Goal: Task Accomplishment & Management: Use online tool/utility

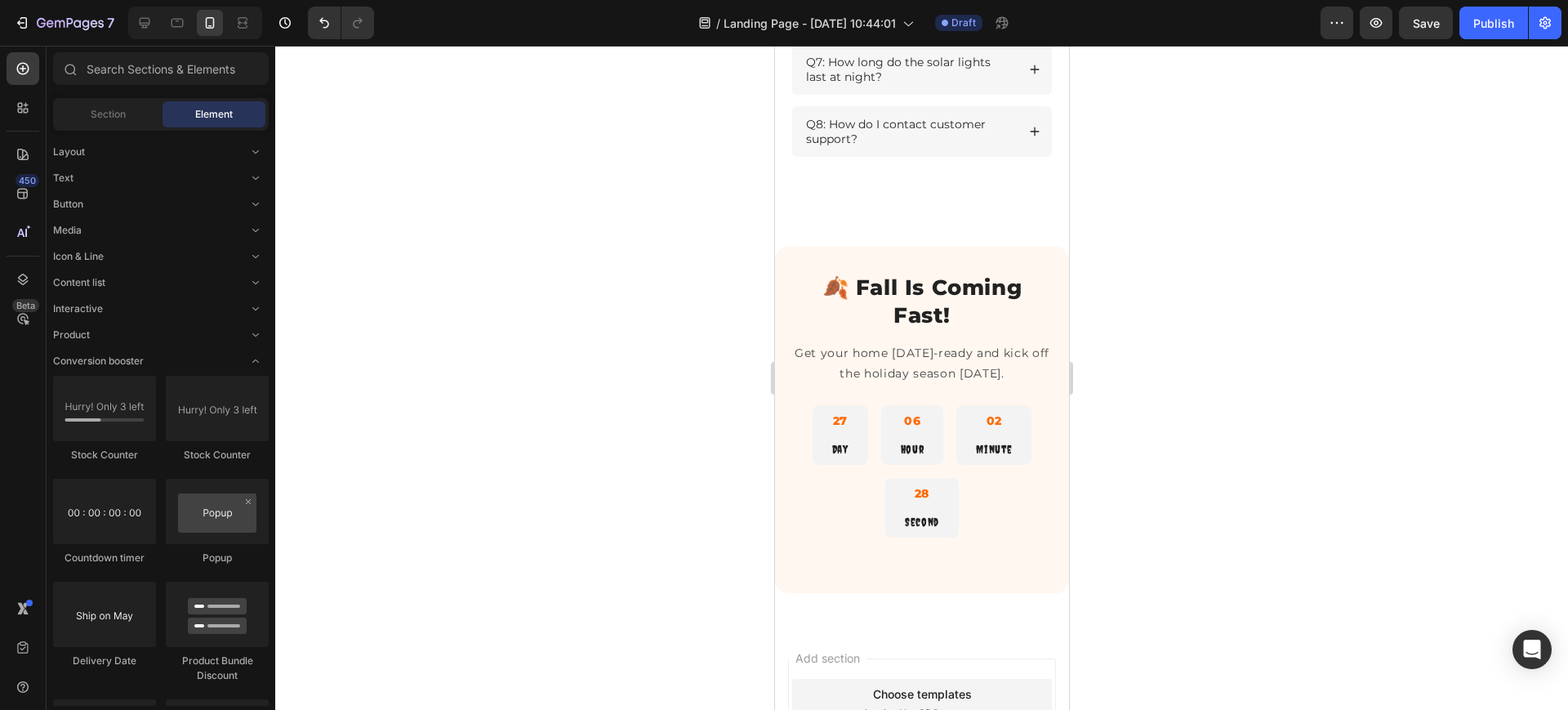
scroll to position [2671, 0]
click at [148, 14] on icon at bounding box center [145, 22] width 16 height 16
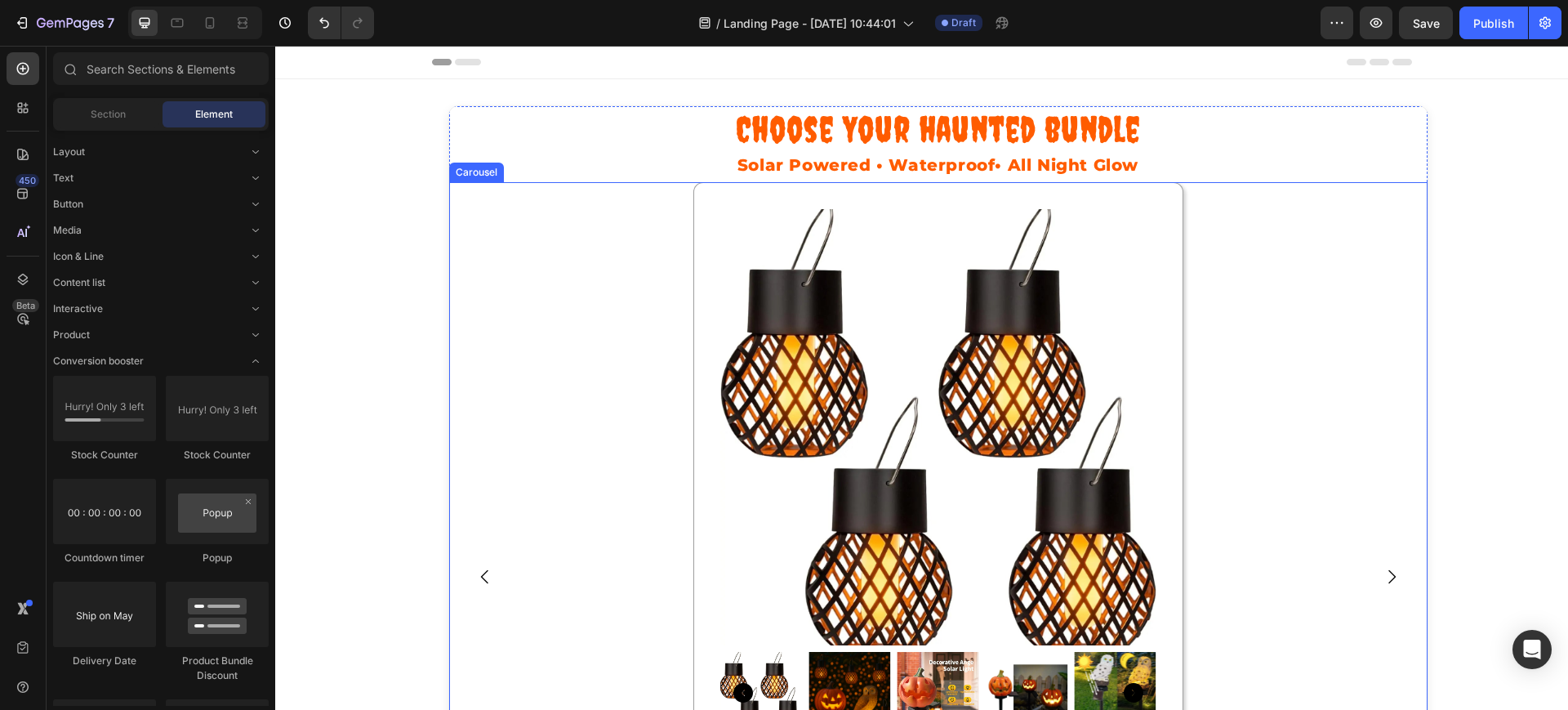
click at [1403, 199] on div "Product Images Halloween Spooky Starter Pack Heading Product ✅ Solar & waterpro…" at bounding box center [938, 577] width 979 height 790
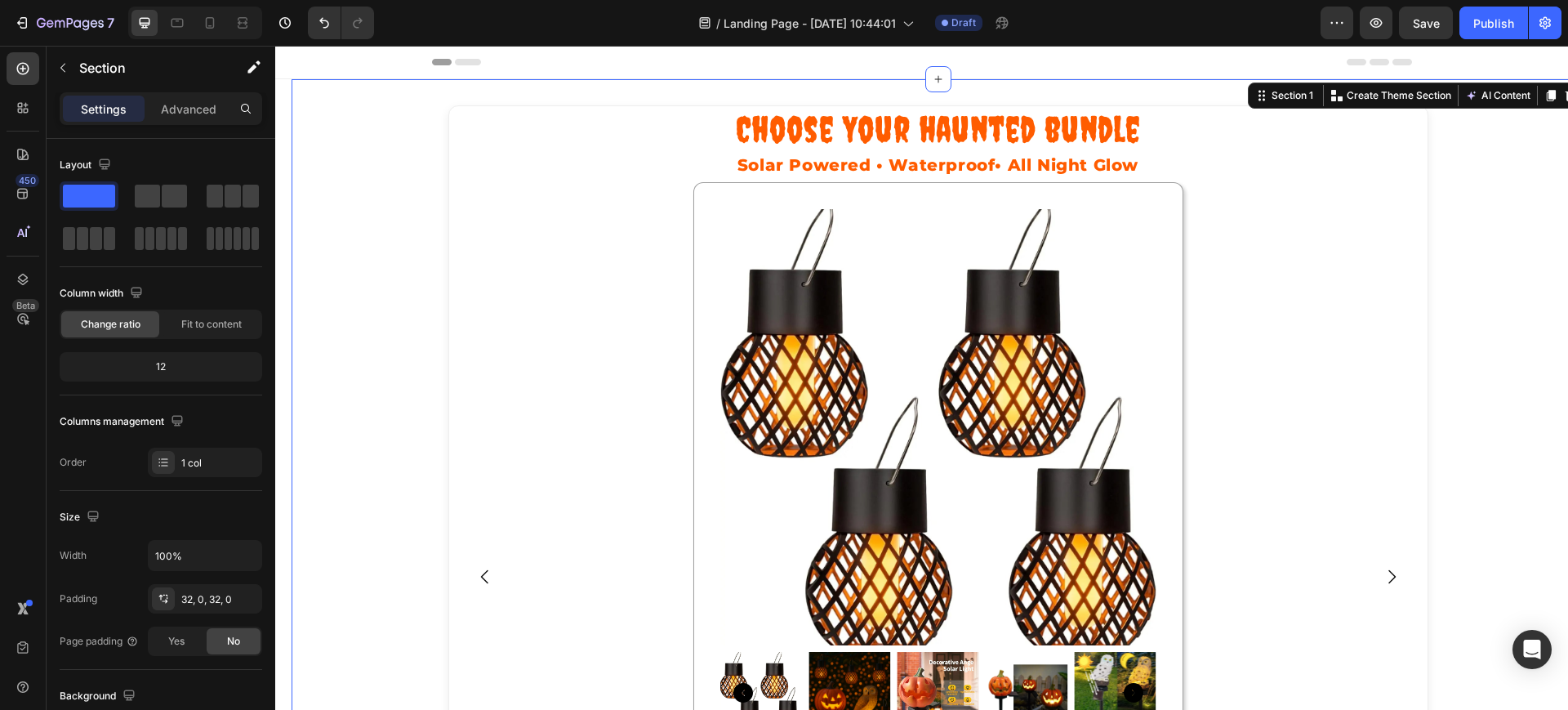
click at [1416, 133] on h1 "Choose Your haunted bundle" at bounding box center [938, 130] width 979 height 46
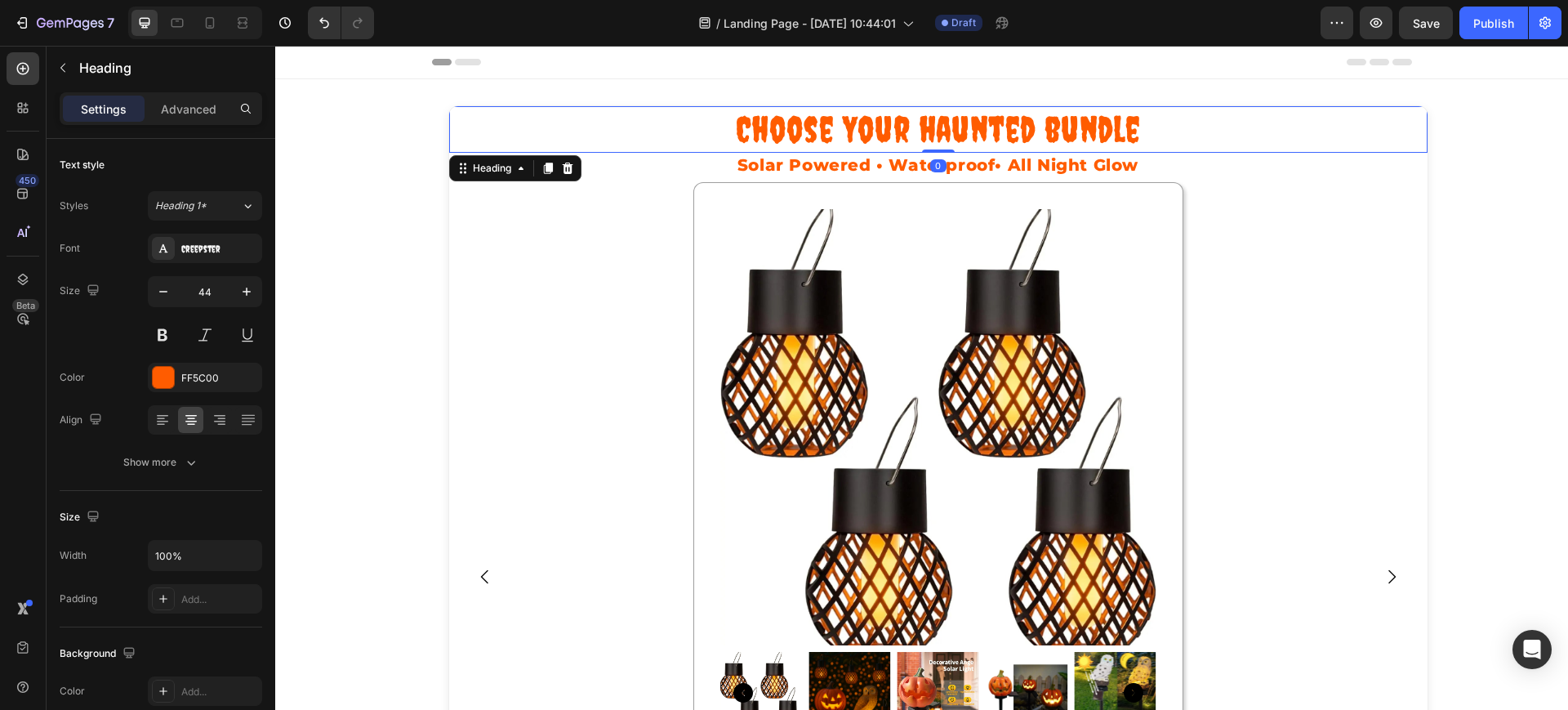
click at [1416, 158] on h2 "Solar Powered • Waterproof• All Night Glow" at bounding box center [938, 165] width 979 height 24
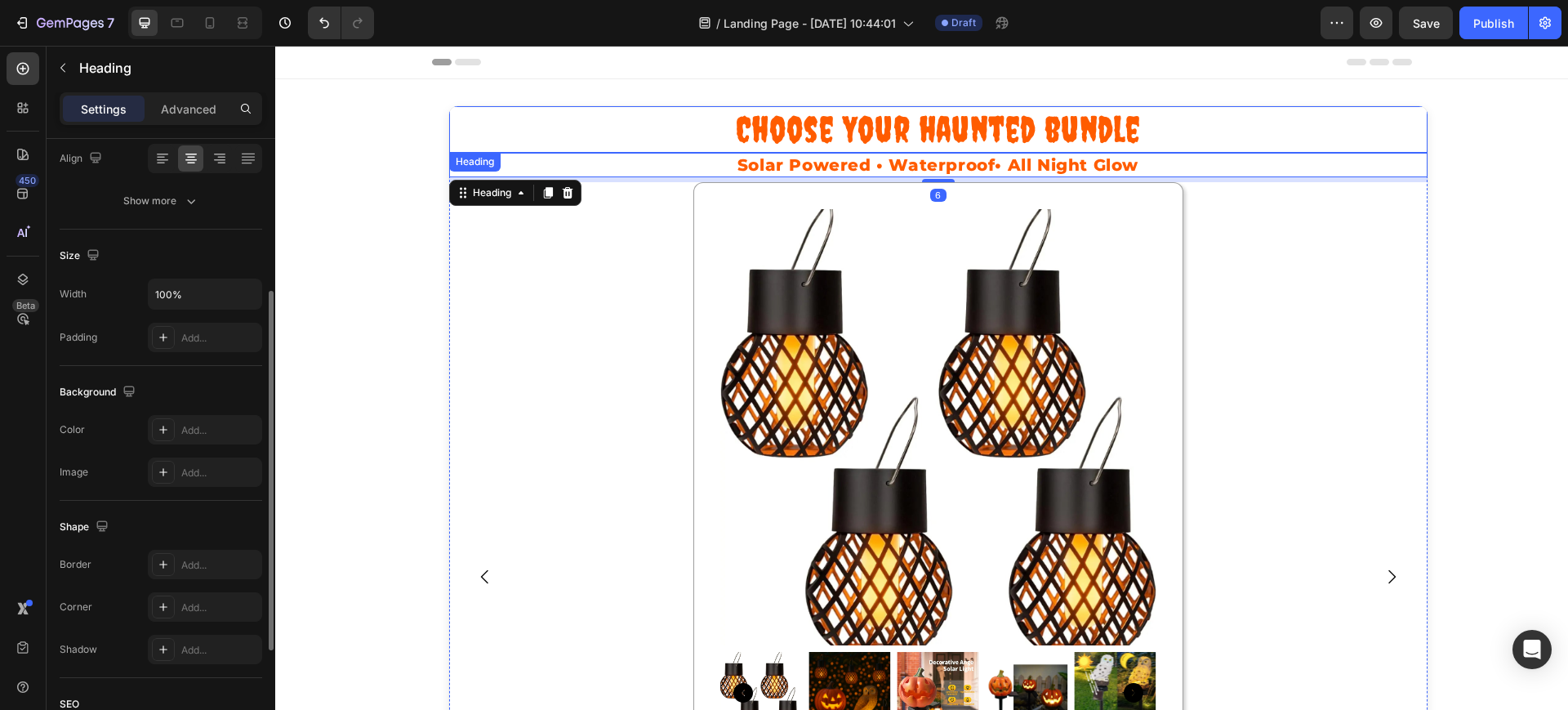
click at [1416, 138] on h1 "Choose Your haunted bundle" at bounding box center [938, 130] width 979 height 46
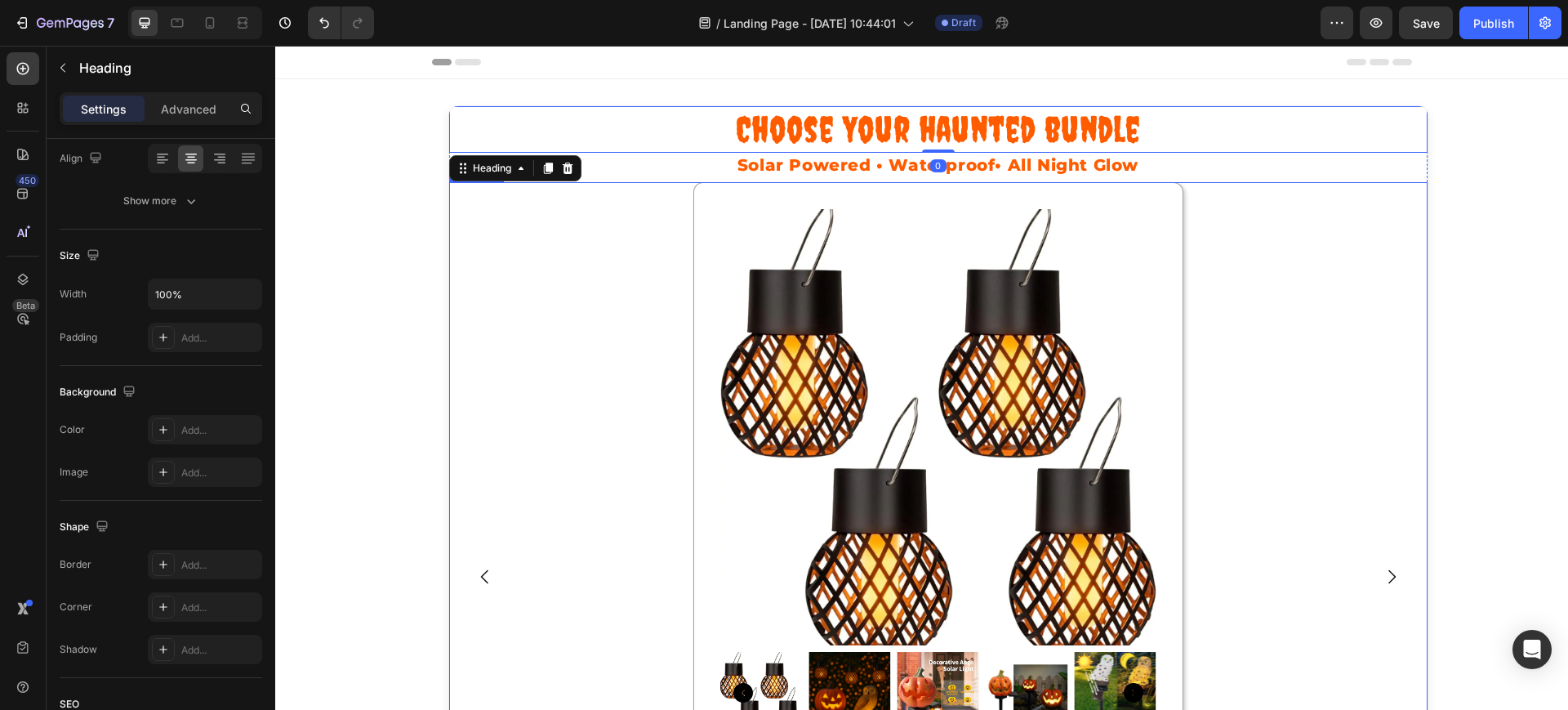
click at [1347, 235] on div "Product Images Halloween Spooky Starter Pack Heading Product ✅ Solar & waterpro…" at bounding box center [938, 577] width 979 height 790
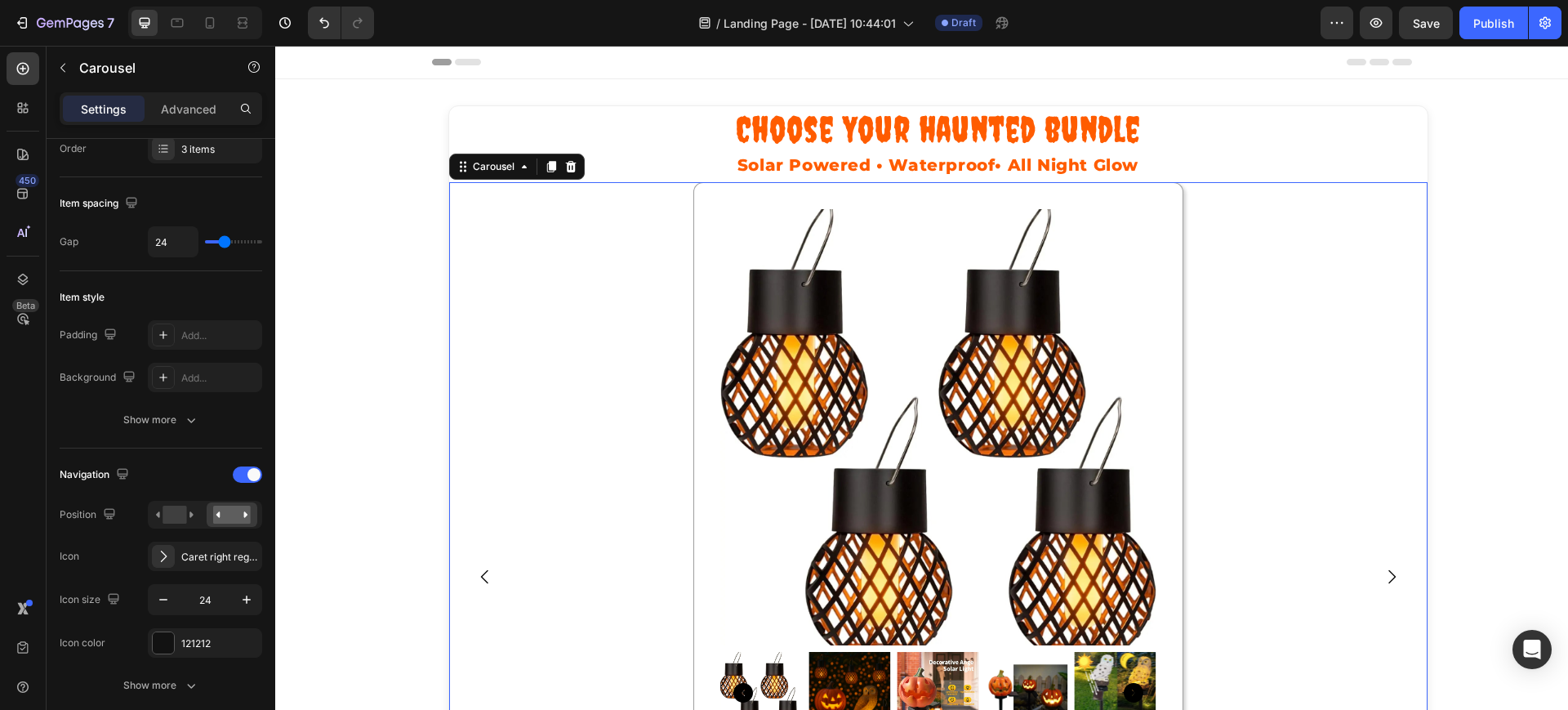
scroll to position [0, 0]
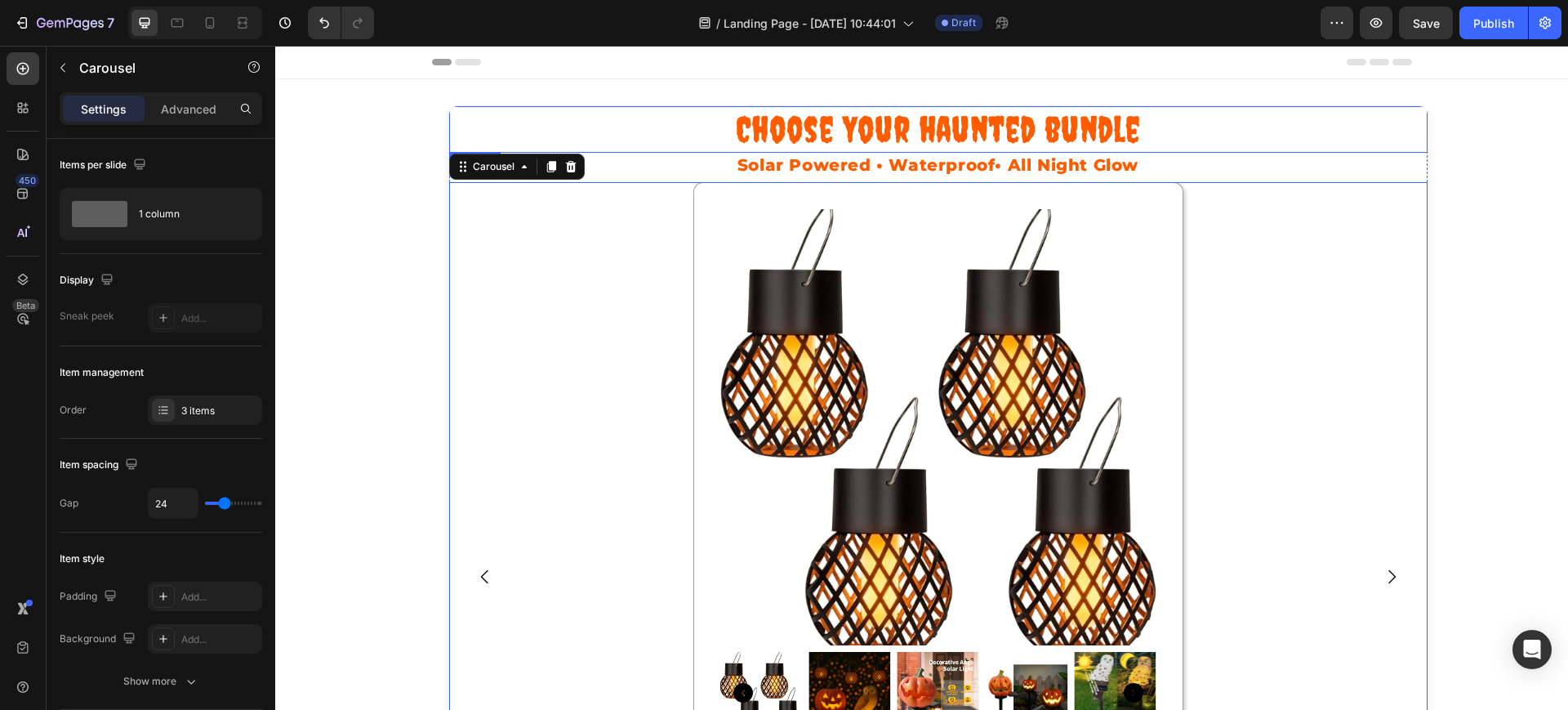
click at [449, 106] on h1 "Choose Your haunted bundle" at bounding box center [938, 130] width 979 height 46
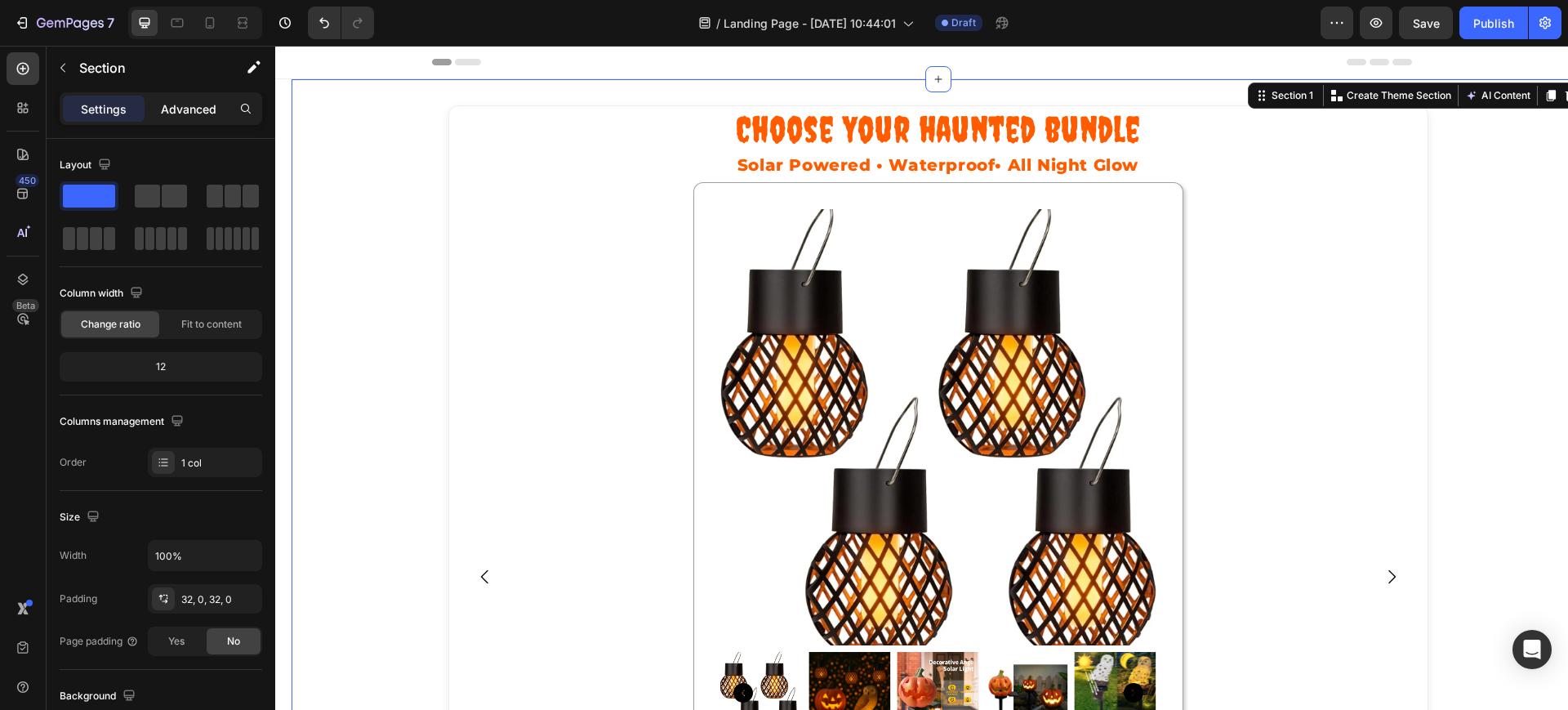
click at [165, 109] on p "Advanced" at bounding box center [189, 108] width 55 height 17
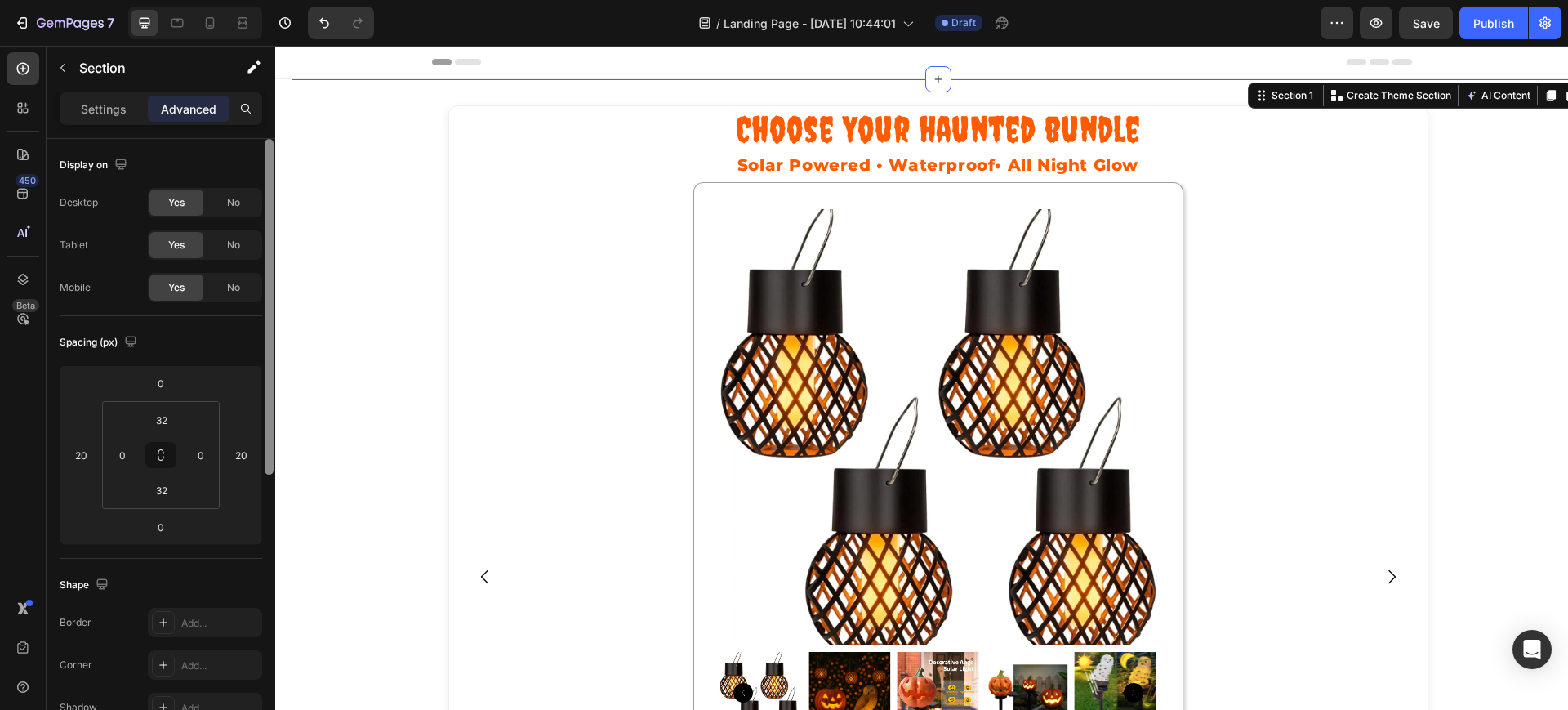
drag, startPoint x: 265, startPoint y: 264, endPoint x: 231, endPoint y: 176, distance: 94.3
click at [231, 176] on div "Display on Desktop Yes No Tablet Yes No Mobile Yes No Spacing (px) 0 20 0 20 32…" at bounding box center [161, 447] width 229 height 617
drag, startPoint x: 268, startPoint y: 249, endPoint x: 258, endPoint y: 170, distance: 79.6
click at [258, 170] on div "Display on Desktop Yes No Tablet Yes No Mobile Yes No Spacing (px) 0 20 0 20 32…" at bounding box center [161, 447] width 229 height 617
click at [72, 68] on button "button" at bounding box center [63, 67] width 26 height 26
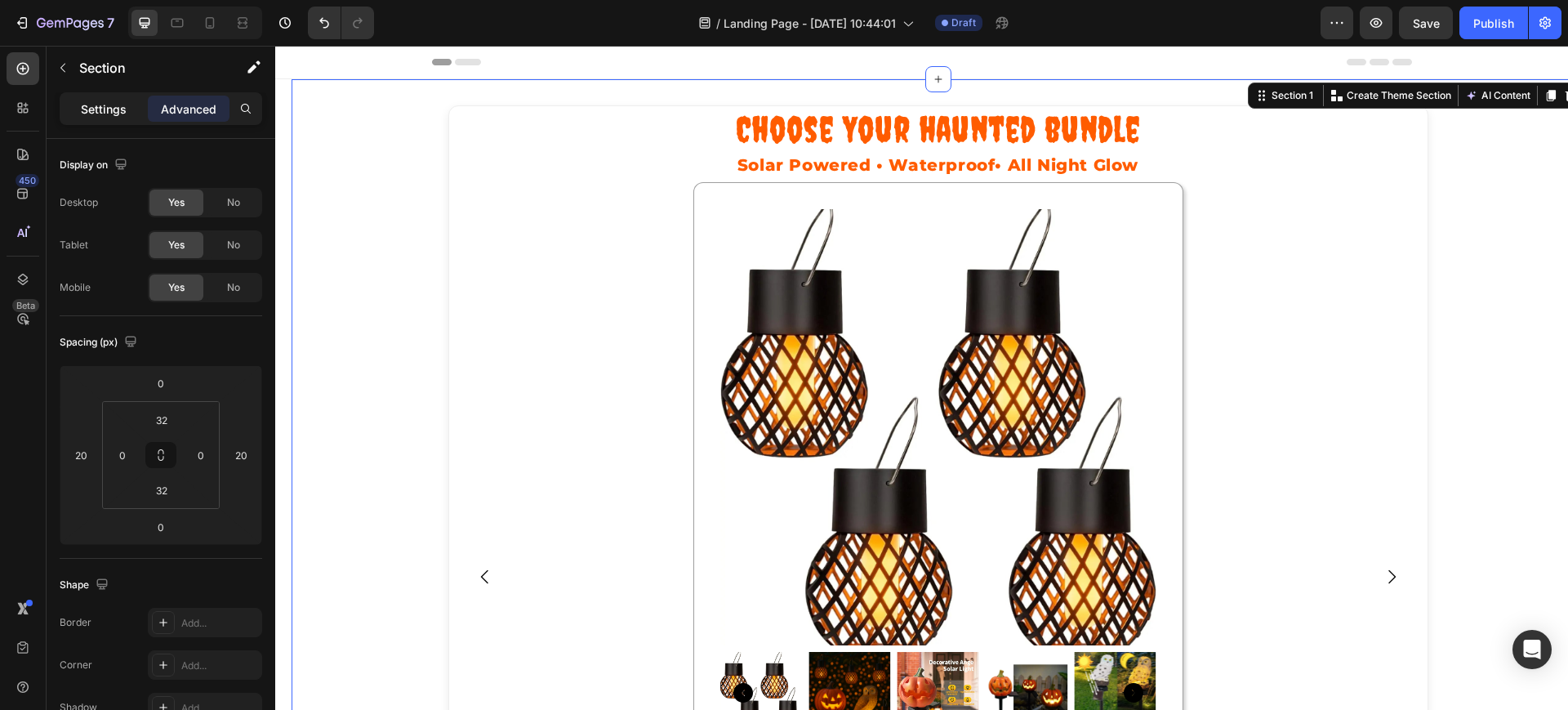
click at [114, 108] on p "Settings" at bounding box center [103, 108] width 46 height 17
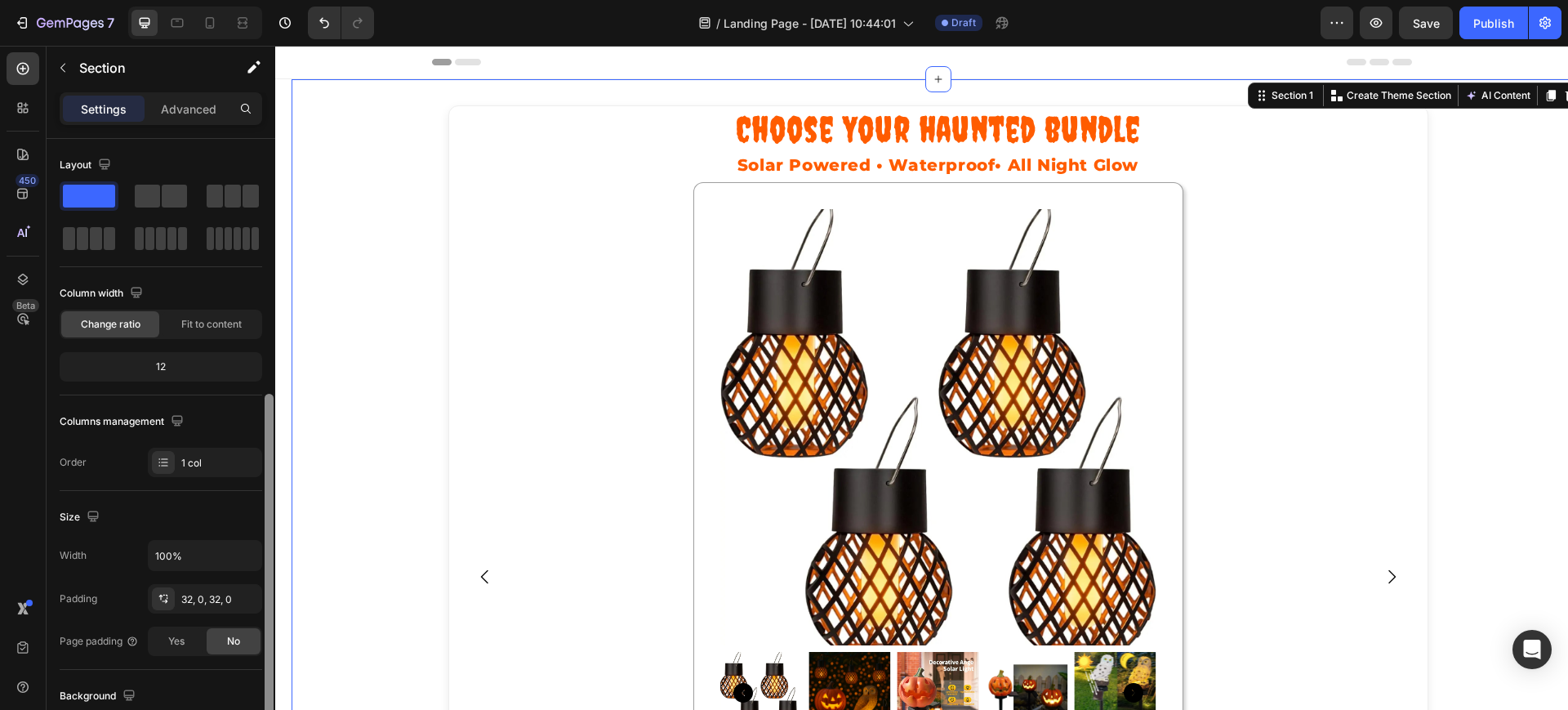
drag, startPoint x: 271, startPoint y: 210, endPoint x: 232, endPoint y: 118, distance: 99.9
click at [232, 118] on div "Settings Advanced Layout Column width Change ratio Fit to content 12 Columns ma…" at bounding box center [161, 424] width 229 height 664
click at [258, 68] on icon "button" at bounding box center [254, 67] width 16 height 16
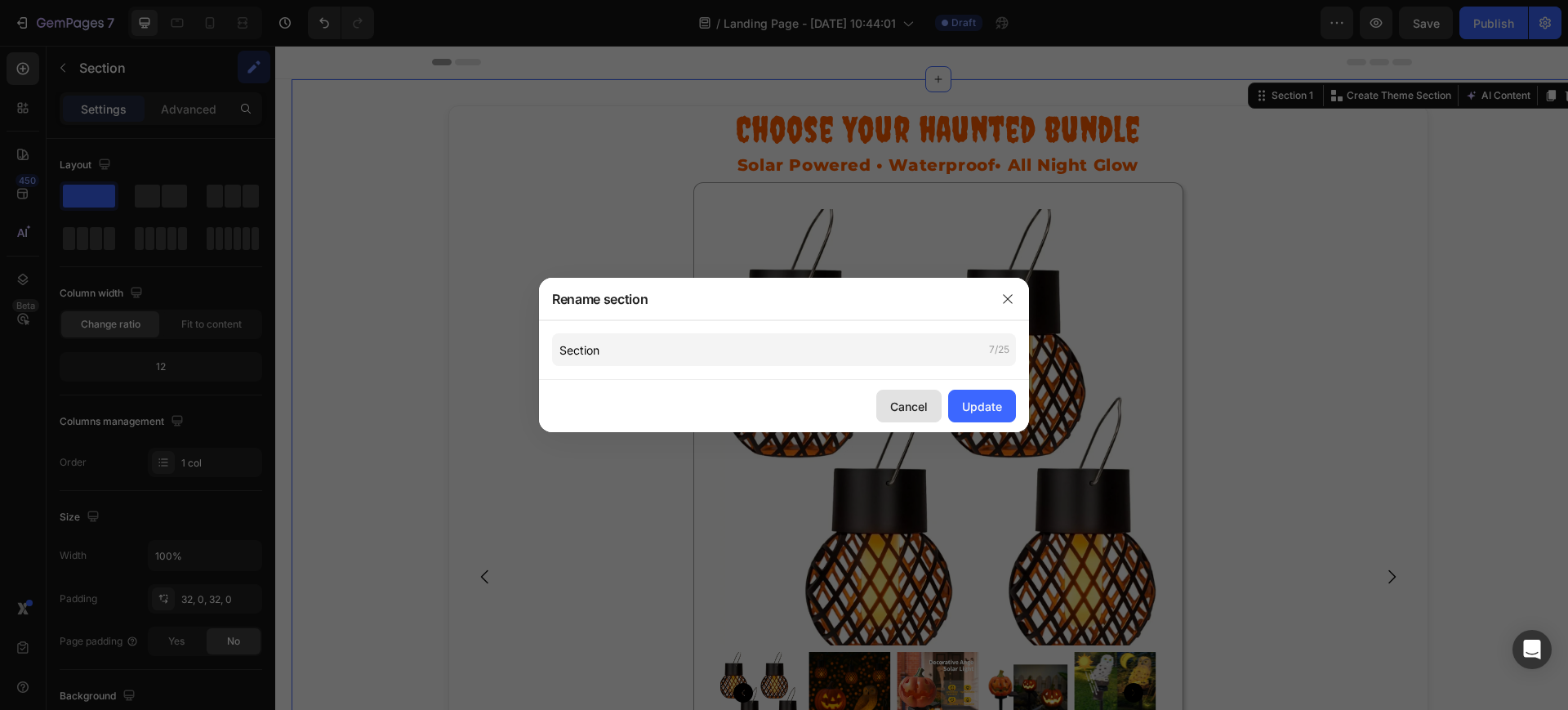
click at [905, 401] on div "Cancel" at bounding box center [909, 406] width 38 height 17
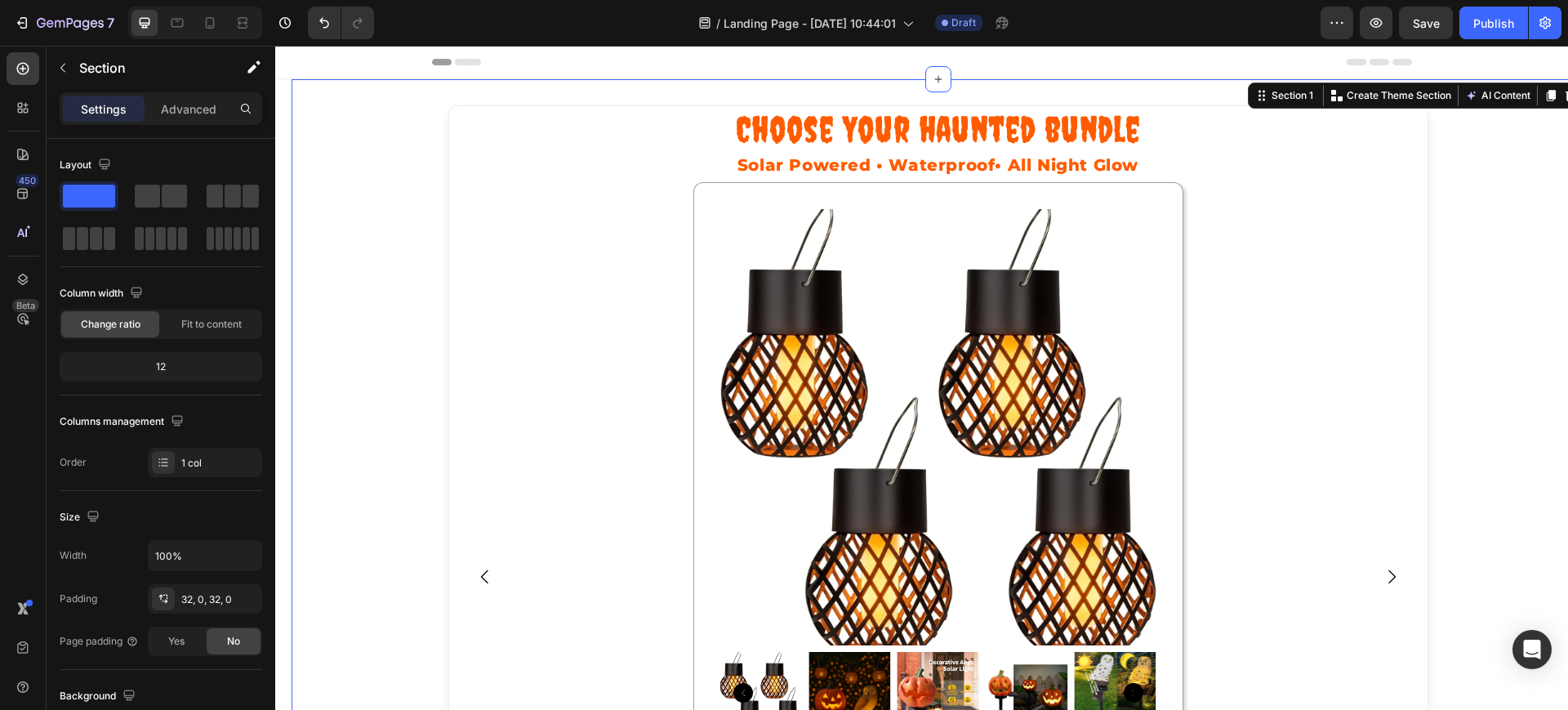
click at [253, 64] on icon "button" at bounding box center [254, 67] width 16 height 16
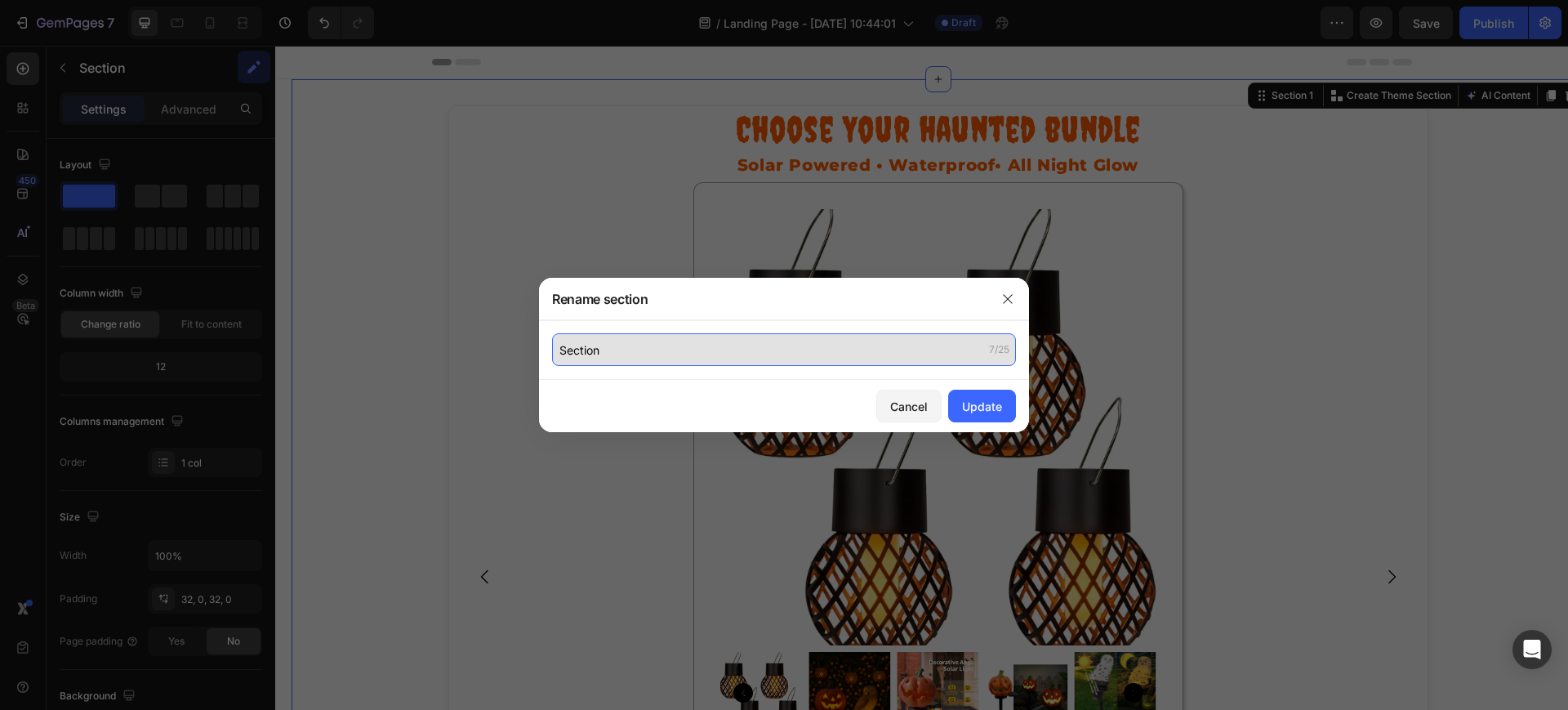
click at [606, 350] on input "Section" at bounding box center [784, 350] width 464 height 33
click at [644, 351] on input "Section" at bounding box center [784, 350] width 464 height 33
drag, startPoint x: 644, startPoint y: 351, endPoint x: 462, endPoint y: 331, distance: 183.1
click at [462, 331] on div "Rename section Section 7/25 Cancel Update" at bounding box center [784, 355] width 1568 height 710
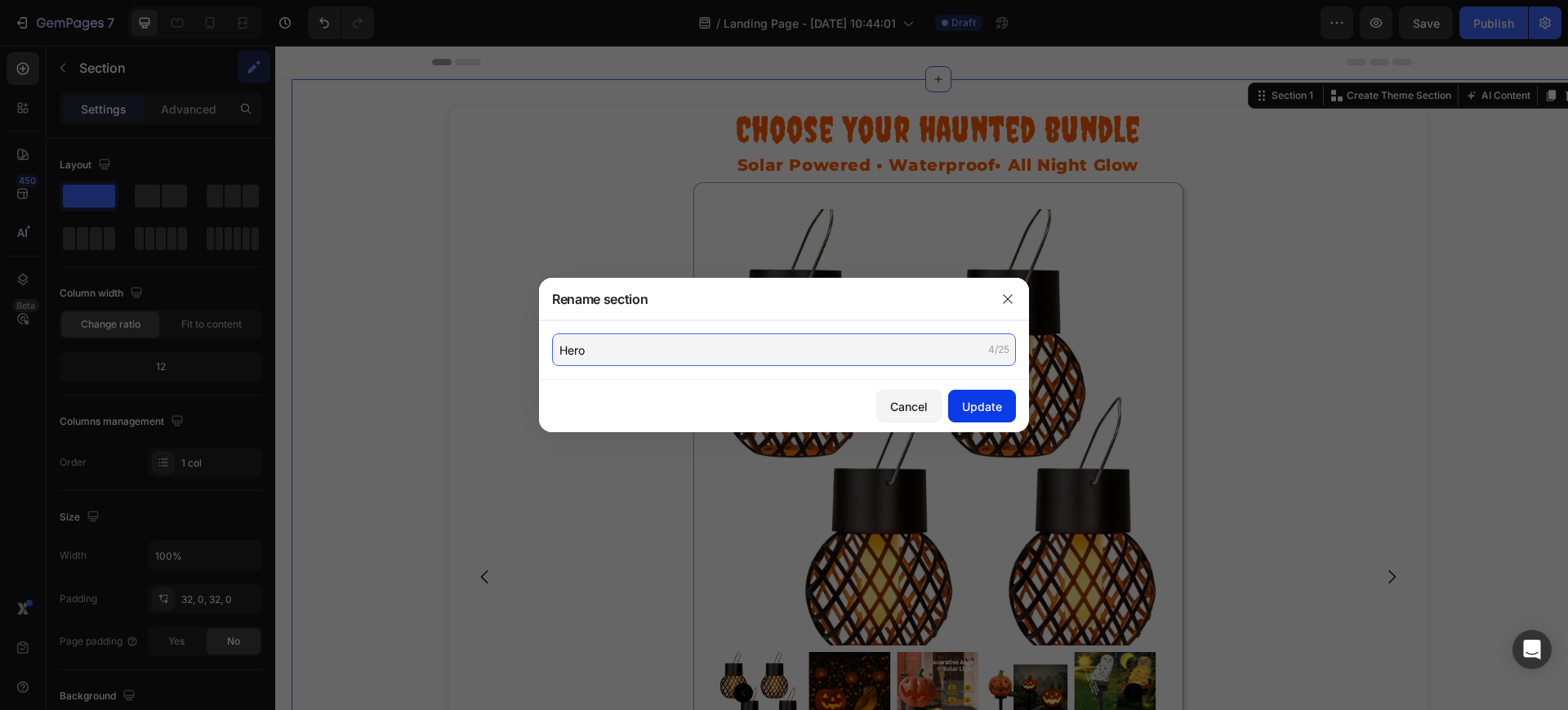
type input "Hero"
click at [967, 393] on button "Update" at bounding box center [982, 406] width 68 height 33
click at [964, 413] on div "Update" at bounding box center [982, 406] width 40 height 17
click at [979, 410] on div "Update" at bounding box center [982, 406] width 40 height 17
click at [1008, 297] on icon "button" at bounding box center [1008, 299] width 13 height 13
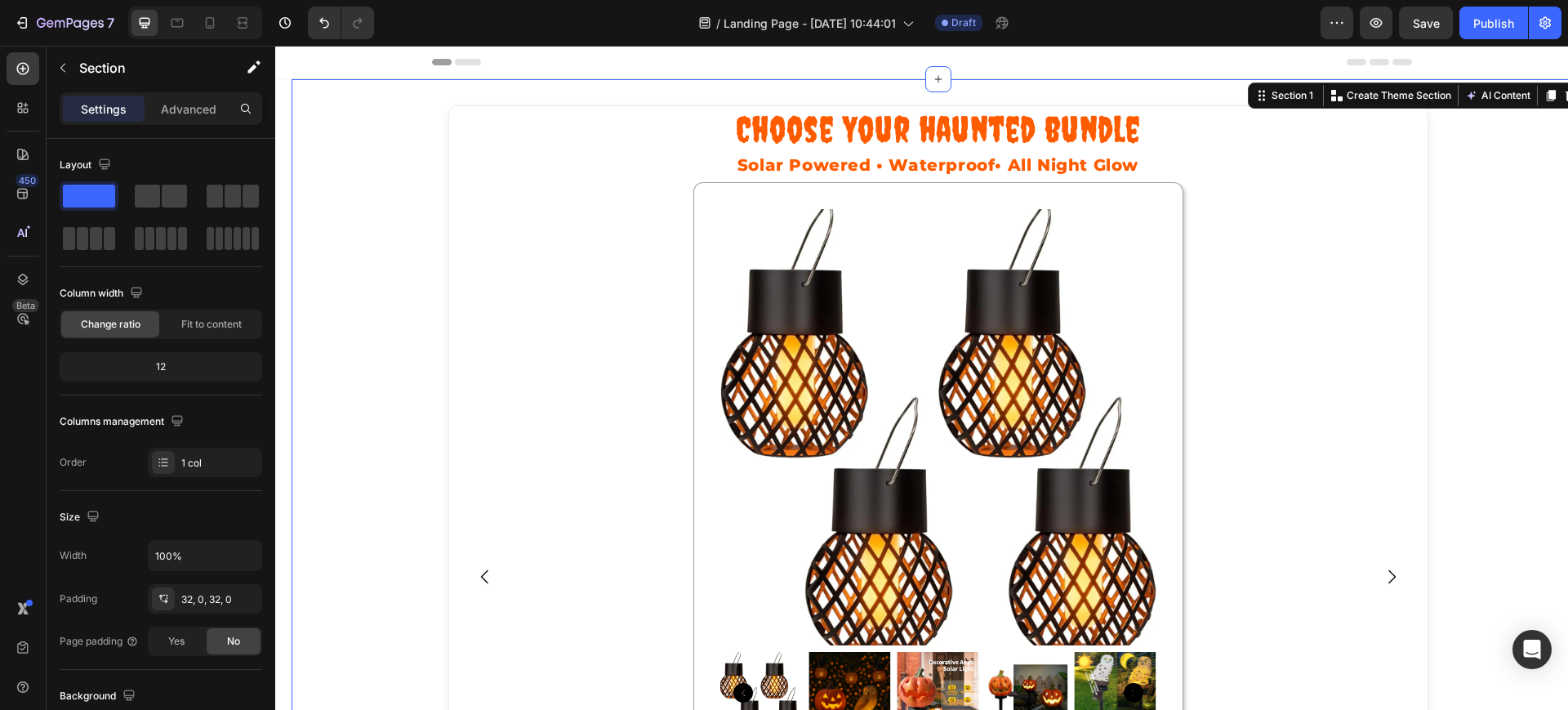
click at [253, 63] on icon "button" at bounding box center [254, 67] width 16 height 16
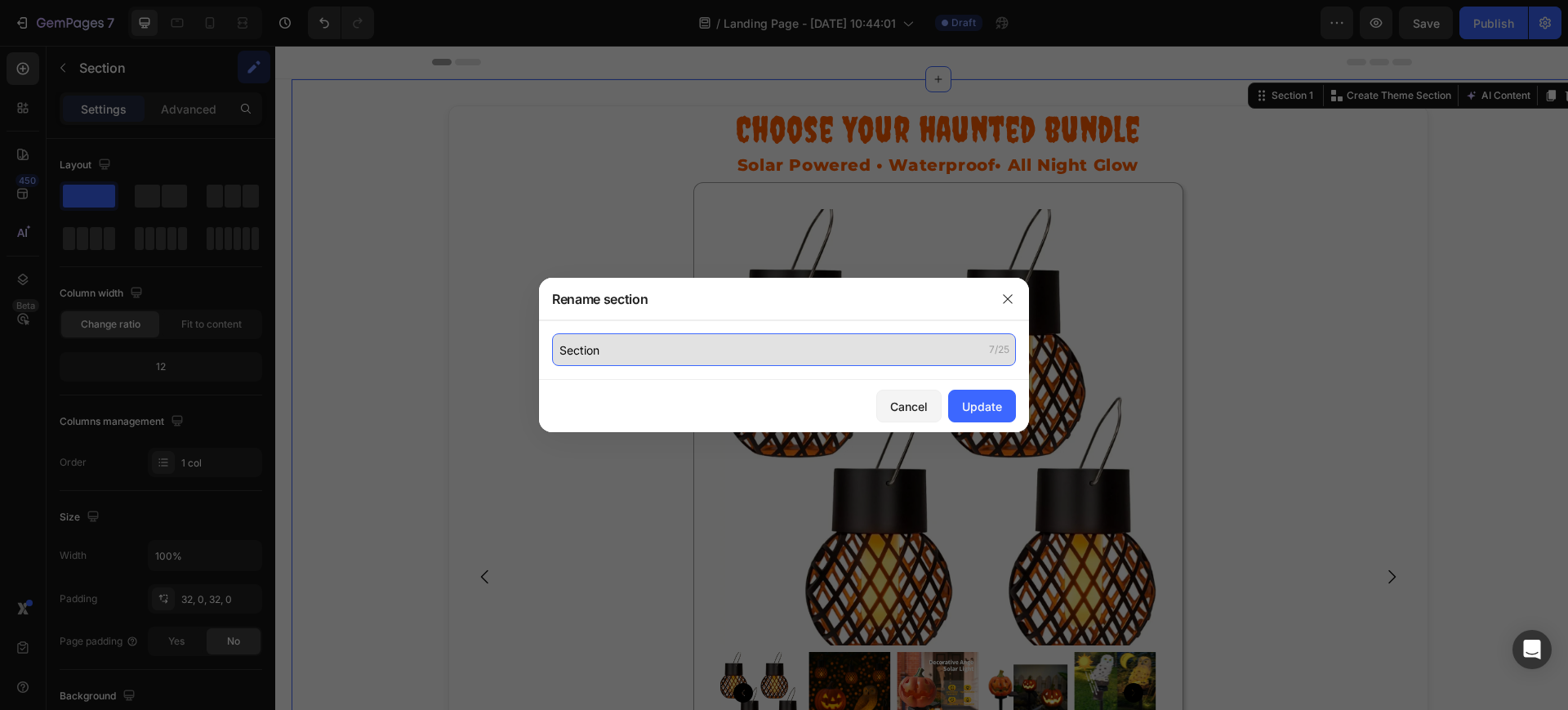
click at [844, 342] on input "Section" at bounding box center [784, 350] width 464 height 33
type input "H"
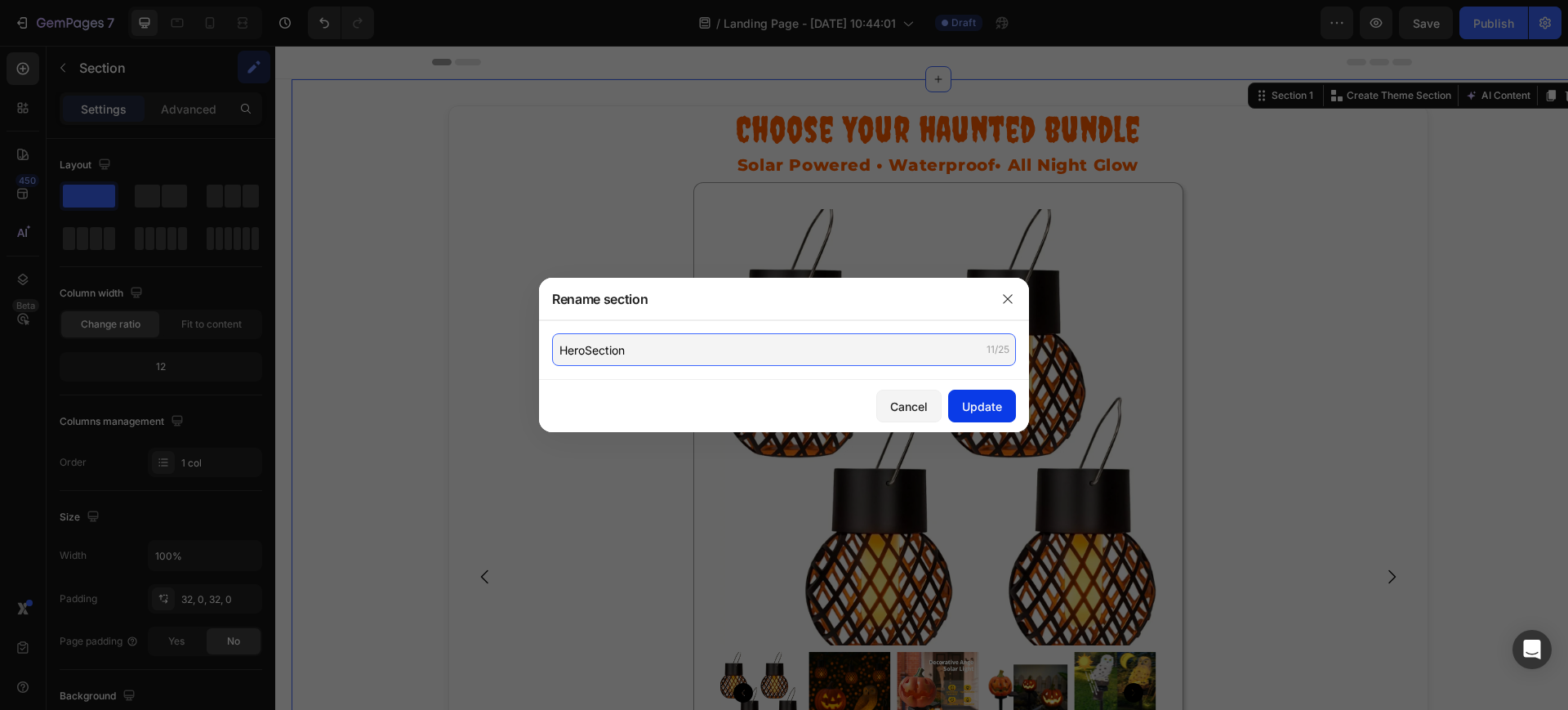
type input "HeroSection"
click at [988, 401] on div "Update" at bounding box center [982, 406] width 40 height 17
click at [1010, 299] on icon "button" at bounding box center [1008, 299] width 13 height 13
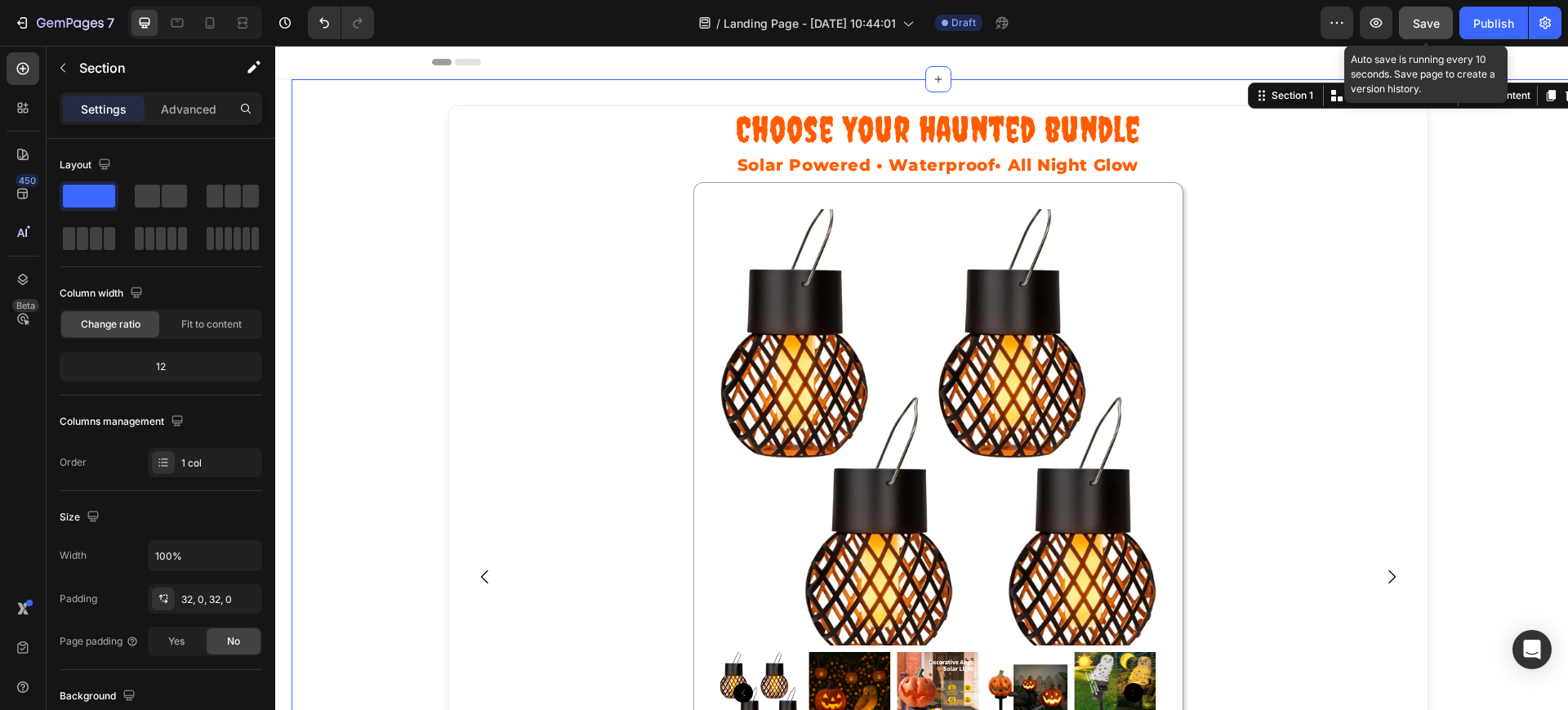
click at [1431, 19] on span "Save" at bounding box center [1427, 23] width 27 height 14
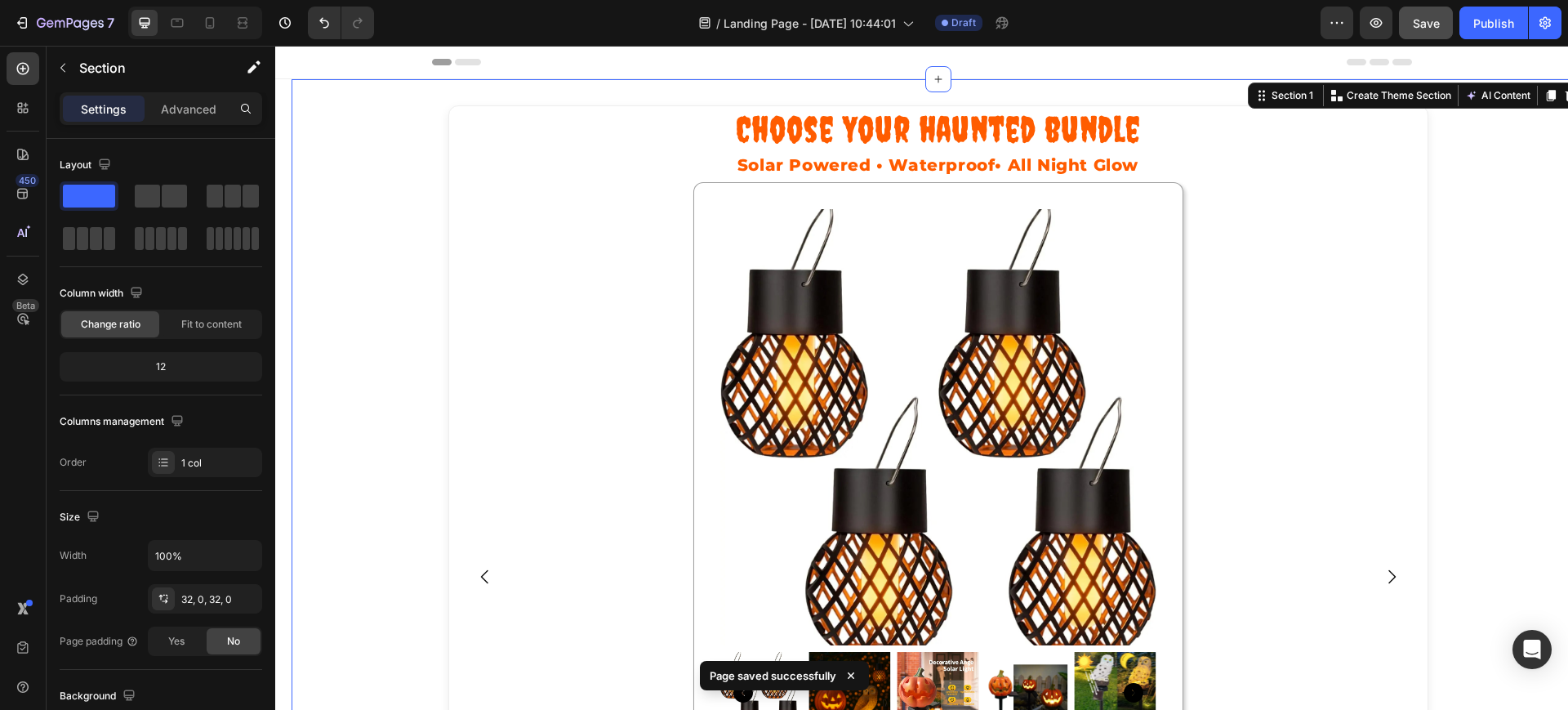
click at [256, 67] on icon "button" at bounding box center [252, 69] width 9 height 9
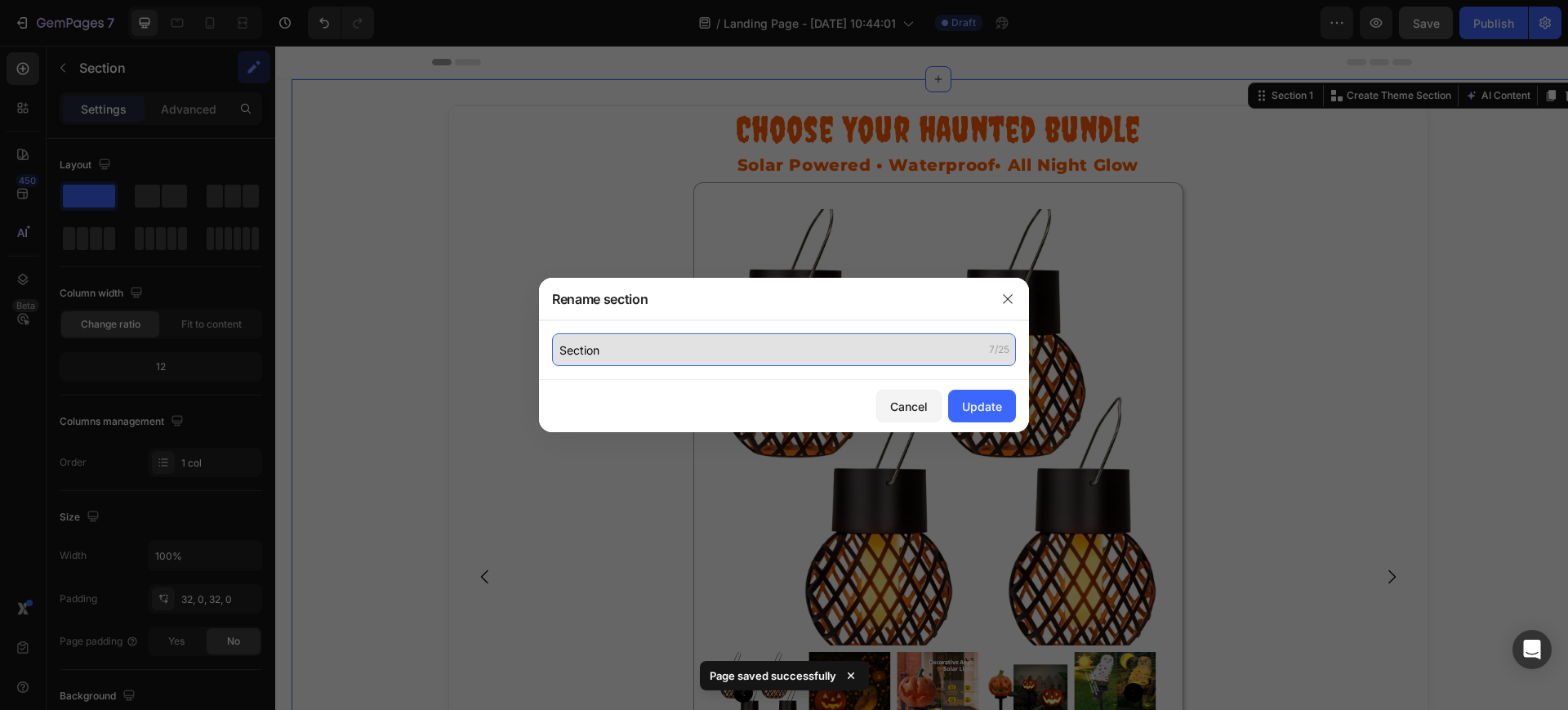
click at [631, 337] on input "Section" at bounding box center [784, 350] width 464 height 33
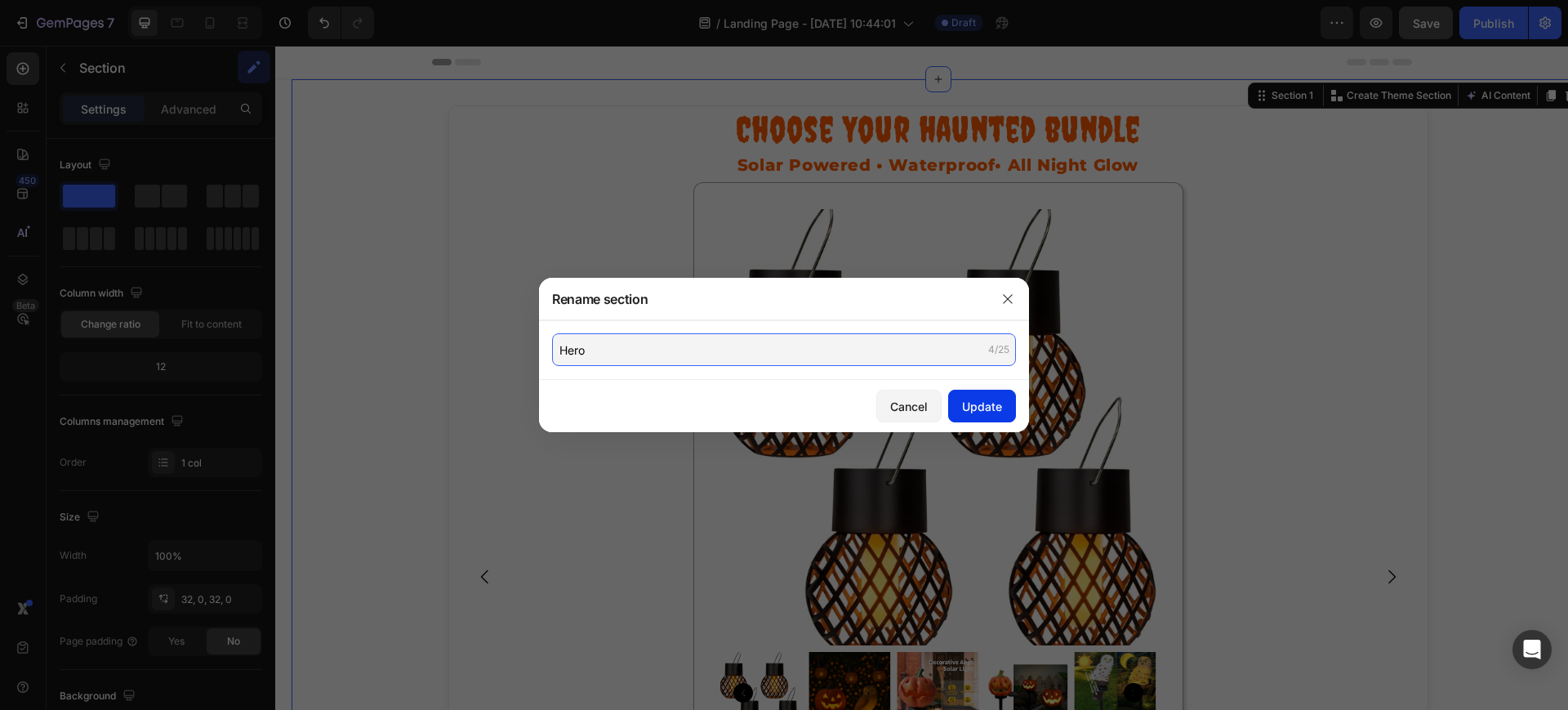
type input "Hero"
click at [988, 410] on div "Update" at bounding box center [982, 406] width 40 height 17
click at [984, 400] on div "Update" at bounding box center [982, 406] width 40 height 17
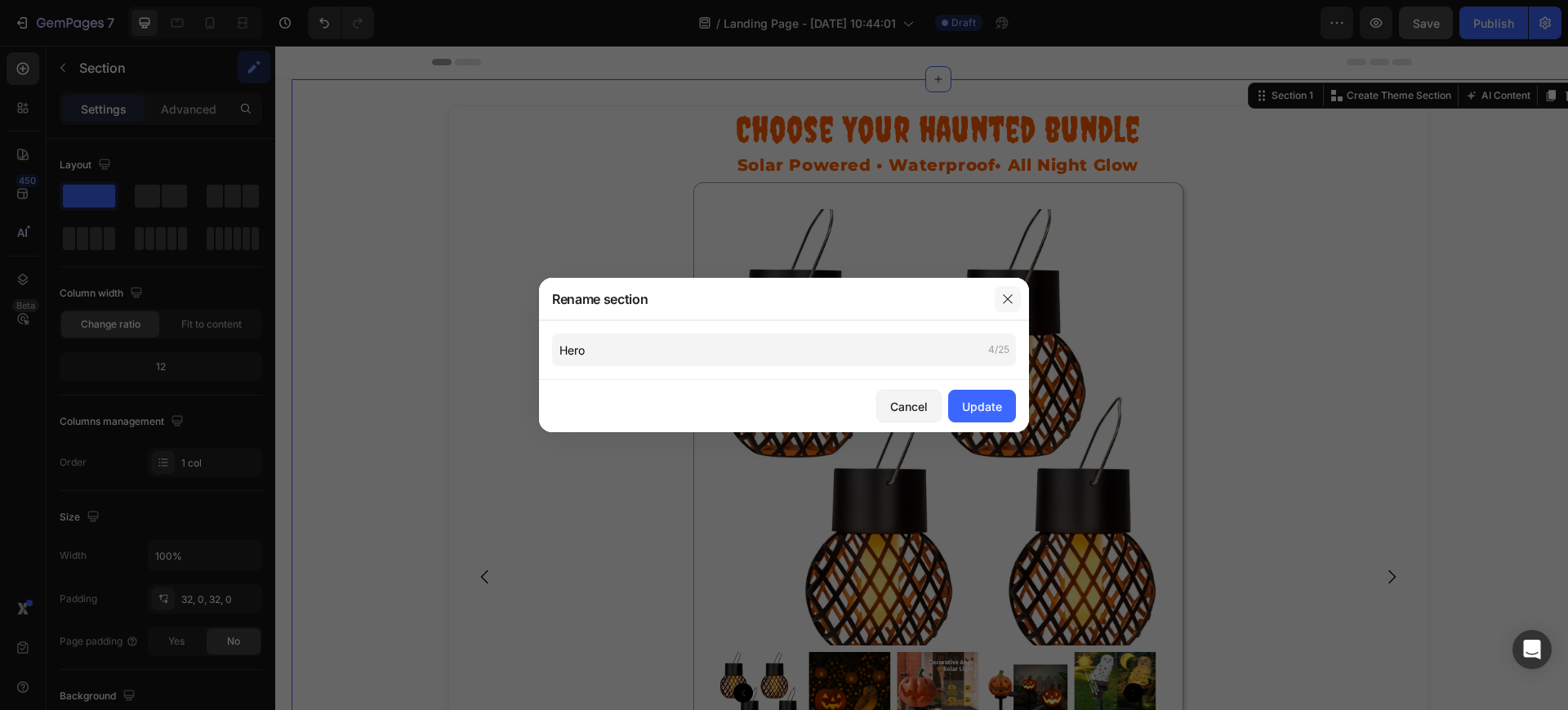
click at [1014, 289] on button "button" at bounding box center [1007, 299] width 26 height 26
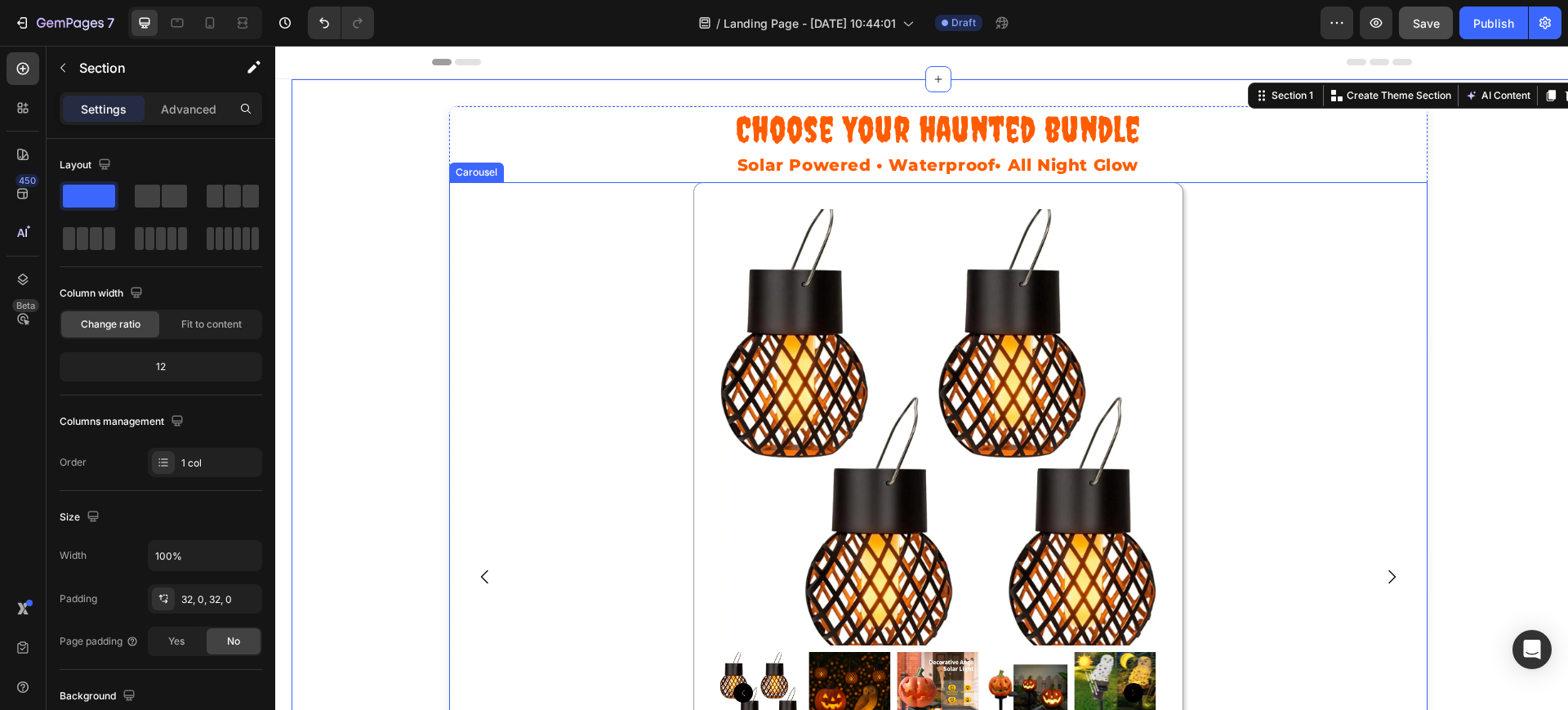
click at [1276, 268] on div "Product Images Halloween Spooky Starter Pack Heading Product ✅ Solar & waterpro…" at bounding box center [938, 577] width 979 height 790
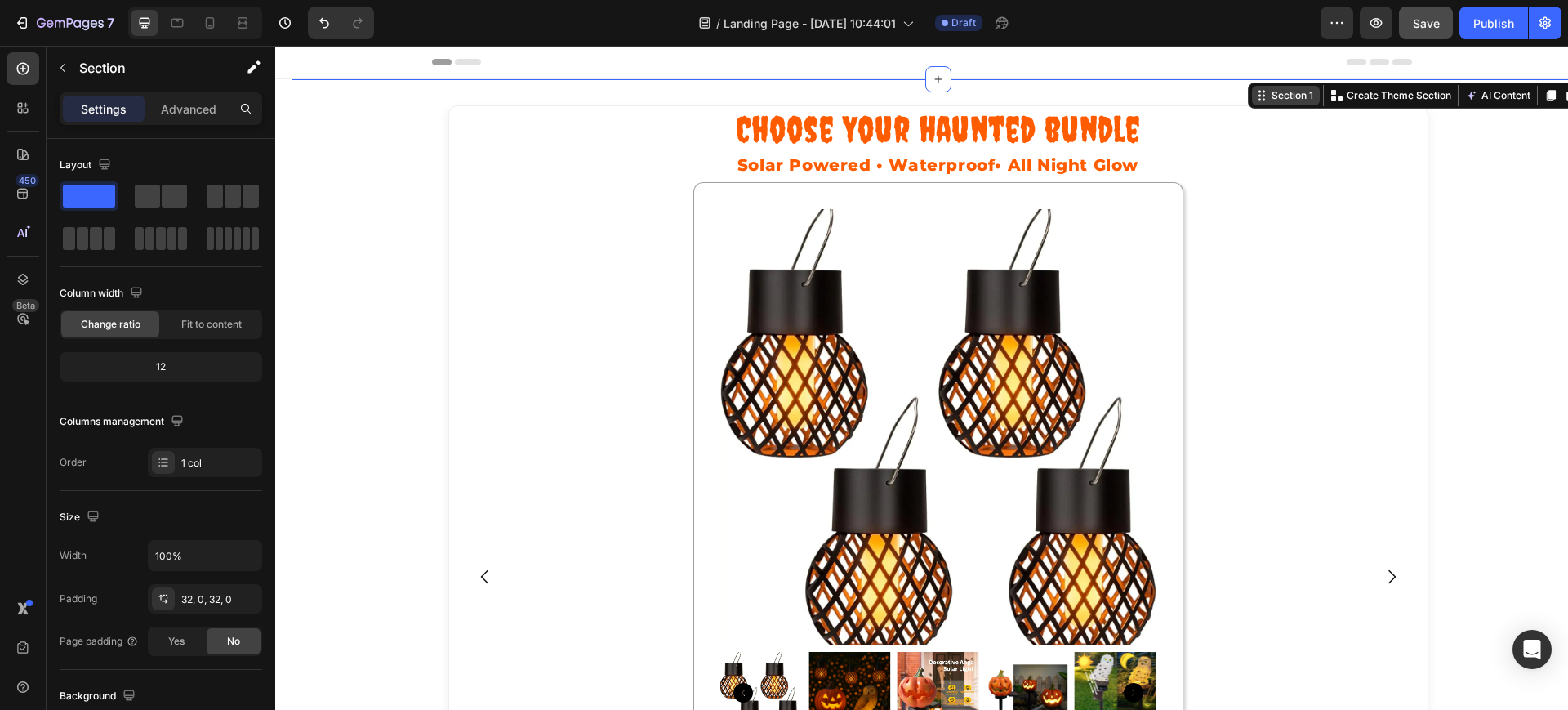
click at [1287, 91] on div "Section 1" at bounding box center [1293, 96] width 48 height 14
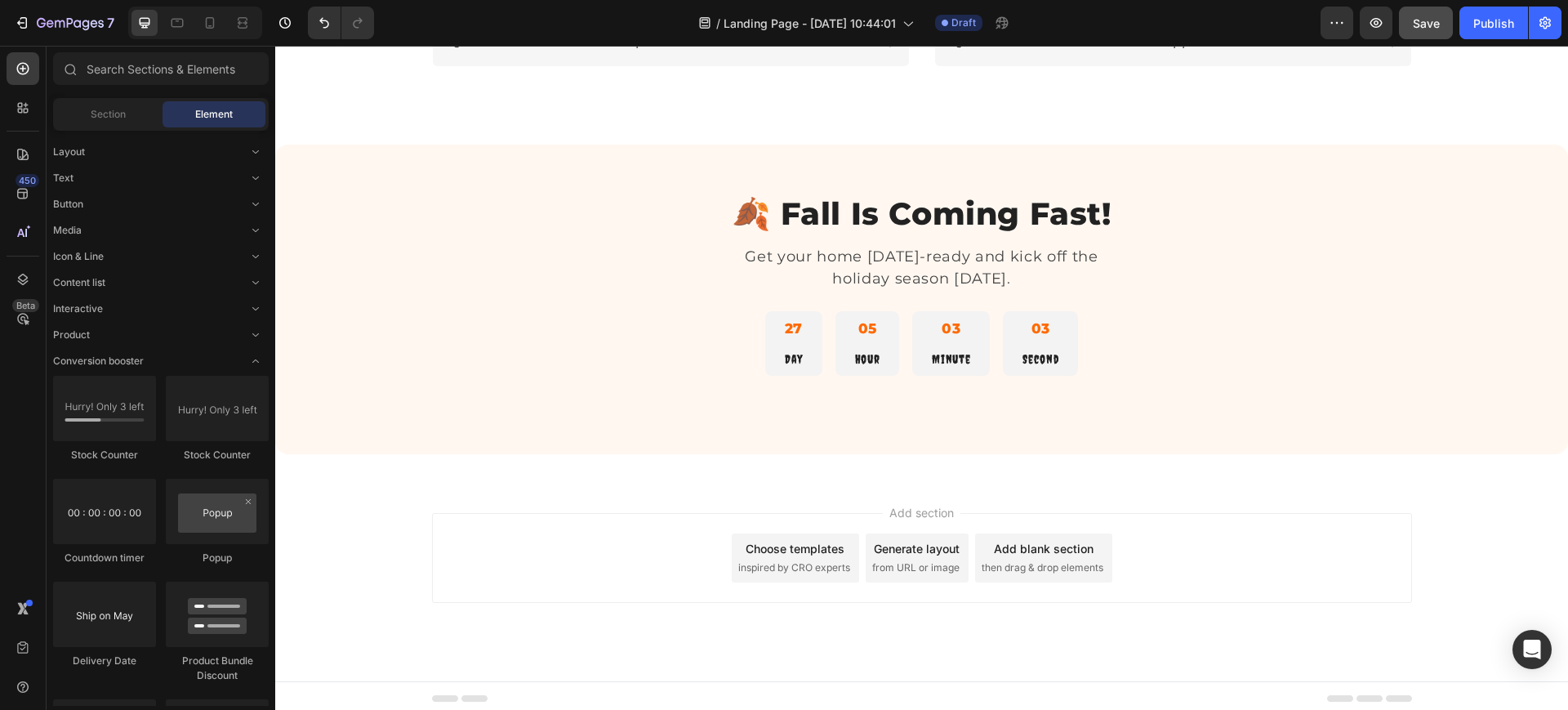
scroll to position [2591, 0]
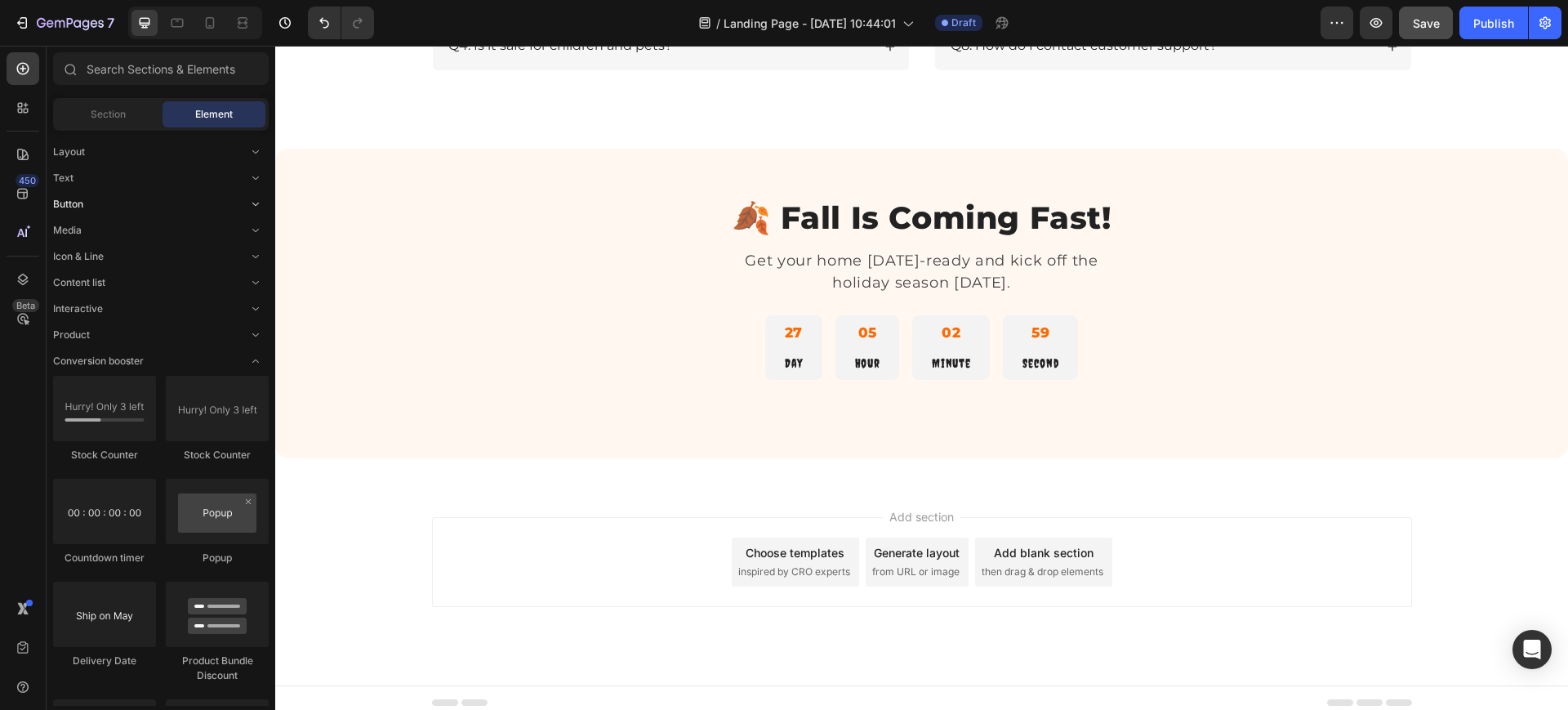
click at [123, 353] on div "Button" at bounding box center [160, 361] width 216 height 16
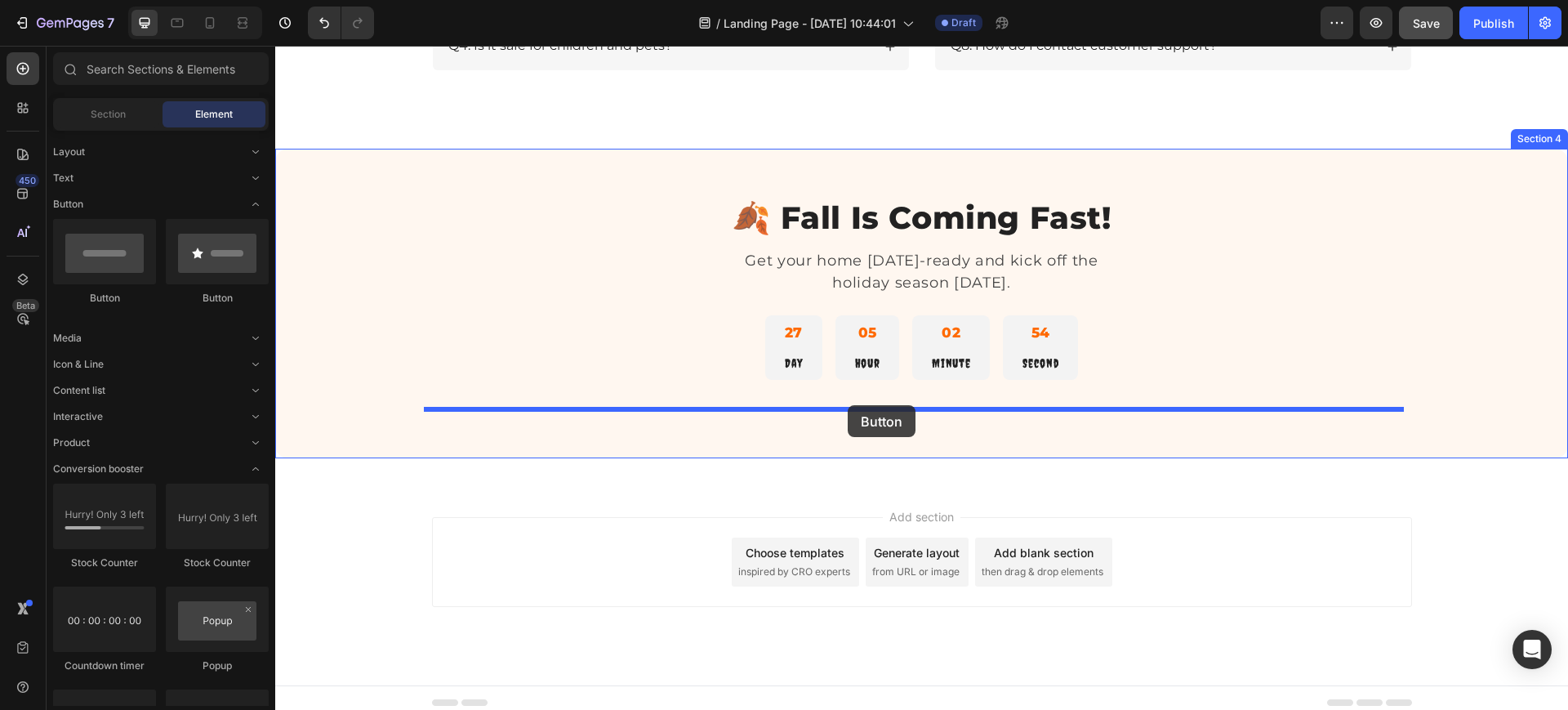
drag, startPoint x: 369, startPoint y: 310, endPoint x: 849, endPoint y: 406, distance: 489.5
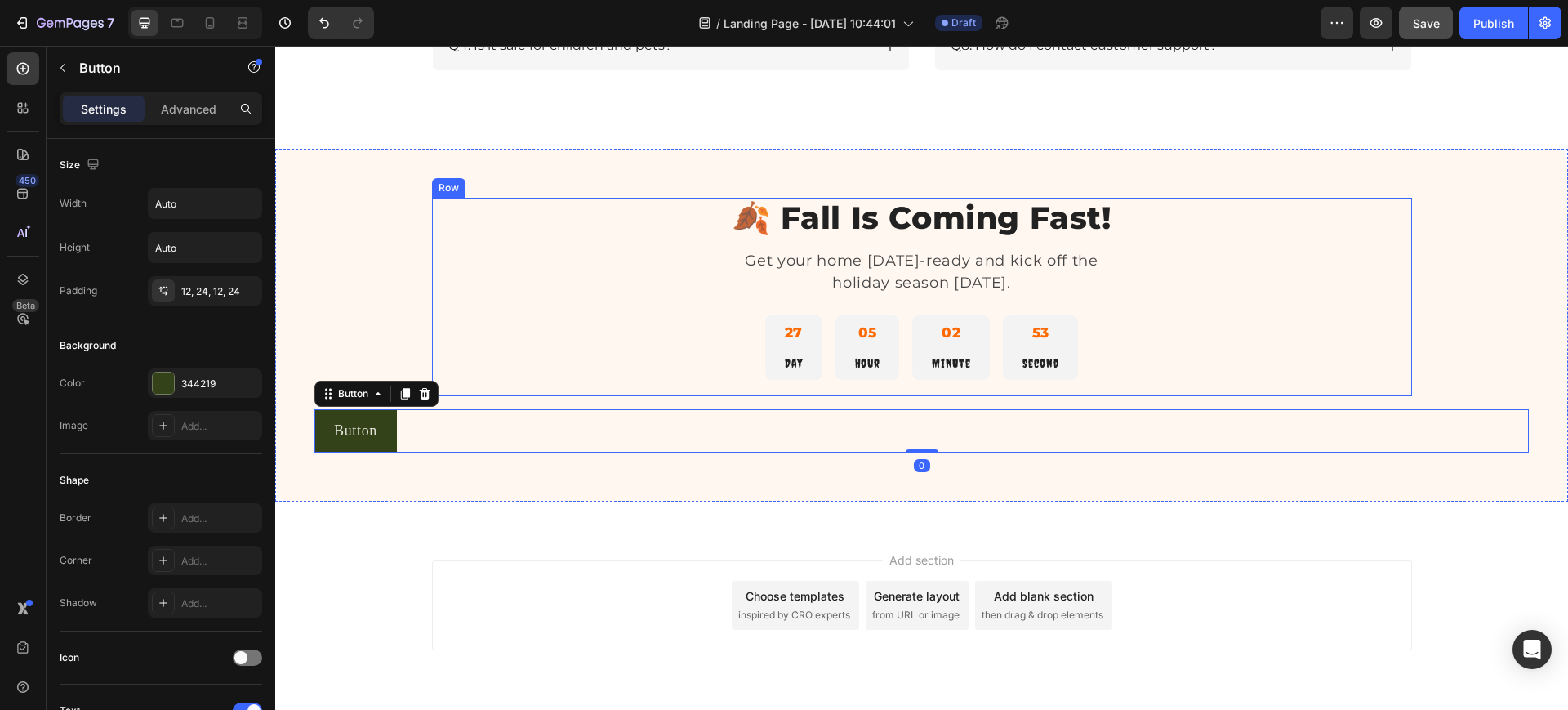
click at [826, 395] on div "🍂 Fall Is Coming Fast! Heading Get your home Halloween-ready and kick off the h…" at bounding box center [922, 297] width 980 height 199
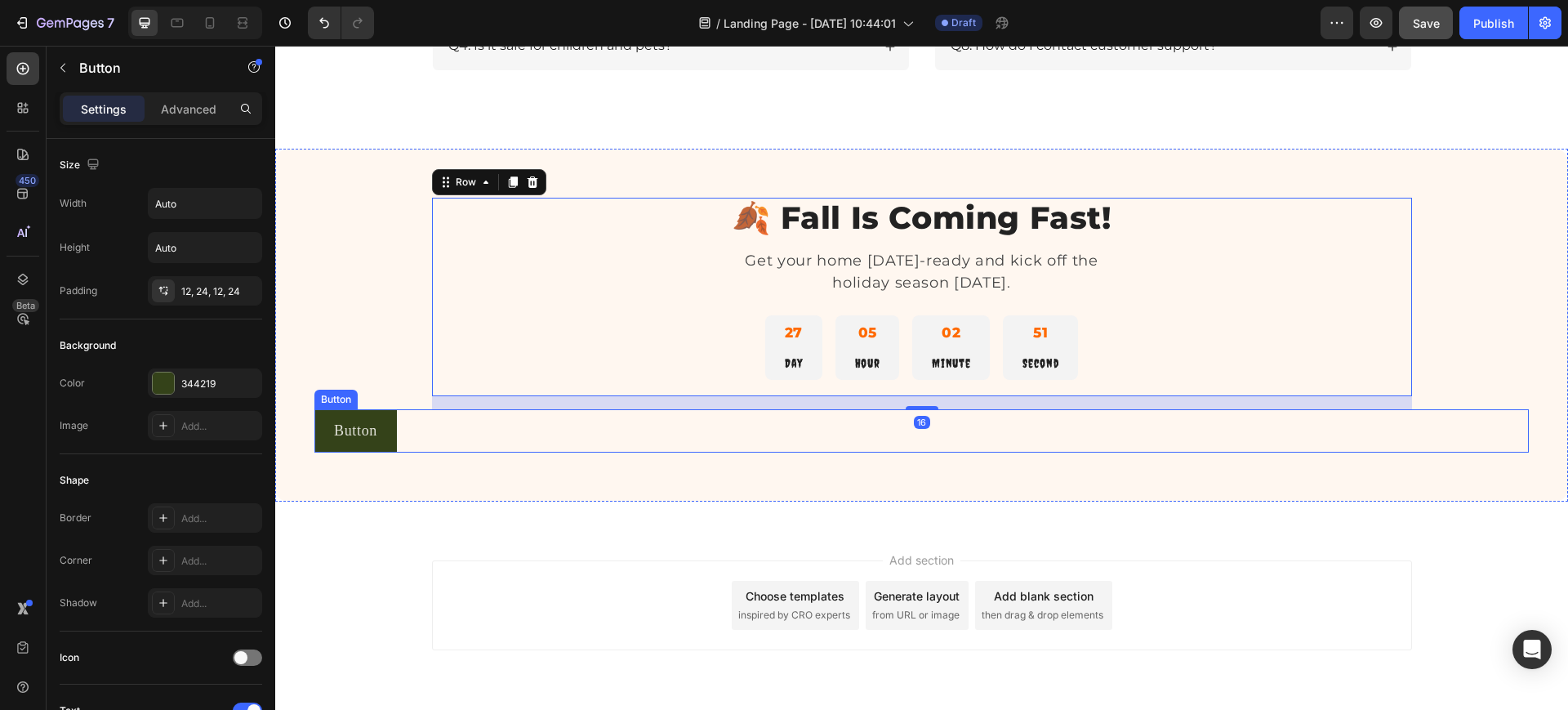
click at [762, 433] on div "Button Button" at bounding box center [922, 431] width 1215 height 43
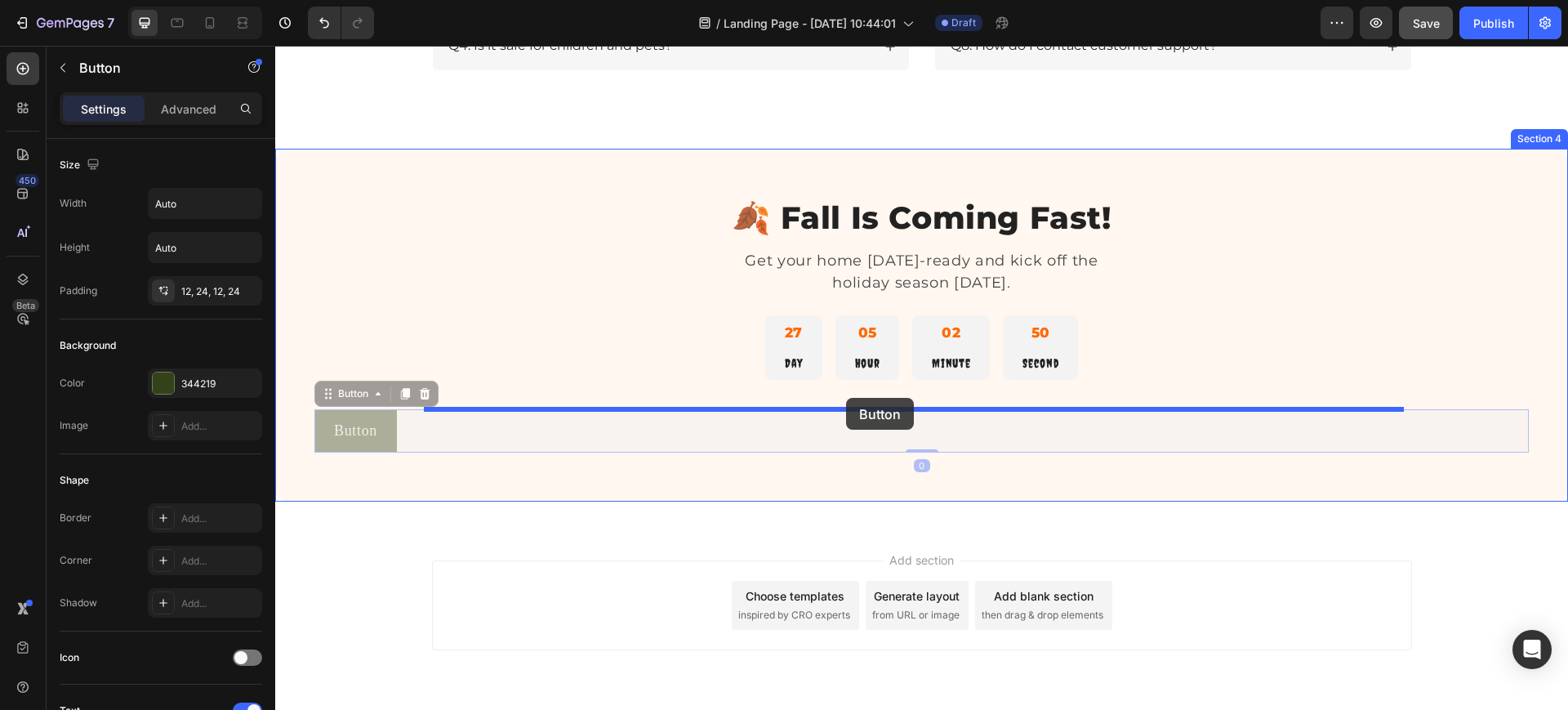
drag, startPoint x: 843, startPoint y: 441, endPoint x: 846, endPoint y: 398, distance: 43.1
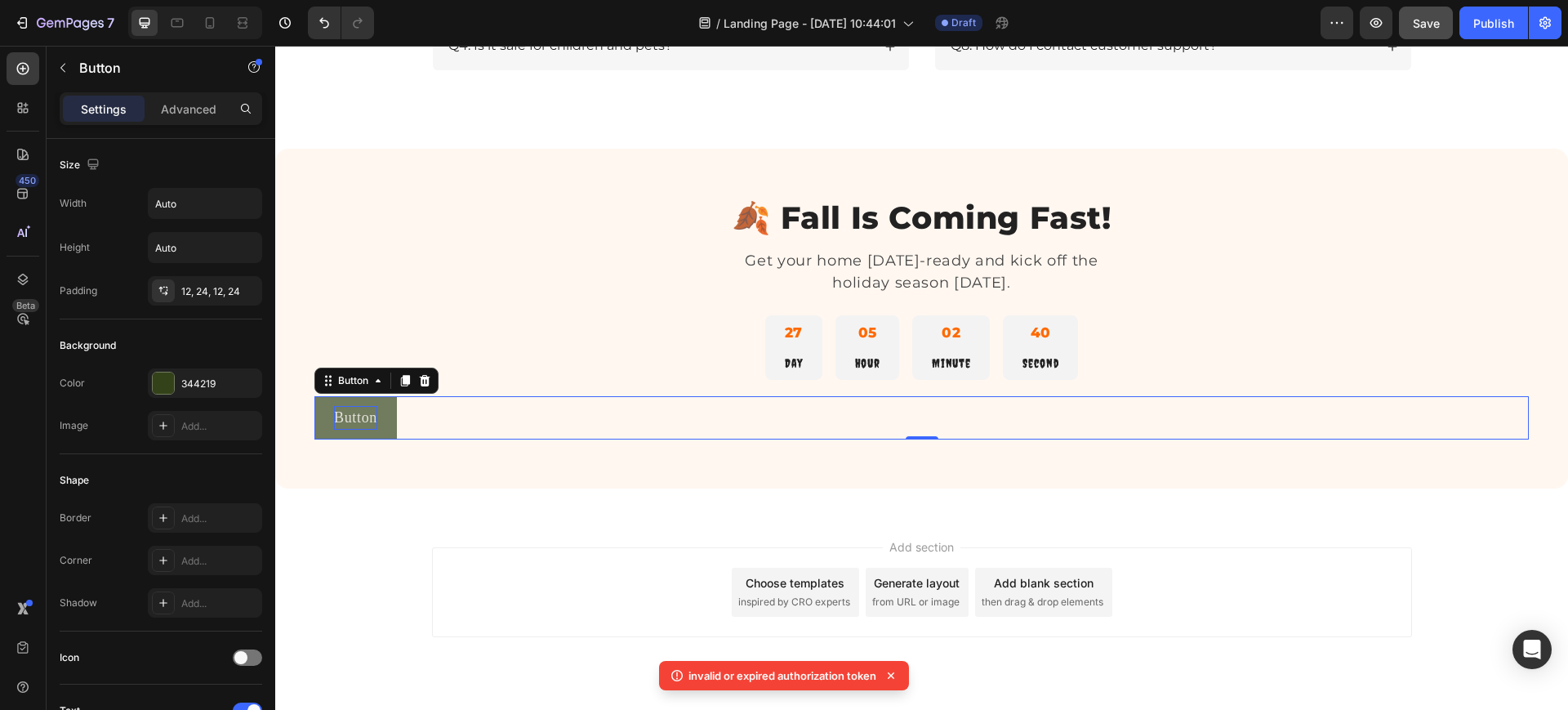
click at [344, 424] on p "Button" at bounding box center [356, 418] width 43 height 23
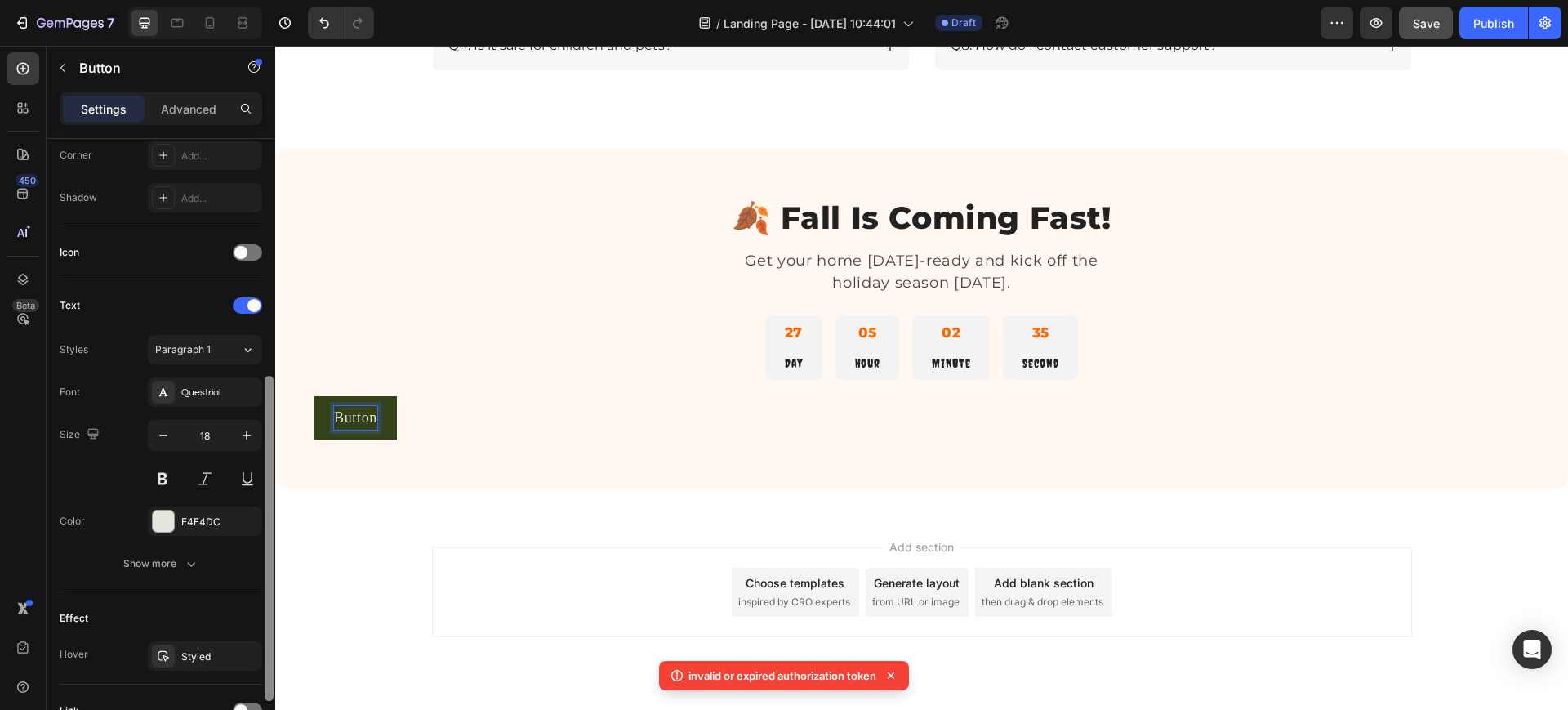
scroll to position [420, 0]
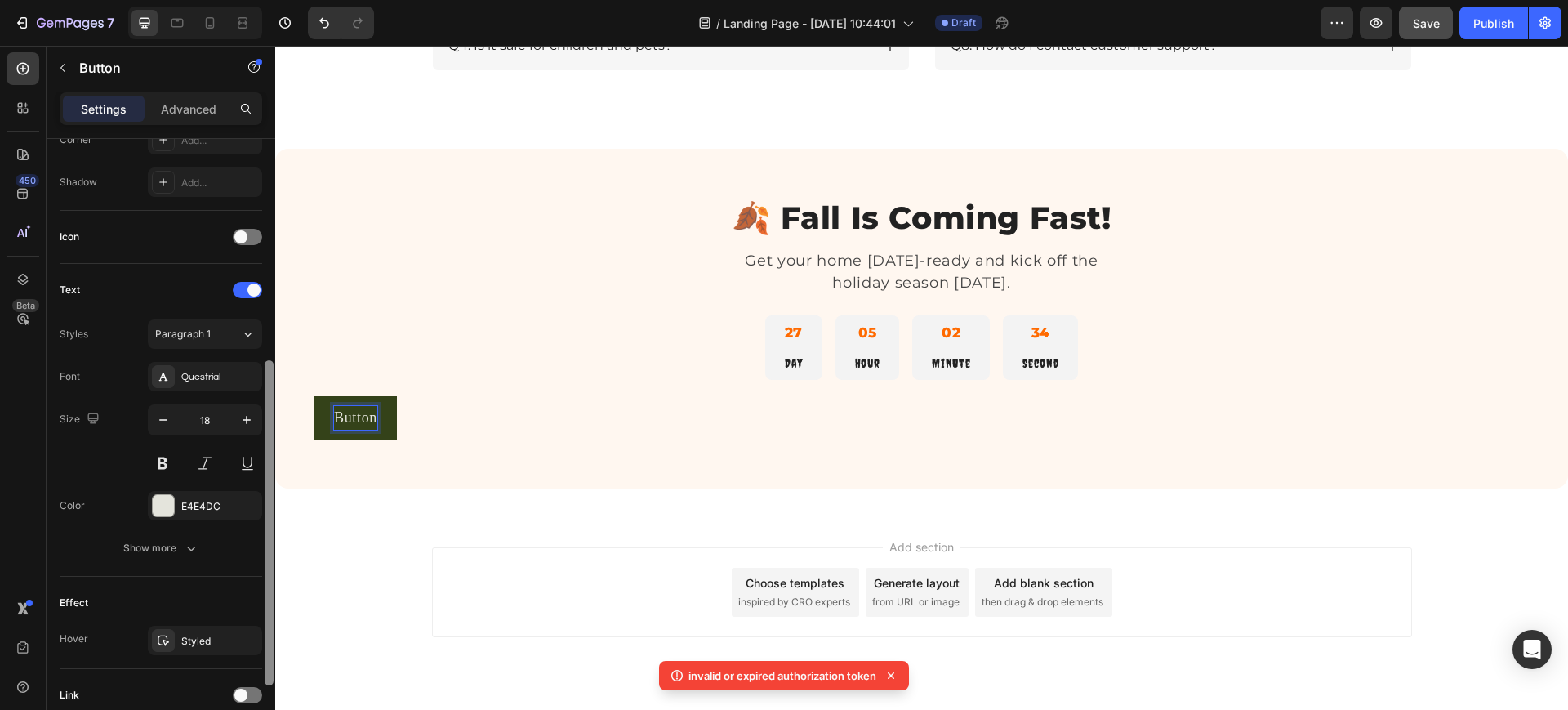
drag, startPoint x: 544, startPoint y: 281, endPoint x: 284, endPoint y: 555, distance: 377.7
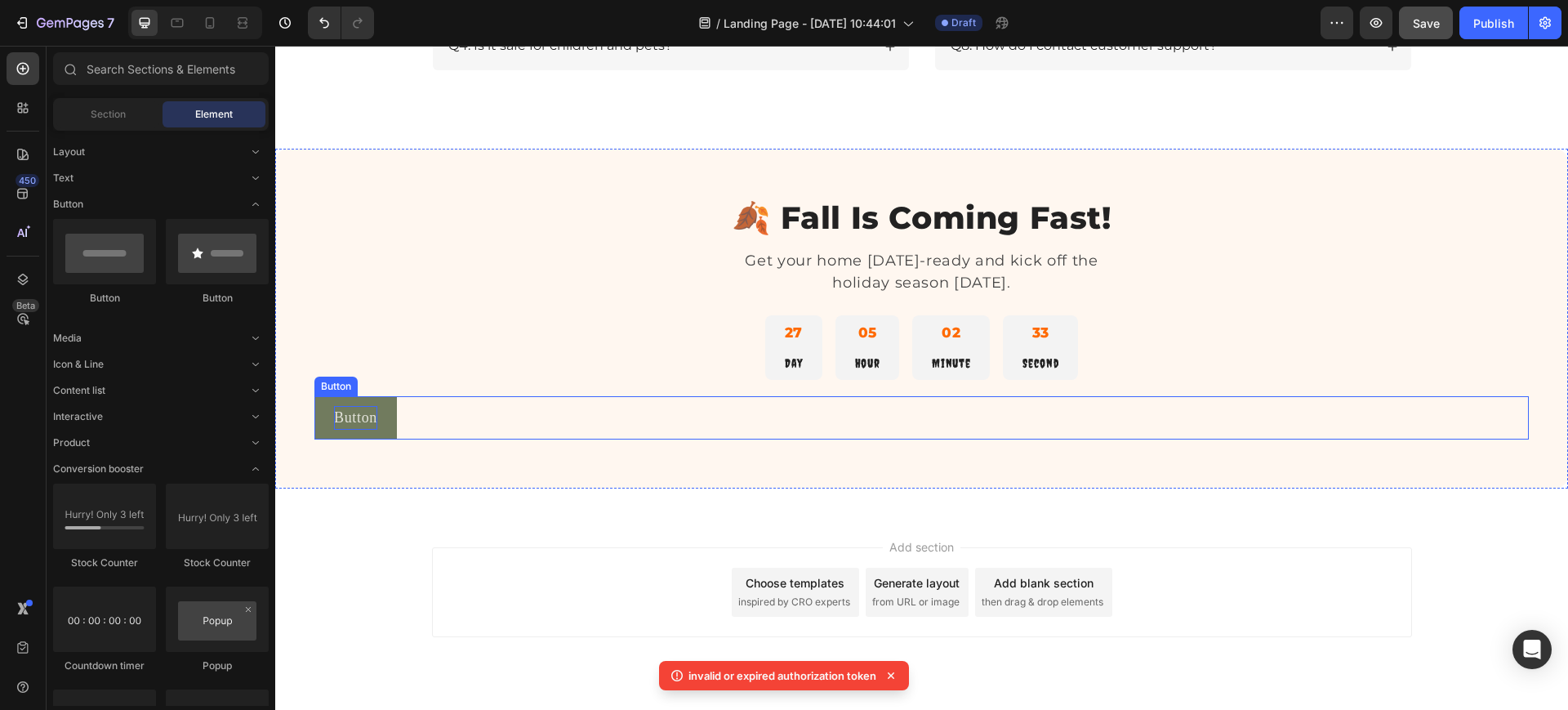
click at [344, 418] on p "Button" at bounding box center [356, 418] width 43 height 23
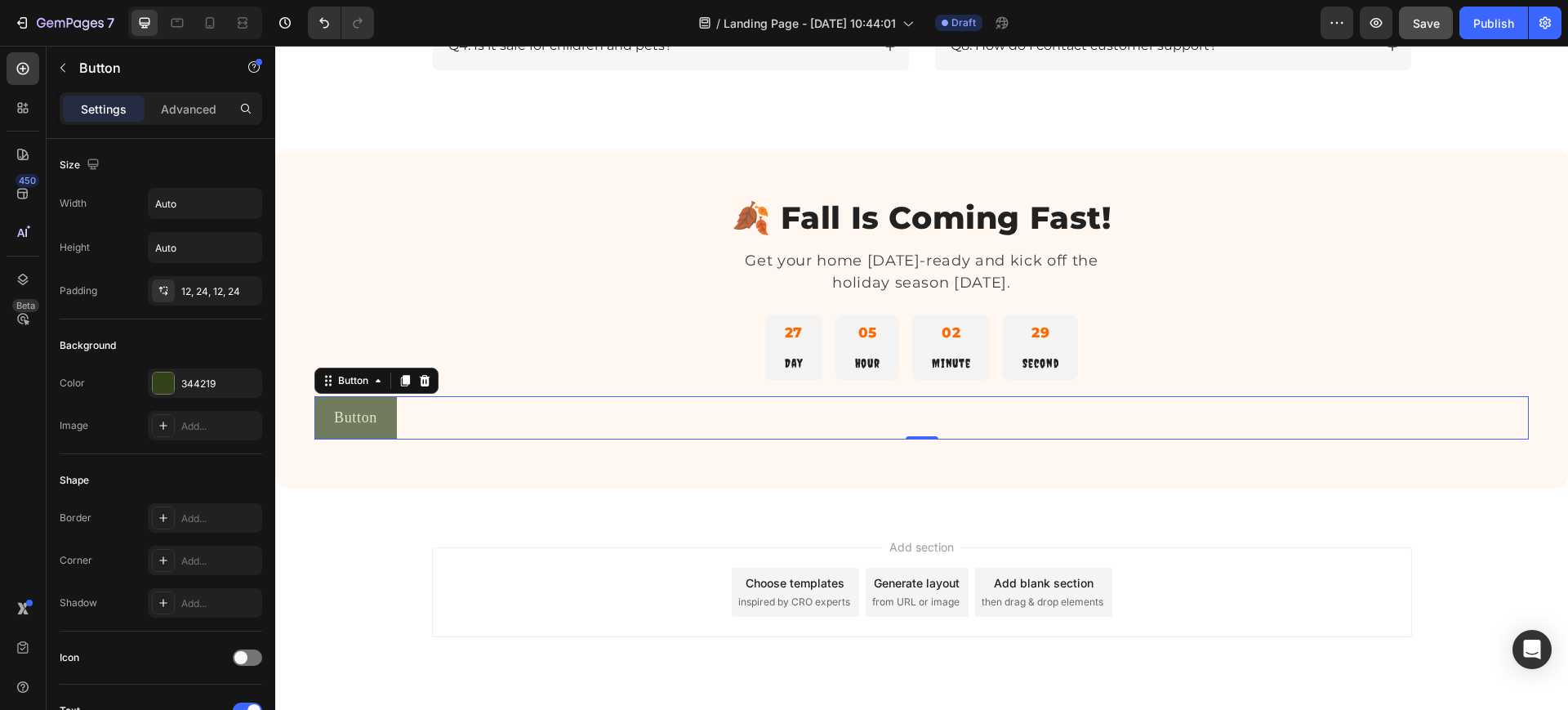
click at [325, 418] on button "Button" at bounding box center [356, 418] width 82 height 43
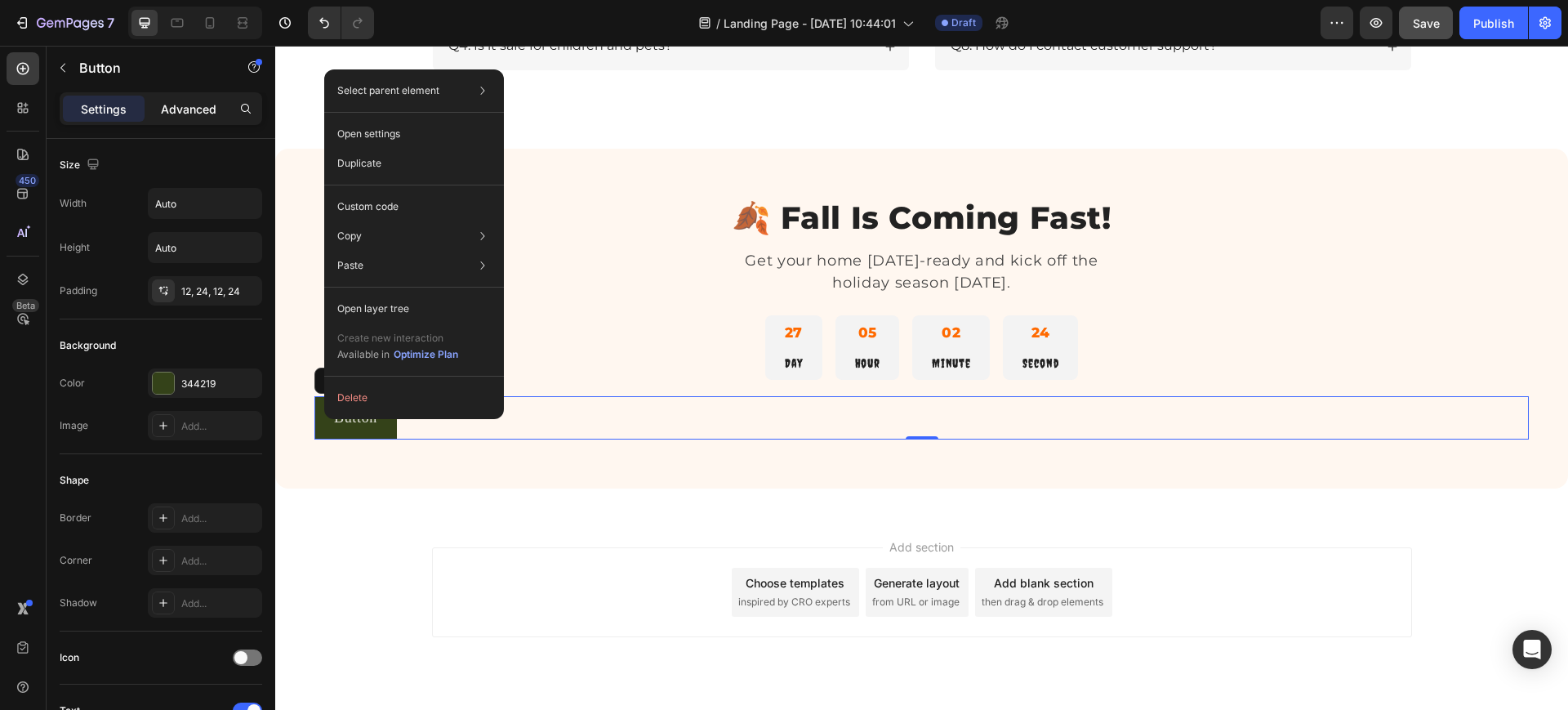
click at [202, 105] on p "Advanced" at bounding box center [189, 108] width 55 height 17
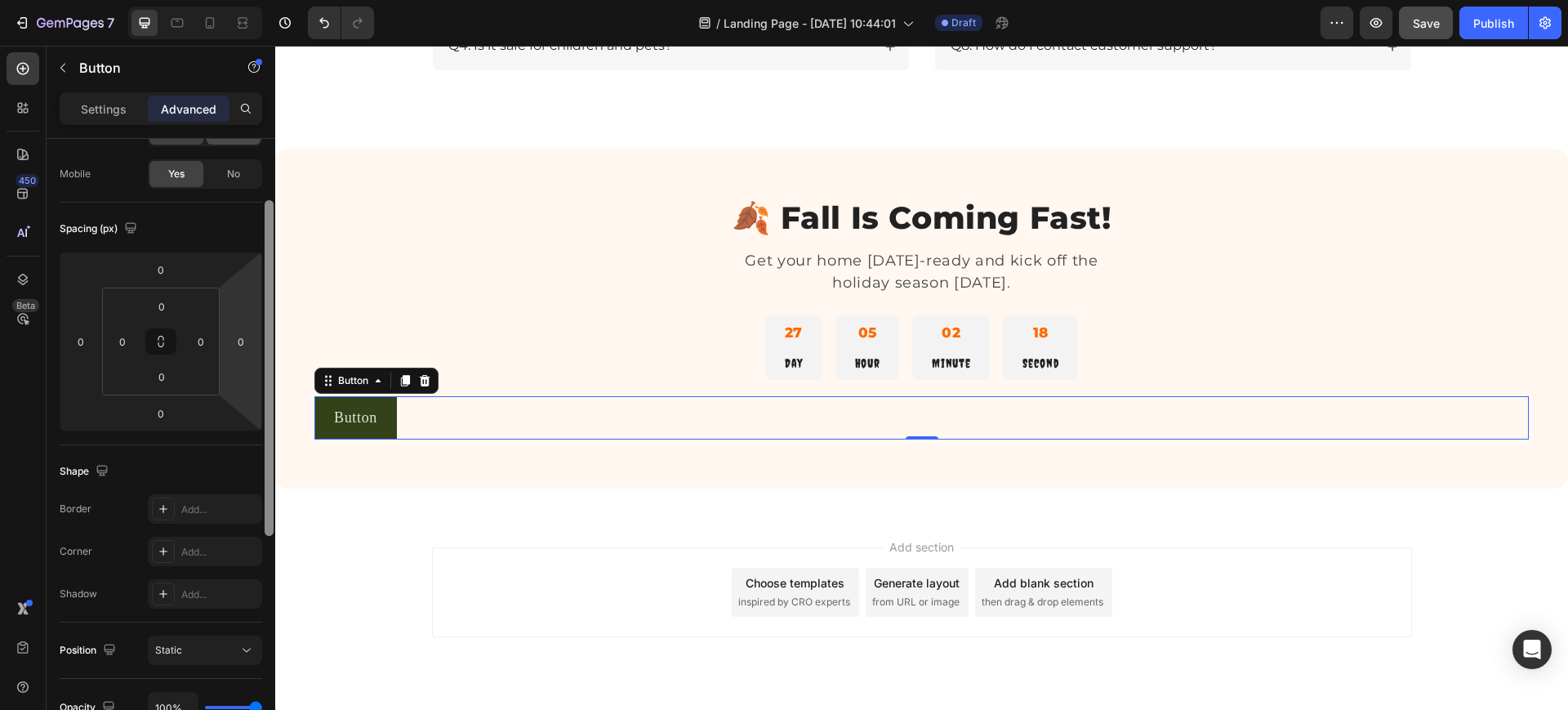
scroll to position [0, 0]
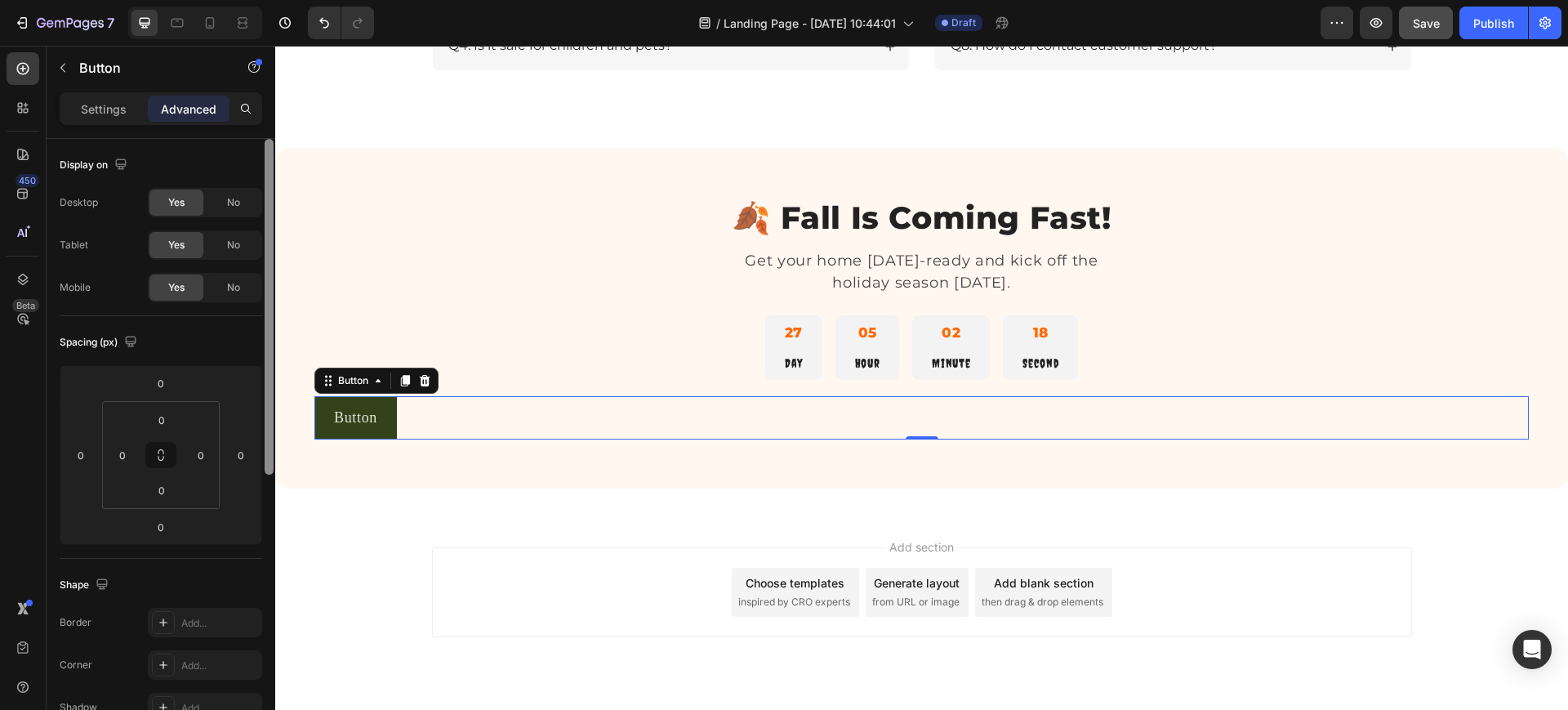
drag, startPoint x: 266, startPoint y: 266, endPoint x: 240, endPoint y: 228, distance: 46.0
click at [240, 228] on div "Display on Desktop Yes No Tablet Yes No Mobile Yes No Spacing (px) 0 0 0 0 0 0 …" at bounding box center [161, 447] width 229 height 617
click at [94, 100] on p "Settings" at bounding box center [103, 108] width 46 height 17
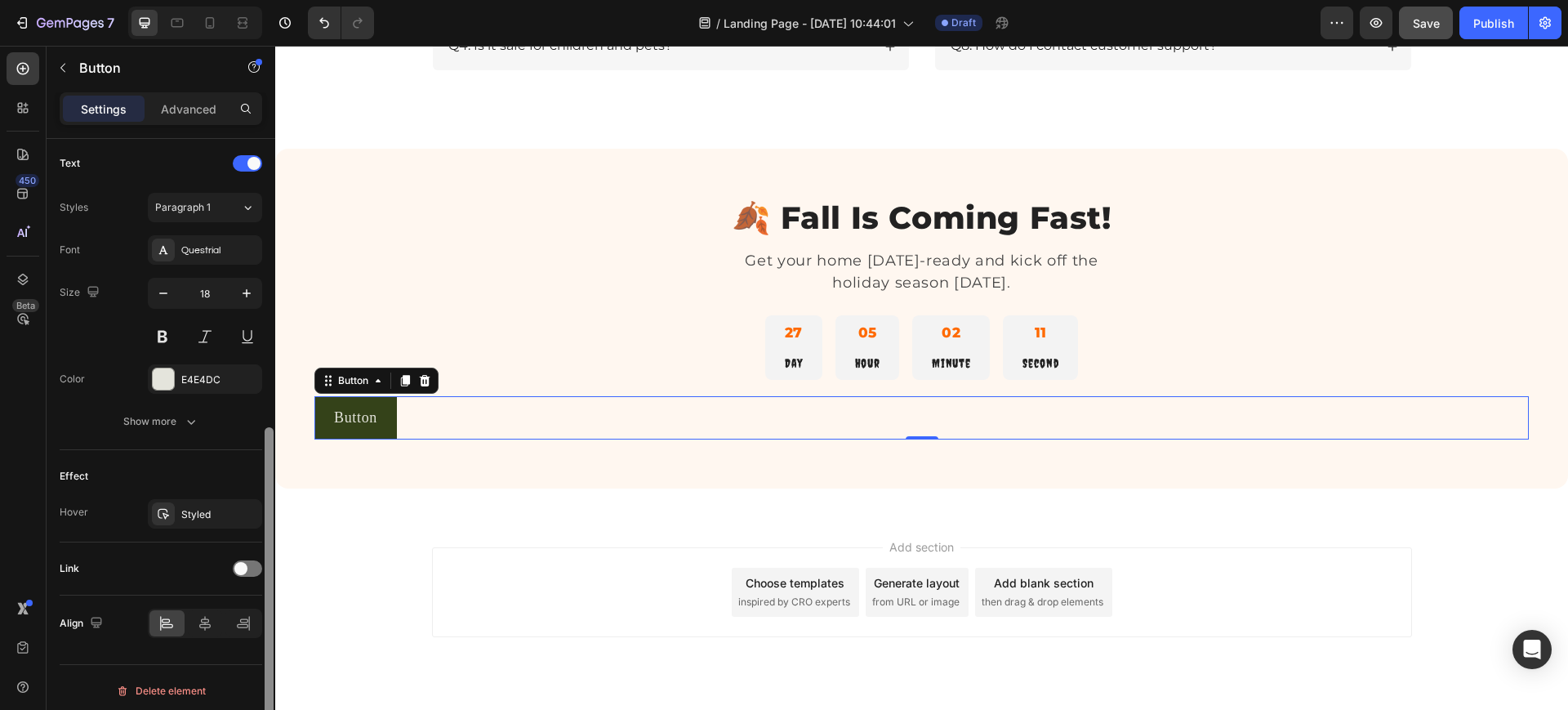
scroll to position [554, 0]
drag, startPoint x: 269, startPoint y: 334, endPoint x: 265, endPoint y: 655, distance: 321.0
click at [265, 655] on div at bounding box center [269, 593] width 9 height 325
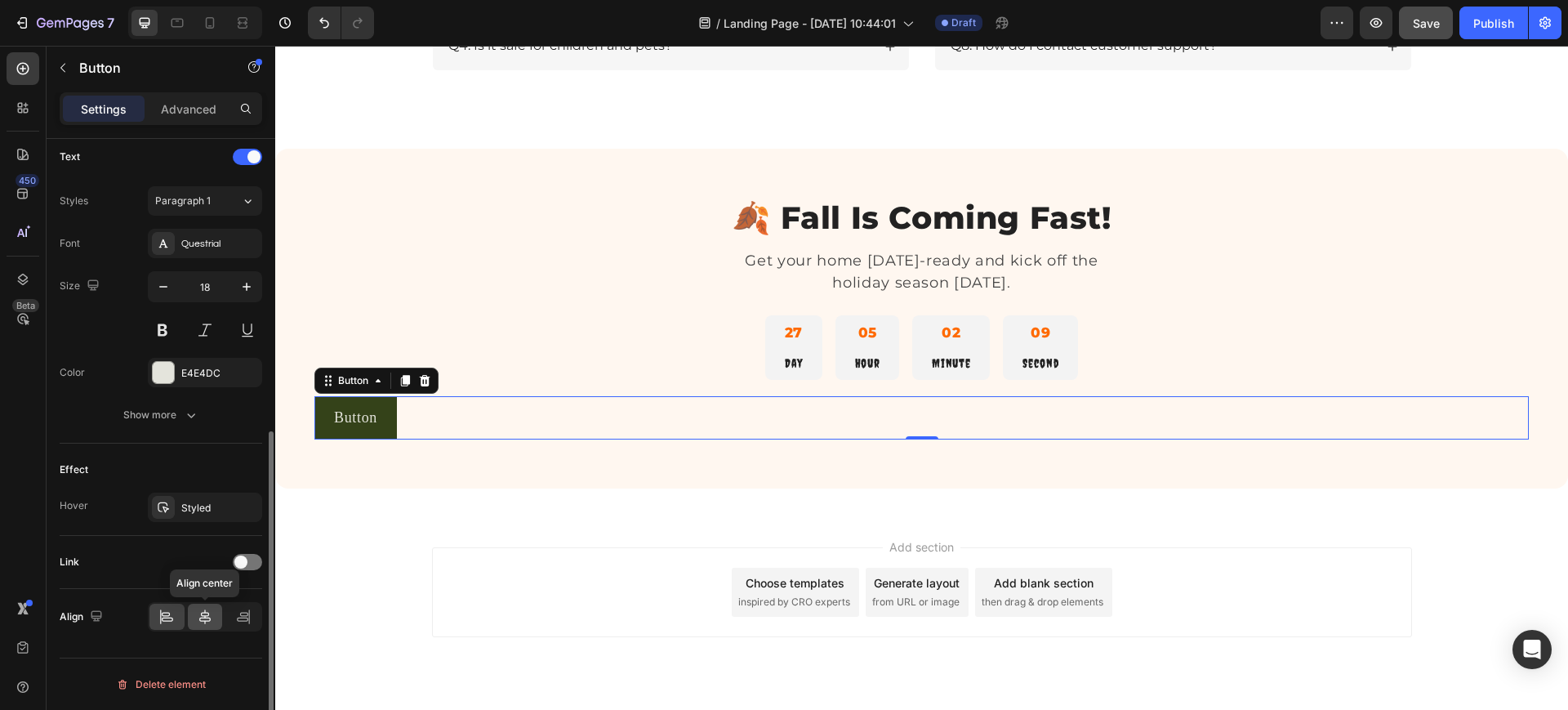
click at [202, 613] on icon at bounding box center [205, 616] width 16 height 16
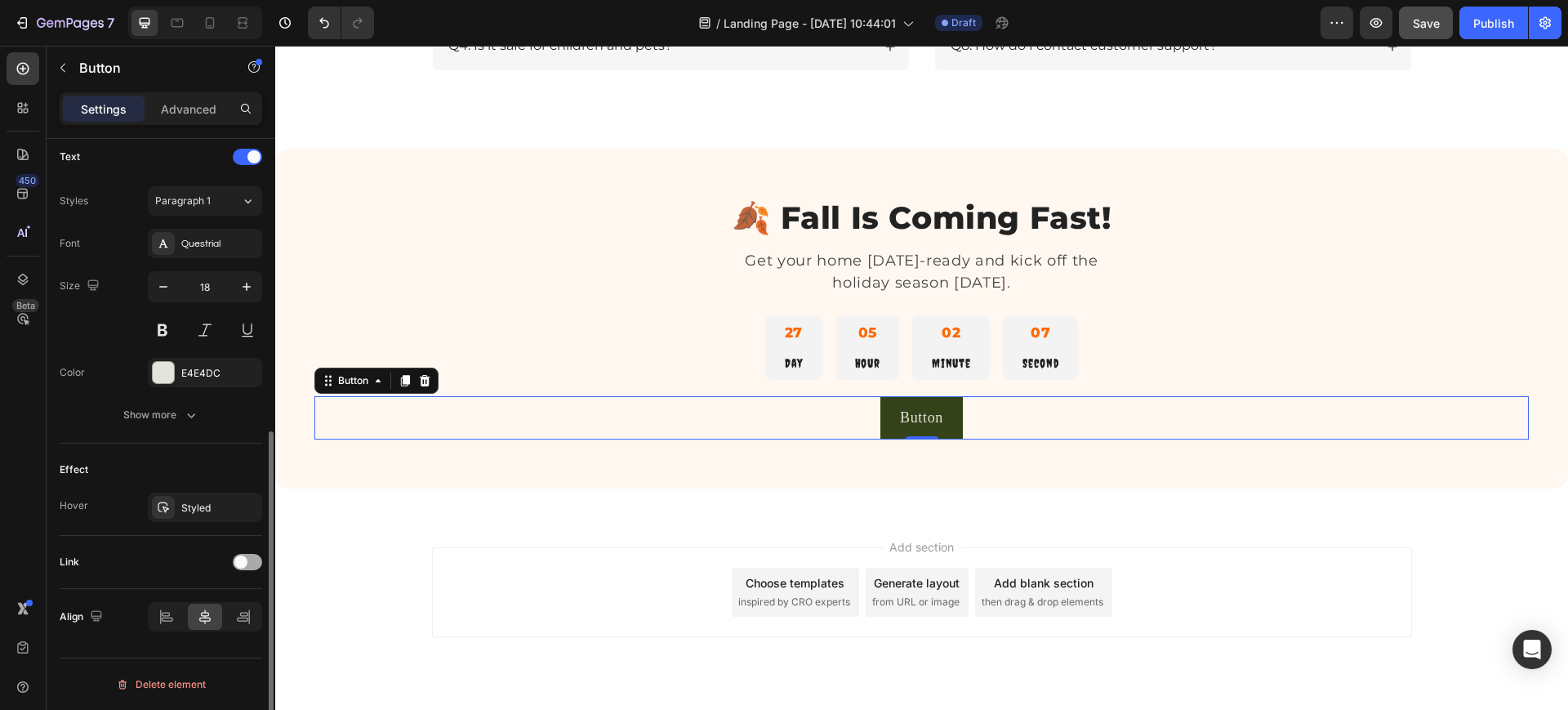
click at [241, 560] on span at bounding box center [241, 562] width 13 height 13
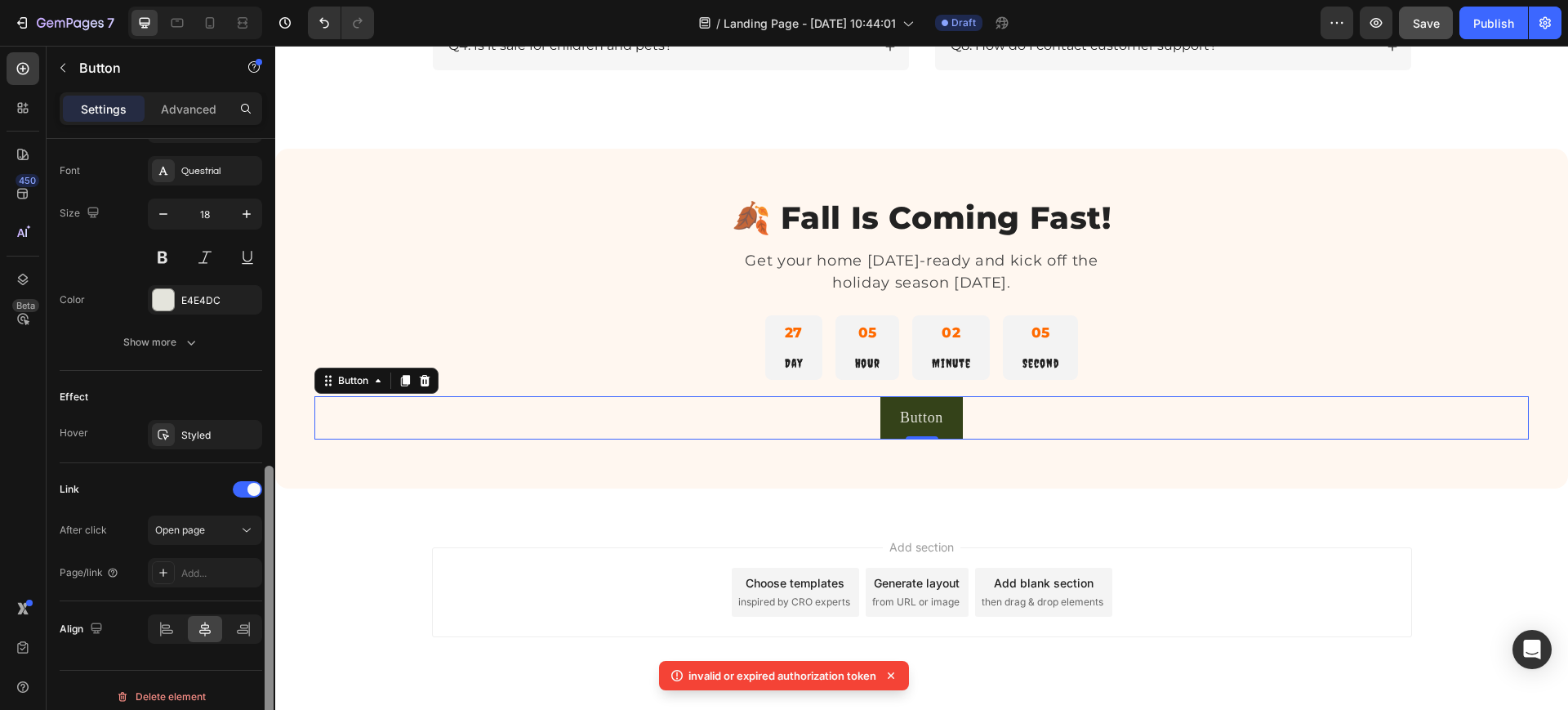
scroll to position [638, 0]
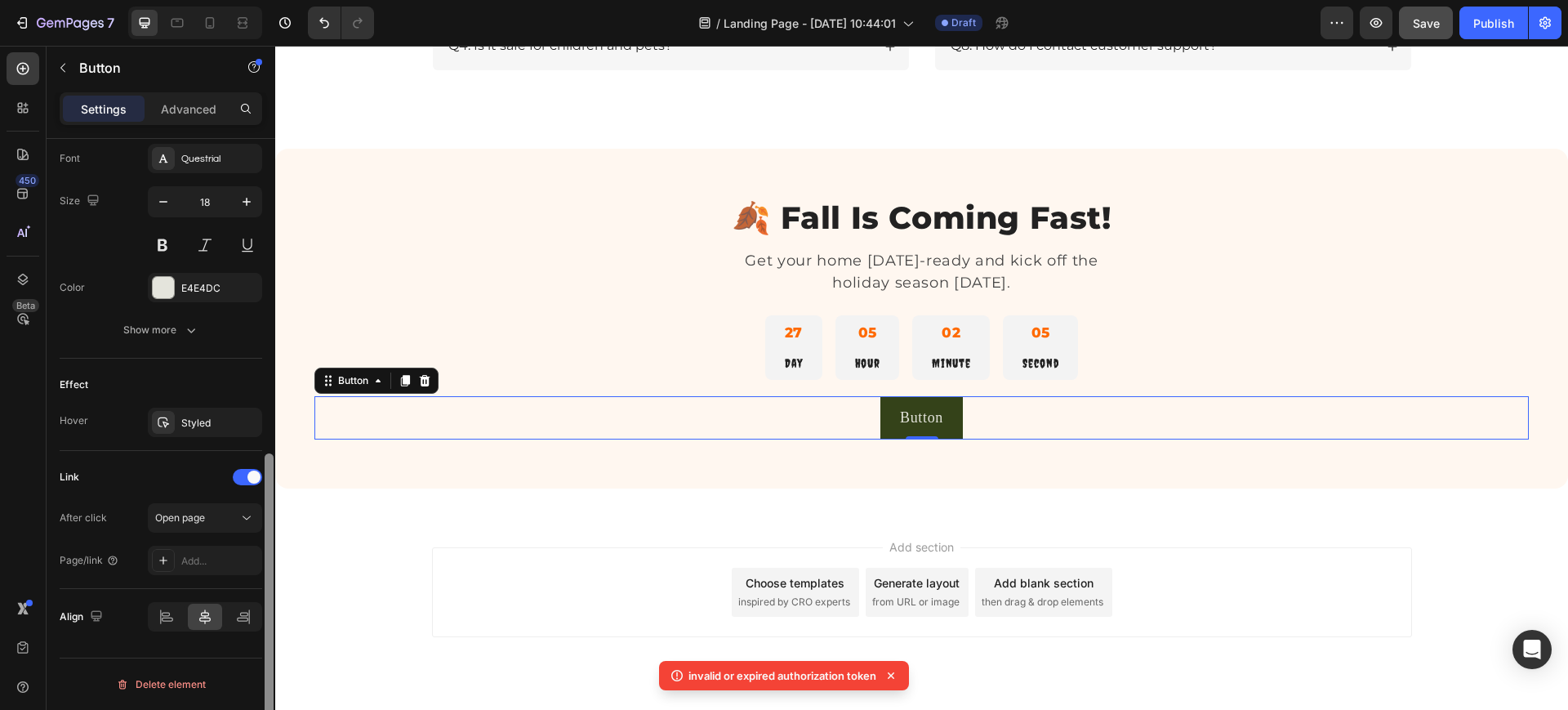
drag, startPoint x: 272, startPoint y: 563, endPoint x: 266, endPoint y: 634, distance: 71.3
click at [266, 634] on div at bounding box center [269, 604] width 9 height 303
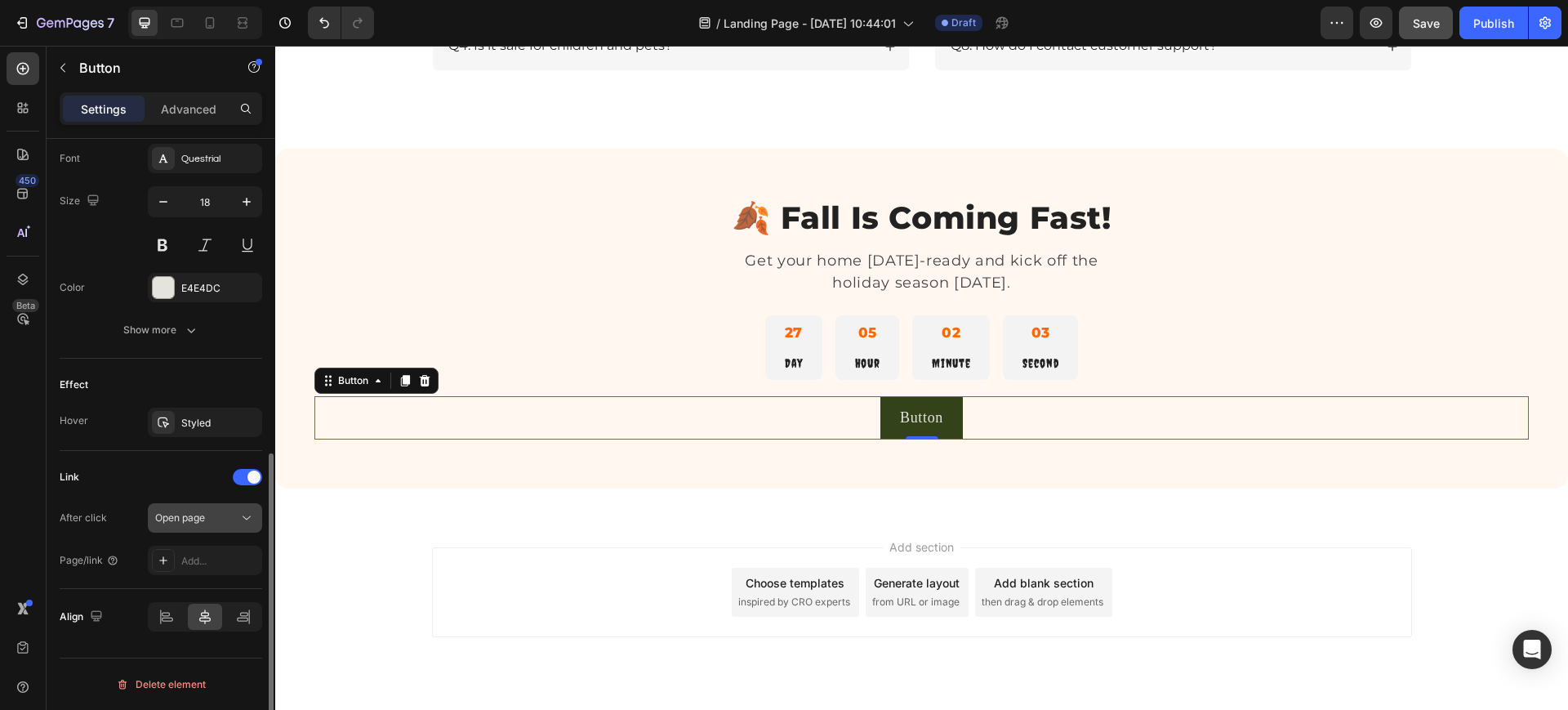
click at [188, 516] on span "Open page" at bounding box center [181, 518] width 50 height 13
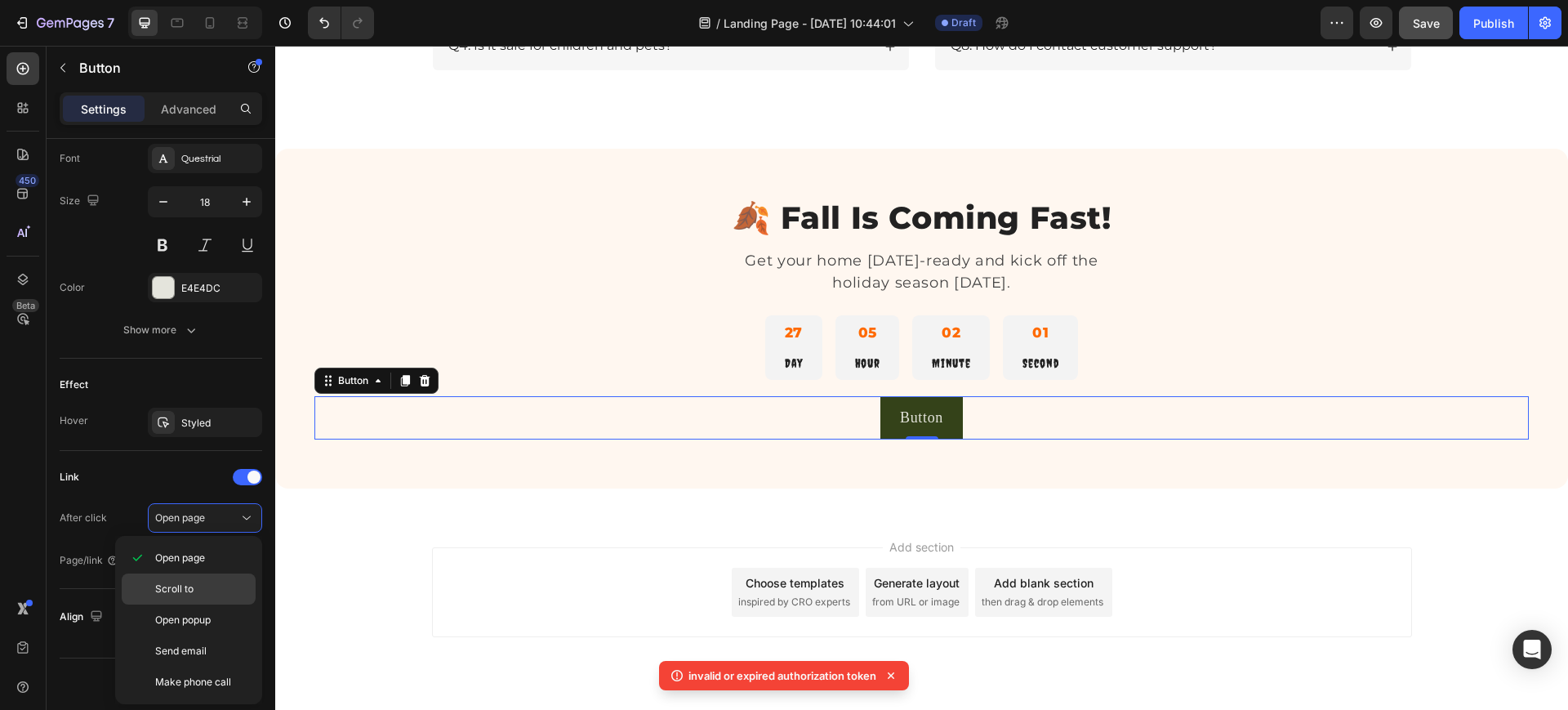
click at [185, 586] on span "Scroll to" at bounding box center [174, 588] width 38 height 14
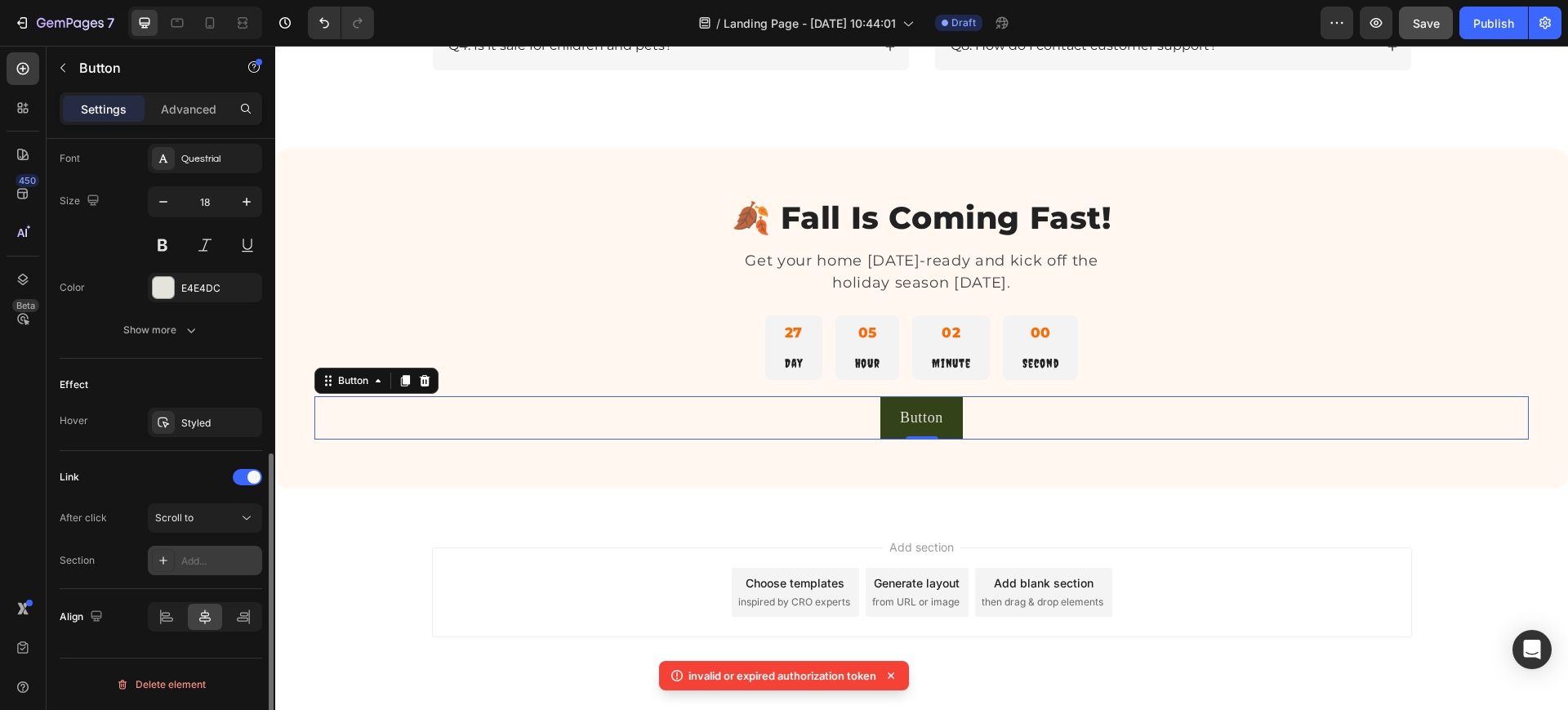
click at [188, 550] on div "Add..." at bounding box center [205, 560] width 114 height 30
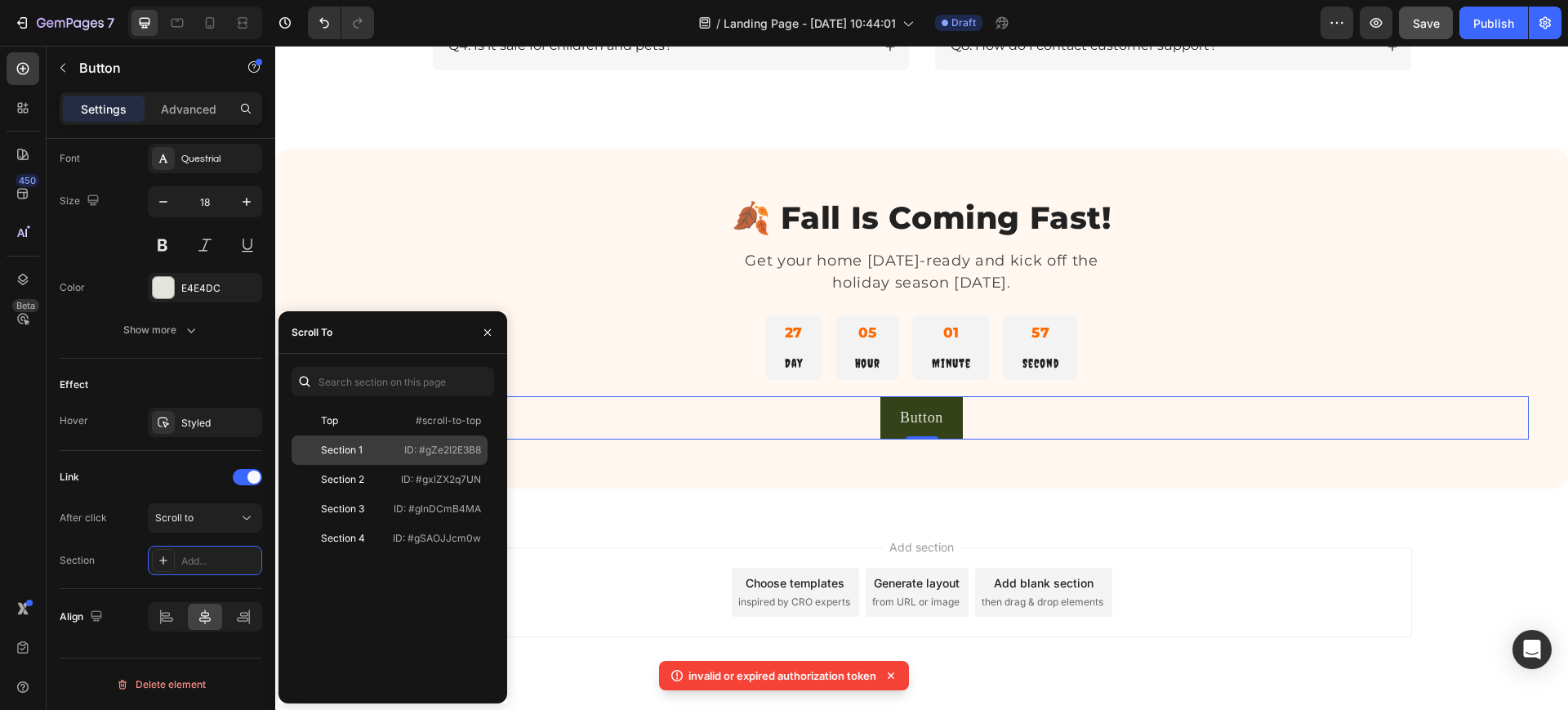
click at [341, 444] on div "Section 1" at bounding box center [342, 450] width 42 height 14
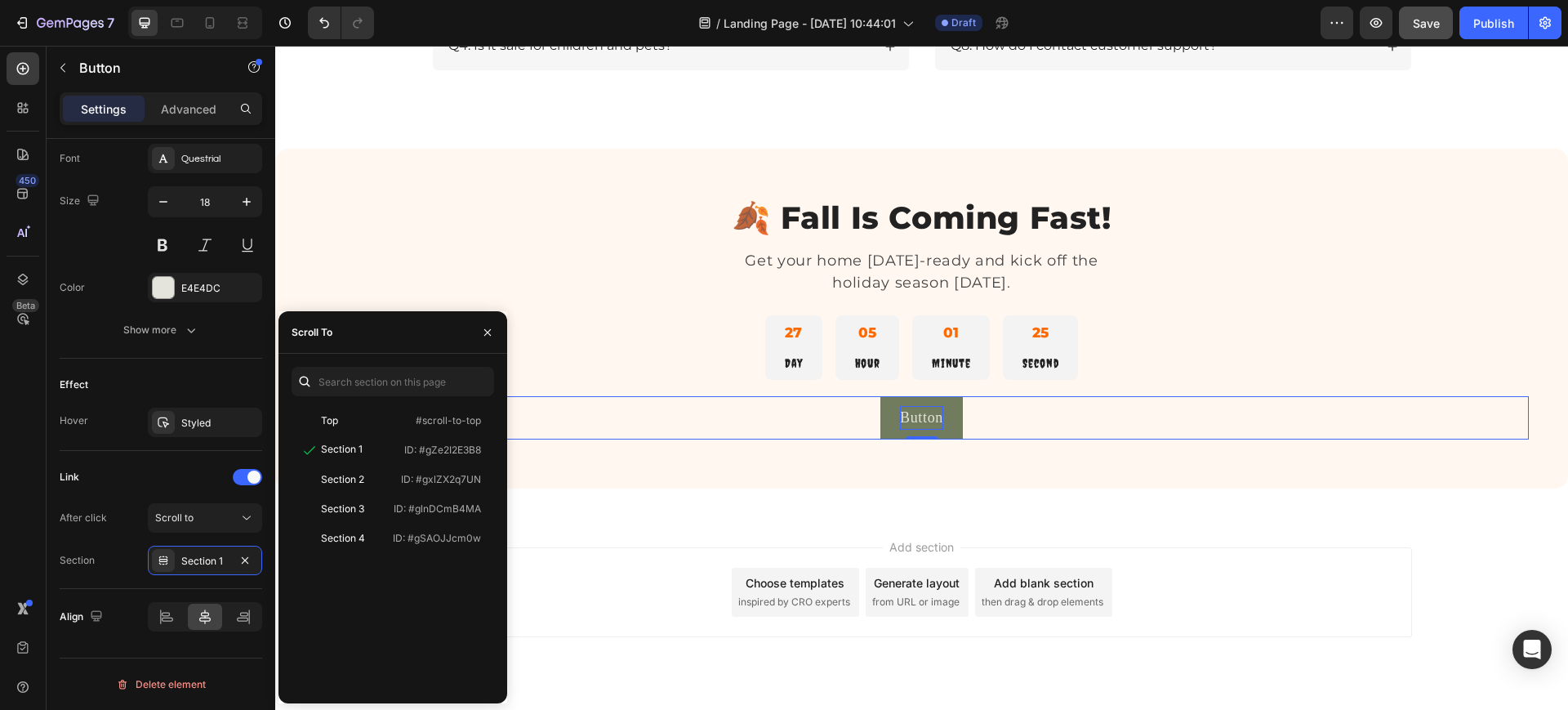
click at [920, 418] on p "Button" at bounding box center [921, 418] width 43 height 23
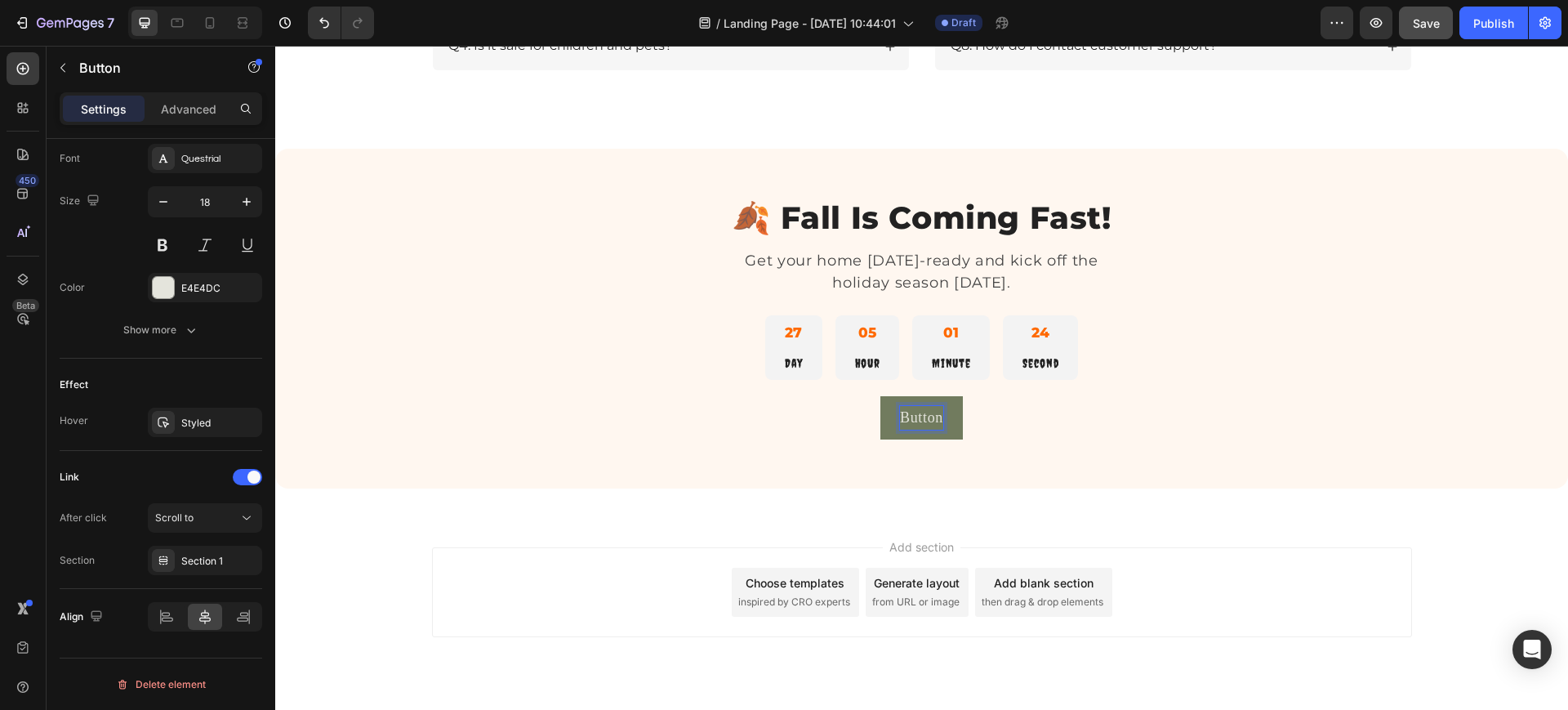
click at [933, 418] on p "Button" at bounding box center [921, 418] width 43 height 23
click at [855, 415] on p "Button🎃 Start Decorating Now" at bounding box center [922, 418] width 206 height 23
drag, startPoint x: 835, startPoint y: 418, endPoint x: 1020, endPoint y: 430, distance: 185.4
click at [1020, 430] on div "🎃 Start Decorating Now Button 0" at bounding box center [922, 418] width 1215 height 43
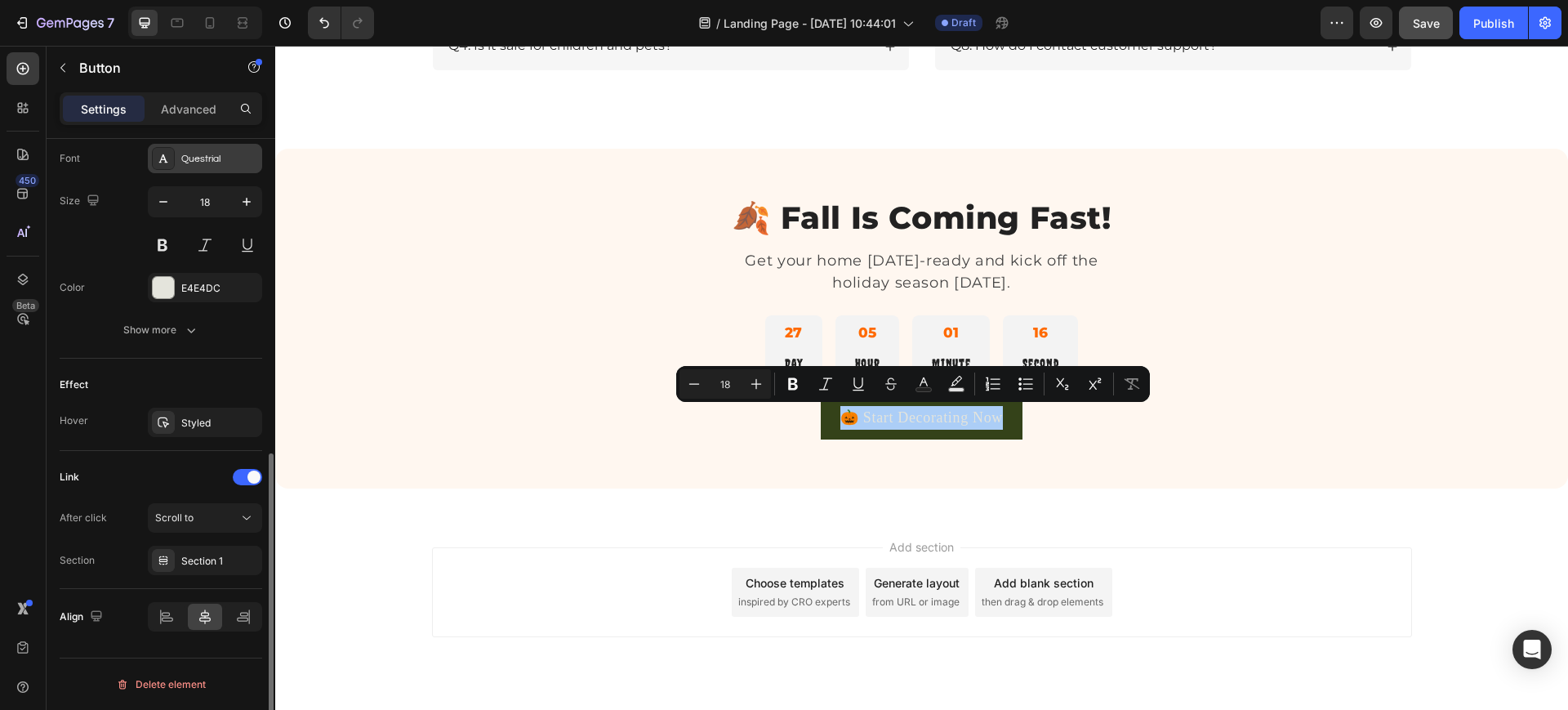
click at [209, 161] on div "Questrial" at bounding box center [220, 159] width 77 height 14
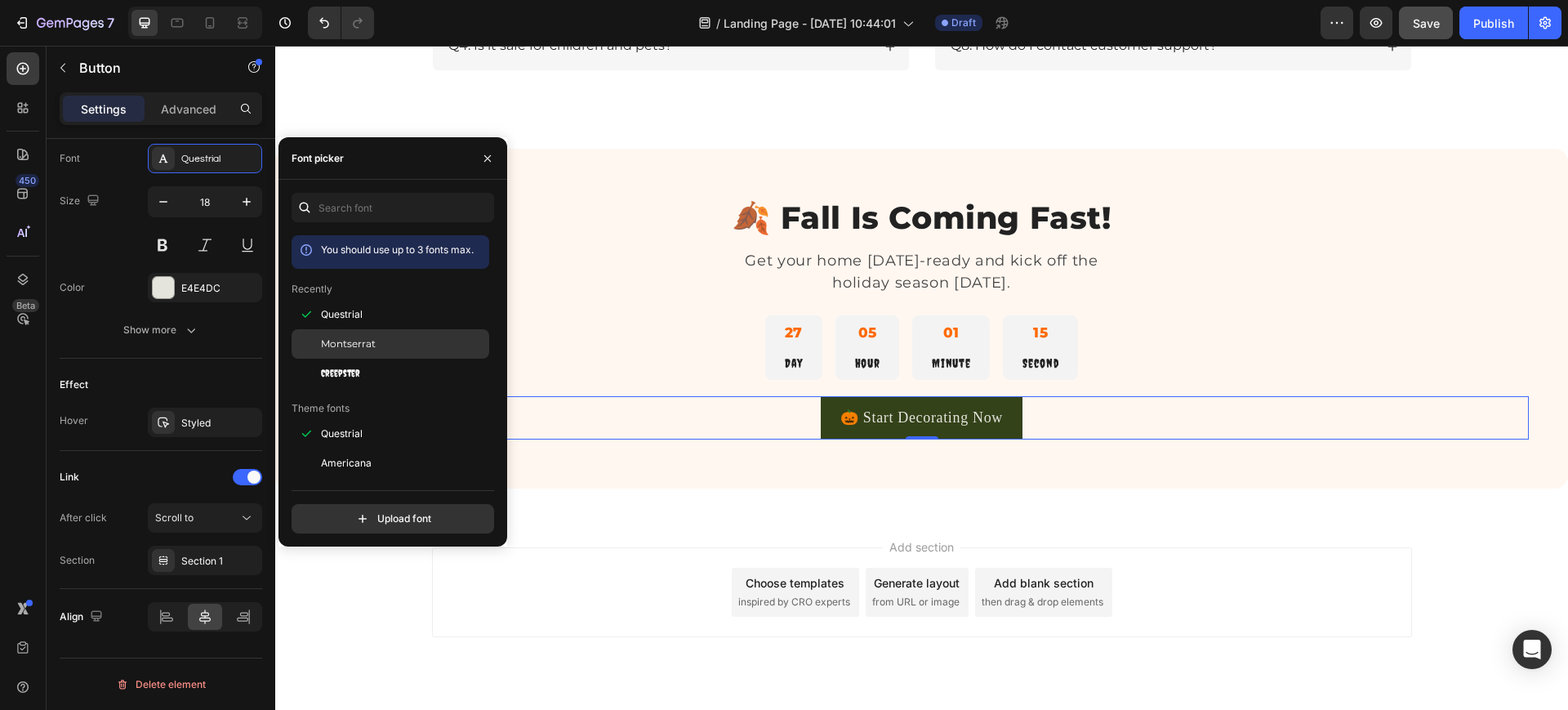
click at [363, 337] on span "Montserrat" at bounding box center [348, 343] width 55 height 14
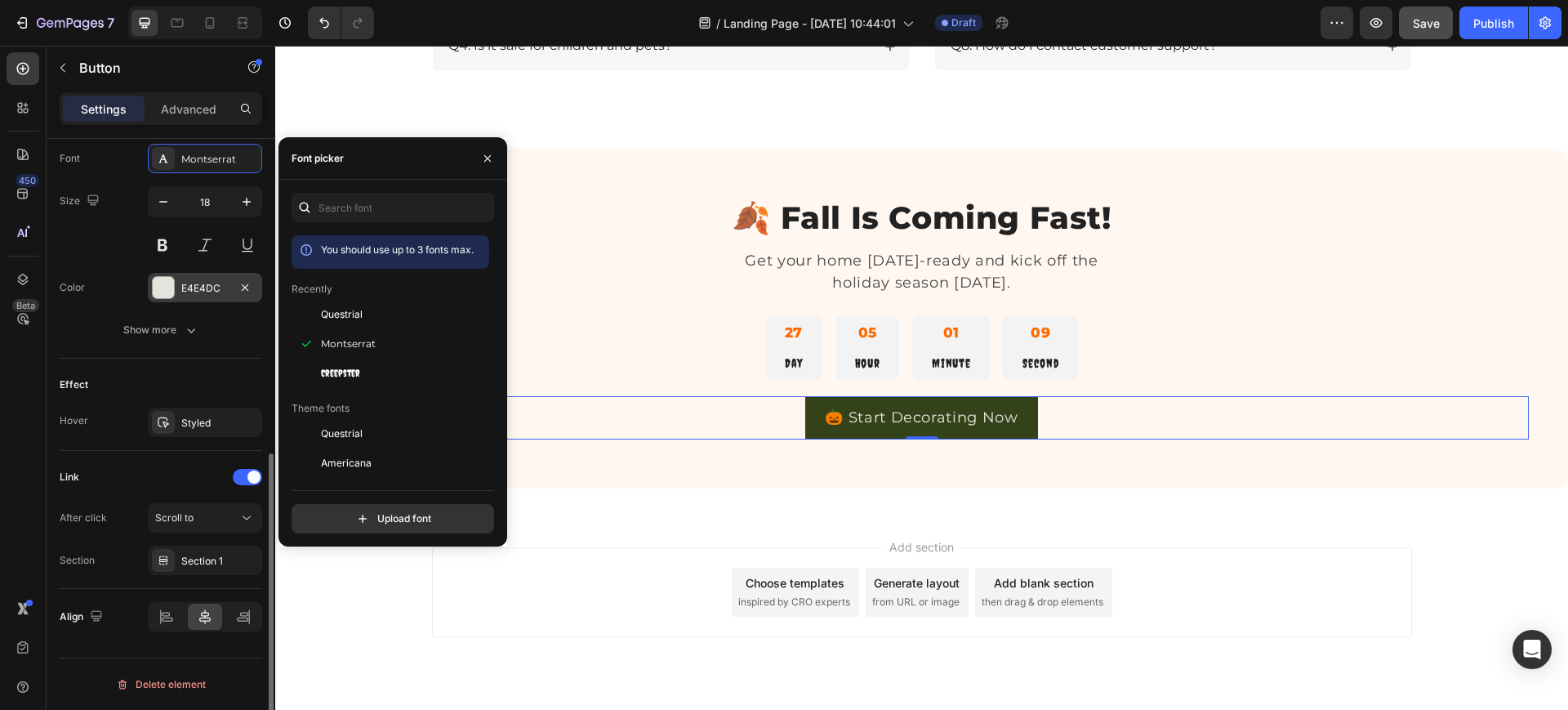
click at [213, 287] on div "E4E4DC" at bounding box center [205, 288] width 47 height 14
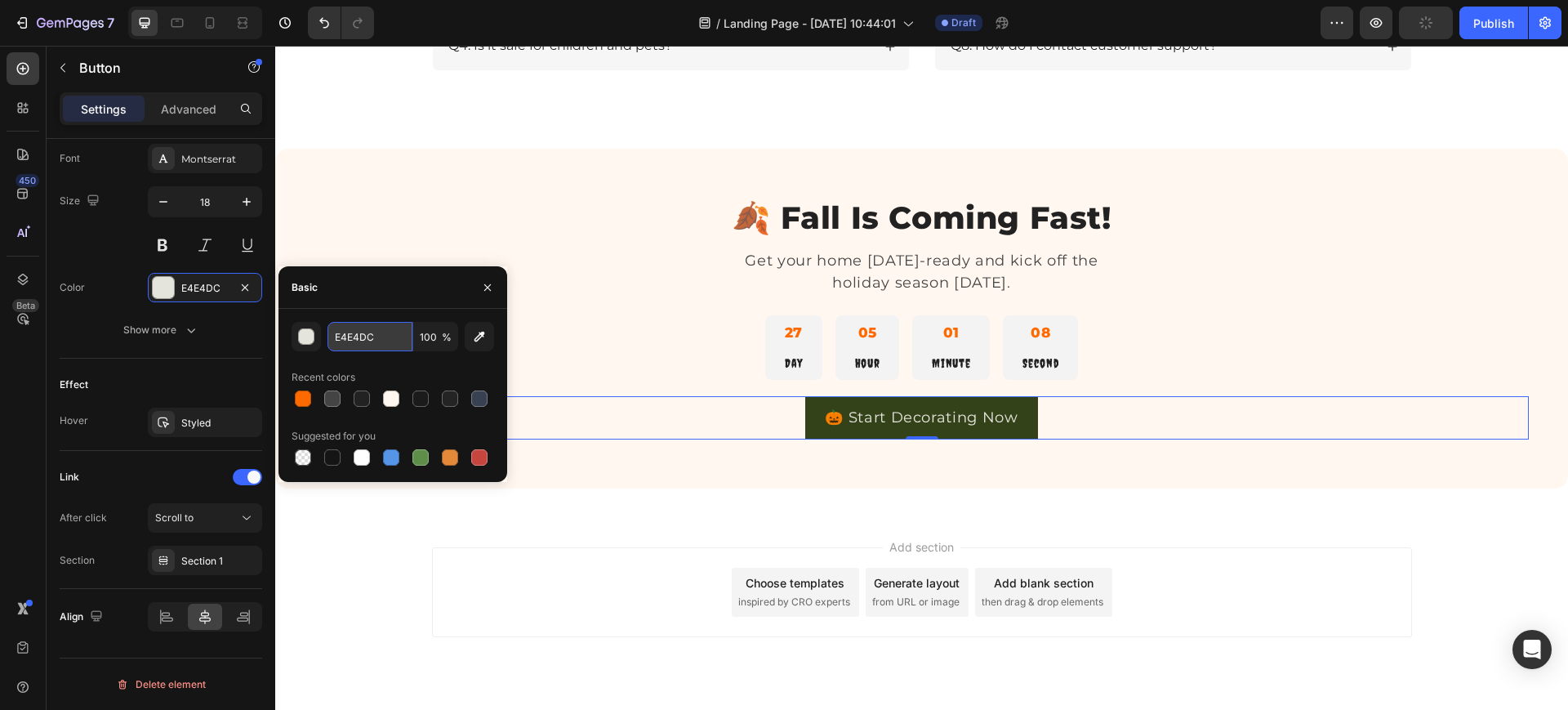
click at [344, 334] on input "E4E4DC" at bounding box center [369, 336] width 85 height 30
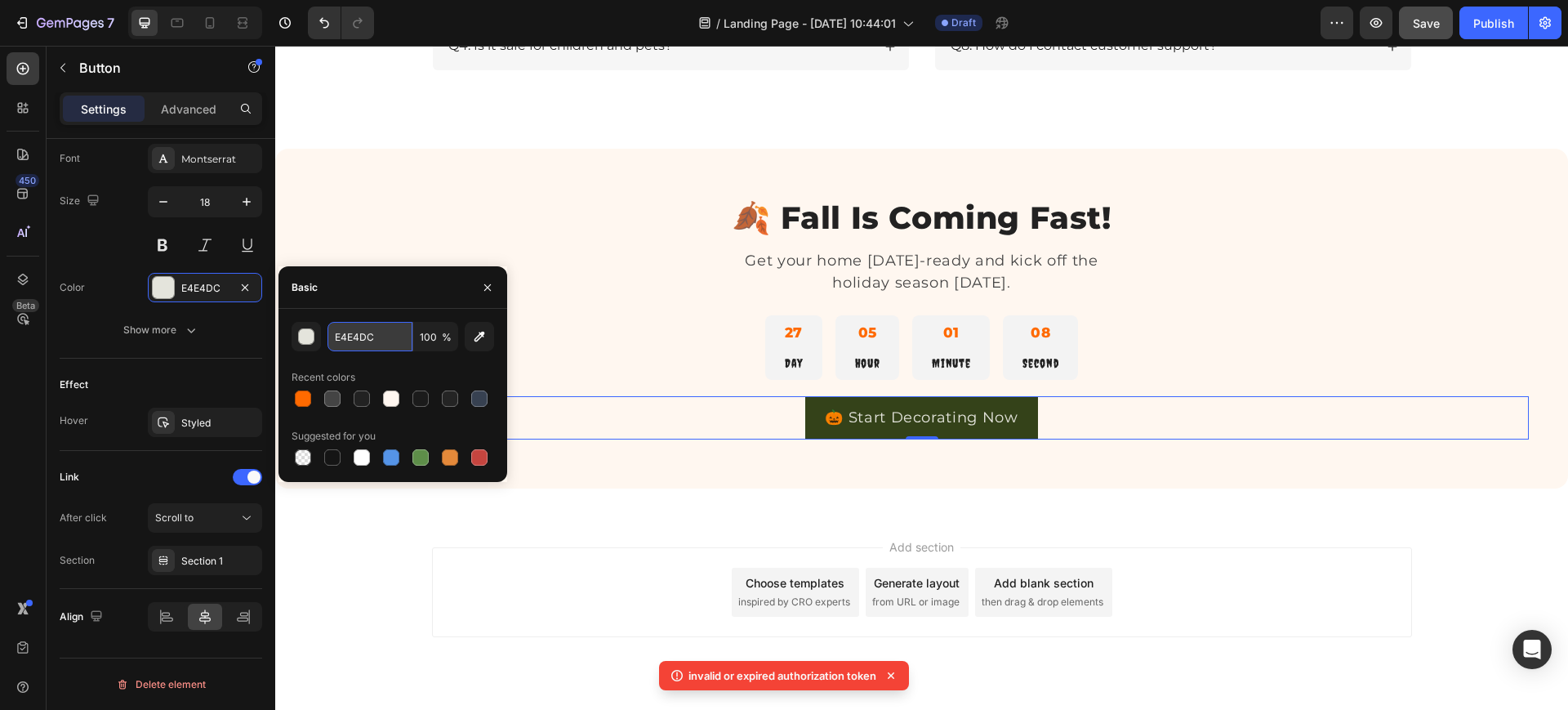
paste input "#FFFFFF"
type input "FFFFFF"
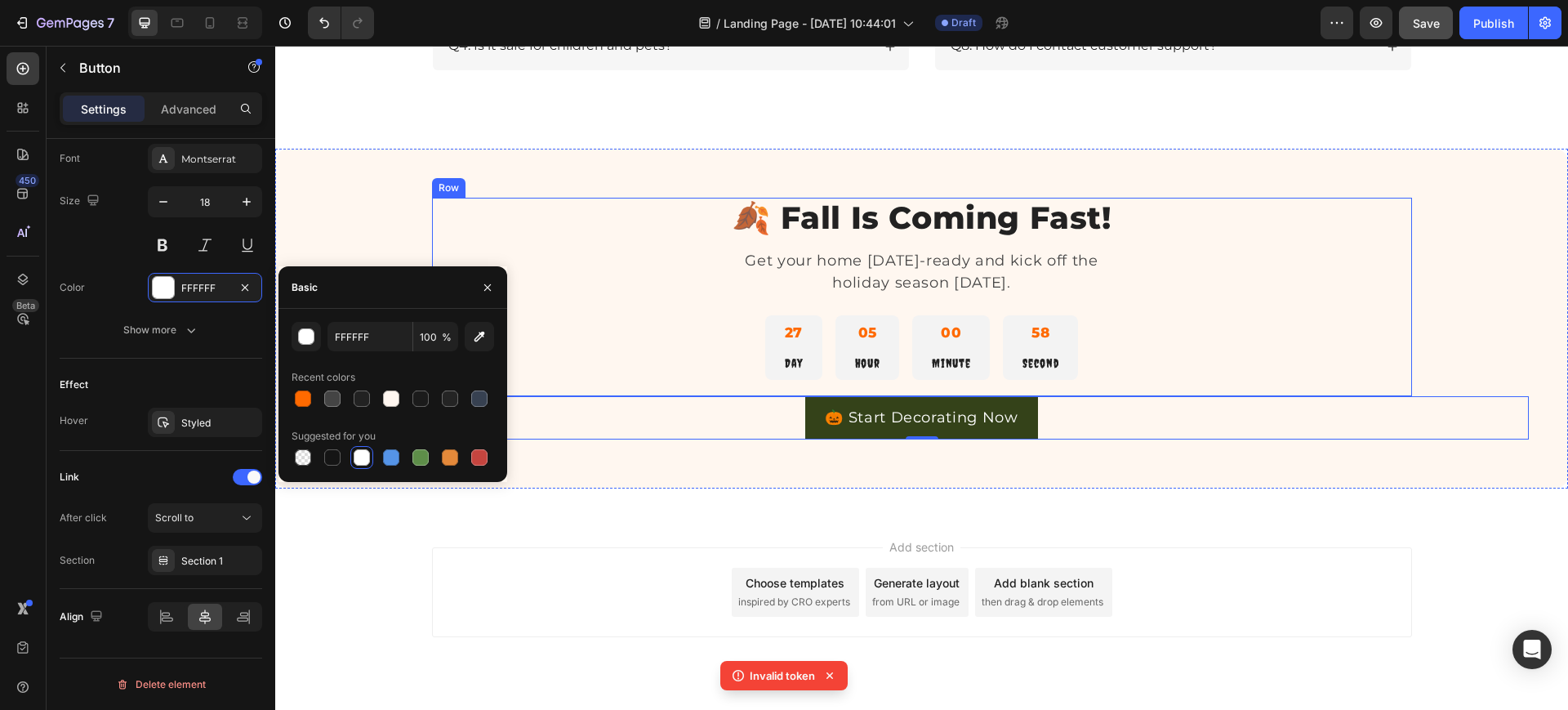
click at [629, 376] on div "27 Day 05 Hour 00 Minute 58 Second" at bounding box center [922, 347] width 980 height 64
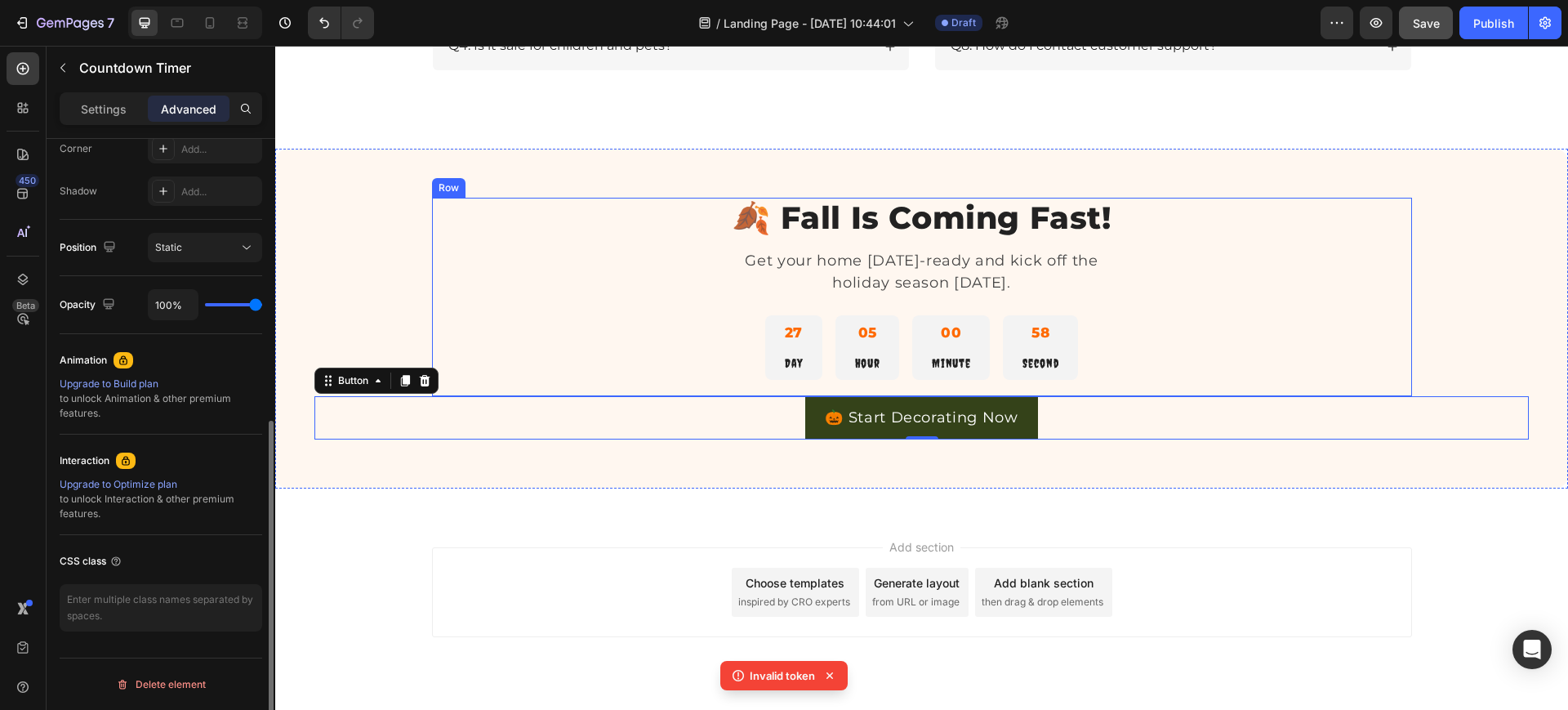
scroll to position [0, 0]
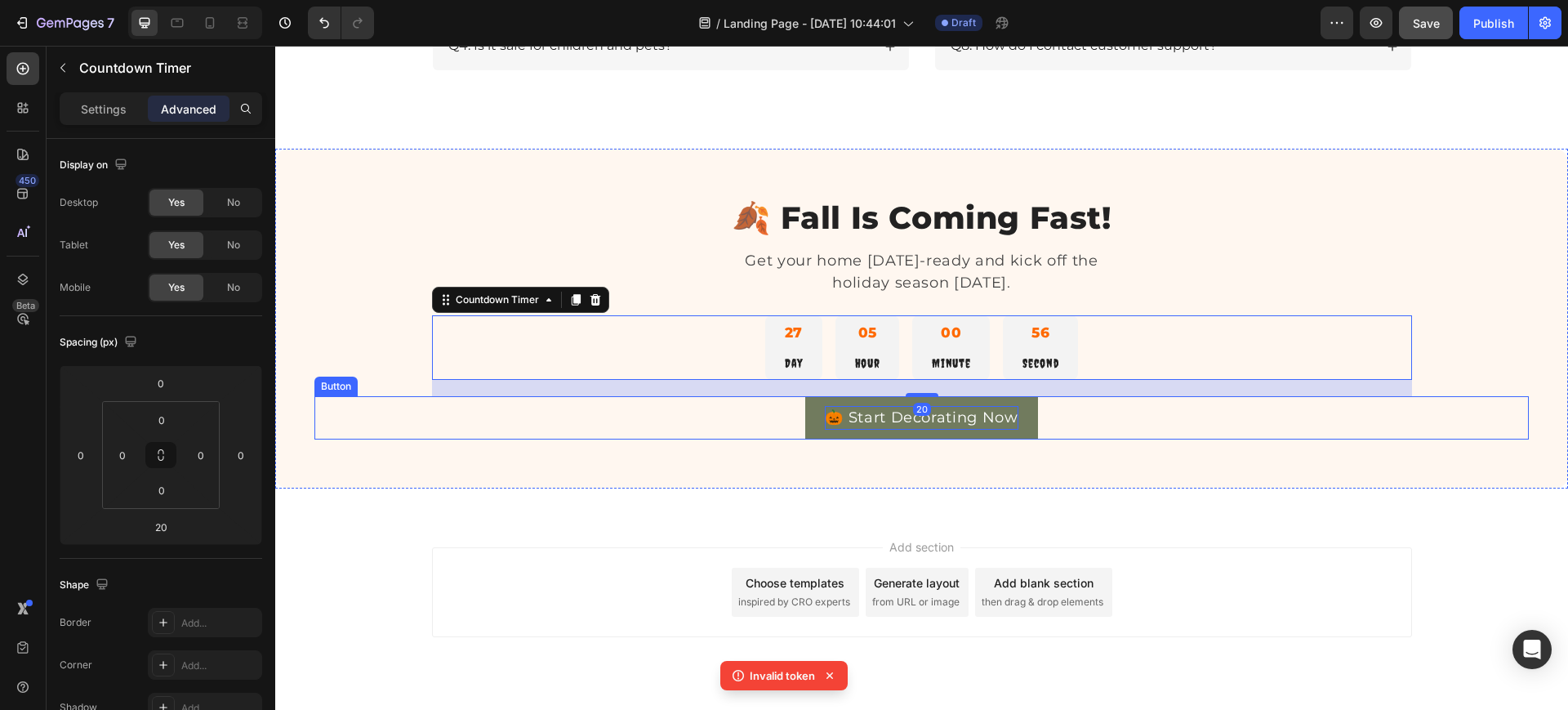
click at [825, 412] on p "🎃 Start Decorating Now" at bounding box center [921, 418] width 193 height 23
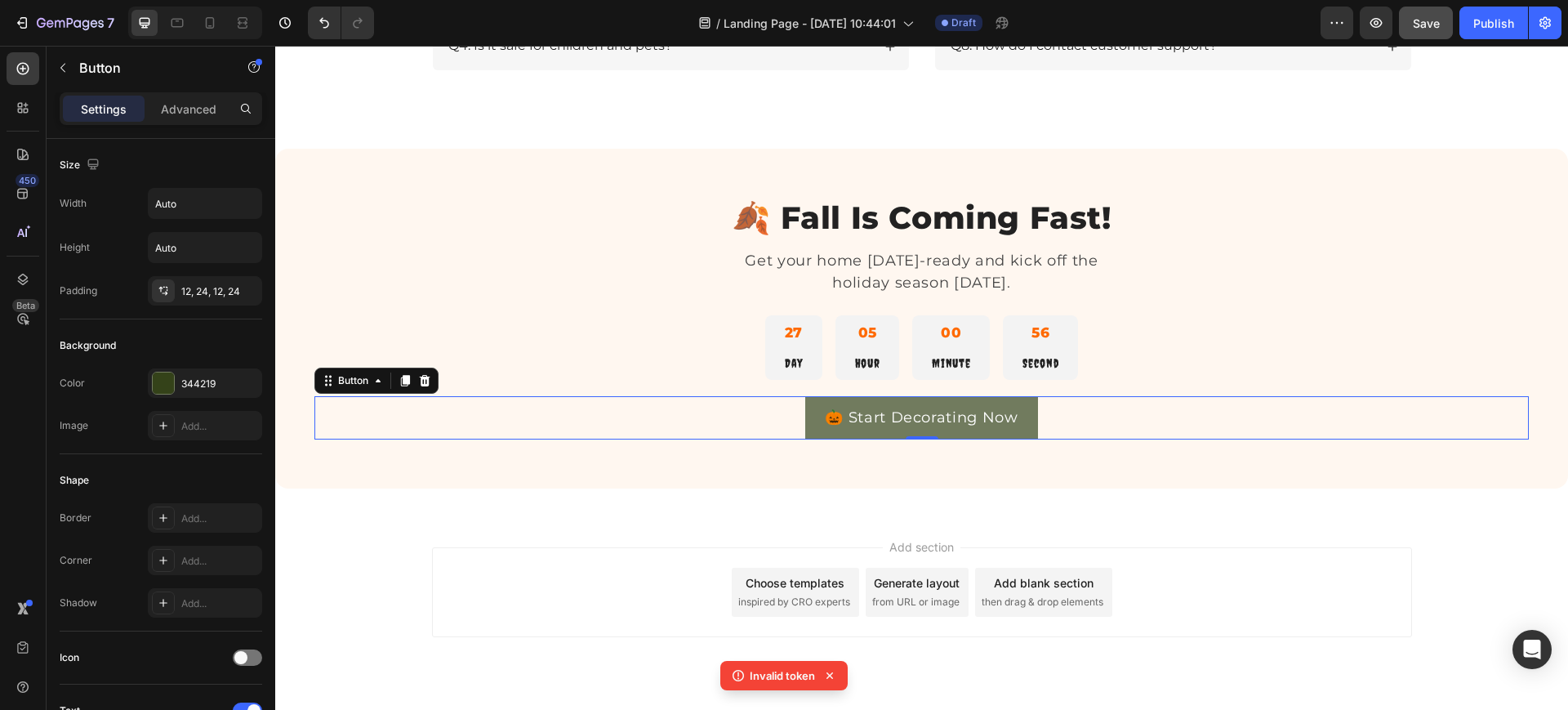
click at [805, 418] on link "🎃 Start Decorating Now" at bounding box center [921, 418] width 233 height 43
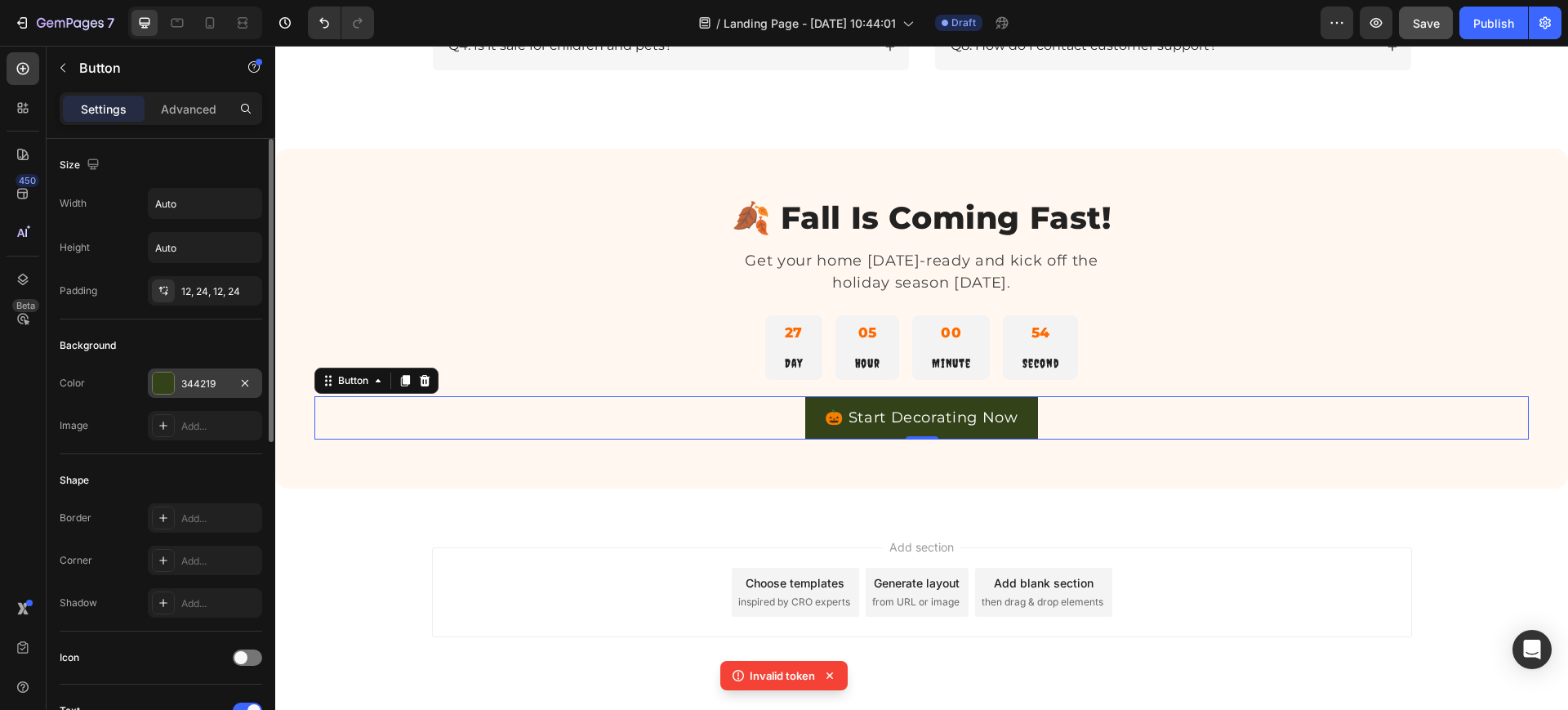
click at [220, 368] on div "344219" at bounding box center [205, 383] width 114 height 30
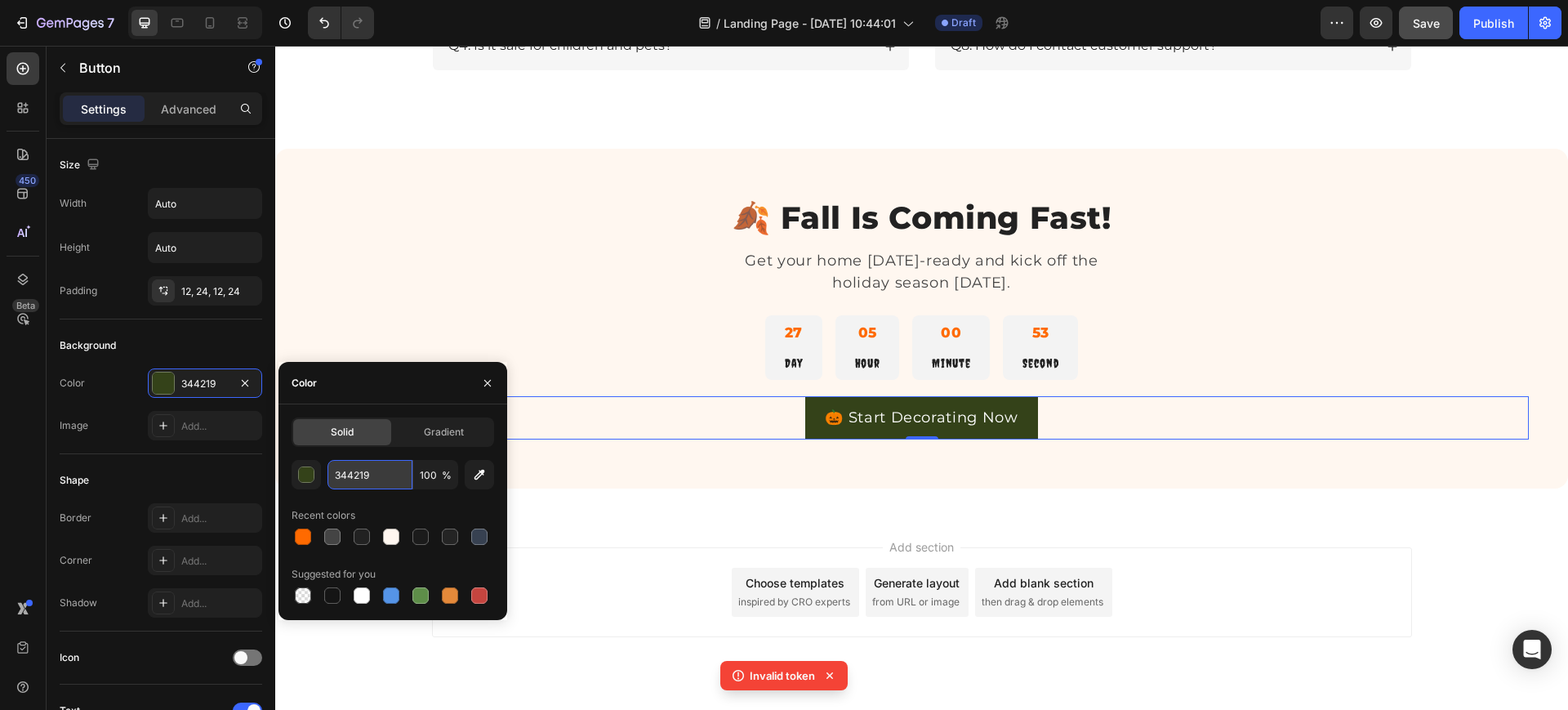
click at [357, 471] on input "344219" at bounding box center [369, 474] width 85 height 30
paste input "#E85E00"
type input "#E85E00"
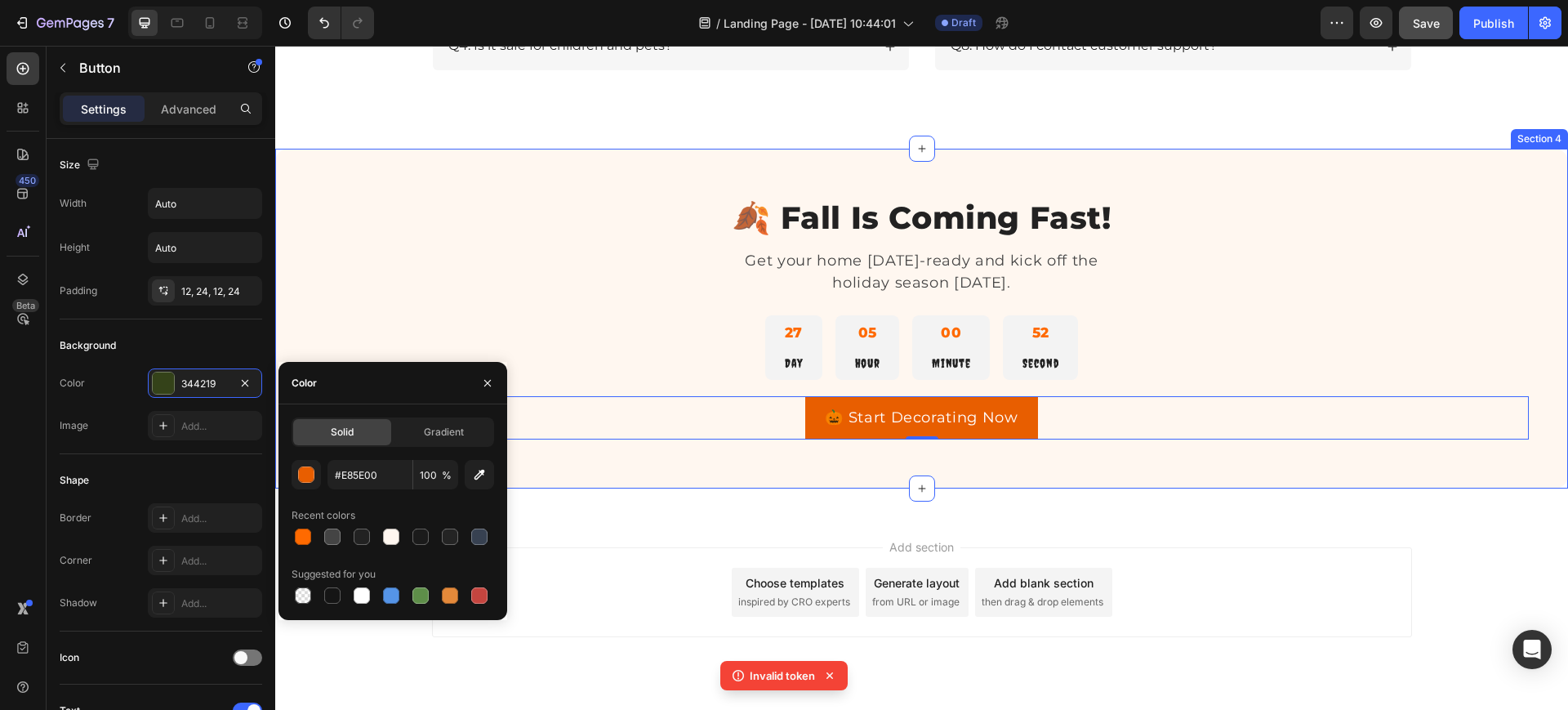
click at [593, 463] on div "🍂 Fall Is Coming Fast! Heading Get your home Halloween-ready and kick off the h…" at bounding box center [922, 318] width 1293 height 340
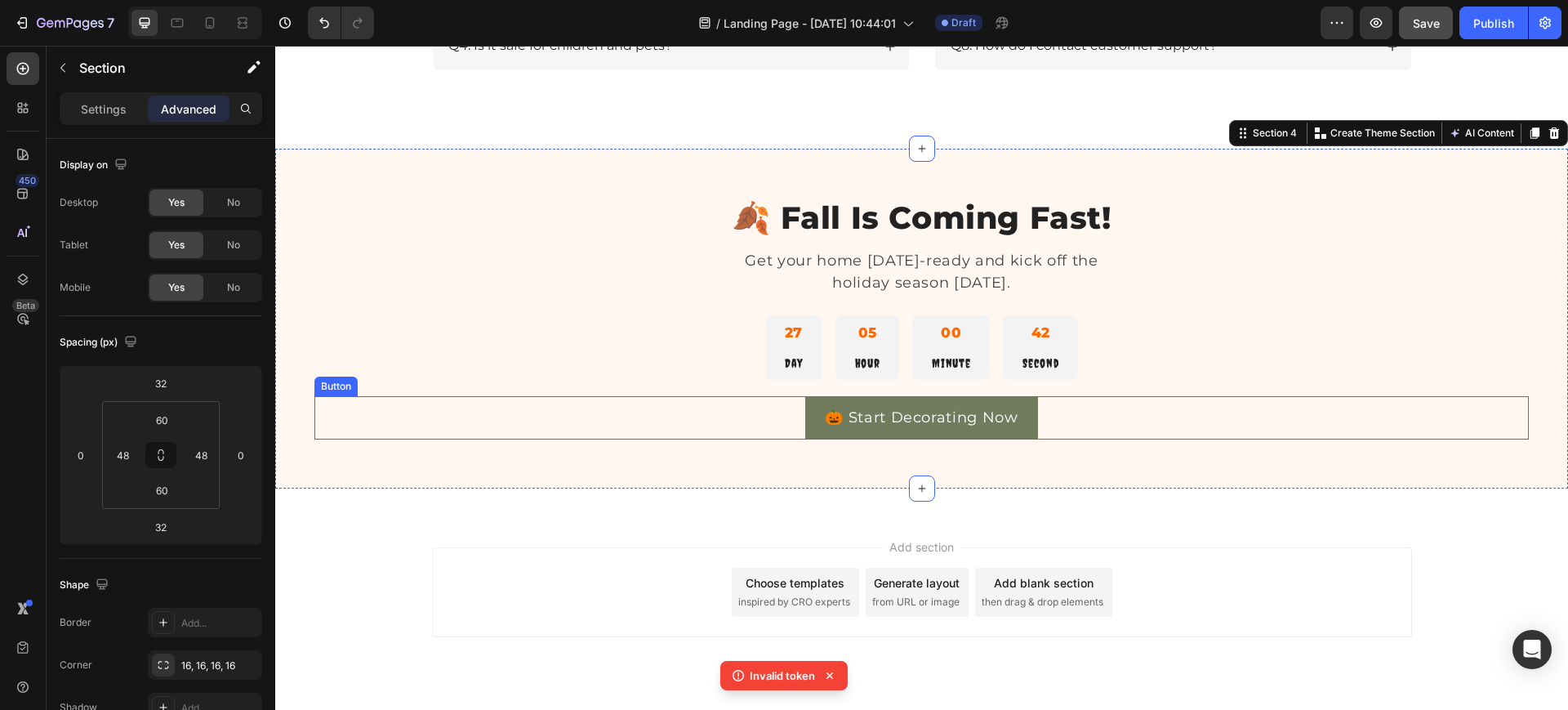
click at [814, 410] on link "🎃 Start Decorating Now" at bounding box center [921, 418] width 233 height 43
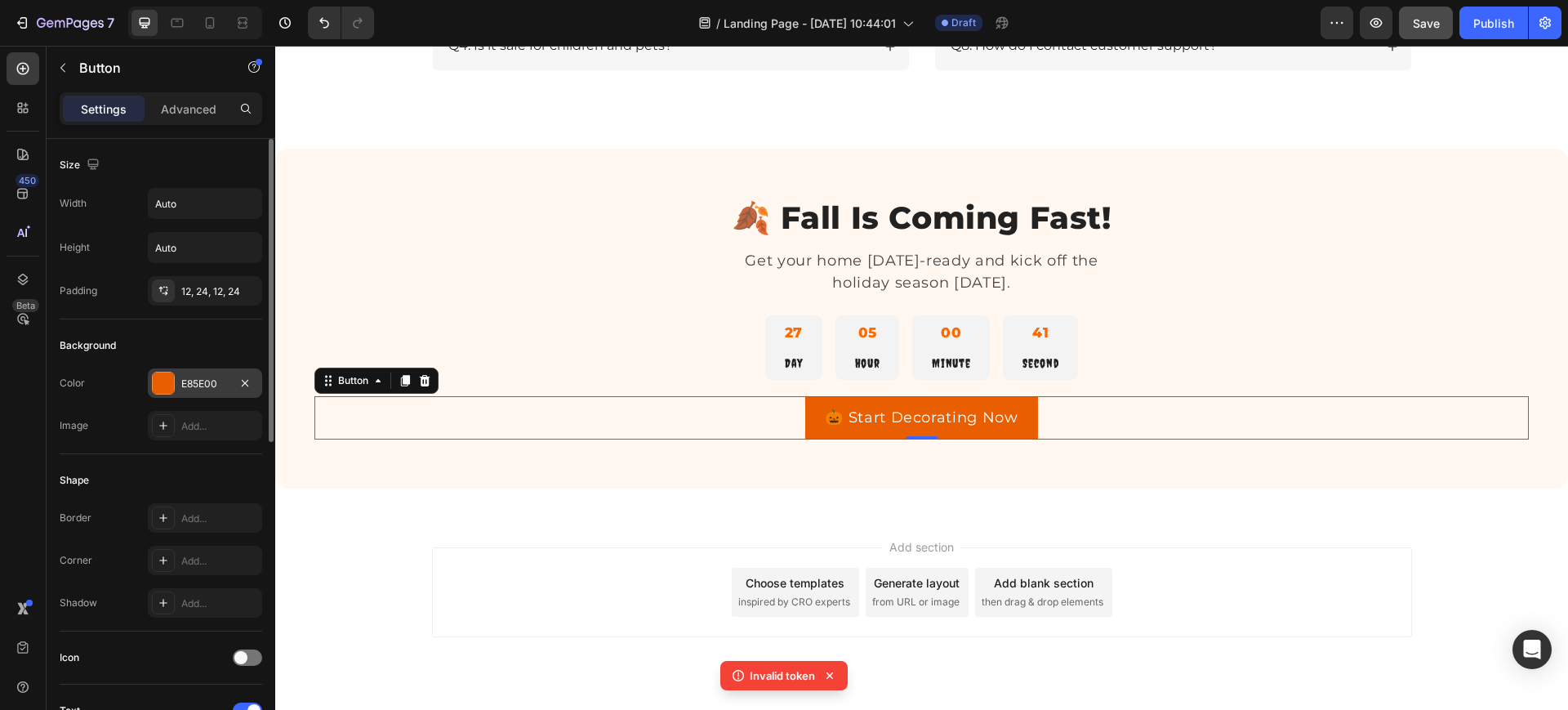
click at [210, 386] on div "E85E00" at bounding box center [205, 384] width 47 height 14
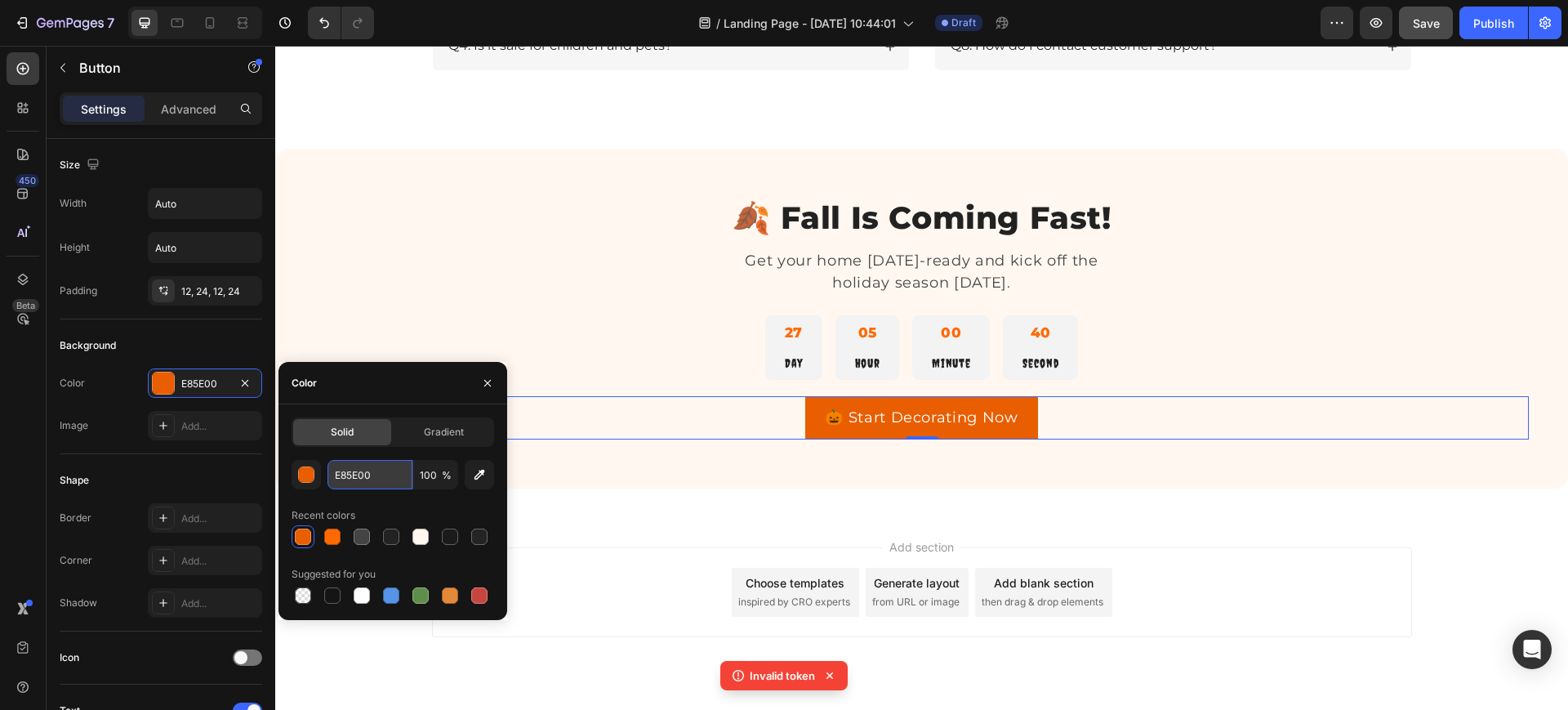
click at [361, 478] on input "E85E00" at bounding box center [369, 474] width 85 height 30
paste input "#FF6A"
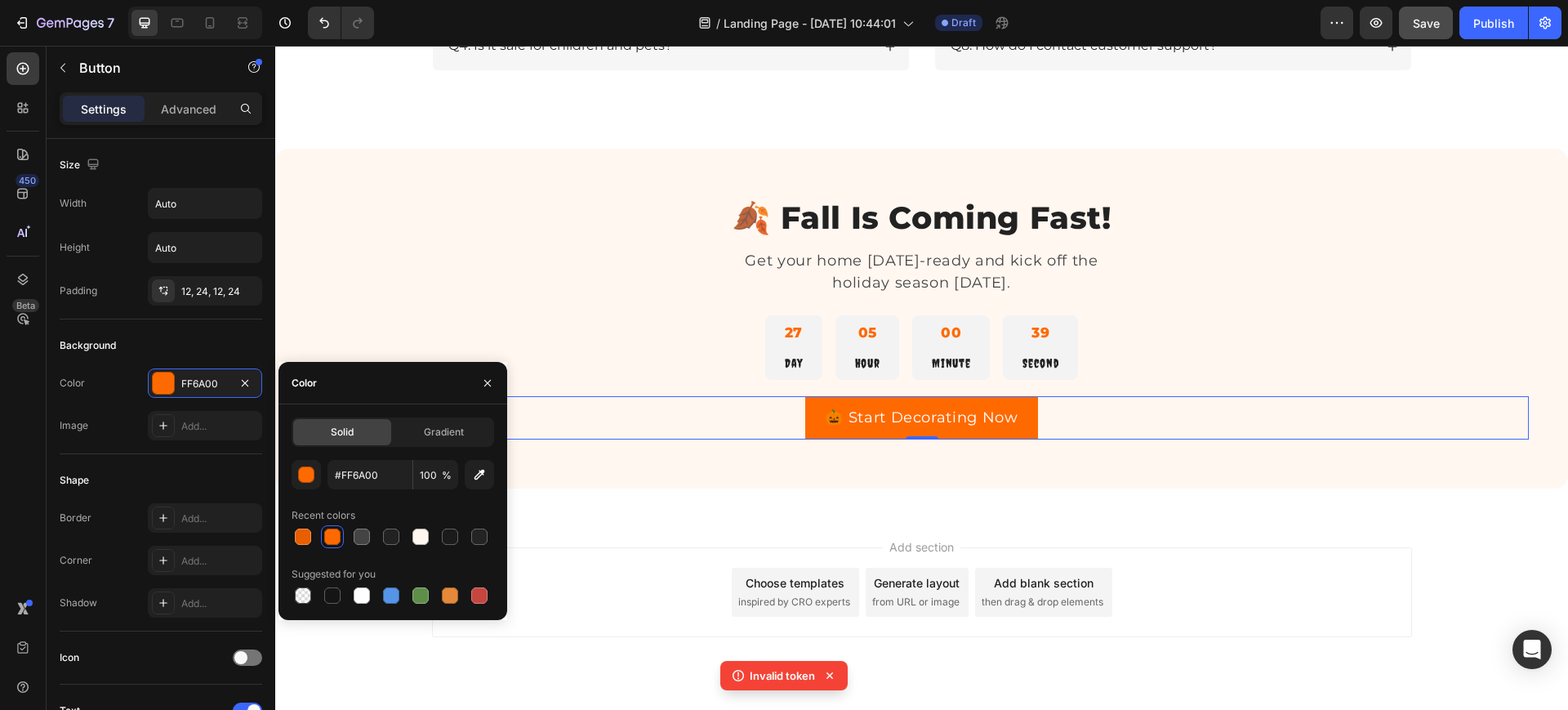
type input "FF6A00"
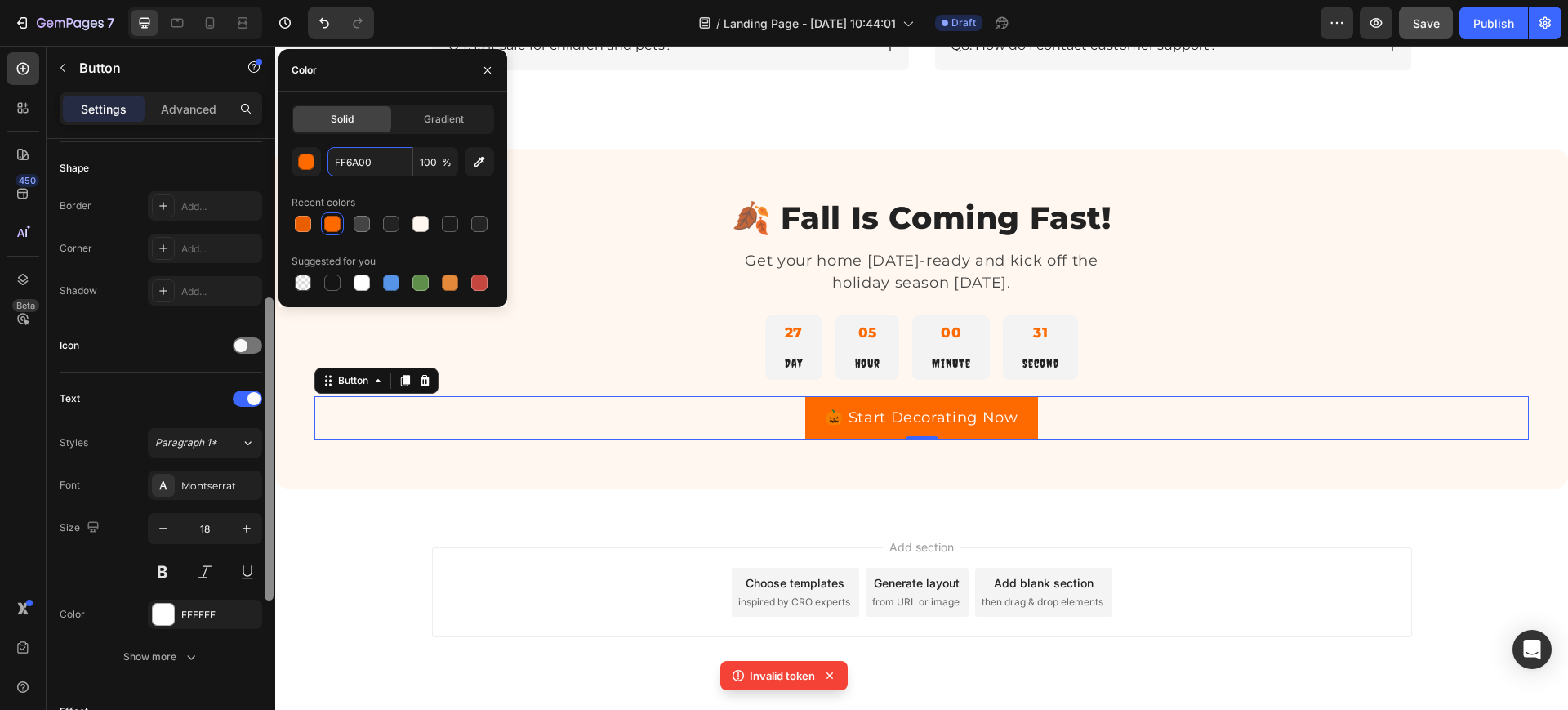
scroll to position [342, 0]
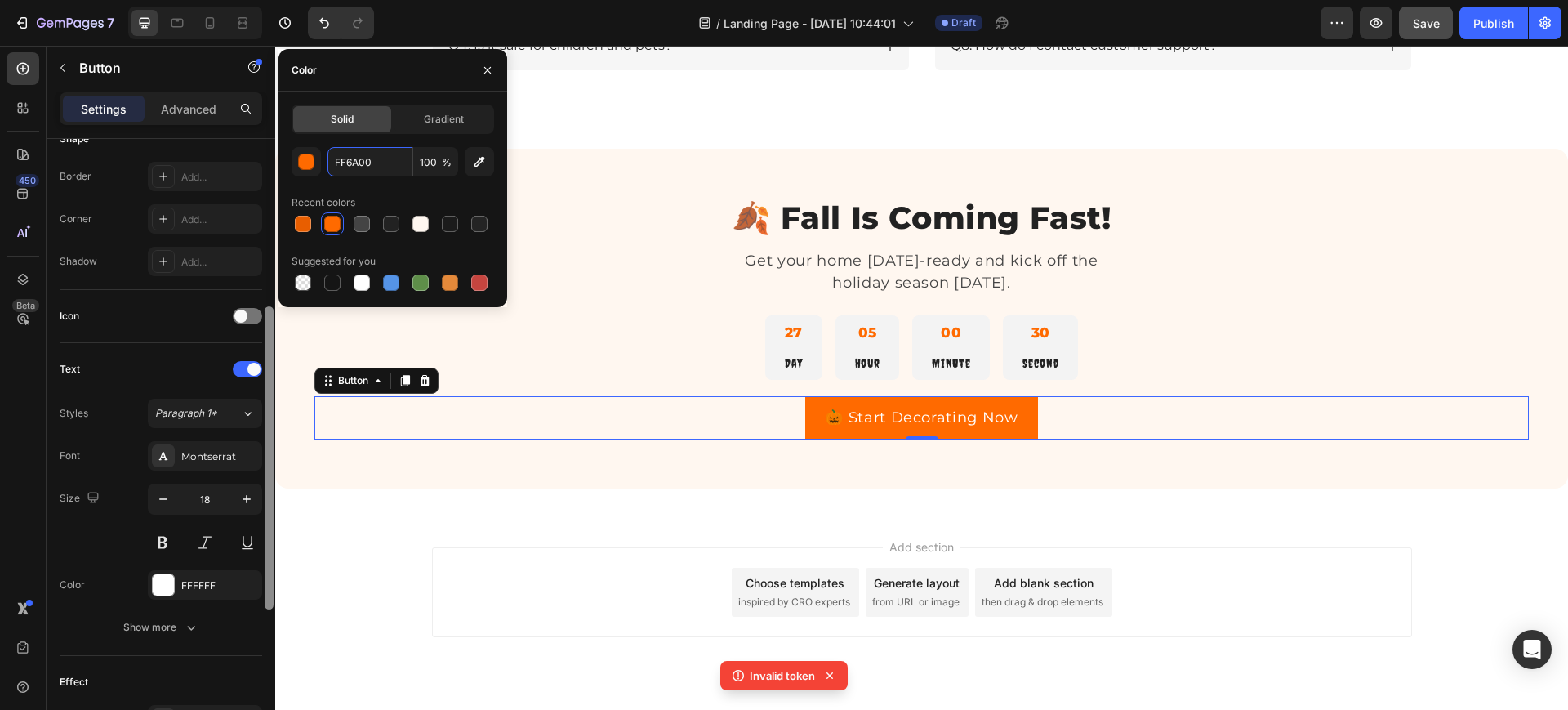
drag, startPoint x: 548, startPoint y: 391, endPoint x: 281, endPoint y: 611, distance: 346.0
click at [626, 327] on div "27 Day 05 Hour 00 Minute 29 Second" at bounding box center [922, 347] width 980 height 64
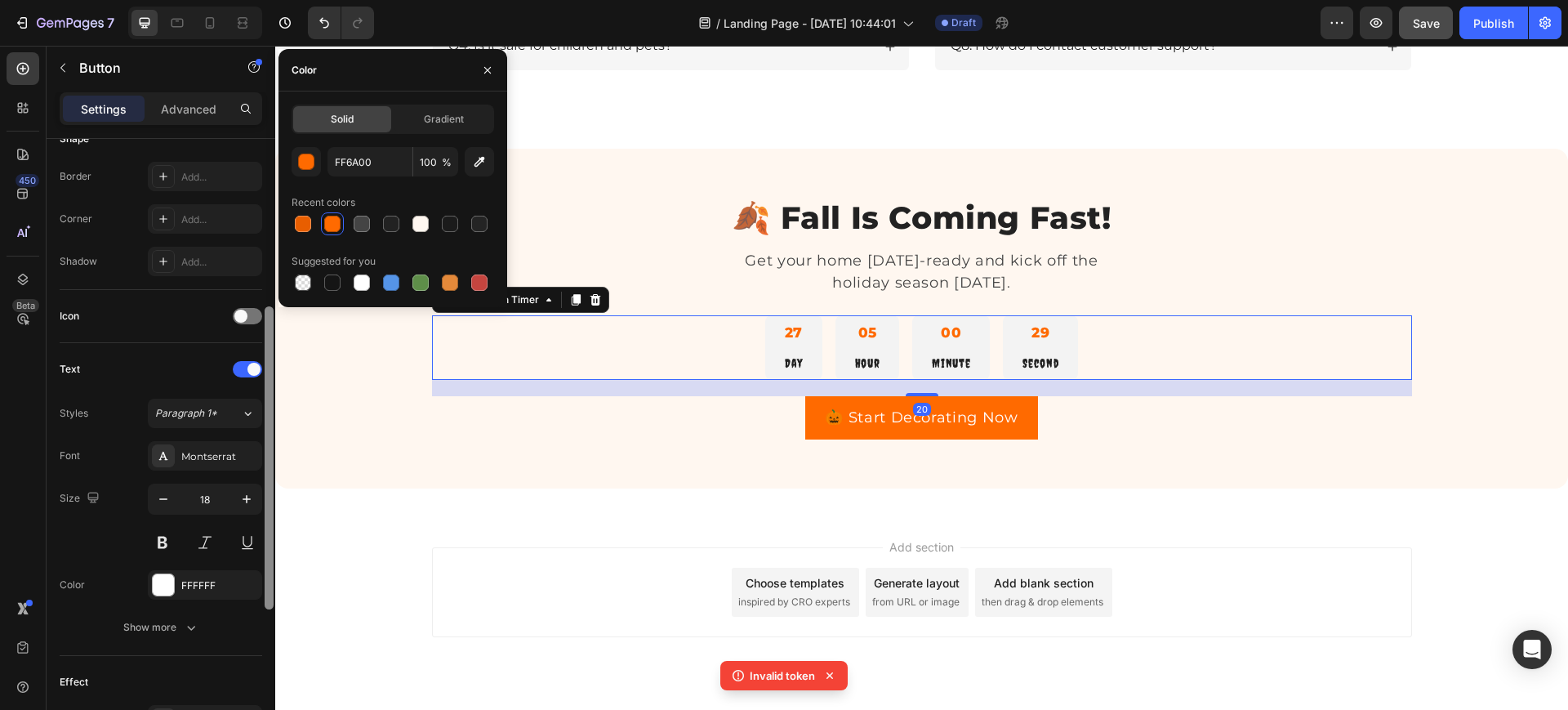
scroll to position [0, 0]
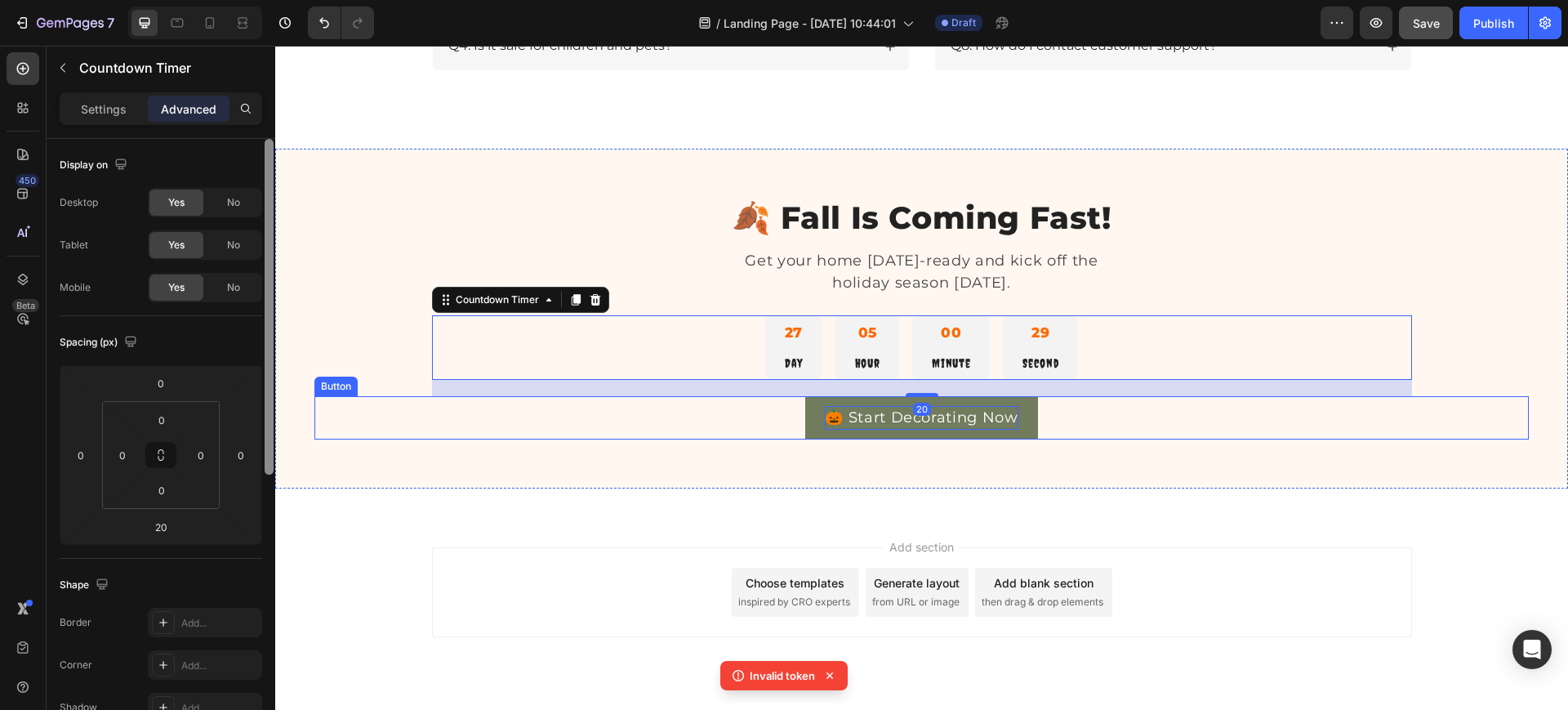
click at [846, 418] on p "🎃 Start Decorating Now" at bounding box center [921, 418] width 193 height 23
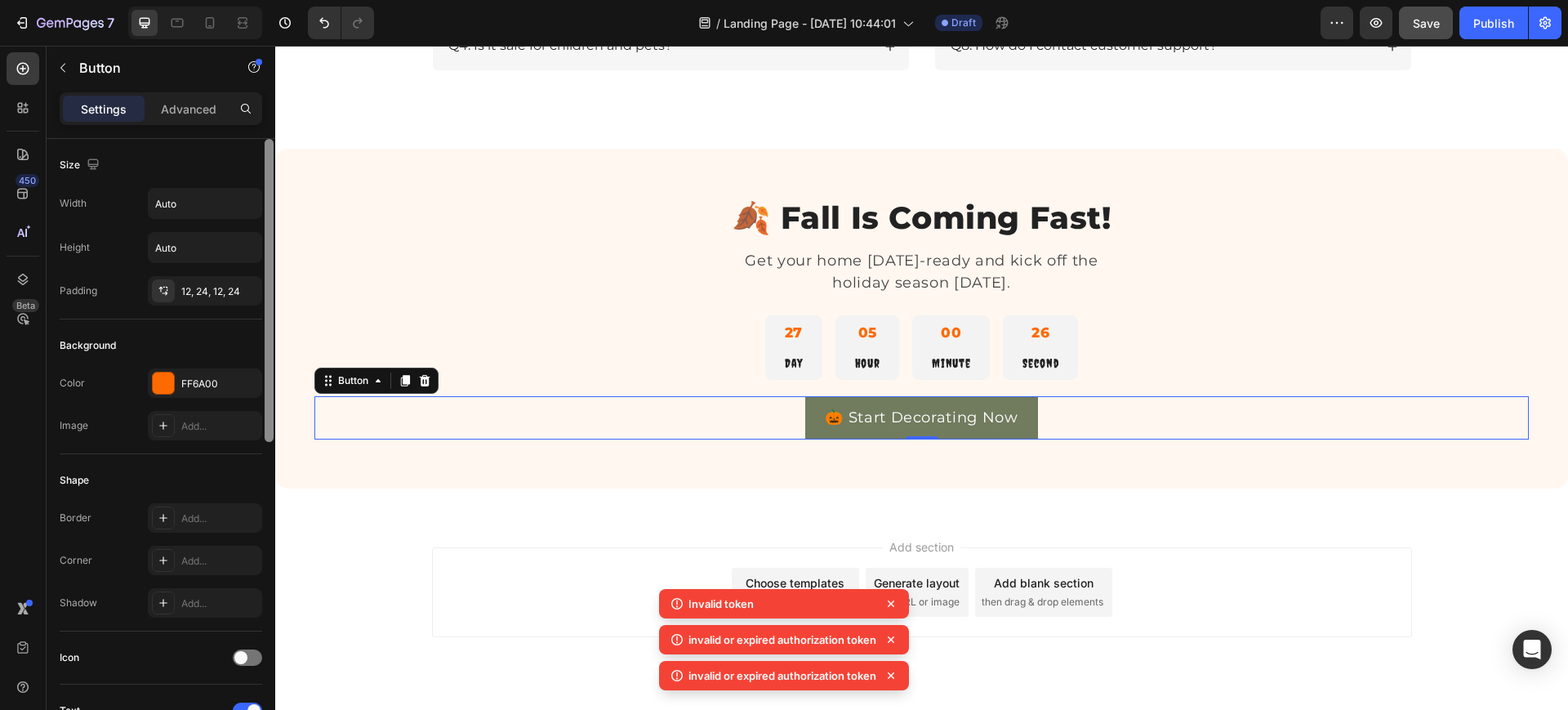
click at [811, 417] on link "🎃 Start Decorating Now" at bounding box center [921, 418] width 233 height 43
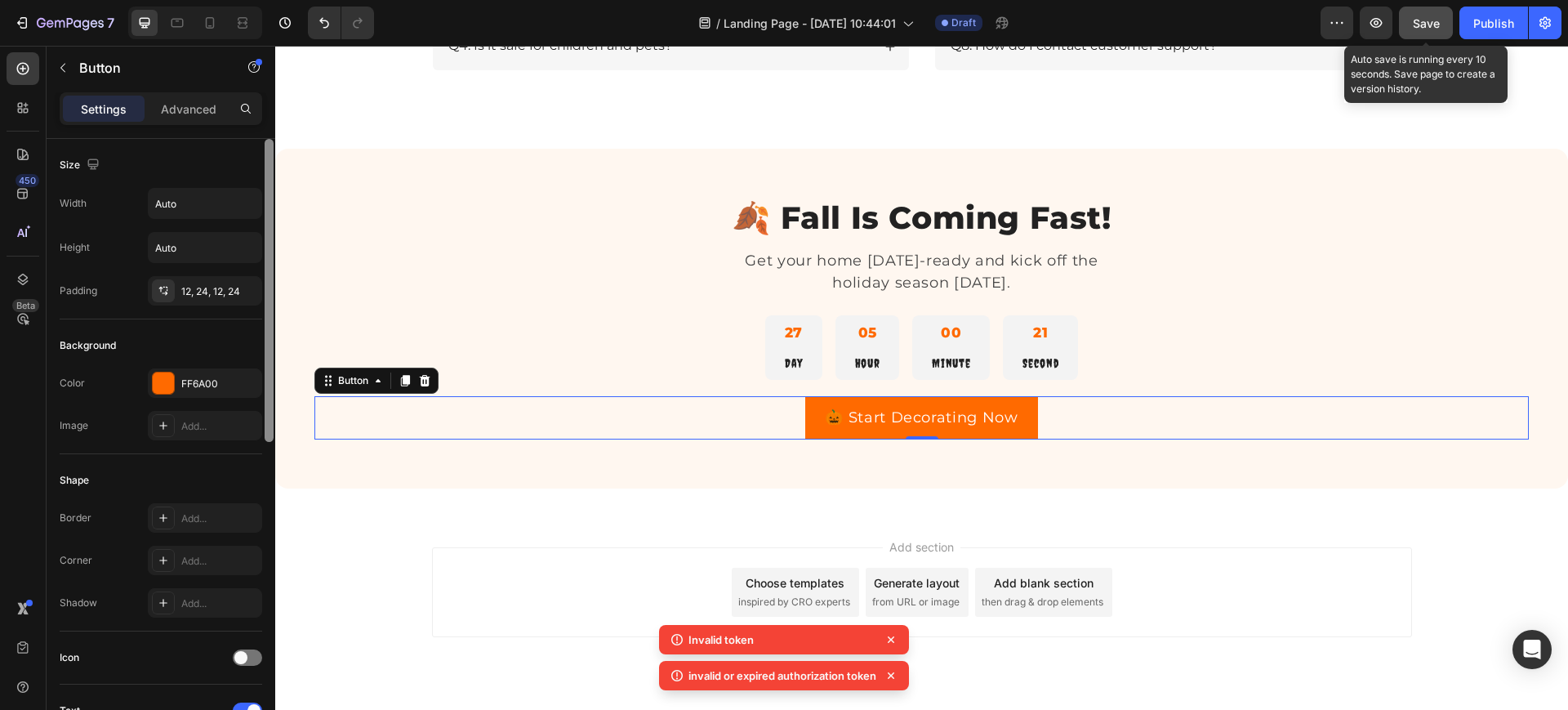
click at [1407, 25] on button "Save" at bounding box center [1426, 22] width 54 height 33
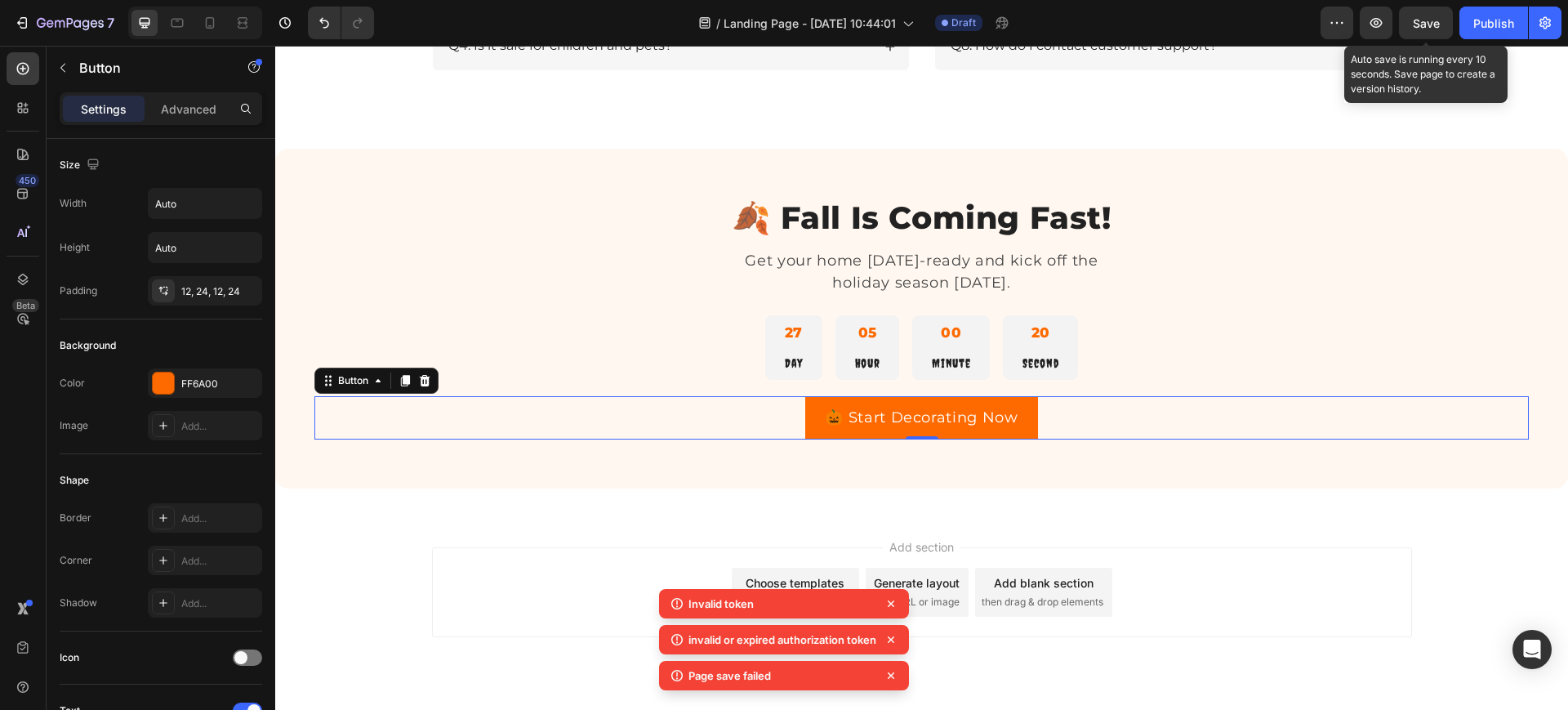
click at [1416, 28] on span "Save" at bounding box center [1427, 23] width 27 height 14
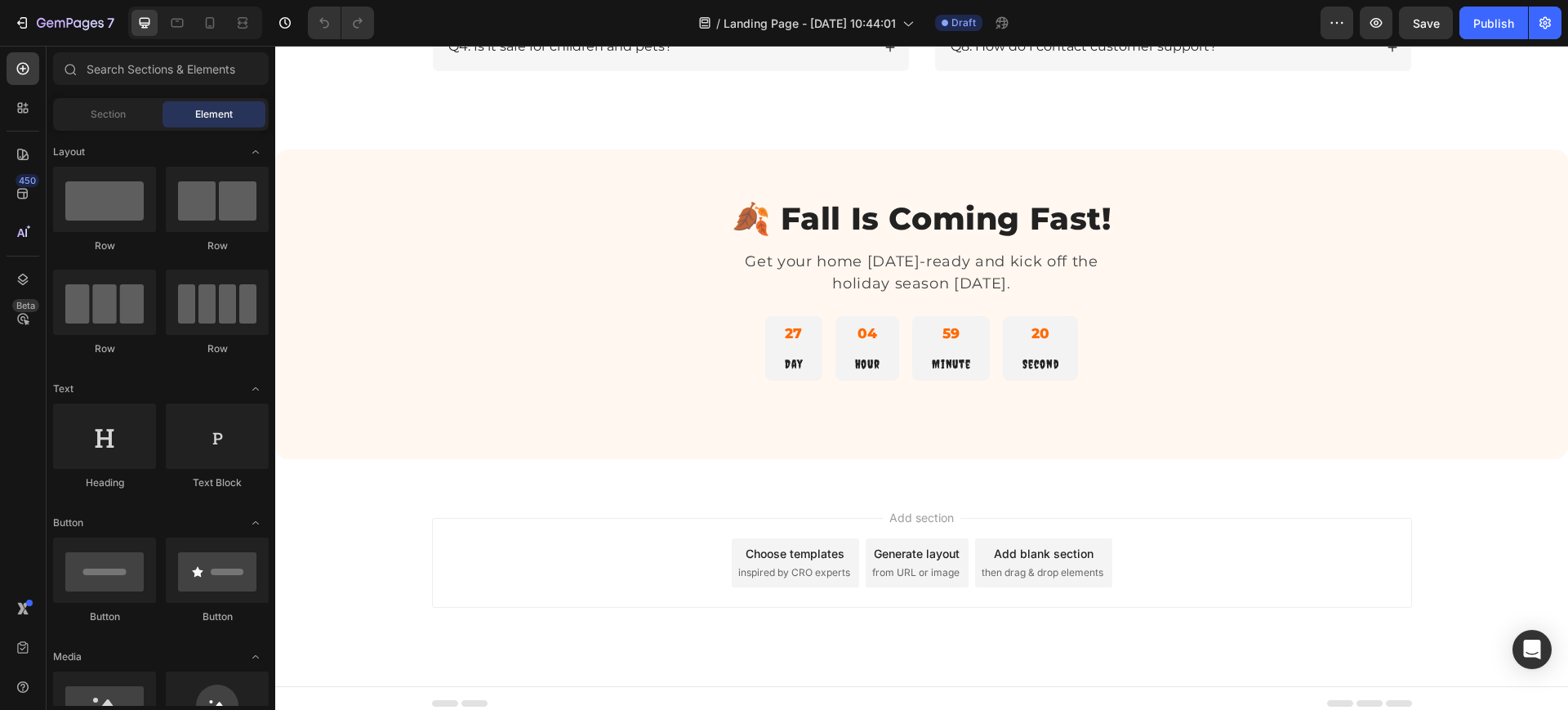
scroll to position [2594, 0]
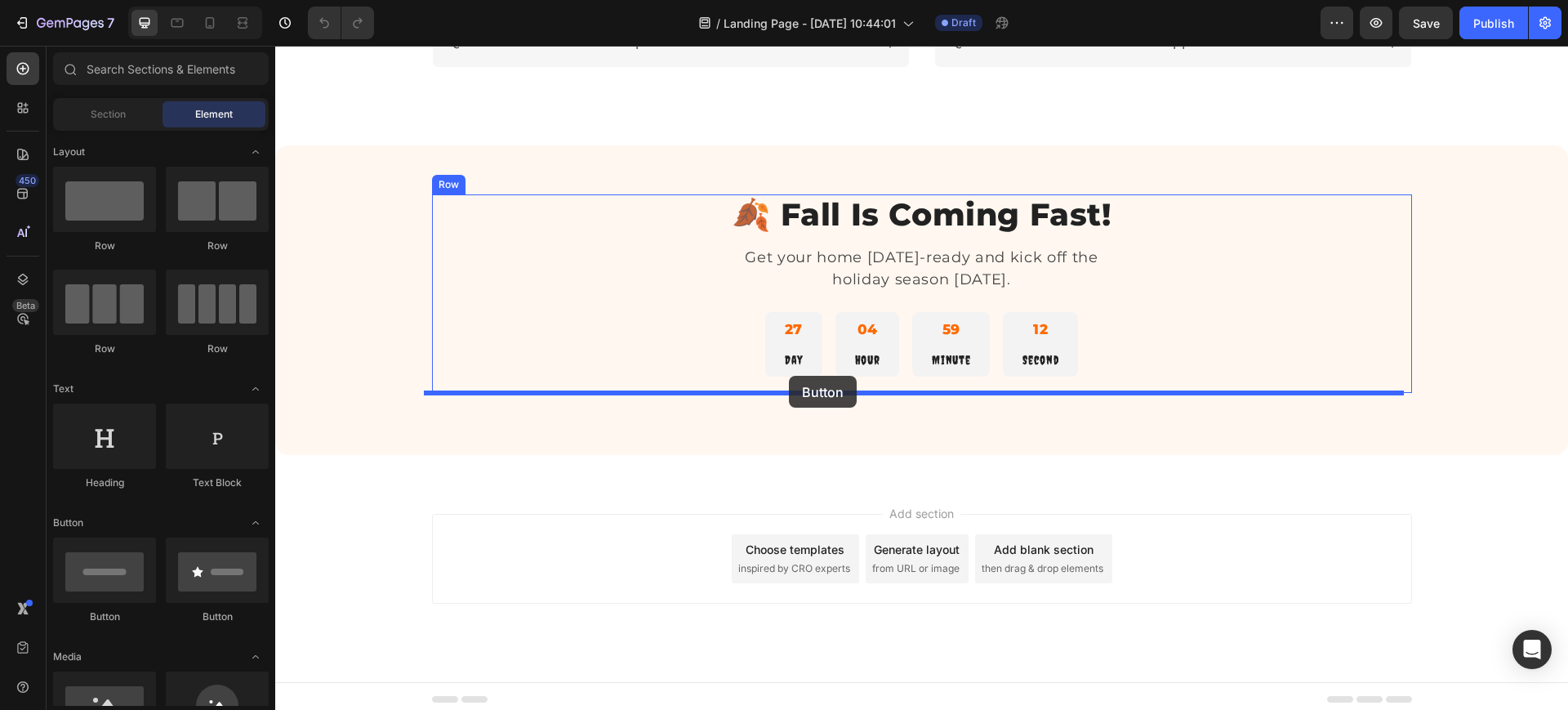
drag, startPoint x: 368, startPoint y: 632, endPoint x: 789, endPoint y: 376, distance: 492.7
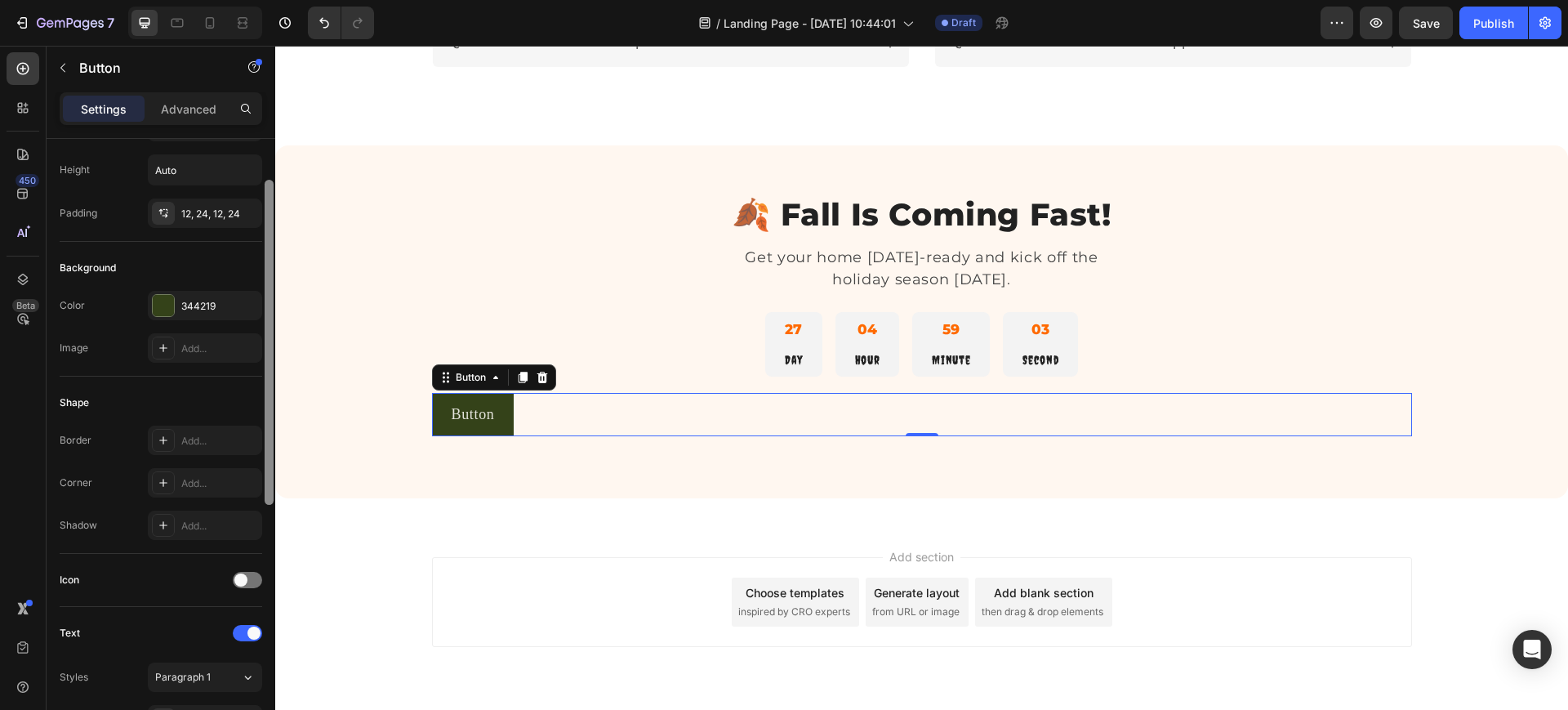
scroll to position [0, 0]
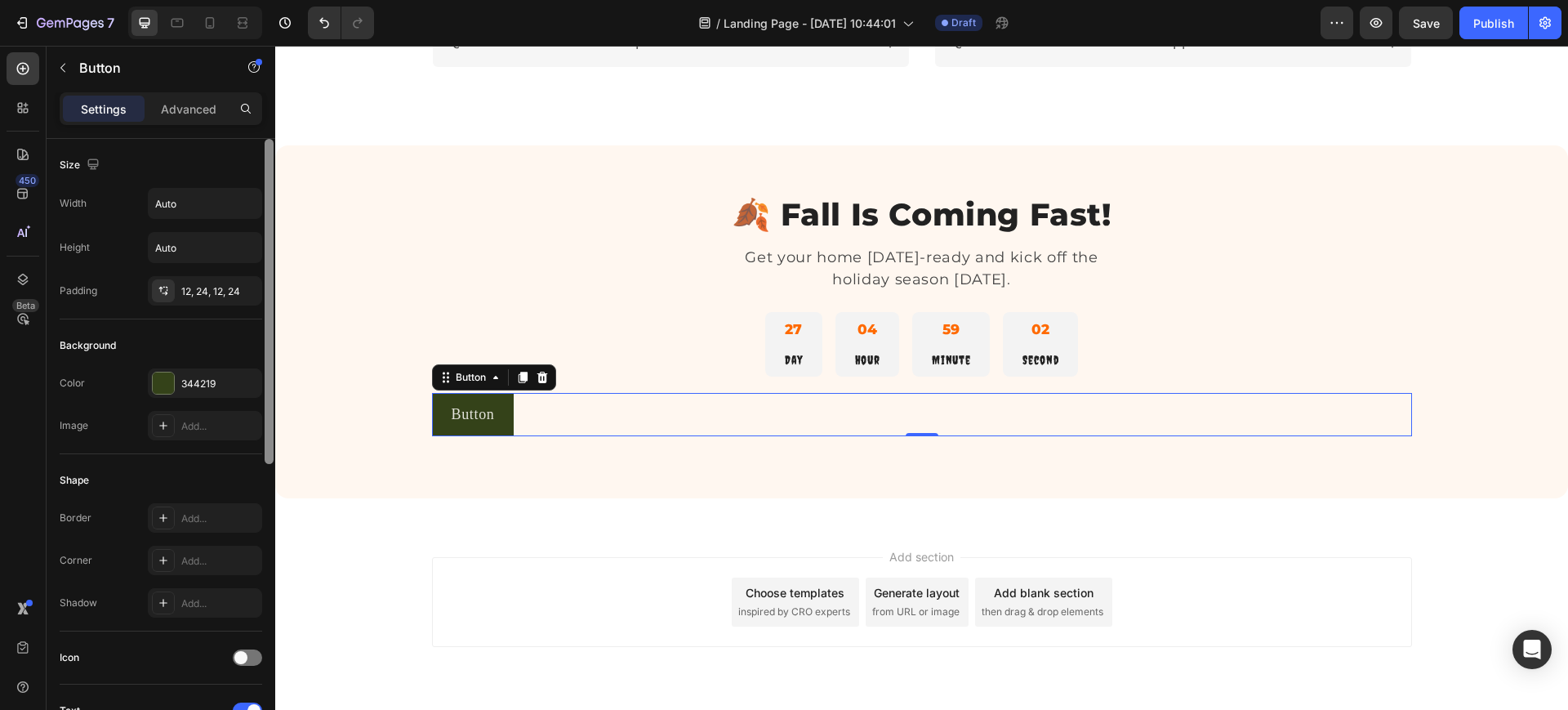
drag, startPoint x: 271, startPoint y: 435, endPoint x: 263, endPoint y: 313, distance: 122.3
click at [263, 313] on div at bounding box center [269, 447] width 13 height 617
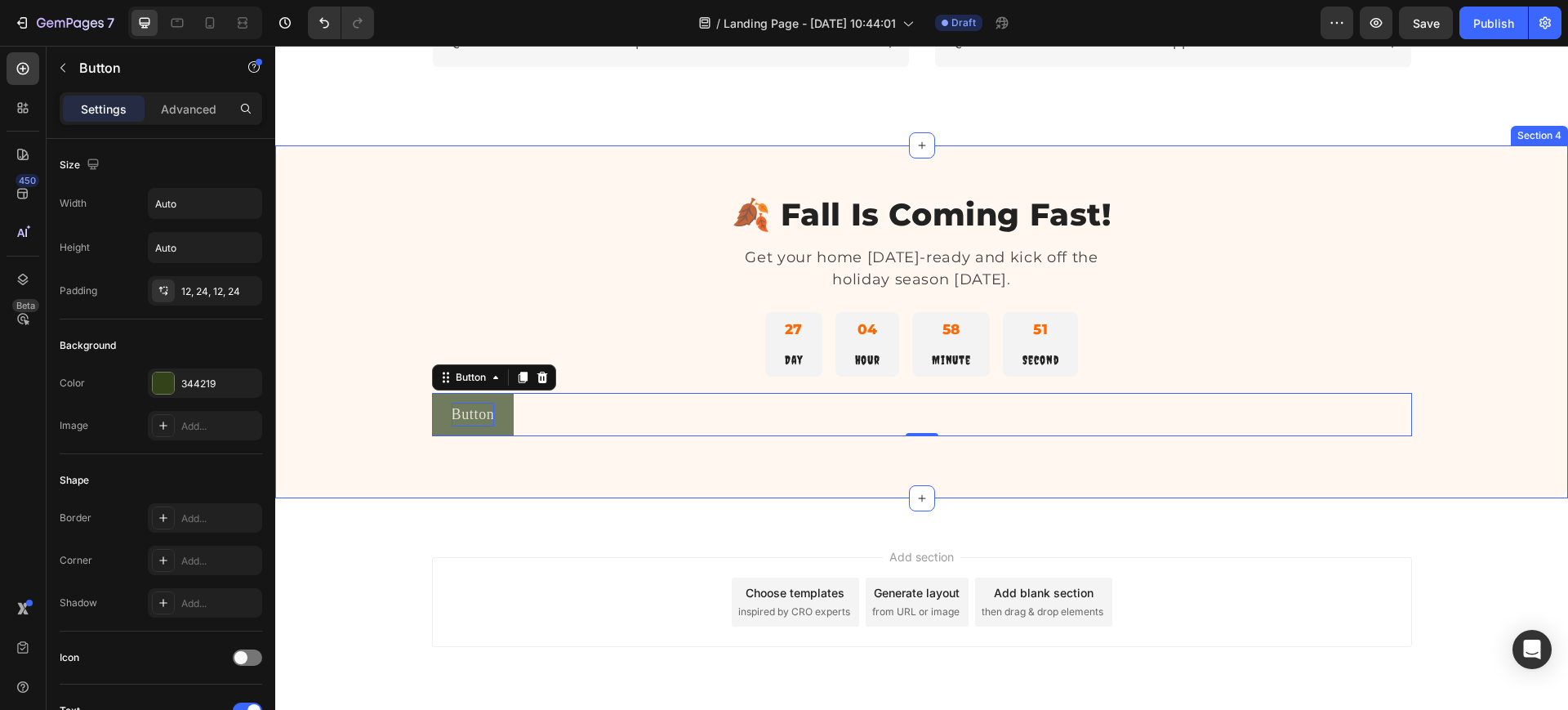
click at [479, 418] on p "Button" at bounding box center [473, 414] width 43 height 23
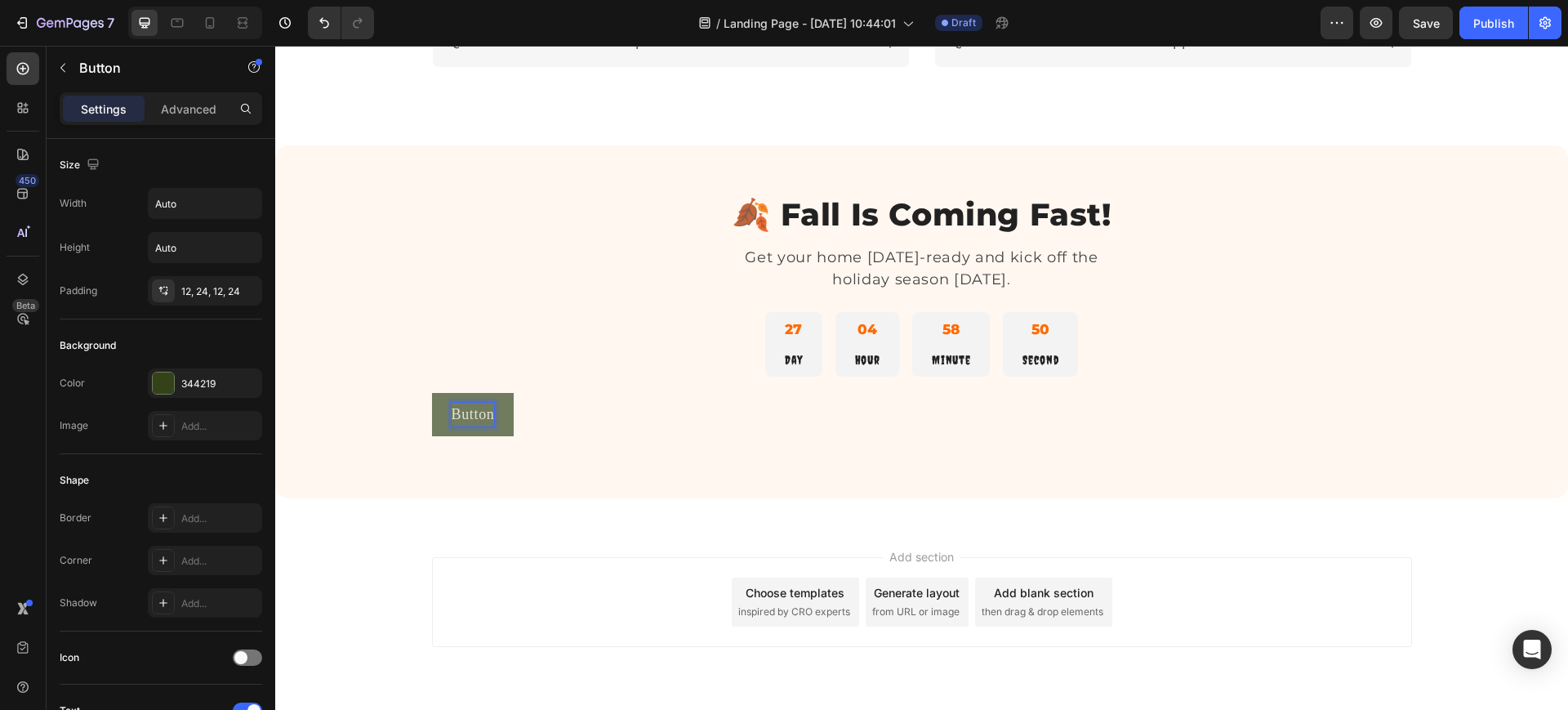
click at [485, 417] on p "Button" at bounding box center [473, 414] width 43 height 23
click at [494, 414] on p "Button🎃 Start Decorating Now" at bounding box center [555, 414] width 206 height 23
drag, startPoint x: 447, startPoint y: 414, endPoint x: 619, endPoint y: 420, distance: 172.1
click at [619, 420] on button "🎃 Start Decorating Now" at bounding box center [533, 414] width 202 height 43
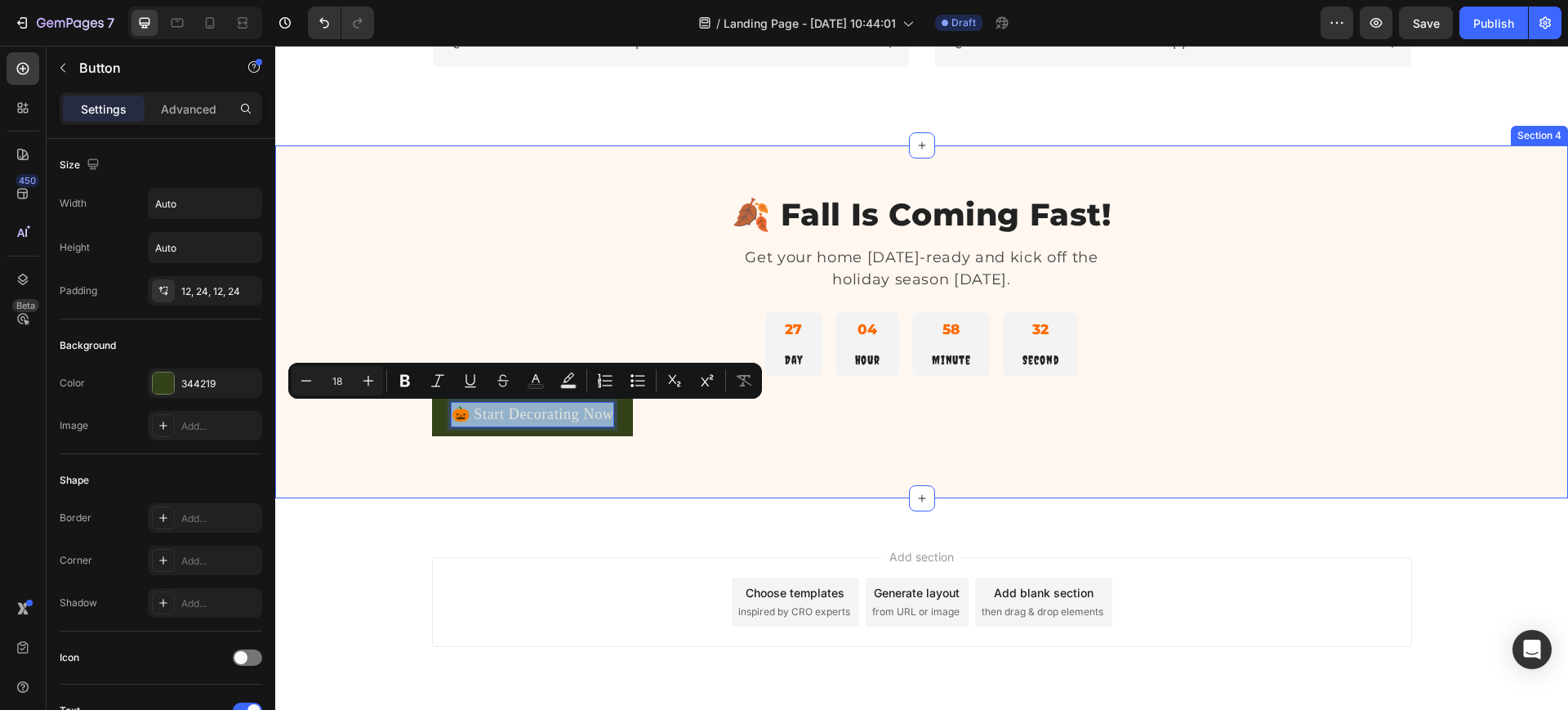
click at [431, 475] on div "🍂 Fall Is Coming Fast! Heading Get your home Halloween-ready and kick off the h…" at bounding box center [922, 322] width 1293 height 353
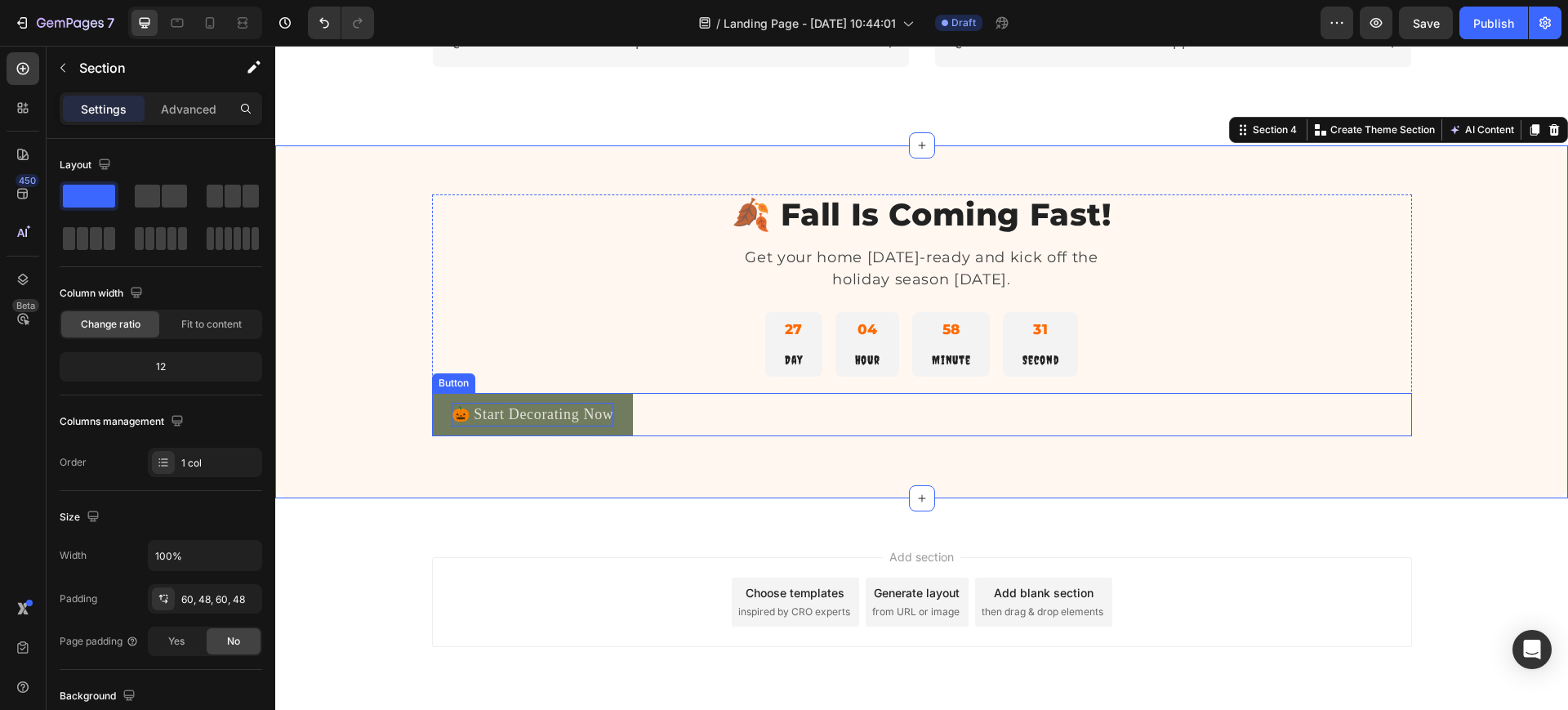
click at [452, 410] on p "🎃 Start Decorating Now" at bounding box center [533, 414] width 163 height 23
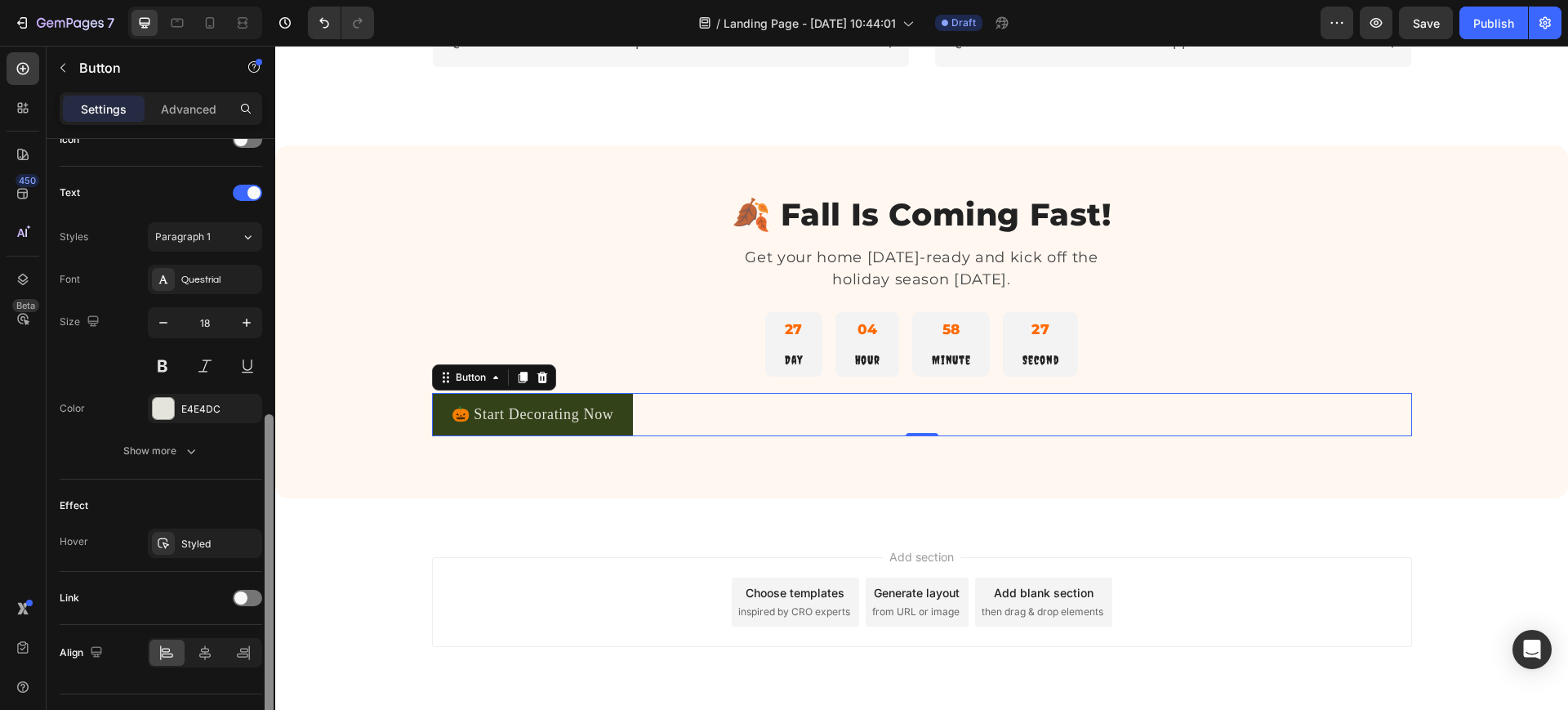
scroll to position [554, 0]
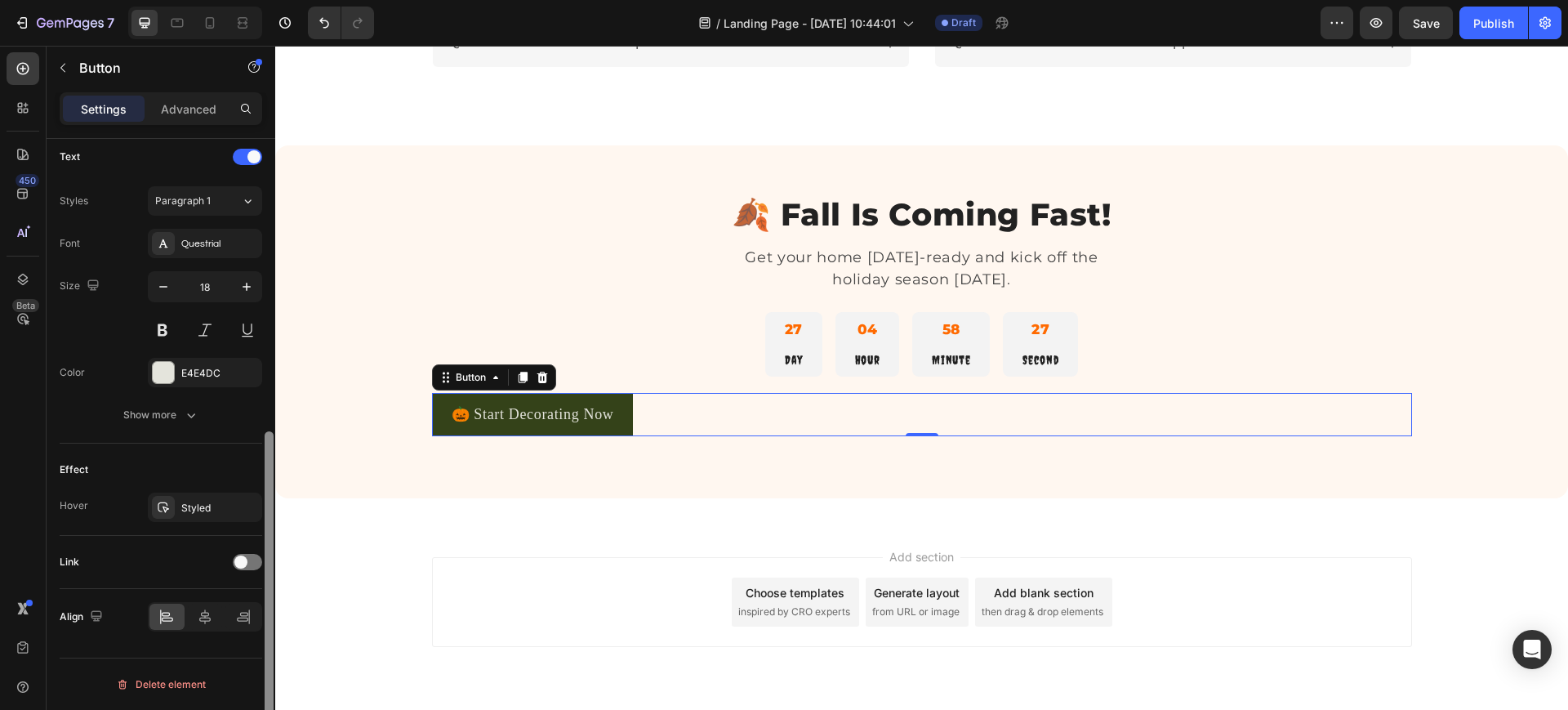
drag, startPoint x: 544, startPoint y: 293, endPoint x: 275, endPoint y: 575, distance: 389.7
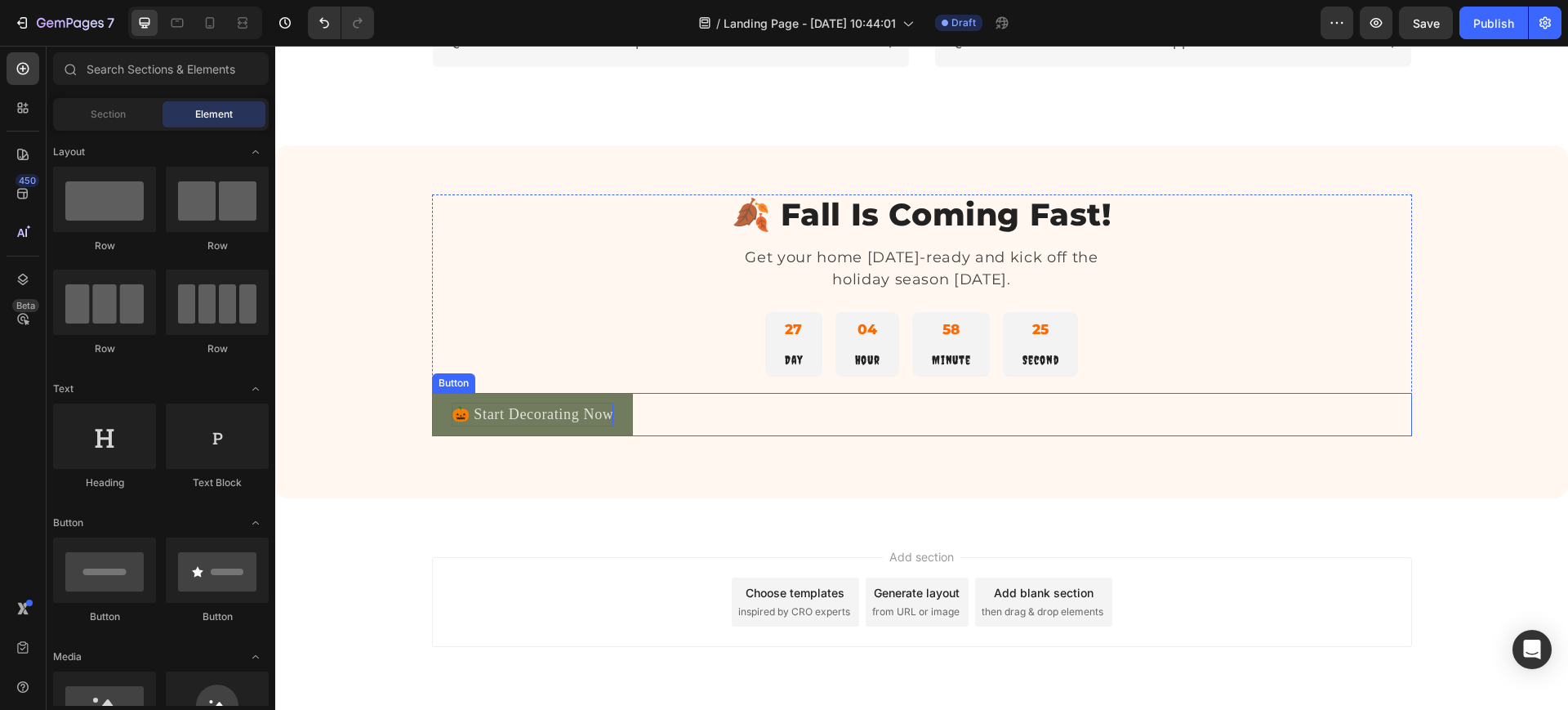
click at [471, 418] on p "🎃 Start Decorating Now" at bounding box center [533, 414] width 163 height 23
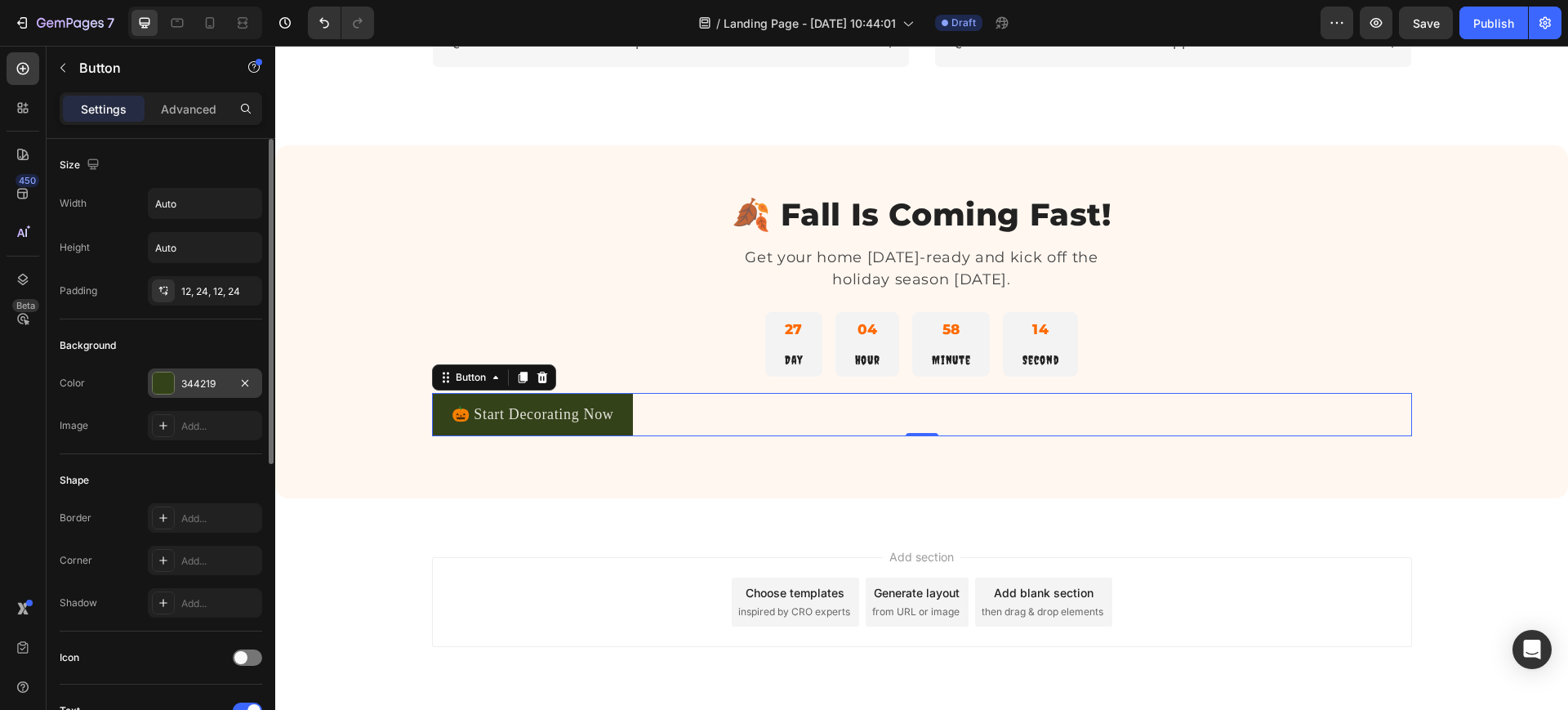
click at [191, 381] on div "344219" at bounding box center [205, 384] width 47 height 14
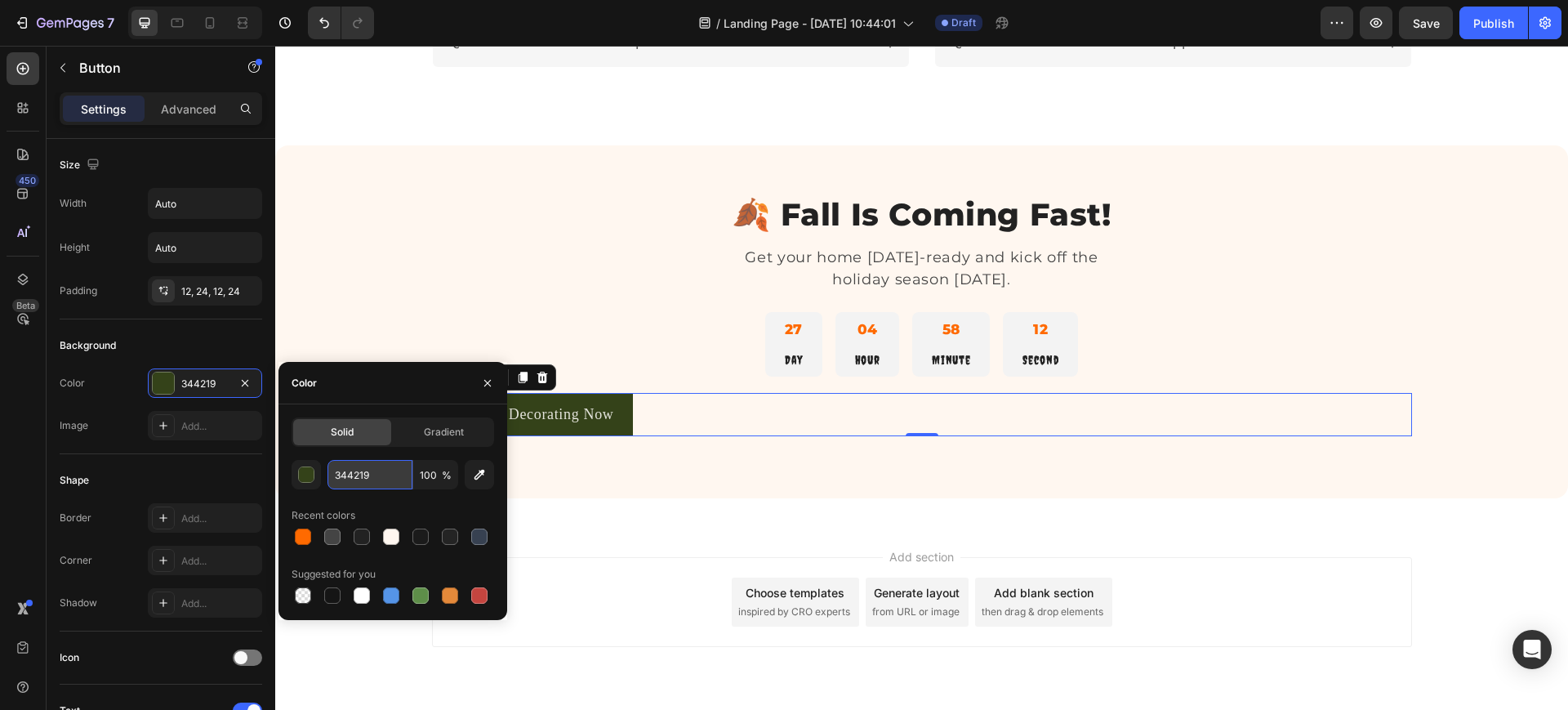
click at [337, 478] on input "344219" at bounding box center [369, 474] width 85 height 30
paste input "#FF6A00"
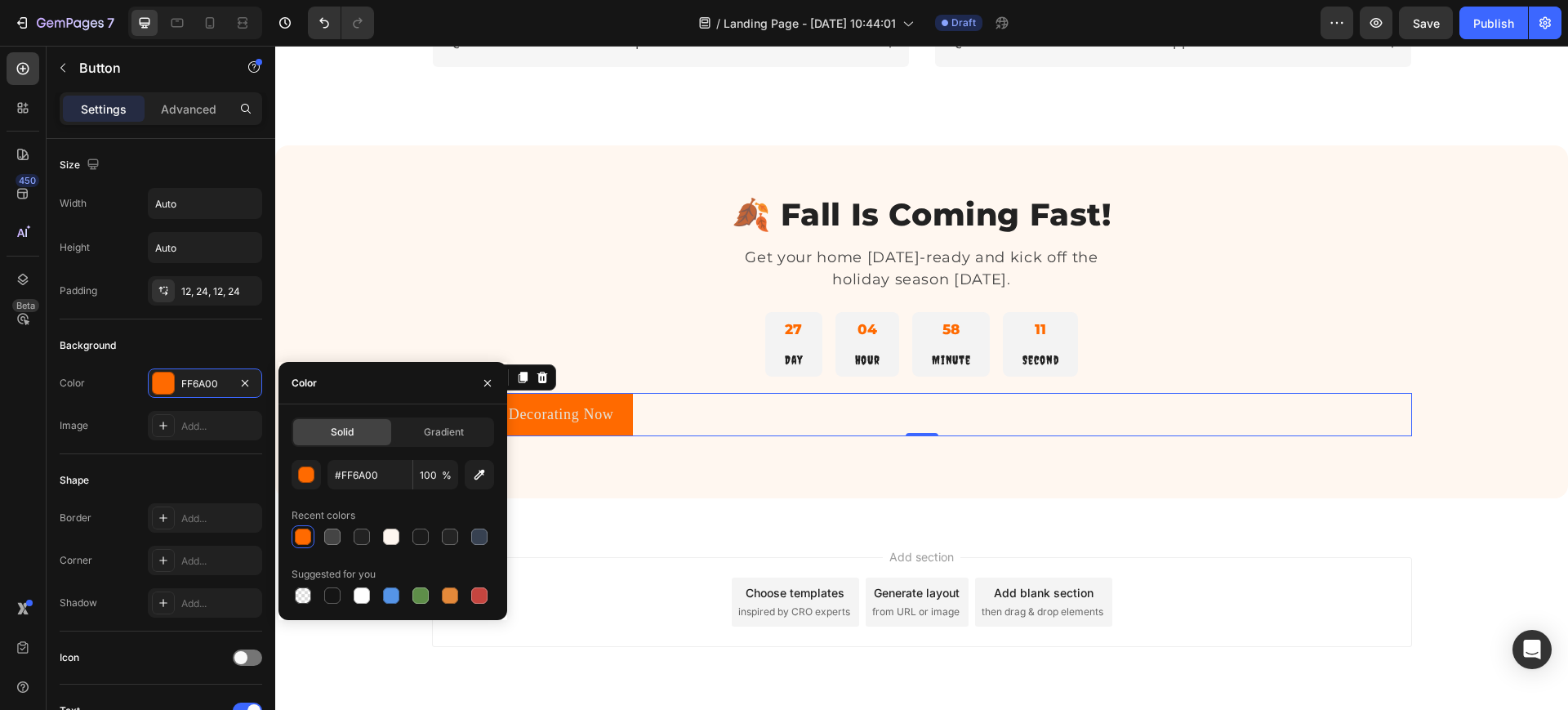
type input "FF6A00"
click at [589, 442] on div "🍂 Fall Is Coming Fast! Heading Get your home Halloween-ready and kick off the h…" at bounding box center [922, 321] width 1215 height 255
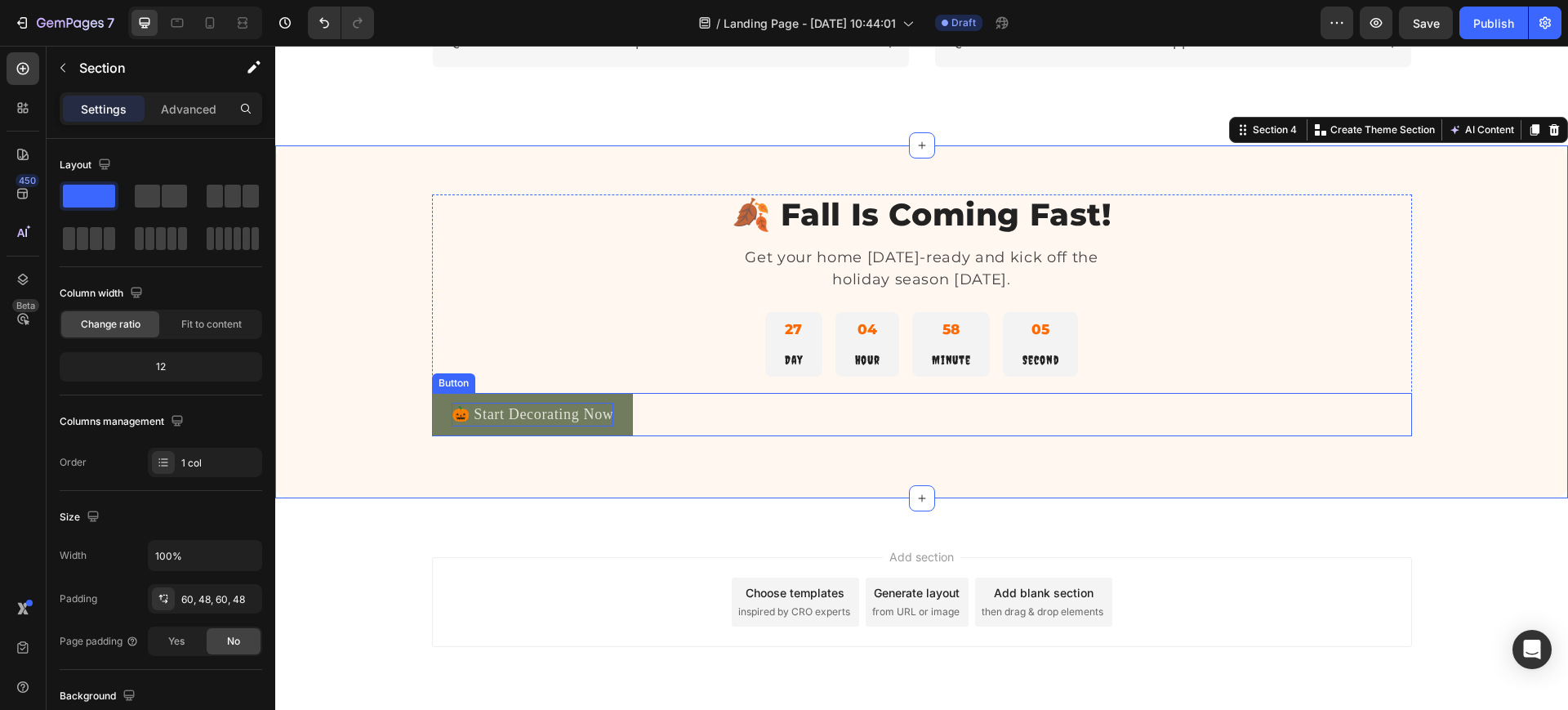
click at [520, 410] on p "🎃 Start Decorating Now" at bounding box center [533, 414] width 163 height 23
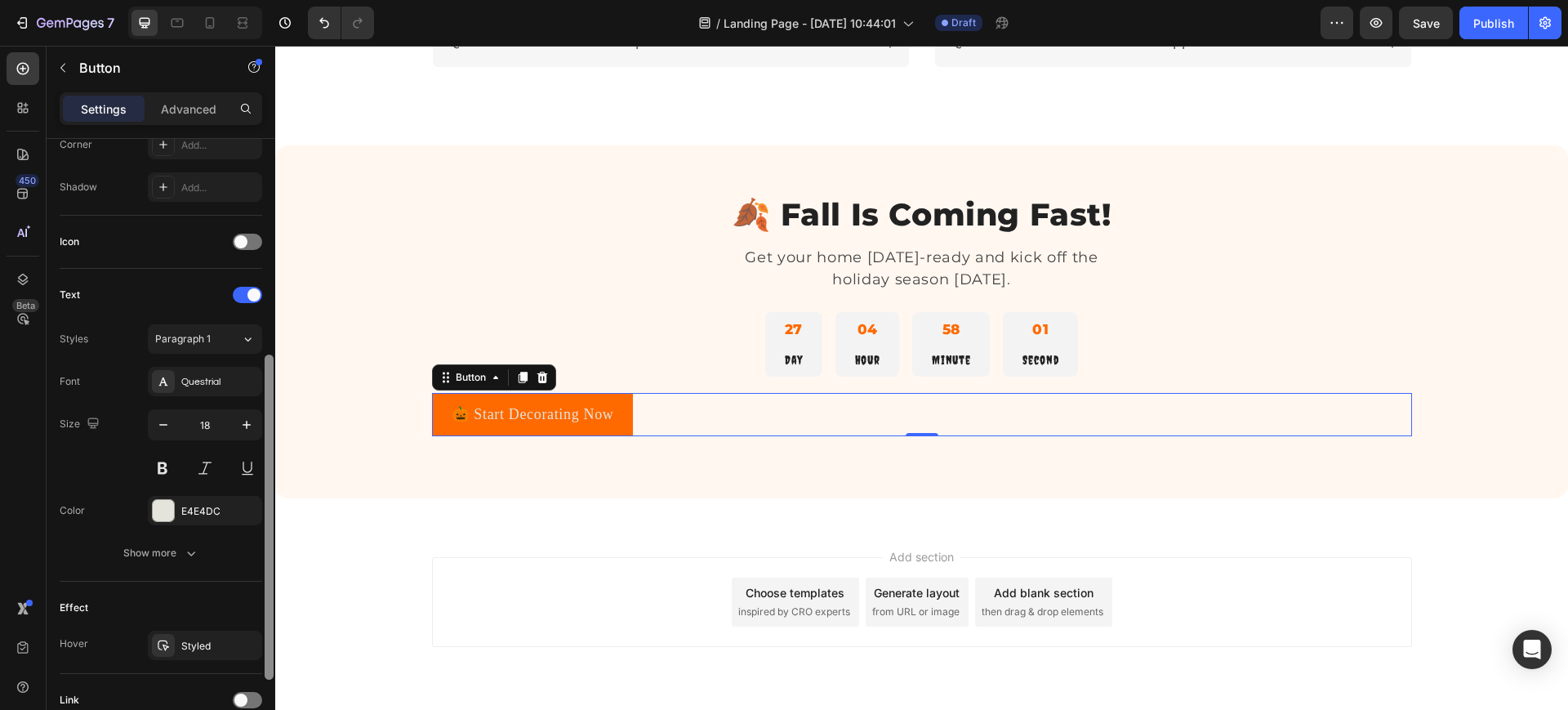
scroll to position [458, 0]
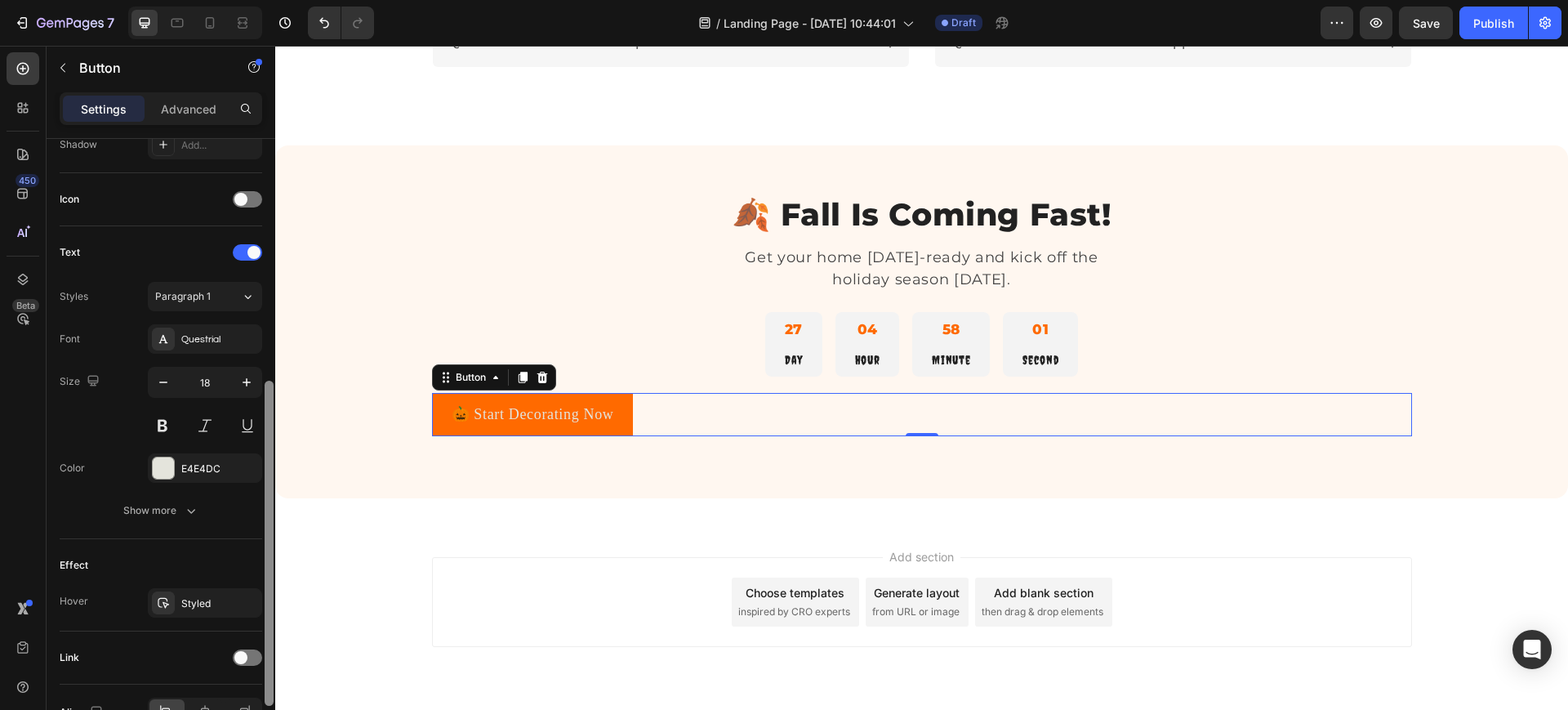
drag, startPoint x: 547, startPoint y: 323, endPoint x: 278, endPoint y: 552, distance: 353.3
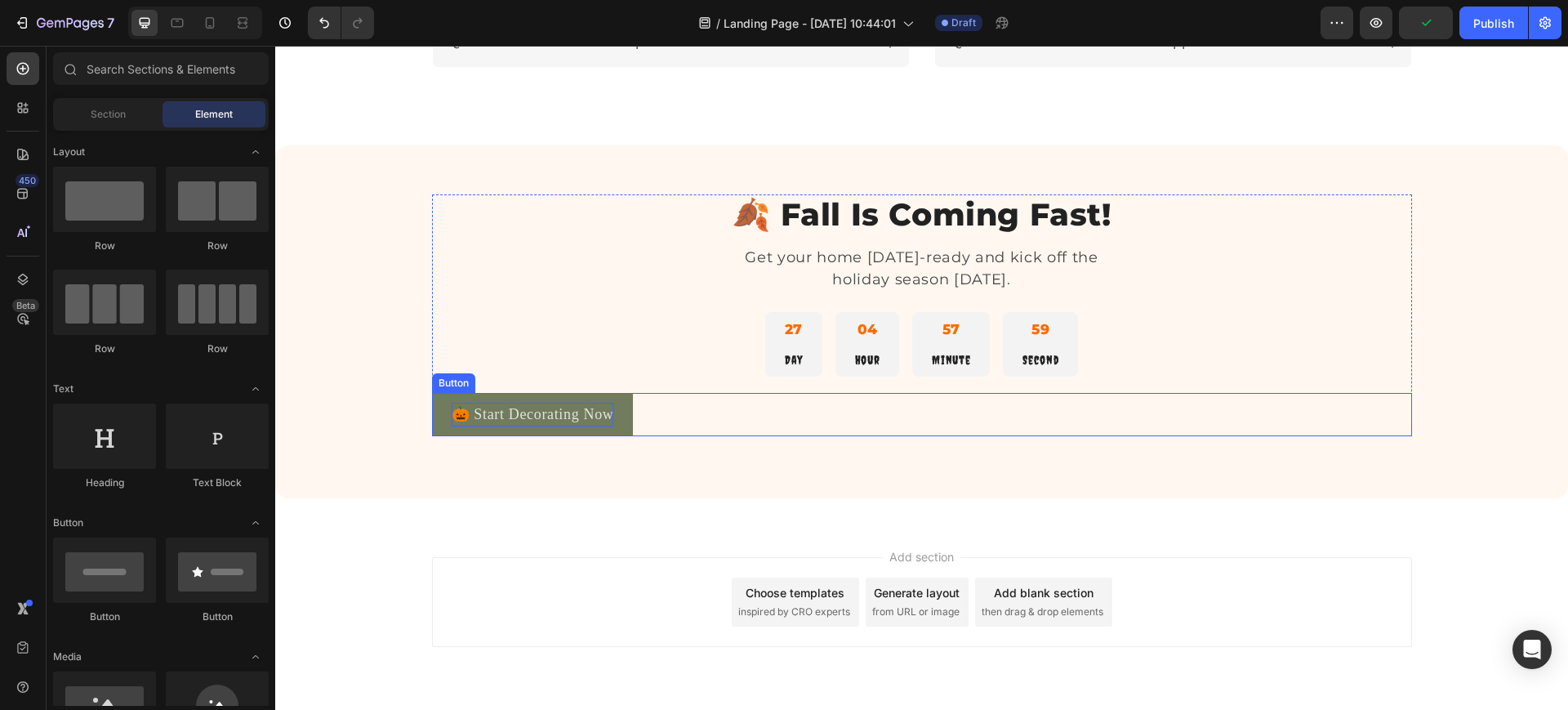
click at [459, 411] on p "🎃 Start Decorating Now" at bounding box center [533, 414] width 163 height 23
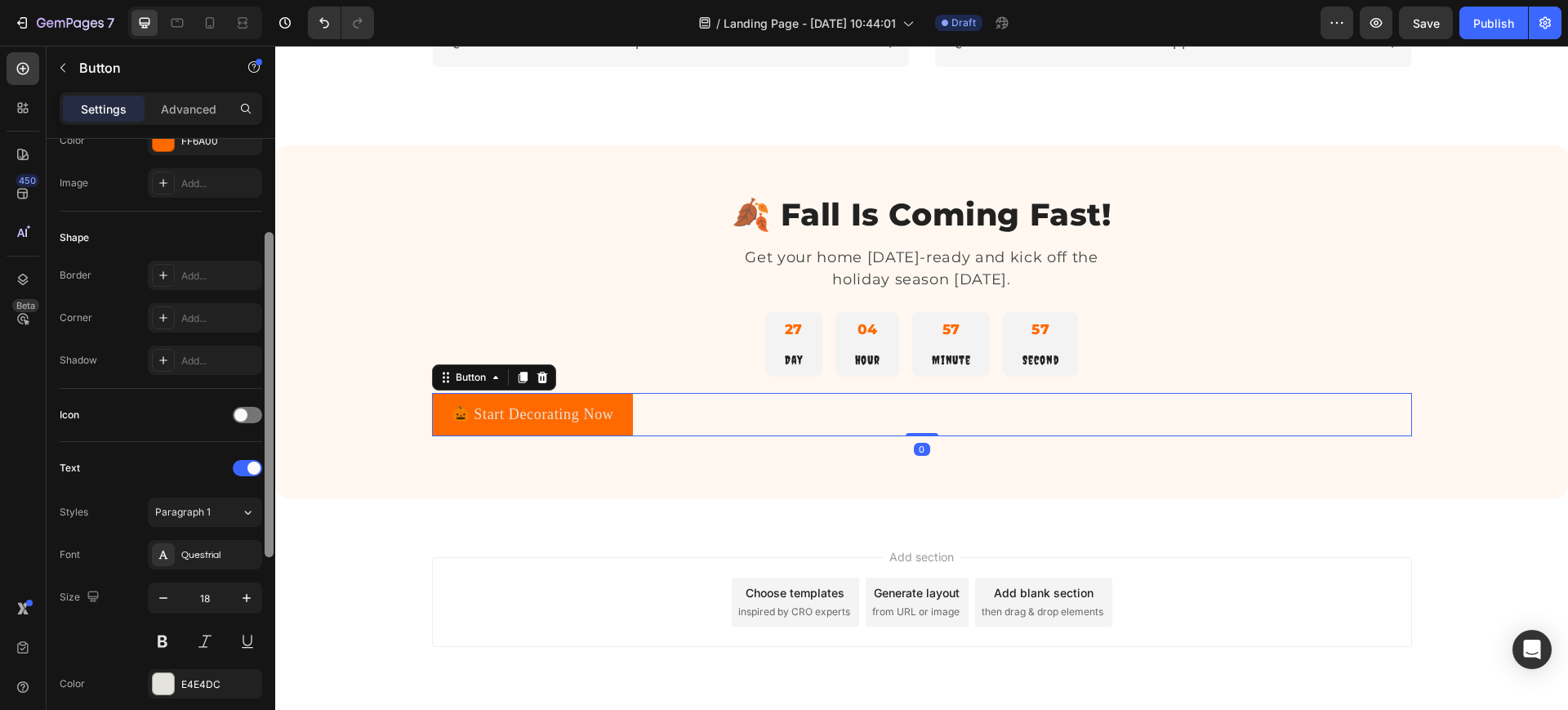
scroll to position [272, 0]
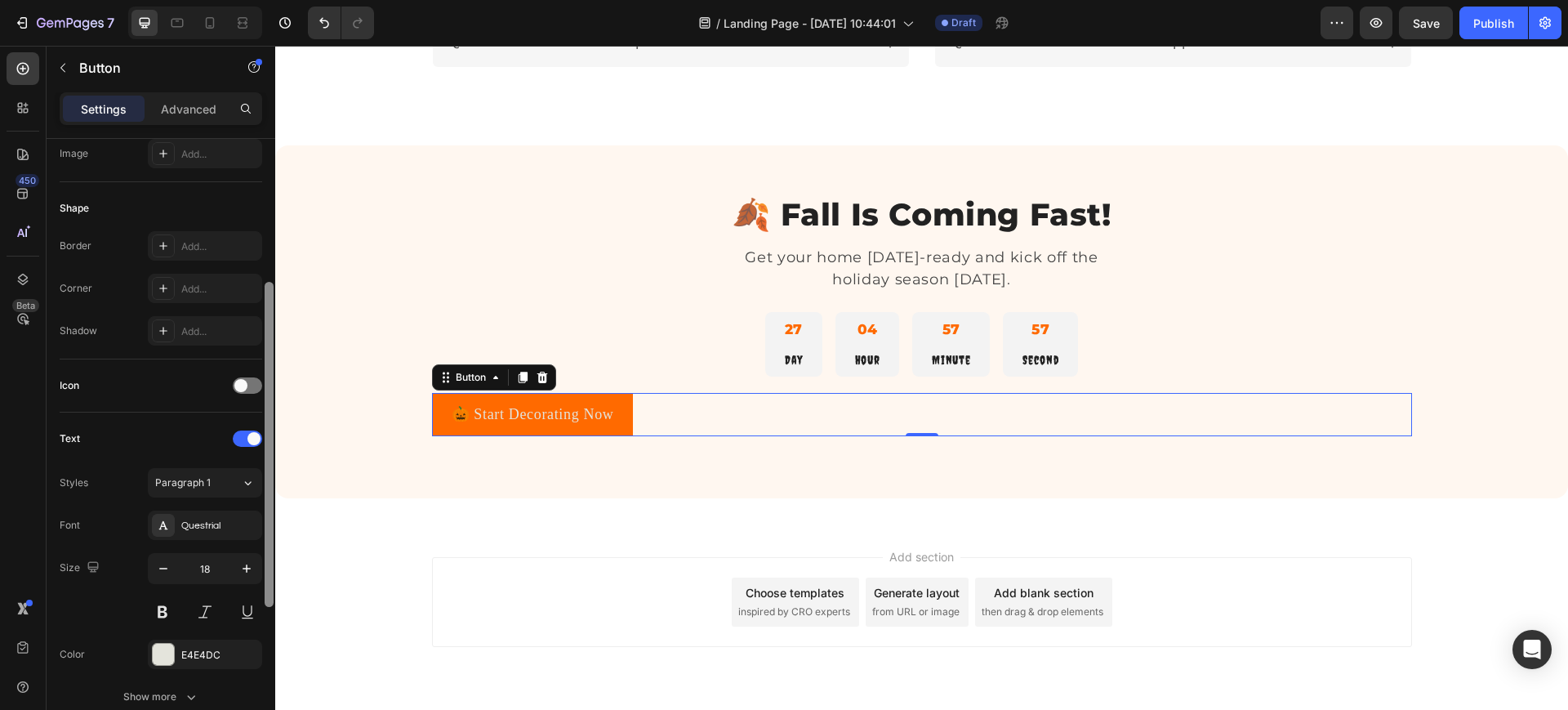
drag, startPoint x: 268, startPoint y: 408, endPoint x: 254, endPoint y: 551, distance: 143.7
click at [254, 551] on div "Size Width Auto Height Auto Padding 12, 24, 12, 24 Background Color FF6A00 Imag…" at bounding box center [161, 447] width 229 height 617
click at [186, 530] on div "Questrial" at bounding box center [220, 526] width 77 height 14
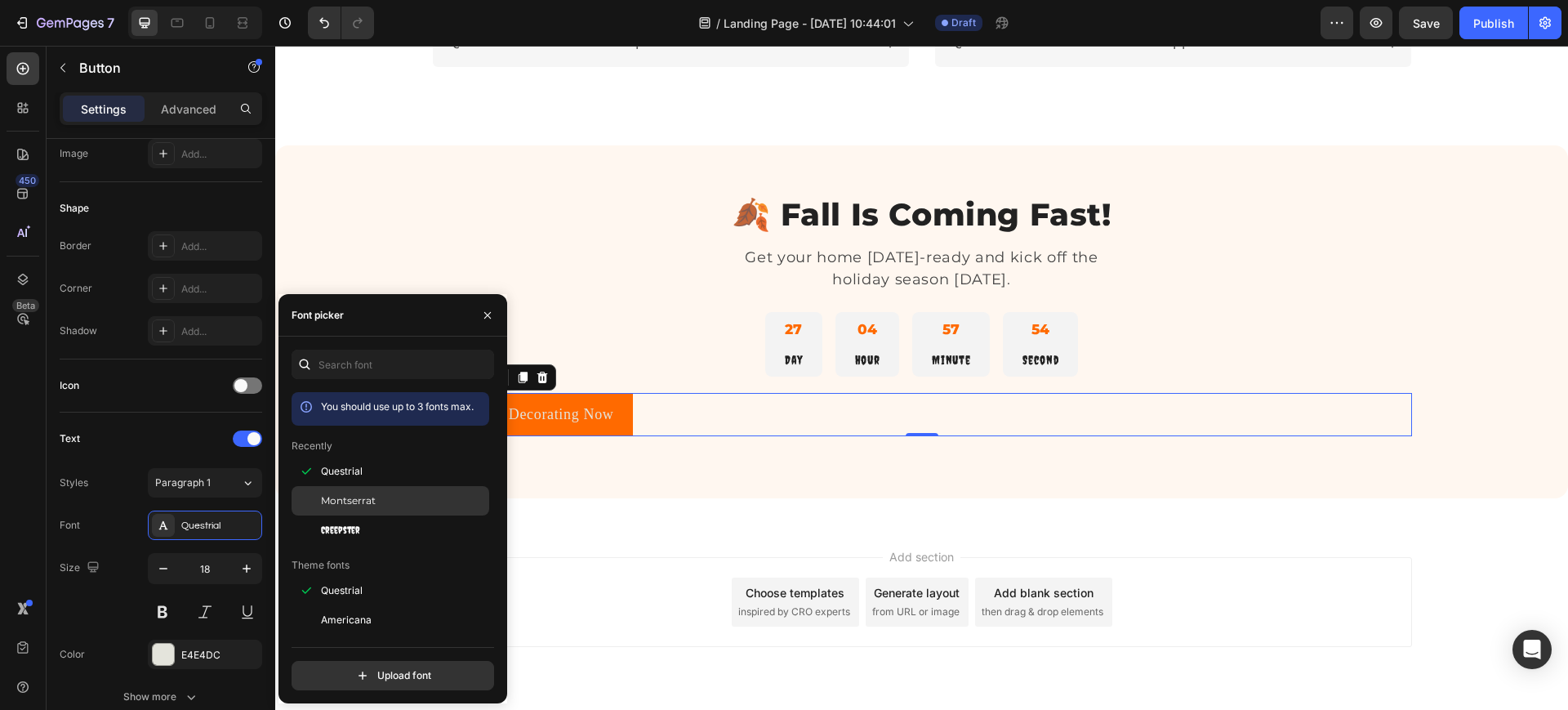
click at [344, 499] on span "Montserrat" at bounding box center [348, 501] width 55 height 14
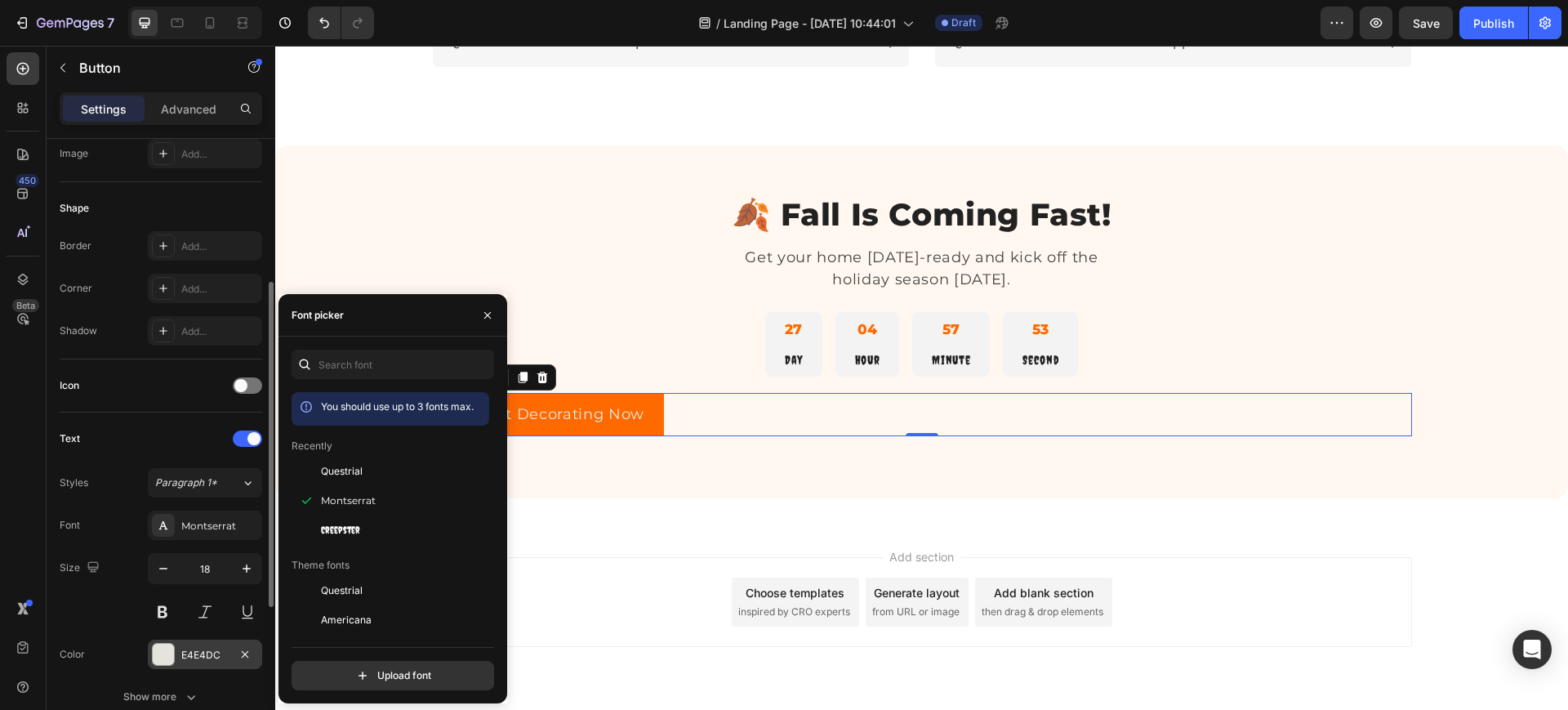
click at [202, 650] on div "E4E4DC" at bounding box center [205, 655] width 47 height 14
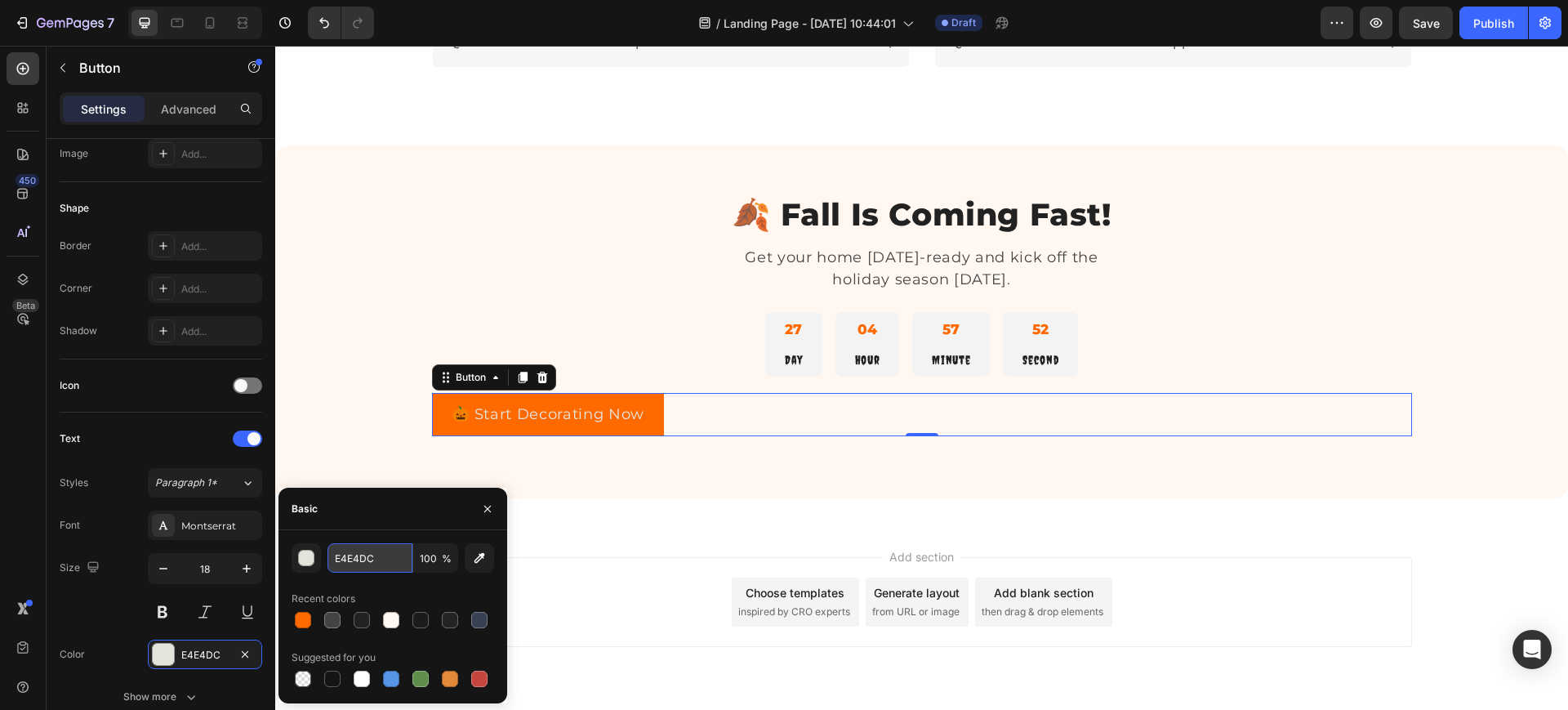
click at [335, 565] on input "E4E4DC" at bounding box center [369, 557] width 85 height 30
paste input "#FFFFFF"
click at [353, 509] on div "Basic" at bounding box center [393, 508] width 229 height 42
type input "FFFFFF"
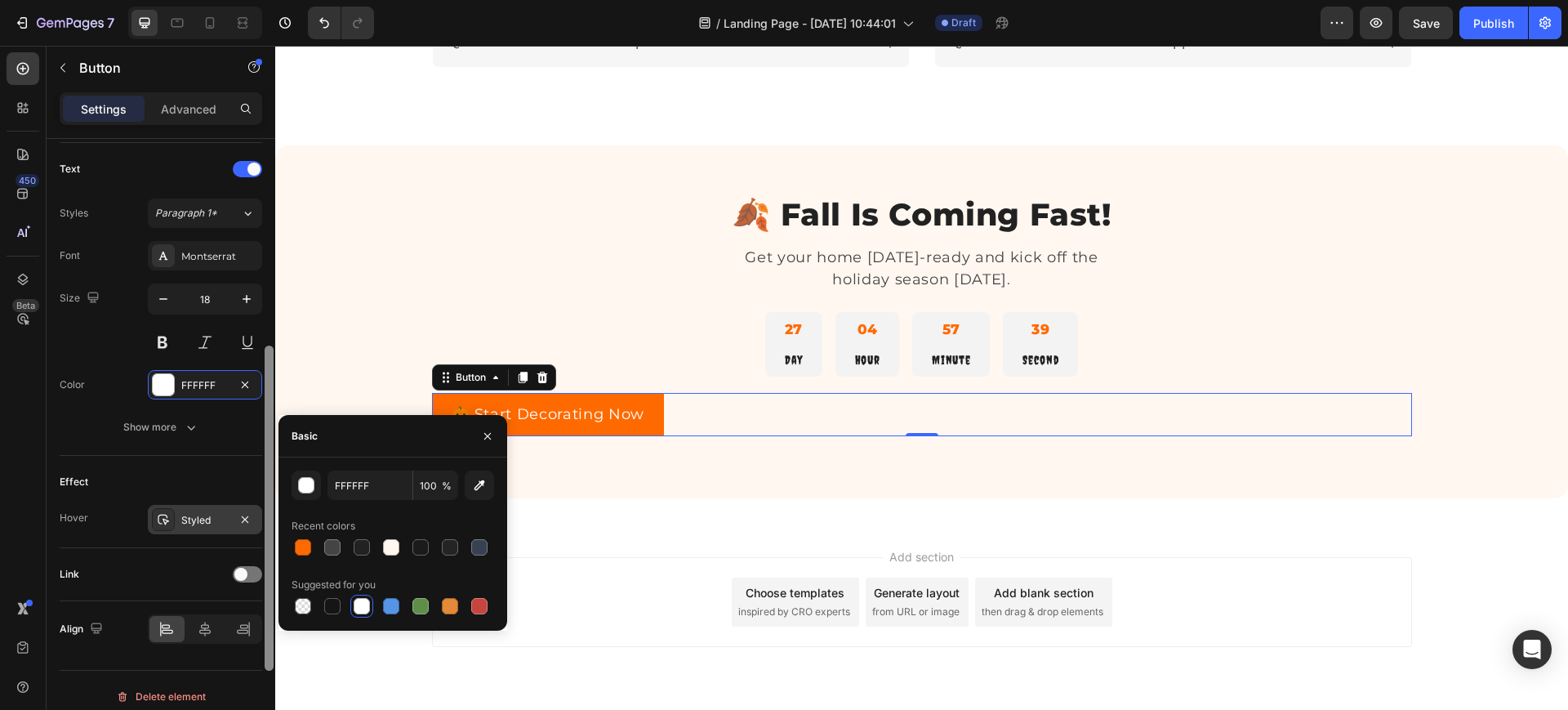
scroll to position [554, 0]
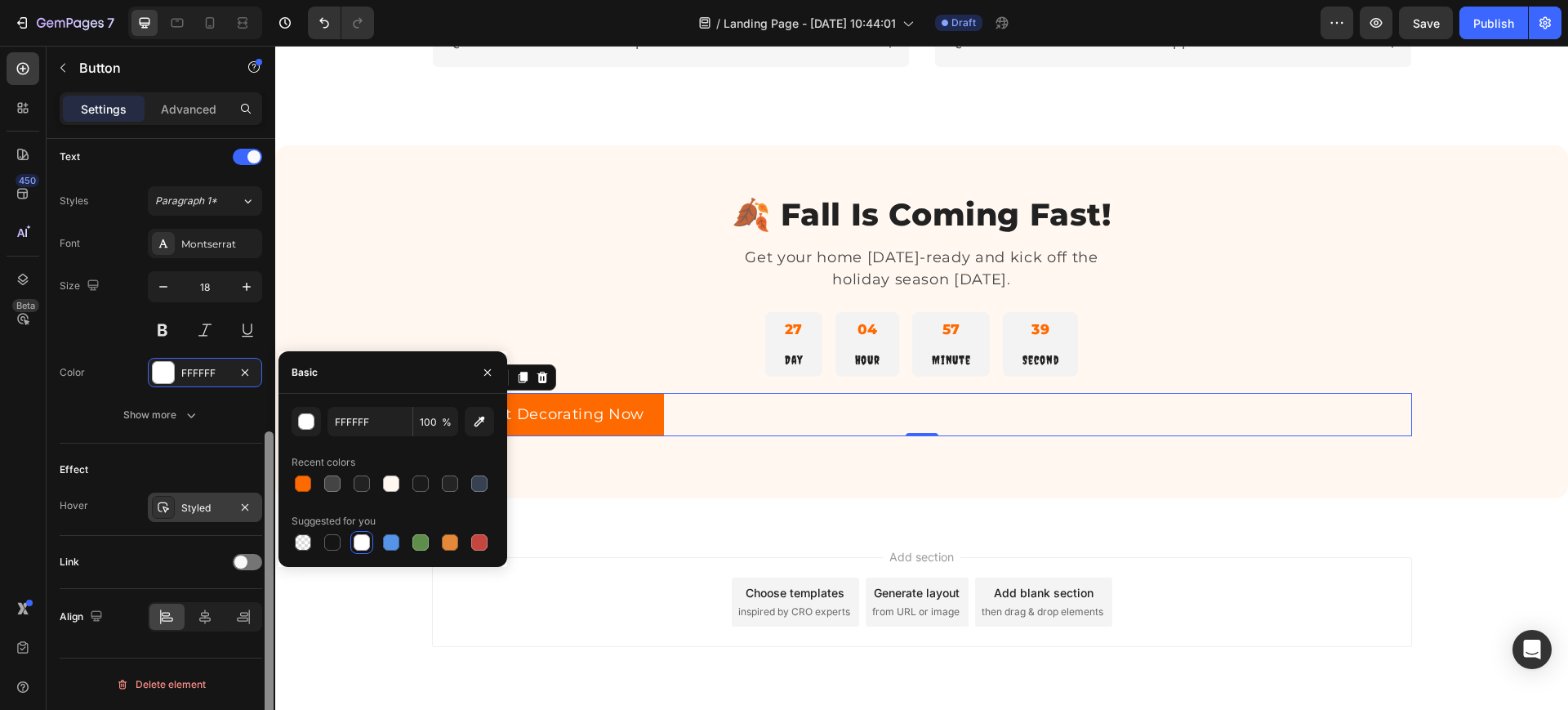
drag, startPoint x: 269, startPoint y: 336, endPoint x: 259, endPoint y: 505, distance: 169.3
click at [259, 505] on div "Size Width Auto Height Auto Padding 12, 24, 12, 24 Background Color FF6A00 Imag…" at bounding box center [161, 447] width 229 height 617
click at [225, 507] on div "Styled" at bounding box center [205, 508] width 47 height 14
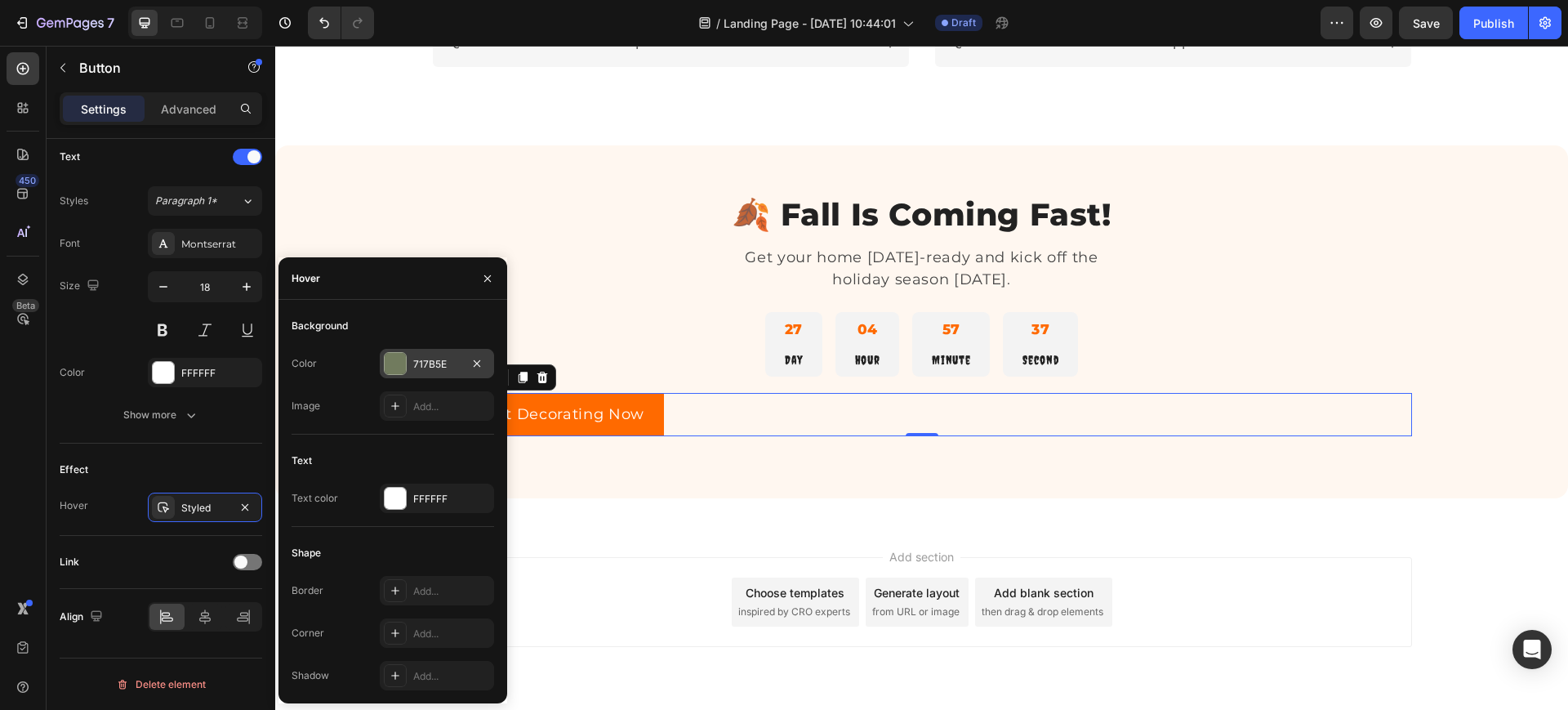
click at [412, 367] on div "717B5E" at bounding box center [437, 363] width 114 height 30
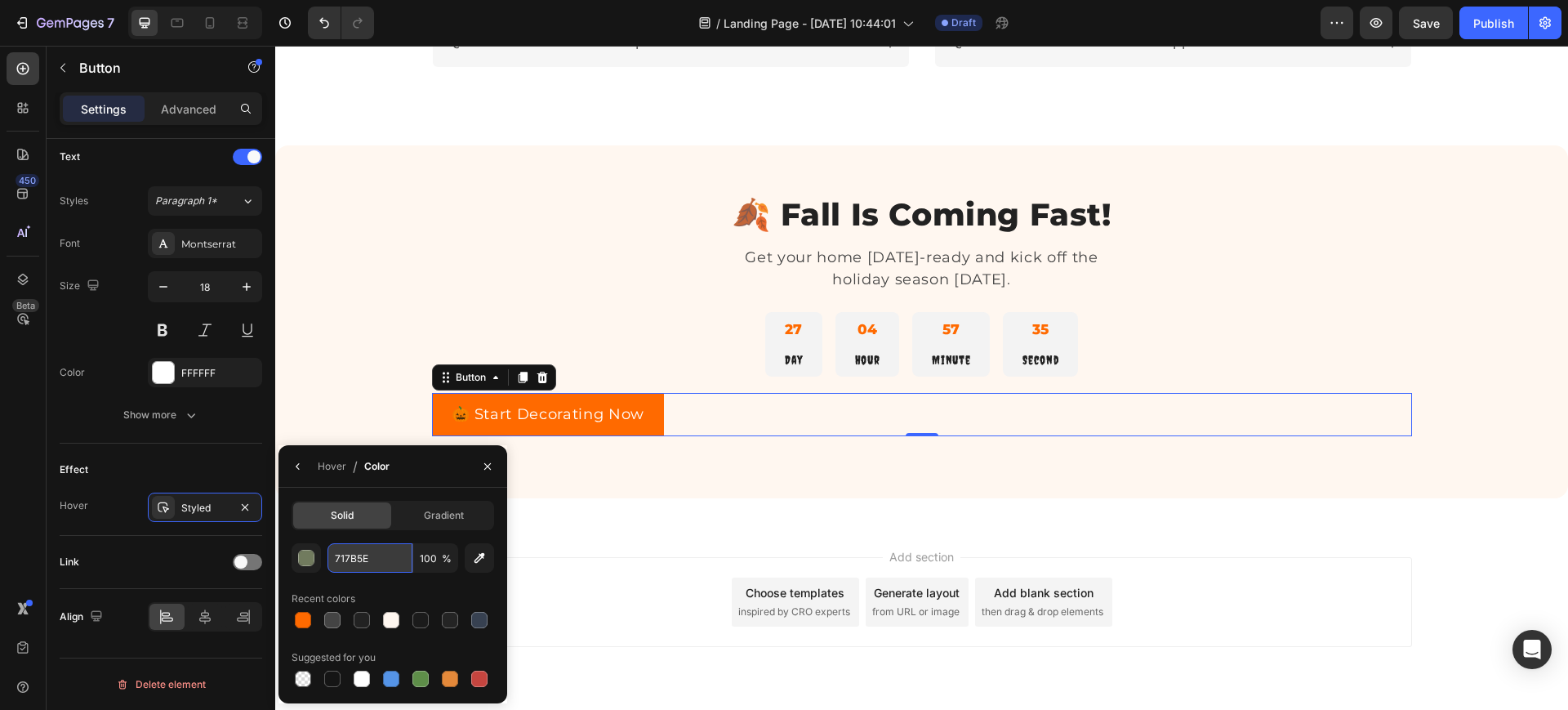
click at [0, 0] on input "717B5E" at bounding box center [0, 0] width 0 height 0
paste input "#E85E00"
type input "#E85E00"
click at [306, 468] on button "button" at bounding box center [298, 466] width 26 height 26
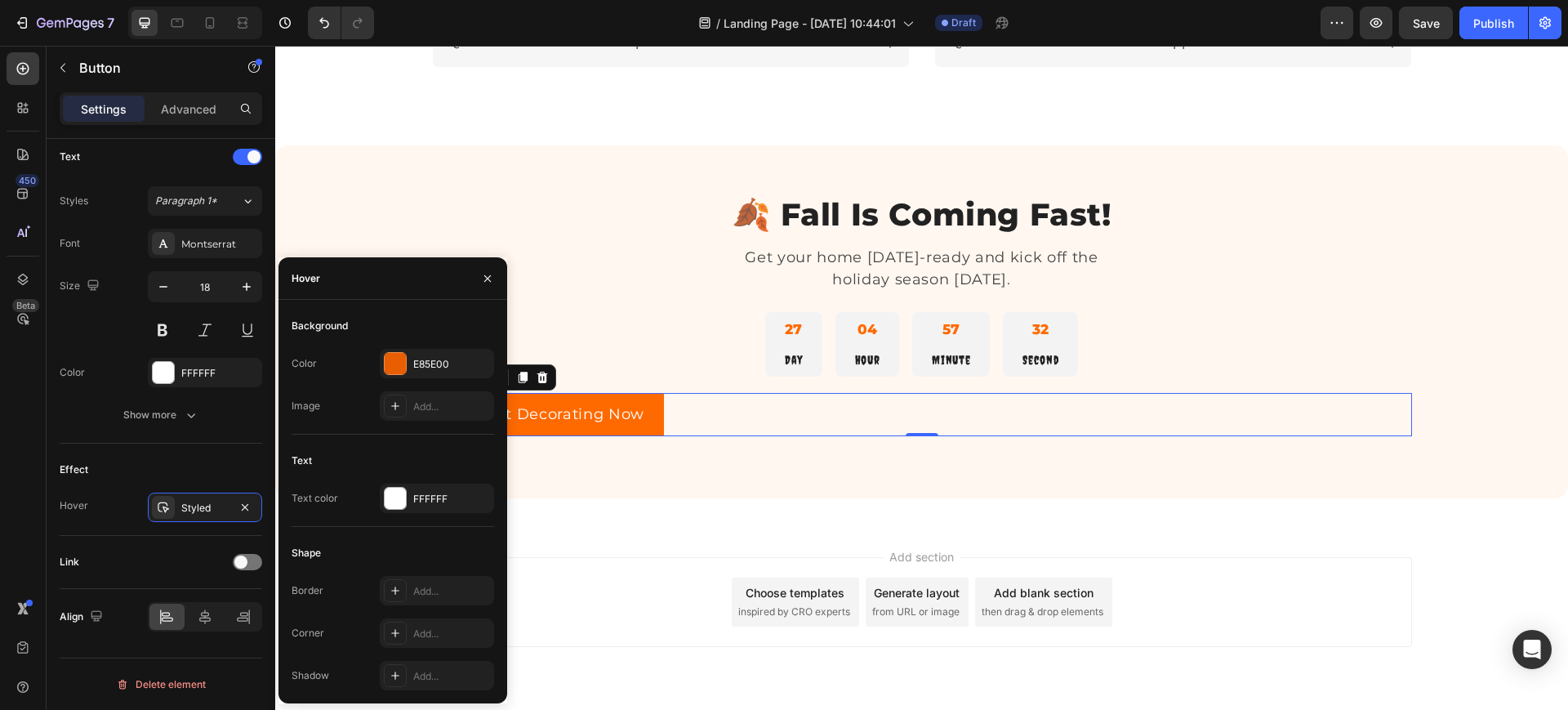
click at [400, 280] on div "Hover" at bounding box center [393, 278] width 229 height 42
click at [484, 279] on icon "button" at bounding box center [487, 278] width 13 height 13
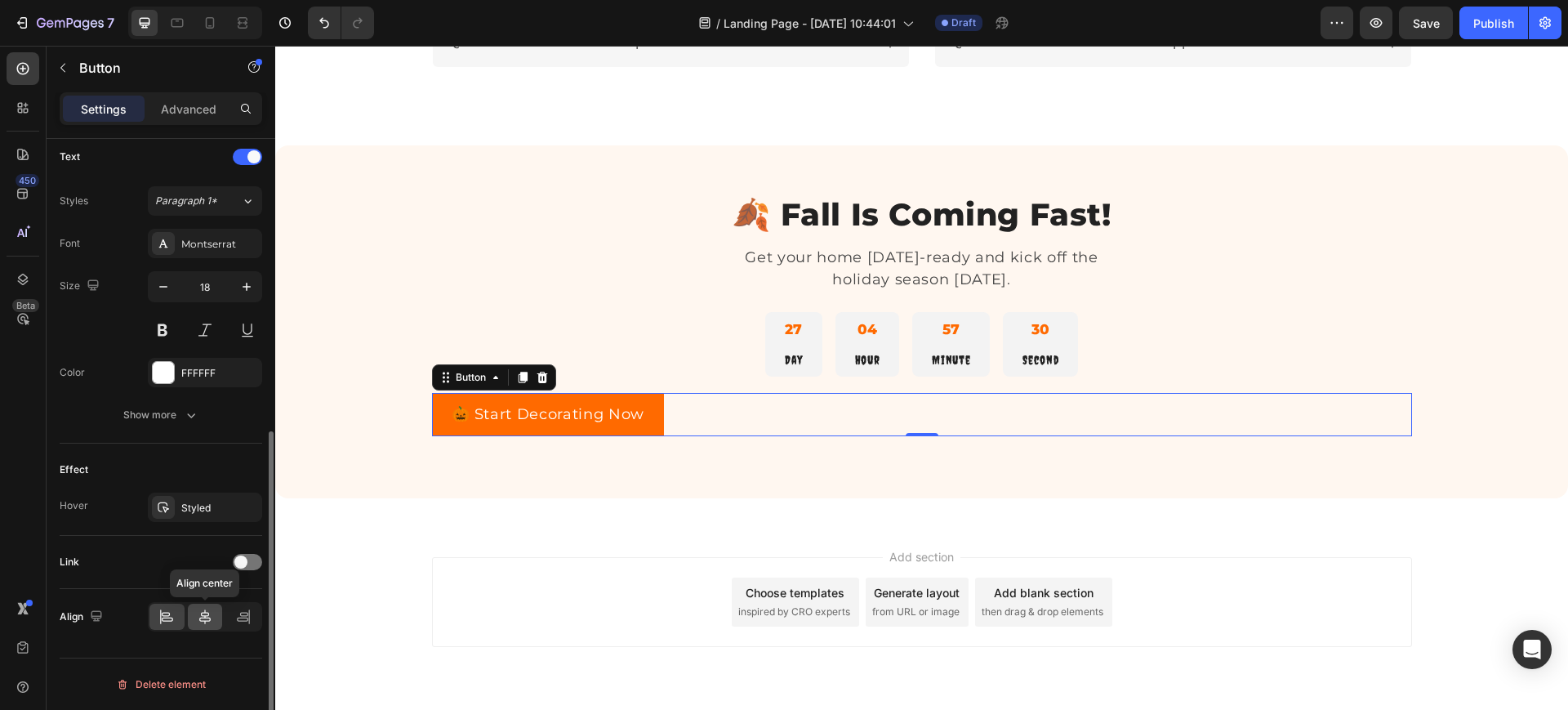
click at [199, 612] on icon at bounding box center [205, 616] width 16 height 16
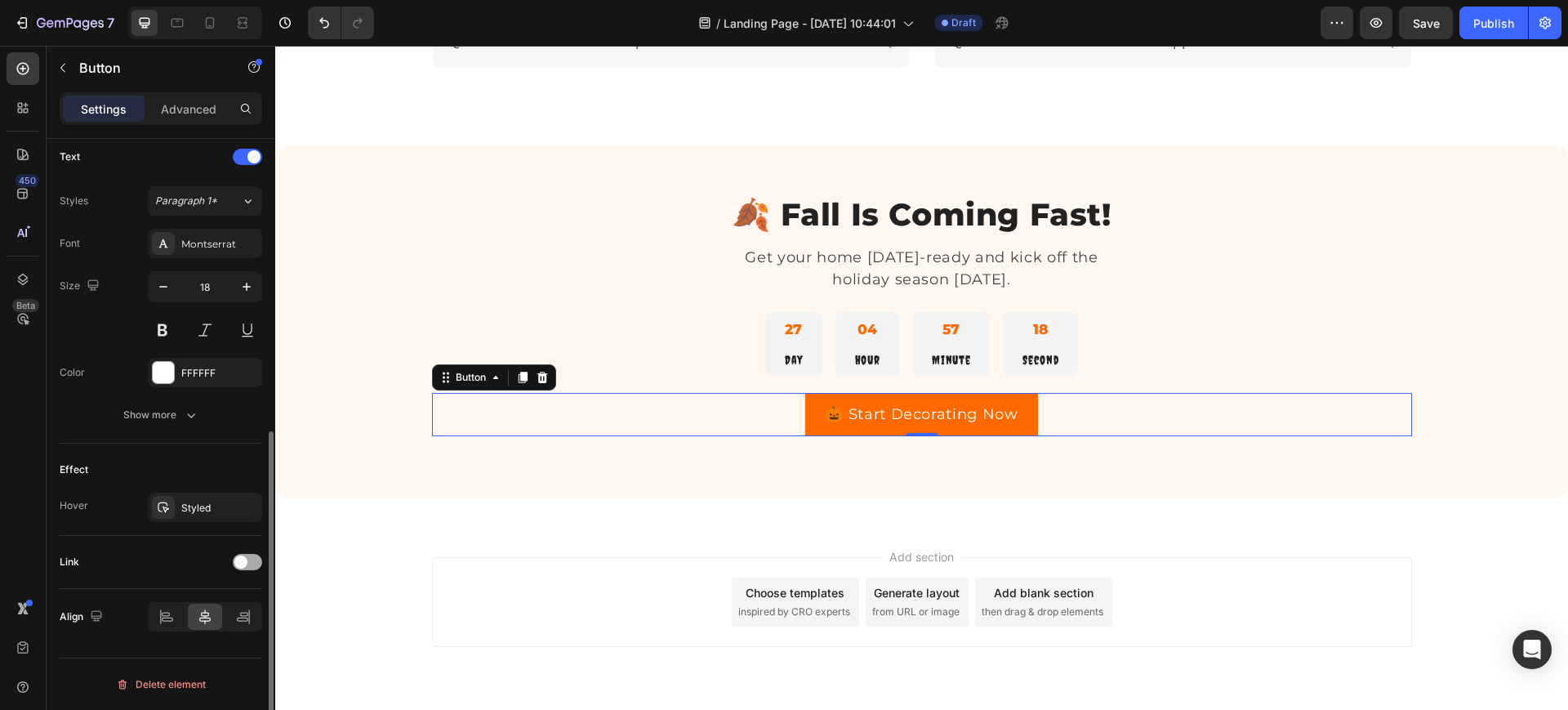
click at [241, 564] on span at bounding box center [241, 562] width 13 height 13
click at [222, 609] on div "Open page" at bounding box center [197, 603] width 83 height 14
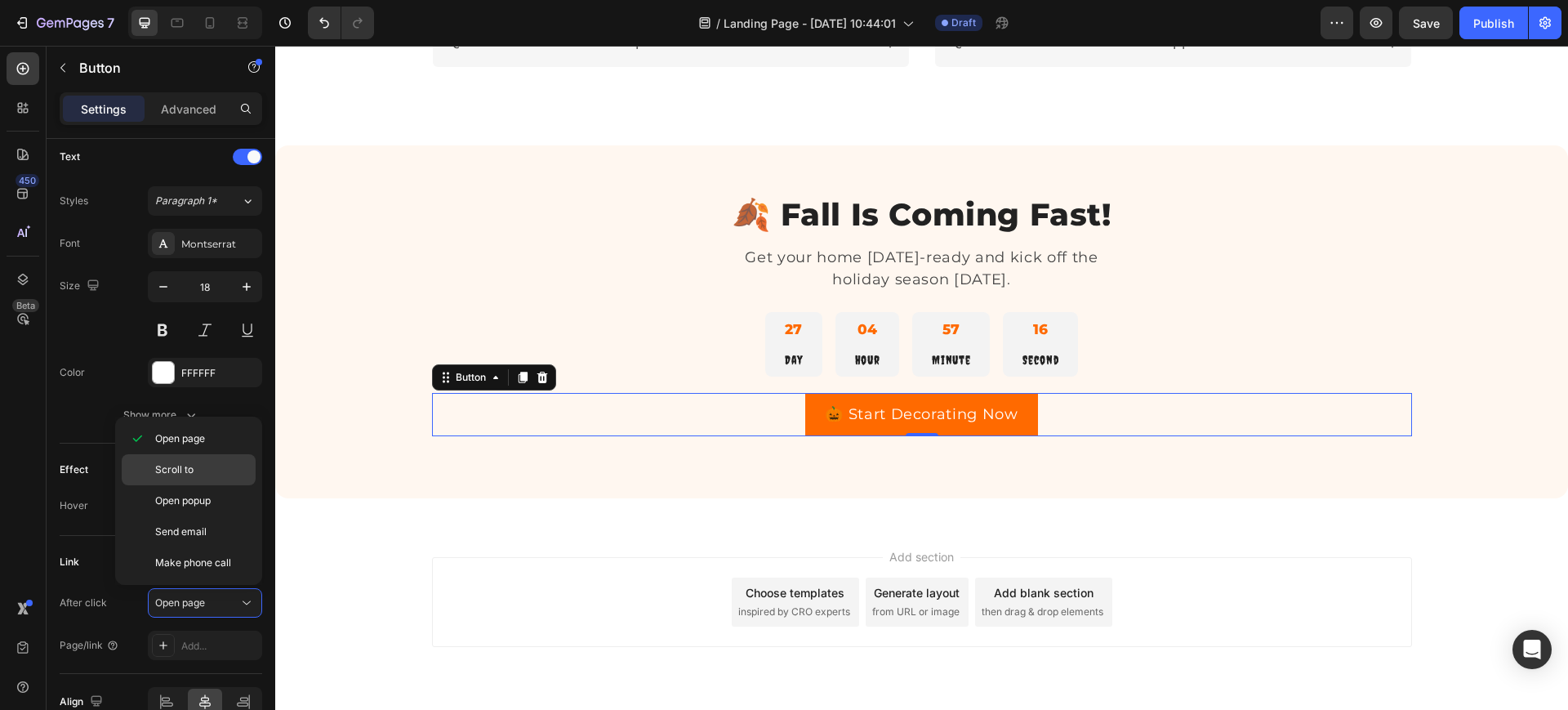
click at [221, 468] on p "Scroll to" at bounding box center [202, 469] width 93 height 14
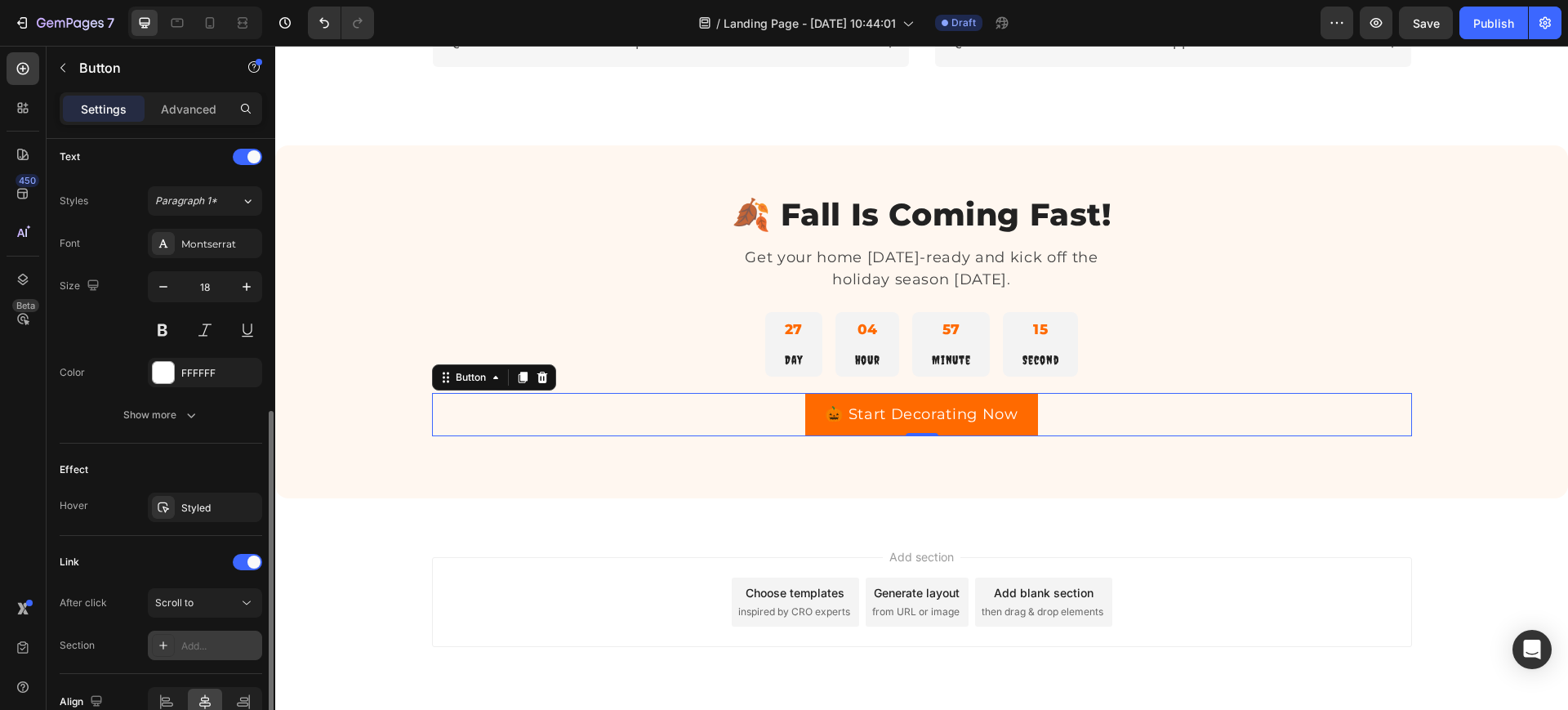
click at [191, 649] on div "Add..." at bounding box center [220, 646] width 77 height 14
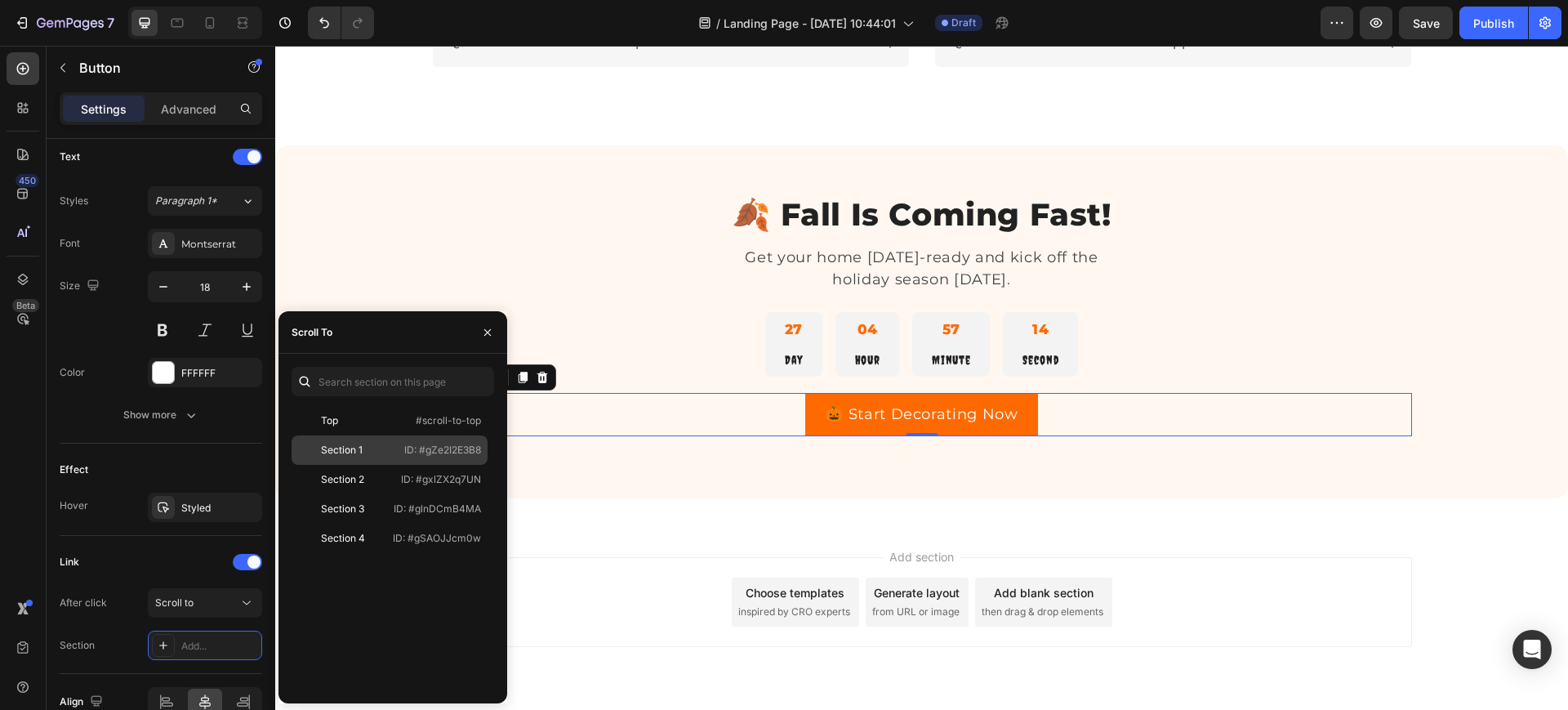
click at [377, 445] on div "Section 1" at bounding box center [345, 450] width 95 height 14
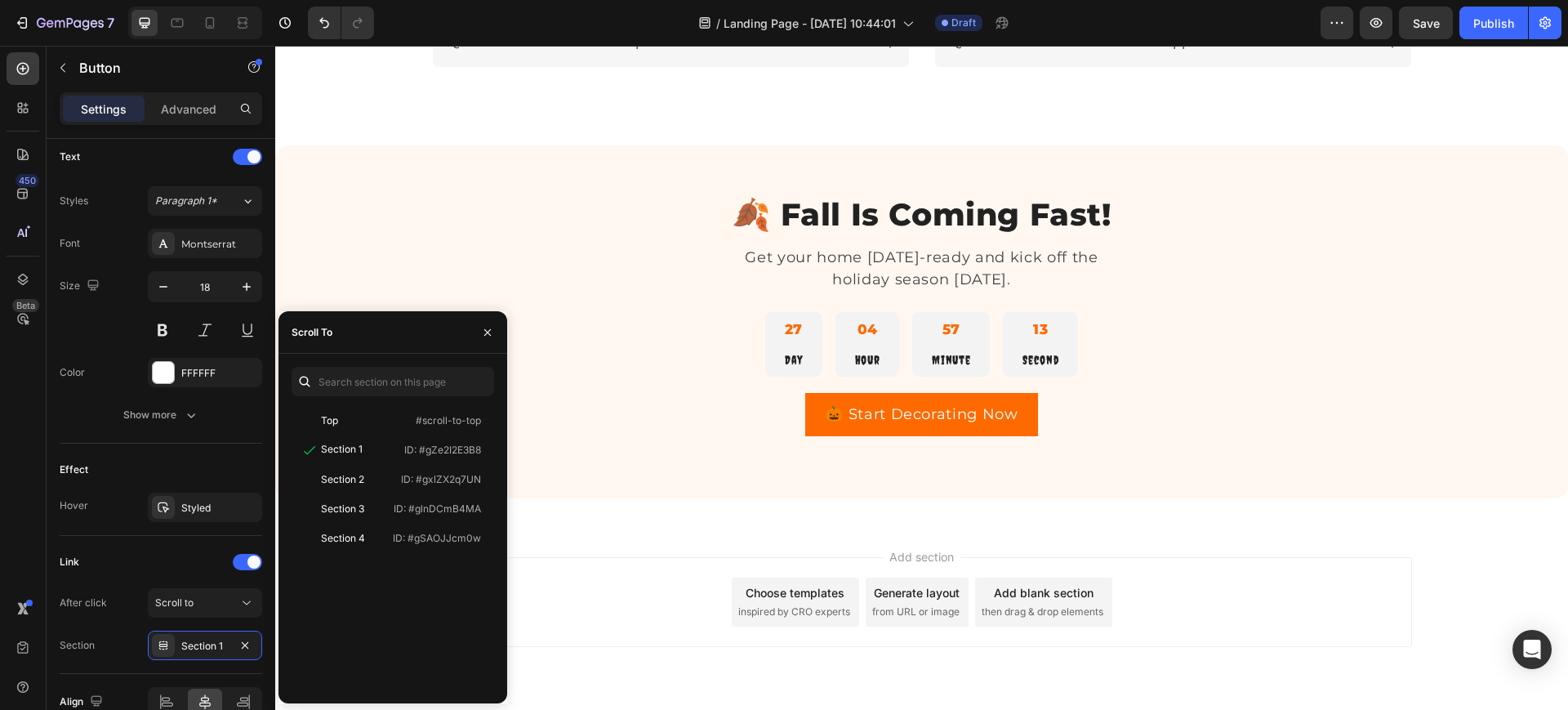
click at [574, 529] on div "Add section Choose templates inspired by CRO experts Generate layout from URL o…" at bounding box center [922, 624] width 1293 height 201
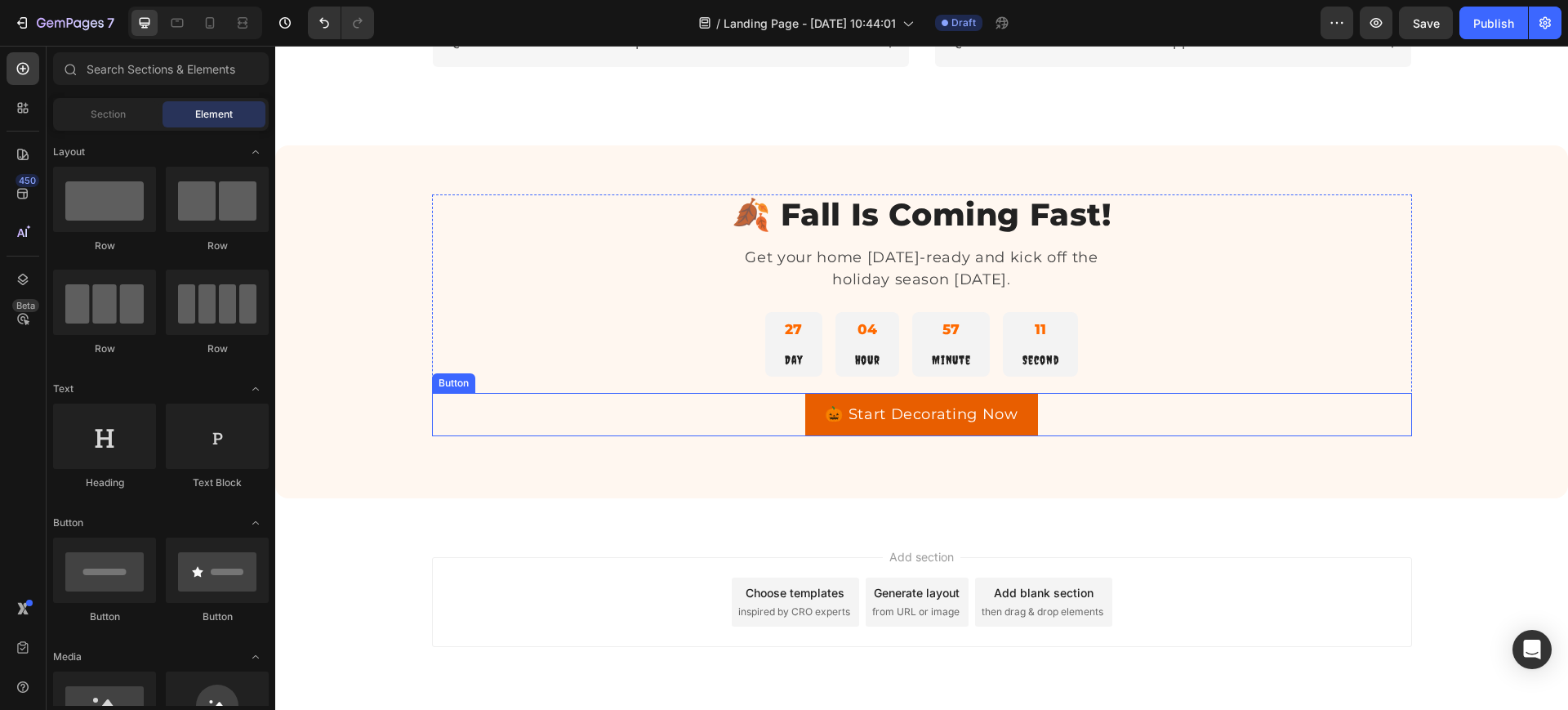
click at [808, 419] on link "🎃 Start Decorating Now" at bounding box center [921, 414] width 233 height 43
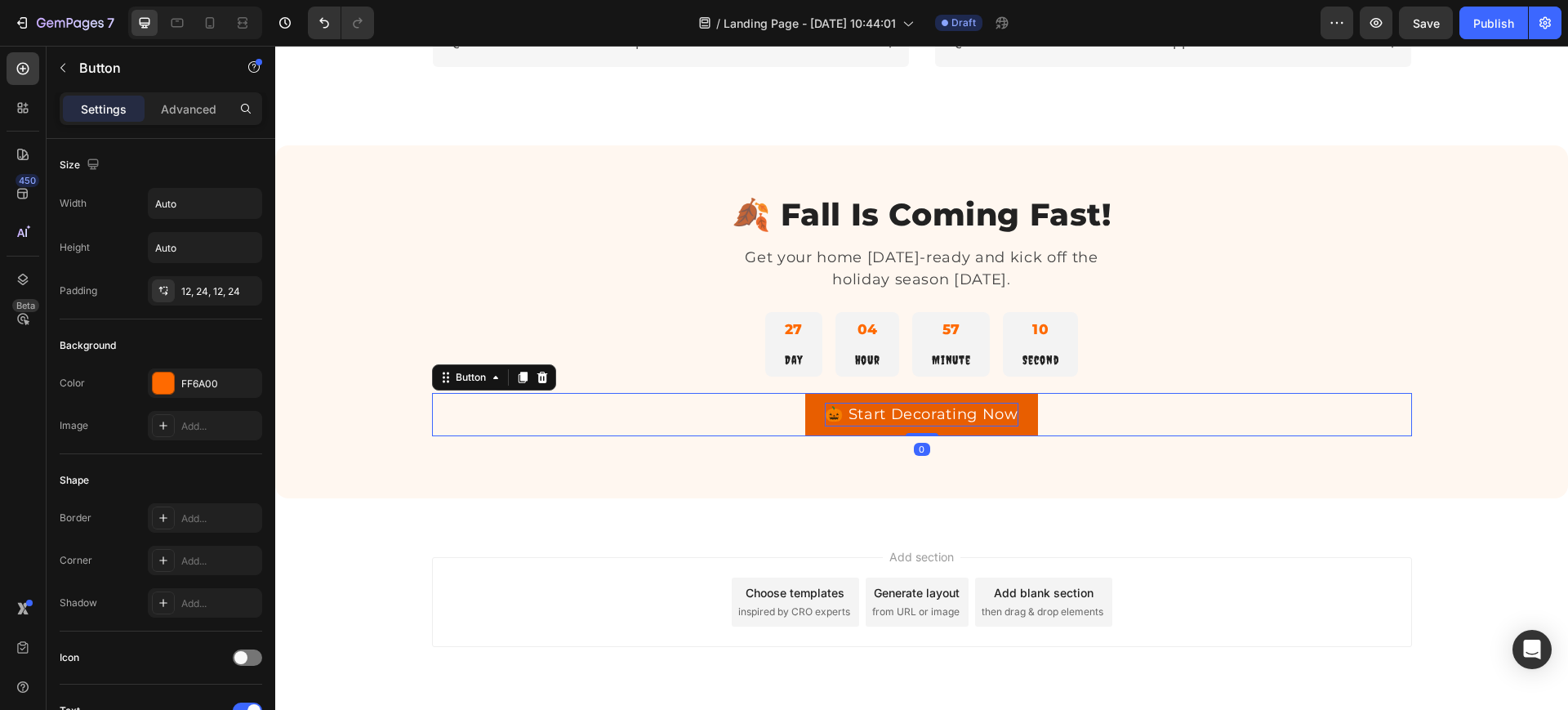
click at [865, 407] on p "🎃 Start Decorating Now" at bounding box center [921, 414] width 193 height 23
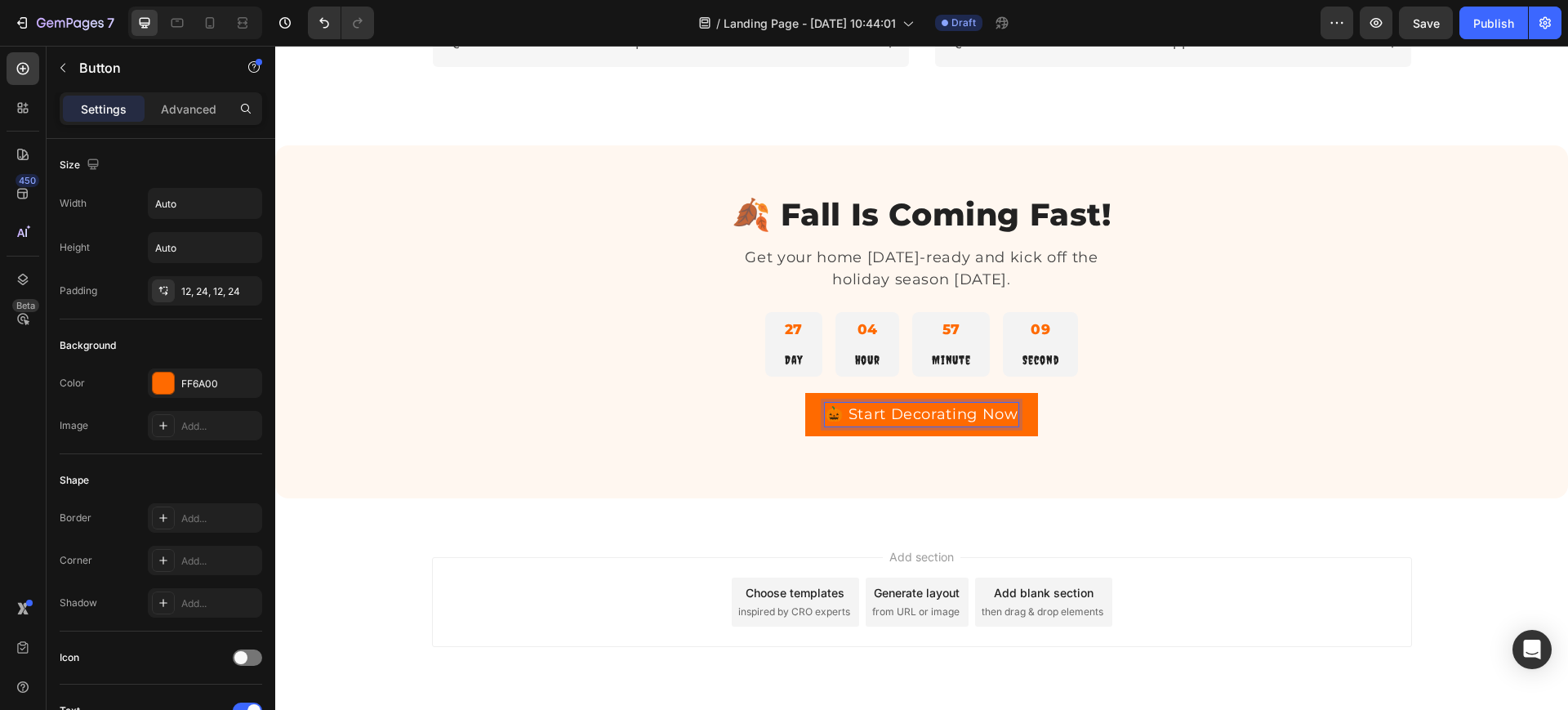
click at [513, 530] on div "Add section Choose templates inspired by CRO experts Generate layout from URL o…" at bounding box center [922, 624] width 1293 height 201
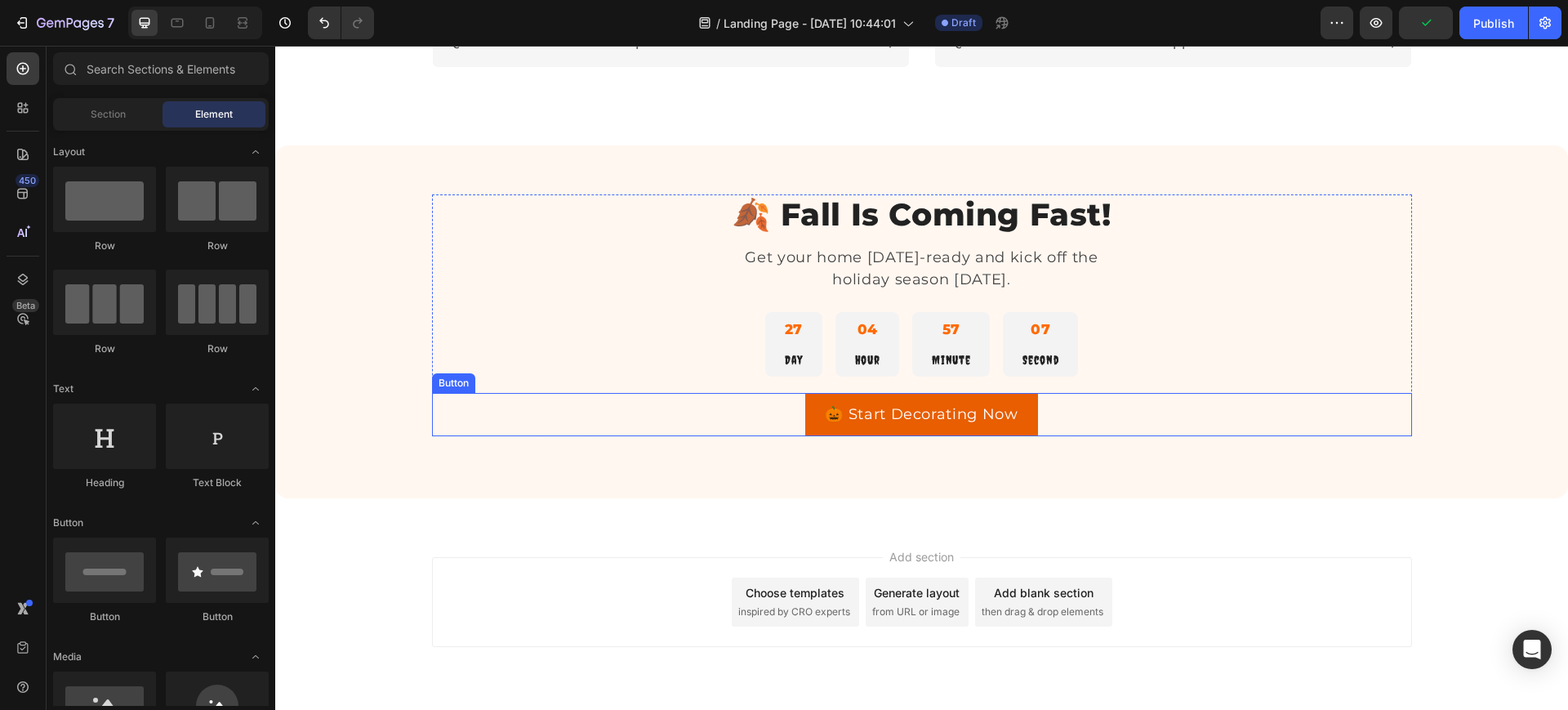
click at [805, 416] on link "🎃 Start Decorating Now" at bounding box center [921, 414] width 233 height 43
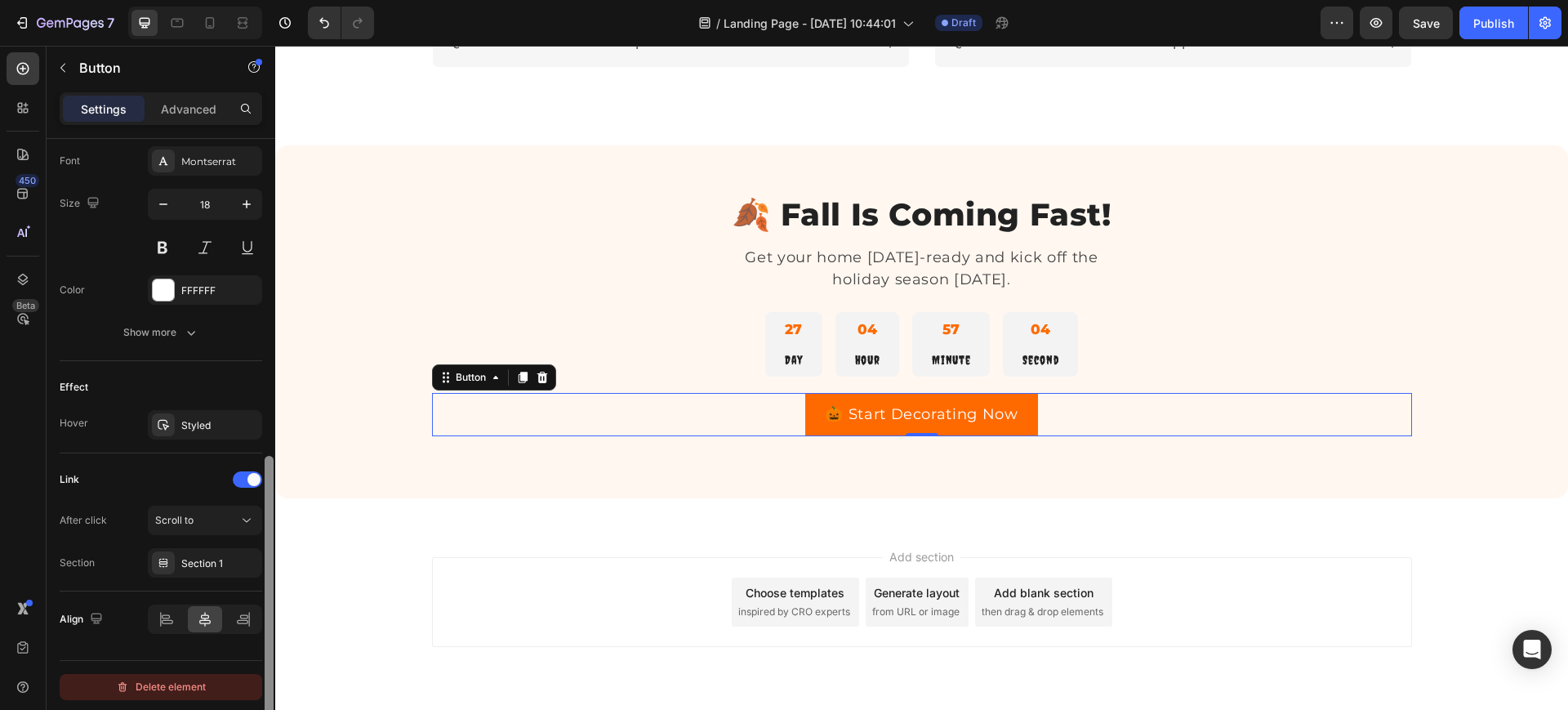
scroll to position [638, 0]
drag, startPoint x: 267, startPoint y: 380, endPoint x: 255, endPoint y: 688, distance: 308.2
click at [255, 688] on div "Size Width Auto Height Auto Padding 12, 24, 12, 24 Background Color FF6A00 Imag…" at bounding box center [161, 447] width 229 height 617
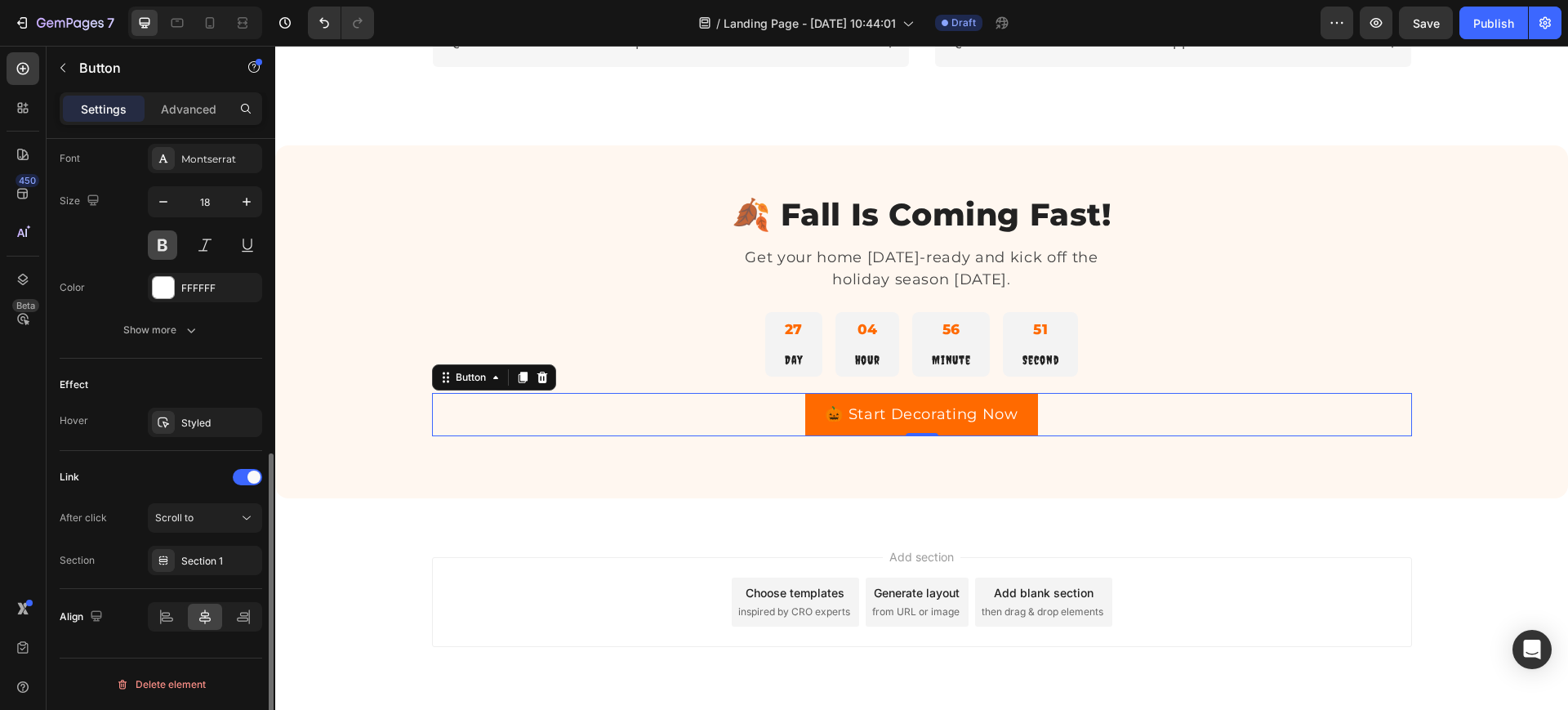
click at [160, 245] on button at bounding box center [162, 245] width 30 height 30
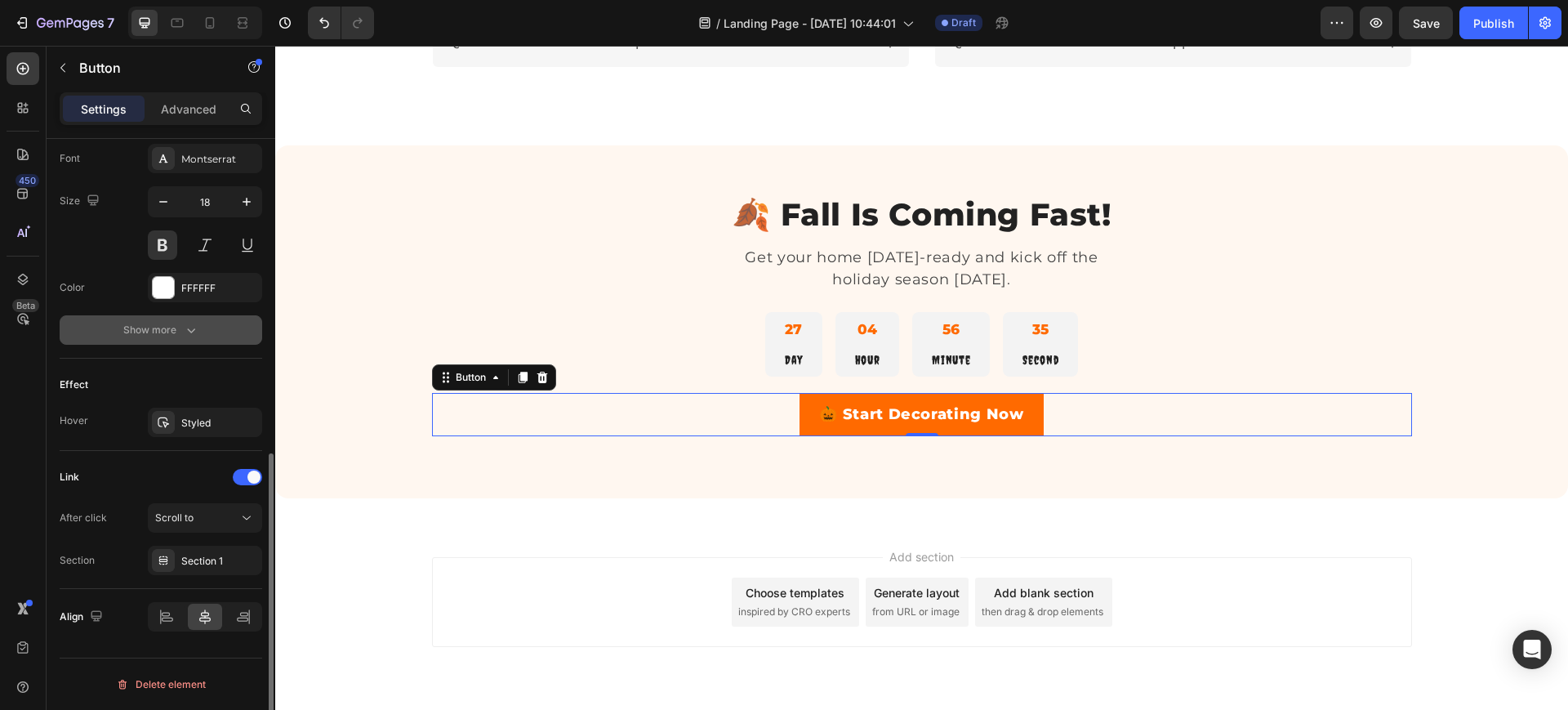
click at [212, 330] on button "Show more" at bounding box center [161, 329] width 202 height 30
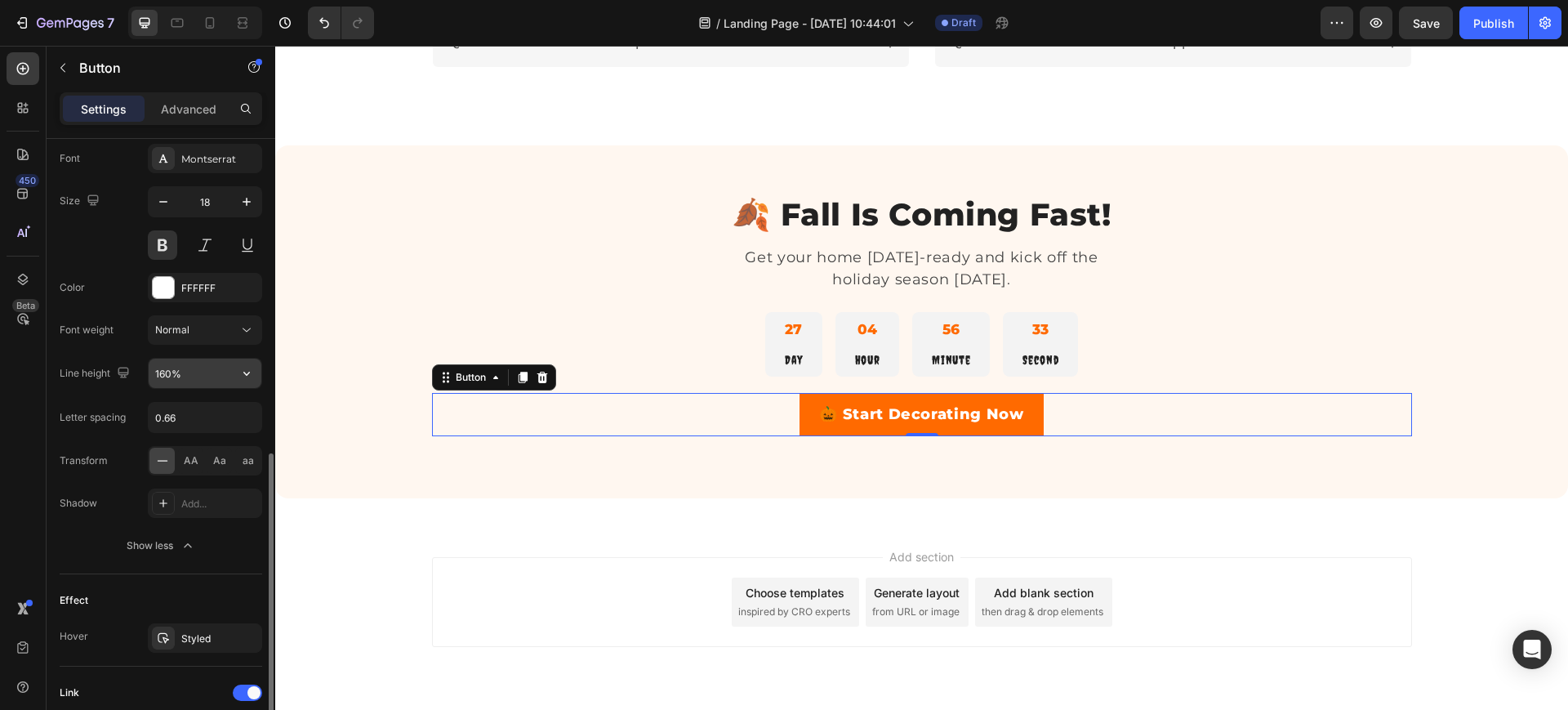
click at [208, 374] on input "160%" at bounding box center [205, 373] width 113 height 30
click at [244, 373] on icon "button" at bounding box center [247, 373] width 16 height 16
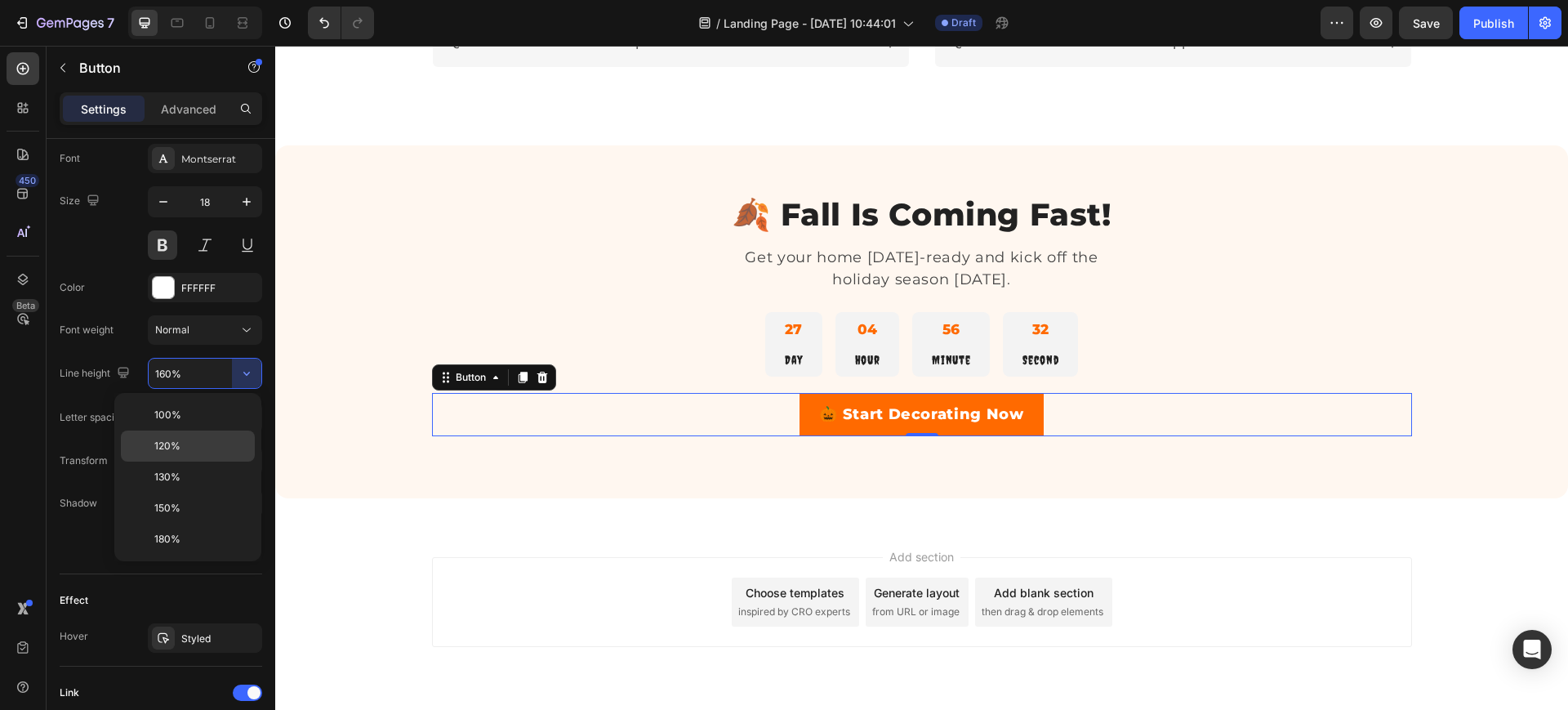
click at [179, 440] on span "120%" at bounding box center [167, 445] width 26 height 14
type input "120%"
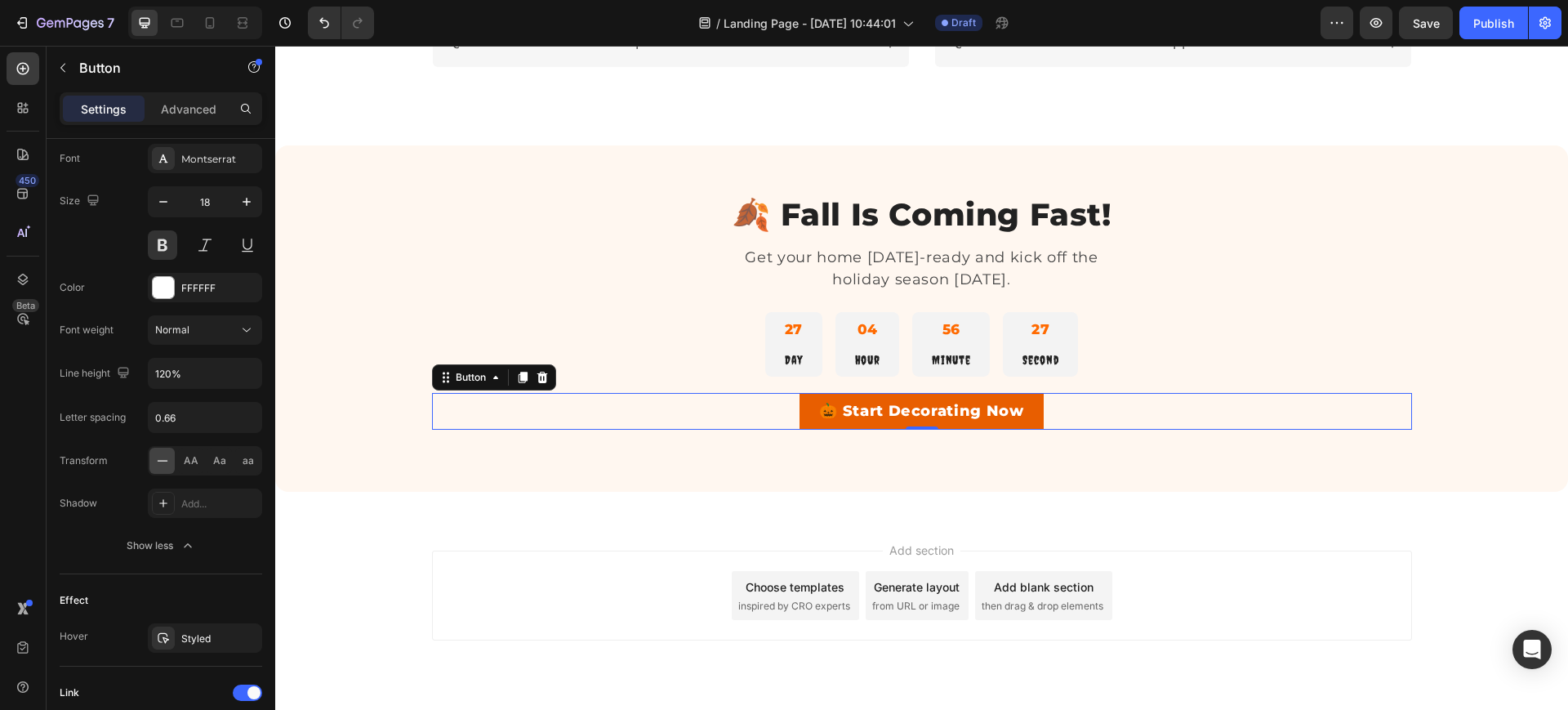
click at [850, 401] on link "🎃 Start Decorating Now" at bounding box center [921, 411] width 244 height 38
click at [251, 199] on icon "button" at bounding box center [247, 201] width 16 height 16
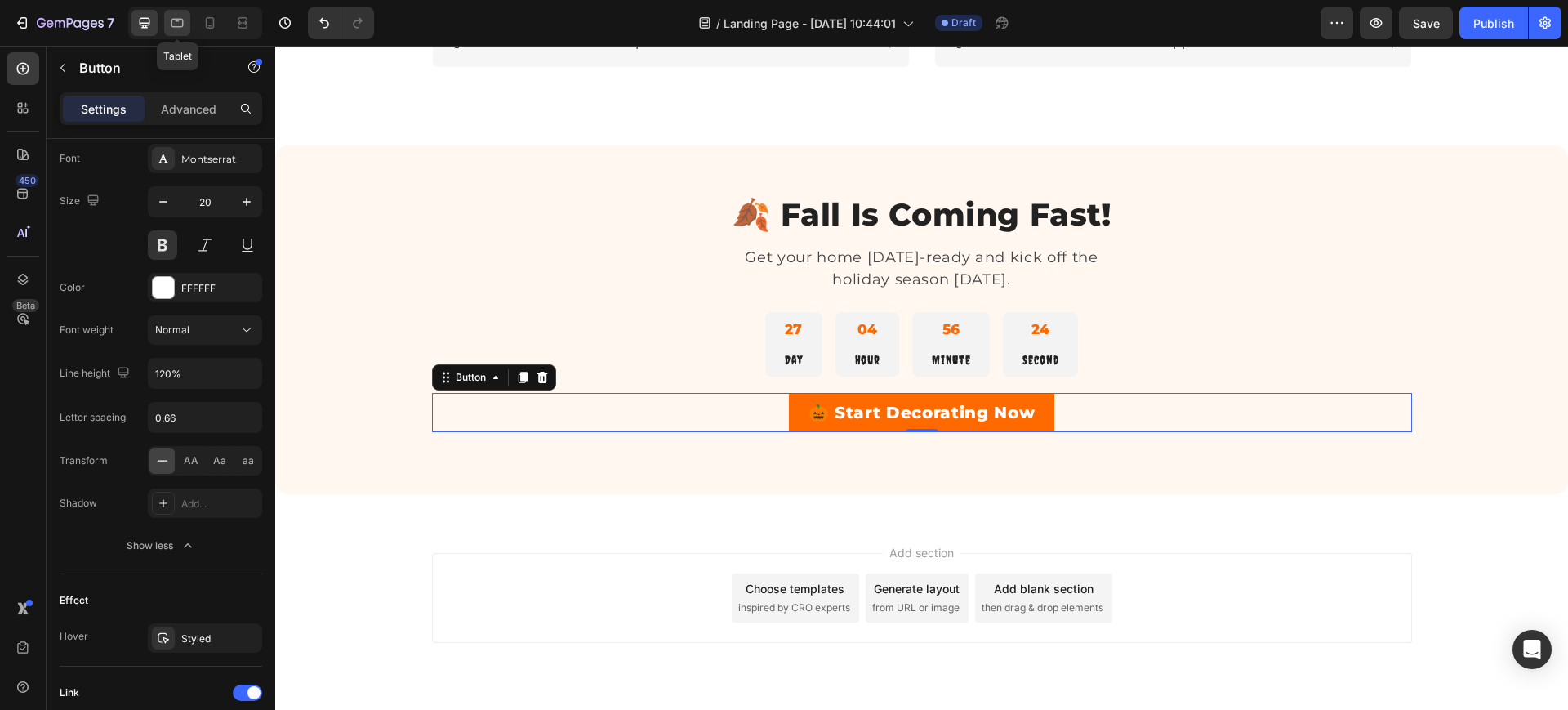
click at [178, 28] on icon at bounding box center [177, 22] width 16 height 16
type input "14"
type input "180%"
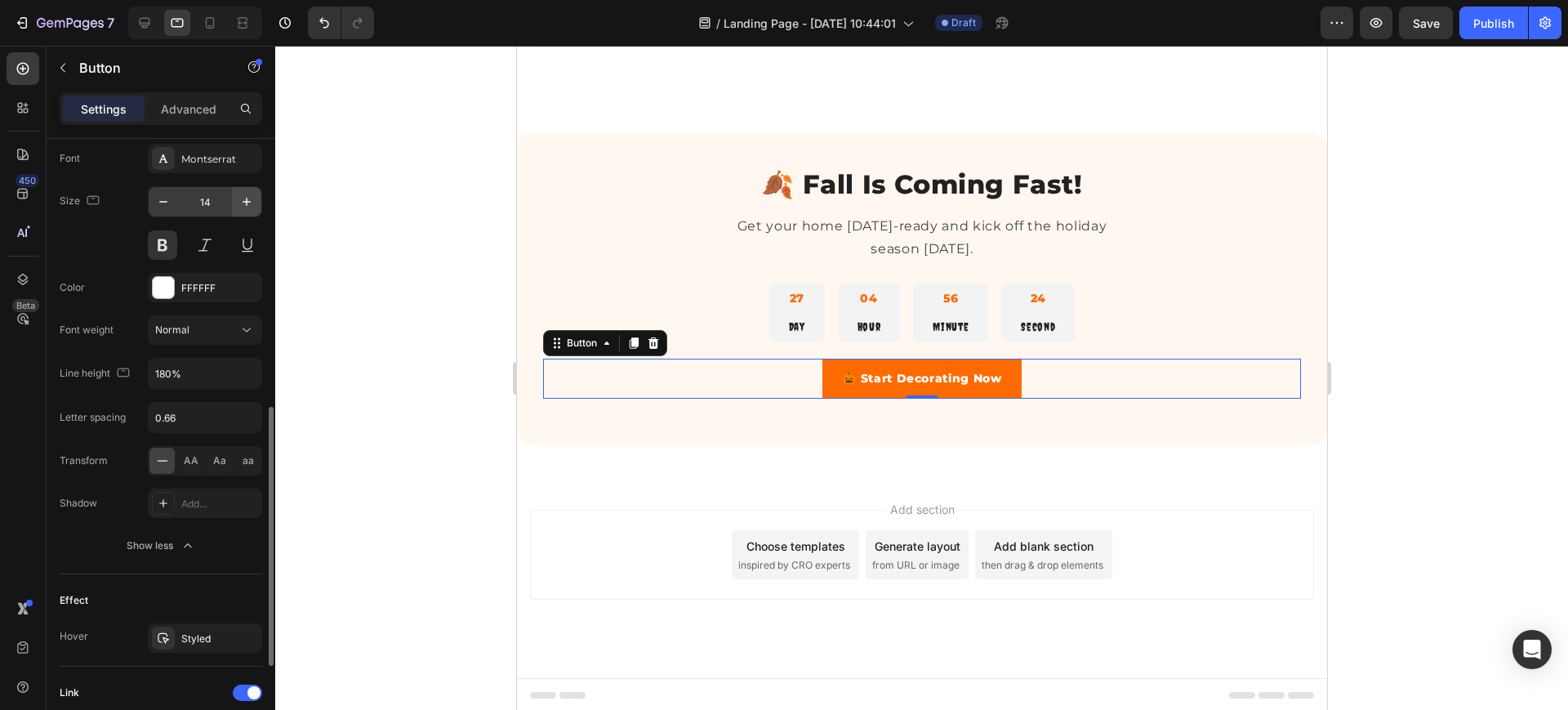
scroll to position [2650, 0]
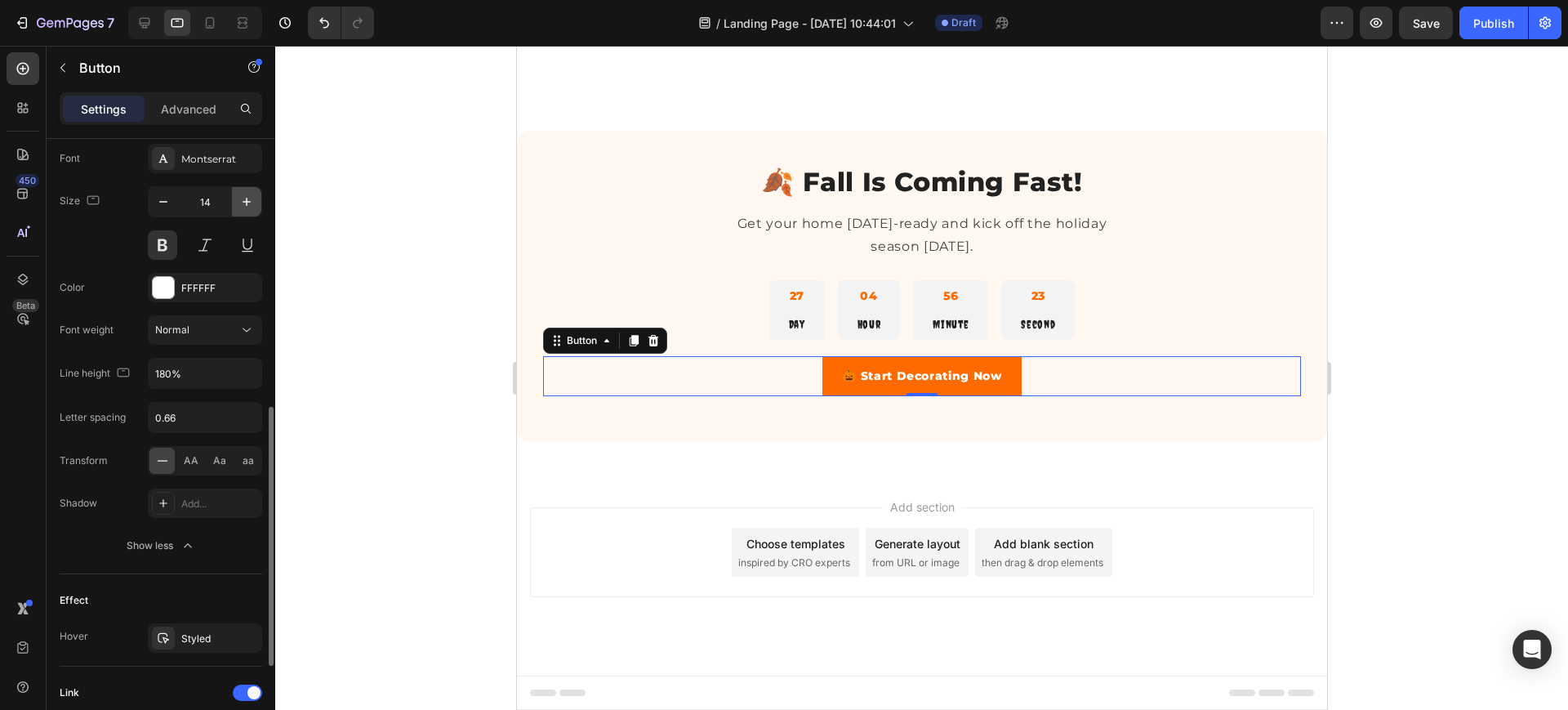
click at [238, 199] on button "button" at bounding box center [246, 201] width 30 height 30
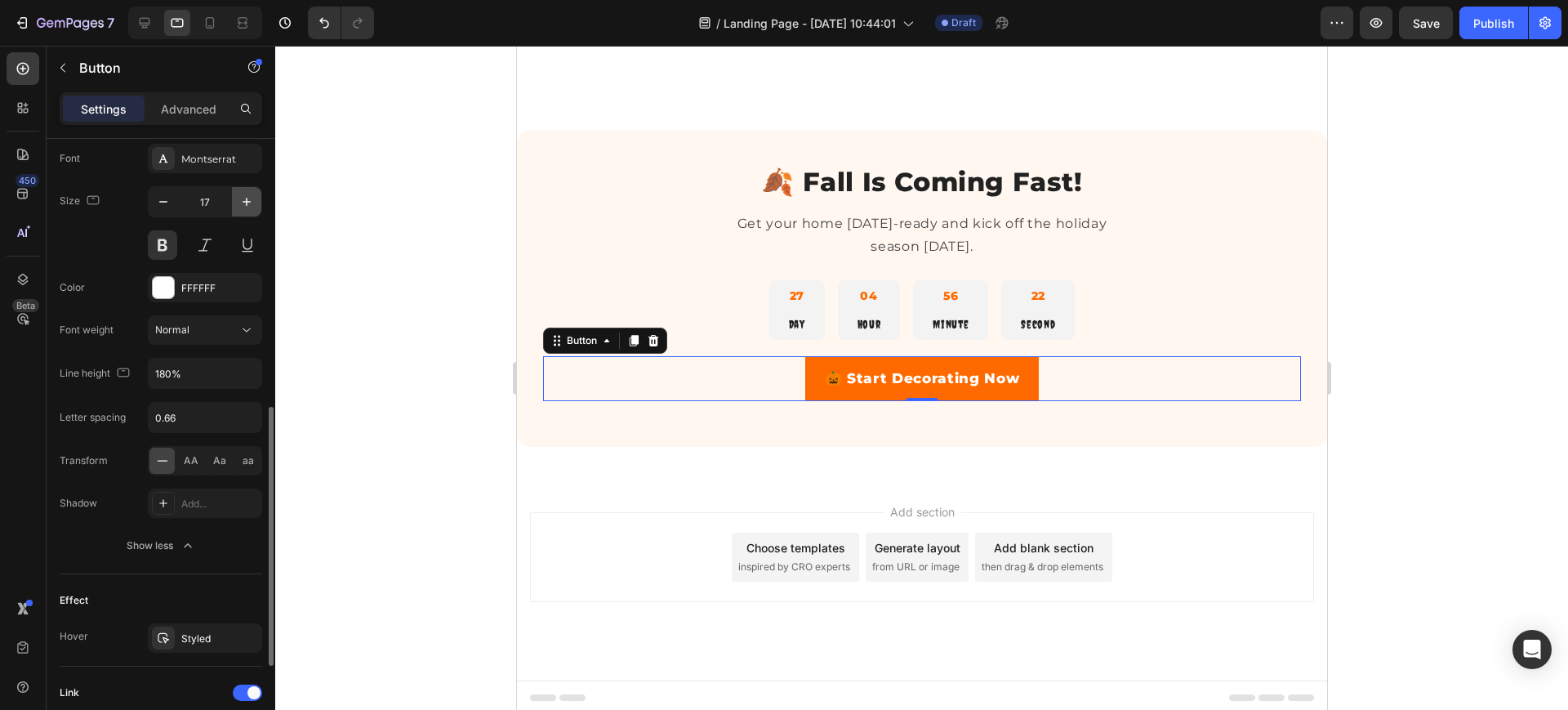
click at [238, 199] on button "button" at bounding box center [246, 201] width 30 height 30
click at [202, 20] on icon at bounding box center [210, 22] width 16 height 16
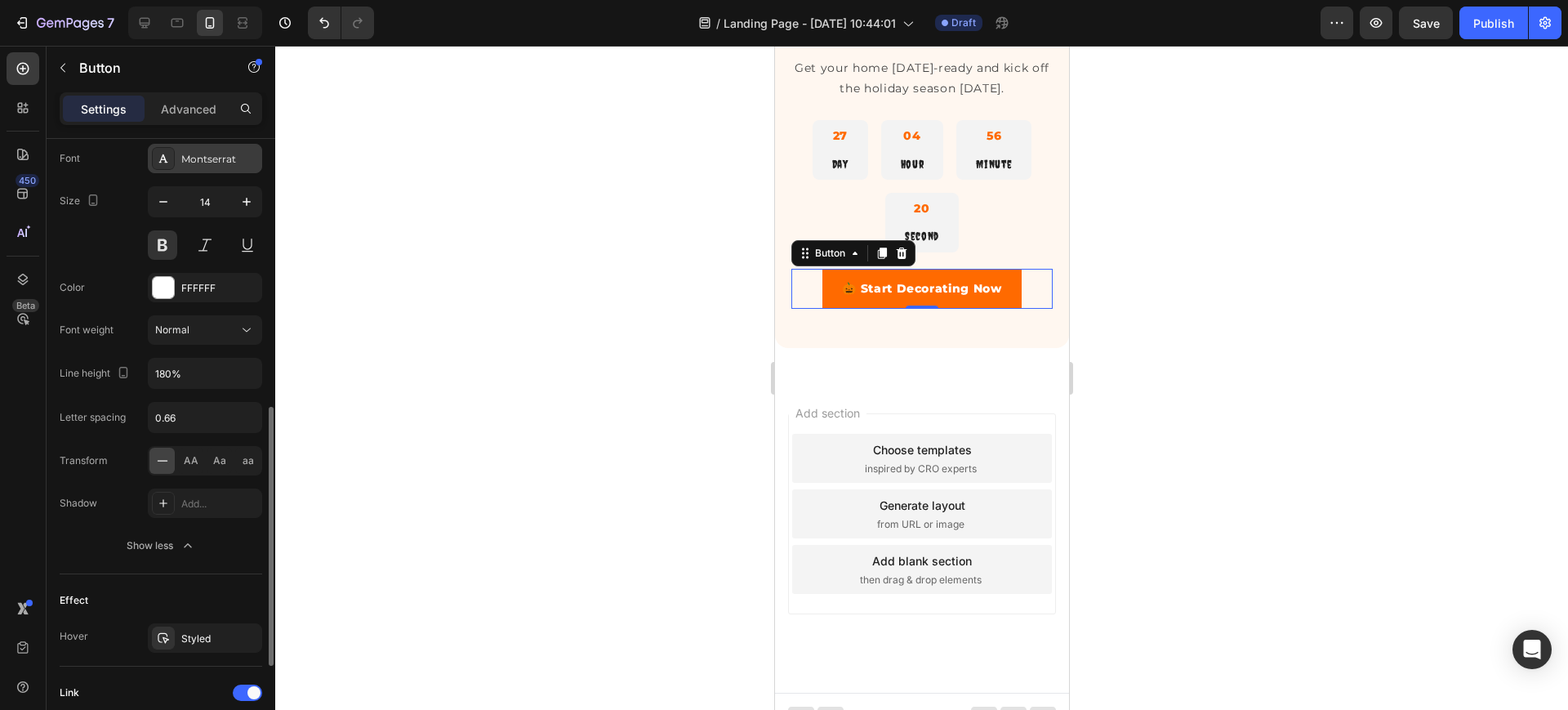
scroll to position [2951, 0]
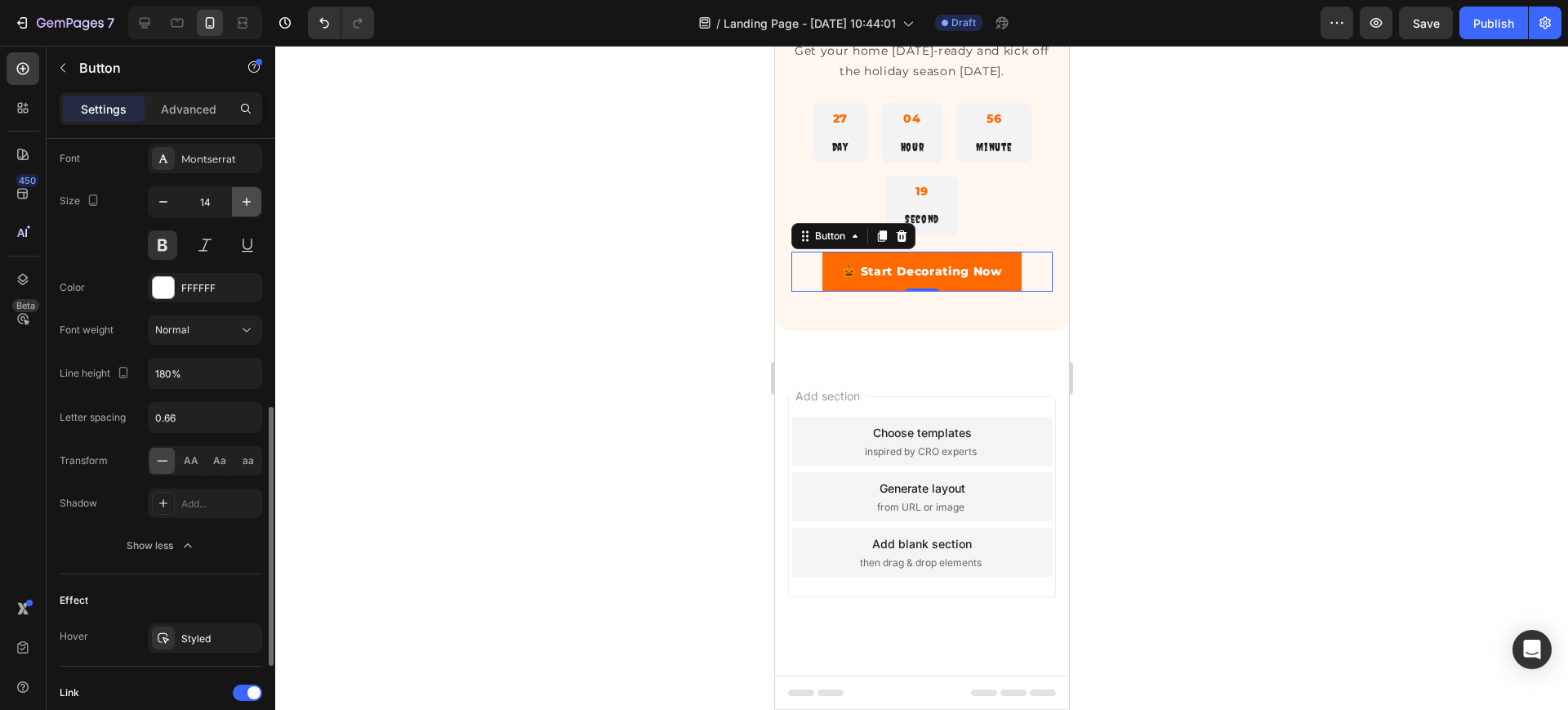
click at [236, 190] on button "button" at bounding box center [246, 201] width 30 height 30
type input "17"
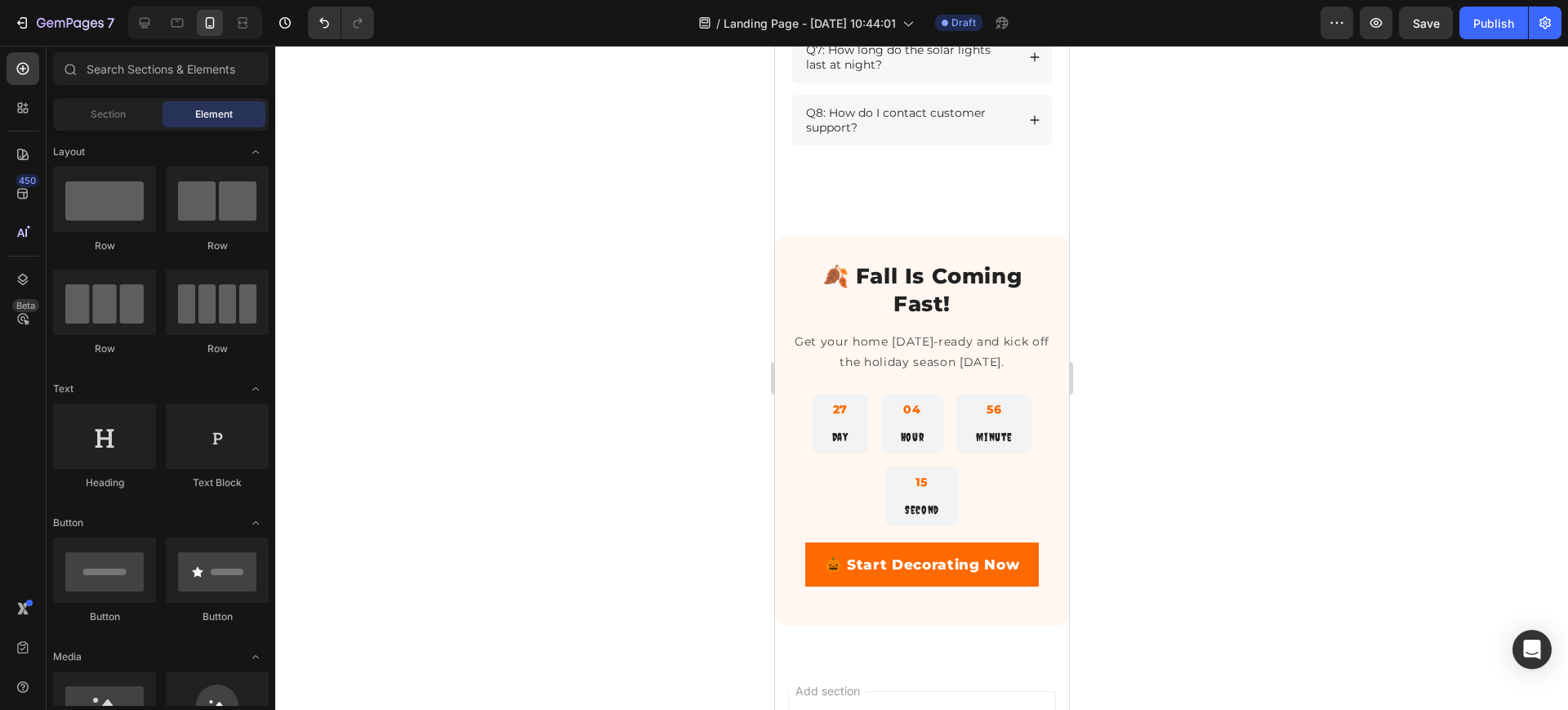
scroll to position [2631, 0]
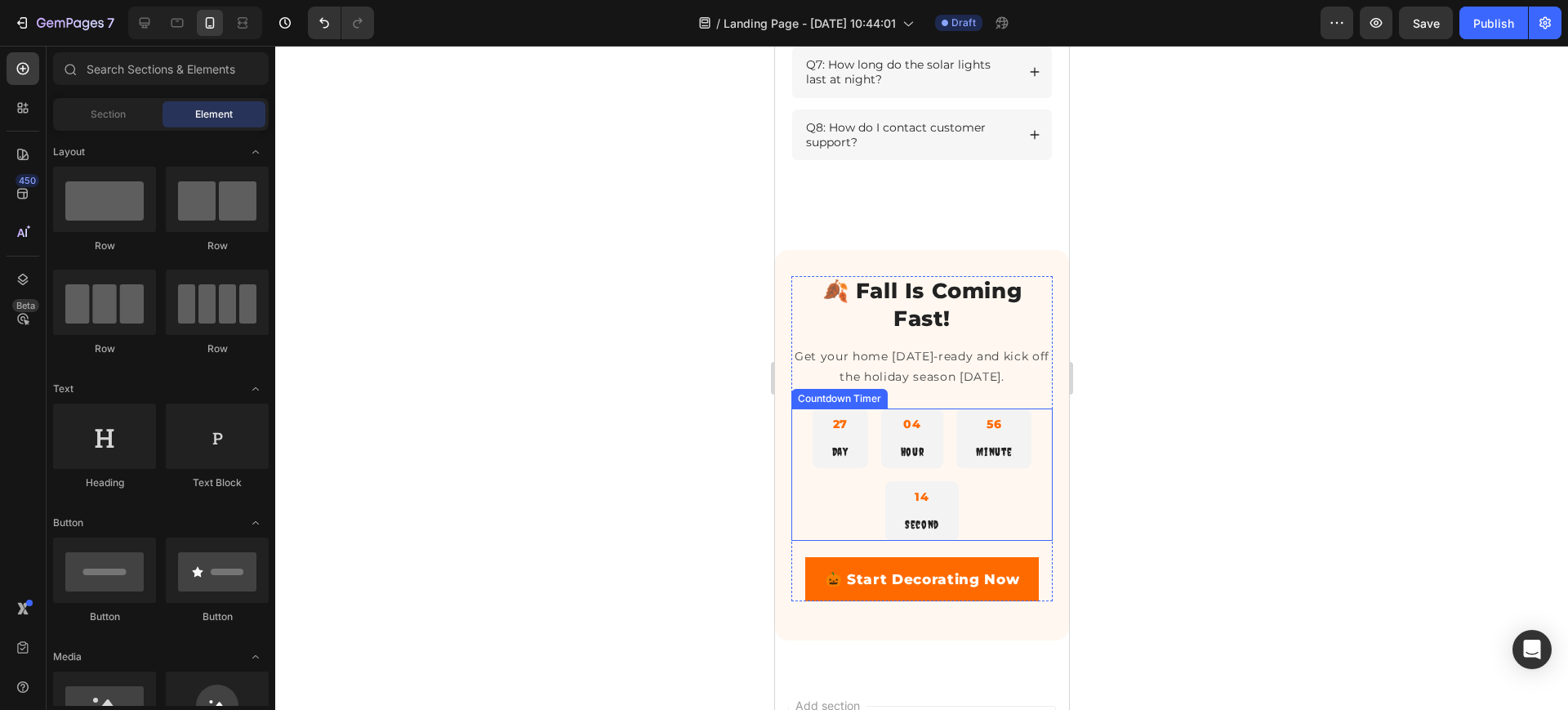
click at [833, 461] on p "Day" at bounding box center [840, 452] width 16 height 18
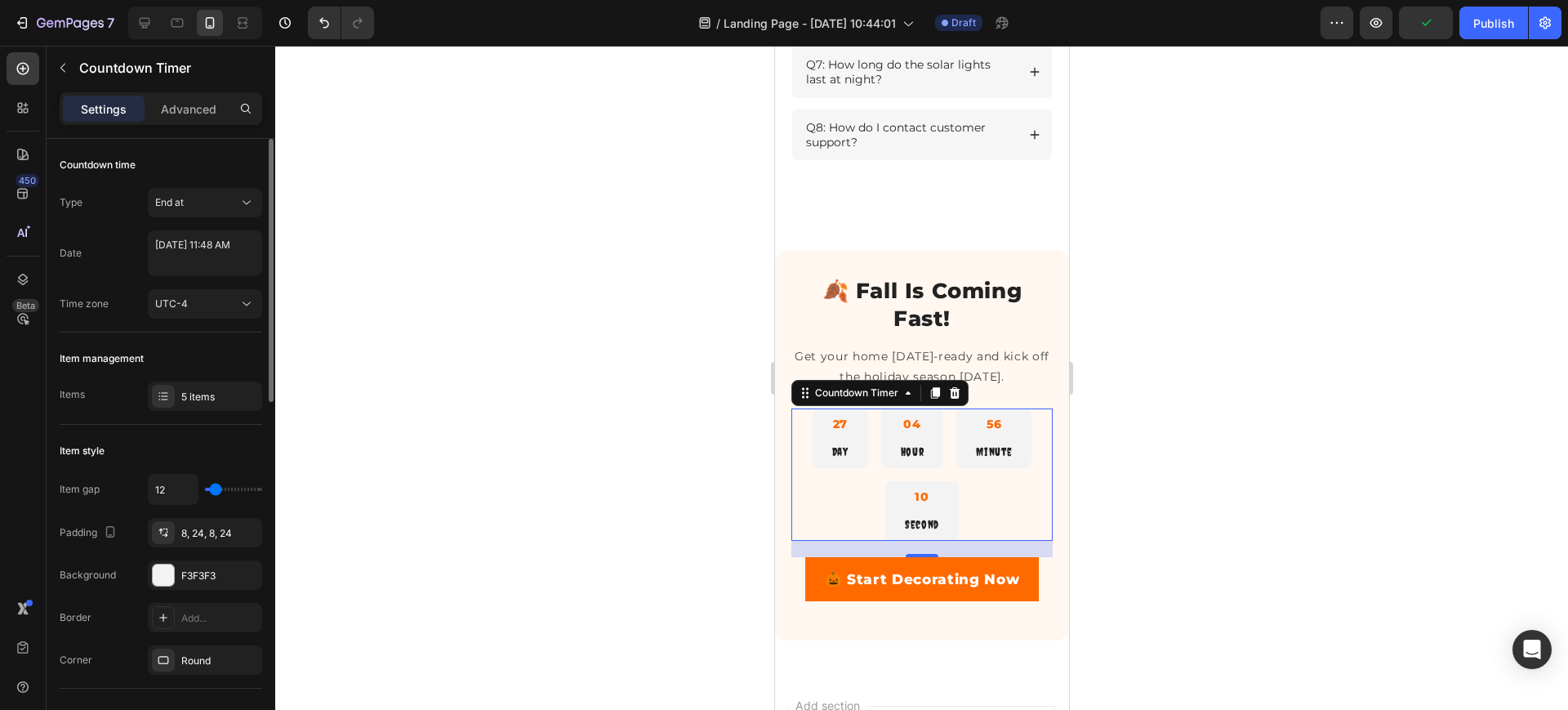
type input "9"
type input "7"
type input "4"
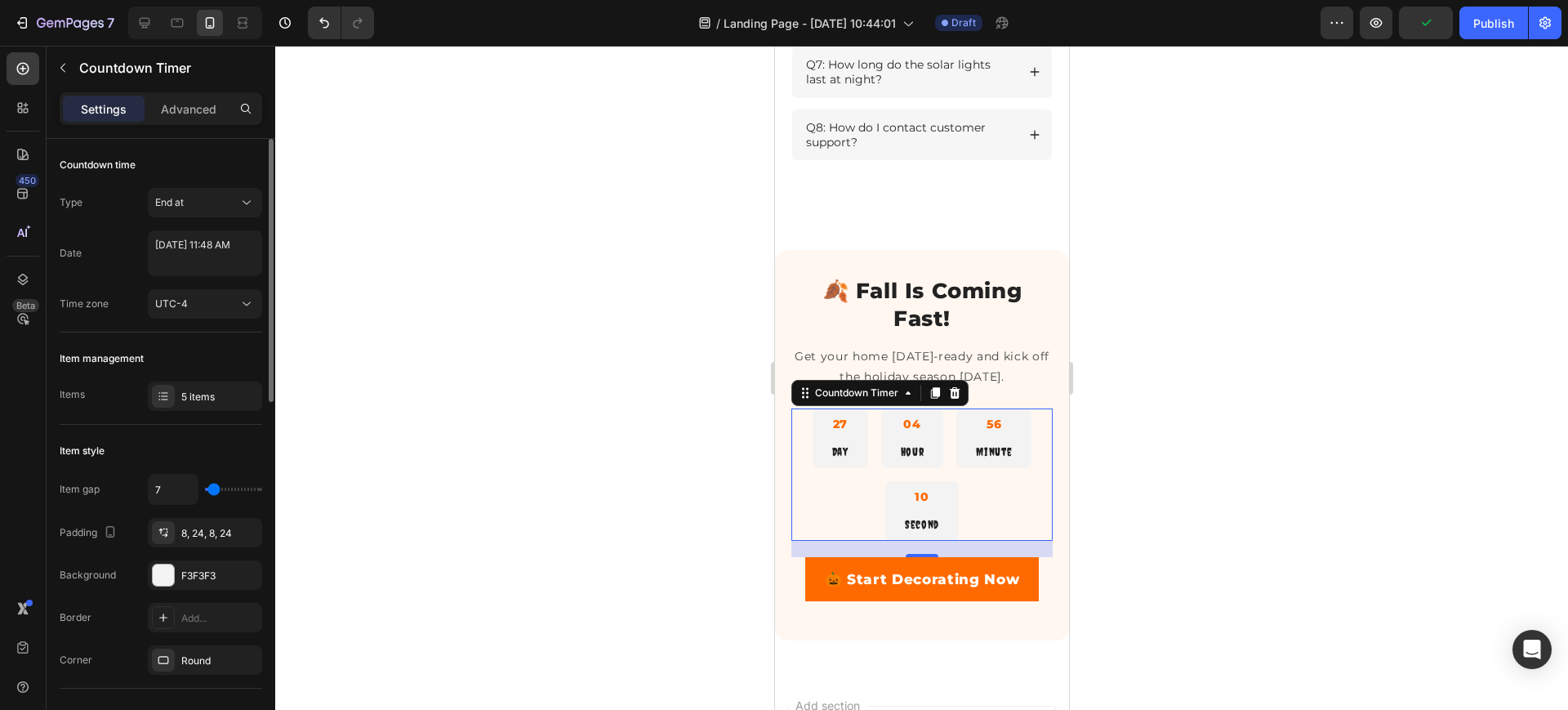
type input "4"
type input "2"
type input "0"
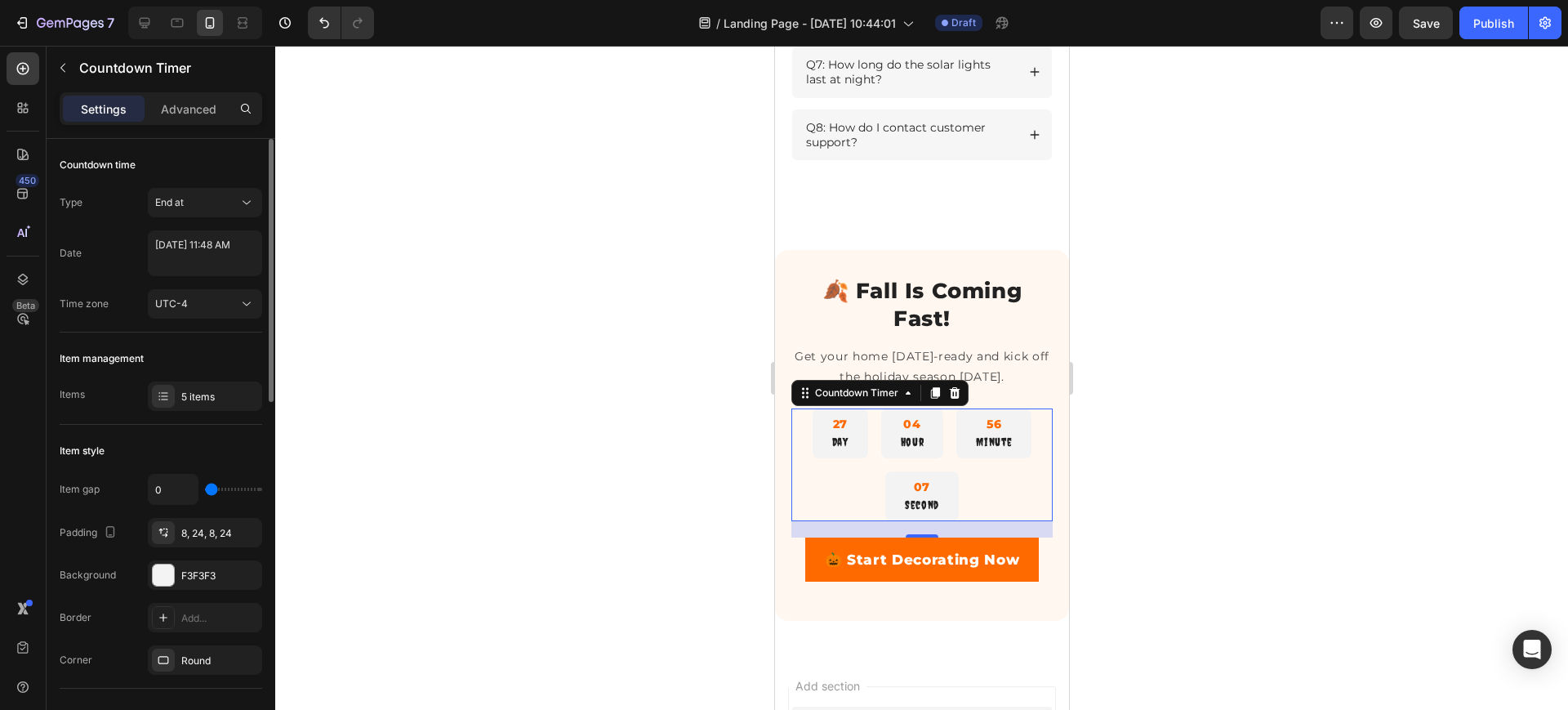
type input "2"
type input "4"
type input "7"
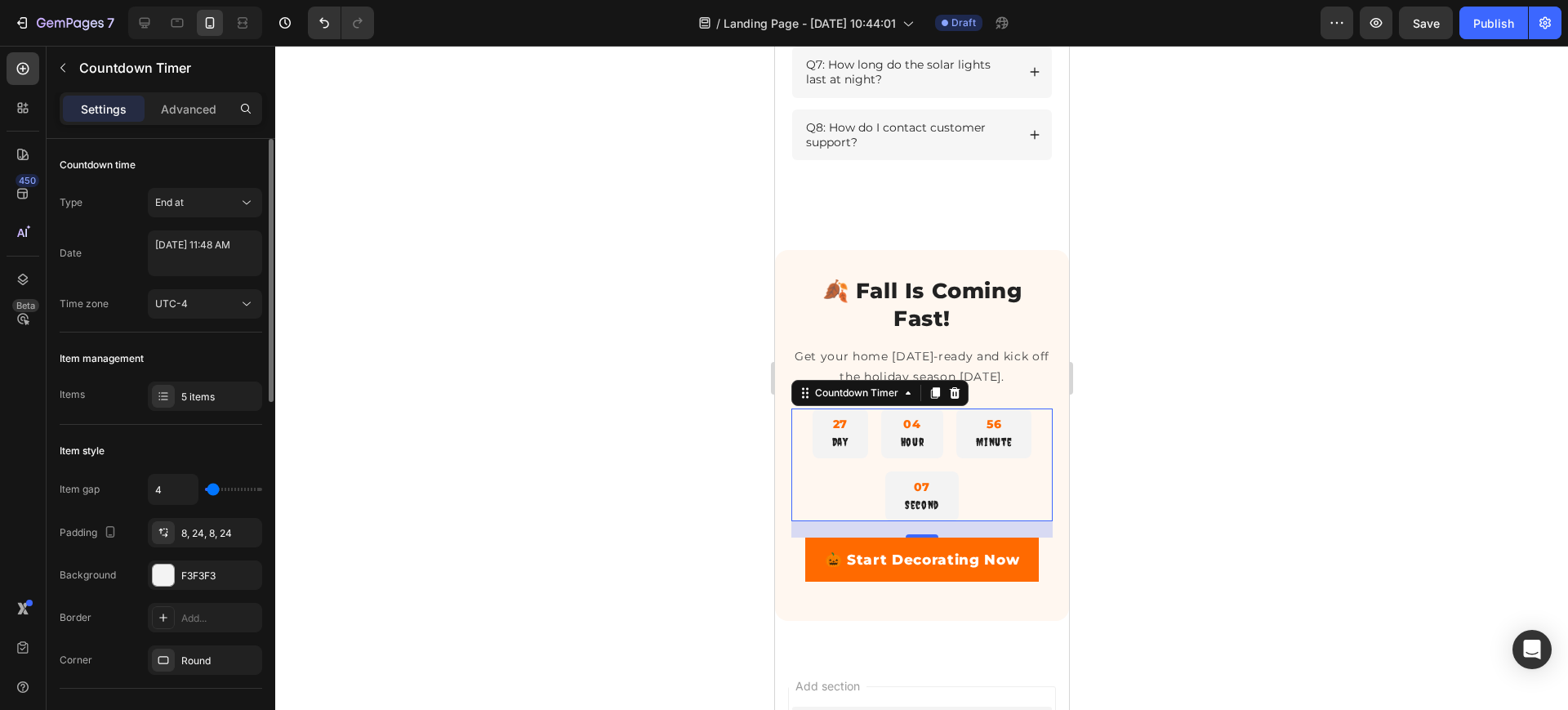
type input "7"
type input "9"
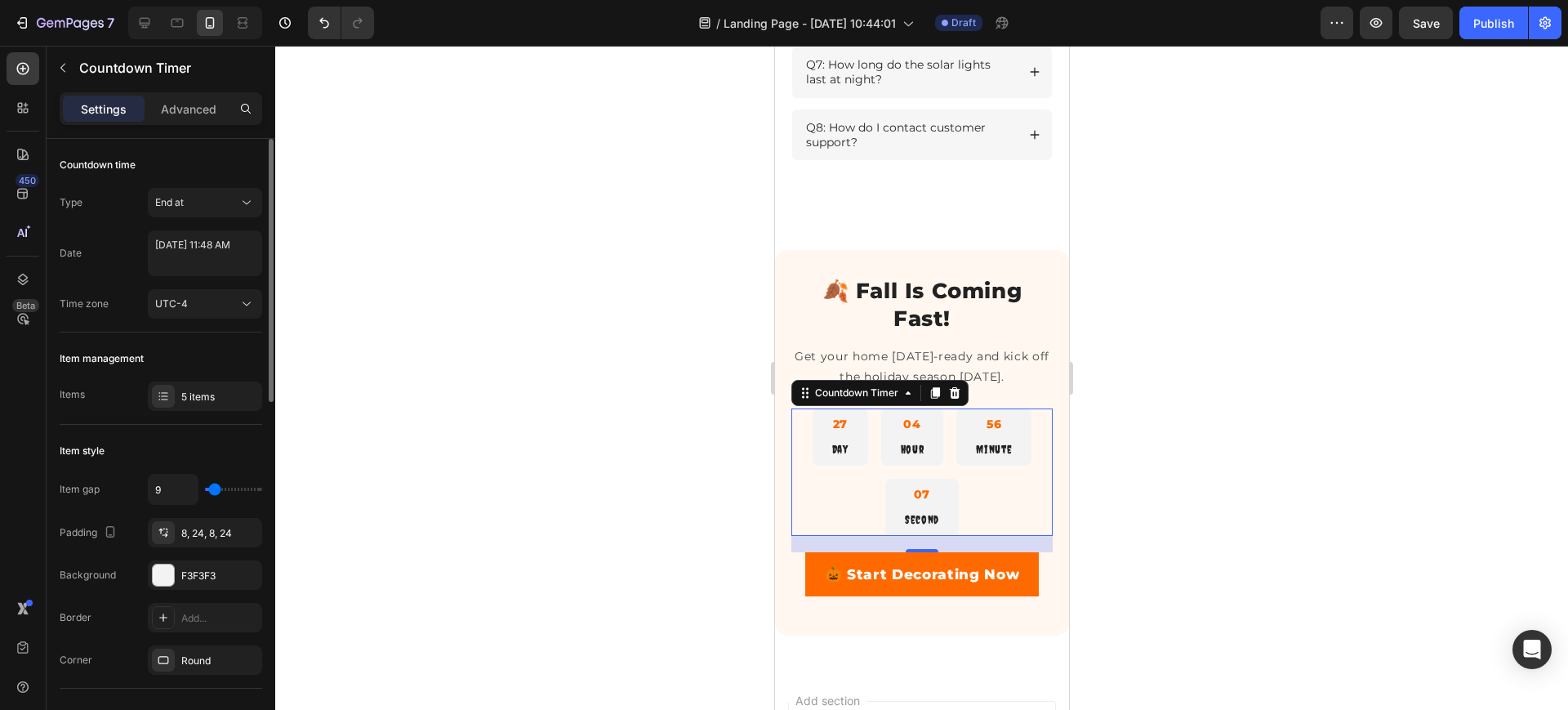
type input "11"
type input "13"
type input "16"
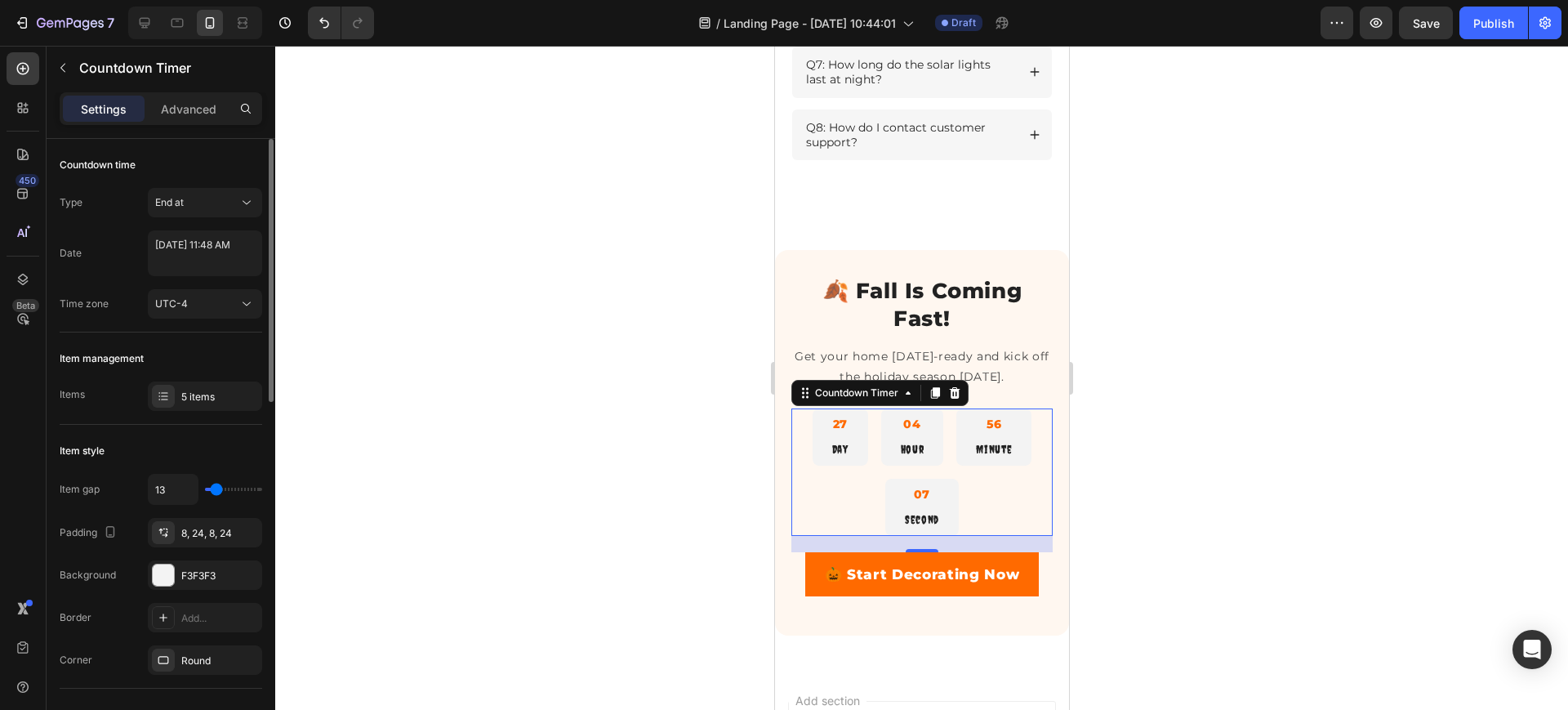
type input "16"
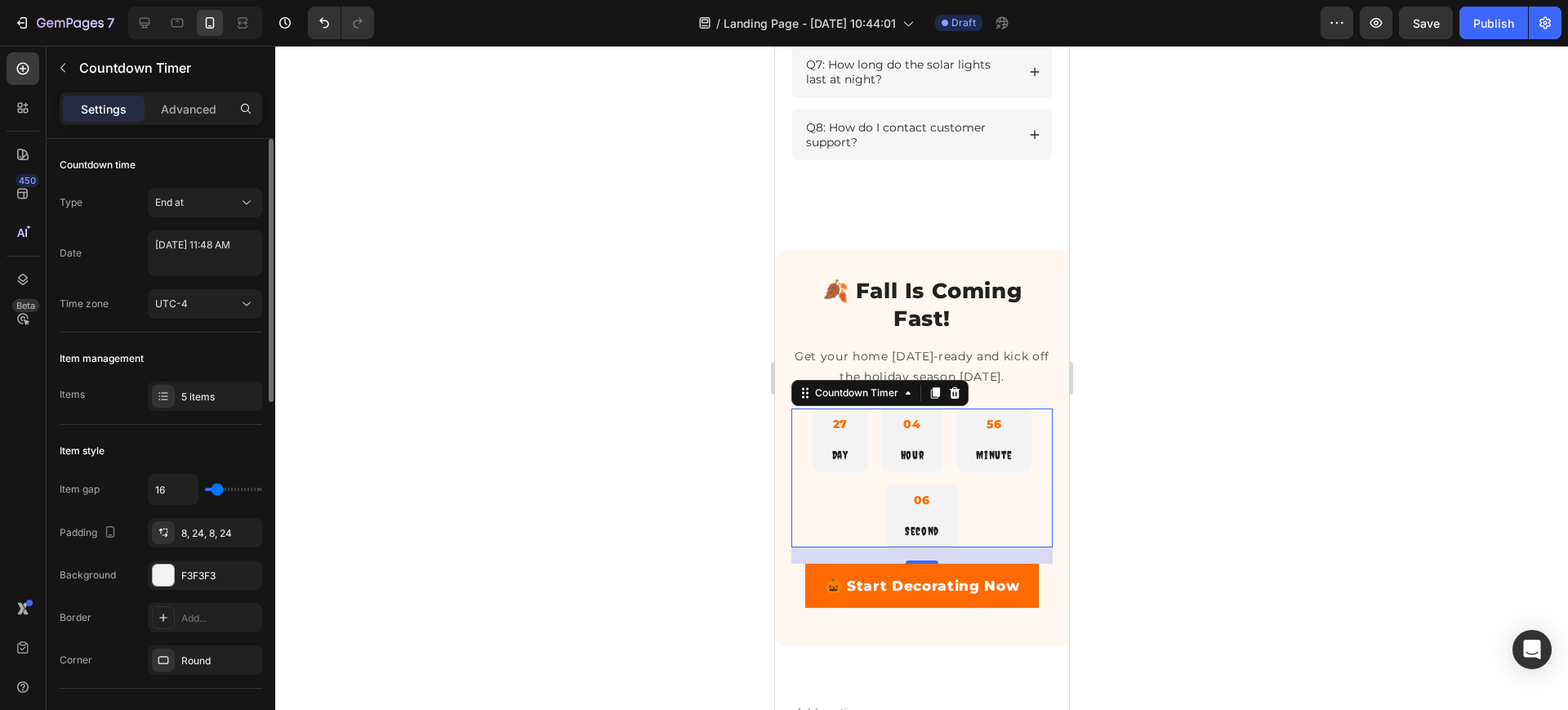
type input "13"
type input "11"
type input "9"
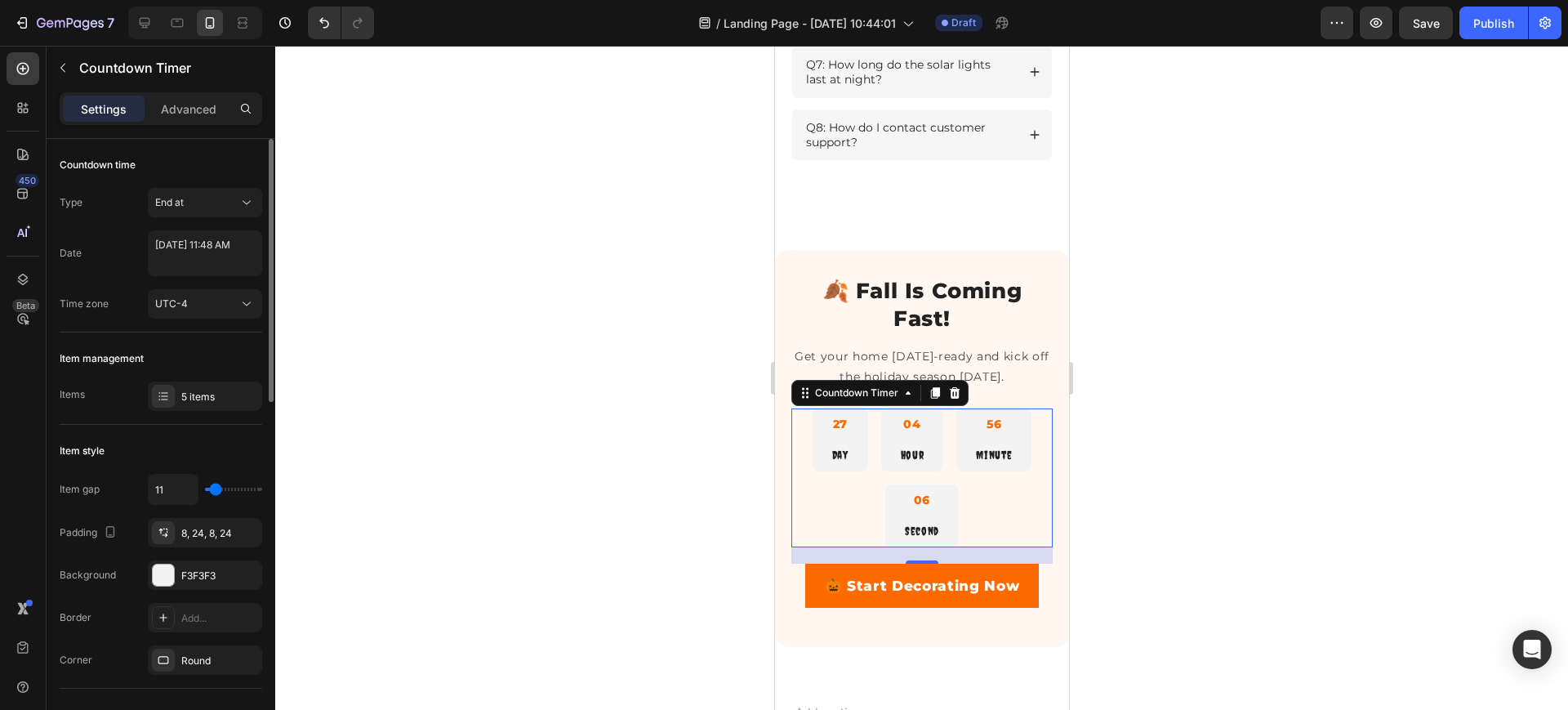
type input "9"
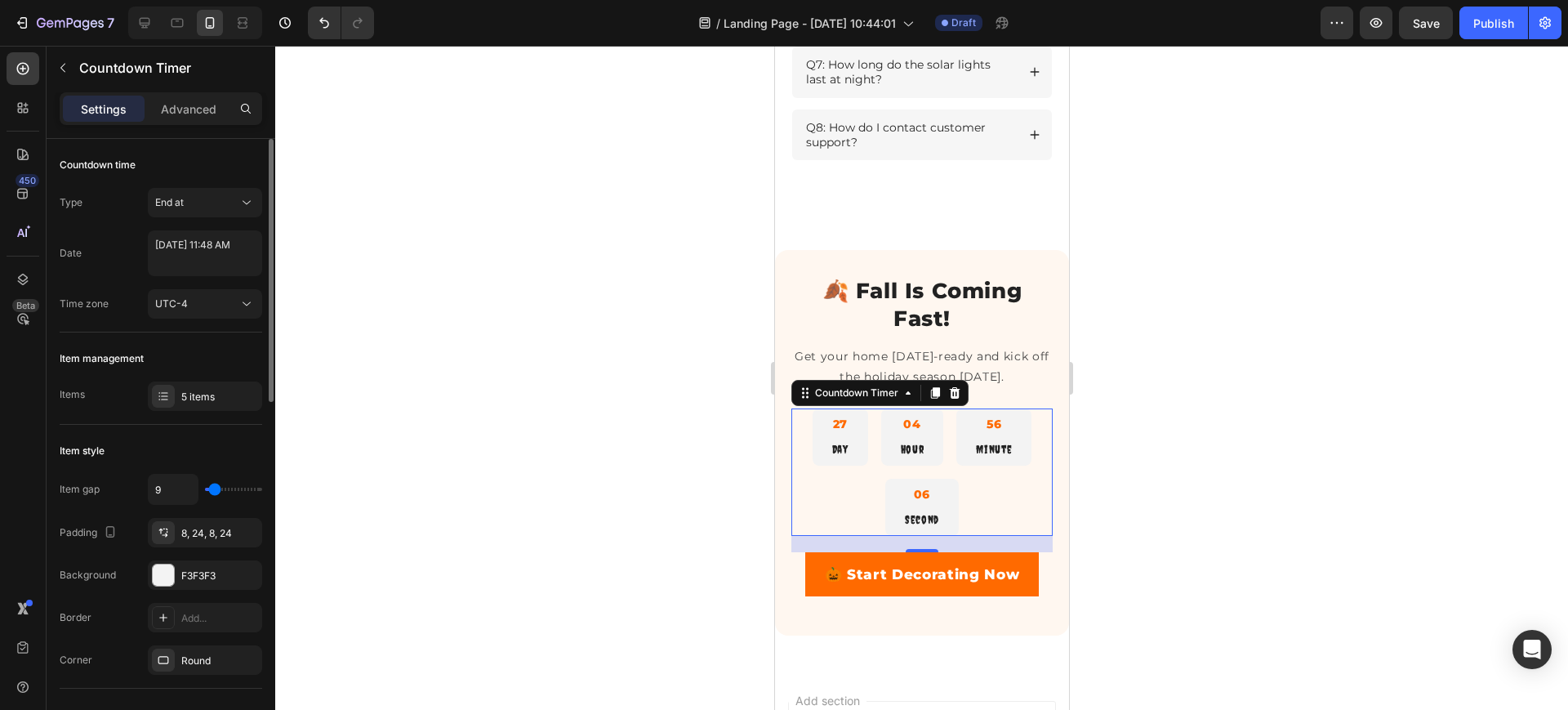
type input "7"
type input "4"
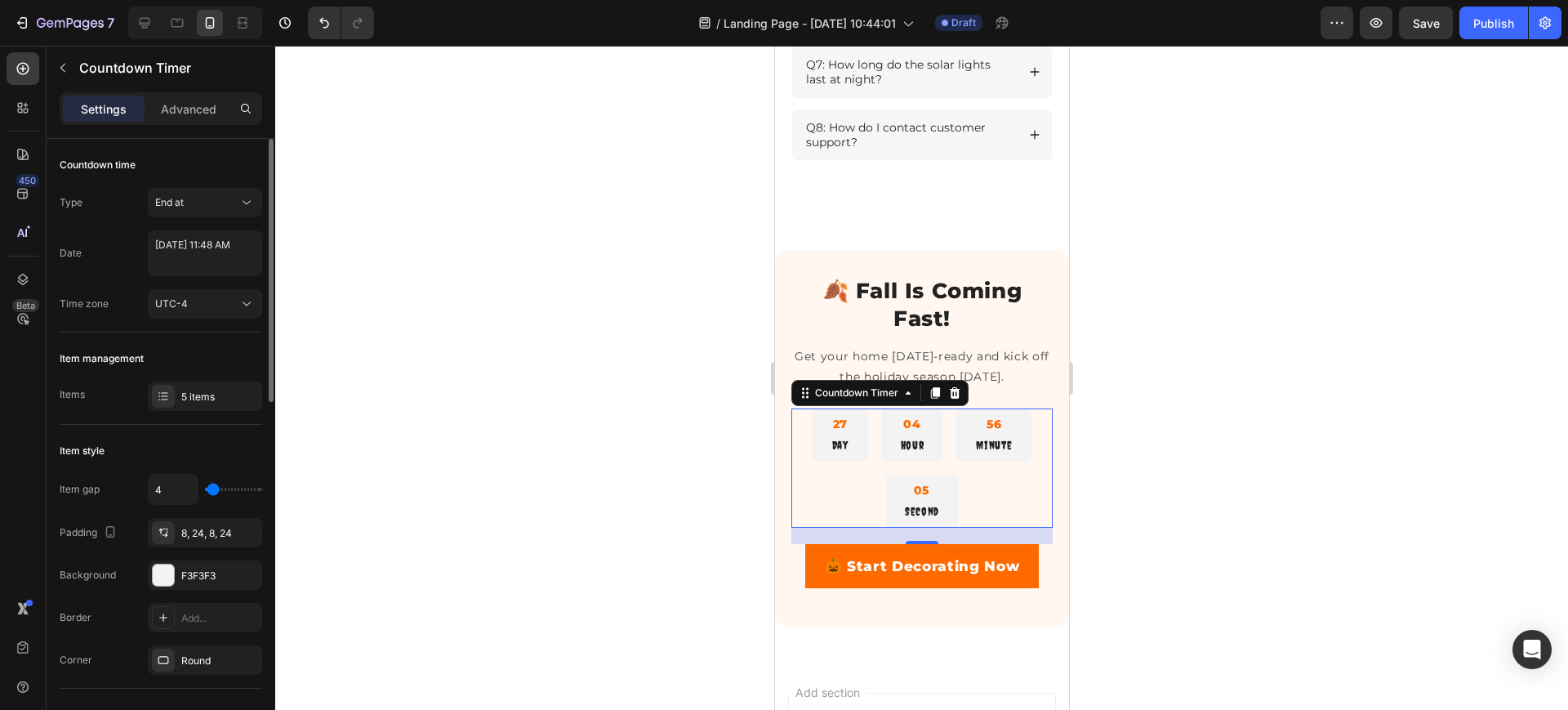
drag, startPoint x: 215, startPoint y: 485, endPoint x: 213, endPoint y: 494, distance: 9.2
type input "4"
click at [213, 491] on input "range" at bounding box center [233, 489] width 57 height 4
click at [148, 28] on icon at bounding box center [145, 22] width 16 height 16
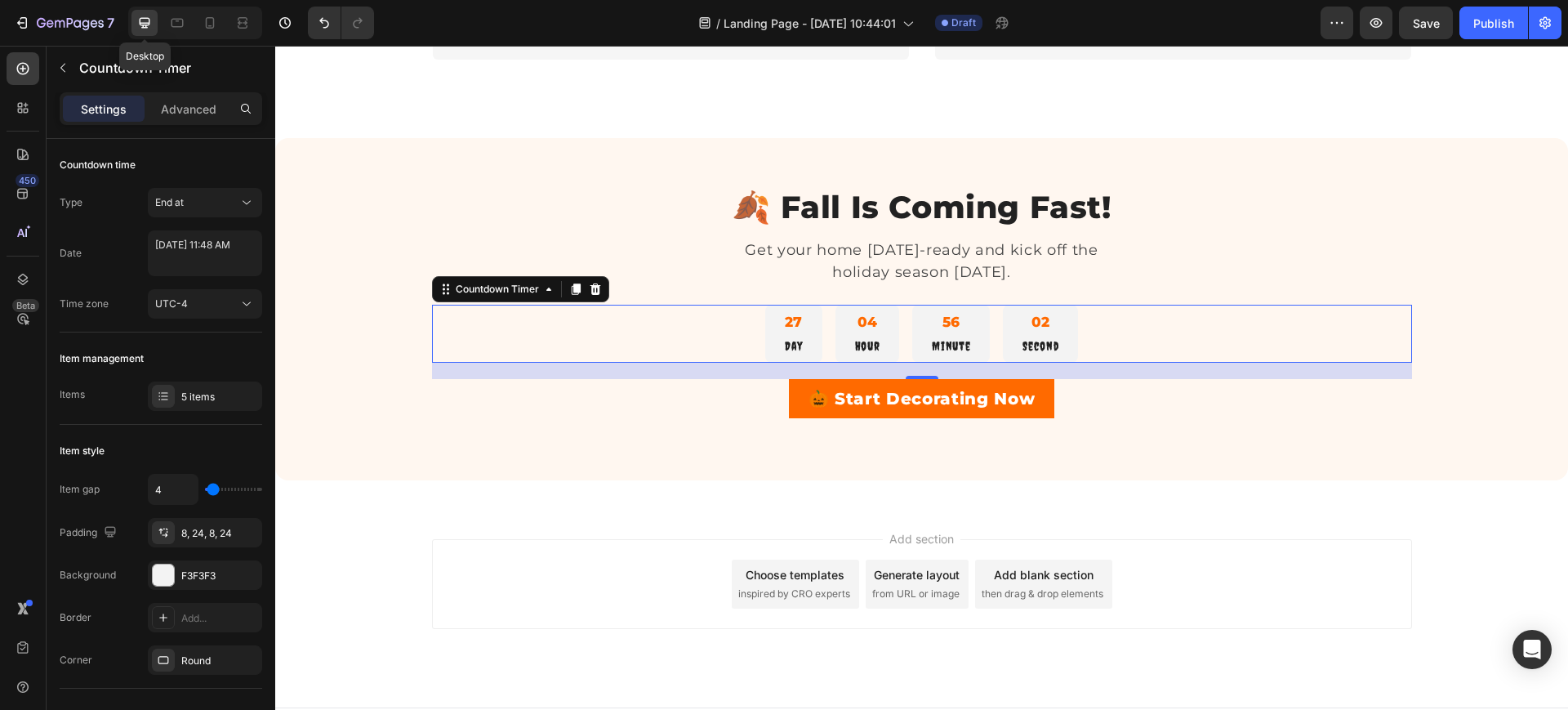
scroll to position [2633, 0]
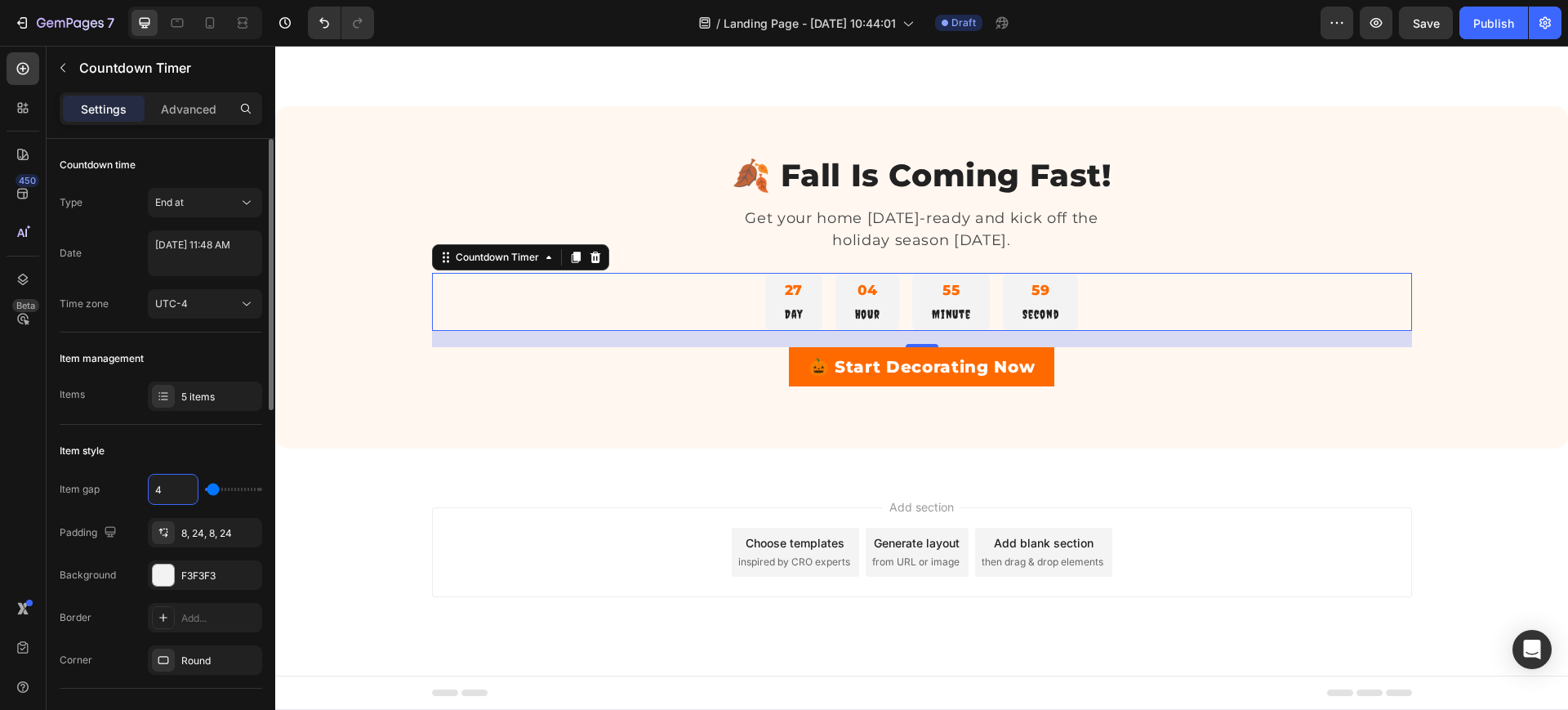
click at [184, 489] on input "4" at bounding box center [173, 489] width 49 height 30
type input "2"
type input "0"
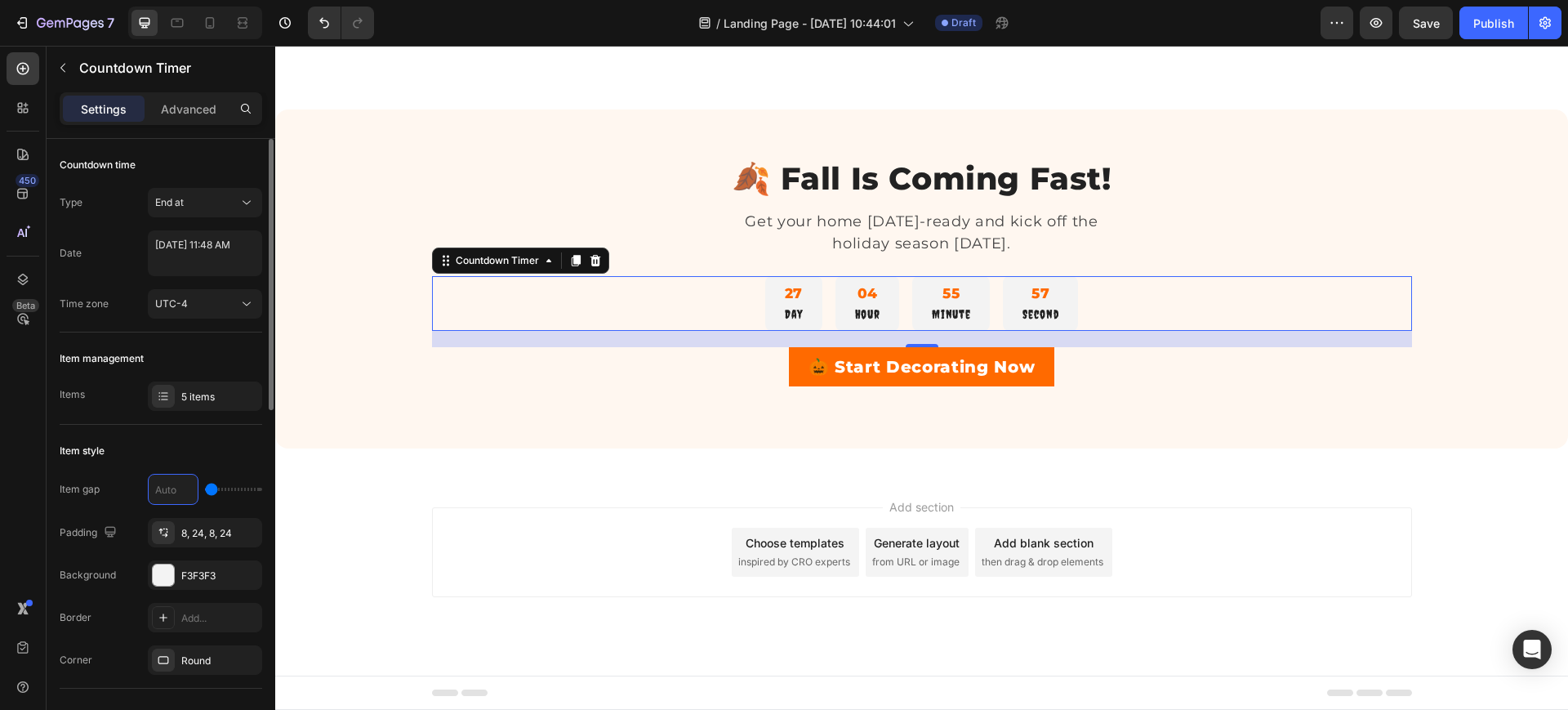
scroll to position [2630, 0]
click at [372, 492] on div "Add section Choose templates inspired by CRO experts Generate layout from URL o…" at bounding box center [922, 575] width 1293 height 201
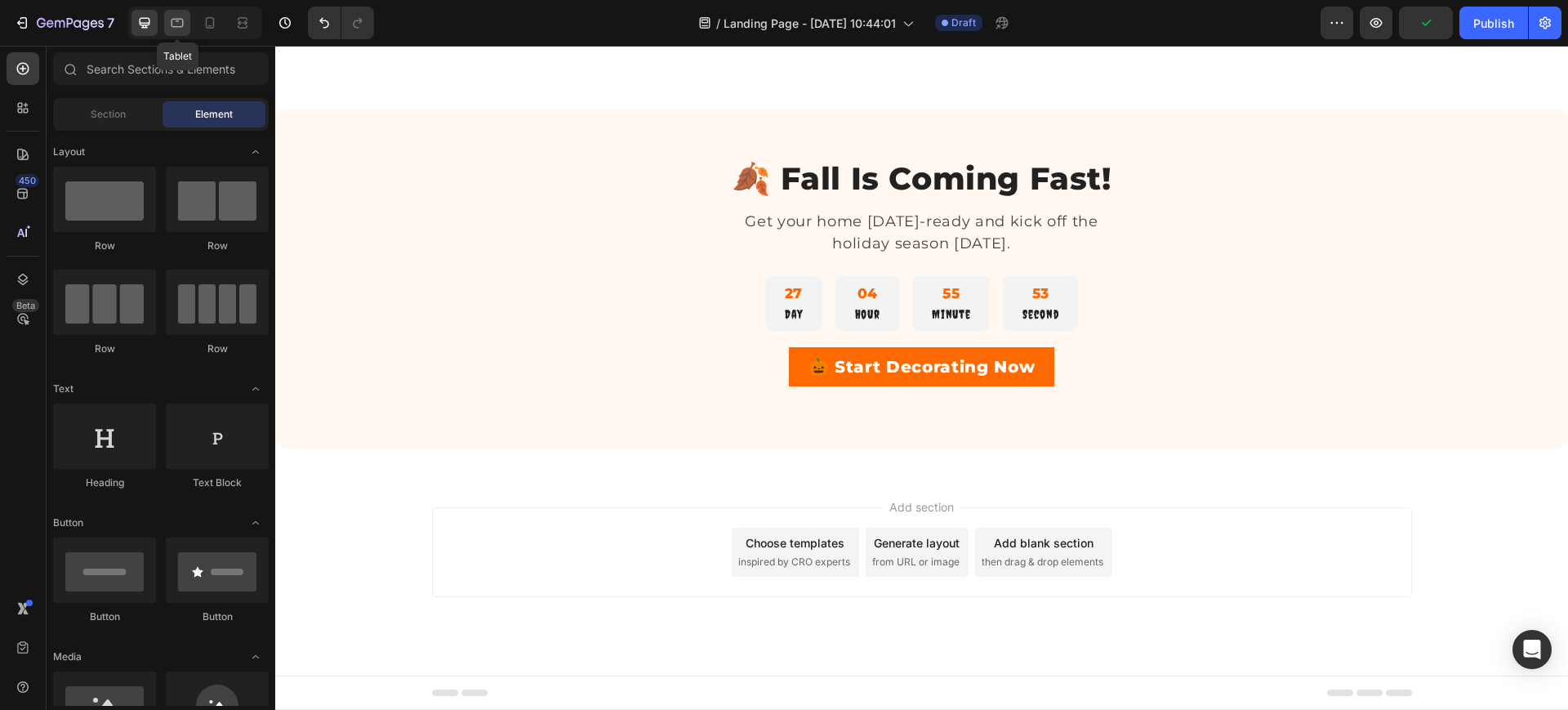
click at [166, 23] on div at bounding box center [177, 22] width 26 height 26
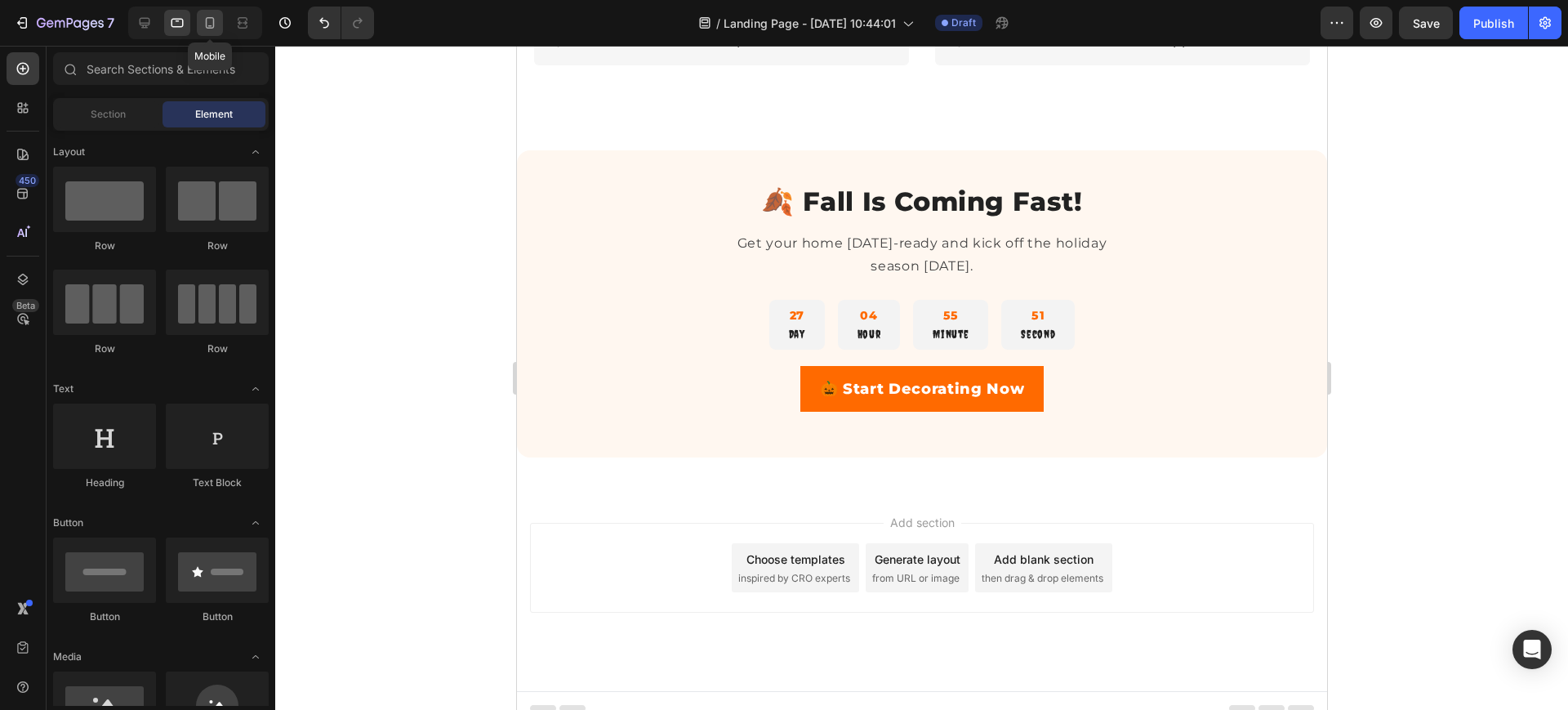
click at [212, 24] on icon at bounding box center [210, 22] width 16 height 16
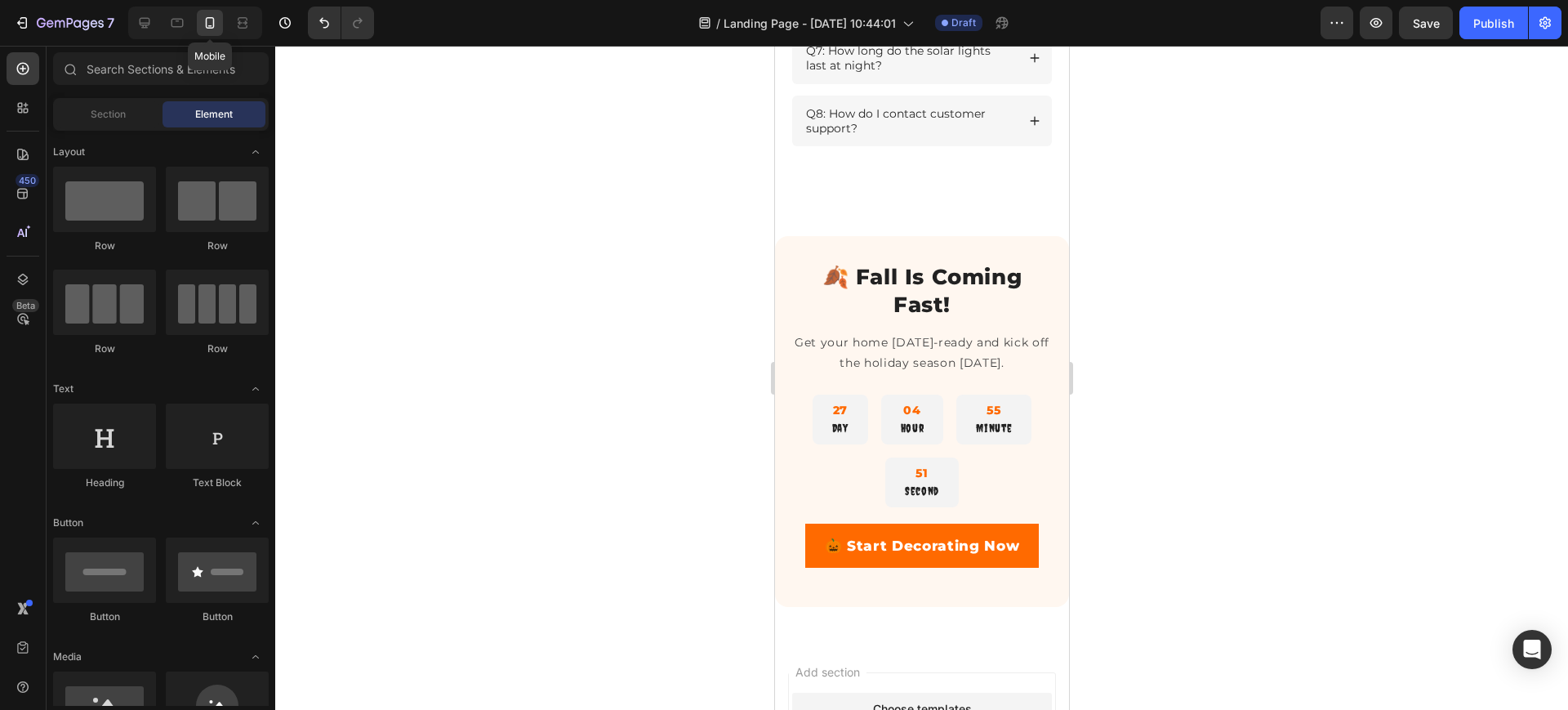
scroll to position [2659, 0]
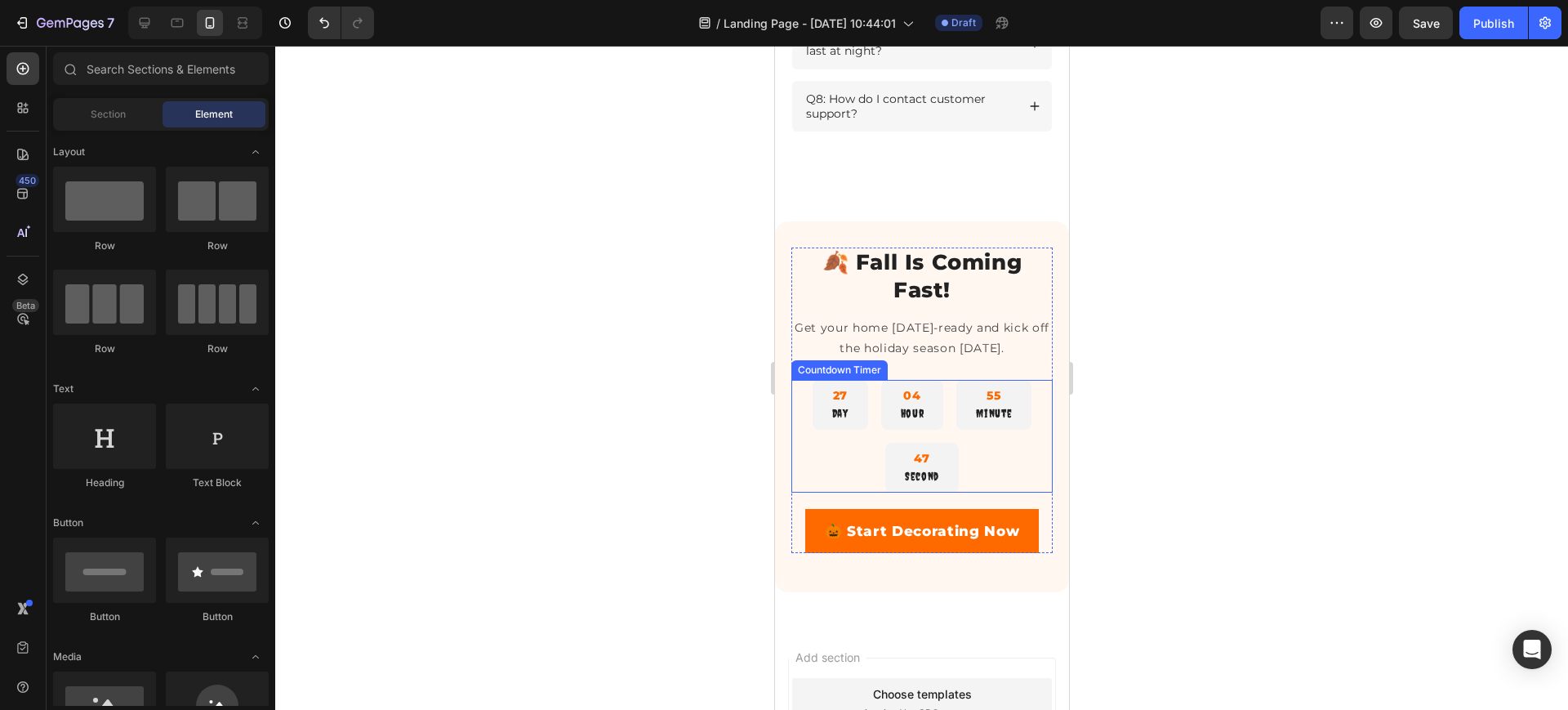
click at [848, 475] on div "27 Day 04 Hour 55 Minute 47 Second" at bounding box center [921, 436] width 261 height 113
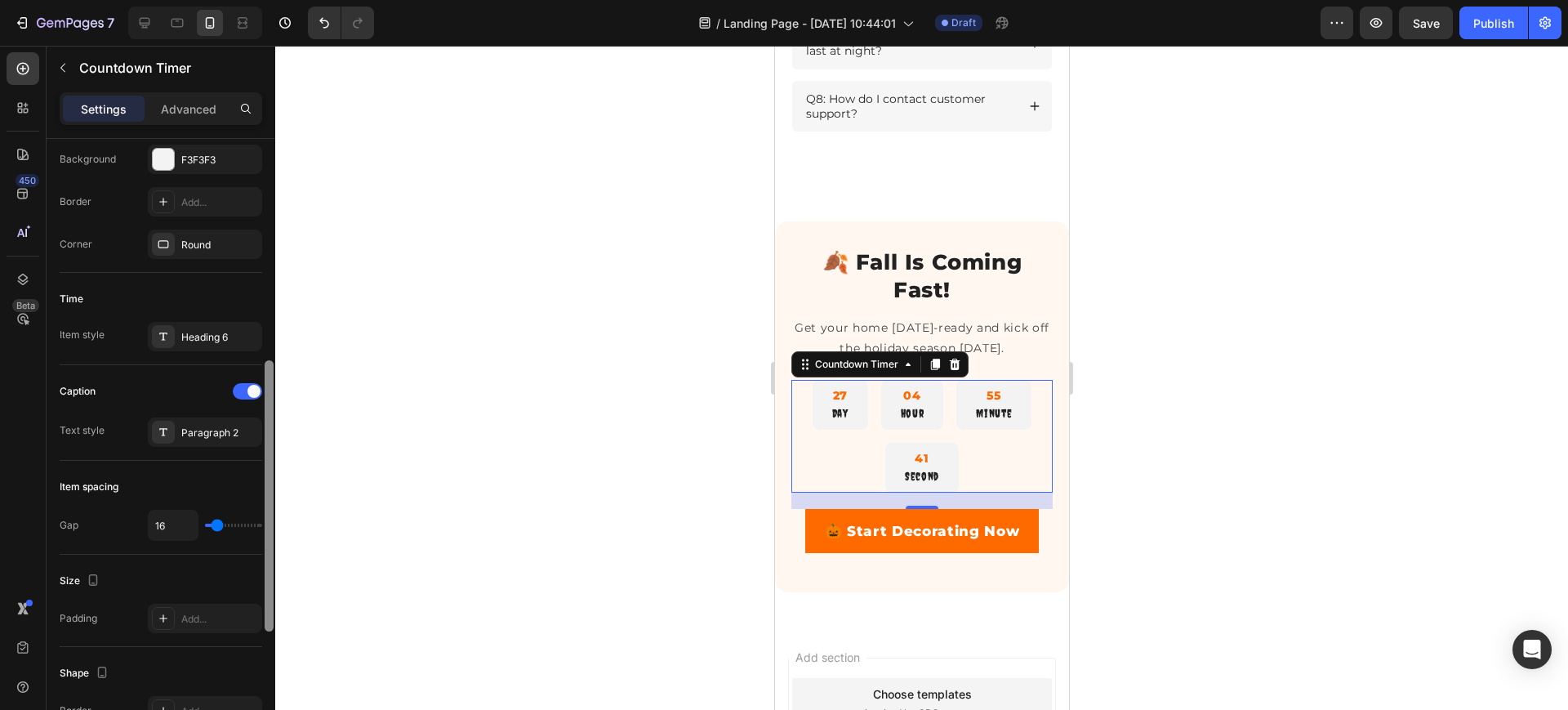
scroll to position [448, 0]
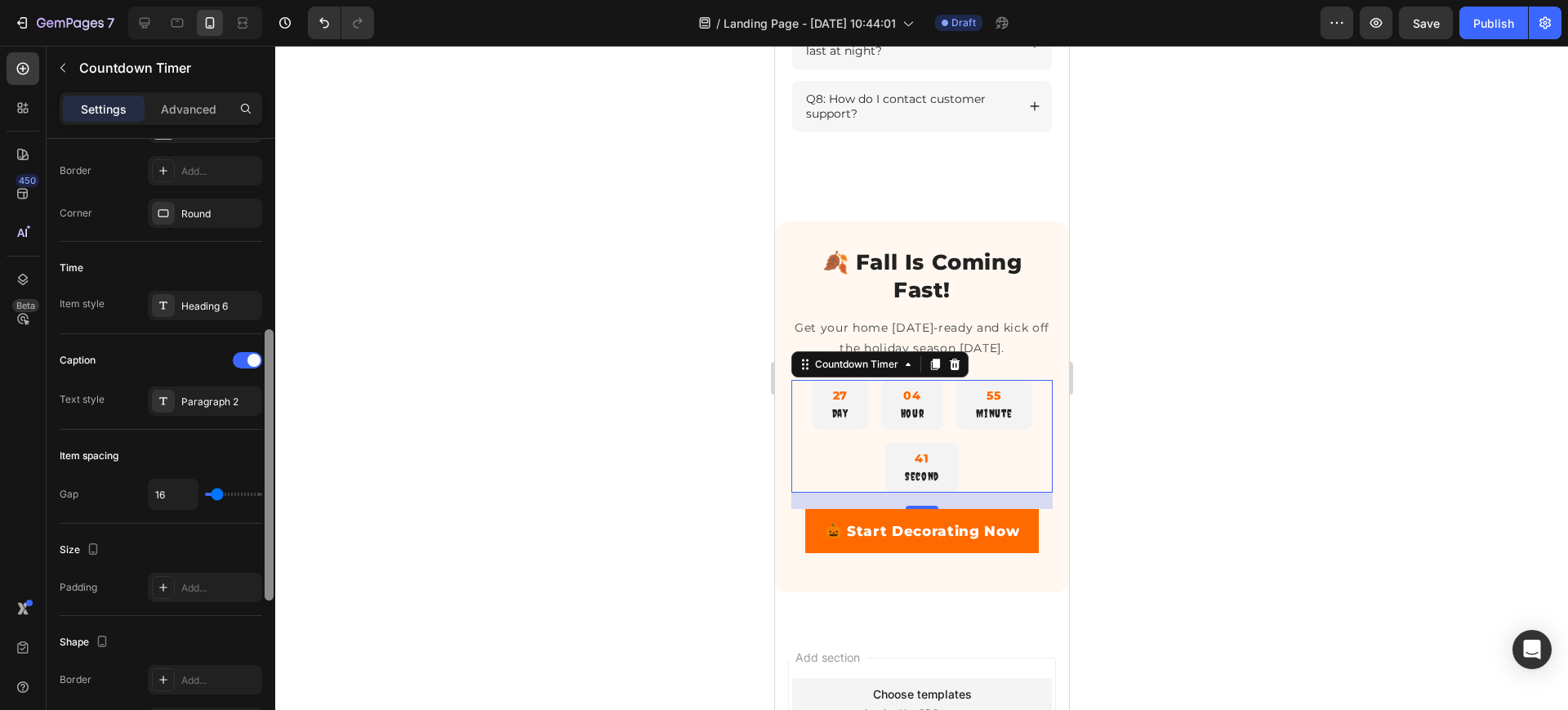
drag, startPoint x: 273, startPoint y: 365, endPoint x: 263, endPoint y: 557, distance: 192.3
click at [263, 557] on div at bounding box center [269, 444] width 13 height 617
type input "0"
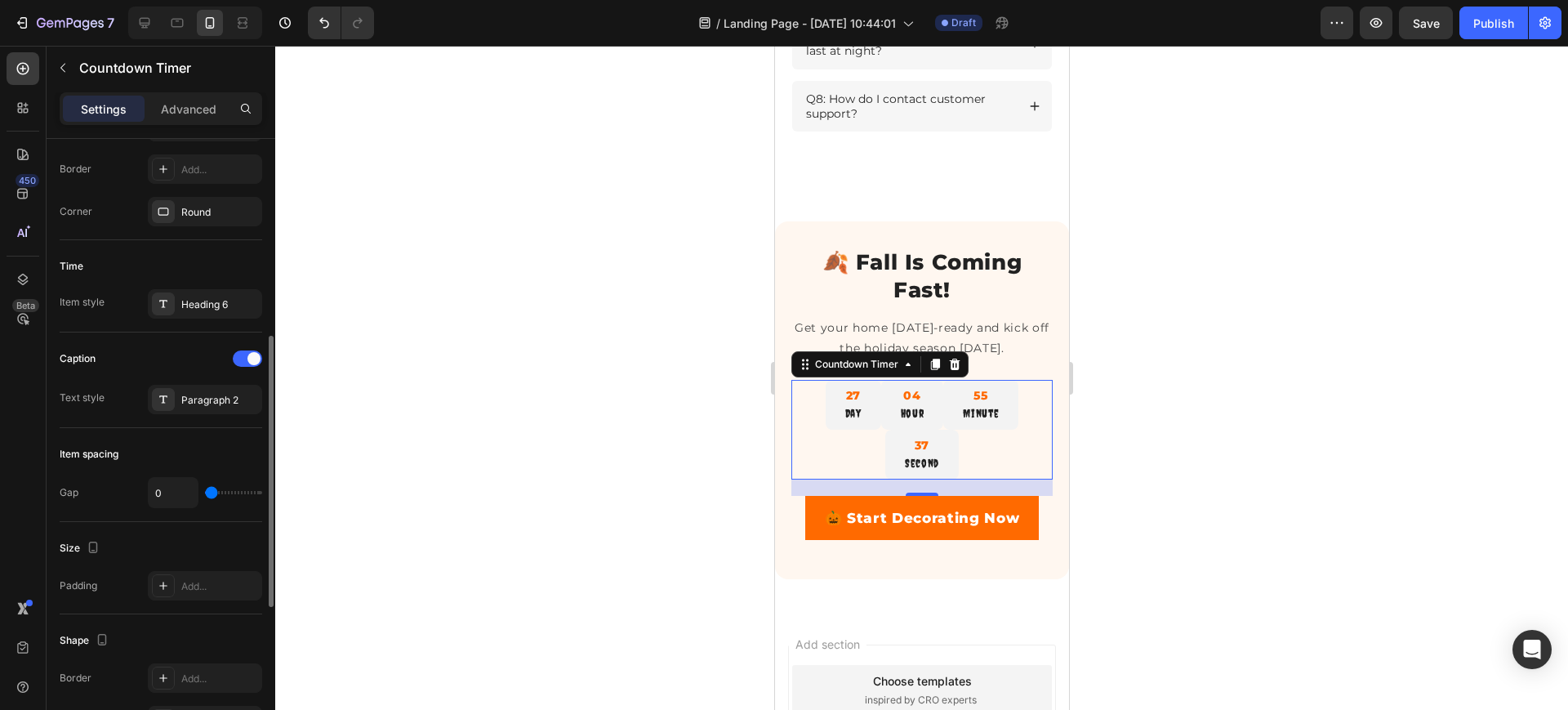
type input "2"
type input "4"
type input "7"
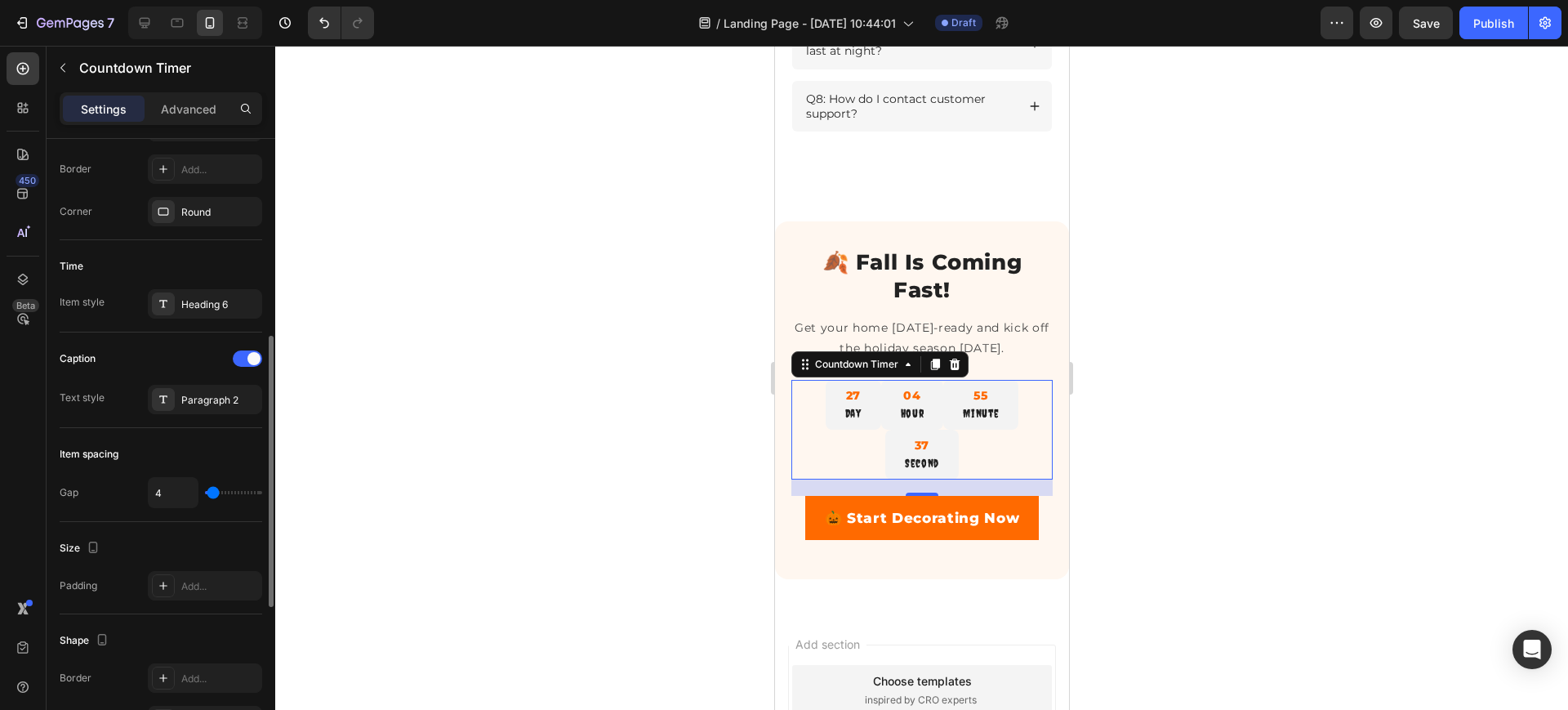
type input "7"
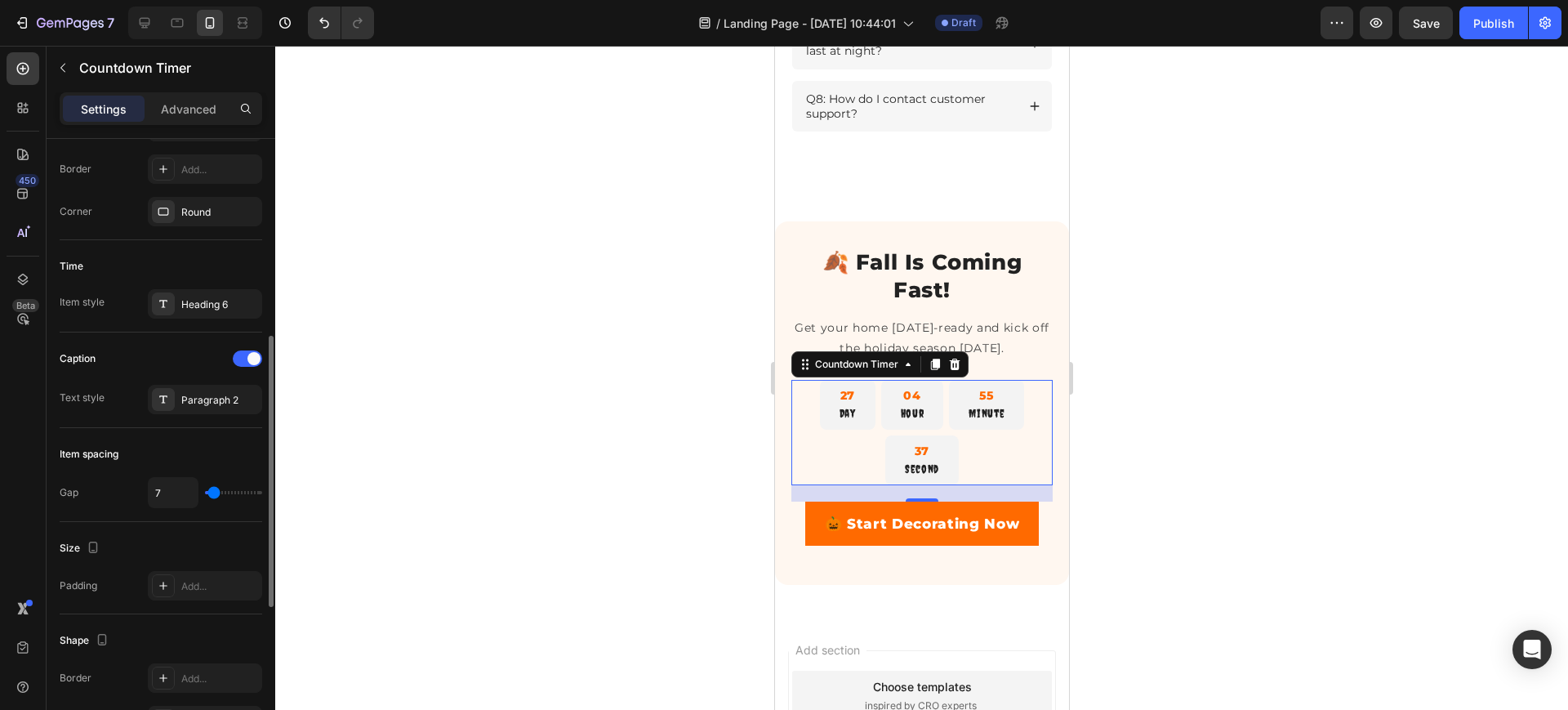
type input "9"
type input "7"
type input "4"
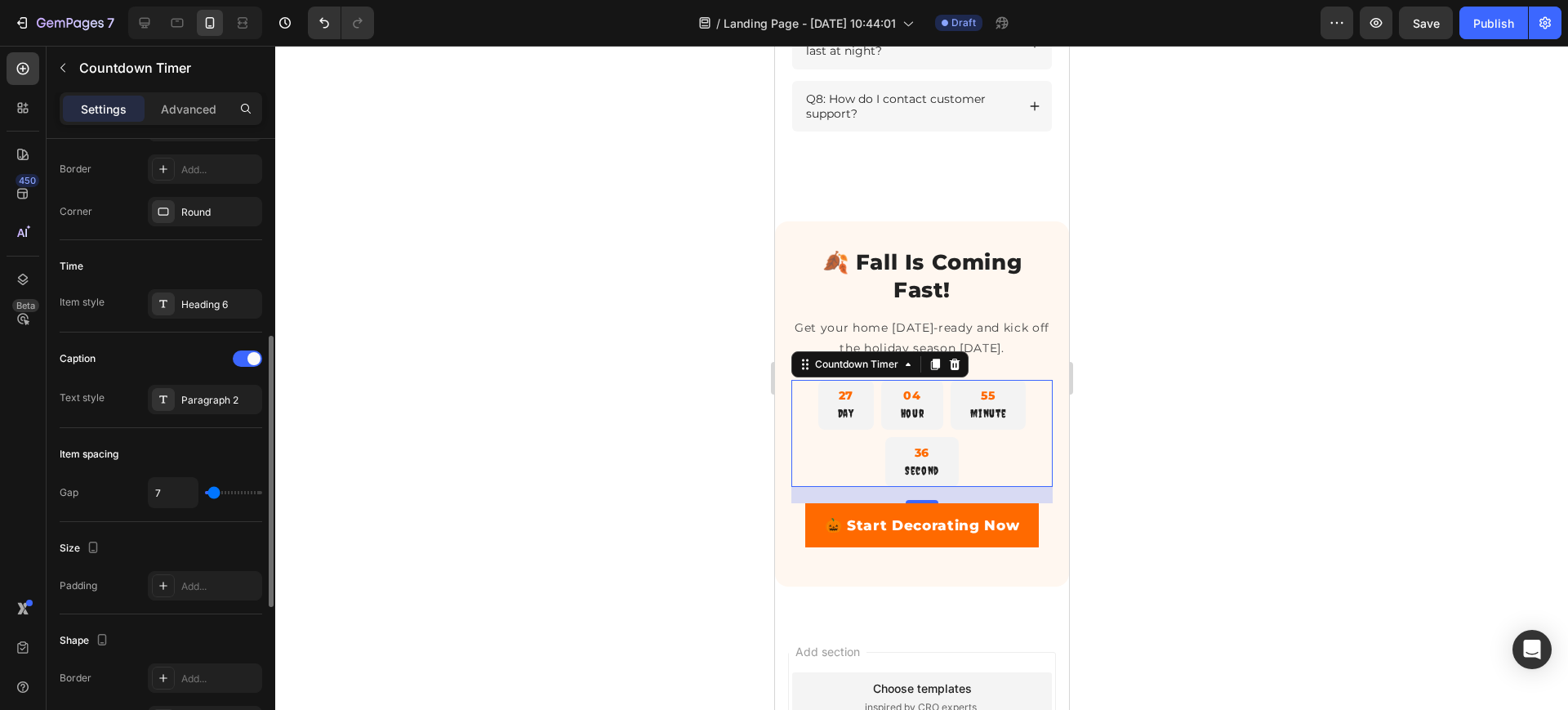
type input "4"
type input "2"
type input "0"
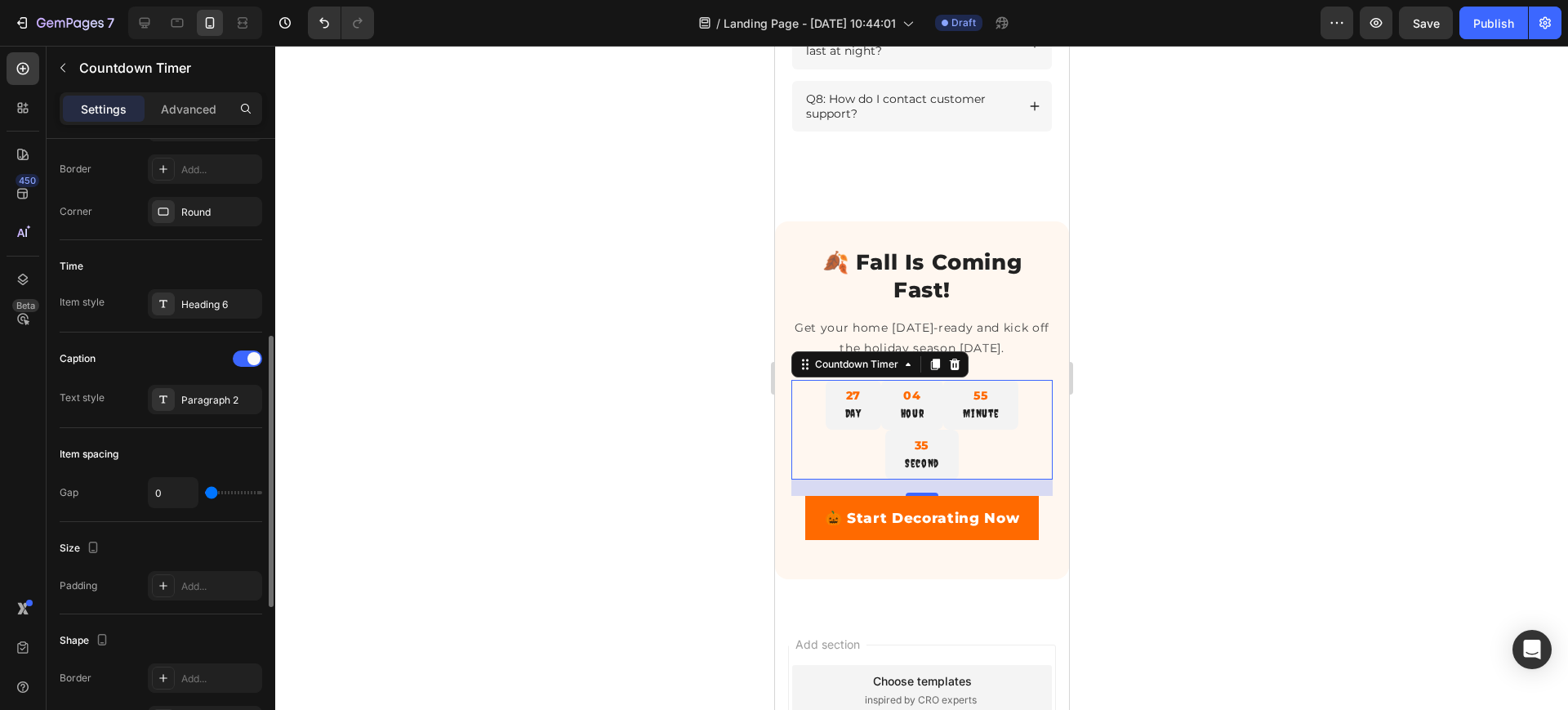
type input "2"
type input "4"
type input "7"
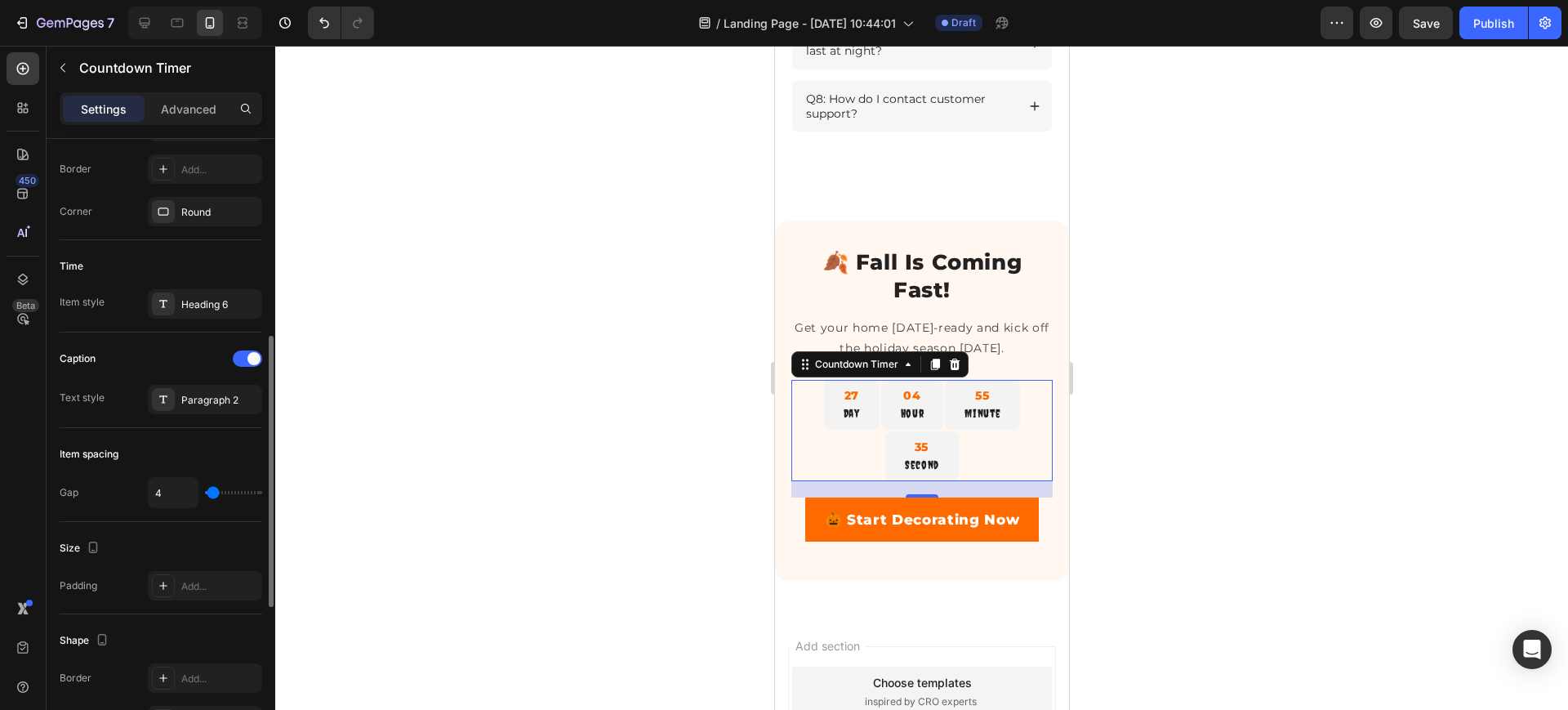
type input "7"
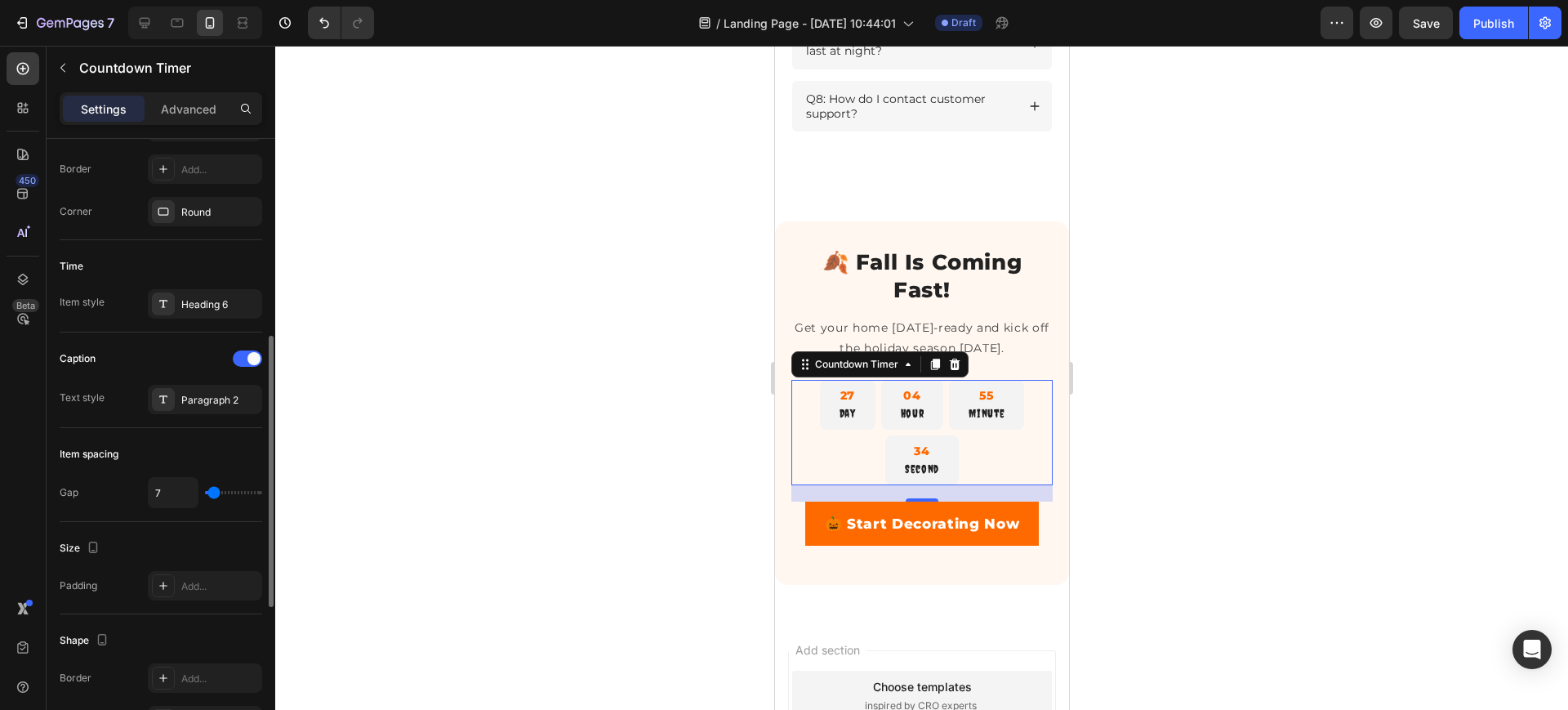
type input "9"
type input "11"
click at [216, 494] on input "range" at bounding box center [233, 493] width 57 height 4
type input "11"
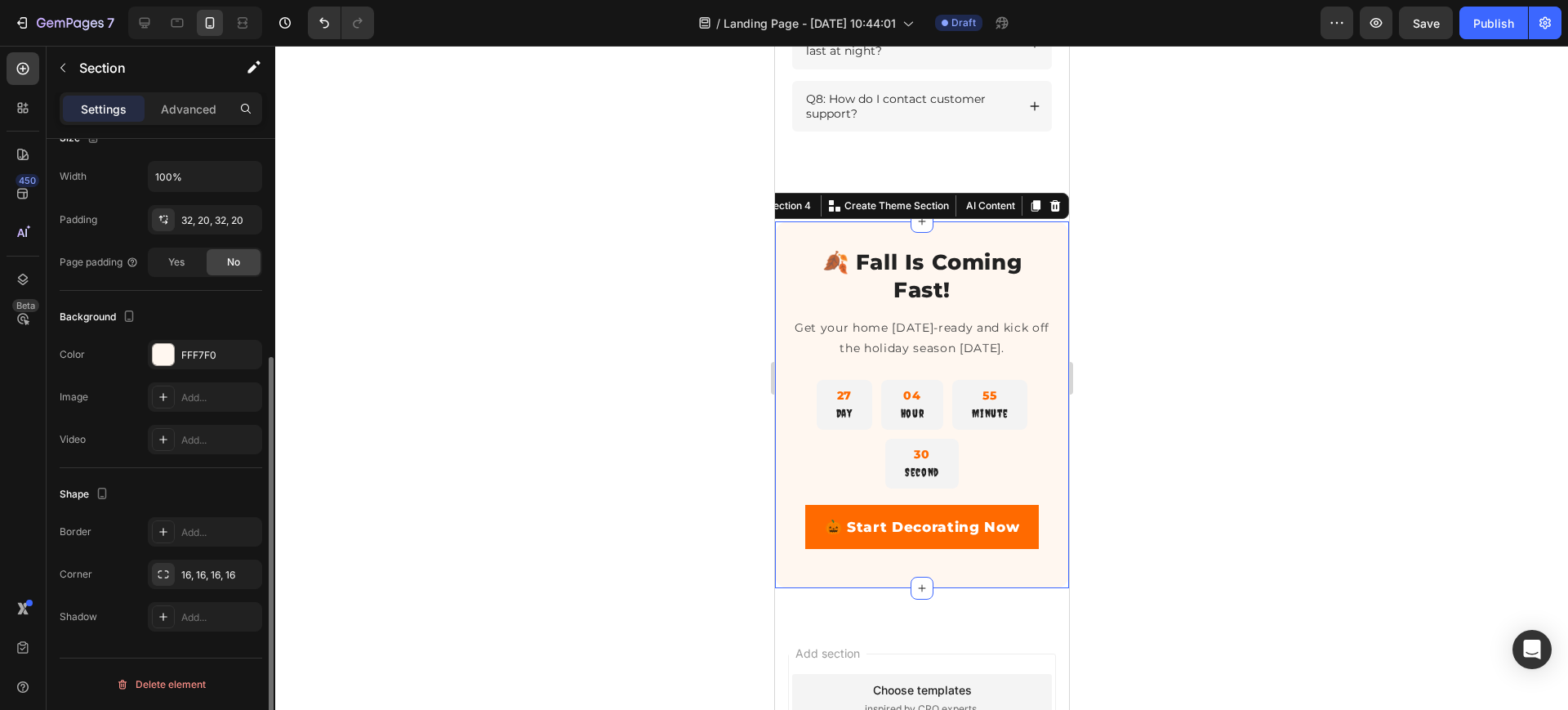
scroll to position [0, 0]
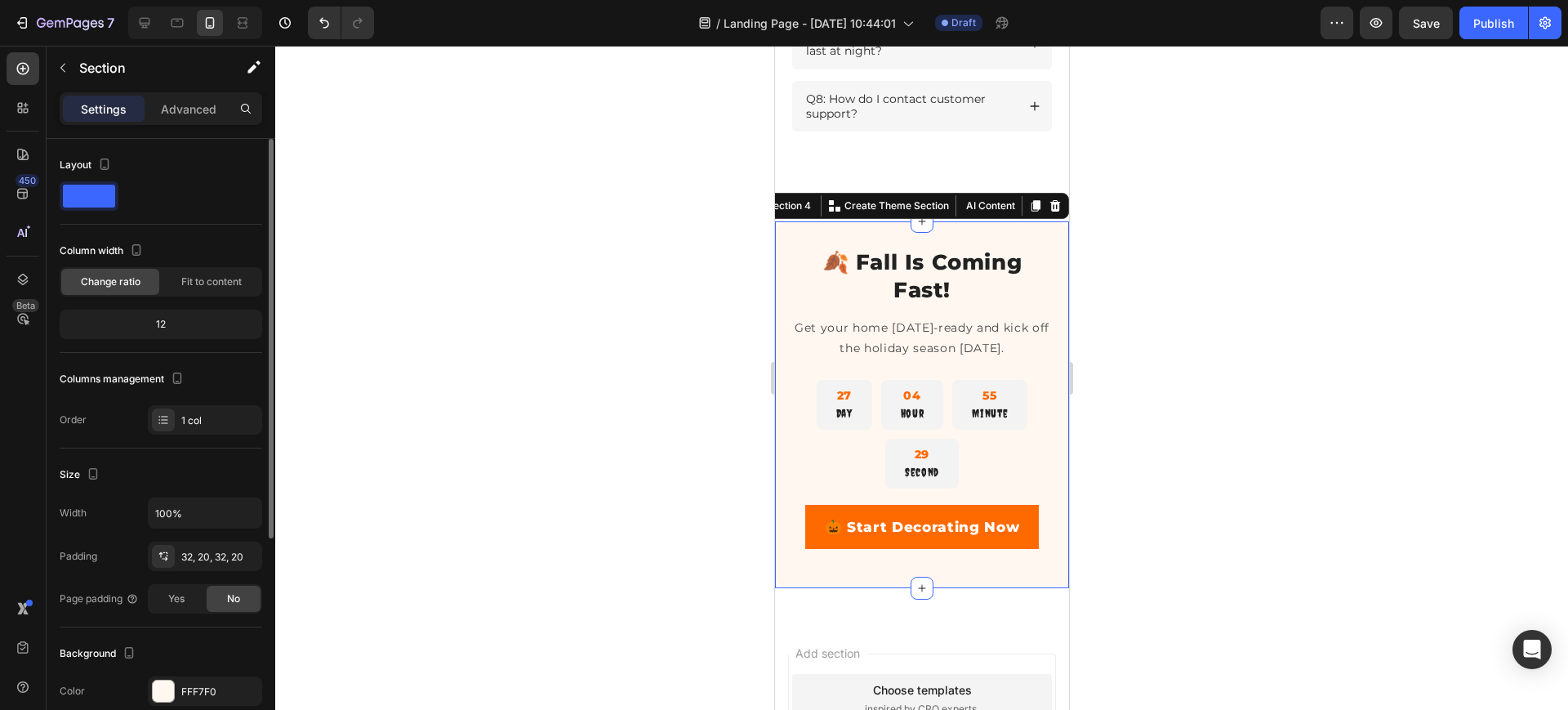
click at [1051, 579] on div "🍂 Fall Is Coming Fast! Heading Get your home Halloween-ready and kick off the h…" at bounding box center [921, 404] width 294 height 367
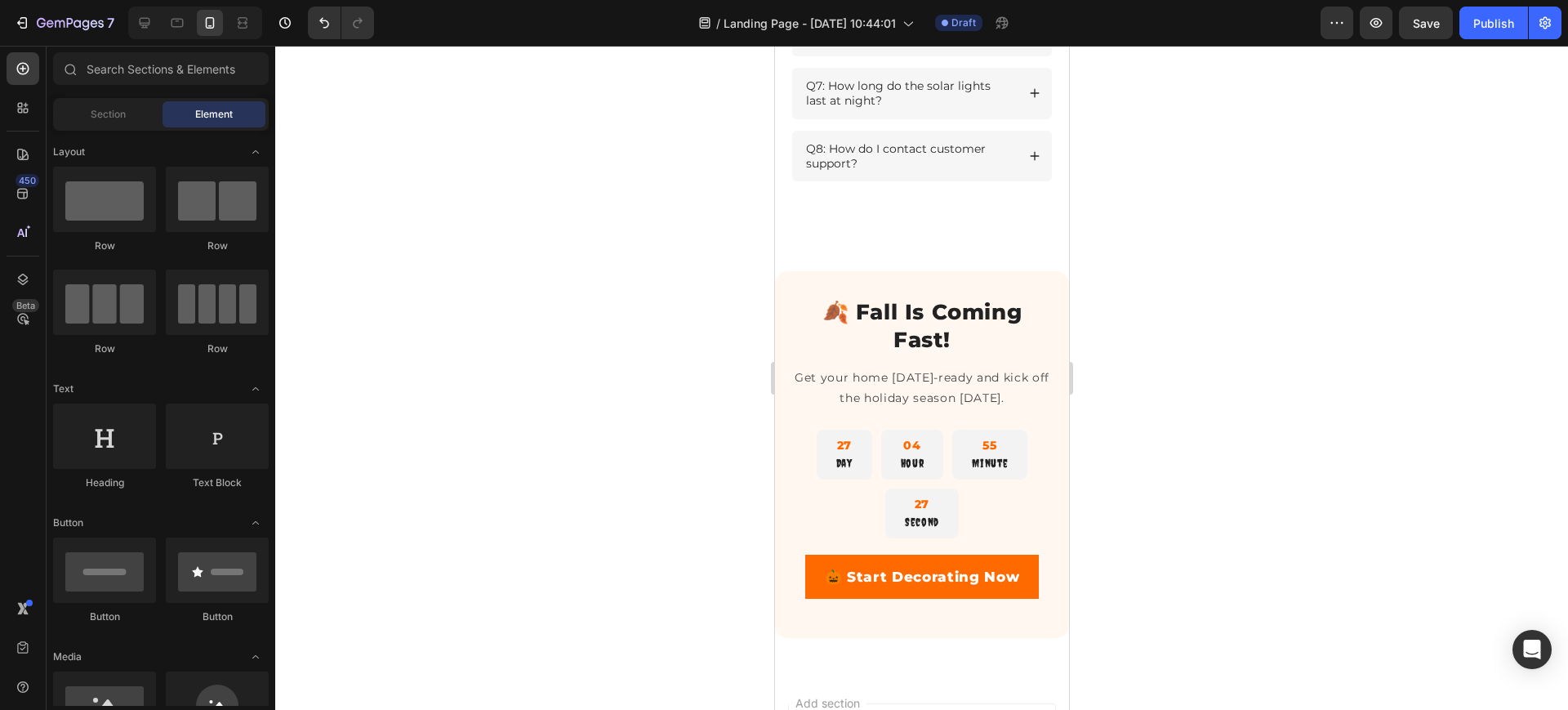
scroll to position [2600, 0]
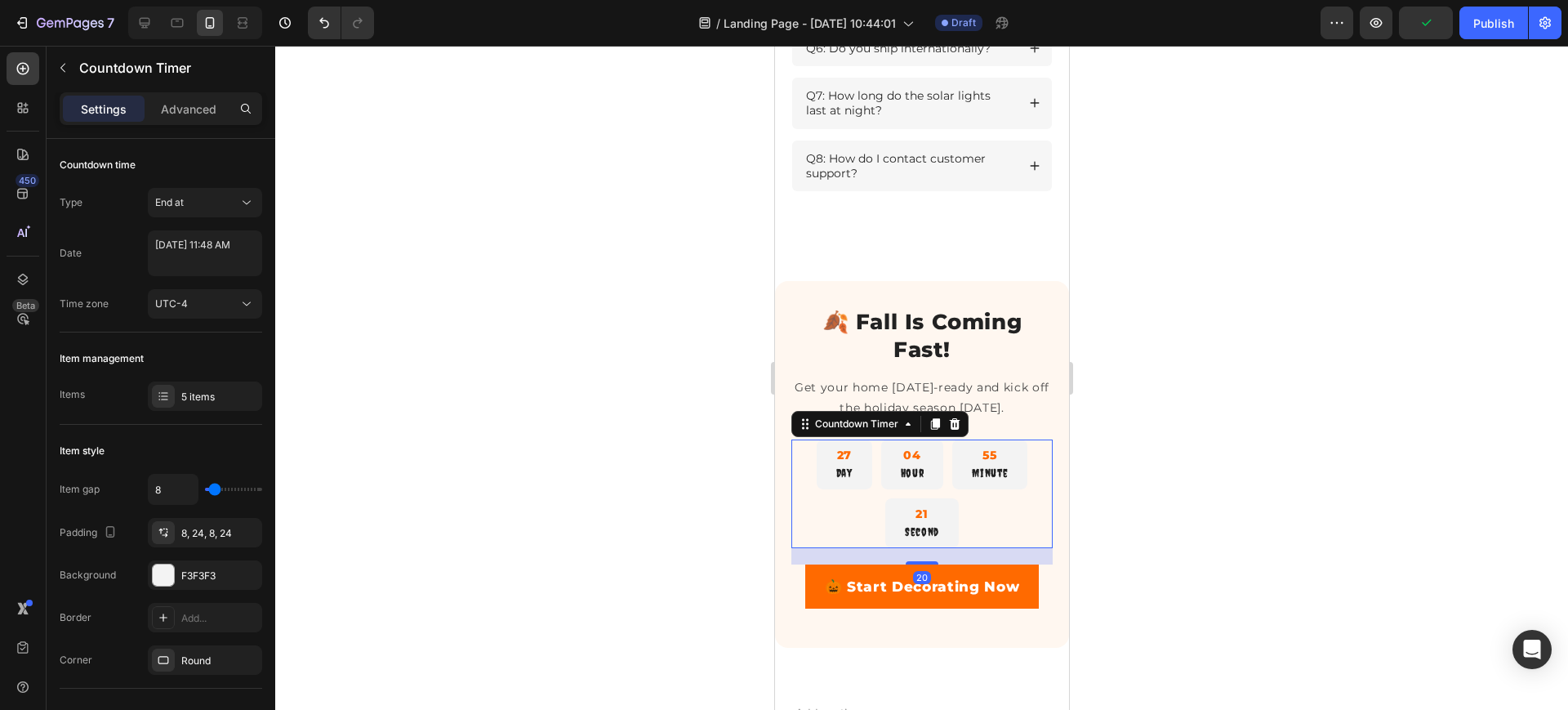
click at [922, 522] on div "21" at bounding box center [921, 513] width 34 height 18
click at [173, 486] on input "8" at bounding box center [173, 489] width 49 height 30
type input "4"
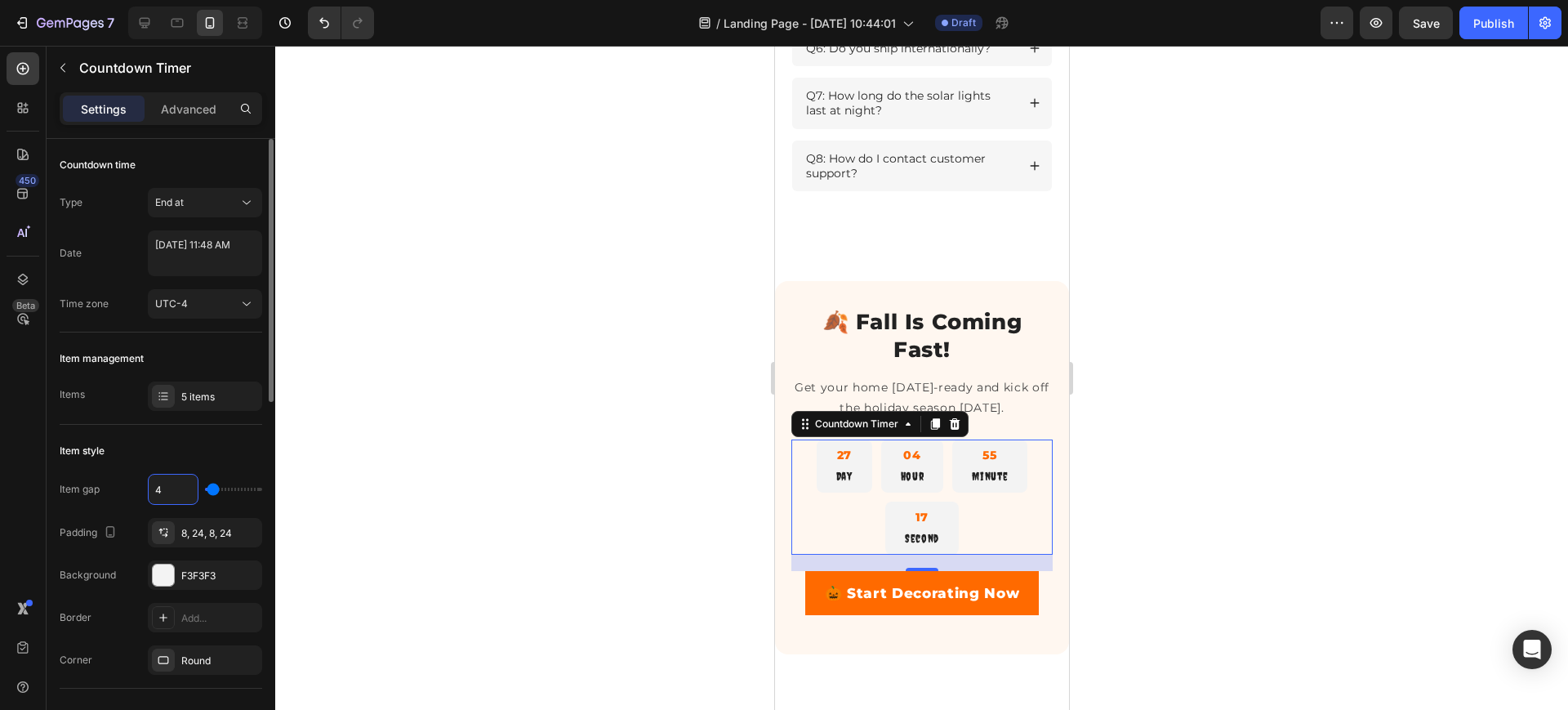
type input "0"
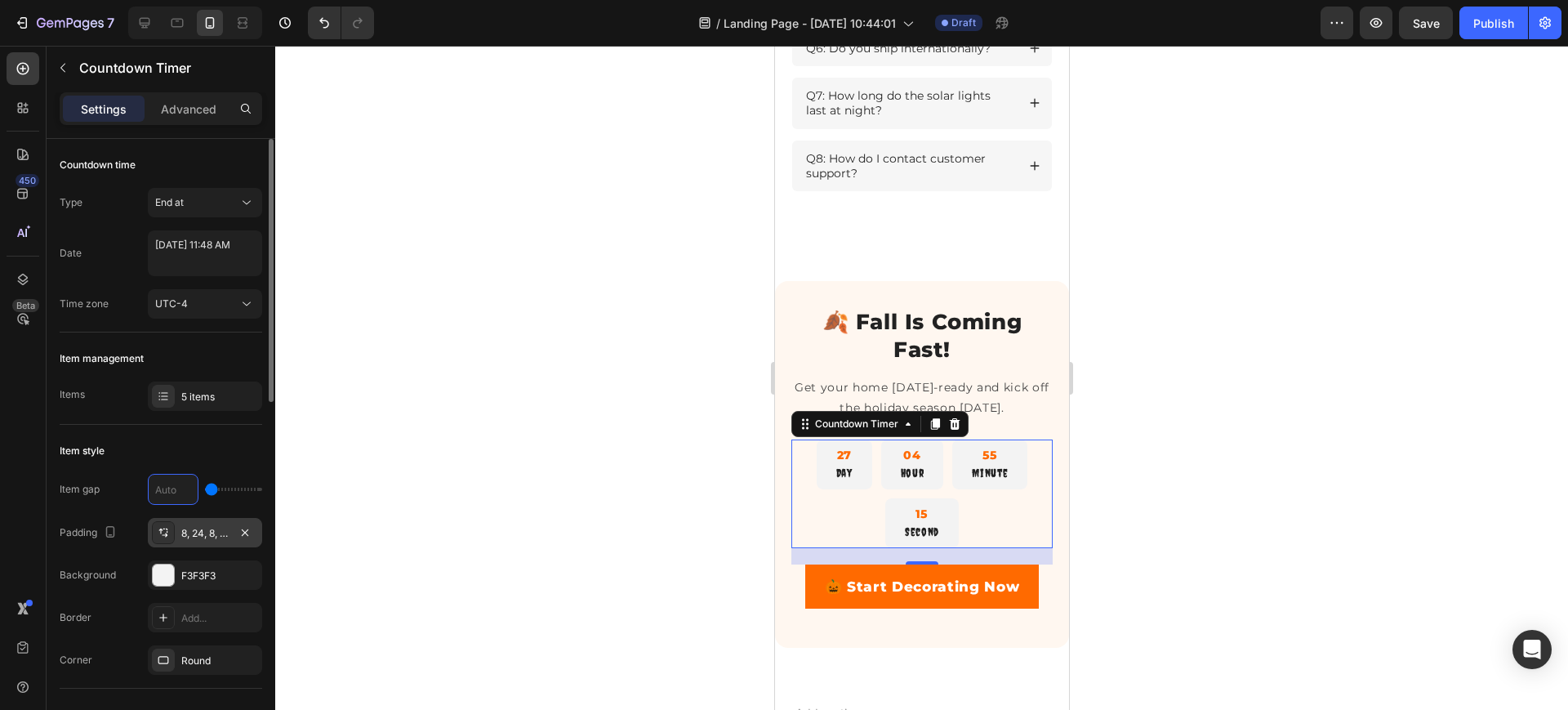
click at [211, 529] on div "8, 24, 8, 24" at bounding box center [205, 533] width 47 height 14
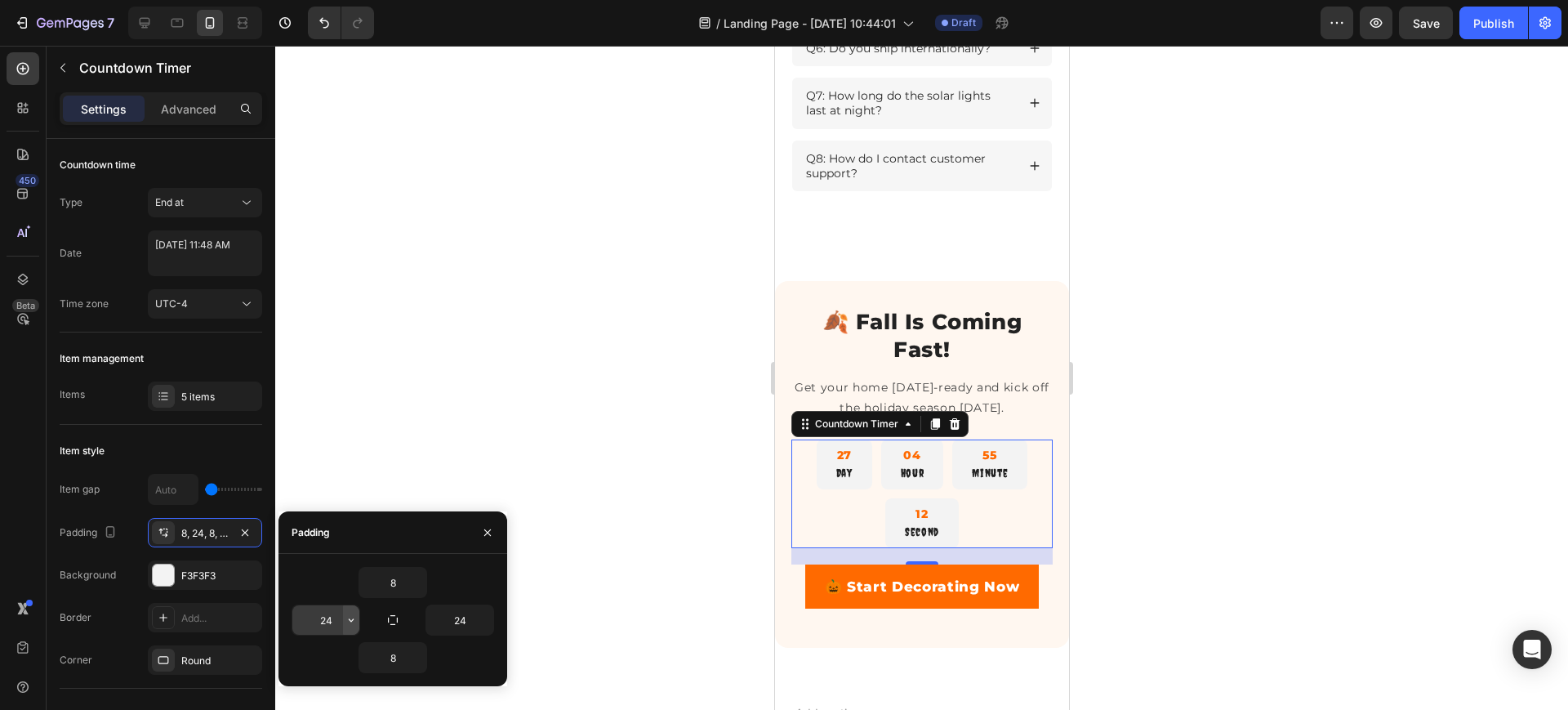
click at [343, 616] on button "button" at bounding box center [352, 620] width 16 height 30
click at [330, 618] on input "24" at bounding box center [326, 620] width 67 height 30
type input "0"
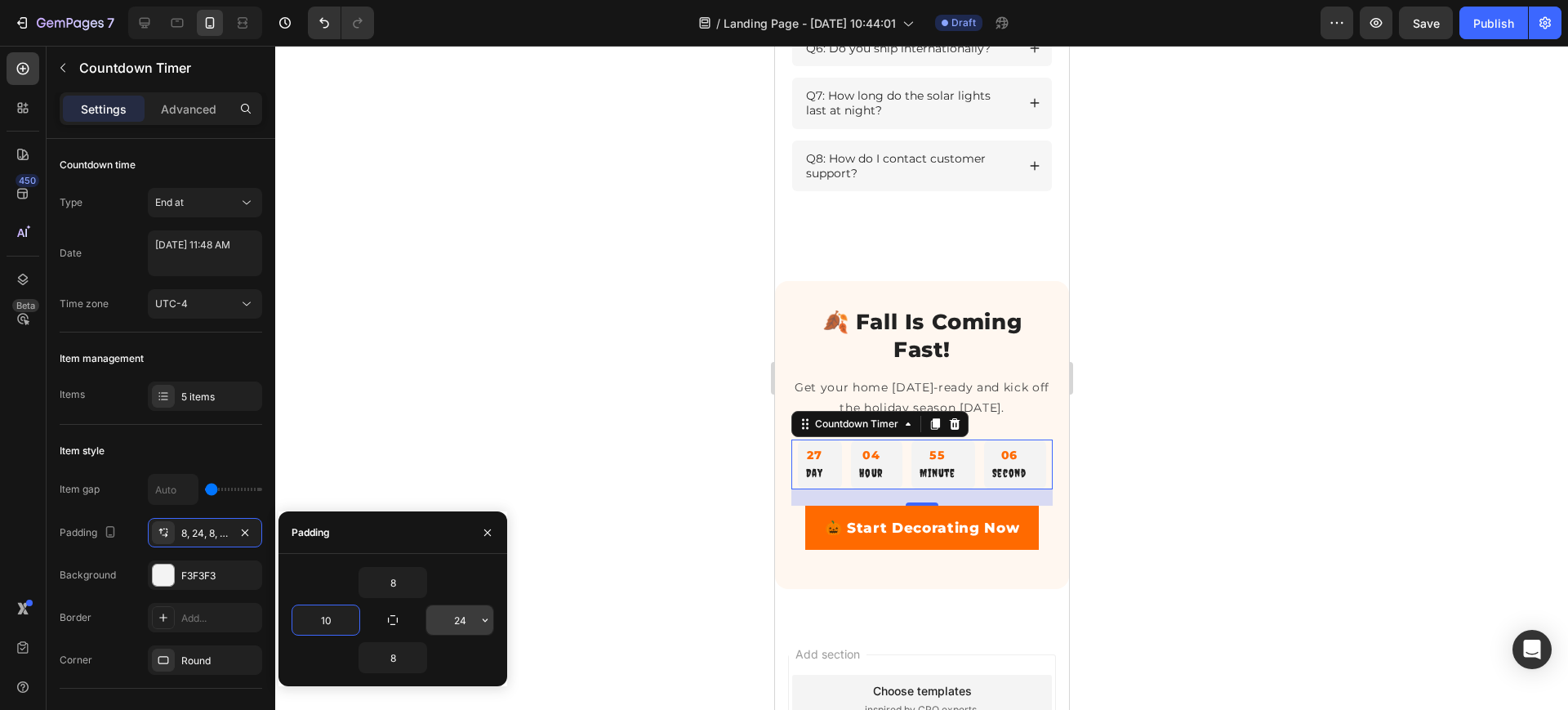
type input "10"
click at [453, 621] on input "24" at bounding box center [460, 620] width 67 height 30
type input "10"
click at [327, 624] on input "10" at bounding box center [326, 620] width 67 height 30
type input "8"
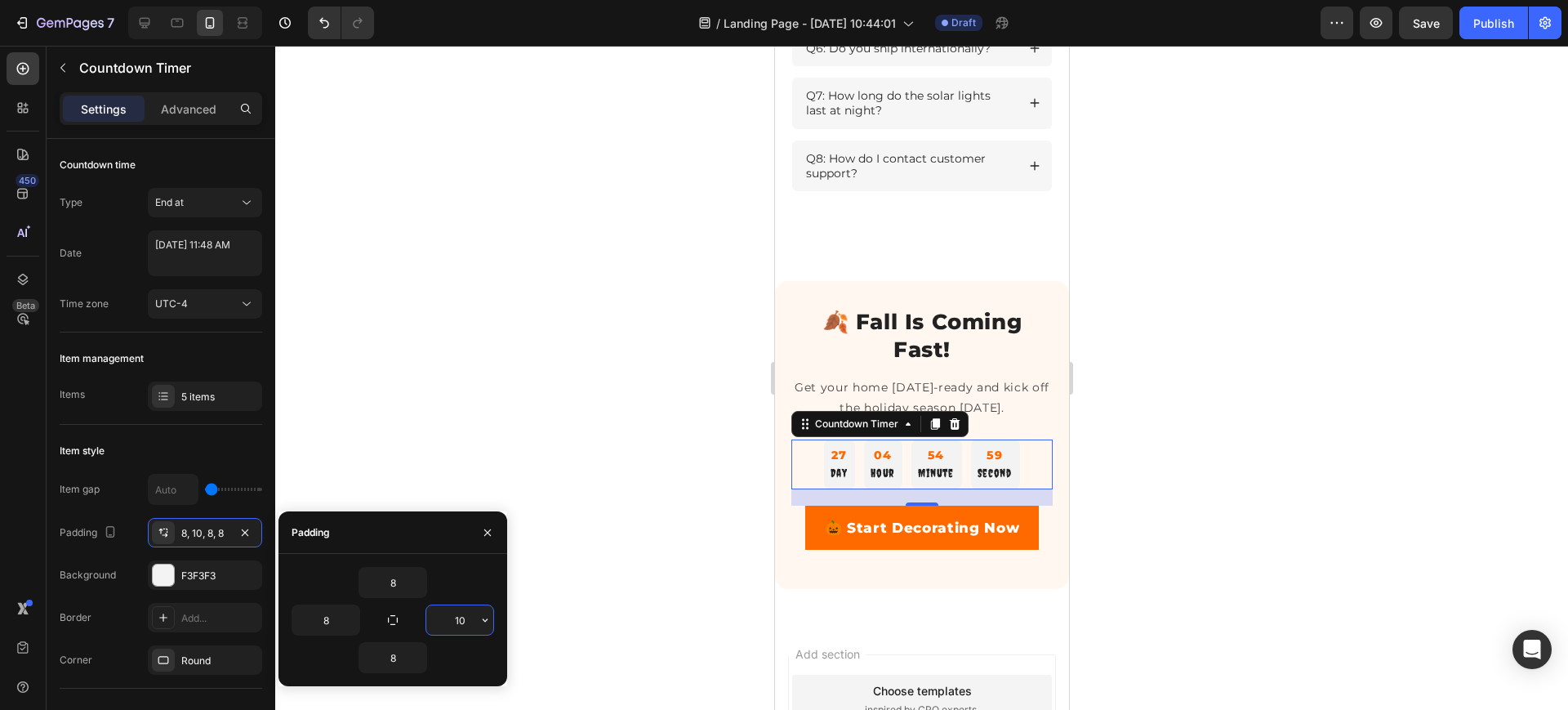
click at [461, 623] on input "10" at bounding box center [460, 620] width 67 height 30
type input "8"
click at [640, 607] on div at bounding box center [922, 377] width 1293 height 664
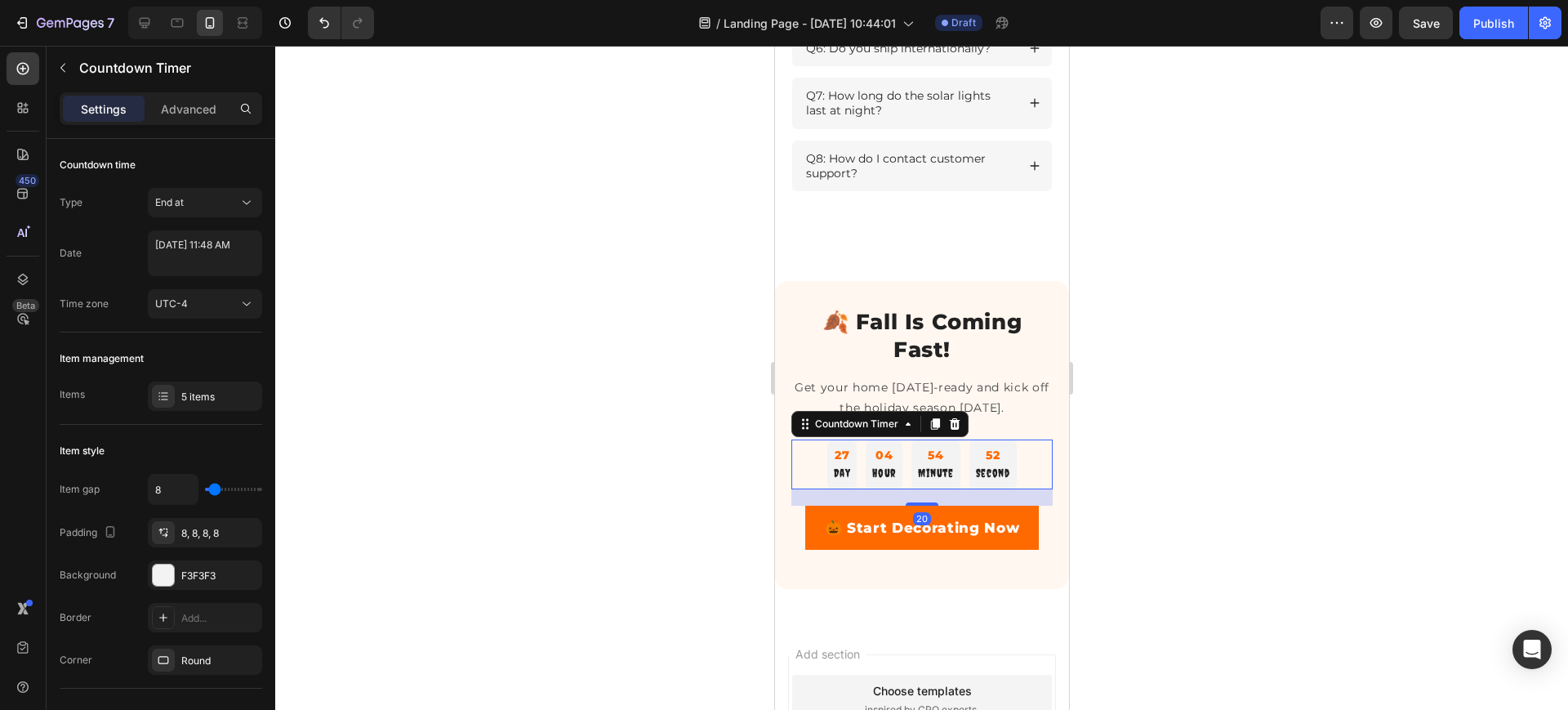
click at [826, 489] on div "27 Day" at bounding box center [841, 464] width 30 height 50
click at [148, 21] on icon at bounding box center [145, 22] width 16 height 16
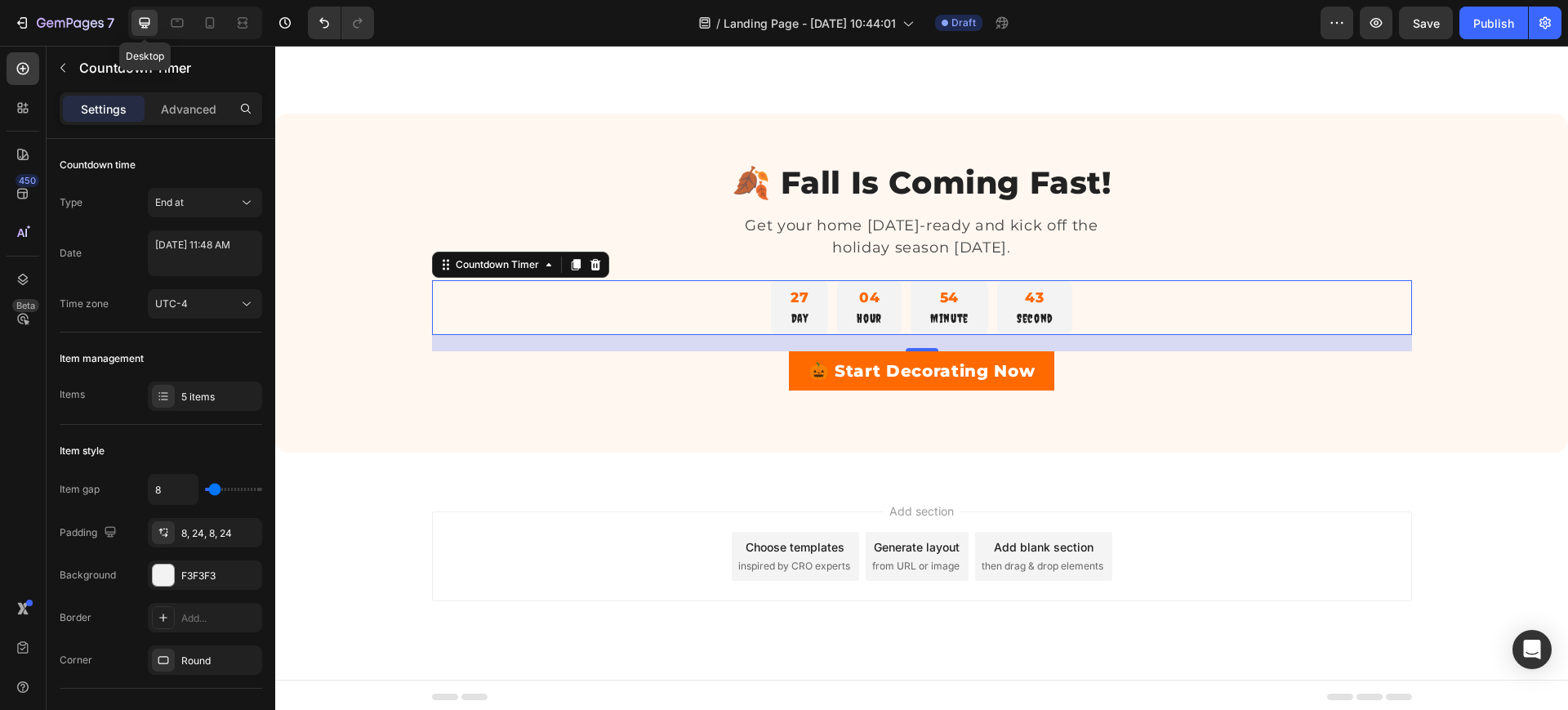
scroll to position [2630, 0]
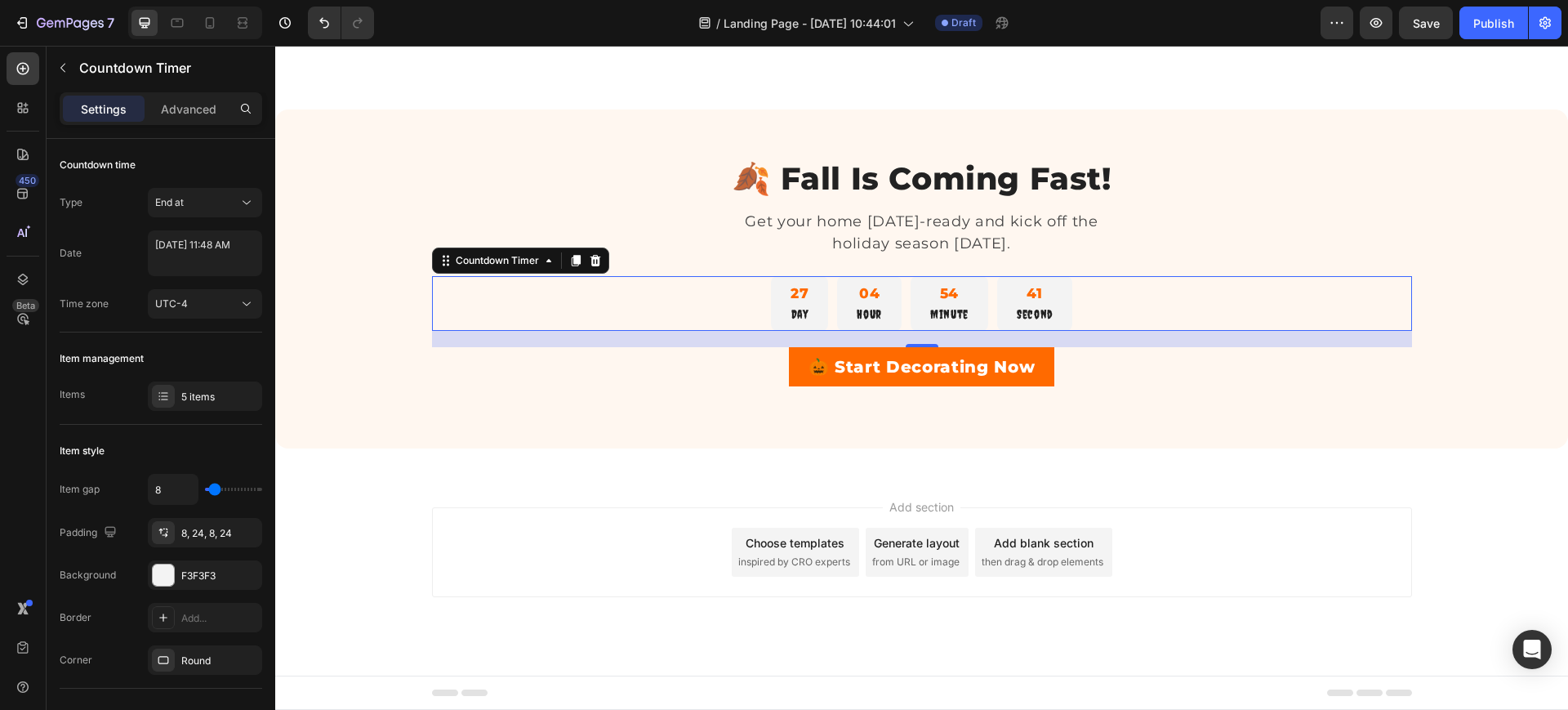
click at [791, 316] on p "Day" at bounding box center [800, 315] width 18 height 20
click at [948, 309] on p "Minute" at bounding box center [949, 315] width 38 height 20
click at [948, 311] on p "Minute" at bounding box center [949, 315] width 38 height 20
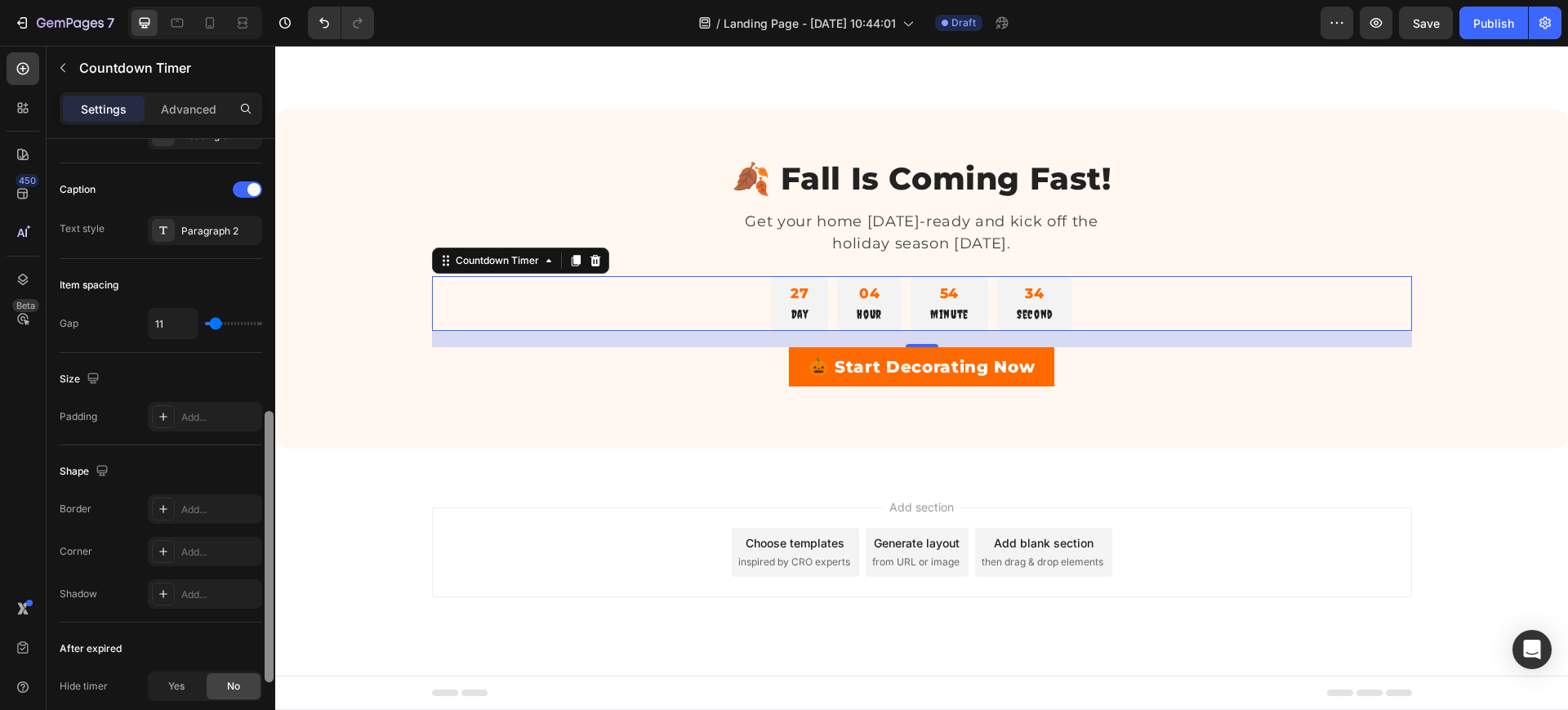
click at [271, 302] on div at bounding box center [269, 447] width 13 height 617
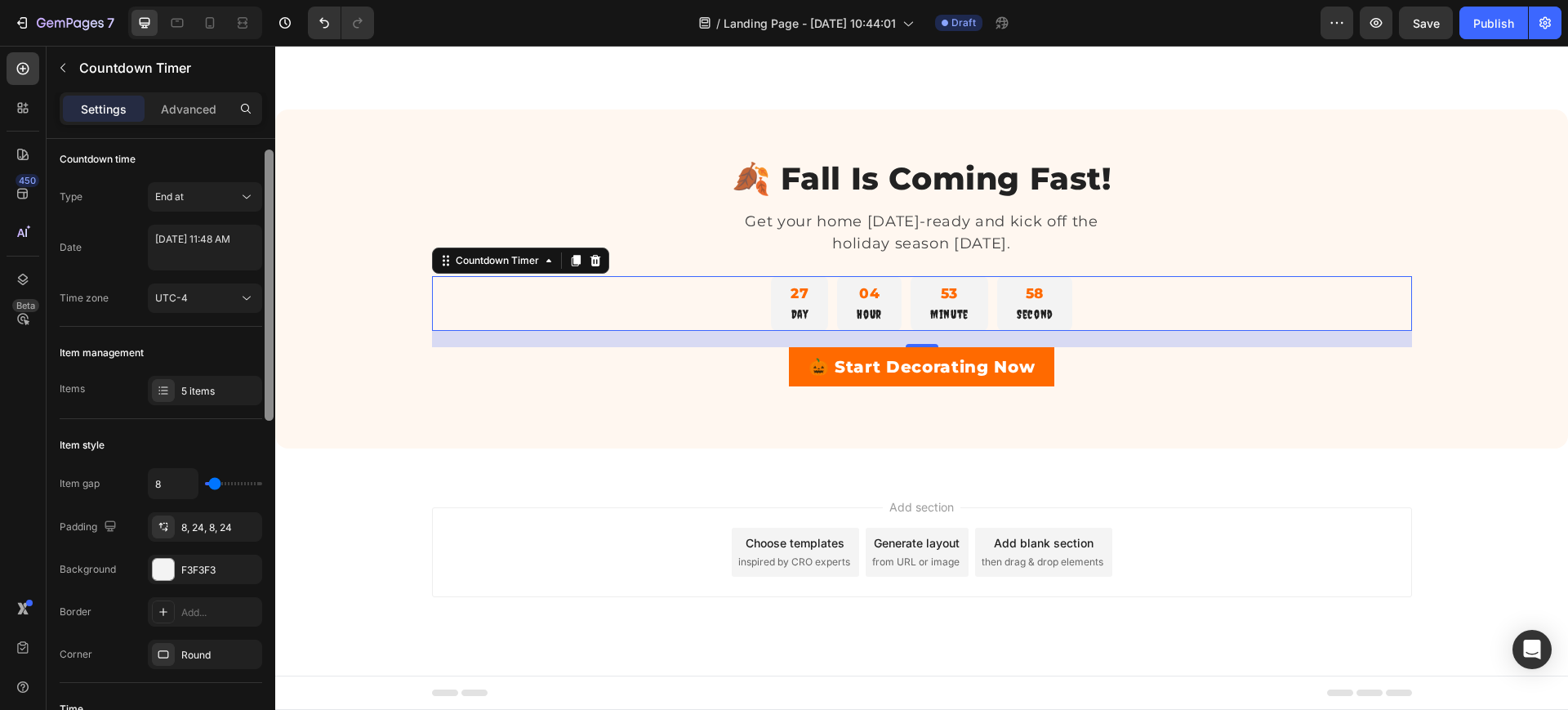
scroll to position [0, 0]
drag, startPoint x: 268, startPoint y: 442, endPoint x: 264, endPoint y: 149, distance: 293.0
click at [264, 149] on div at bounding box center [269, 447] width 13 height 617
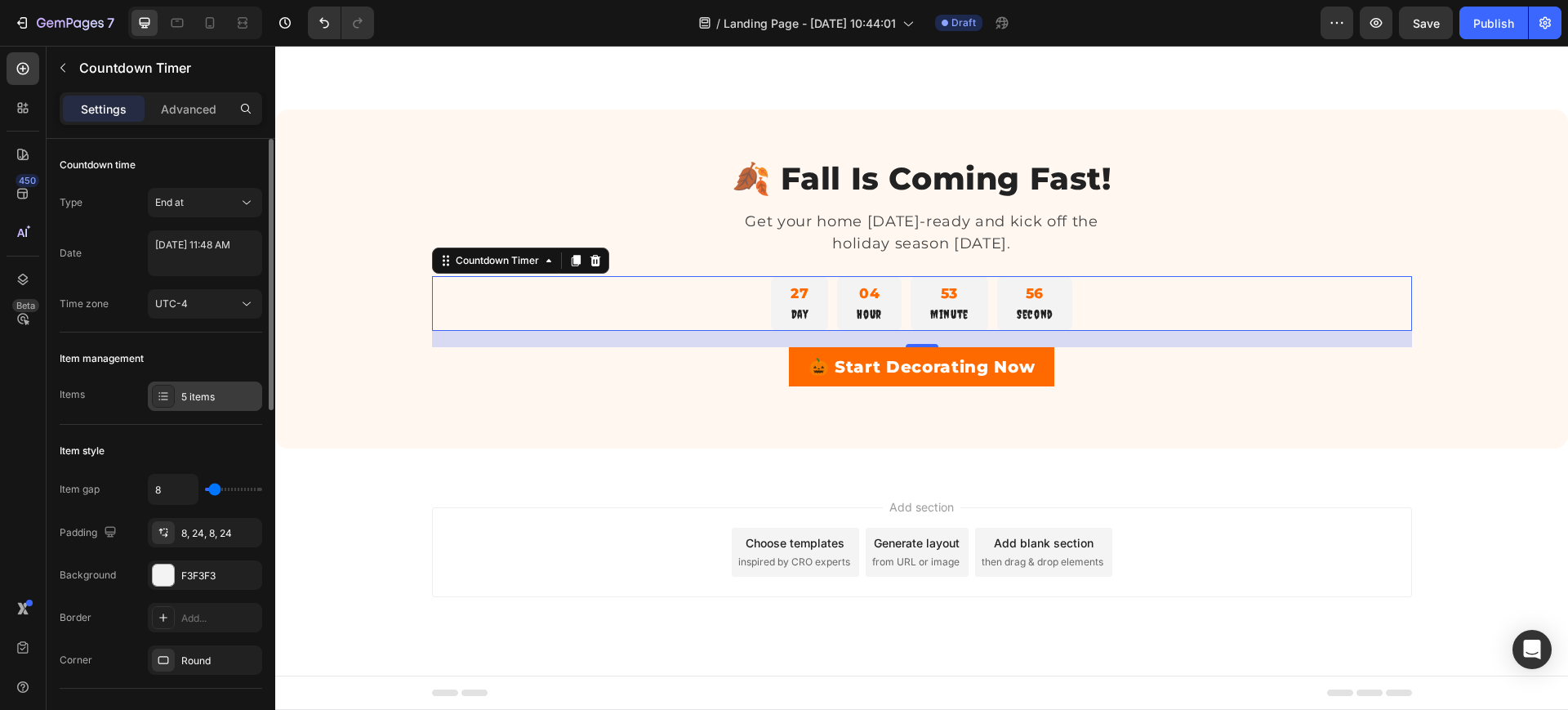
click at [230, 396] on div "5 items" at bounding box center [220, 397] width 77 height 14
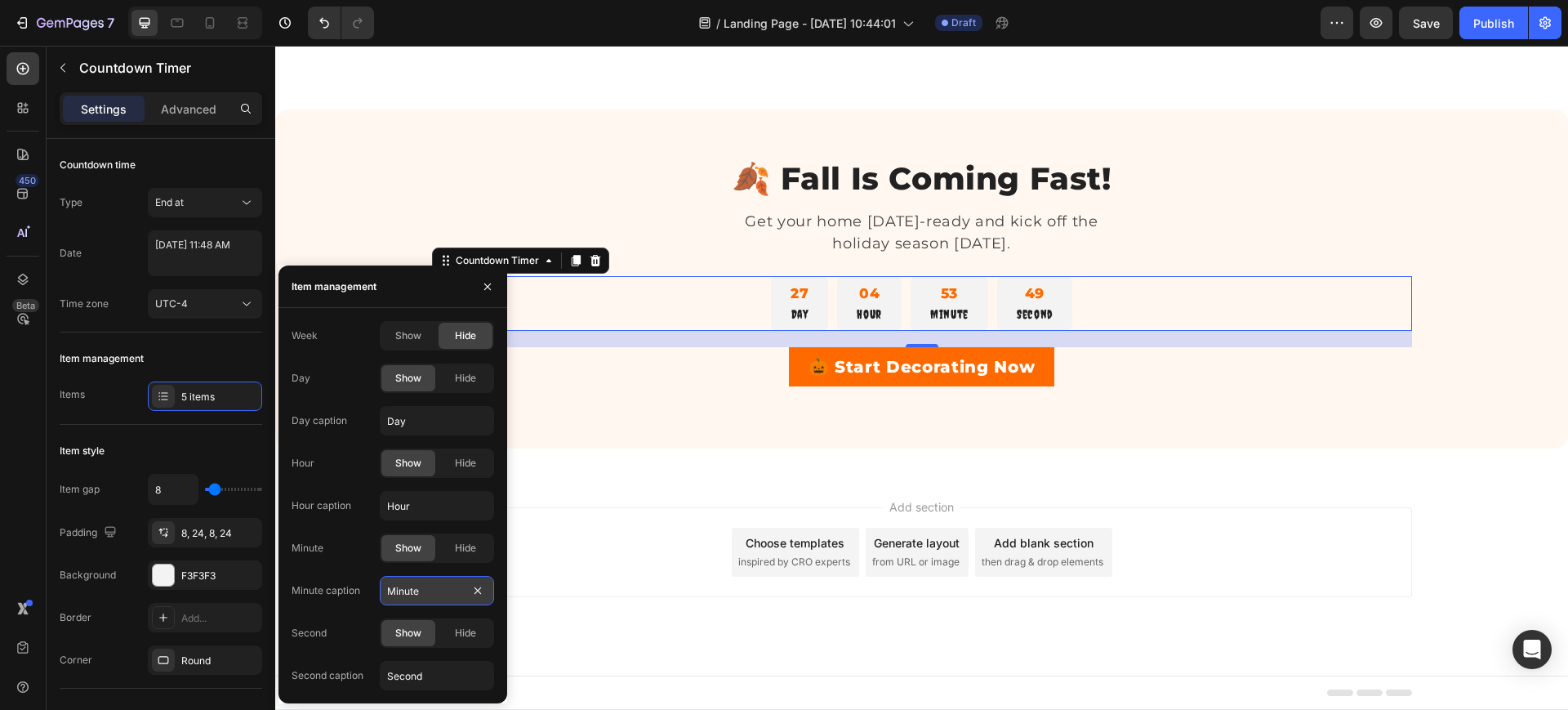
click at [424, 591] on input "Minute" at bounding box center [437, 590] width 114 height 30
type input "Min"
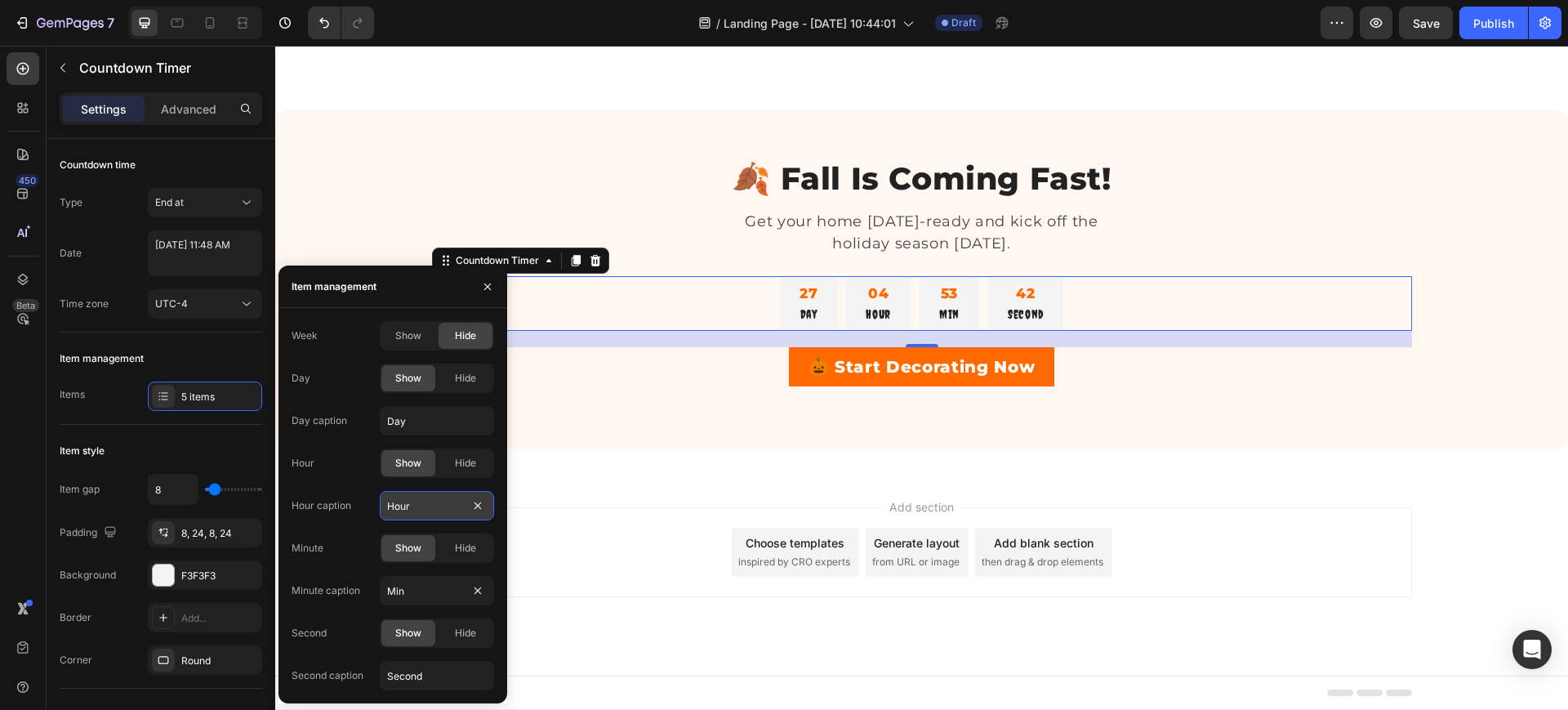
click at [405, 506] on input "Hour" at bounding box center [437, 505] width 114 height 30
click at [428, 675] on input "Second" at bounding box center [437, 675] width 114 height 30
click at [396, 503] on input "Hr" at bounding box center [437, 505] width 114 height 30
type input "Hour"
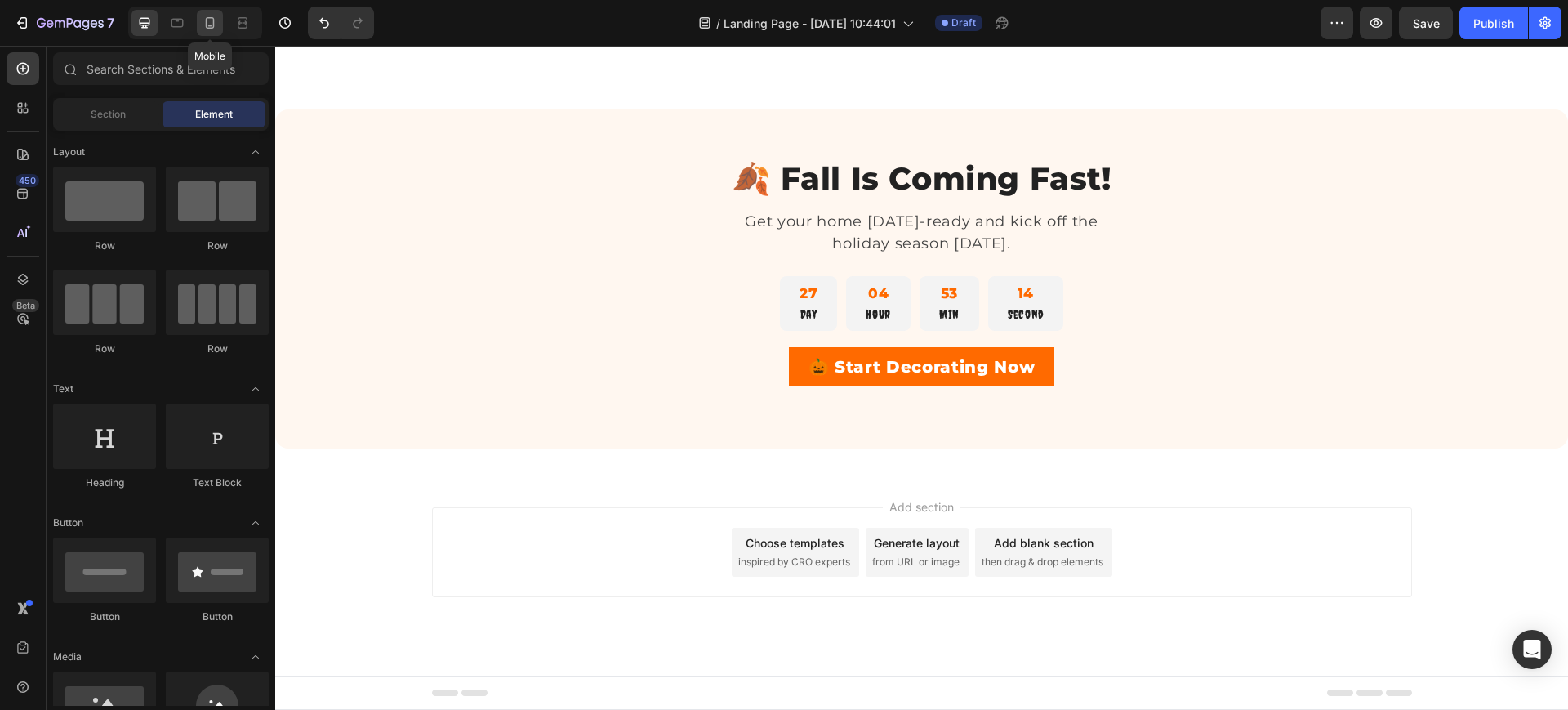
click at [211, 31] on div at bounding box center [209, 22] width 26 height 26
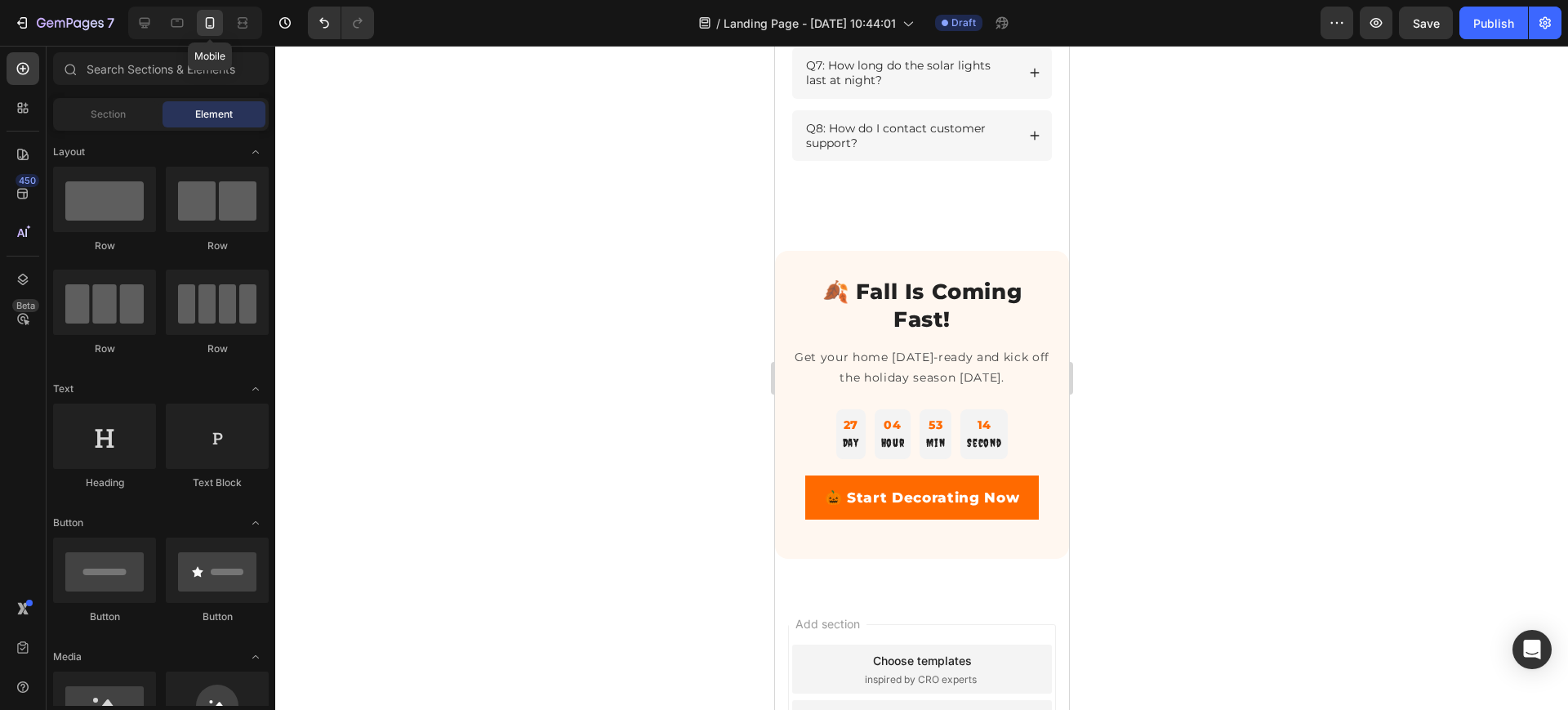
scroll to position [2667, 0]
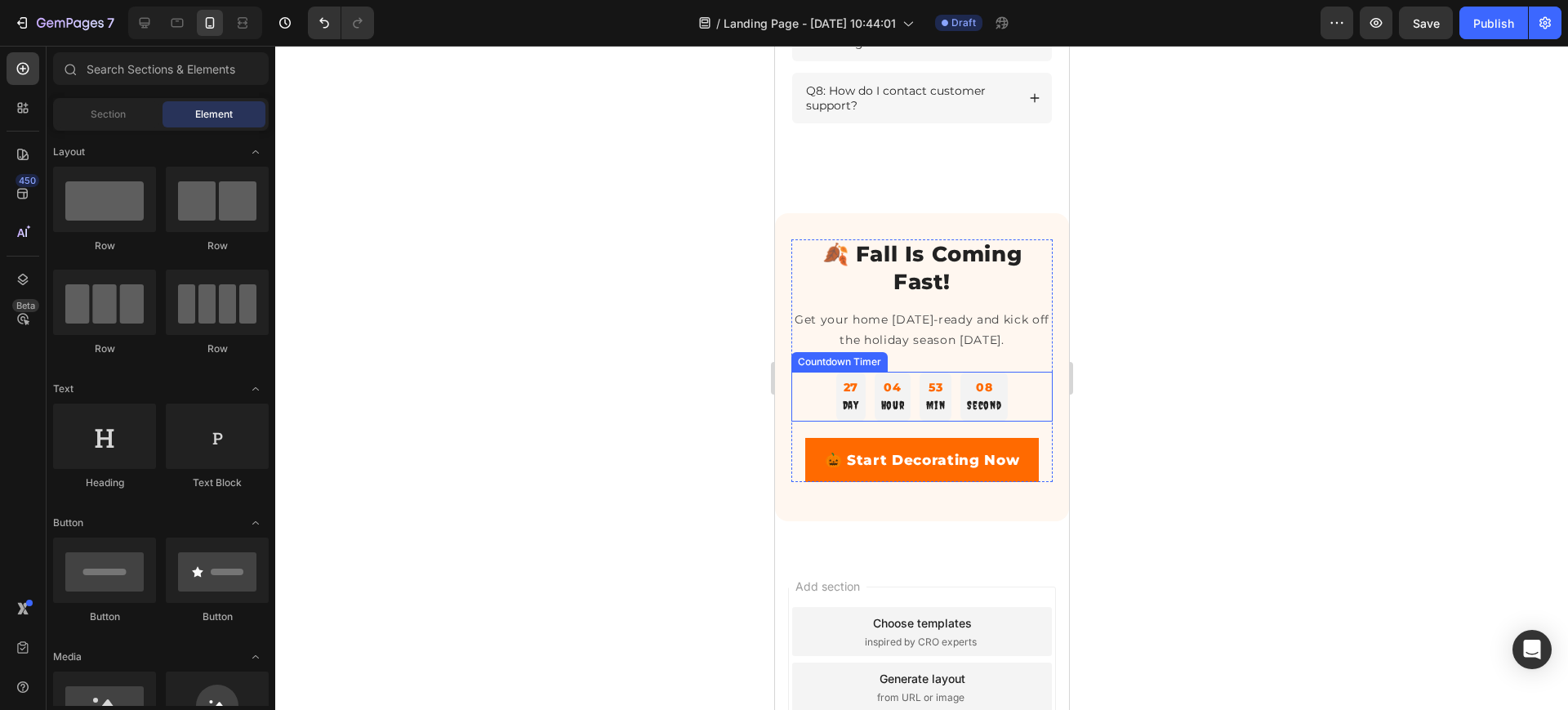
click at [881, 414] on p "Hour" at bounding box center [892, 405] width 23 height 18
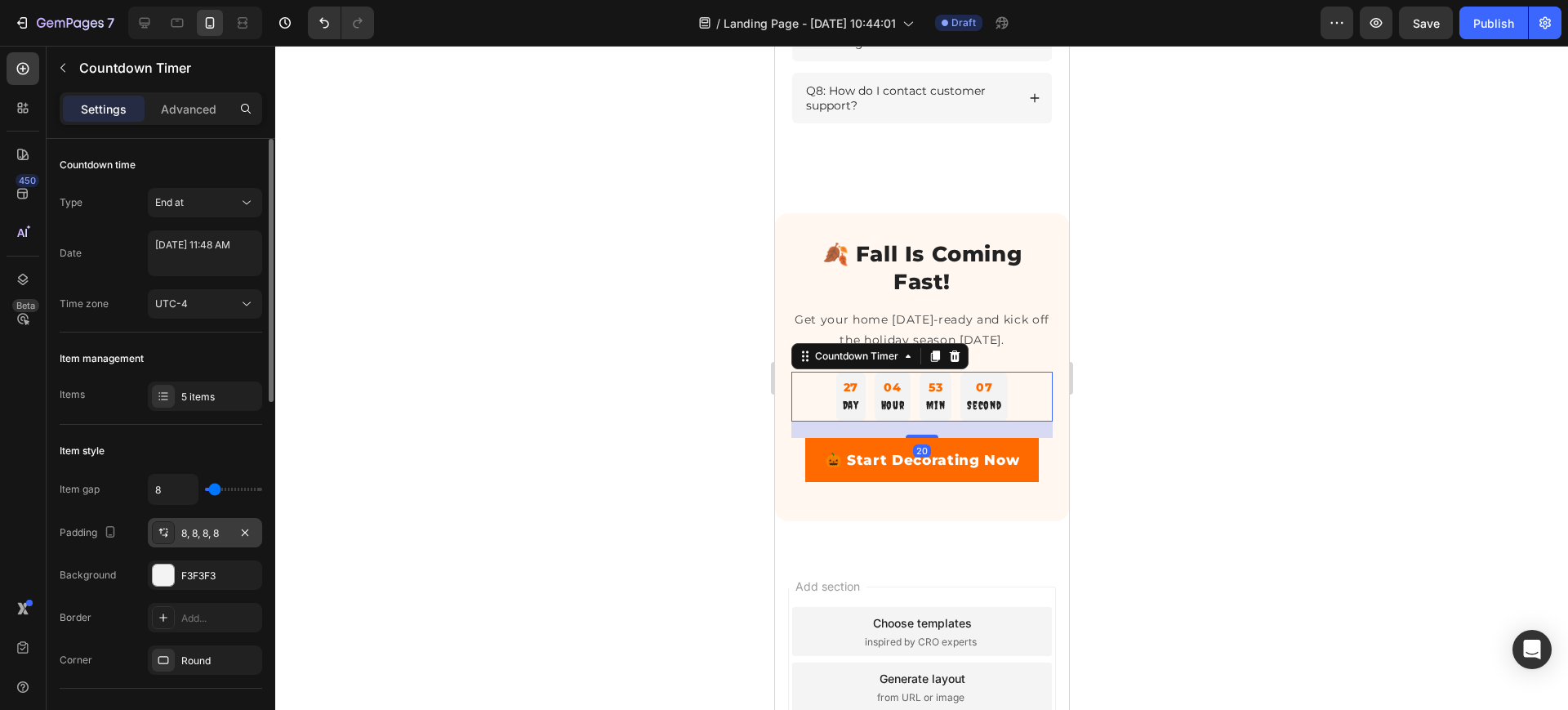
click at [193, 529] on div "8, 8, 8, 8" at bounding box center [205, 533] width 47 height 14
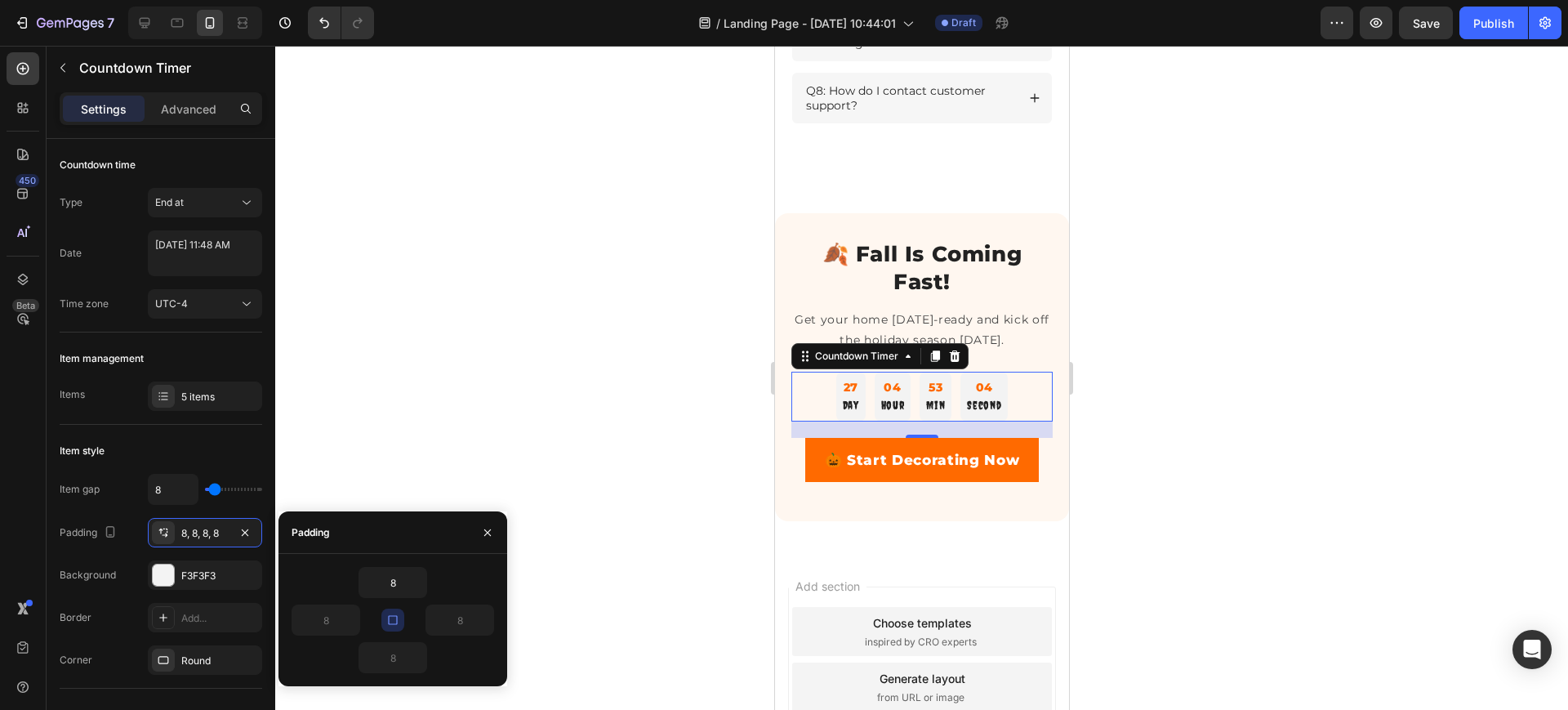
click at [388, 613] on icon "button" at bounding box center [393, 620] width 13 height 13
click at [327, 627] on input "8" at bounding box center [326, 620] width 67 height 30
type input "10"
click at [452, 625] on input "8" at bounding box center [460, 620] width 67 height 30
type input "10"
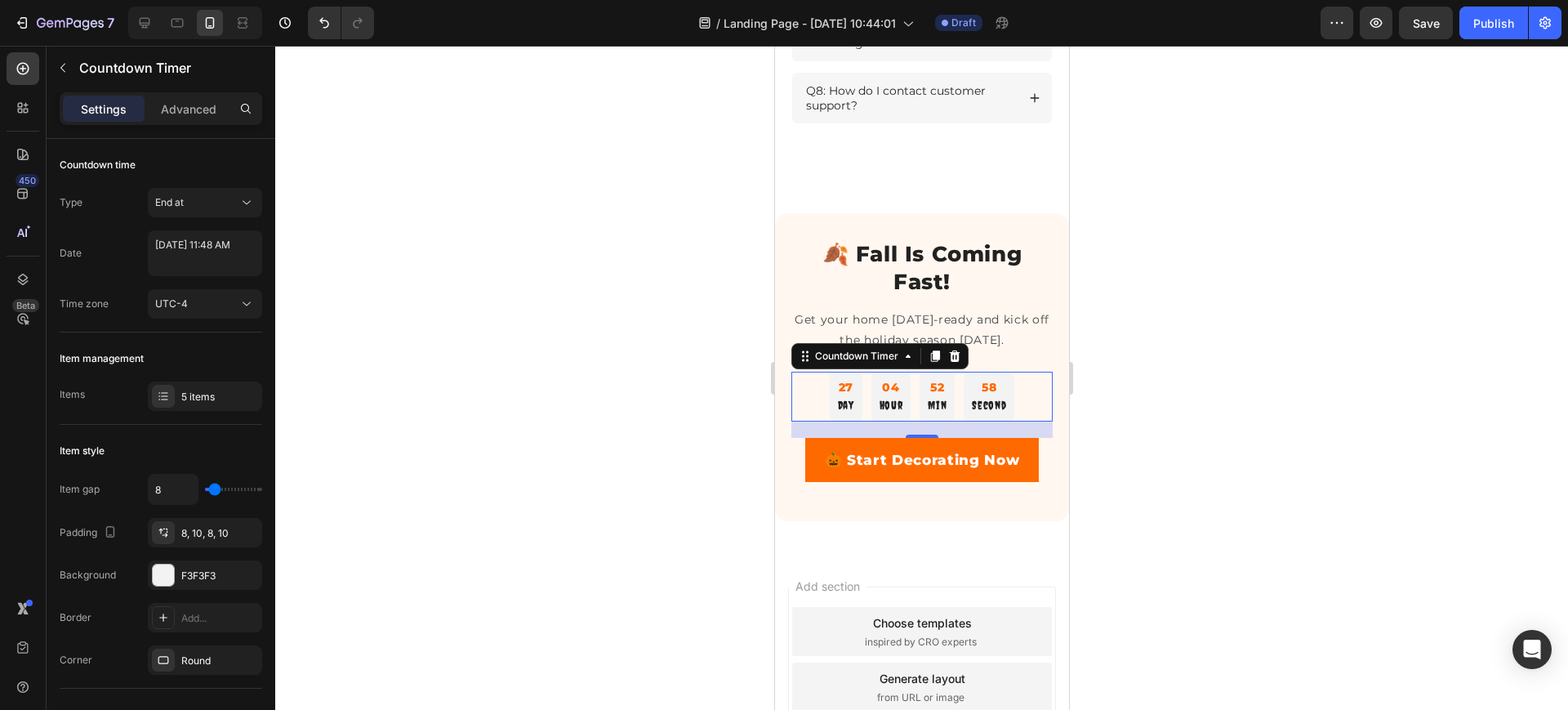
click at [642, 596] on div at bounding box center [922, 377] width 1293 height 664
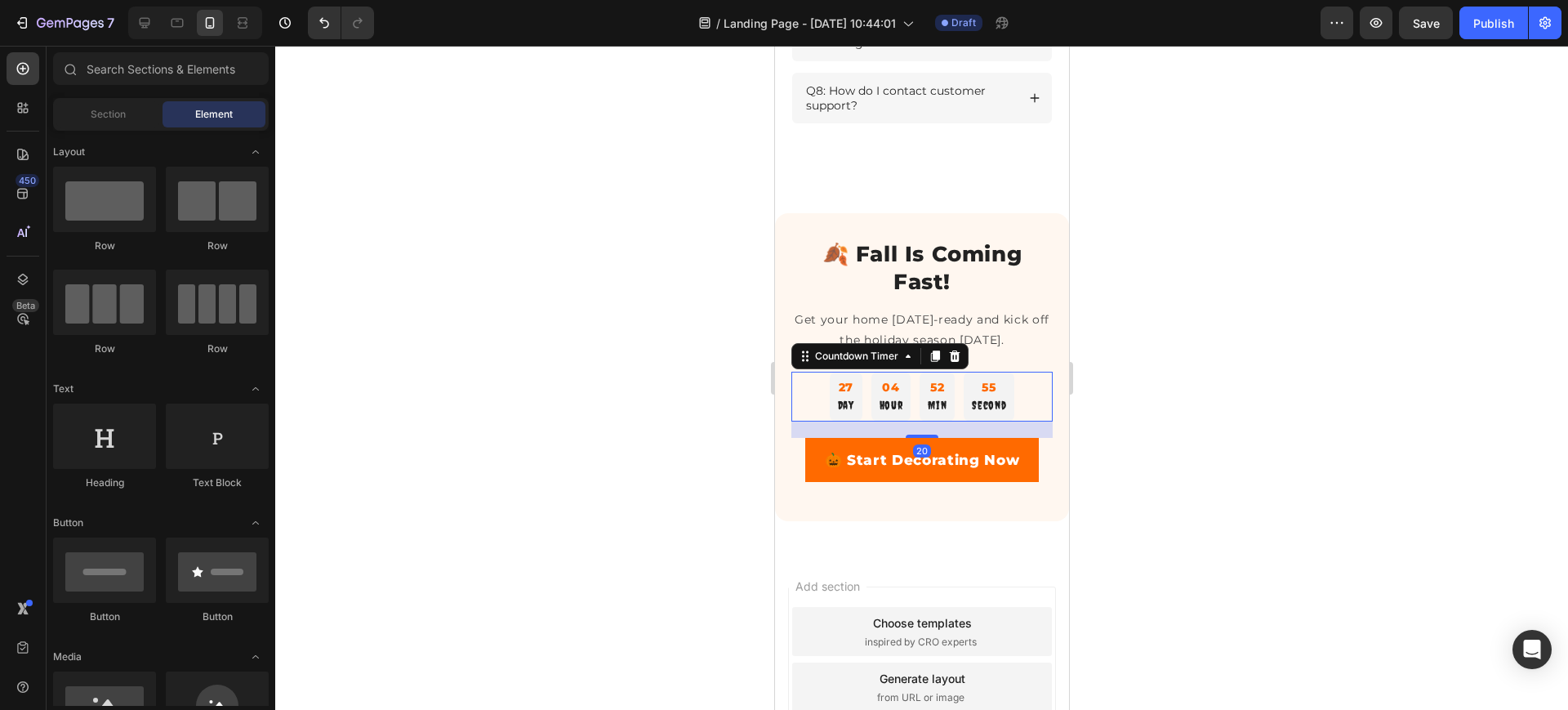
click at [812, 418] on div "27 Day 04 Hour 52 Min 55 Second" at bounding box center [921, 397] width 261 height 50
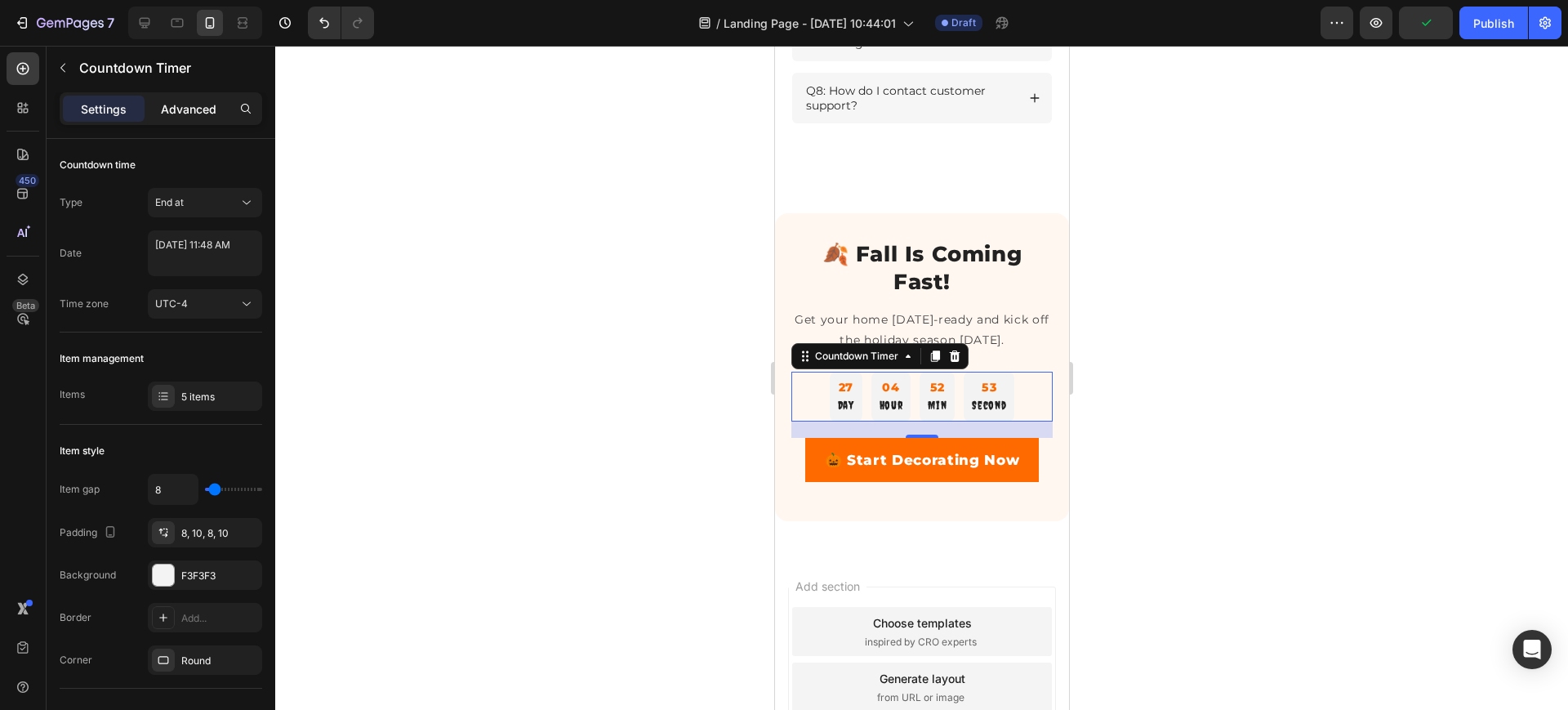
click at [193, 104] on p "Advanced" at bounding box center [189, 108] width 55 height 17
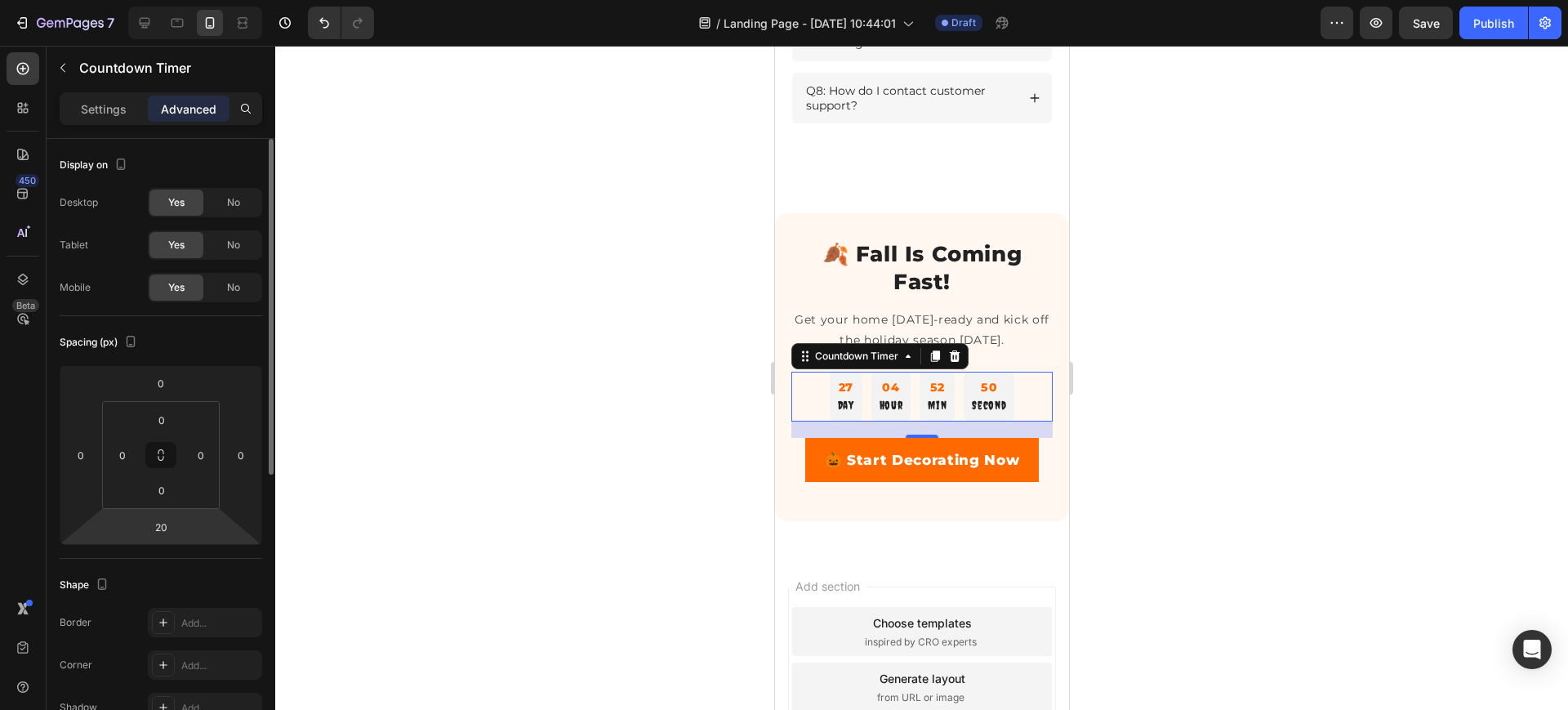
click at [183, 0] on html "7 / Landing Page - Aug 21, 10:44:01 Draft Preview Save Publish 450 Beta Section…" at bounding box center [784, 0] width 1568 height 0
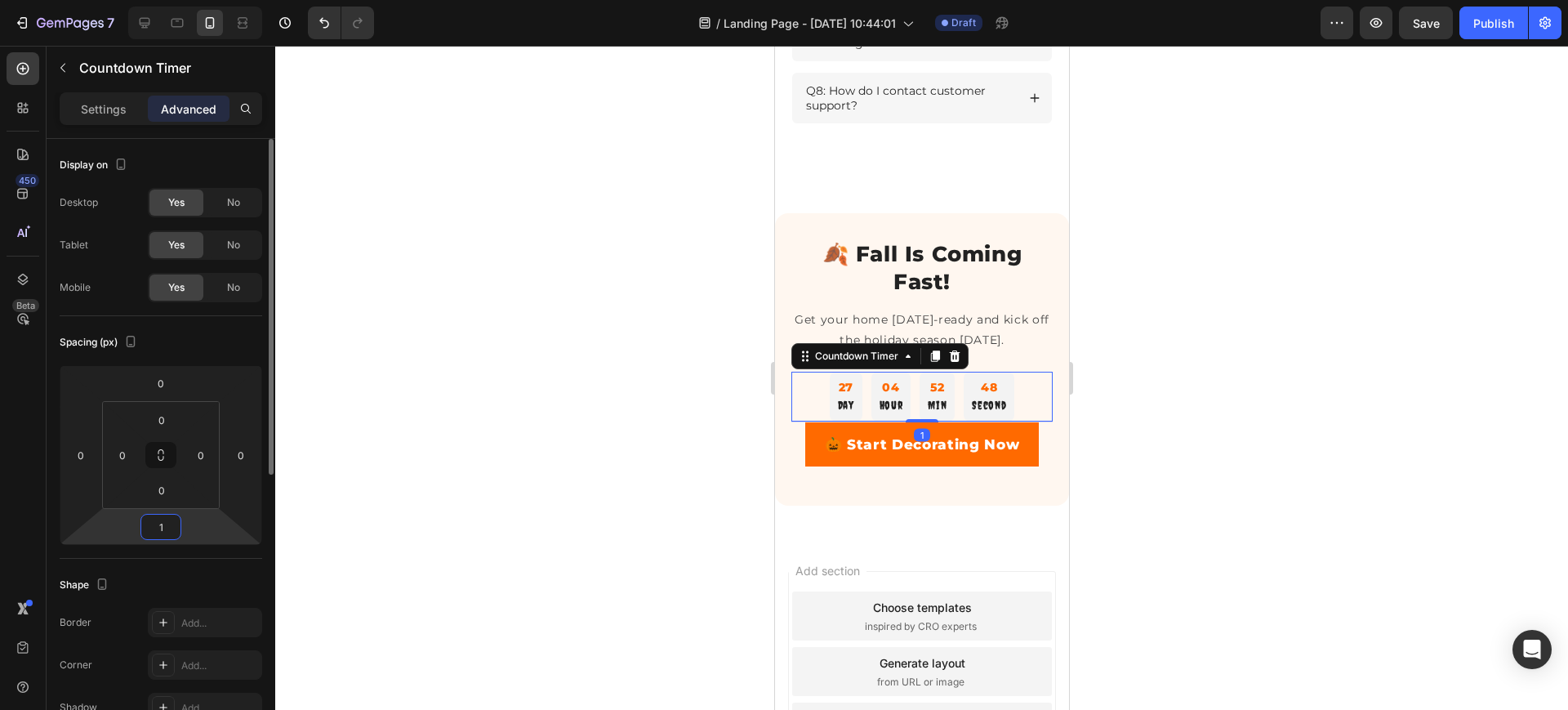
type input "10"
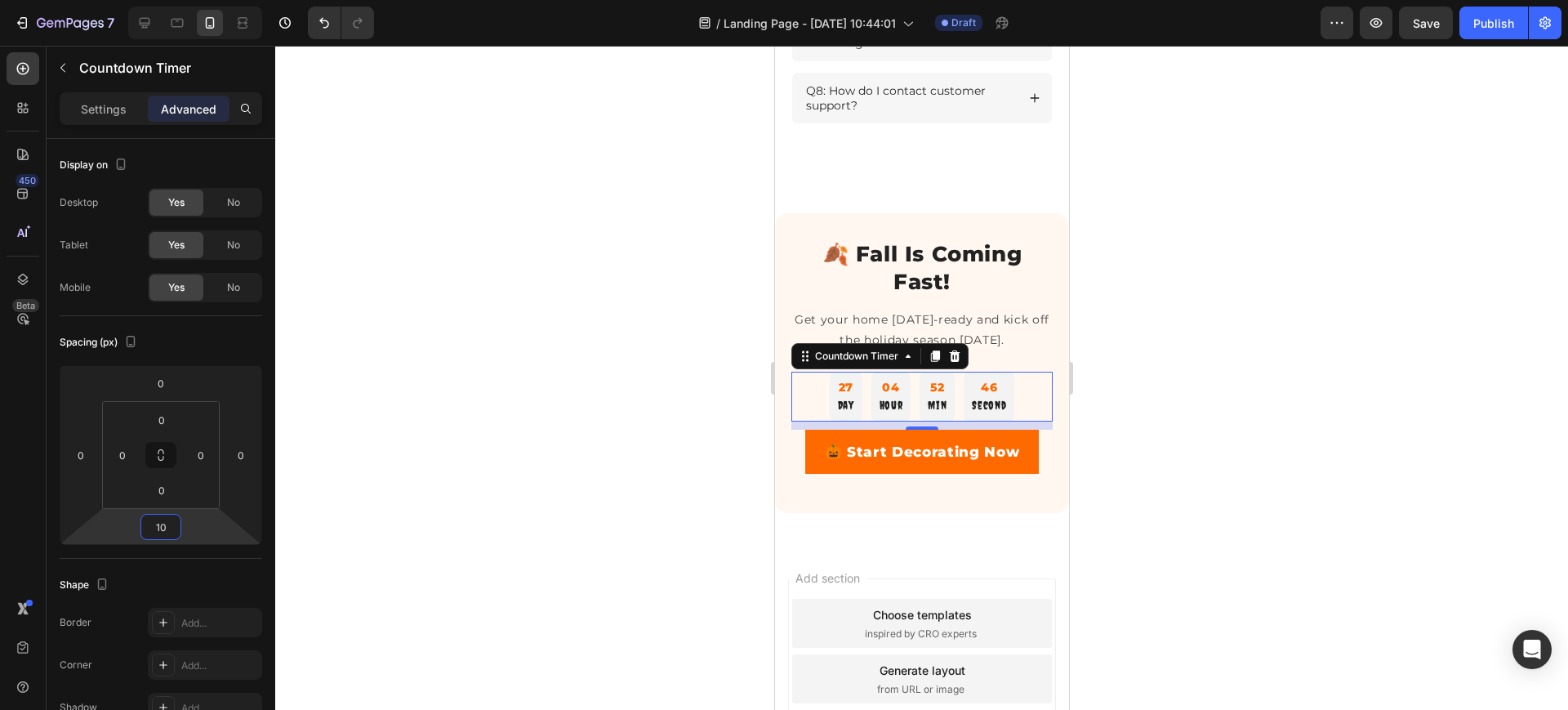
click at [436, 190] on div at bounding box center [922, 377] width 1293 height 664
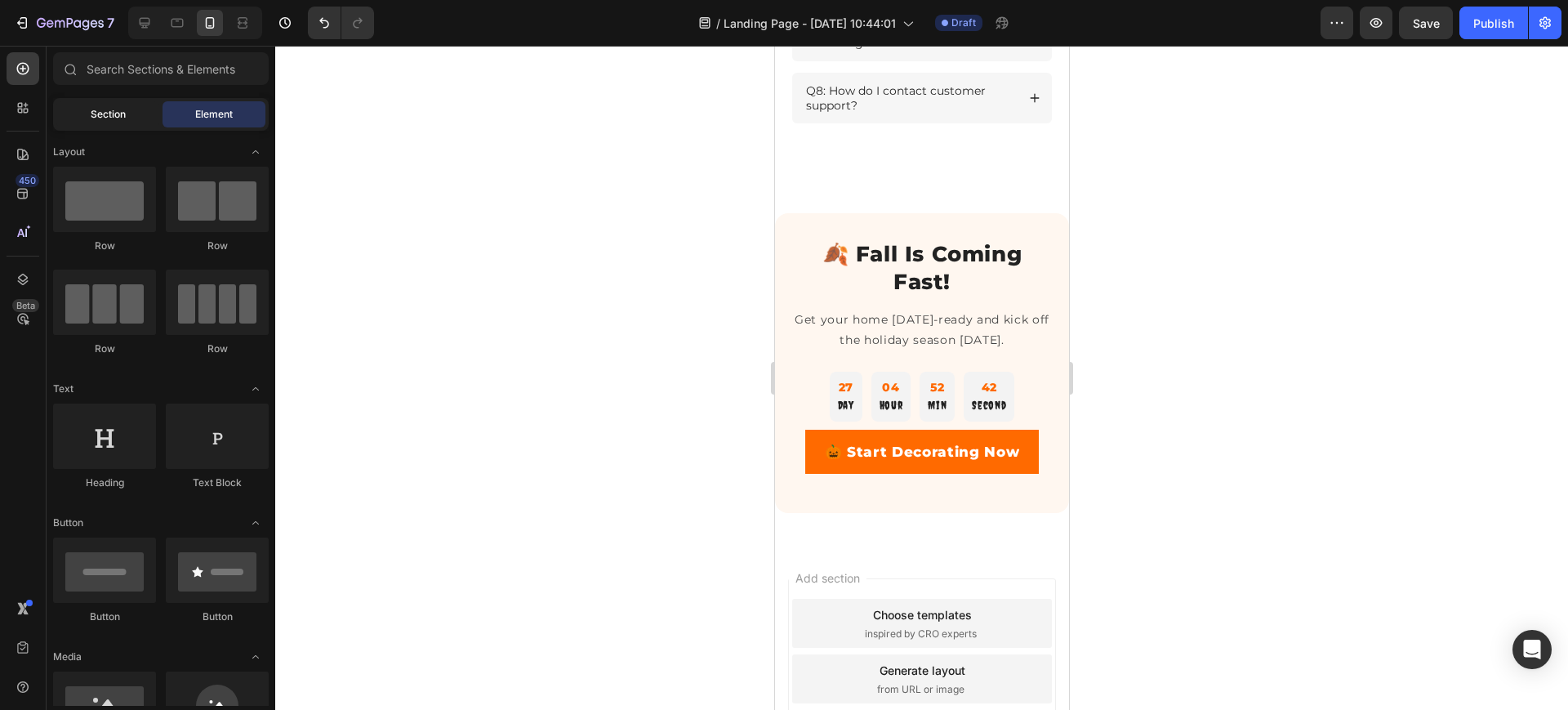
click at [105, 115] on span "Section" at bounding box center [107, 114] width 35 height 14
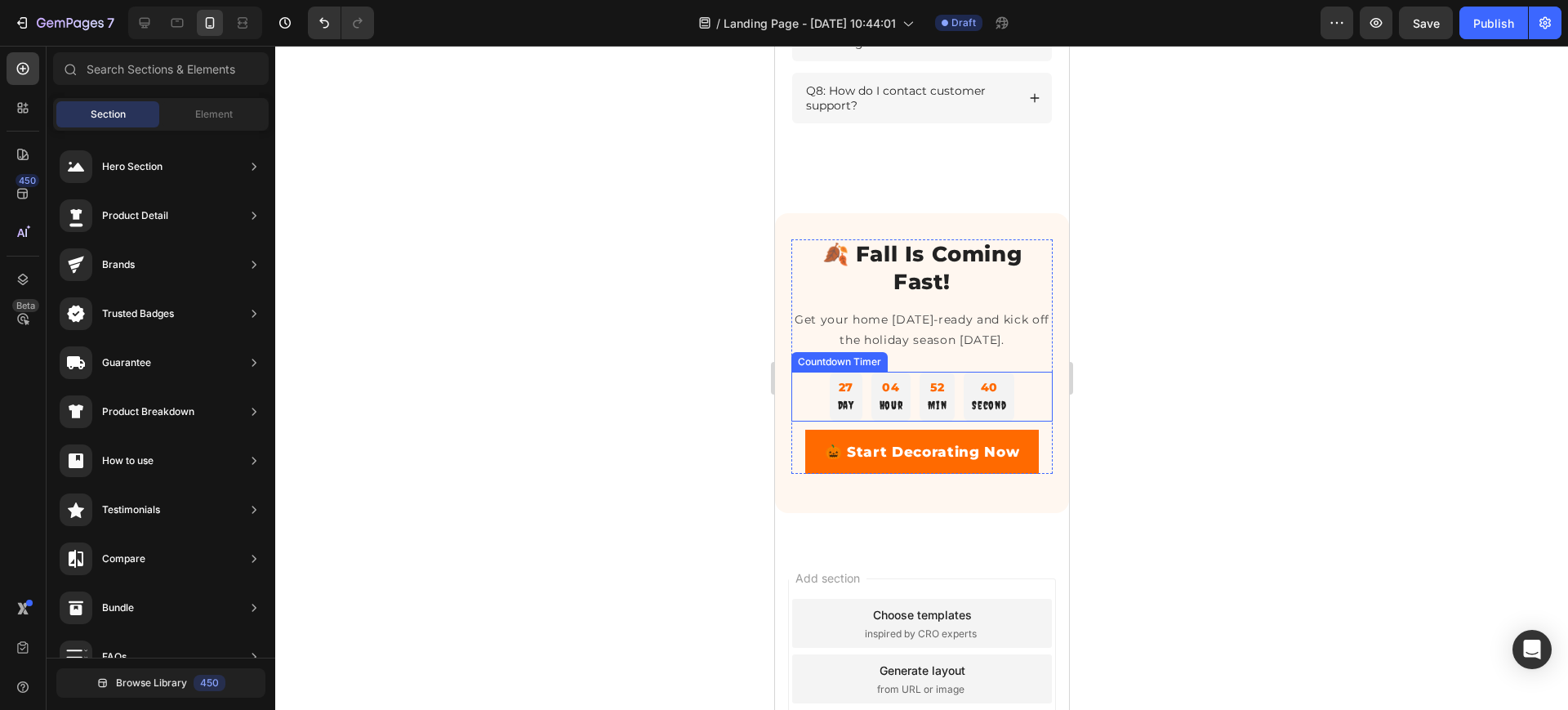
click at [859, 388] on div "27 Day 04 Hour 52 Min 40 Second" at bounding box center [921, 397] width 185 height 50
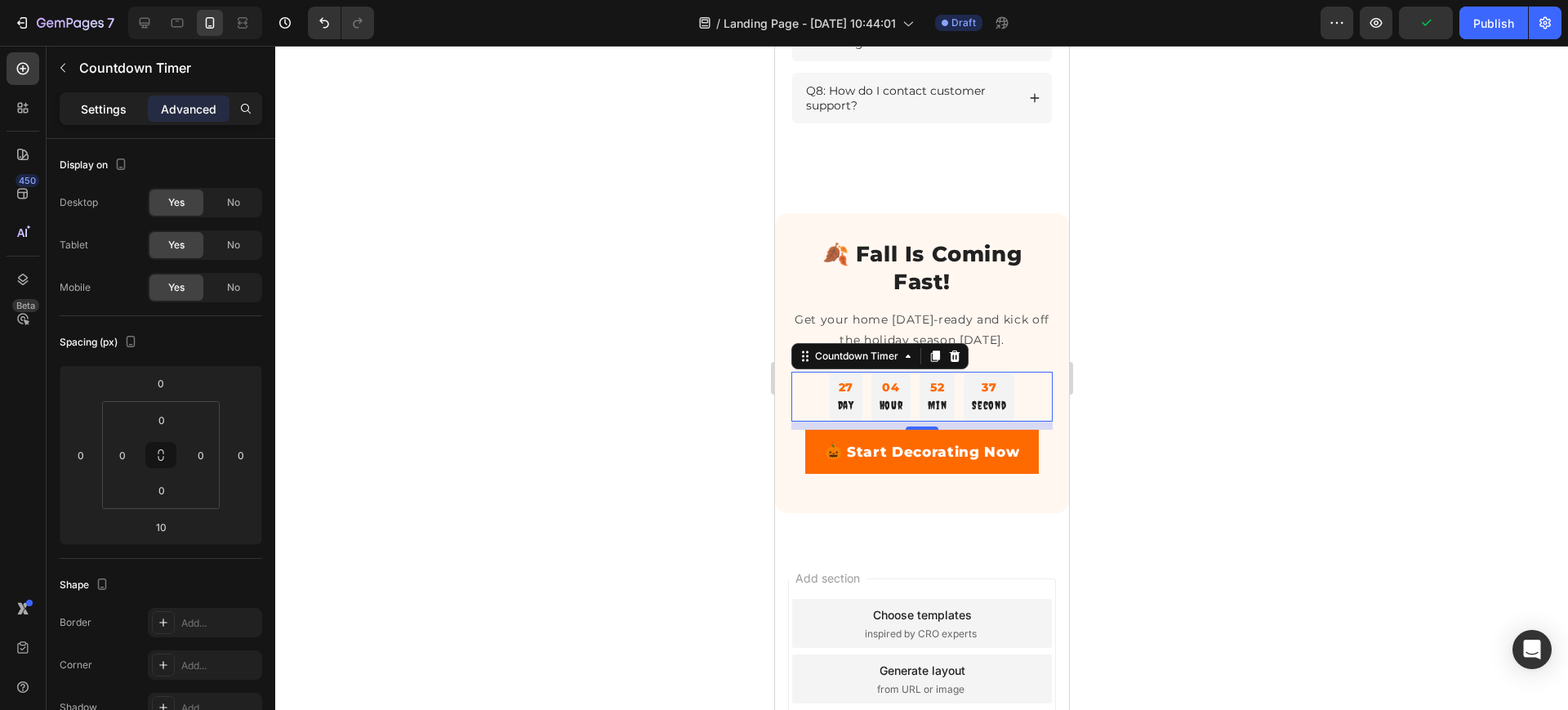
click at [109, 108] on p "Settings" at bounding box center [103, 108] width 46 height 17
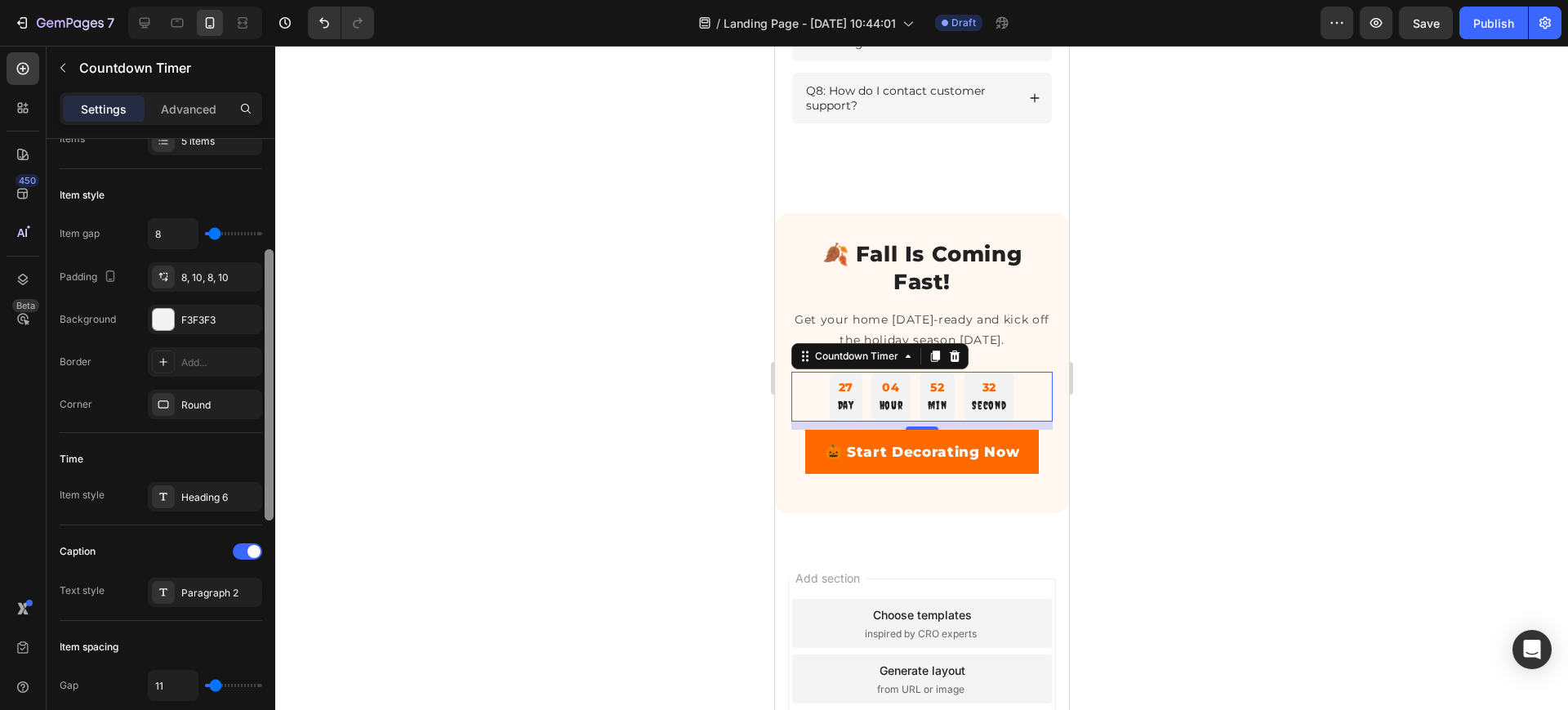
scroll to position [244, 0]
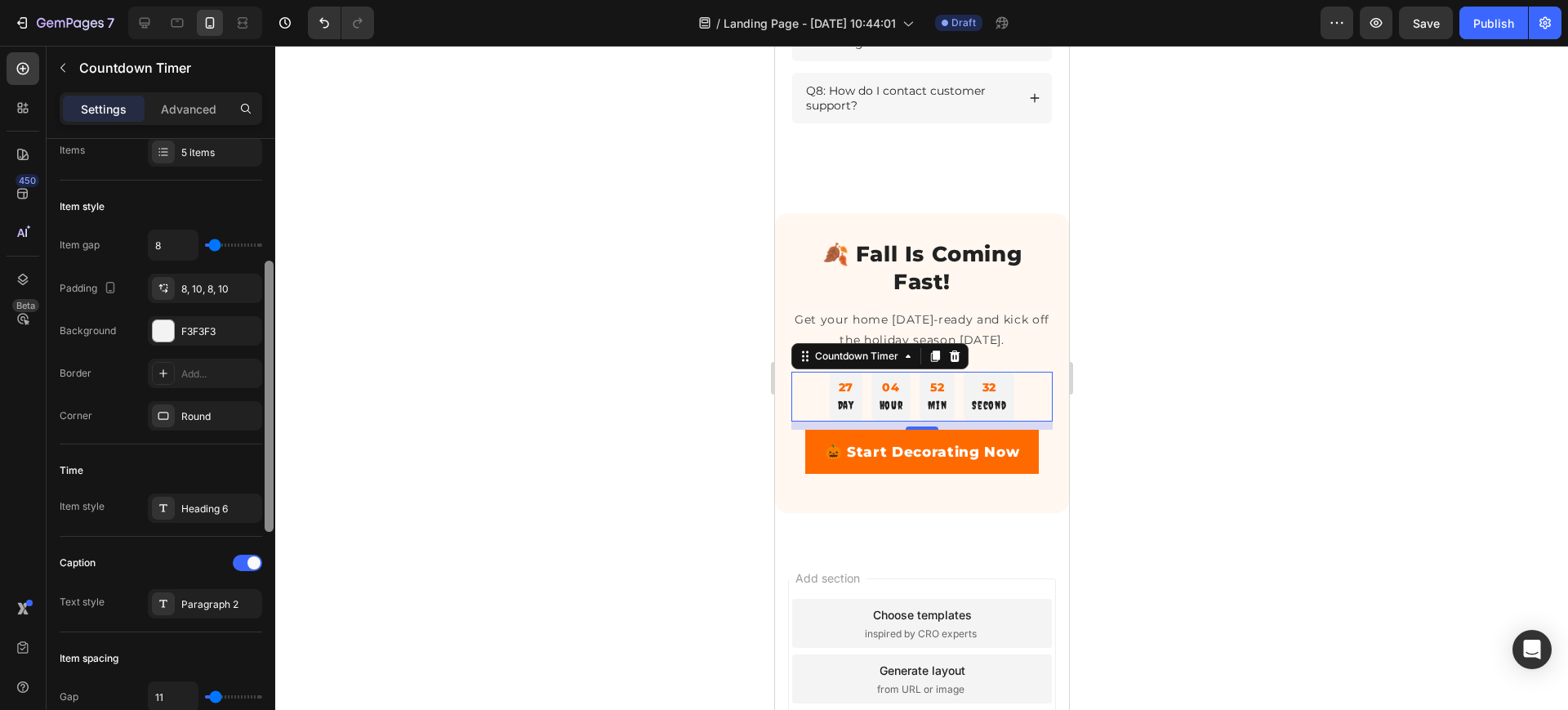
drag, startPoint x: 267, startPoint y: 337, endPoint x: 259, endPoint y: 445, distance: 108.3
click at [259, 445] on div "Countdown time Type End at Date September 22 2025 11:48 AM Time zone UTC-4 Item…" at bounding box center [161, 447] width 229 height 617
click at [219, 289] on div "8, 10, 8, 10" at bounding box center [205, 289] width 47 height 14
click at [605, 334] on div at bounding box center [922, 377] width 1293 height 664
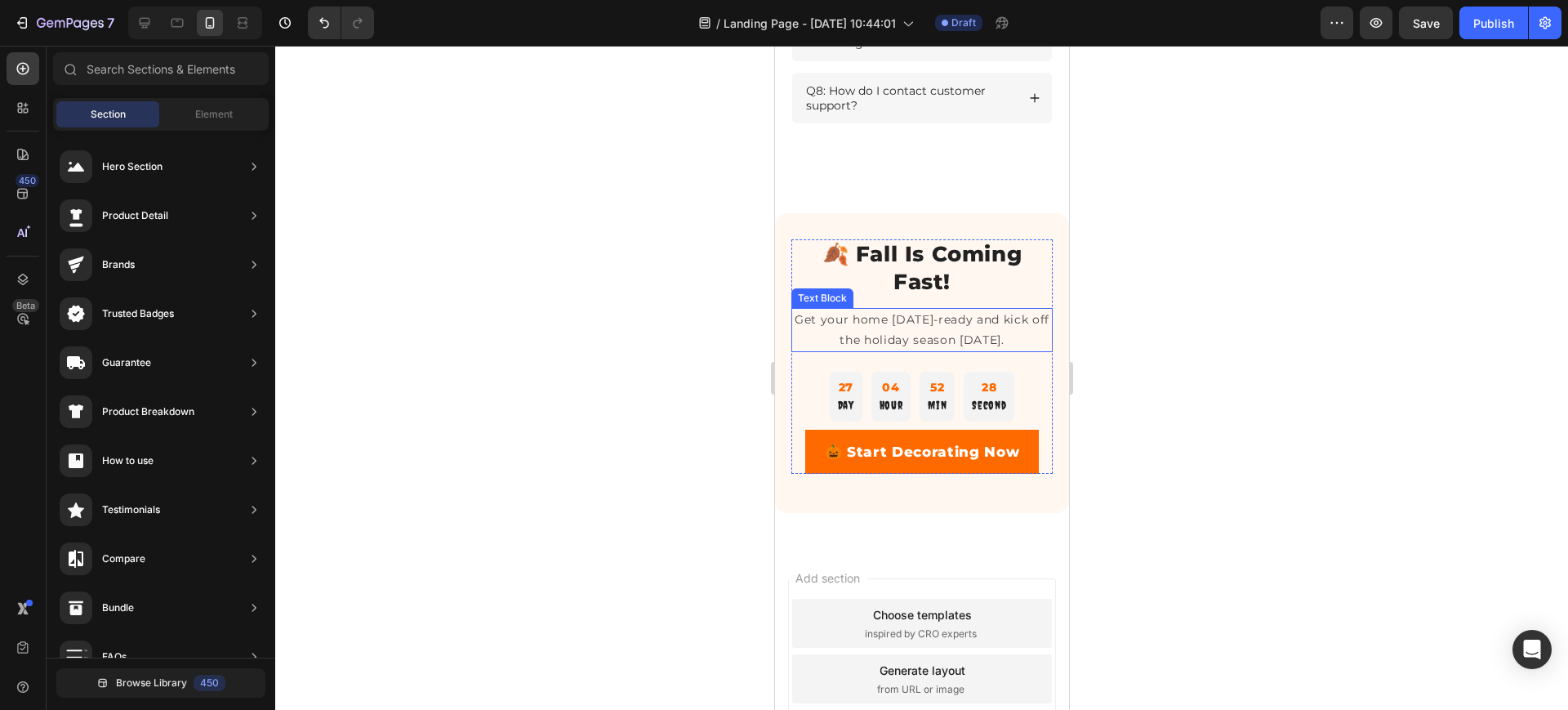
click at [876, 351] on p "Get your home Halloween-ready and kick off the holiday season today." at bounding box center [921, 330] width 259 height 41
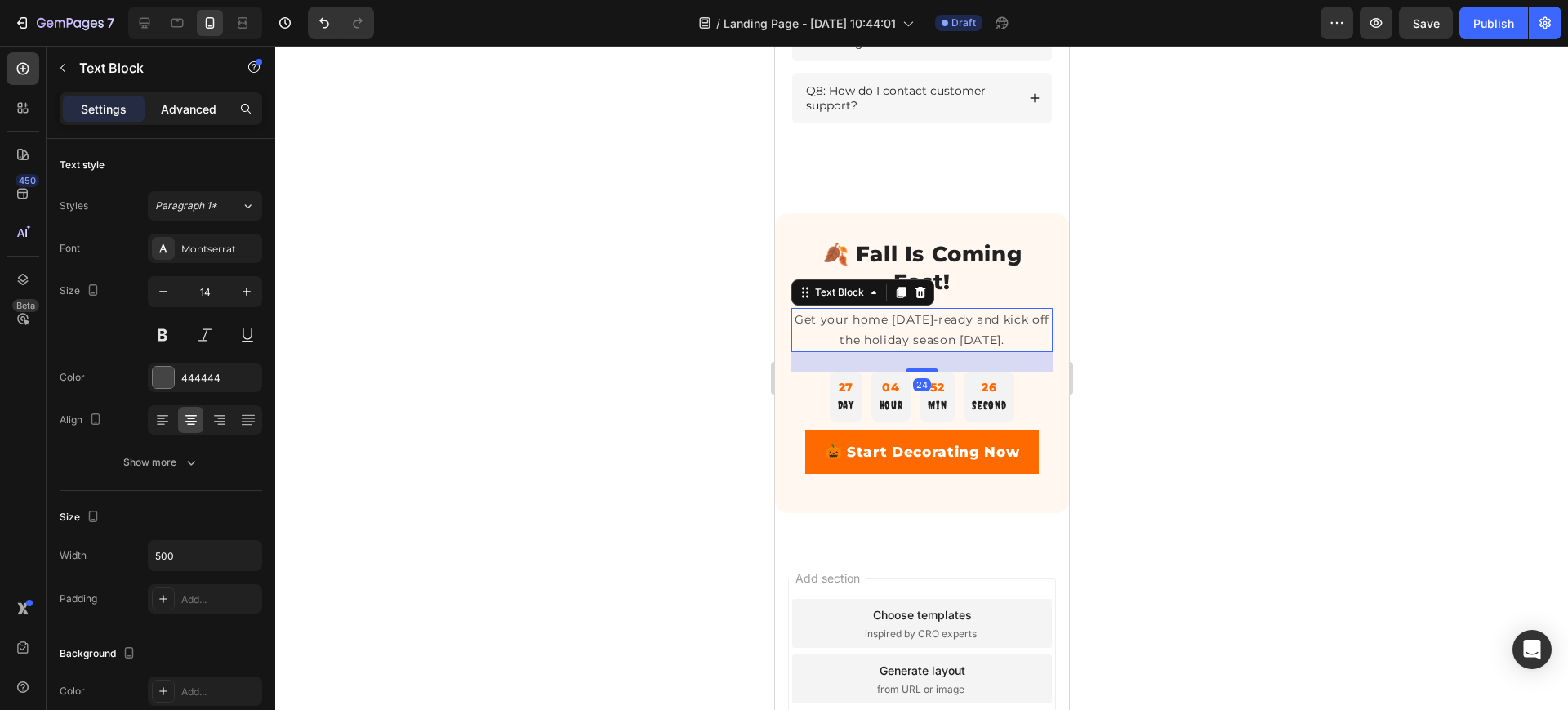
click at [193, 109] on p "Advanced" at bounding box center [189, 108] width 55 height 17
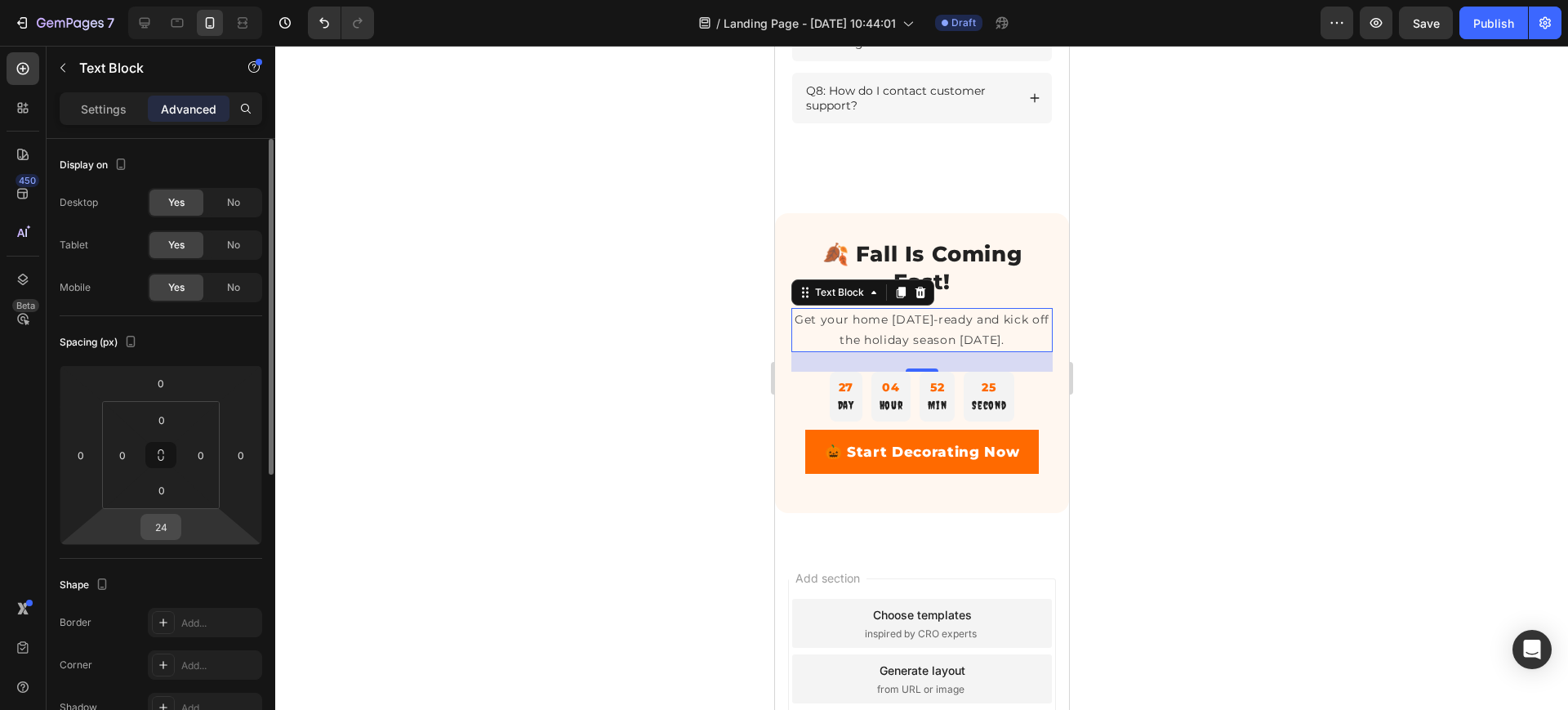
click at [166, 532] on input "24" at bounding box center [161, 526] width 33 height 24
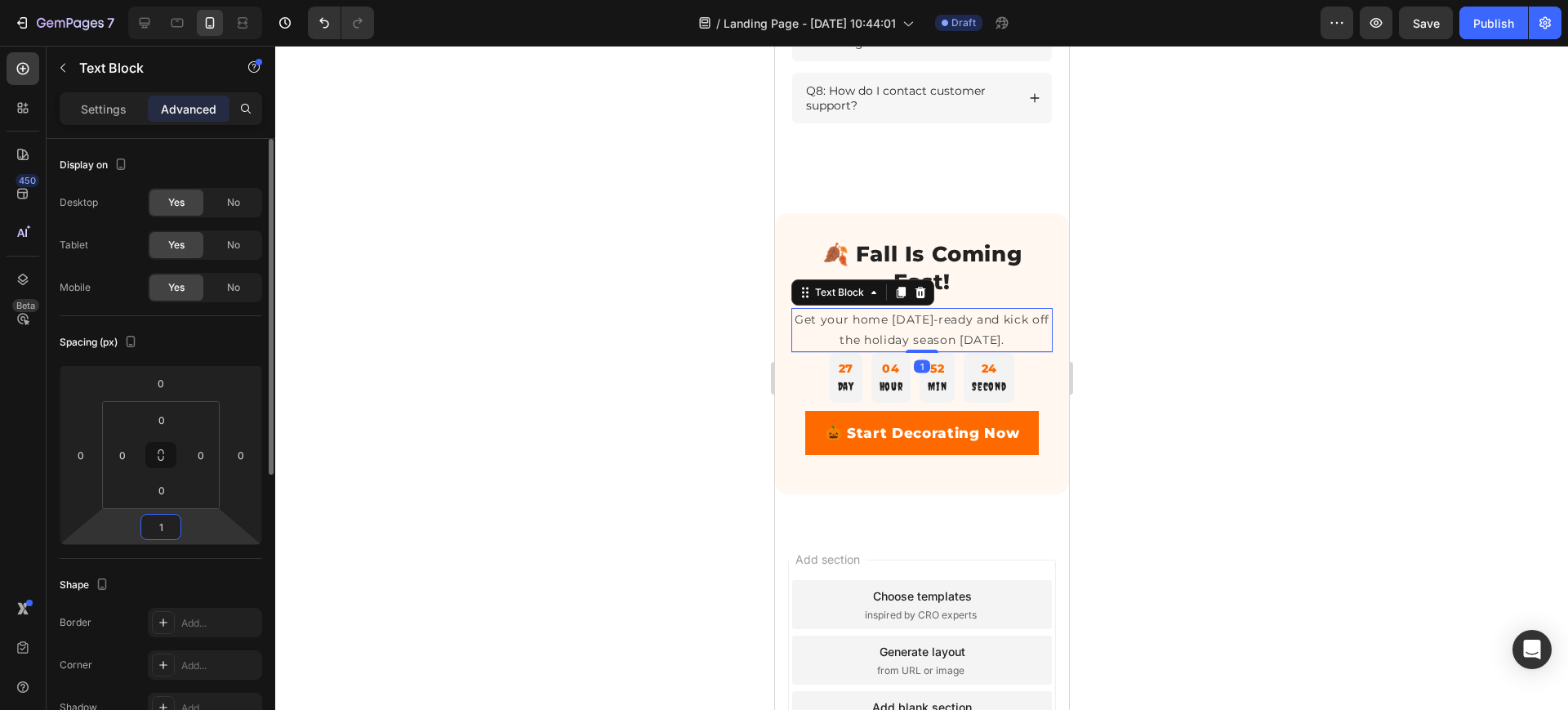
type input "15"
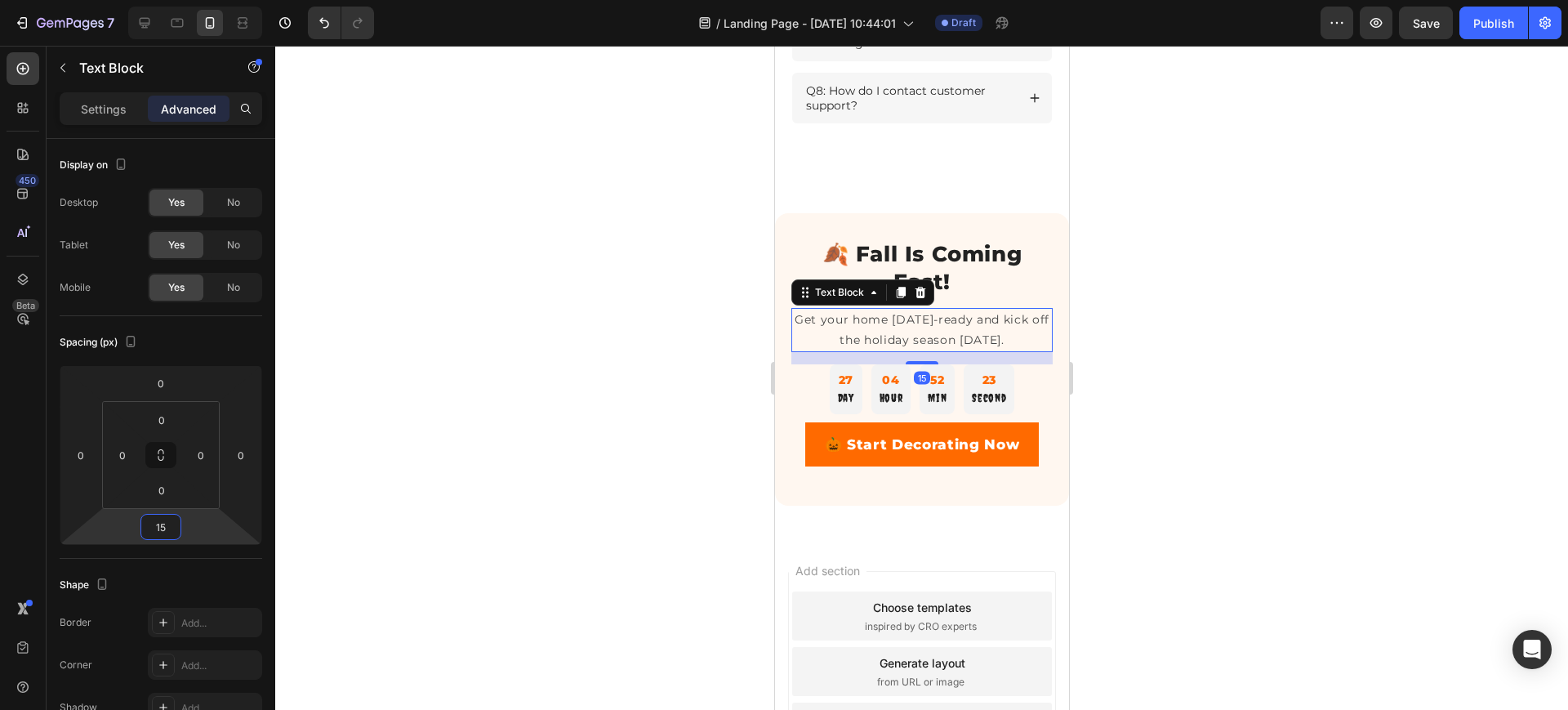
click at [522, 535] on div at bounding box center [922, 377] width 1293 height 664
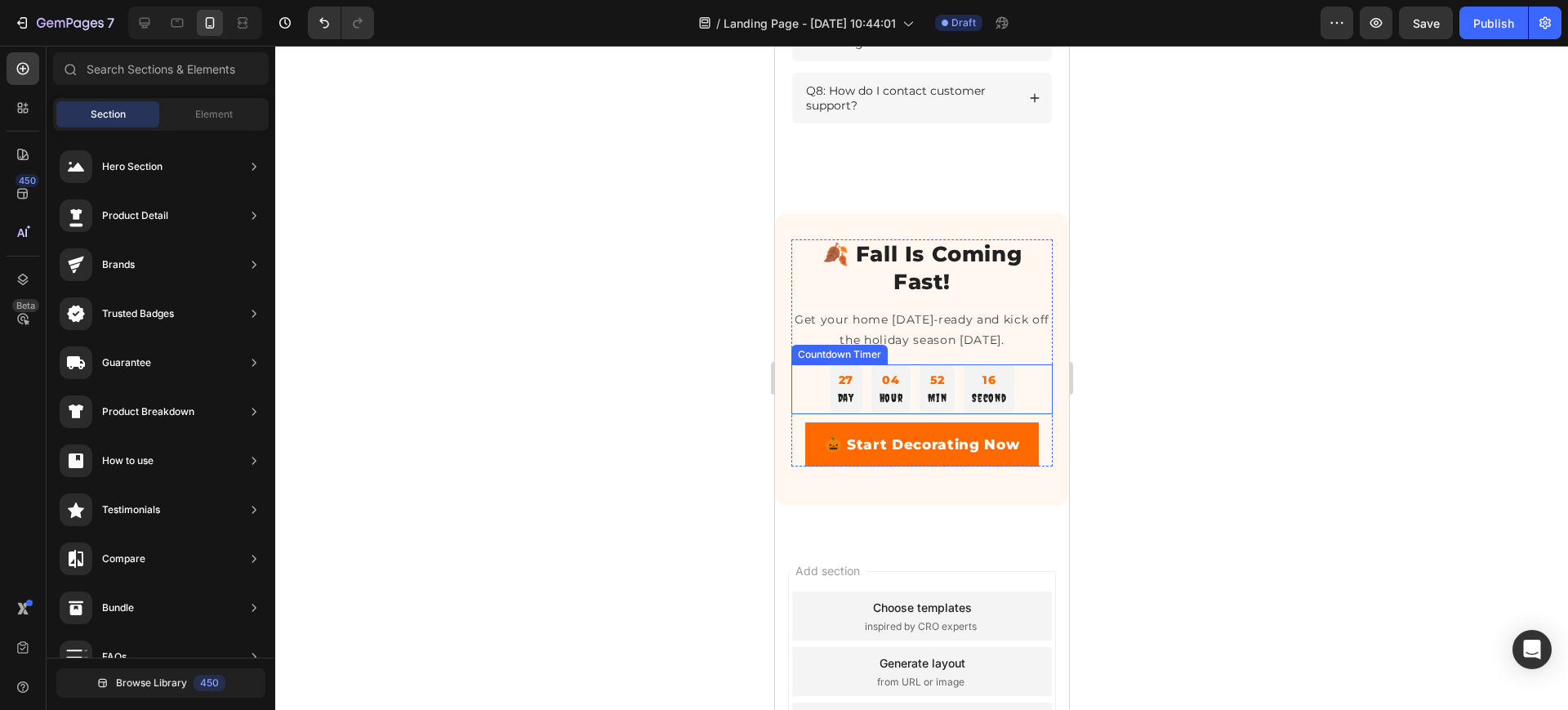
click at [841, 389] on div "27" at bounding box center [845, 380] width 16 height 18
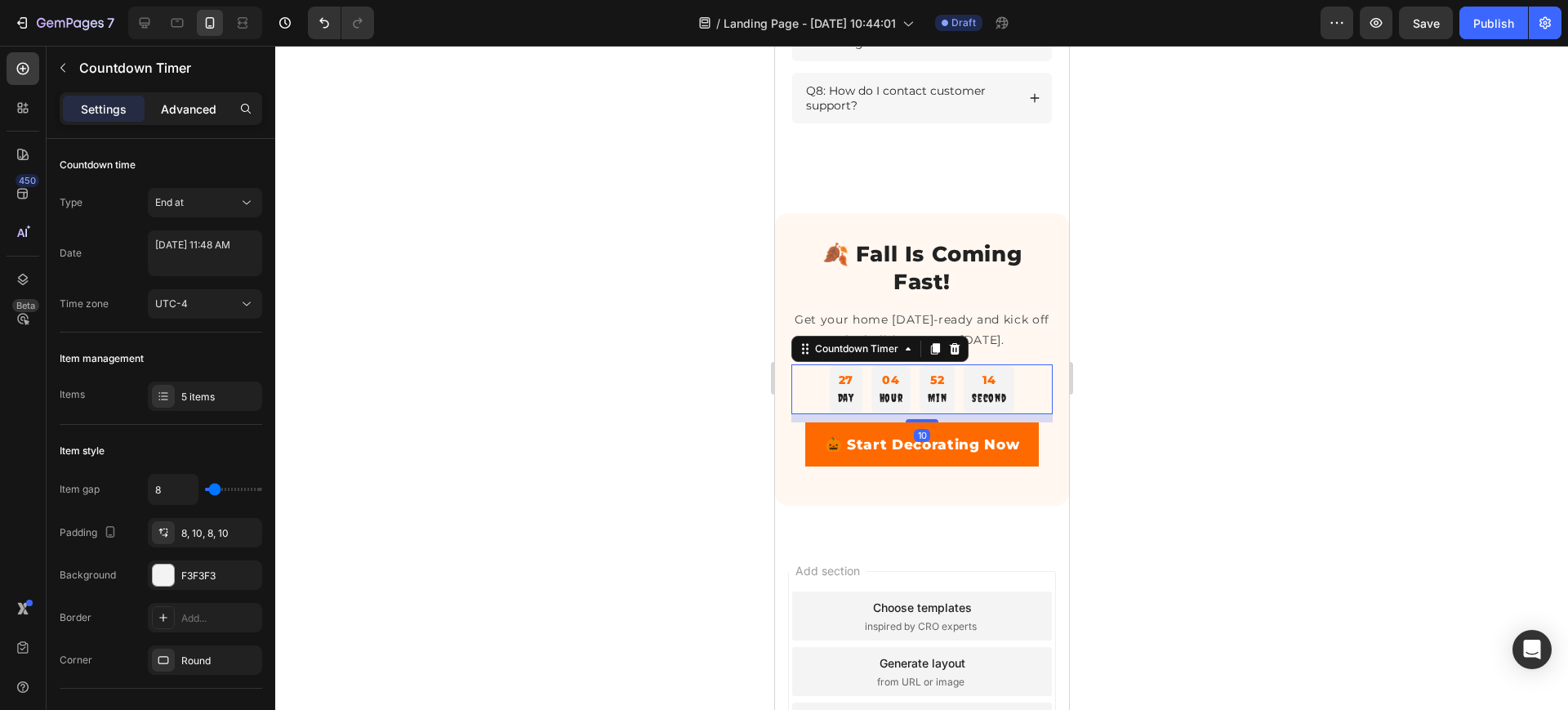
click at [199, 110] on p "Advanced" at bounding box center [189, 108] width 55 height 17
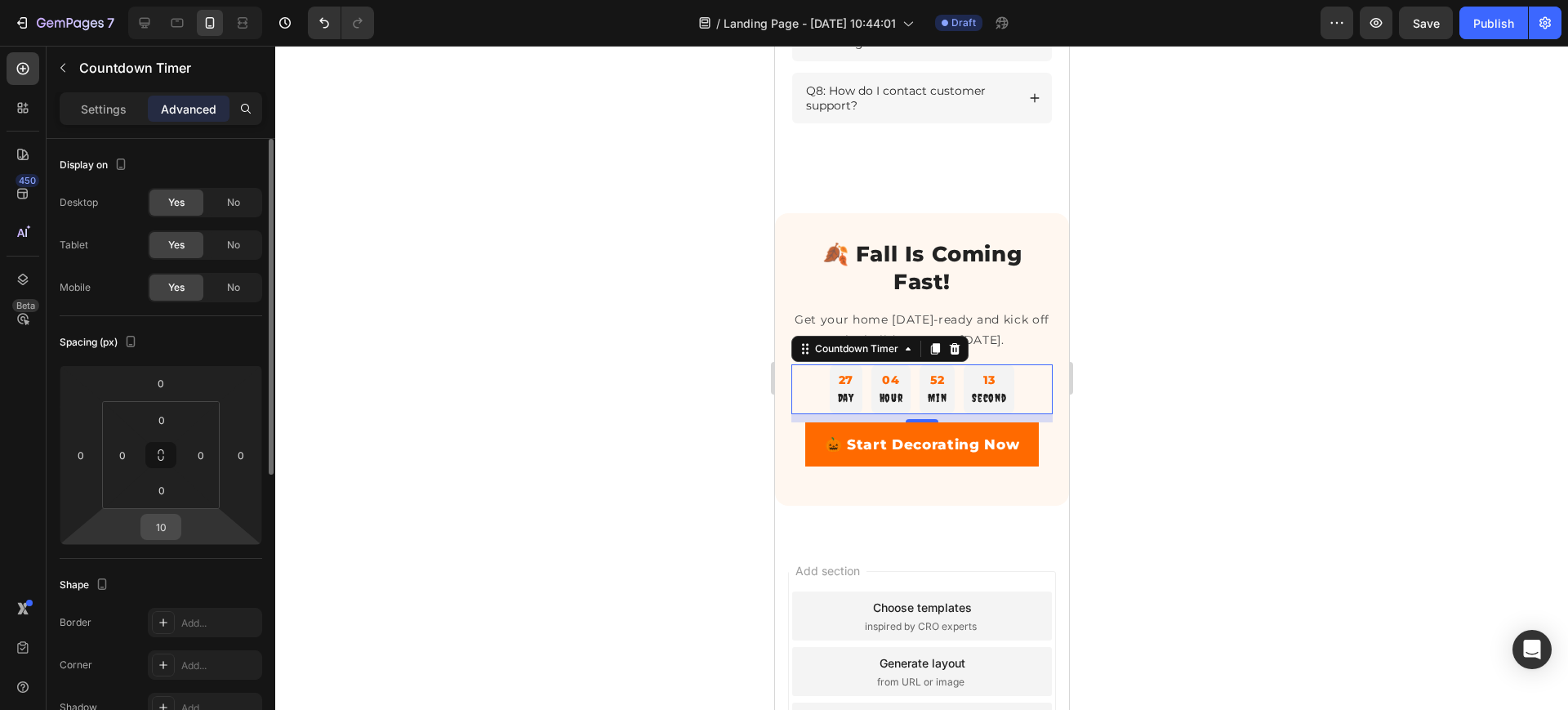
click at [180, 534] on div "10" at bounding box center [161, 526] width 41 height 26
click at [166, 524] on input "10" at bounding box center [161, 526] width 33 height 24
type input "15"
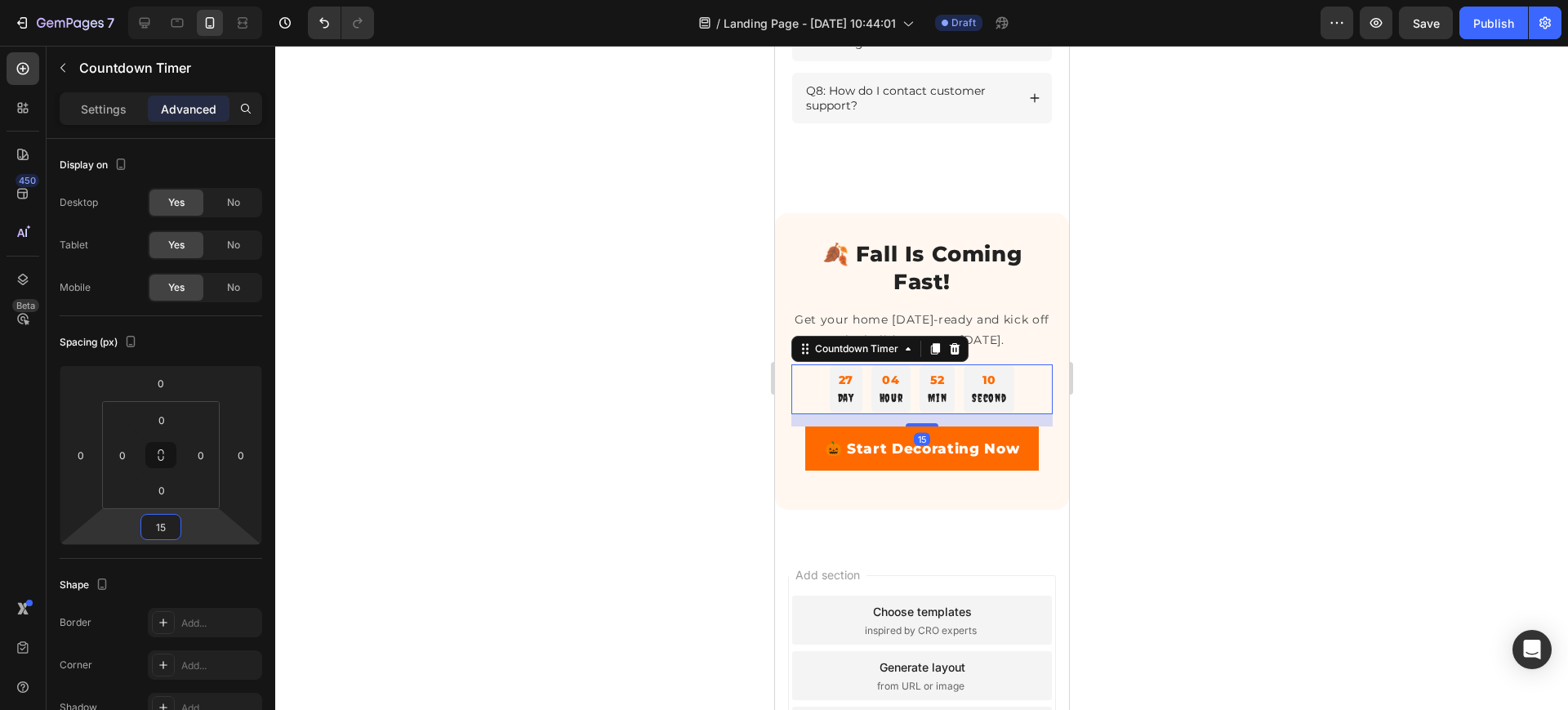
click at [487, 451] on div at bounding box center [922, 377] width 1293 height 664
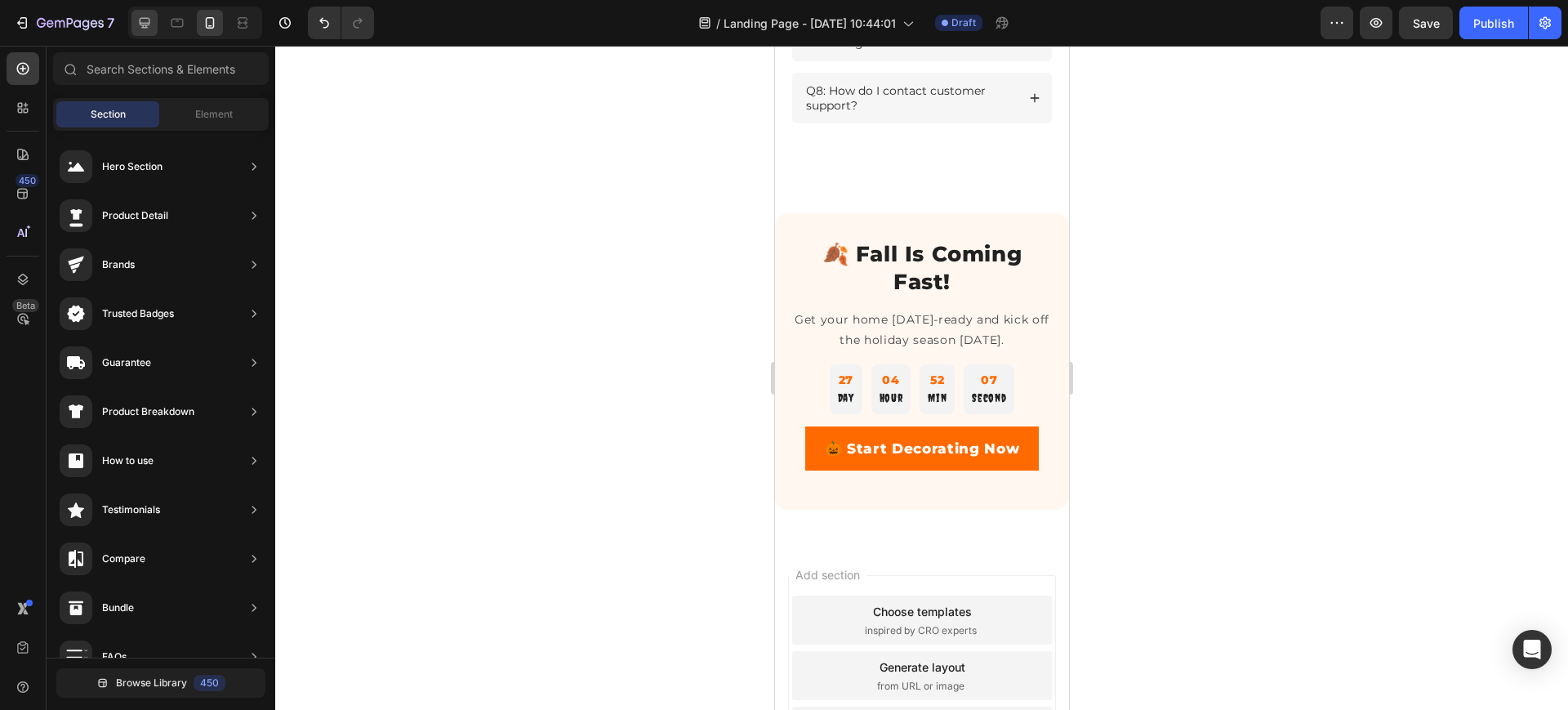
click at [141, 23] on icon at bounding box center [145, 22] width 16 height 16
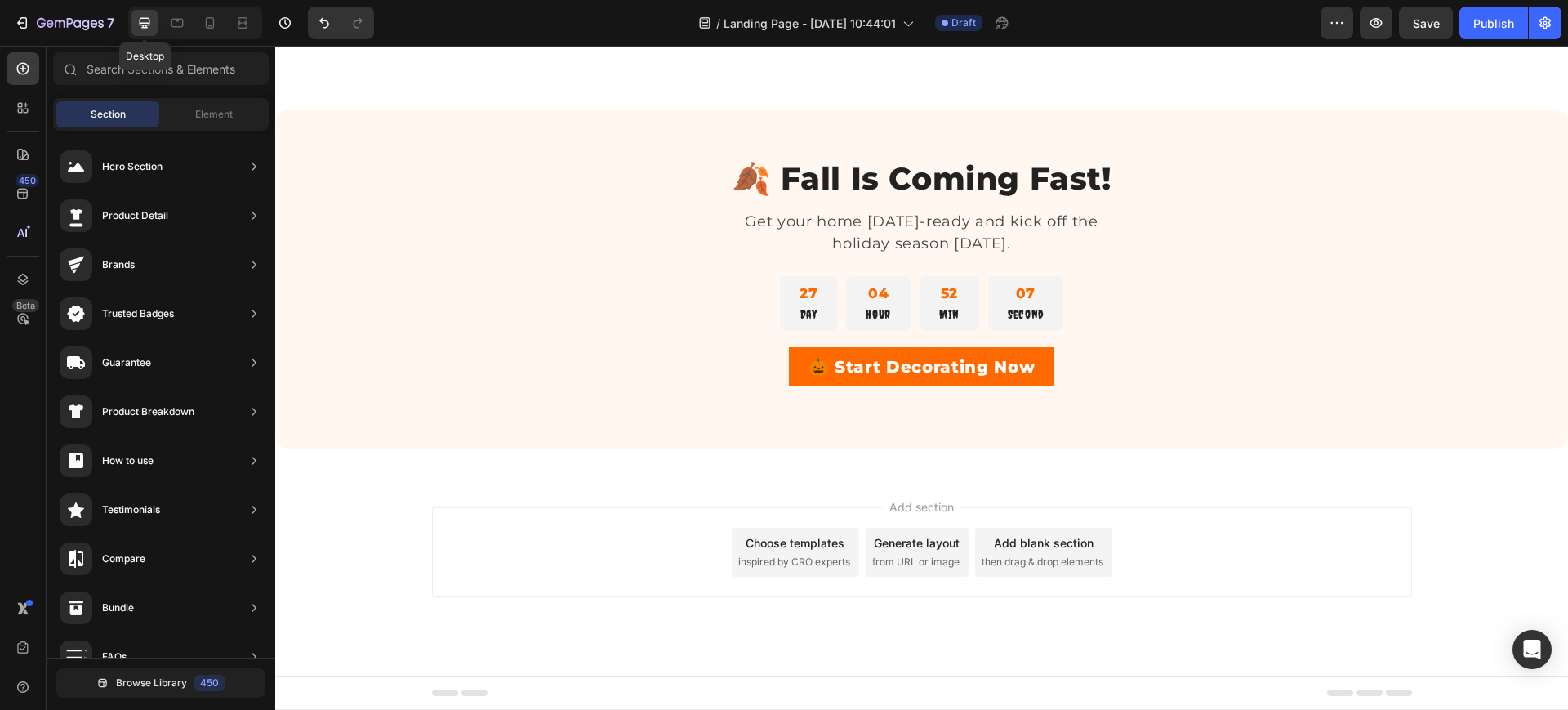
scroll to position [2630, 0]
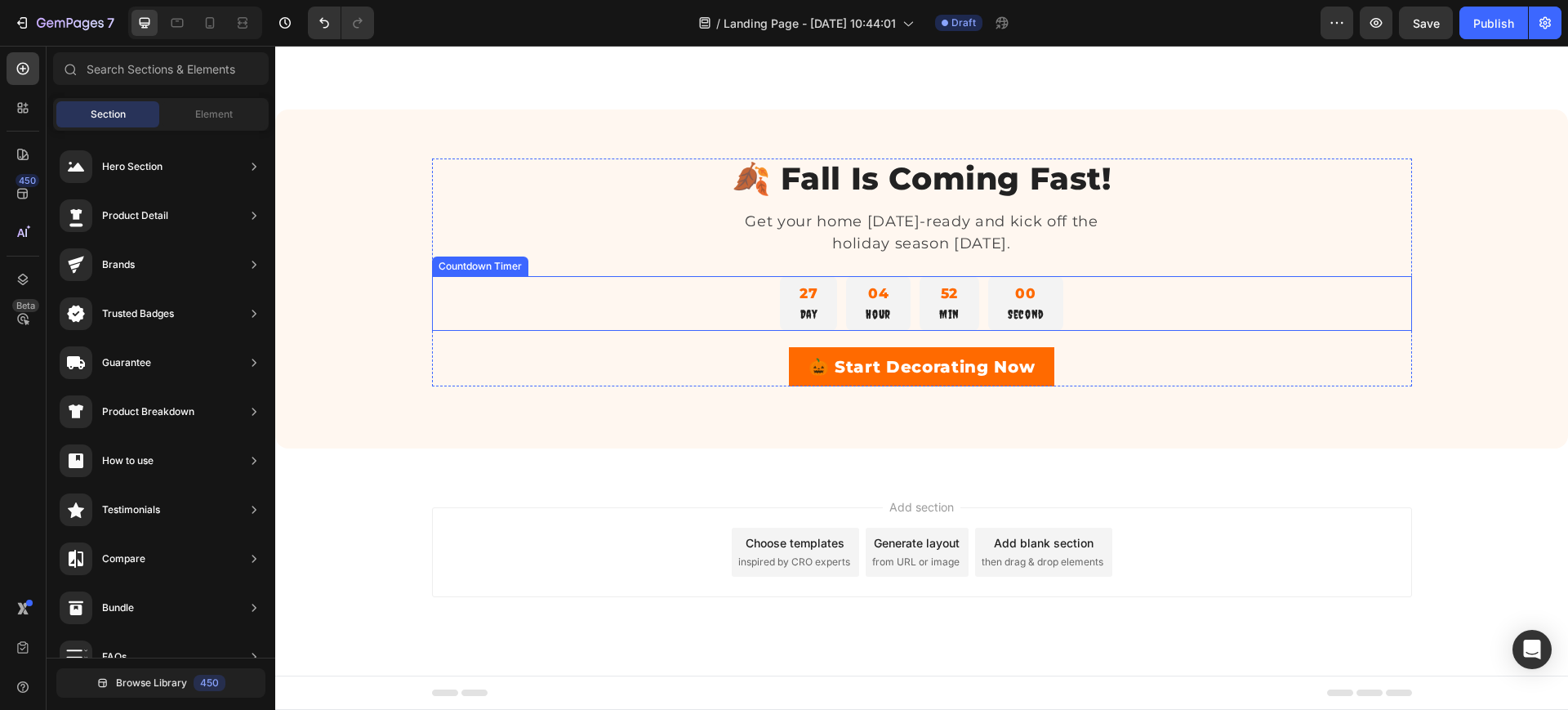
click at [763, 303] on div "27 Day 04 Hour 52 Min 00 Second" at bounding box center [922, 303] width 980 height 55
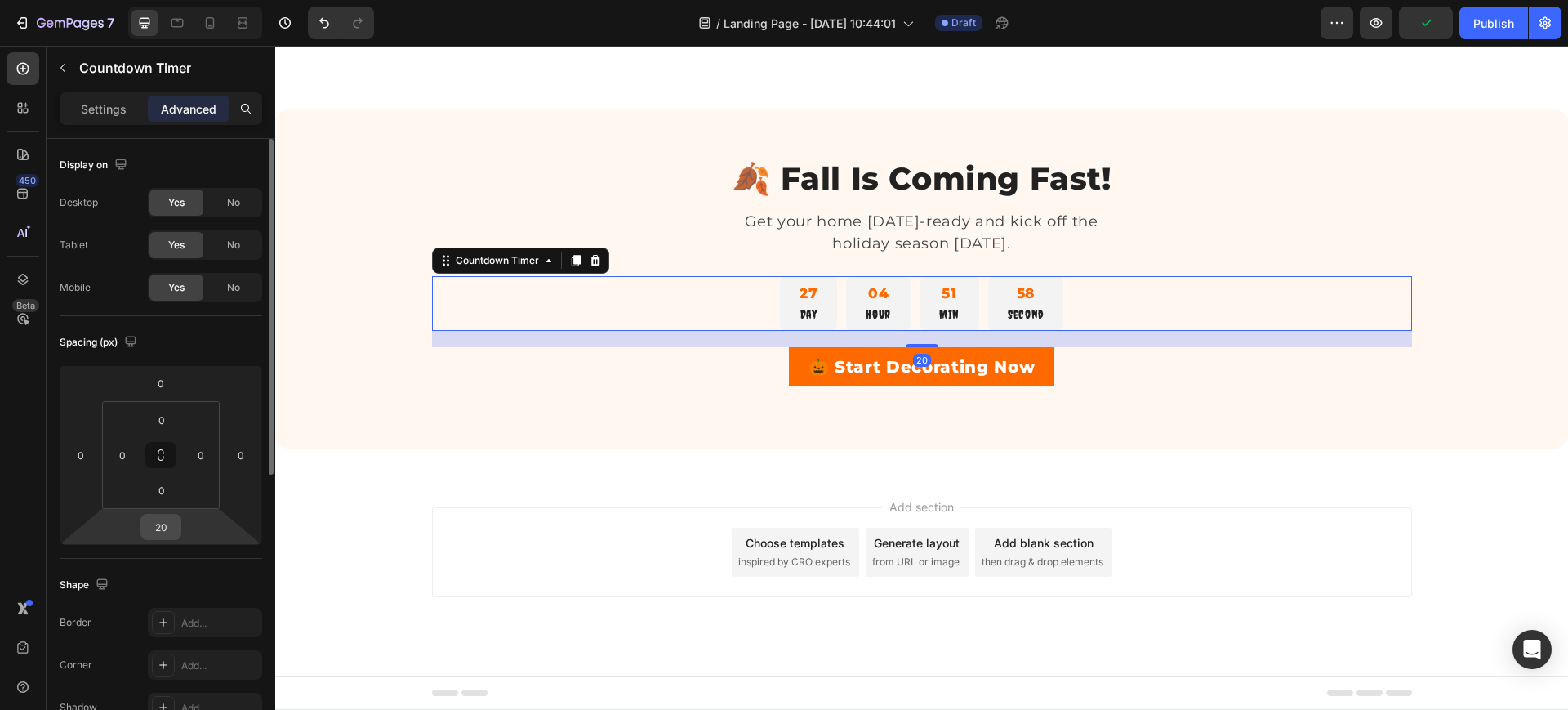
click at [164, 526] on input "20" at bounding box center [161, 526] width 33 height 24
type input "30"
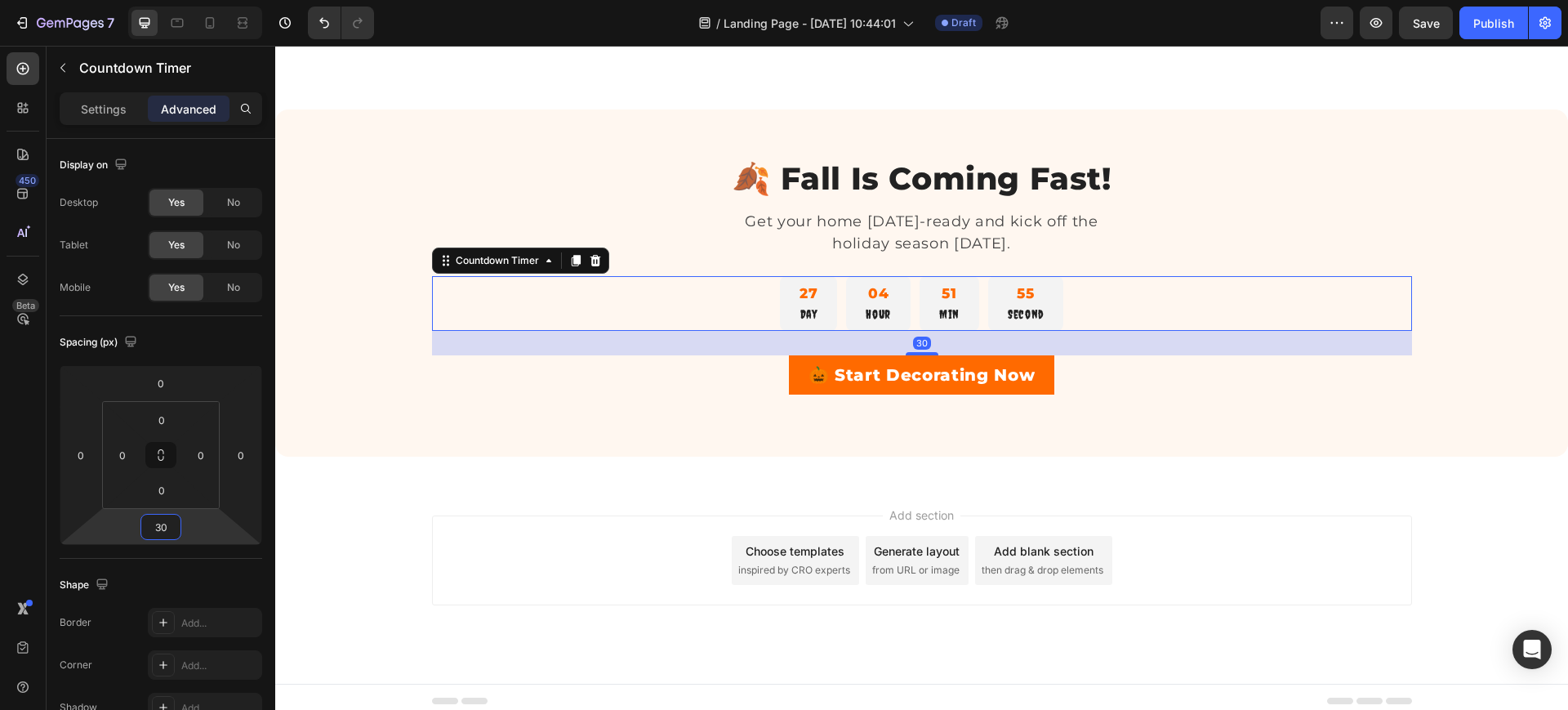
click at [470, 511] on div "Add section Choose templates inspired by CRO experts Generate layout from URL o…" at bounding box center [922, 583] width 1293 height 201
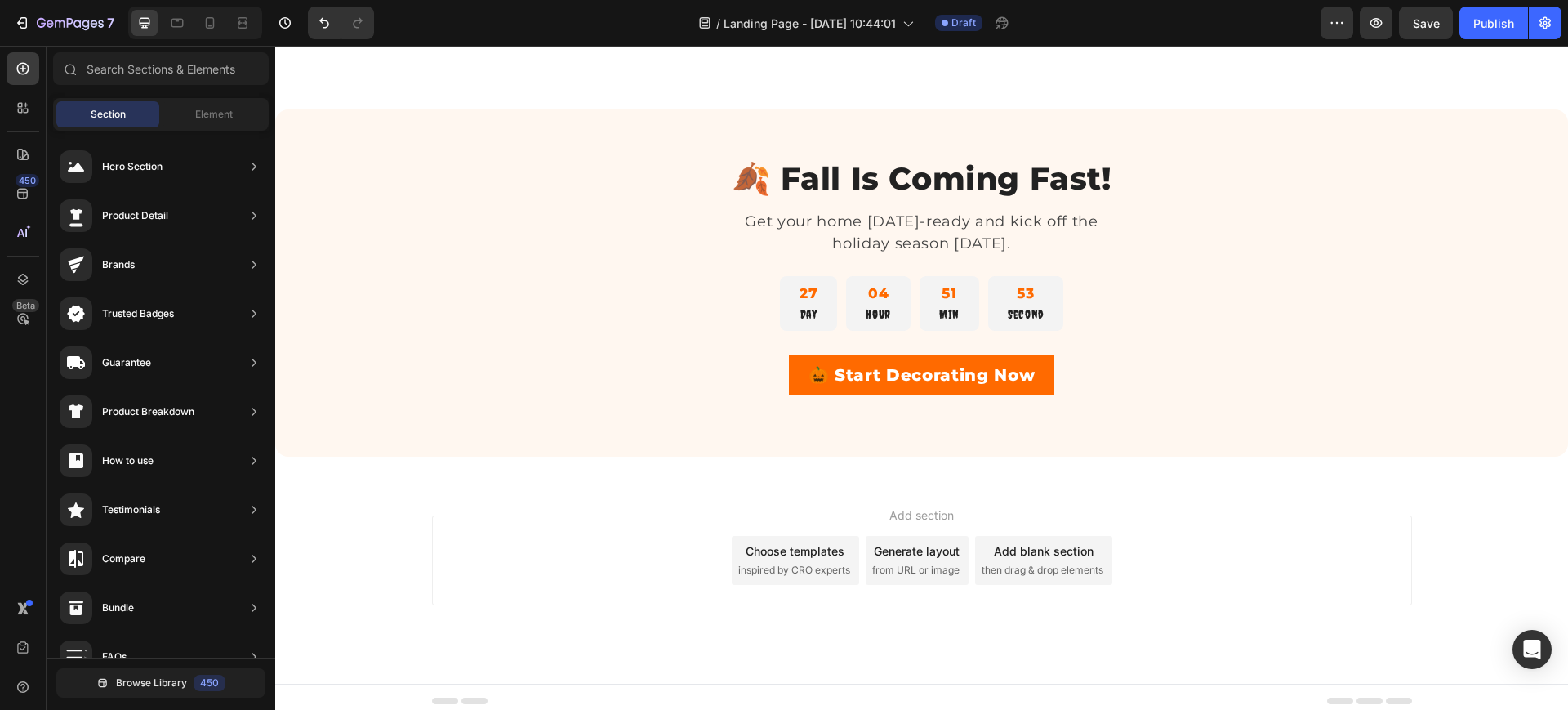
click at [584, 483] on div "Add section Choose templates inspired by CRO experts Generate layout from URL o…" at bounding box center [922, 583] width 1293 height 201
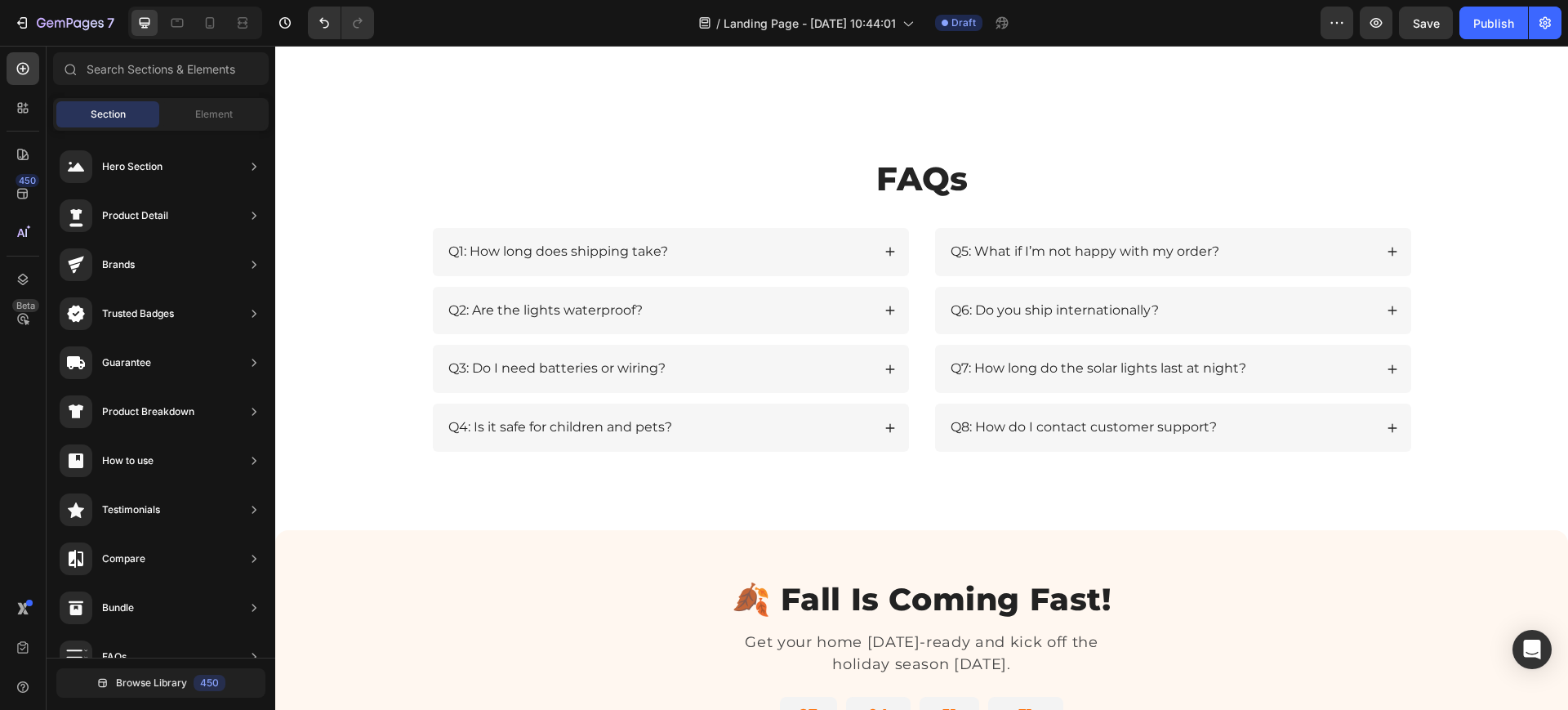
scroll to position [2438, 0]
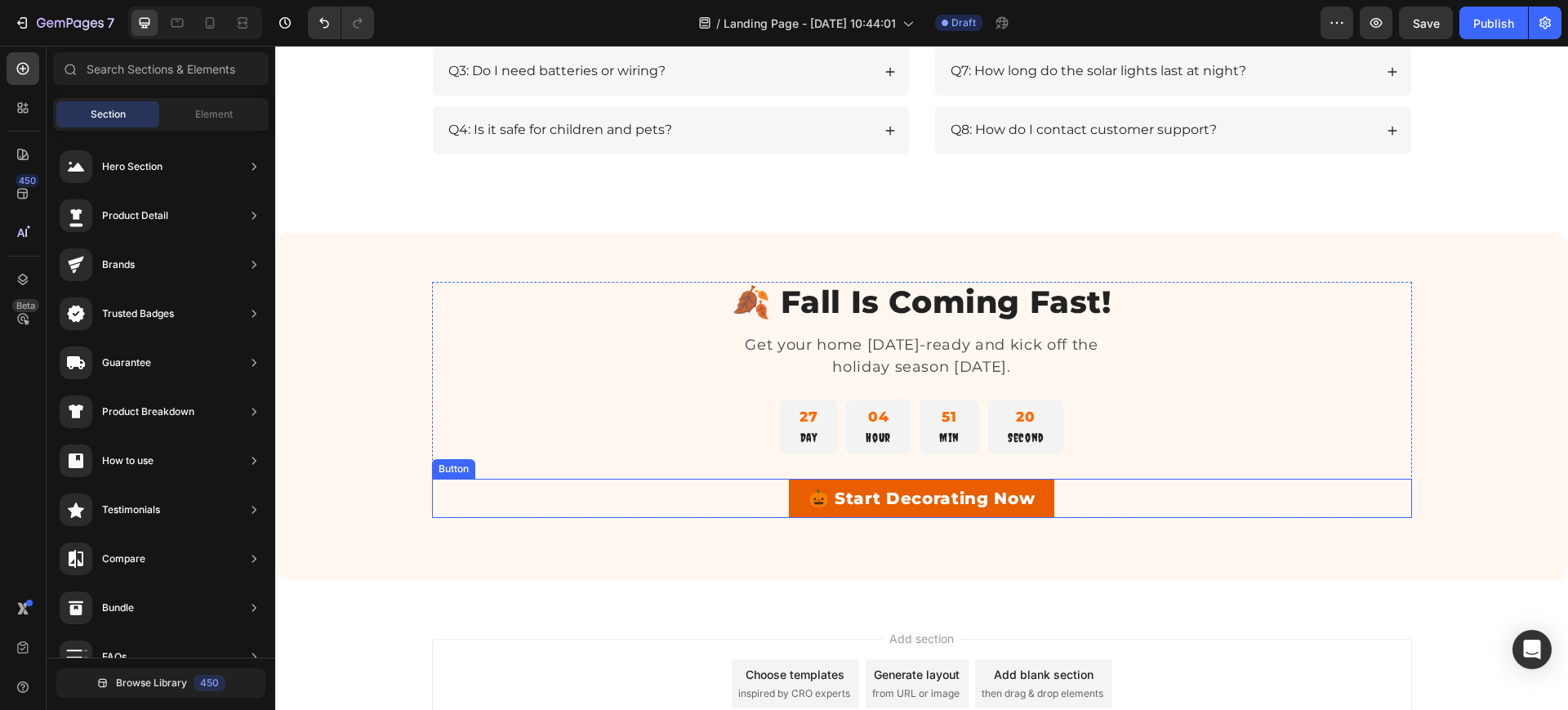
click at [794, 490] on link "🎃 Start Decorating Now" at bounding box center [922, 498] width 267 height 39
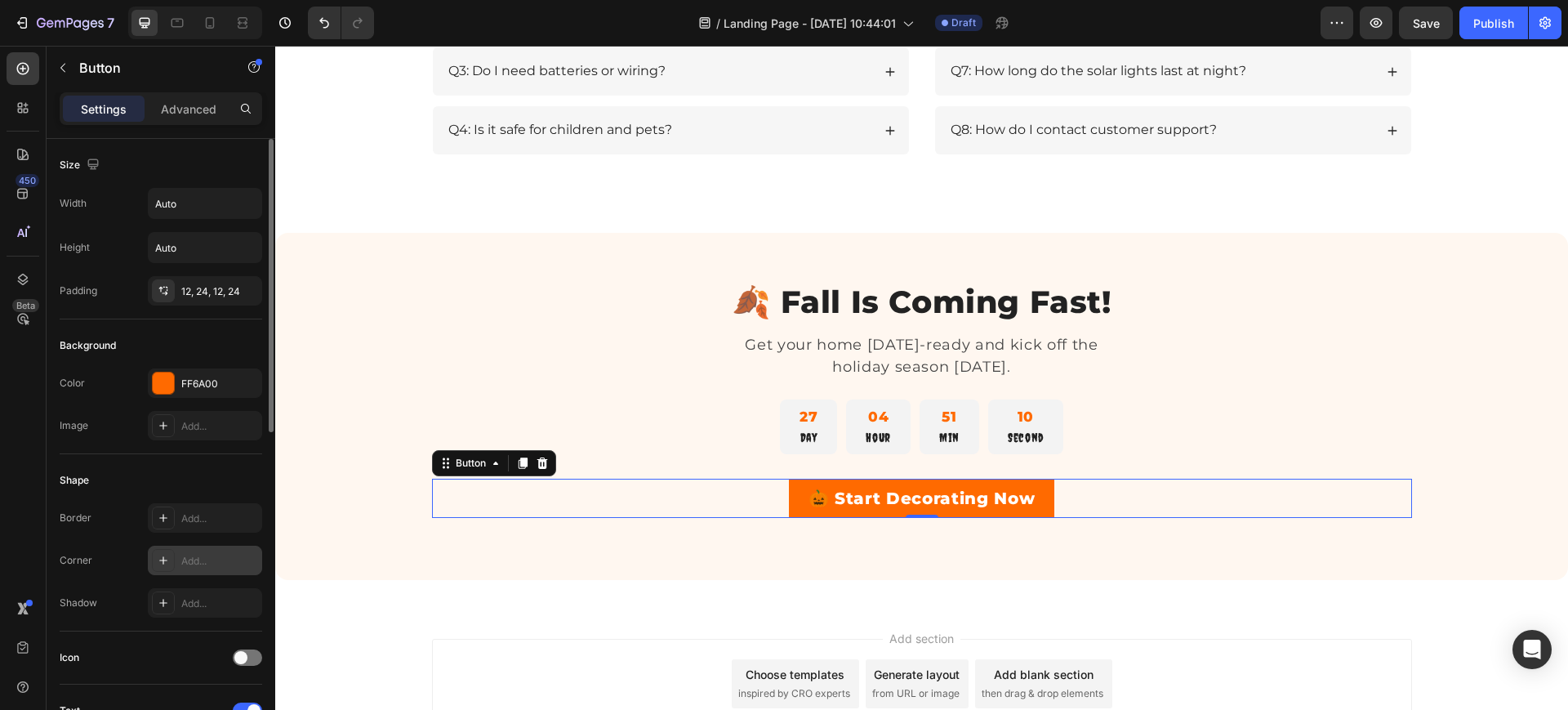
click at [197, 554] on div "Add..." at bounding box center [220, 561] width 77 height 14
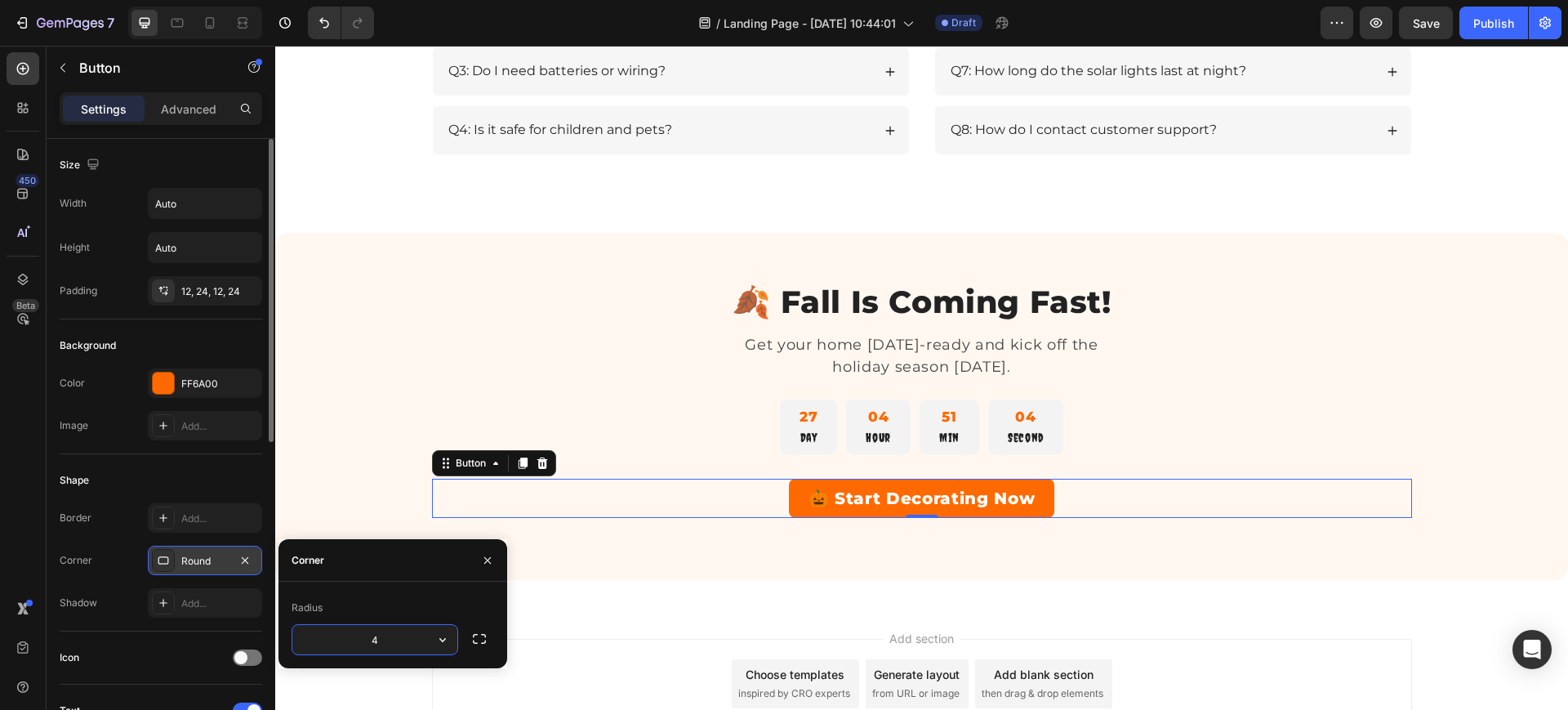
type input "48"
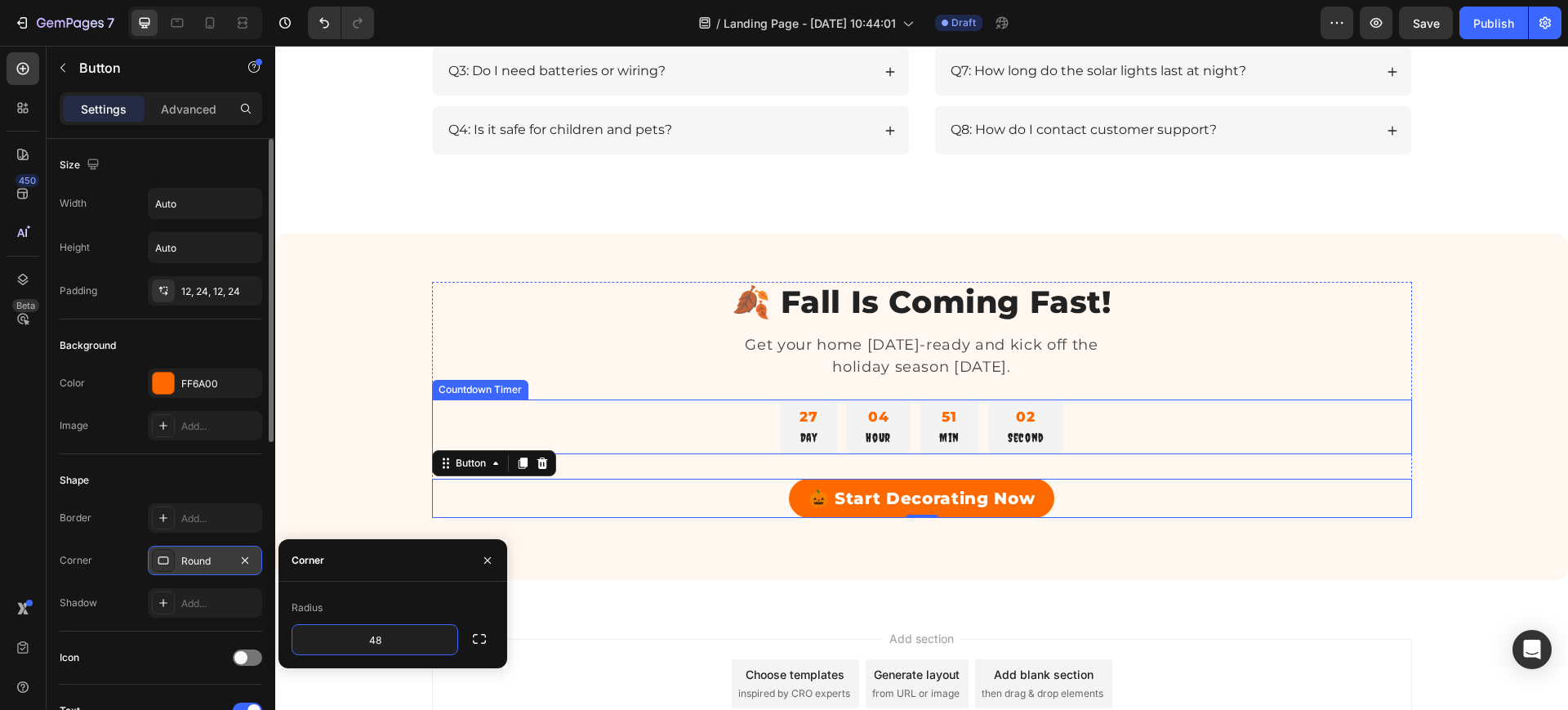
click at [541, 417] on div "27 Day 04 Hour 51 Min 02 Second" at bounding box center [922, 427] width 980 height 55
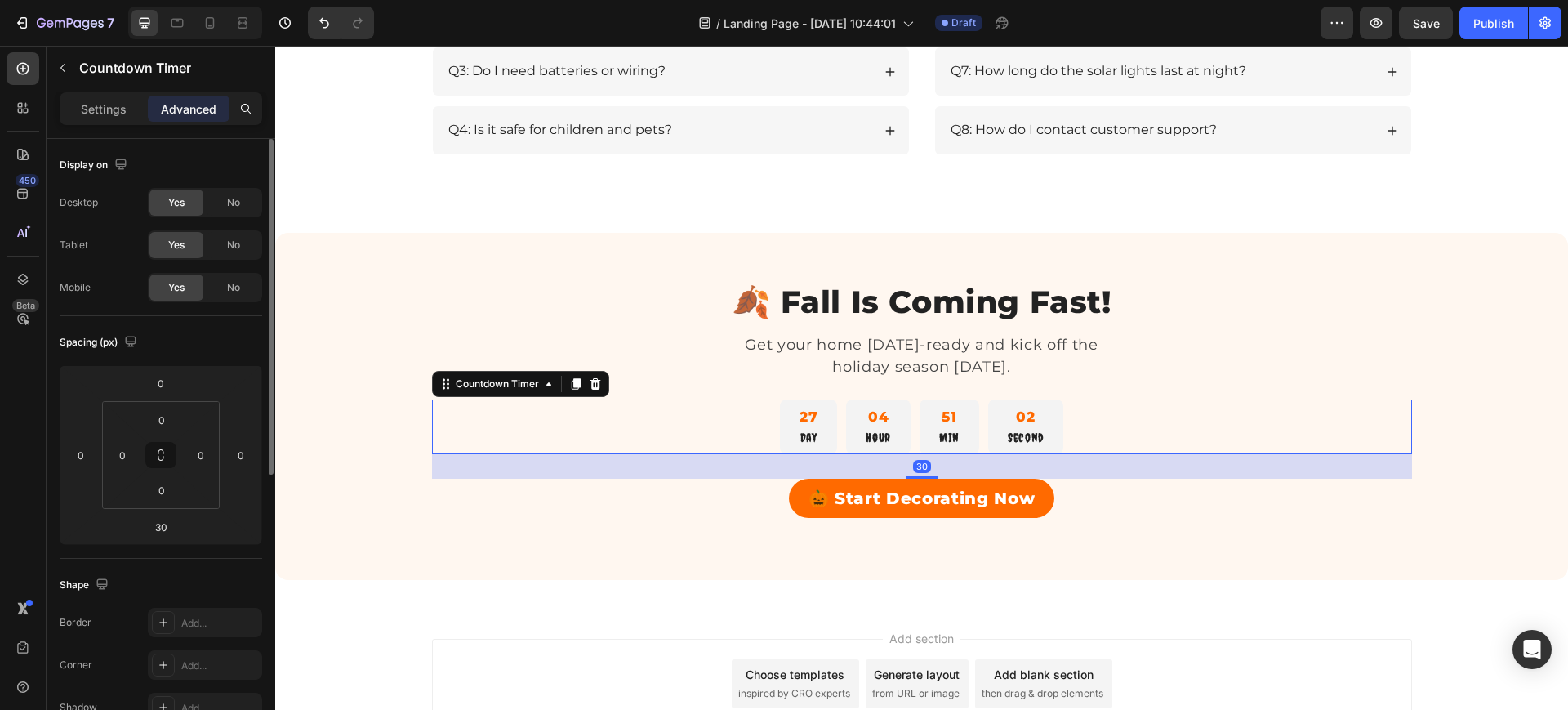
click at [359, 454] on div "🍂 Fall Is Coming Fast! Heading Get your home Halloween-ready and kick off the h…" at bounding box center [922, 406] width 1215 height 249
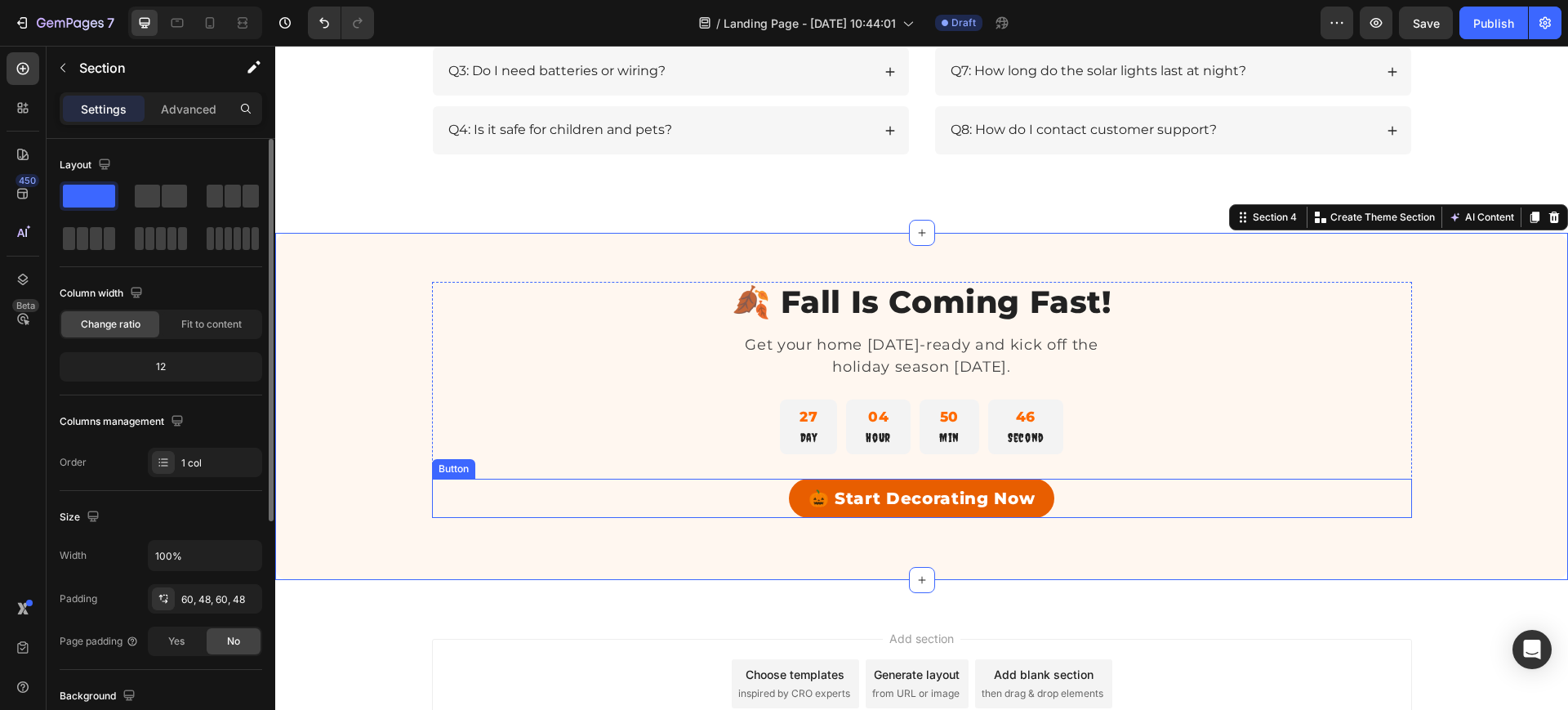
click at [799, 486] on link "🎃 Start Decorating Now" at bounding box center [922, 498] width 267 height 39
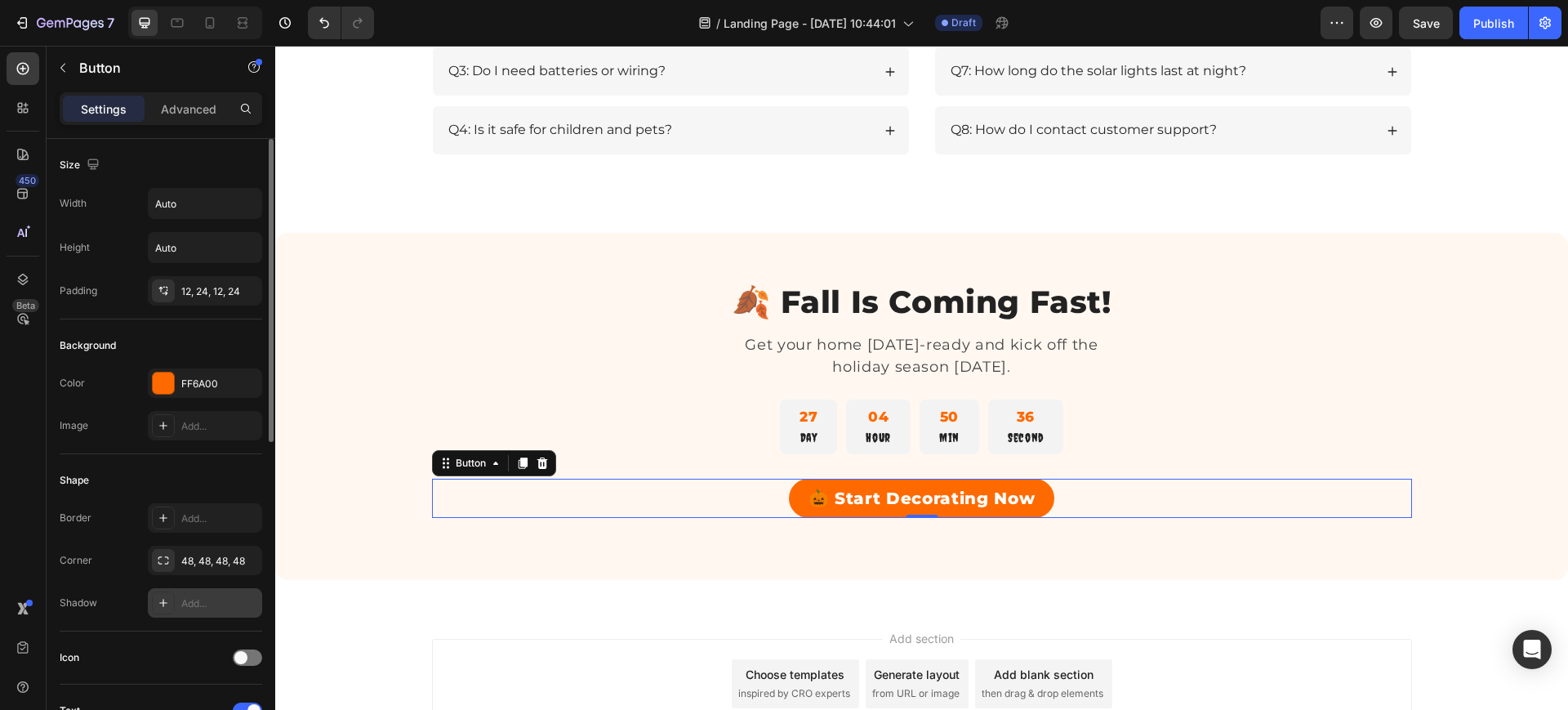
click at [206, 602] on div "Add..." at bounding box center [220, 604] width 77 height 14
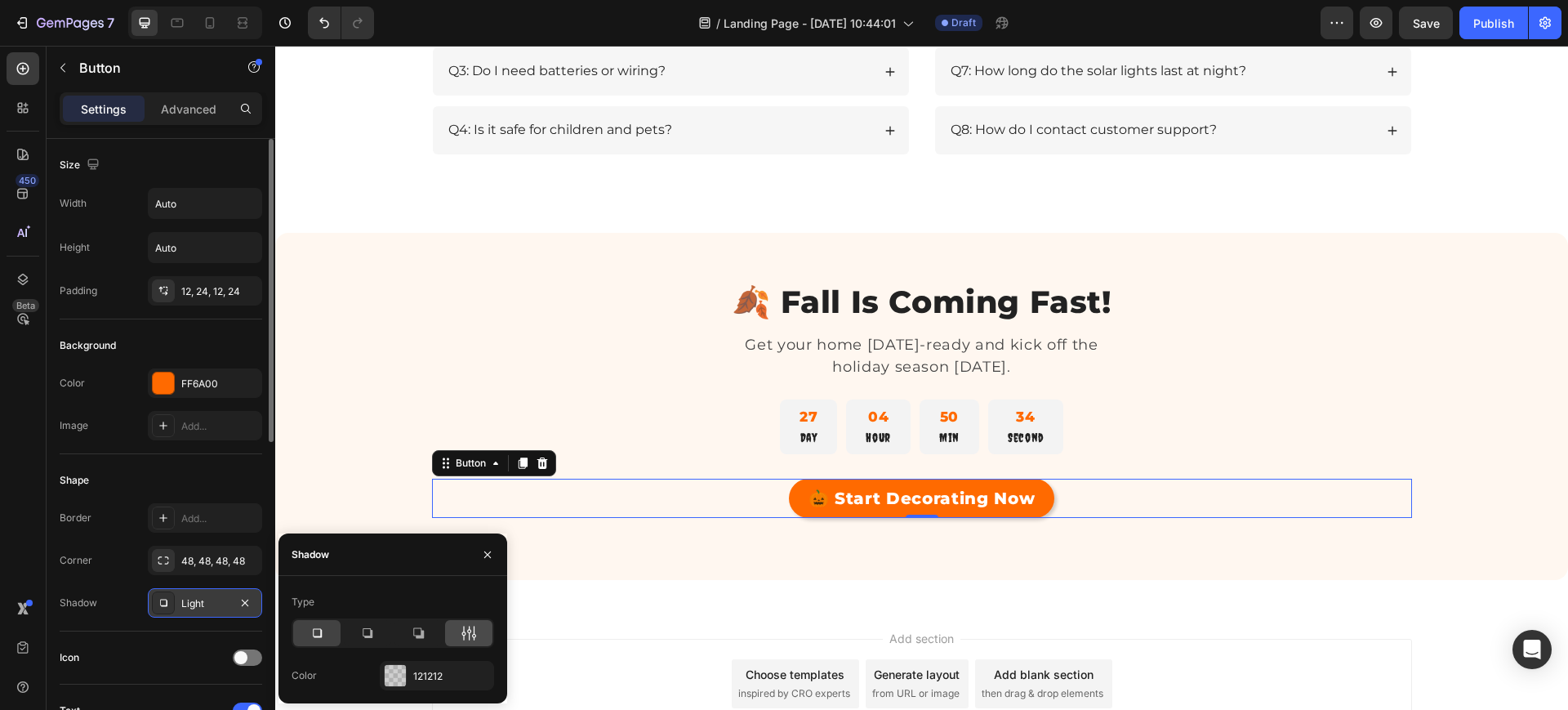
click at [463, 632] on icon at bounding box center [464, 633] width 4 height 14
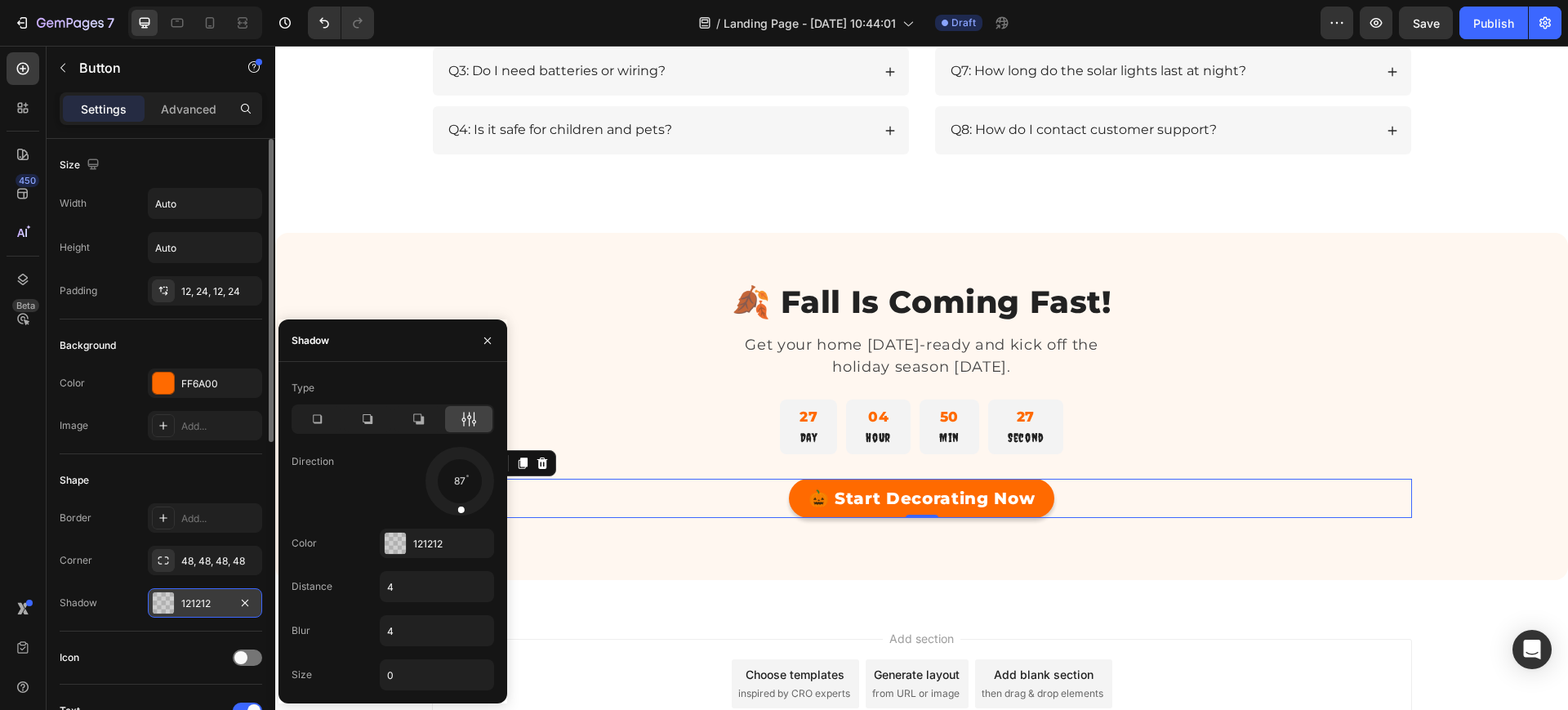
drag, startPoint x: 479, startPoint y: 500, endPoint x: 459, endPoint y: 522, distance: 29.7
click at [459, 522] on div "Type Direction 87 Color 121212 Distance 4 Blur 4 Size 0" at bounding box center [393, 532] width 229 height 315
drag, startPoint x: 461, startPoint y: 510, endPoint x: 487, endPoint y: 510, distance: 26.0
click at [487, 510] on div at bounding box center [460, 481] width 73 height 73
drag, startPoint x: 480, startPoint y: 498, endPoint x: 456, endPoint y: 514, distance: 28.8
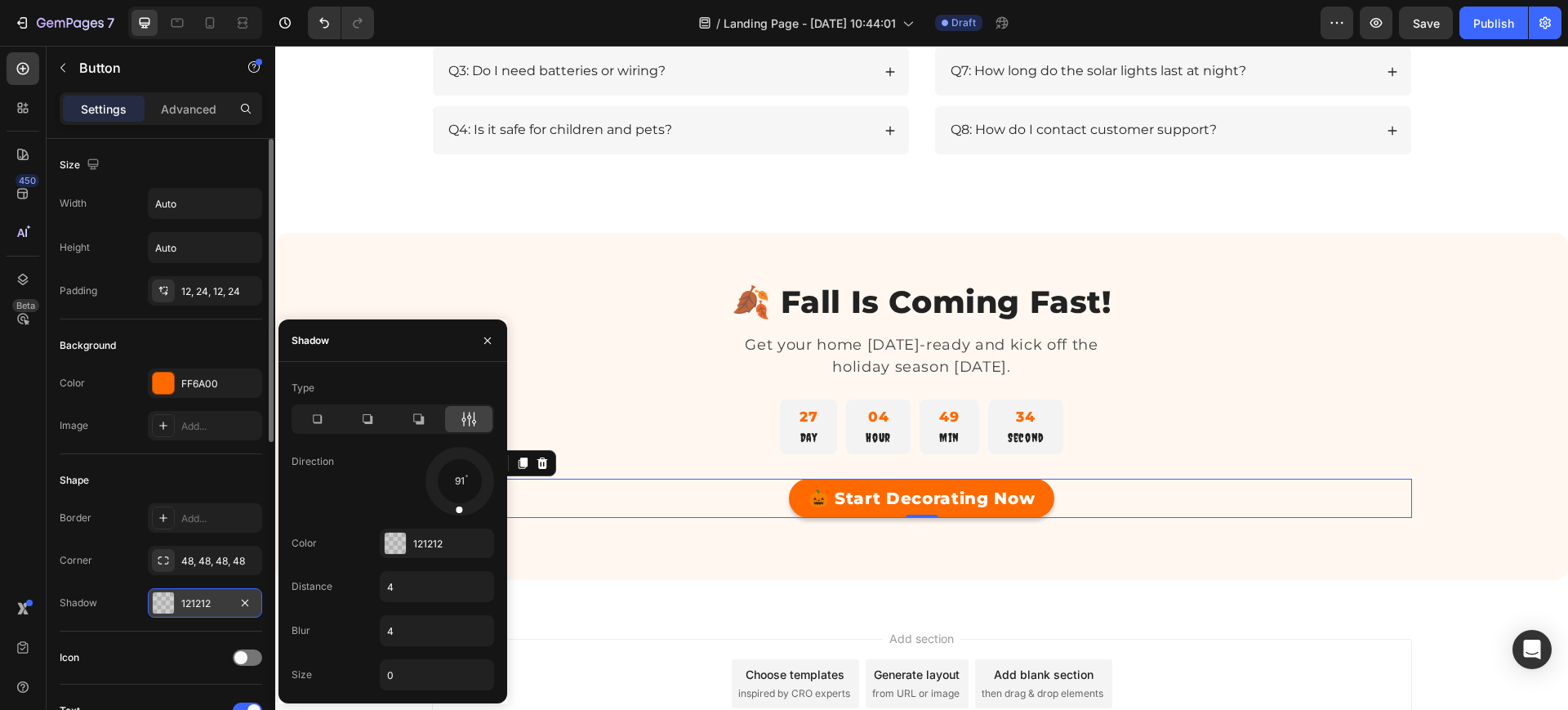
click at [456, 514] on div at bounding box center [460, 498] width 11 height 37
click at [435, 541] on div "121212" at bounding box center [436, 544] width 47 height 14
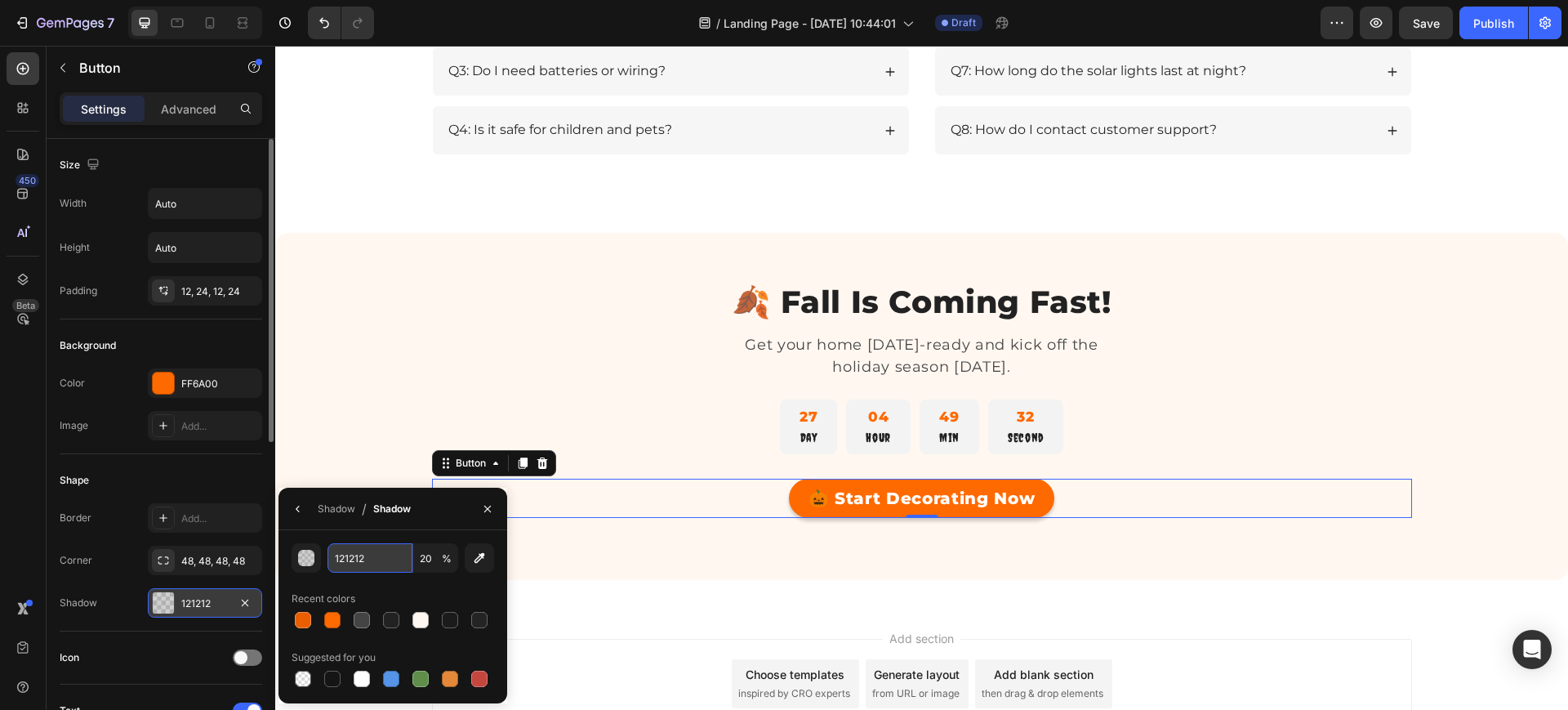
click at [383, 558] on input "121212" at bounding box center [369, 557] width 85 height 30
paste input "#000000"
type input "#000000"
type input "100"
click at [422, 558] on input "100" at bounding box center [436, 557] width 45 height 30
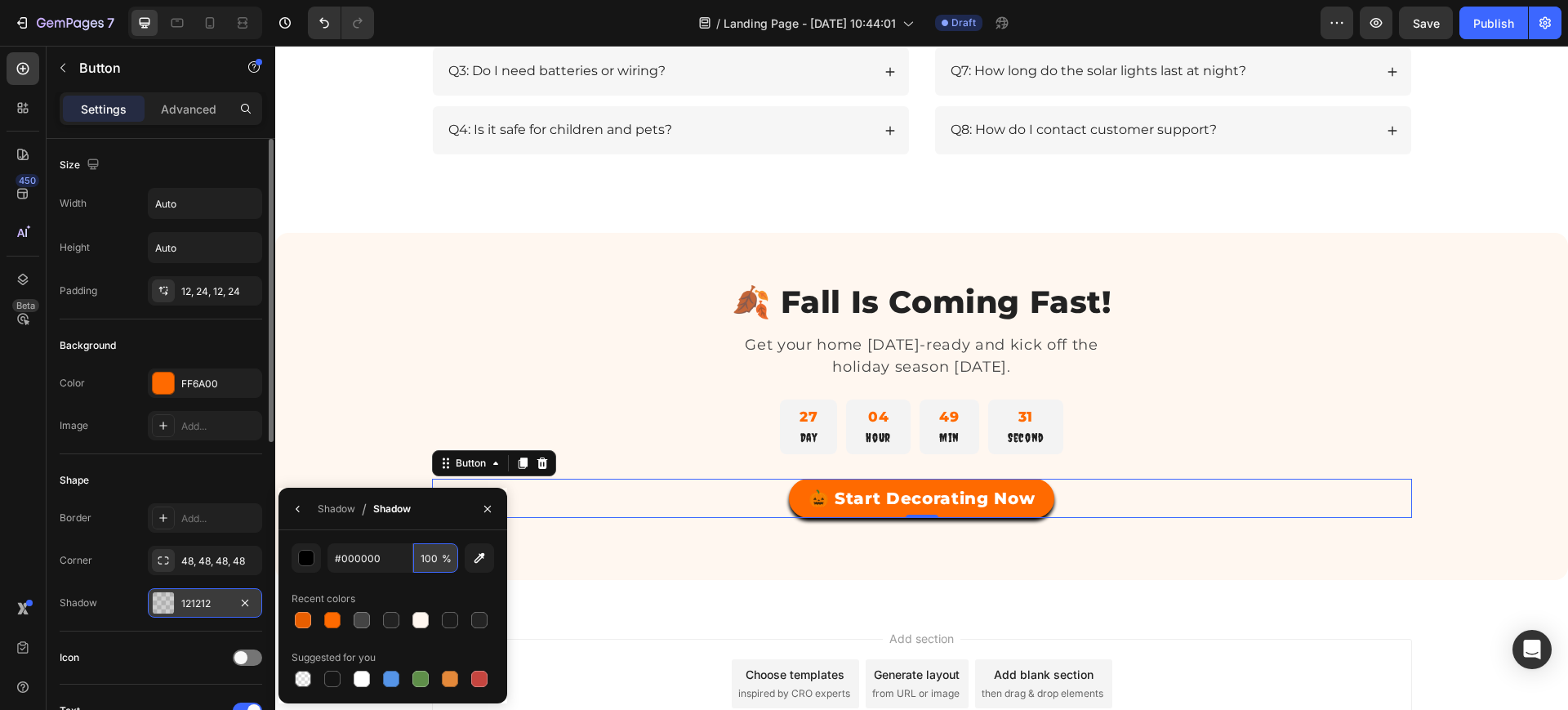
type input "000000"
type input "20"
click at [412, 586] on div "Recent colors" at bounding box center [393, 598] width 202 height 26
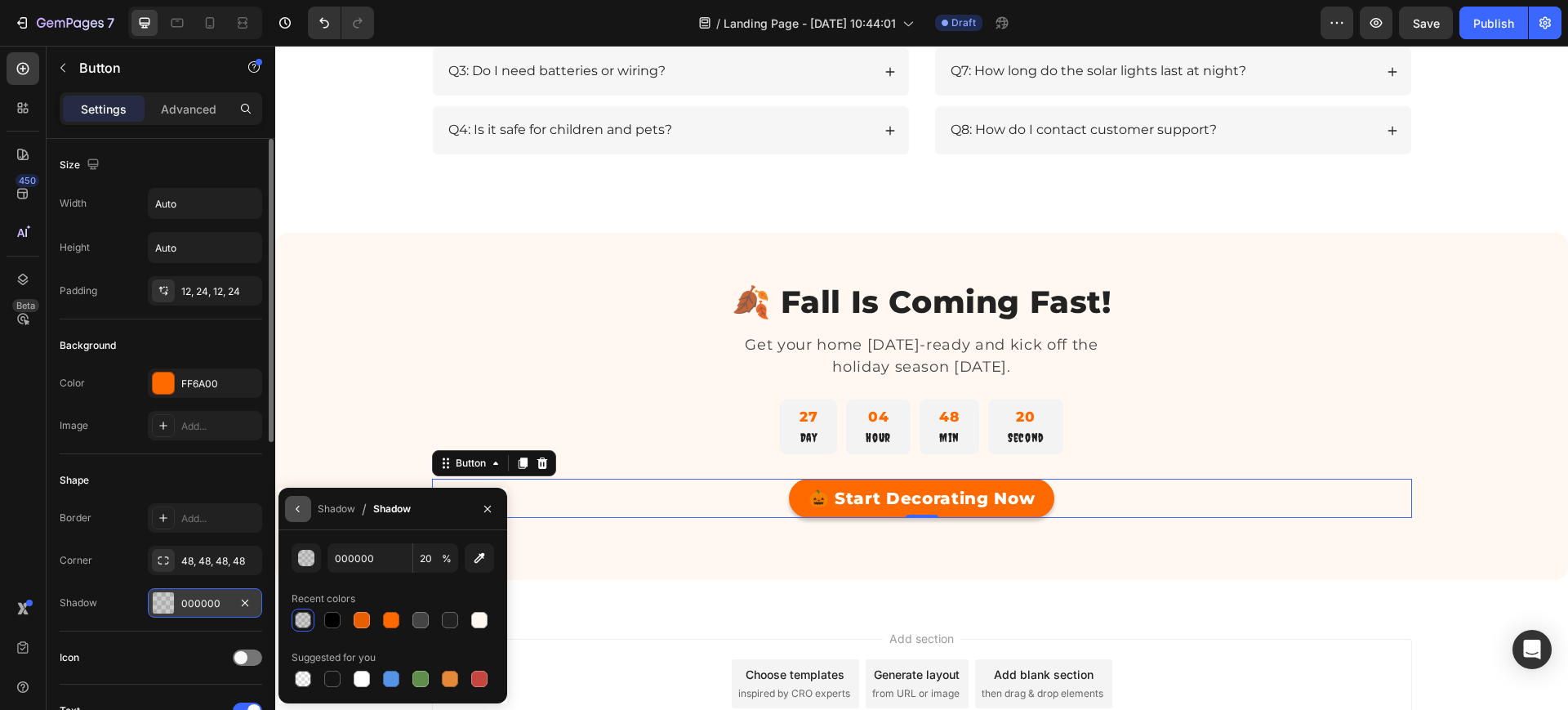
click at [293, 510] on icon "button" at bounding box center [298, 509] width 13 height 13
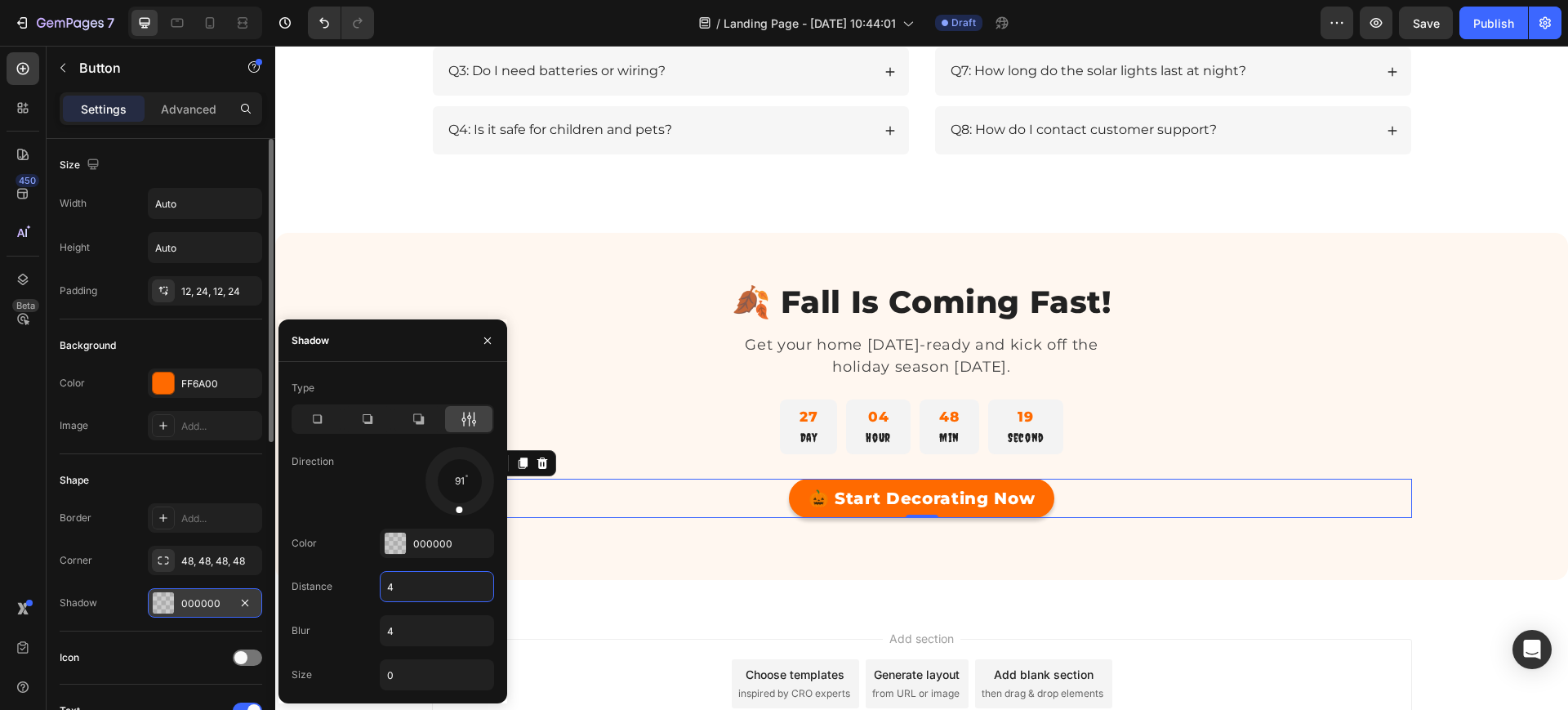
click at [402, 588] on input "4" at bounding box center [437, 586] width 113 height 30
type input "6"
click at [407, 626] on input "4" at bounding box center [437, 630] width 113 height 30
type input "1"
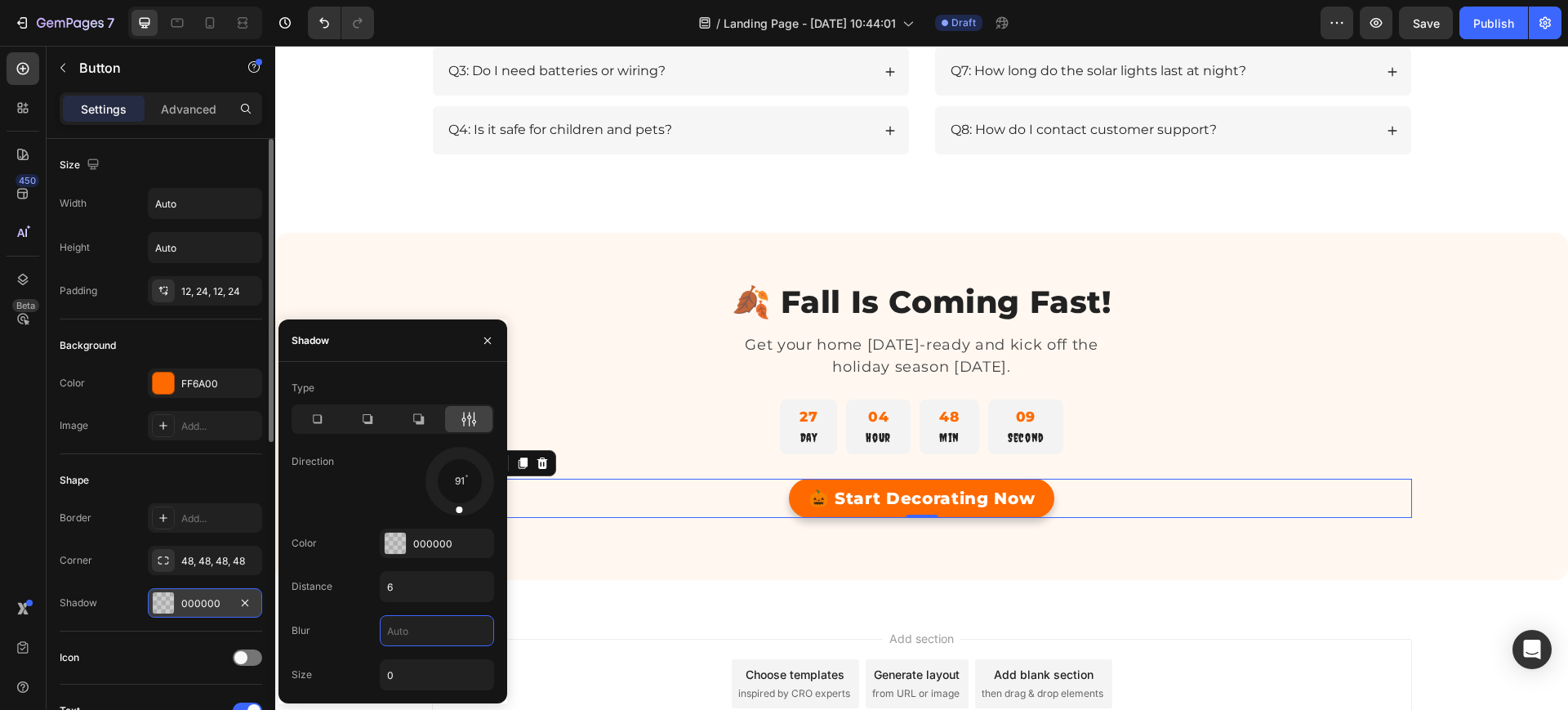
type input "8"
type input "15"
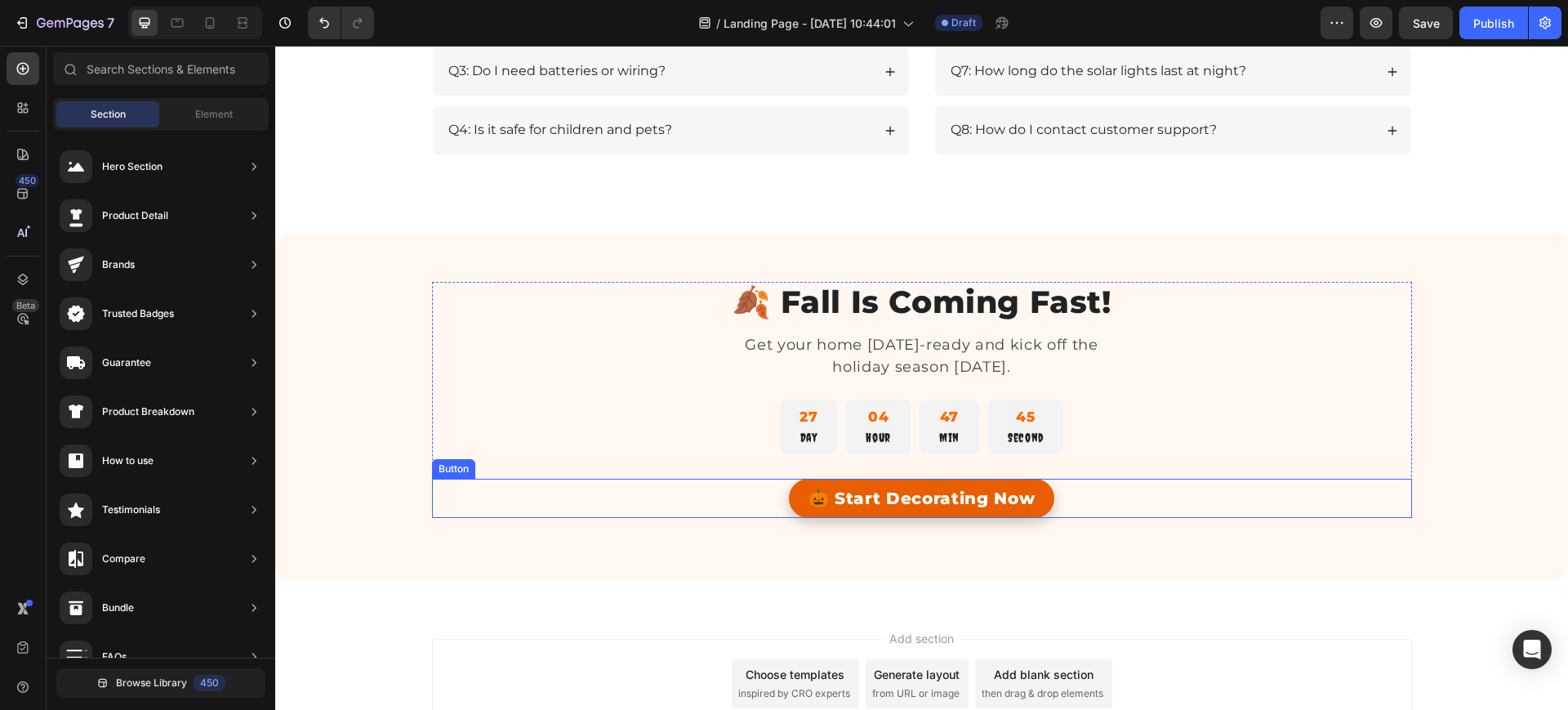
click at [795, 499] on link "🎃 Start Decorating Now" at bounding box center [922, 498] width 267 height 39
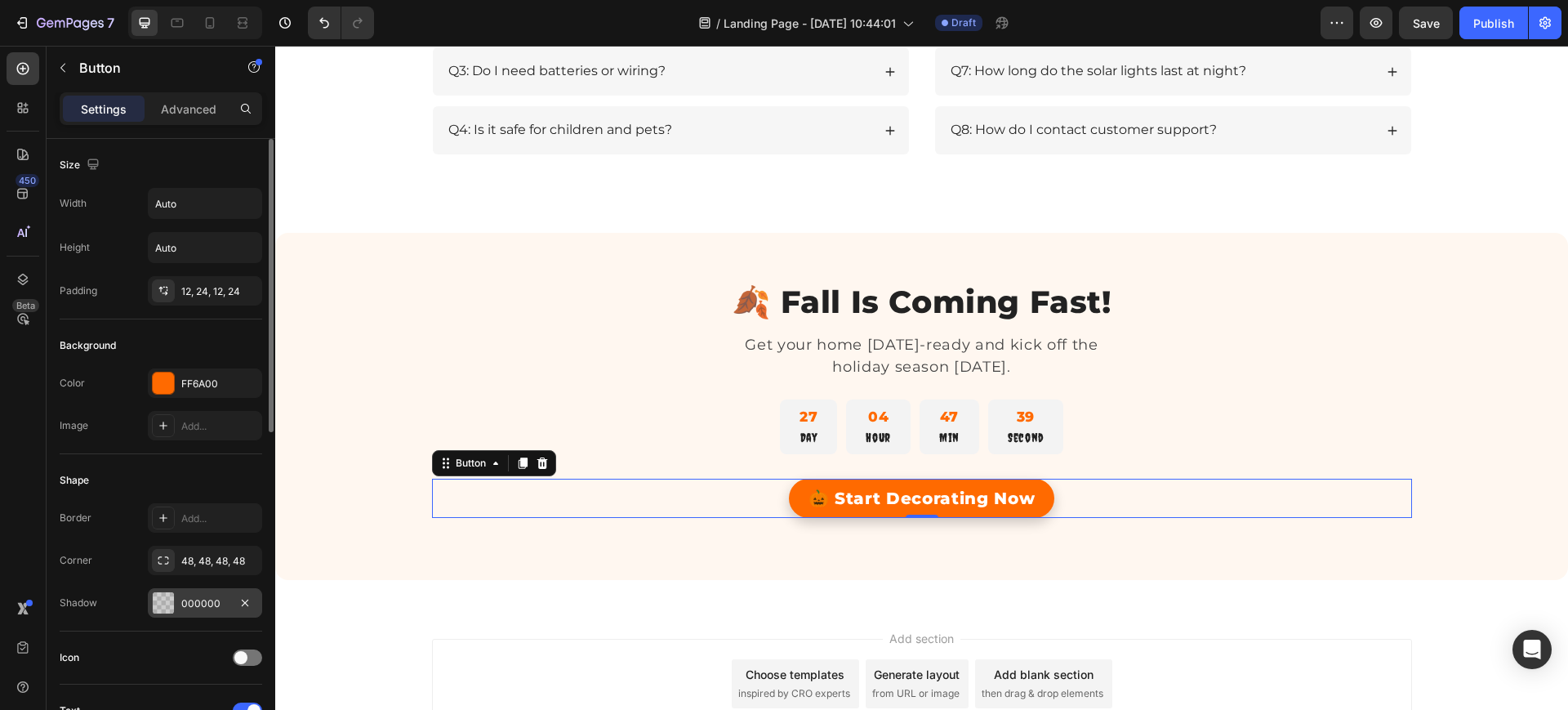
click at [230, 607] on div "000000" at bounding box center [205, 603] width 114 height 30
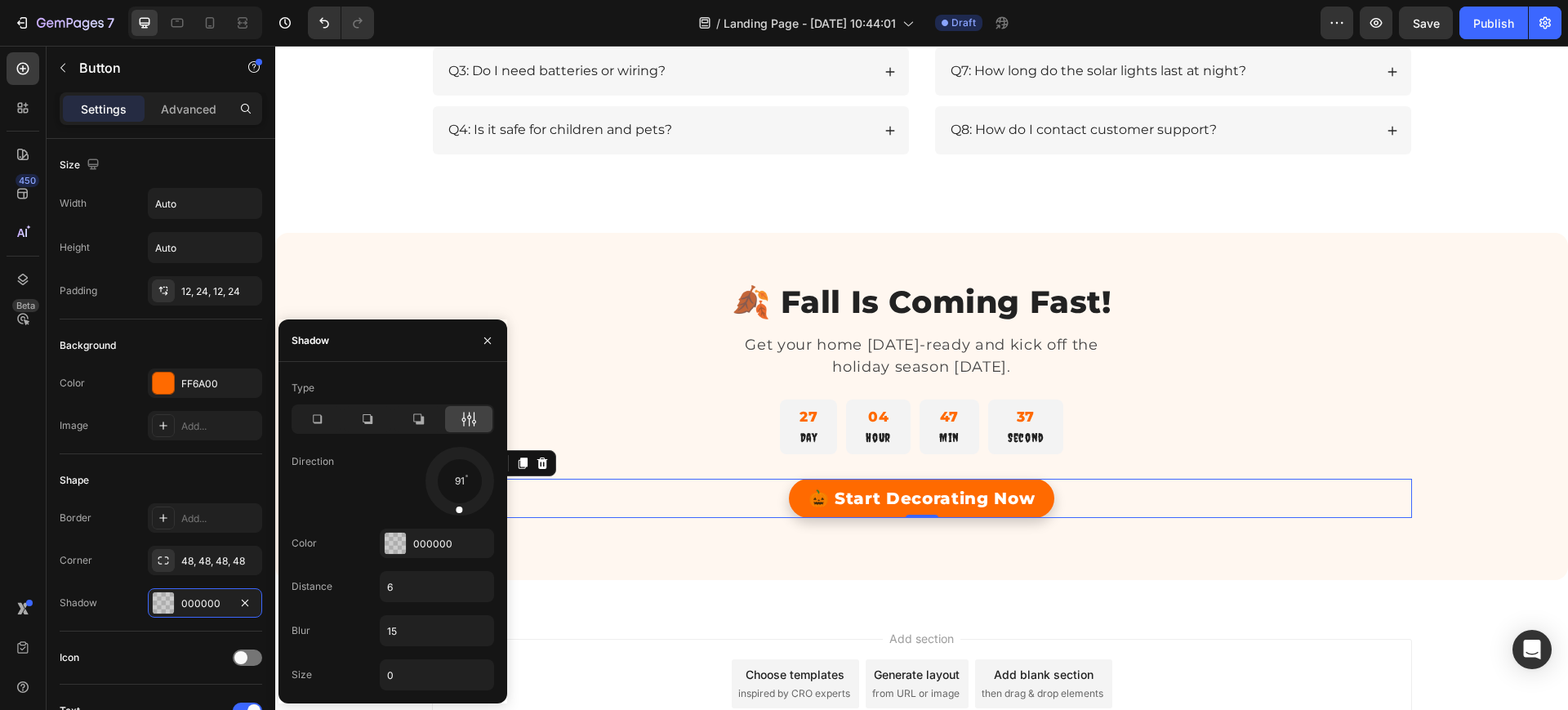
click at [459, 407] on div at bounding box center [469, 418] width 47 height 26
click at [462, 420] on icon at bounding box center [469, 418] width 16 height 16
click at [387, 548] on div at bounding box center [395, 543] width 21 height 21
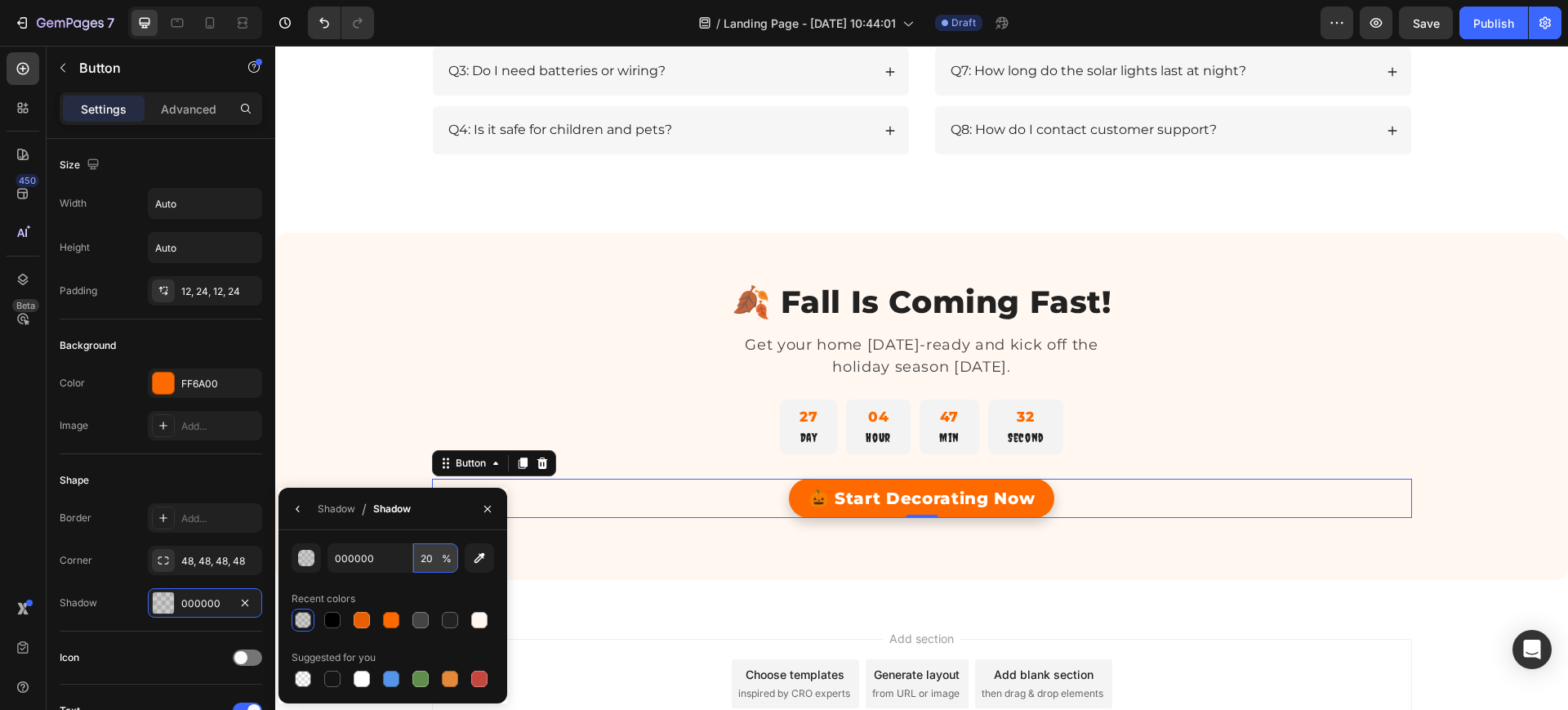
click at [426, 556] on input "20" at bounding box center [436, 557] width 45 height 30
type input "25"
click at [596, 628] on div "Add section Choose templates inspired by CRO experts Generate layout from URL o…" at bounding box center [922, 706] width 1293 height 201
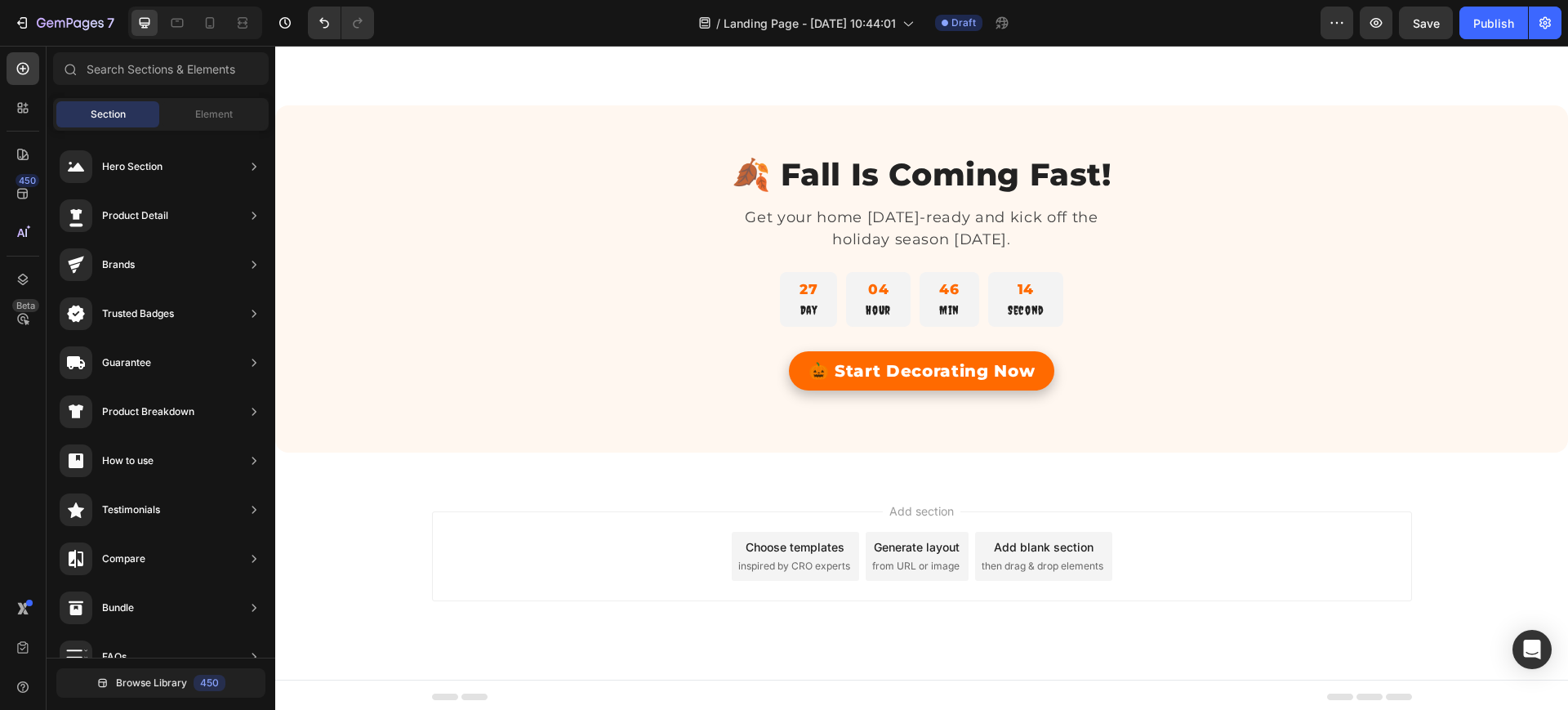
scroll to position [2569, 0]
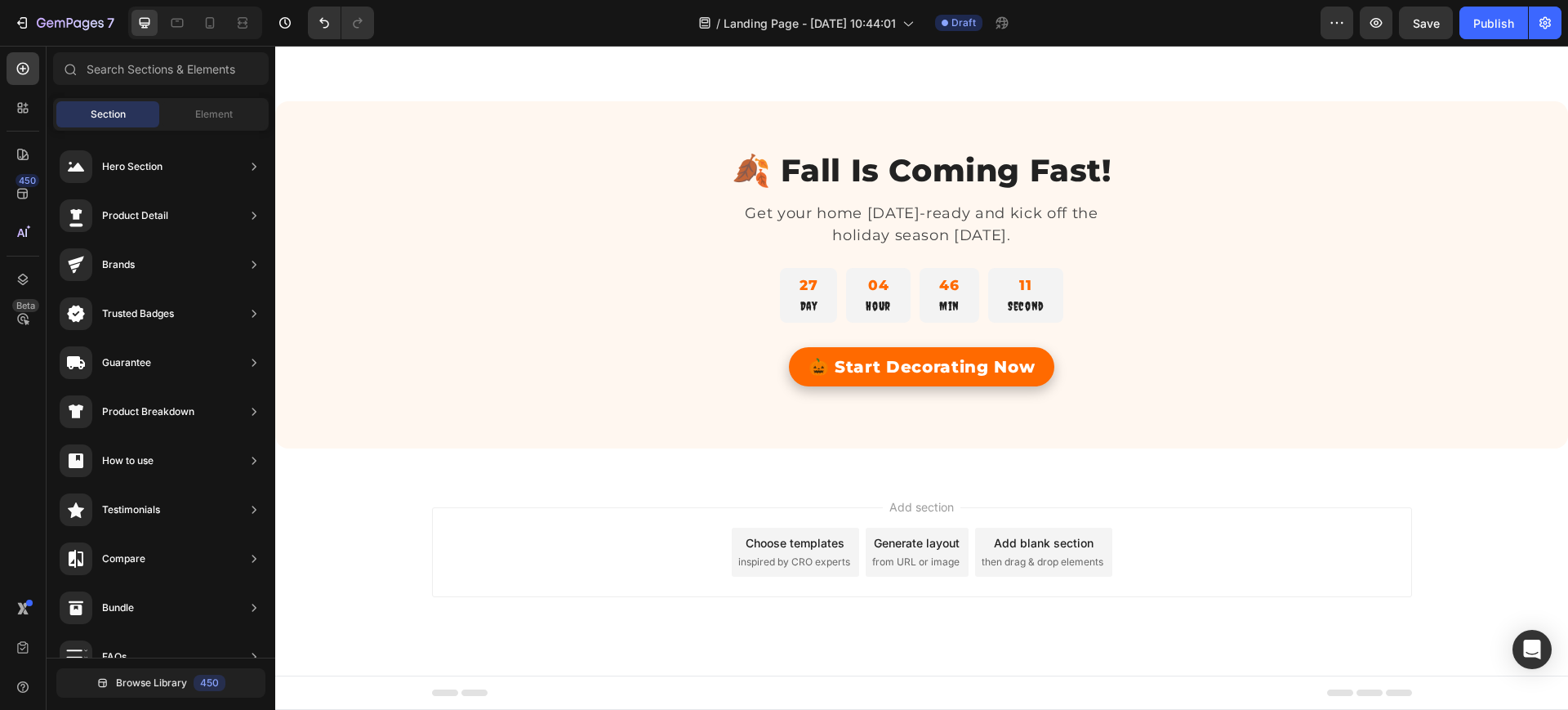
click at [1030, 543] on div "Add blank section" at bounding box center [1043, 542] width 99 height 17
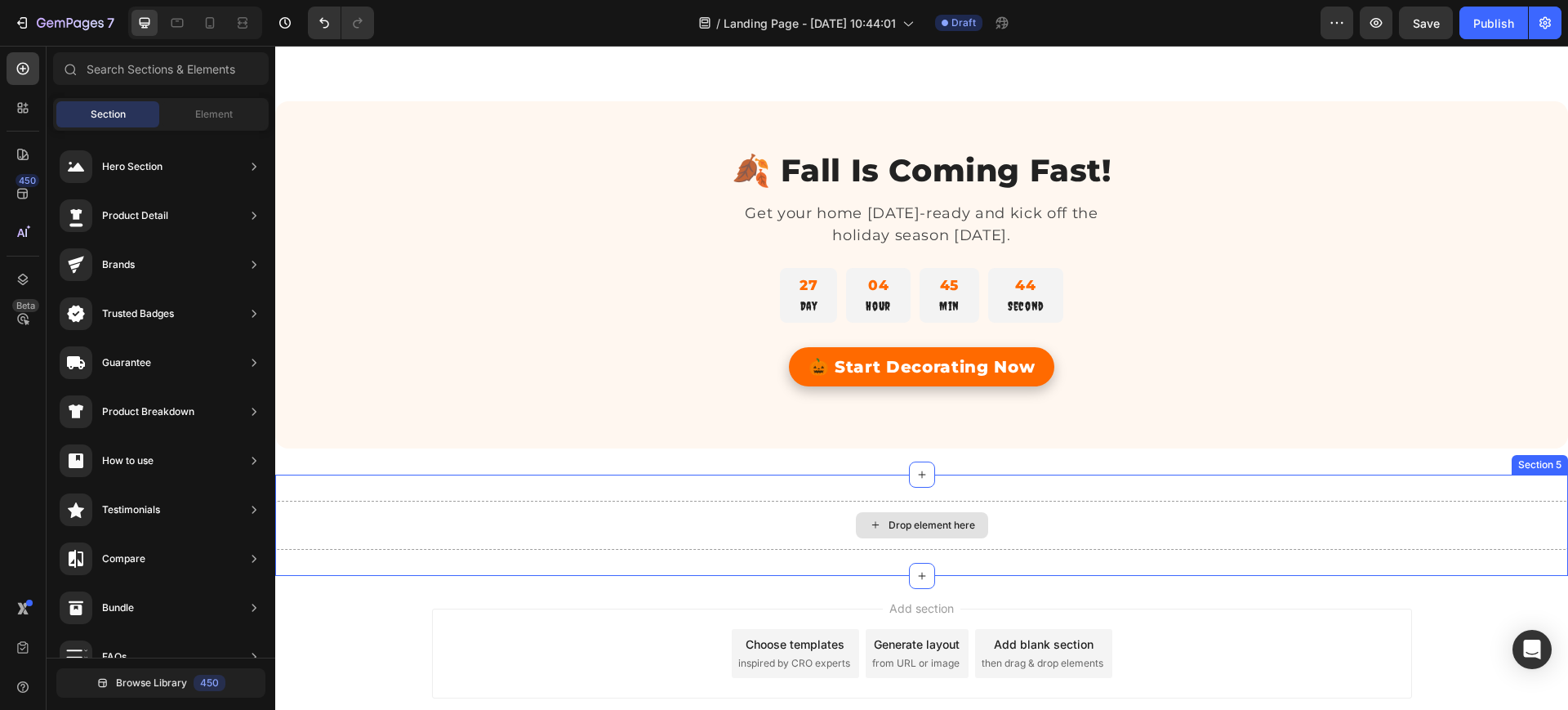
click at [795, 511] on div "Drop element here" at bounding box center [922, 525] width 1293 height 49
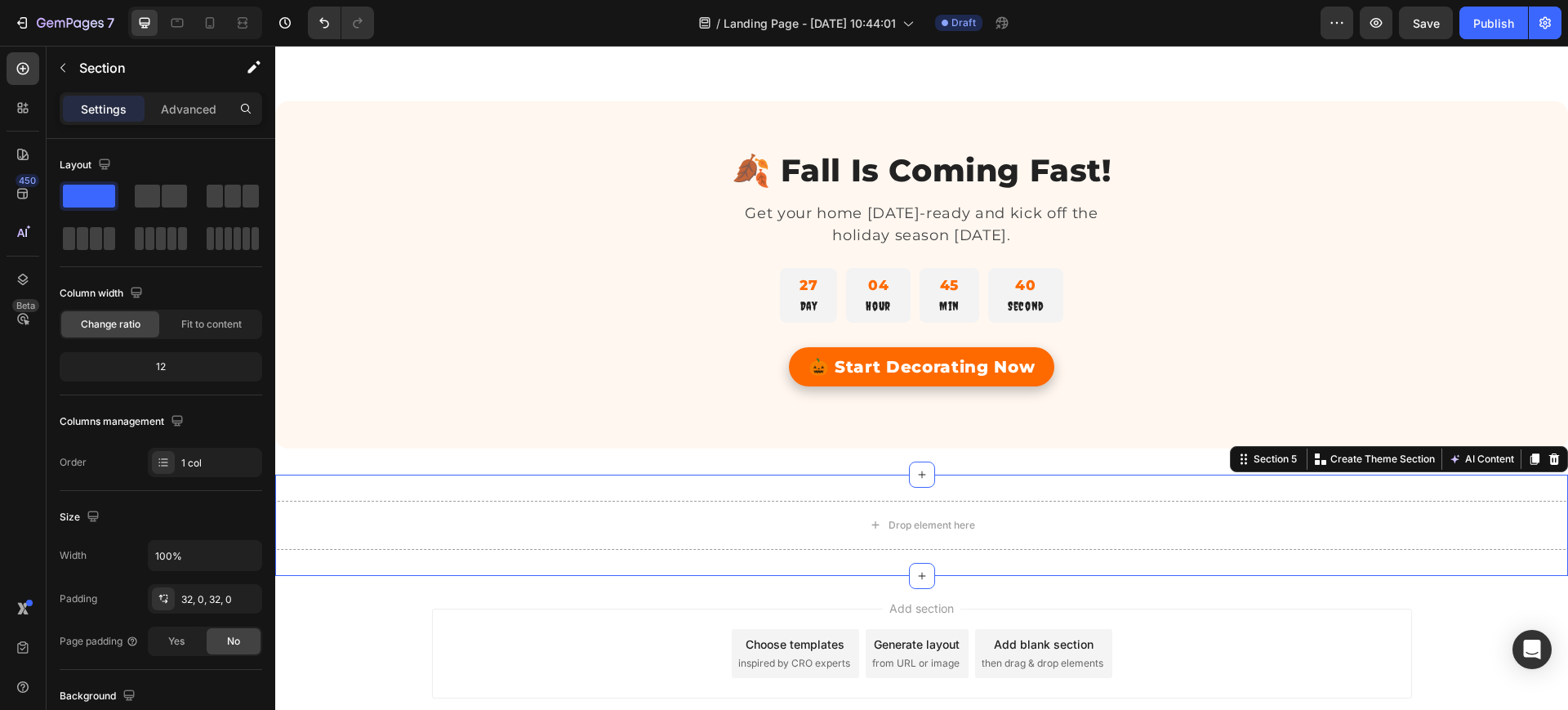
click at [769, 489] on div "Drop element here Section 5 You can create reusable sections Create Theme Secti…" at bounding box center [922, 525] width 1293 height 101
click at [629, 494] on div "Drop element here Section 5 You can create reusable sections Create Theme Secti…" at bounding box center [922, 525] width 1293 height 101
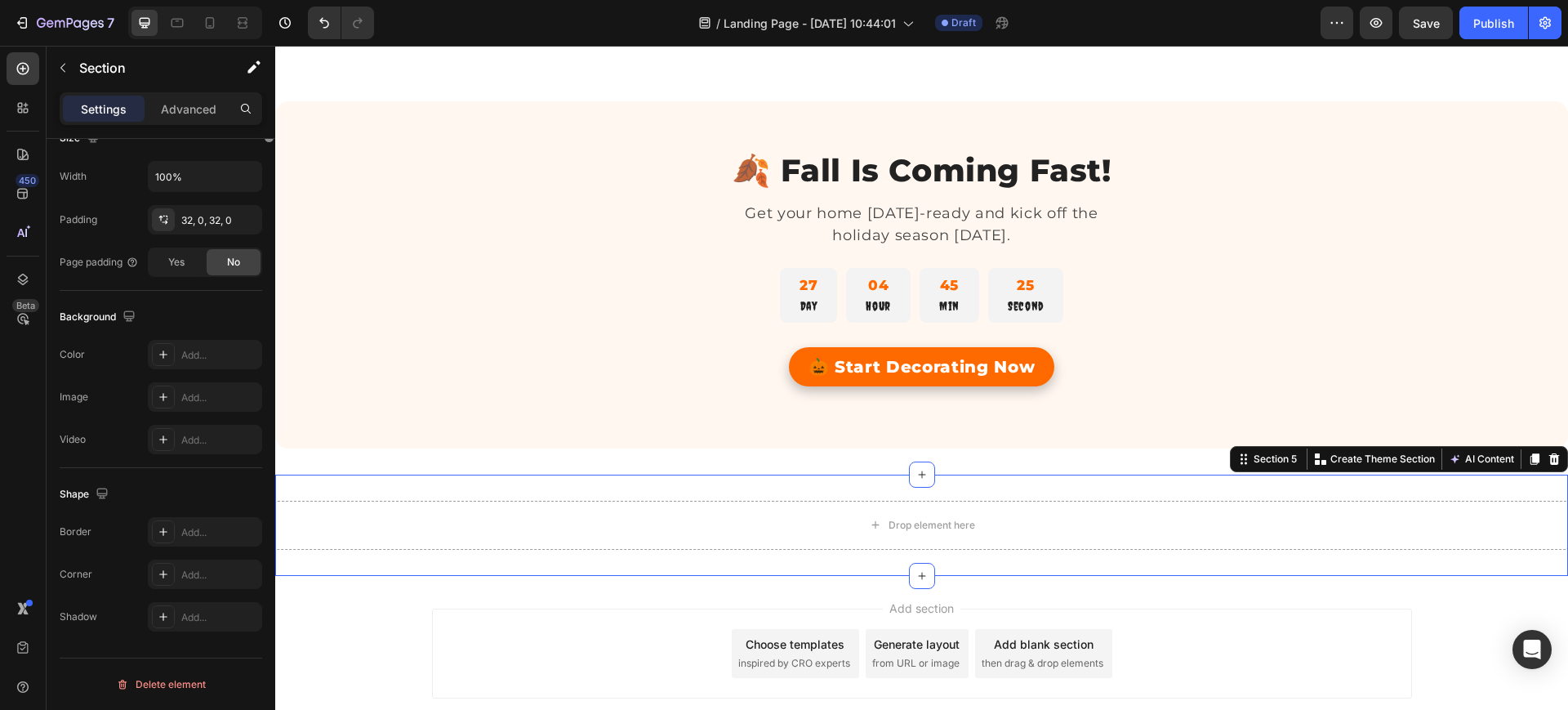
scroll to position [0, 0]
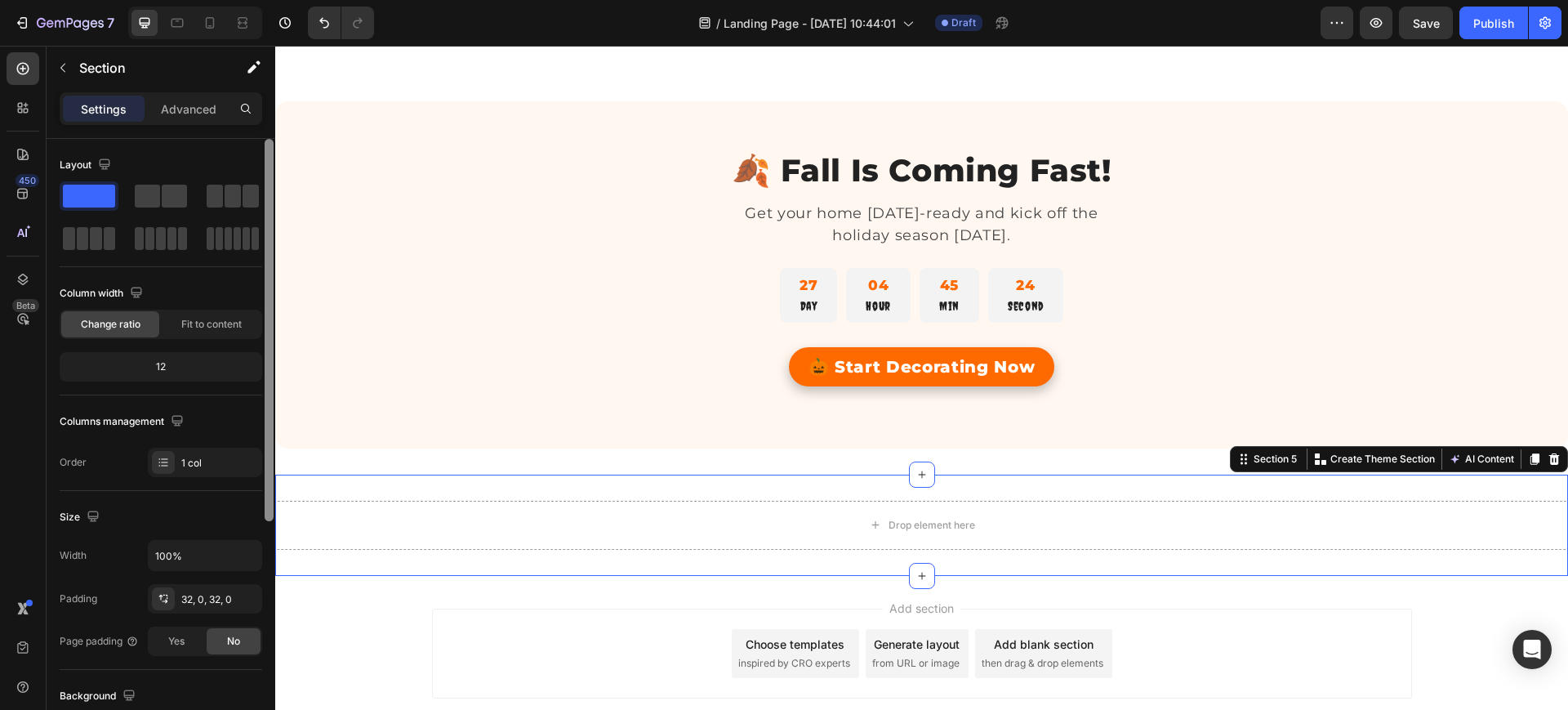
drag, startPoint x: 266, startPoint y: 368, endPoint x: 267, endPoint y: 329, distance: 39.0
click at [267, 329] on div at bounding box center [269, 329] width 9 height 382
click at [185, 155] on div "Layout" at bounding box center [161, 165] width 202 height 26
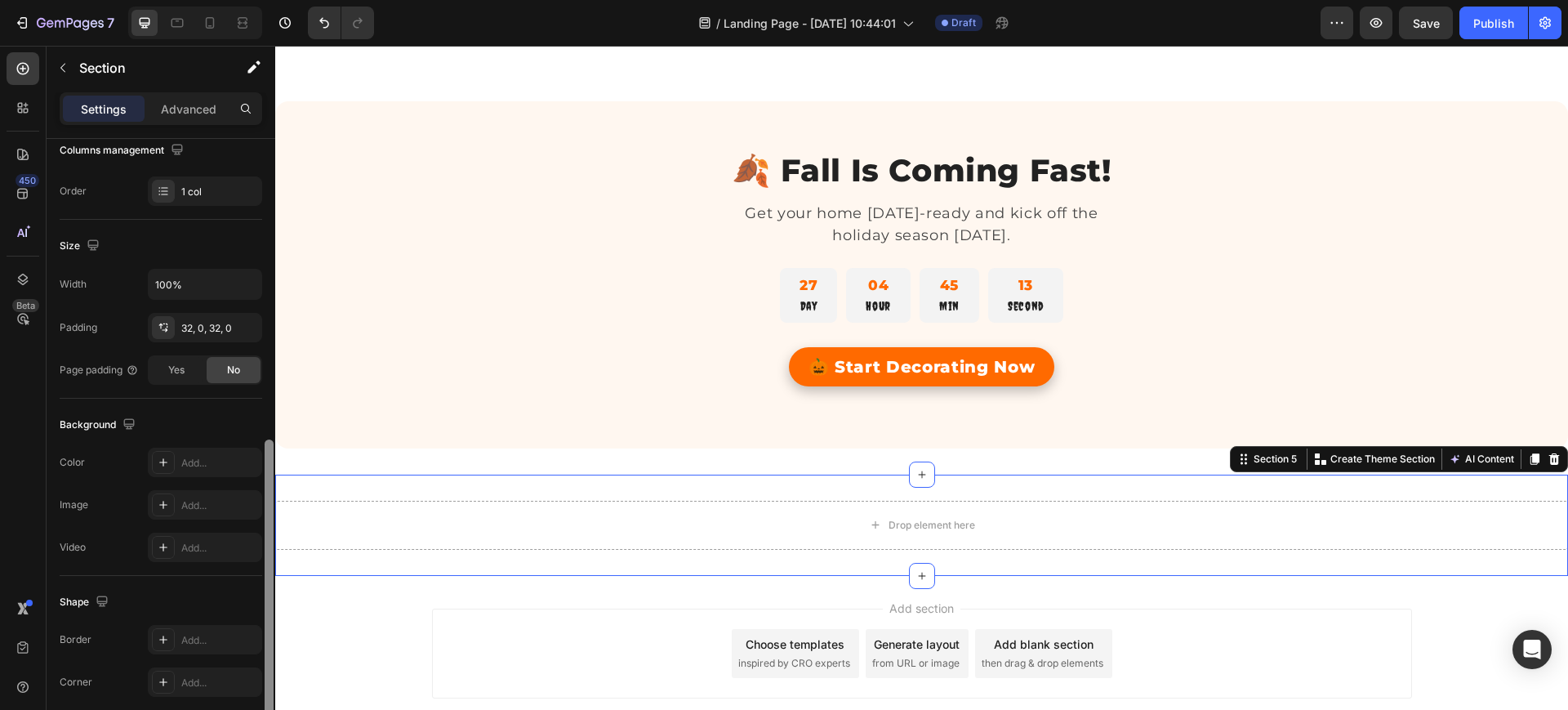
scroll to position [379, 0]
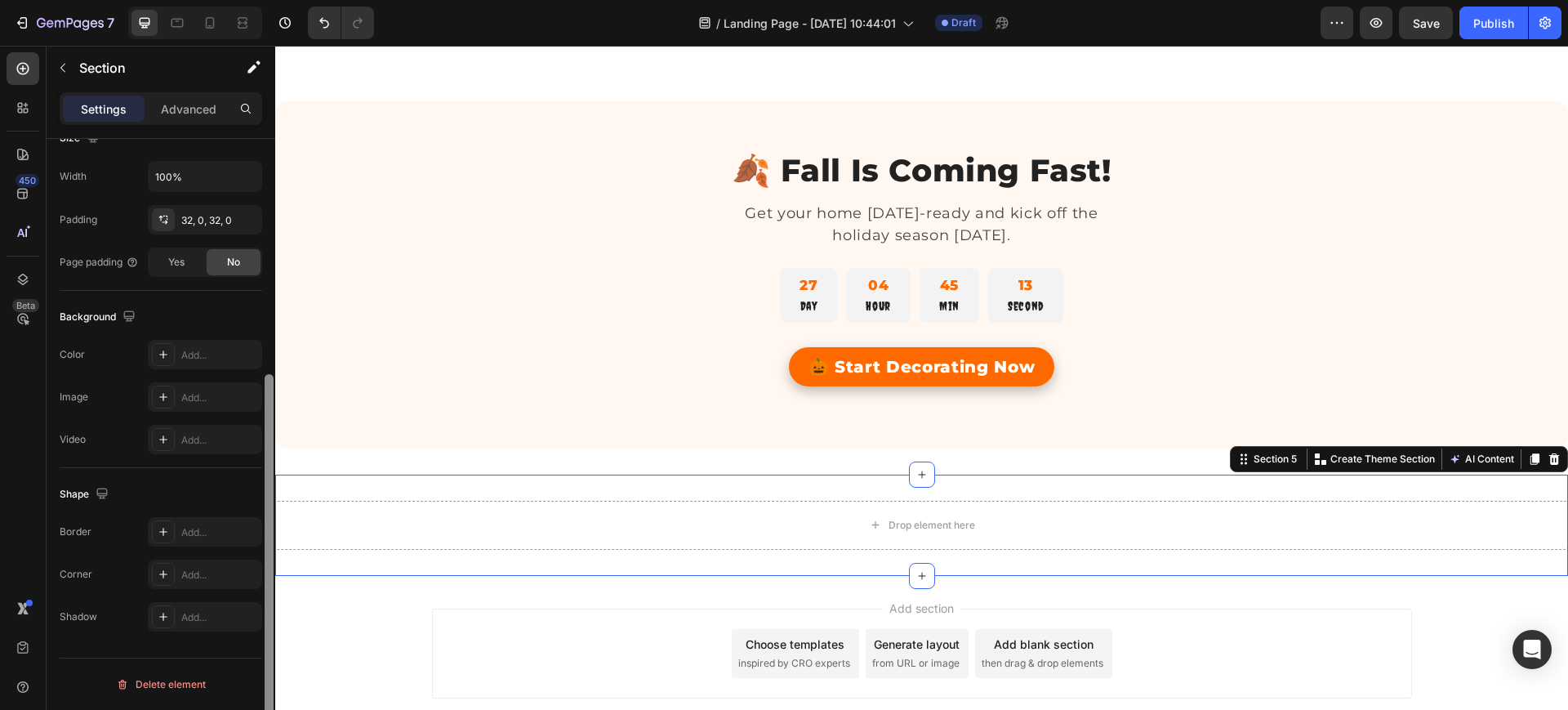
drag, startPoint x: 267, startPoint y: 256, endPoint x: 243, endPoint y: 509, distance: 254.1
click at [243, 509] on div "Layout Column width Change ratio Fit to content 12 Columns management Order 1 c…" at bounding box center [161, 447] width 229 height 617
click at [191, 111] on p "Advanced" at bounding box center [189, 108] width 55 height 17
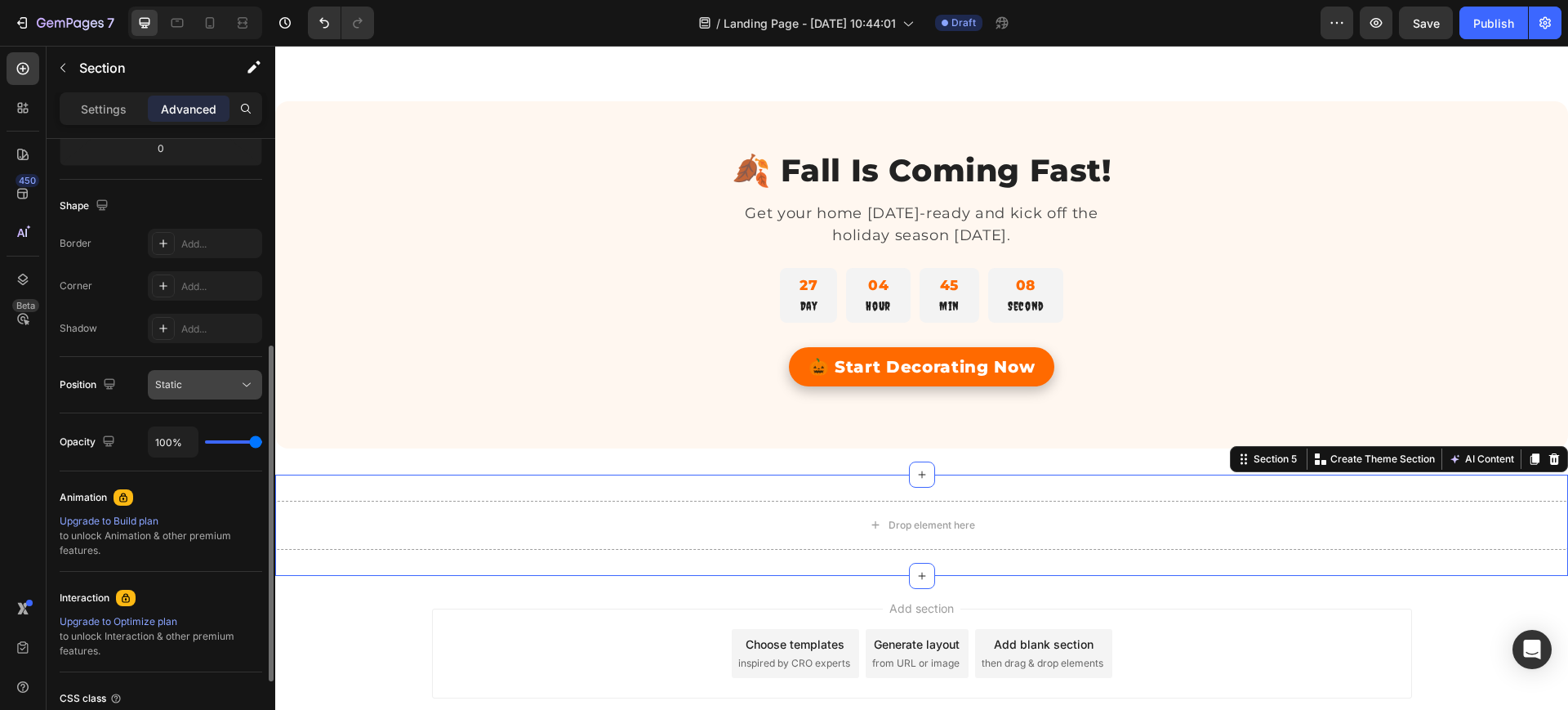
click at [225, 385] on div "Static" at bounding box center [197, 385] width 83 height 14
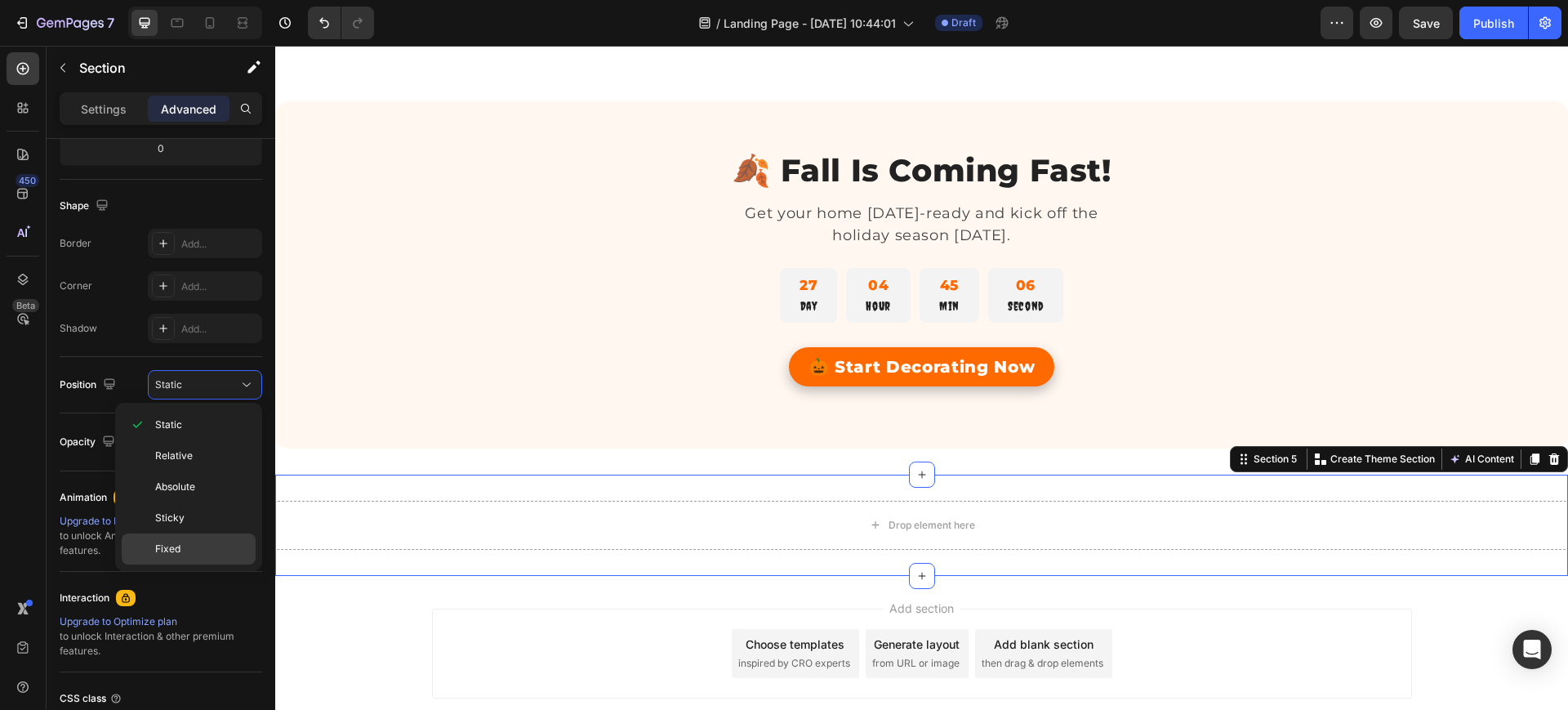
click at [171, 549] on span "Fixed" at bounding box center [168, 548] width 25 height 14
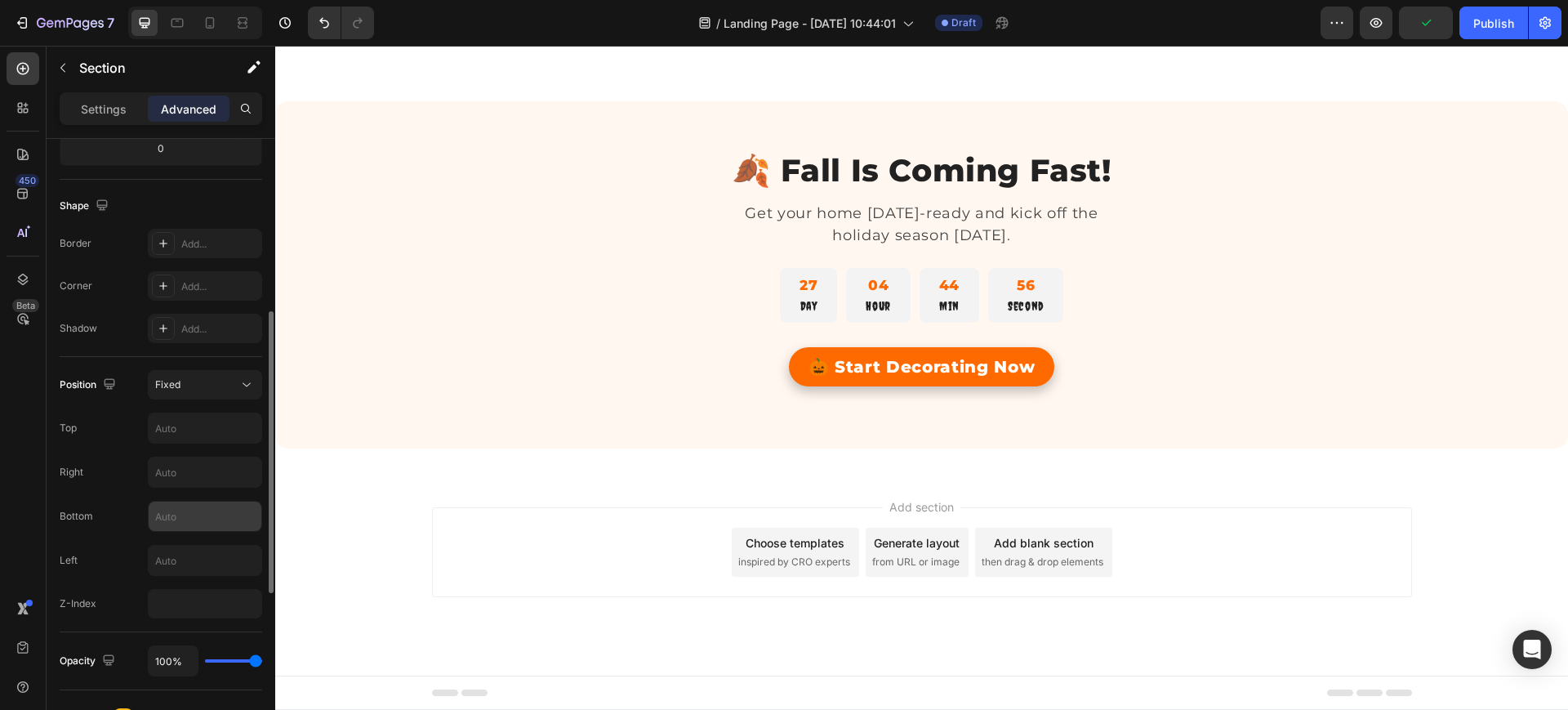
click at [200, 516] on input "text" at bounding box center [205, 516] width 113 height 30
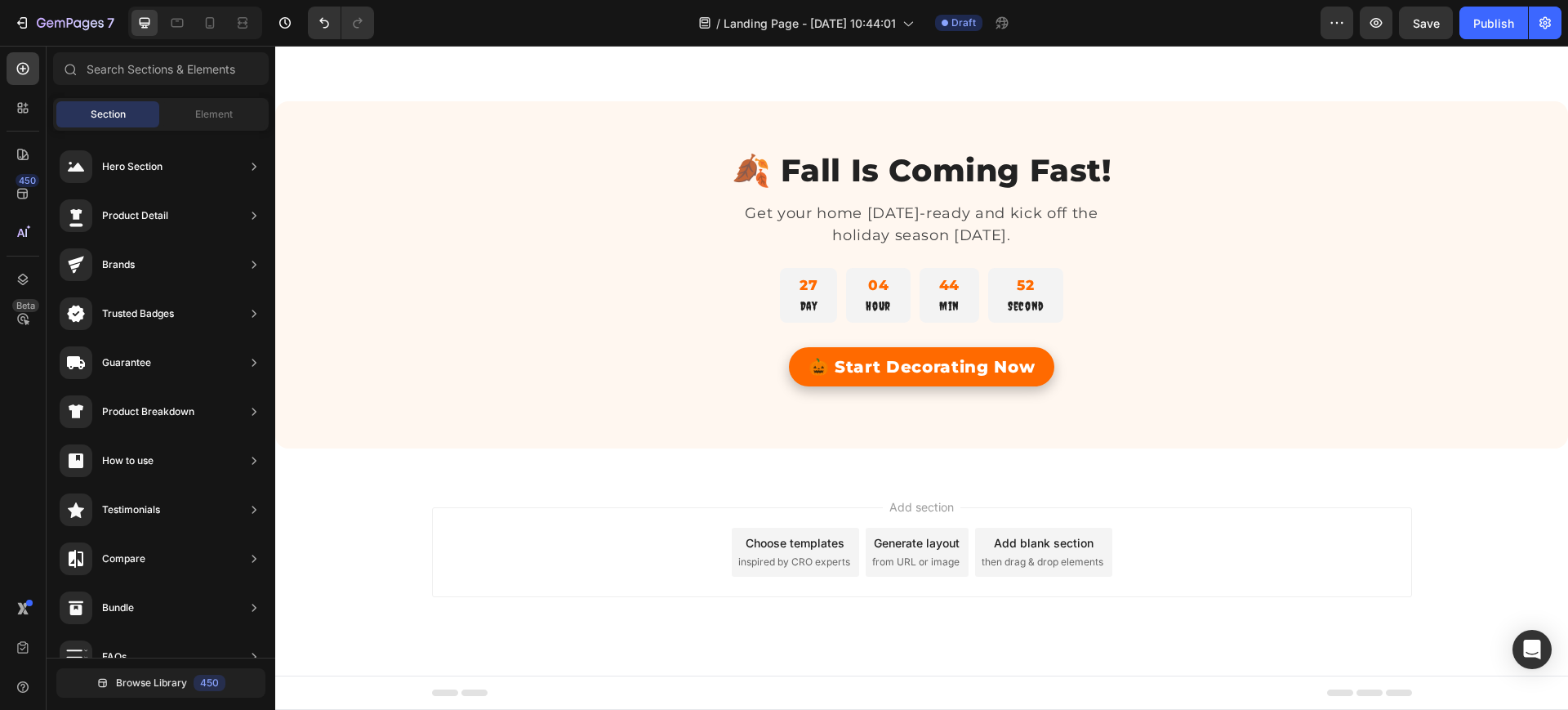
click at [371, 592] on div "Add section Choose templates inspired by CRO experts Generate layout from URL o…" at bounding box center [922, 575] width 1293 height 201
click at [547, 516] on div "Add section Choose templates inspired by CRO experts Generate layout from URL o…" at bounding box center [922, 552] width 980 height 89
click at [931, 503] on span "Add section" at bounding box center [921, 506] width 78 height 17
click at [904, 477] on div "Add section Choose templates inspired by CRO experts Generate layout from URL o…" at bounding box center [922, 575] width 1293 height 201
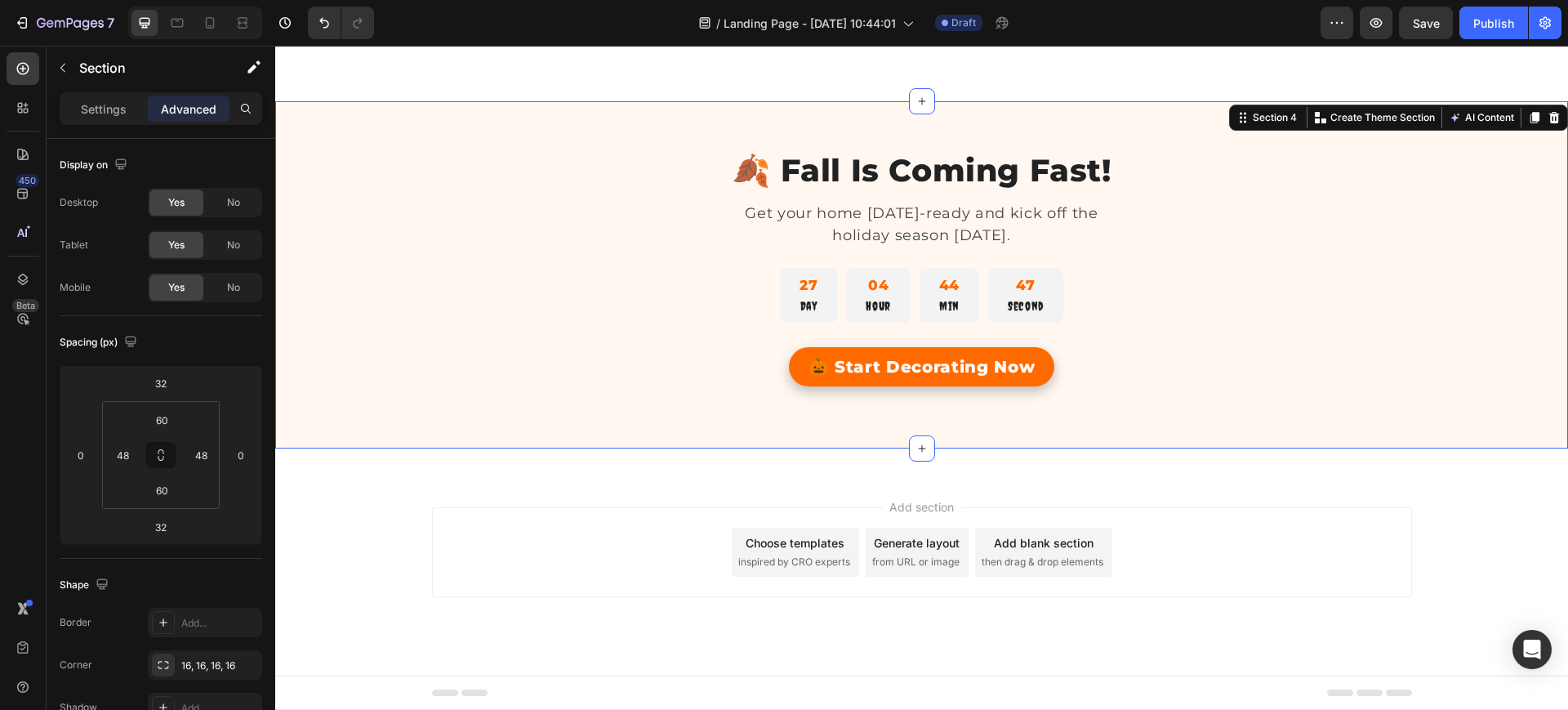
click at [882, 426] on div "🍂 Fall Is Coming Fast! Heading Get your home Halloween-ready and kick off the h…" at bounding box center [922, 275] width 1293 height 347
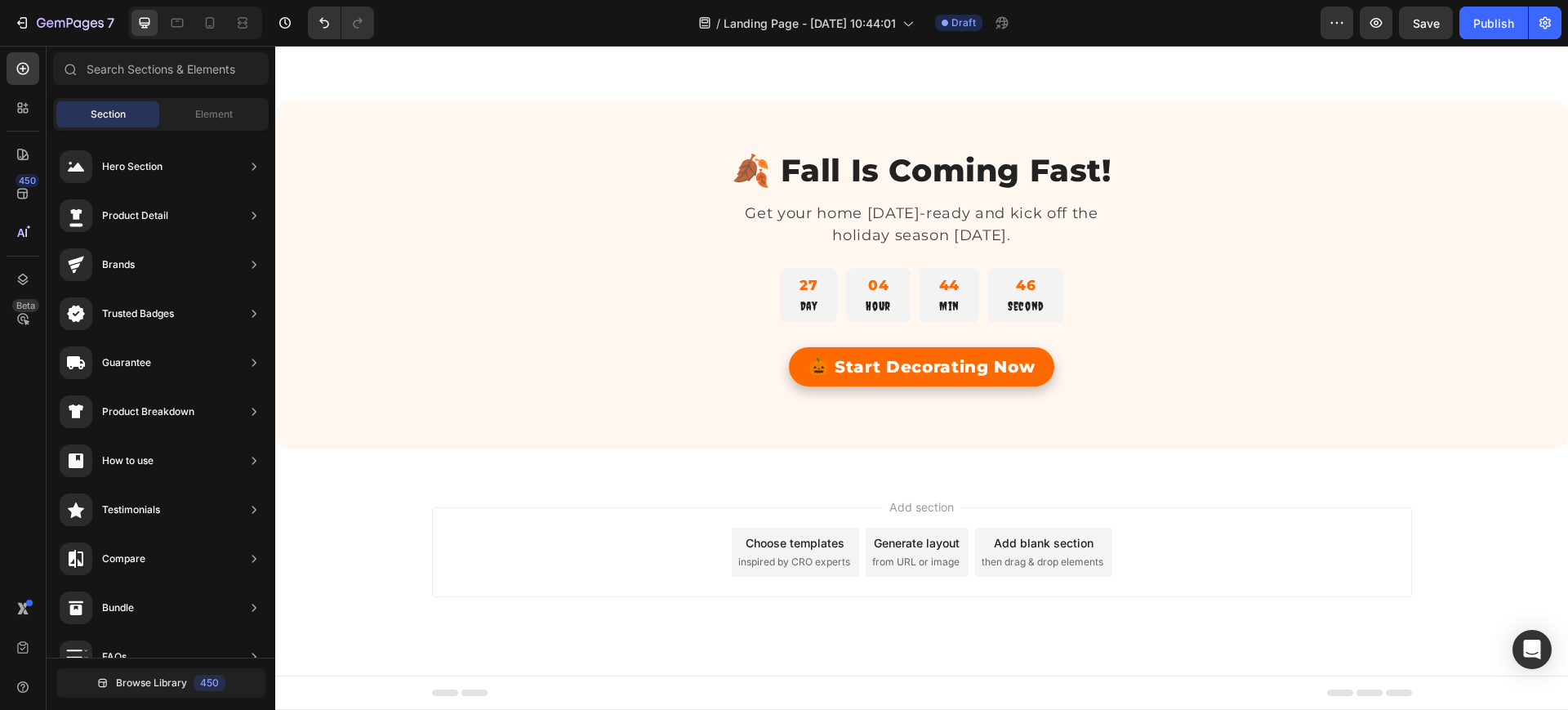
click at [886, 487] on div "Add section Choose templates inspired by CRO experts Generate layout from URL o…" at bounding box center [922, 575] width 1293 height 201
click at [1034, 554] on span "then drag & drop elements" at bounding box center [1043, 562] width 122 height 14
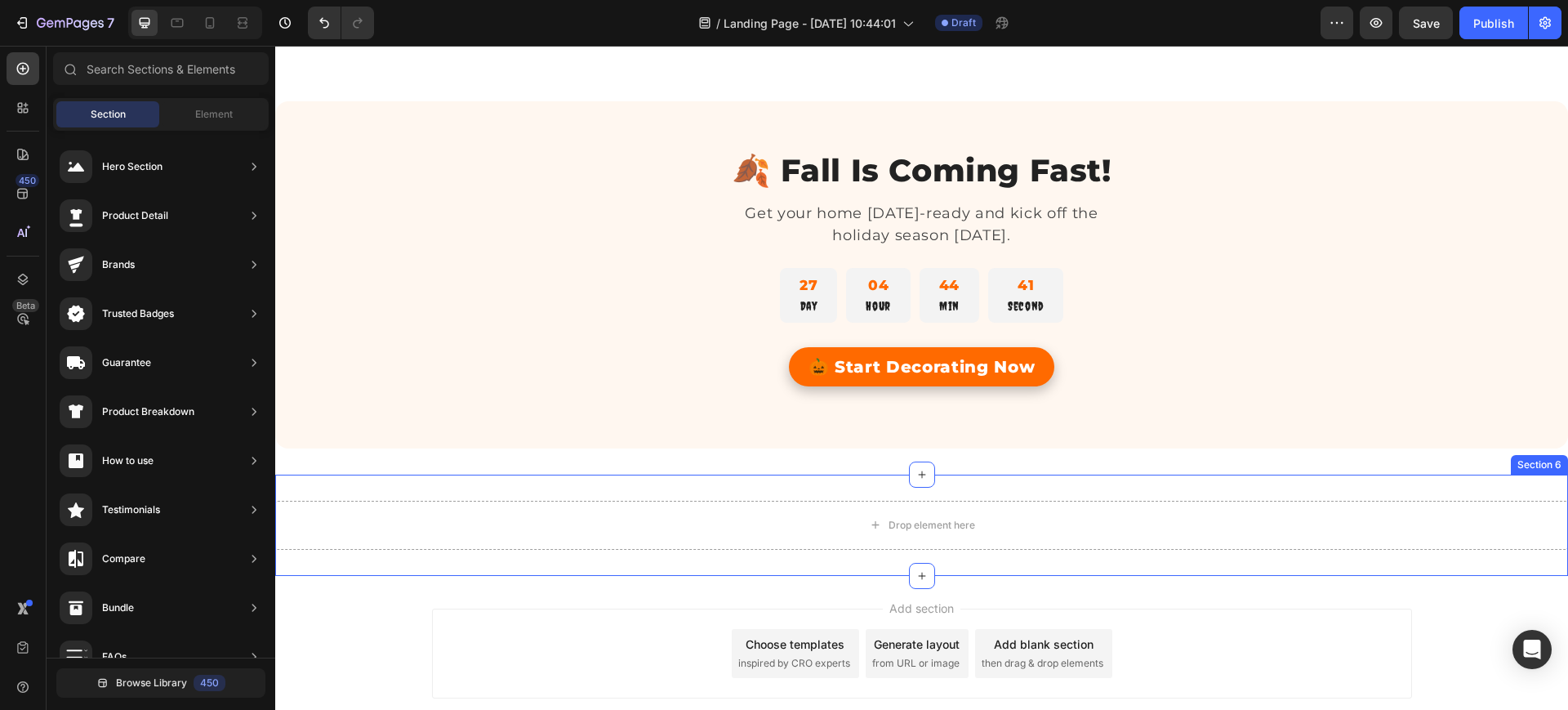
click at [989, 483] on div "Drop element here Section 6" at bounding box center [922, 525] width 1293 height 101
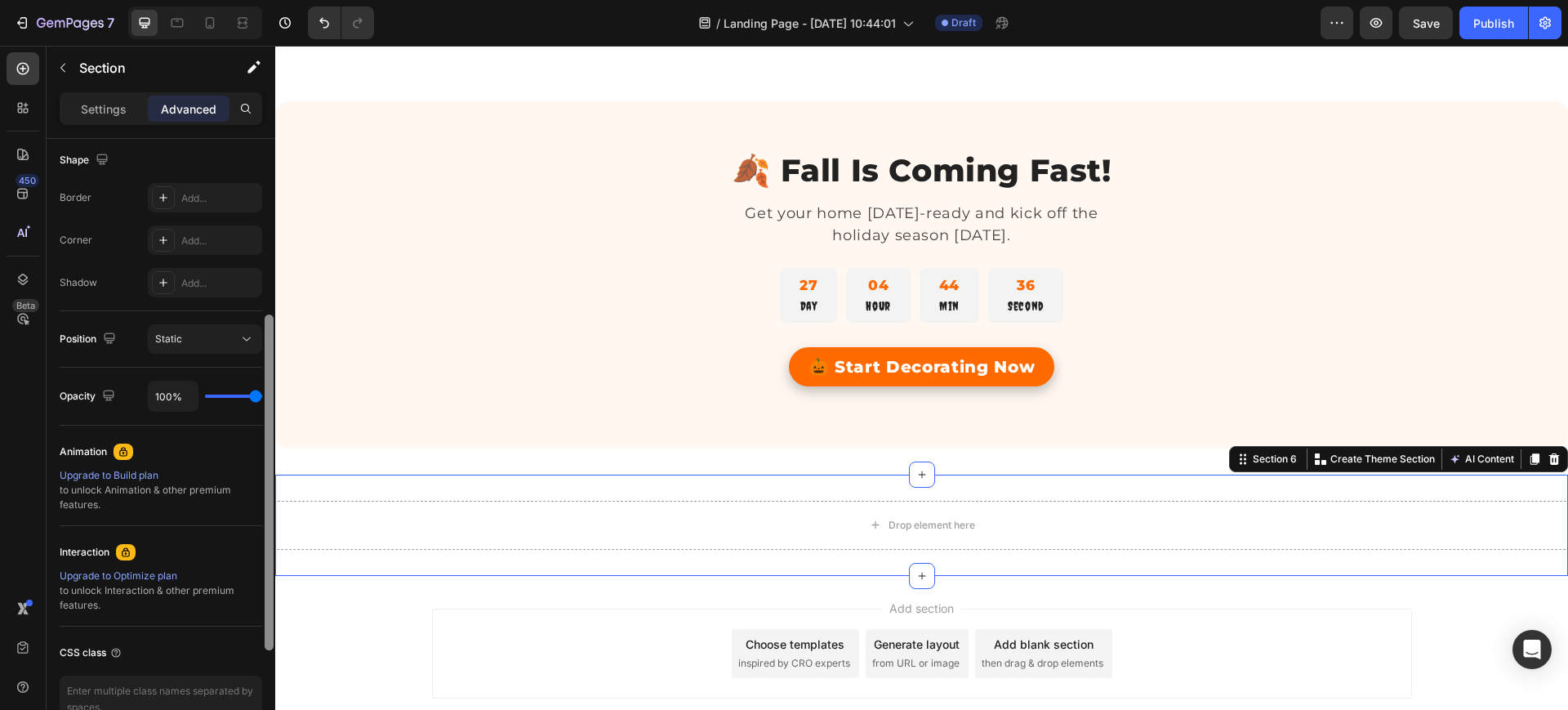
scroll to position [432, 0]
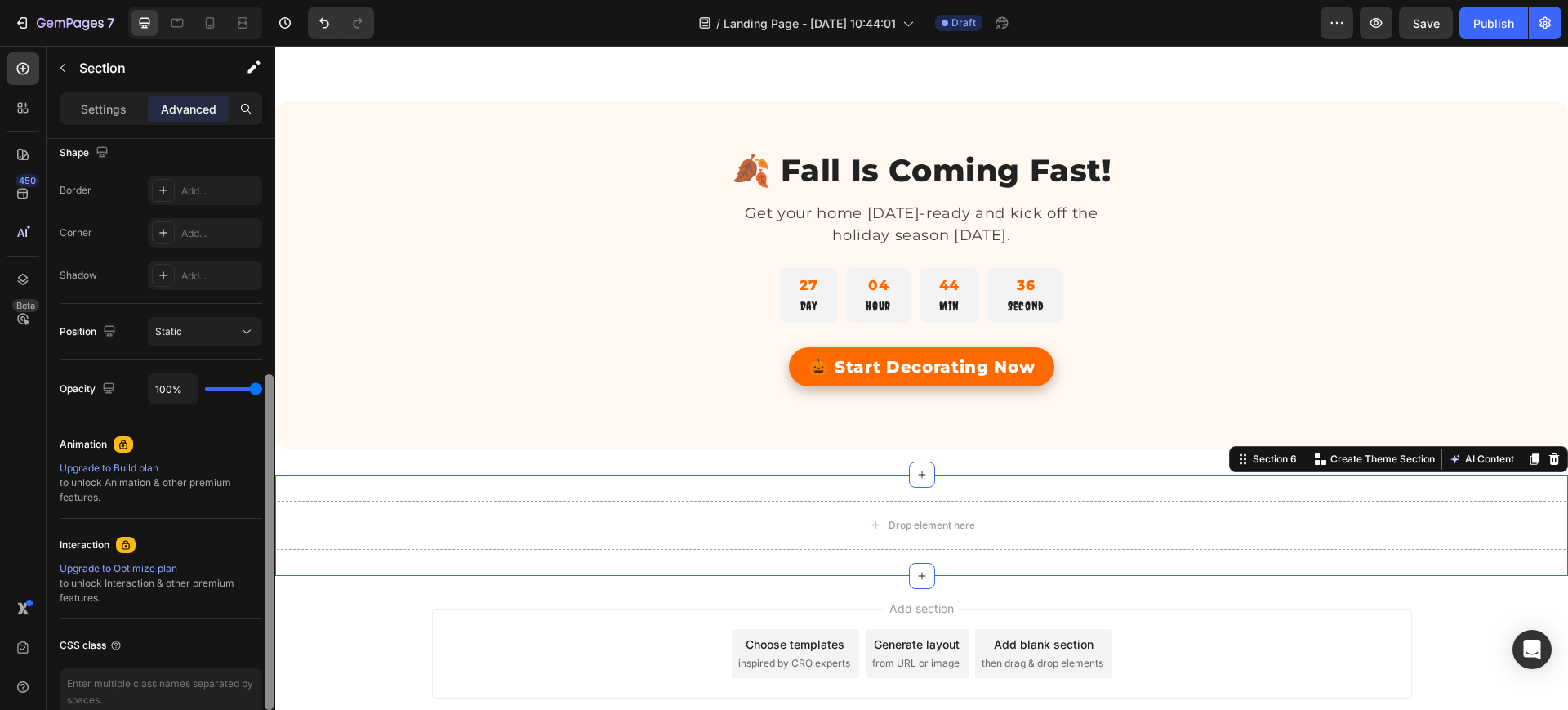
drag, startPoint x: 268, startPoint y: 237, endPoint x: 257, endPoint y: 473, distance: 236.3
click at [257, 473] on div "Display on Desktop Yes No Tablet Yes No Mobile Yes No Spacing (px) 0 0 0 0 32 0…" at bounding box center [161, 447] width 229 height 617
click at [207, 326] on div "Static" at bounding box center [197, 332] width 83 height 14
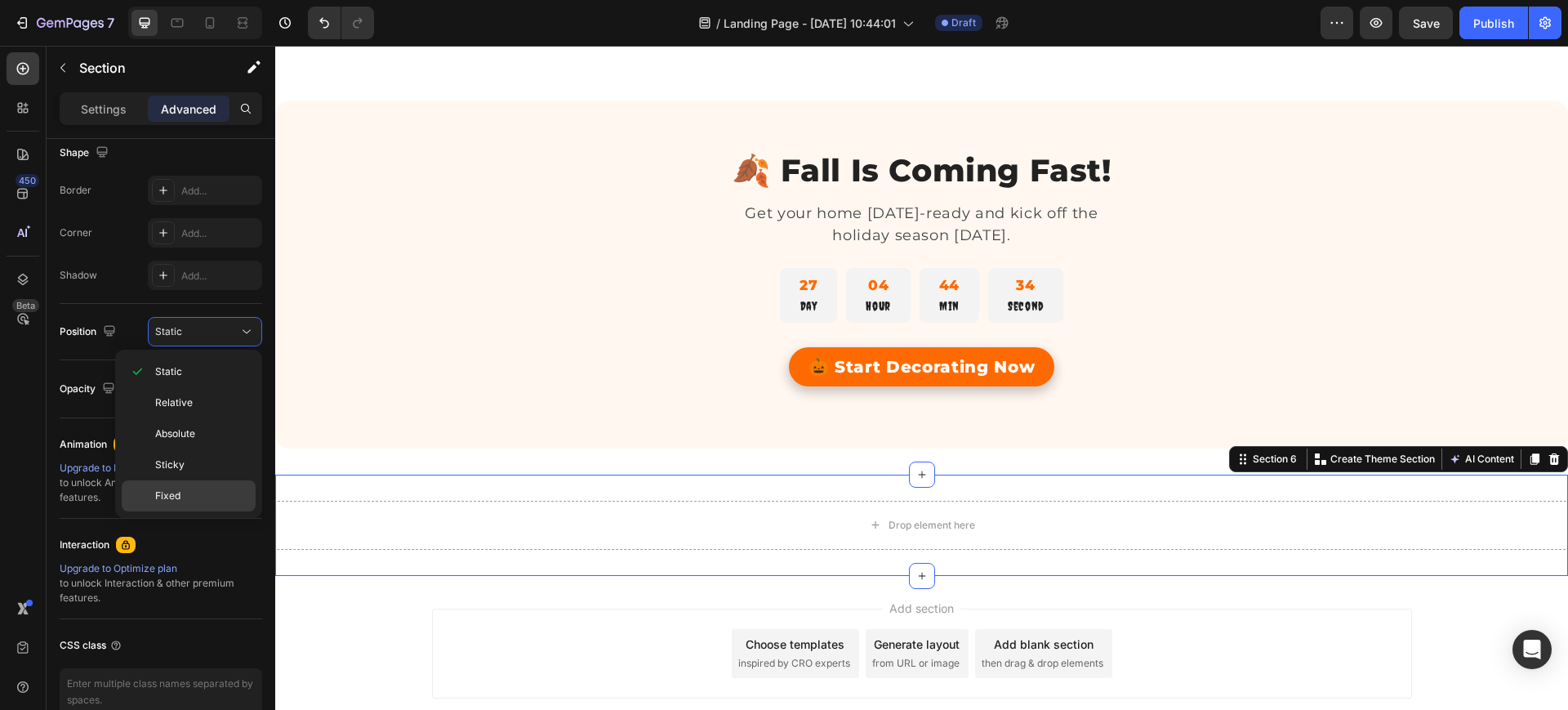
click at [182, 496] on p "Fixed" at bounding box center [202, 495] width 93 height 14
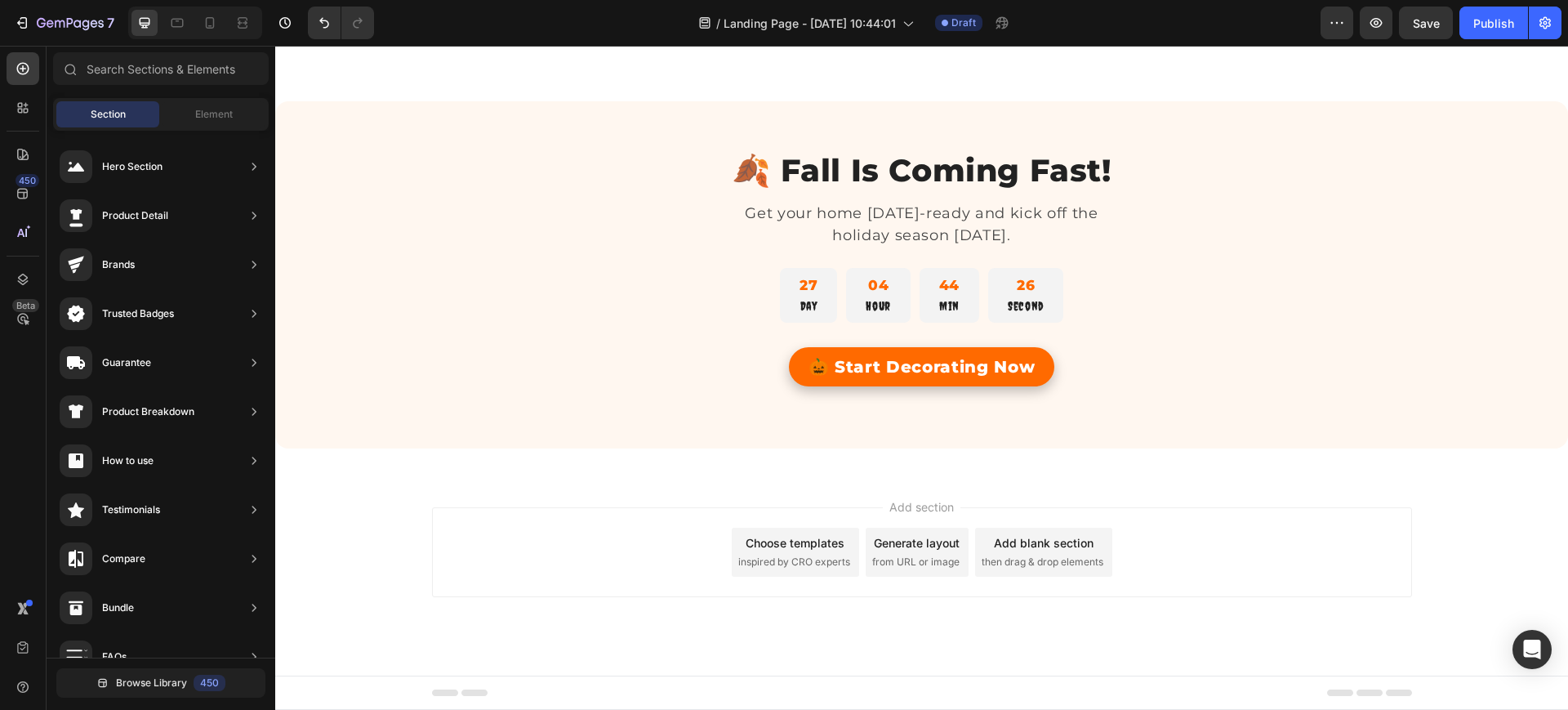
click at [1013, 550] on div "Add blank section" at bounding box center [1043, 542] width 99 height 17
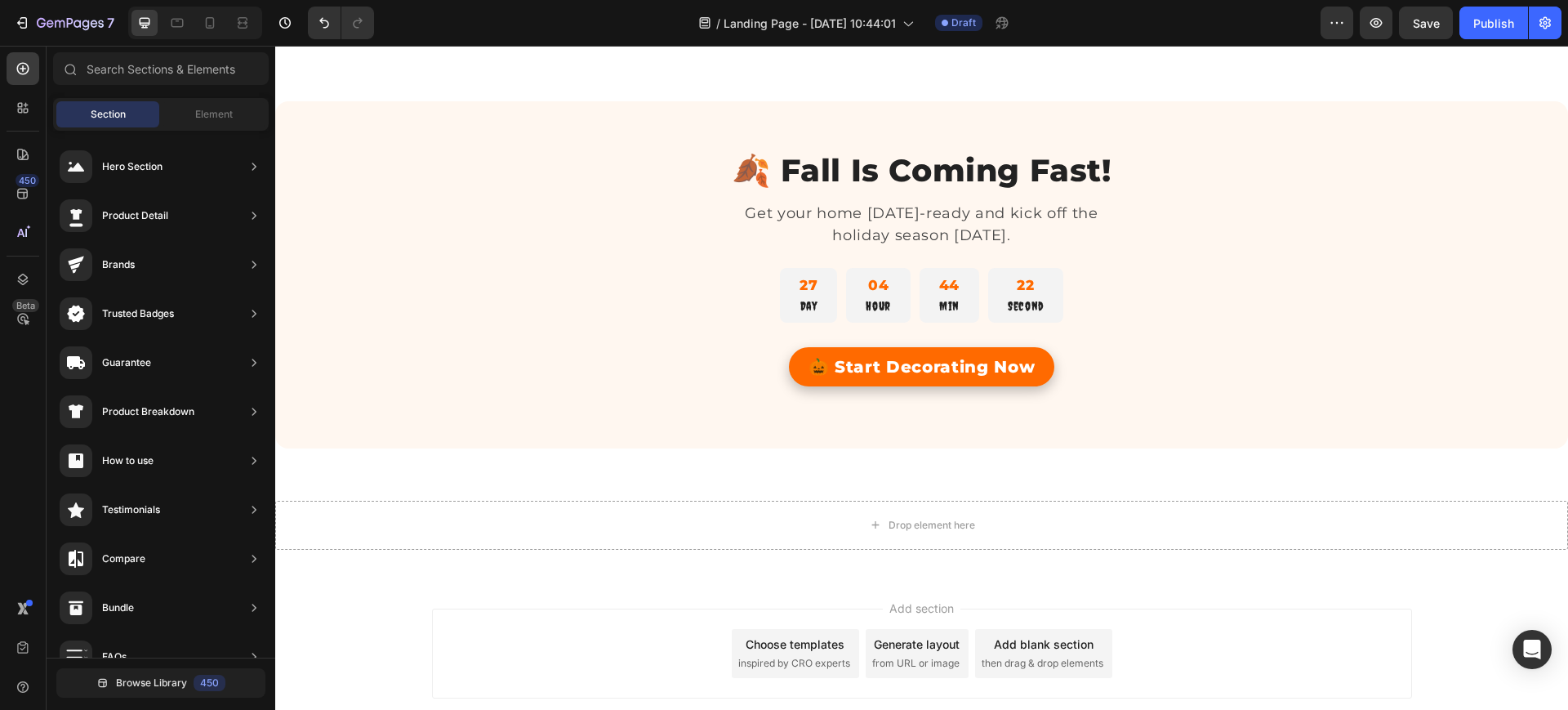
scroll to position [2670, 0]
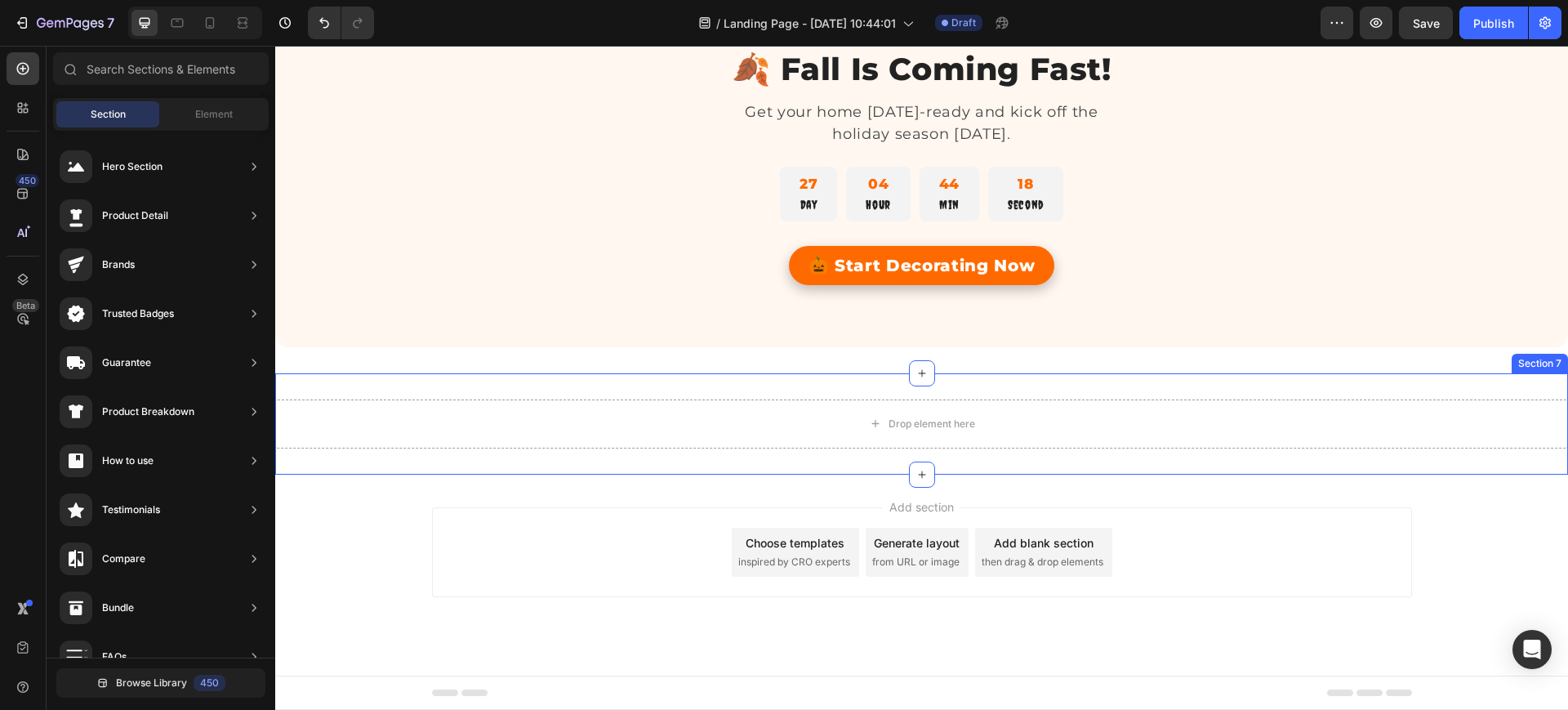
click at [734, 391] on div "Drop element here Section 7" at bounding box center [922, 423] width 1293 height 101
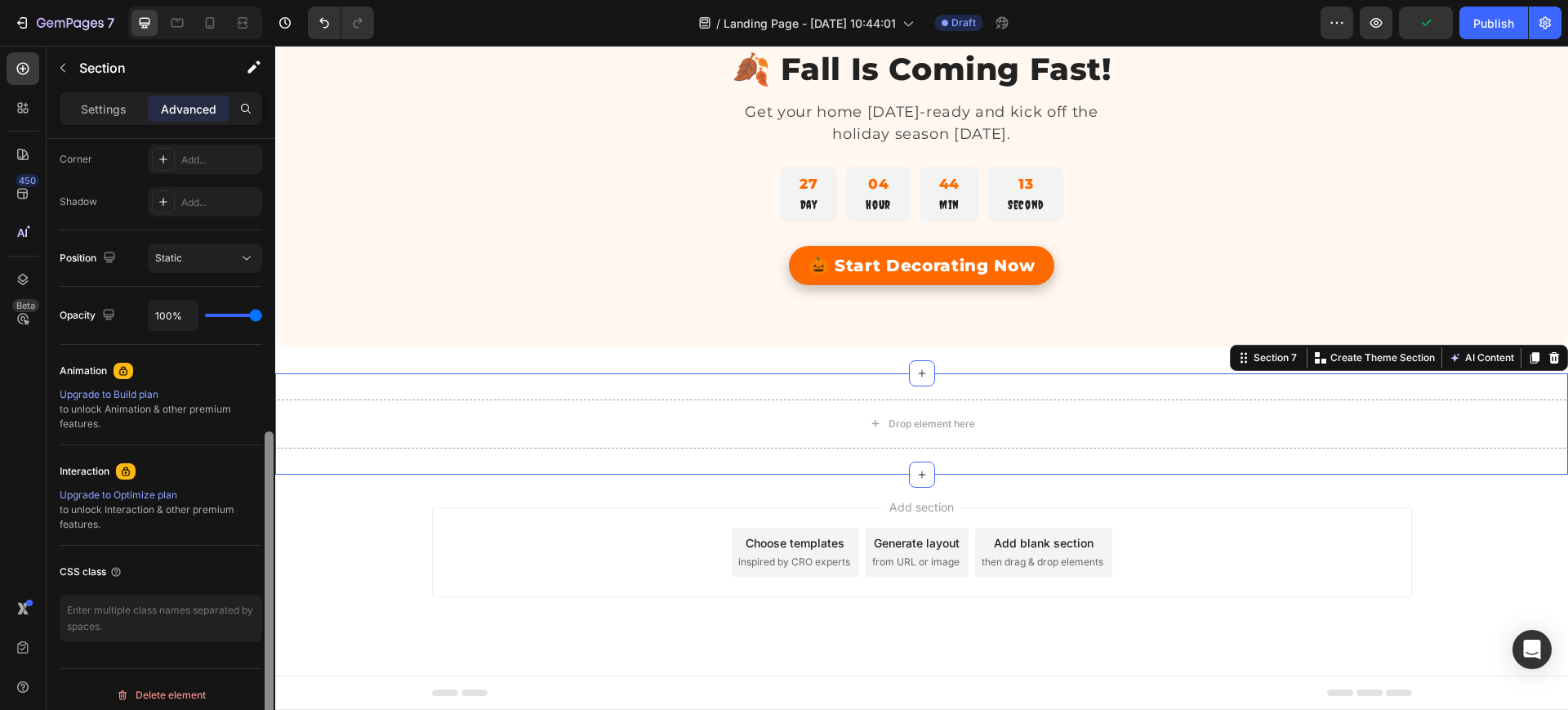
scroll to position [516, 0]
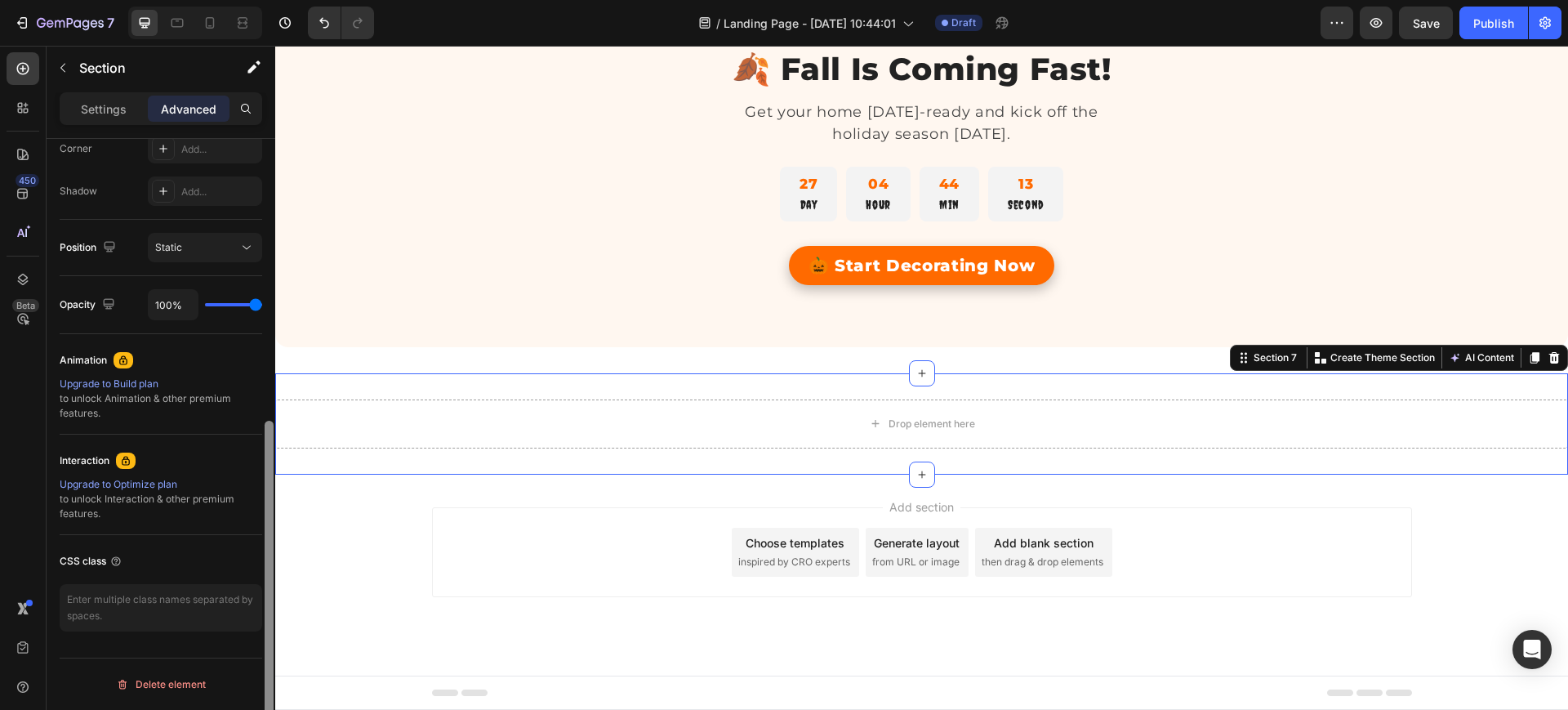
drag, startPoint x: 269, startPoint y: 372, endPoint x: 265, endPoint y: 711, distance: 339.0
click at [265, 0] on html "7 / Landing Page - Aug 21, 10:44:01 Draft Preview Save Publish 450 Beta Section…" at bounding box center [784, 0] width 1568 height 0
click at [213, 25] on icon at bounding box center [210, 22] width 9 height 12
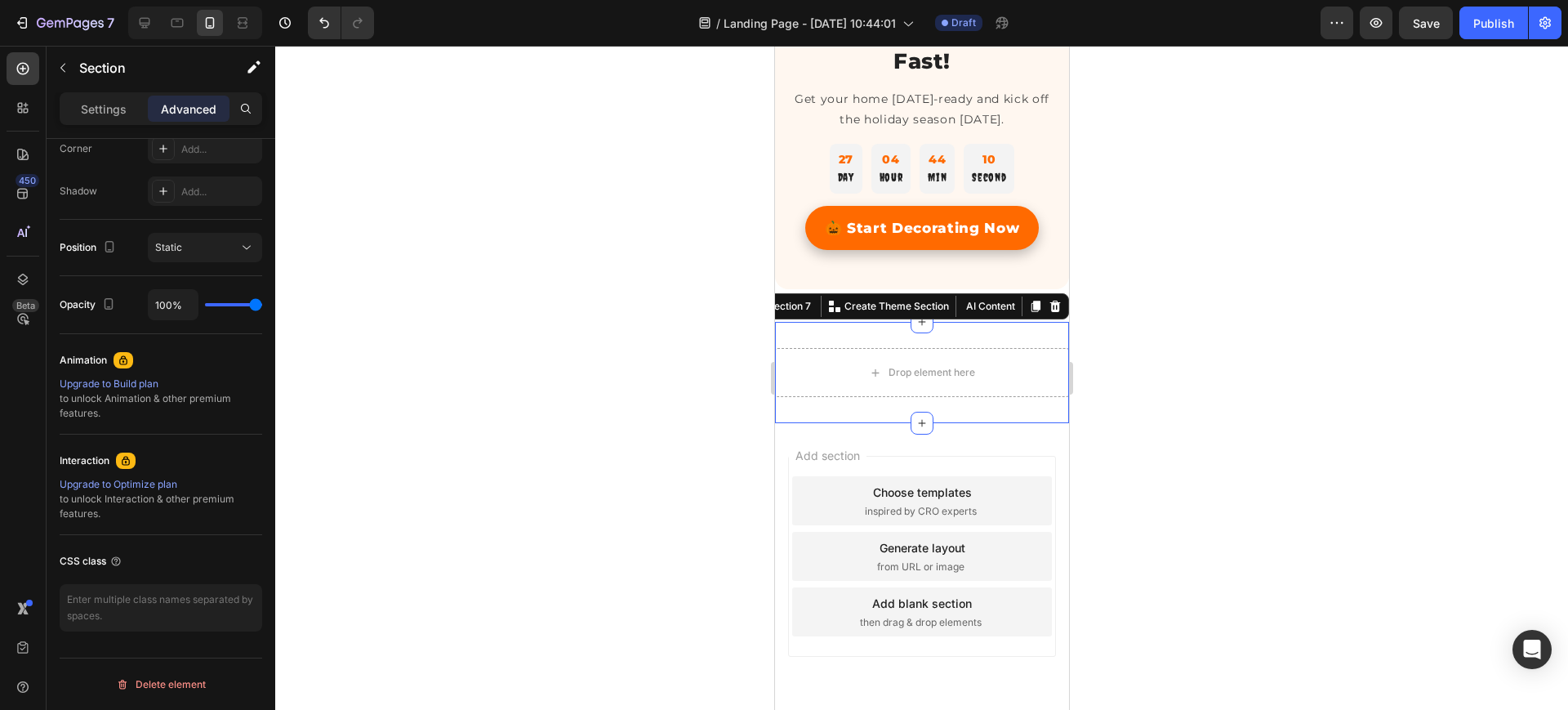
scroll to position [2672, 0]
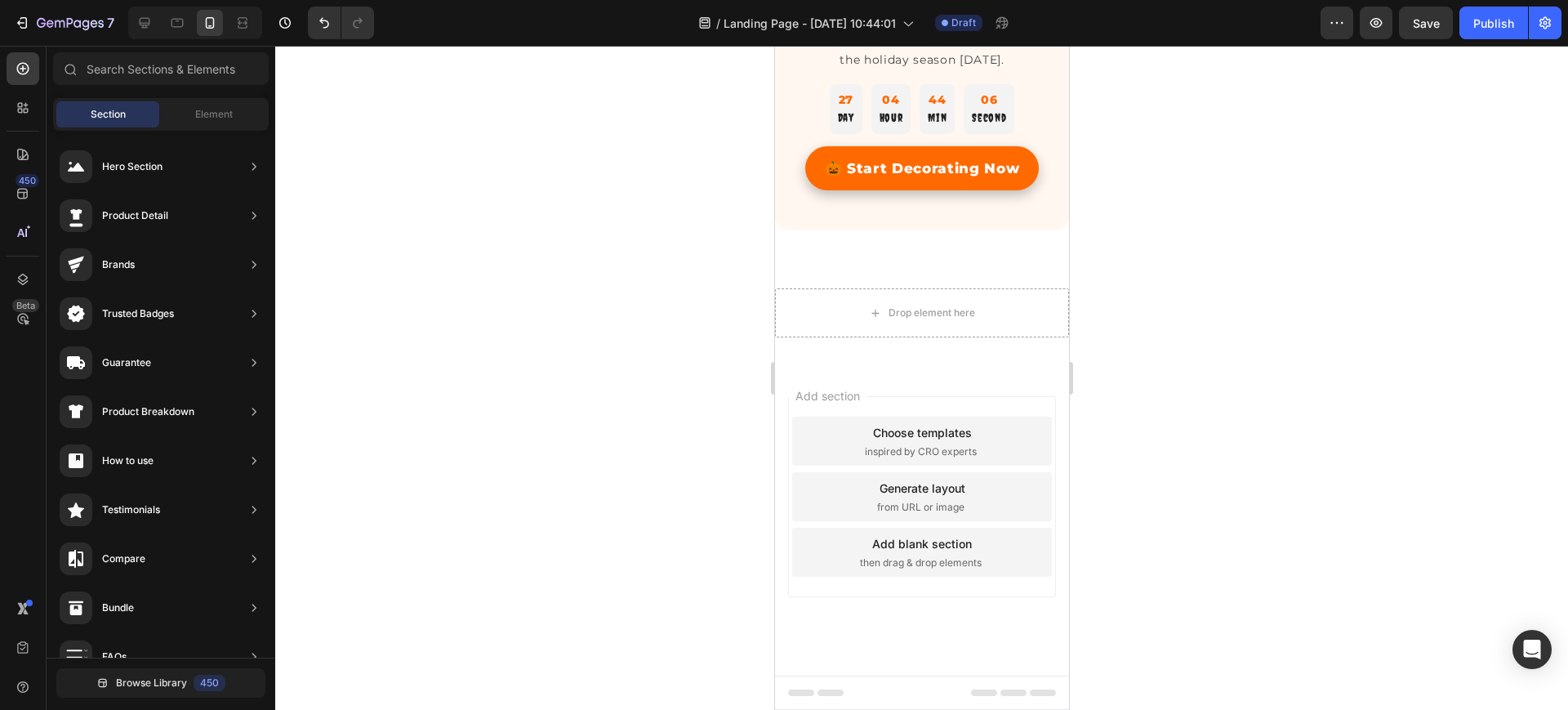
click at [970, 694] on icon at bounding box center [983, 692] width 26 height 6
click at [1000, 694] on icon at bounding box center [1013, 692] width 26 height 6
click at [1030, 693] on icon at bounding box center [1042, 692] width 26 height 6
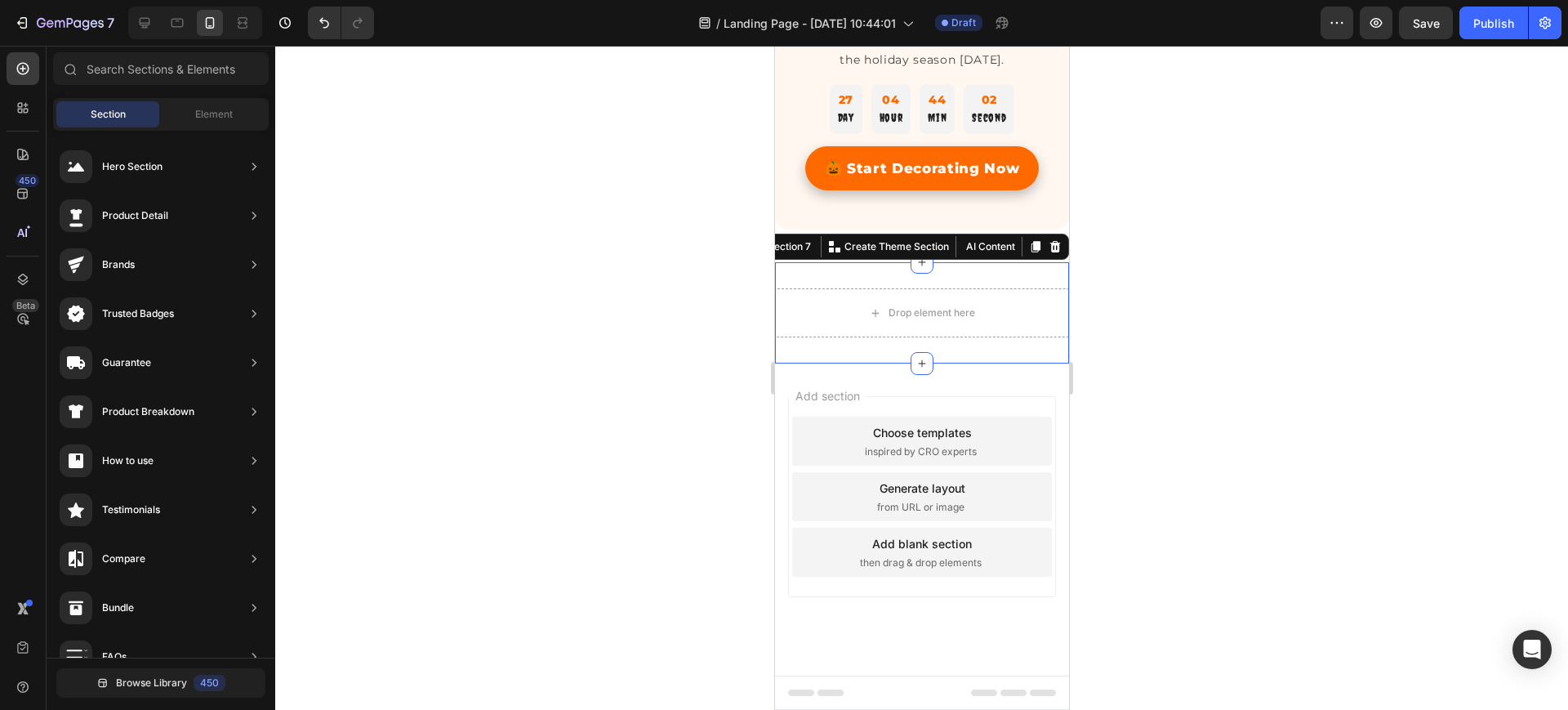
click at [959, 272] on div "Drop element here Section 7 You can create reusable sections Create Theme Secti…" at bounding box center [921, 312] width 294 height 101
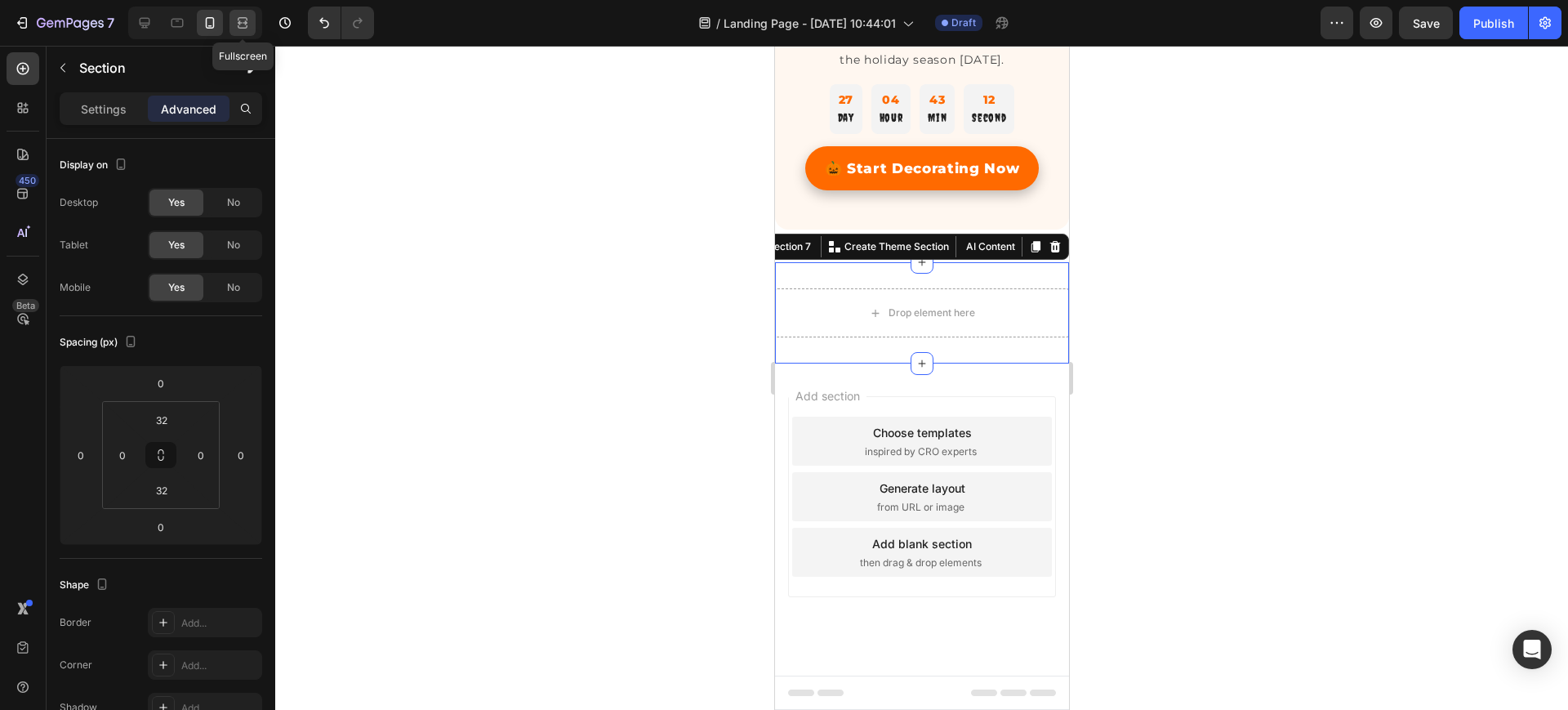
click at [236, 31] on div at bounding box center [242, 22] width 26 height 26
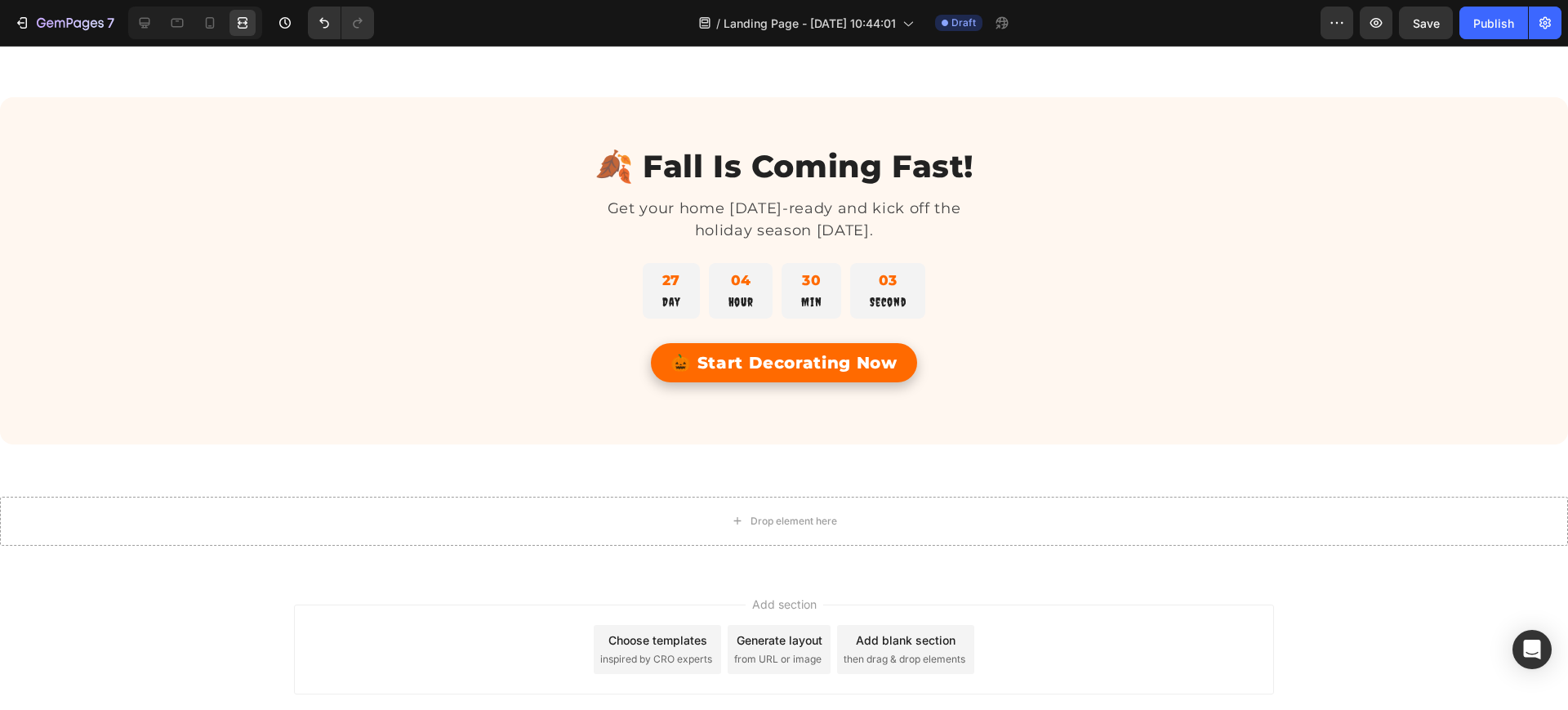
scroll to position [2739, 0]
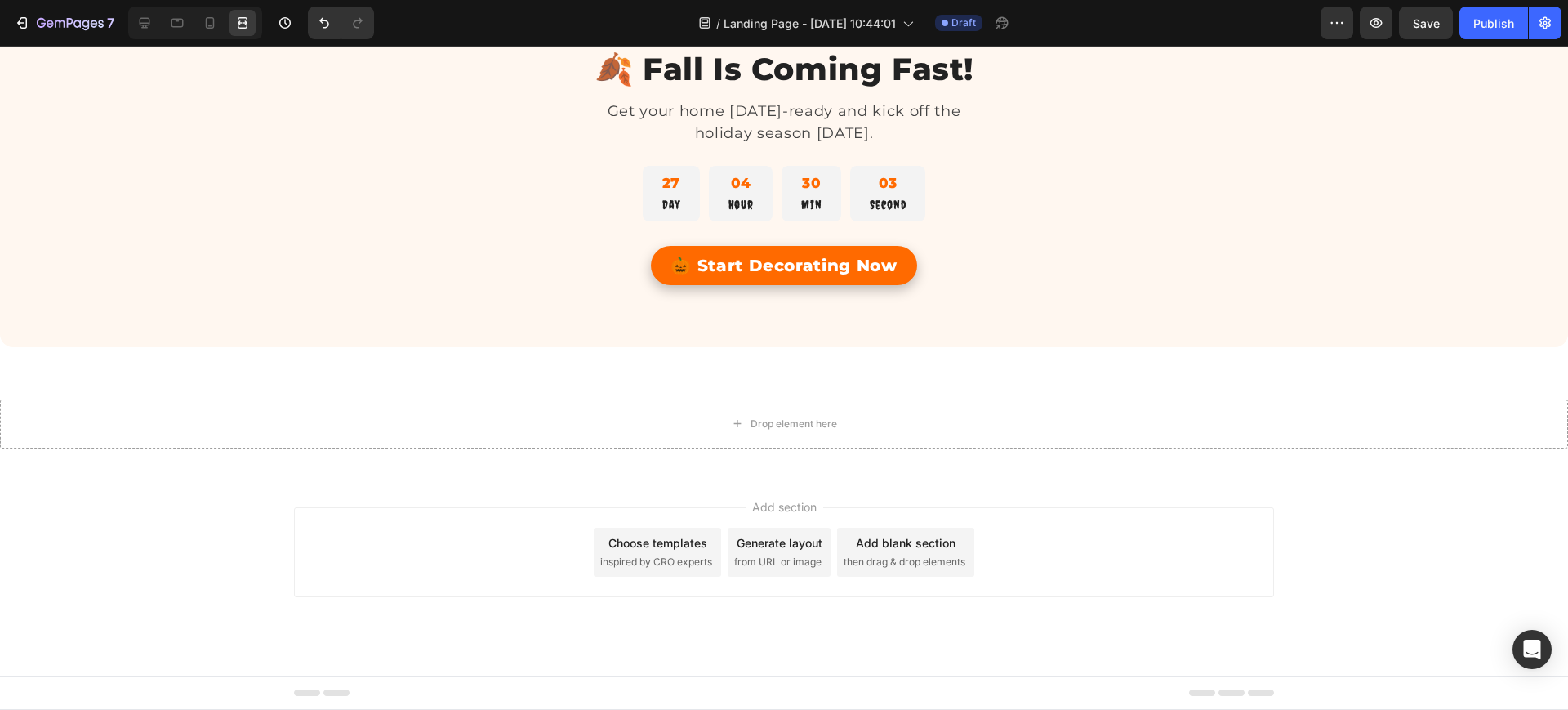
drag, startPoint x: 1558, startPoint y: 594, endPoint x: 1548, endPoint y: 681, distance: 87.6
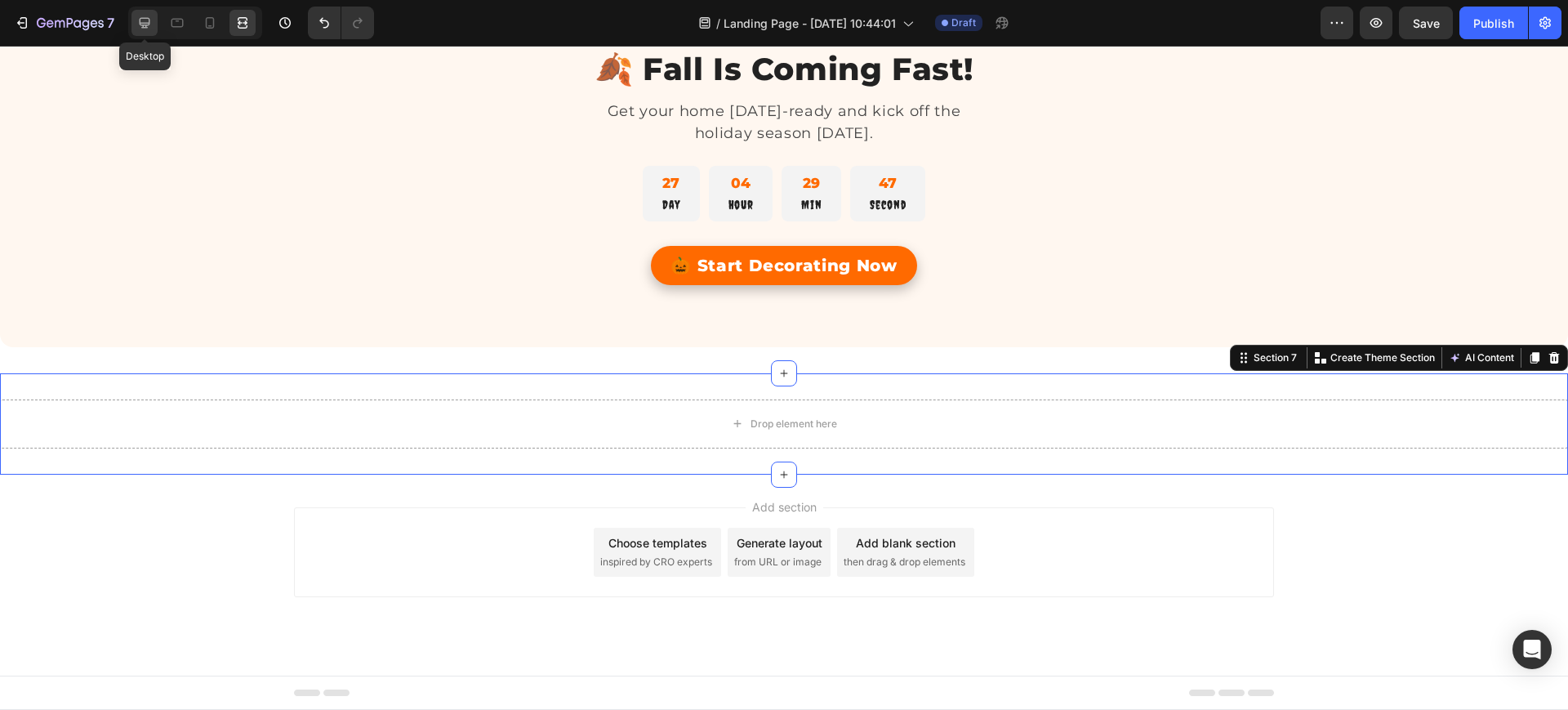
click at [134, 16] on div at bounding box center [144, 22] width 26 height 26
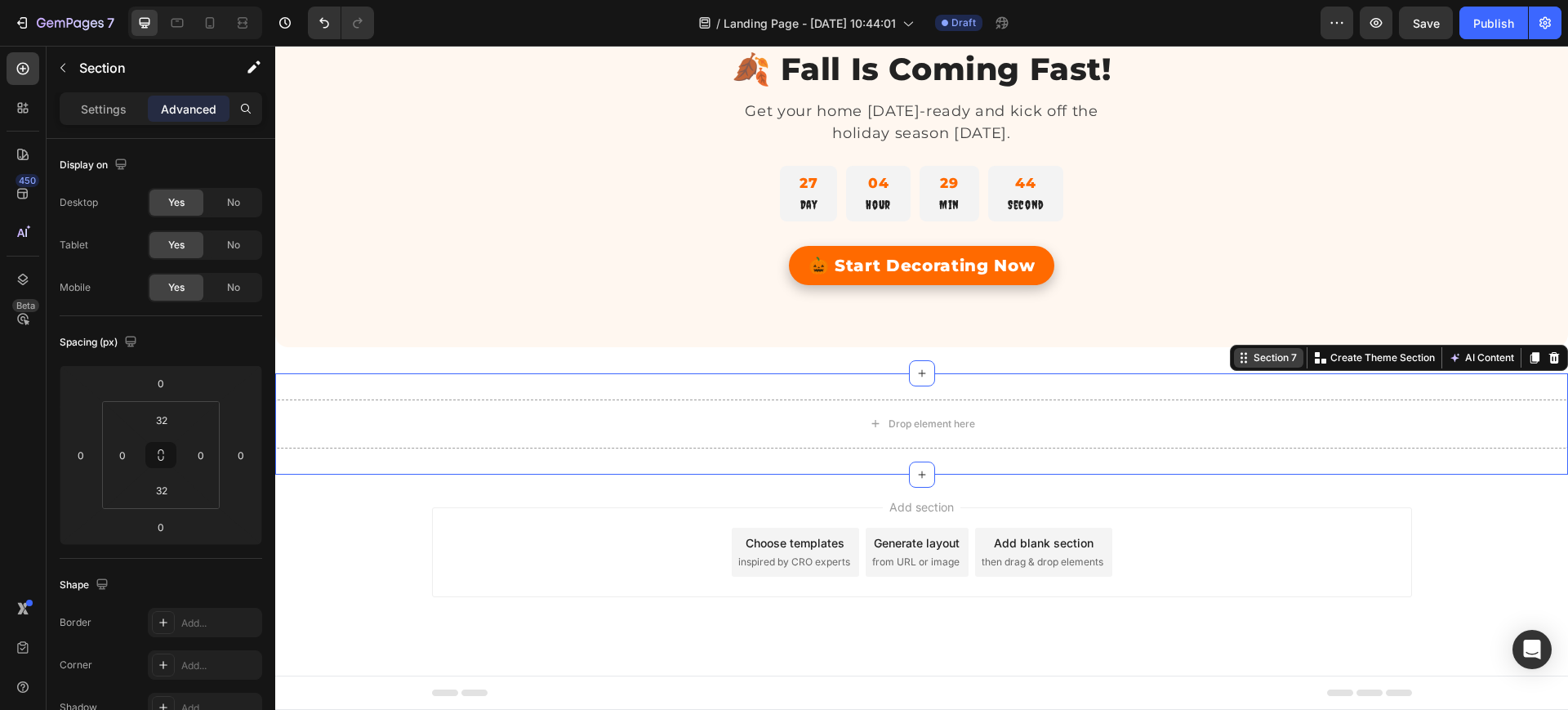
click at [1263, 358] on div "Section 7" at bounding box center [1276, 358] width 50 height 14
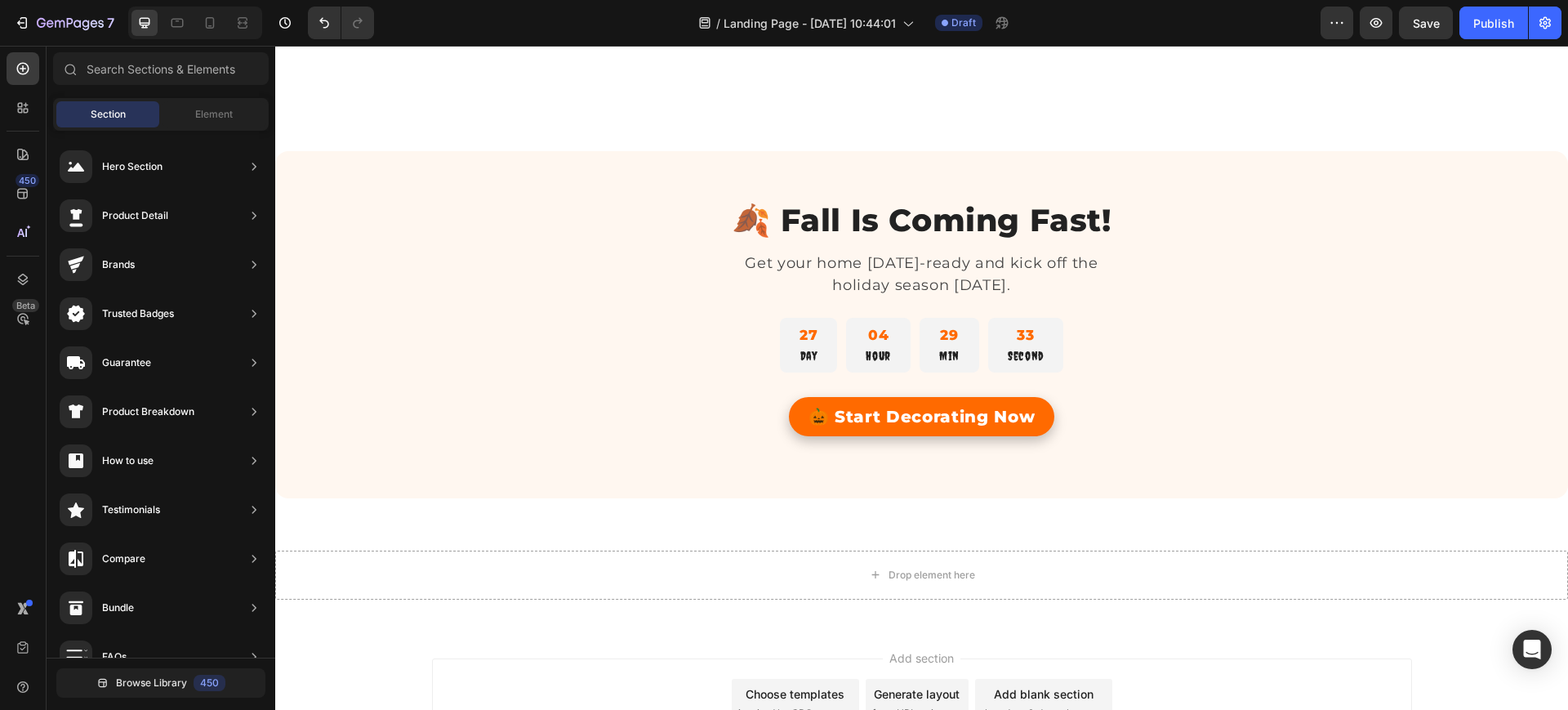
scroll to position [2740, 0]
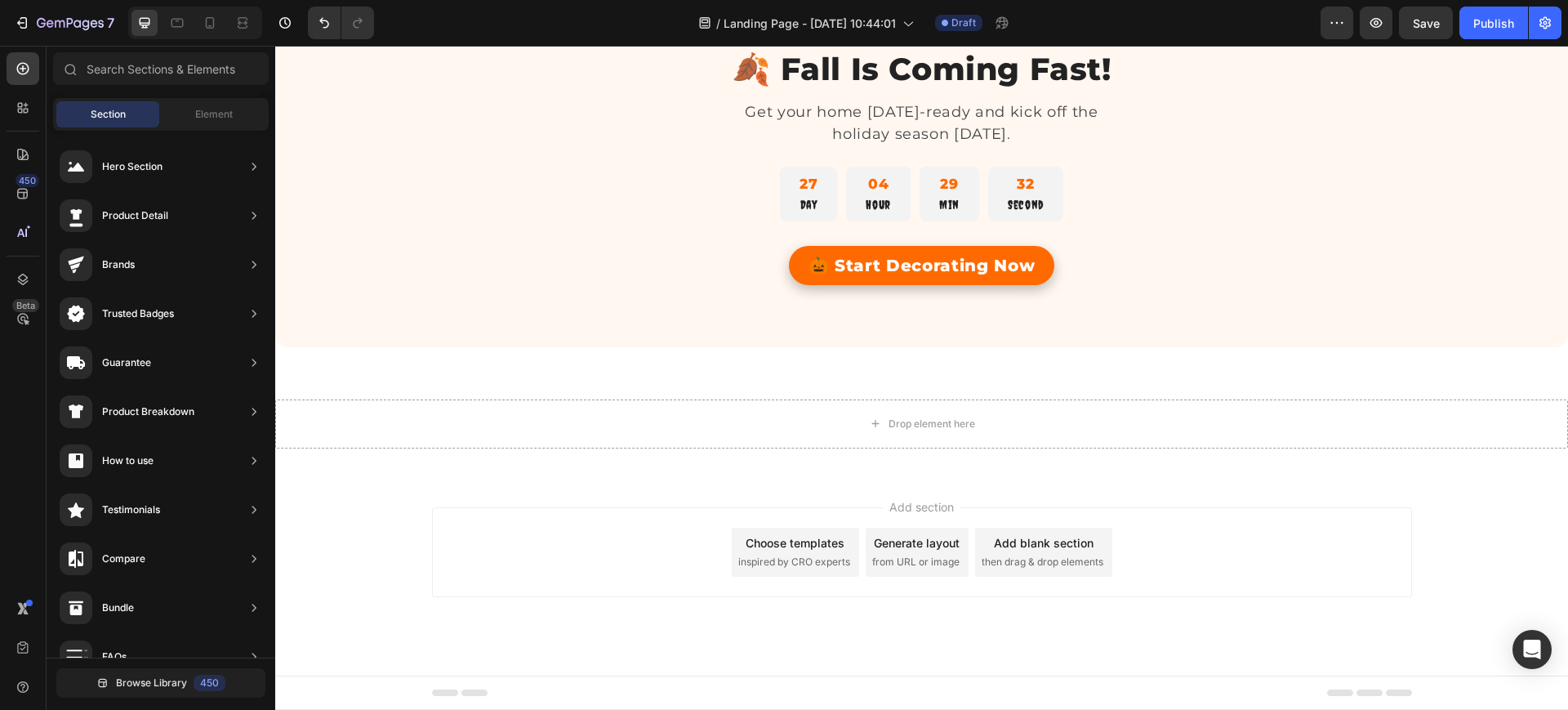
click at [1336, 693] on icon at bounding box center [1340, 692] width 26 height 6
click at [432, 693] on icon at bounding box center [445, 692] width 26 height 6
click at [497, 696] on div "Footer" at bounding box center [922, 692] width 980 height 33
click at [20, 644] on icon at bounding box center [22, 647] width 16 height 16
click at [316, 665] on div "Add section Choose templates inspired by CRO experts Generate layout from URL o…" at bounding box center [922, 575] width 1293 height 201
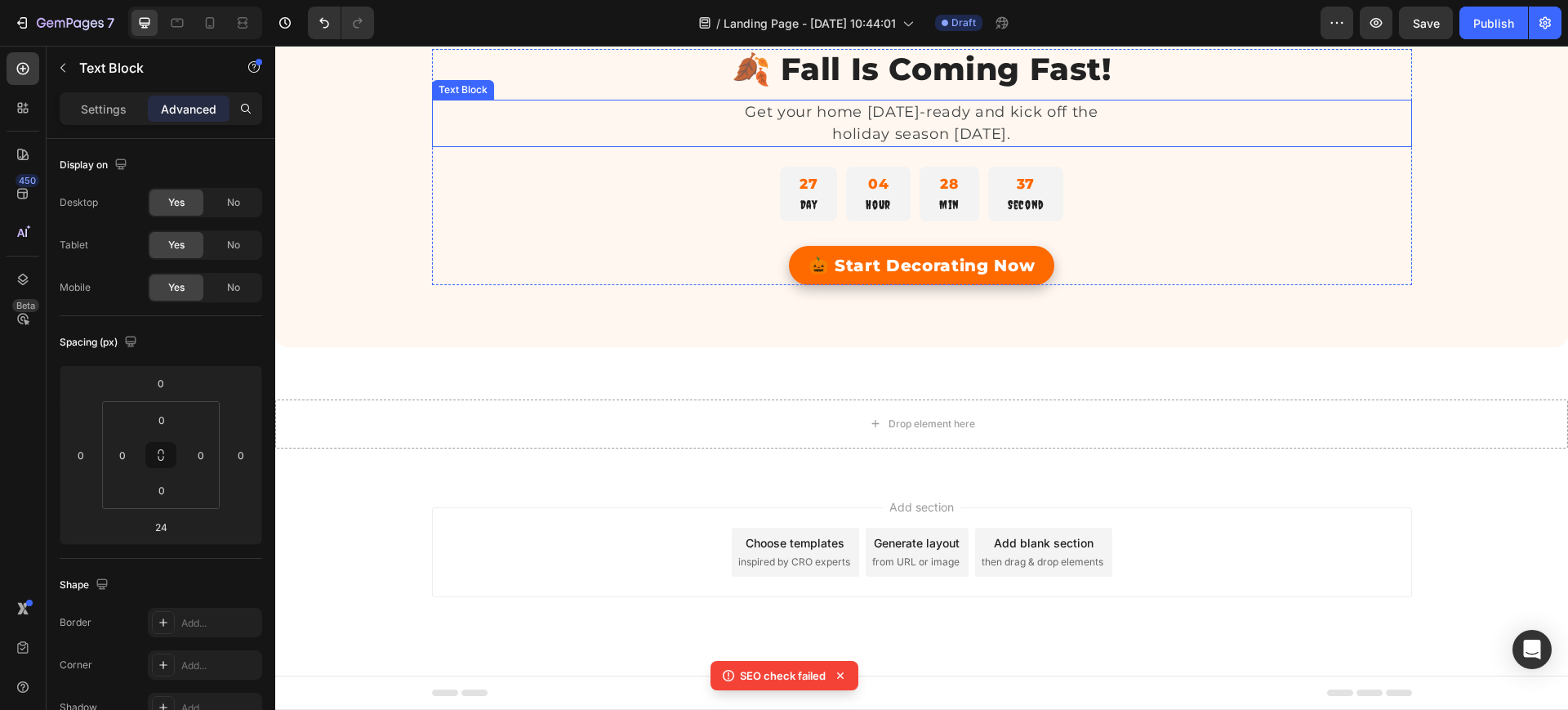
click at [556, 100] on div "Get your home Halloween-ready and kick off the holiday season today." at bounding box center [922, 123] width 980 height 47
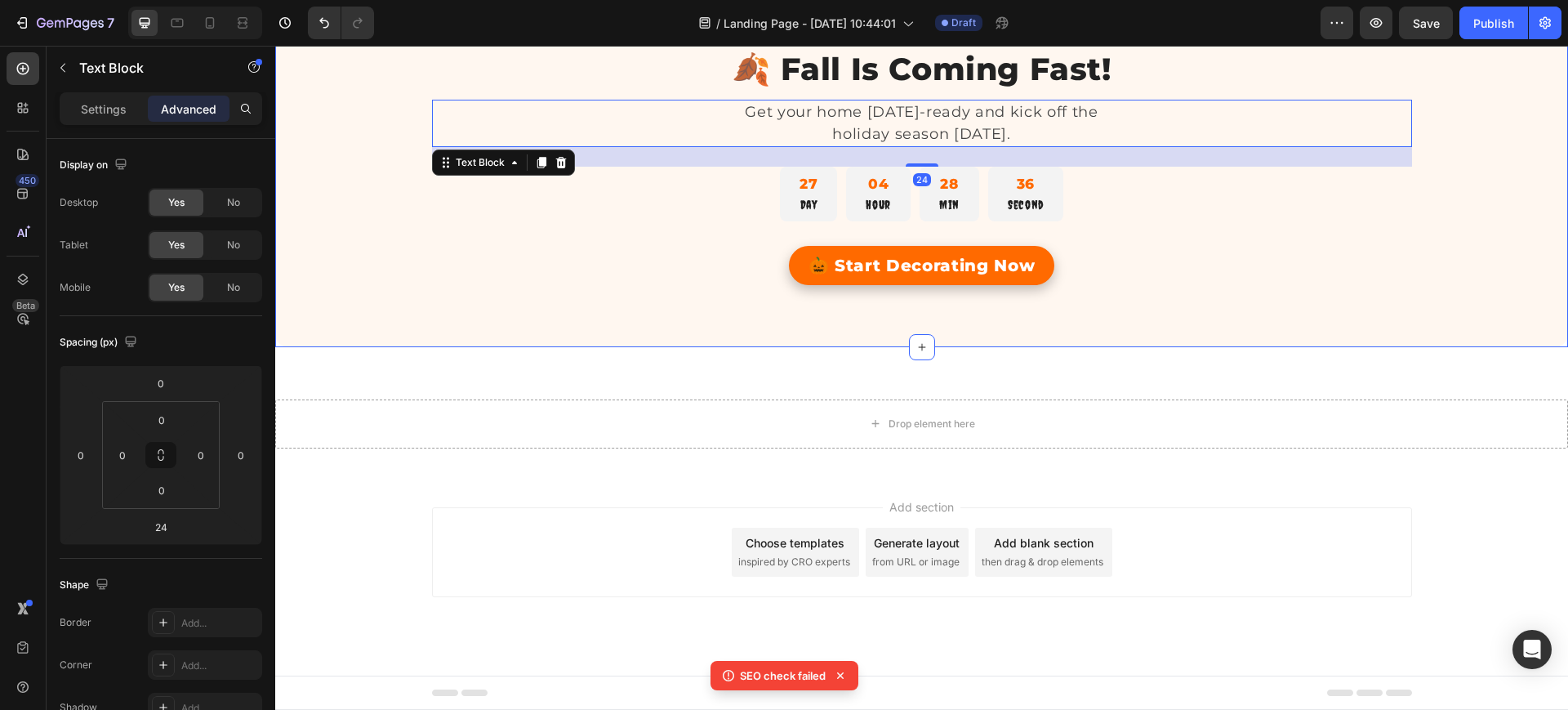
click at [361, 169] on div "🍂 Fall Is Coming Fast! Heading Get your home Halloween-ready and kick off the h…" at bounding box center [922, 173] width 1215 height 249
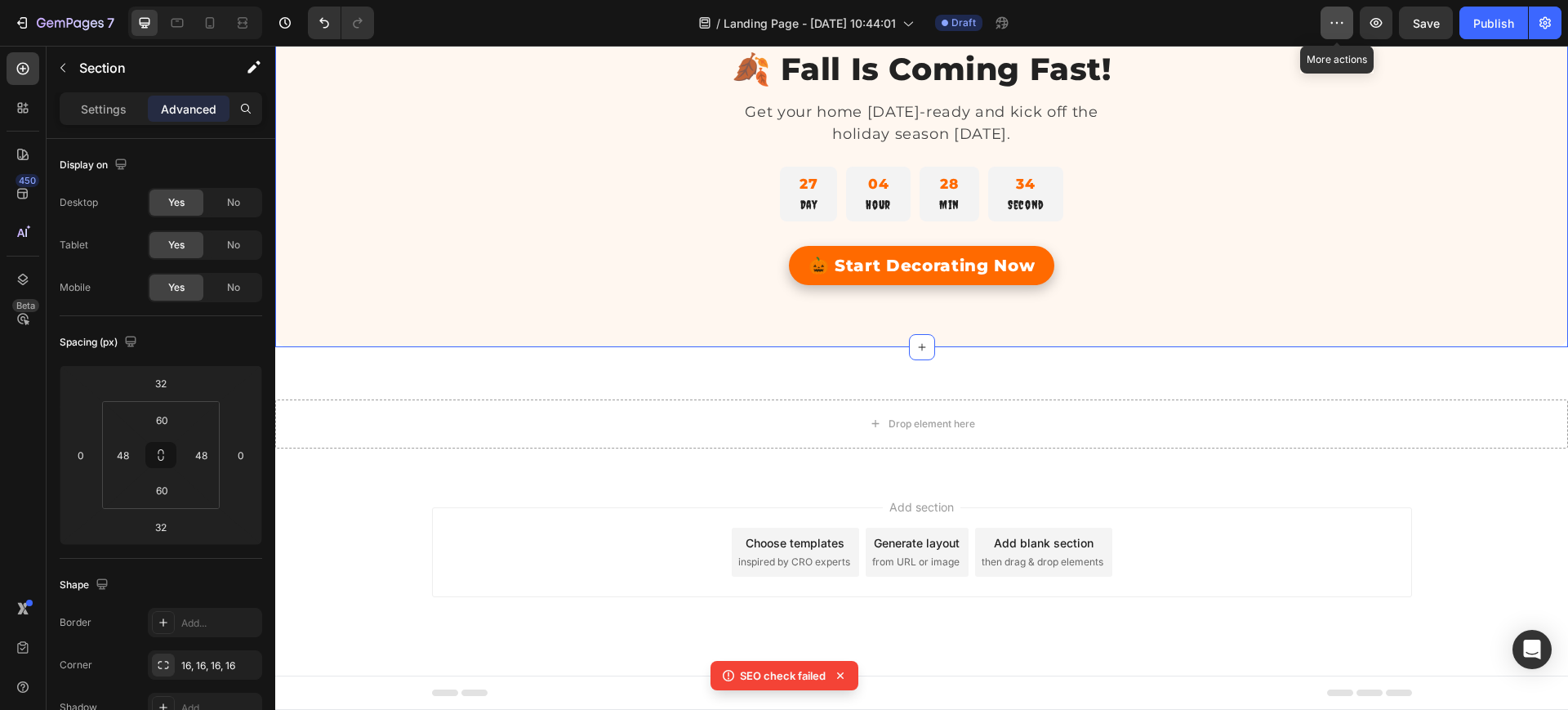
click at [1332, 23] on icon "button" at bounding box center [1337, 22] width 16 height 16
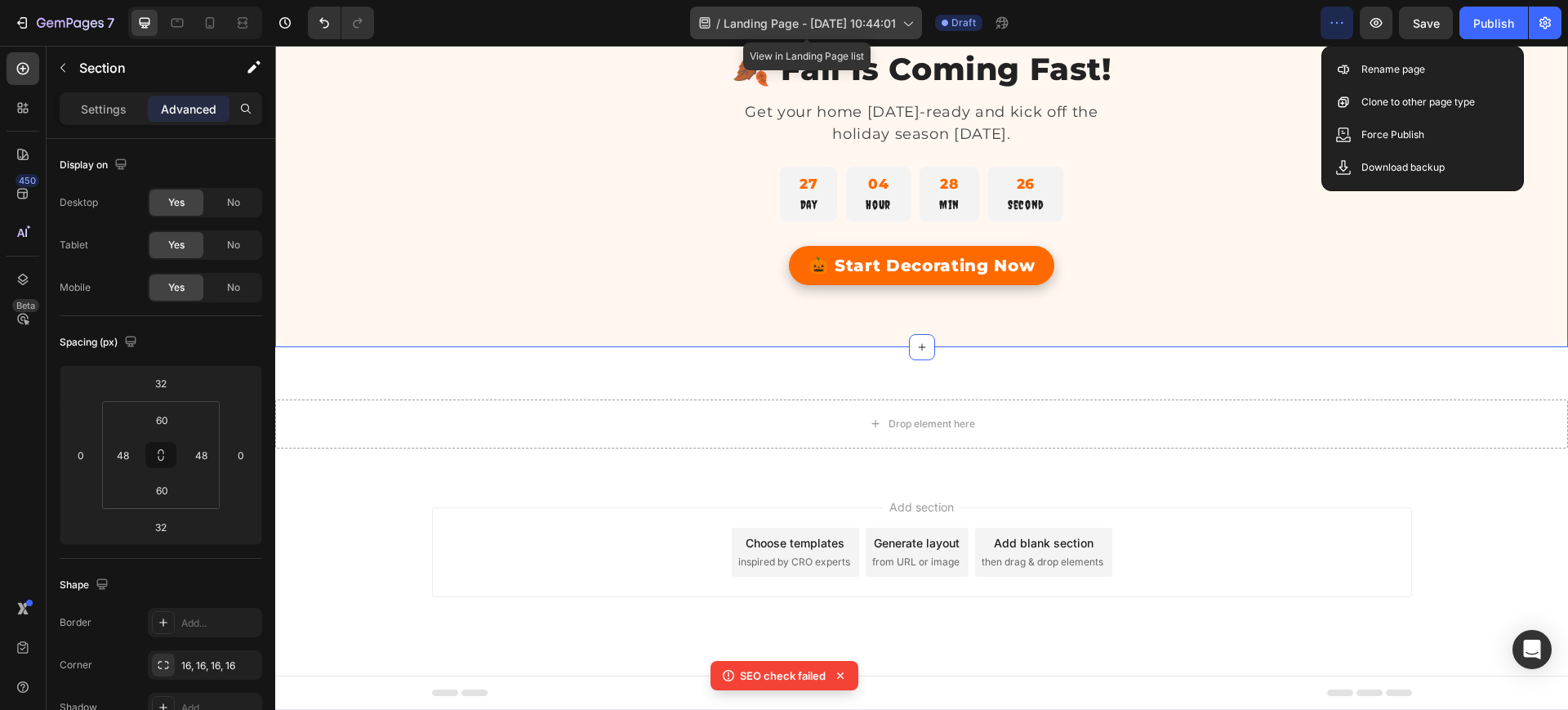
click at [699, 26] on icon at bounding box center [705, 22] width 16 height 16
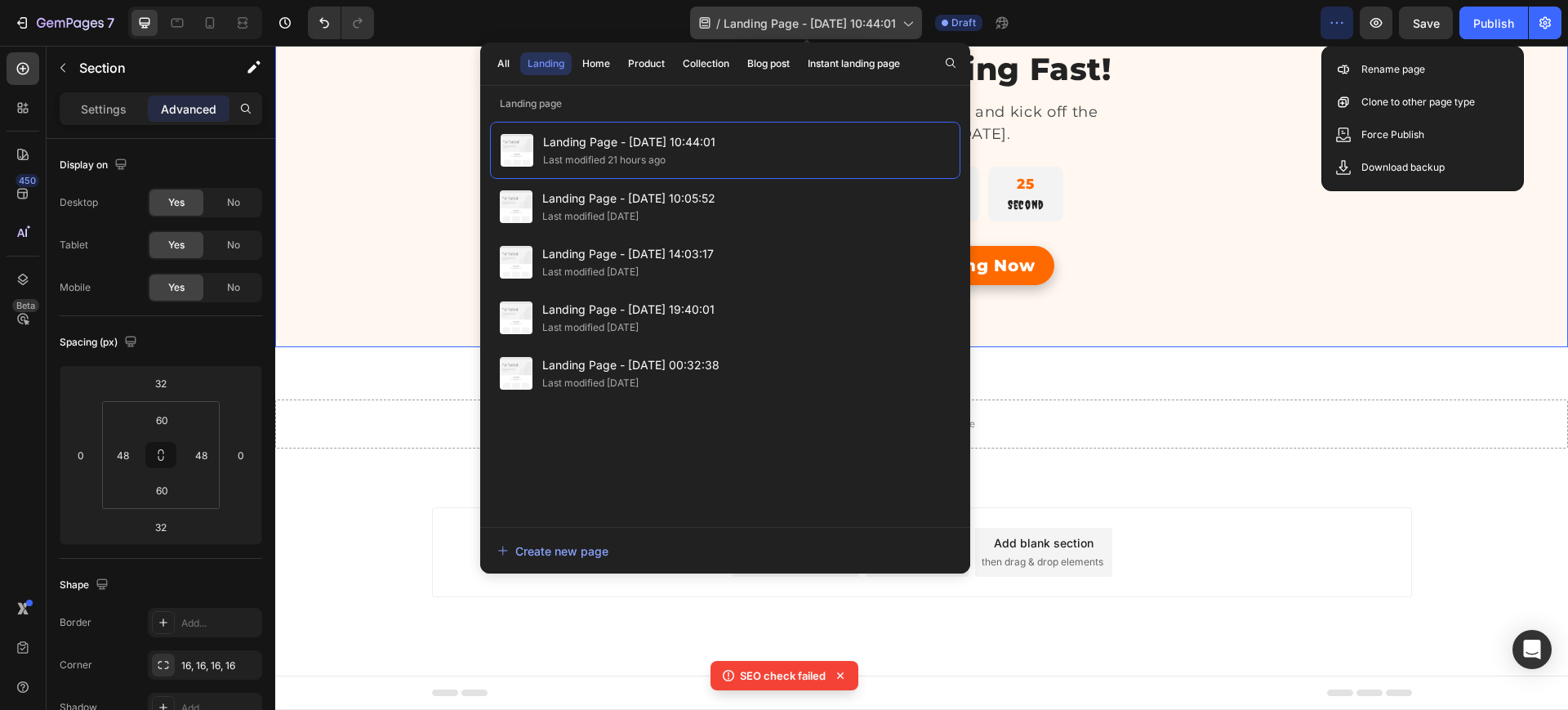
click at [699, 26] on icon at bounding box center [705, 22] width 16 height 16
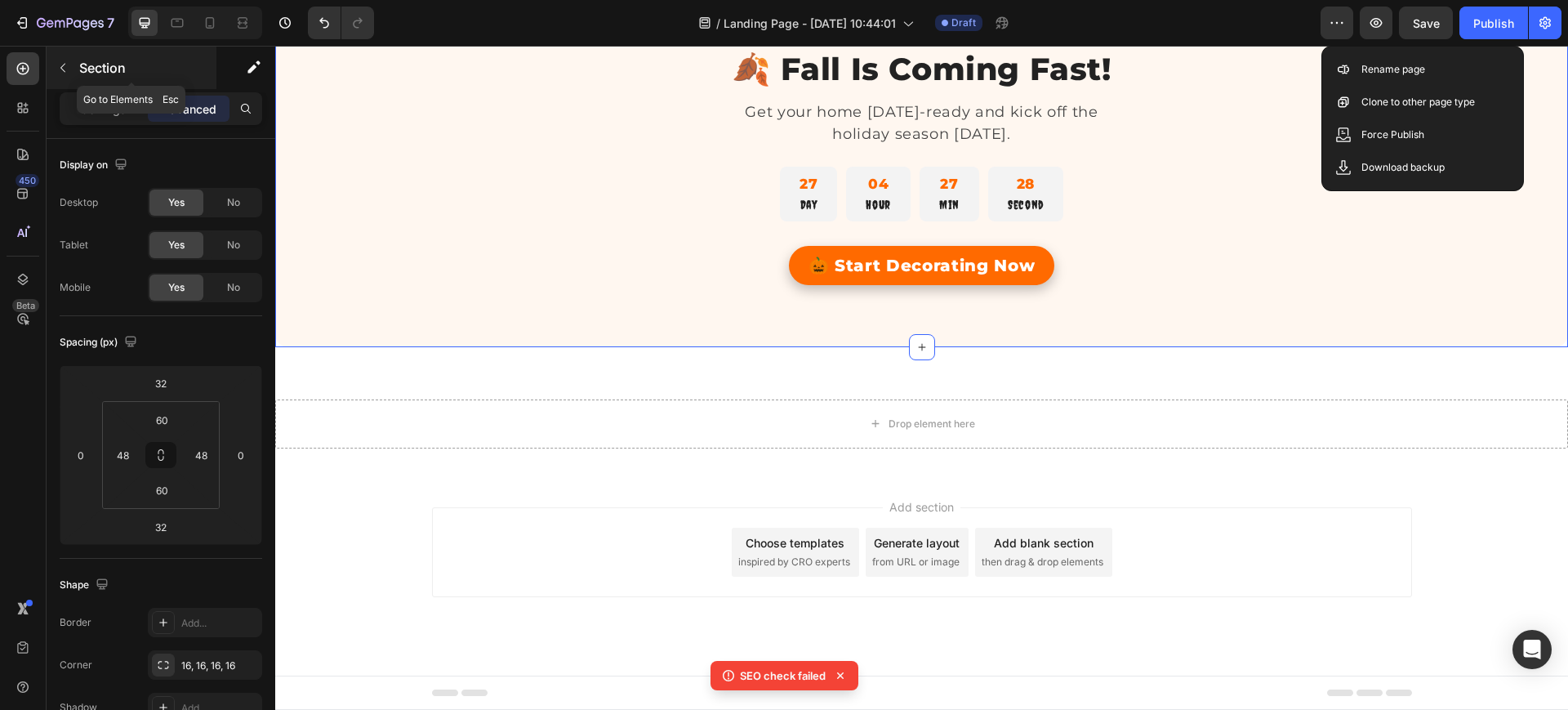
click at [93, 63] on p "Section" at bounding box center [147, 68] width 134 height 20
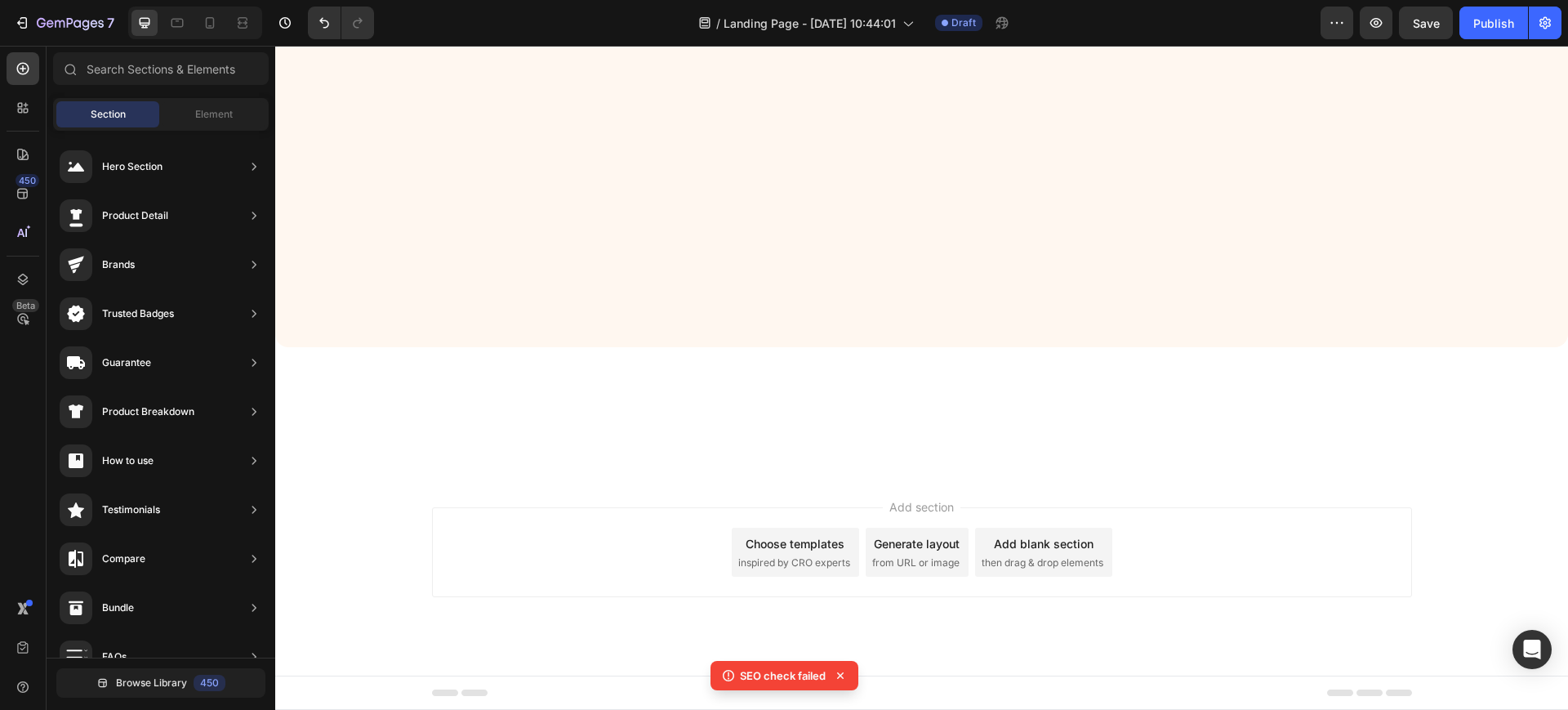
scroll to position [0, 0]
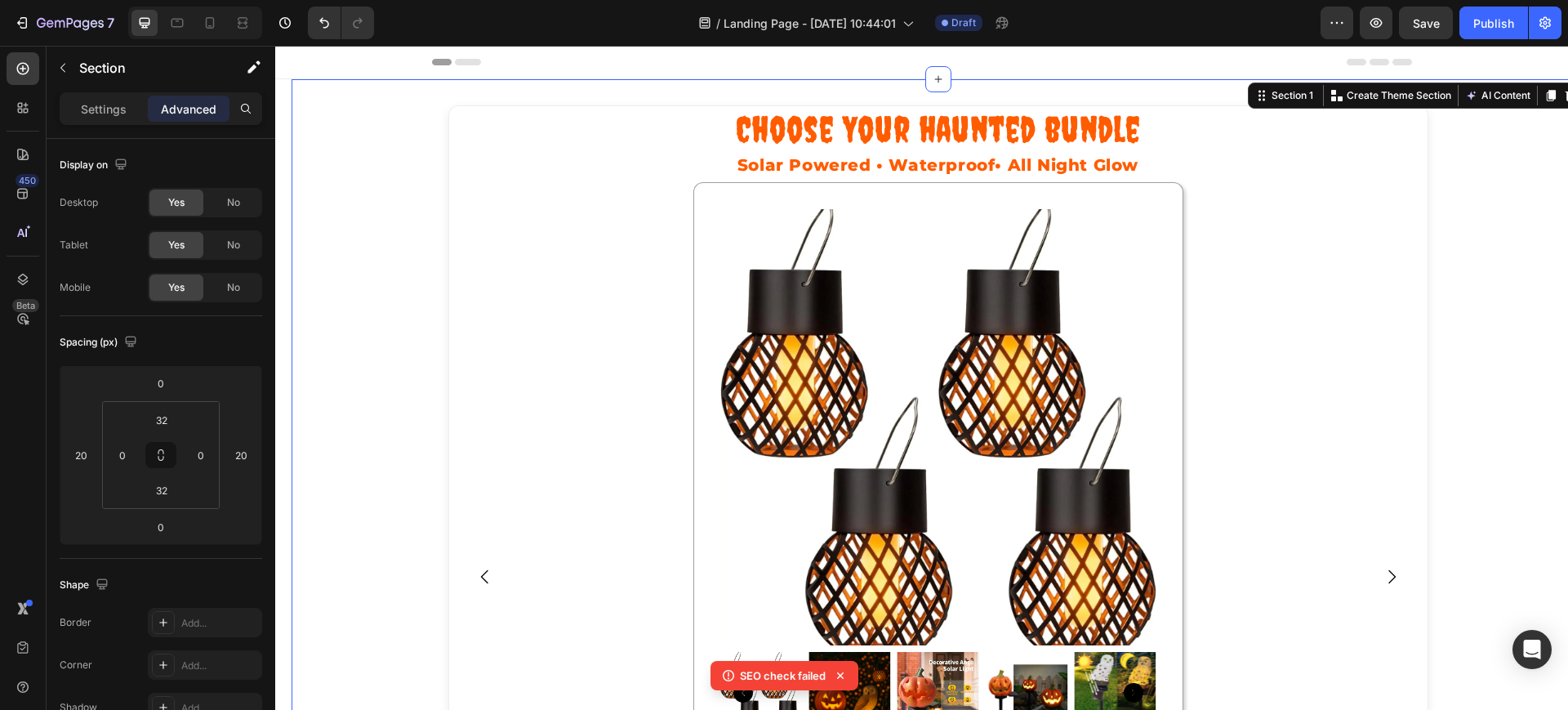
click at [299, 53] on div "Header" at bounding box center [316, 62] width 61 height 20
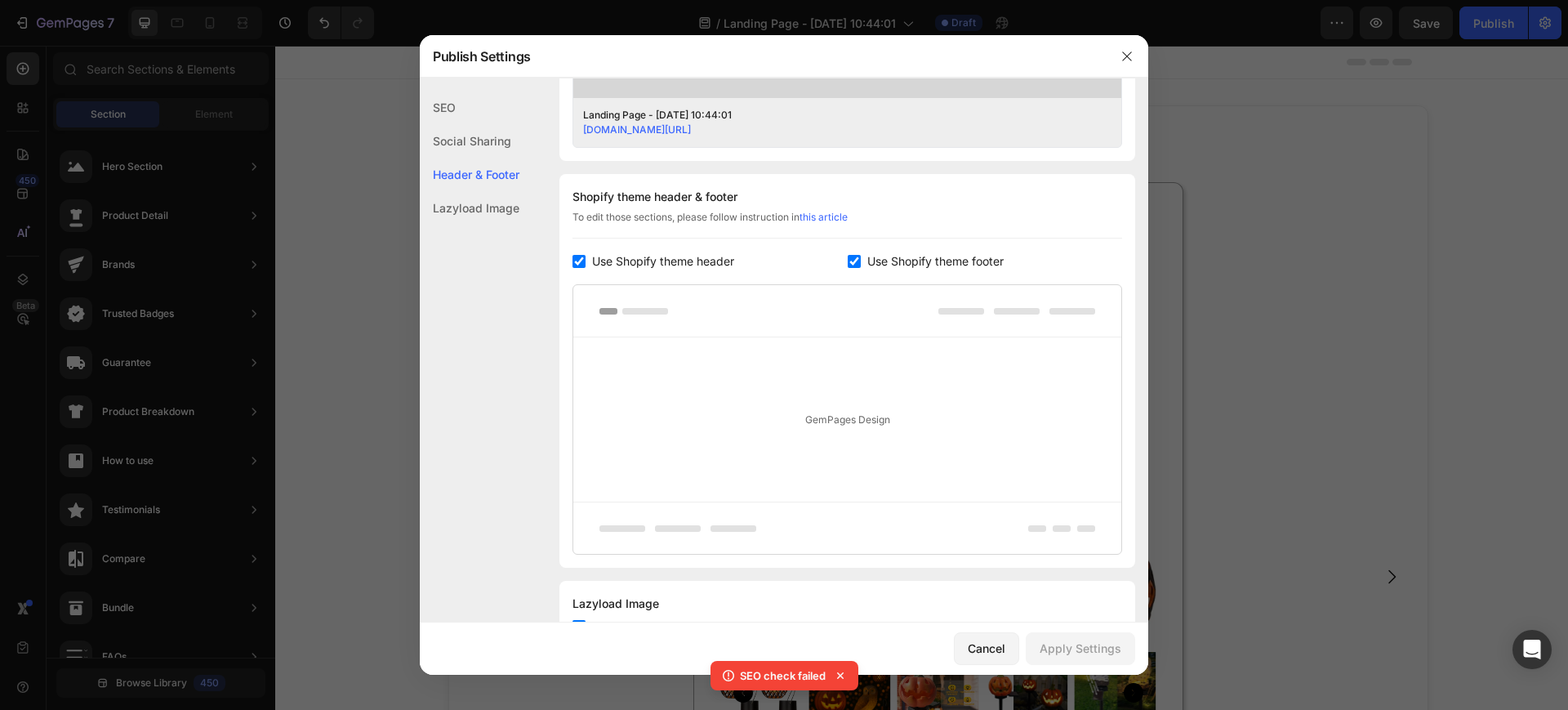
scroll to position [752, 0]
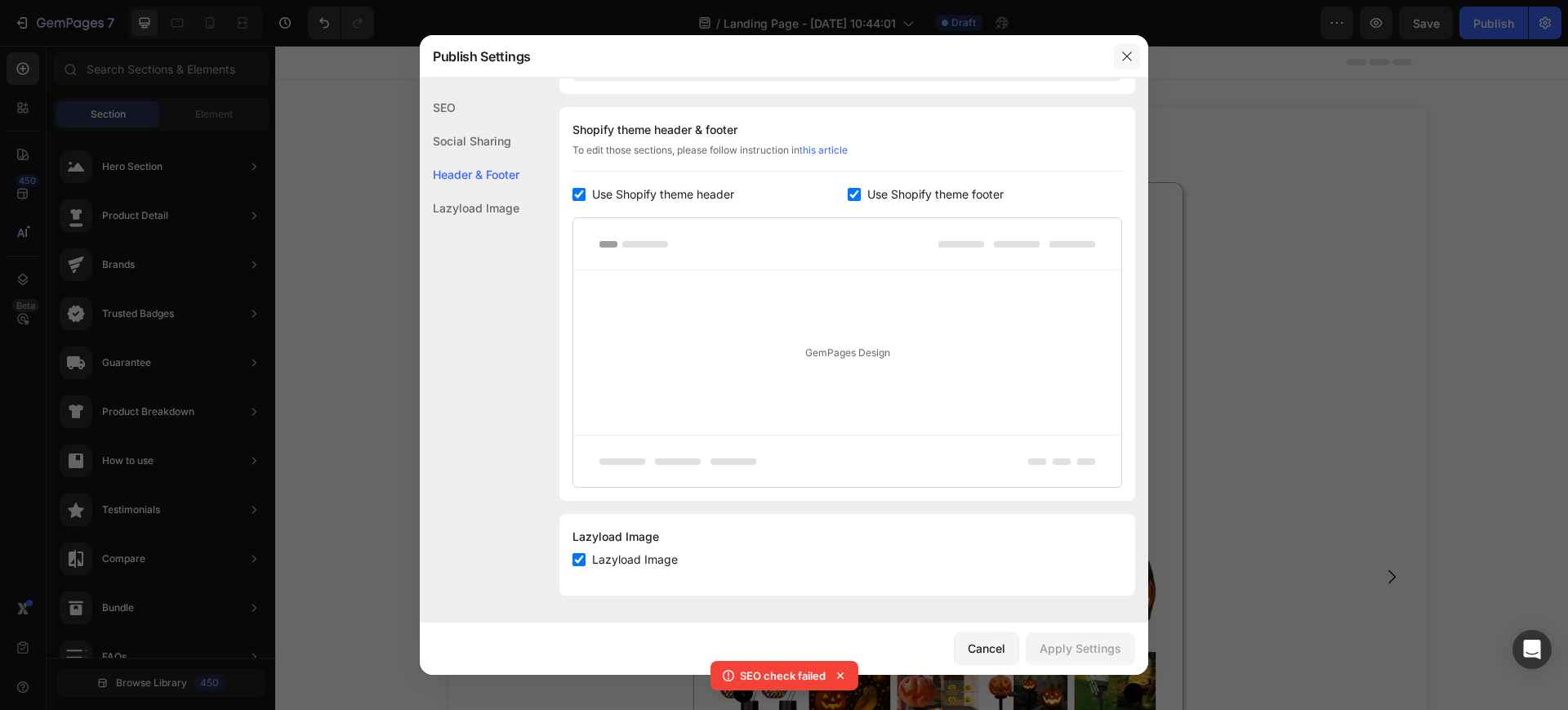
click at [1124, 61] on icon "button" at bounding box center [1127, 56] width 13 height 13
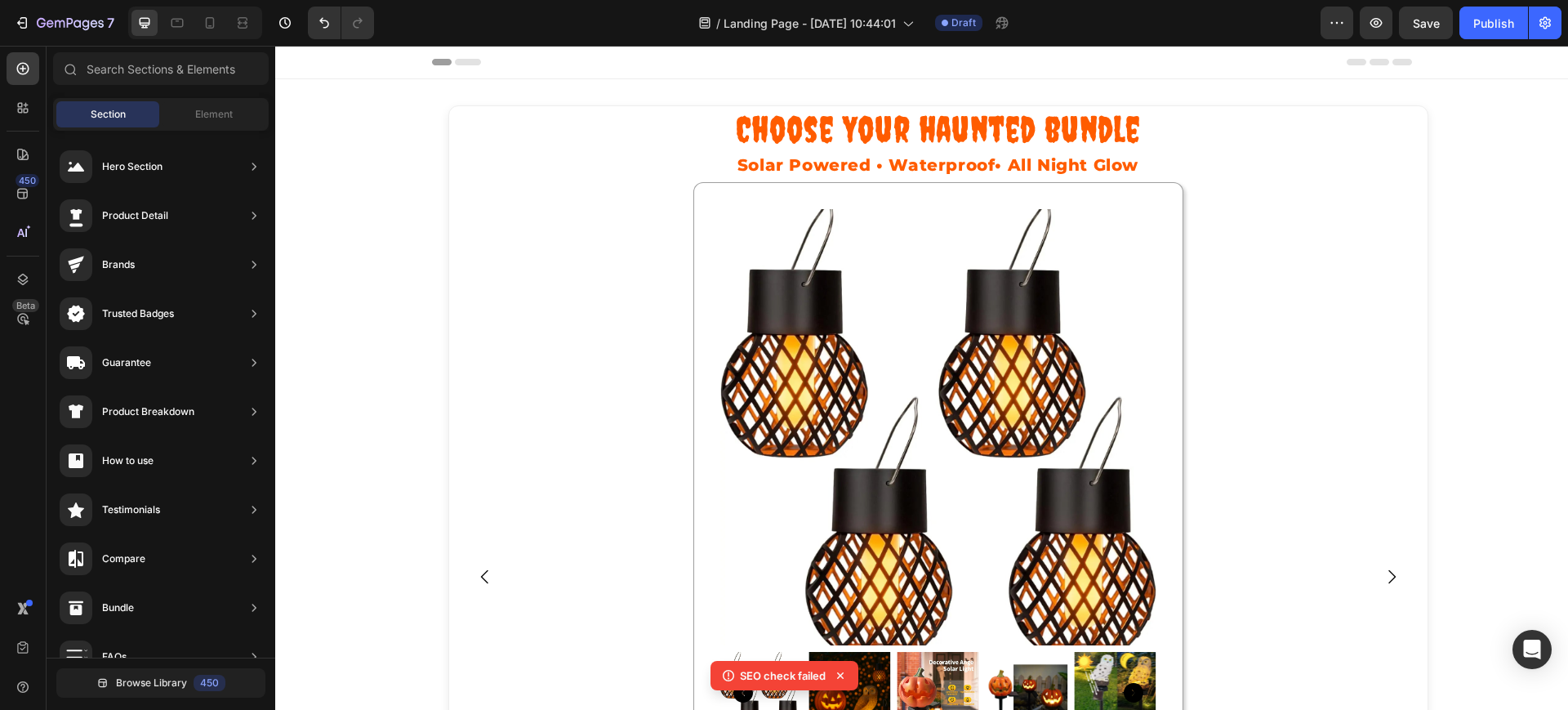
click at [905, 58] on div "Header" at bounding box center [922, 62] width 980 height 33
click at [232, 122] on div "Element" at bounding box center [214, 114] width 103 height 26
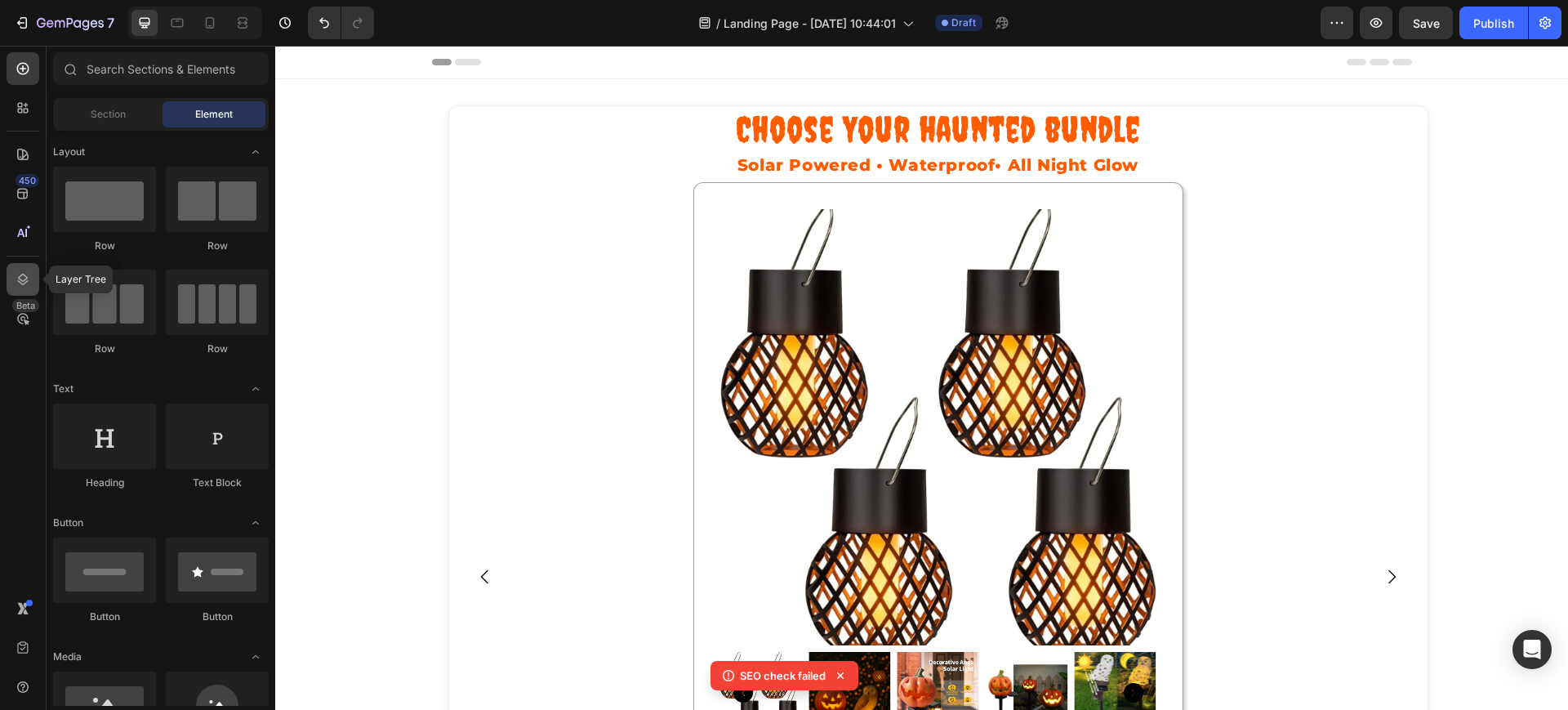
click at [22, 271] on icon at bounding box center [22, 279] width 16 height 16
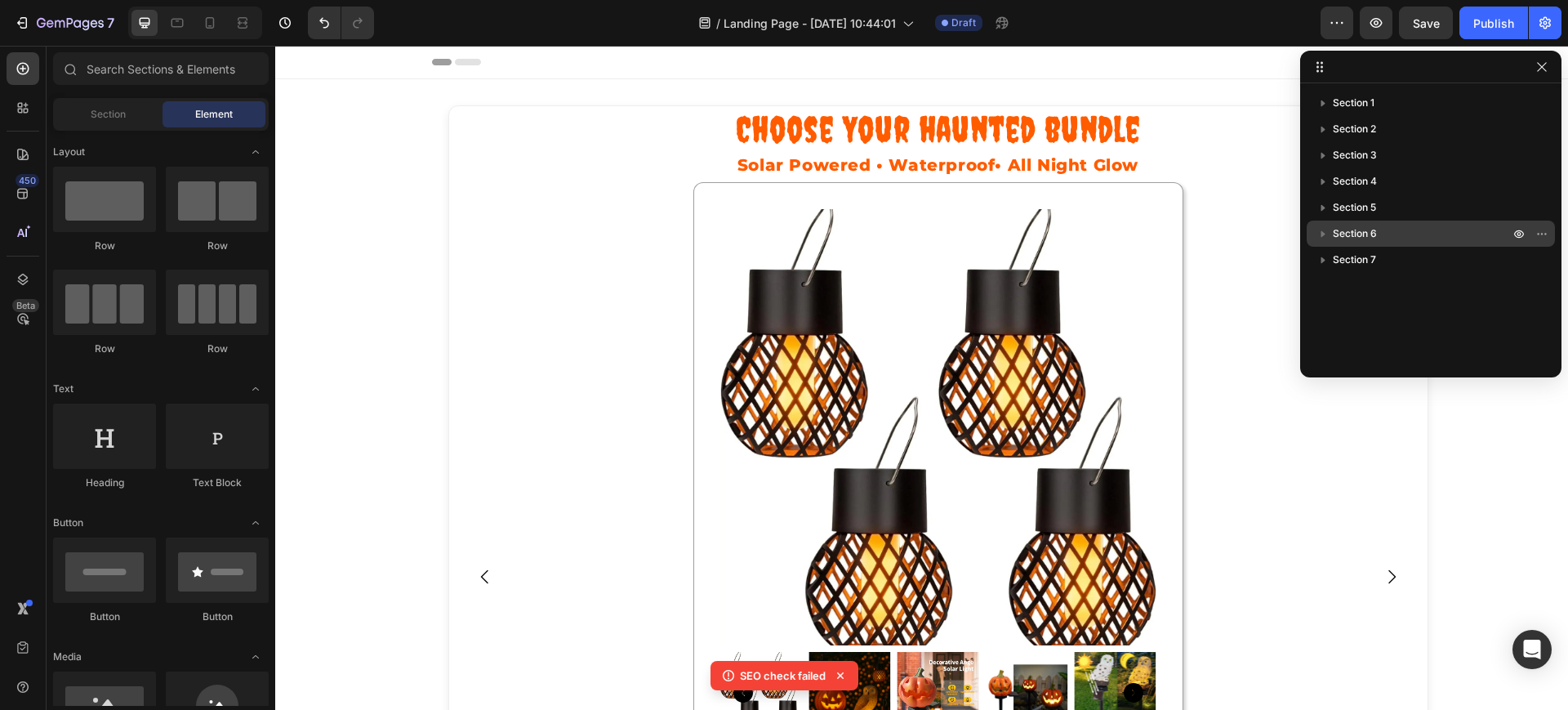
click at [1335, 236] on span "Section 6" at bounding box center [1354, 233] width 44 height 16
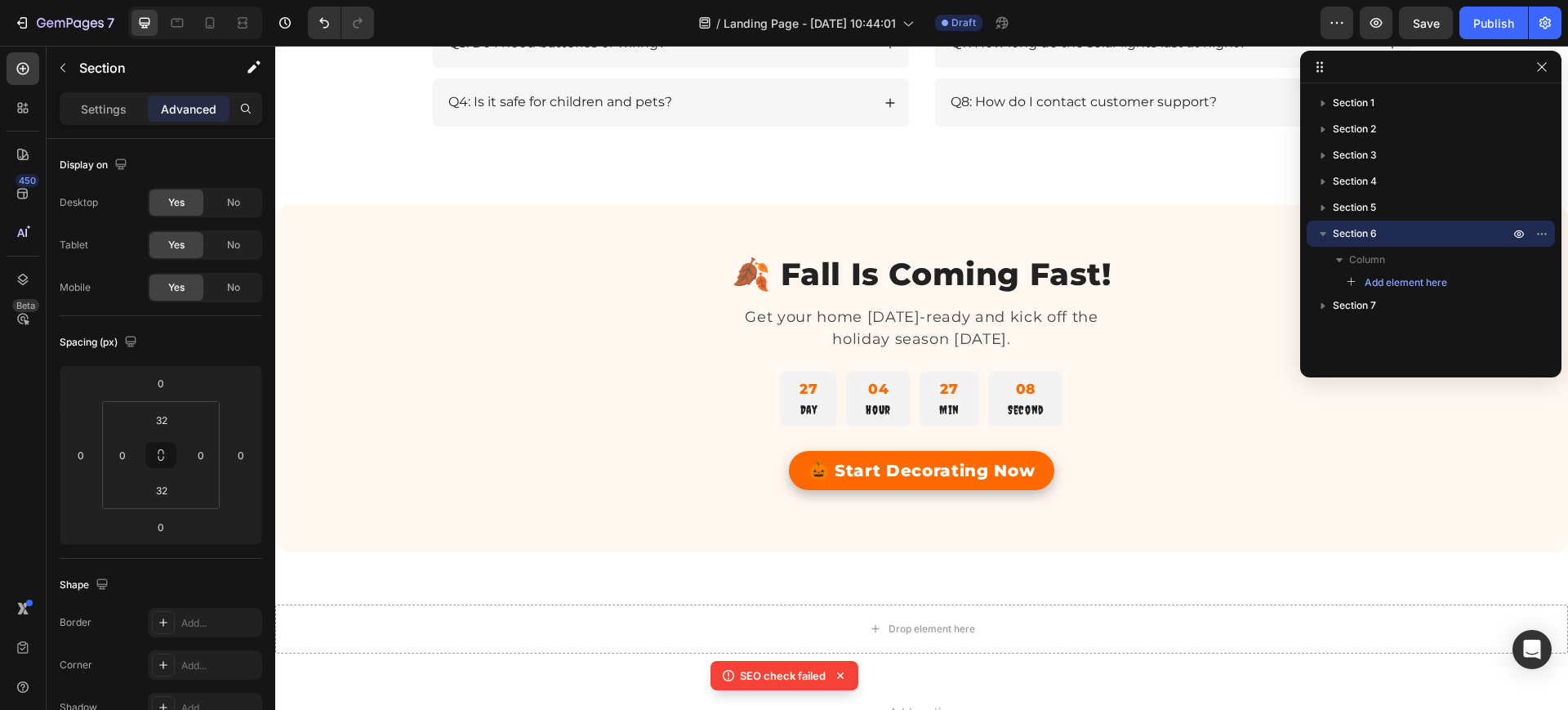
scroll to position [2560, 0]
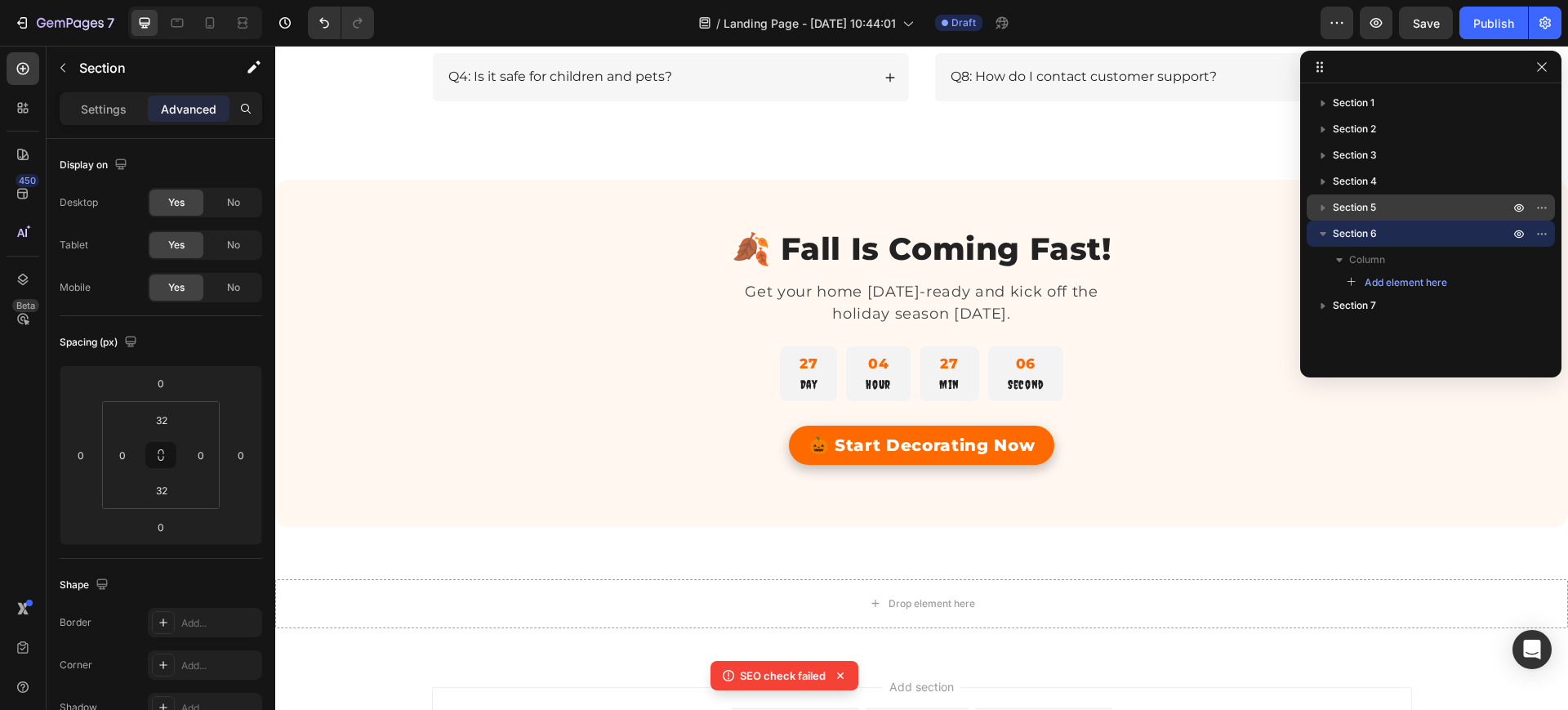
click at [1343, 202] on span "Section 5" at bounding box center [1354, 207] width 43 height 16
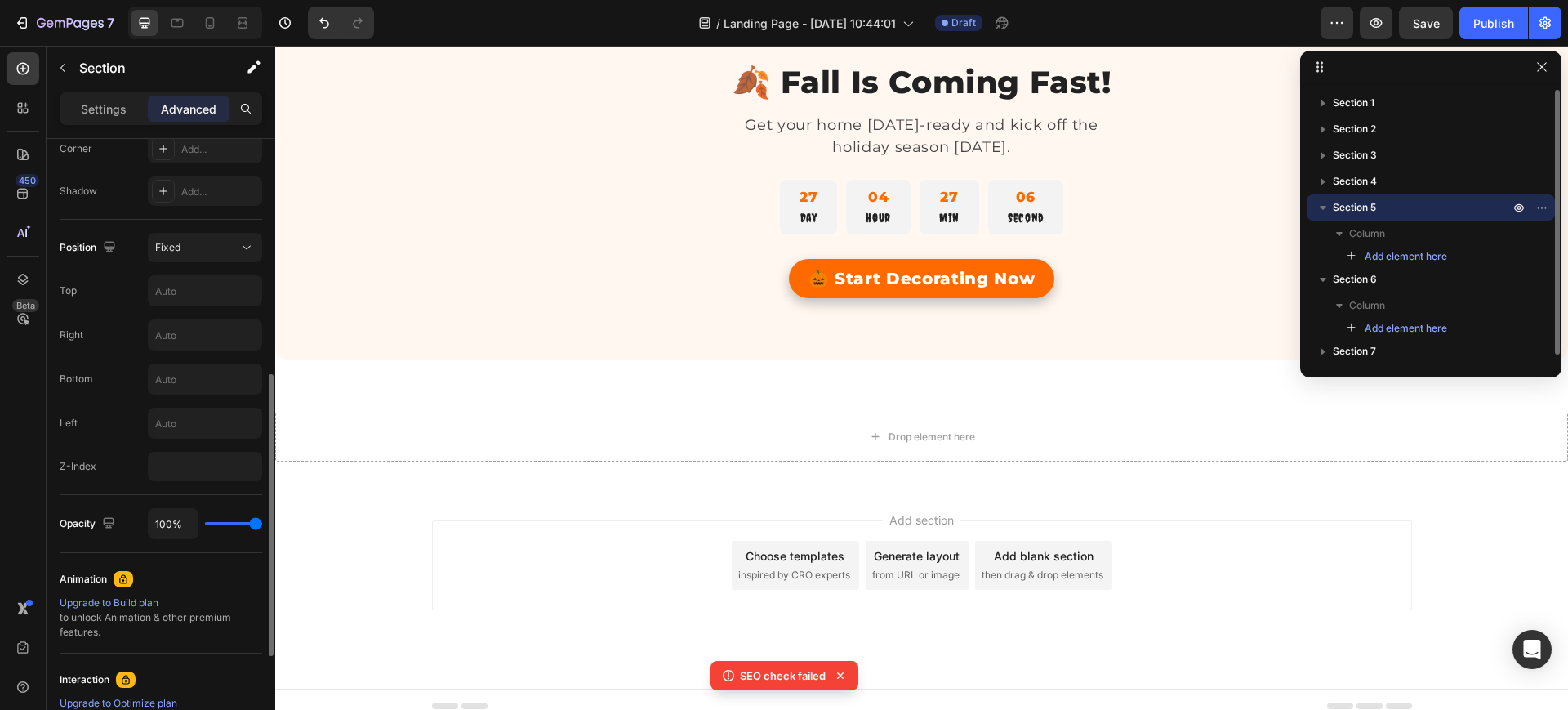
scroll to position [2740, 0]
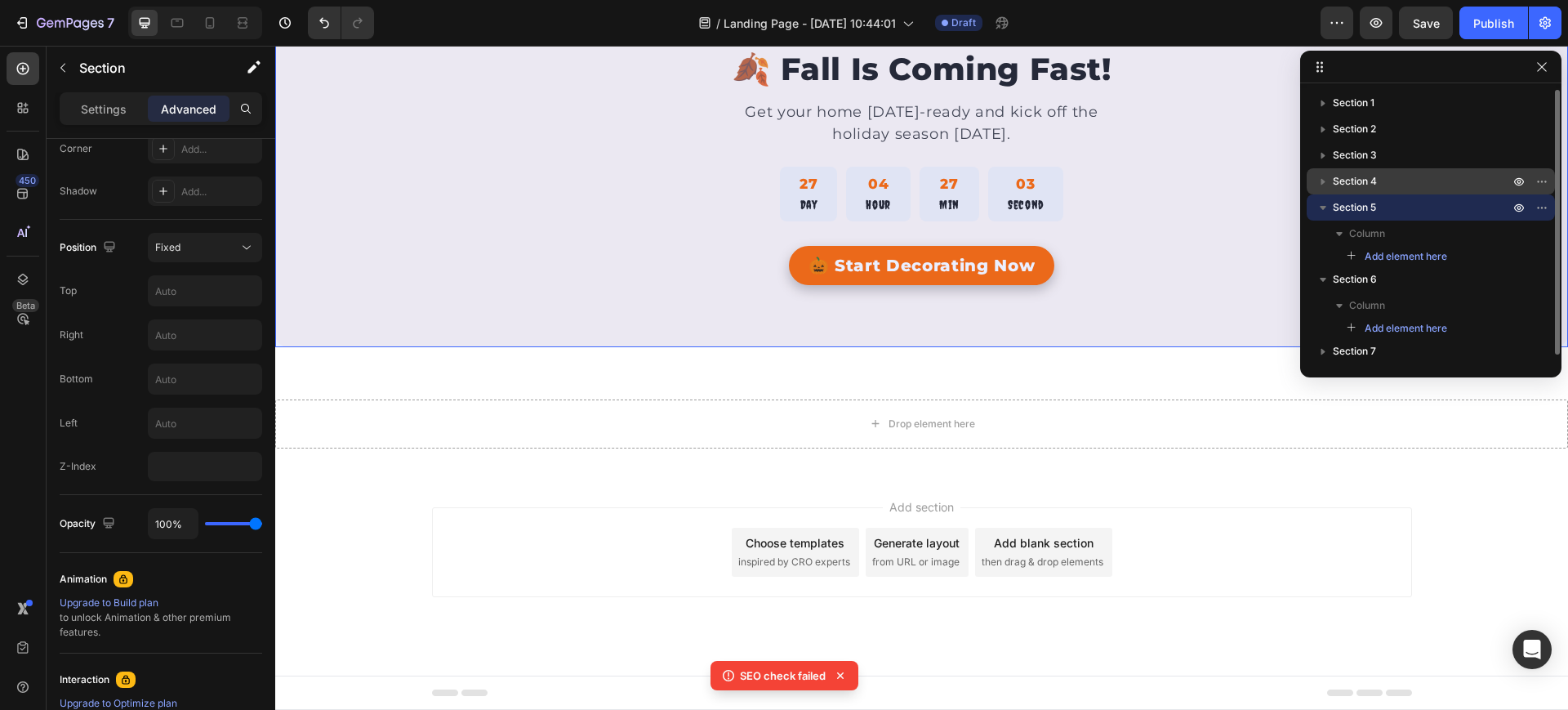
click at [1336, 180] on span "Section 4" at bounding box center [1354, 182] width 44 height 16
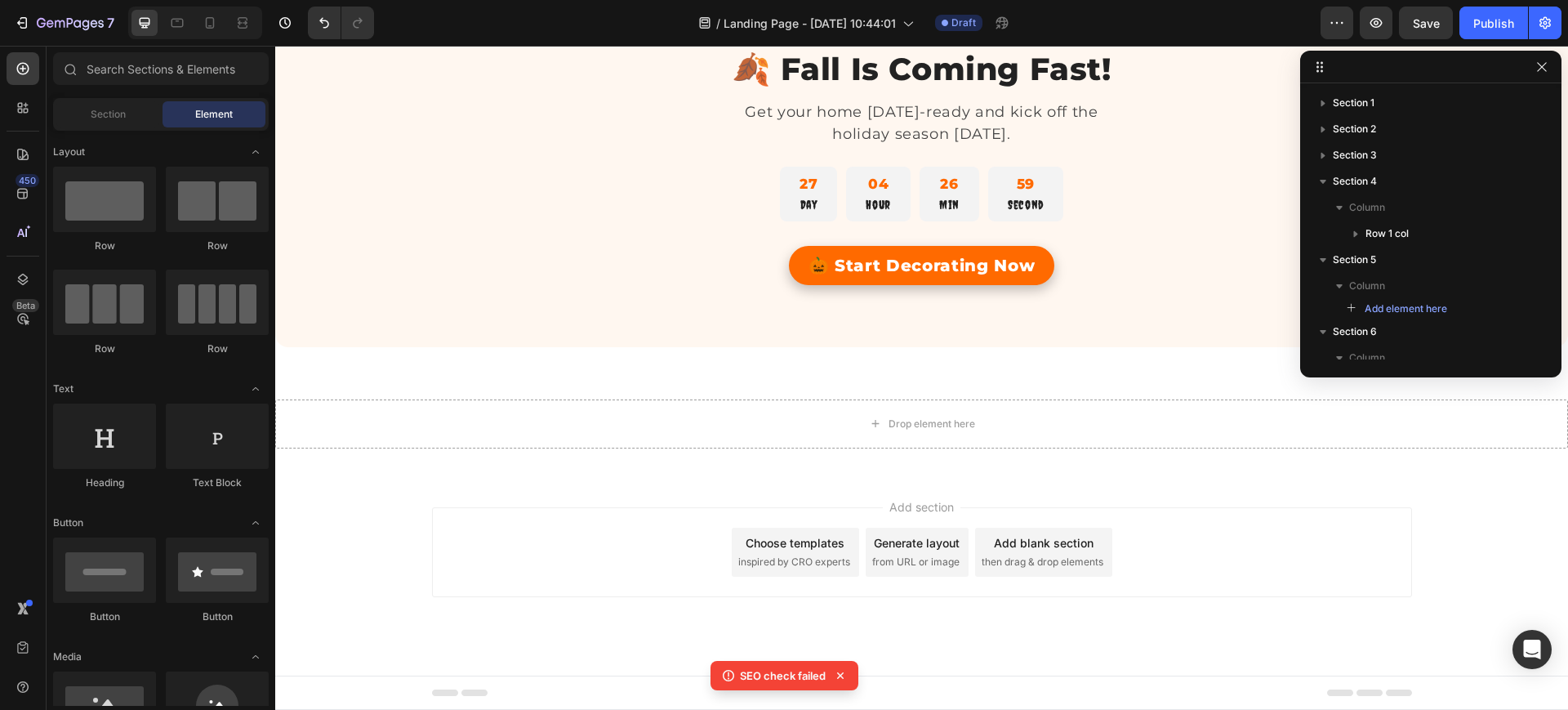
click at [1540, 67] on icon "button" at bounding box center [1542, 67] width 13 height 13
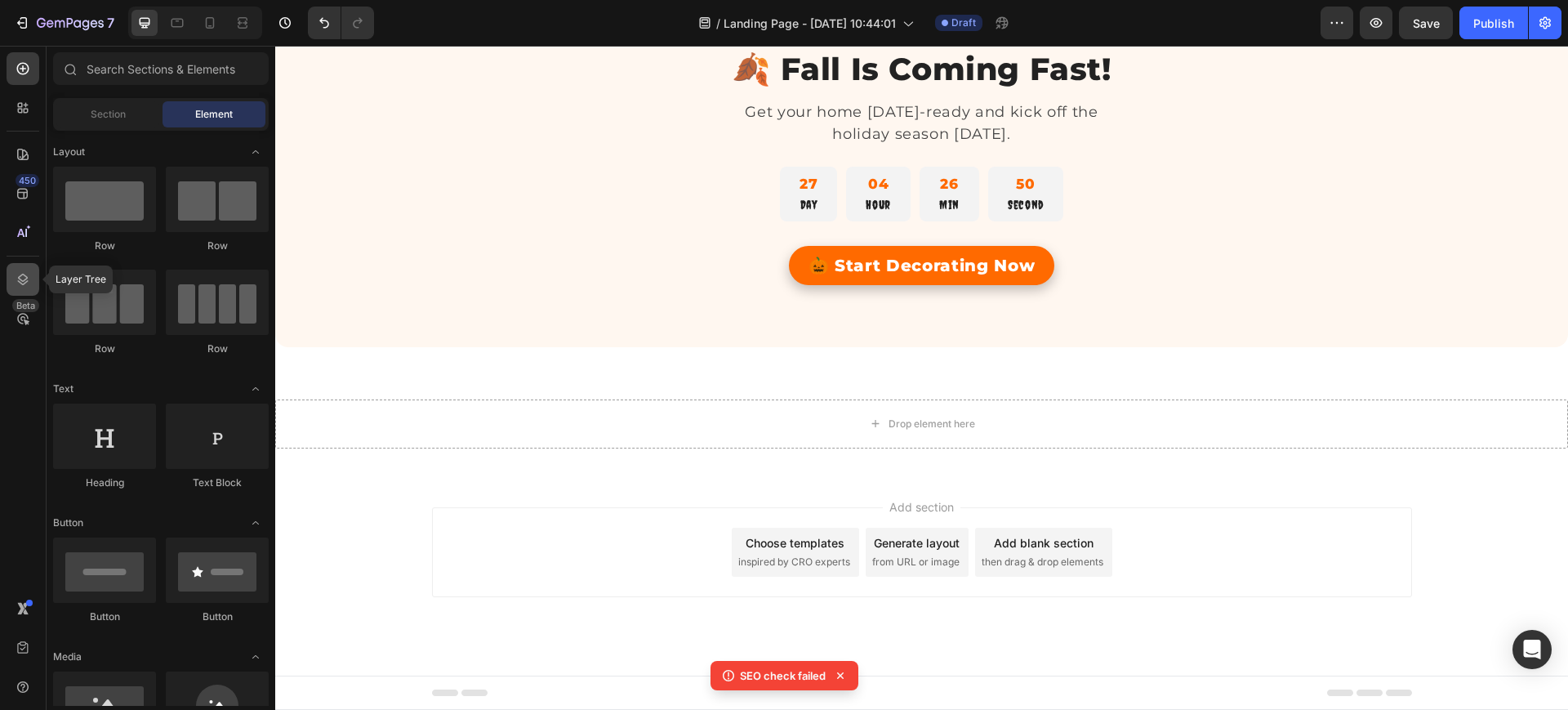
click at [24, 278] on icon at bounding box center [22, 279] width 16 height 16
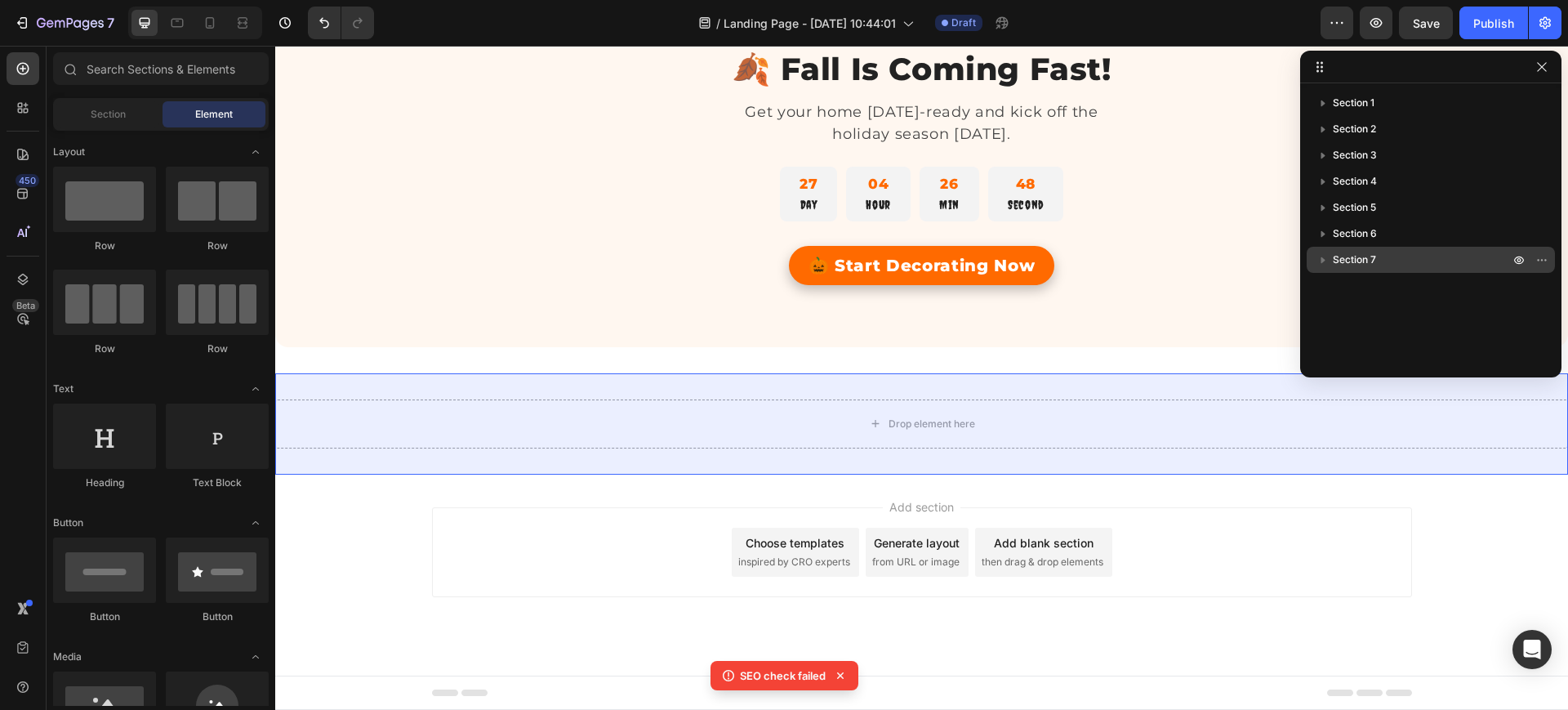
click at [1320, 266] on icon "button" at bounding box center [1323, 259] width 16 height 16
click at [1539, 260] on icon "button" at bounding box center [1542, 259] width 13 height 13
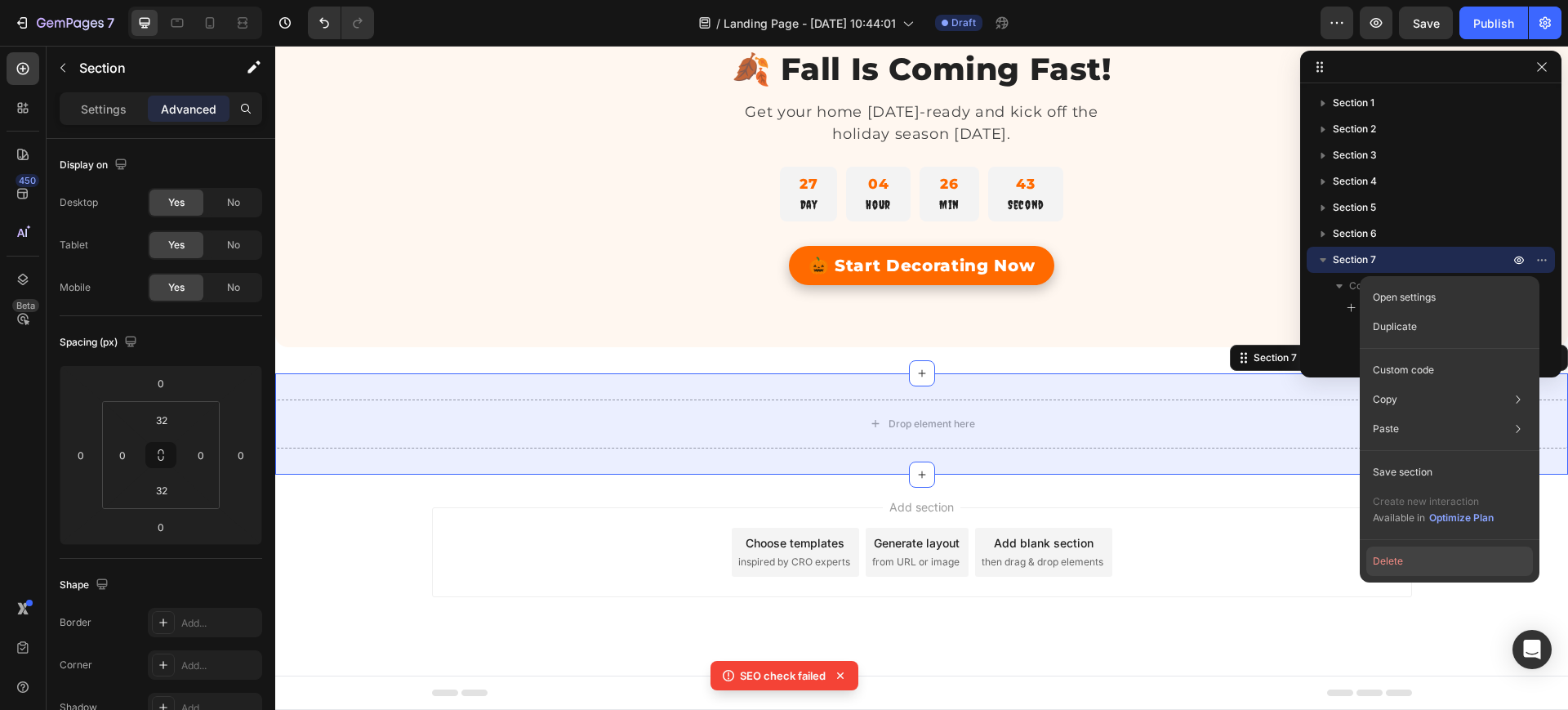
click at [1417, 560] on button "Delete" at bounding box center [1450, 561] width 166 height 30
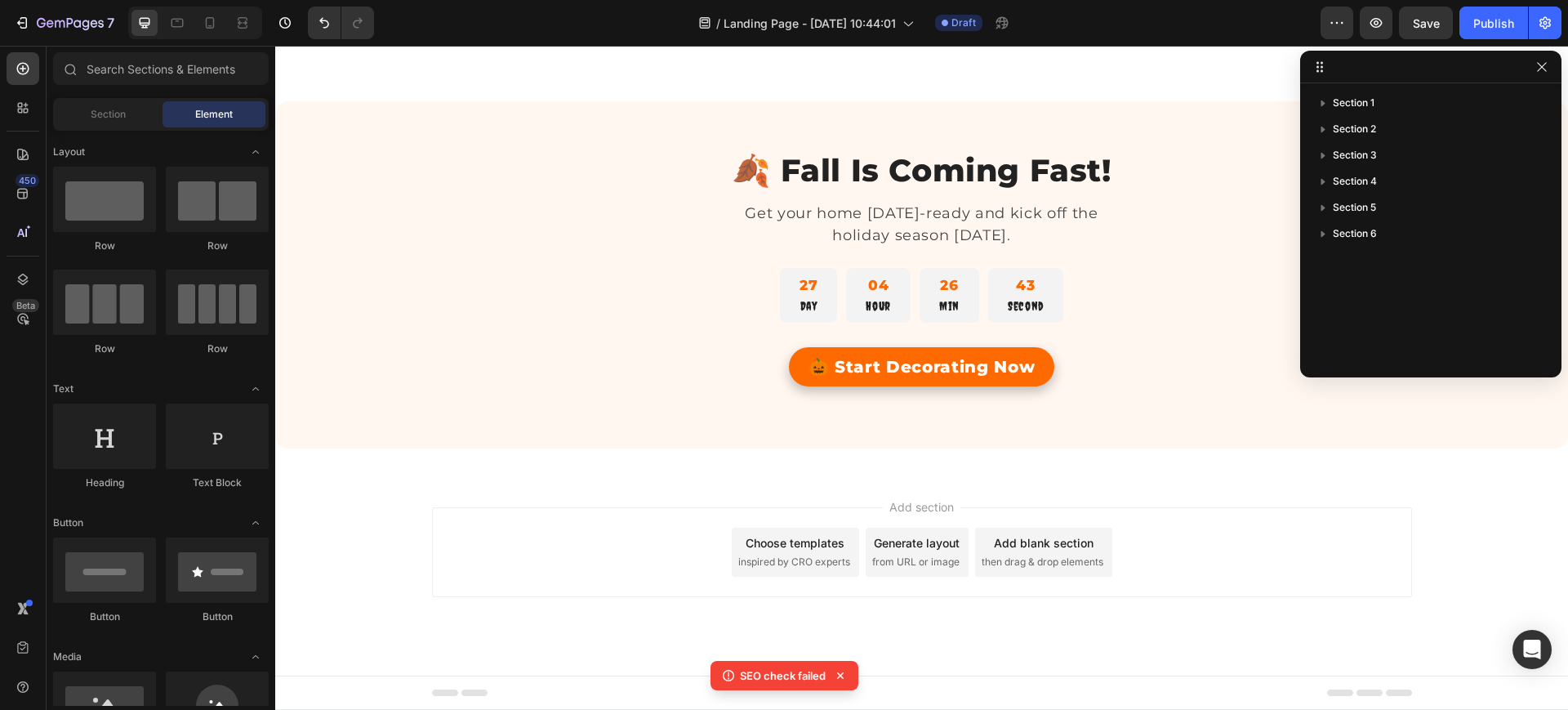
scroll to position [2639, 0]
click at [1542, 231] on icon "button" at bounding box center [1542, 233] width 13 height 13
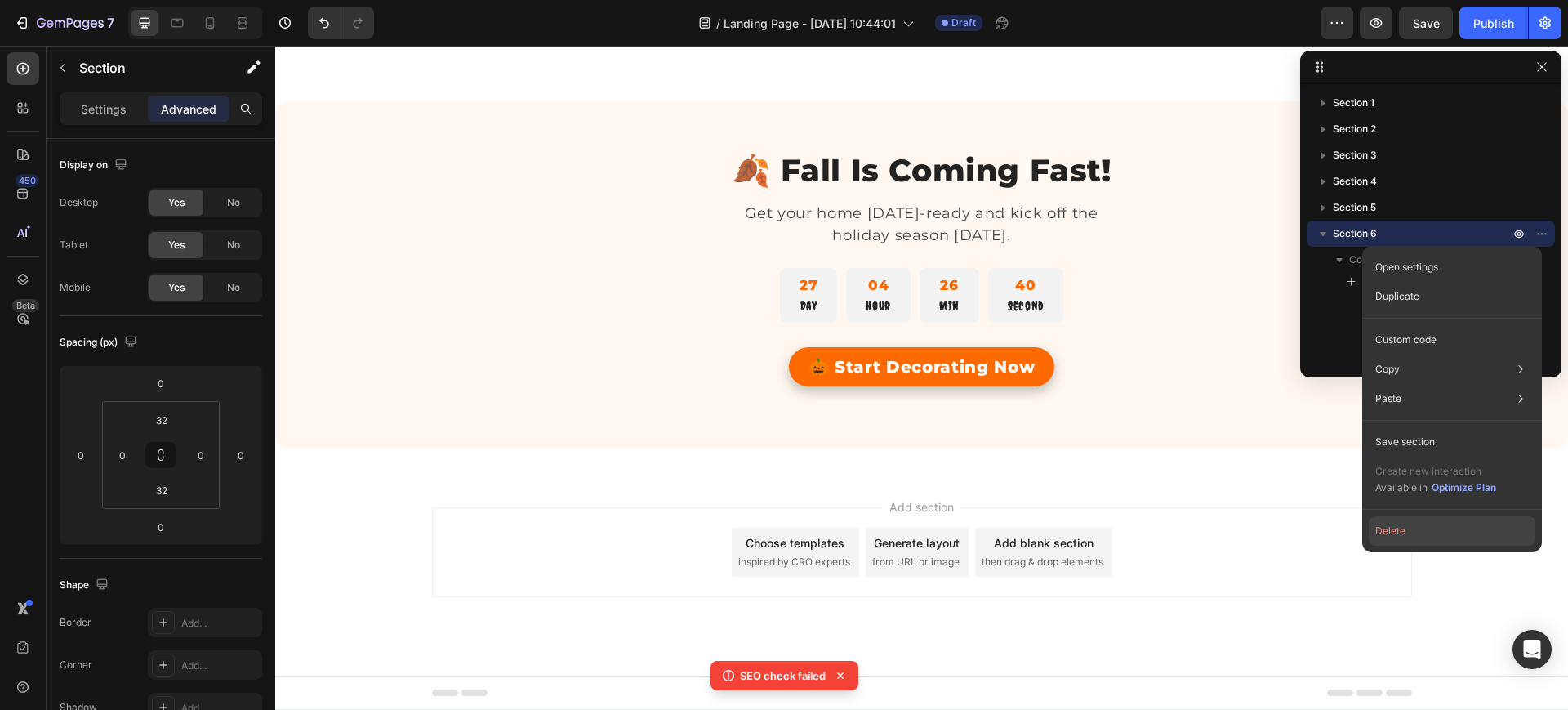
click at [1405, 537] on button "Delete" at bounding box center [1453, 530] width 166 height 30
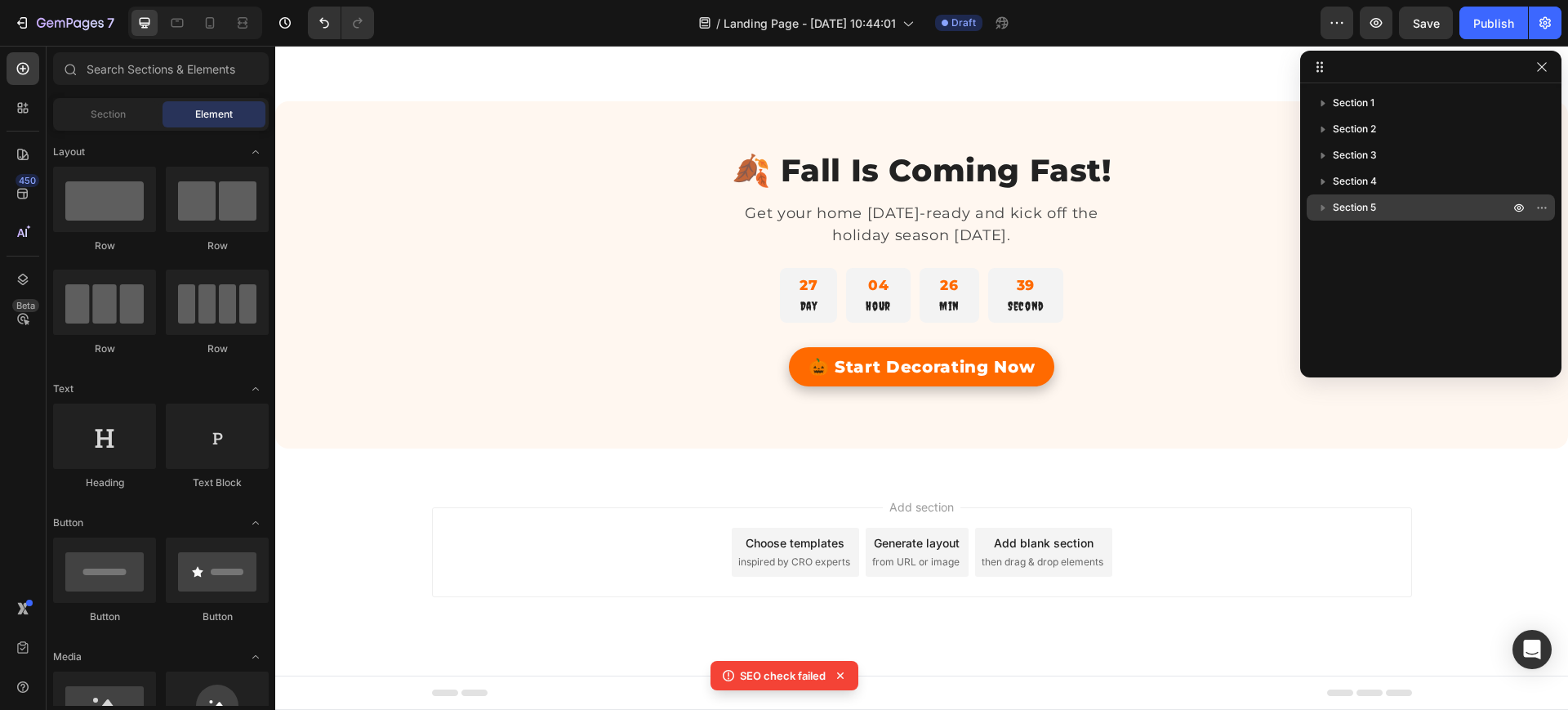
click at [1324, 201] on icon "button" at bounding box center [1323, 207] width 16 height 16
click at [1377, 206] on p "Section 5" at bounding box center [1422, 207] width 180 height 16
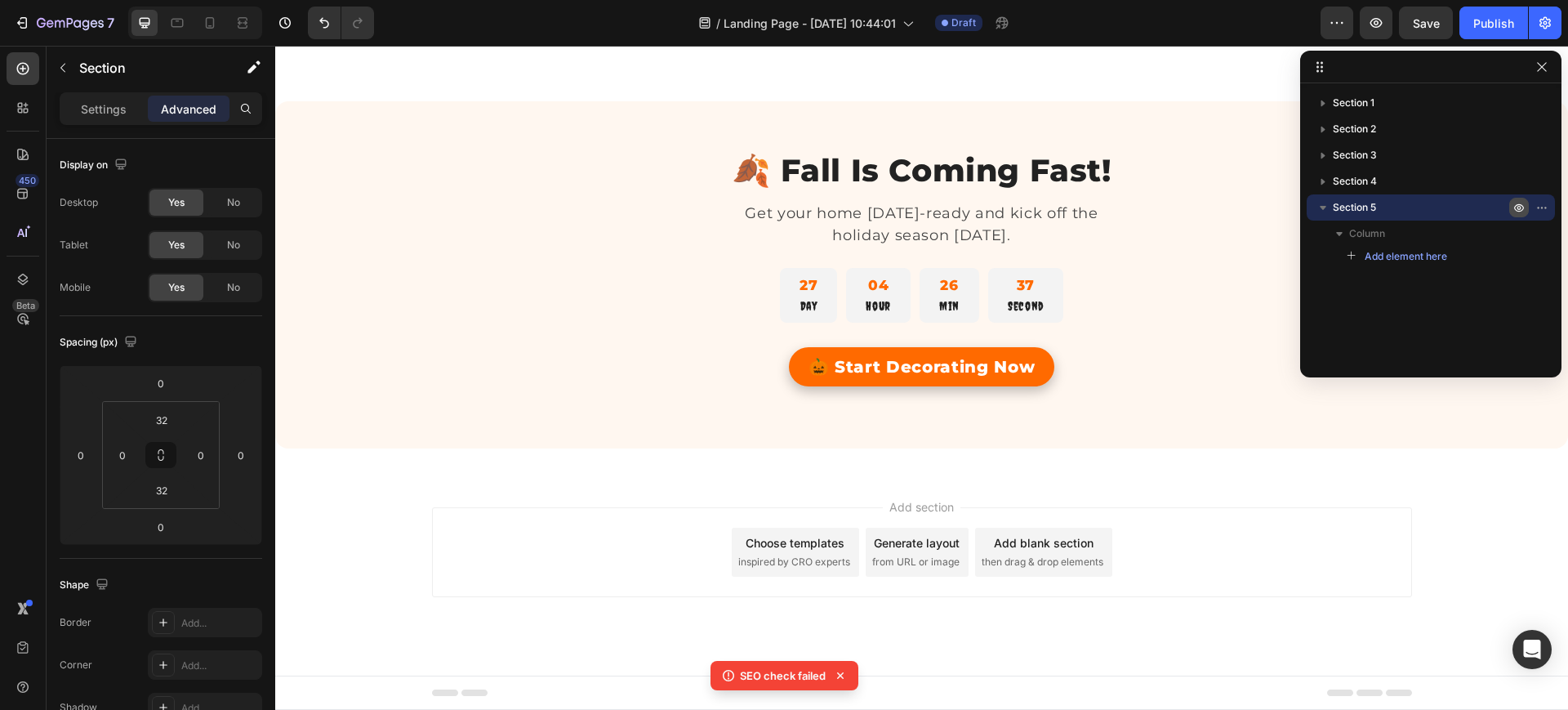
click at [1517, 202] on icon "button" at bounding box center [1519, 207] width 13 height 13
click at [1386, 207] on p "Section 5" at bounding box center [1422, 207] width 180 height 16
click at [1369, 209] on span "Section 5" at bounding box center [1354, 207] width 43 height 16
click at [1318, 207] on icon "button" at bounding box center [1323, 207] width 16 height 16
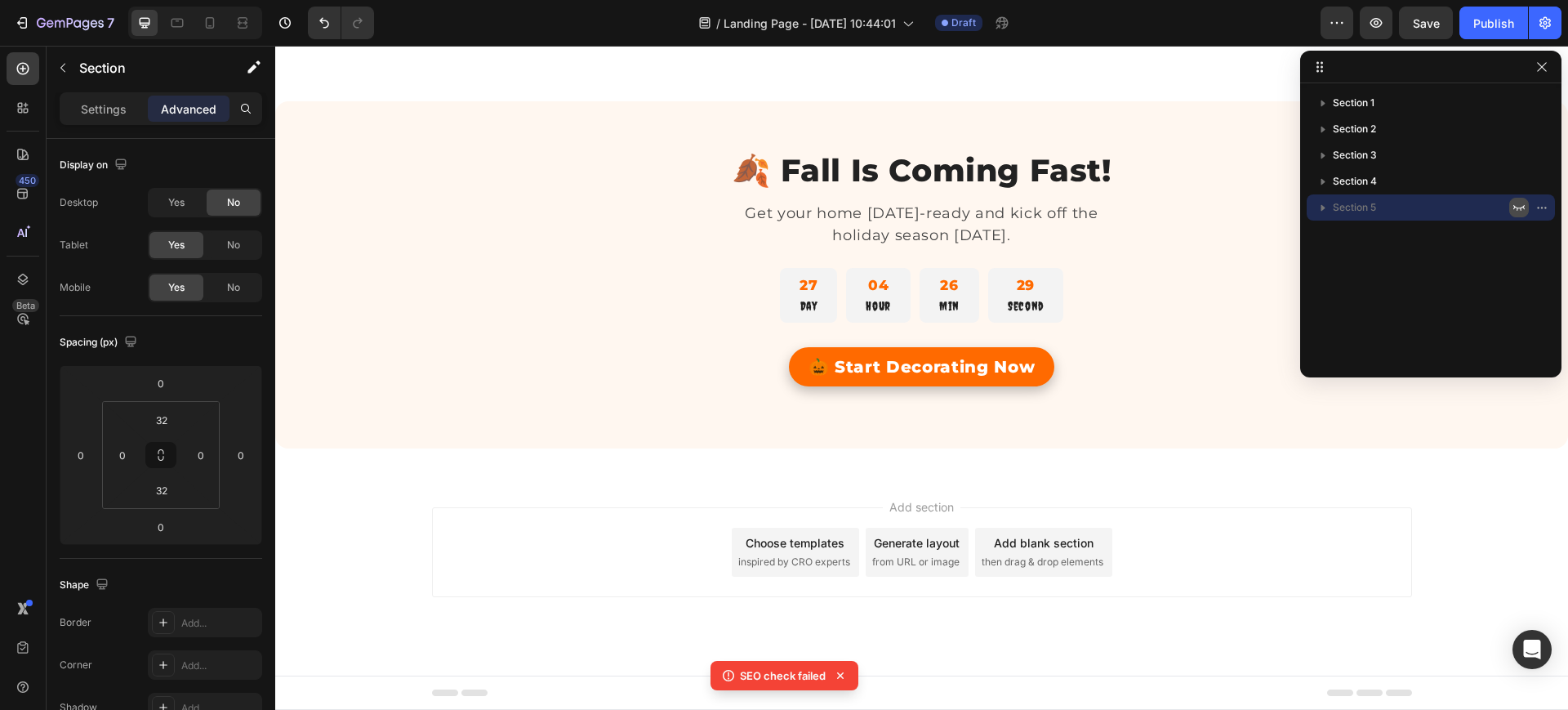
click at [1521, 207] on icon "button" at bounding box center [1519, 207] width 12 height 5
click at [1521, 207] on icon "button" at bounding box center [1520, 207] width 4 height 4
click at [1521, 207] on icon "button" at bounding box center [1519, 207] width 12 height 5
click at [1544, 207] on icon "button" at bounding box center [1542, 207] width 13 height 13
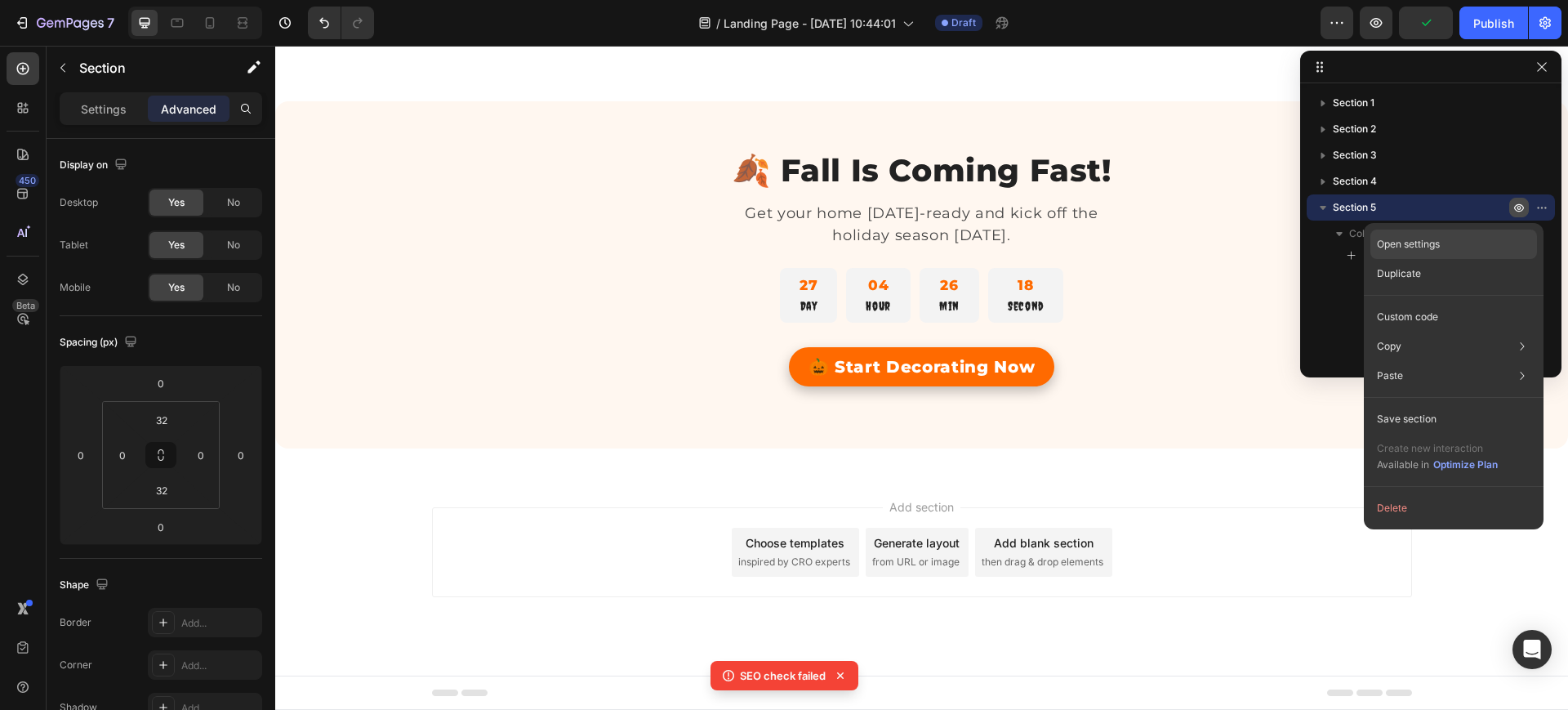
click at [1449, 244] on div "Open settings" at bounding box center [1454, 244] width 166 height 30
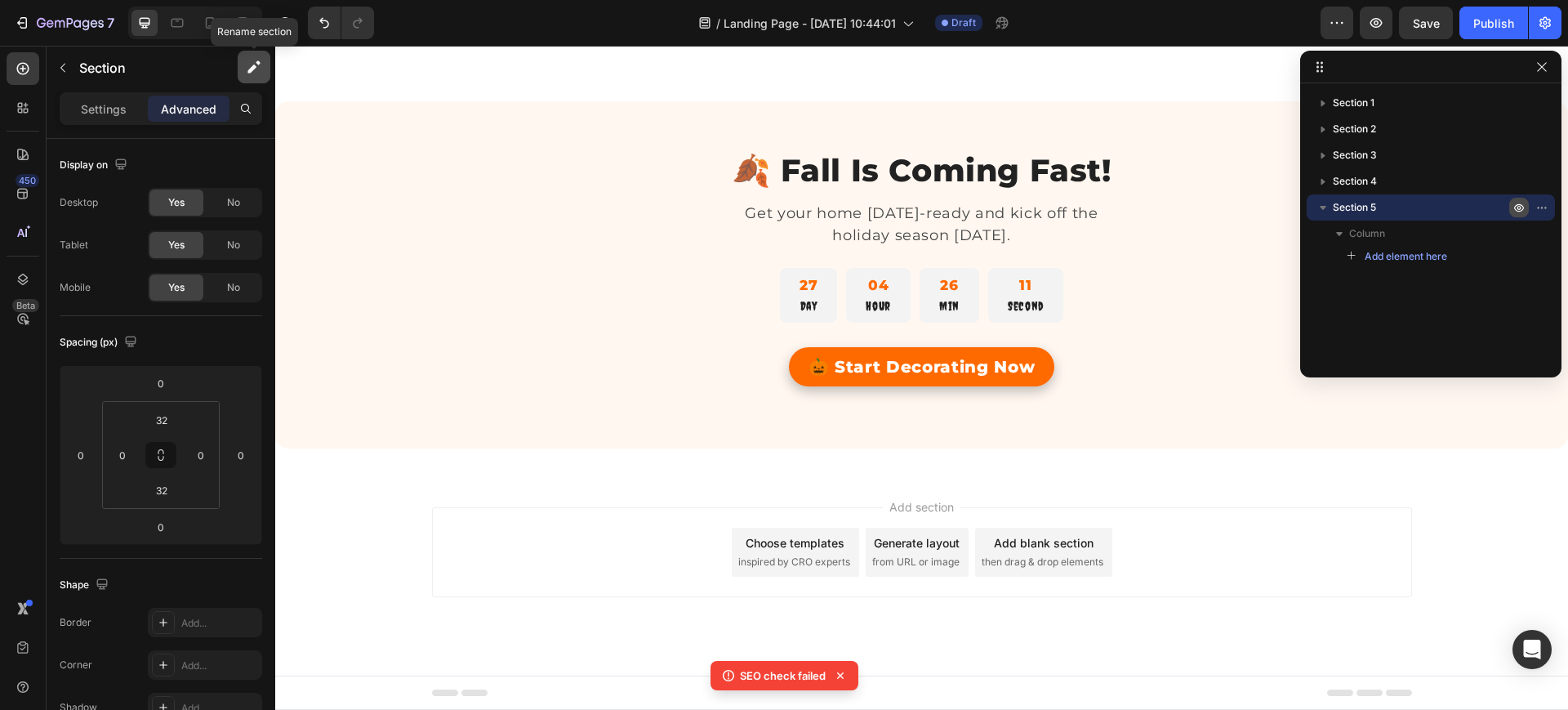
click at [247, 60] on icon "button" at bounding box center [254, 67] width 16 height 16
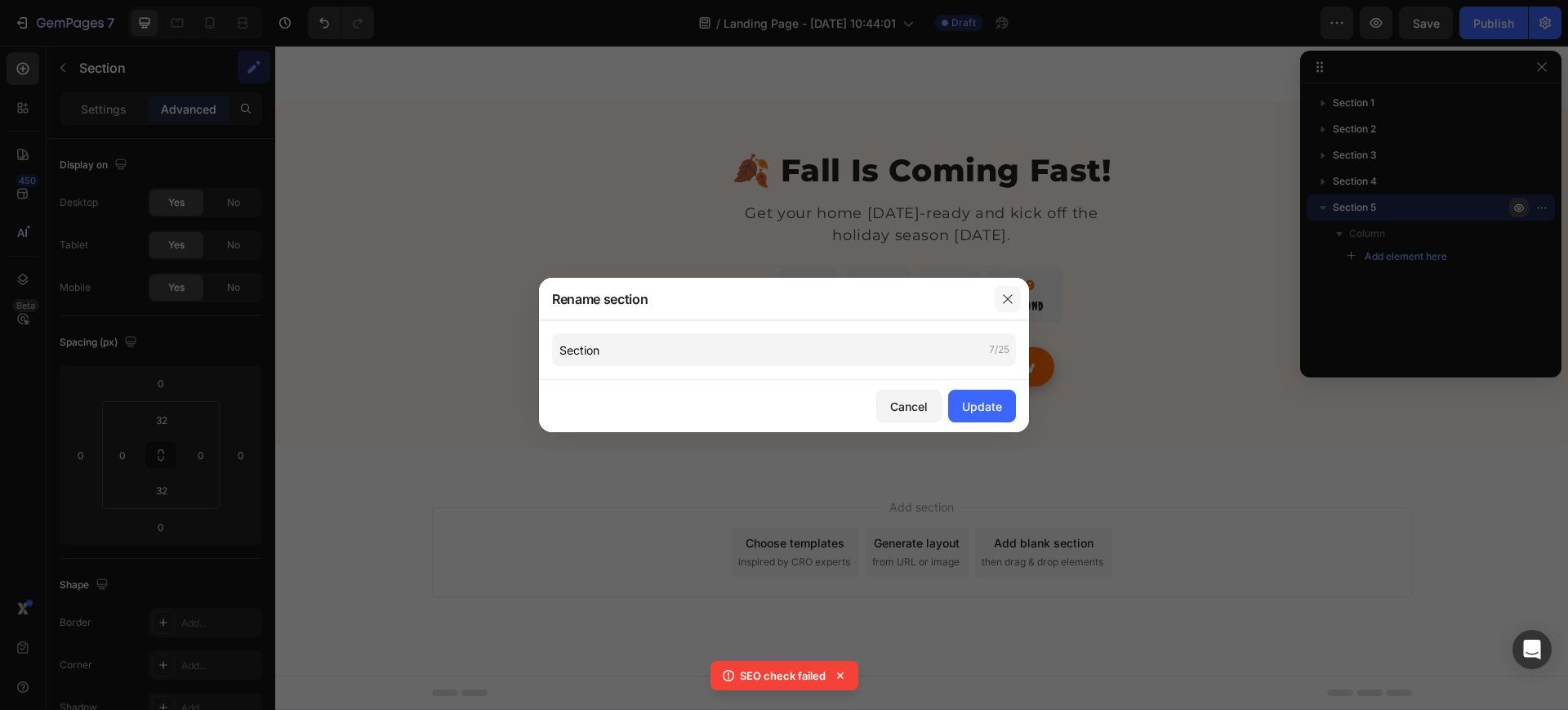
click at [1003, 295] on icon "button" at bounding box center [1008, 299] width 13 height 13
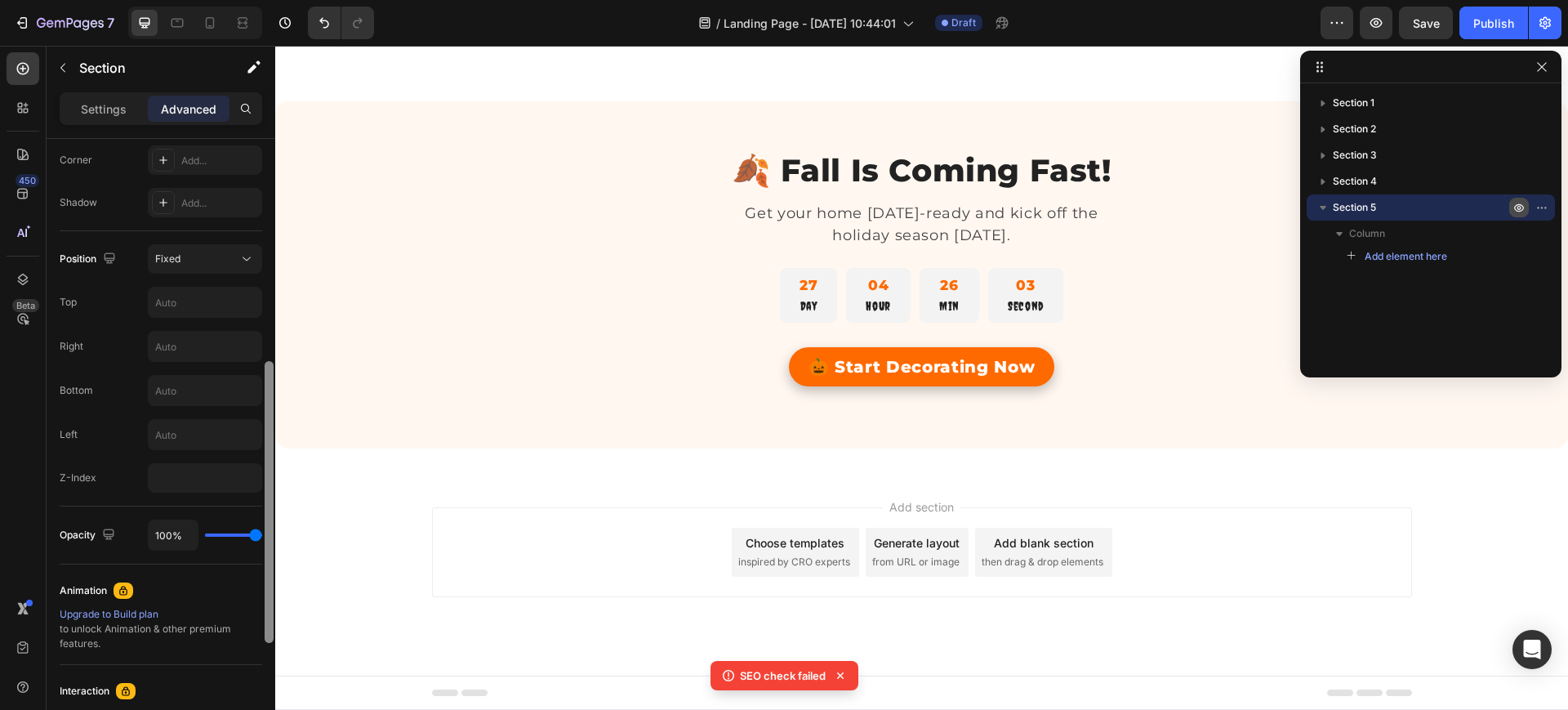
scroll to position [512, 0]
drag, startPoint x: 268, startPoint y: 217, endPoint x: 263, endPoint y: 452, distance: 235.1
click at [263, 452] on div at bounding box center [269, 447] width 13 height 617
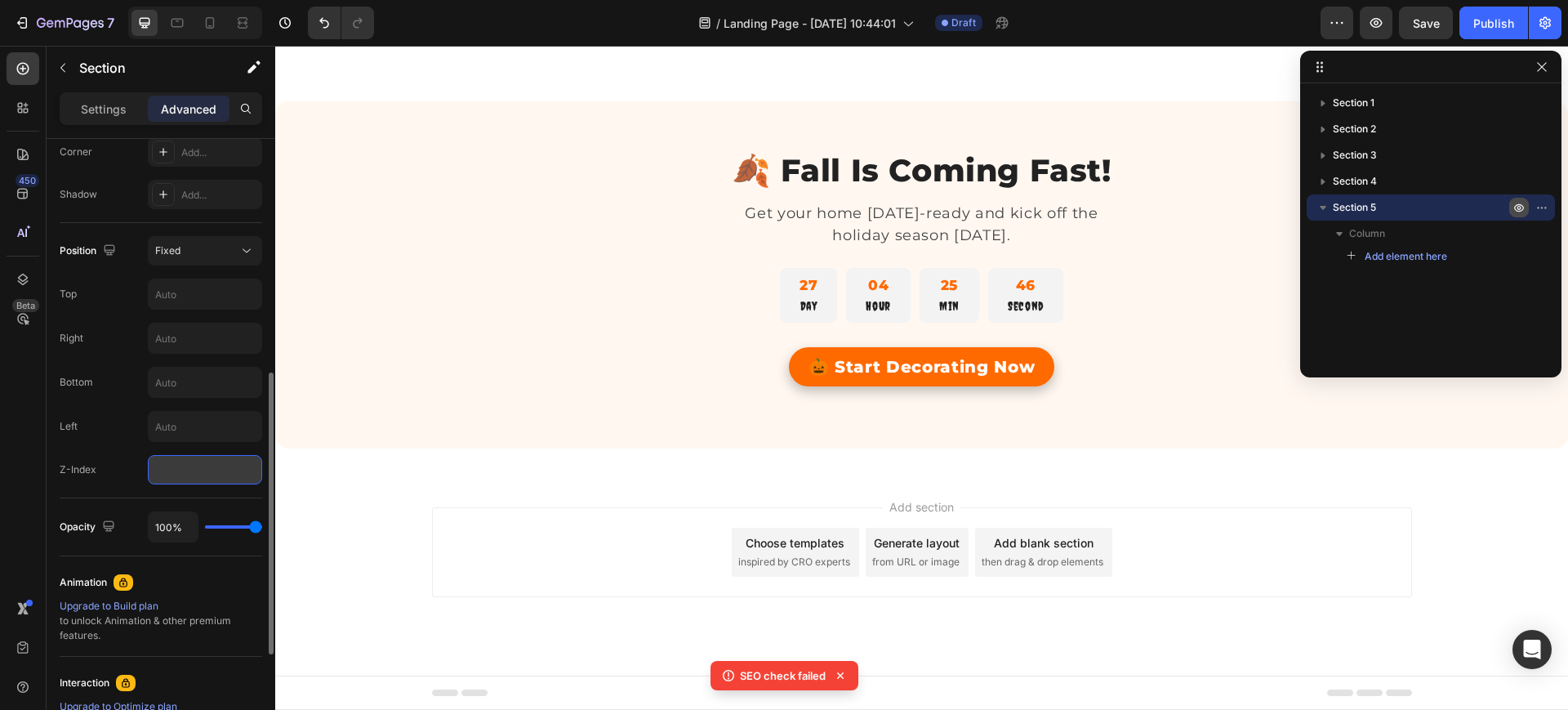
click at [165, 481] on input "number" at bounding box center [205, 469] width 114 height 30
paste input "999"
type input "999"
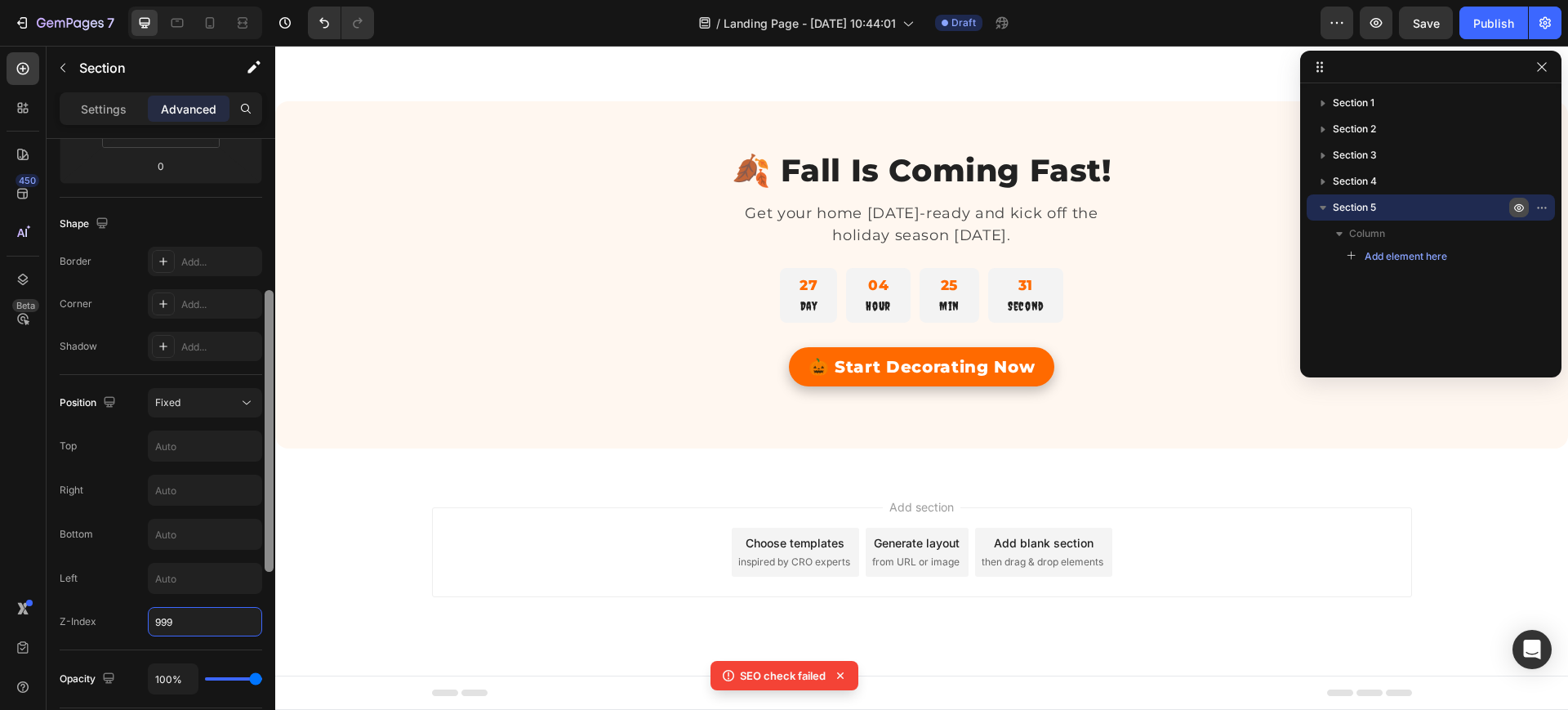
scroll to position [368, 0]
drag, startPoint x: 269, startPoint y: 423, endPoint x: 250, endPoint y: 358, distance: 67.7
click at [250, 358] on div "Display on Desktop Yes No Tablet Yes No Mobile Yes No Spacing (px) 0 0 0 0 32 0…" at bounding box center [161, 447] width 229 height 617
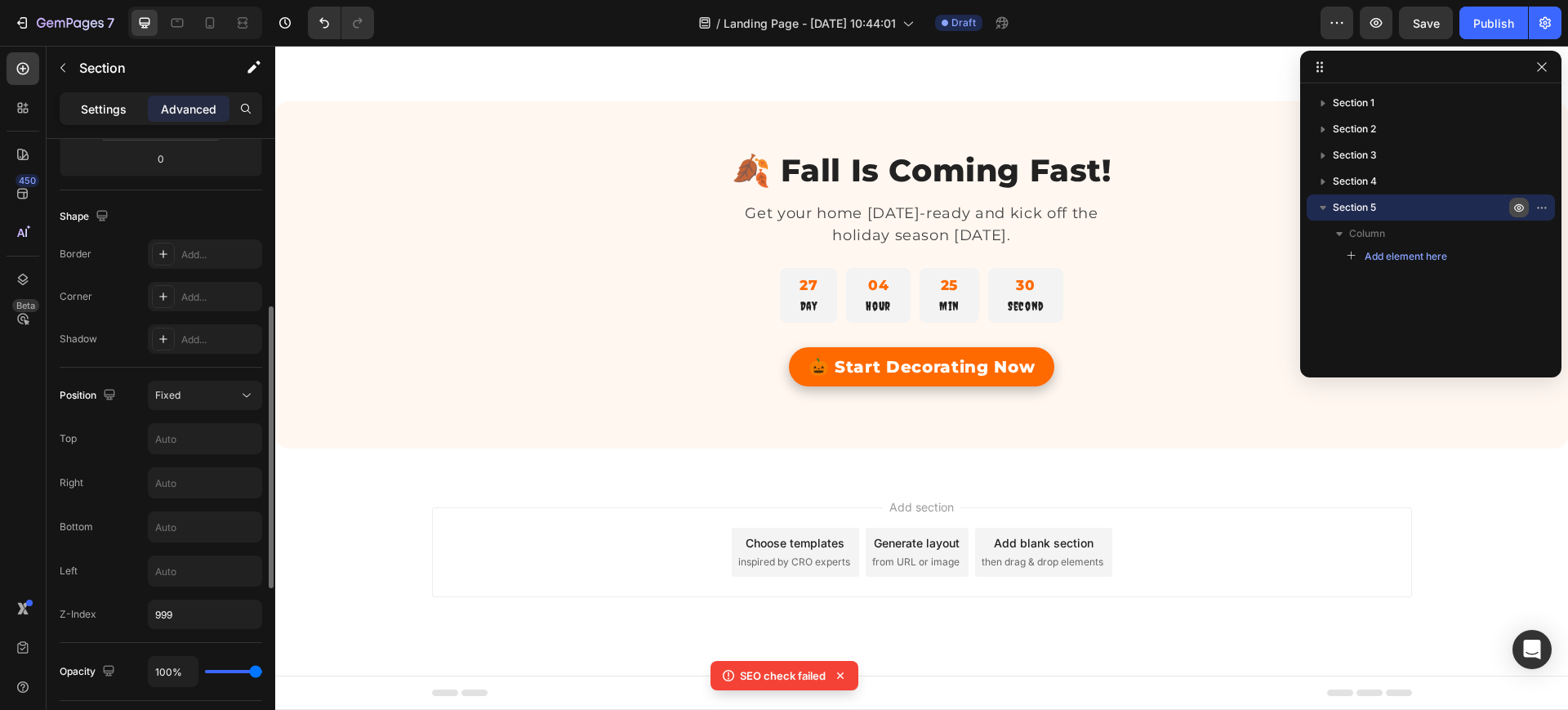
click at [102, 100] on p "Settings" at bounding box center [103, 108] width 46 height 17
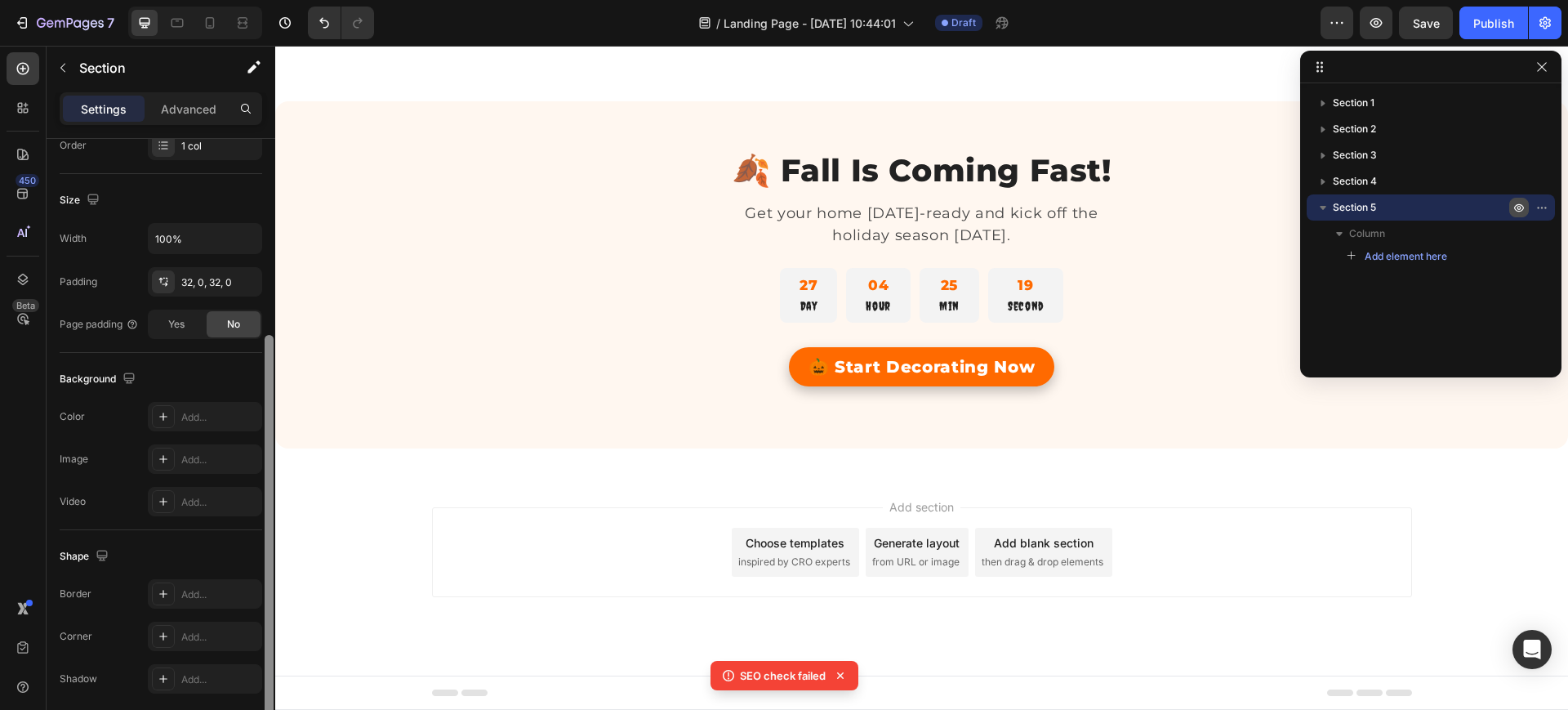
scroll to position [379, 0]
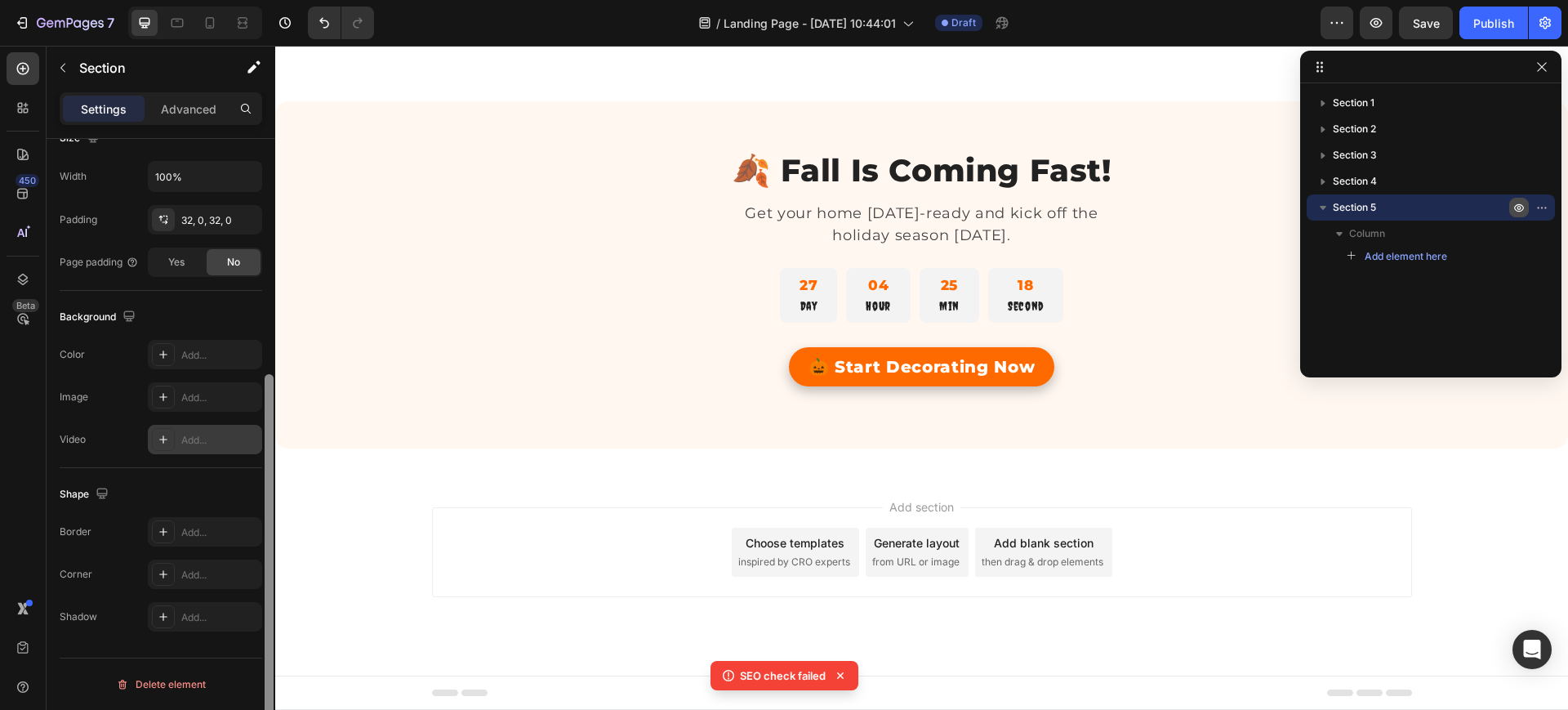
drag, startPoint x: 267, startPoint y: 382, endPoint x: 220, endPoint y: 425, distance: 63.7
click at [220, 425] on div "Layout Column width Change ratio Fit to content 12 Columns management Order 1 c…" at bounding box center [161, 447] width 229 height 617
click at [172, 118] on div "Advanced" at bounding box center [188, 108] width 81 height 26
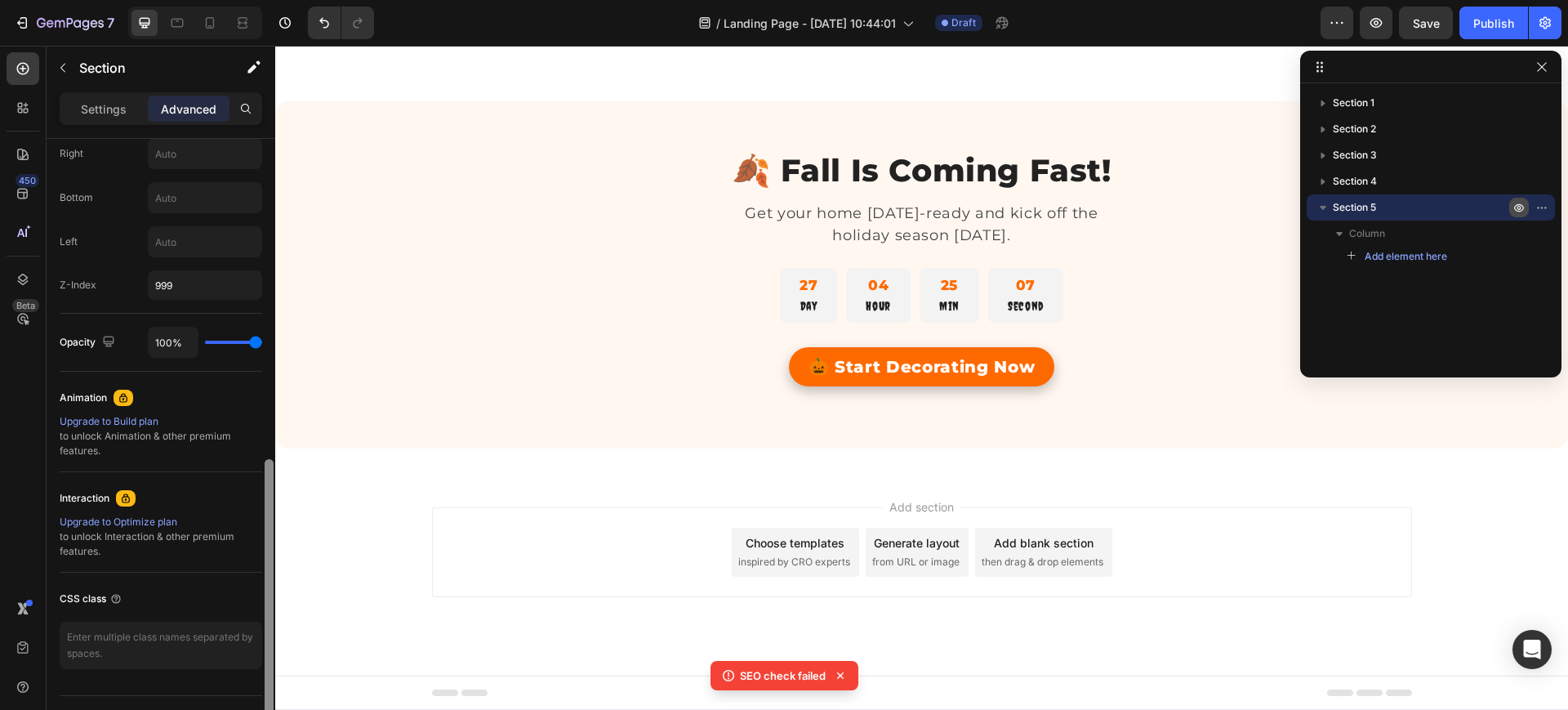
scroll to position [699, 0]
drag, startPoint x: 270, startPoint y: 410, endPoint x: 237, endPoint y: 555, distance: 148.7
click at [237, 555] on div "Display on Desktop Yes No Tablet Yes No Mobile Yes No Spacing (px) 0 0 0 0 32 0…" at bounding box center [161, 447] width 229 height 617
click at [114, 105] on p "Settings" at bounding box center [103, 108] width 46 height 17
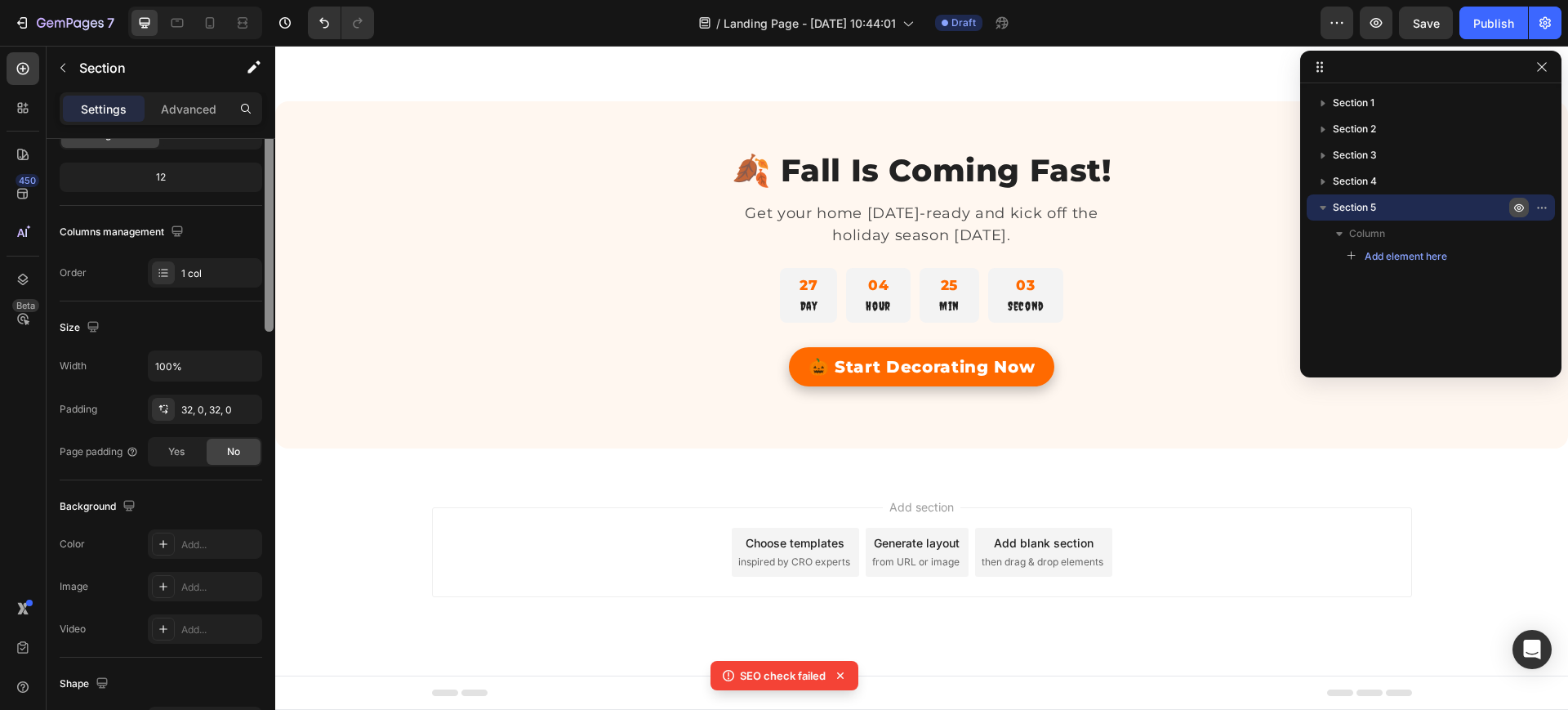
scroll to position [0, 0]
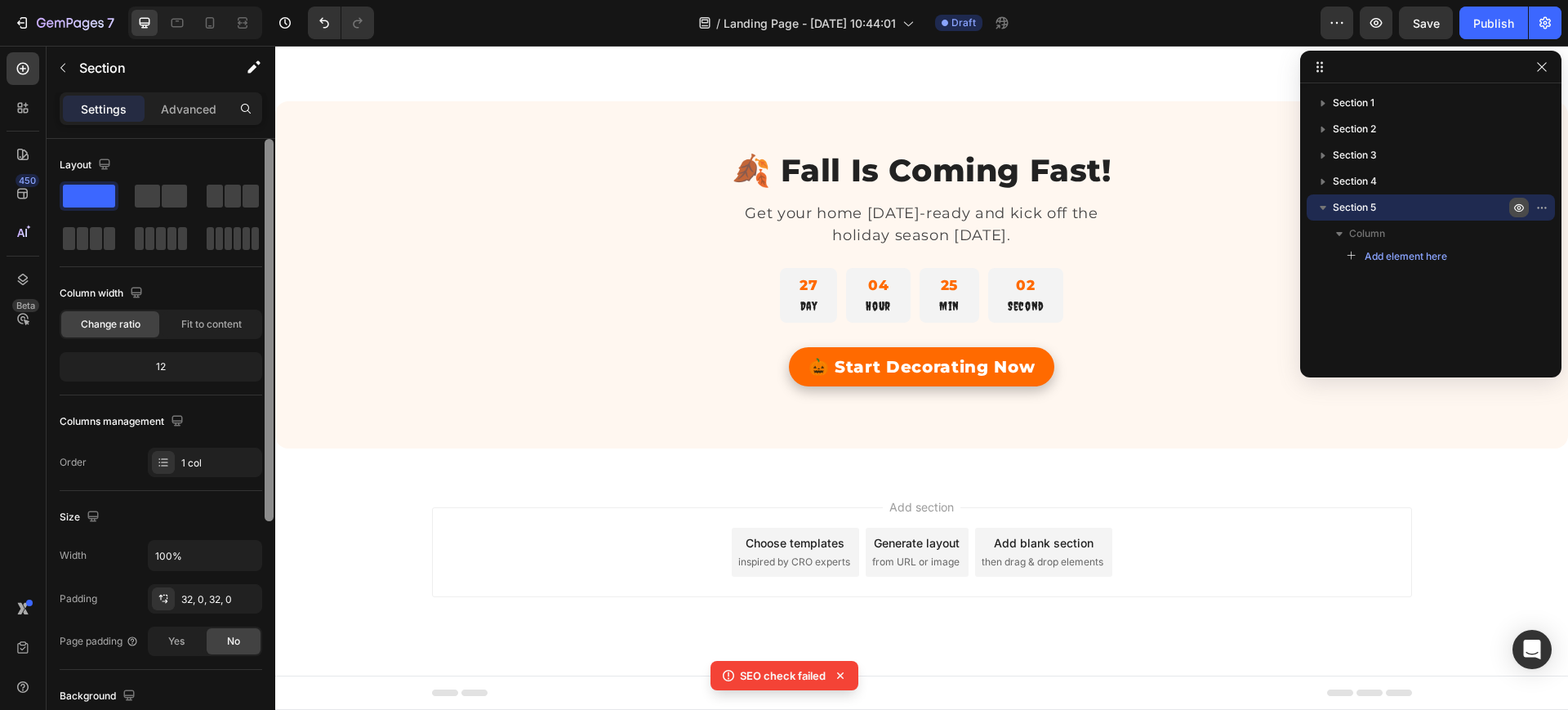
drag, startPoint x: 267, startPoint y: 440, endPoint x: 272, endPoint y: 199, distance: 241.1
click at [272, 199] on div at bounding box center [269, 329] width 9 height 382
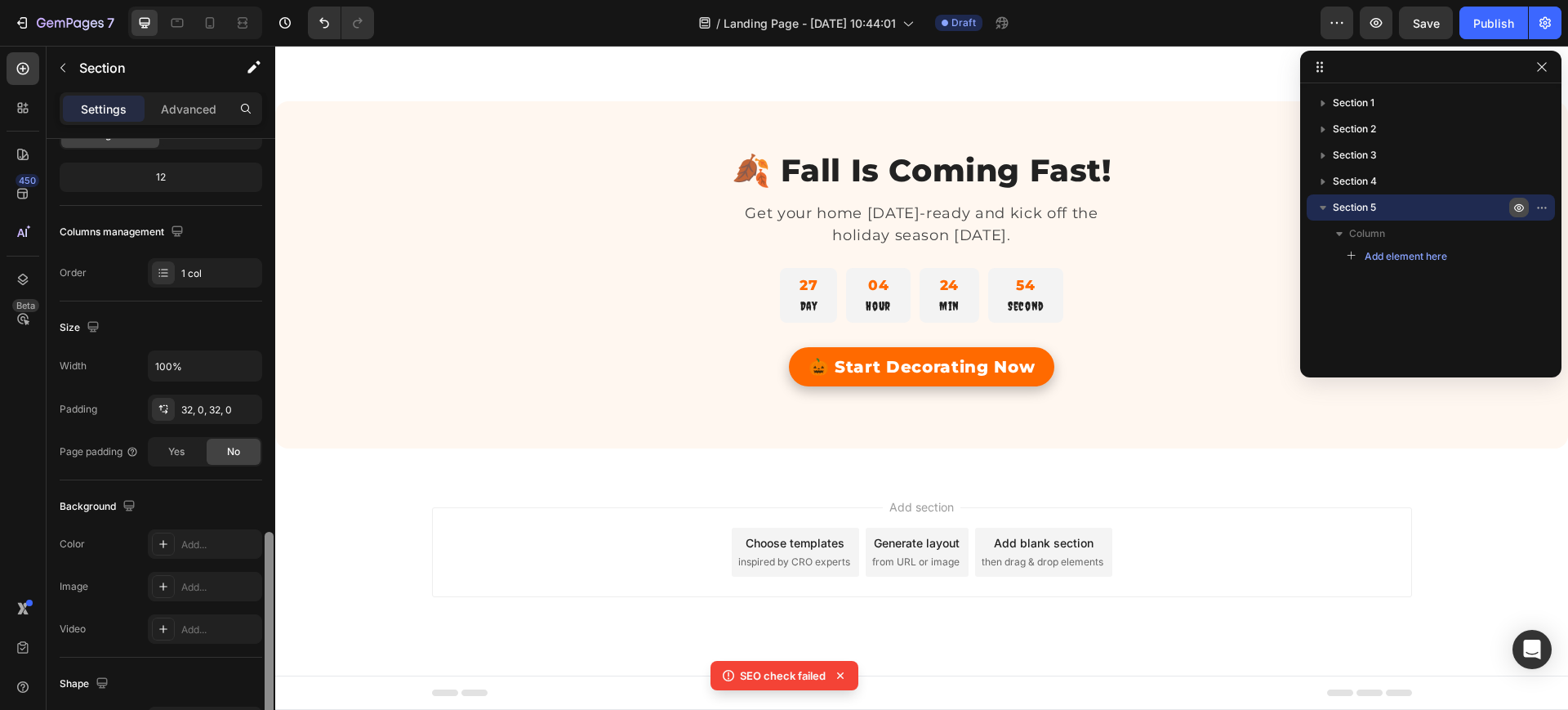
scroll to position [379, 0]
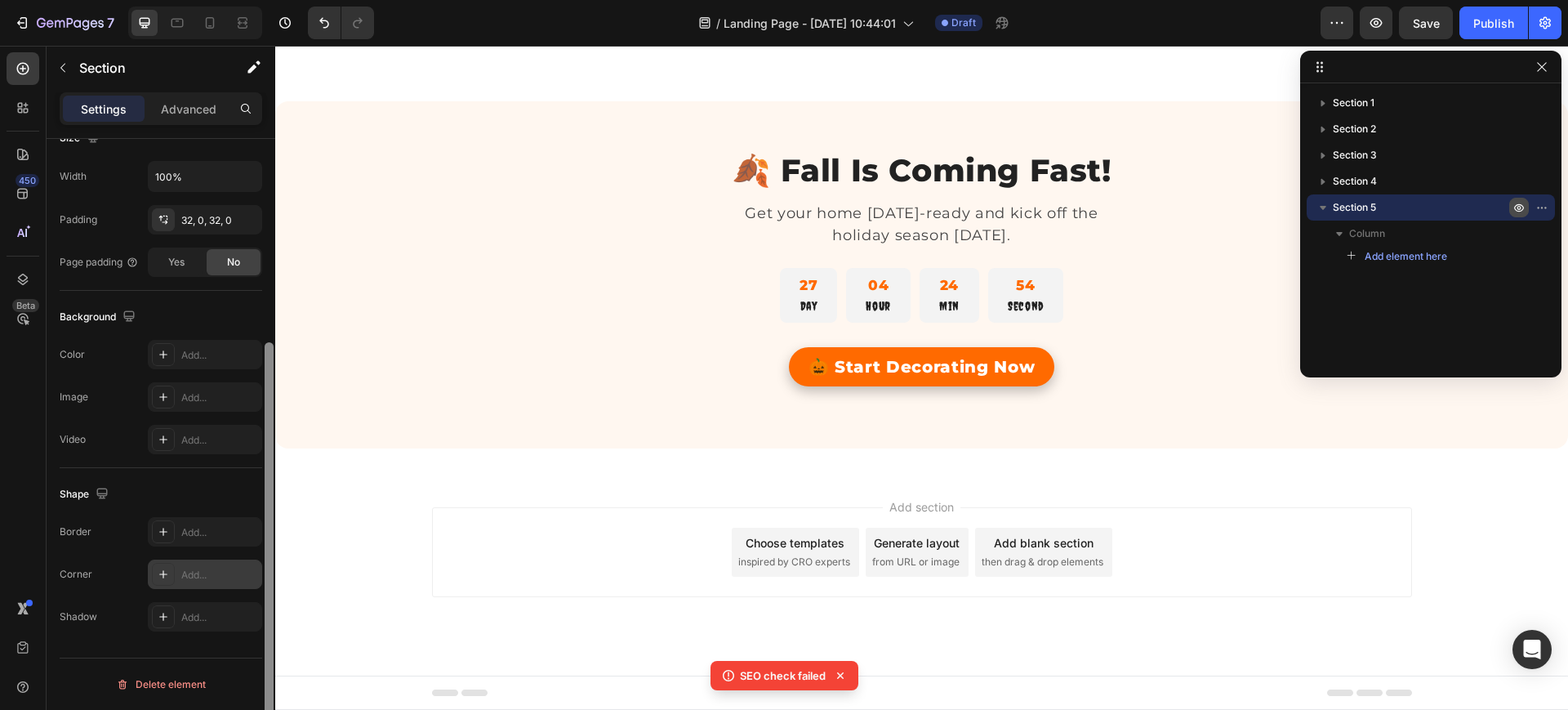
drag, startPoint x: 269, startPoint y: 318, endPoint x: 242, endPoint y: 562, distance: 245.5
click at [242, 562] on div "Layout Column width Change ratio Fit to content 12 Columns management Order 1 c…" at bounding box center [161, 447] width 229 height 617
click at [187, 368] on div "Add..." at bounding box center [205, 354] width 114 height 30
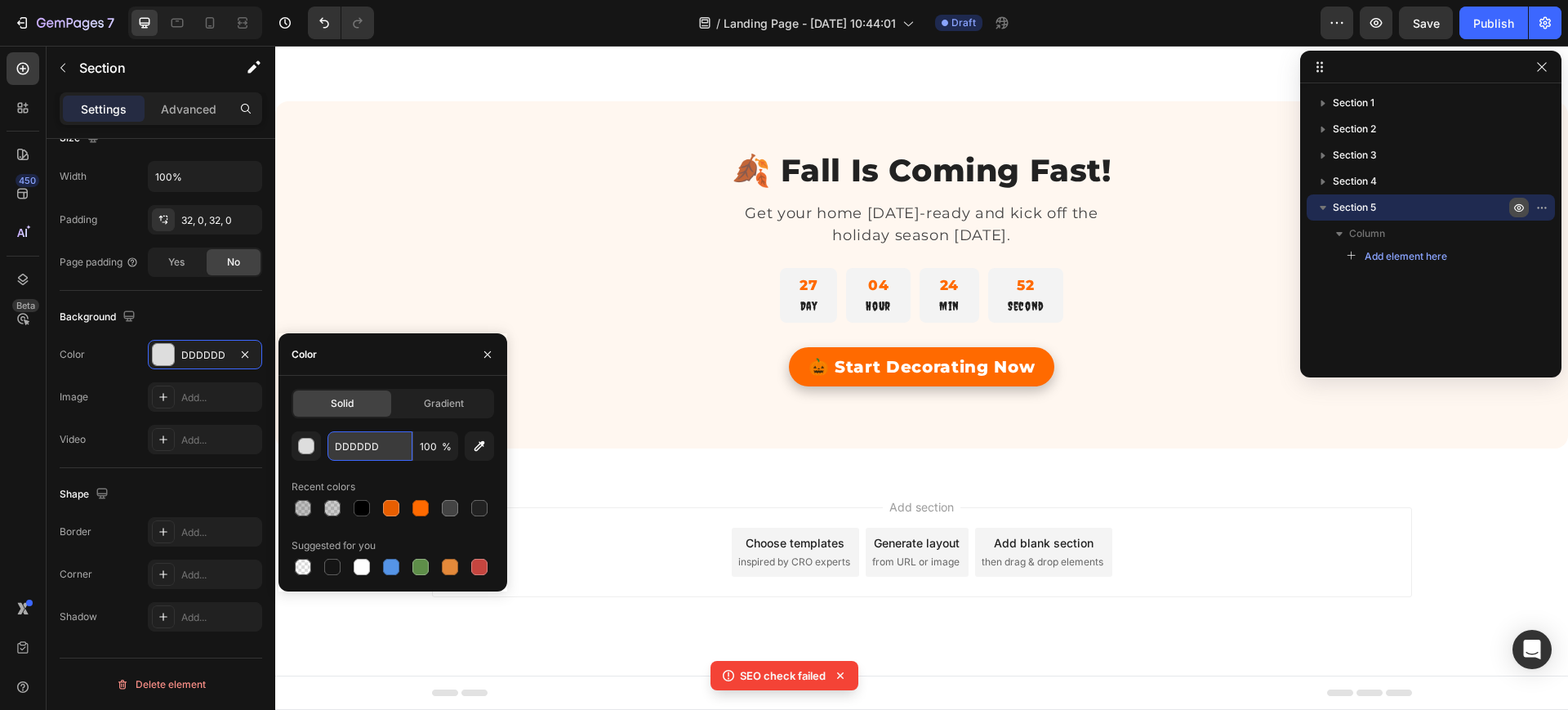
click at [350, 441] on input "DDDDDD" at bounding box center [369, 445] width 85 height 30
paste input "#FF6A00"
click at [423, 346] on div "Color" at bounding box center [393, 354] width 229 height 42
type input "FF6A00"
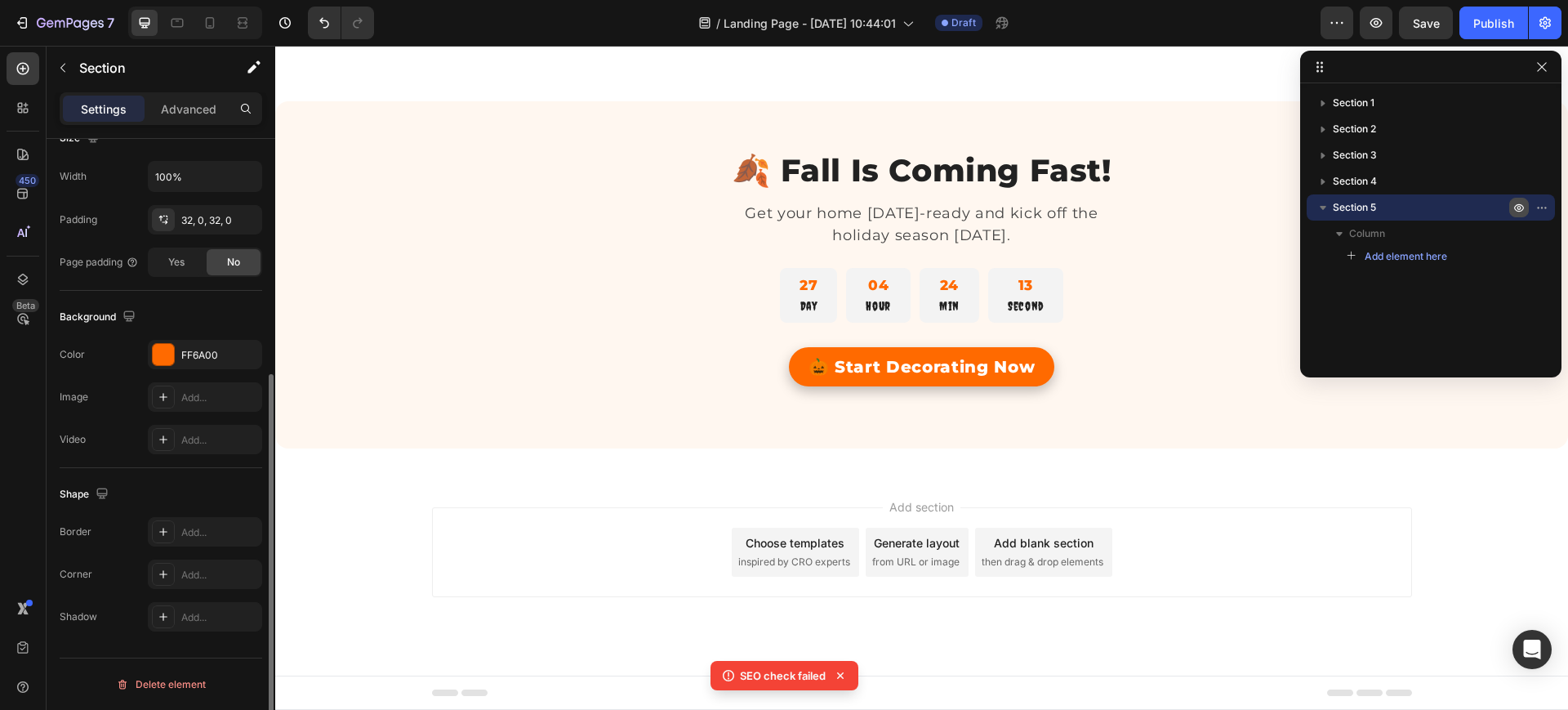
click at [257, 297] on div "Background The changes might be hidden by the video. Color FF6A00 Image Add... …" at bounding box center [161, 379] width 202 height 177
drag, startPoint x: 268, startPoint y: 394, endPoint x: 263, endPoint y: 419, distance: 25.5
click at [263, 419] on div at bounding box center [269, 447] width 13 height 617
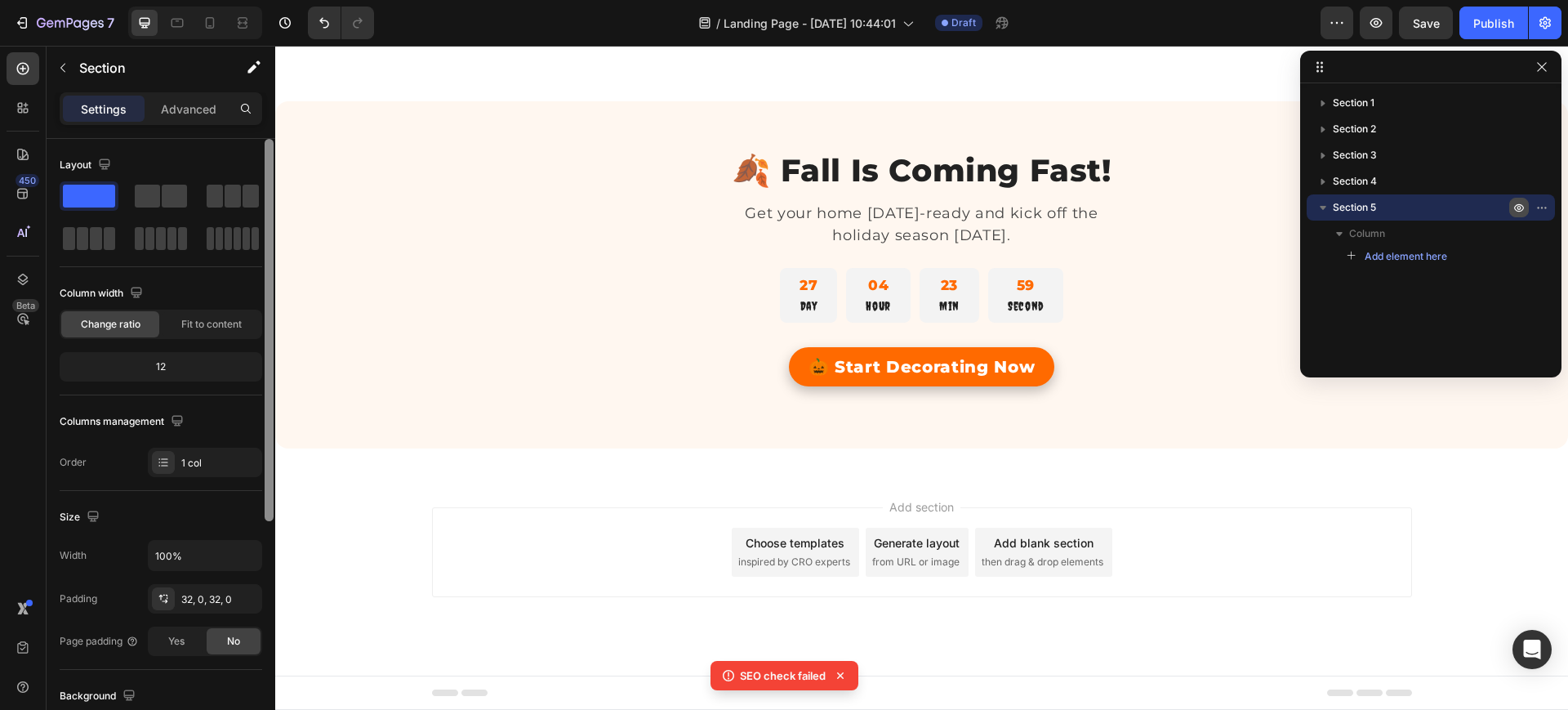
drag, startPoint x: 267, startPoint y: 434, endPoint x: 264, endPoint y: 98, distance: 336.0
click at [264, 98] on div "Settings Advanced Layout Column width Change ratio Fit to content 12 Columns ma…" at bounding box center [161, 424] width 229 height 664
click at [195, 103] on p "Advanced" at bounding box center [189, 108] width 55 height 17
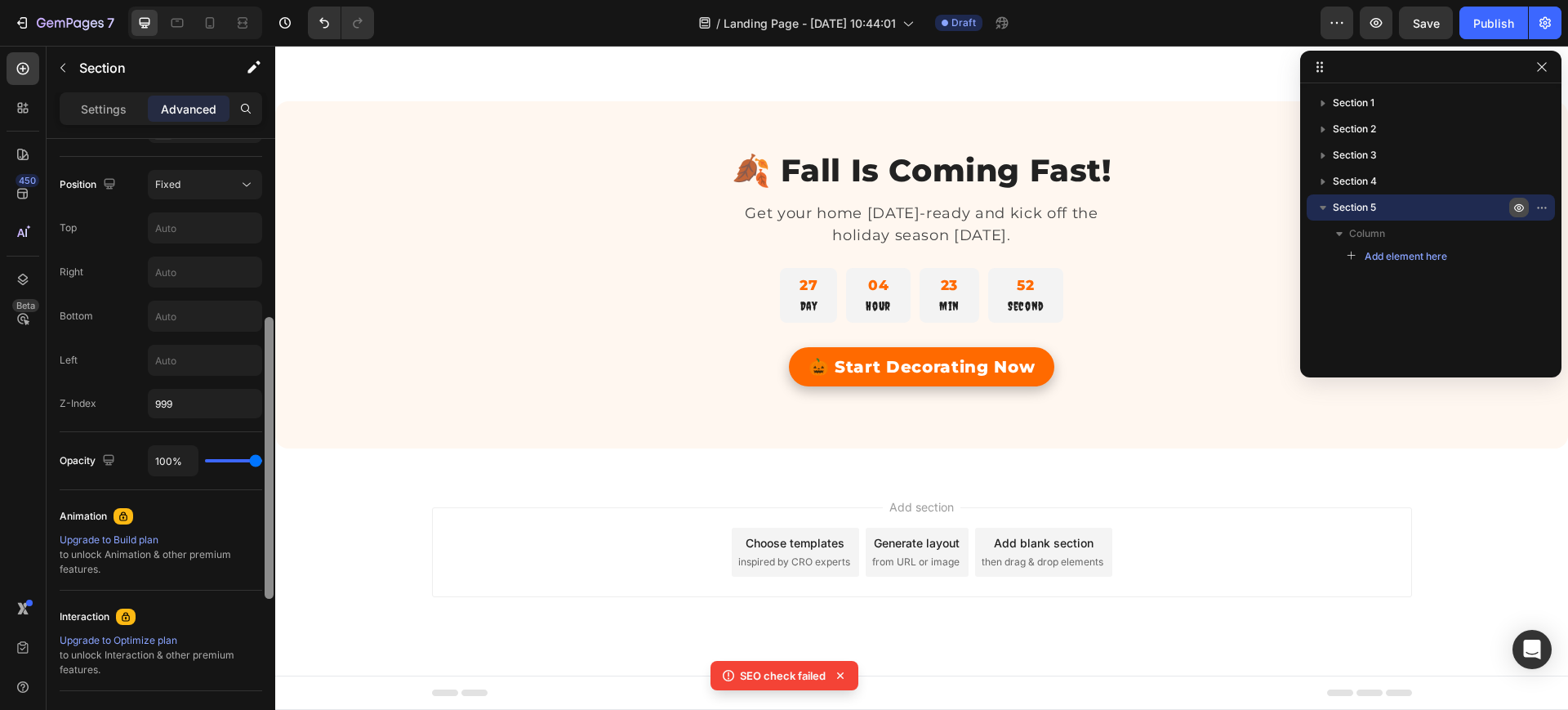
drag, startPoint x: 268, startPoint y: 240, endPoint x: 250, endPoint y: 514, distance: 274.6
click at [250, 514] on div "Display on Desktop Yes No Tablet Yes No Mobile Yes No Spacing (px) 0 0 0 0 32 0…" at bounding box center [161, 447] width 229 height 617
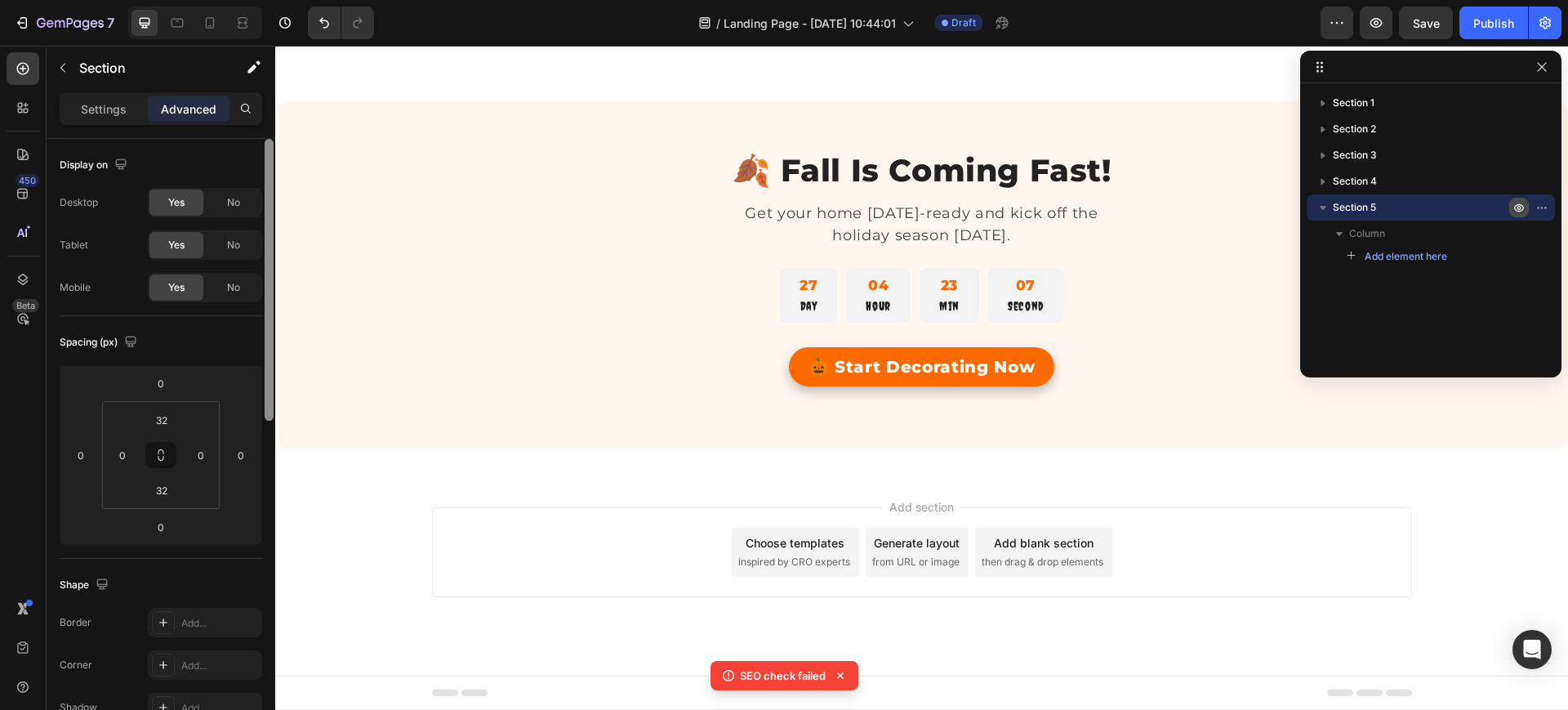
drag, startPoint x: 269, startPoint y: 446, endPoint x: 255, endPoint y: 153, distance: 293.3
click at [255, 153] on div "Display on Desktop Yes No Tablet Yes No Mobile Yes No Spacing (px) 0 0 0 0 32 0…" at bounding box center [161, 447] width 229 height 617
click at [240, 202] on span "No" at bounding box center [233, 202] width 13 height 14
click at [234, 241] on span "No" at bounding box center [233, 245] width 13 height 14
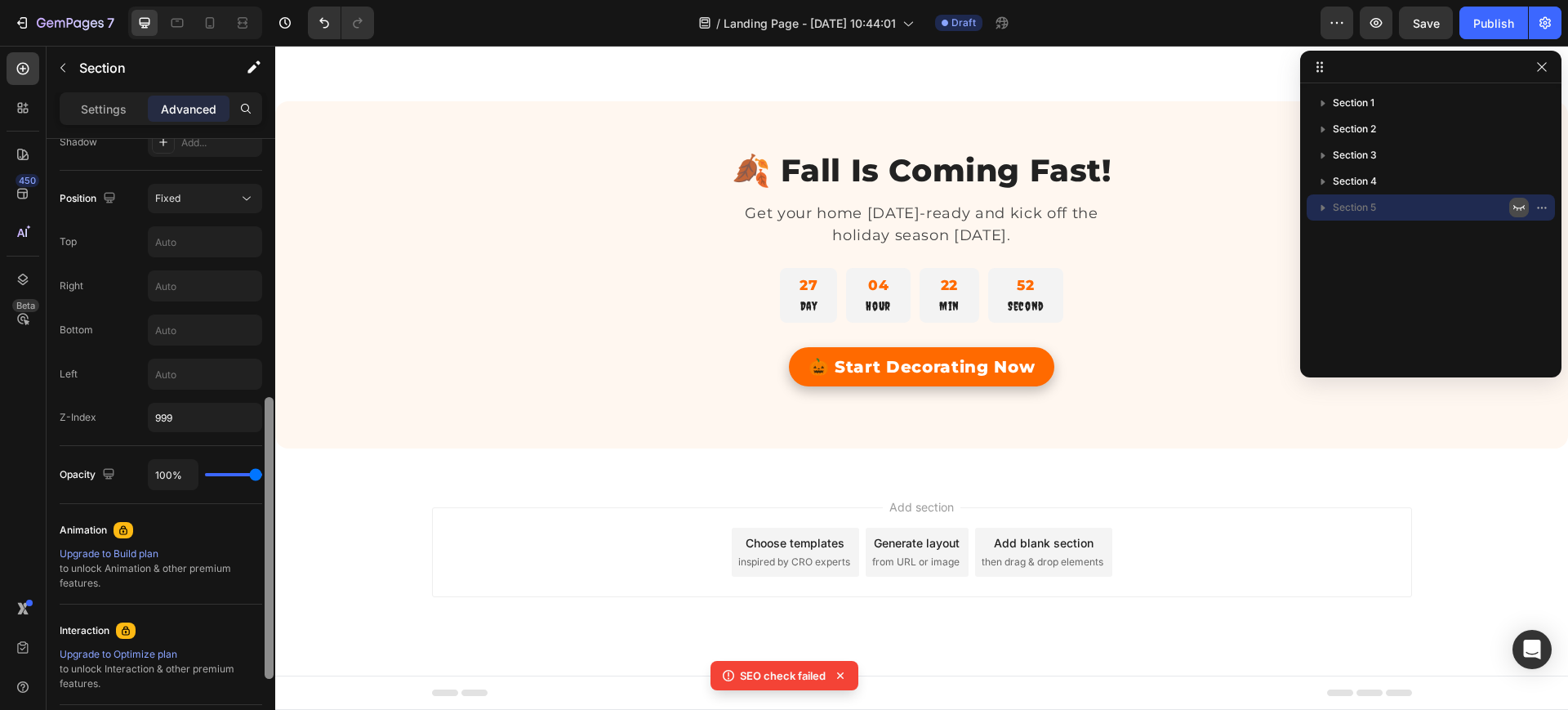
scroll to position [735, 0]
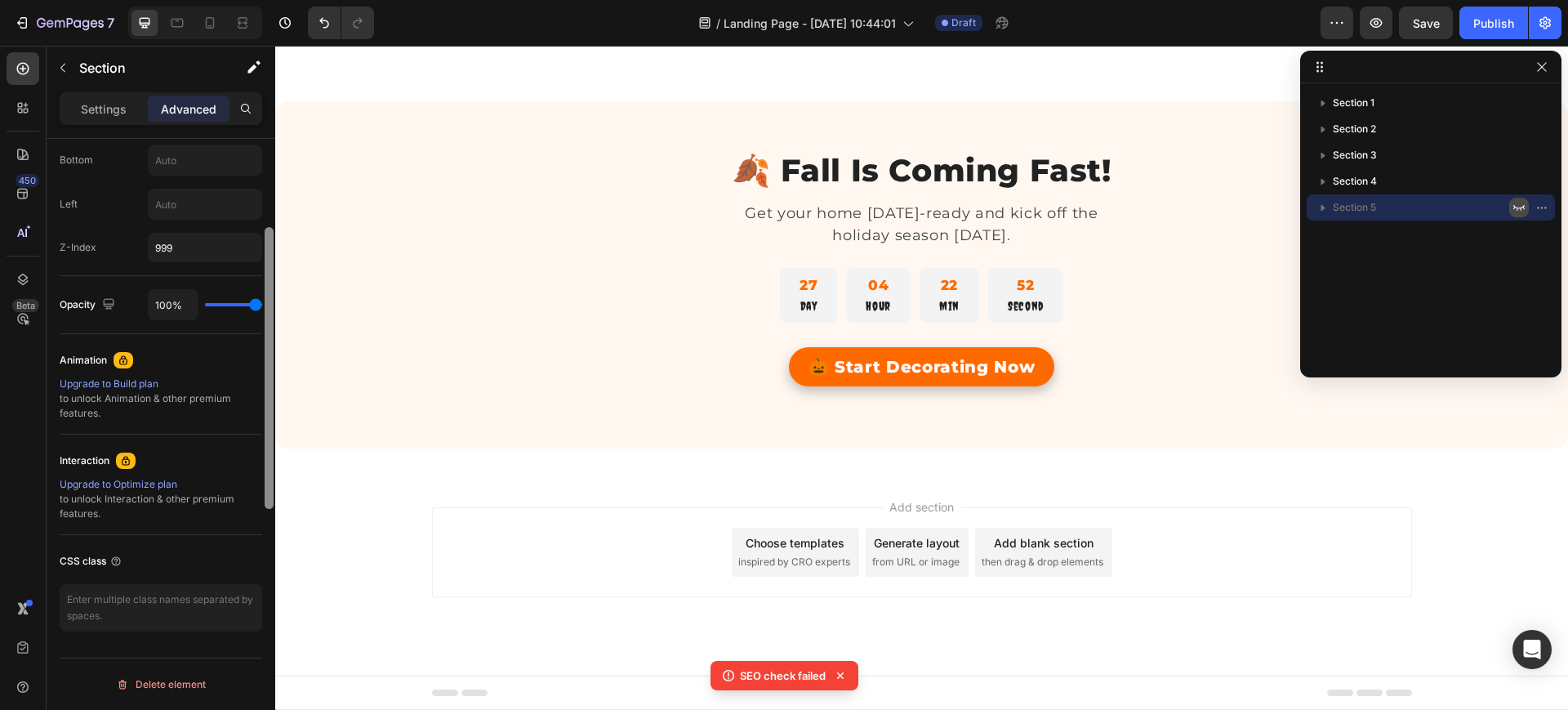
drag, startPoint x: 271, startPoint y: 204, endPoint x: 263, endPoint y: 554, distance: 350.1
click at [263, 554] on div at bounding box center [269, 277] width 13 height 617
click at [208, 20] on icon at bounding box center [210, 22] width 16 height 16
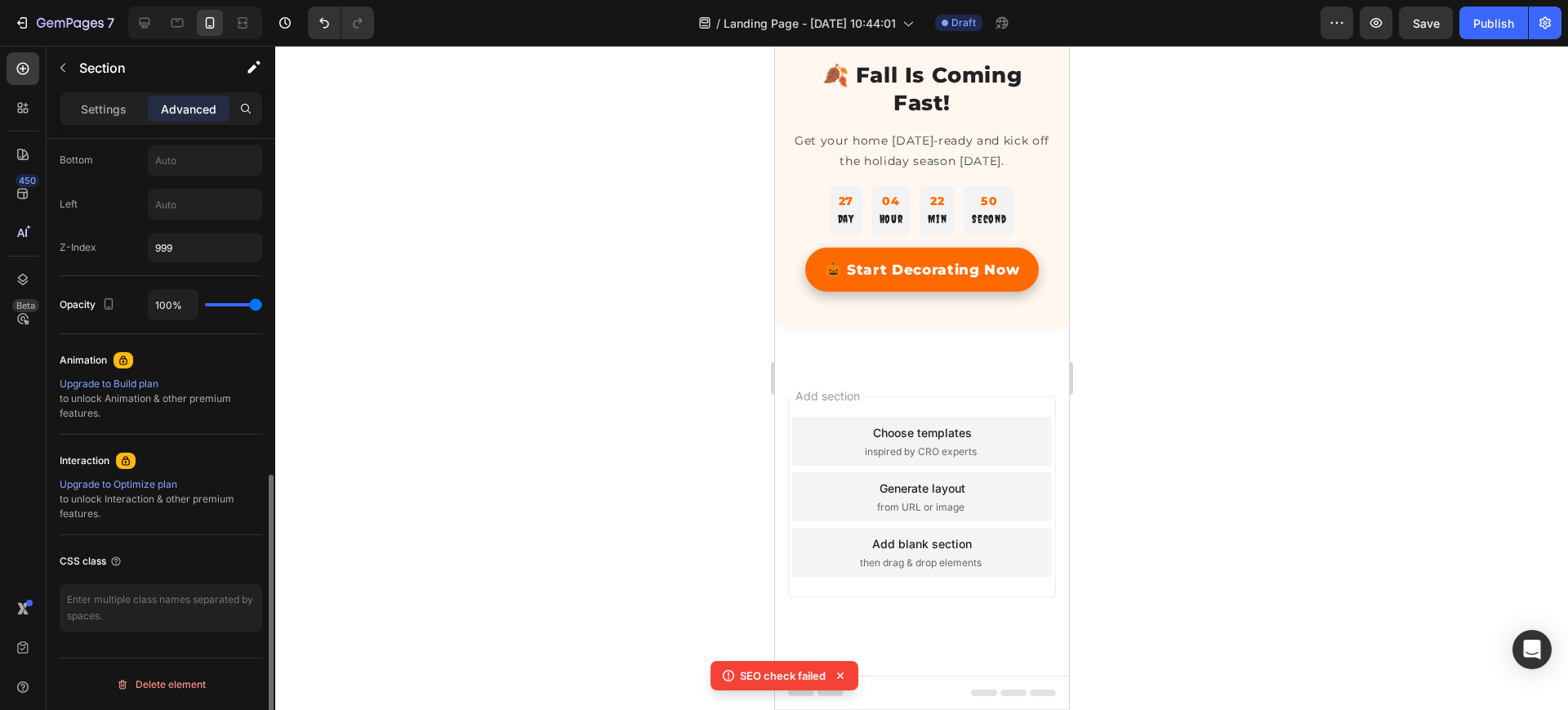
scroll to position [2862, 0]
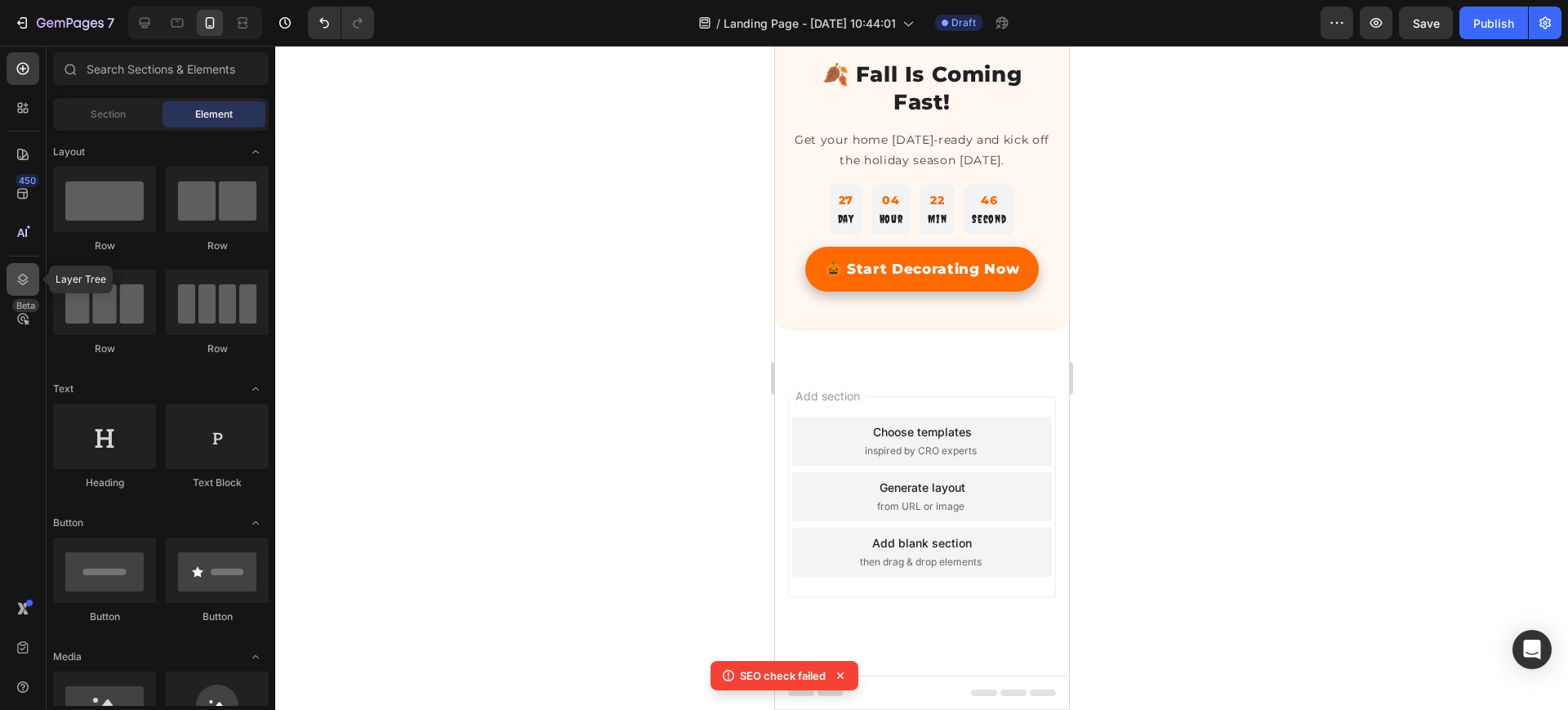
click at [24, 281] on icon at bounding box center [22, 279] width 16 height 16
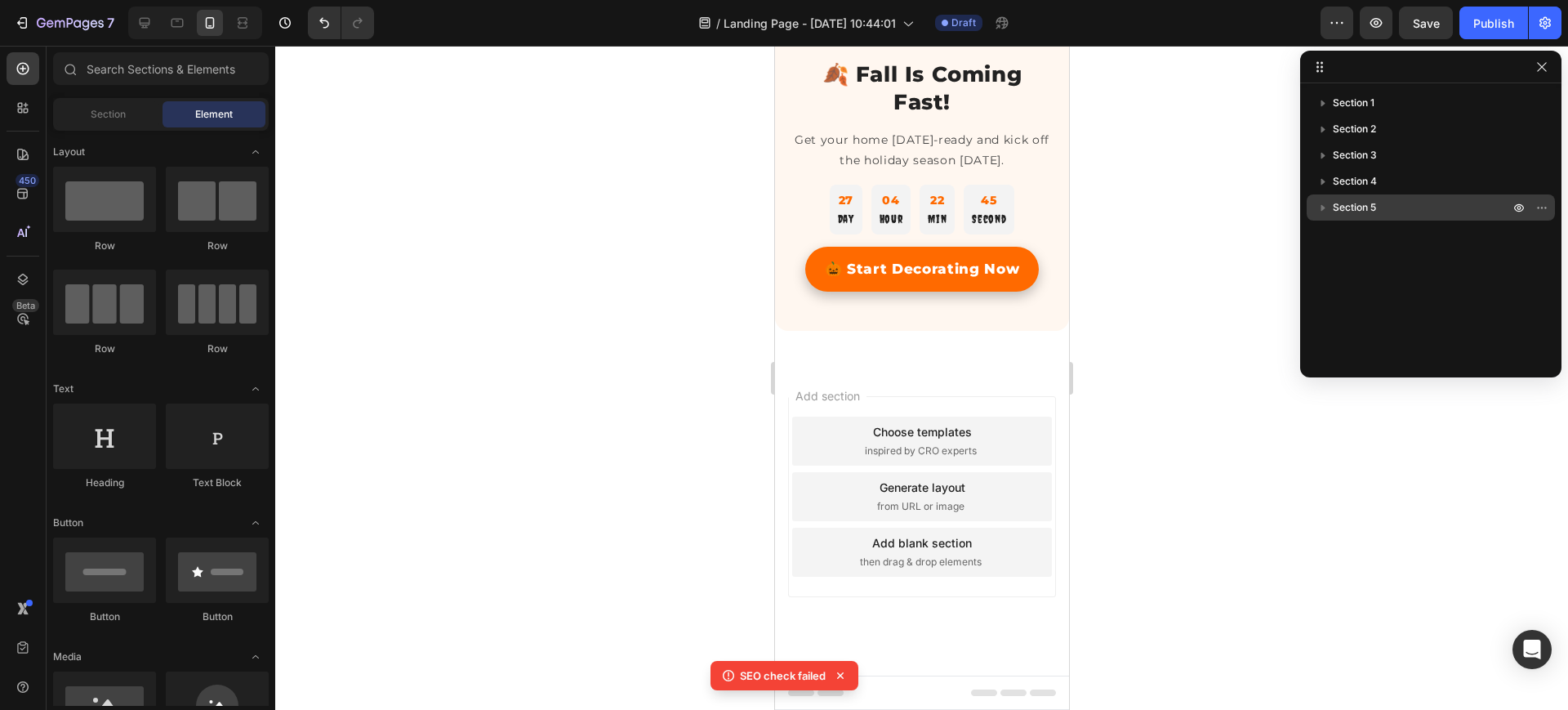
click at [1347, 206] on span "Section 5" at bounding box center [1354, 207] width 43 height 16
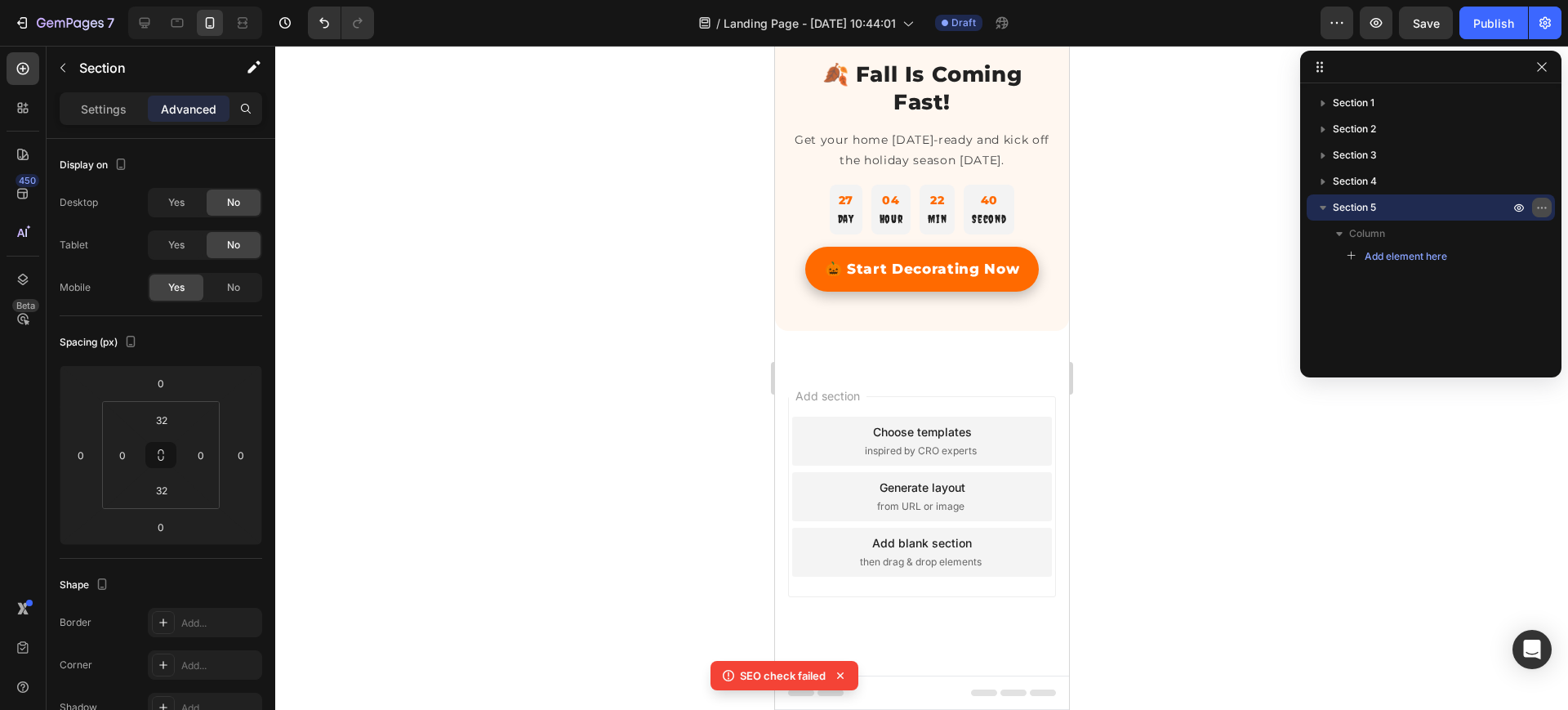
click at [1538, 203] on icon "button" at bounding box center [1542, 207] width 13 height 13
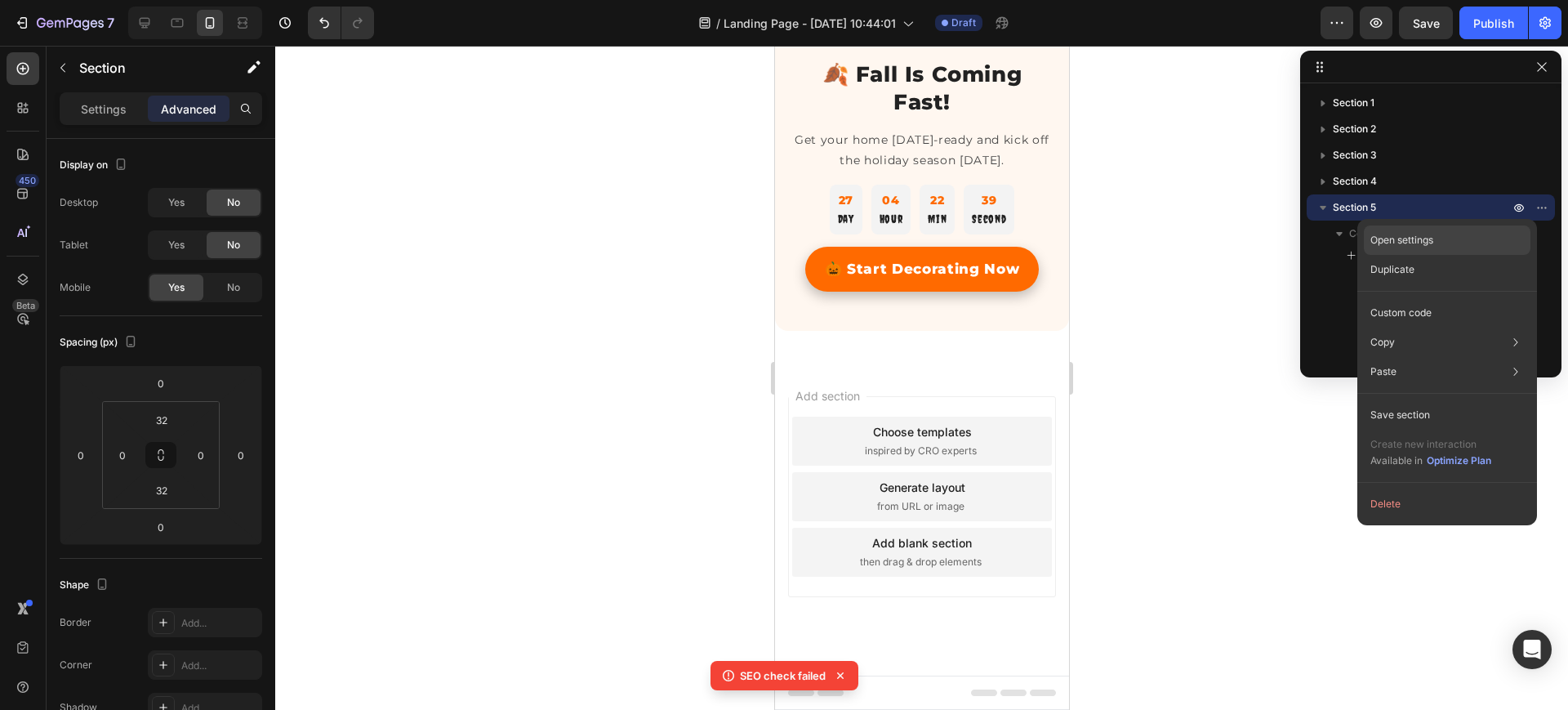
click at [1445, 226] on div "Open settings" at bounding box center [1447, 240] width 166 height 30
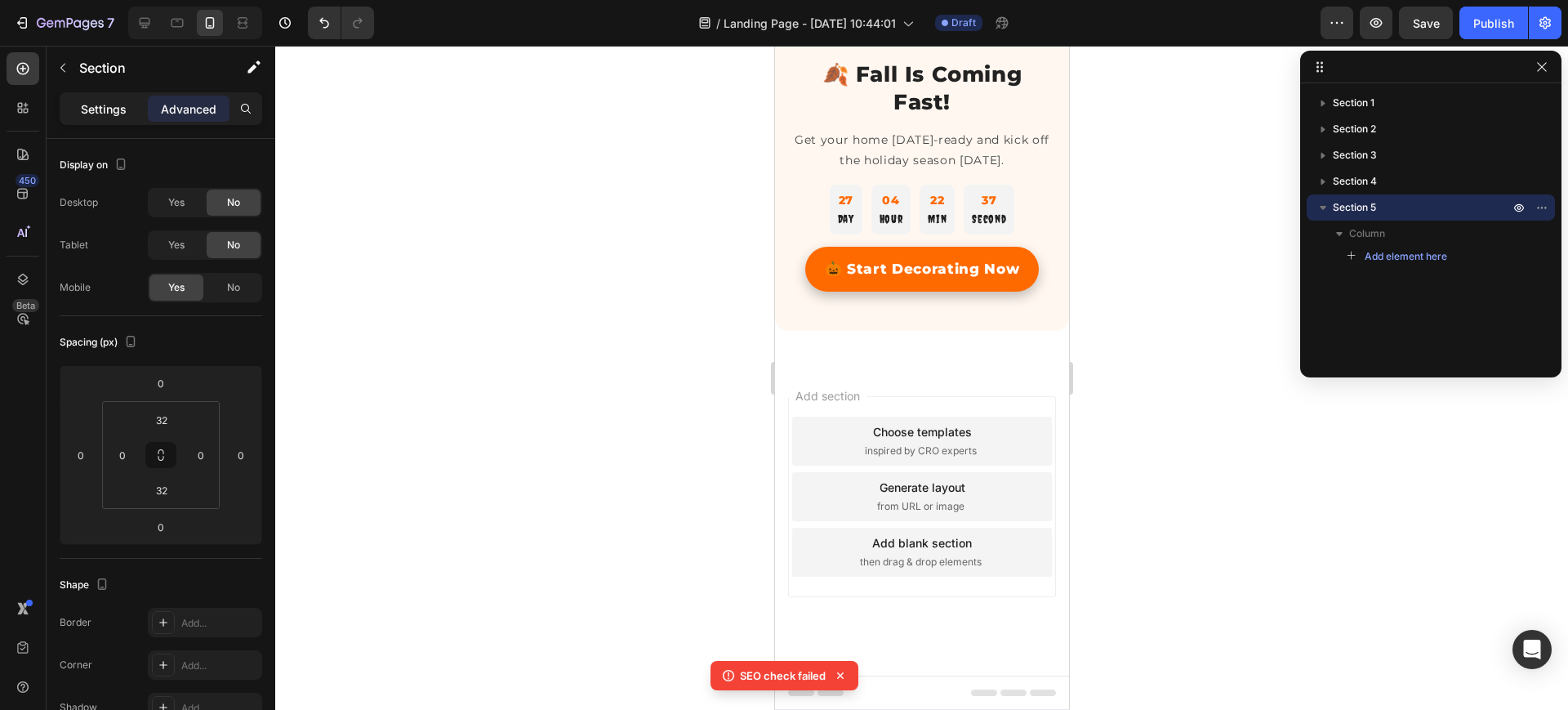
click at [99, 106] on p "Settings" at bounding box center [103, 108] width 46 height 17
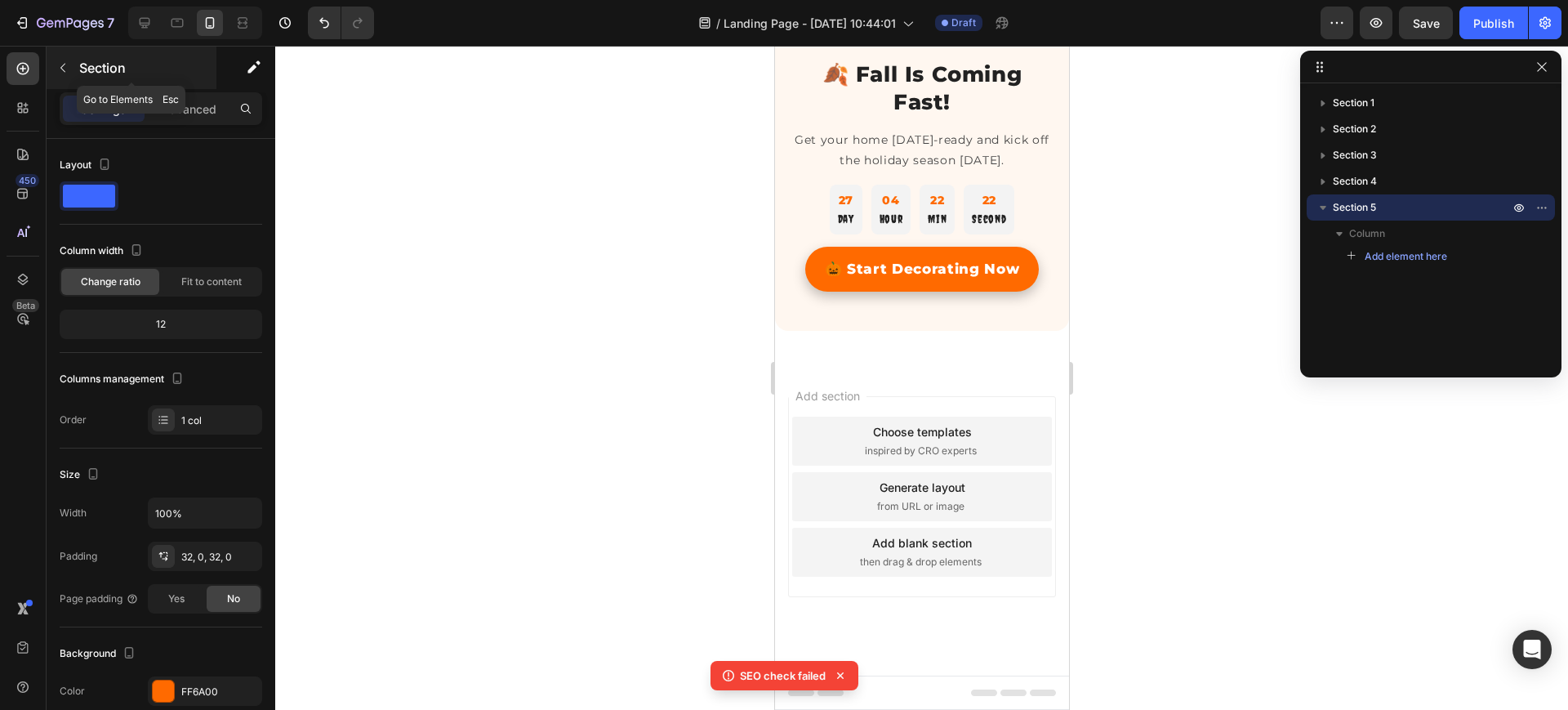
click at [81, 63] on p "Section" at bounding box center [147, 68] width 134 height 20
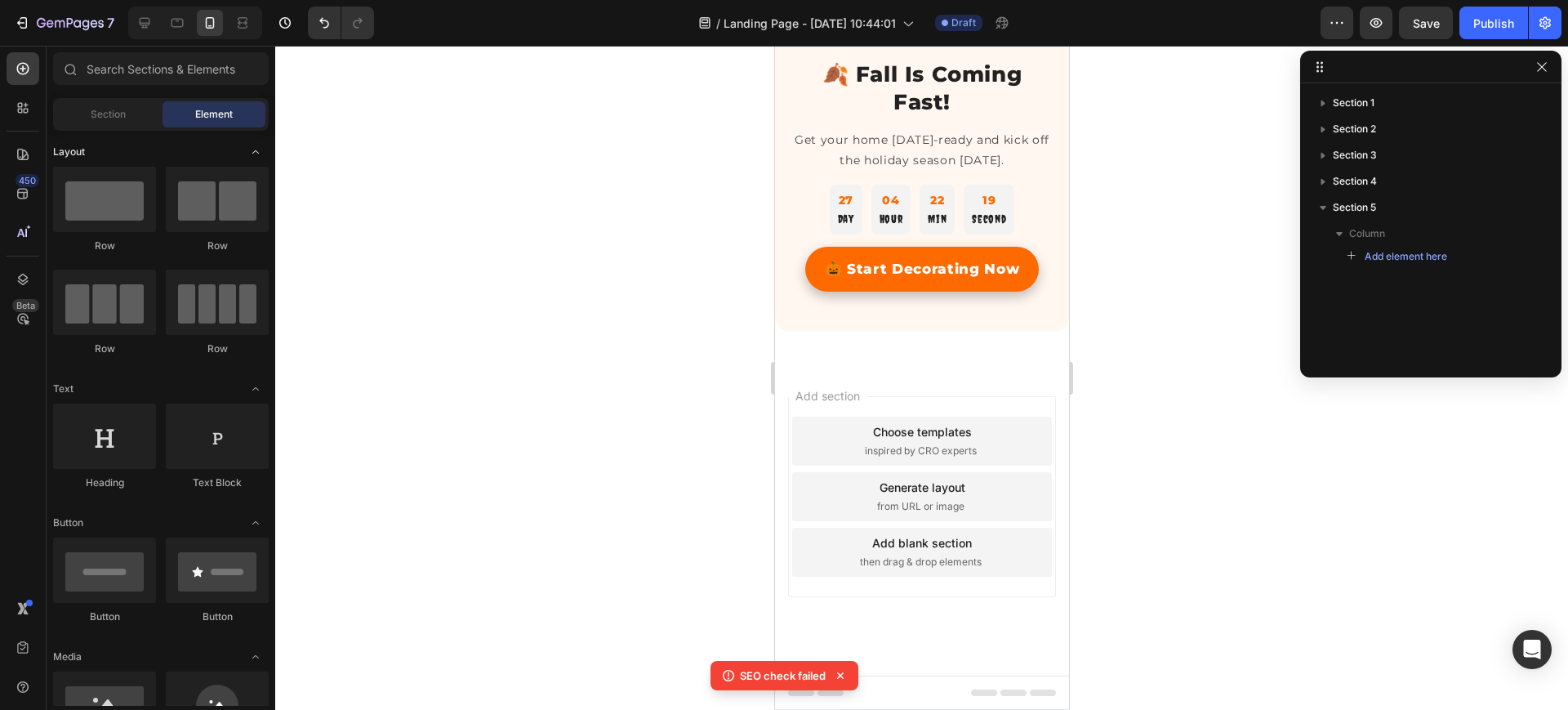
click at [251, 150] on icon "Toggle open" at bounding box center [256, 152] width 13 height 13
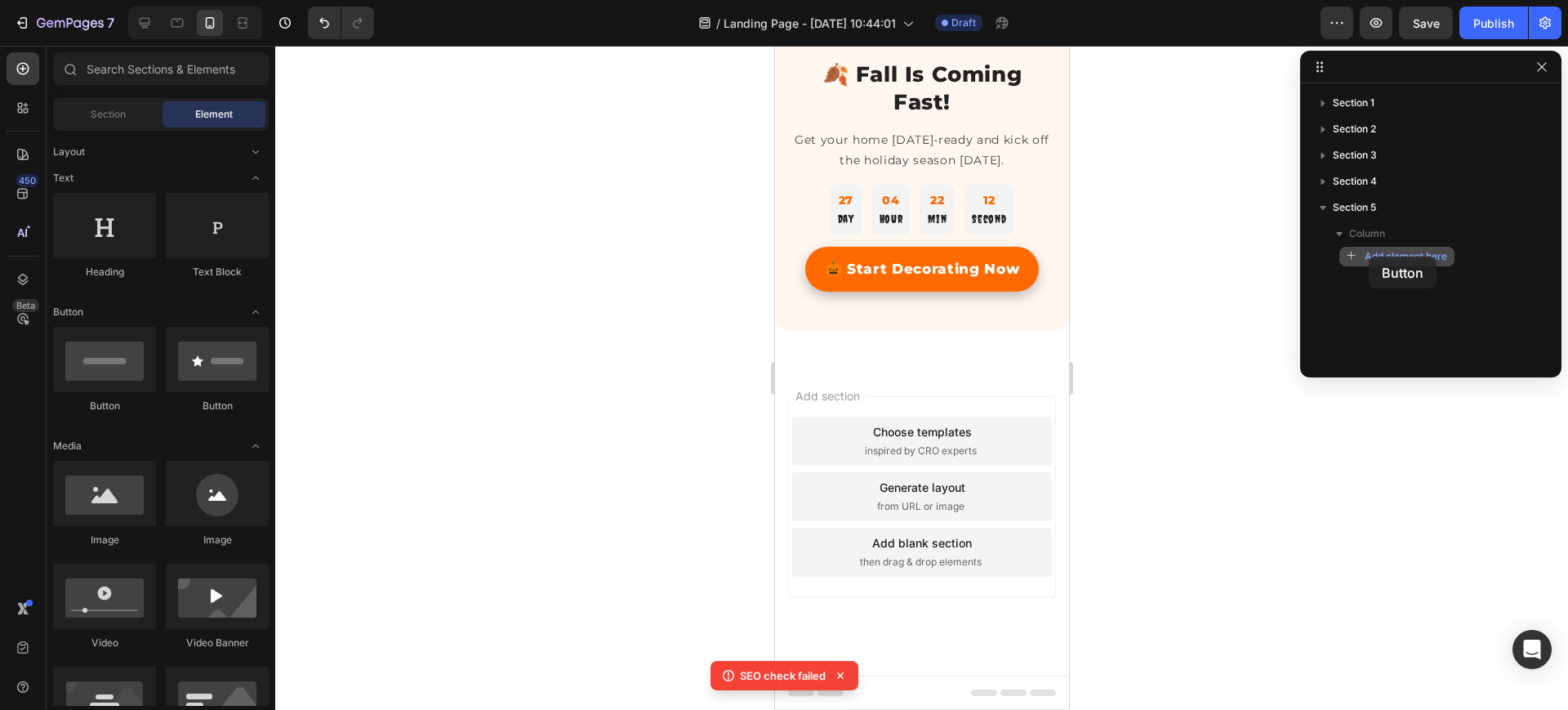
drag, startPoint x: 91, startPoint y: 368, endPoint x: 1369, endPoint y: 257, distance: 1282.8
click at [1369, 0] on div "7 / Landing Page - Aug 21, 10:44:01 Draft Preview Save Publish 450 Beta Section…" at bounding box center [784, 0] width 1568 height 0
click at [1369, 257] on span "Add element here" at bounding box center [1406, 257] width 82 height 14
drag, startPoint x: 115, startPoint y: 346, endPoint x: 1379, endPoint y: 250, distance: 1267.6
click at [1379, 0] on div "7 / Landing Page - Aug 21, 10:44:01 Draft Preview Save Publish 450 Beta Section…" at bounding box center [784, 0] width 1568 height 0
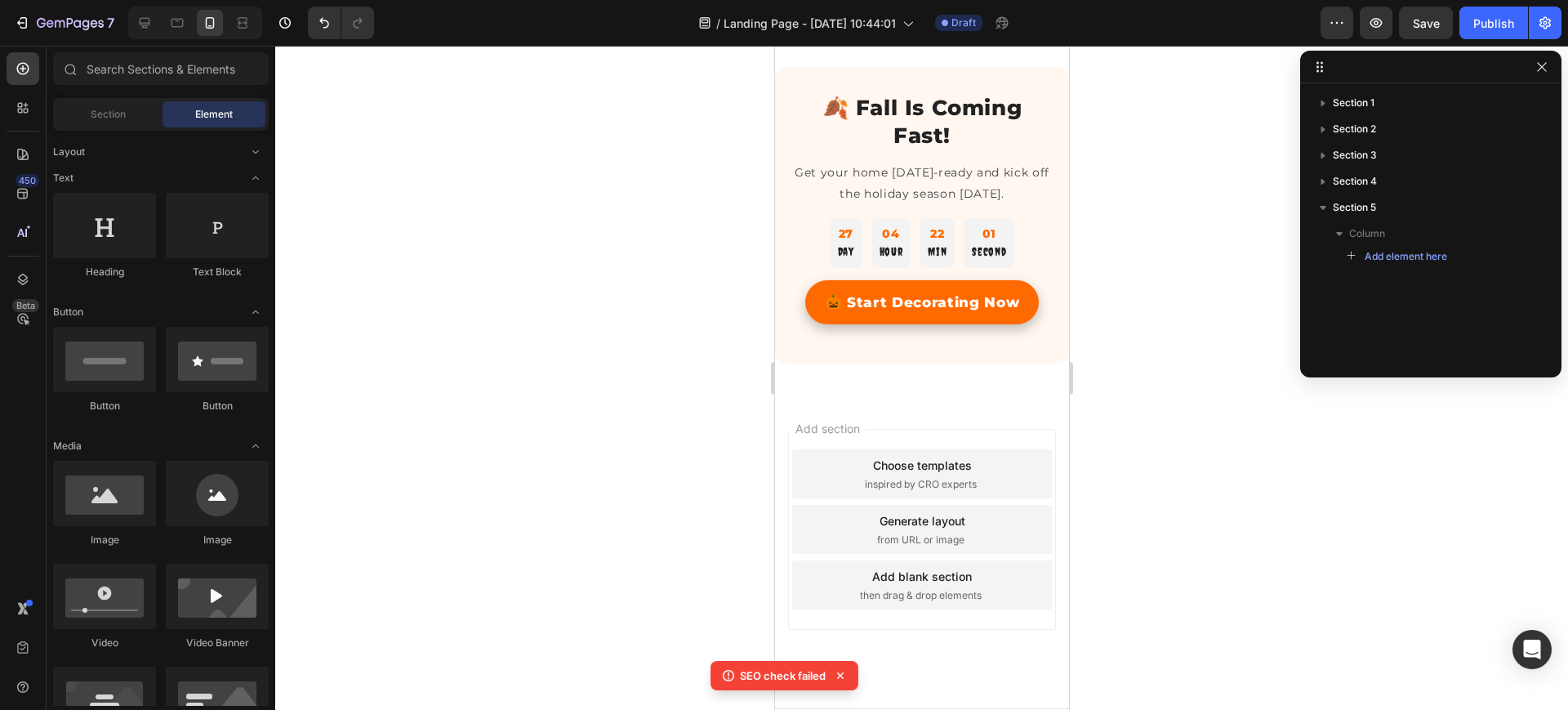
scroll to position [3081, 0]
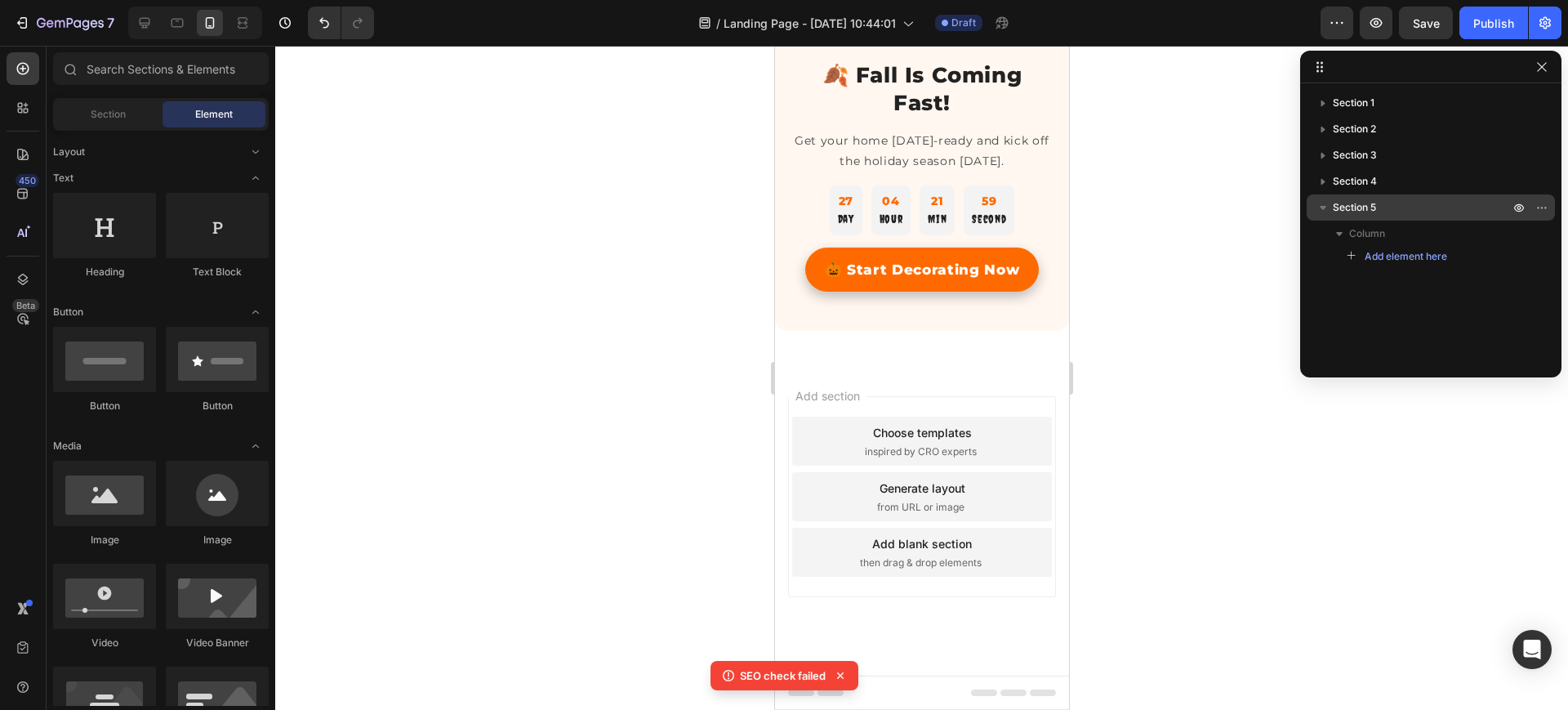
click at [1361, 208] on span "Section 5" at bounding box center [1354, 207] width 43 height 16
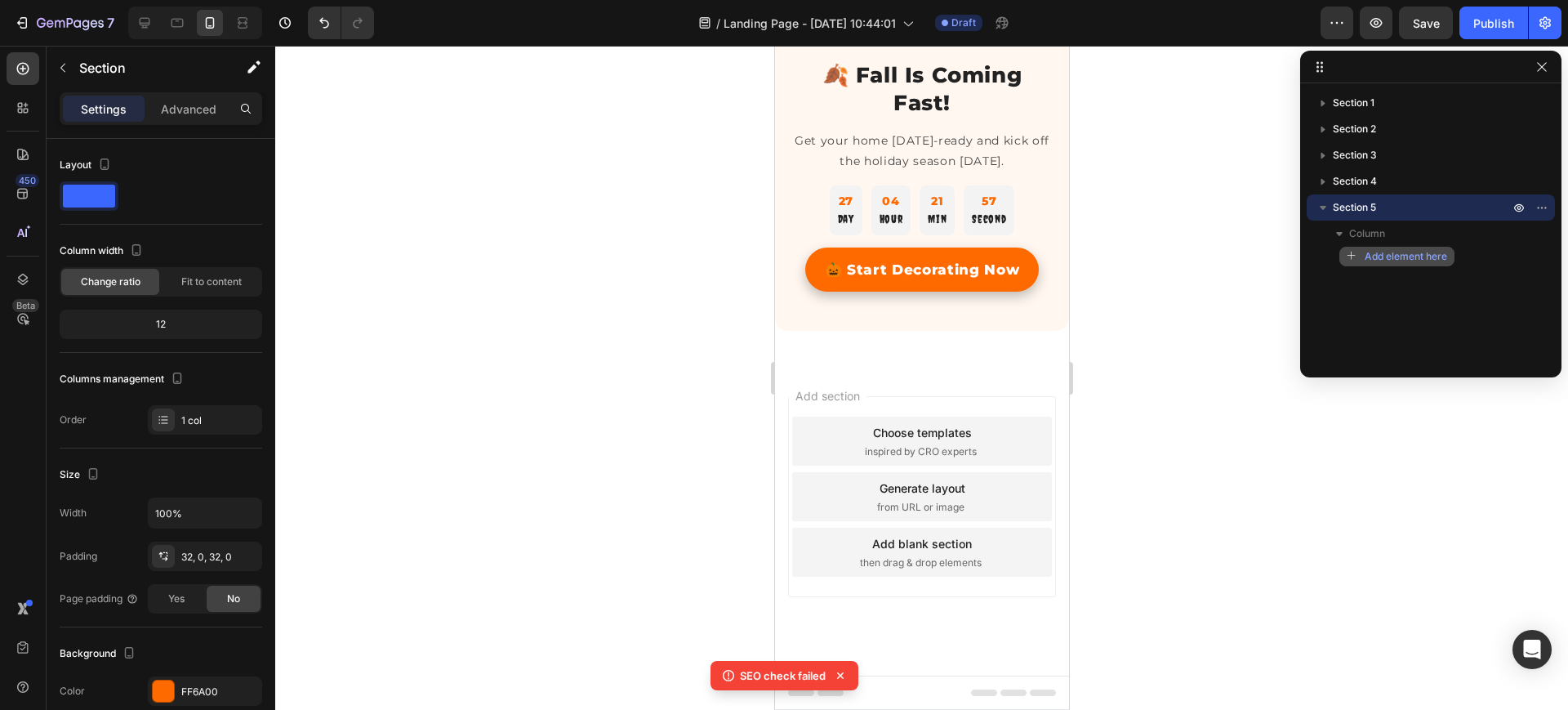
click at [1344, 255] on button "Add element here" at bounding box center [1397, 257] width 115 height 20
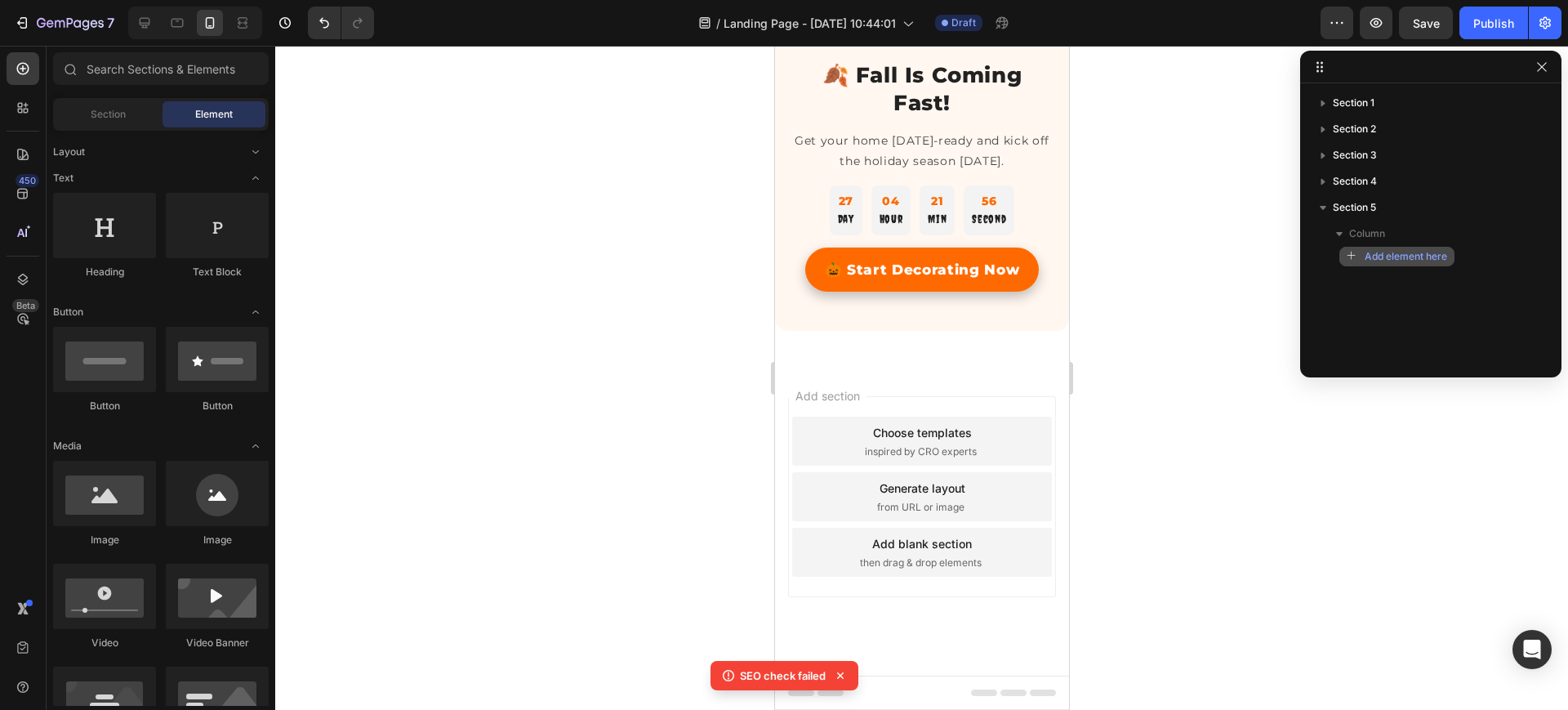
click at [1344, 255] on button "Add element here" at bounding box center [1397, 257] width 115 height 20
click at [73, 359] on div at bounding box center [104, 359] width 103 height 65
click at [90, 364] on div at bounding box center [104, 359] width 103 height 65
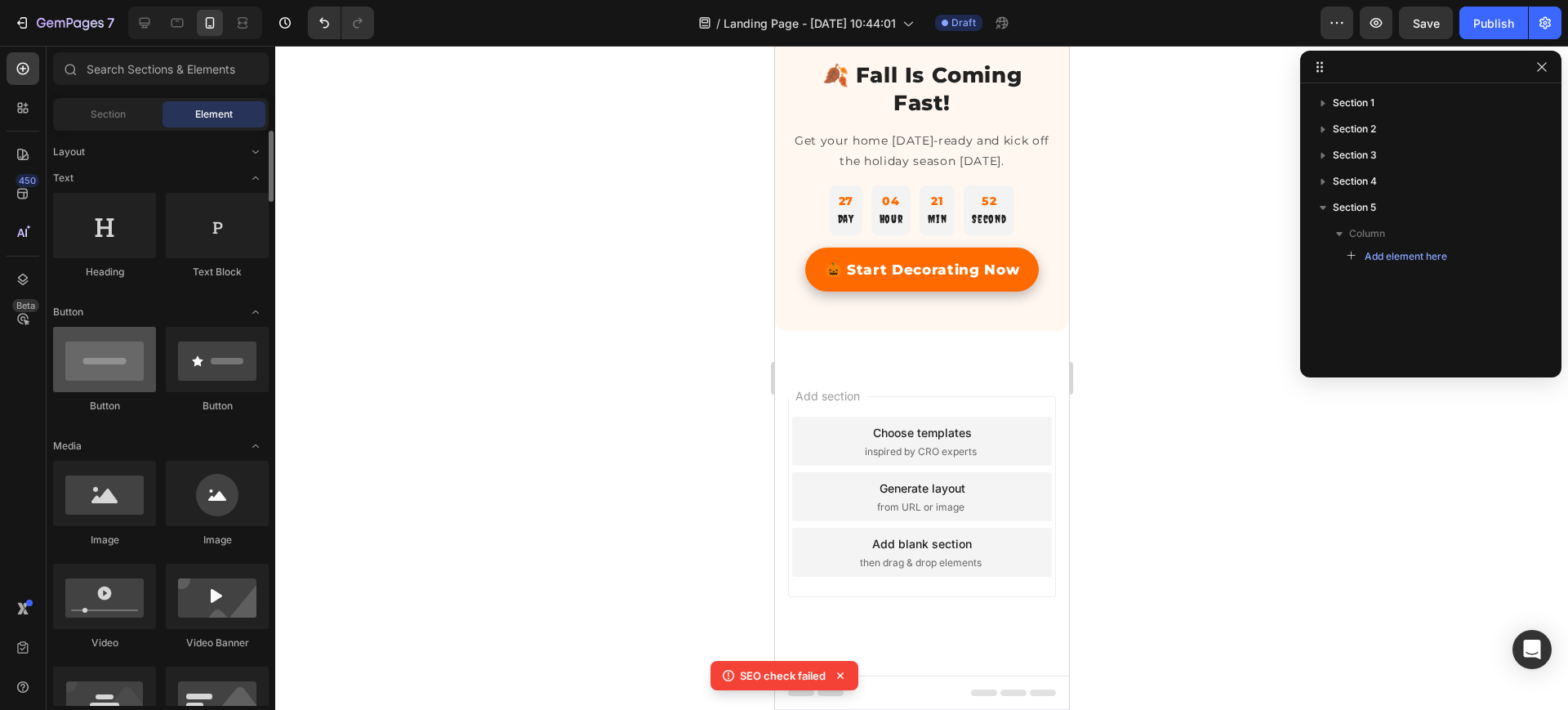
click at [90, 364] on div at bounding box center [104, 359] width 103 height 65
click at [1381, 258] on span "Add element here" at bounding box center [1406, 257] width 82 height 14
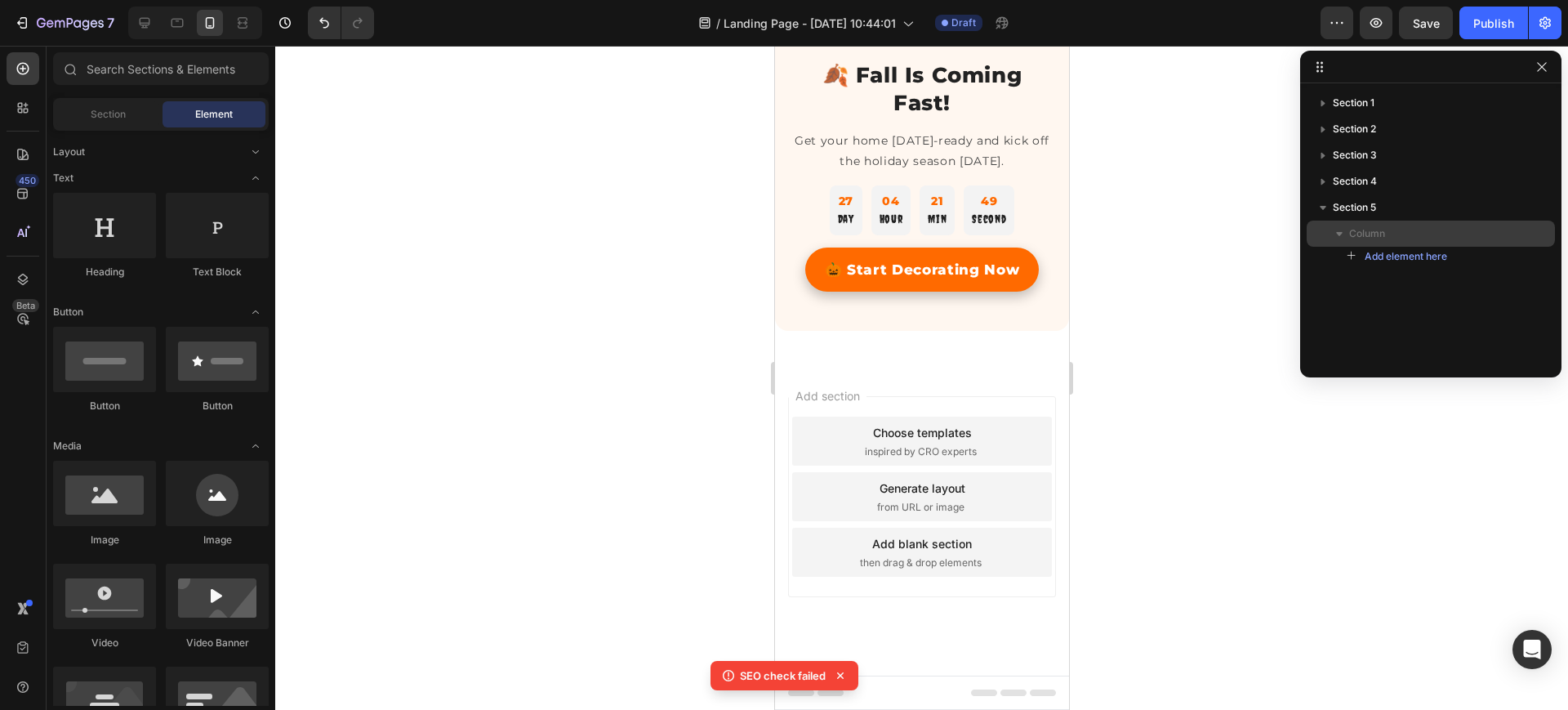
click at [1365, 231] on span "Column" at bounding box center [1368, 233] width 36 height 16
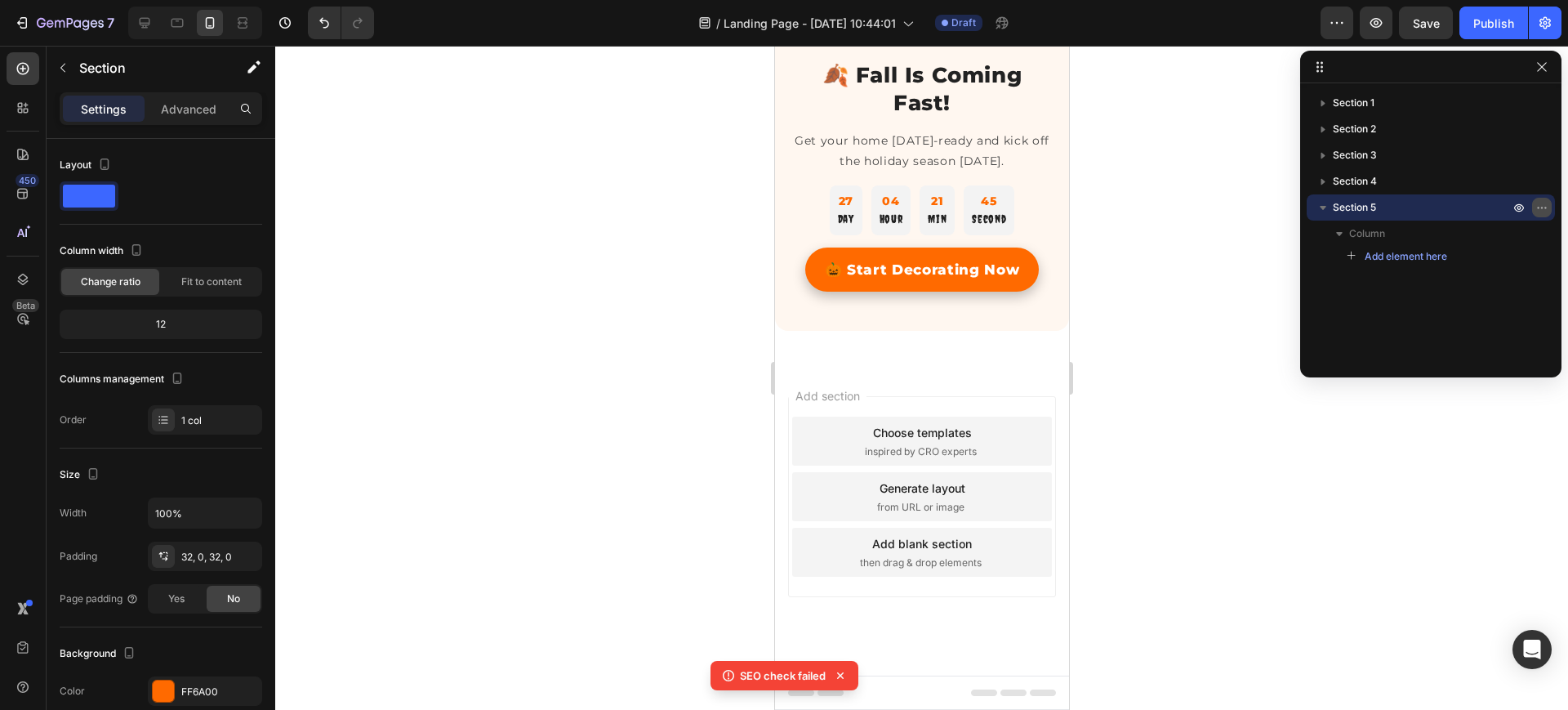
click at [1540, 212] on icon "button" at bounding box center [1542, 207] width 13 height 13
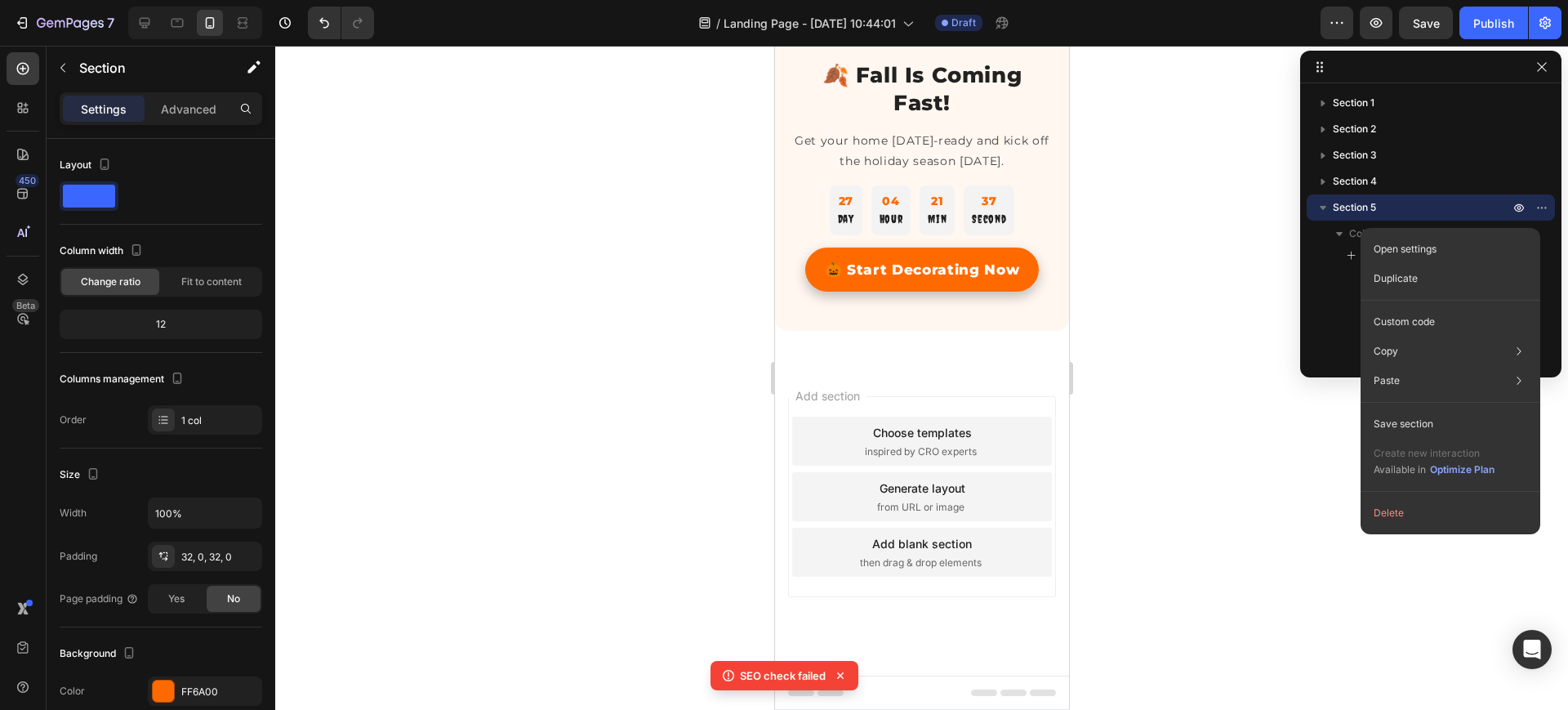
click at [1332, 292] on div "Section 1 Section 2 Section 3 Section 4 Section 5 Column Add element here" at bounding box center [1431, 224] width 261 height 269
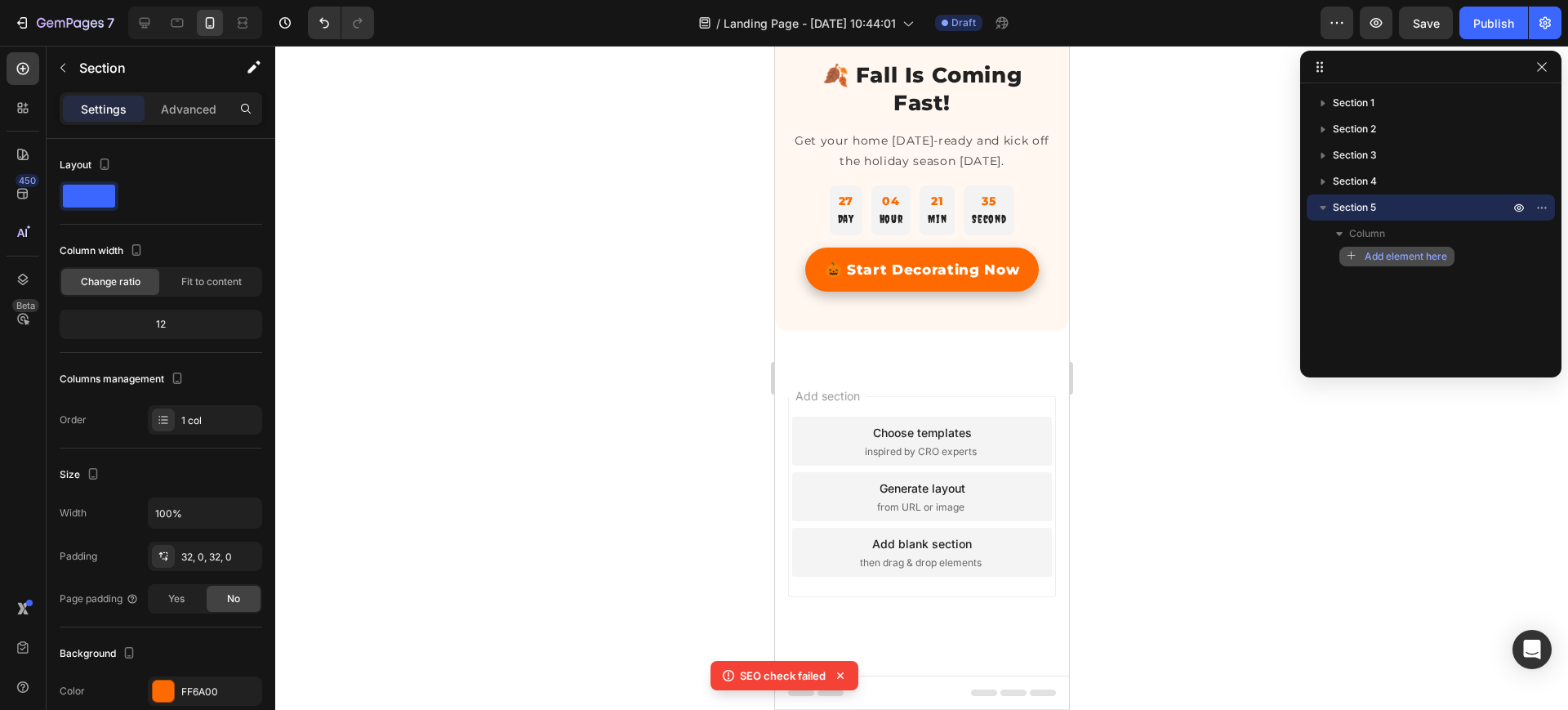
click at [1350, 256] on icon "button" at bounding box center [1352, 256] width 12 height 12
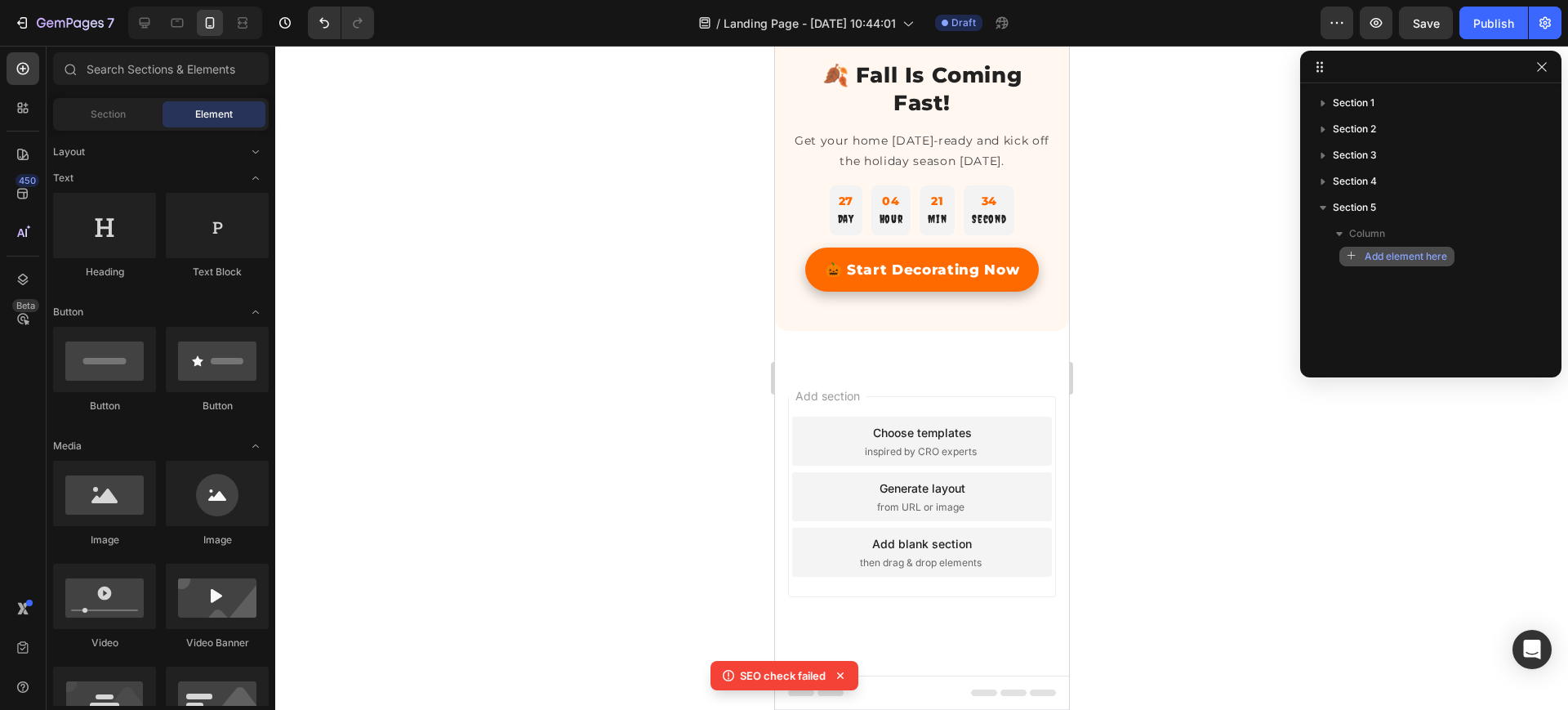
click at [1350, 256] on icon "button" at bounding box center [1352, 256] width 12 height 12
click at [87, 393] on div "Button" at bounding box center [104, 369] width 103 height 87
click at [90, 378] on div at bounding box center [104, 359] width 103 height 65
click at [104, 359] on div at bounding box center [104, 359] width 103 height 65
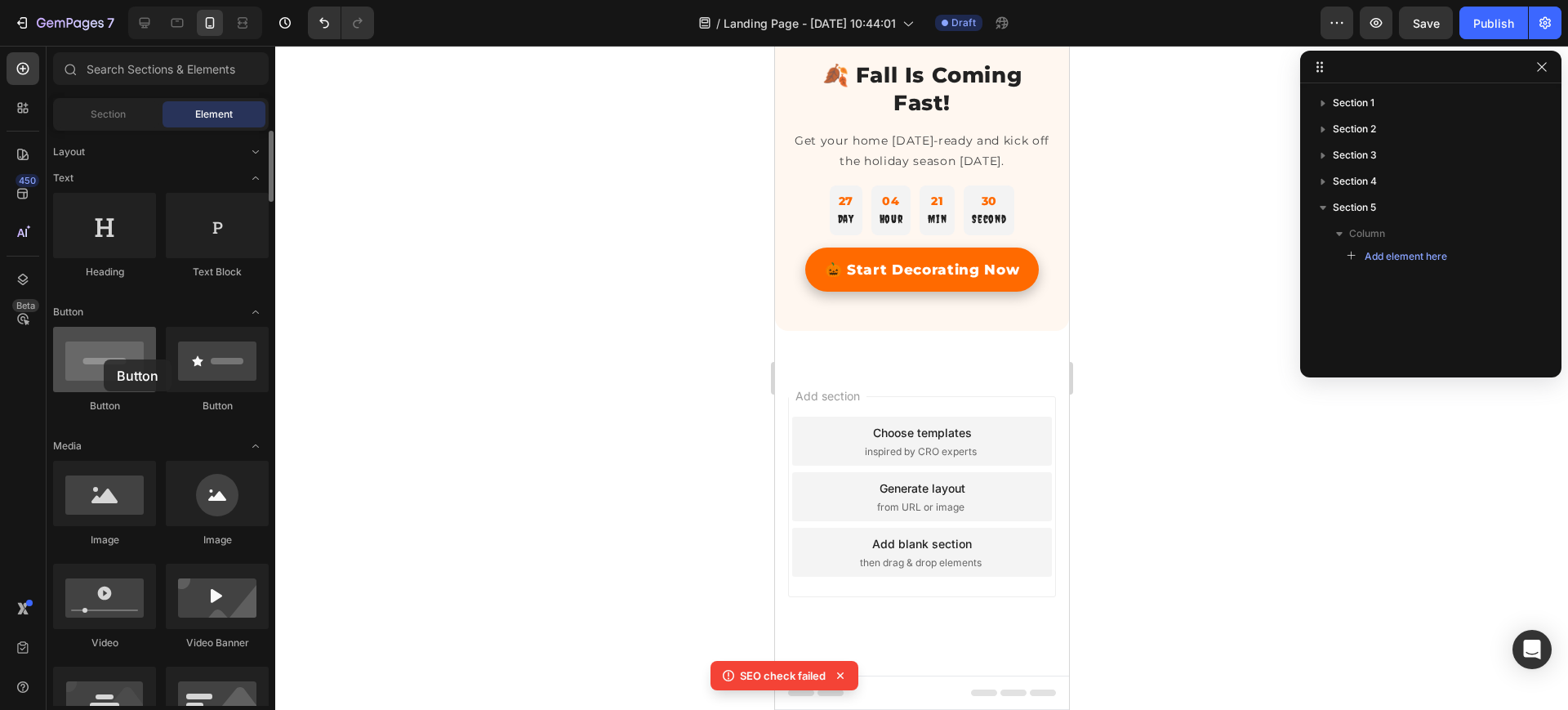
click at [104, 359] on div at bounding box center [104, 359] width 103 height 65
click at [839, 677] on icon at bounding box center [840, 675] width 6 height 6
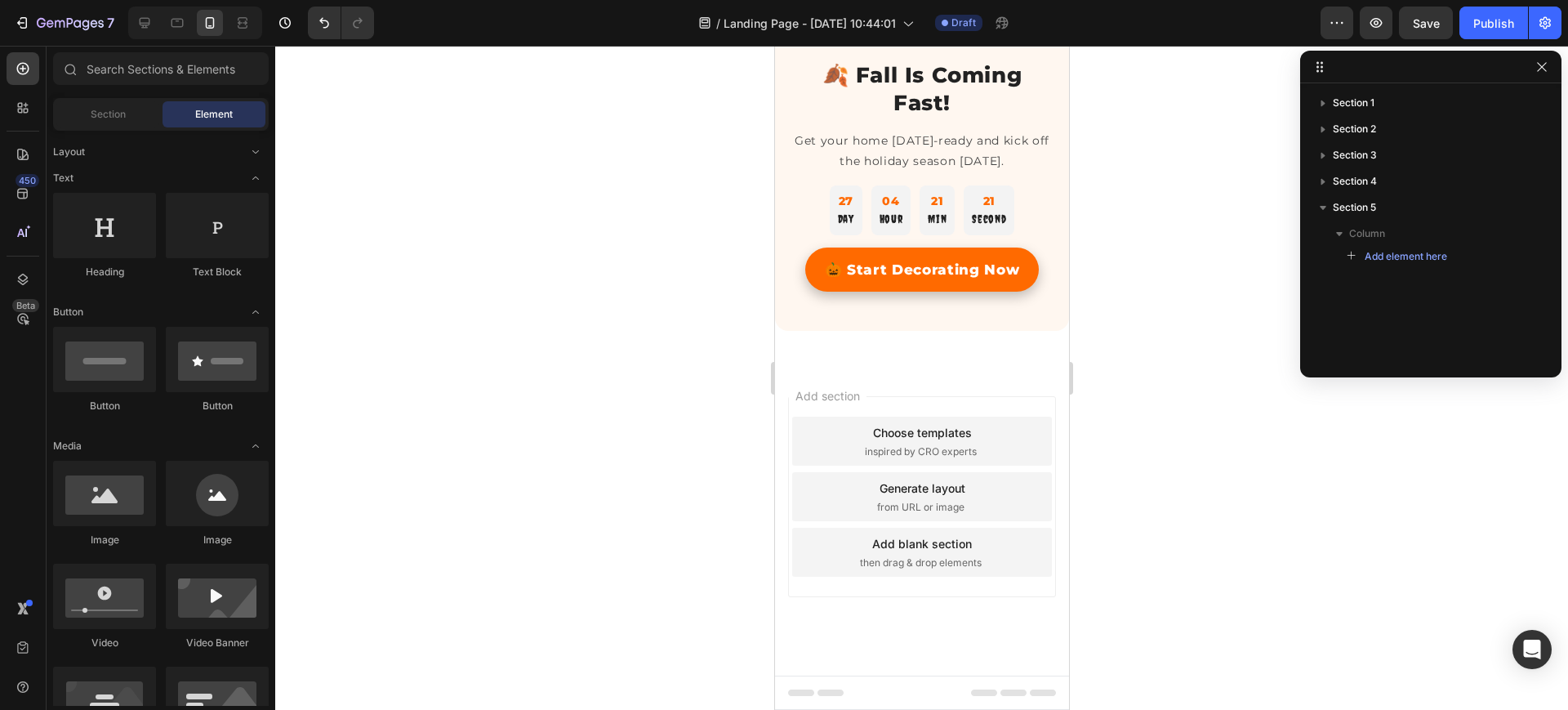
click at [900, 653] on div "Add section Choose templates inspired by CRO experts Generate layout from URL o…" at bounding box center [921, 519] width 294 height 312
click at [1360, 209] on span "Section 5" at bounding box center [1354, 207] width 43 height 16
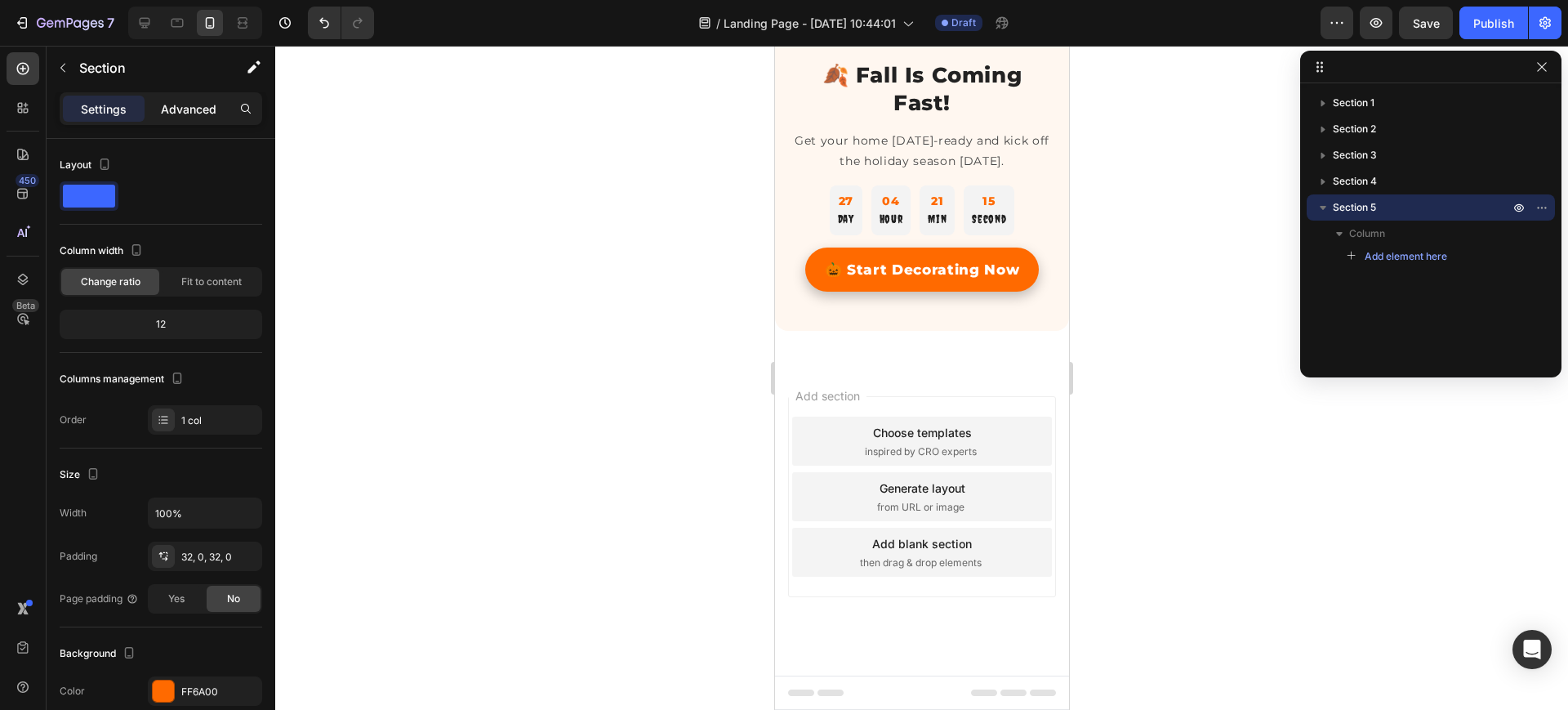
click at [188, 108] on p "Advanced" at bounding box center [189, 108] width 55 height 17
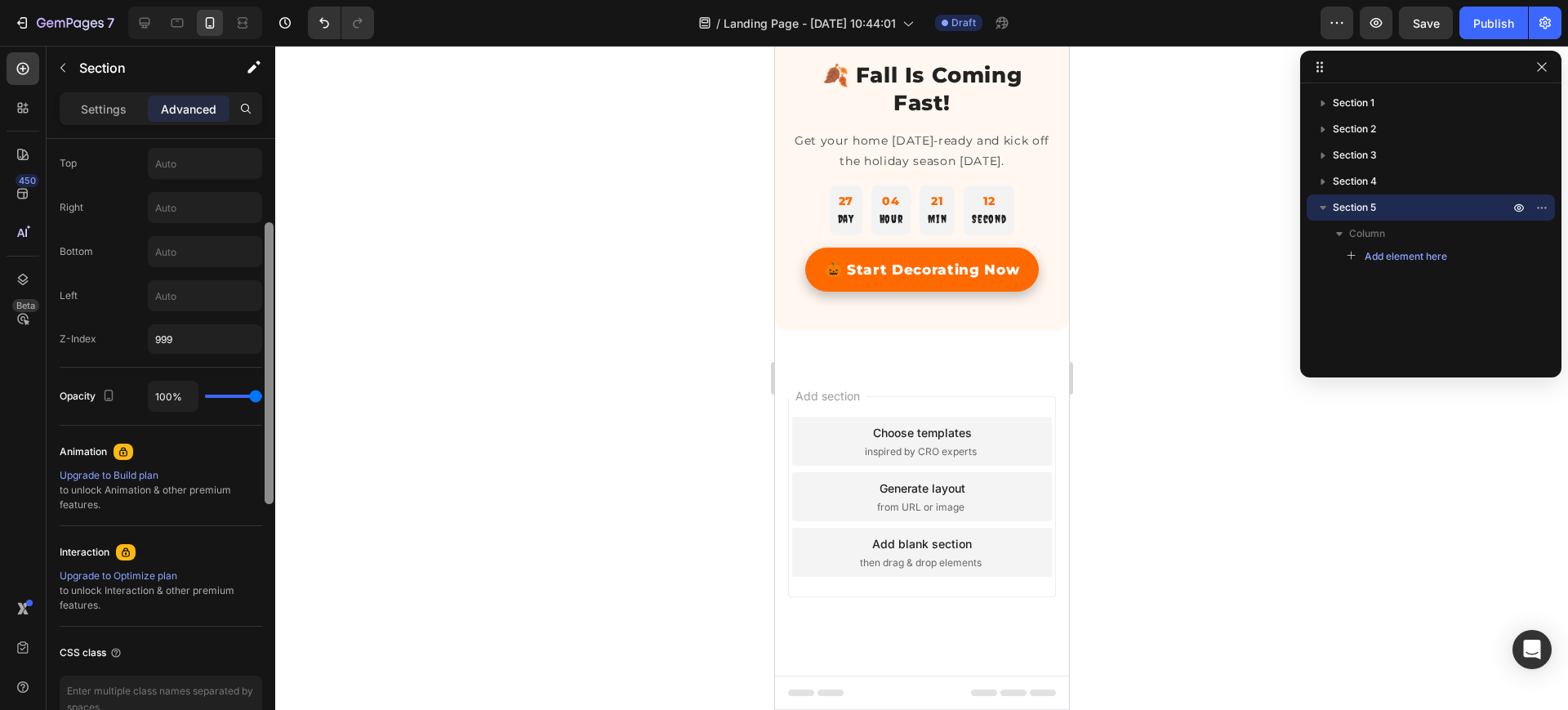
scroll to position [499, 0]
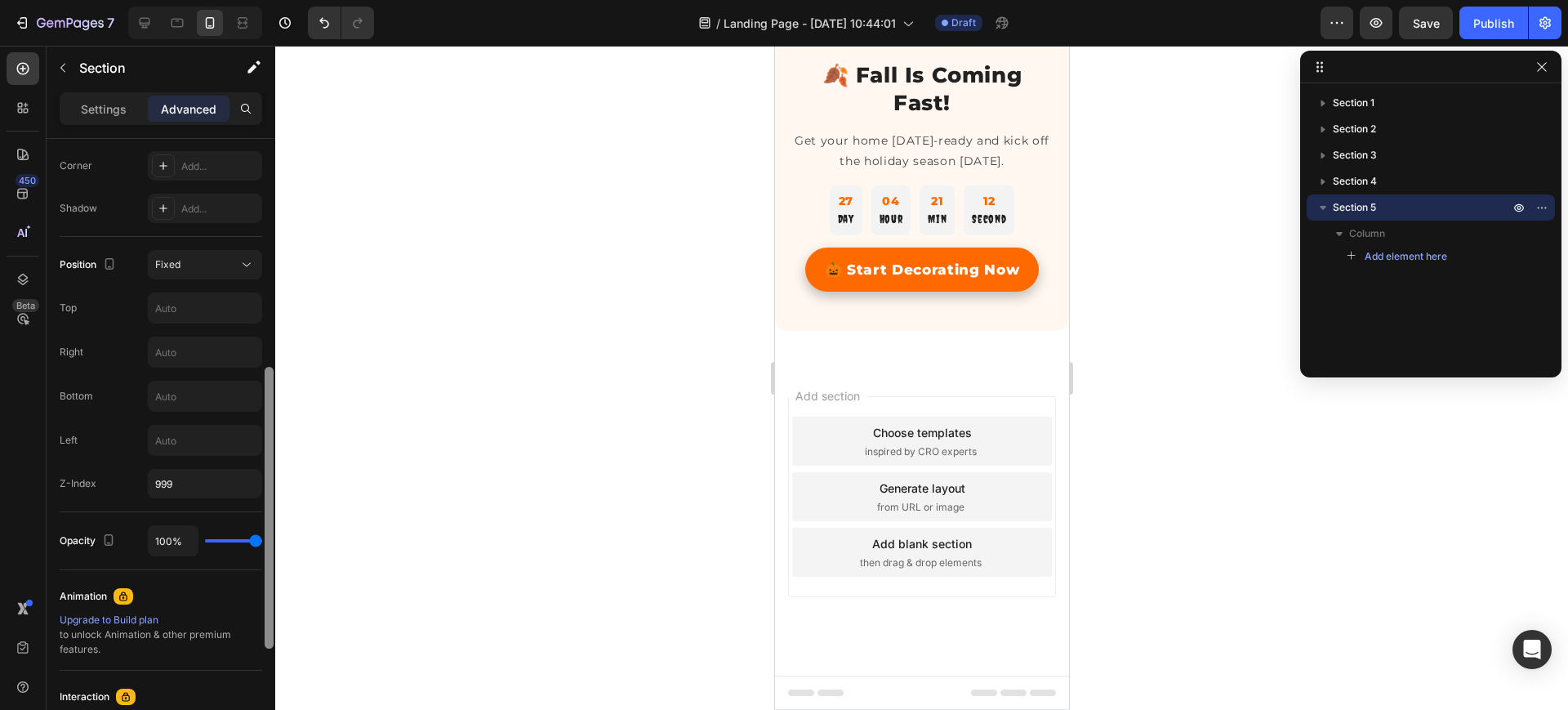
drag, startPoint x: 267, startPoint y: 368, endPoint x: 232, endPoint y: 596, distance: 230.7
click at [232, 596] on div "Display on Desktop Yes No Tablet Yes No Mobile Yes No Spacing (px) 0 0 0 0 32 0…" at bounding box center [161, 447] width 229 height 617
click at [229, 261] on div "Fixed" at bounding box center [197, 265] width 83 height 14
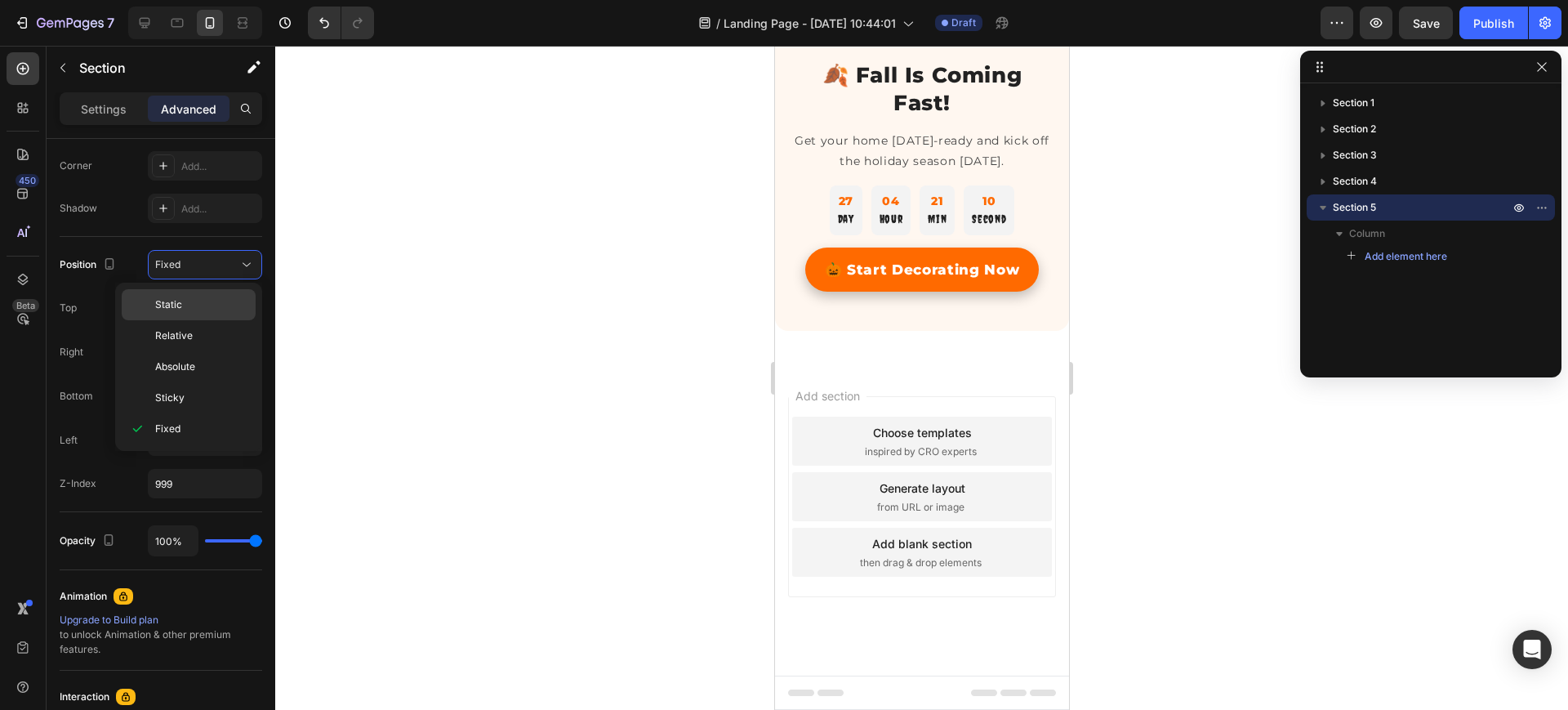
click at [169, 302] on span "Static" at bounding box center [169, 304] width 27 height 14
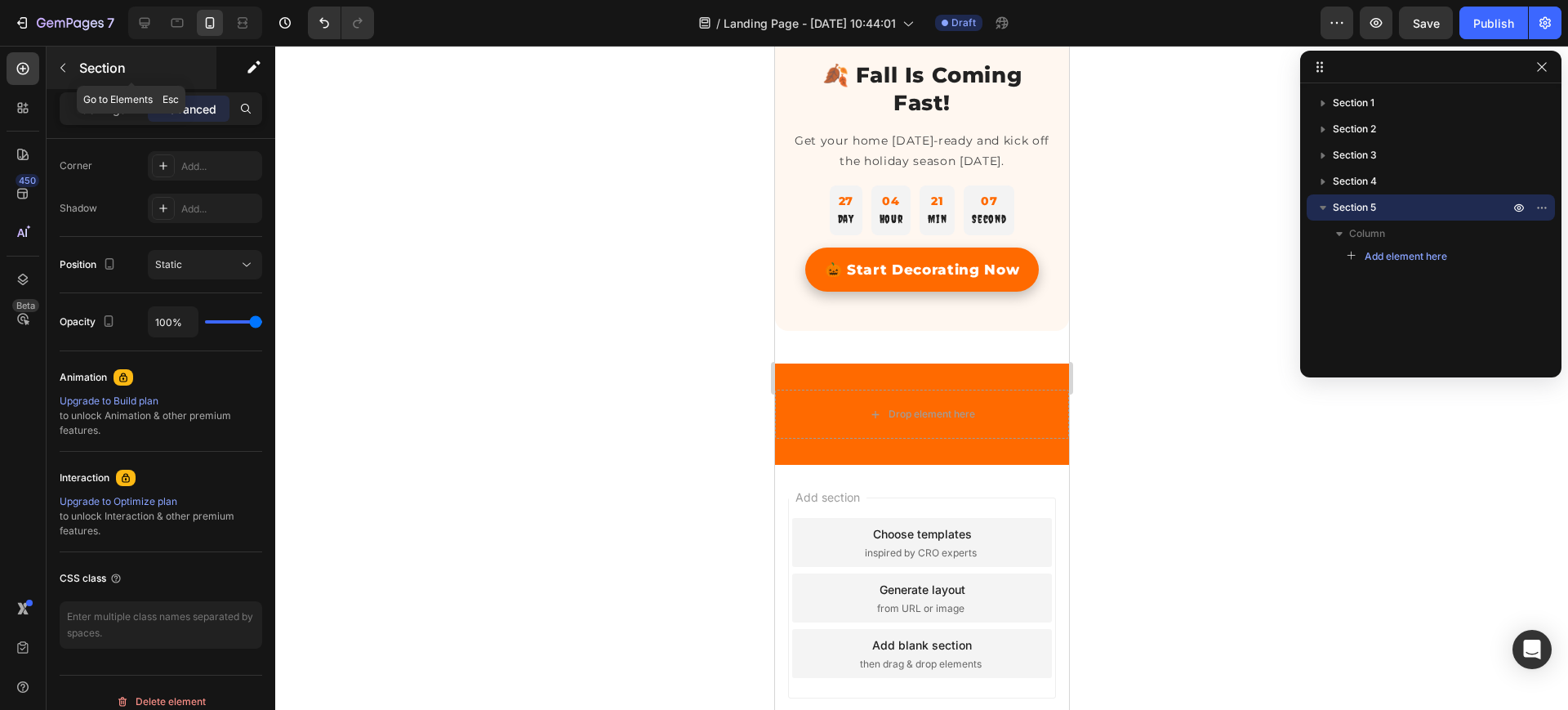
click at [69, 65] on icon "button" at bounding box center [63, 67] width 13 height 13
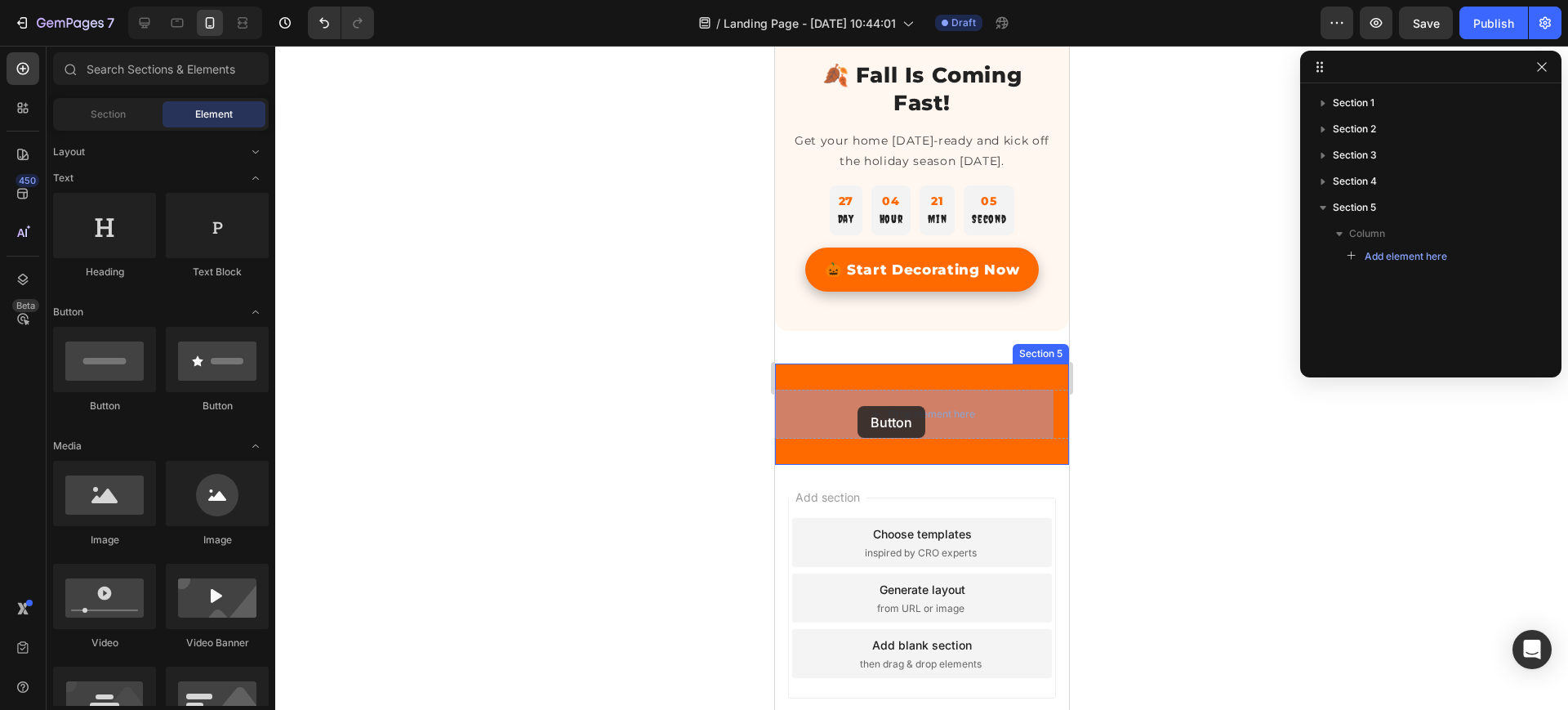
drag, startPoint x: 889, startPoint y: 415, endPoint x: 857, endPoint y: 406, distance: 33.2
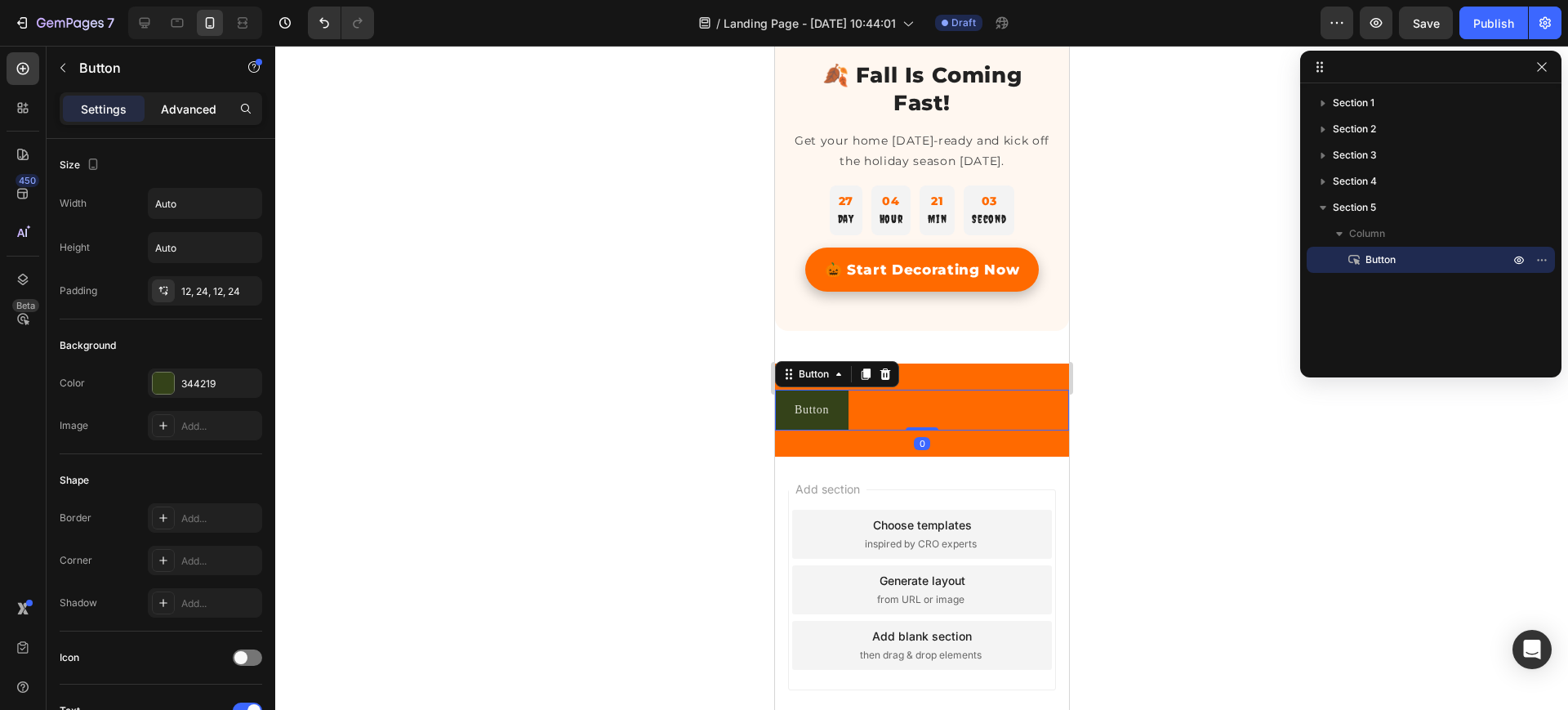
click at [191, 110] on p "Advanced" at bounding box center [189, 108] width 55 height 17
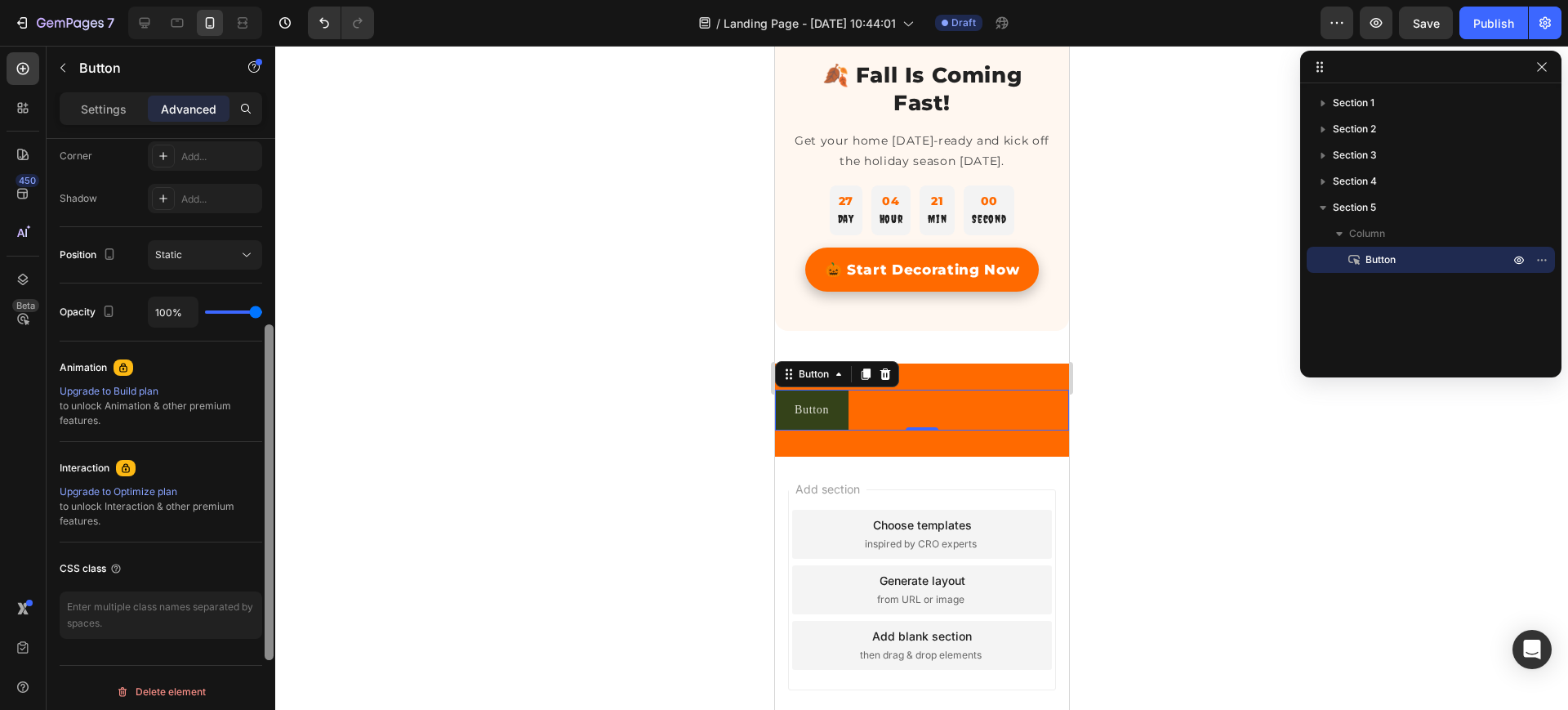
drag, startPoint x: 269, startPoint y: 379, endPoint x: 249, endPoint y: 657, distance: 278.7
click at [249, 657] on div "Display on Desktop Yes No Tablet Yes No Mobile Yes No Spacing (px) 0 0 0 0 0 0 …" at bounding box center [161, 447] width 229 height 617
click at [204, 246] on div "Static" at bounding box center [197, 253] width 83 height 14
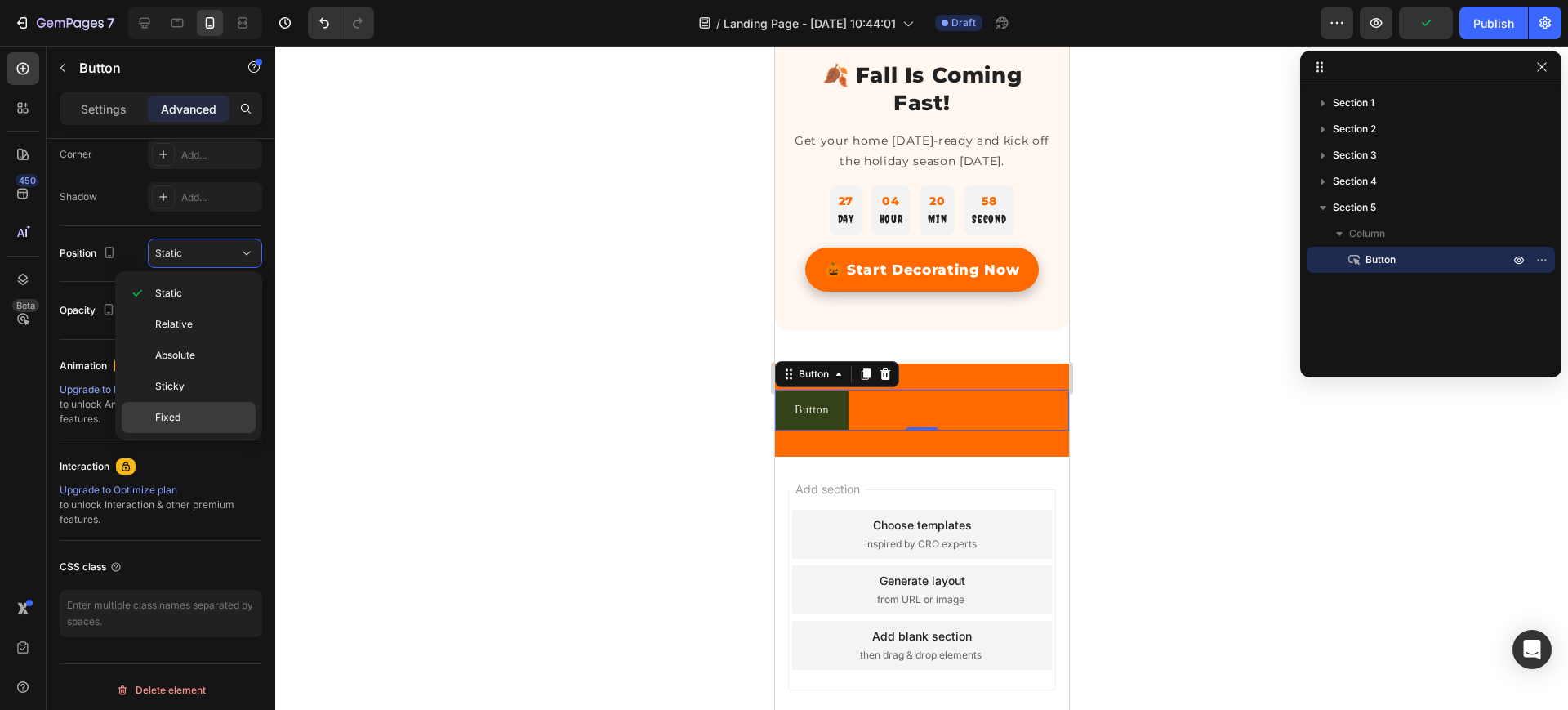
click at [190, 416] on p "Fixed" at bounding box center [202, 417] width 93 height 14
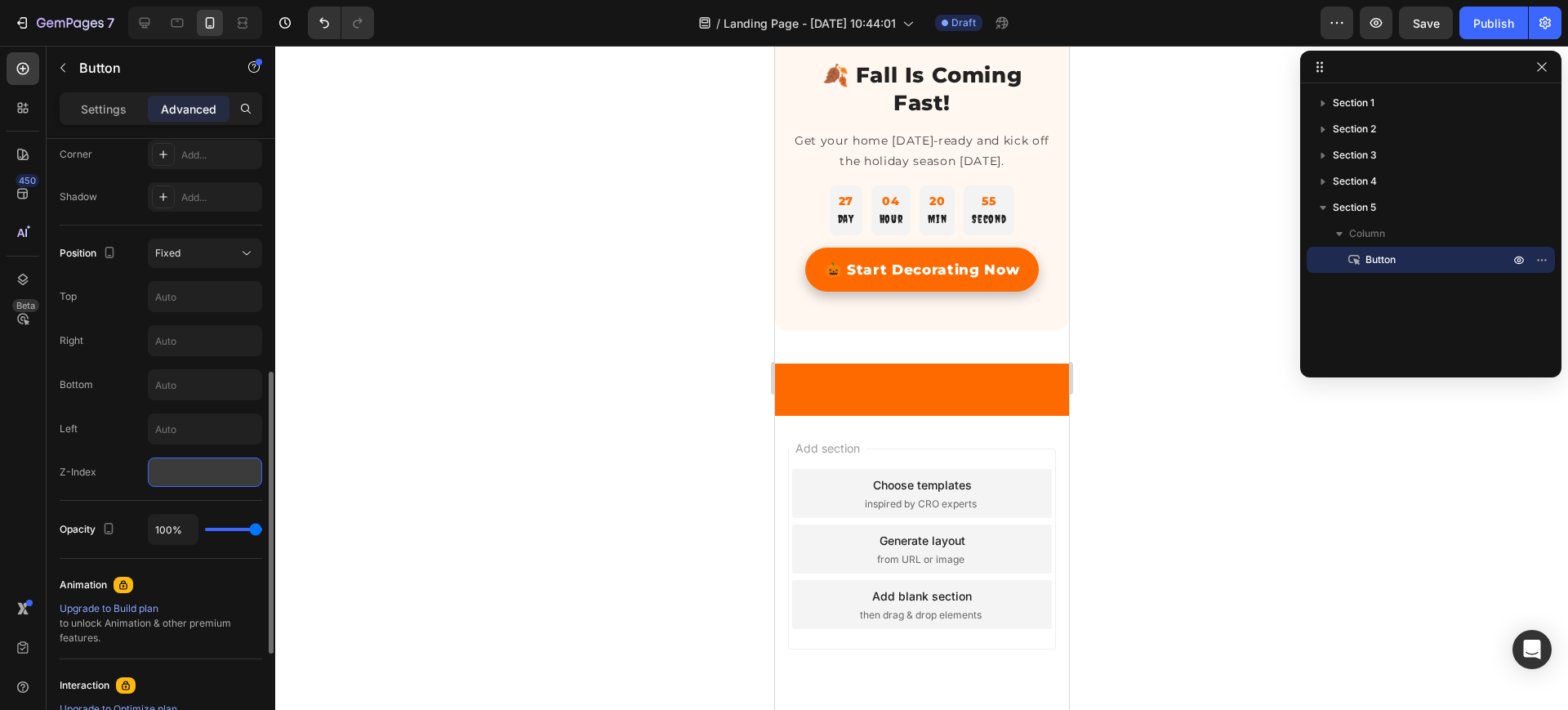
click at [189, 471] on input "number" at bounding box center [205, 471] width 114 height 30
click at [234, 470] on input "999" at bounding box center [205, 471] width 114 height 30
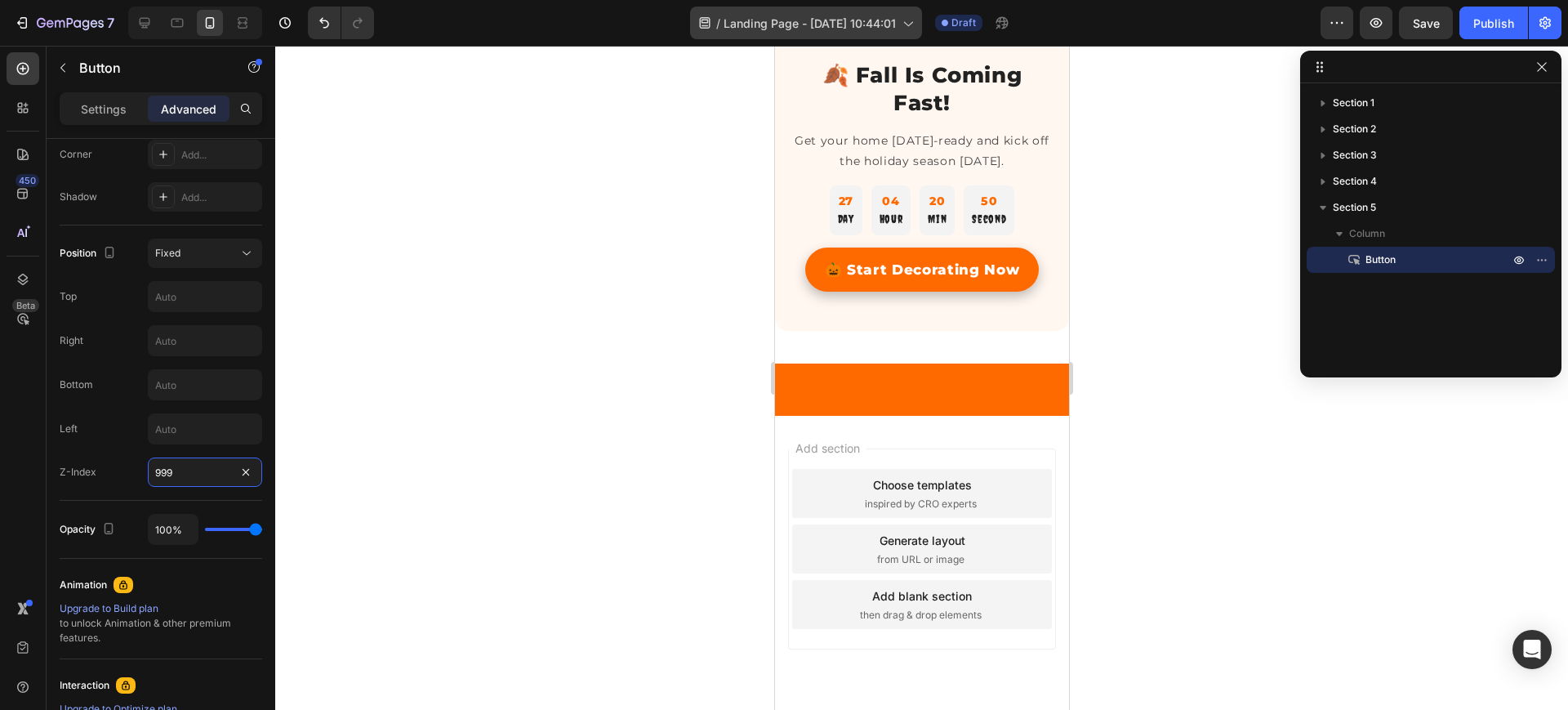
type input "999"
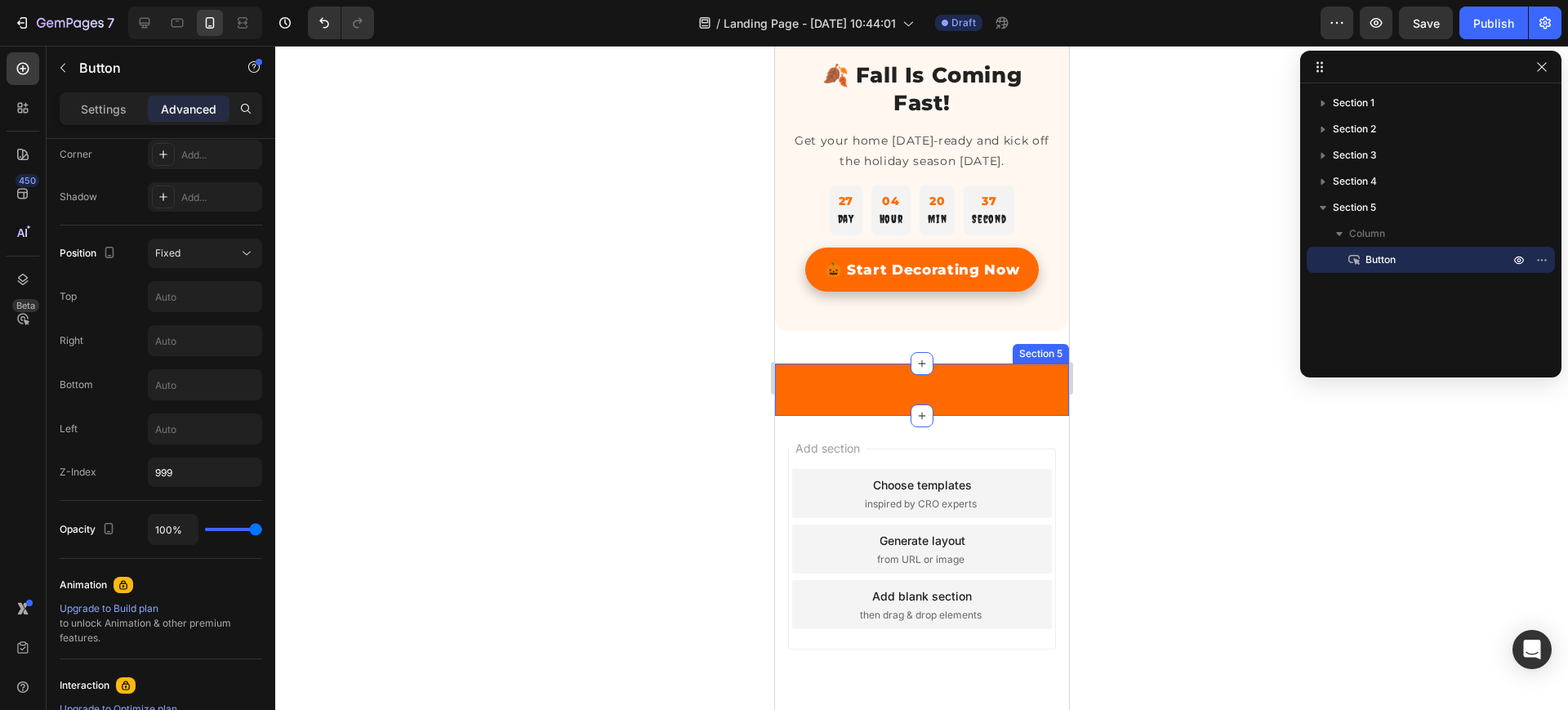
click at [918, 381] on div "Button Button 0 Section 5" at bounding box center [921, 389] width 294 height 52
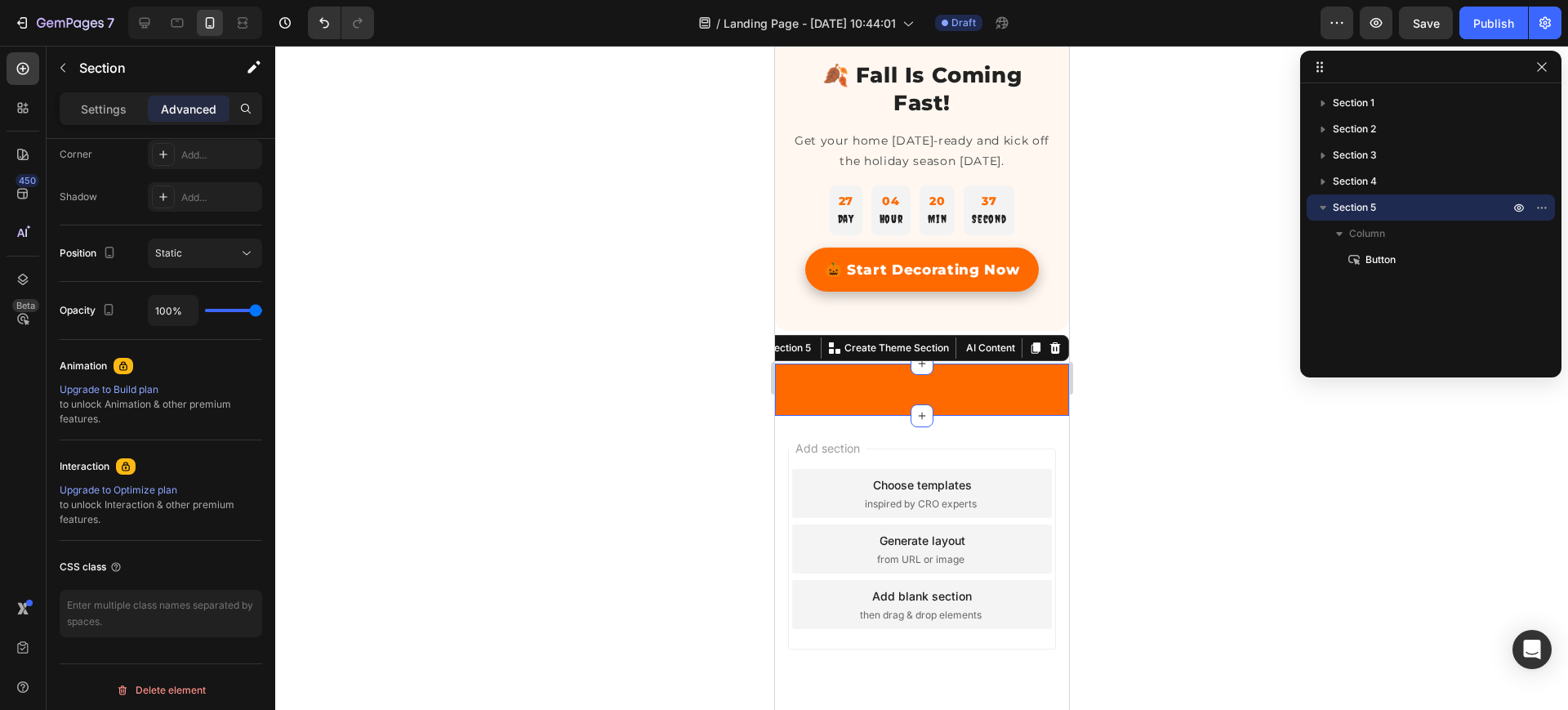
scroll to position [0, 0]
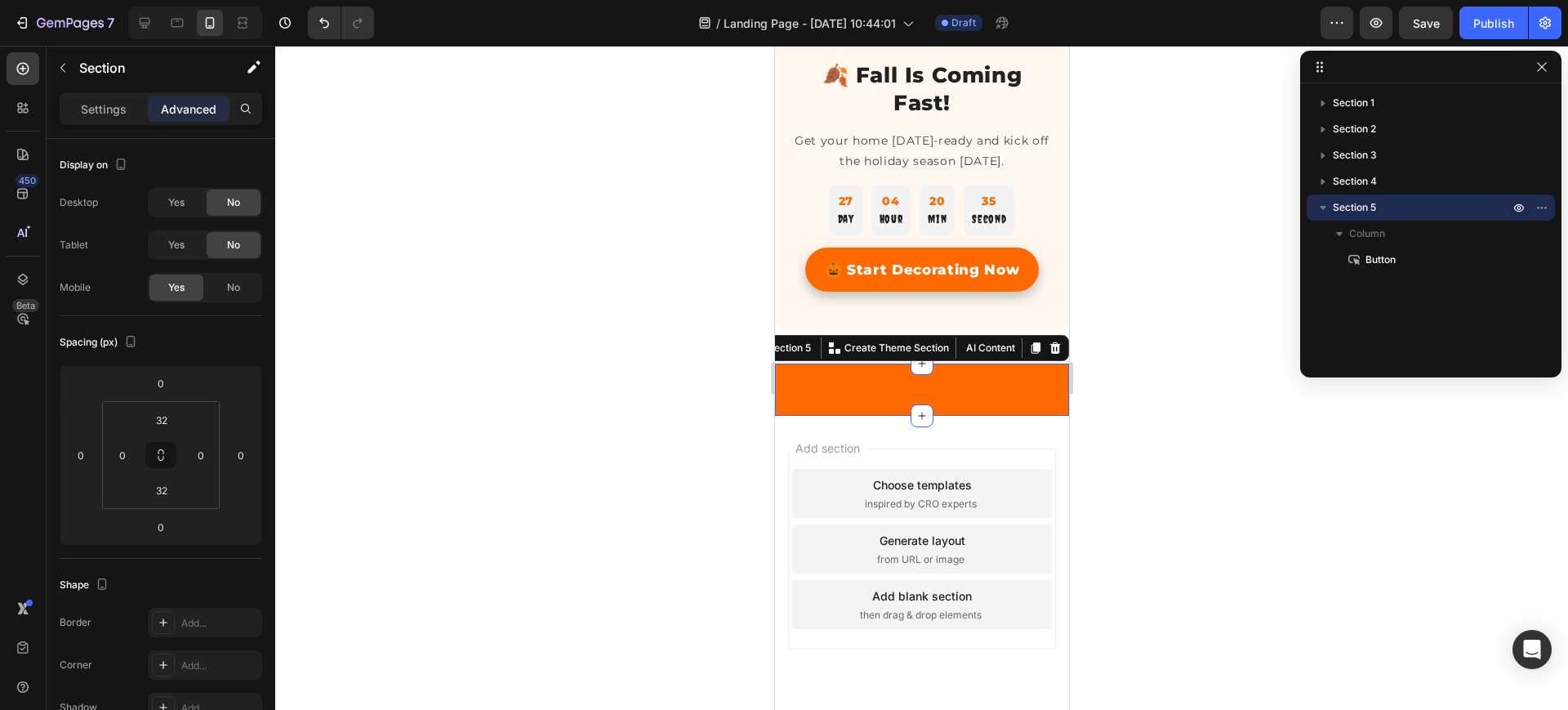
click at [871, 391] on div "Button Button Section 5 You can create reusable sections Create Theme Section A…" at bounding box center [921, 389] width 294 height 52
click at [887, 393] on div "Button Button Section 5 You can create reusable sections Create Theme Section A…" at bounding box center [921, 389] width 294 height 52
click at [1376, 264] on span "Button" at bounding box center [1381, 259] width 30 height 16
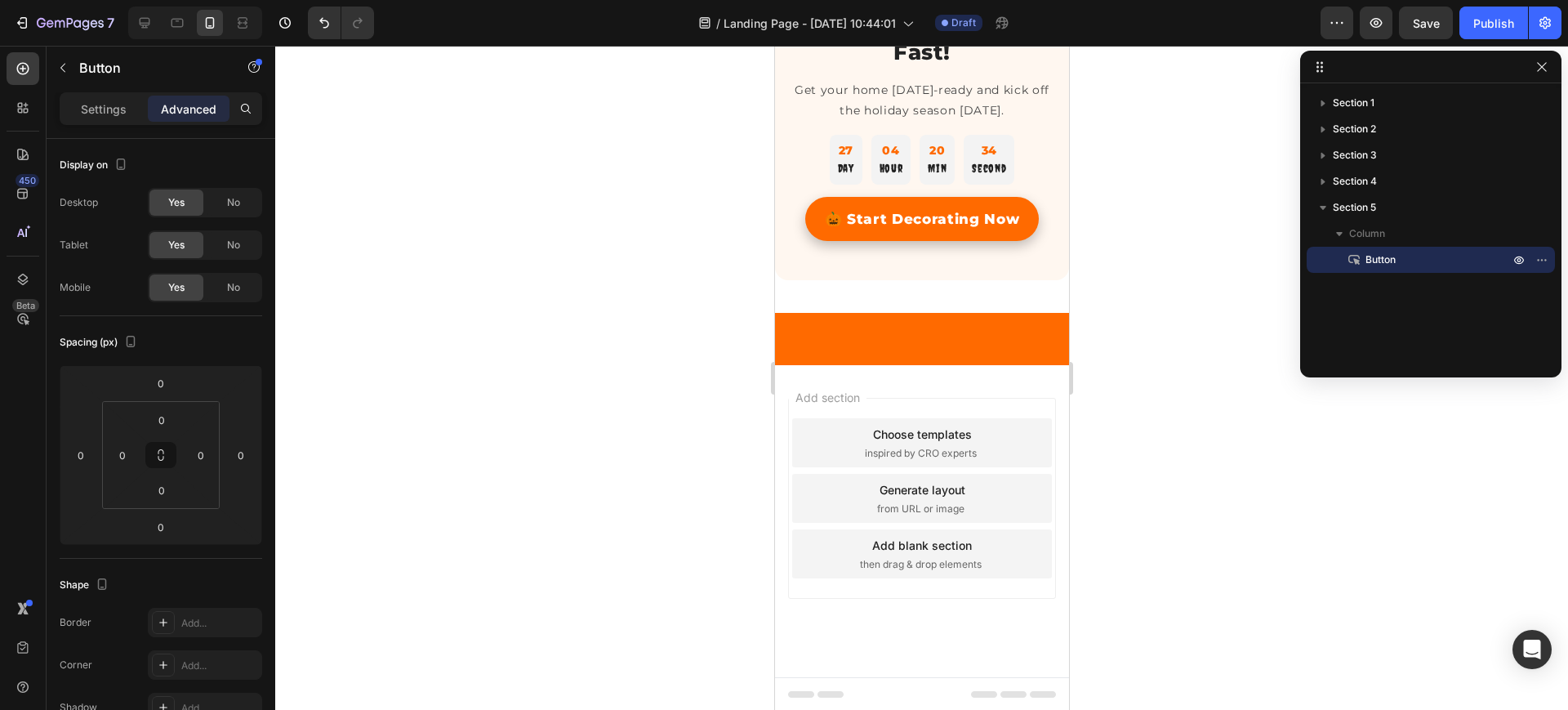
scroll to position [3132, 0]
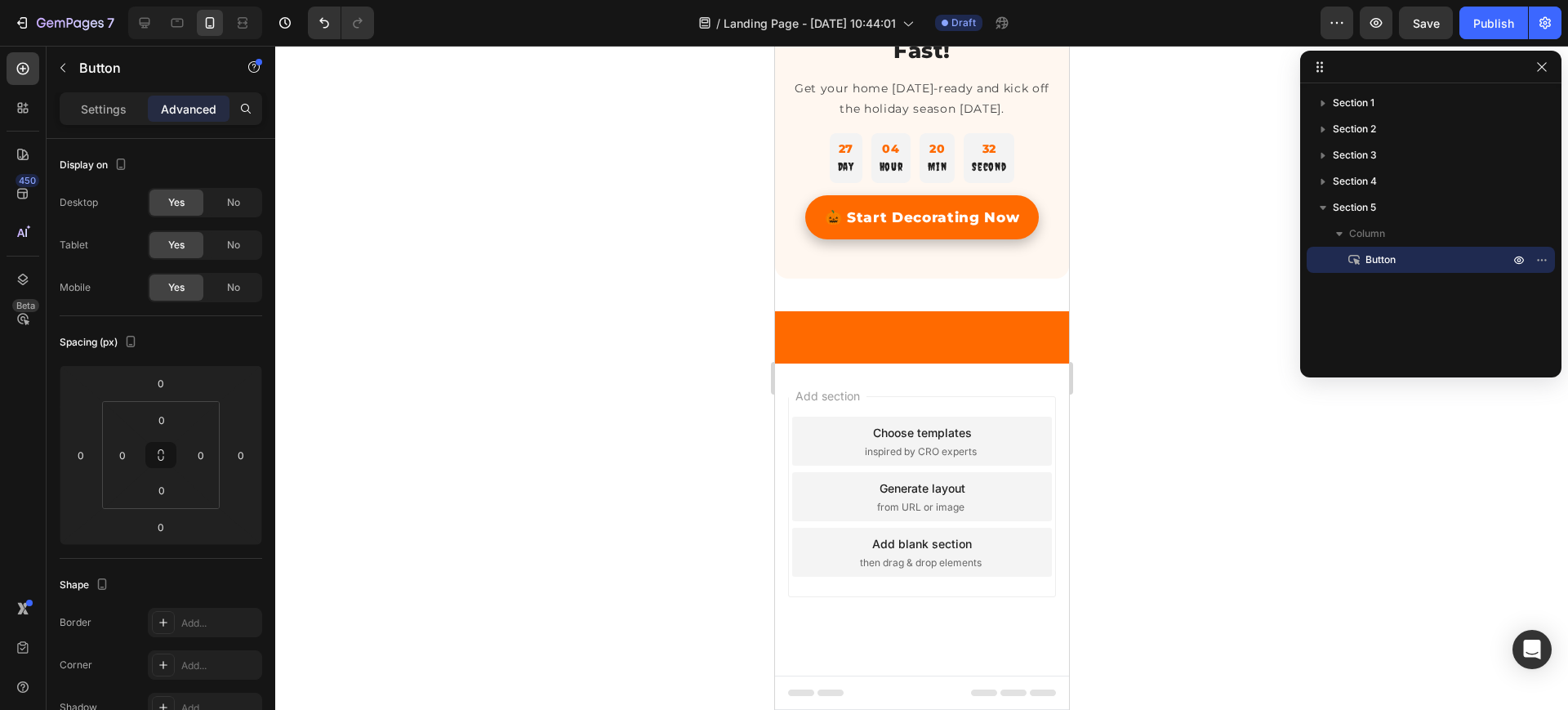
click at [1376, 264] on span "Button" at bounding box center [1381, 259] width 30 height 16
click at [89, 106] on p "Settings" at bounding box center [103, 108] width 46 height 17
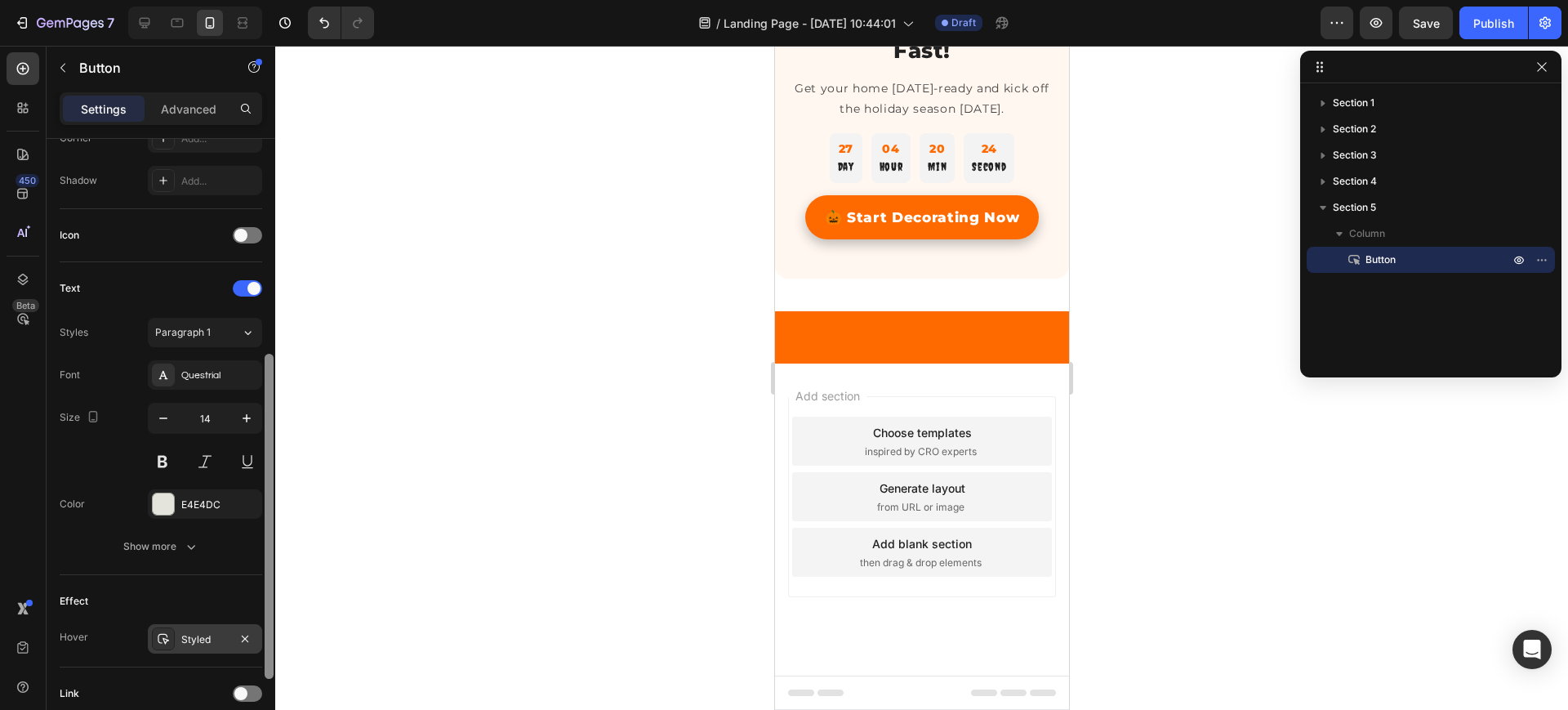
scroll to position [450, 0]
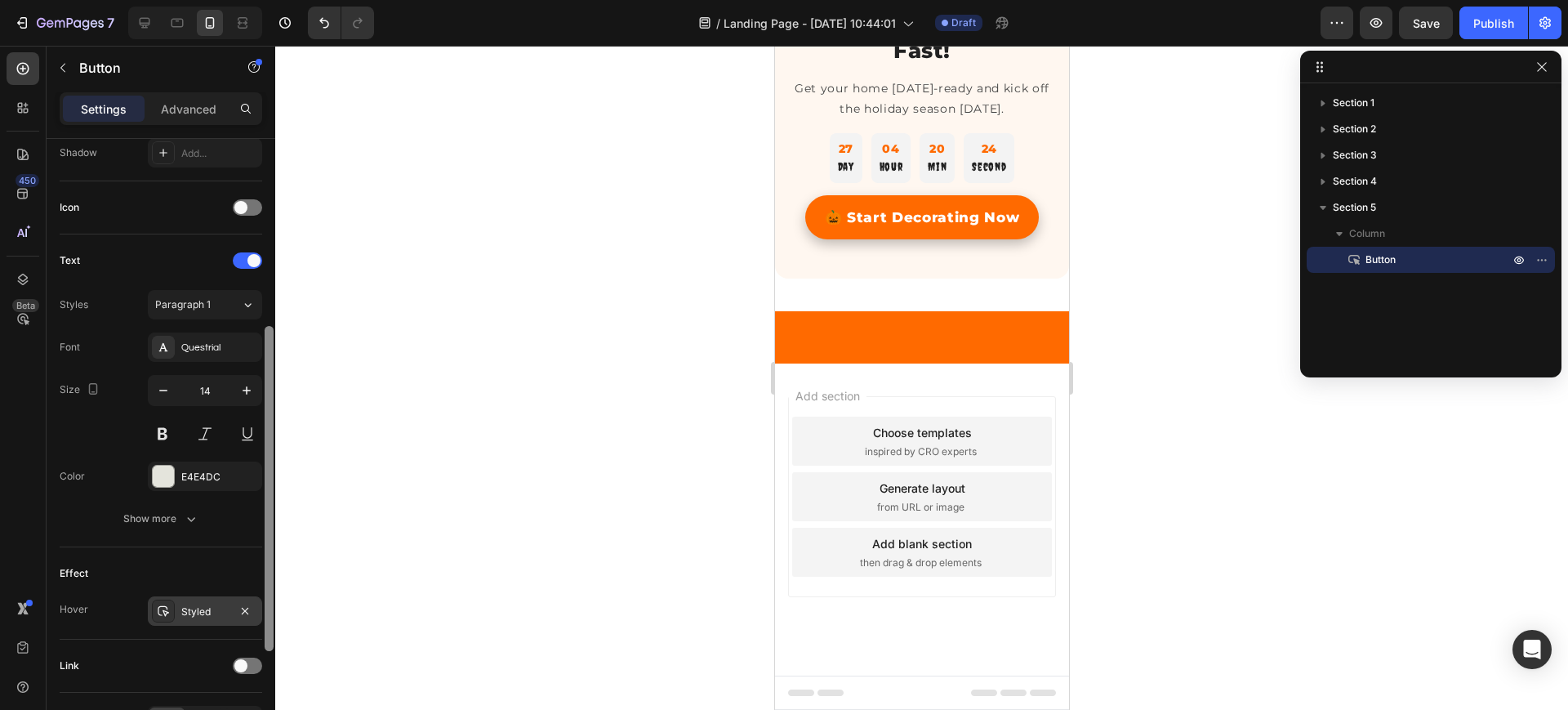
drag, startPoint x: 269, startPoint y: 385, endPoint x: 250, endPoint y: 623, distance: 238.8
click at [250, 623] on div "Size Width Auto Height Auto Padding 12, 24, 12, 24 Background Color 344219 Imag…" at bounding box center [161, 447] width 229 height 617
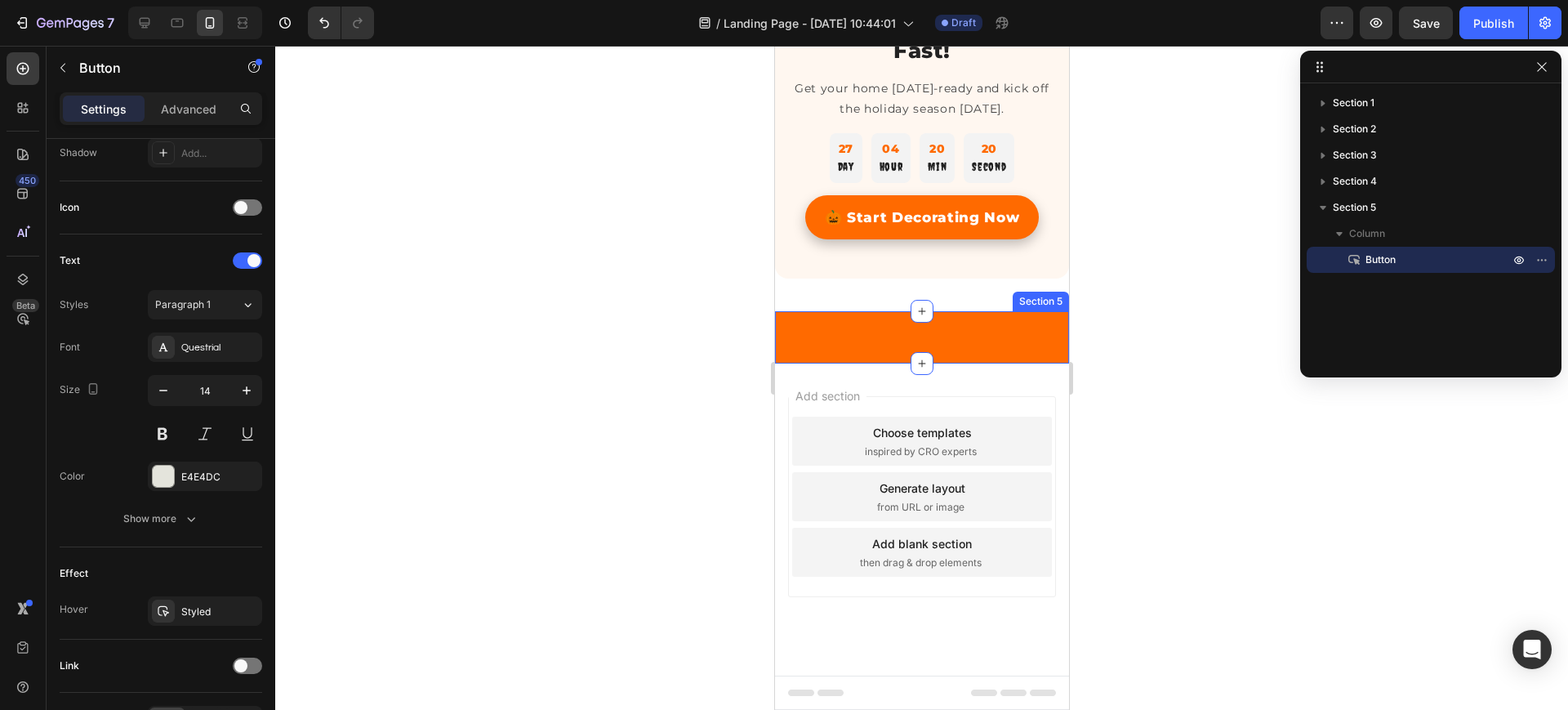
click at [903, 337] on div "Button Button 0 Section 5" at bounding box center [921, 337] width 294 height 52
click at [903, 337] on div "Button Button Section 5 You can create reusable sections Create Theme Section A…" at bounding box center [921, 337] width 294 height 52
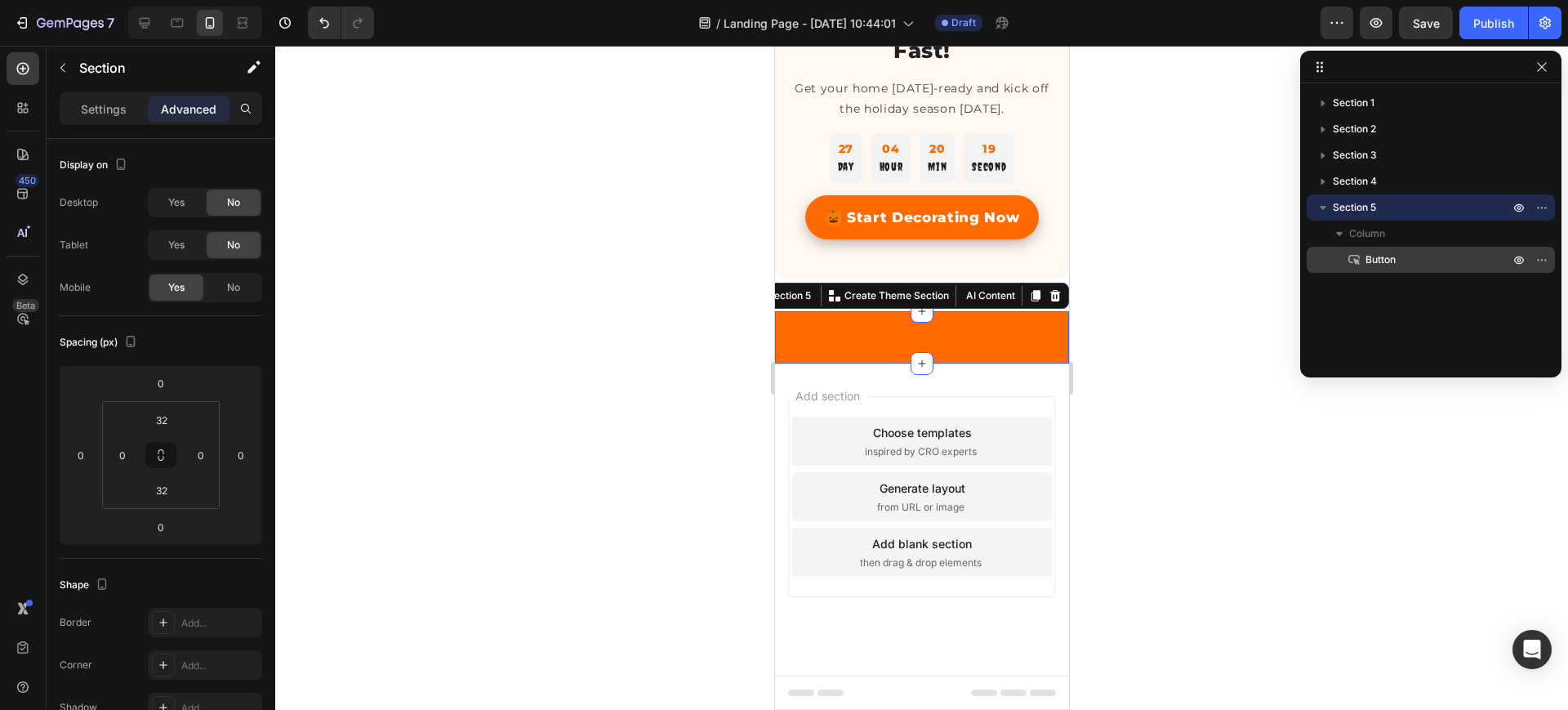
click at [1362, 258] on p "Button" at bounding box center [1420, 259] width 147 height 16
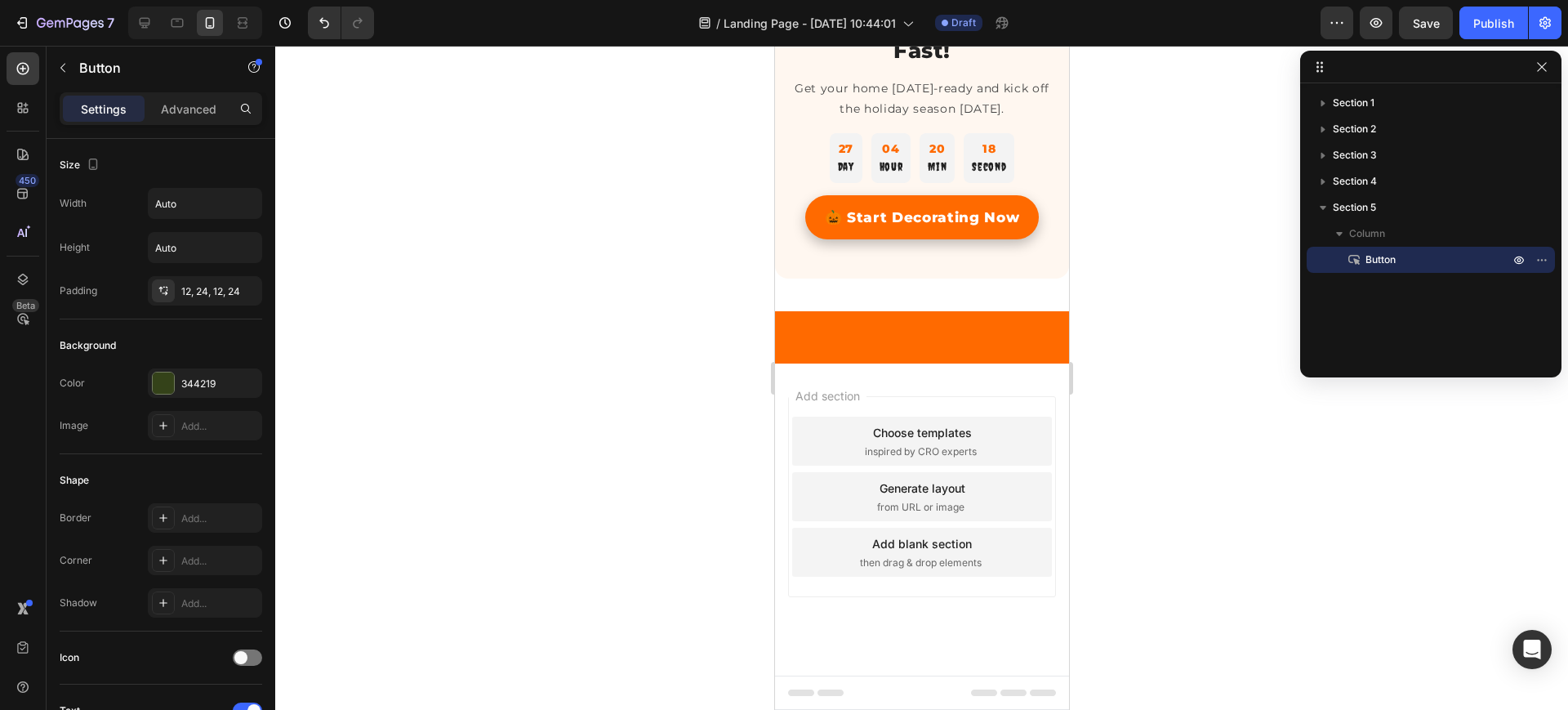
click at [1362, 258] on p "Button" at bounding box center [1420, 259] width 147 height 16
click at [1538, 260] on icon "button" at bounding box center [1542, 259] width 13 height 13
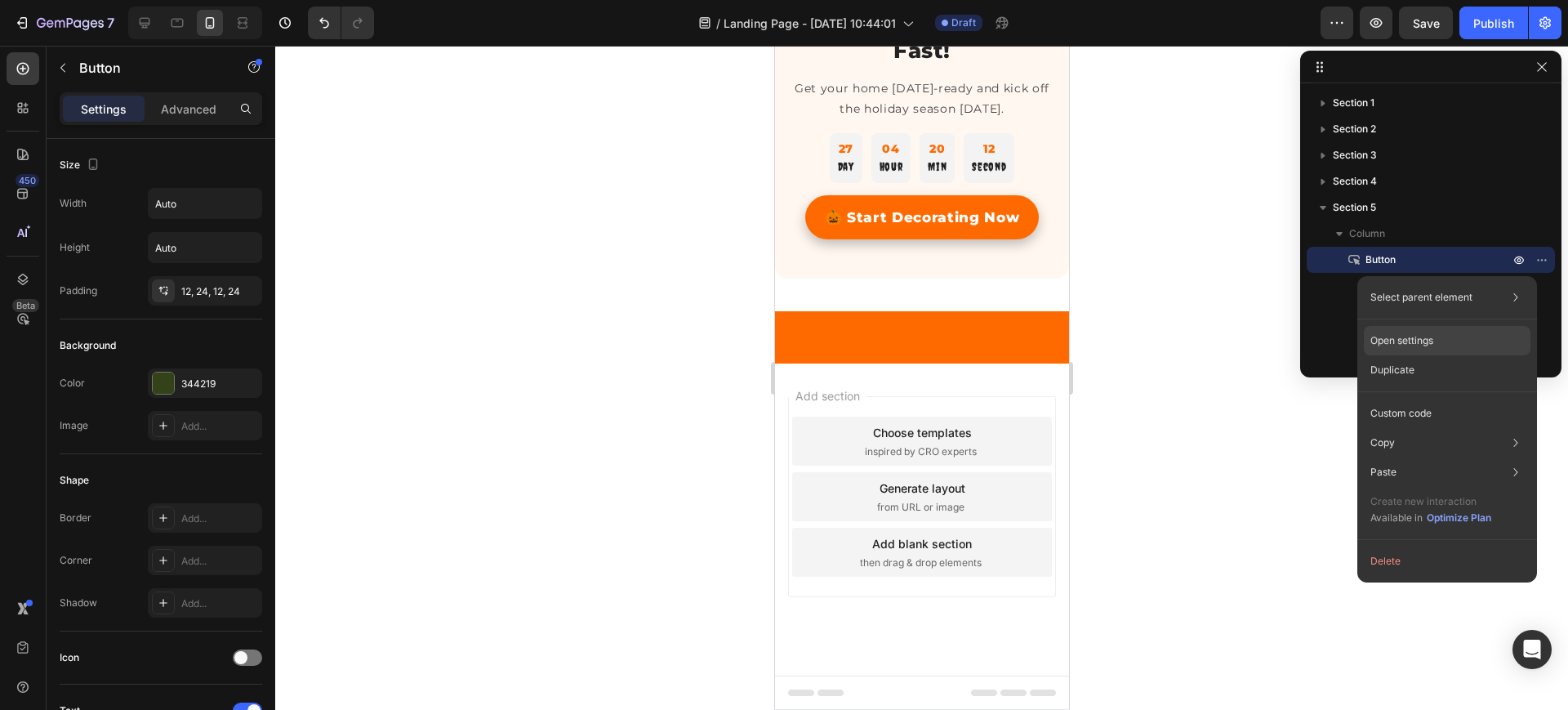
click at [1403, 330] on div "Open settings" at bounding box center [1447, 340] width 166 height 30
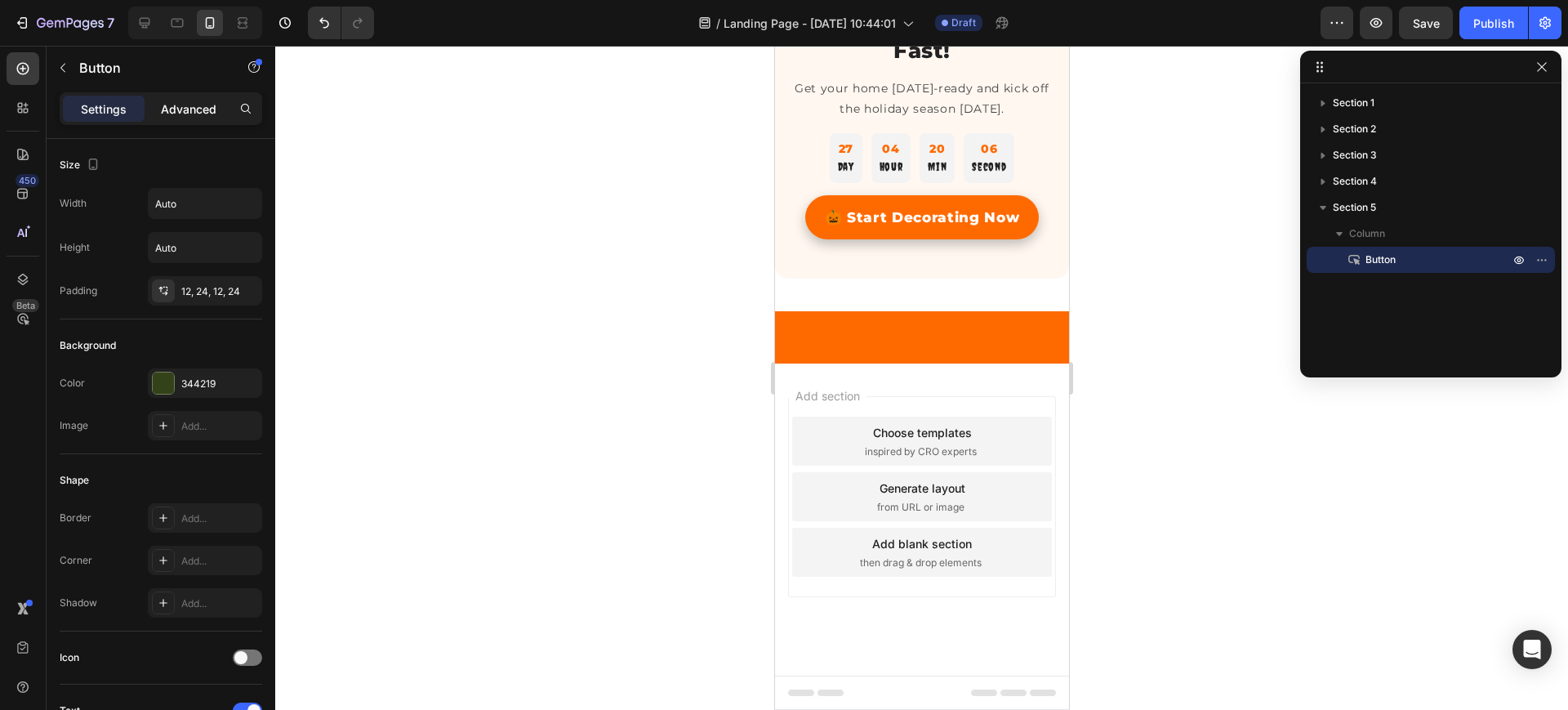
click at [190, 106] on p "Advanced" at bounding box center [189, 108] width 55 height 17
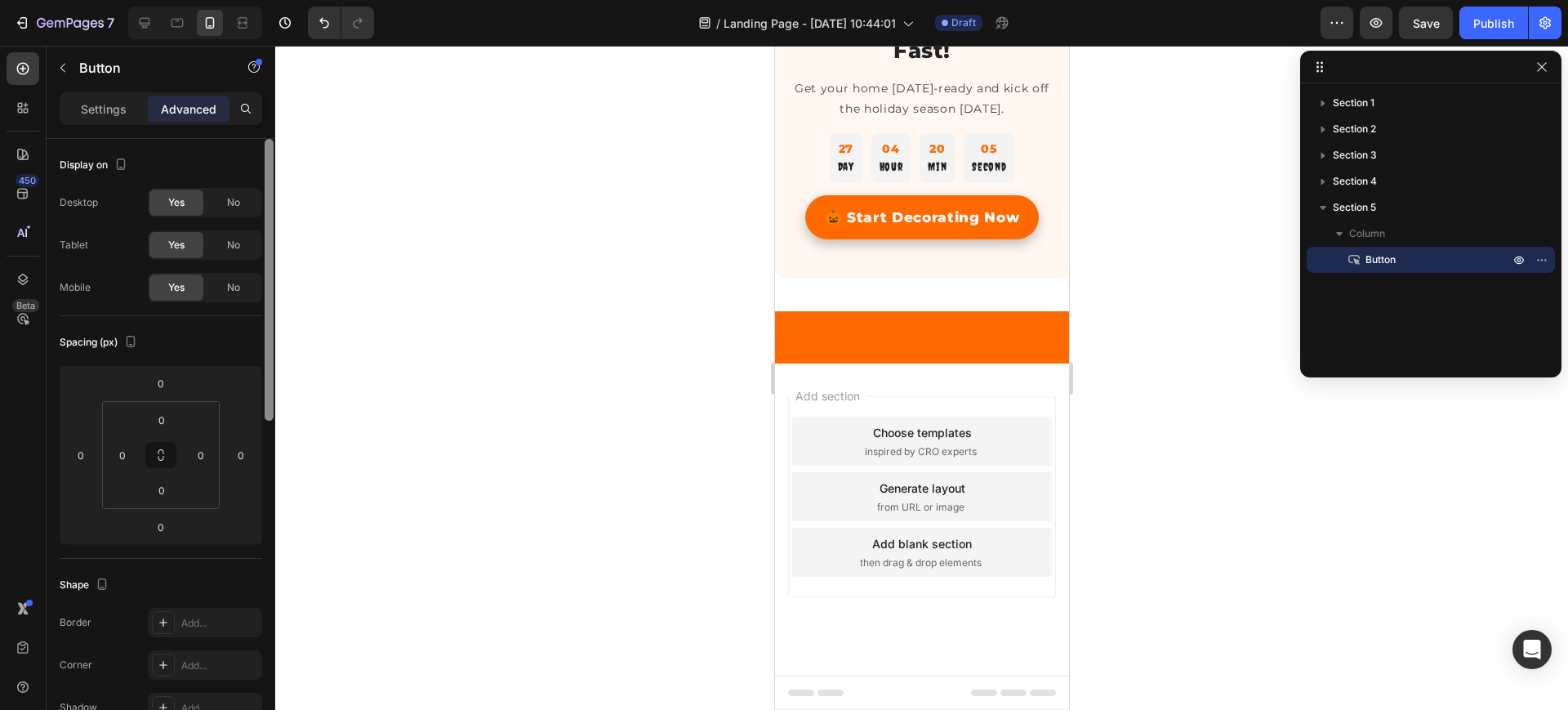
scroll to position [617, 0]
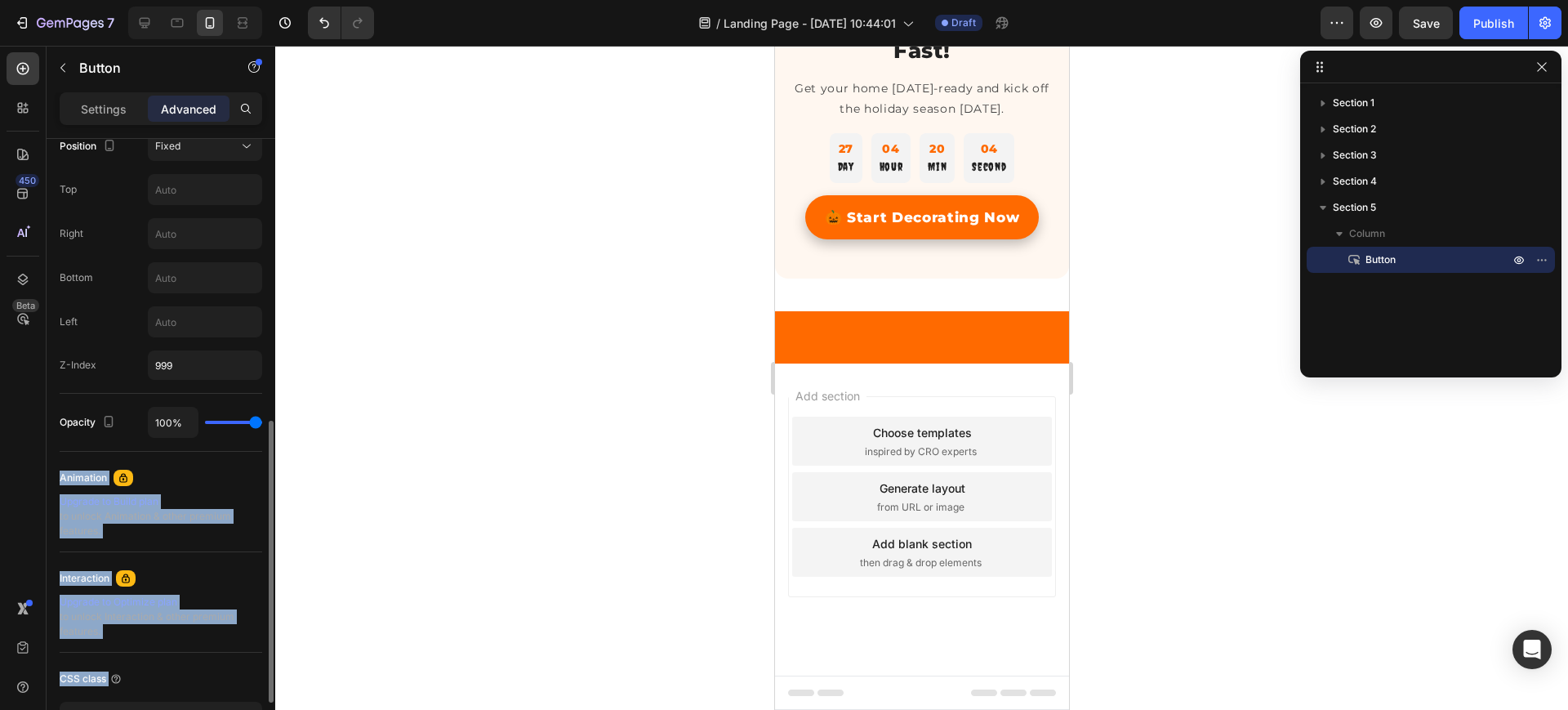
drag, startPoint x: 274, startPoint y: 379, endPoint x: 250, endPoint y: 448, distance: 73.1
click at [250, 448] on div "Display on Desktop Yes No Tablet Yes No Mobile Yes No Spacing (px) 0 0 0 0 0 0 …" at bounding box center [161, 447] width 229 height 617
click at [267, 440] on div at bounding box center [269, 561] width 9 height 282
click at [200, 139] on div "Fixed" at bounding box center [197, 146] width 83 height 14
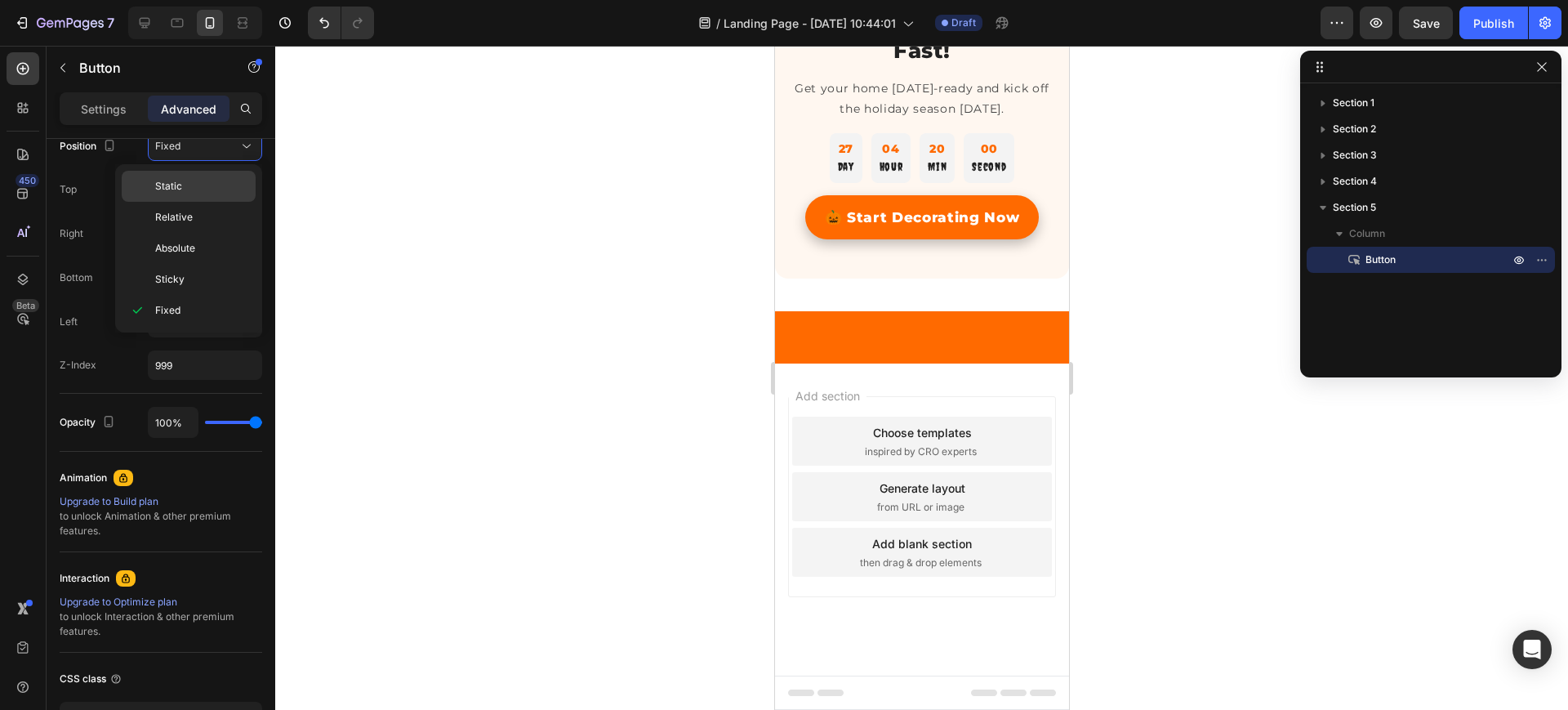
click at [177, 186] on span "Static" at bounding box center [169, 186] width 27 height 14
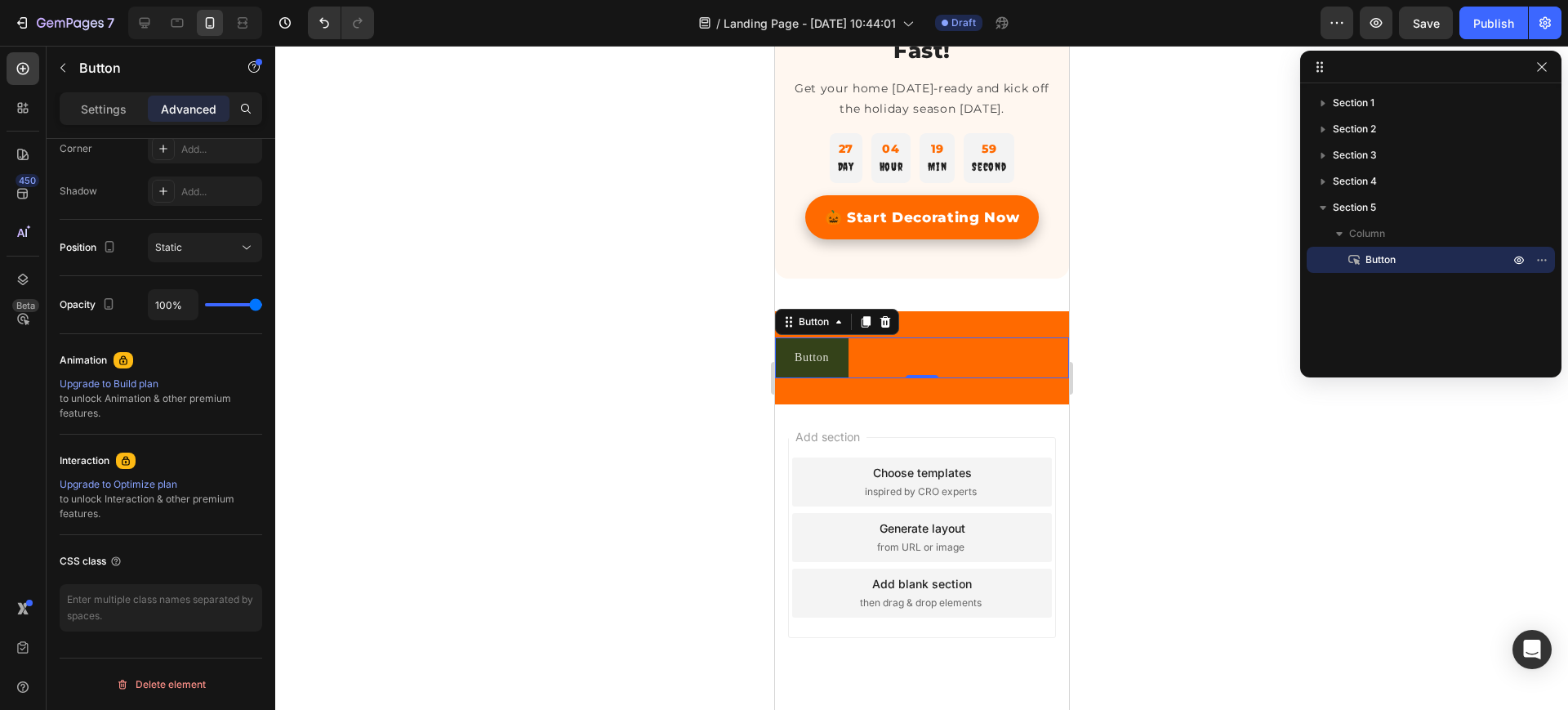
click at [395, 280] on div at bounding box center [922, 377] width 1293 height 664
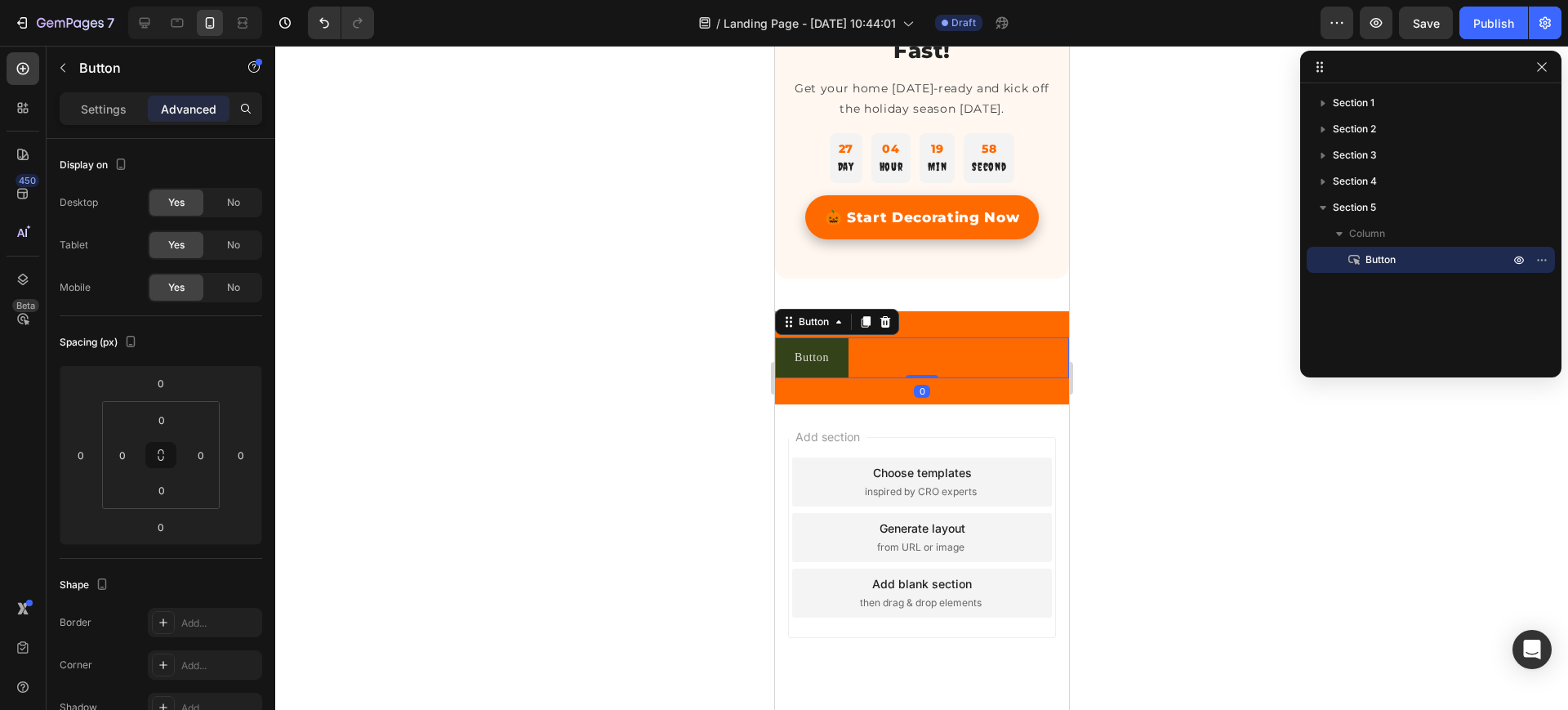
click at [895, 360] on div "Button Button 0" at bounding box center [921, 357] width 294 height 40
click at [915, 360] on div "Button Button 0" at bounding box center [921, 357] width 294 height 40
click at [904, 360] on div "Button Button 0" at bounding box center [921, 357] width 294 height 40
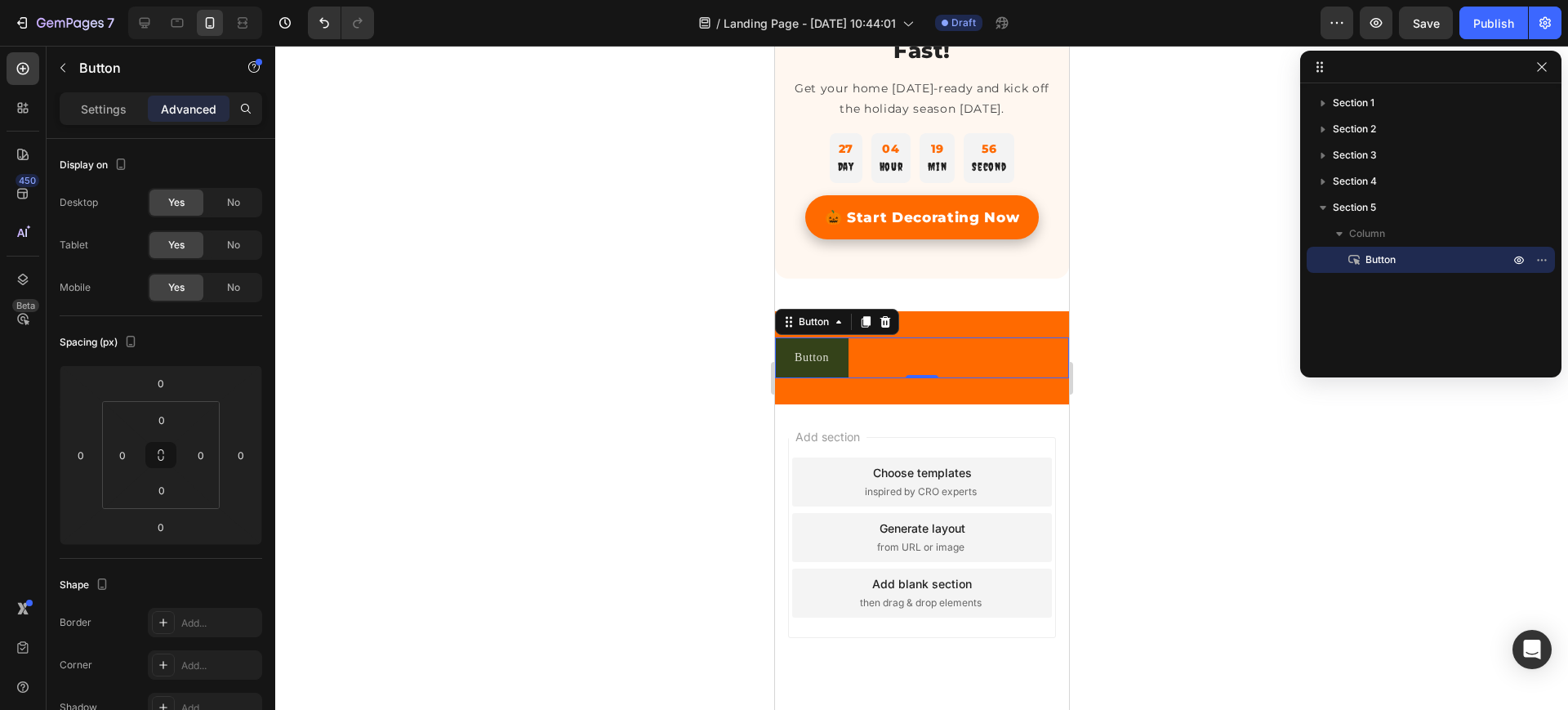
click at [996, 366] on div "Button Button 0" at bounding box center [921, 357] width 294 height 40
click at [113, 101] on p "Settings" at bounding box center [103, 108] width 46 height 17
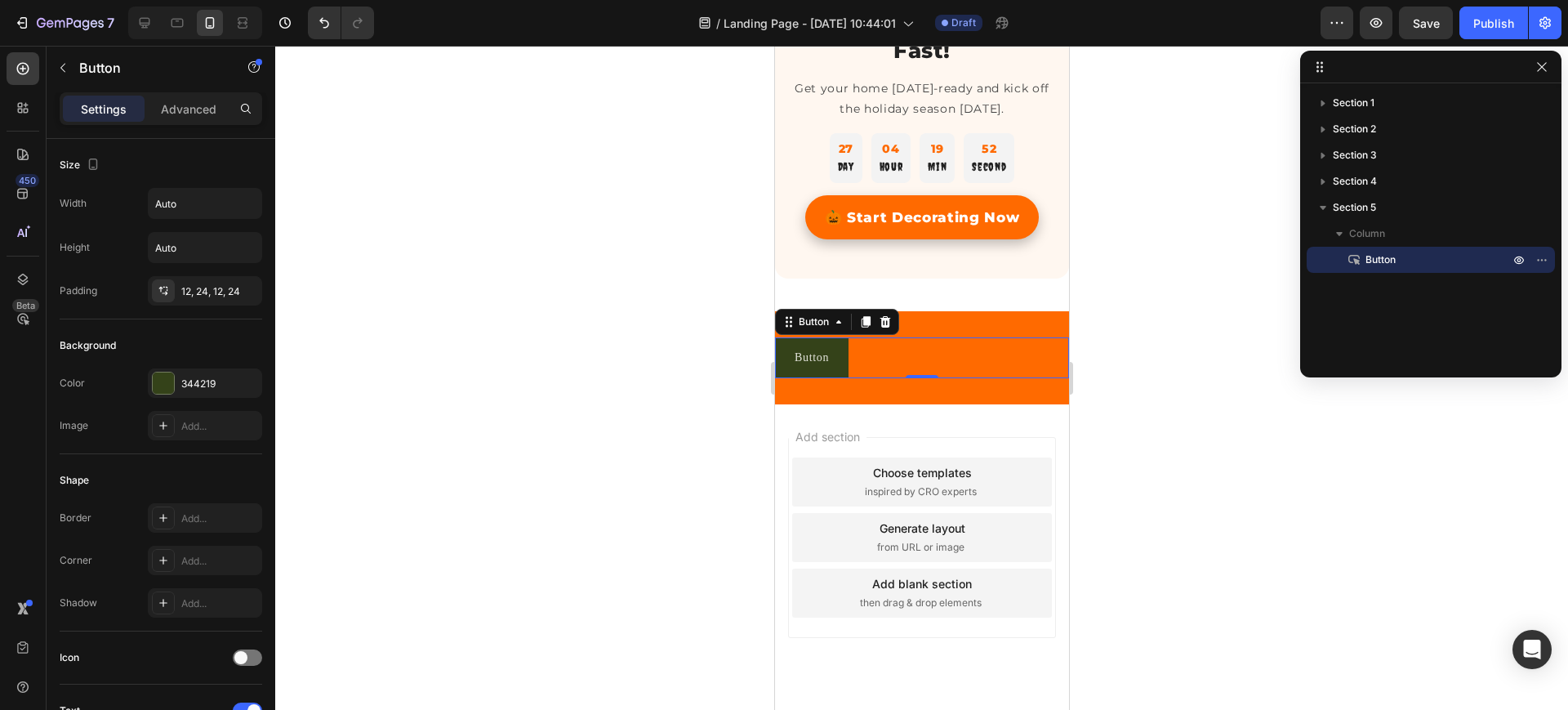
click at [943, 359] on div "Button Button 0" at bounding box center [921, 357] width 294 height 40
click at [1151, 360] on div at bounding box center [922, 377] width 1293 height 664
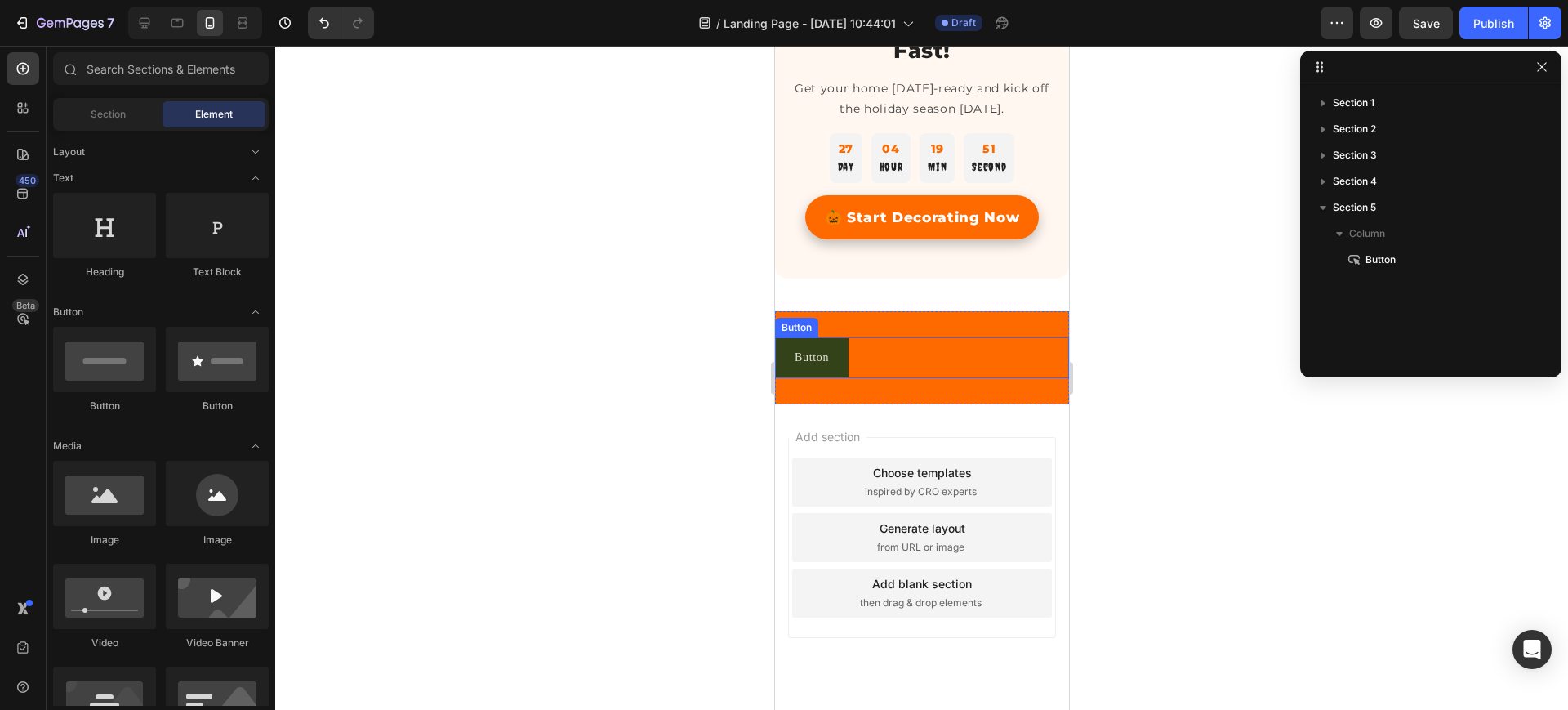
click at [907, 359] on div "Button Button" at bounding box center [921, 357] width 294 height 40
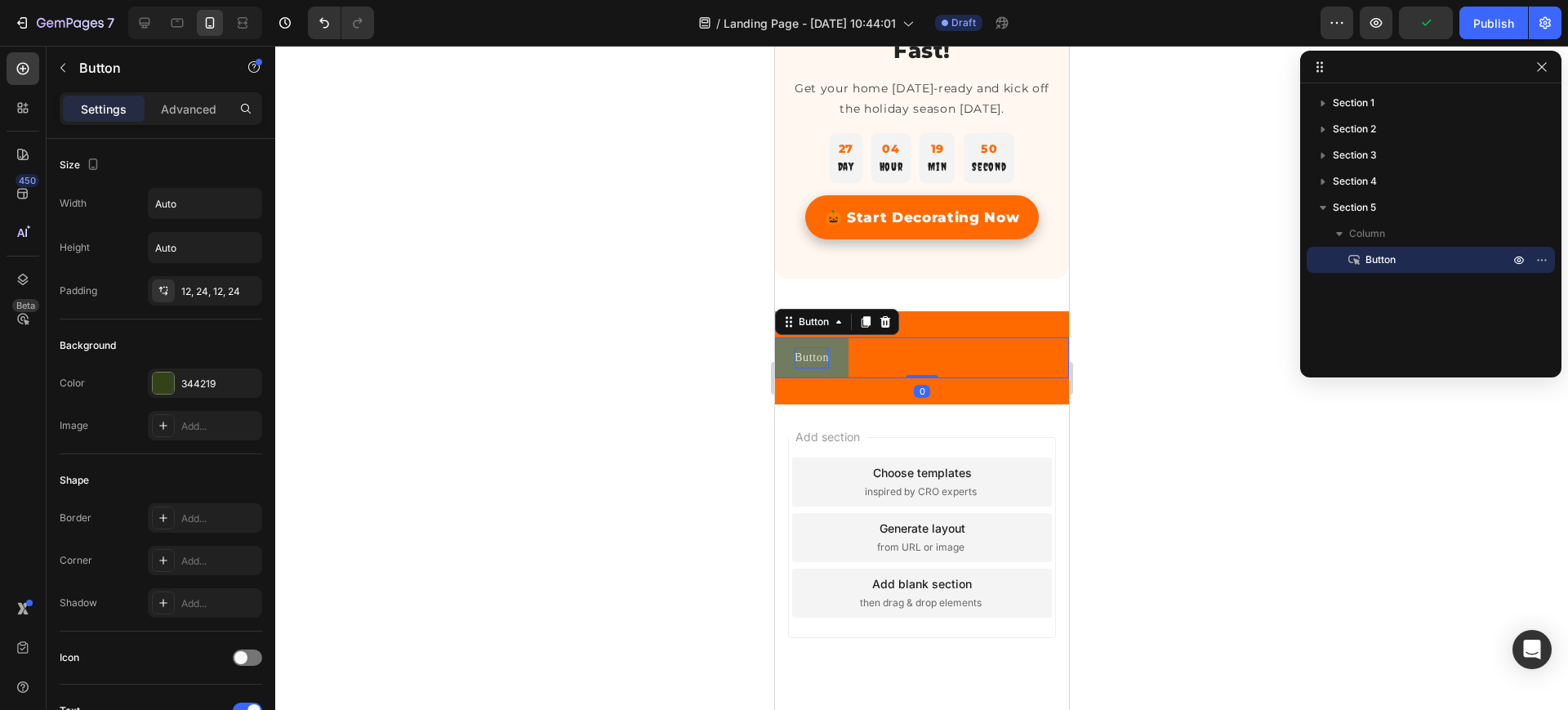
click at [818, 356] on p "Button" at bounding box center [811, 357] width 34 height 21
click at [974, 376] on div "🎃 Start Decorating Now Button 0" at bounding box center [921, 357] width 294 height 40
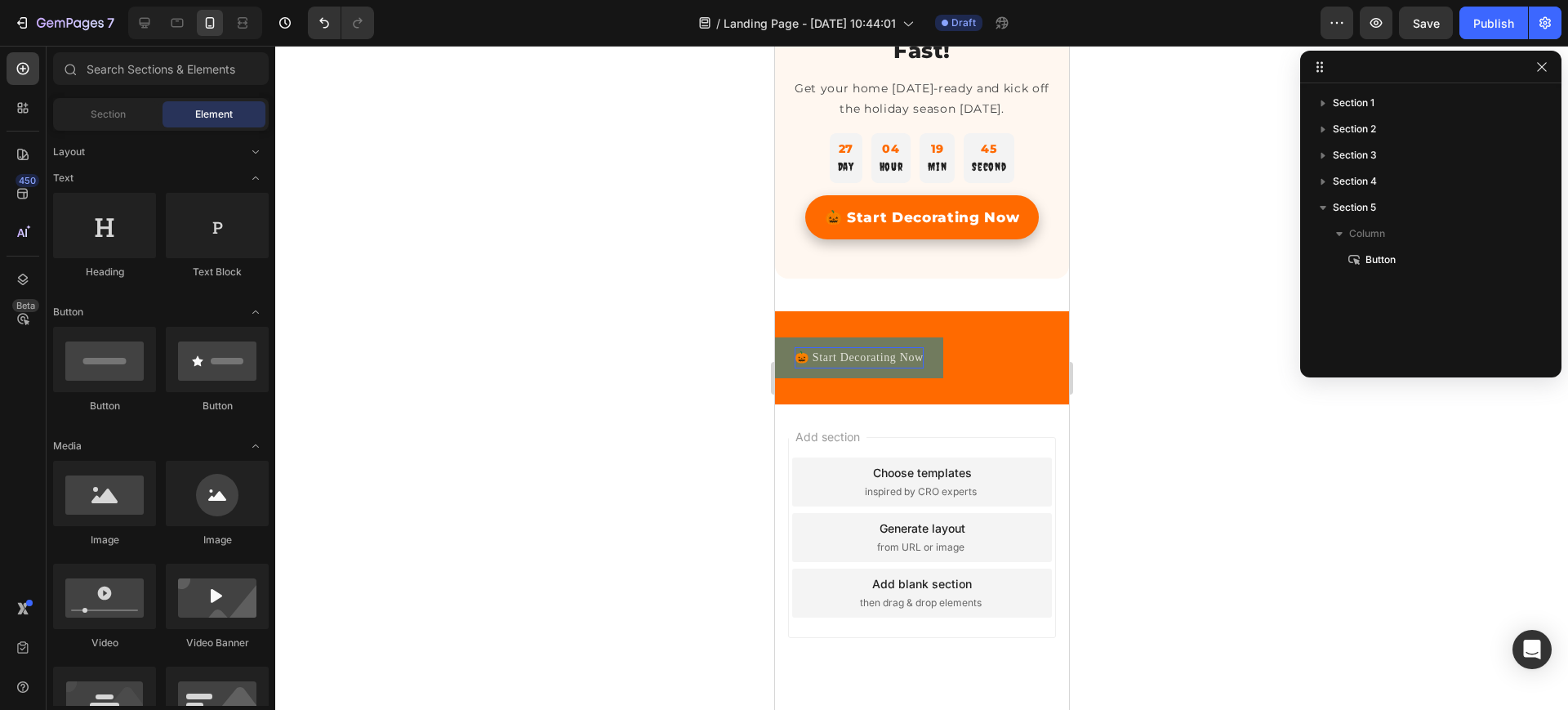
click at [940, 323] on div "🎃 Start Decorating Now Button Section 5" at bounding box center [921, 357] width 294 height 92
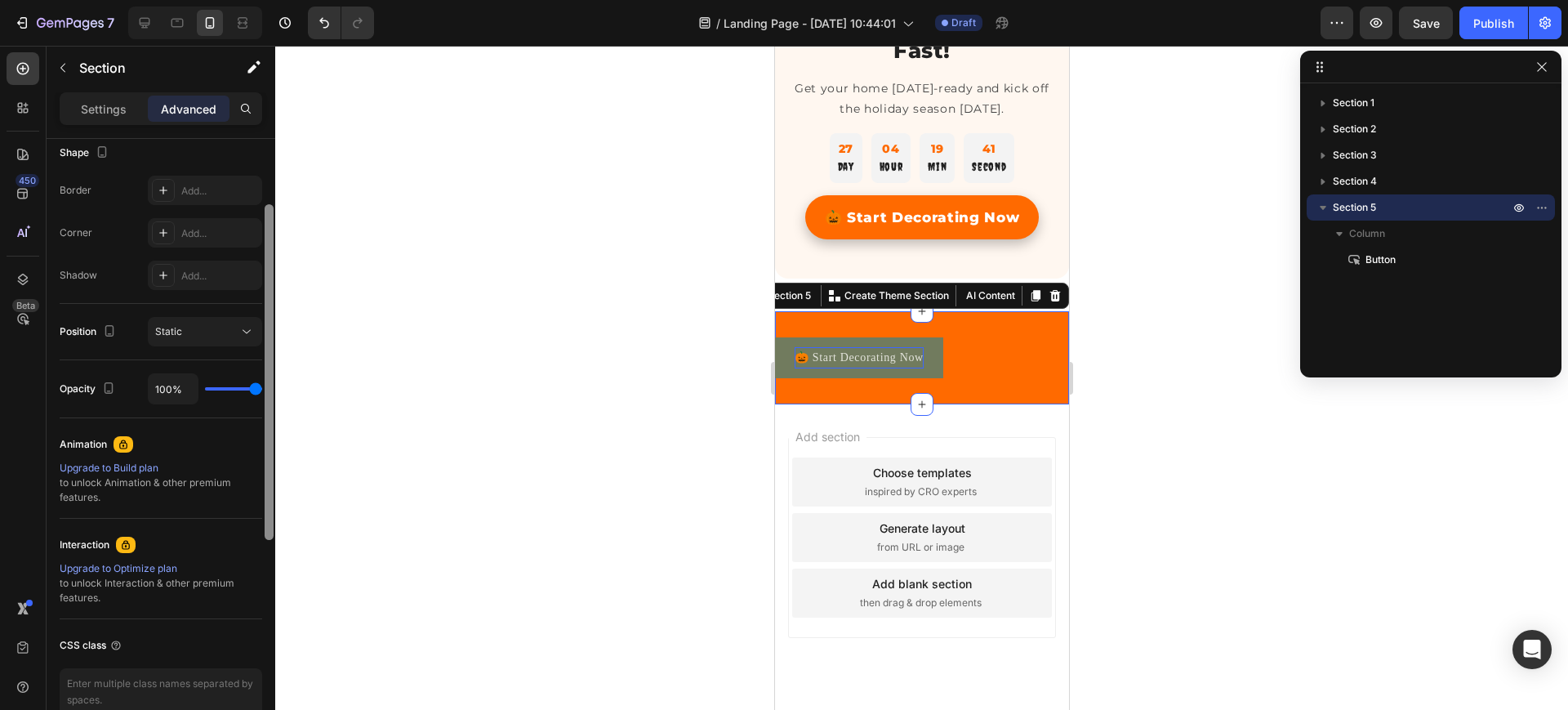
drag, startPoint x: 268, startPoint y: 415, endPoint x: 247, endPoint y: 654, distance: 239.9
click at [247, 654] on div "Display on Desktop Yes No Tablet Yes No Mobile Yes No Spacing (px) 0 0 0 0 32 0…" at bounding box center [161, 447] width 229 height 617
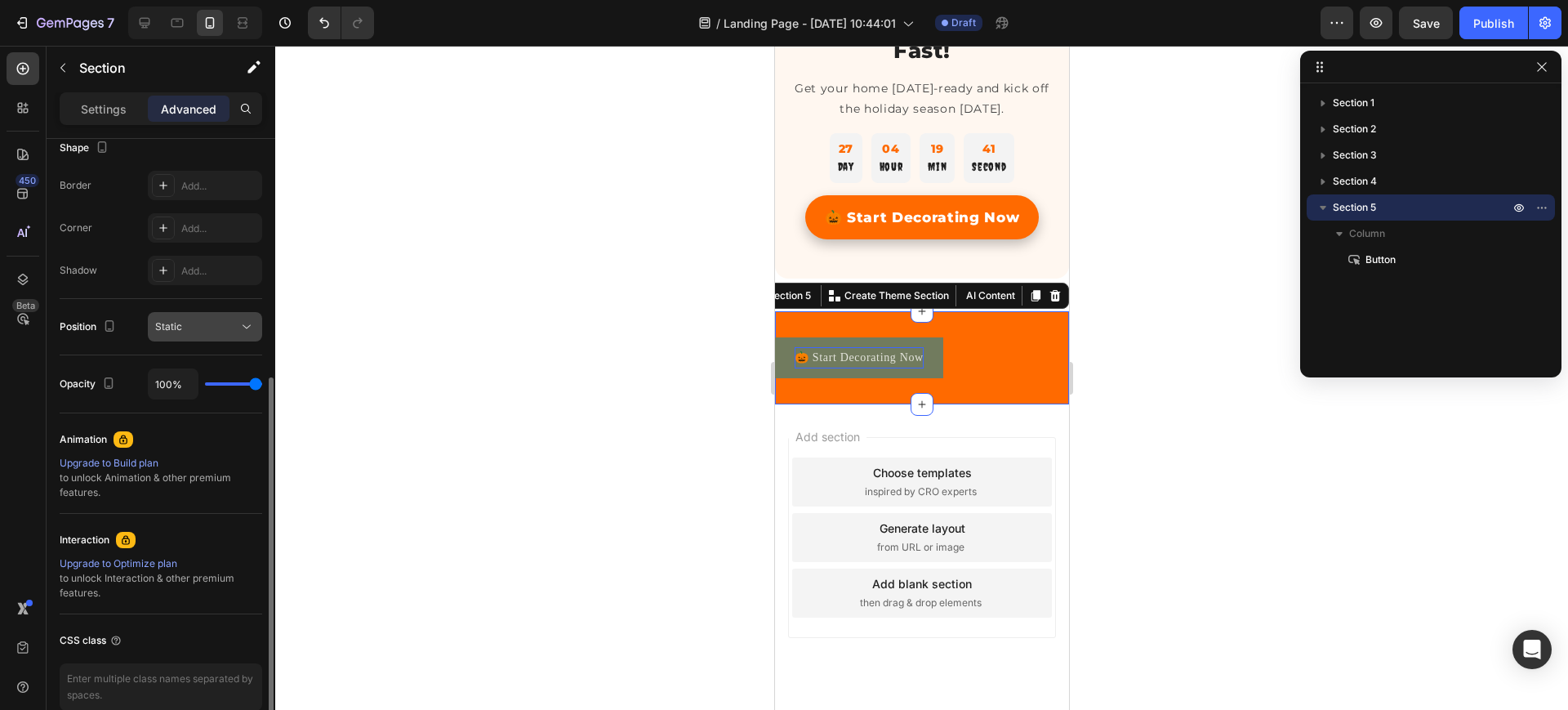
click at [208, 322] on div "Static" at bounding box center [197, 326] width 83 height 14
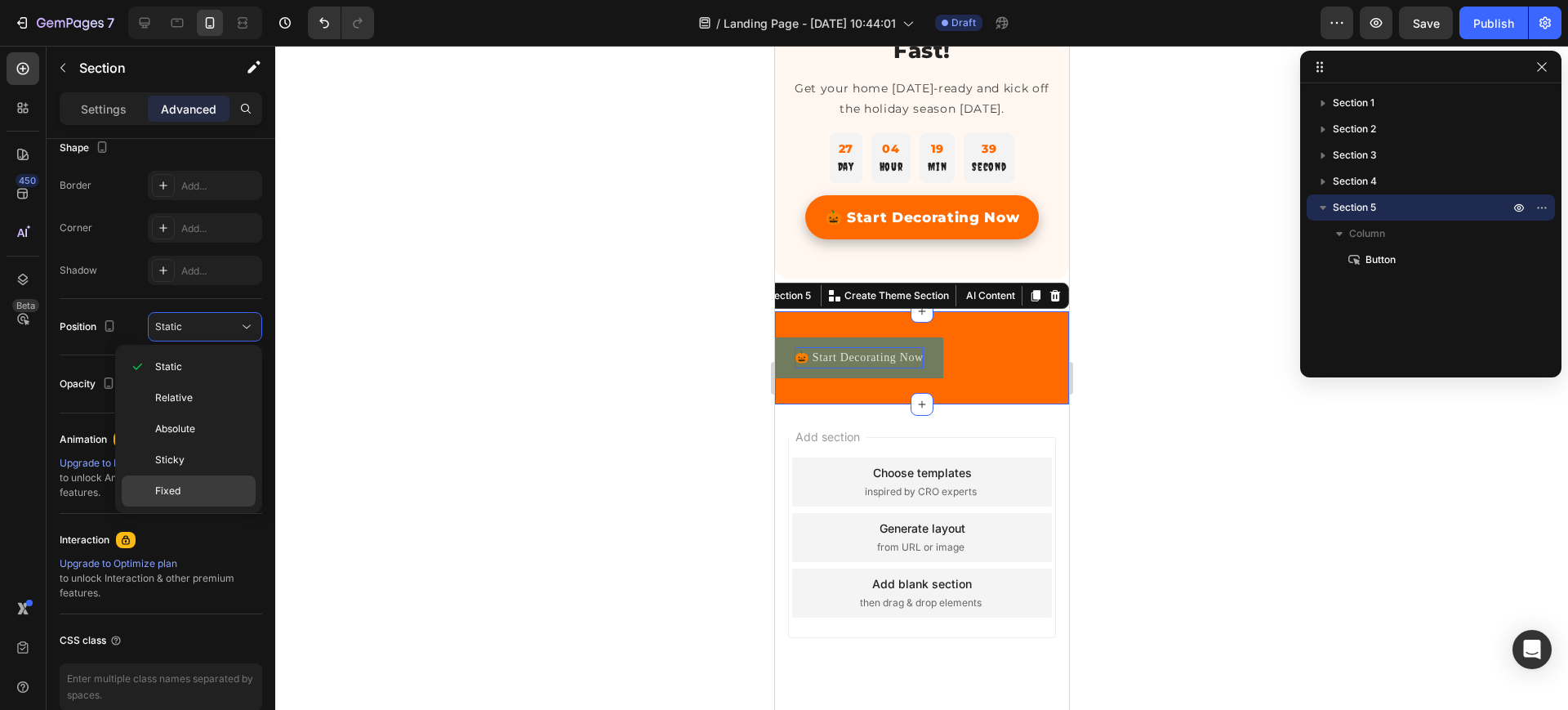
click at [183, 494] on p "Fixed" at bounding box center [202, 491] width 93 height 14
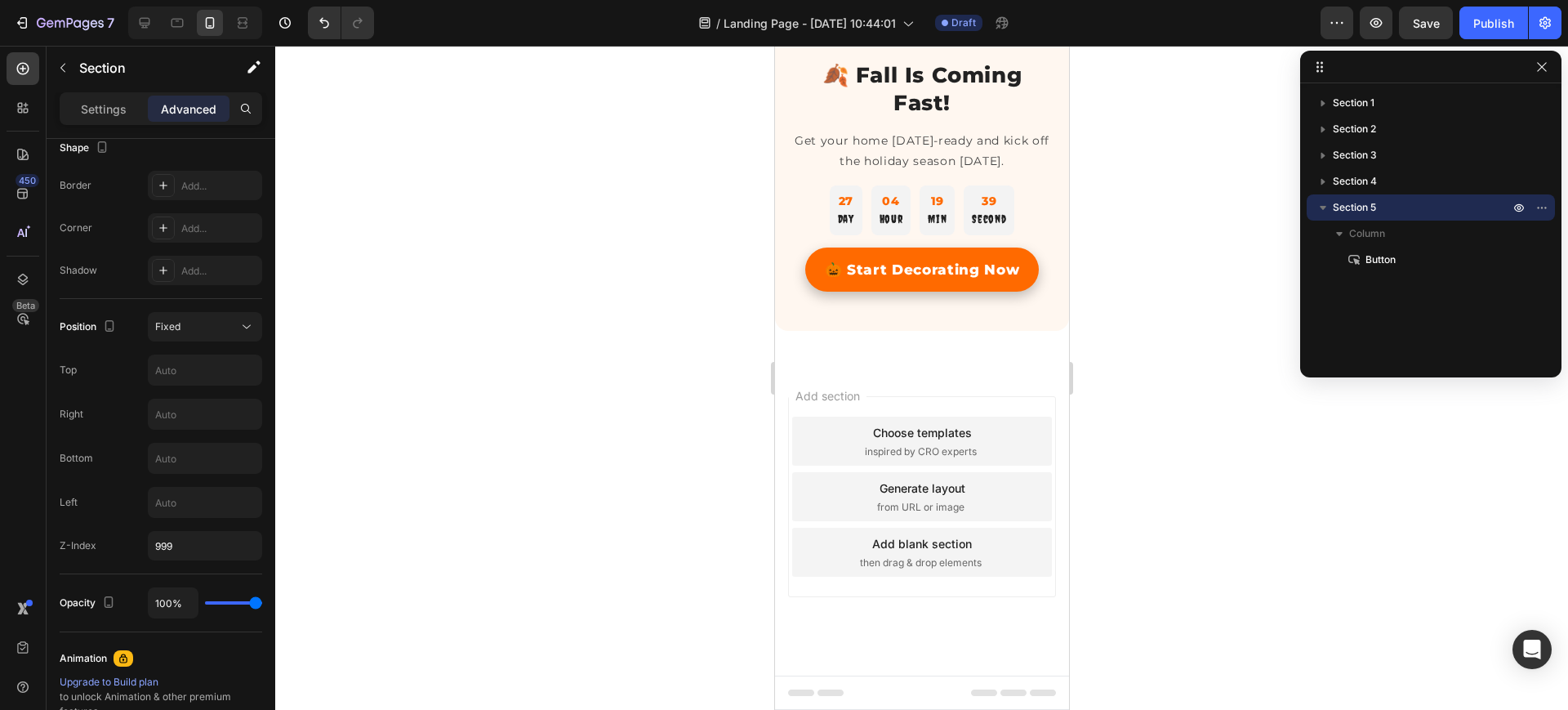
scroll to position [3081, 0]
click at [185, 326] on div "Fixed" at bounding box center [197, 326] width 83 height 14
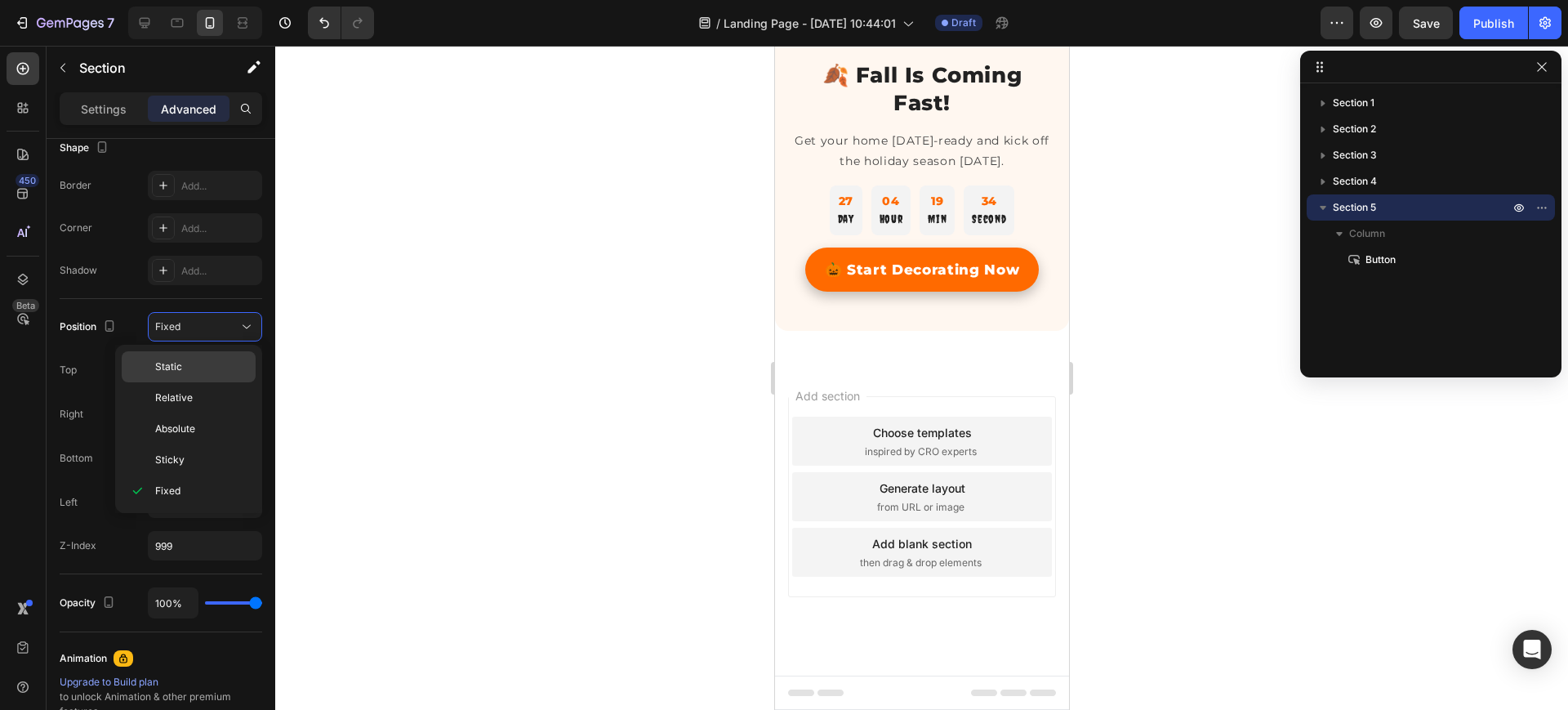
click at [167, 369] on span "Static" at bounding box center [169, 367] width 27 height 14
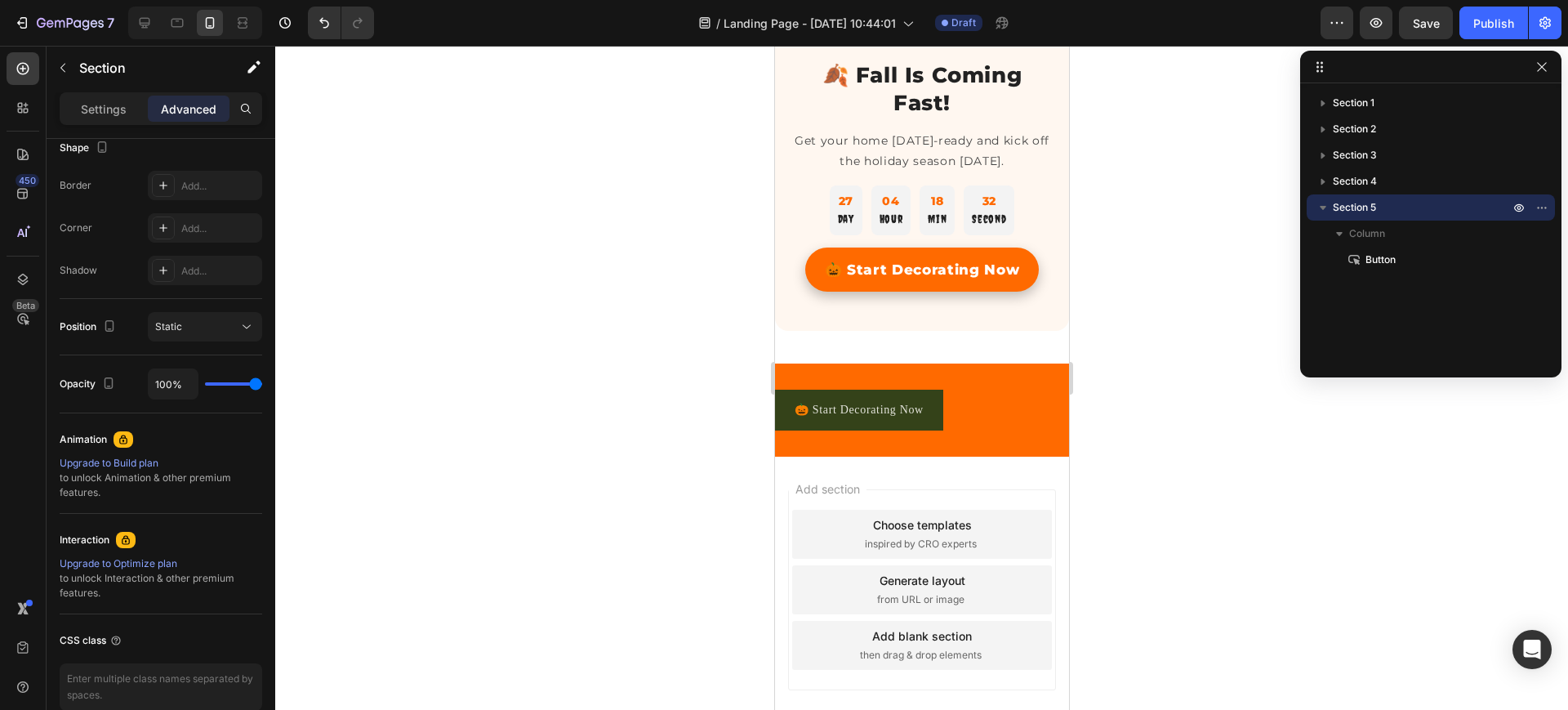
click at [991, 368] on div "🎃 Start Decorating Now Button Section 5" at bounding box center [921, 409] width 294 height 92
click at [810, 375] on div "🎃 Start Decorating Now Button Section 5" at bounding box center [921, 409] width 294 height 92
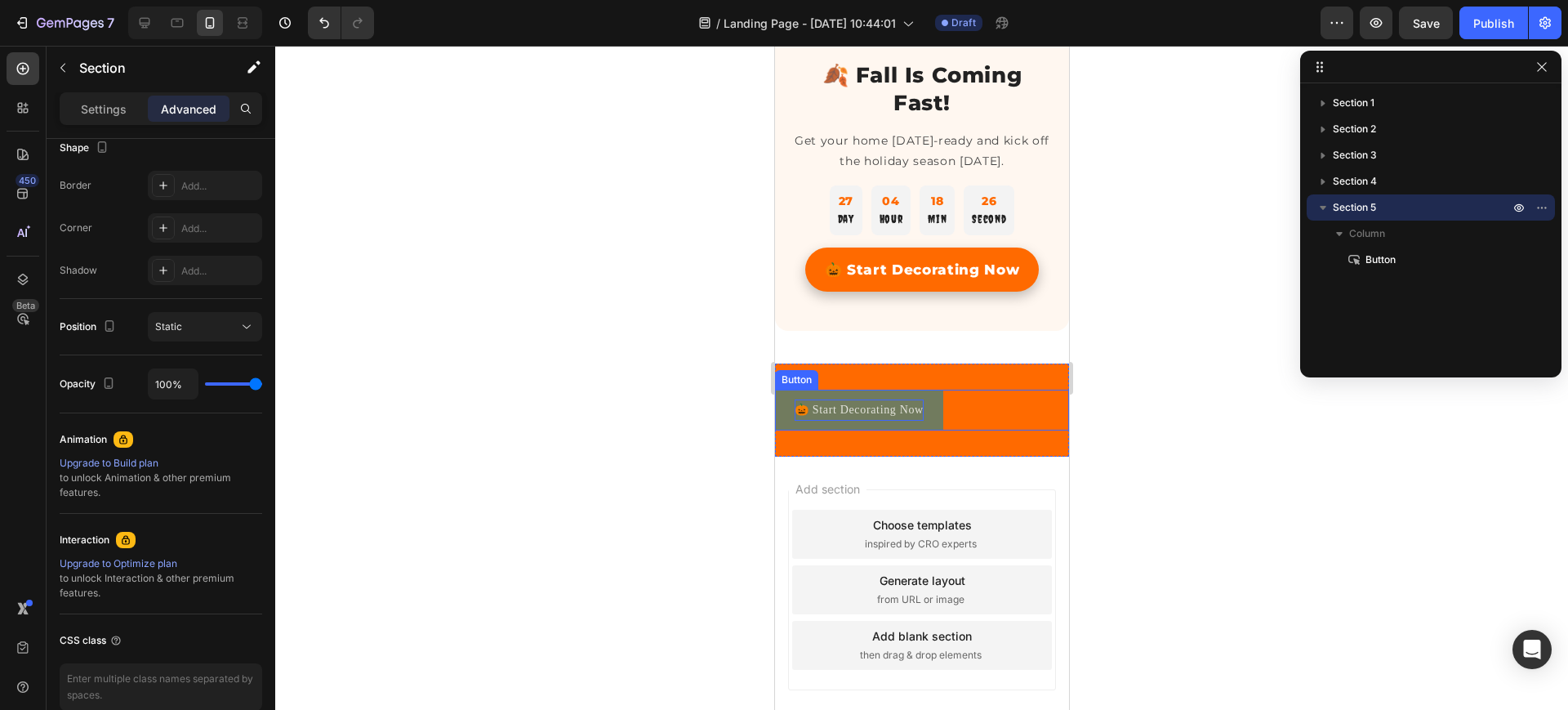
click at [814, 407] on p "🎃 Start Decorating Now" at bounding box center [859, 410] width 129 height 21
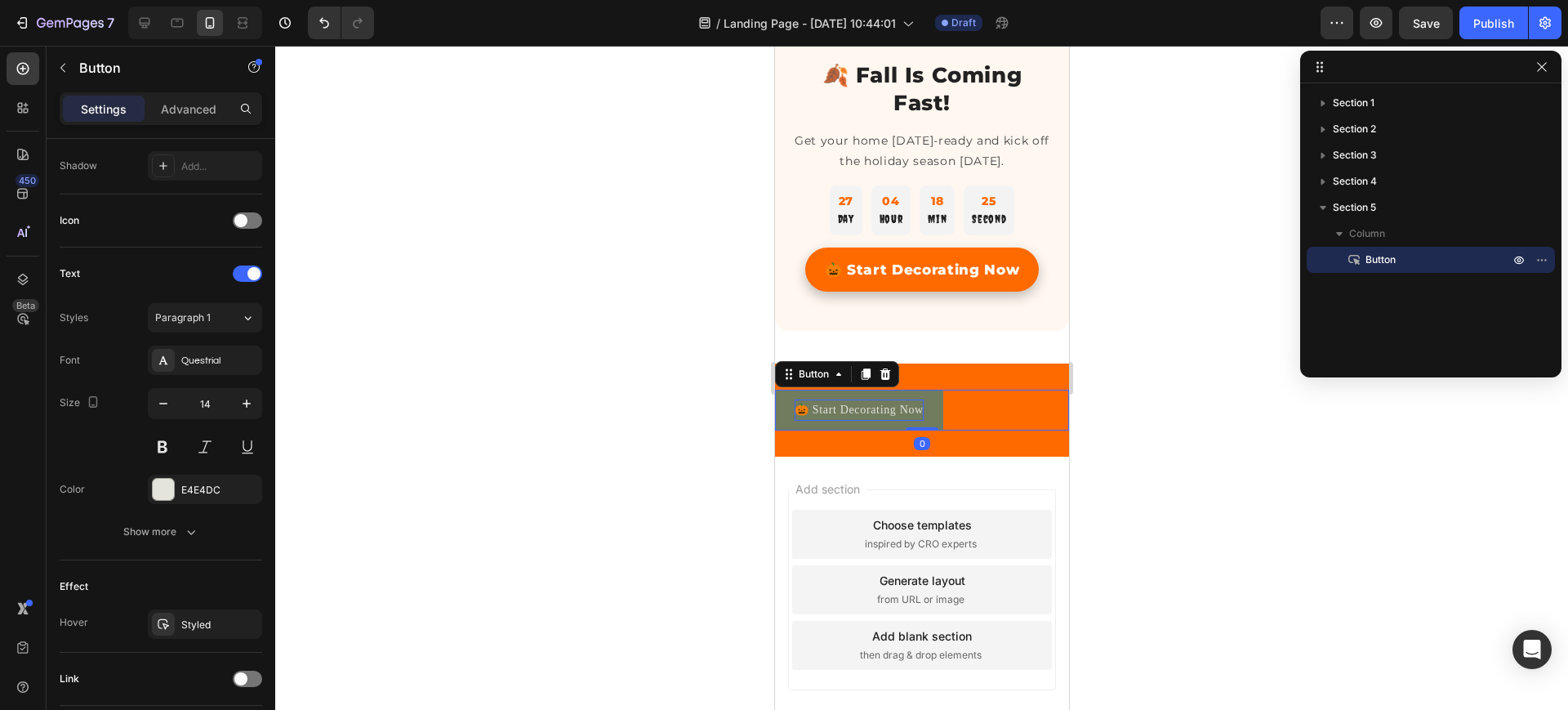
scroll to position [0, 0]
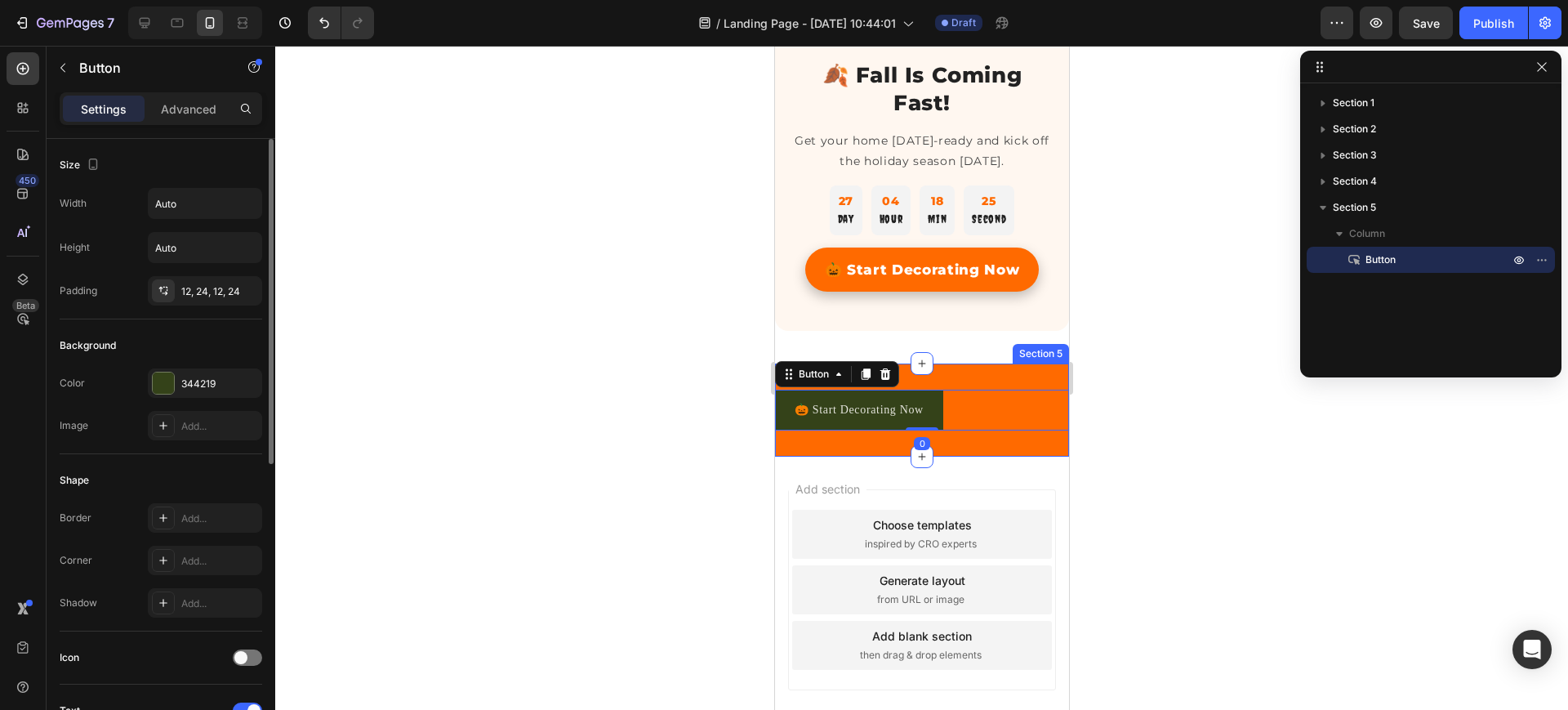
click at [941, 375] on div "🎃 Start Decorating Now Button 0 Section 5" at bounding box center [921, 409] width 294 height 92
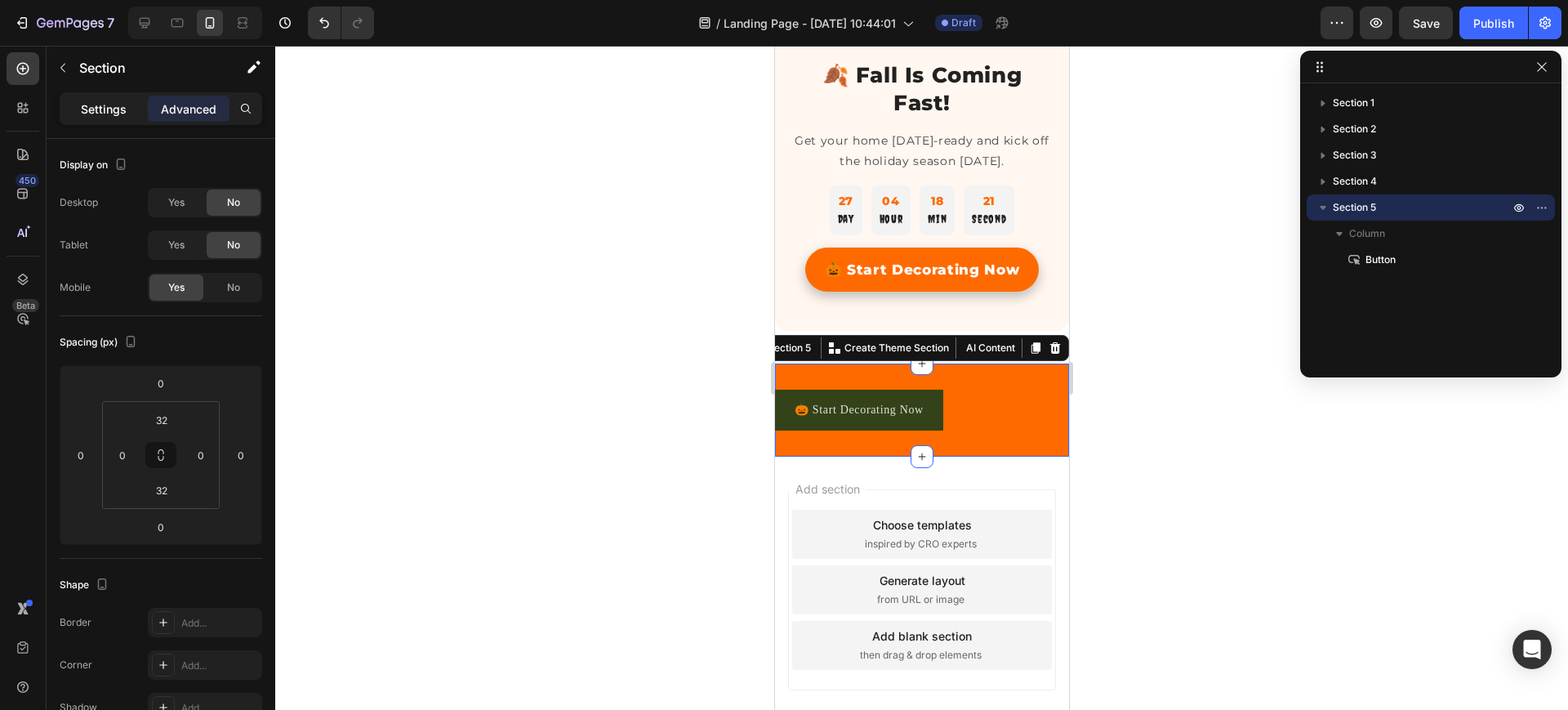
click at [95, 108] on p "Settings" at bounding box center [103, 108] width 46 height 17
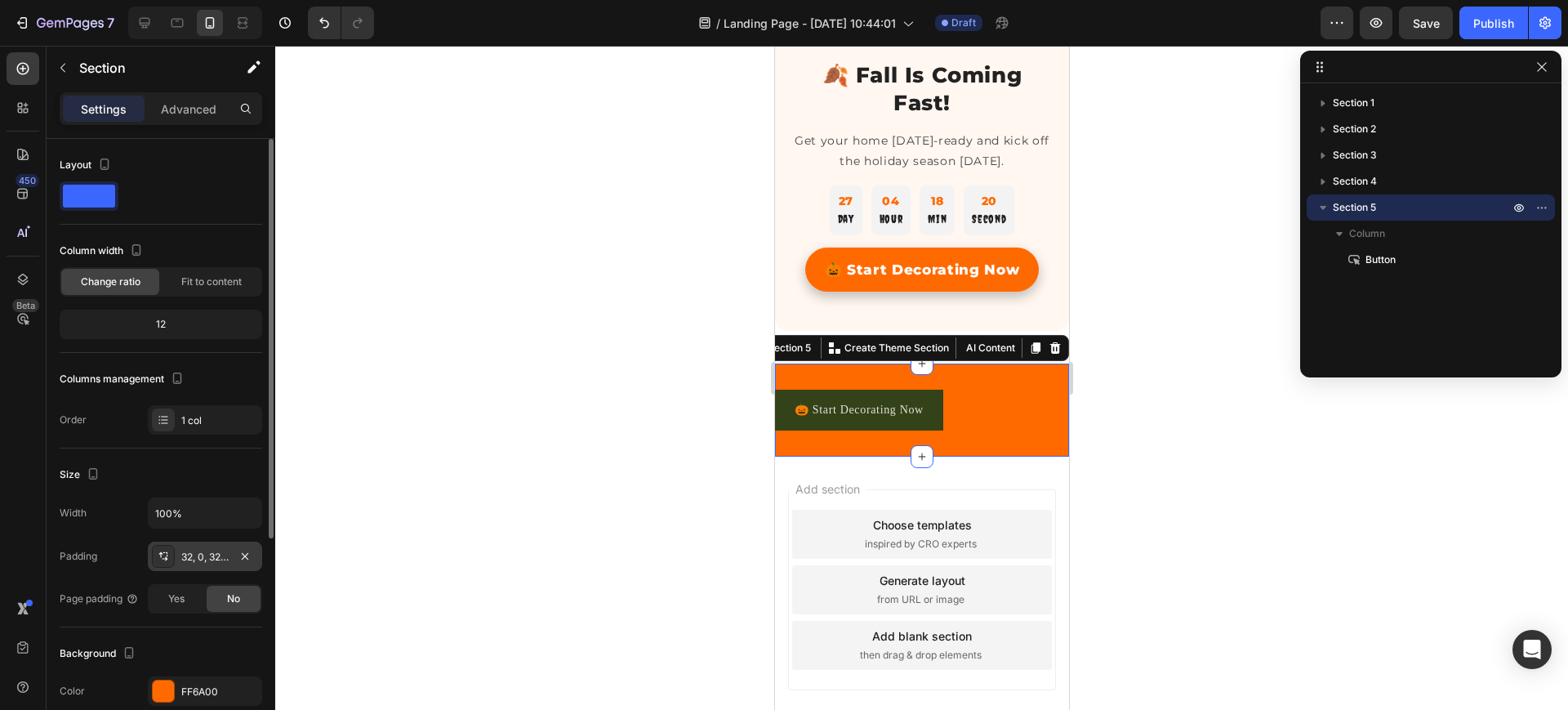
click at [202, 550] on div "32, 0, 32, 0" at bounding box center [205, 557] width 47 height 14
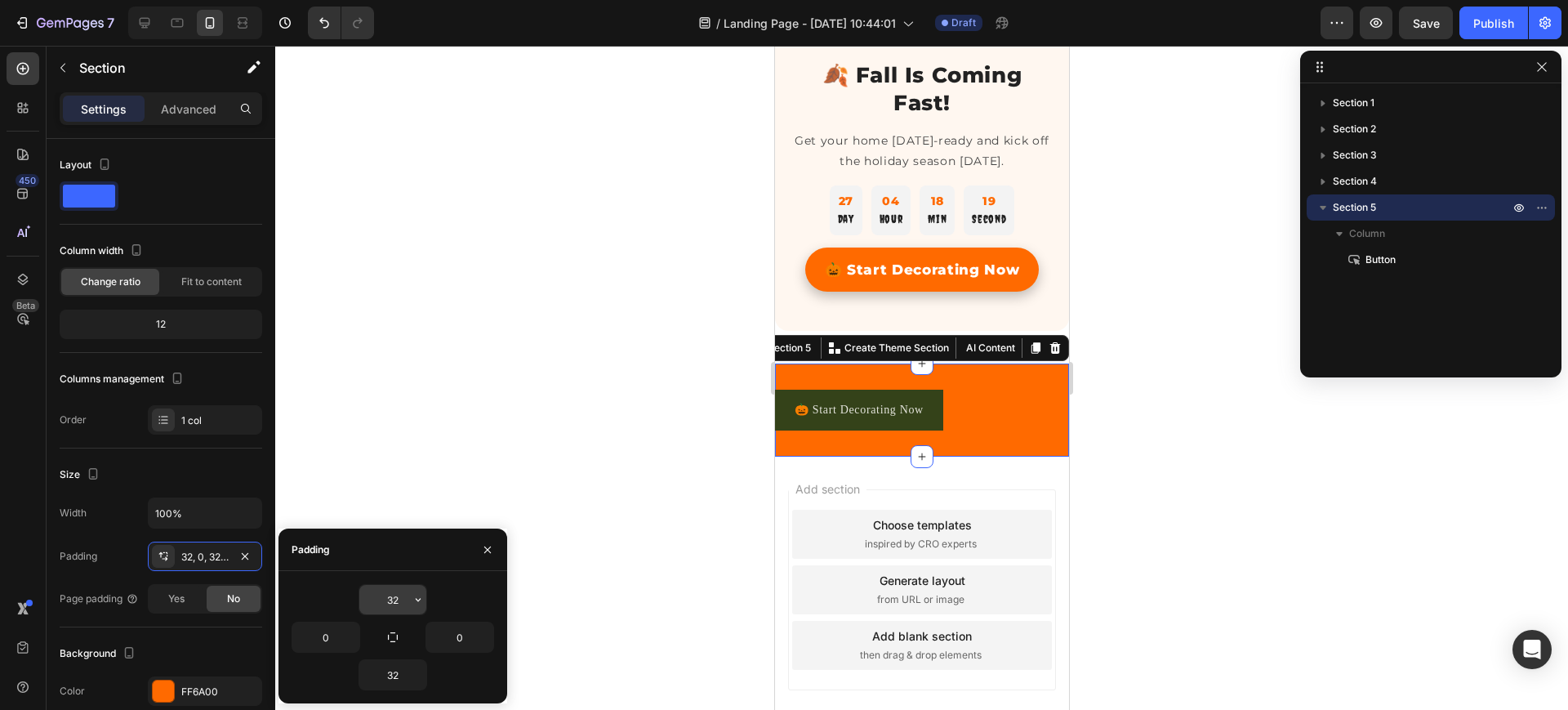
click at [395, 594] on input "32" at bounding box center [393, 599] width 67 height 30
type input "８"
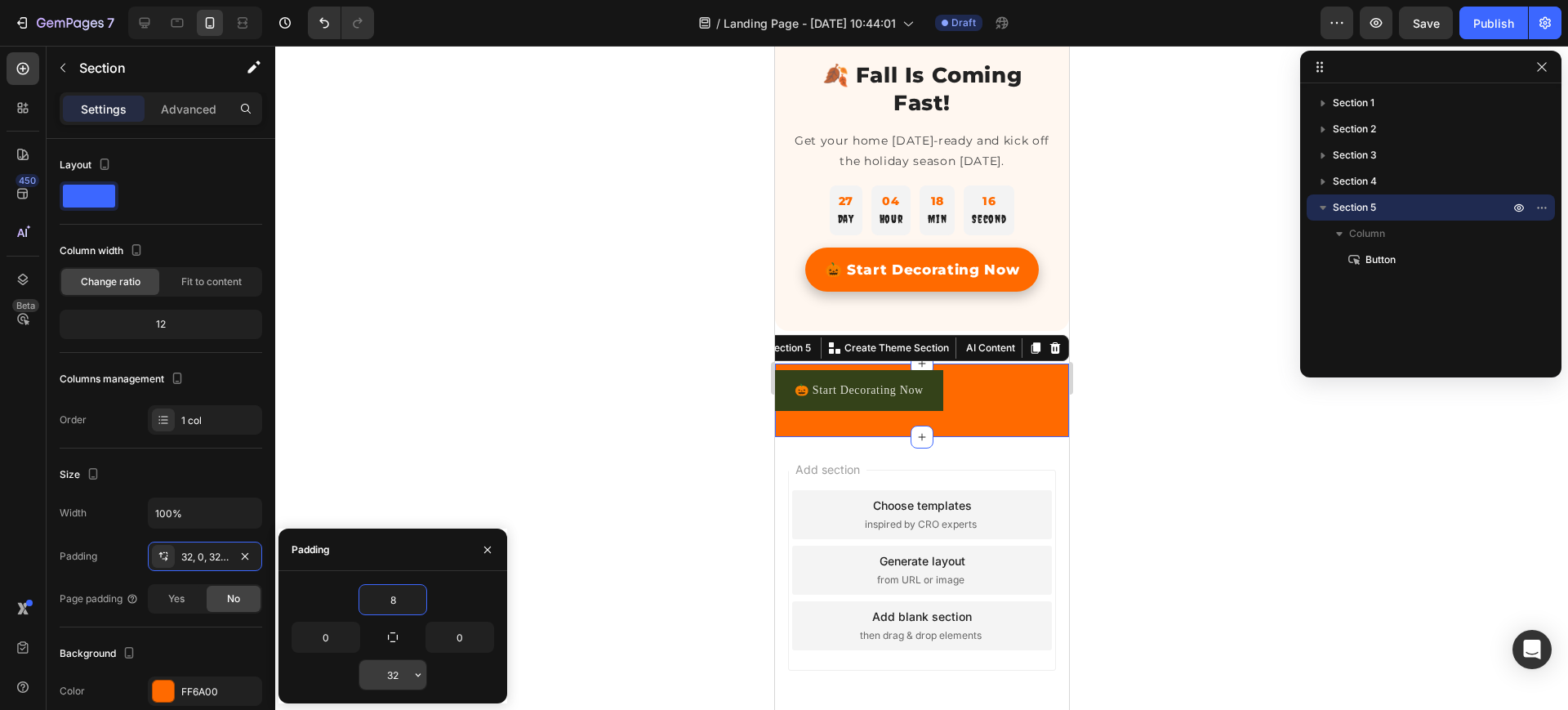
type input "8"
click at [399, 679] on input "32" at bounding box center [393, 674] width 67 height 30
type input "12"
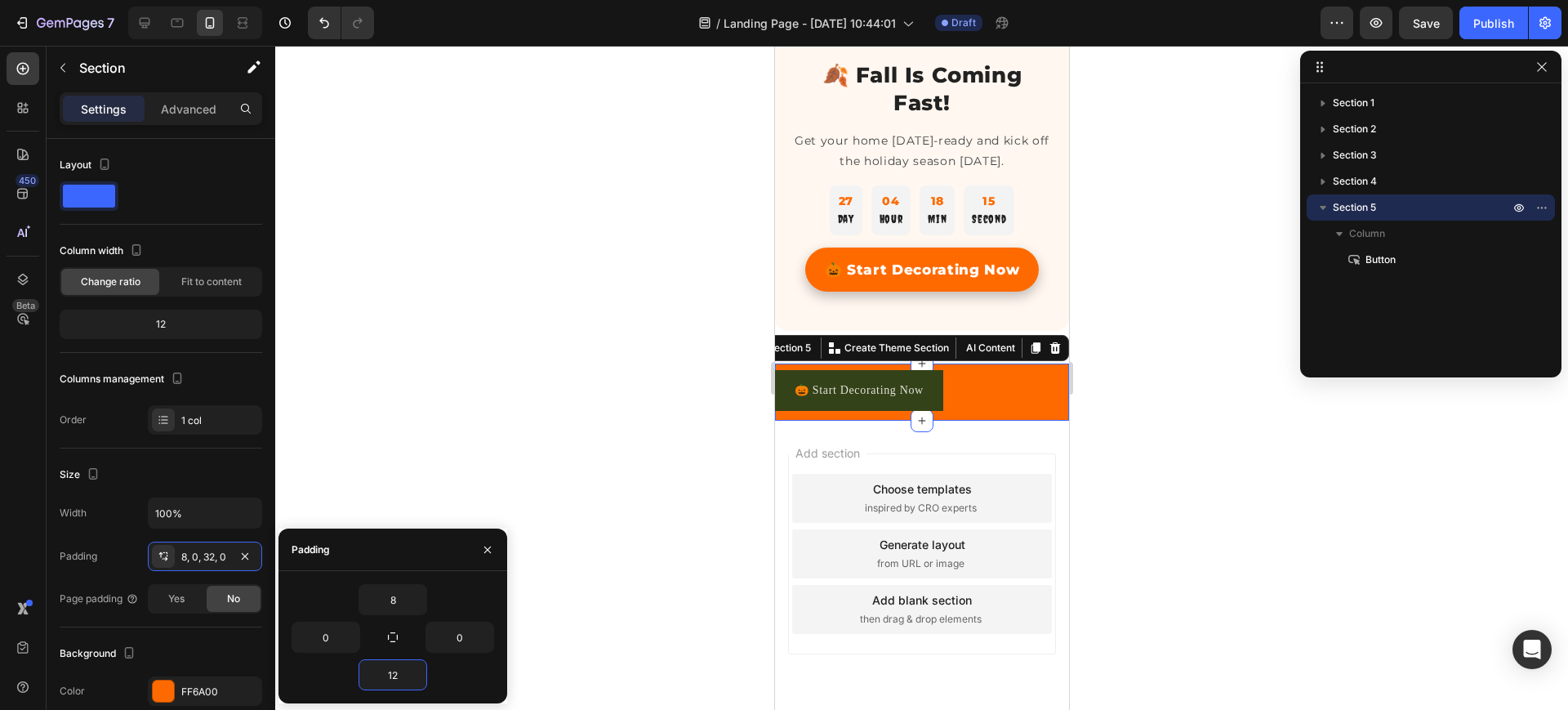
click at [613, 573] on div at bounding box center [922, 377] width 1293 height 664
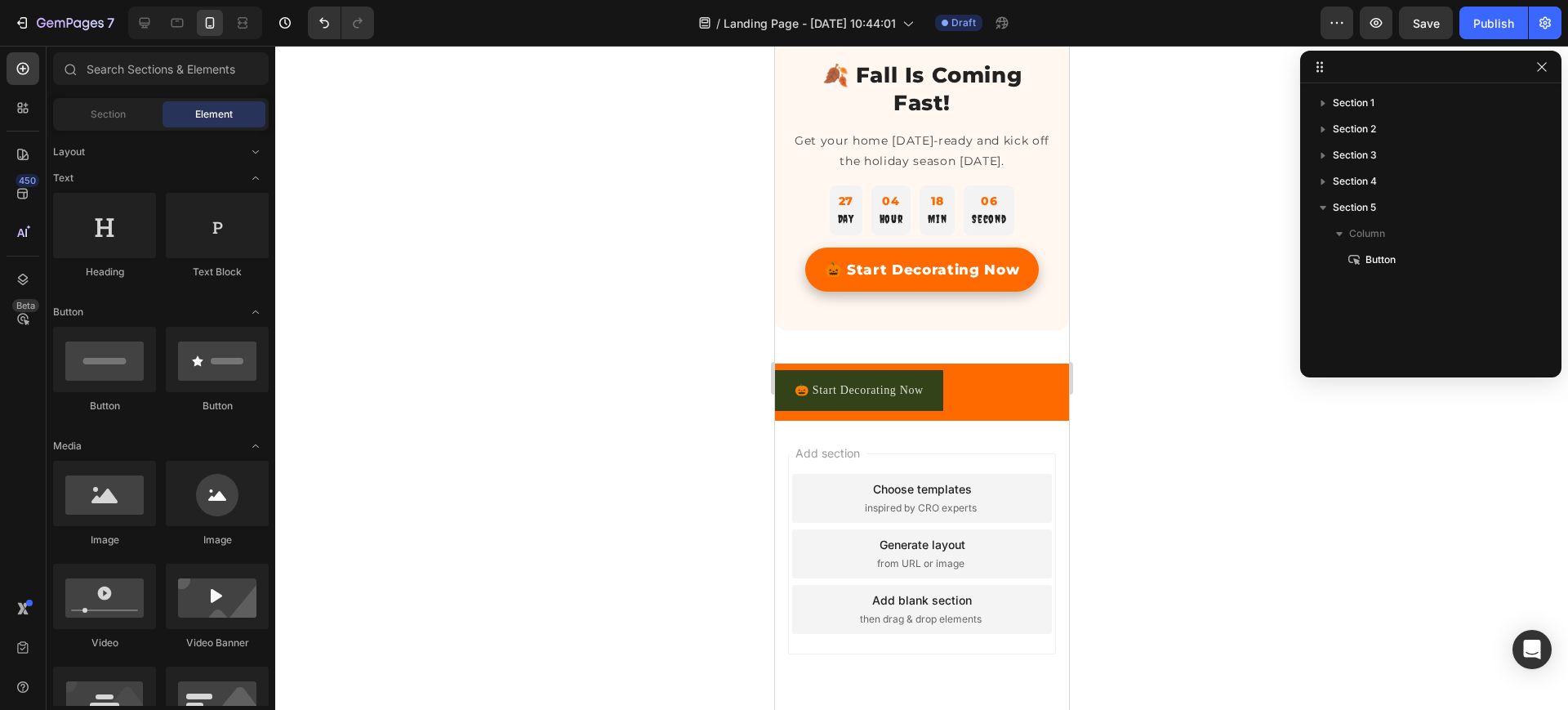
click at [138, 38] on div at bounding box center [195, 22] width 134 height 33
click at [136, 23] on div at bounding box center [144, 22] width 26 height 26
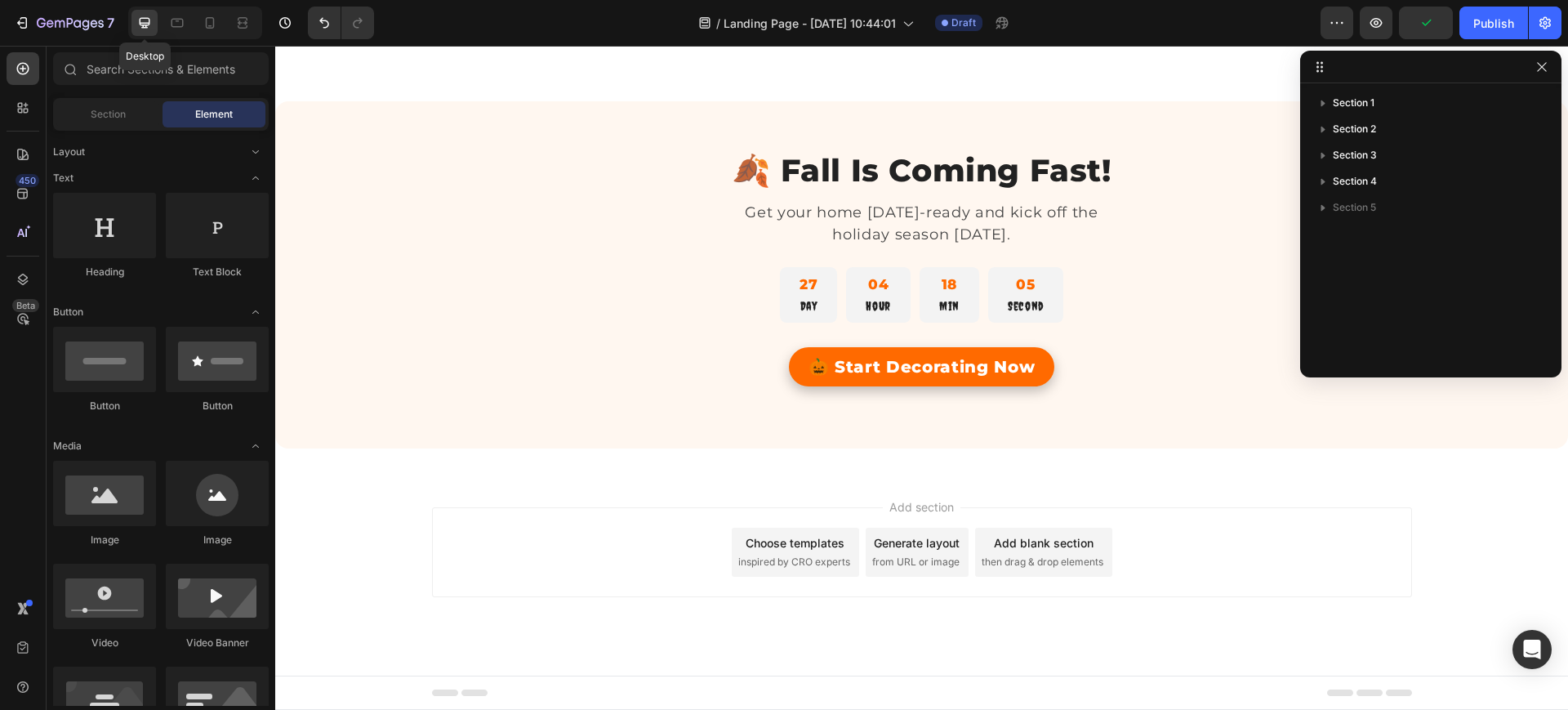
scroll to position [2857, 0]
click at [202, 23] on icon at bounding box center [210, 22] width 16 height 16
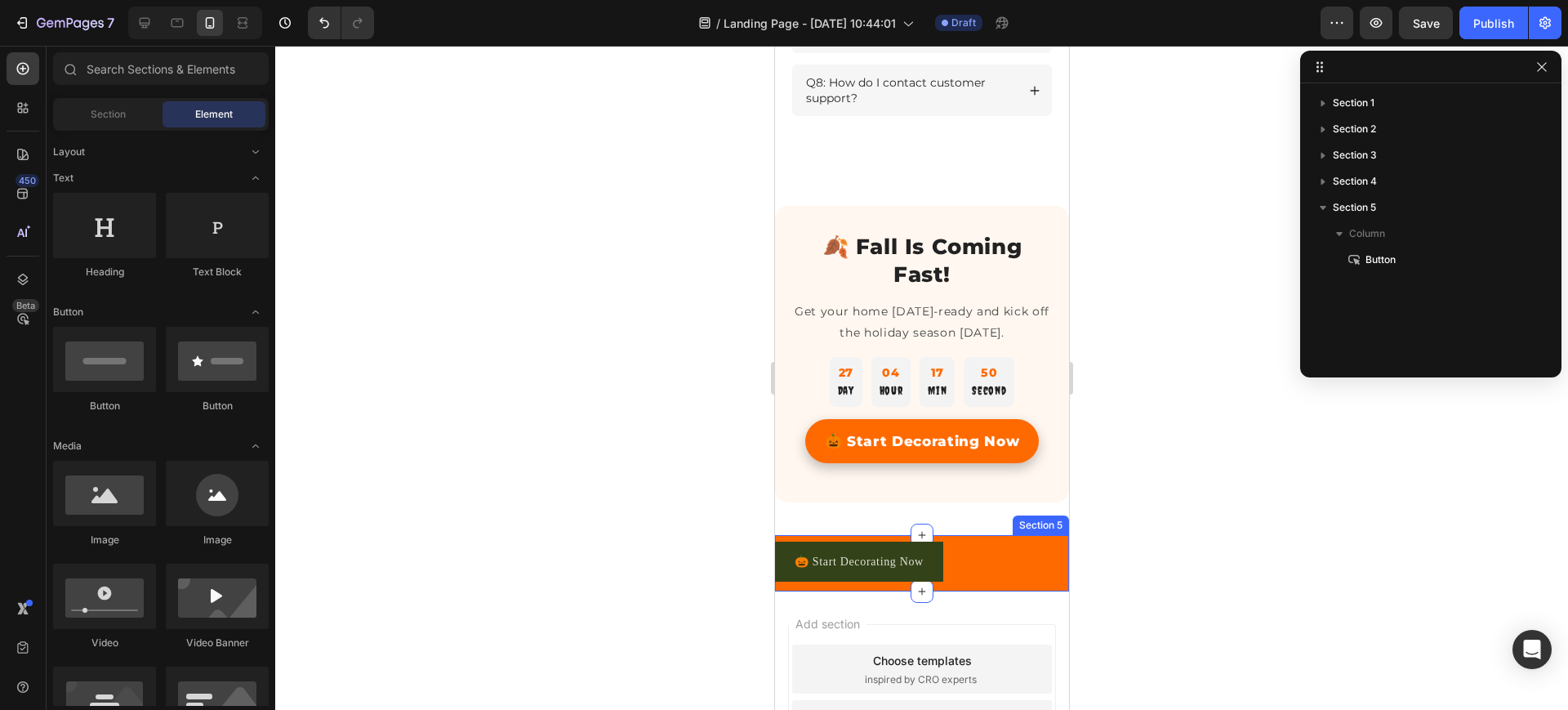
click at [1004, 551] on div "🎃 Start Decorating Now Button Section 5" at bounding box center [921, 562] width 294 height 56
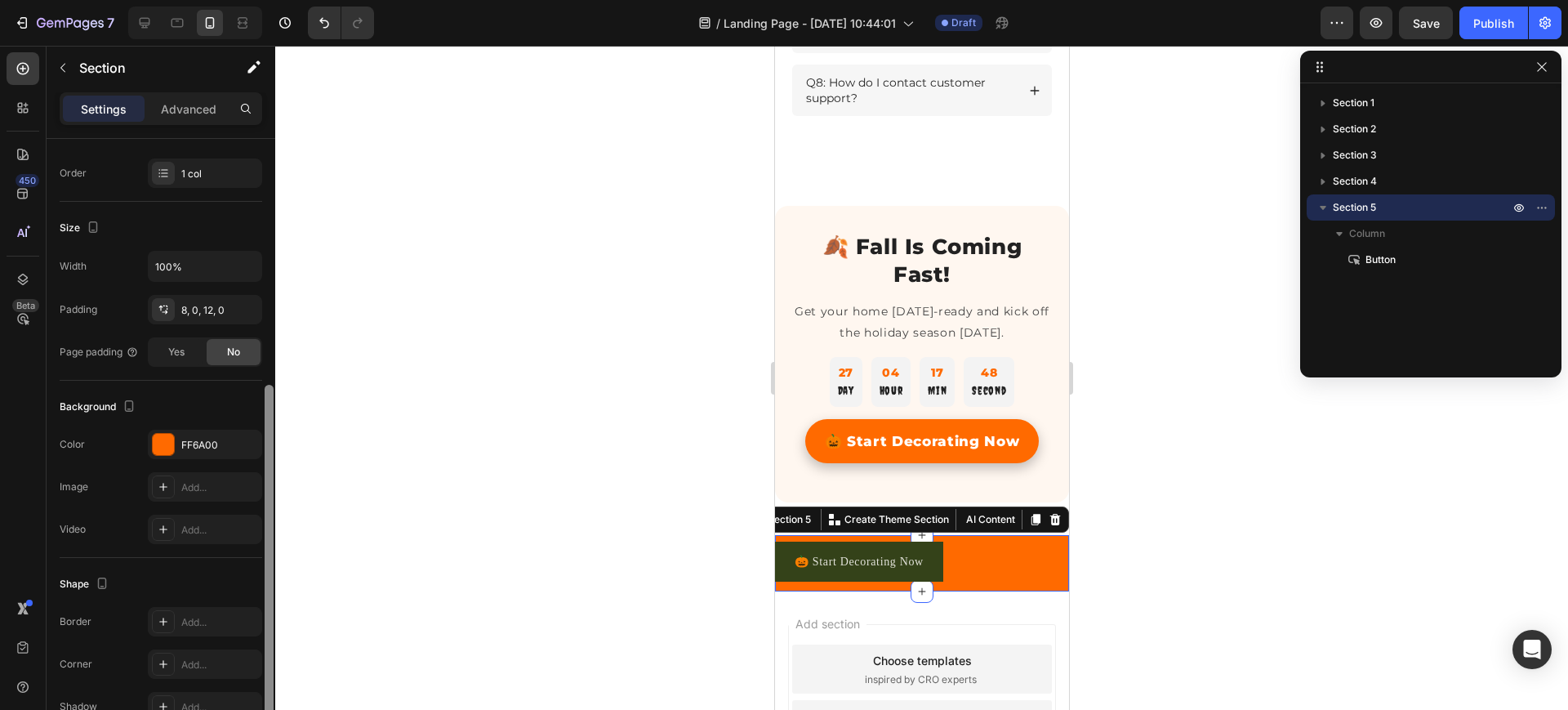
scroll to position [301, 0]
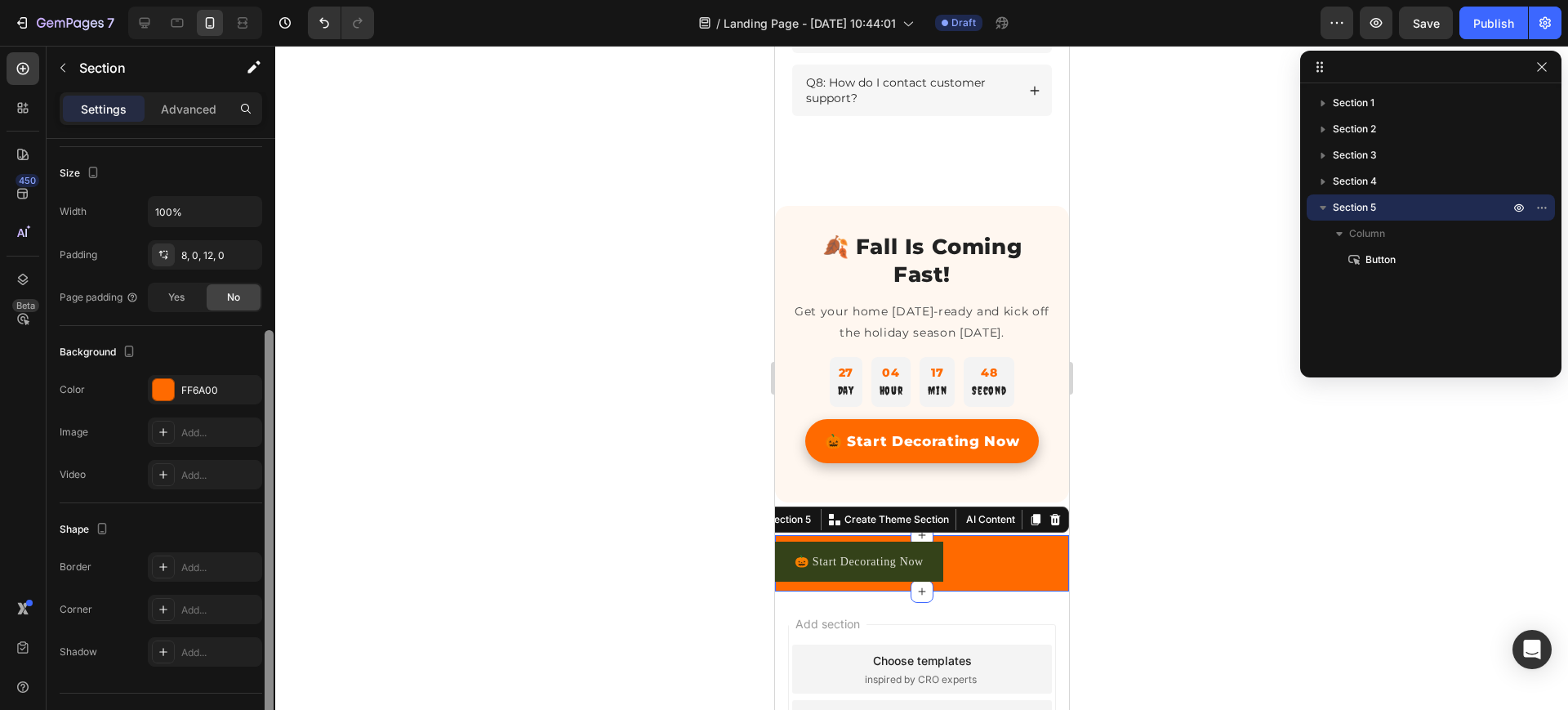
drag, startPoint x: 270, startPoint y: 437, endPoint x: 241, endPoint y: 633, distance: 198.1
click at [241, 633] on div "Layout Column width Change ratio Fit to content 12 Columns management Order 1 c…" at bounding box center [161, 447] width 229 height 617
click at [199, 596] on div "Add..." at bounding box center [205, 609] width 114 height 30
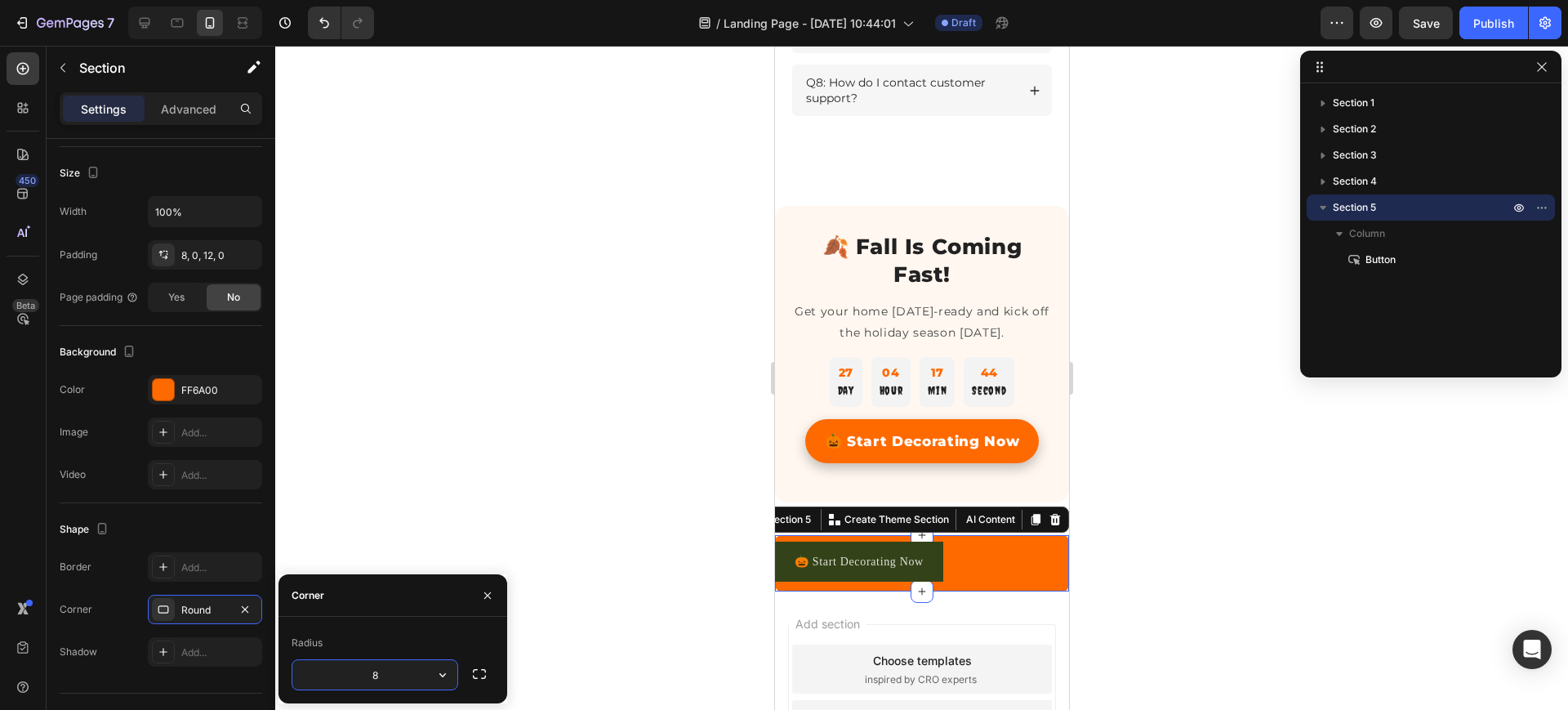
type input "0"
click at [606, 636] on div at bounding box center [922, 377] width 1293 height 664
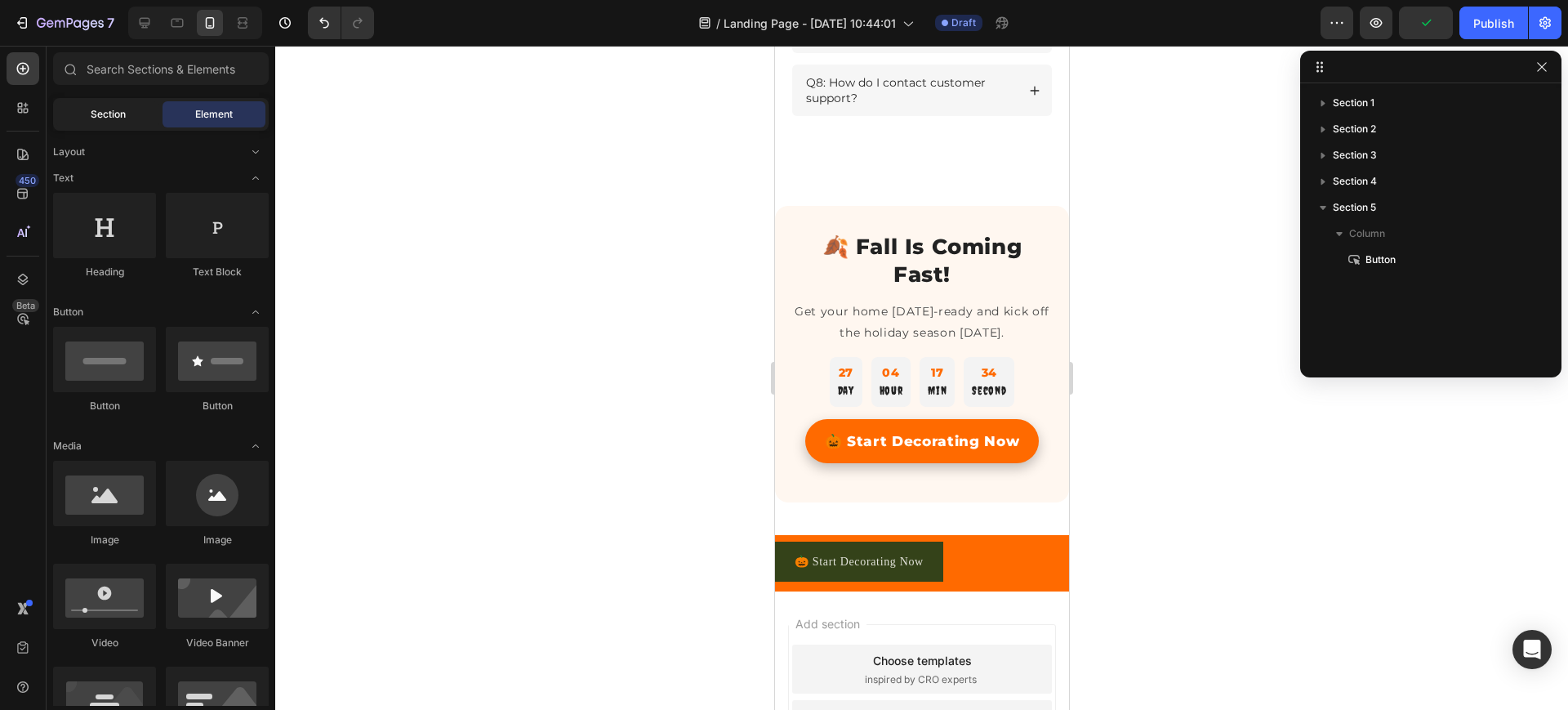
click at [97, 102] on div "Section" at bounding box center [107, 114] width 103 height 26
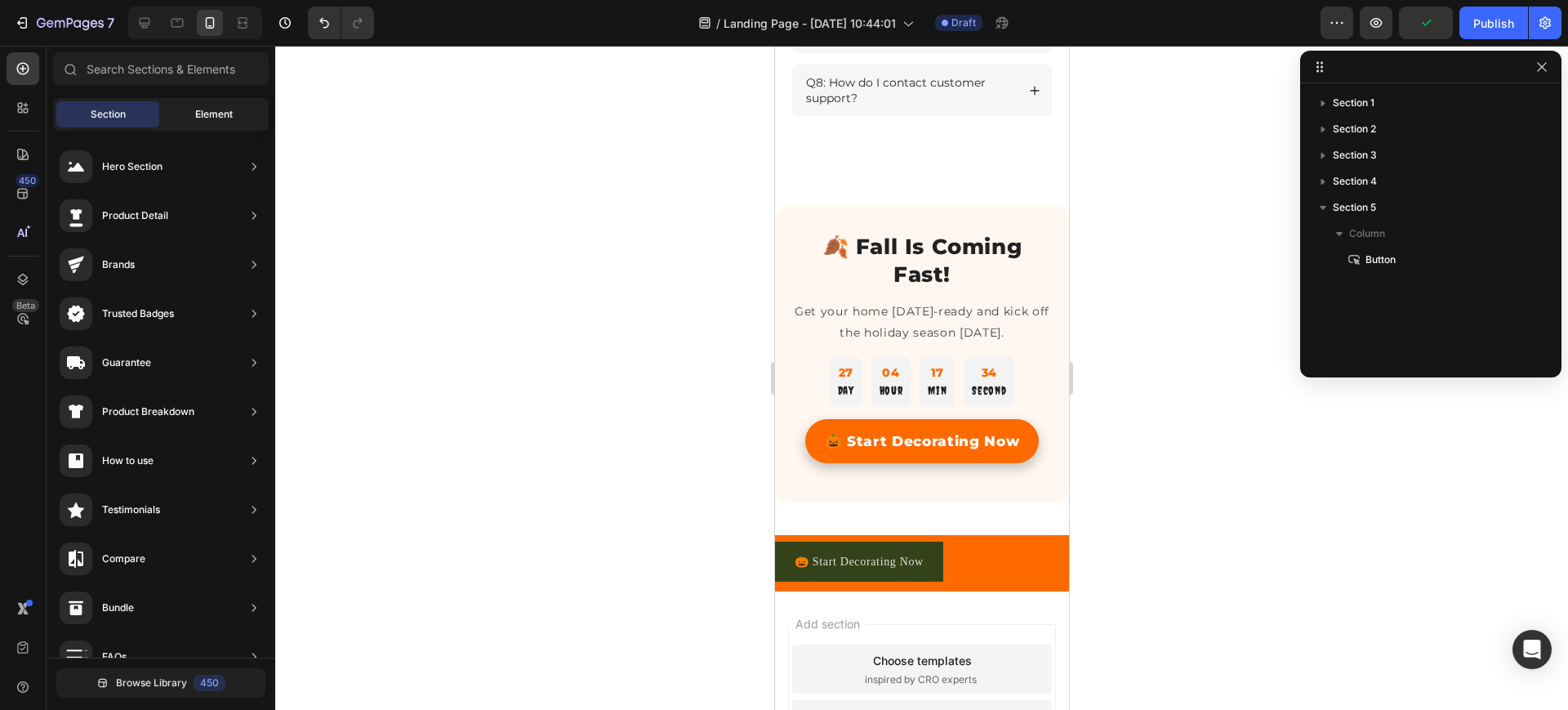
click at [200, 110] on span "Element" at bounding box center [214, 114] width 38 height 14
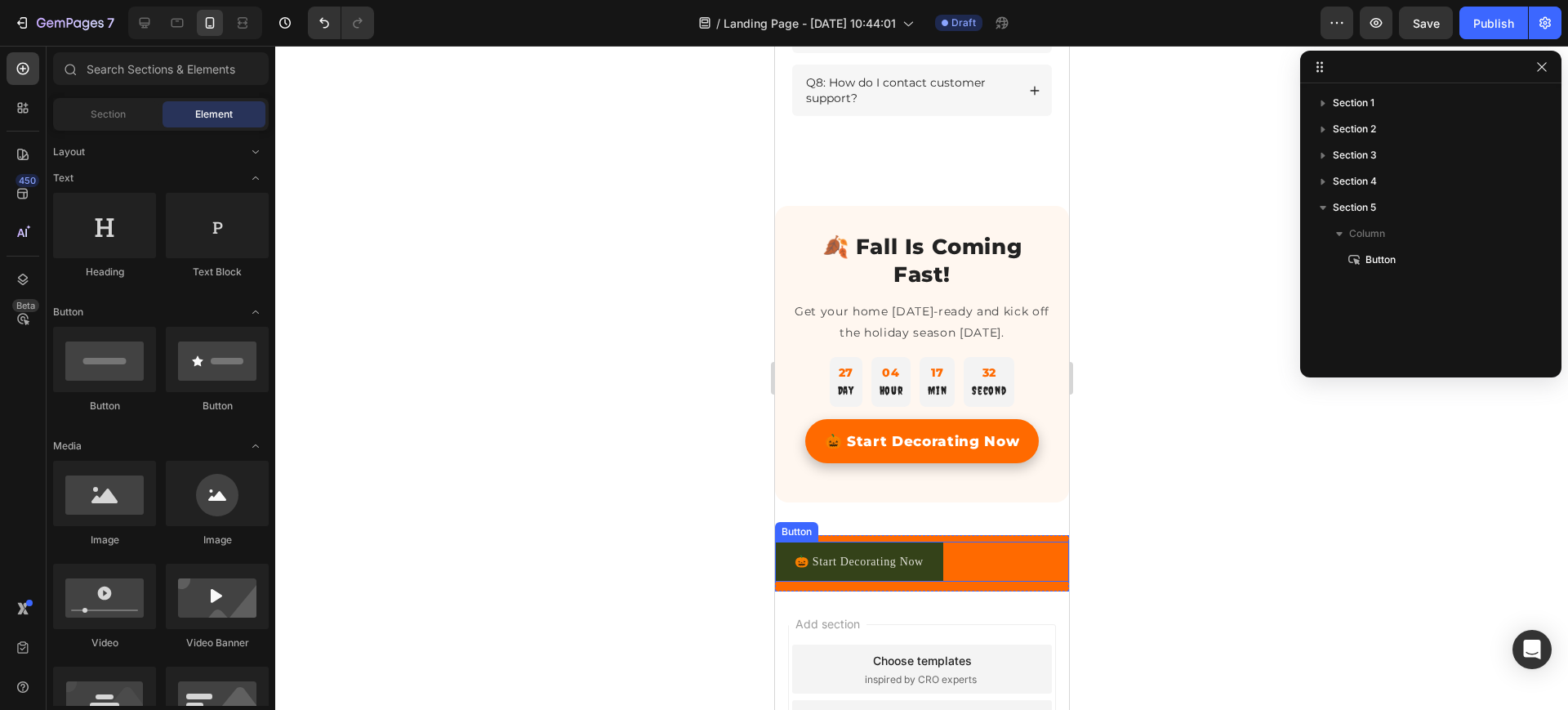
click at [1031, 555] on div "🎃 Start Decorating Now Button" at bounding box center [921, 561] width 294 height 40
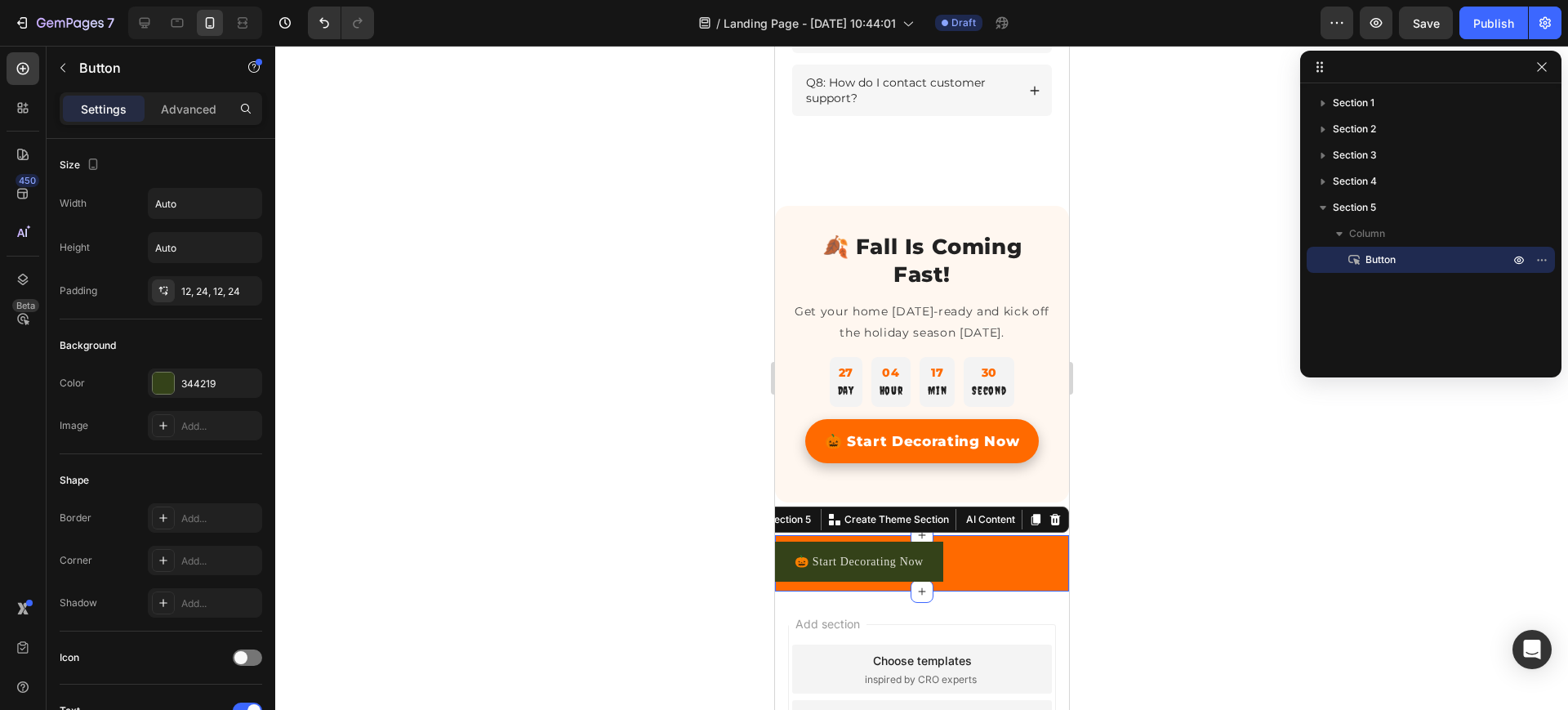
click at [1034, 551] on div "🎃 Start Decorating Now Button Section 5 You can create reusable sections Create…" at bounding box center [921, 562] width 294 height 56
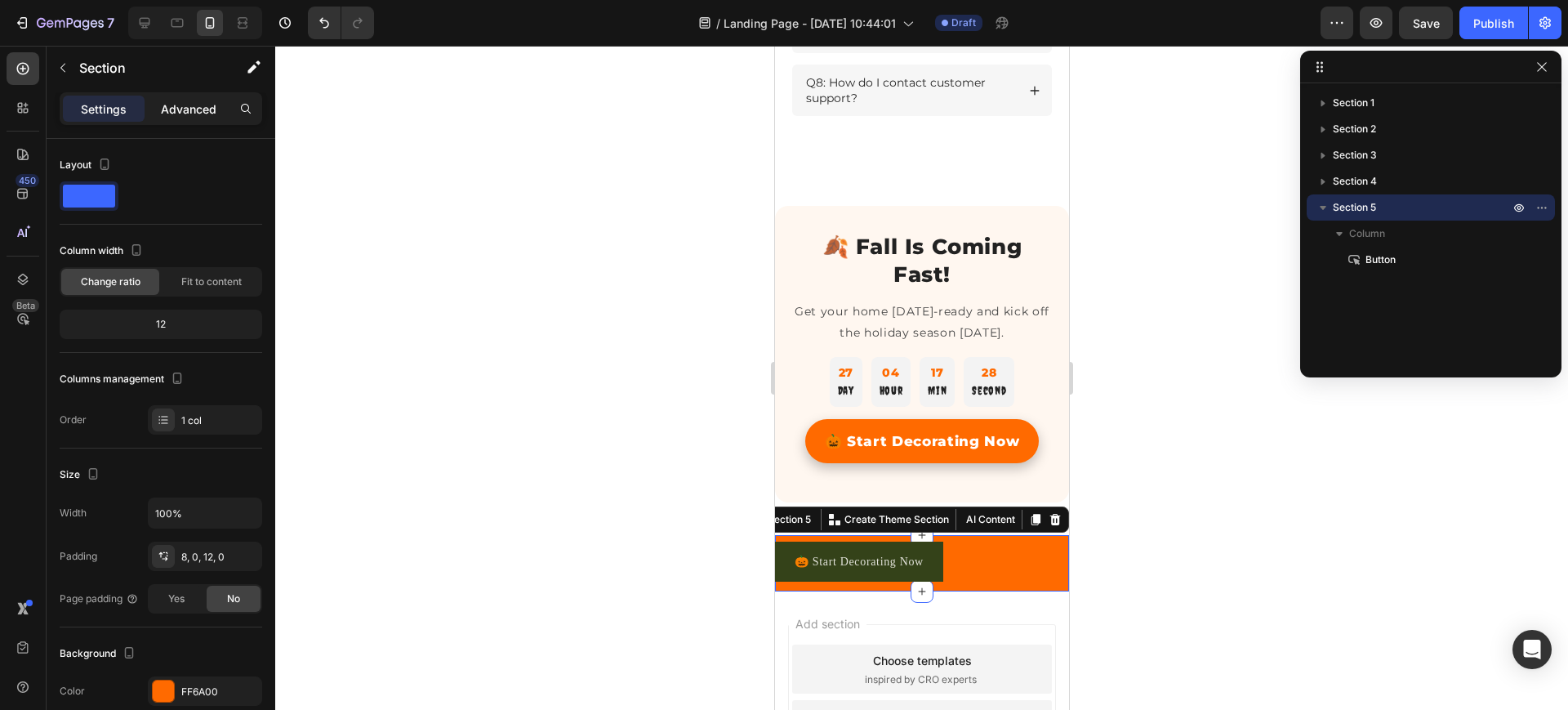
click at [197, 96] on div "Advanced" at bounding box center [188, 108] width 81 height 26
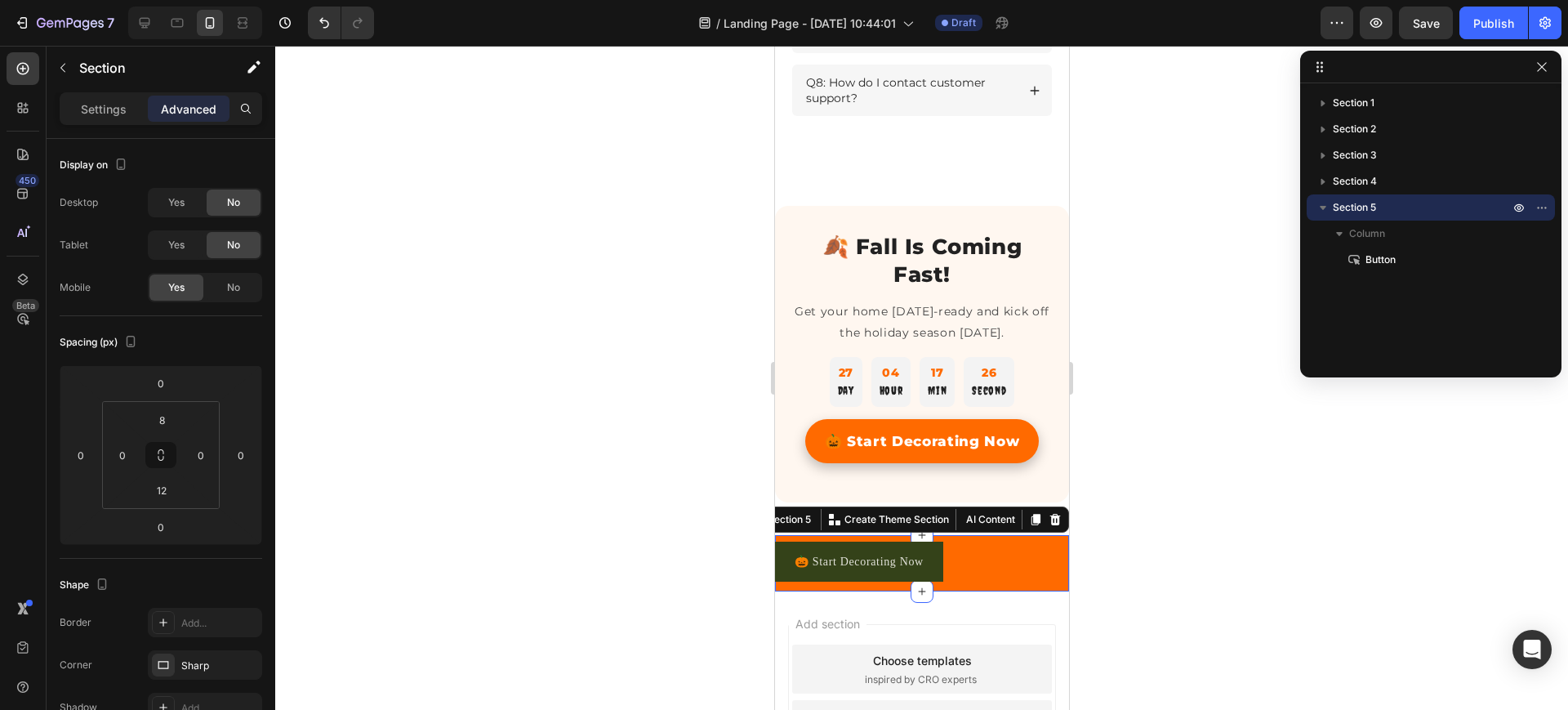
scroll to position [516, 0]
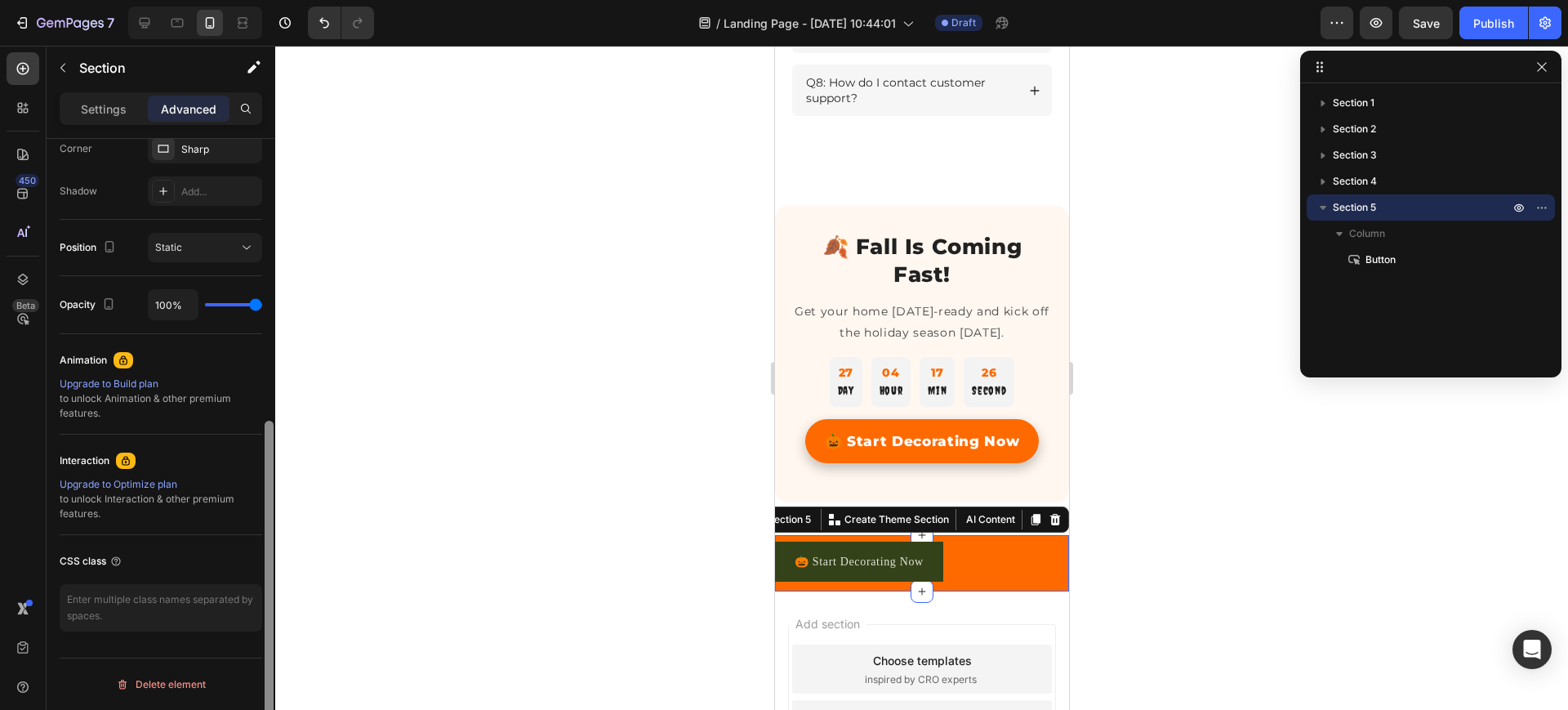
drag, startPoint x: 275, startPoint y: 268, endPoint x: 269, endPoint y: 322, distance: 54.3
click at [269, 322] on div at bounding box center [269, 447] width 13 height 617
click at [100, 100] on p "Settings" at bounding box center [103, 108] width 46 height 17
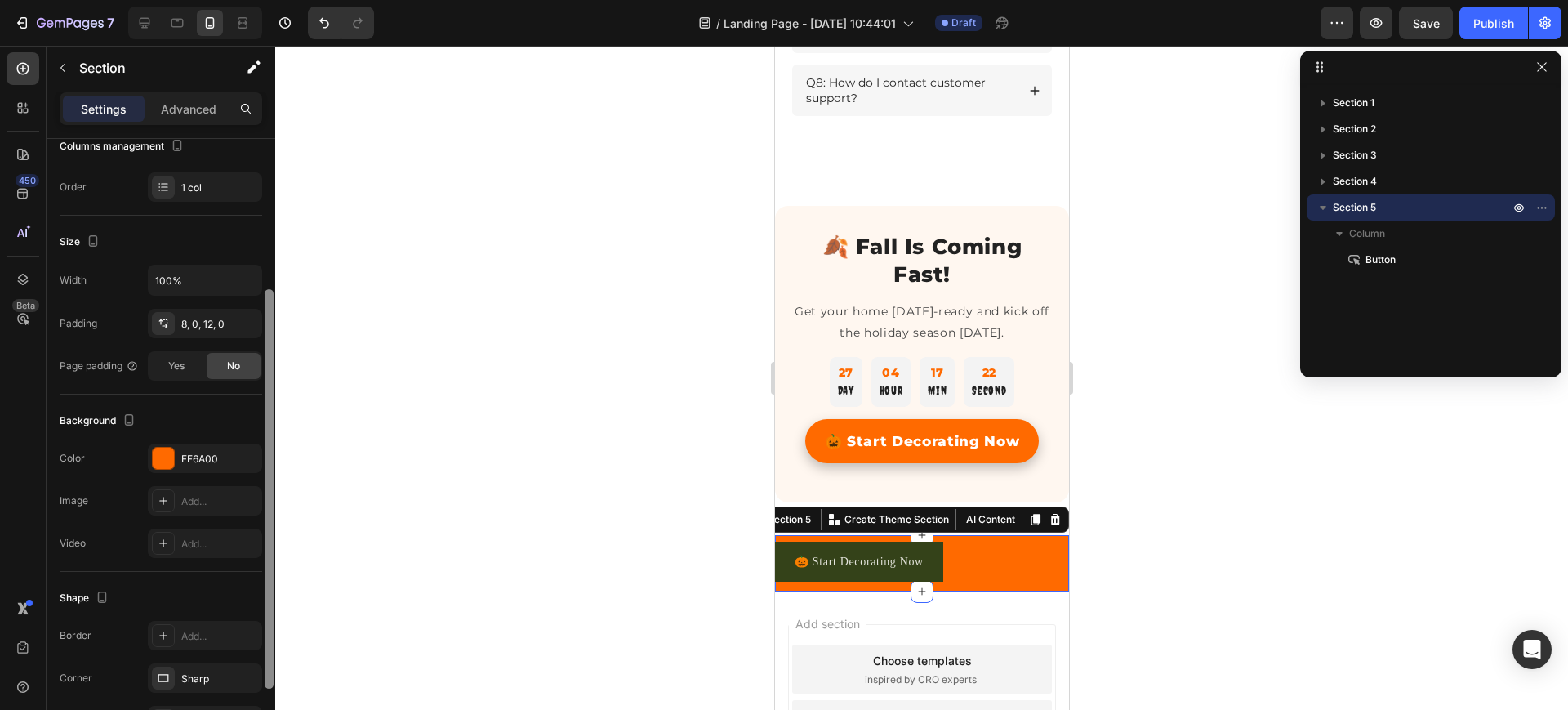
scroll to position [336, 0]
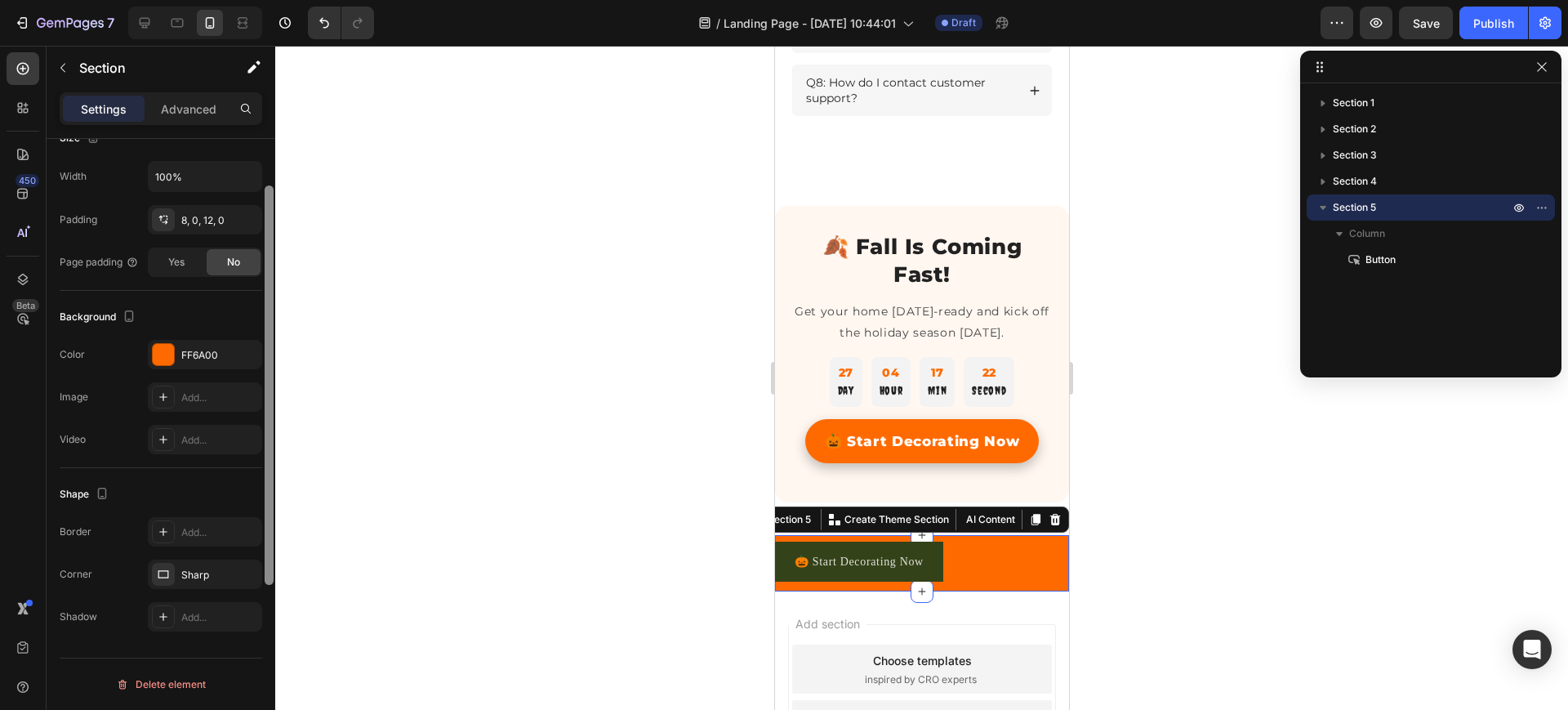
drag, startPoint x: 271, startPoint y: 490, endPoint x: 258, endPoint y: 497, distance: 14.8
click at [258, 497] on div "Layout Column width Change ratio Fit to content 12 Columns management Order 1 c…" at bounding box center [161, 447] width 229 height 617
click at [190, 97] on div "Advanced" at bounding box center [188, 108] width 81 height 26
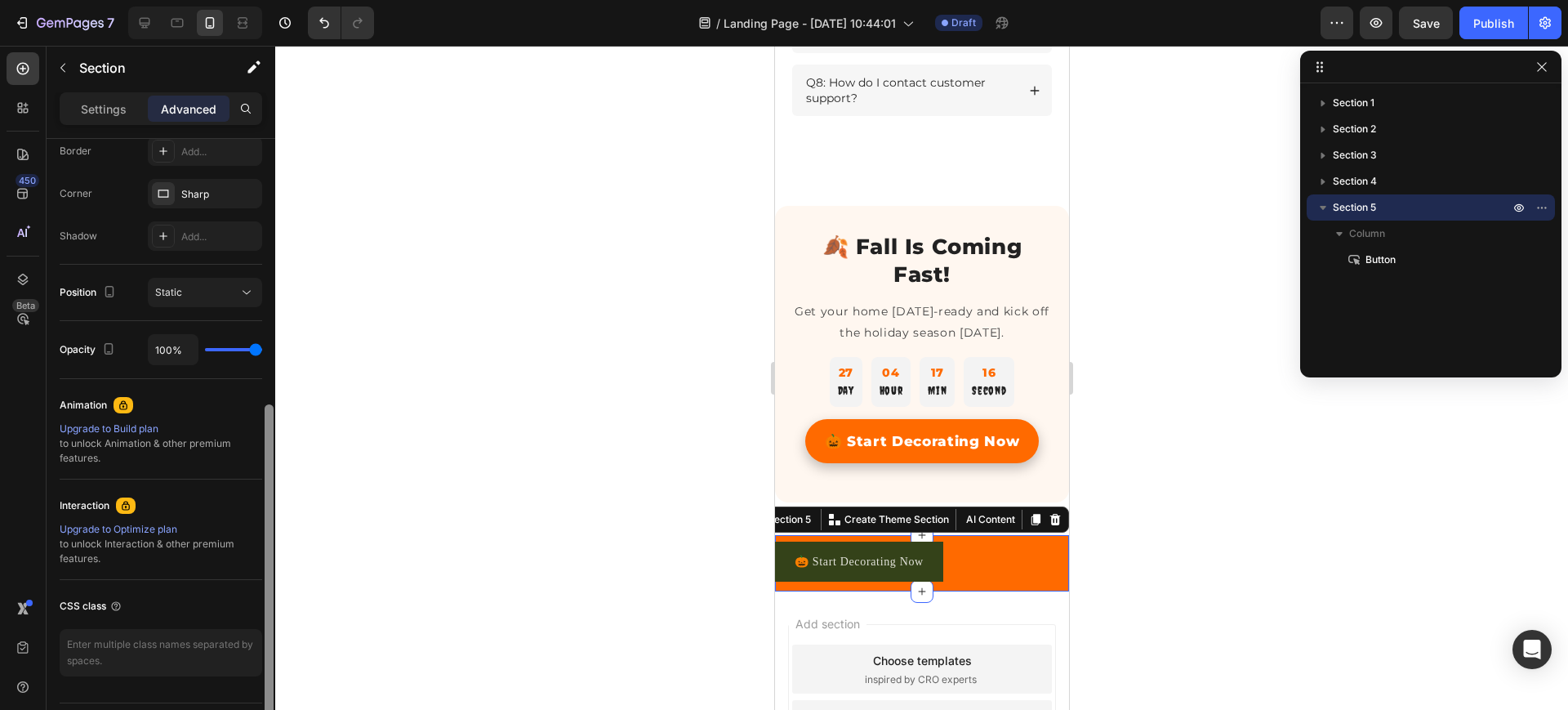
scroll to position [493, 0]
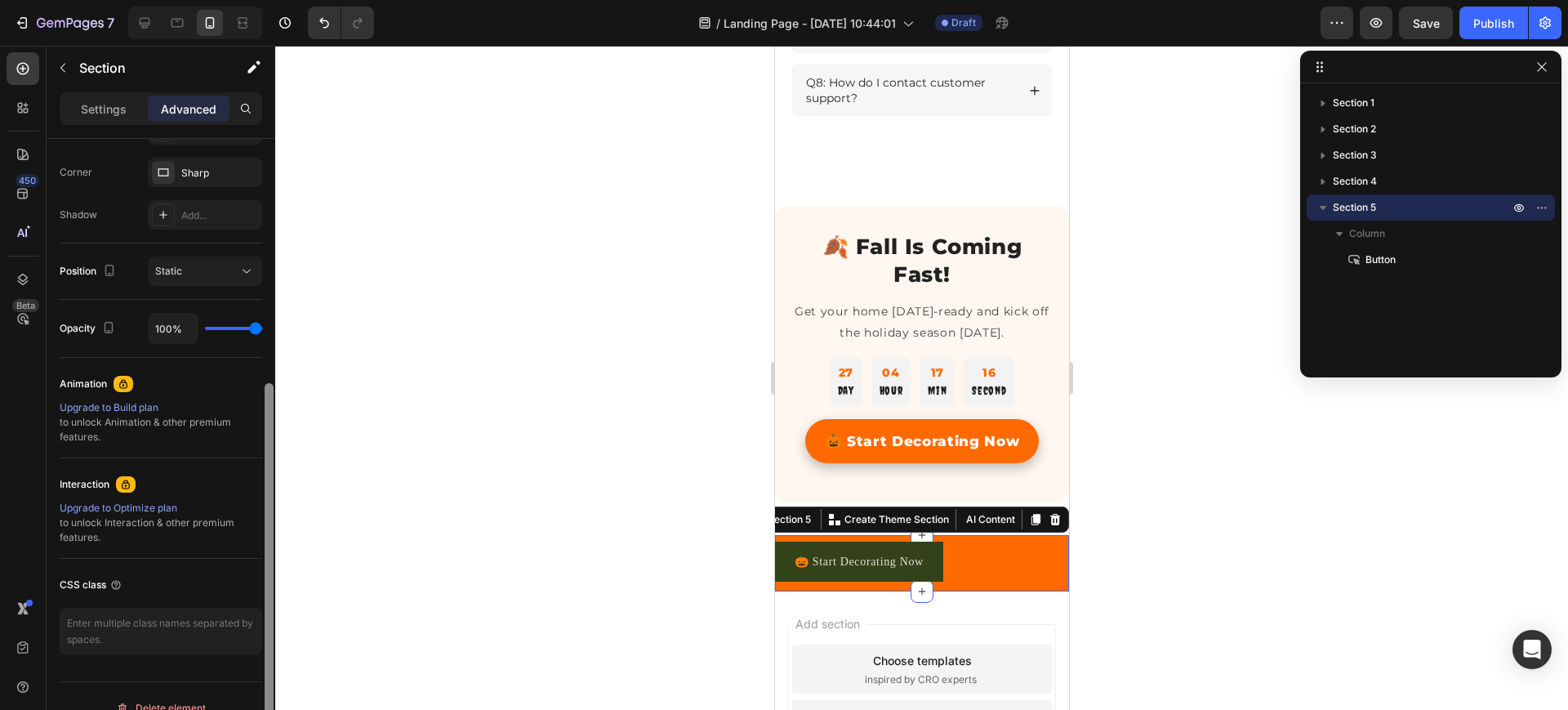
drag, startPoint x: 267, startPoint y: 388, endPoint x: 248, endPoint y: 473, distance: 87.1
click at [248, 473] on div "Display on Desktop Yes No Tablet Yes No Mobile Yes No Spacing (px) 0 0 0 0 8 0 …" at bounding box center [161, 447] width 229 height 617
click at [241, 264] on icon at bounding box center [247, 271] width 16 height 16
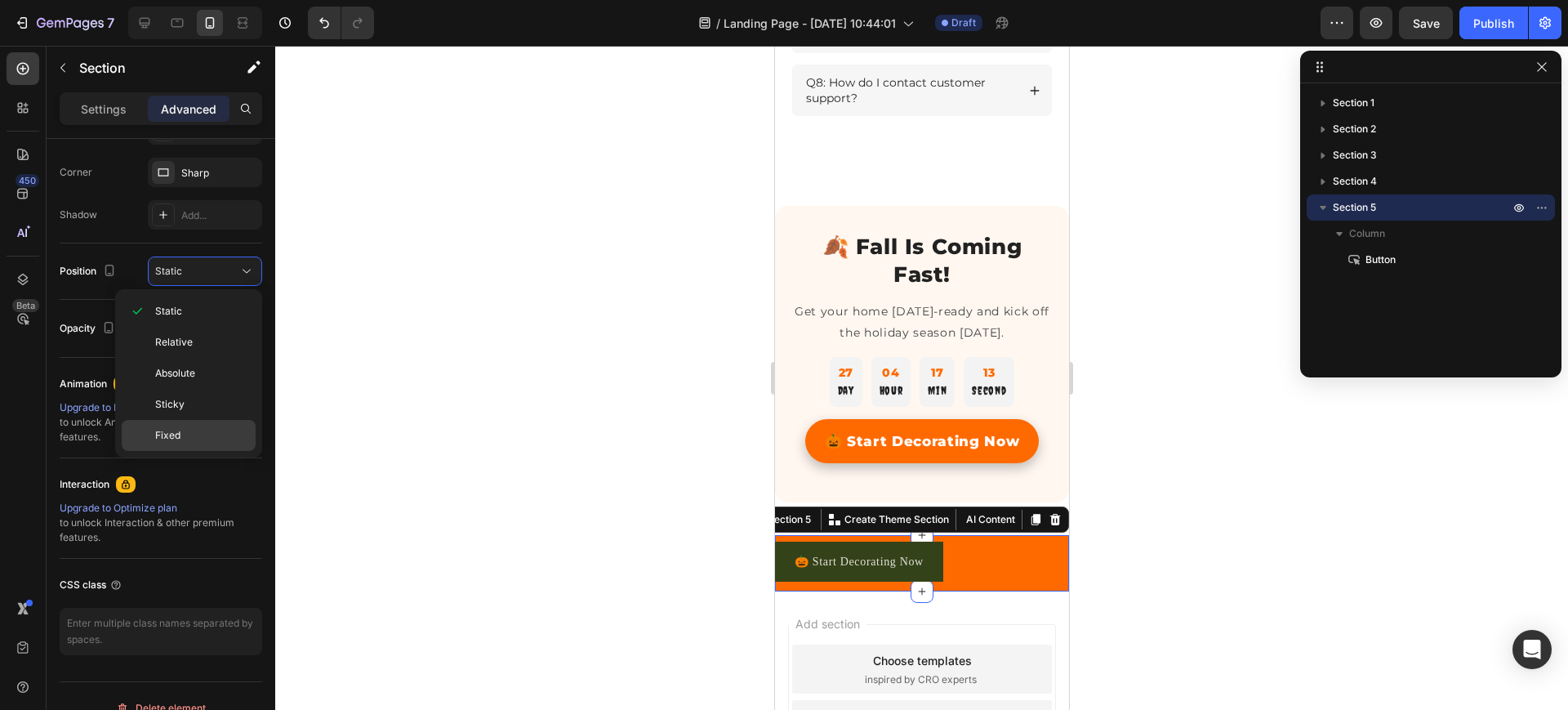
click at [176, 428] on span "Fixed" at bounding box center [168, 435] width 25 height 14
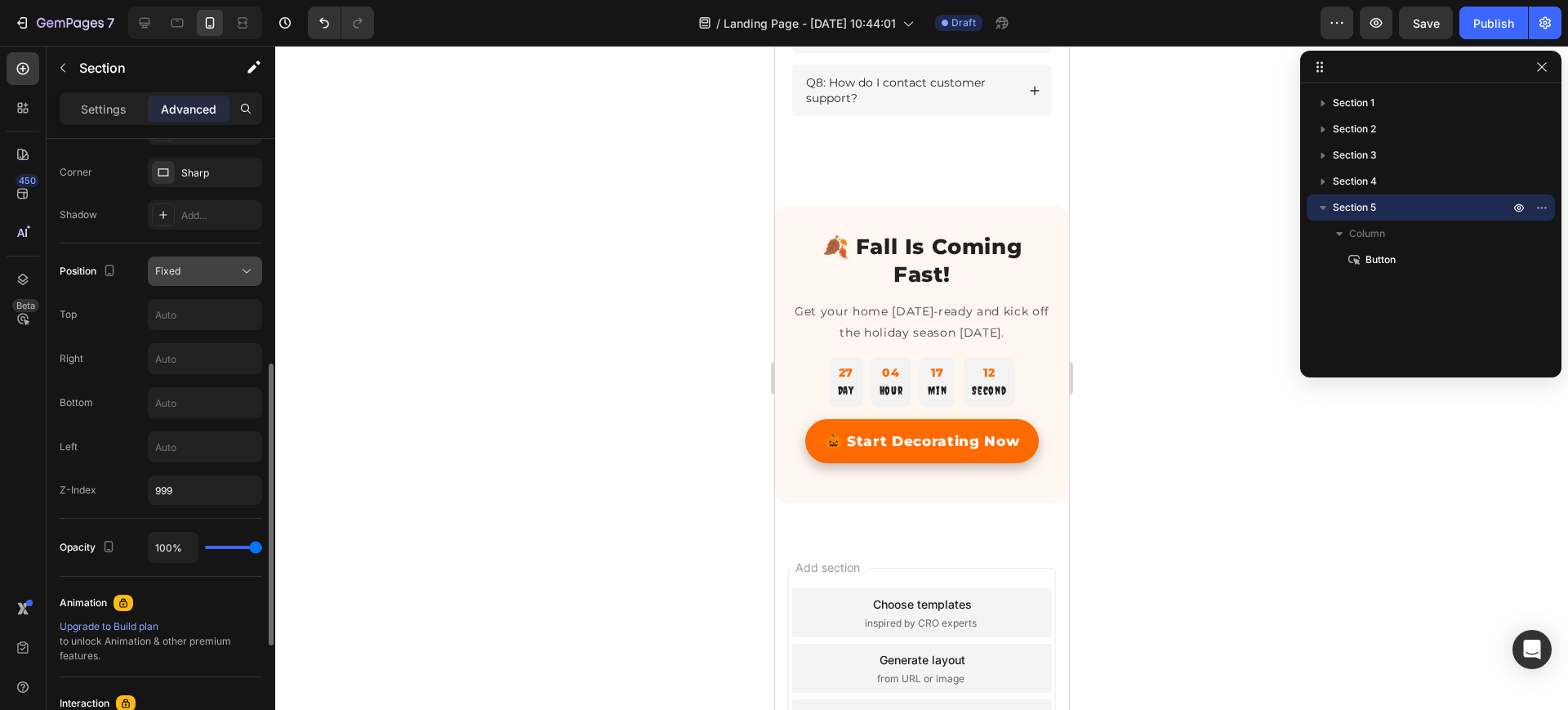
click at [202, 263] on div "Fixed" at bounding box center [205, 271] width 99 height 16
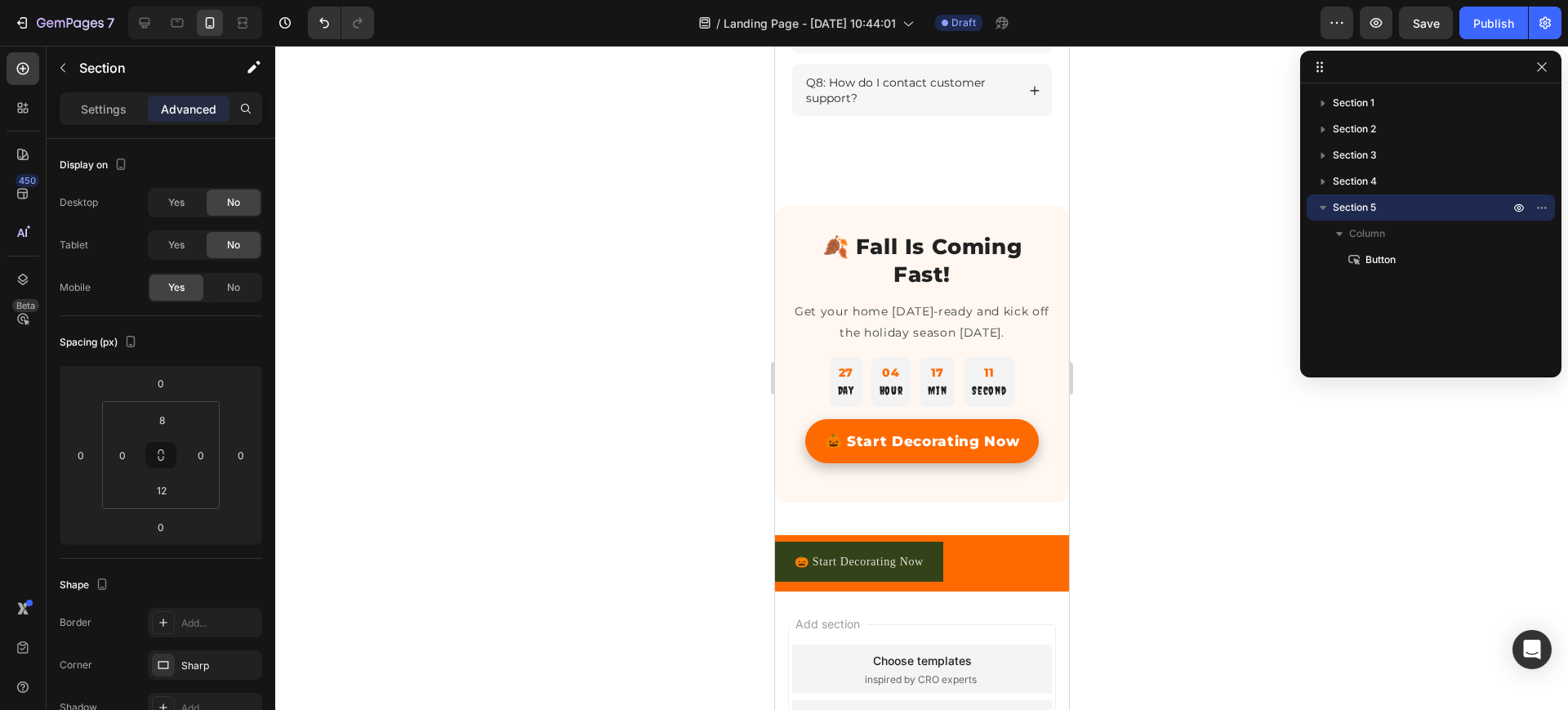
scroll to position [493, 0]
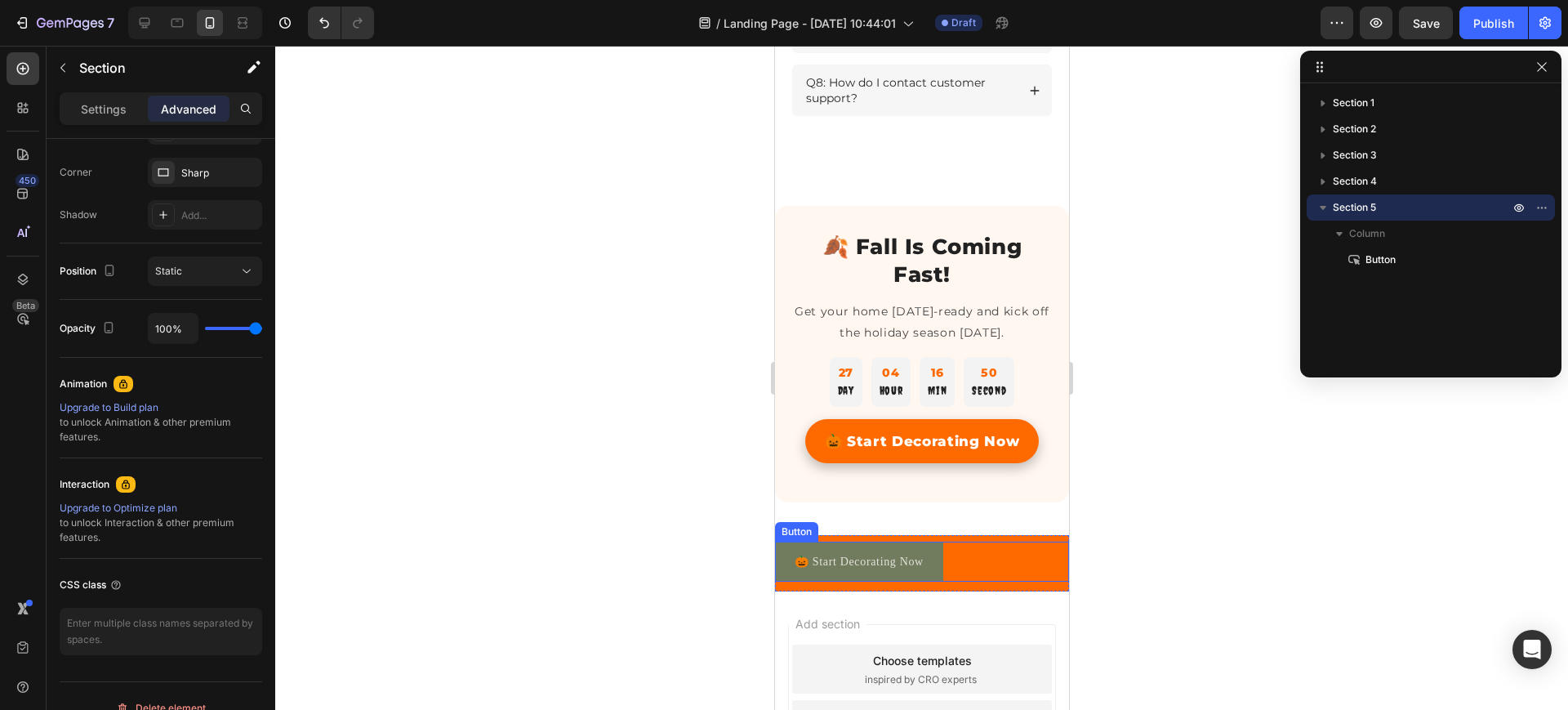
click at [780, 570] on button "🎃 Start Decorating Now" at bounding box center [859, 561] width 168 height 40
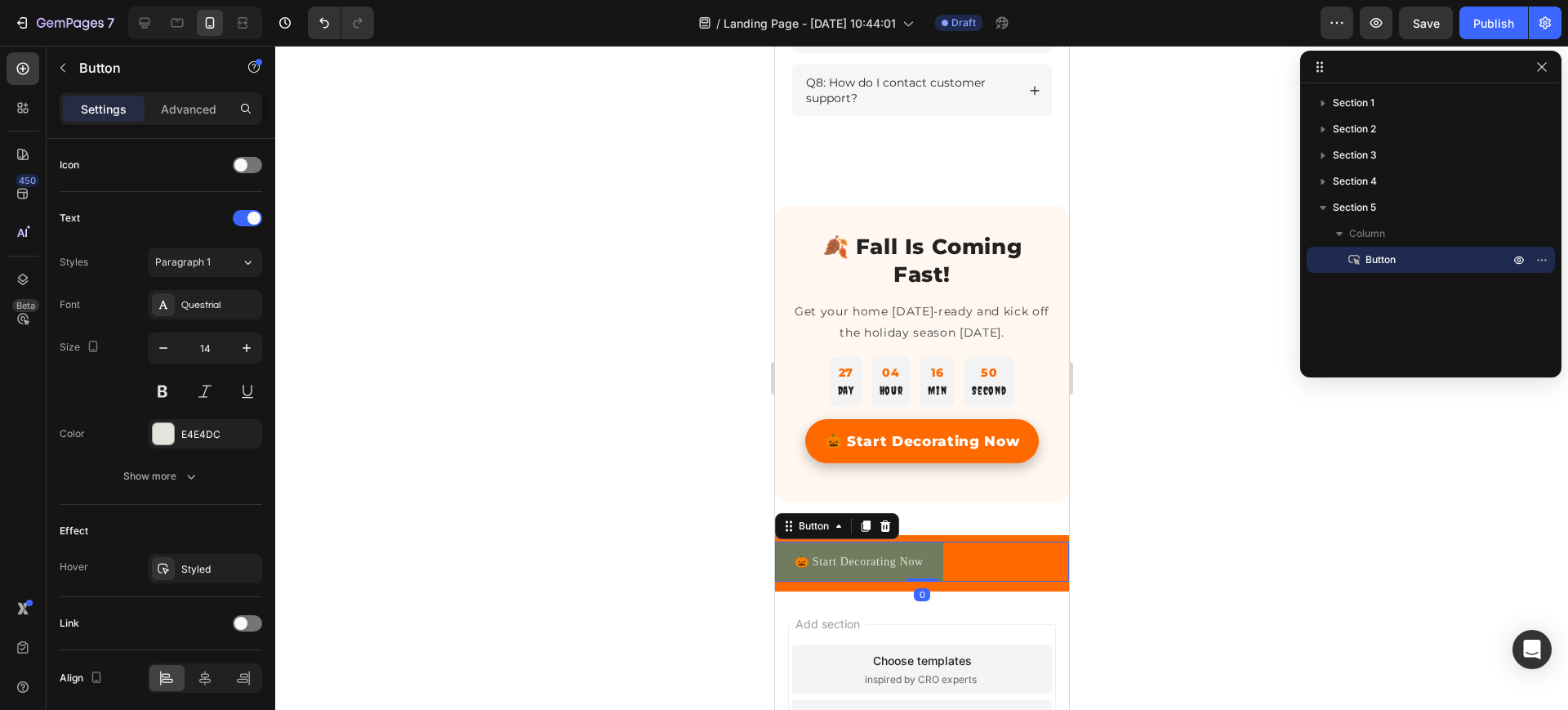
scroll to position [0, 0]
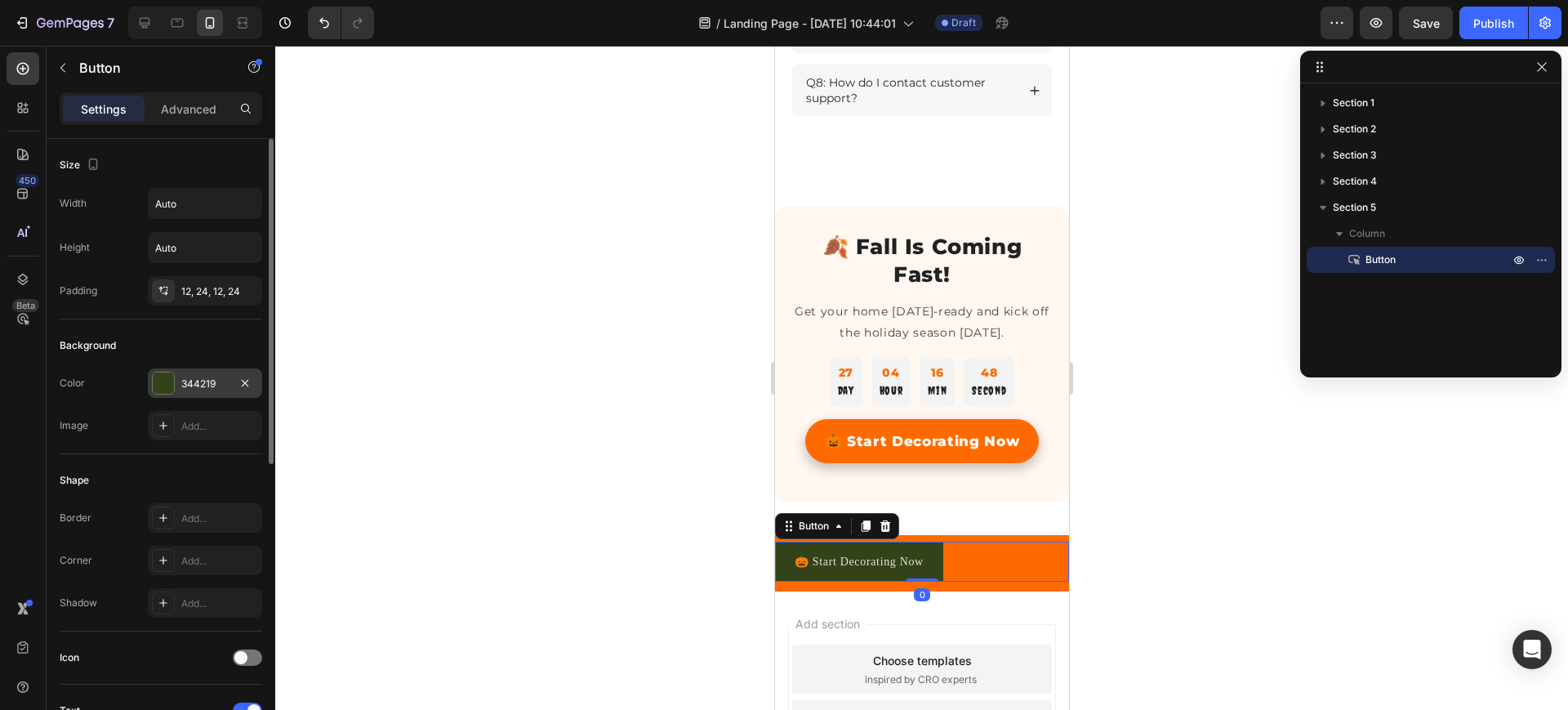
click at [198, 384] on div "344219" at bounding box center [205, 384] width 47 height 14
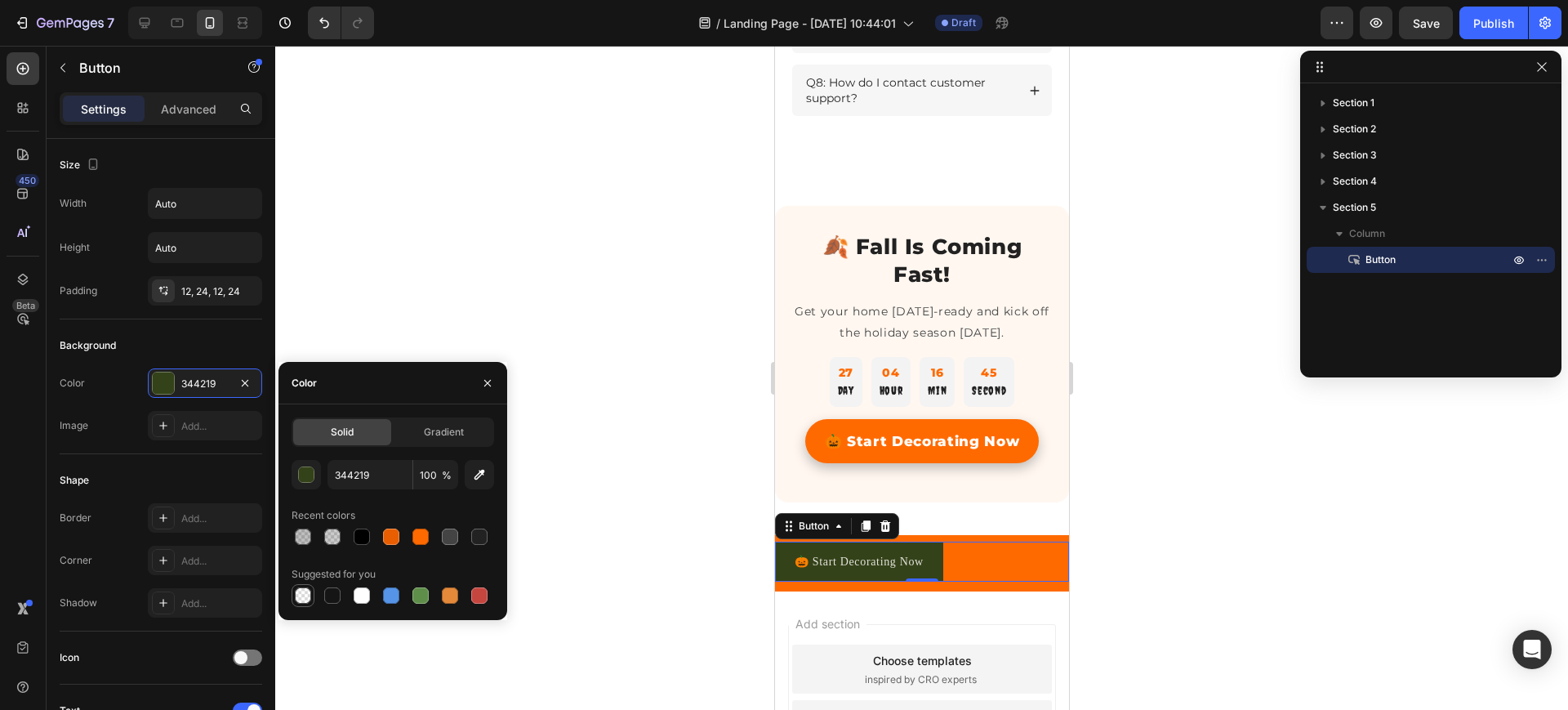
click at [298, 595] on div at bounding box center [303, 596] width 16 height 16
type input "000000"
type input "0"
click at [566, 434] on div at bounding box center [922, 377] width 1293 height 664
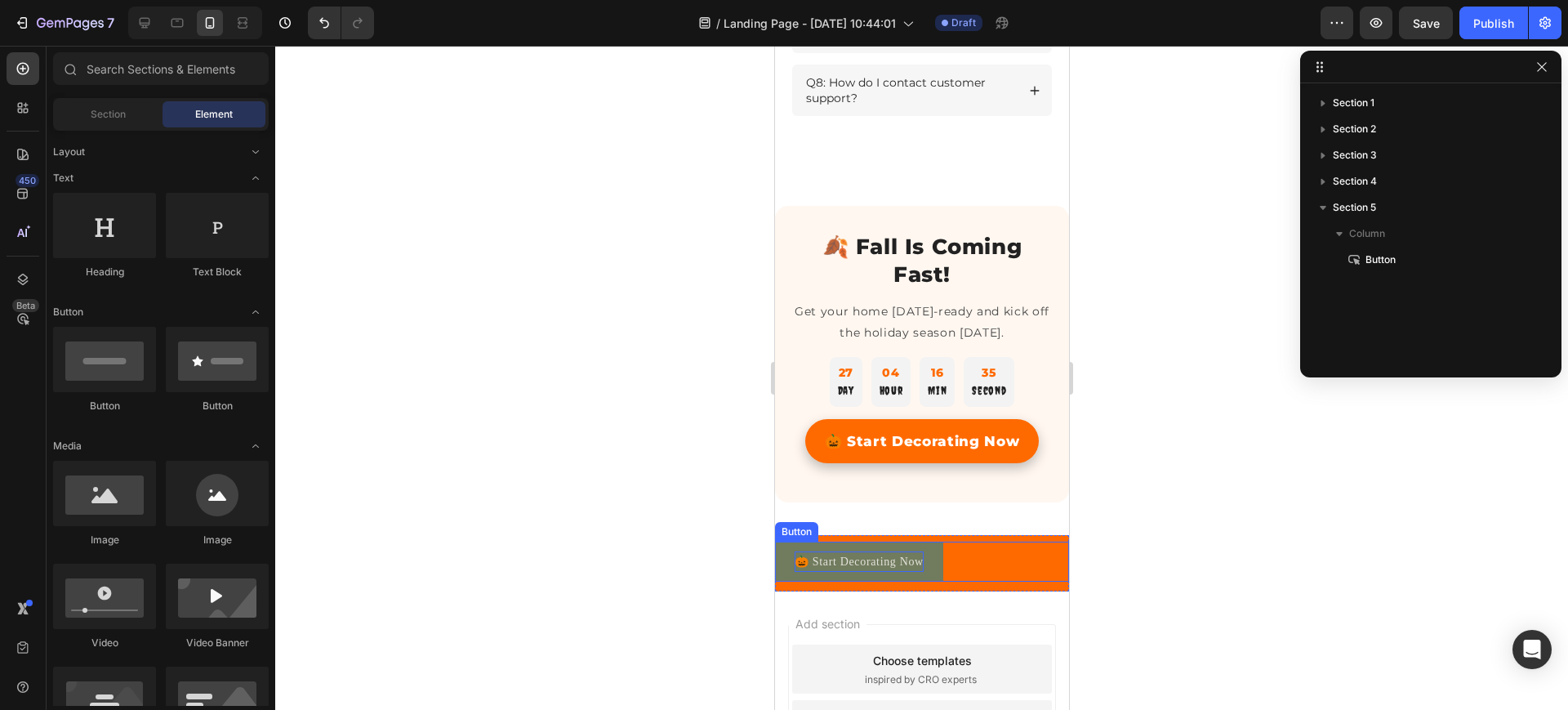
click at [842, 568] on p "🎃 Start Decorating Now" at bounding box center [859, 561] width 129 height 21
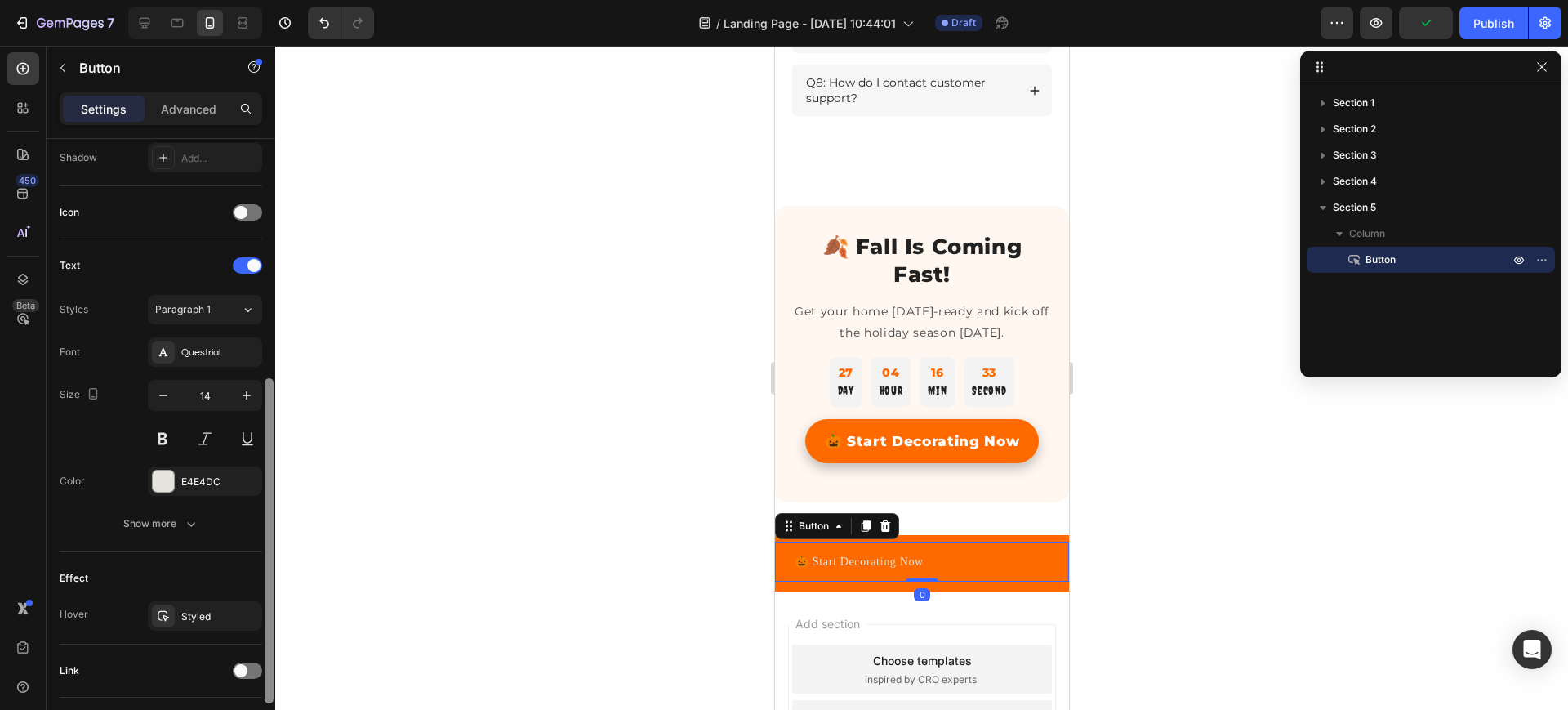
scroll to position [452, 0]
drag, startPoint x: 267, startPoint y: 306, endPoint x: 252, endPoint y: 544, distance: 238.5
click at [252, 544] on div "Size Width Auto Height Auto Padding 12, 24, 12, 24 Background Color Transparent…" at bounding box center [161, 447] width 229 height 617
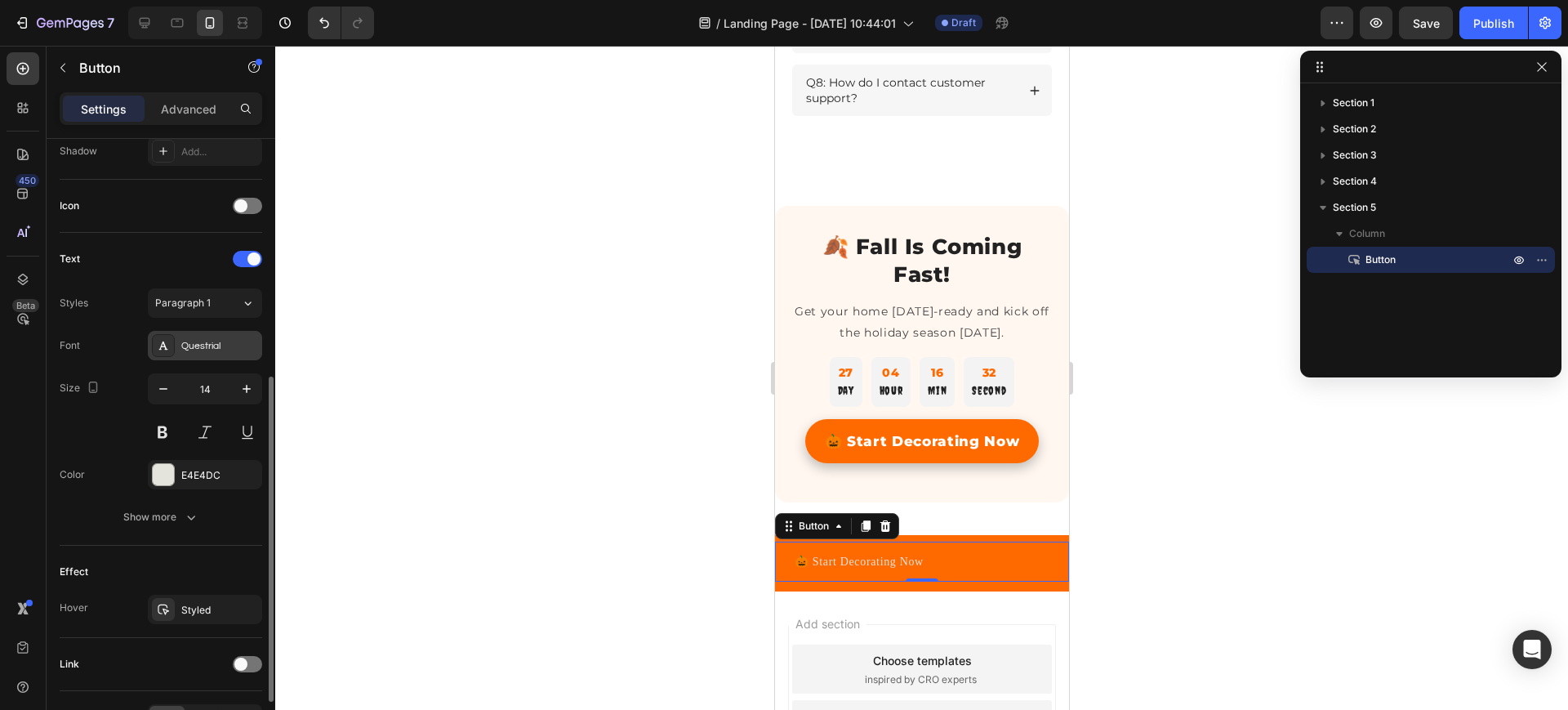
click at [198, 333] on div "Questrial" at bounding box center [205, 345] width 114 height 30
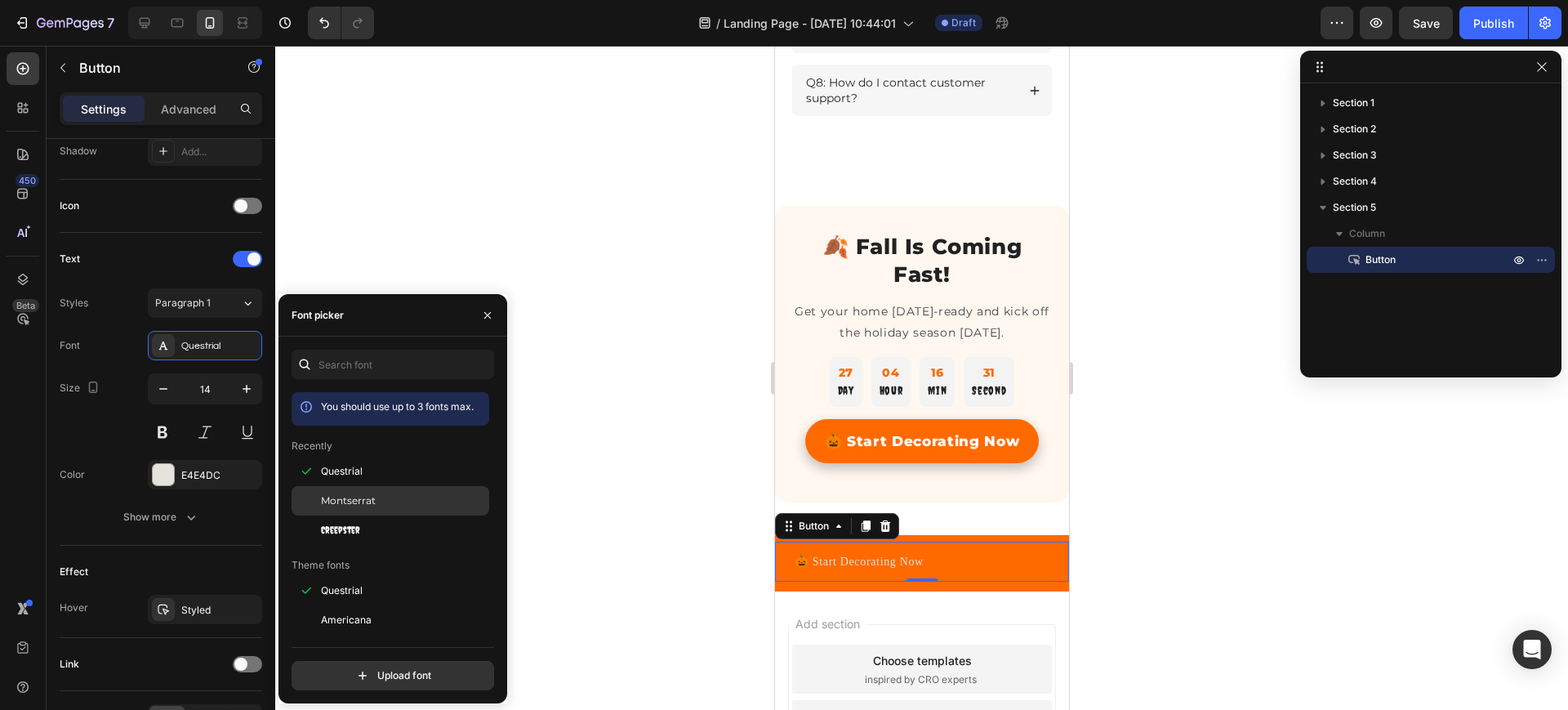
click at [341, 671] on div "Montserrat" at bounding box center [390, 685] width 198 height 30
click at [194, 469] on div "E4E4DC" at bounding box center [205, 475] width 47 height 14
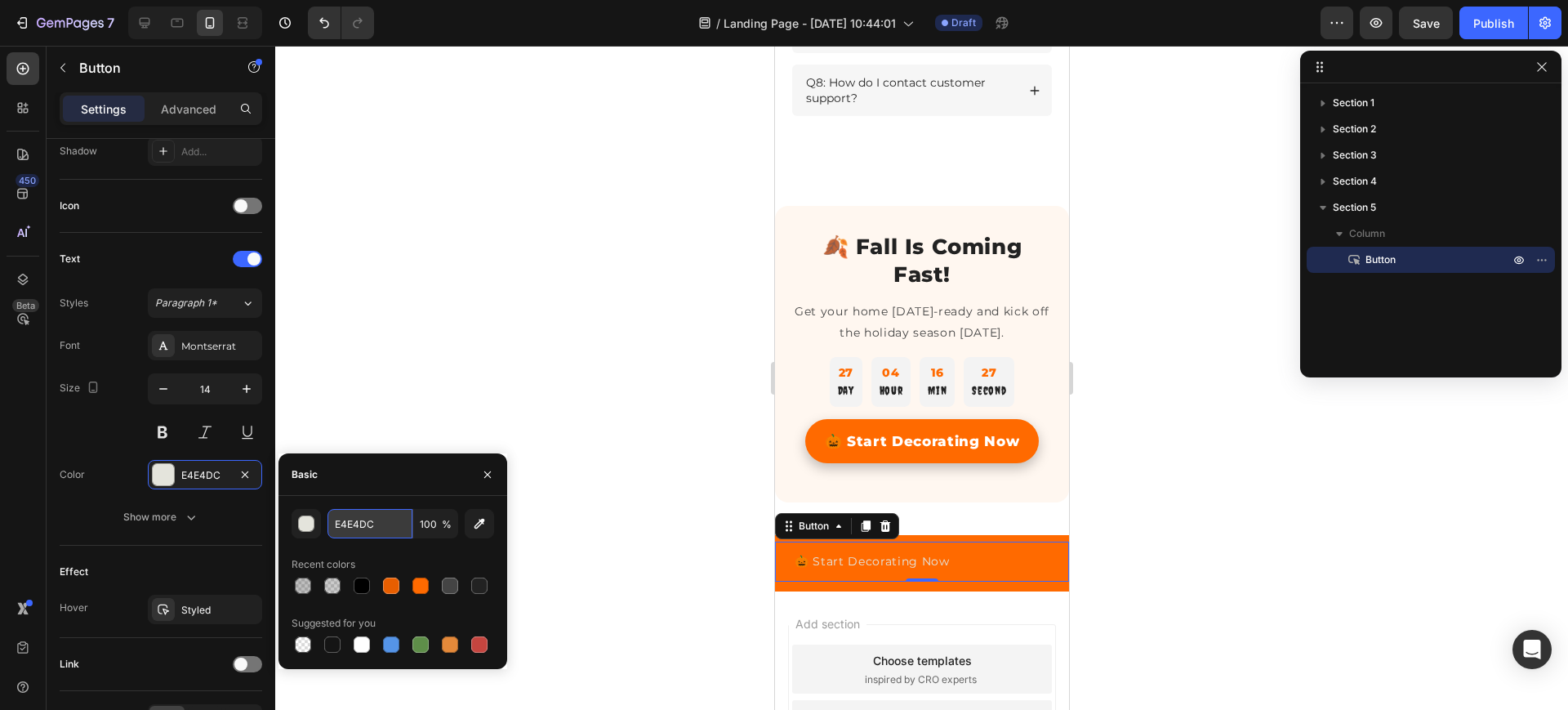
click at [343, 519] on input "E4E4DC" at bounding box center [369, 523] width 85 height 30
paste input "#FFFFFF"
click at [405, 479] on div "Basic" at bounding box center [393, 474] width 229 height 42
type input "FFFFFF"
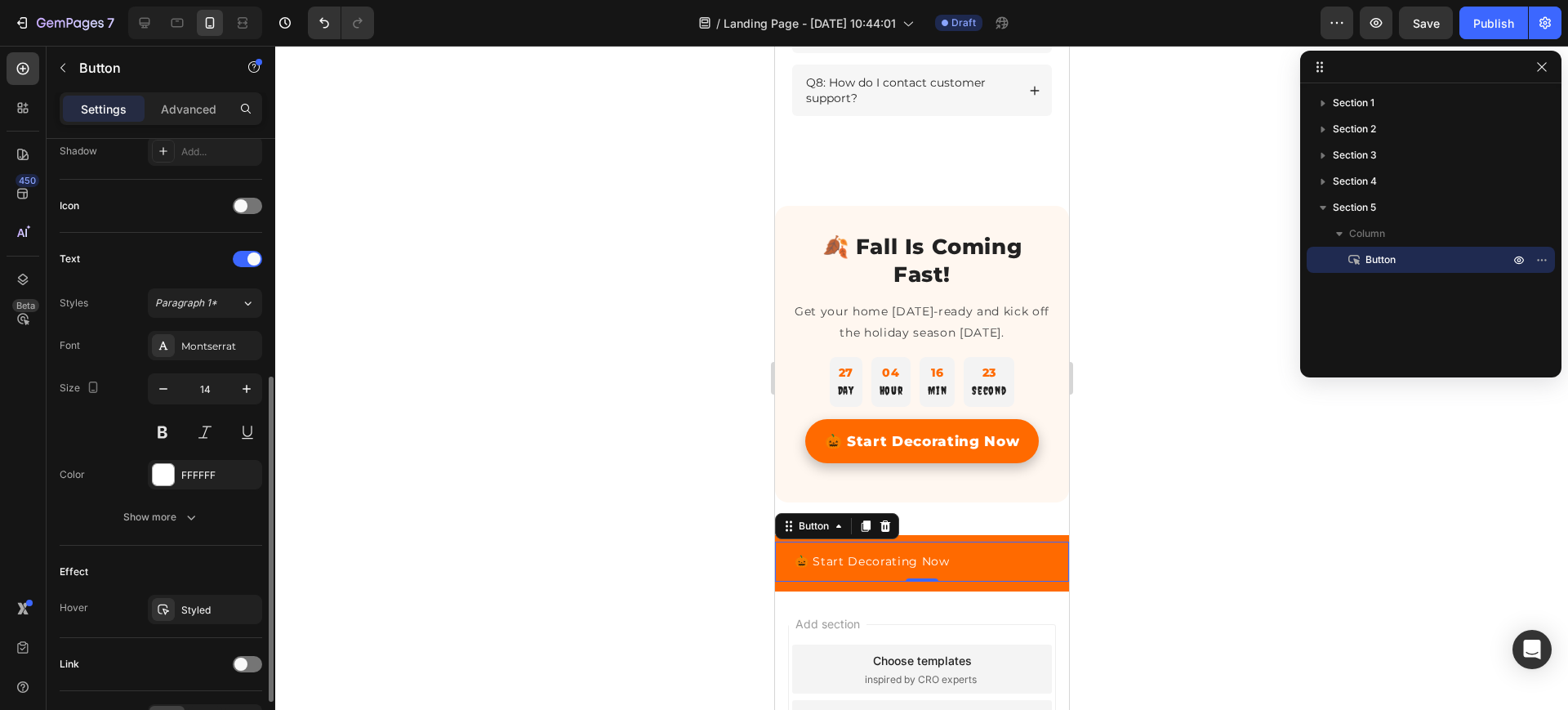
click at [136, 435] on div "Size 14" at bounding box center [161, 410] width 202 height 73
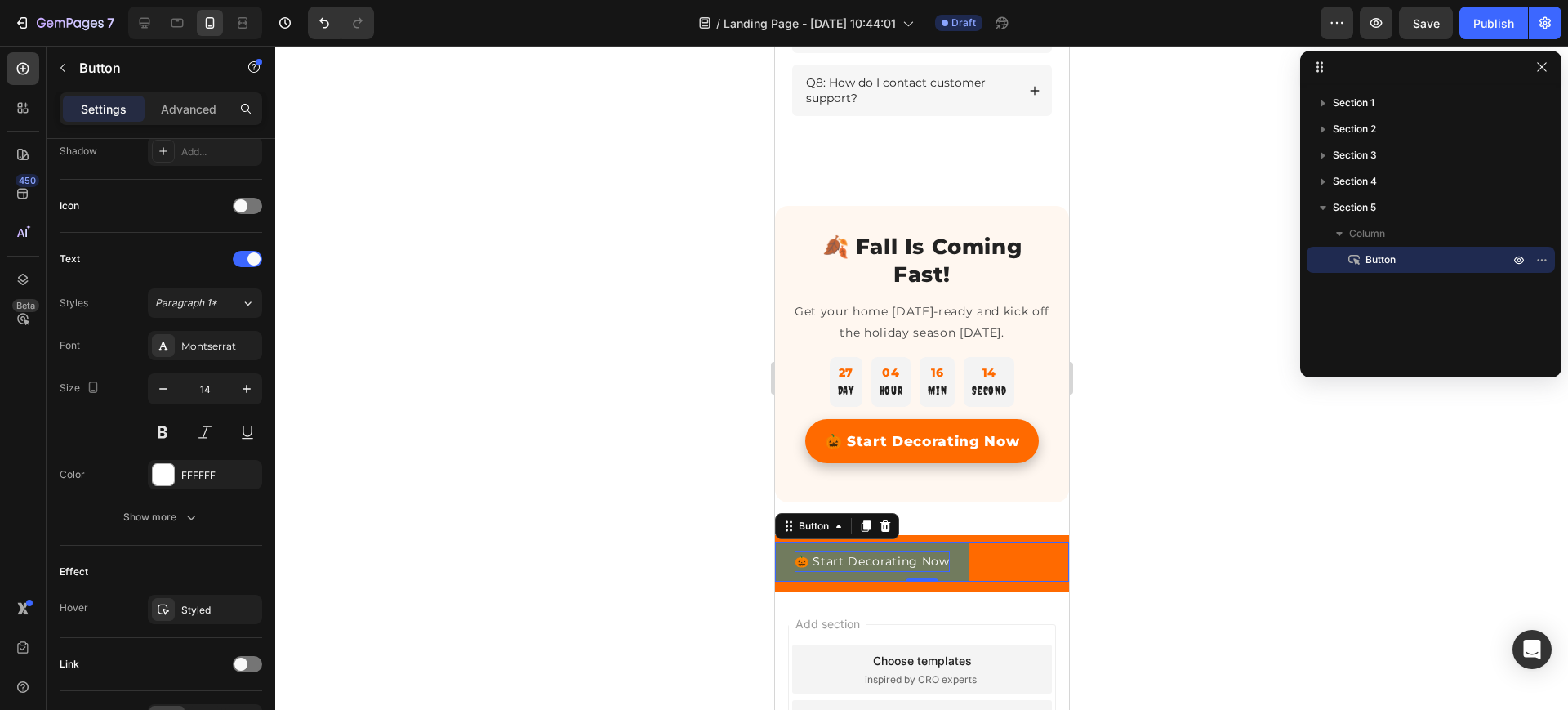
click at [843, 570] on p "🎃 Start Decorating Now" at bounding box center [872, 561] width 156 height 21
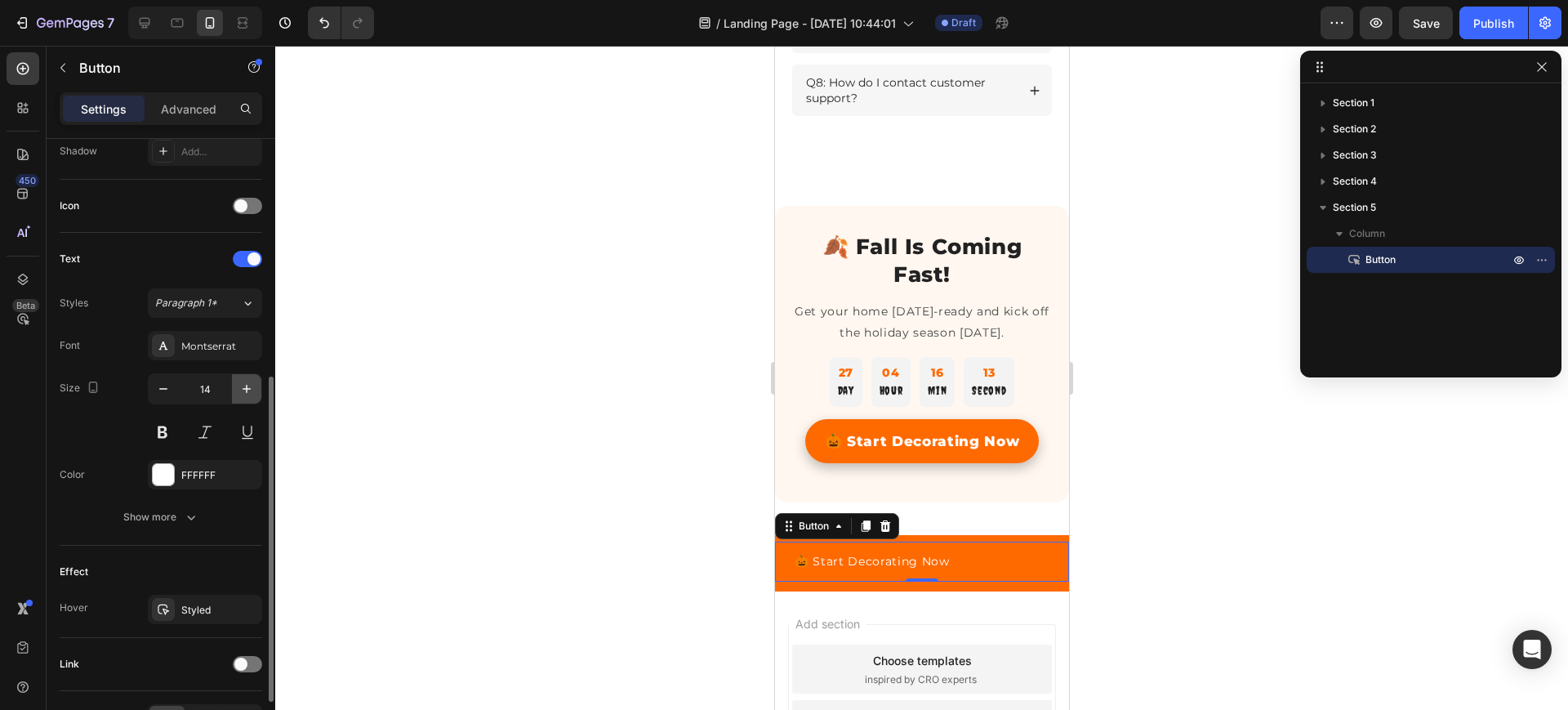
click at [249, 388] on icon "button" at bounding box center [246, 388] width 8 height 8
type input "16"
click at [160, 435] on button at bounding box center [162, 432] width 30 height 30
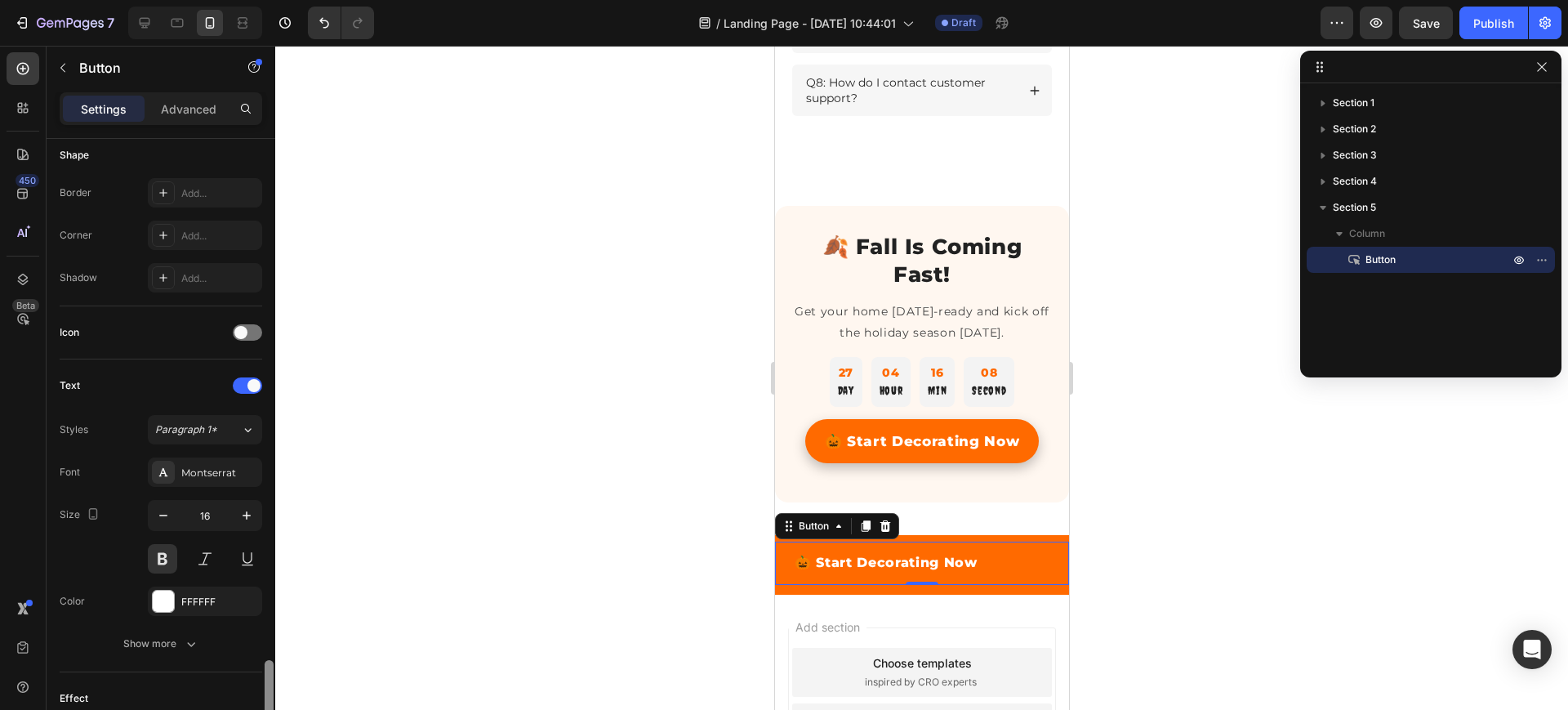
scroll to position [554, 0]
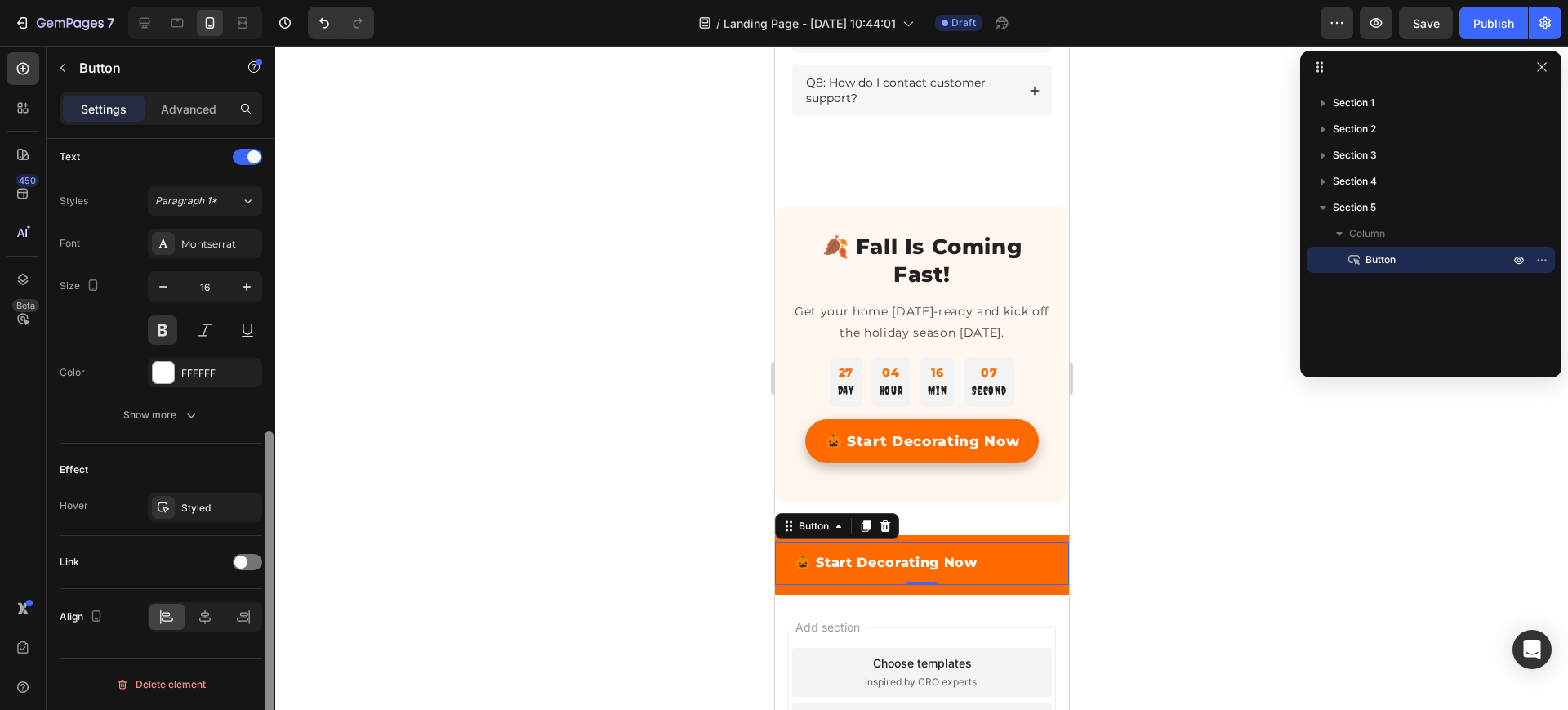
drag, startPoint x: 269, startPoint y: 406, endPoint x: 274, endPoint y: 501, distance: 95.1
click at [274, 501] on div at bounding box center [269, 447] width 13 height 617
click at [201, 614] on icon at bounding box center [205, 616] width 16 height 16
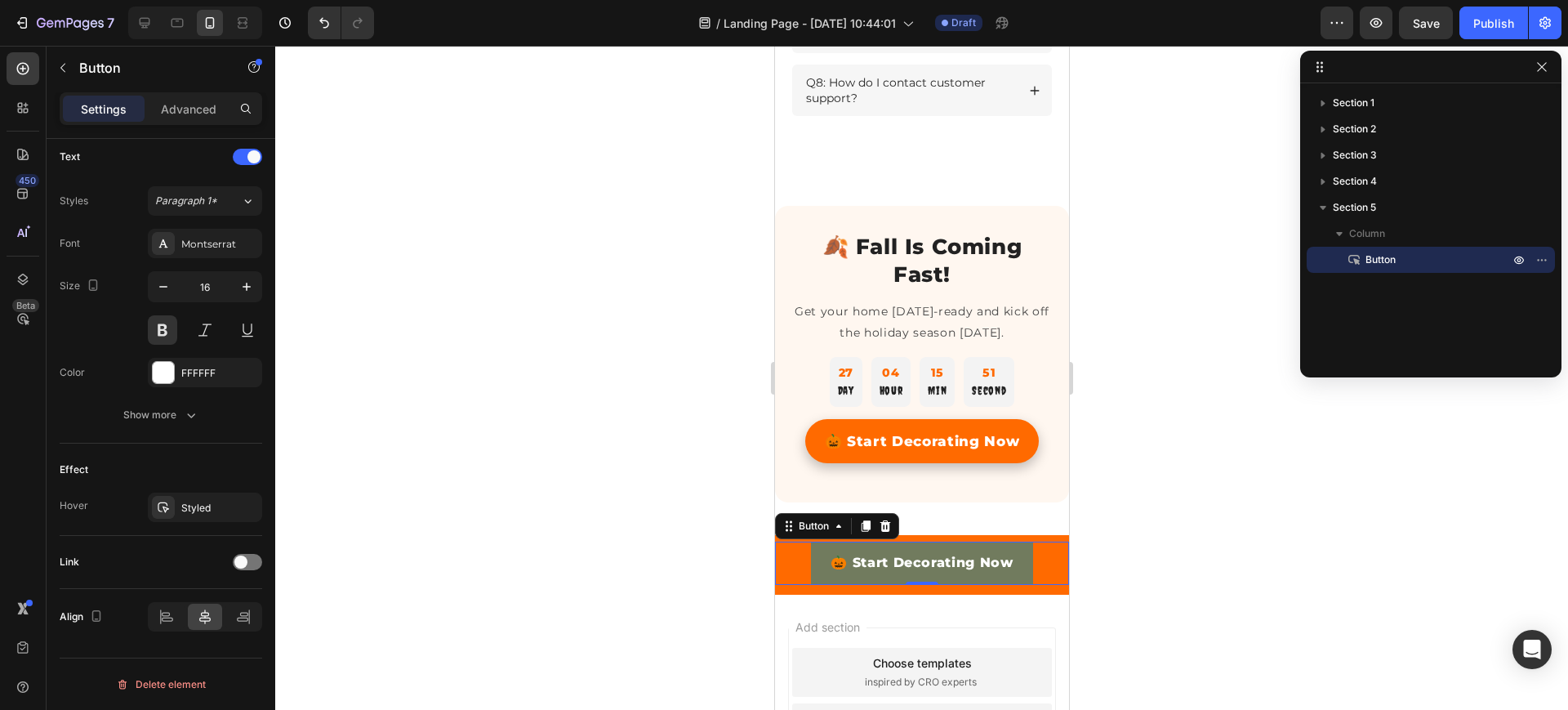
click at [816, 580] on button "🎃 Start Decorating Now" at bounding box center [921, 562] width 222 height 43
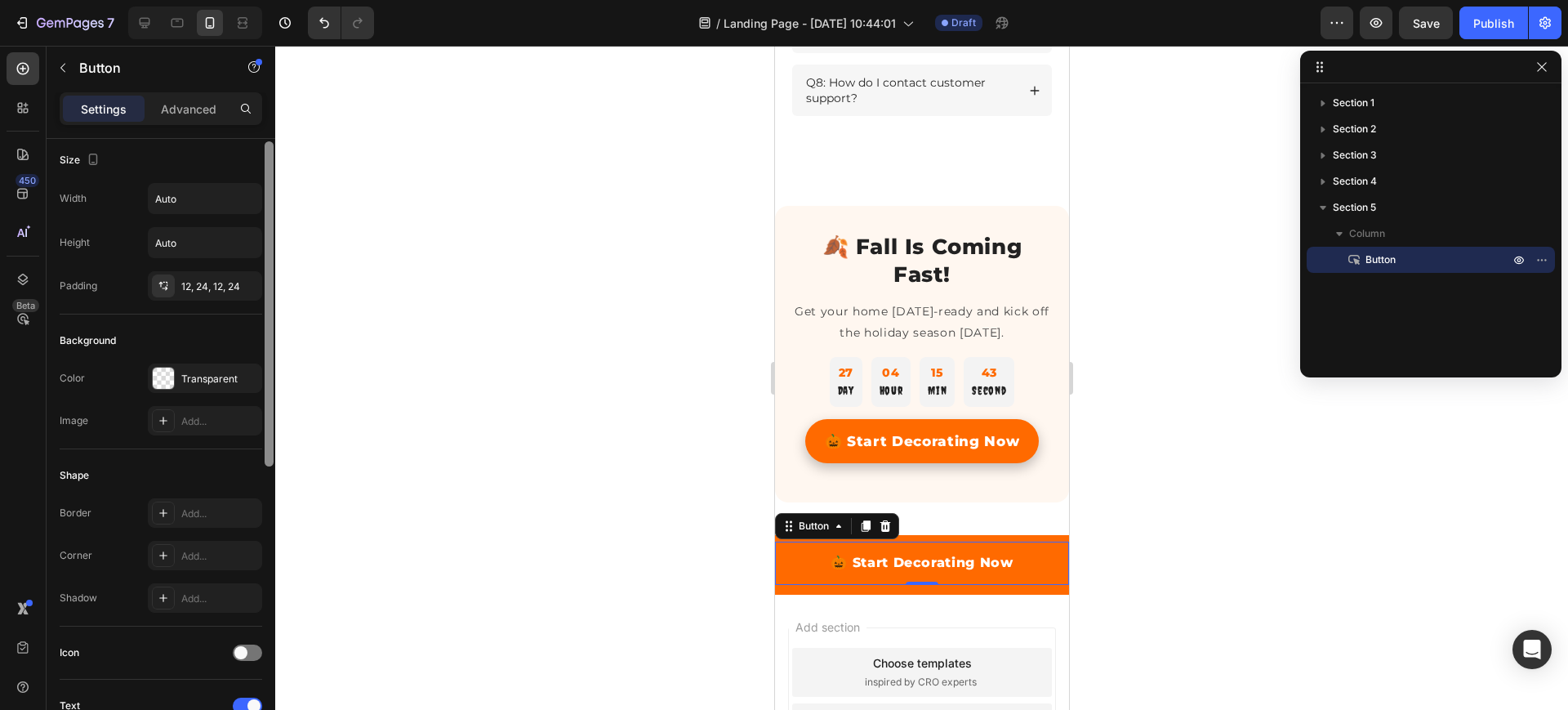
scroll to position [0, 0]
drag, startPoint x: 270, startPoint y: 535, endPoint x: 272, endPoint y: 221, distance: 314.0
click at [272, 221] on div at bounding box center [269, 300] width 9 height 325
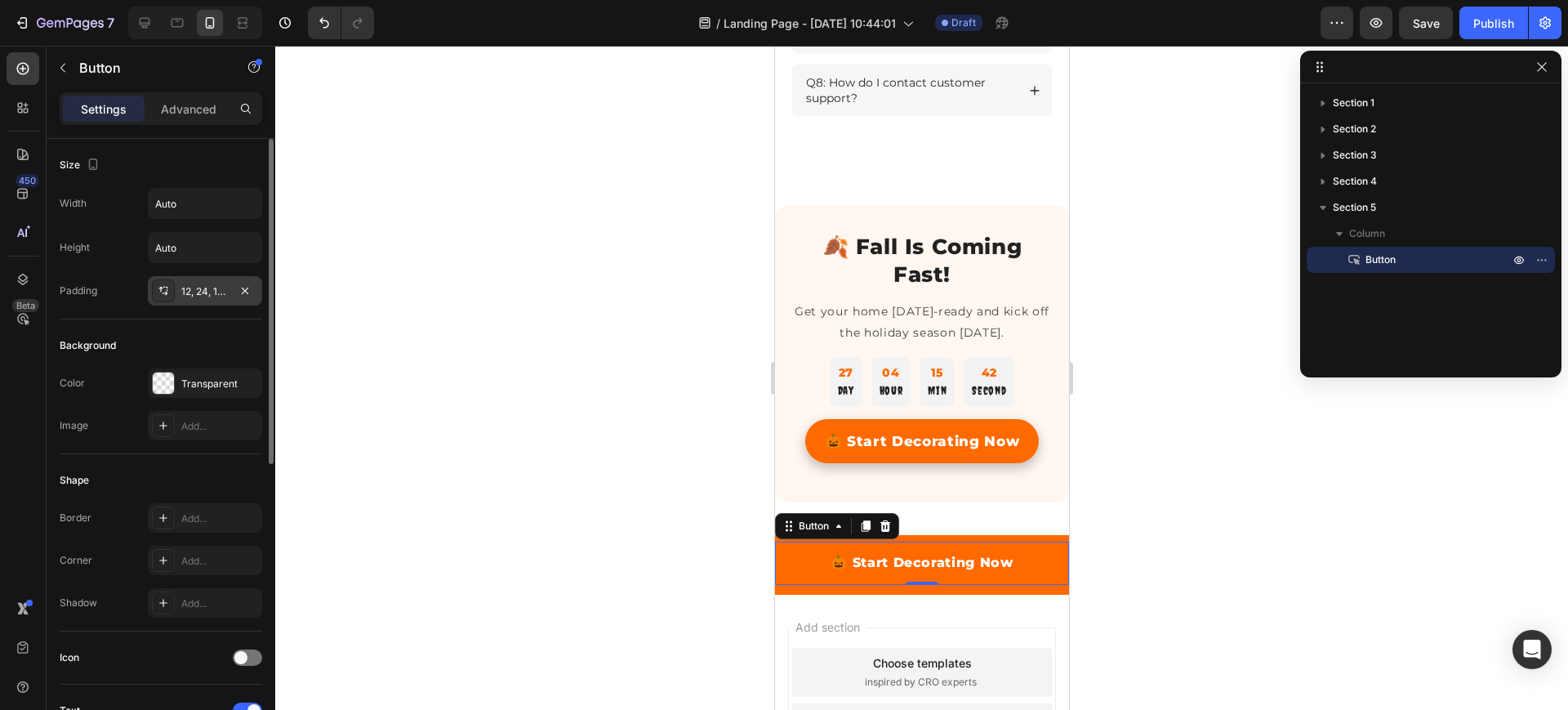
click at [213, 285] on div "12, 24, 12, 24" at bounding box center [205, 292] width 47 height 14
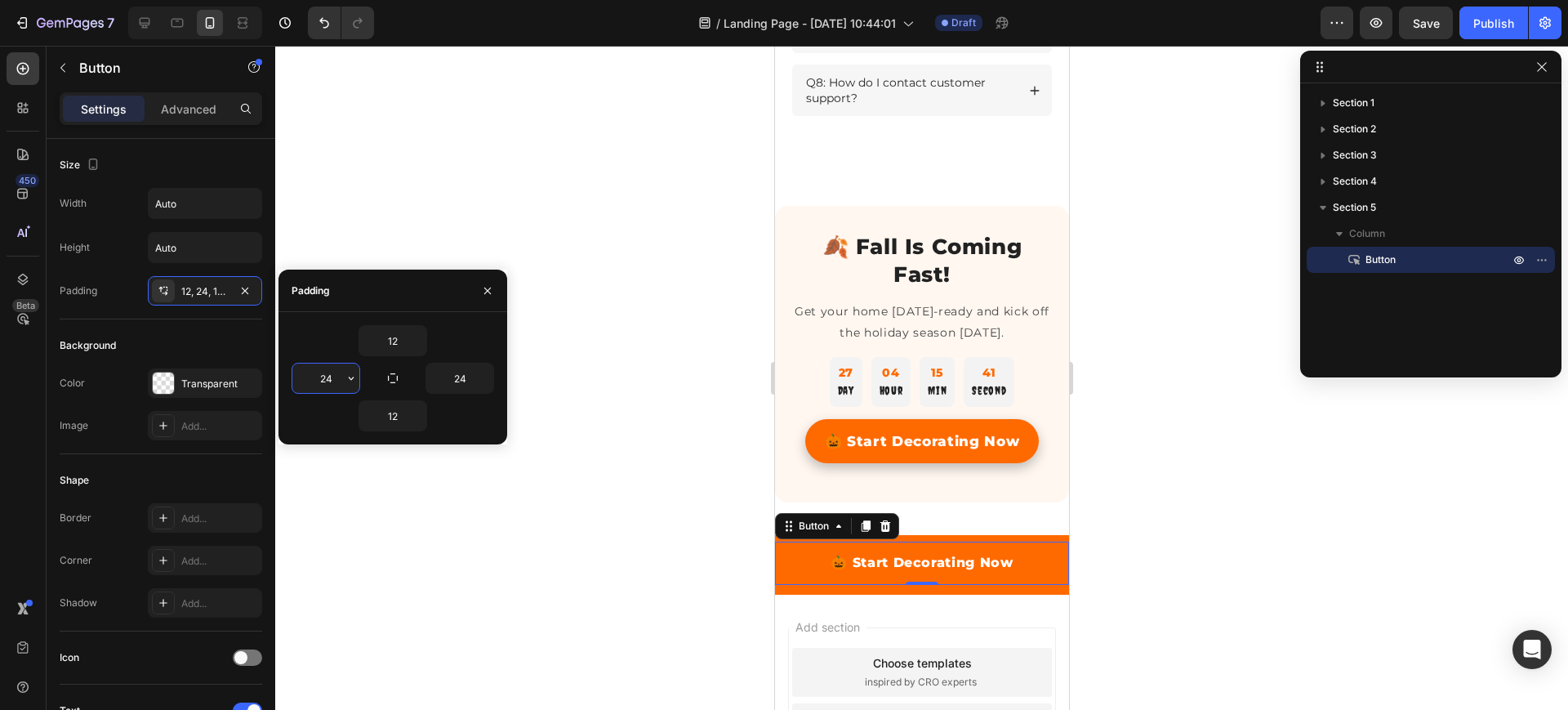
click at [330, 367] on input "24" at bounding box center [326, 377] width 67 height 30
type input "14"
click at [459, 372] on input "24" at bounding box center [460, 377] width 67 height 30
type input "14"
click at [343, 378] on button "button" at bounding box center [352, 377] width 16 height 30
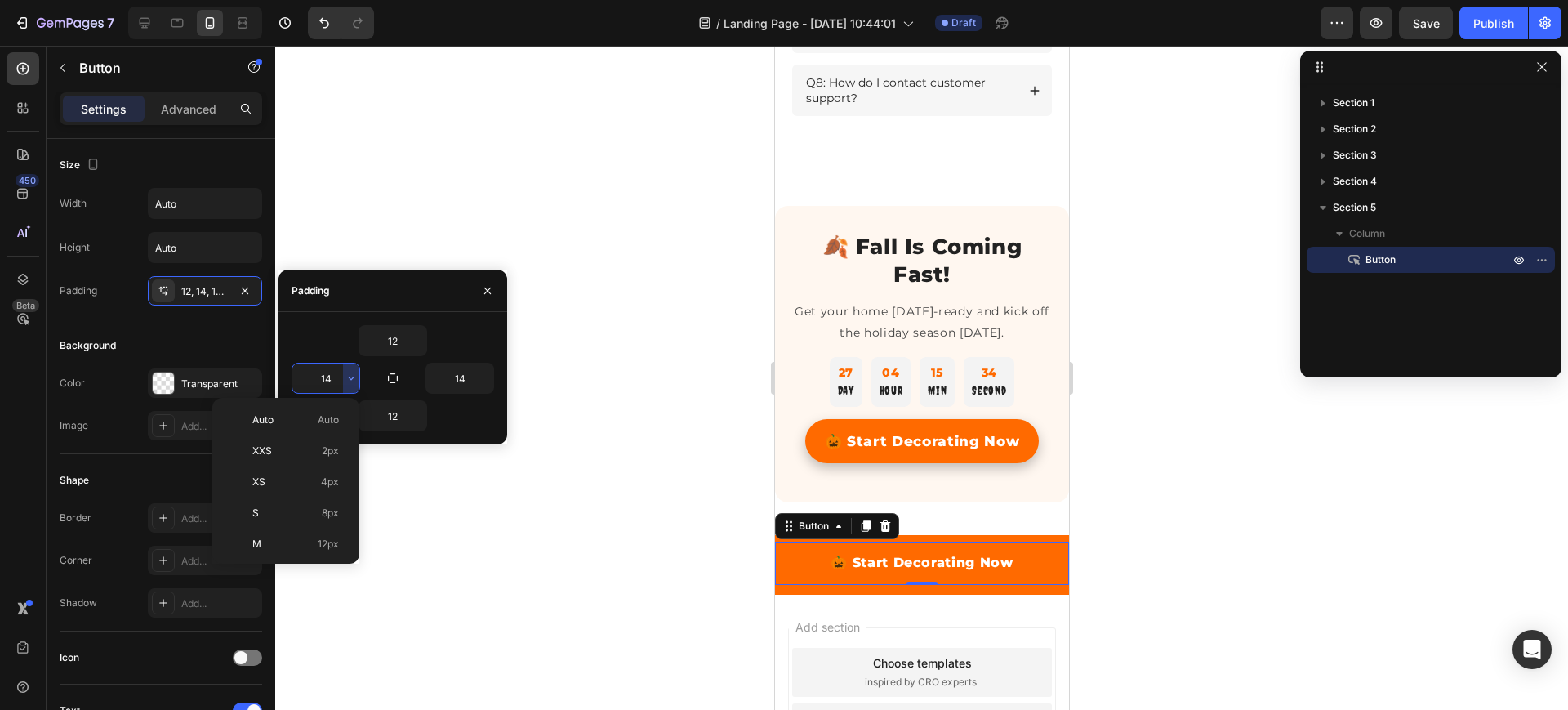
click at [326, 383] on input "14" at bounding box center [326, 377] width 67 height 30
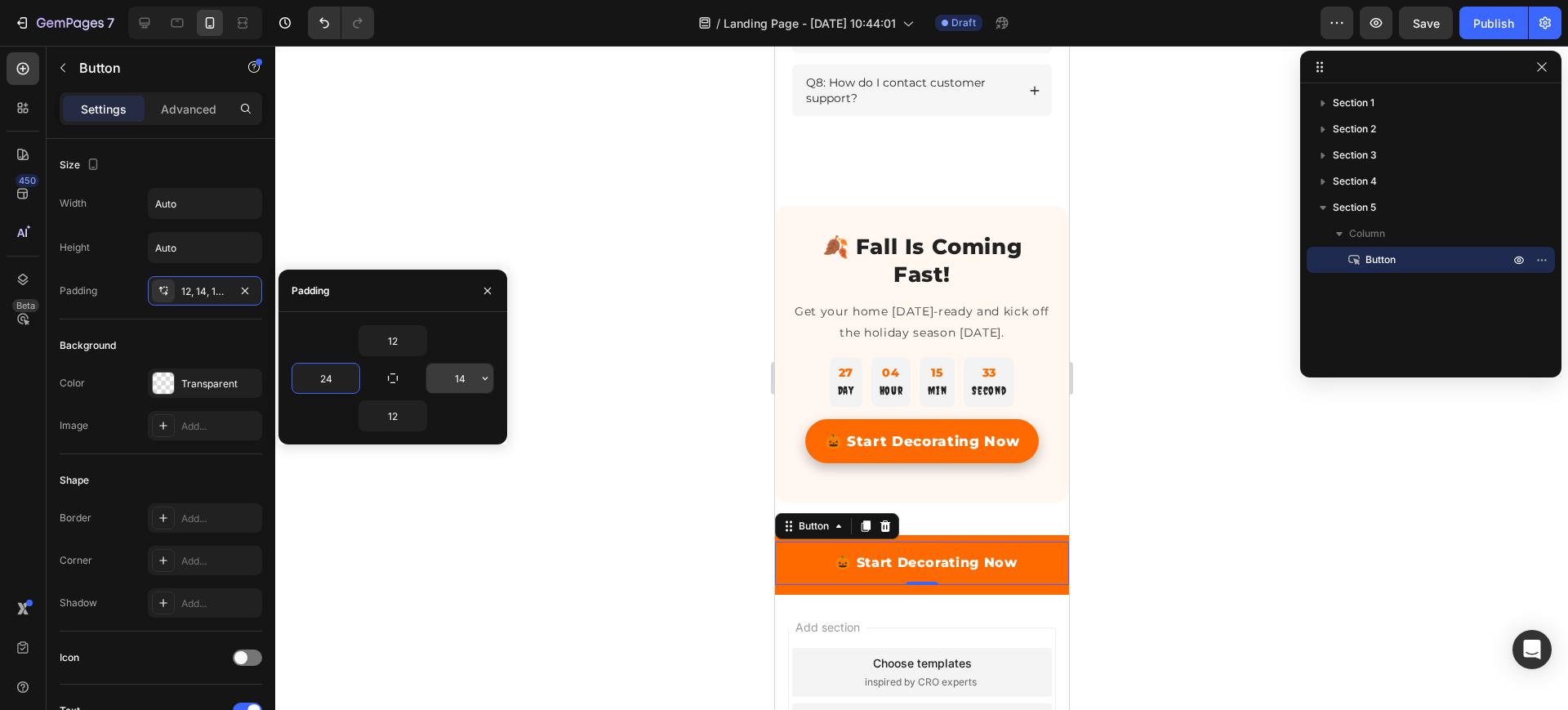
type input "24"
click at [462, 379] on input "14" at bounding box center [460, 377] width 67 height 30
type input "24"
click at [193, 558] on div "Add..." at bounding box center [220, 561] width 77 height 14
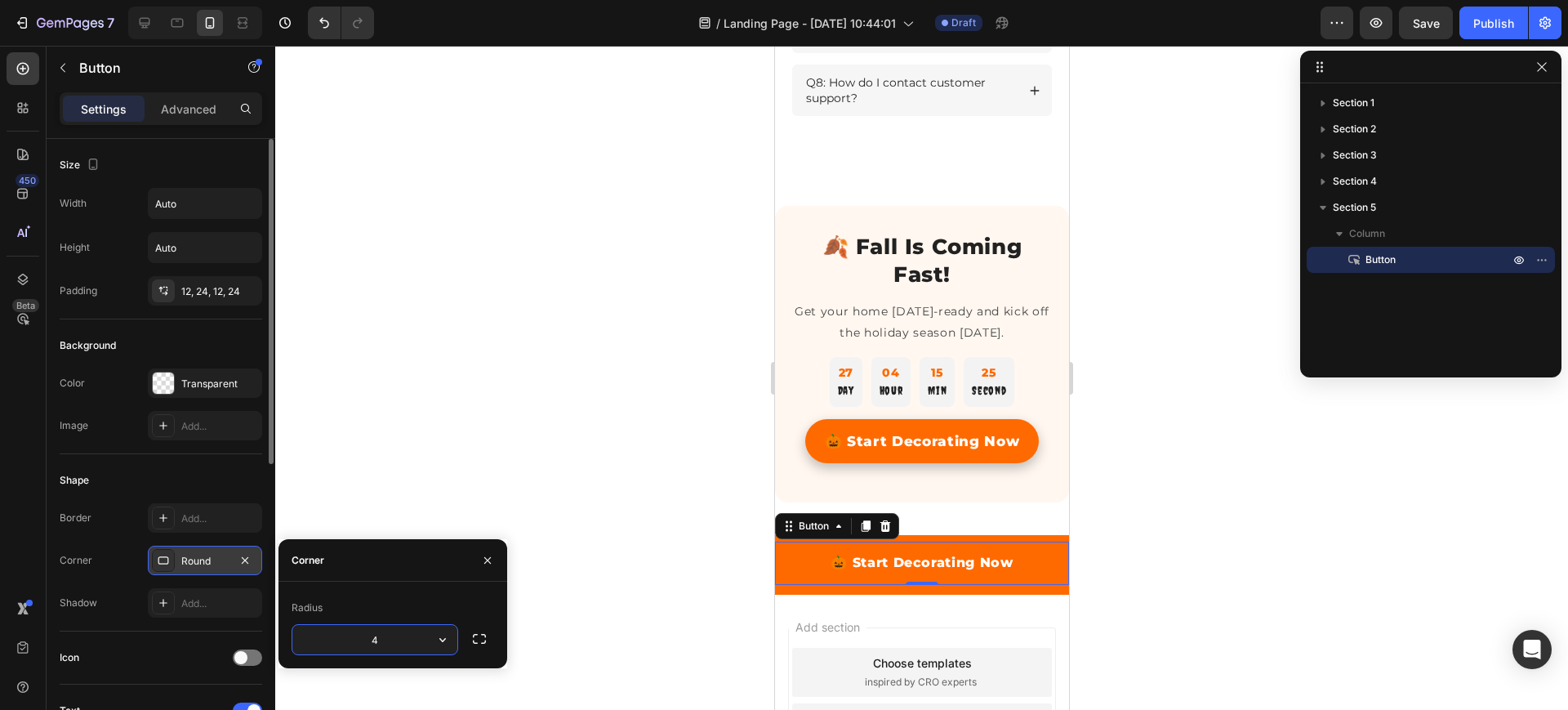
type input "40"
click at [455, 486] on div at bounding box center [922, 377] width 1293 height 664
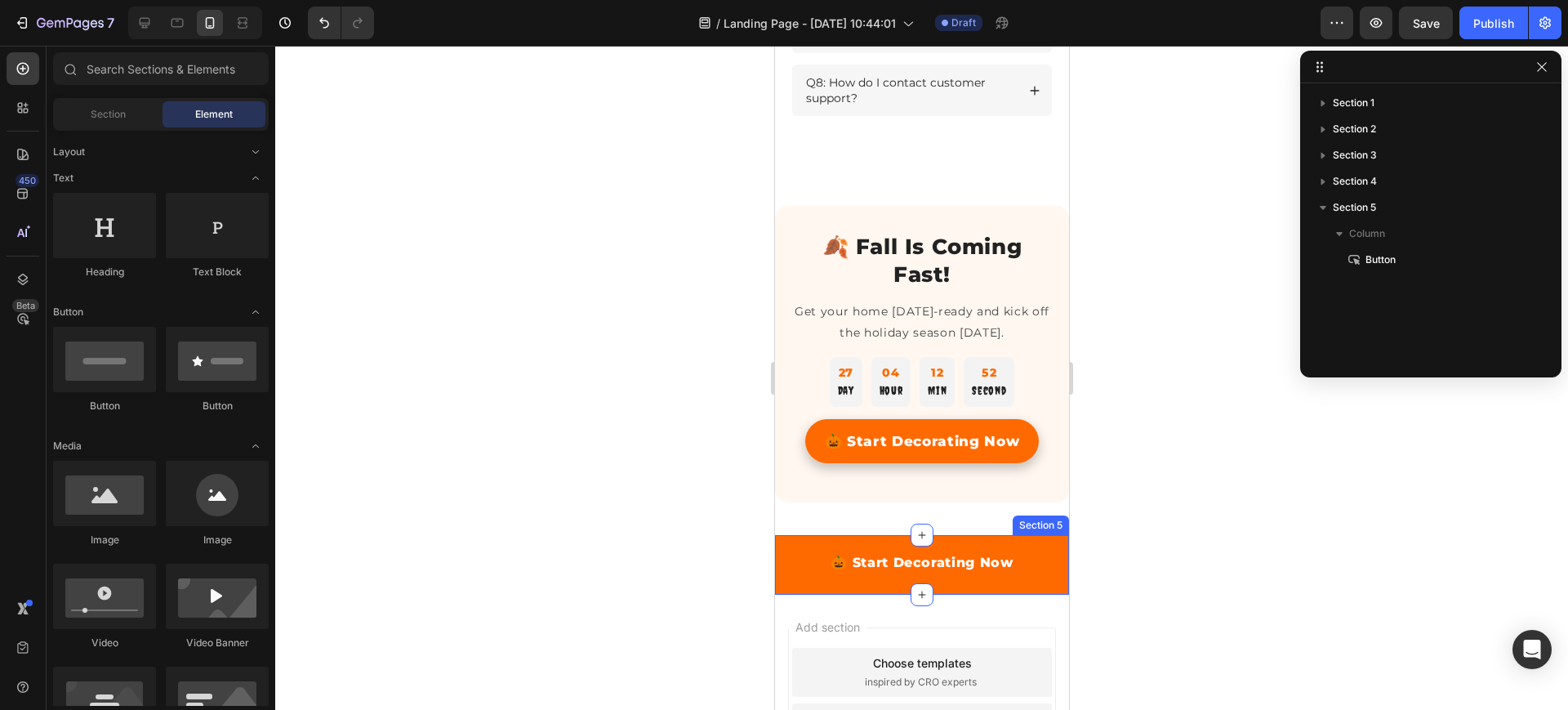
click at [854, 554] on div "🎃 Start Decorating Now Button Section 5" at bounding box center [921, 564] width 294 height 60
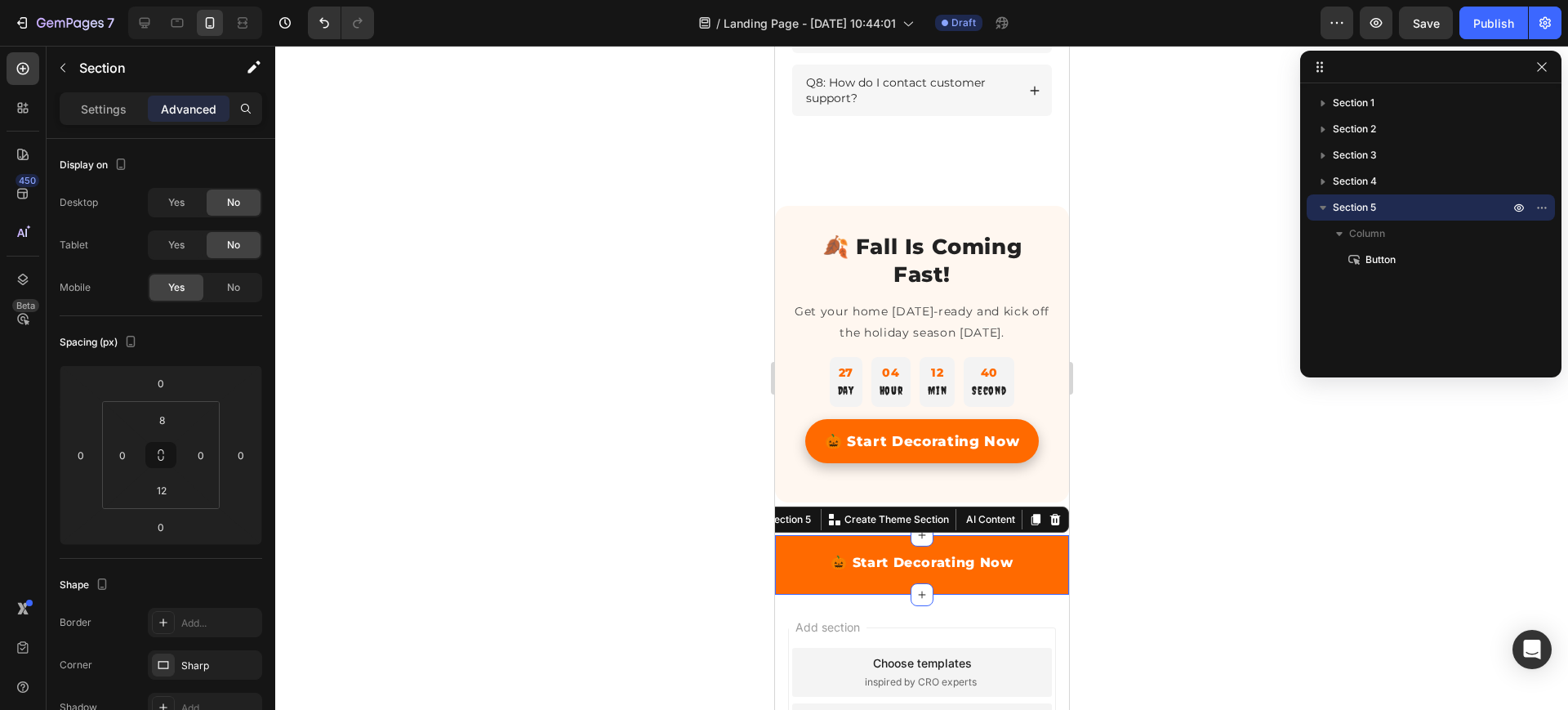
click at [964, 552] on div "🎃 Start Decorating Now Button Section 5 You can create reusable sections Create…" at bounding box center [921, 564] width 294 height 60
click at [164, 490] on input "12" at bounding box center [162, 489] width 33 height 24
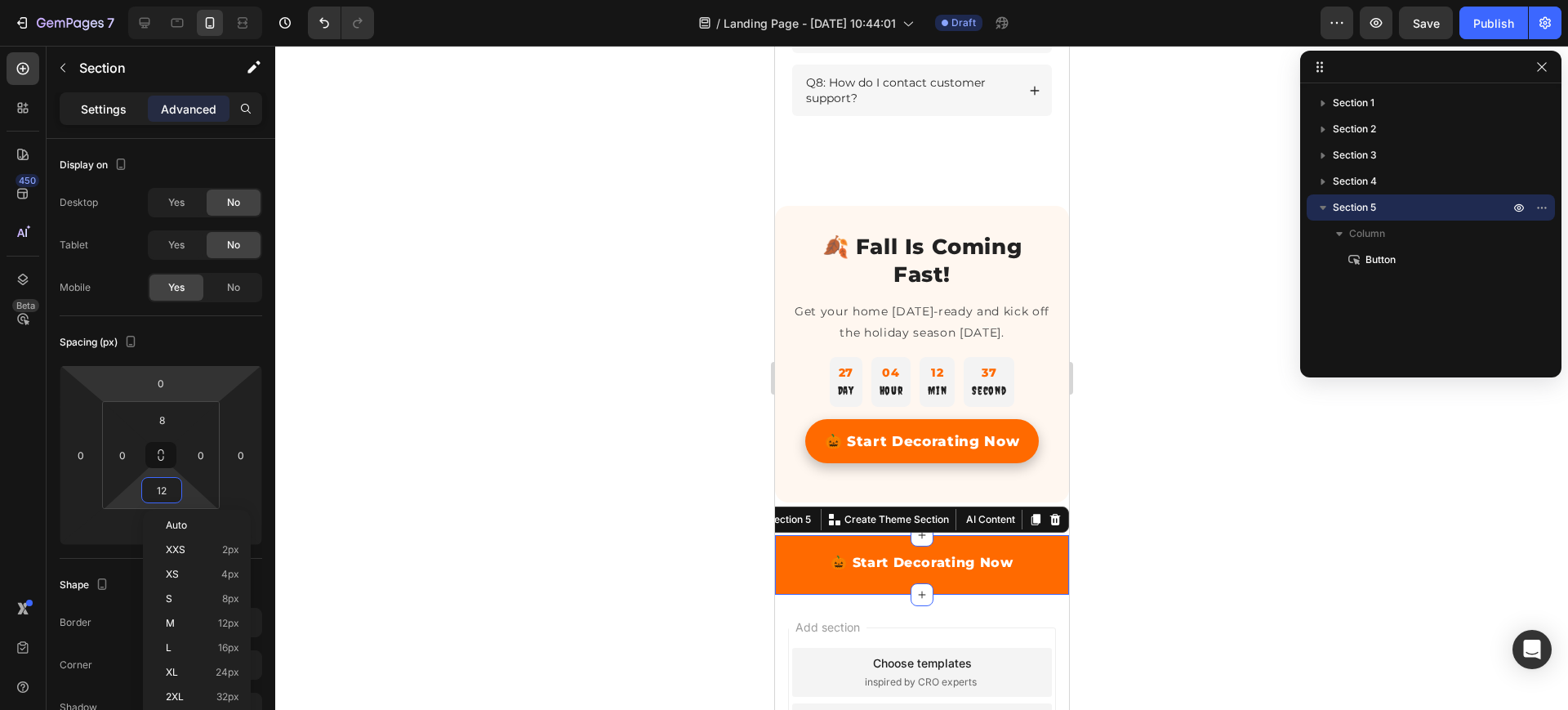
click at [109, 114] on p "Settings" at bounding box center [103, 108] width 46 height 17
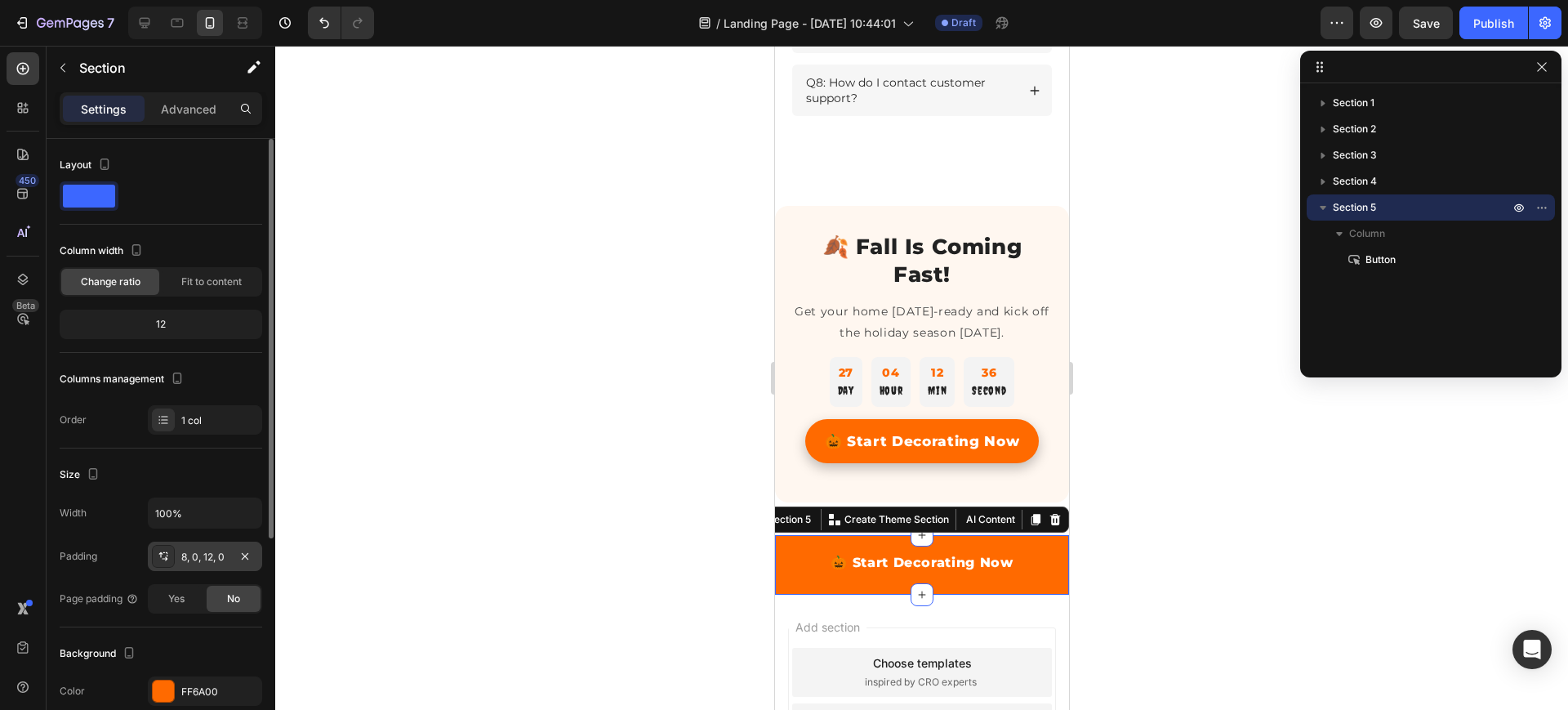
click at [197, 544] on div "8, 0, 12, 0" at bounding box center [205, 555] width 114 height 30
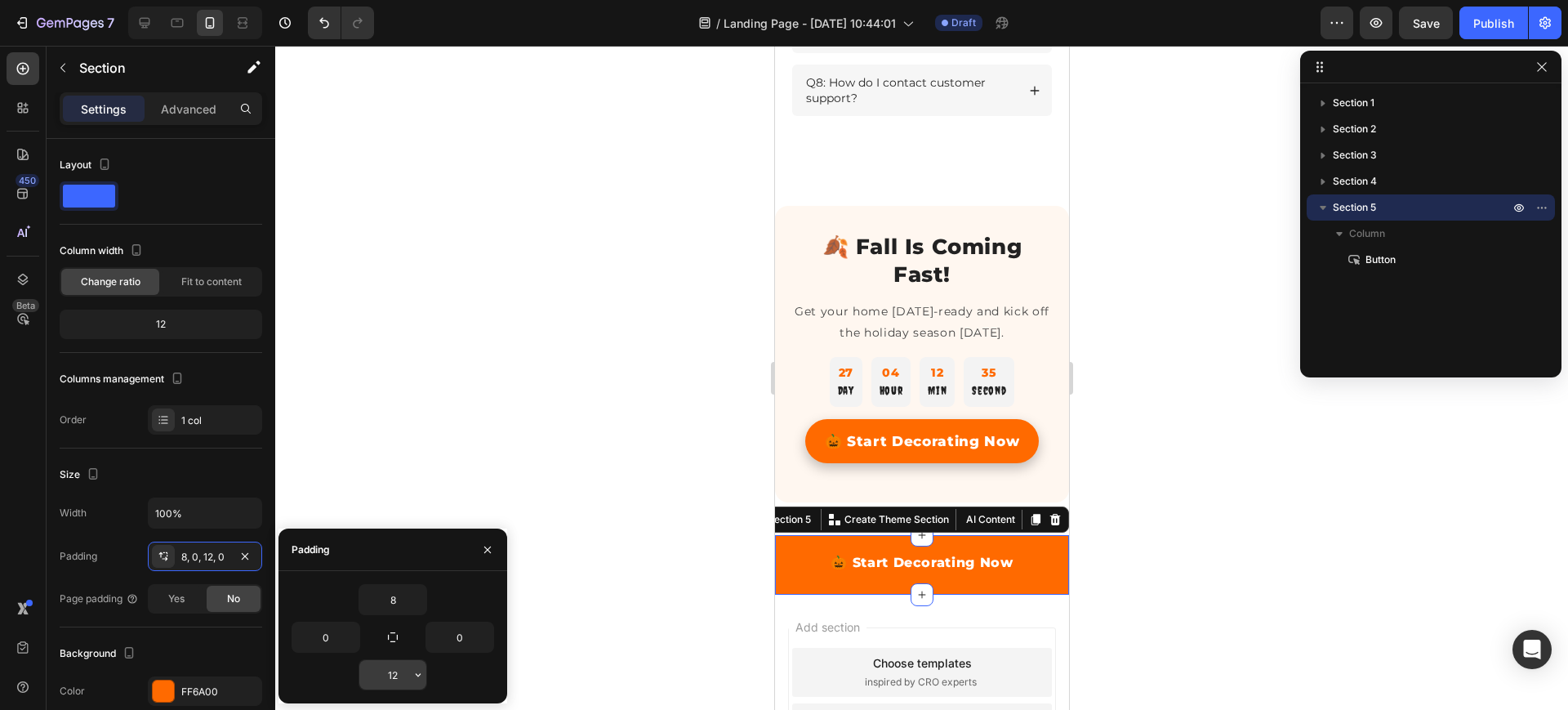
click at [392, 672] on input "12" at bounding box center [393, 674] width 67 height 30
type input "８"
type input "8"
click at [329, 638] on input "0" at bounding box center [326, 637] width 67 height 30
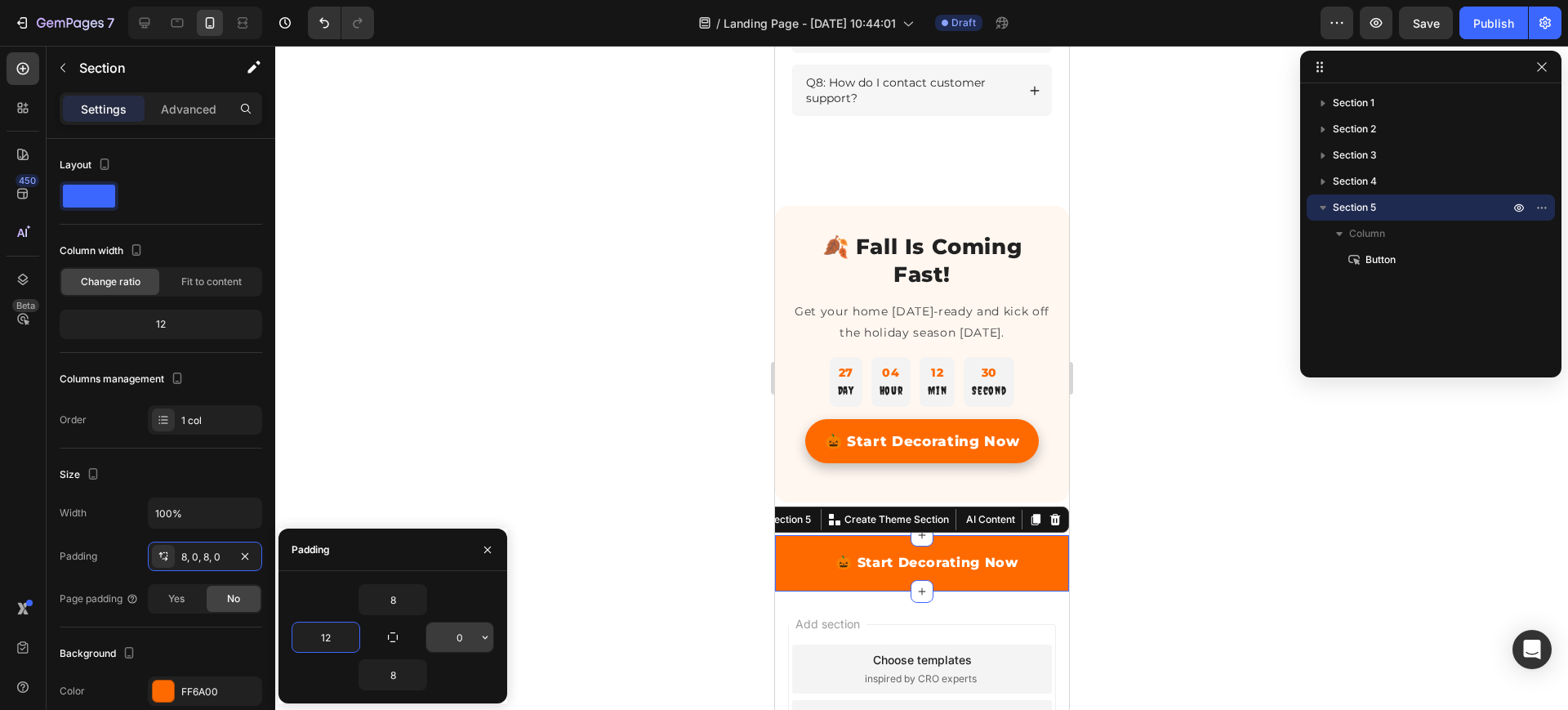
type input "12"
click at [464, 638] on input "0" at bounding box center [460, 637] width 67 height 30
type input "12"
click at [387, 502] on div at bounding box center [922, 377] width 1293 height 664
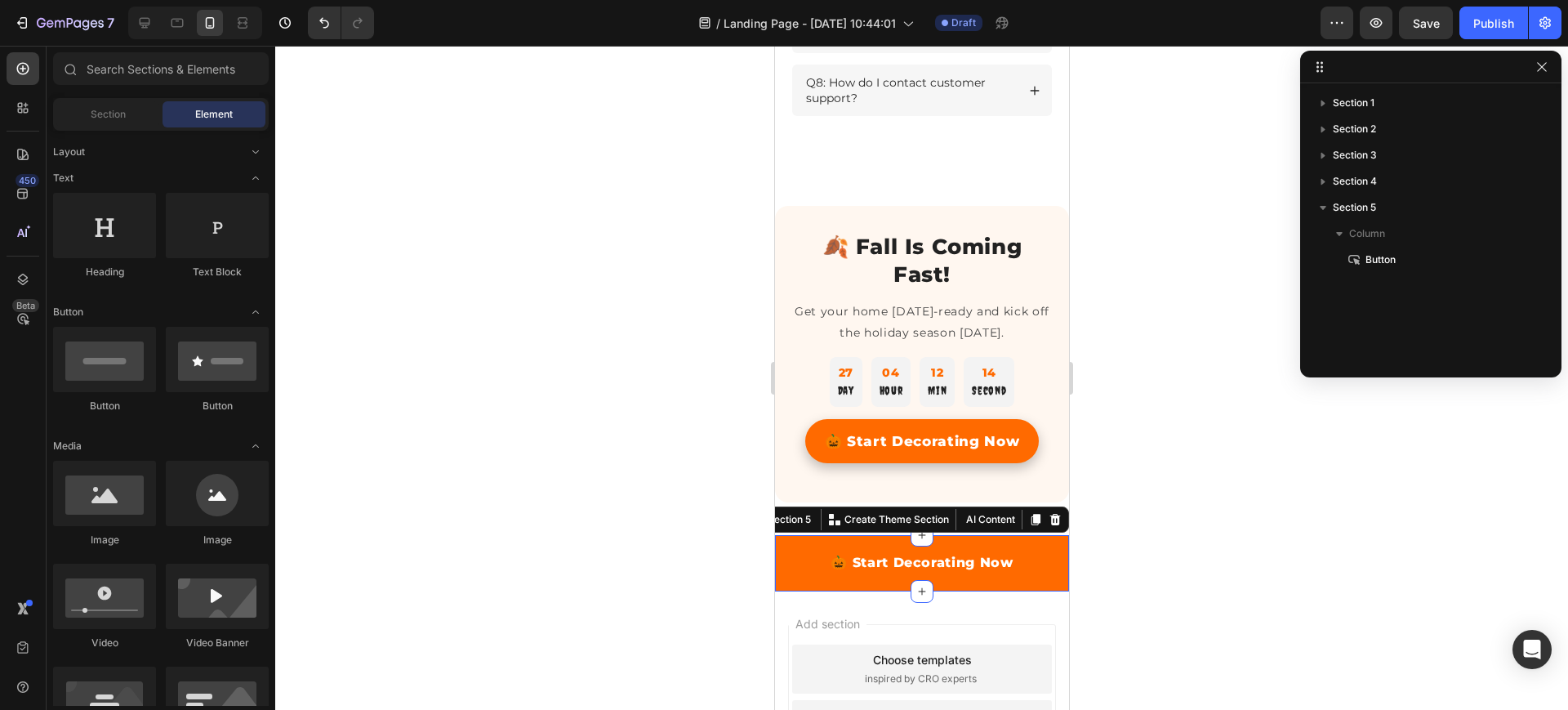
click at [782, 559] on div "🎃 Start Decorating Now Button Section 5 You can create reusable sections Create…" at bounding box center [921, 562] width 294 height 56
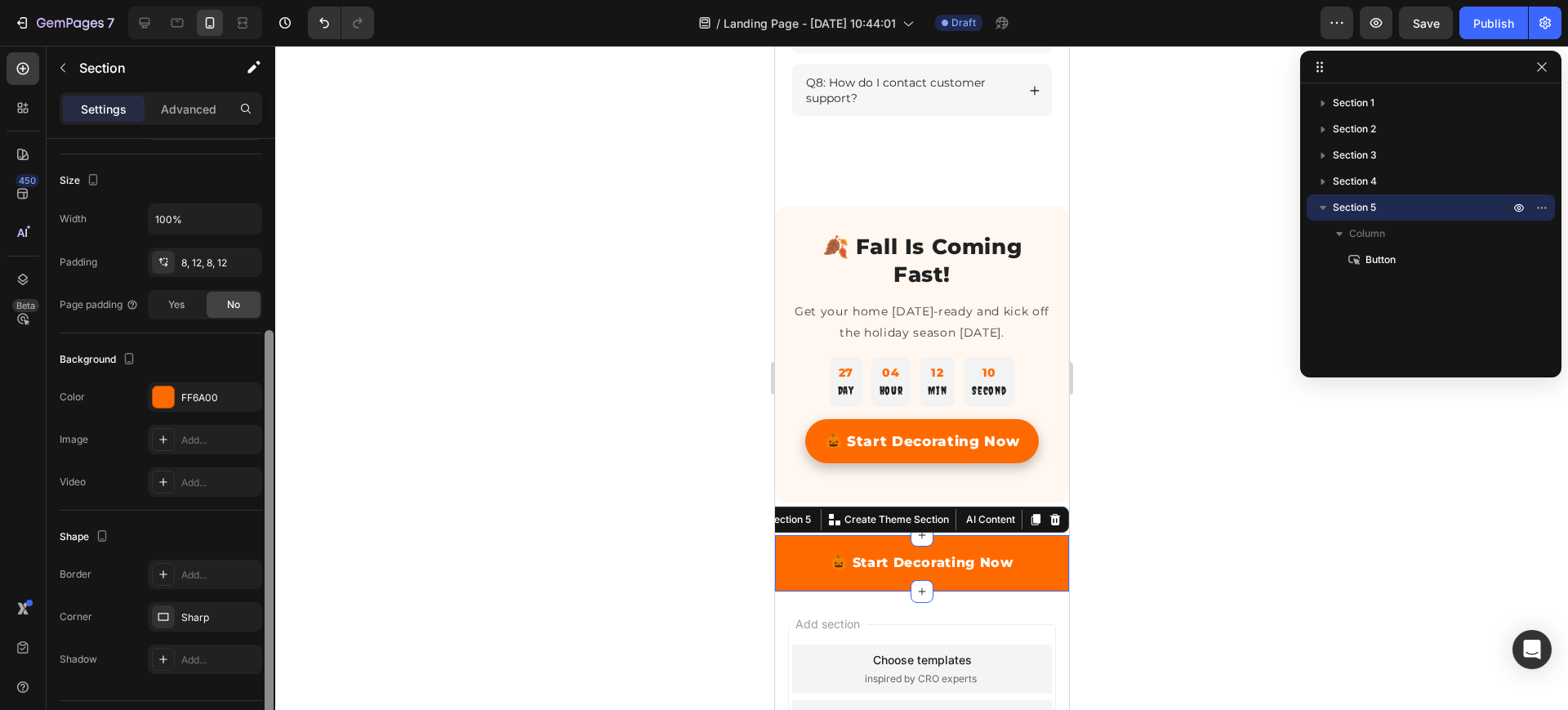
scroll to position [295, 0]
drag, startPoint x: 271, startPoint y: 522, endPoint x: 258, endPoint y: 714, distance: 192.4
click at [258, 0] on html "7 / Landing Page - Aug 21, 10:44:01 Draft Preview Save Publish 450 Beta Section…" at bounding box center [784, 0] width 1568 height 0
click at [197, 666] on div "Add..." at bounding box center [205, 658] width 114 height 30
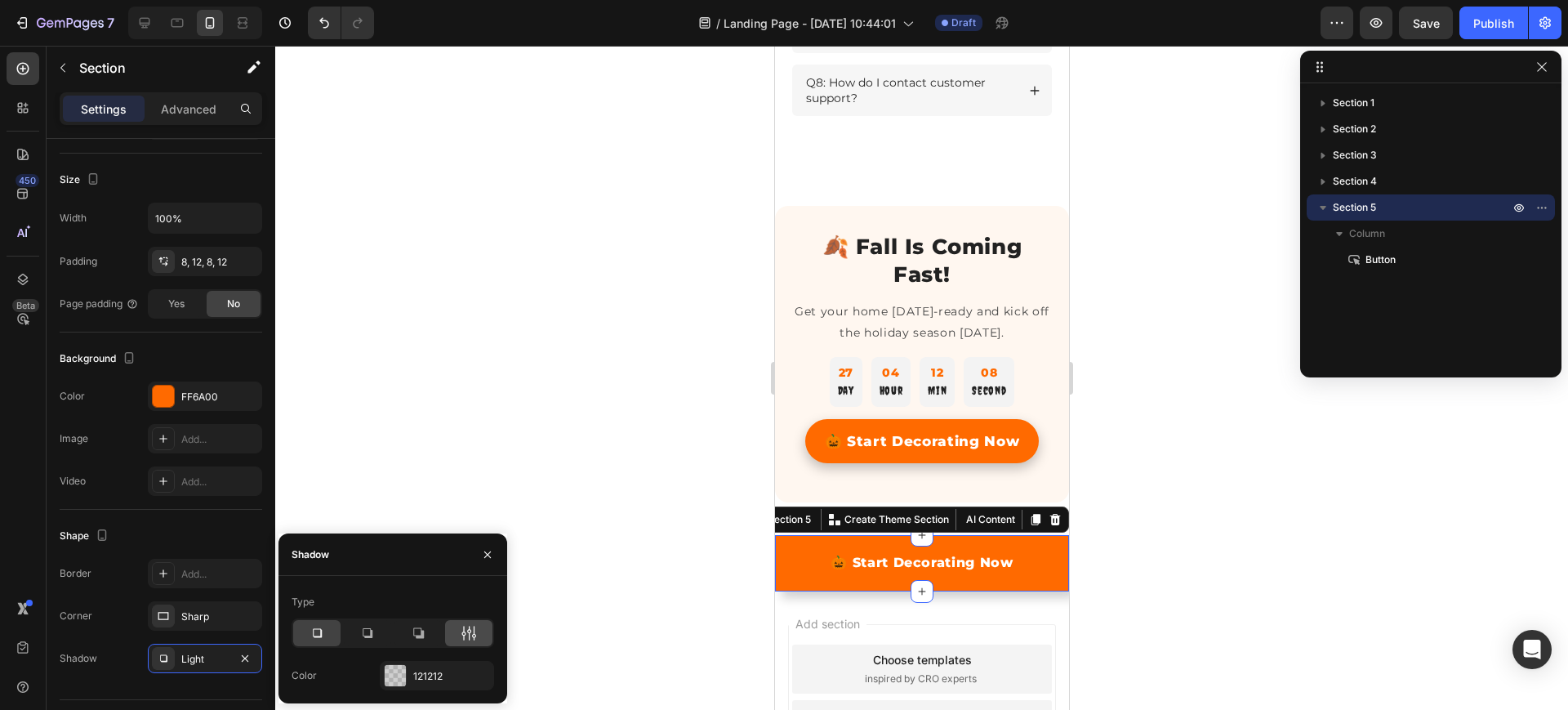
click at [467, 636] on icon at bounding box center [469, 633] width 16 height 16
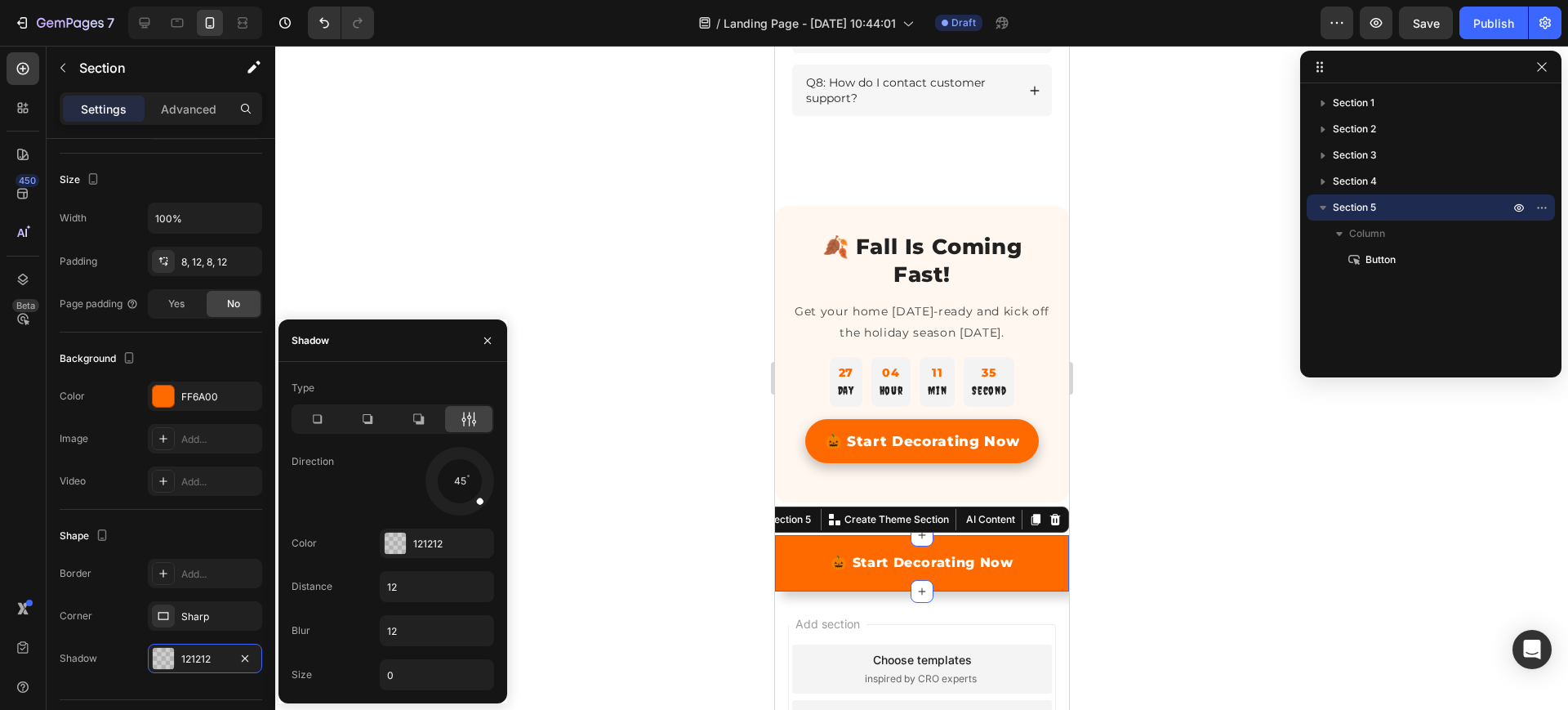
click at [459, 480] on div at bounding box center [472, 493] width 33 height 33
click at [460, 503] on div at bounding box center [459, 480] width 72 height 72
drag, startPoint x: 460, startPoint y: 503, endPoint x: 456, endPoint y: 517, distance: 14.6
click at [456, 517] on div at bounding box center [460, 481] width 73 height 73
click at [443, 546] on div "121212" at bounding box center [436, 544] width 47 height 14
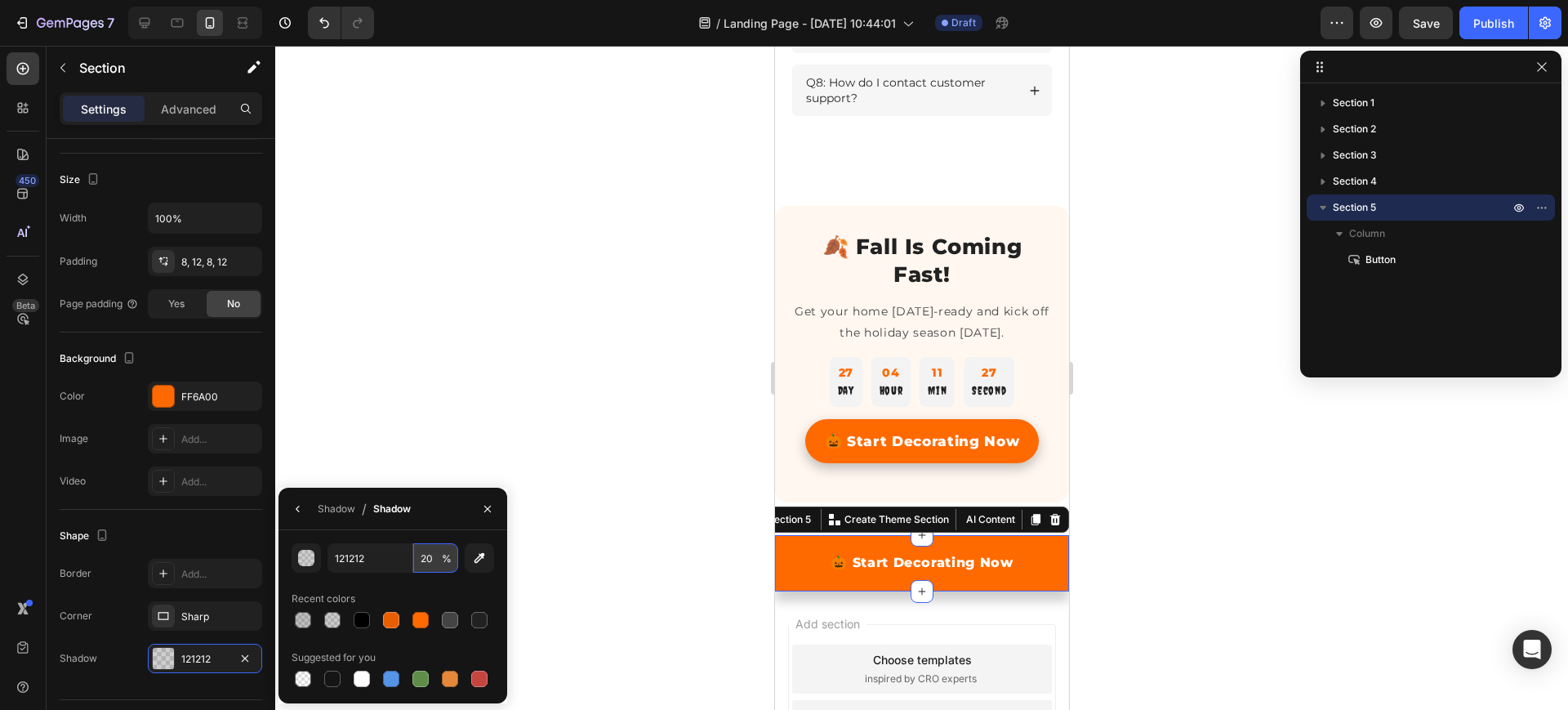
click at [430, 559] on input "20" at bounding box center [436, 557] width 45 height 30
type input "25"
click at [297, 509] on icon "button" at bounding box center [298, 508] width 4 height 6
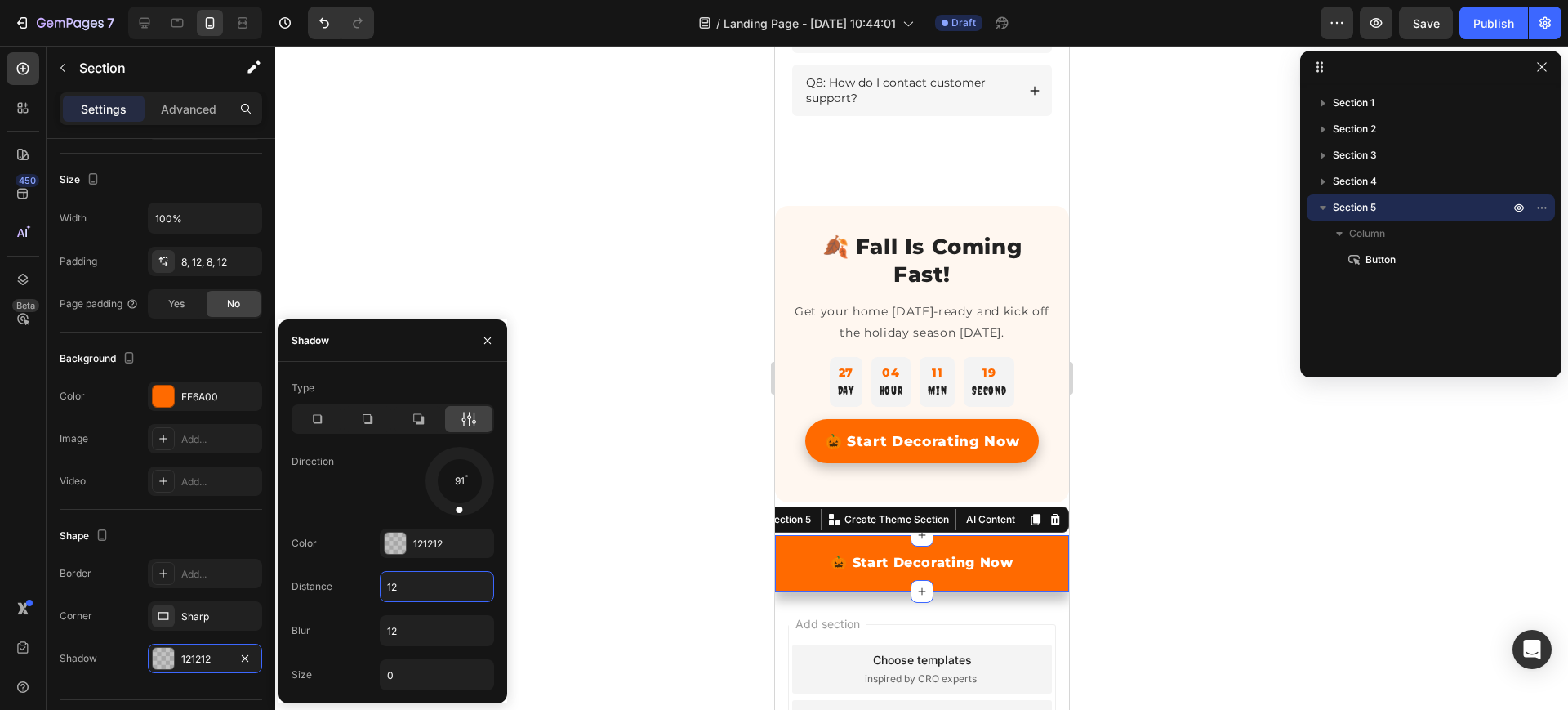
click at [411, 588] on input "12" at bounding box center [437, 586] width 113 height 30
type input "6"
click at [399, 633] on input "12" at bounding box center [437, 630] width 113 height 30
type input "15"
click at [580, 511] on div at bounding box center [922, 377] width 1293 height 664
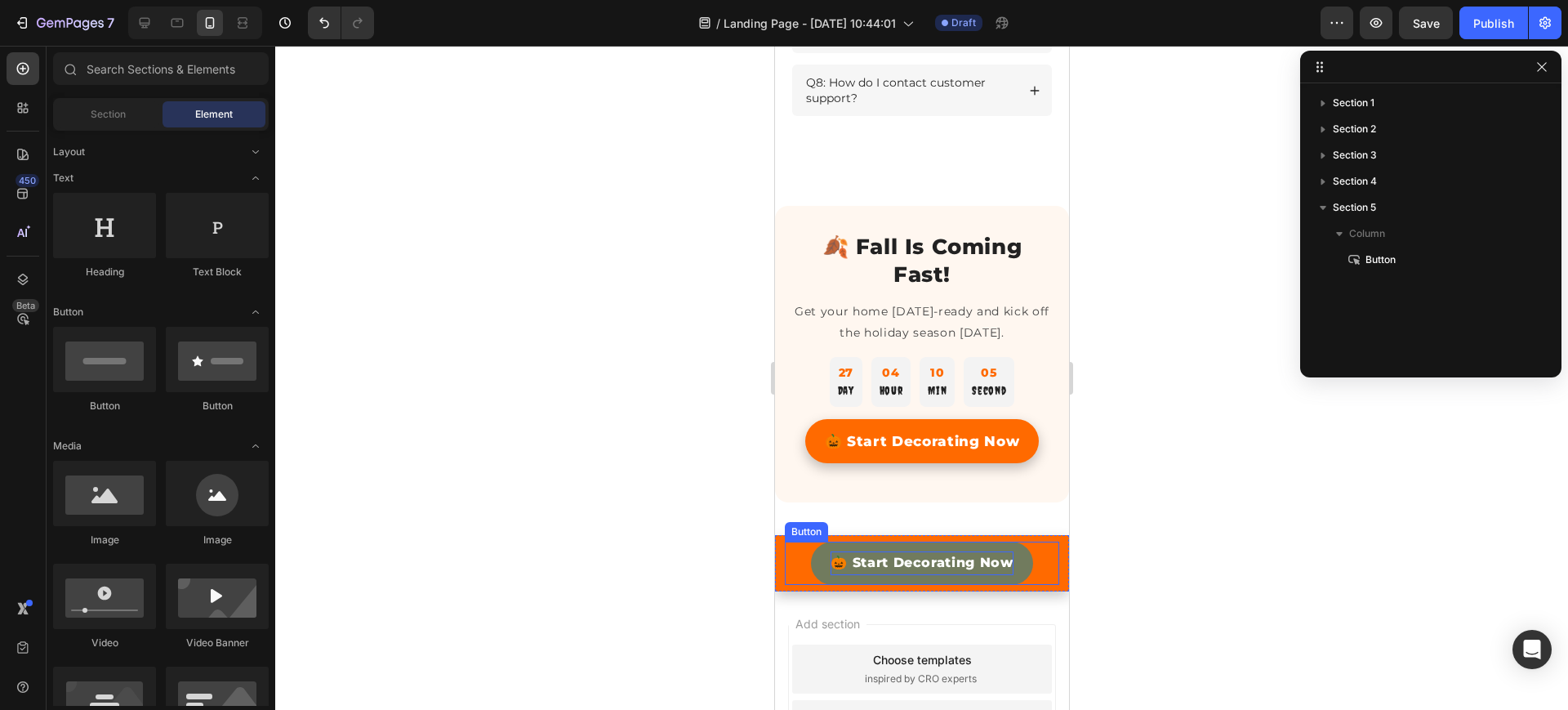
click at [839, 575] on p "🎃 Start Decorating Now" at bounding box center [921, 562] width 183 height 23
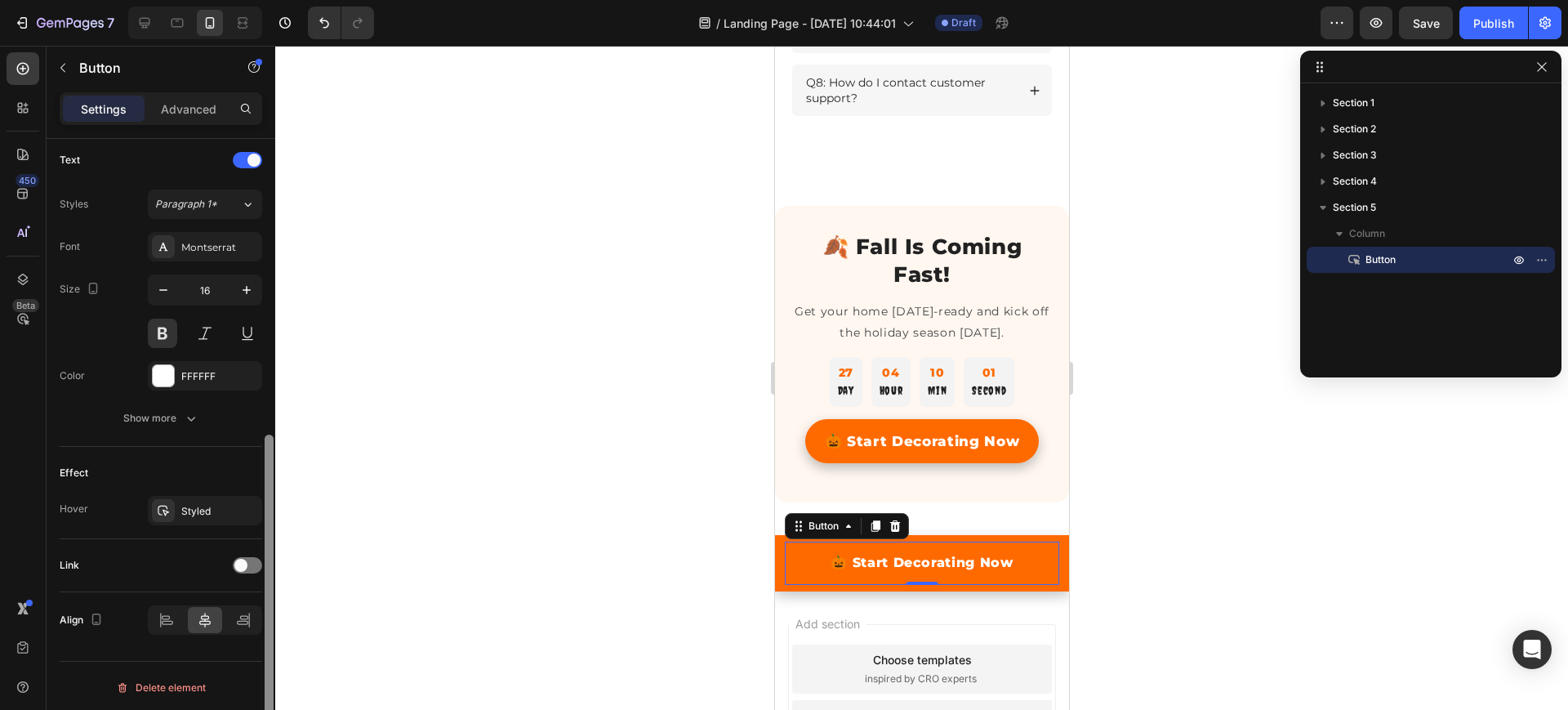
scroll to position [554, 0]
drag, startPoint x: 268, startPoint y: 404, endPoint x: 250, endPoint y: 699, distance: 295.5
click at [250, 699] on div "Size Width Auto Height Auto Padding 12, 24, 12, 24 Background Color Transparent…" at bounding box center [161, 447] width 229 height 617
click at [242, 555] on span at bounding box center [241, 562] width 13 height 13
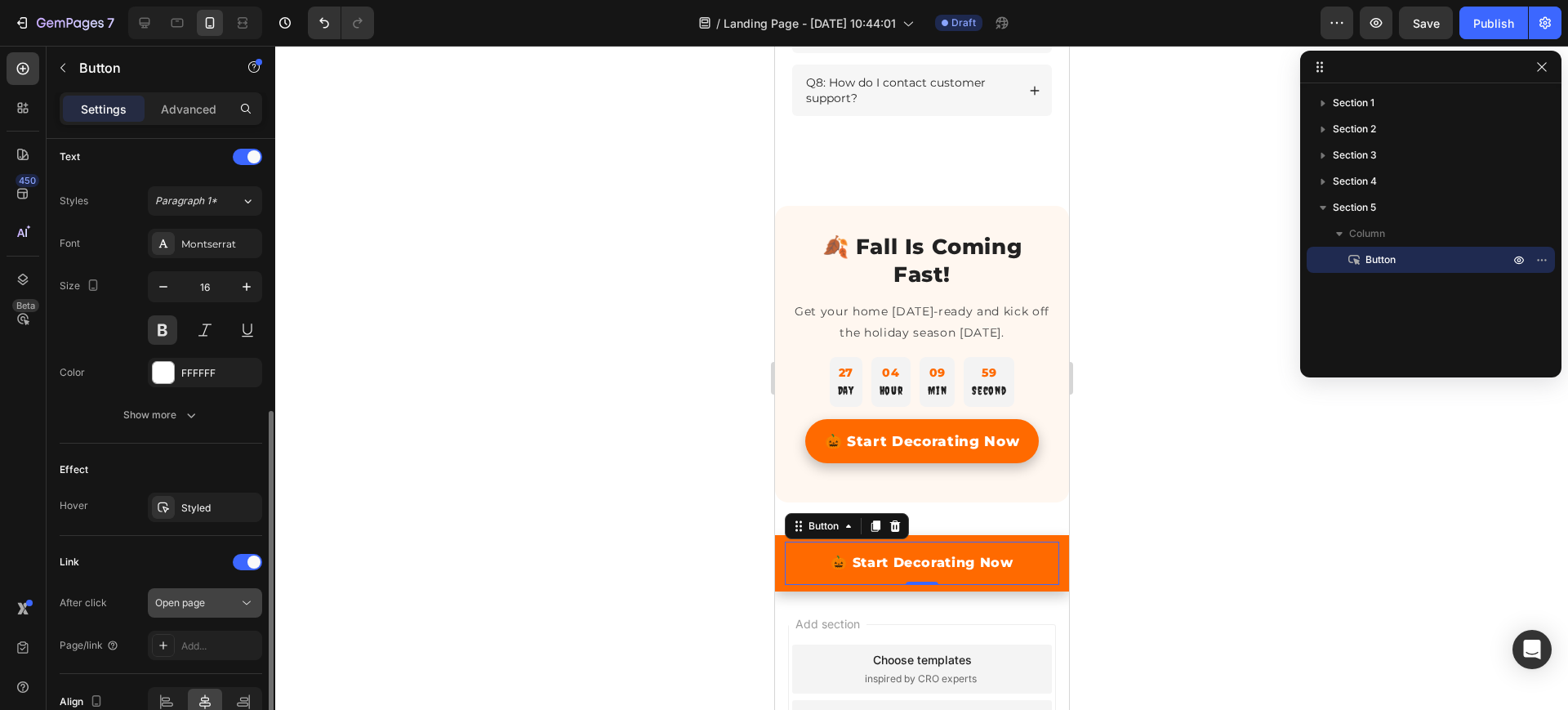
click at [230, 595] on div "Open page" at bounding box center [205, 603] width 99 height 16
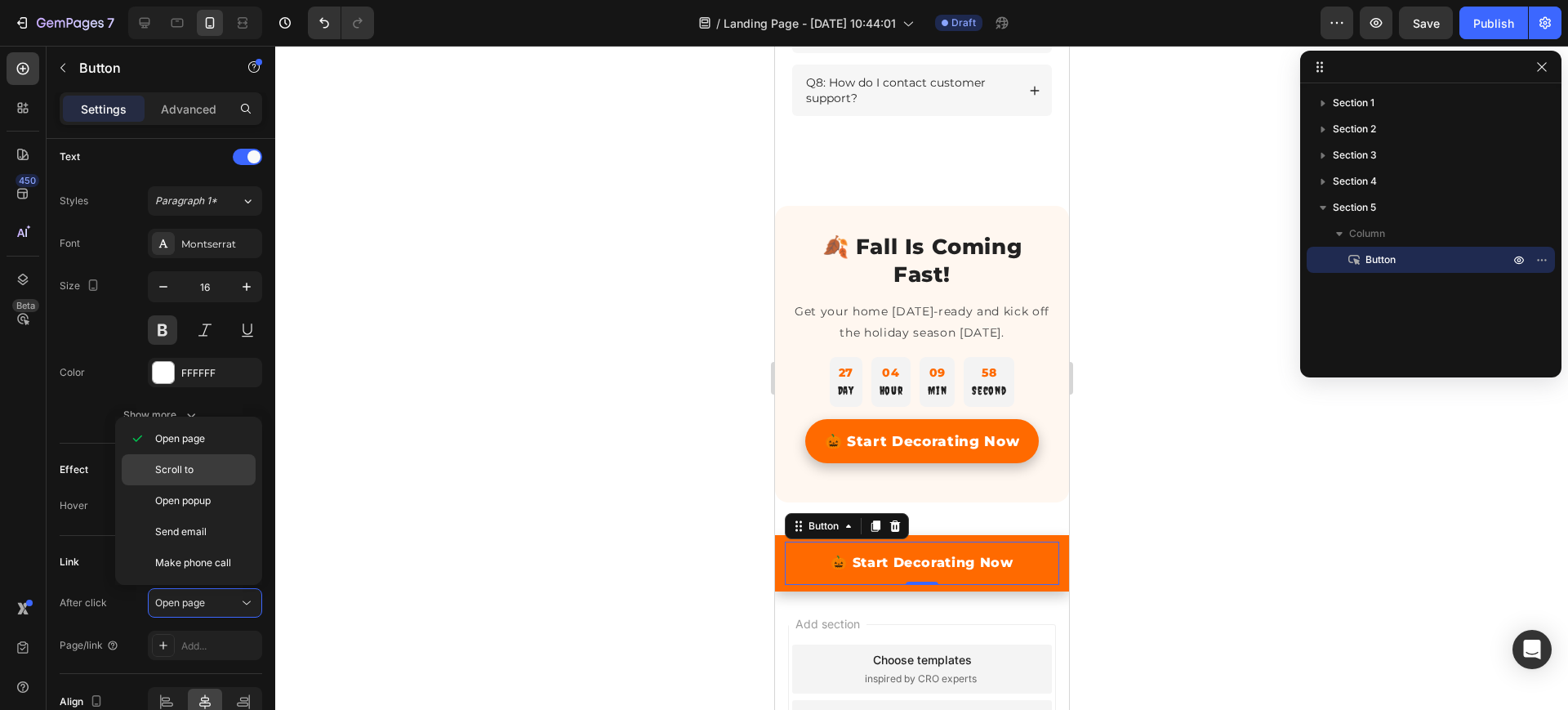
click at [196, 466] on p "Scroll to" at bounding box center [202, 469] width 93 height 14
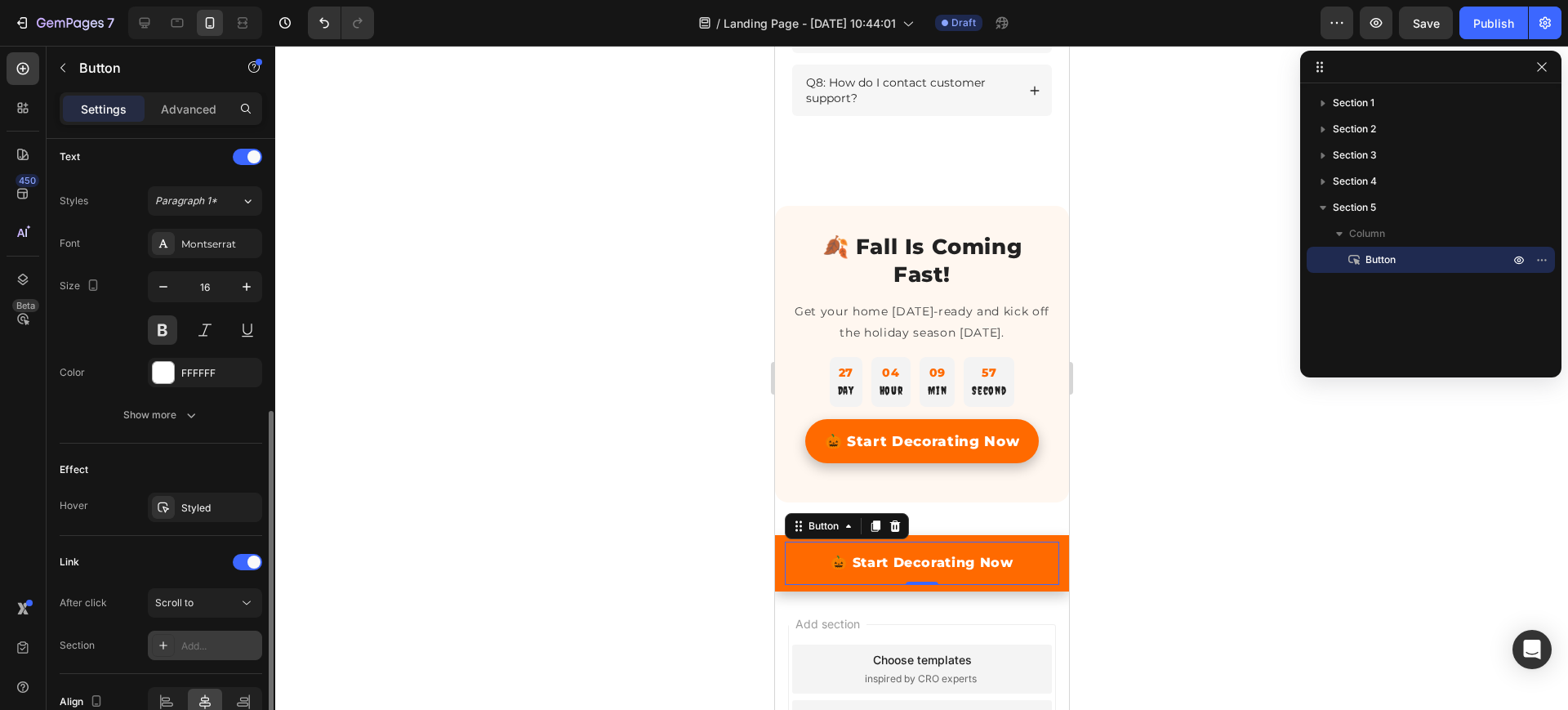
click at [176, 645] on div "Add..." at bounding box center [205, 645] width 114 height 30
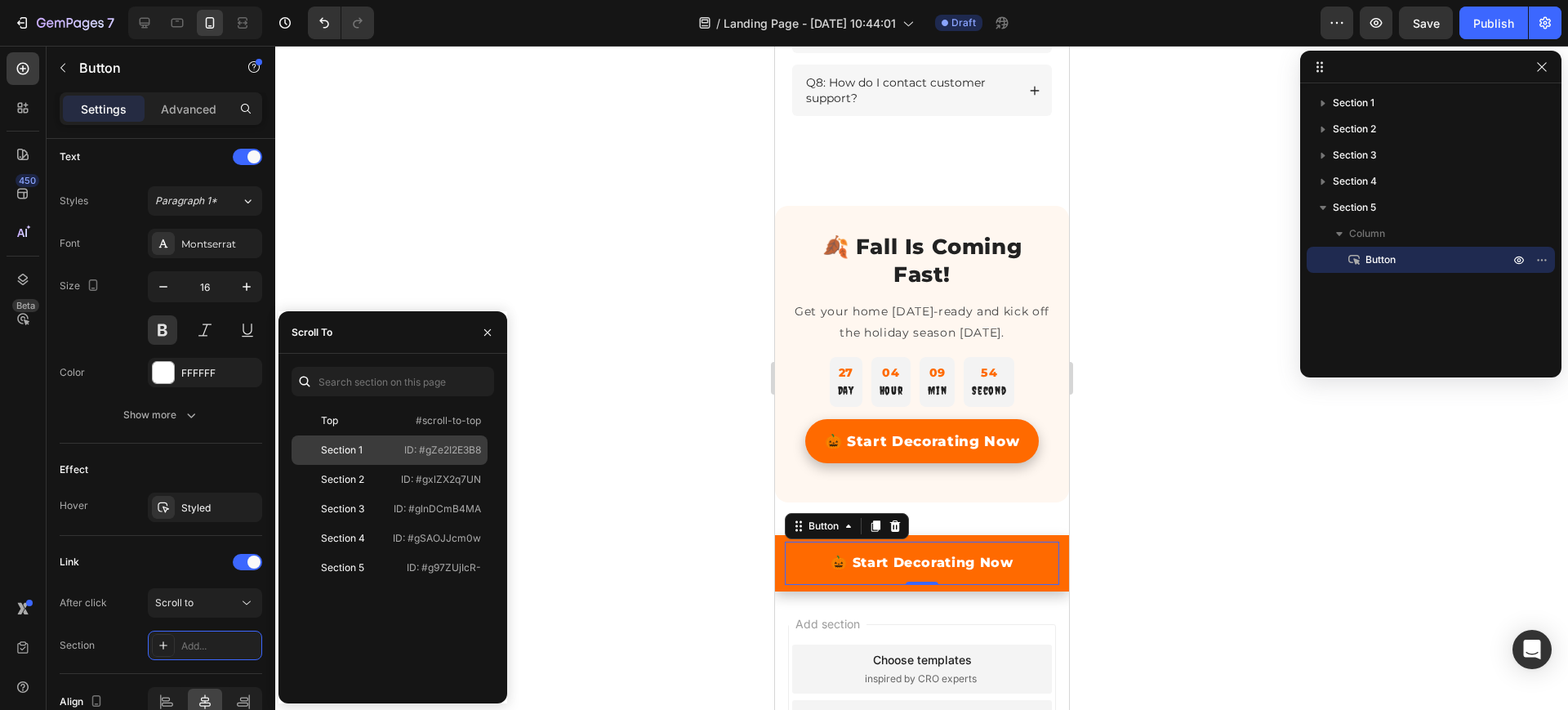
click at [393, 465] on div "Section 1 ID: #gZe2I2E3B8" at bounding box center [389, 479] width 196 height 30
click at [108, 107] on p "Settings" at bounding box center [103, 108] width 46 height 17
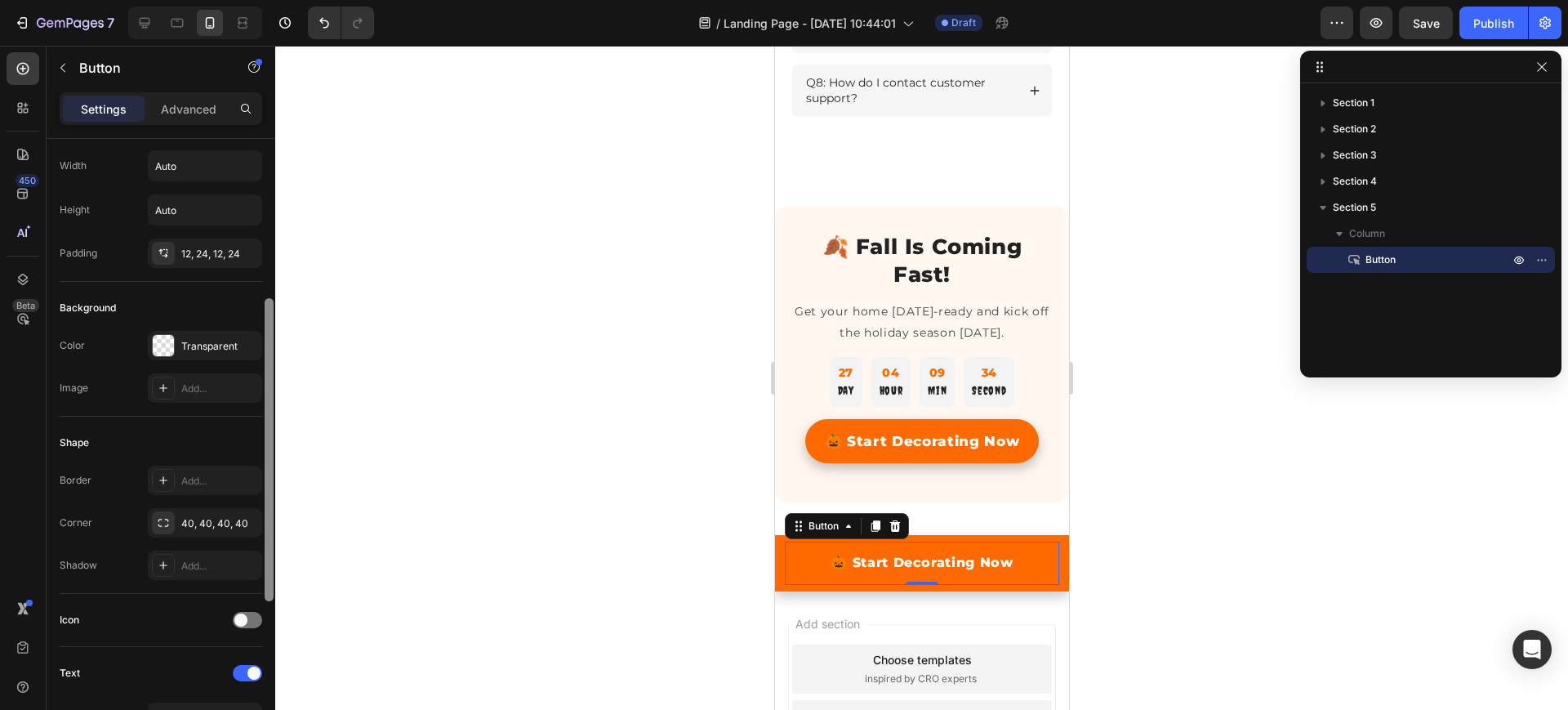
scroll to position [0, 0]
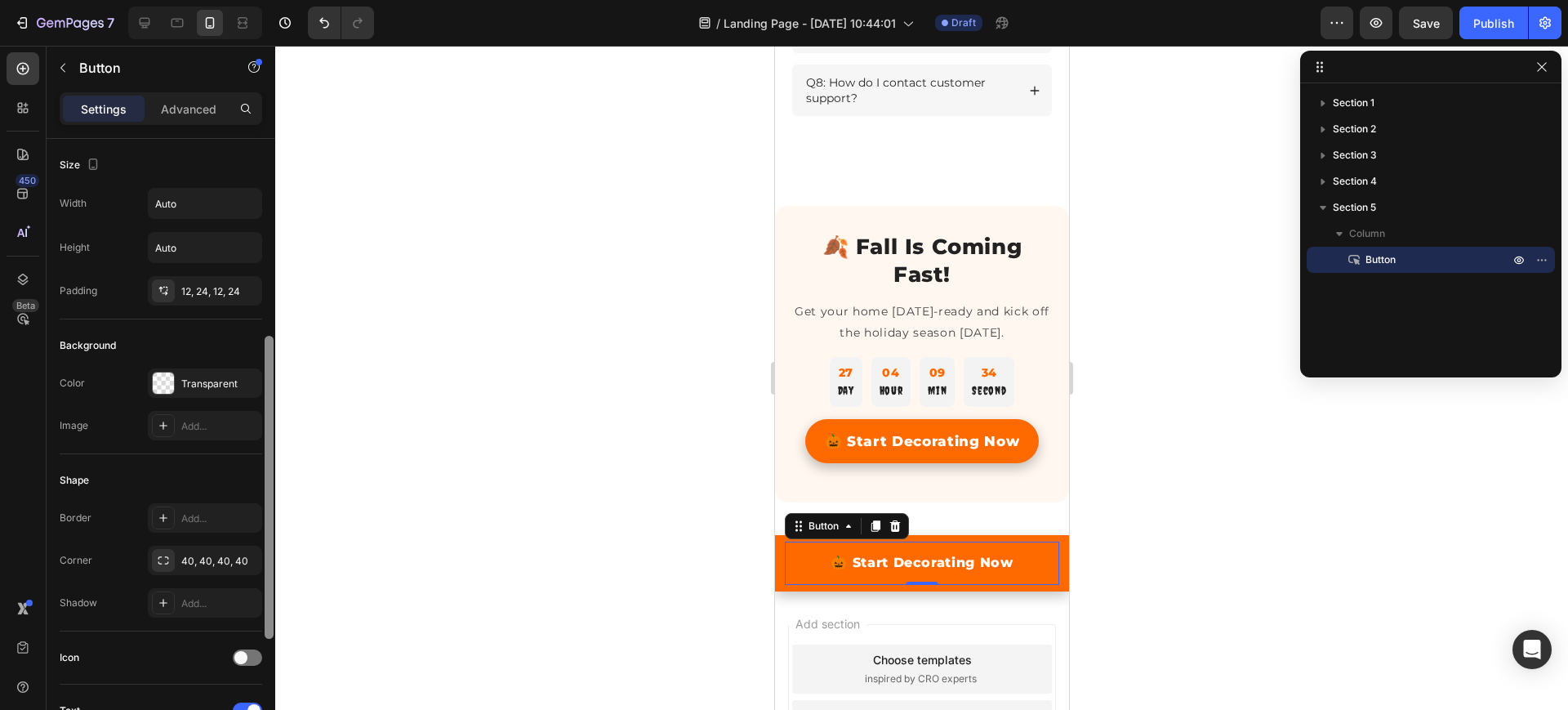
drag, startPoint x: 267, startPoint y: 468, endPoint x: 256, endPoint y: 165, distance: 303.2
click at [256, 165] on div "Size Width Auto Height Auto Padding 12, 24, 12, 24 Background Color Transparent…" at bounding box center [161, 447] width 229 height 617
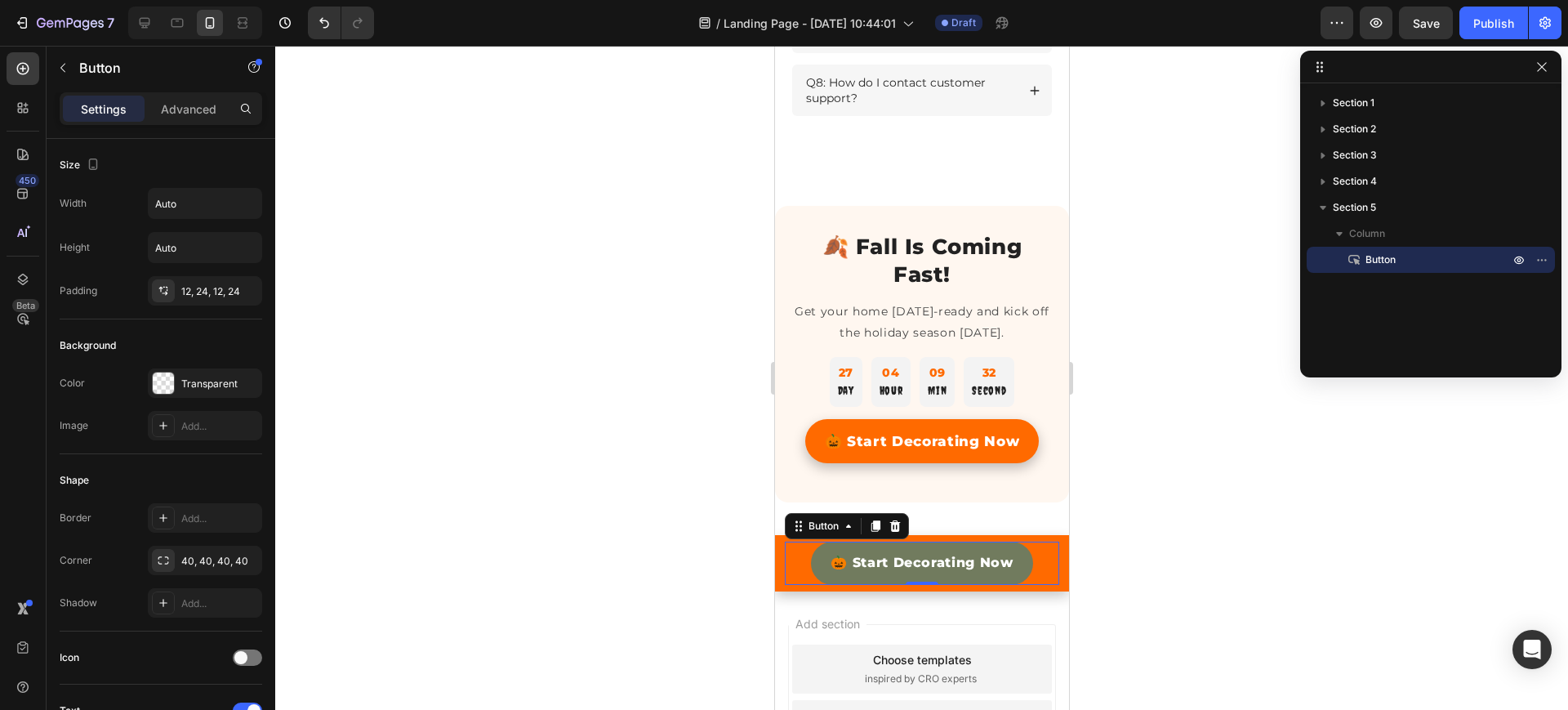
click at [814, 573] on link "🎃 Start Decorating Now" at bounding box center [921, 562] width 222 height 43
click at [193, 106] on p "Advanced" at bounding box center [189, 108] width 55 height 17
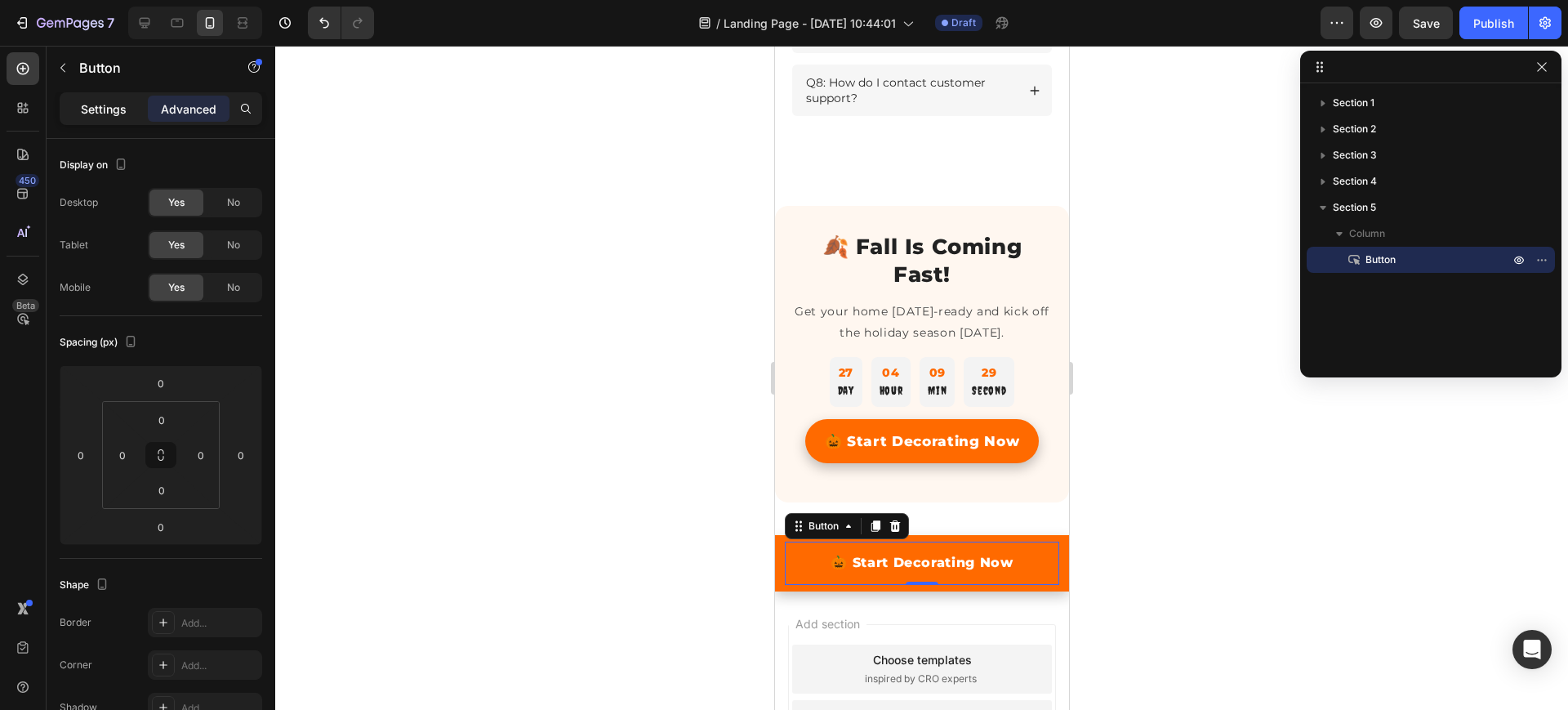
click at [95, 104] on p "Settings" at bounding box center [103, 108] width 46 height 17
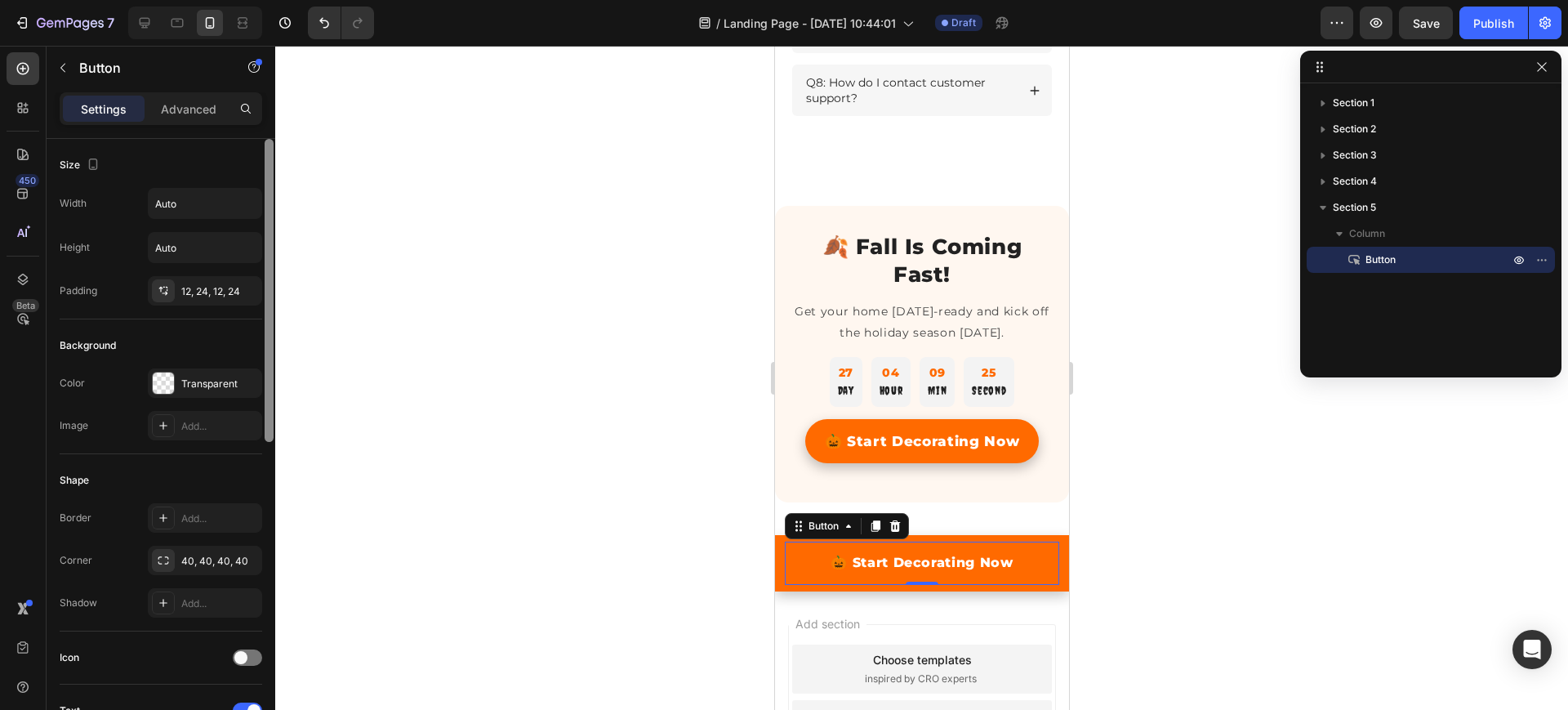
click at [269, 393] on div at bounding box center [269, 290] width 9 height 303
click at [182, 193] on input "Auto" at bounding box center [205, 203] width 113 height 30
click at [250, 202] on icon "button" at bounding box center [247, 203] width 16 height 16
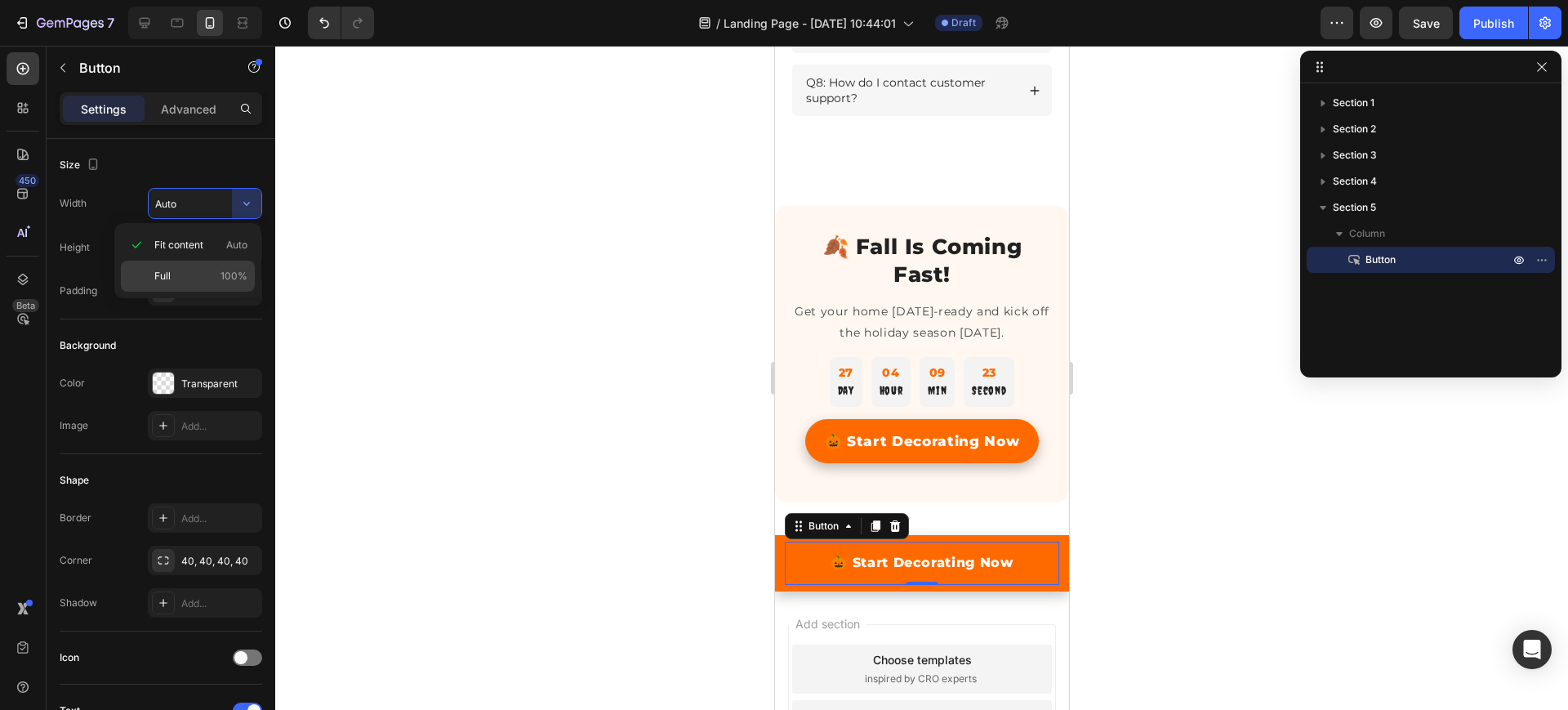
click at [193, 266] on div "Full 100%" at bounding box center [188, 275] width 134 height 31
type input "100%"
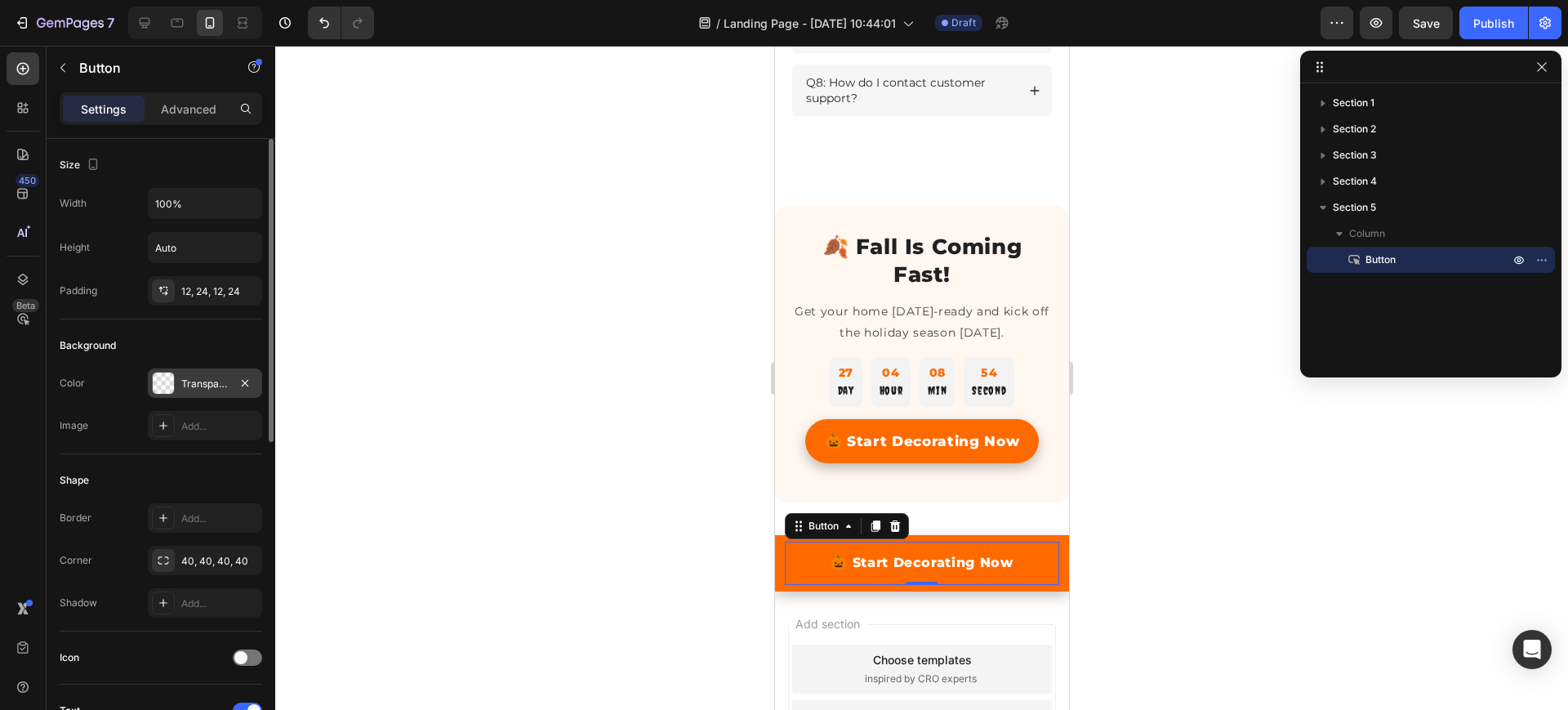
click at [203, 379] on div "Transparent" at bounding box center [205, 384] width 47 height 14
click at [353, 285] on div at bounding box center [922, 377] width 1293 height 664
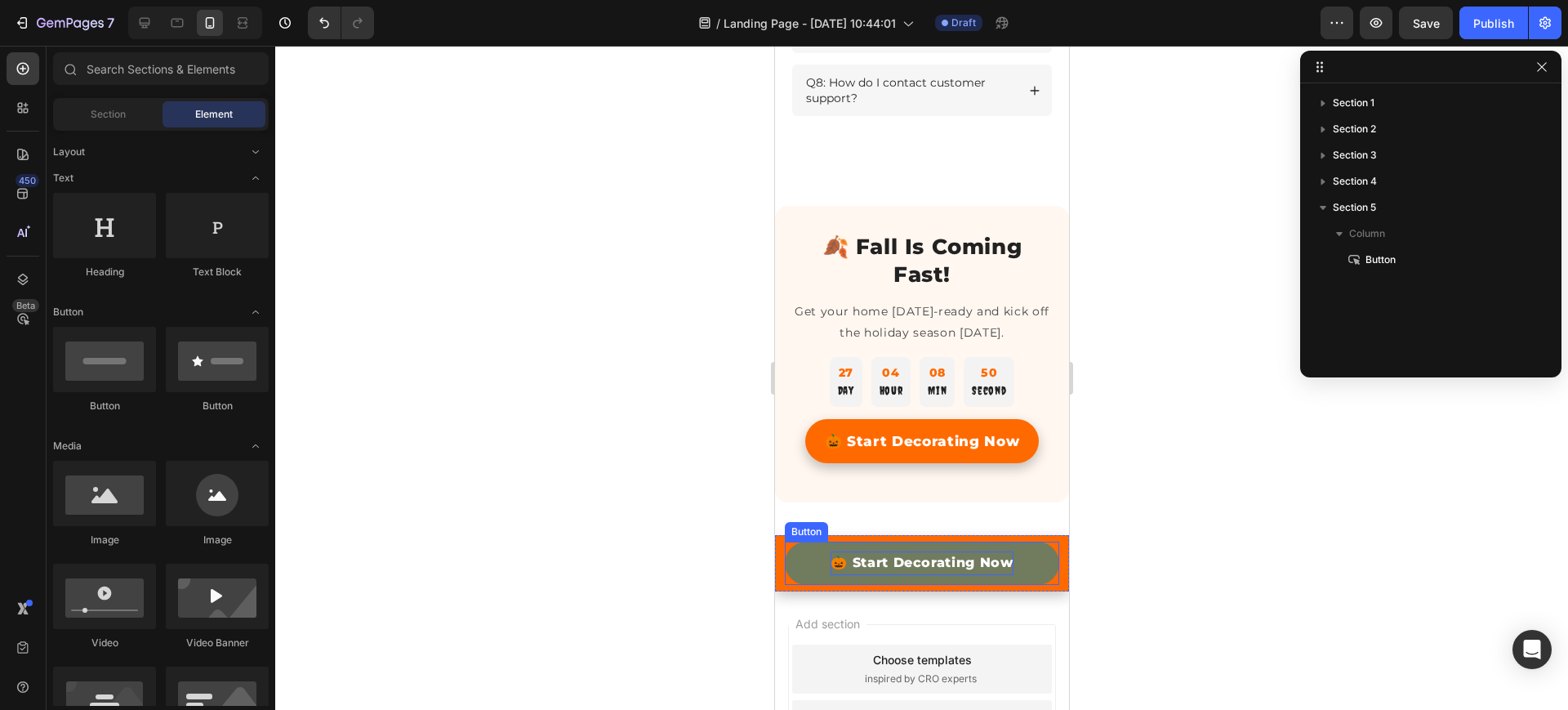
click at [880, 573] on p "🎃 Start Decorating Now" at bounding box center [921, 562] width 183 height 23
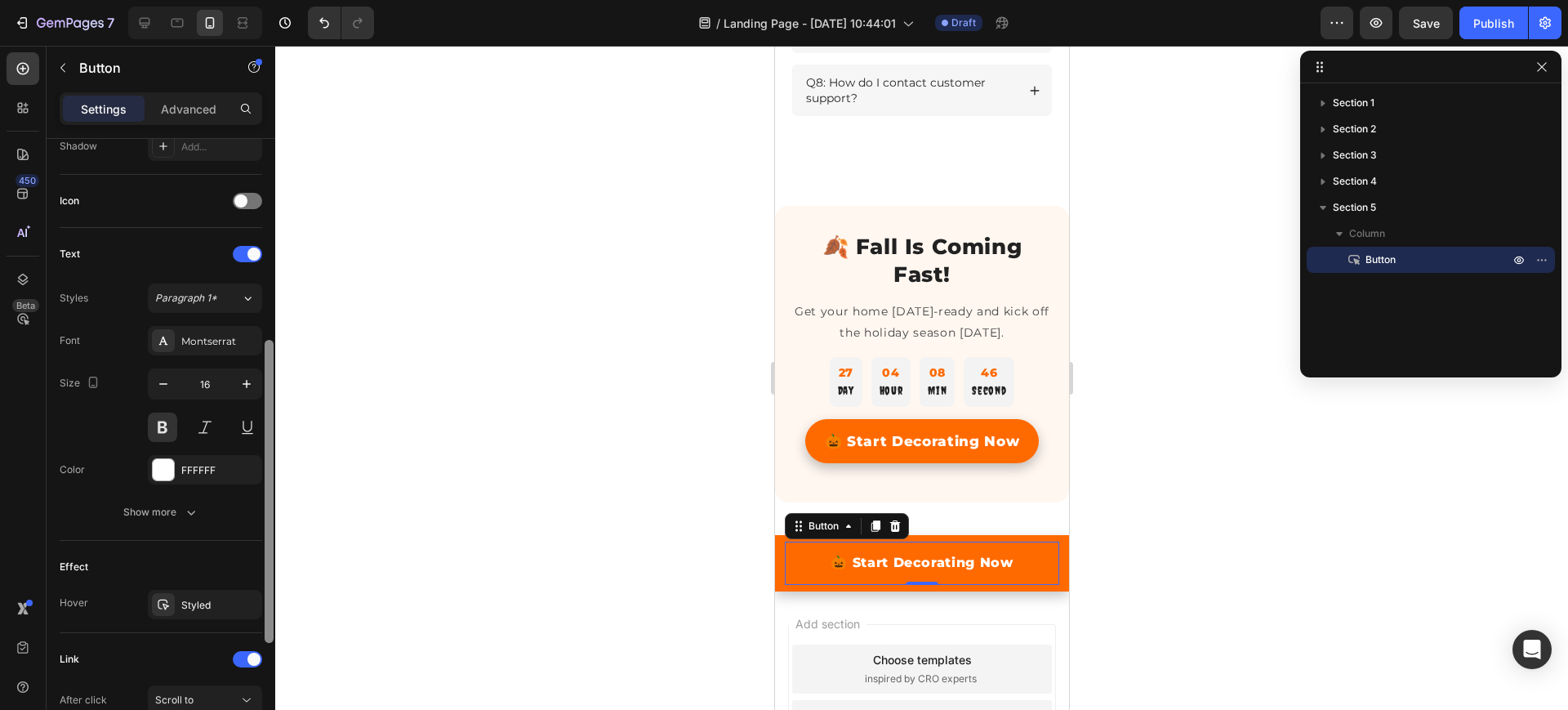
scroll to position [460, 0]
drag, startPoint x: 271, startPoint y: 367, endPoint x: 252, endPoint y: 585, distance: 218.8
click at [252, 585] on div "Size Width 100% Height Auto Padding 12, 24, 12, 24 Background Color Transparent…" at bounding box center [161, 447] width 229 height 617
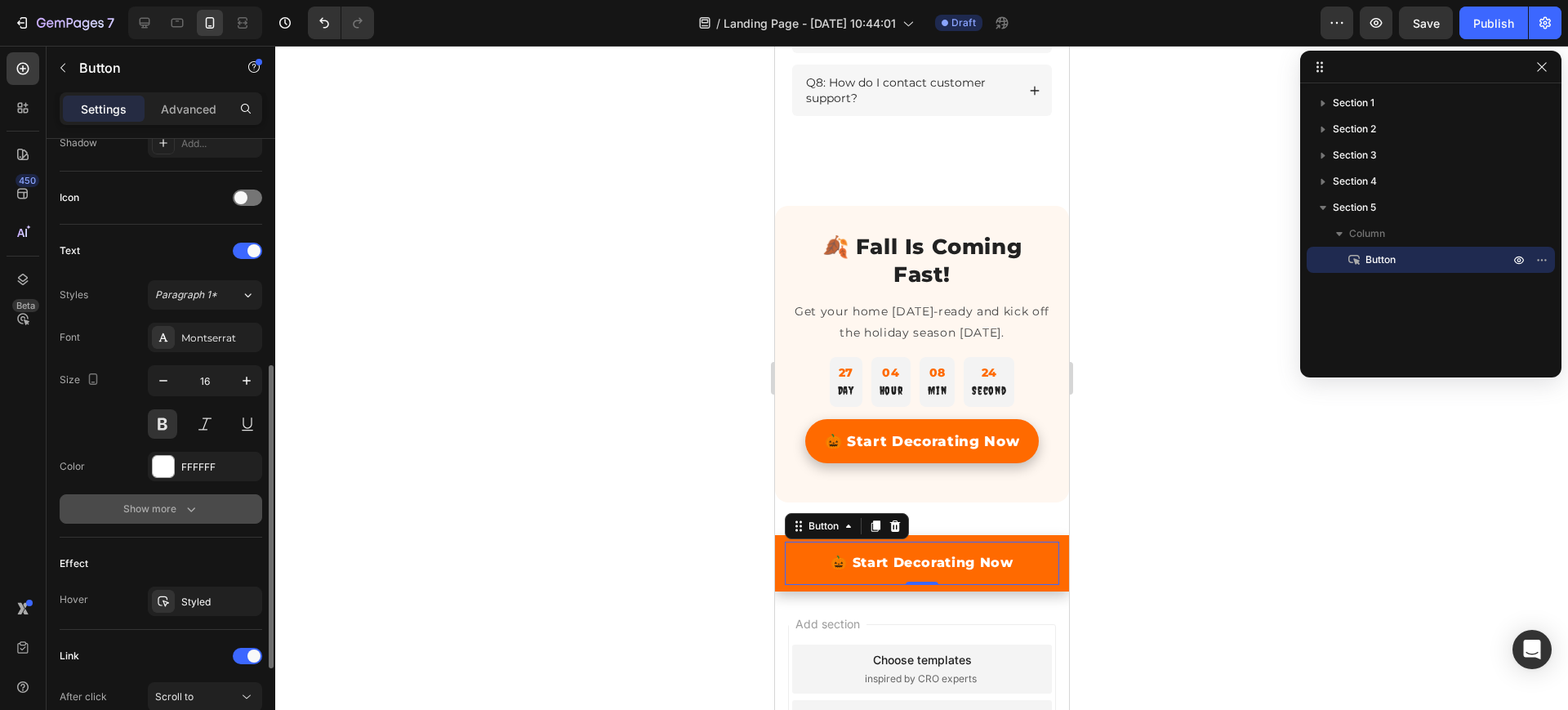
click at [195, 512] on icon "button" at bounding box center [191, 509] width 16 height 16
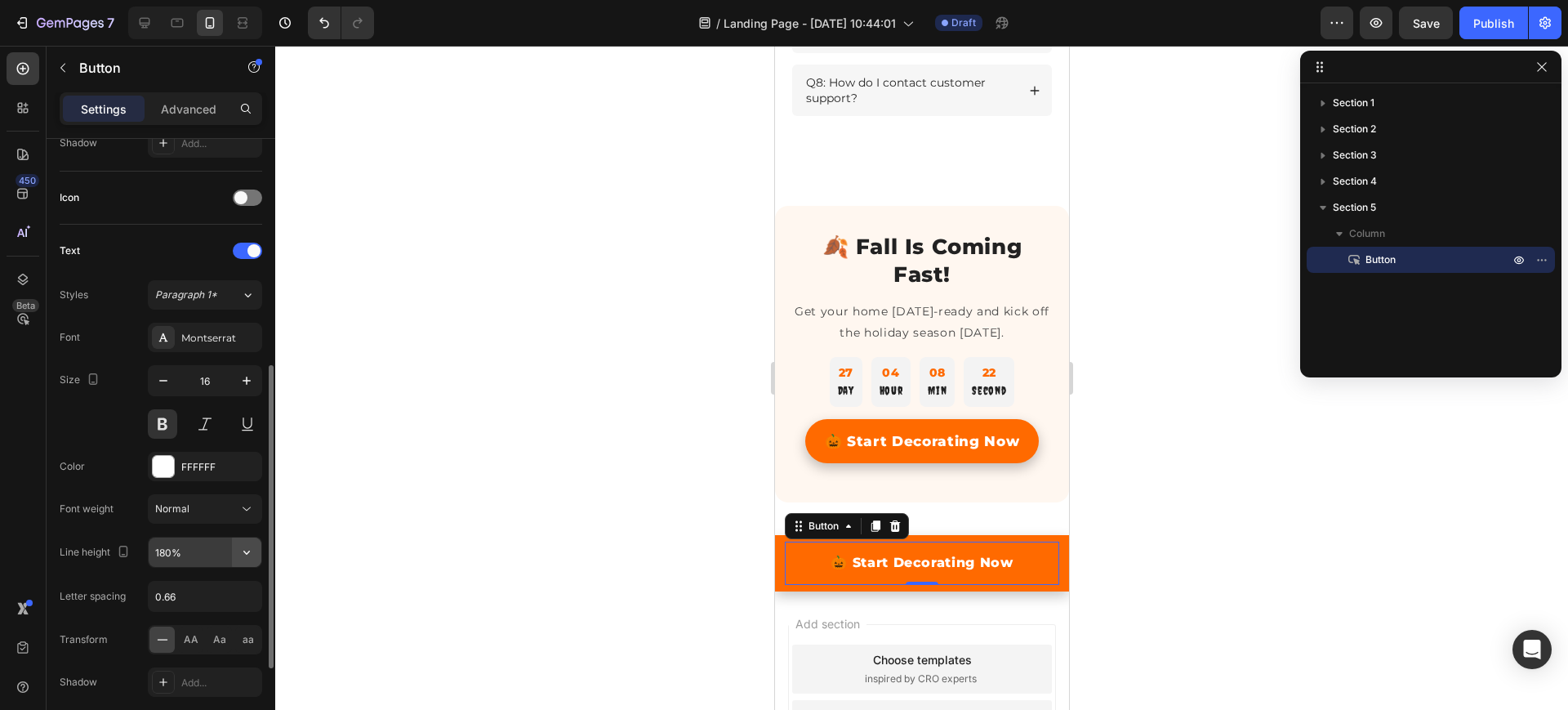
click at [240, 549] on icon "button" at bounding box center [247, 552] width 16 height 16
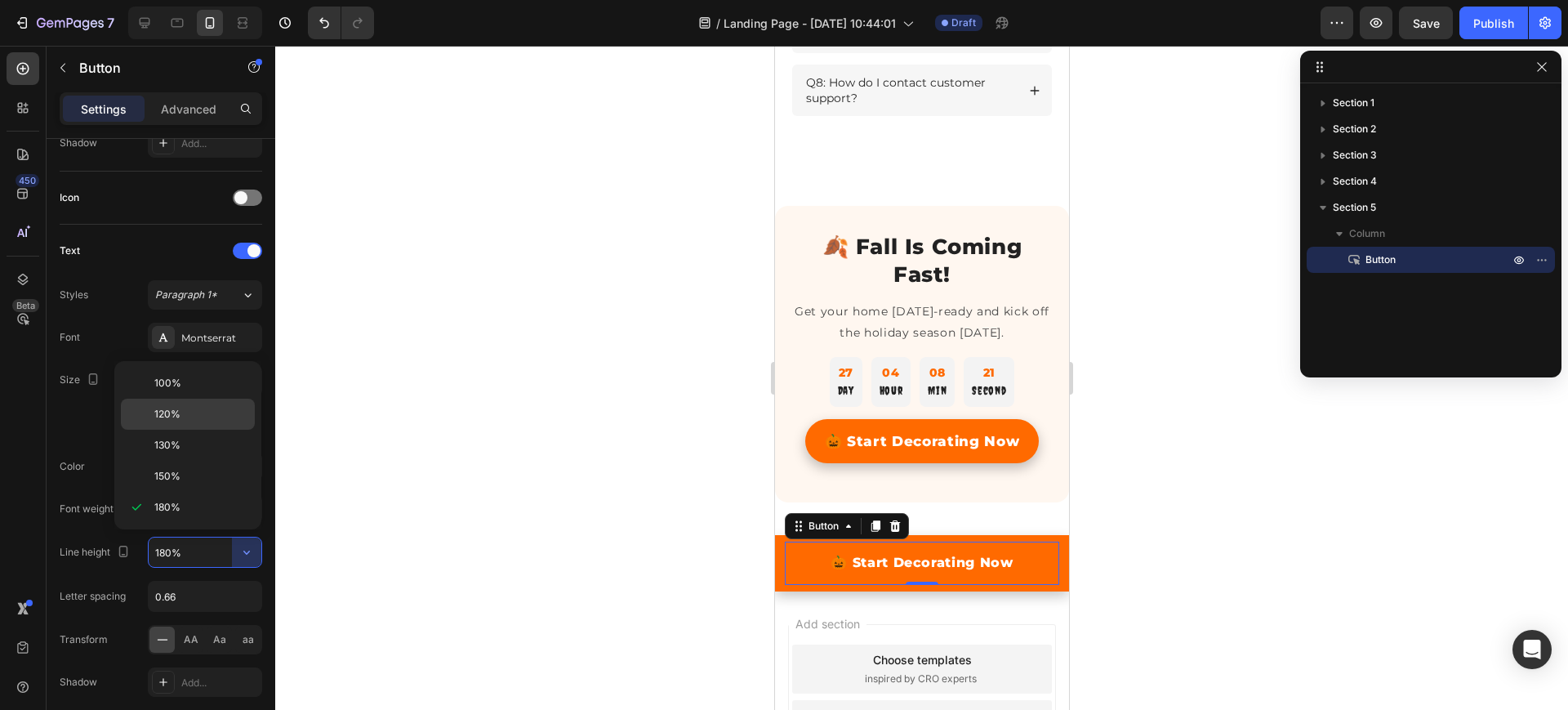
click at [192, 415] on p "120%" at bounding box center [201, 414] width 93 height 14
type input "120%"
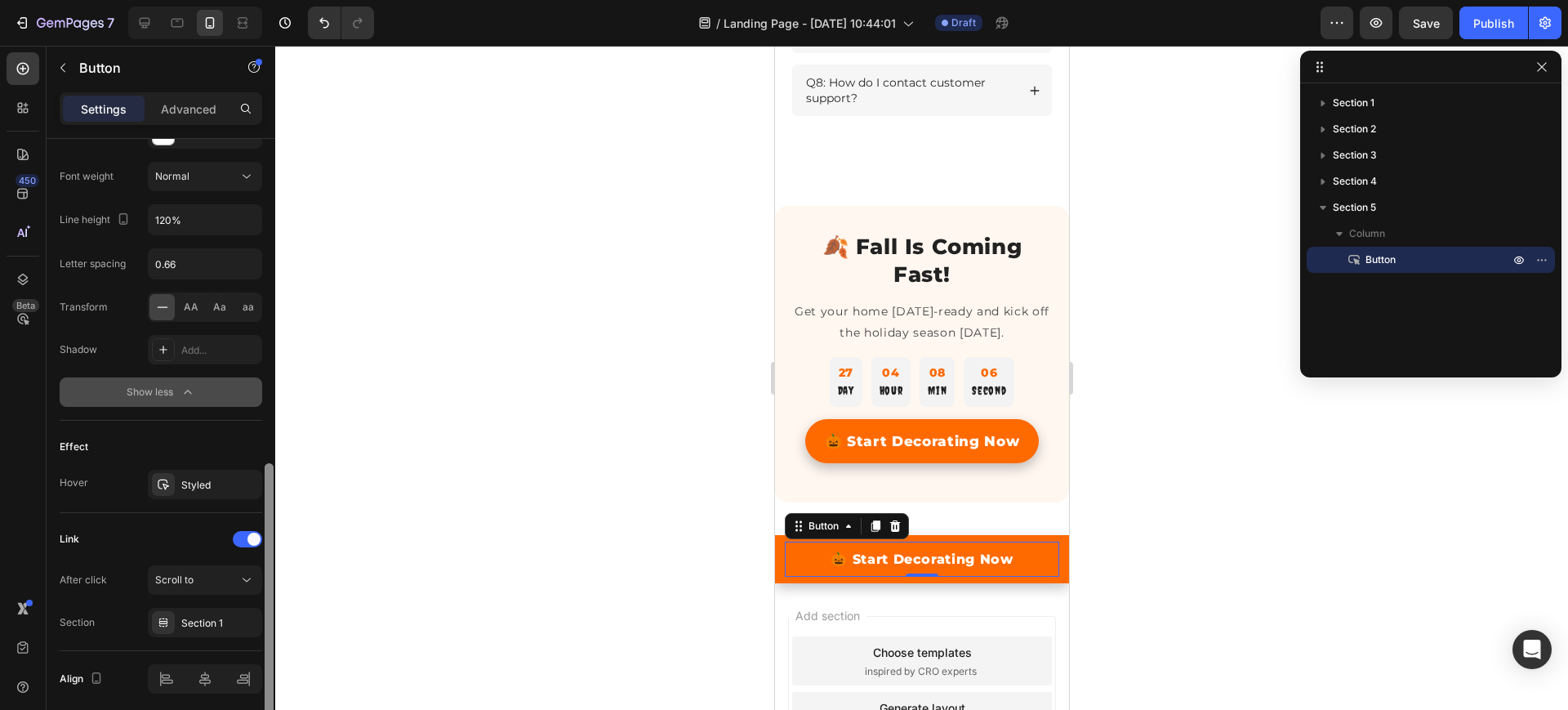
scroll to position [795, 0]
drag, startPoint x: 270, startPoint y: 461, endPoint x: 255, endPoint y: 601, distance: 140.8
click at [255, 601] on div "Size Width 100% Height Auto Padding 12, 24, 12, 24 Background Color Transparent…" at bounding box center [161, 447] width 229 height 617
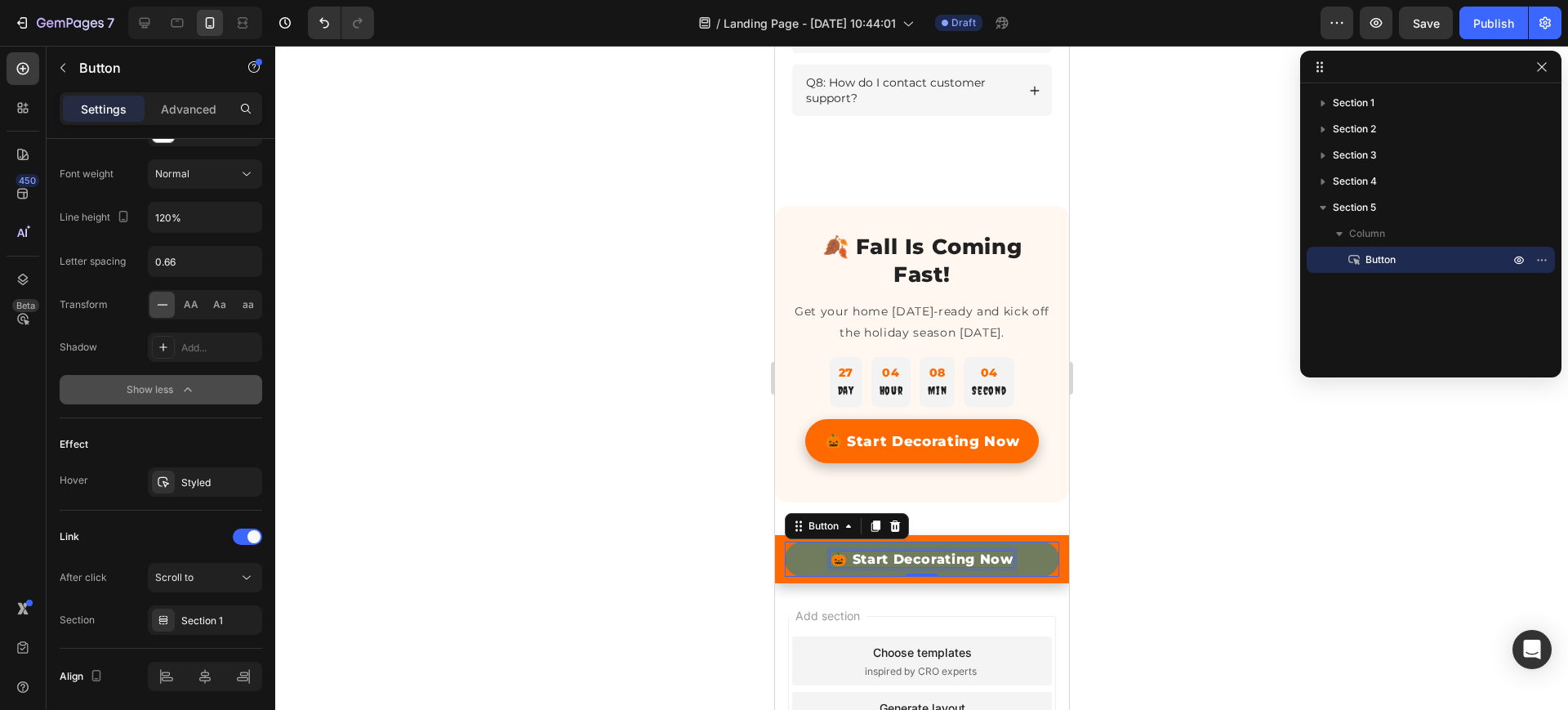
click at [923, 567] on p "🎃 Start Decorating Now" at bounding box center [921, 558] width 183 height 15
click at [1030, 577] on link "🎃 Start Decorating Now" at bounding box center [921, 558] width 275 height 35
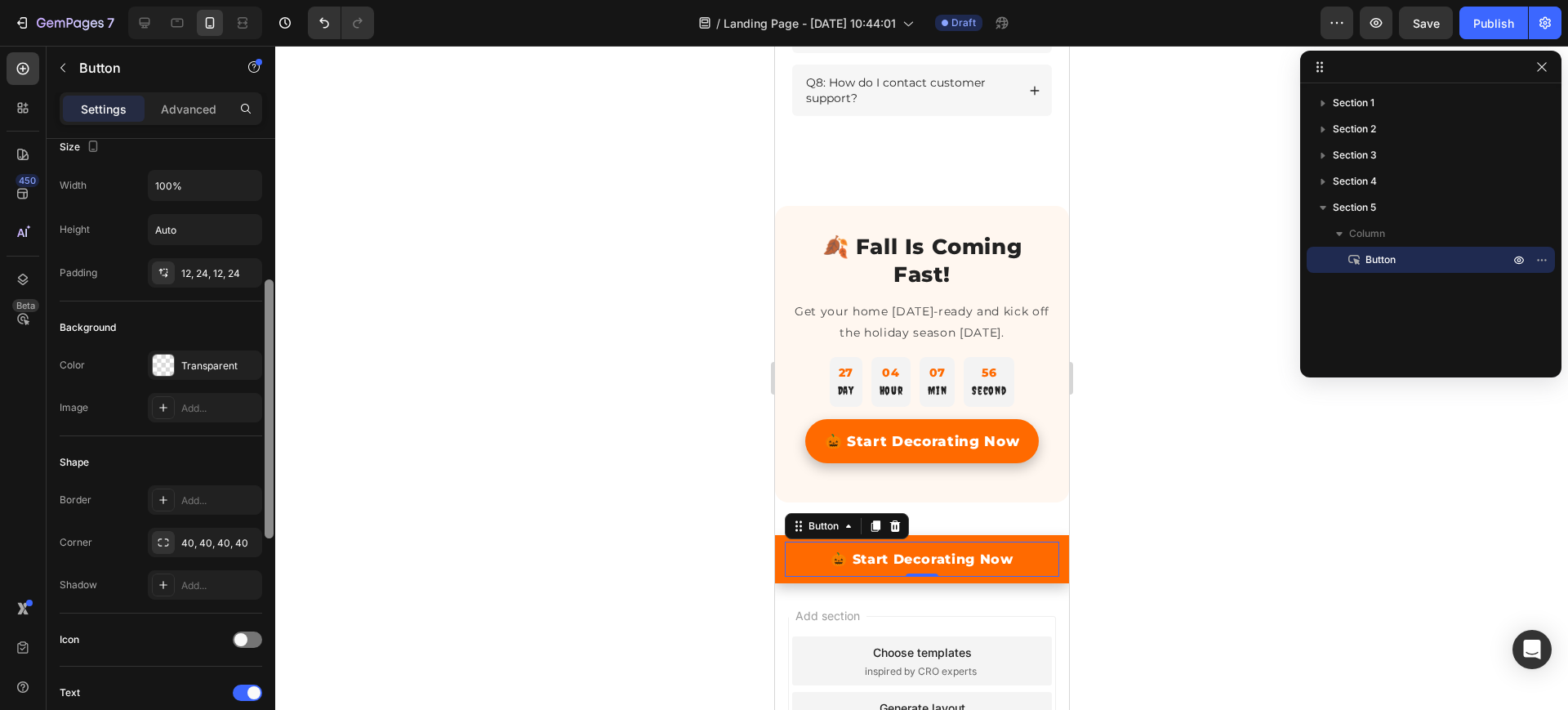
scroll to position [0, 0]
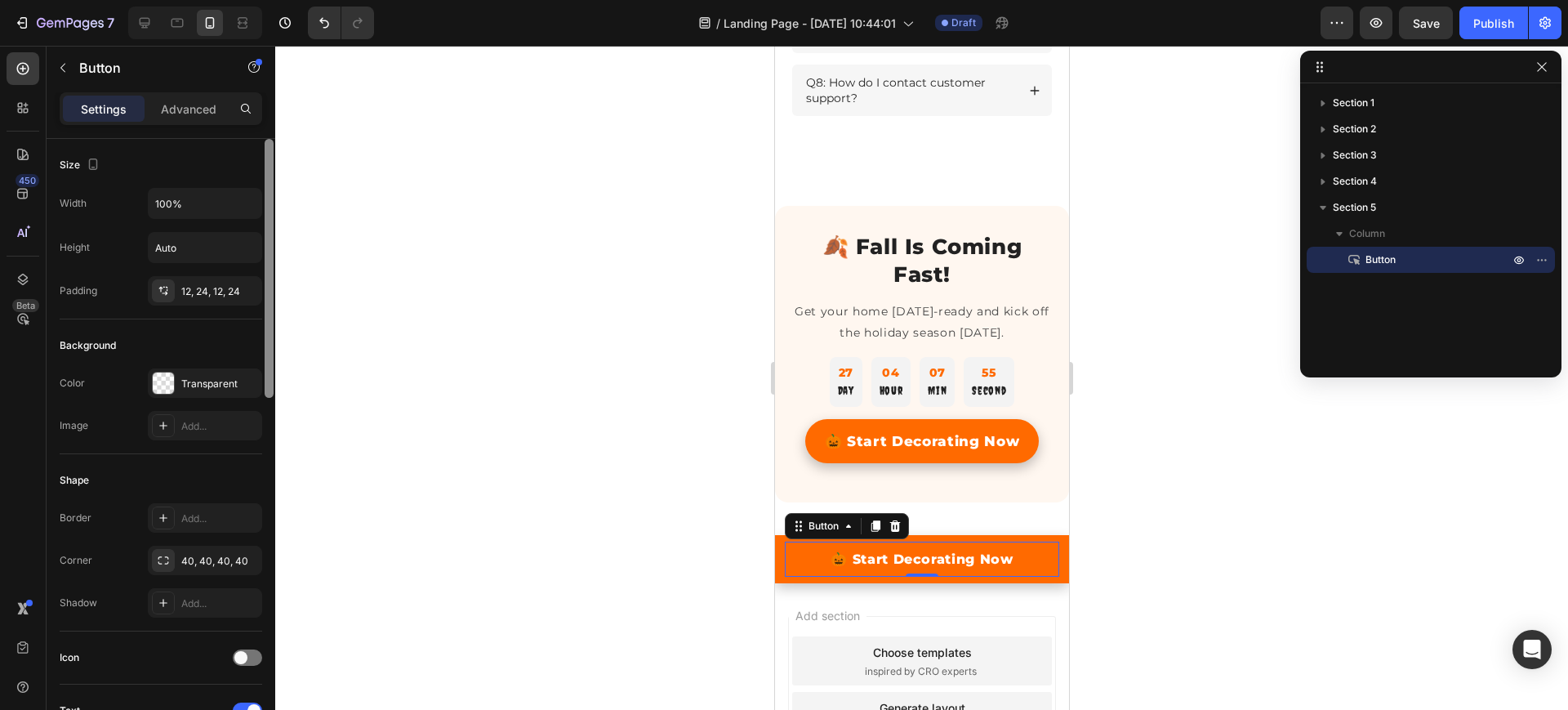
drag, startPoint x: 268, startPoint y: 543, endPoint x: 259, endPoint y: 183, distance: 360.1
click at [259, 183] on div "Size Width 100% Height Auto Padding 12, 24, 12, 24 Background Color Transparent…" at bounding box center [161, 447] width 229 height 617
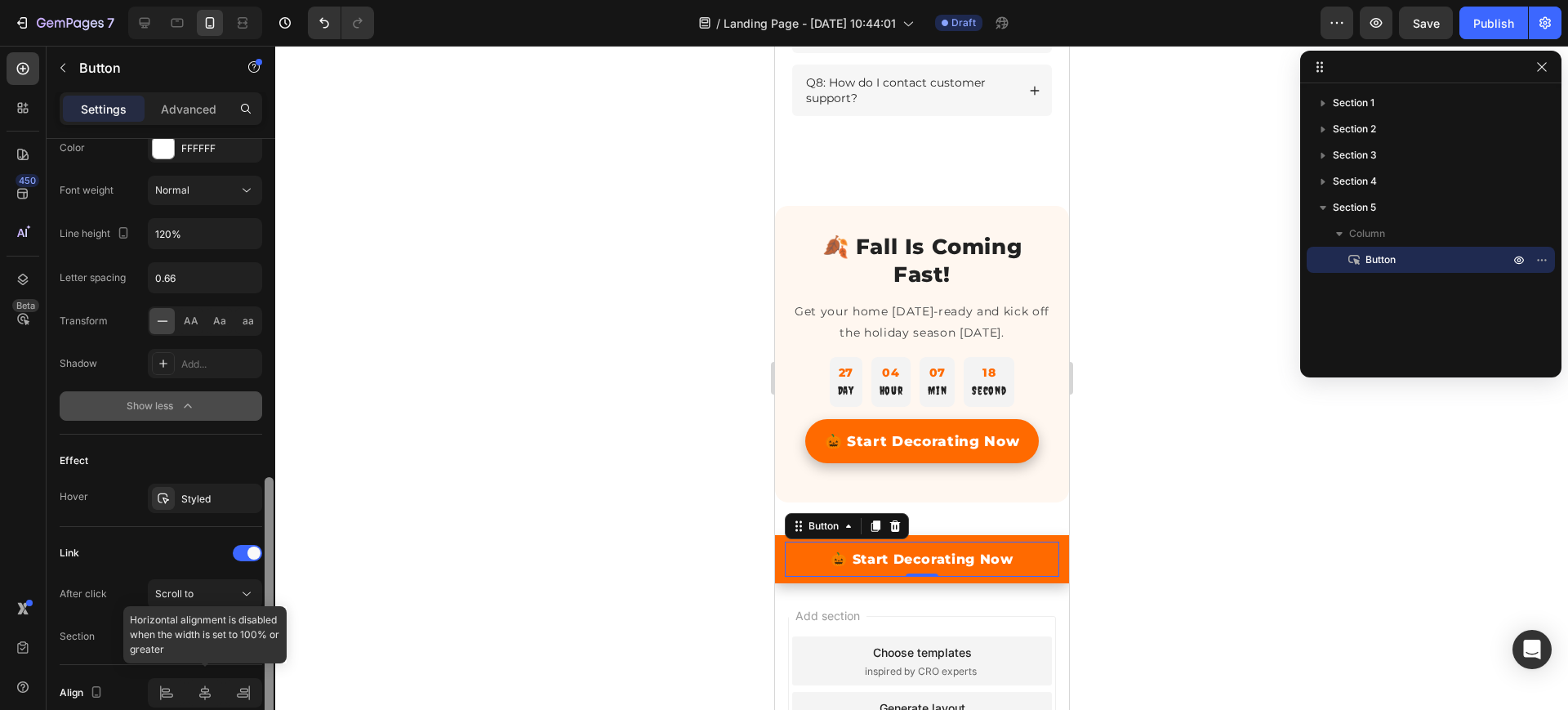
scroll to position [786, 0]
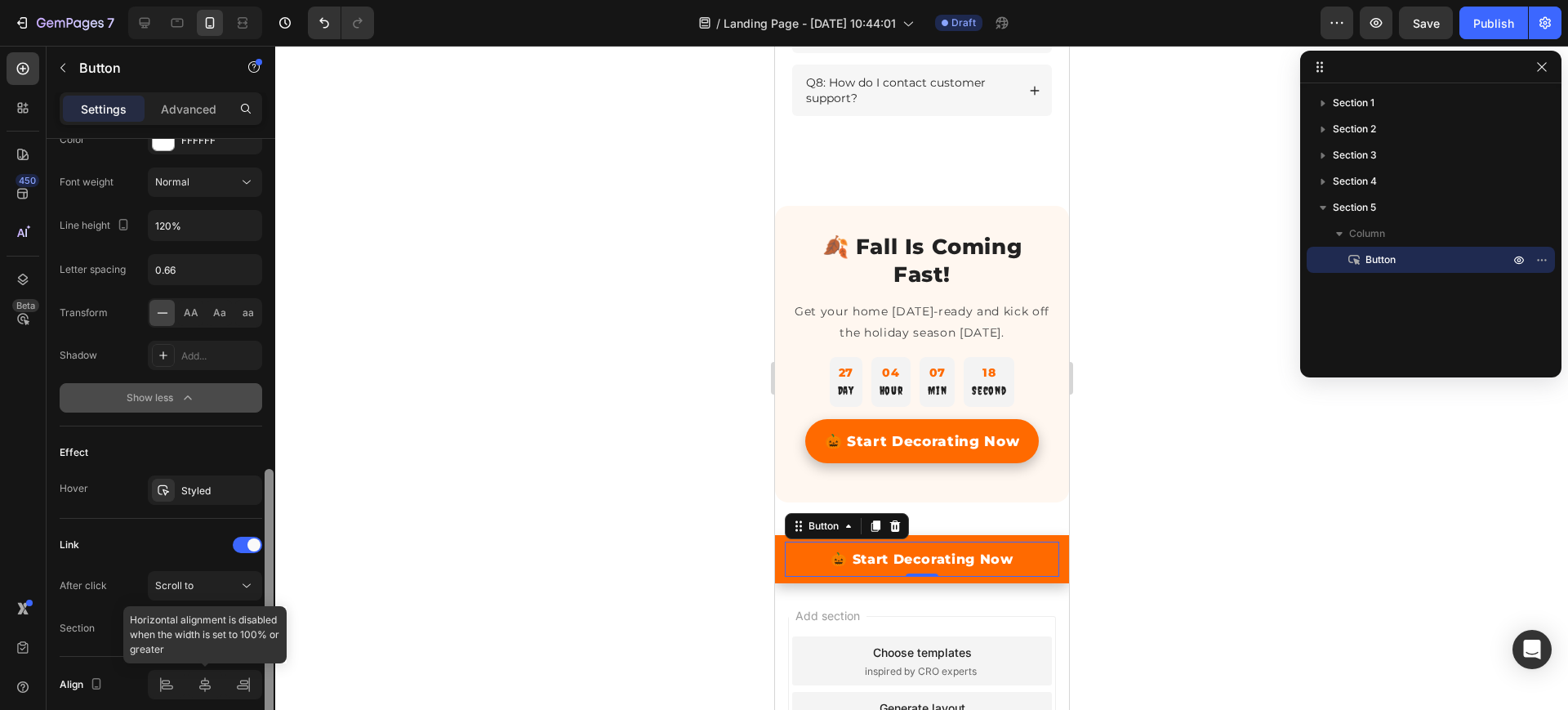
drag, startPoint x: 270, startPoint y: 365, endPoint x: 214, endPoint y: 695, distance: 334.7
click at [214, 695] on div "Size Width 100% Height Auto Padding 12, 24, 12, 24 Background Color Transparent…" at bounding box center [161, 447] width 229 height 617
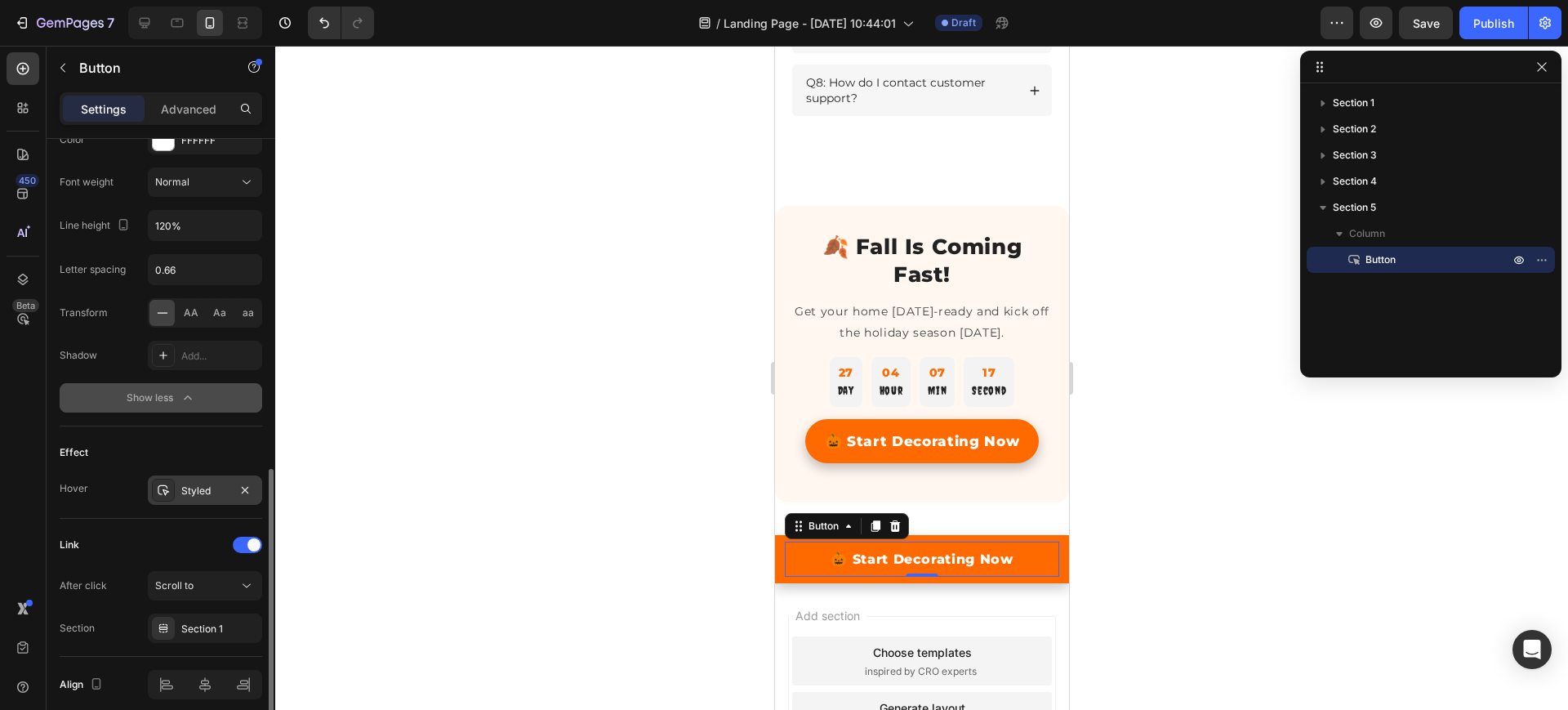
click at [188, 486] on div "Styled" at bounding box center [205, 491] width 47 height 14
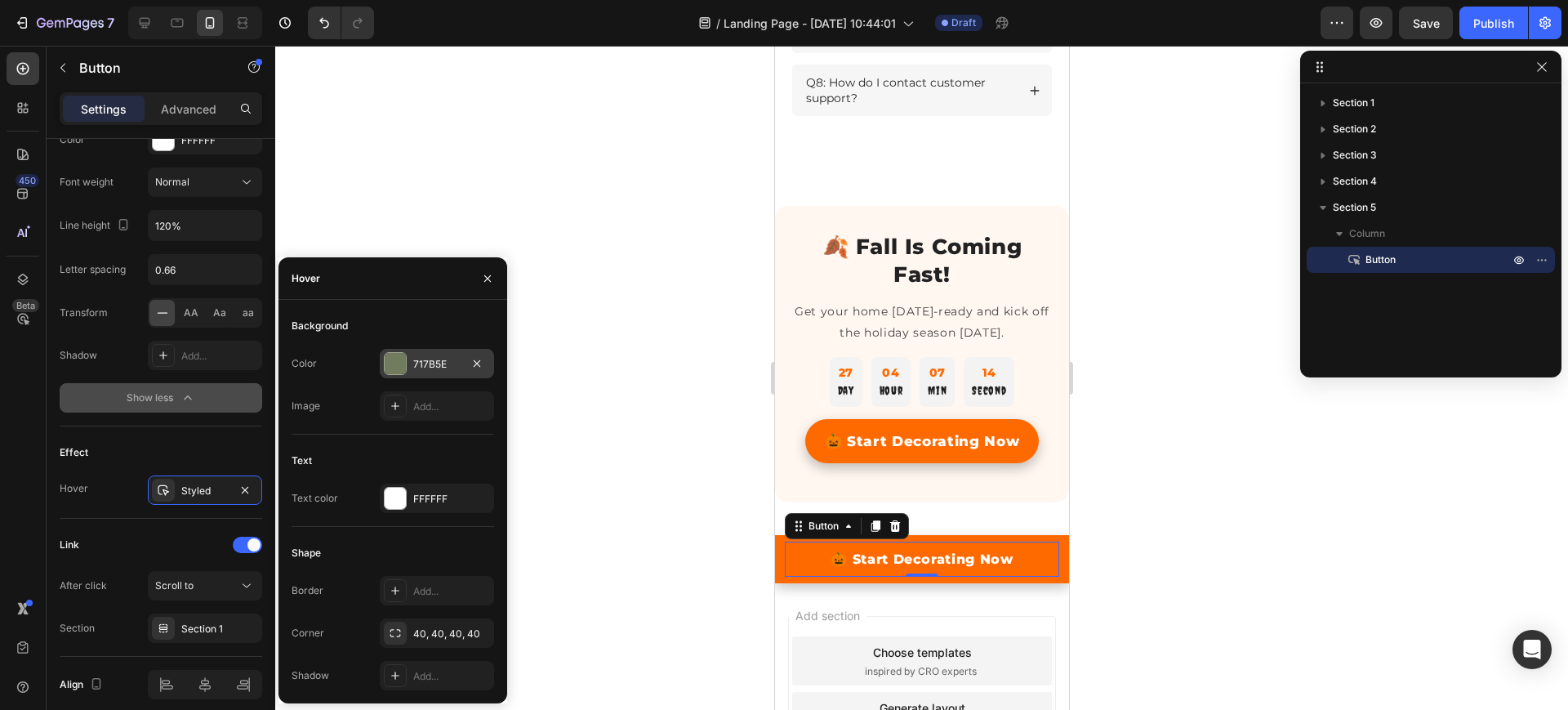
click at [427, 358] on div "717B5E" at bounding box center [436, 364] width 47 height 14
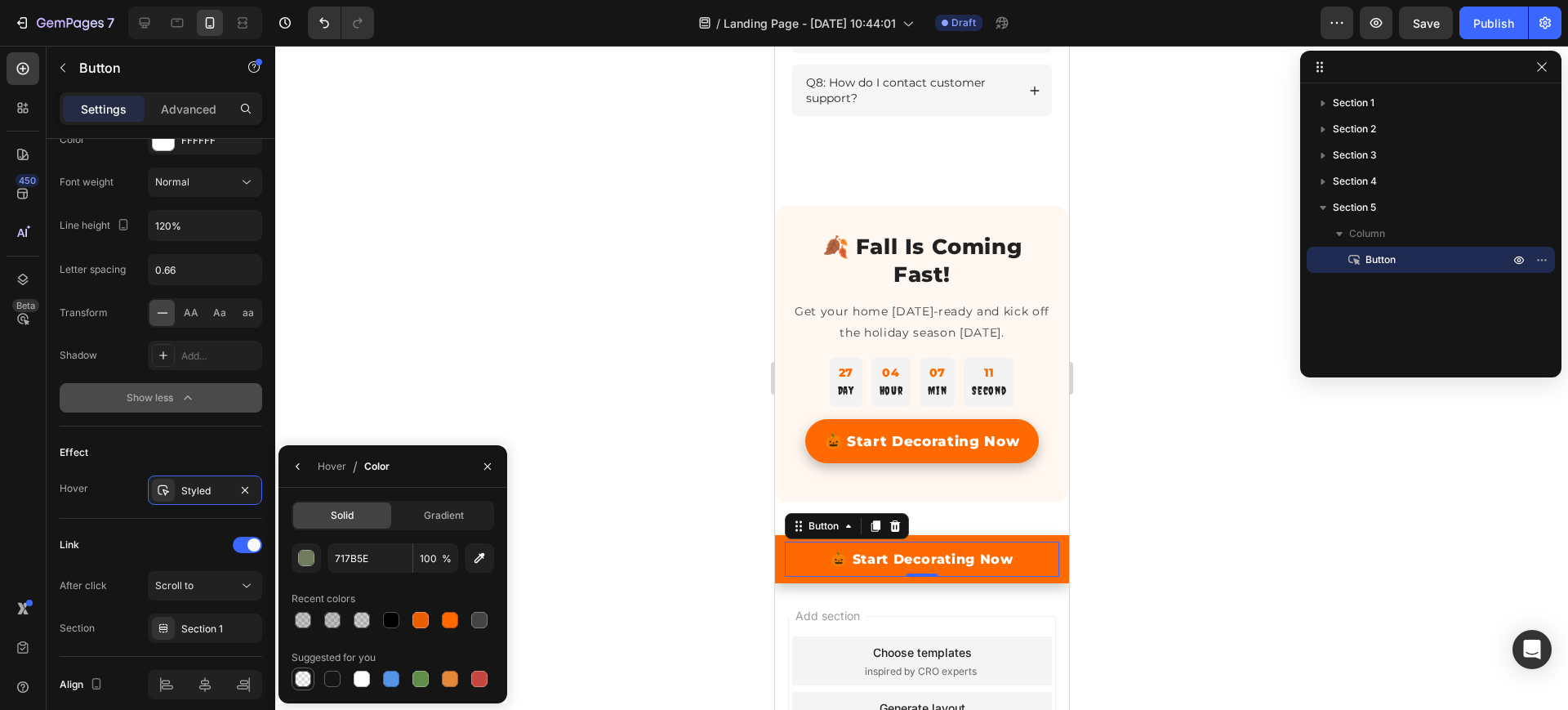
click at [304, 686] on div at bounding box center [303, 679] width 16 height 16
type input "000000"
type input "0"
click at [311, 452] on div "Hover / Color" at bounding box center [337, 466] width 118 height 42
click at [311, 465] on div "Hover / Color" at bounding box center [337, 466] width 118 height 42
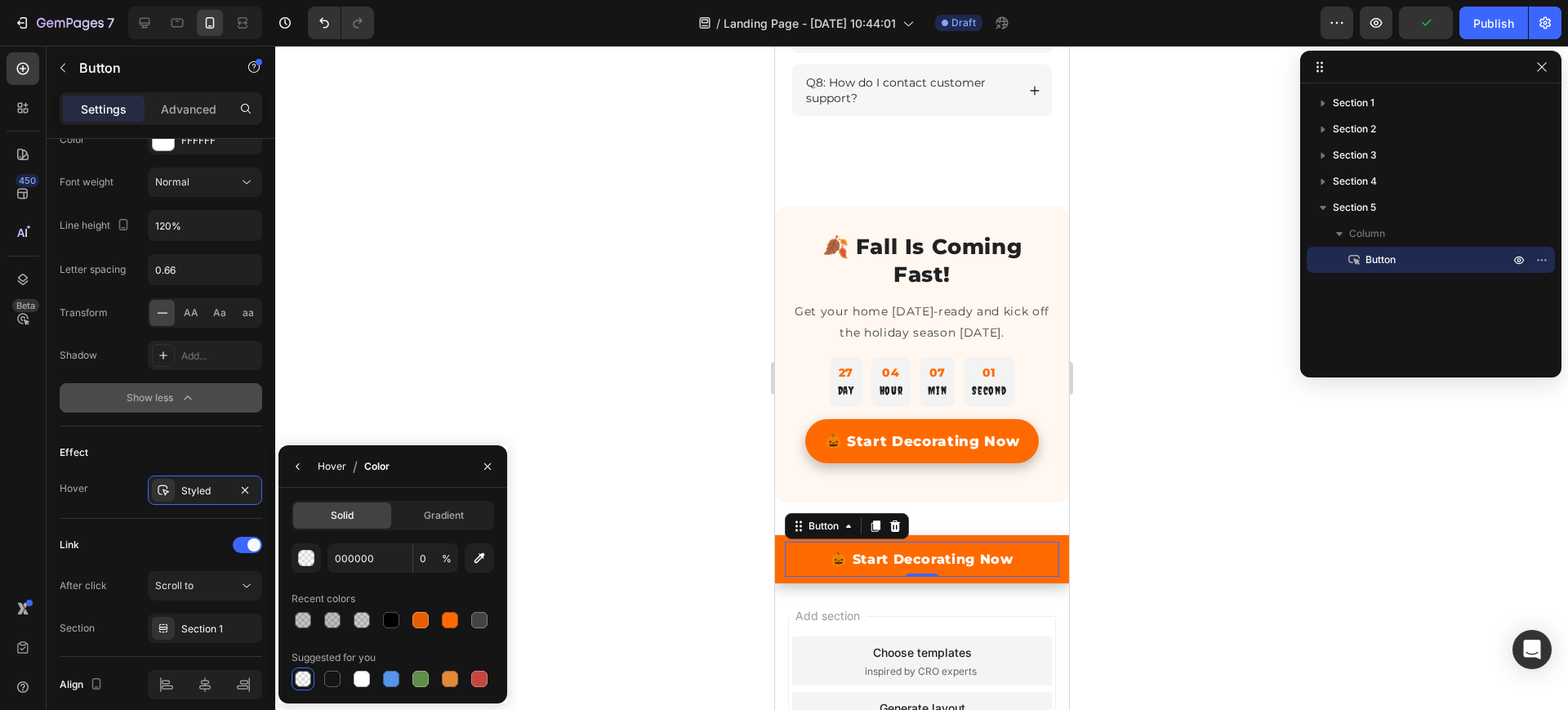
click at [331, 459] on div "Hover" at bounding box center [332, 466] width 29 height 14
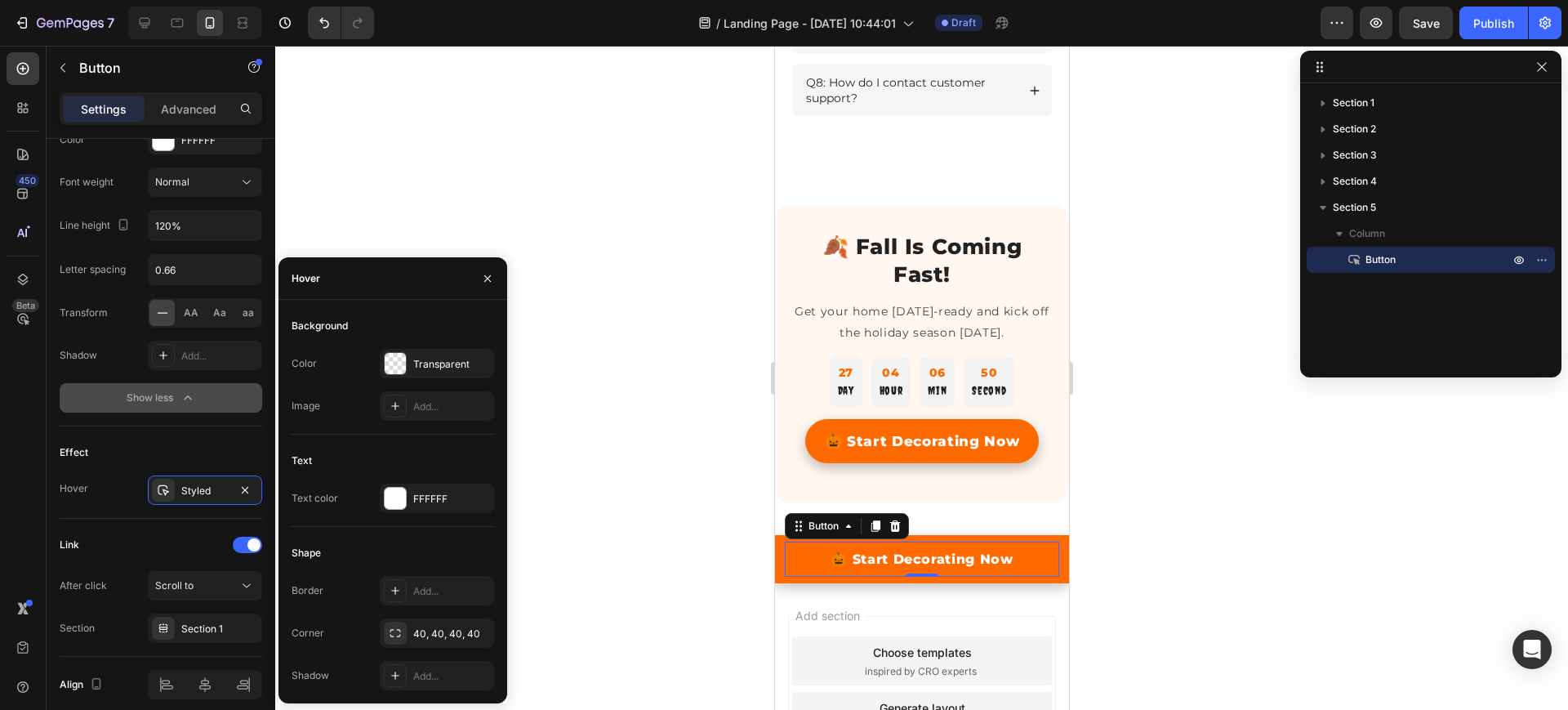
click at [639, 424] on div at bounding box center [922, 377] width 1293 height 664
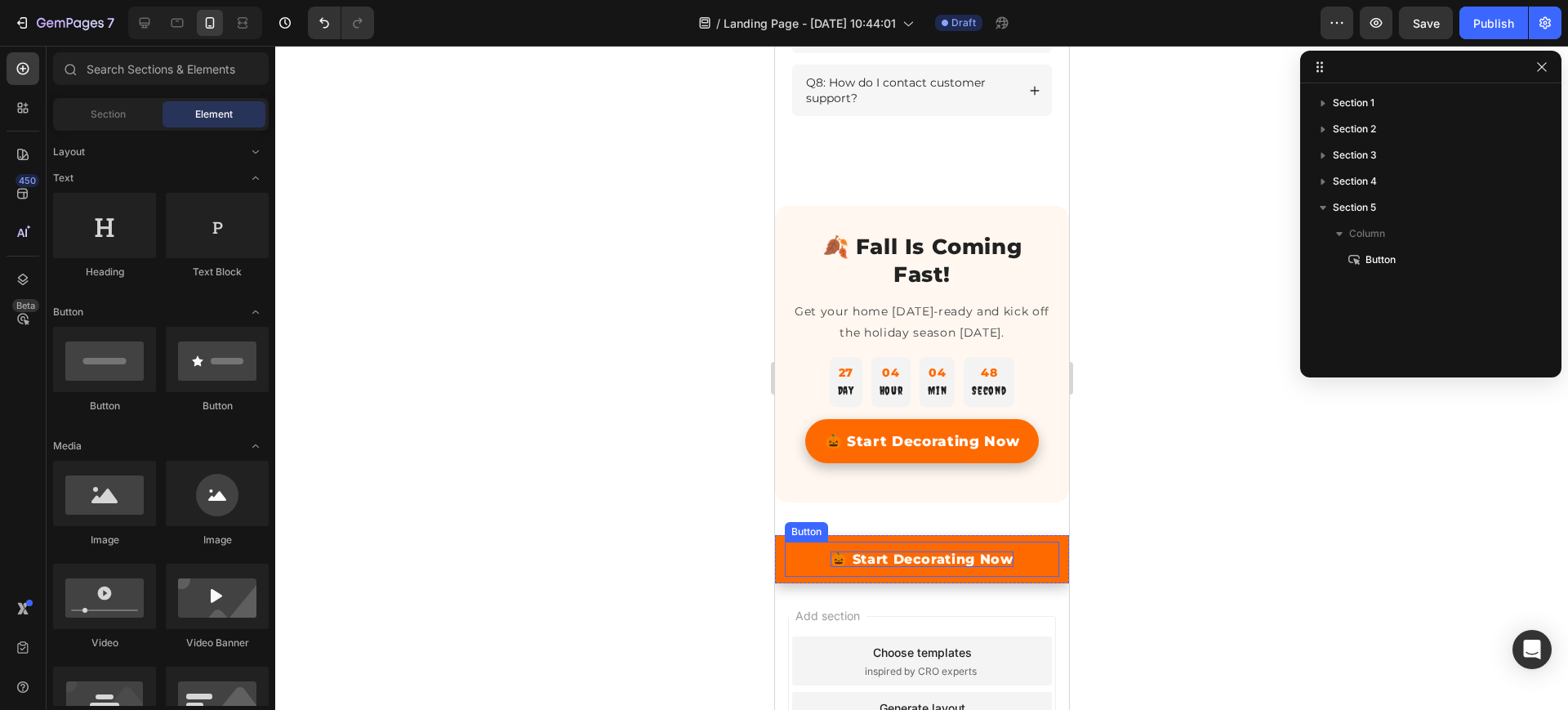
click at [883, 567] on p "🎃 Start Decorating Now" at bounding box center [921, 558] width 183 height 15
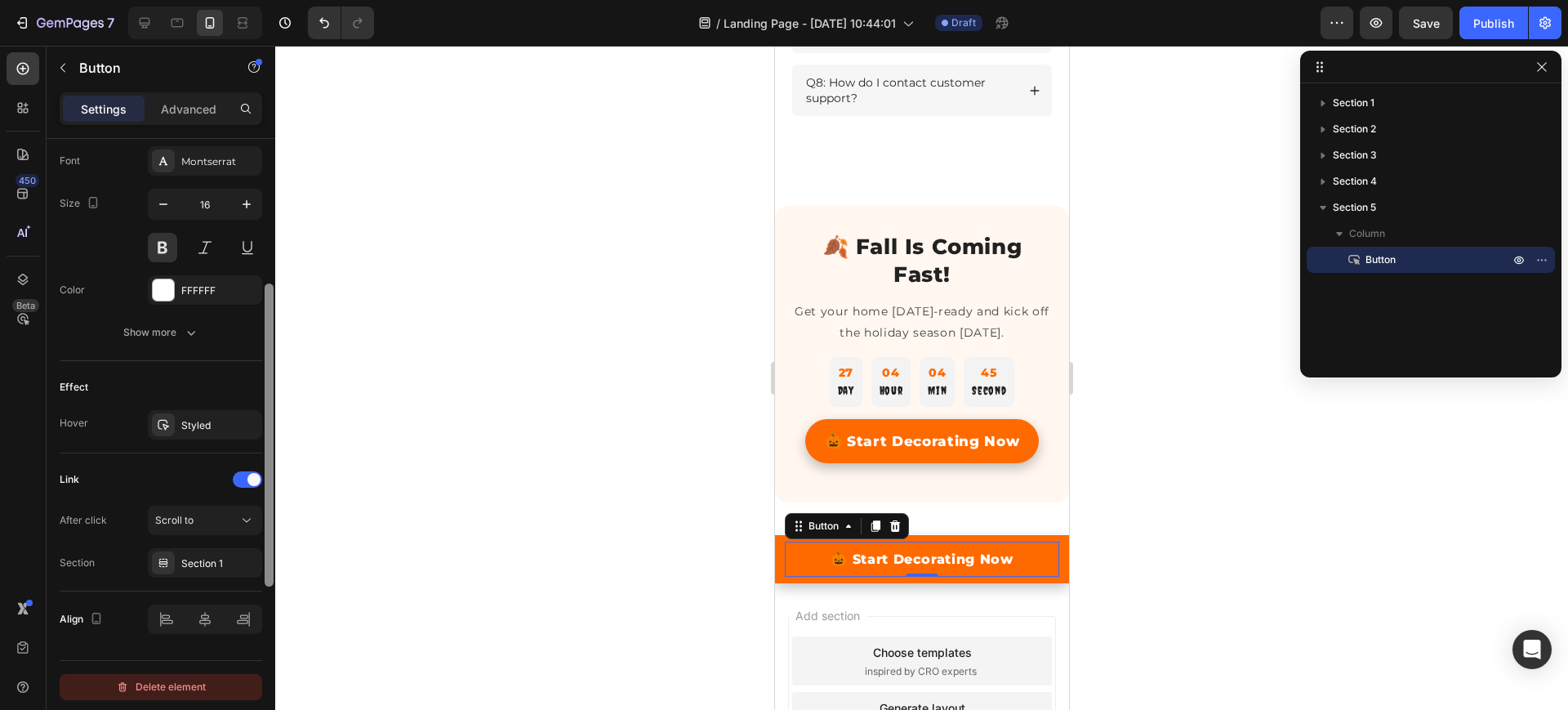
drag, startPoint x: 272, startPoint y: 377, endPoint x: 260, endPoint y: 681, distance: 304.2
click at [260, 681] on div "Size Width 100% Height Auto Padding 12, 24, 12, 24 Background Color Transparent…" at bounding box center [161, 447] width 229 height 617
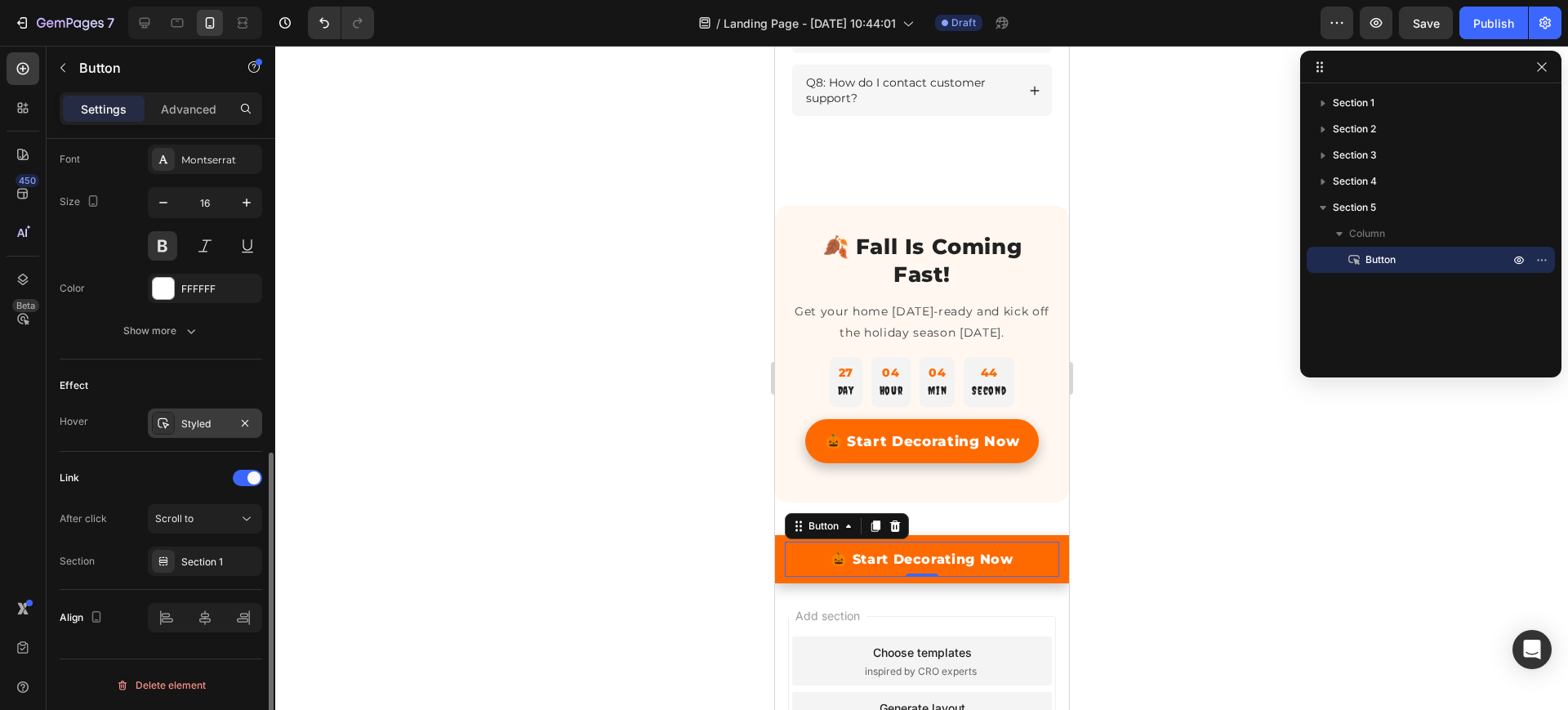
click at [207, 429] on div "Styled" at bounding box center [205, 424] width 47 height 14
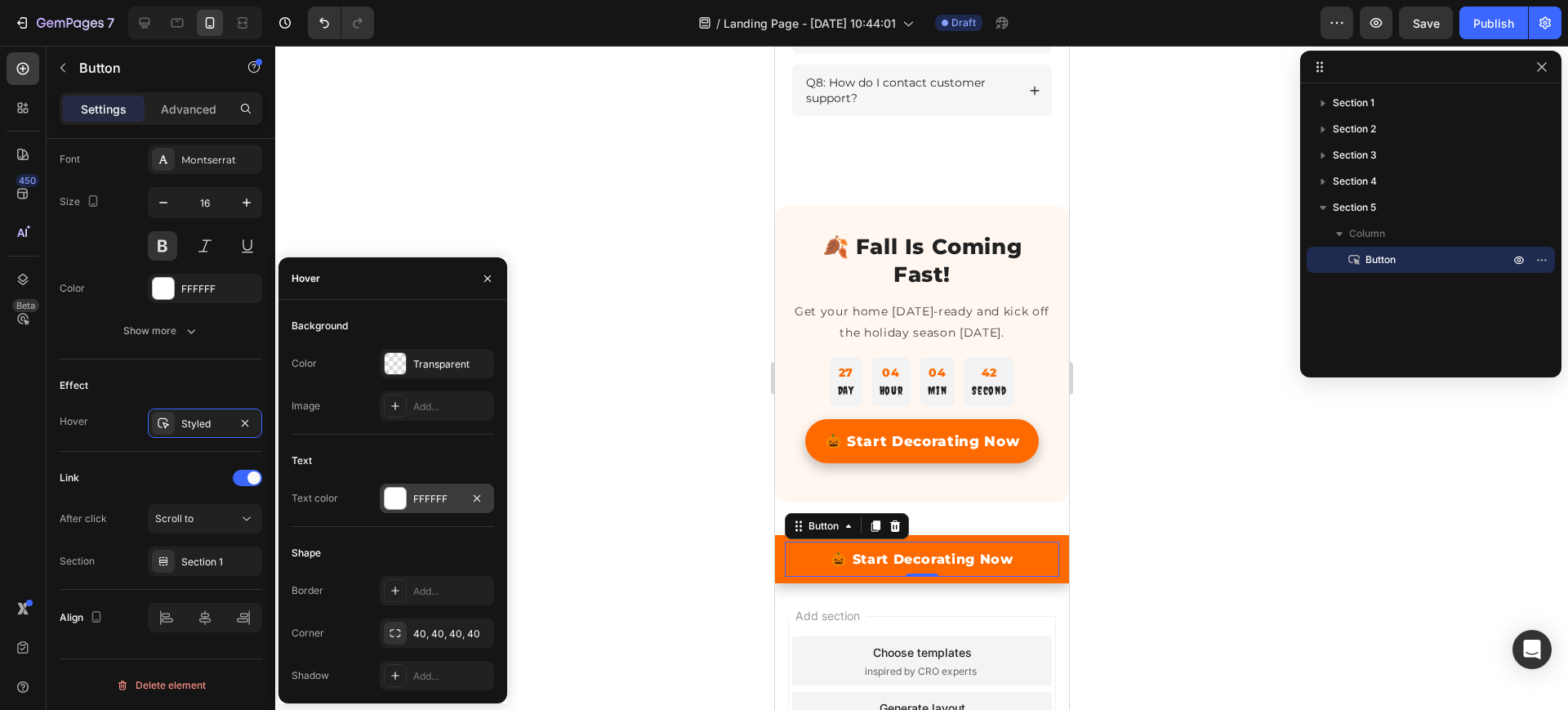
click at [439, 492] on div "FFFFFF" at bounding box center [436, 499] width 47 height 14
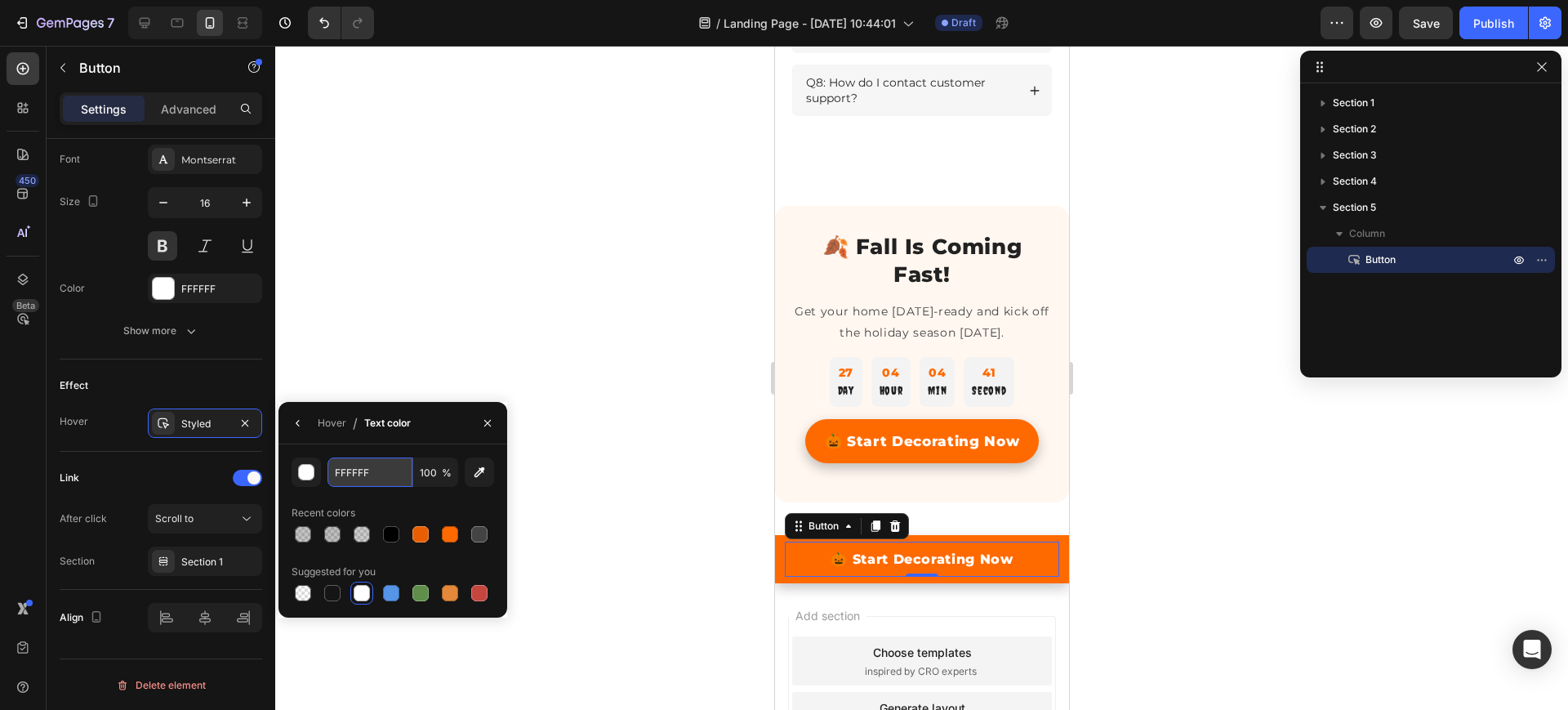
click at [360, 466] on input "FFFFFF" at bounding box center [369, 471] width 85 height 30
paste input "#FFD54"
type input "#FFD54F"
click at [603, 507] on div at bounding box center [922, 377] width 1293 height 664
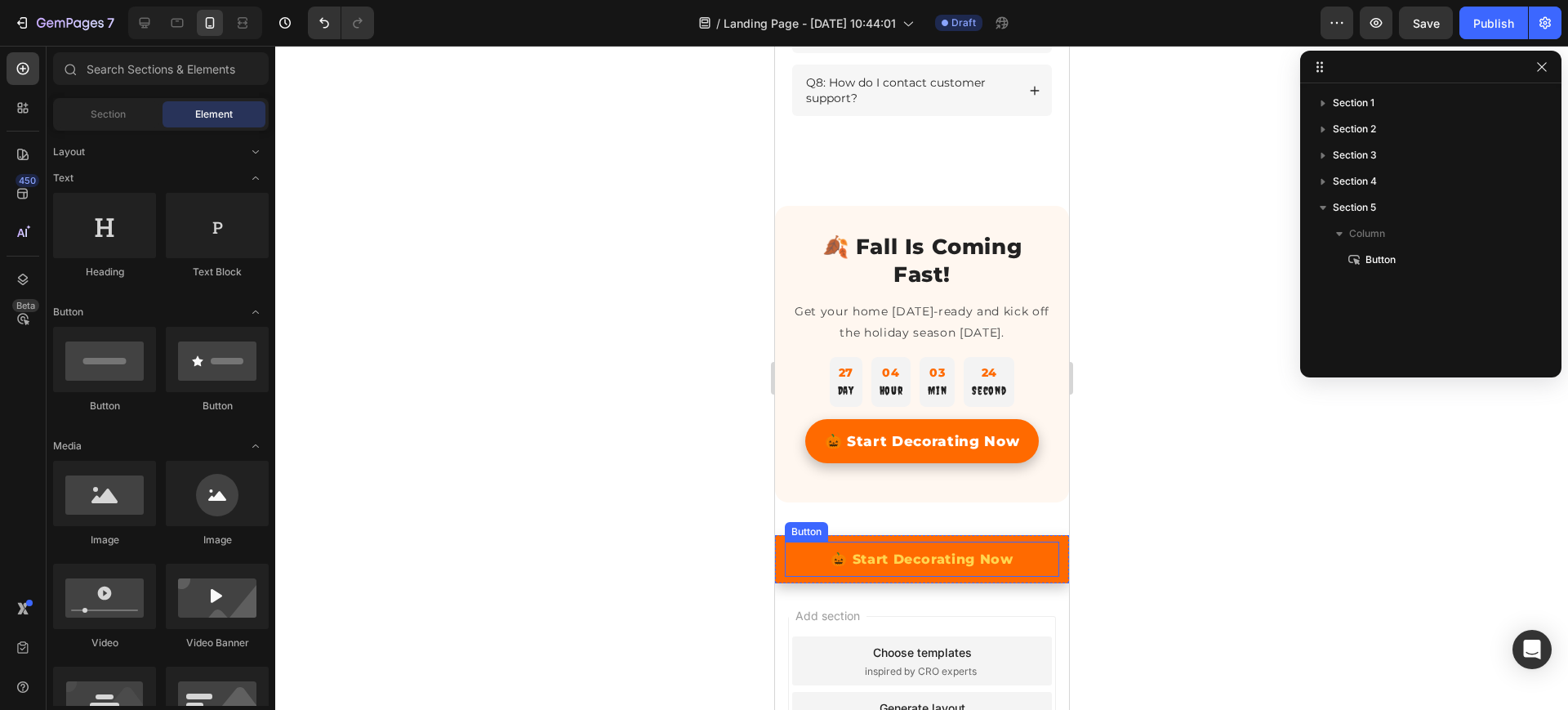
click at [805, 570] on link "🎃 Start Decorating Now" at bounding box center [921, 558] width 275 height 35
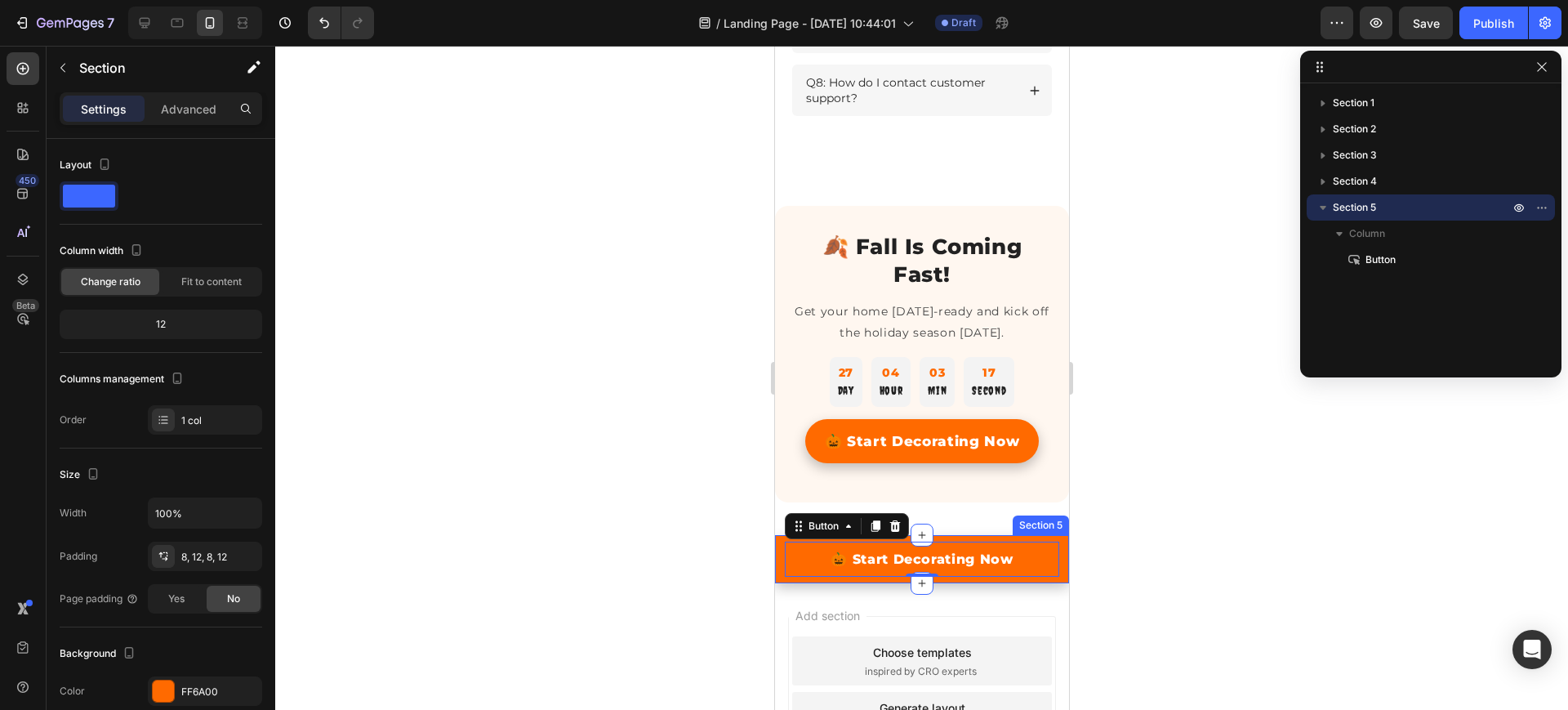
click at [1048, 555] on div "🎃 Start Decorating Now Button 0 Section 5" at bounding box center [921, 559] width 294 height 48
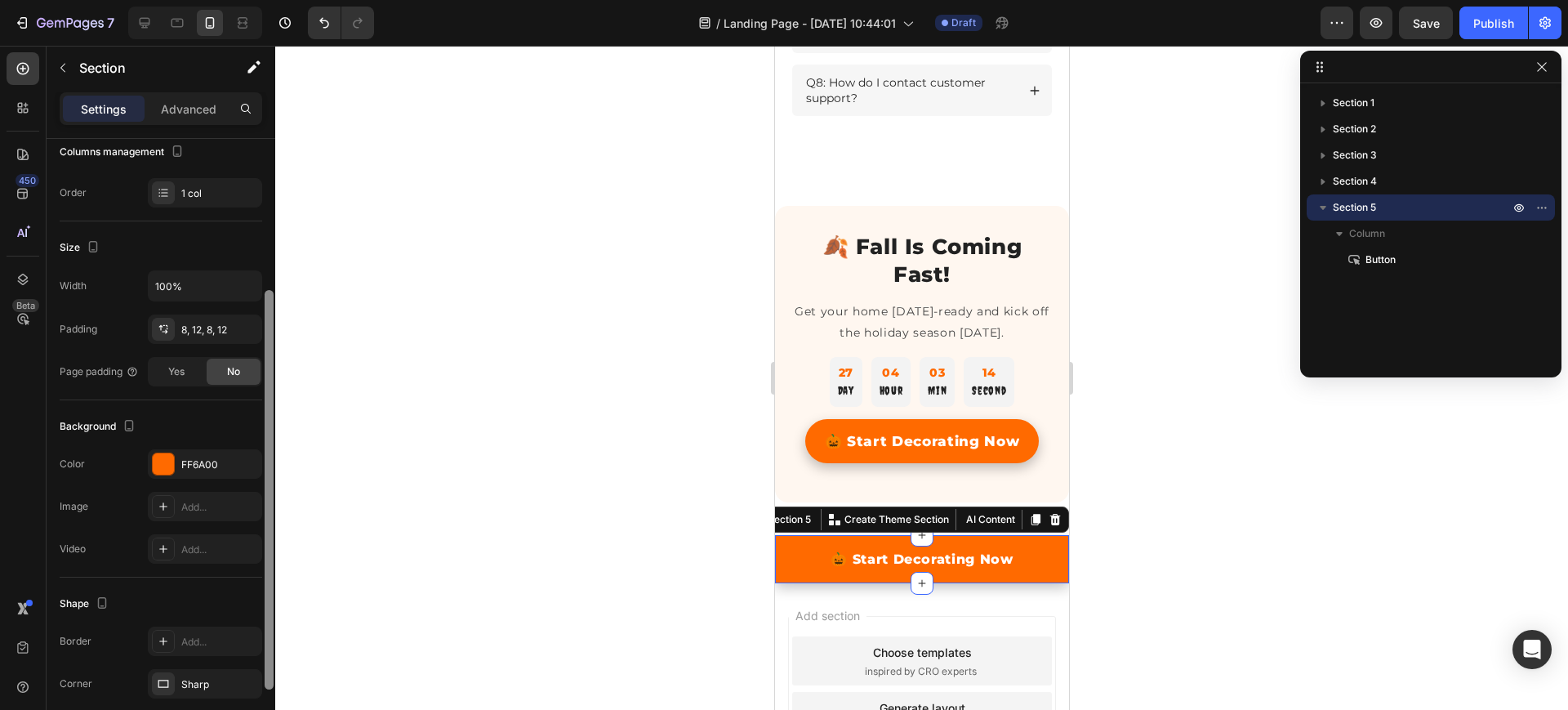
scroll to position [336, 0]
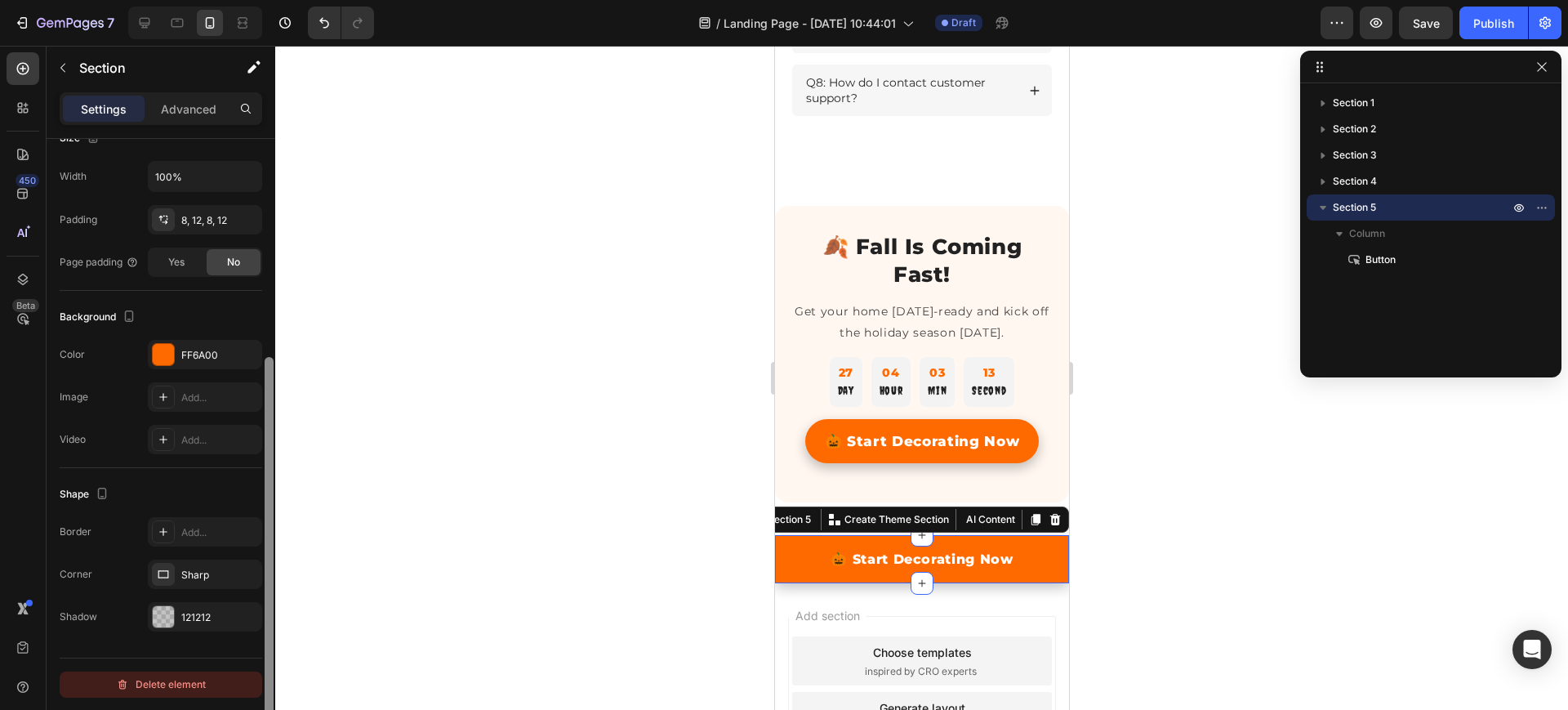
drag, startPoint x: 271, startPoint y: 455, endPoint x: 252, endPoint y: 680, distance: 225.8
click at [252, 680] on div "Layout Column width Change ratio Fit to content 12 Columns management Order 1 c…" at bounding box center [161, 447] width 229 height 617
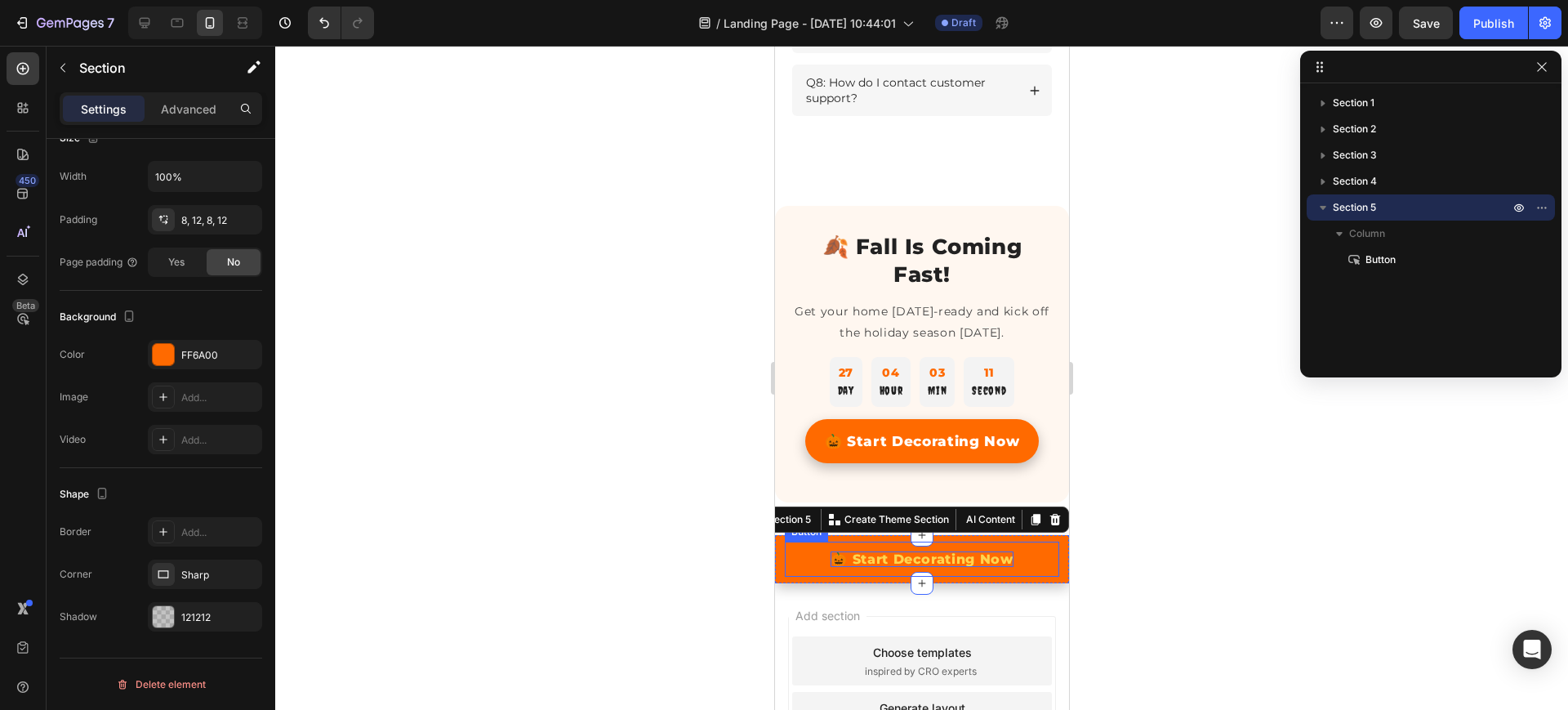
click at [866, 567] on p "🎃 Start Decorating Now" at bounding box center [921, 558] width 183 height 15
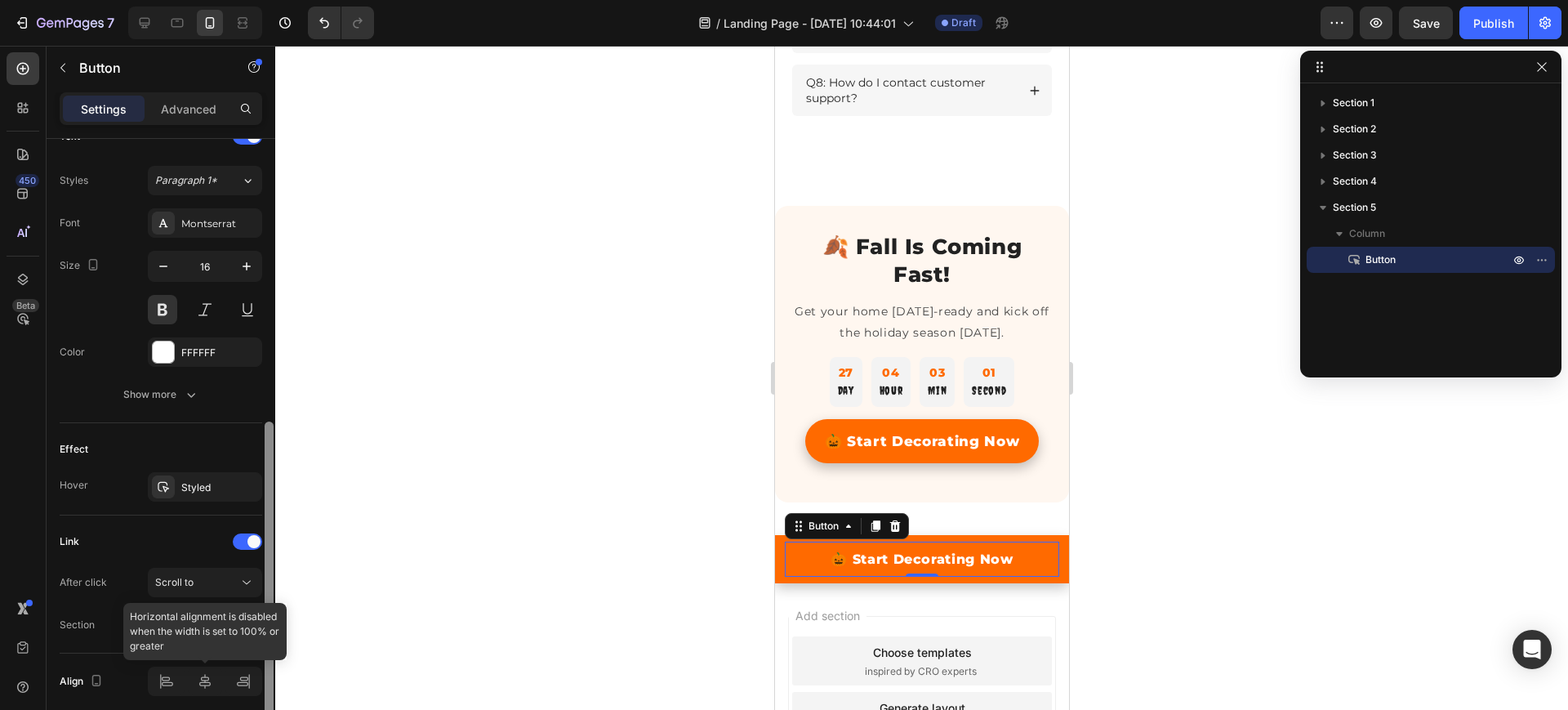
scroll to position [572, 0]
drag, startPoint x: 268, startPoint y: 385, endPoint x: 239, endPoint y: 667, distance: 283.5
click at [239, 667] on div "Size Width 100% Height Auto Padding 12, 24, 12, 24 Background Color Transparent…" at bounding box center [161, 447] width 229 height 617
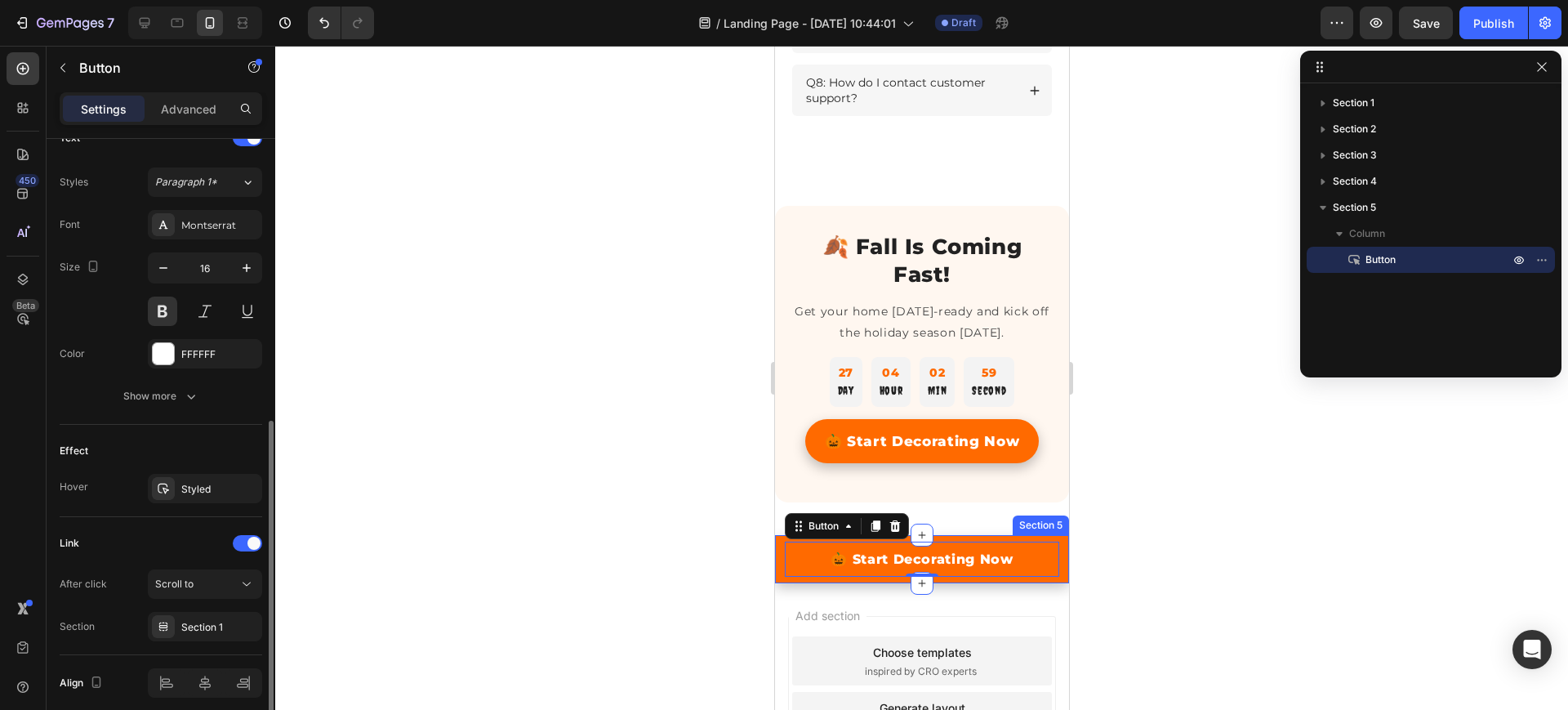
click at [779, 582] on div "🎃 Start Decorating Now Button 0 Section 5" at bounding box center [921, 559] width 294 height 48
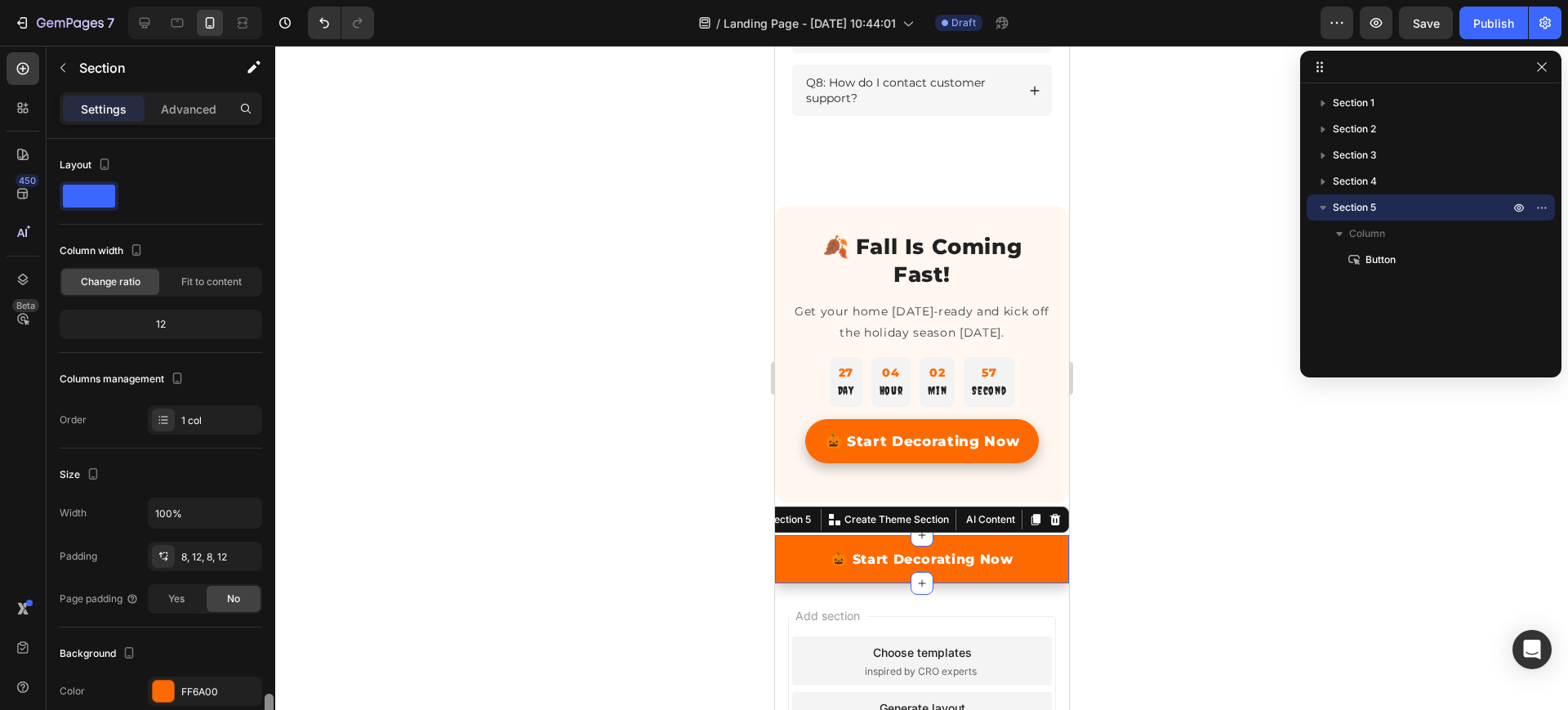
scroll to position [336, 0]
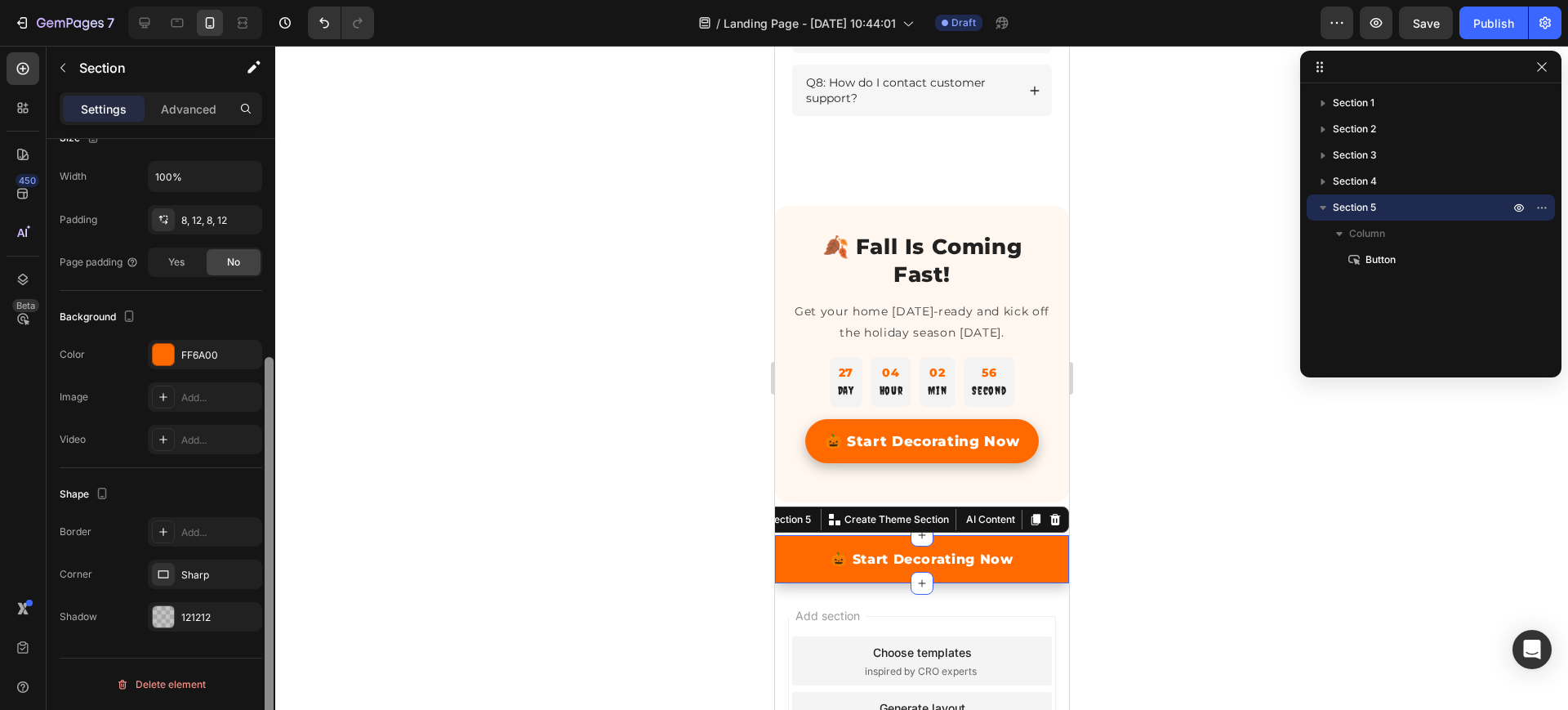
drag, startPoint x: 274, startPoint y: 450, endPoint x: 267, endPoint y: 422, distance: 28.9
click at [267, 422] on div at bounding box center [269, 447] width 13 height 617
drag, startPoint x: 268, startPoint y: 445, endPoint x: 267, endPoint y: 511, distance: 66.0
click at [267, 511] on div at bounding box center [269, 556] width 9 height 400
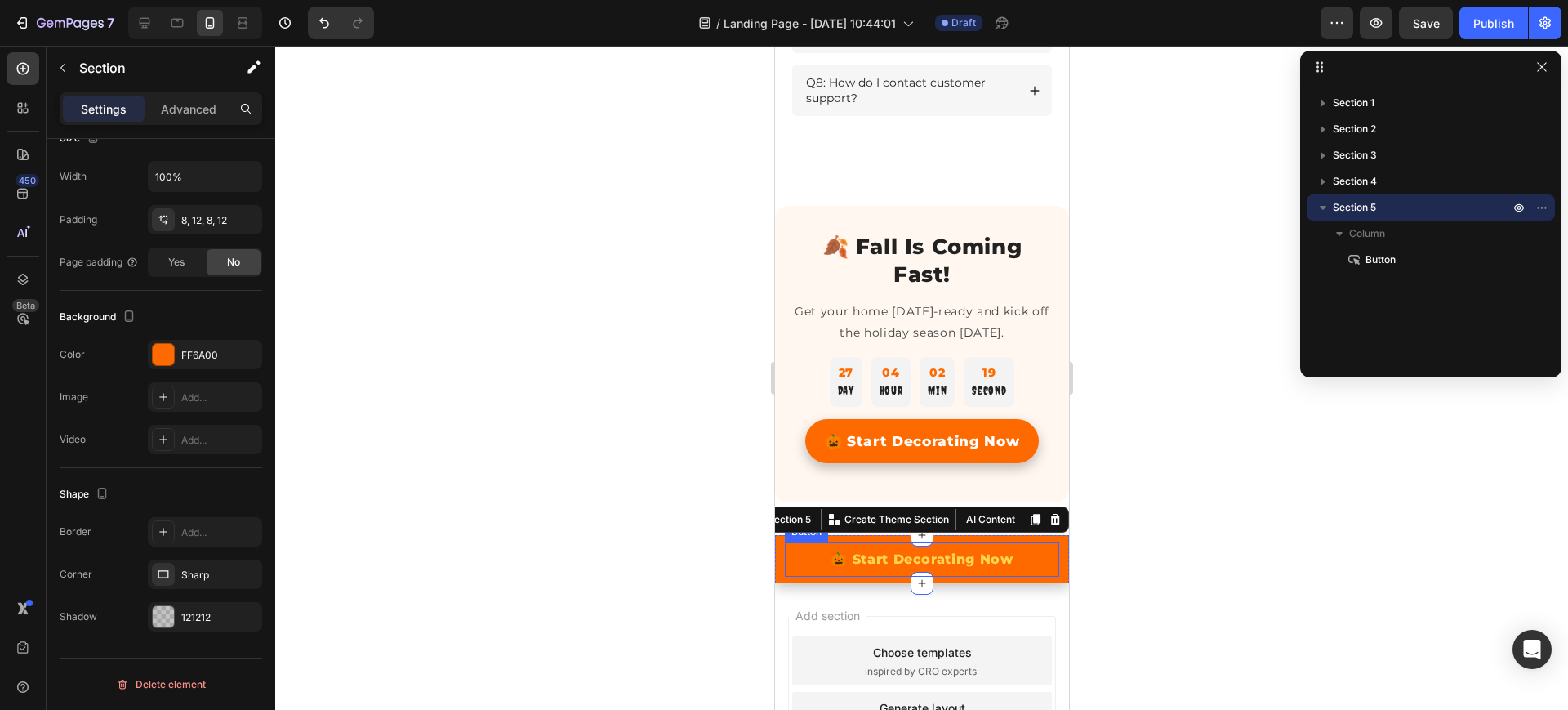
click at [807, 560] on link "🎃 Start Decorating Now" at bounding box center [921, 558] width 275 height 35
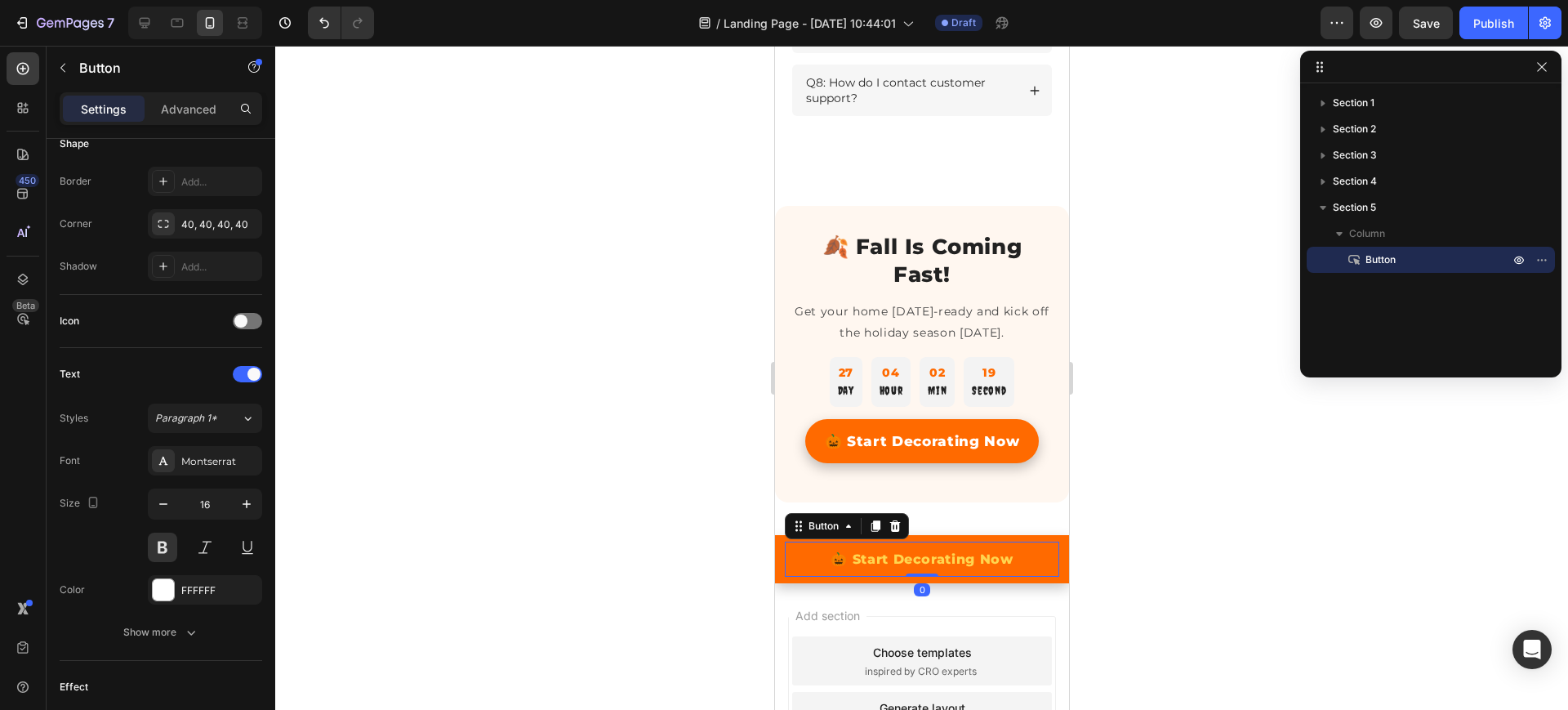
scroll to position [0, 0]
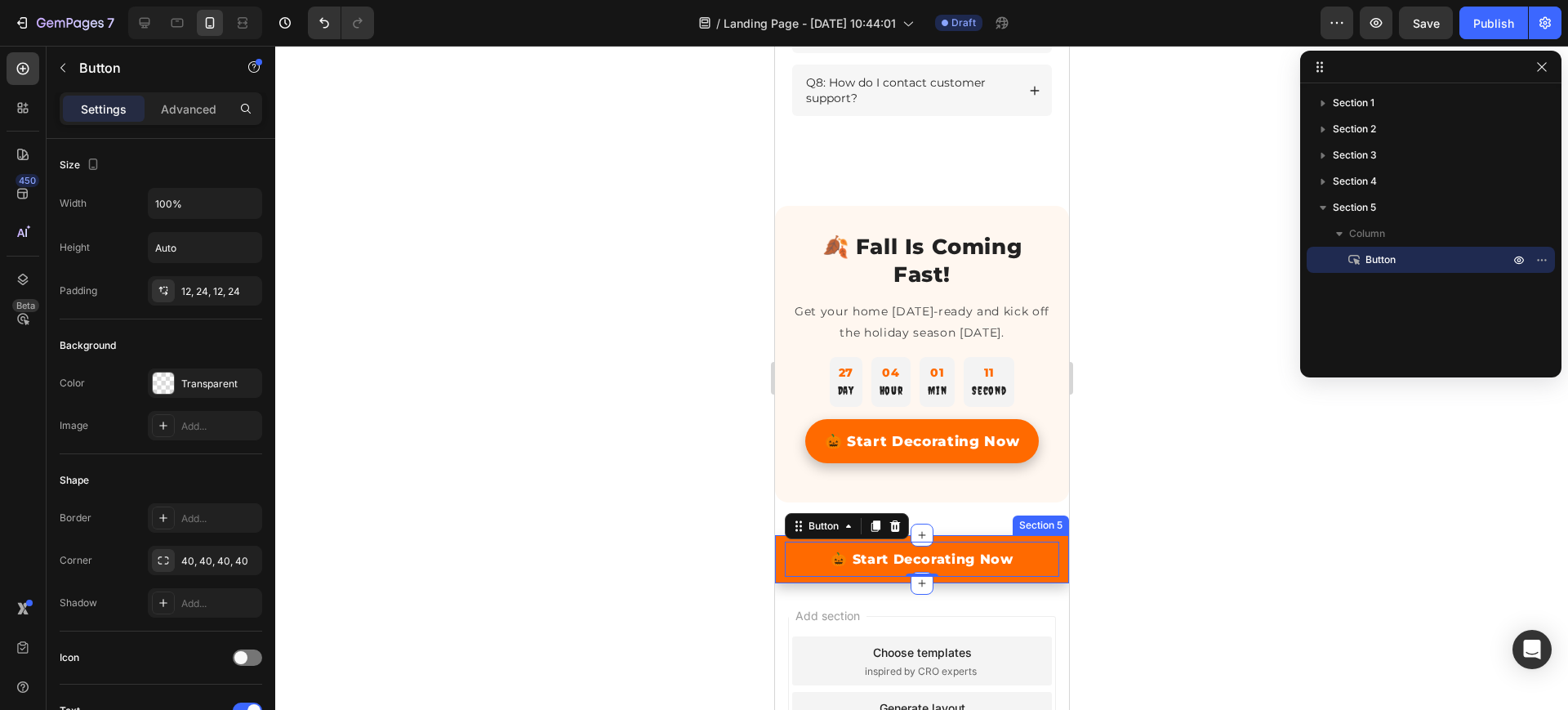
click at [1048, 558] on div "🎃 Start Decorating Now Button 0 Section 5" at bounding box center [921, 559] width 294 height 48
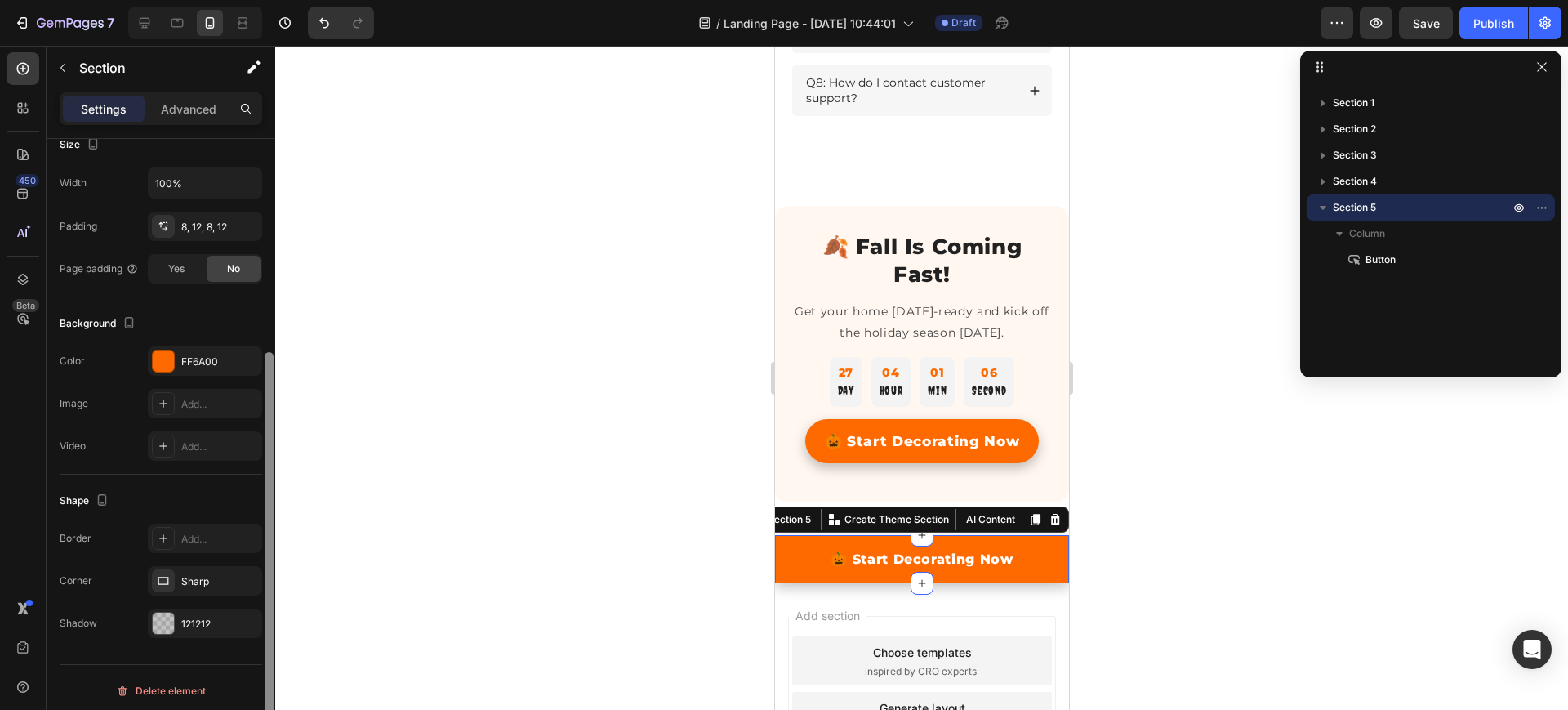
scroll to position [336, 0]
drag, startPoint x: 273, startPoint y: 258, endPoint x: 254, endPoint y: 488, distance: 230.8
click at [254, 488] on div "Layout Column width Change ratio Fit to content 12 Columns management Order 1 c…" at bounding box center [161, 447] width 229 height 617
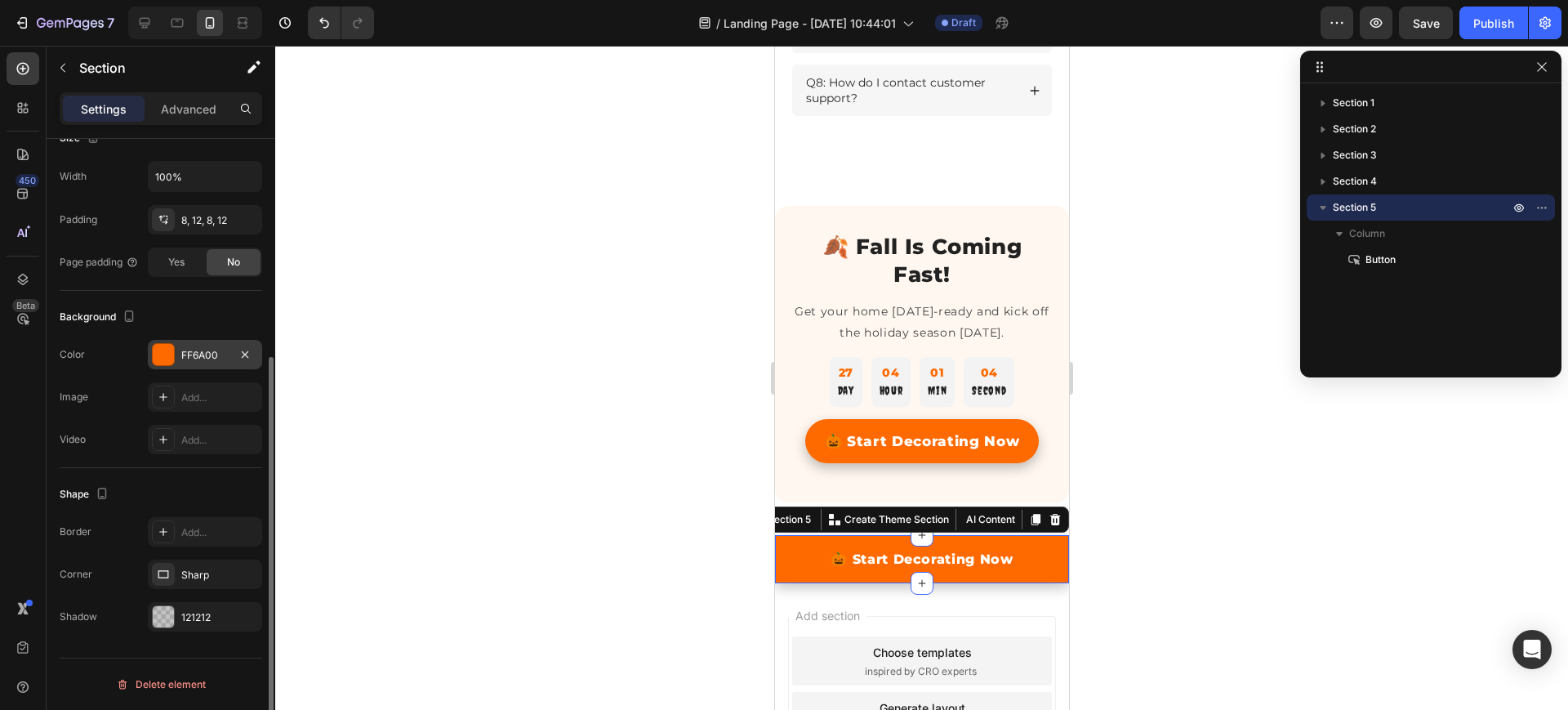
click at [204, 345] on div "FF6A00" at bounding box center [205, 354] width 114 height 30
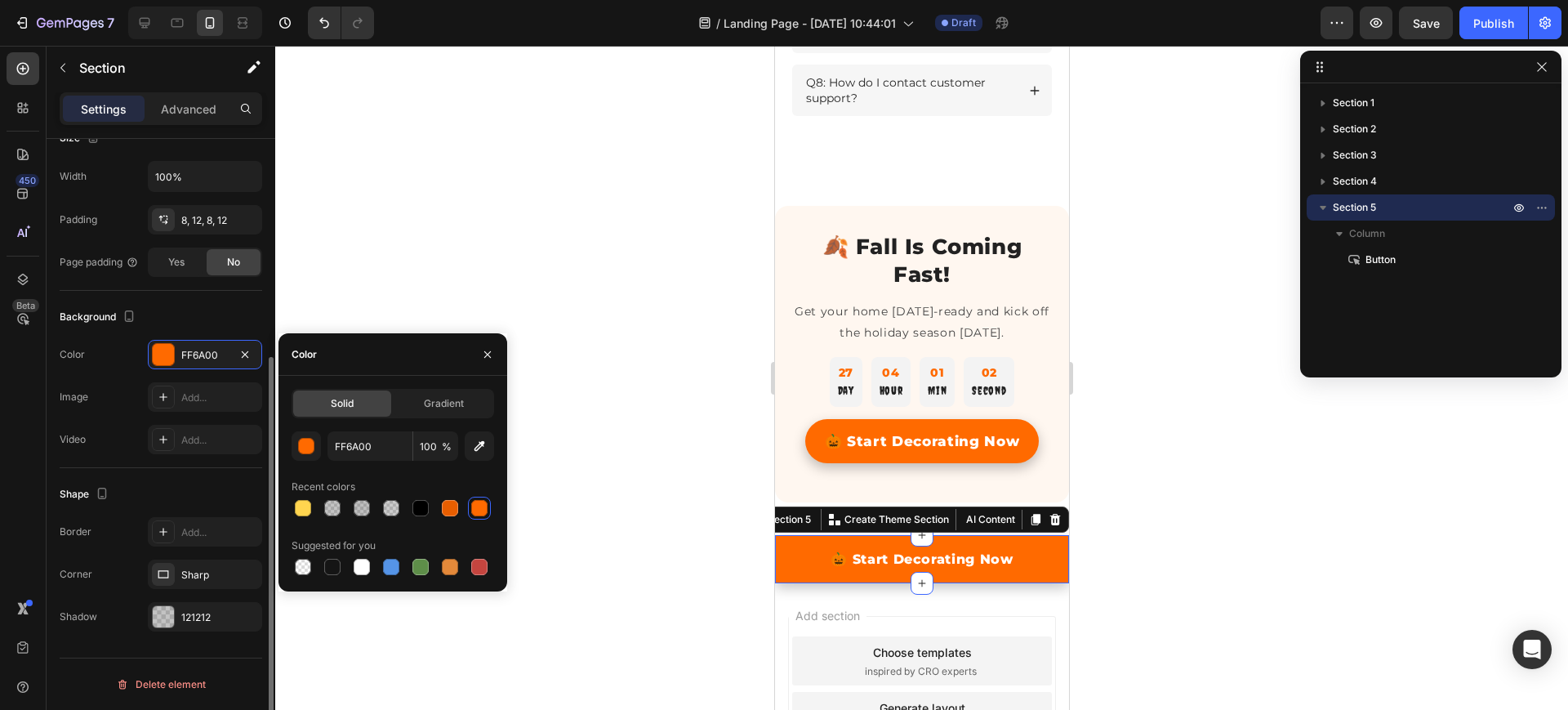
click at [261, 307] on div "Background" at bounding box center [161, 317] width 202 height 26
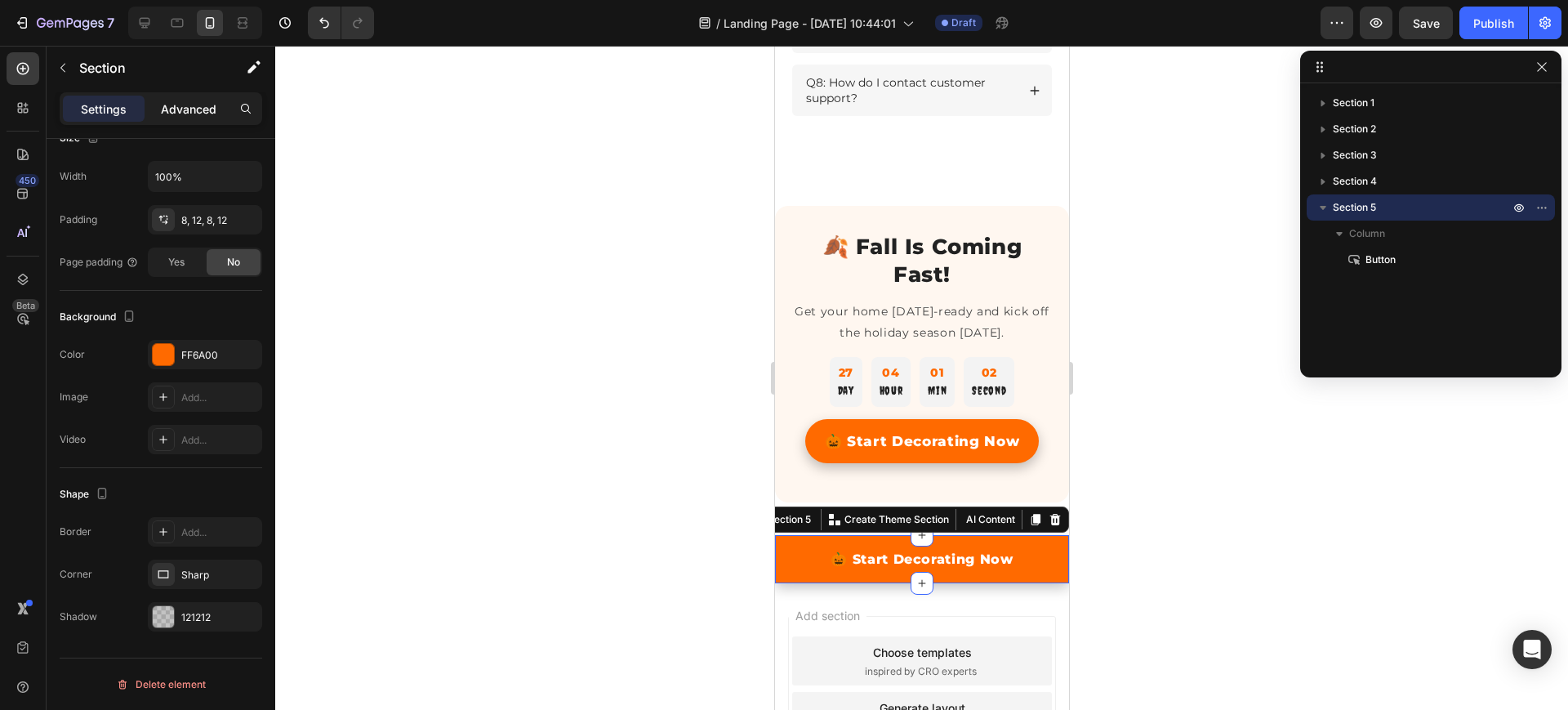
click at [174, 103] on p "Advanced" at bounding box center [189, 108] width 55 height 17
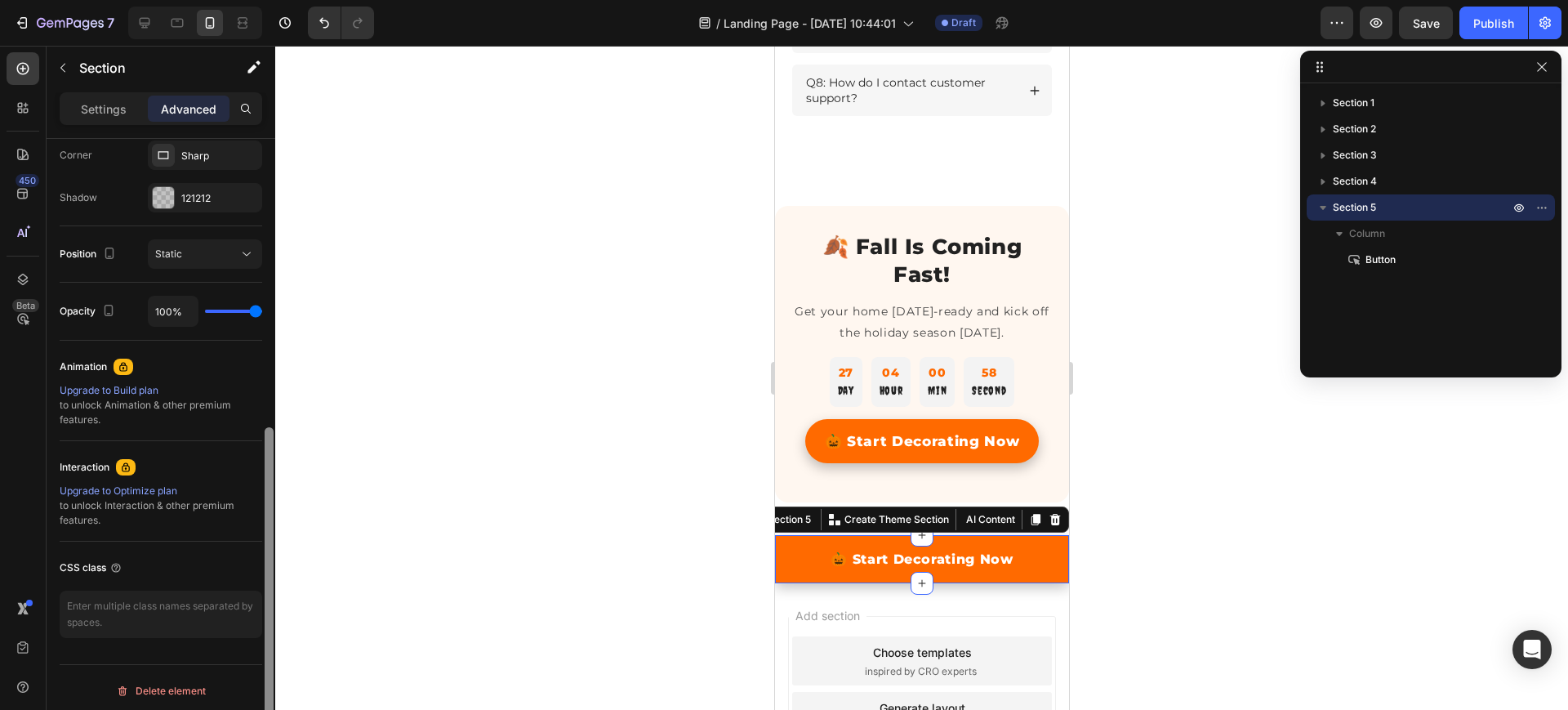
scroll to position [516, 0]
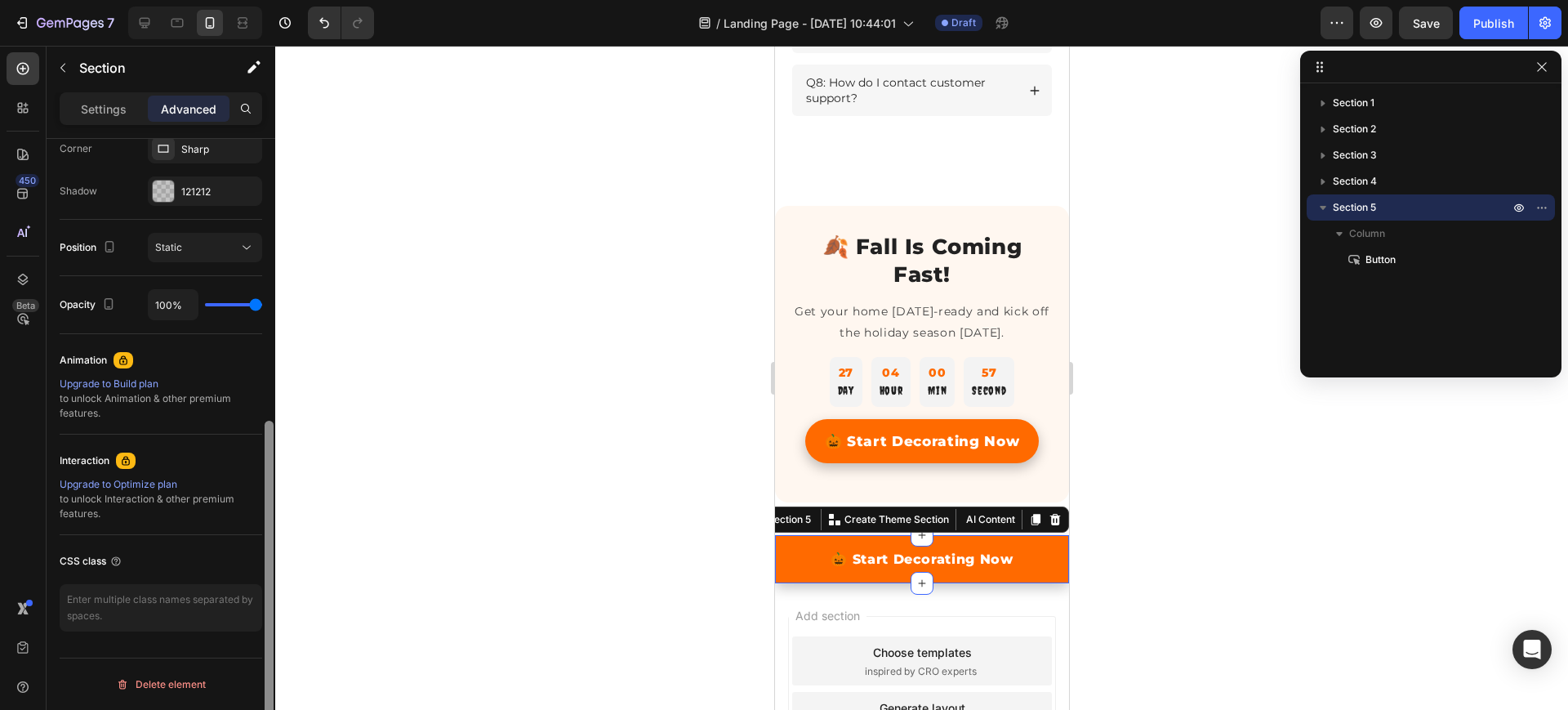
drag, startPoint x: 268, startPoint y: 423, endPoint x: 275, endPoint y: 537, distance: 114.2
click at [275, 537] on div at bounding box center [269, 447] width 13 height 617
click at [782, 578] on div "🎃 Start Decorating Now Button Section 5 You can create reusable sections Create…" at bounding box center [921, 559] width 294 height 48
click at [782, 583] on div "🎃 Start Decorating Now Button Section 5 You can create reusable sections Create…" at bounding box center [921, 559] width 294 height 48
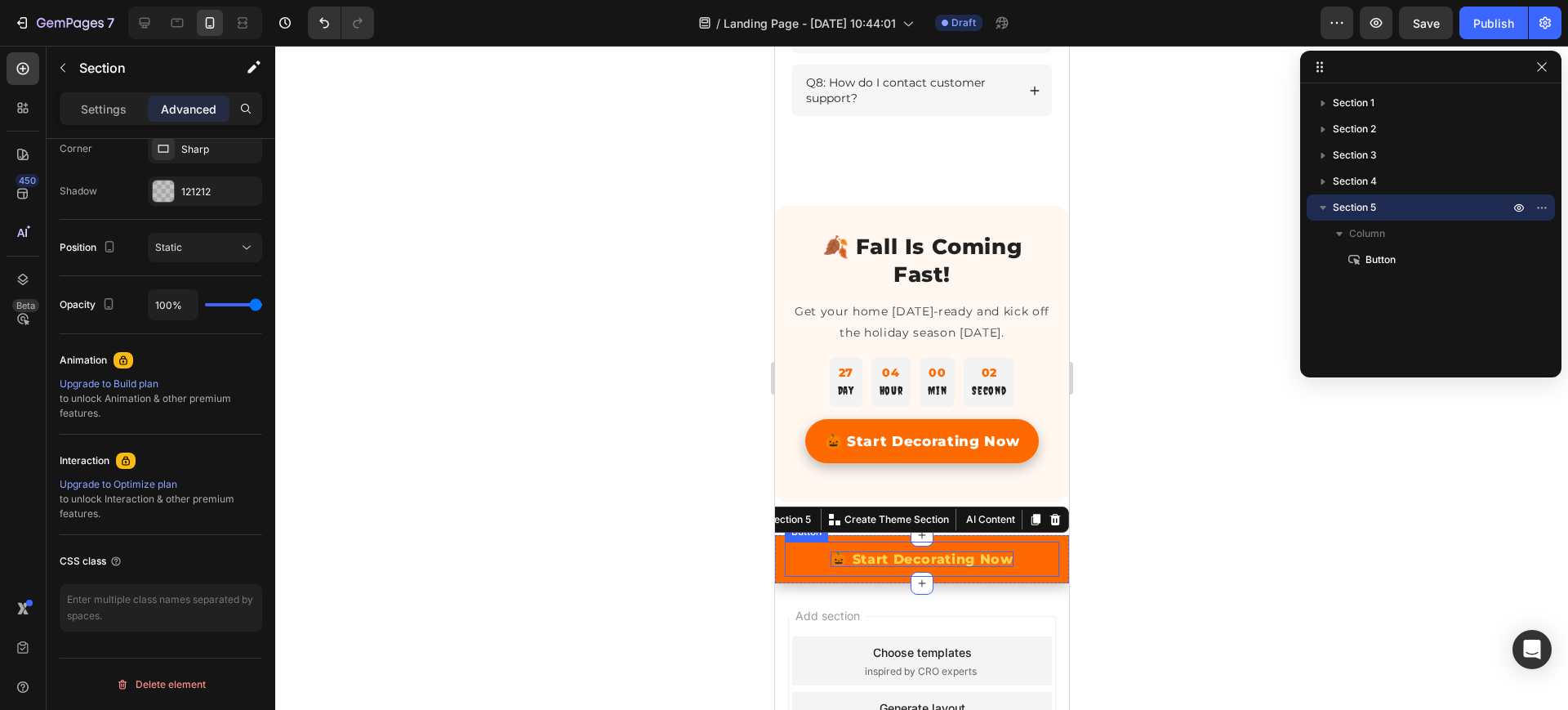
click at [866, 567] on p "🎃 Start Decorating Now" at bounding box center [921, 558] width 183 height 15
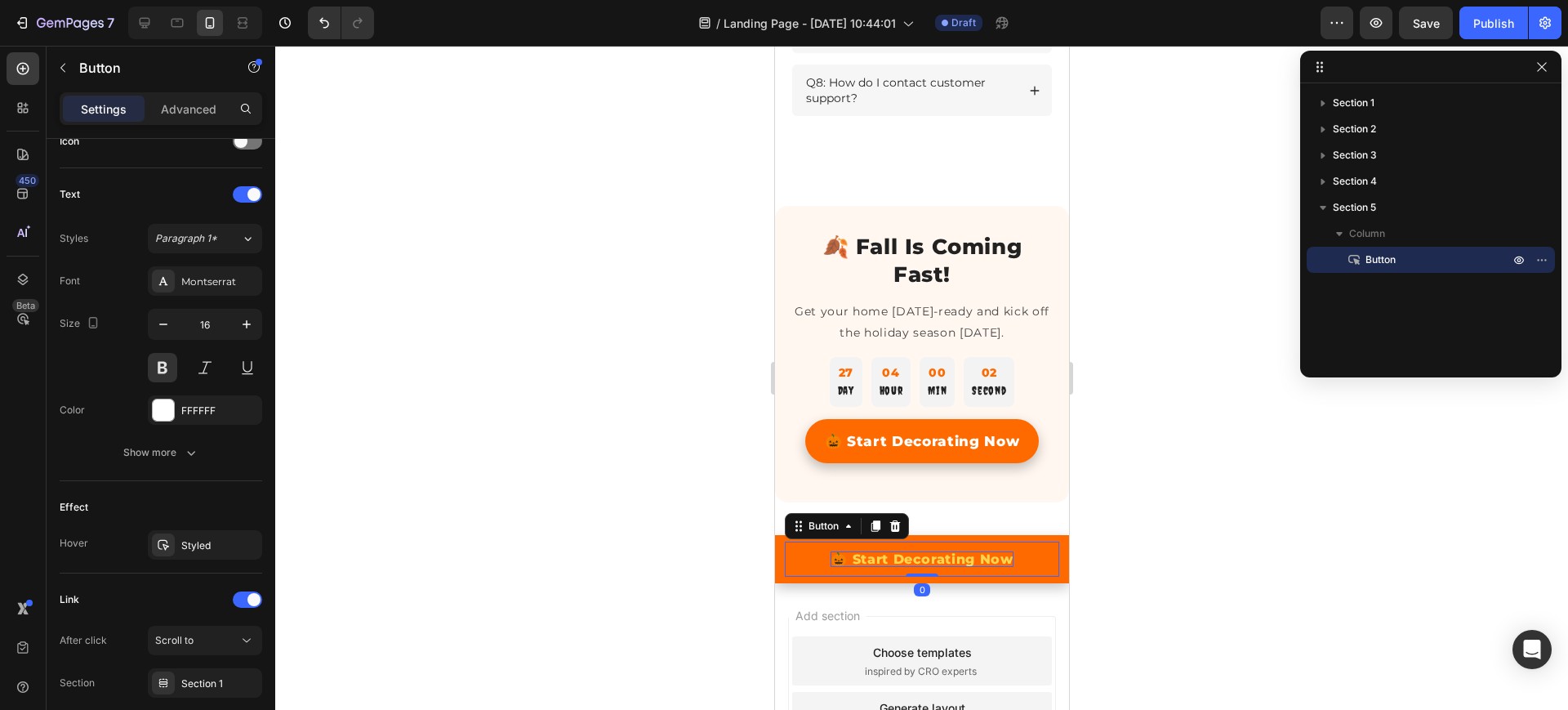
scroll to position [0, 0]
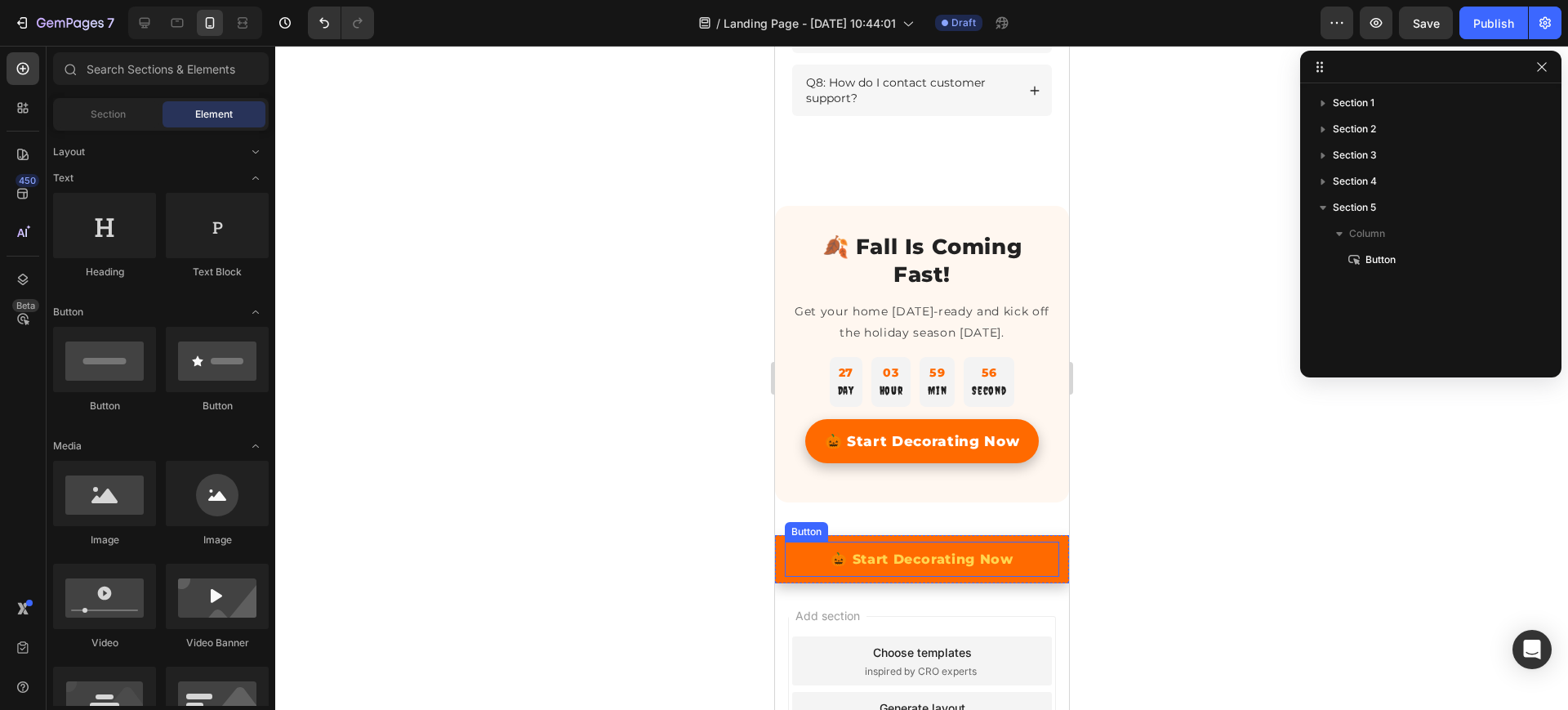
click at [801, 566] on link "🎃 Start Decorating Now" at bounding box center [921, 558] width 275 height 35
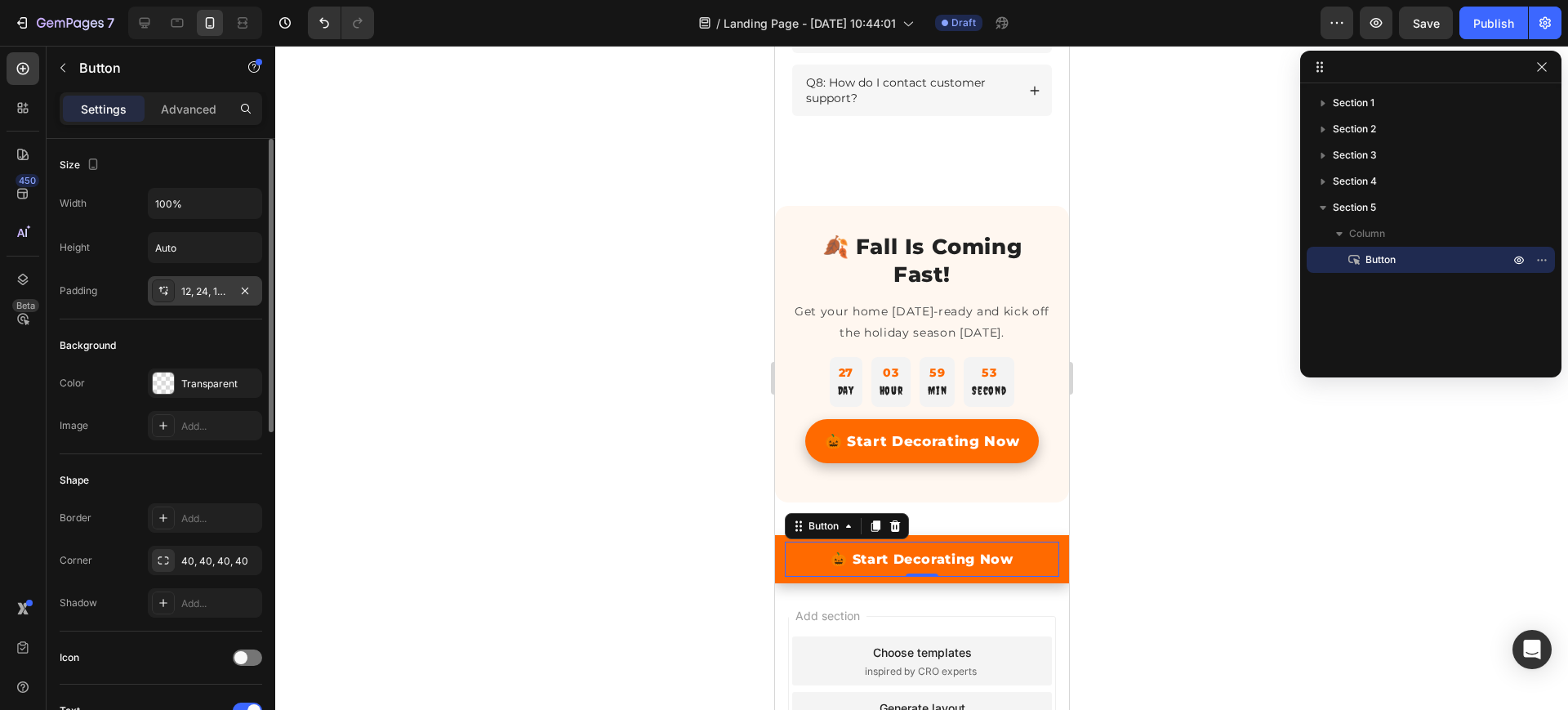
click at [226, 292] on div "12, 24, 12, 24" at bounding box center [205, 292] width 47 height 14
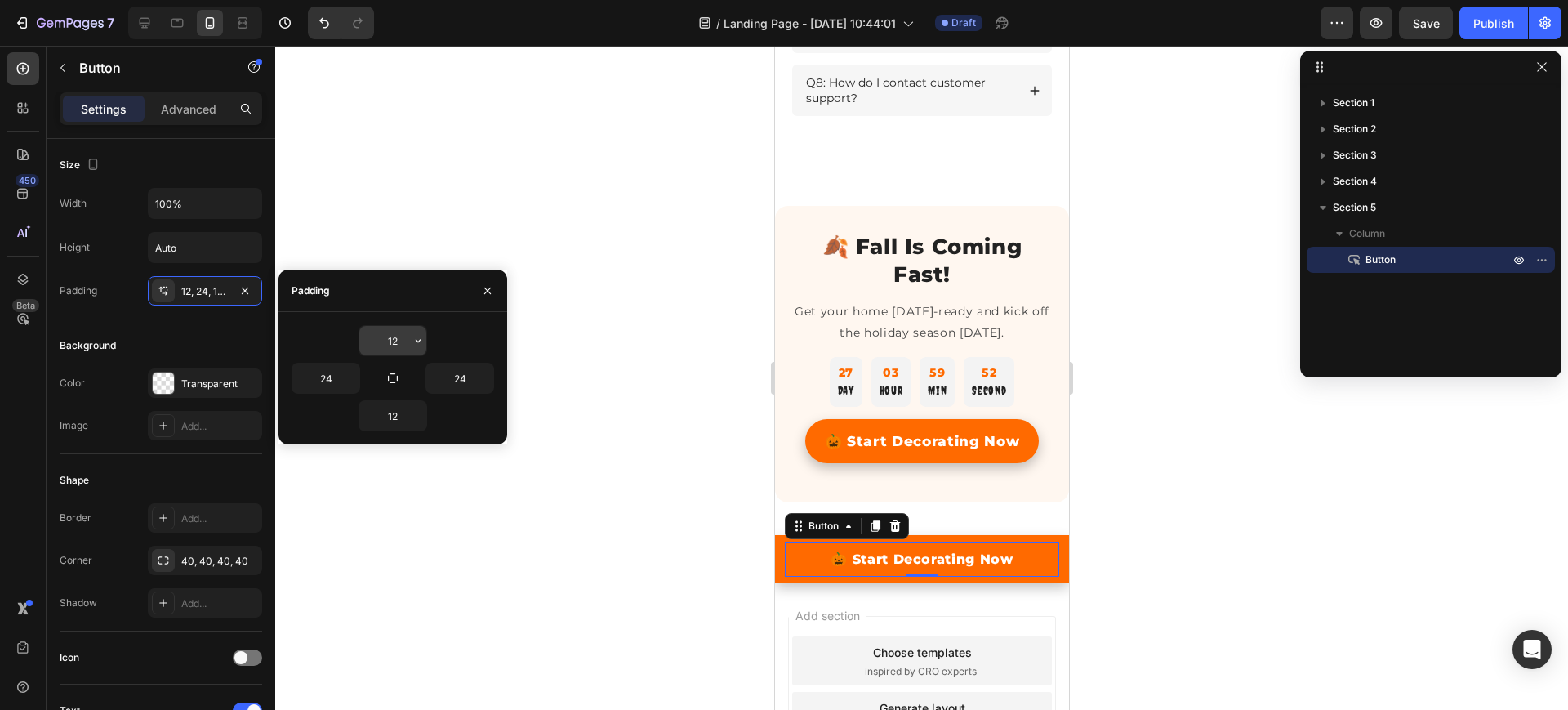
click at [387, 346] on input "12" at bounding box center [393, 340] width 67 height 30
type input "５"
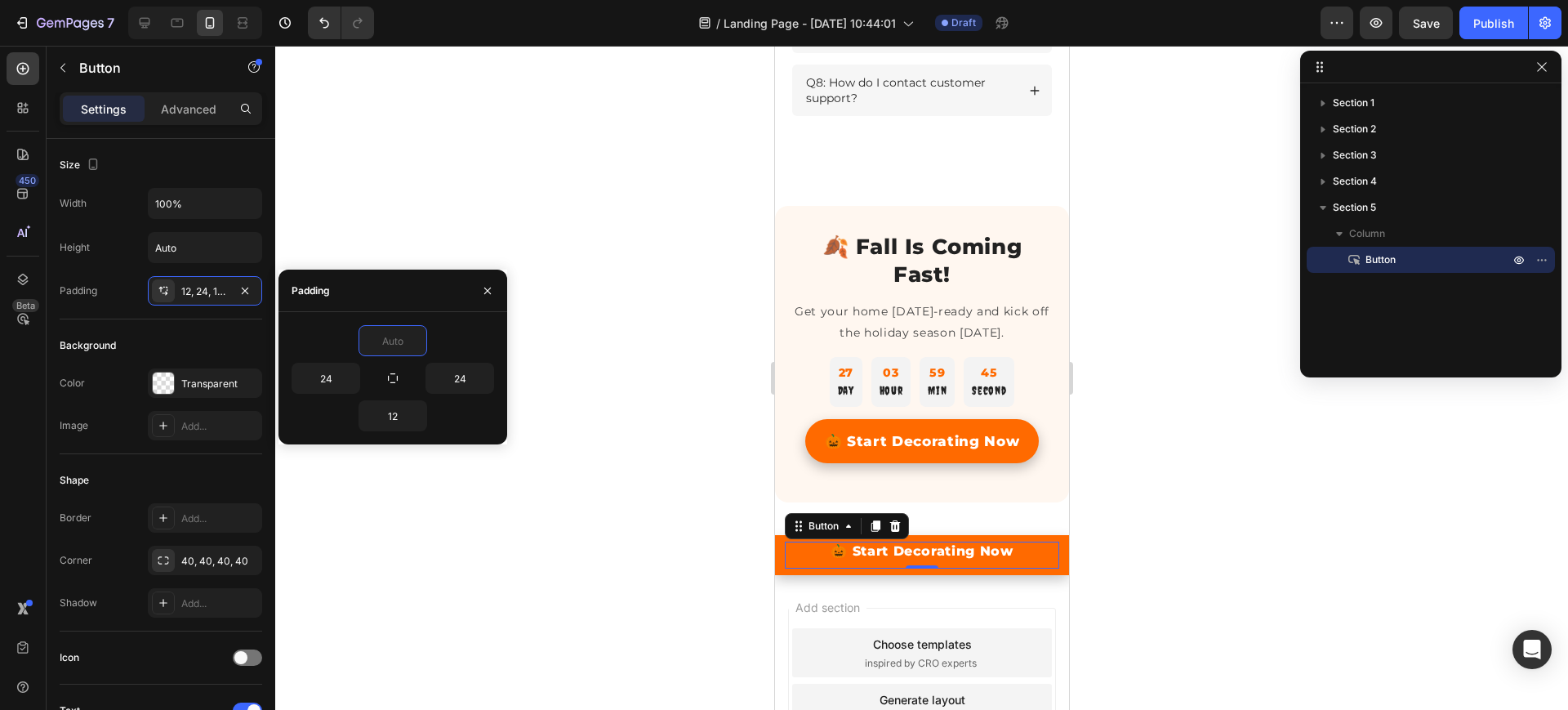
type input "１"
type input "12"
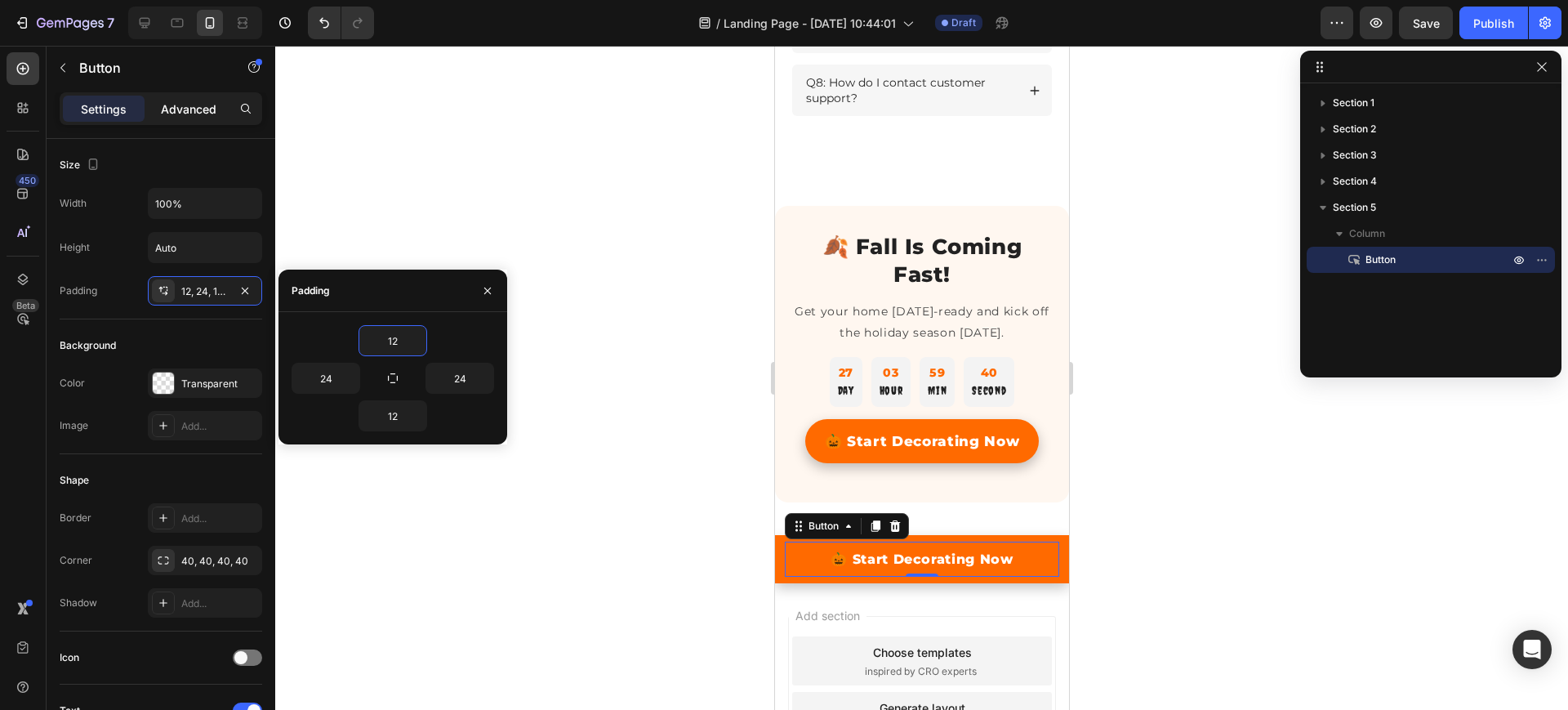
click at [199, 110] on p "Advanced" at bounding box center [189, 108] width 55 height 17
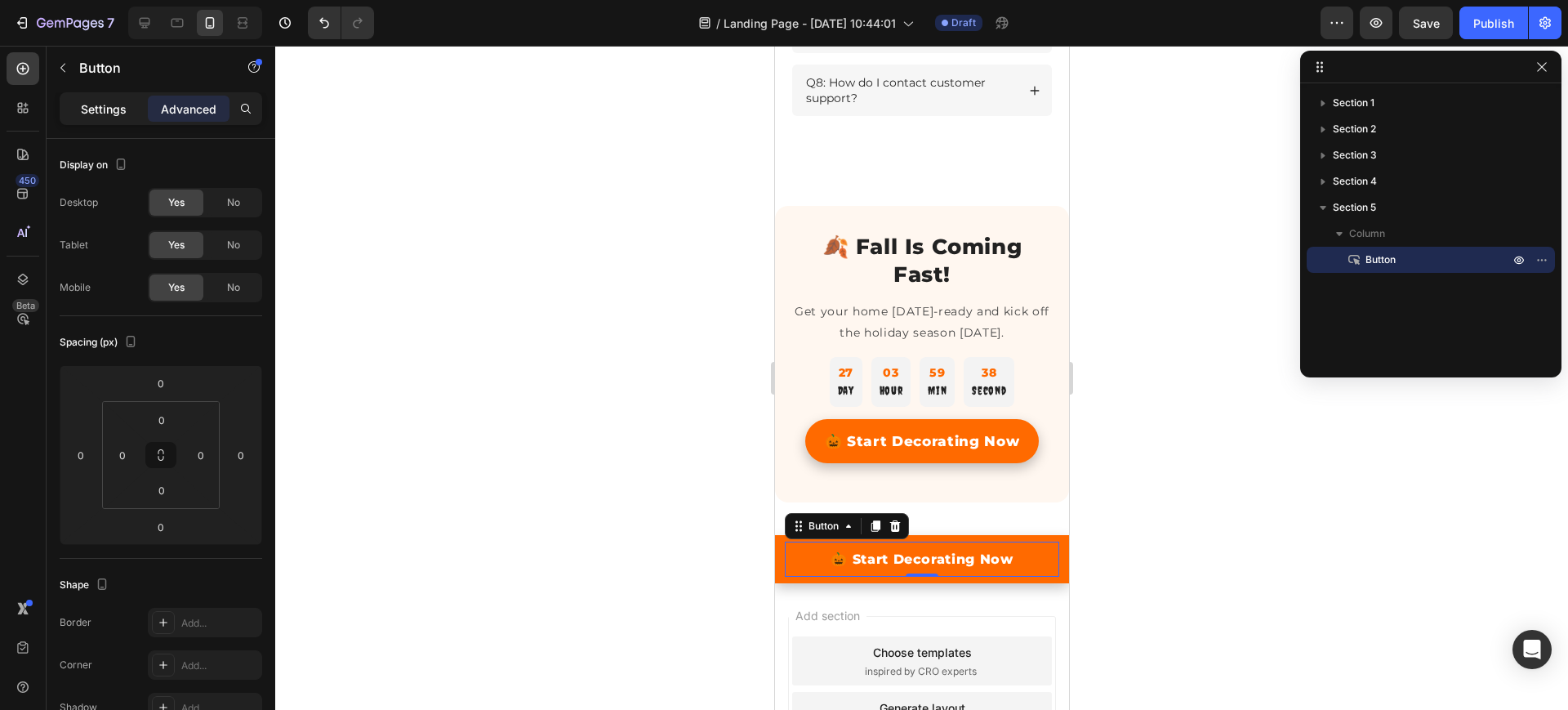
click at [111, 110] on p "Settings" at bounding box center [103, 108] width 46 height 17
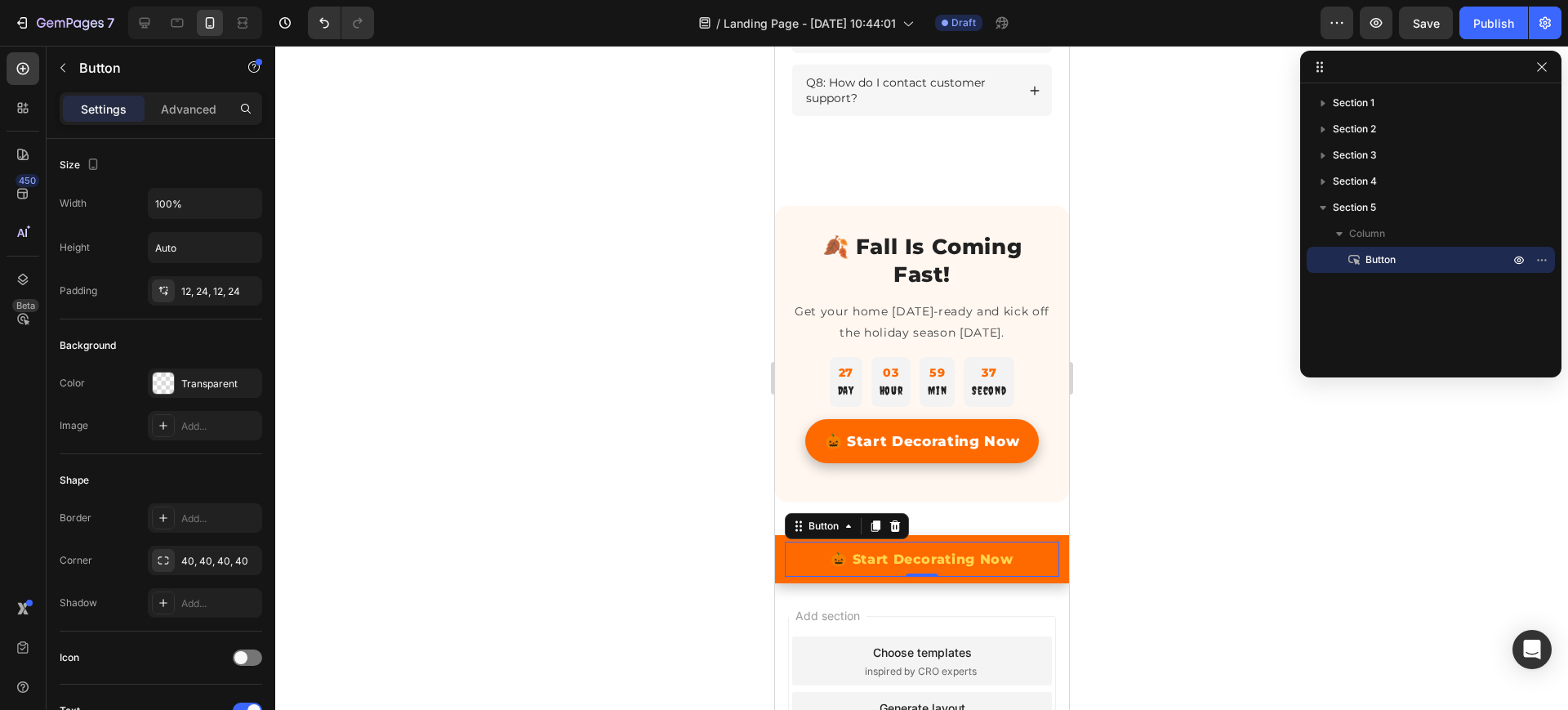
click at [1034, 570] on link "🎃 Start Decorating Now" at bounding box center [921, 558] width 275 height 35
click at [245, 211] on icon "button" at bounding box center [247, 203] width 16 height 16
click at [359, 225] on div at bounding box center [922, 377] width 1293 height 664
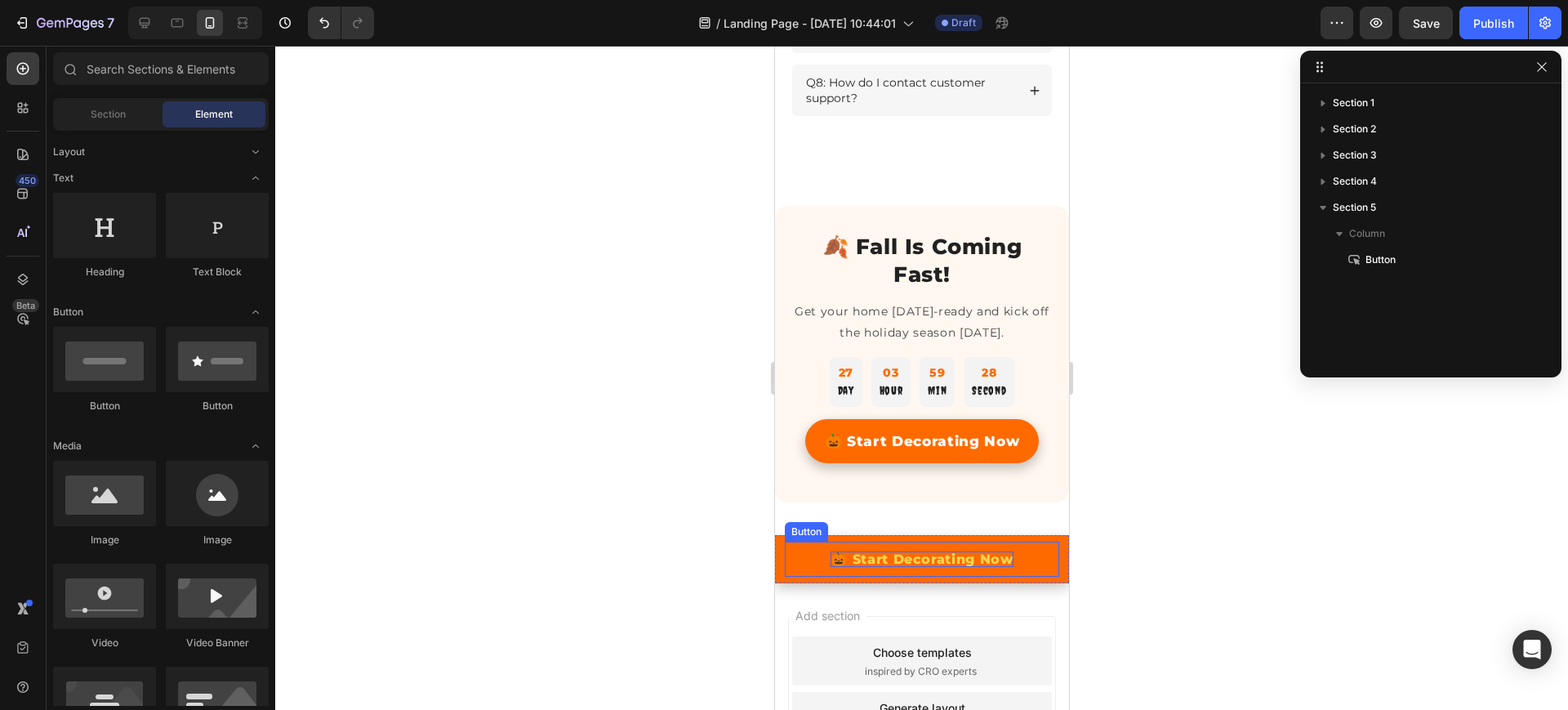
click at [874, 567] on p "🎃 Start Decorating Now" at bounding box center [921, 558] width 183 height 15
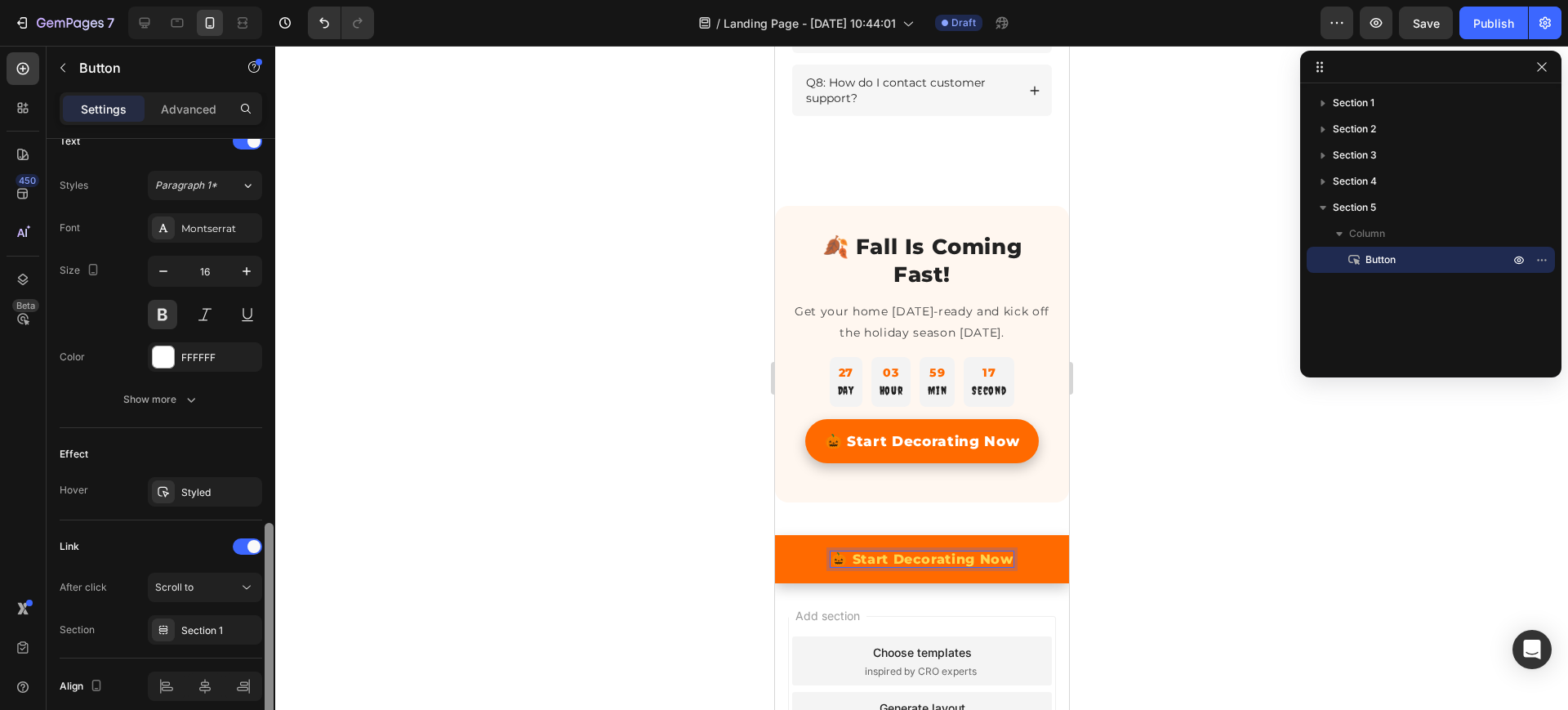
scroll to position [638, 0]
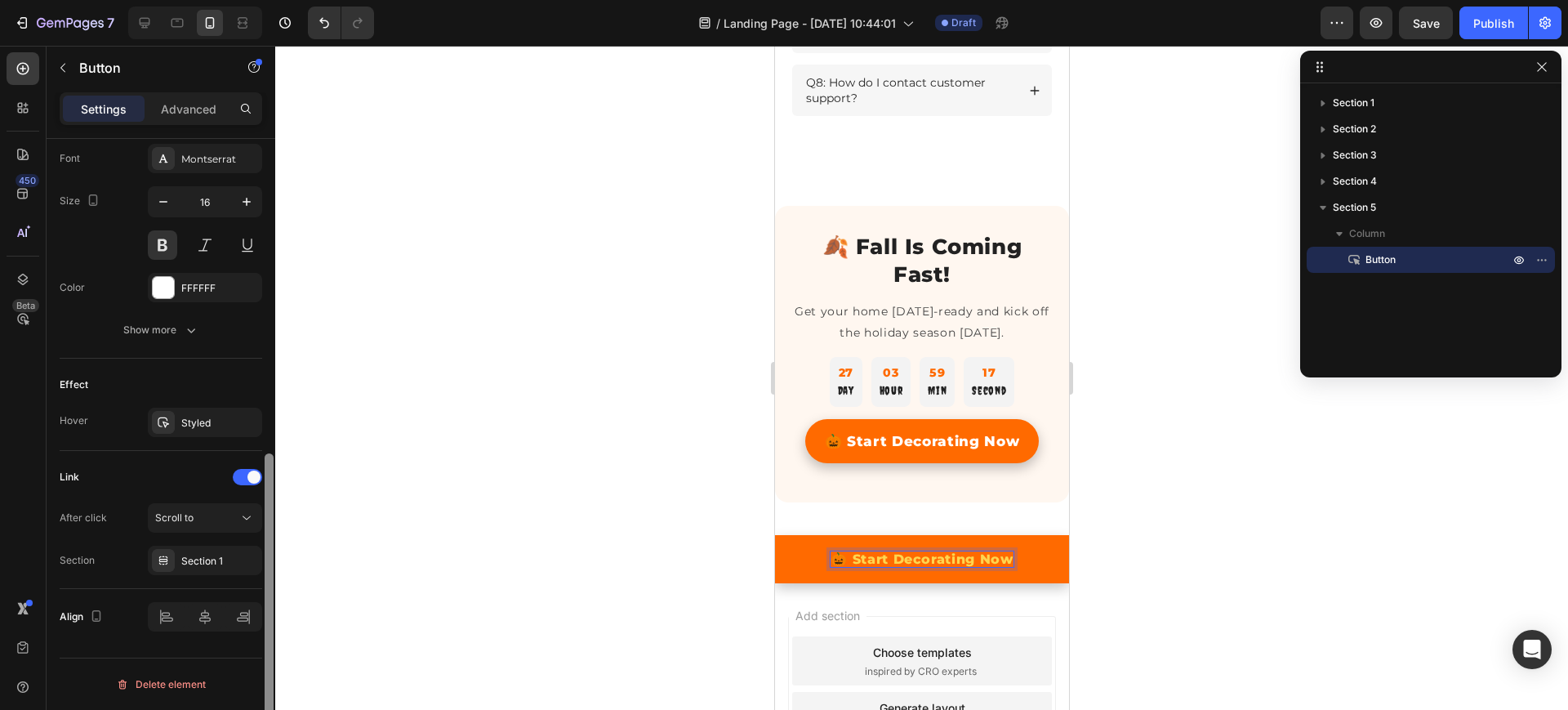
drag, startPoint x: 268, startPoint y: 287, endPoint x: 261, endPoint y: 631, distance: 344.1
click at [261, 631] on div "Size Width 100% Height Auto Padding 12, 24, 12, 24 Background Color Transparent…" at bounding box center [161, 447] width 229 height 617
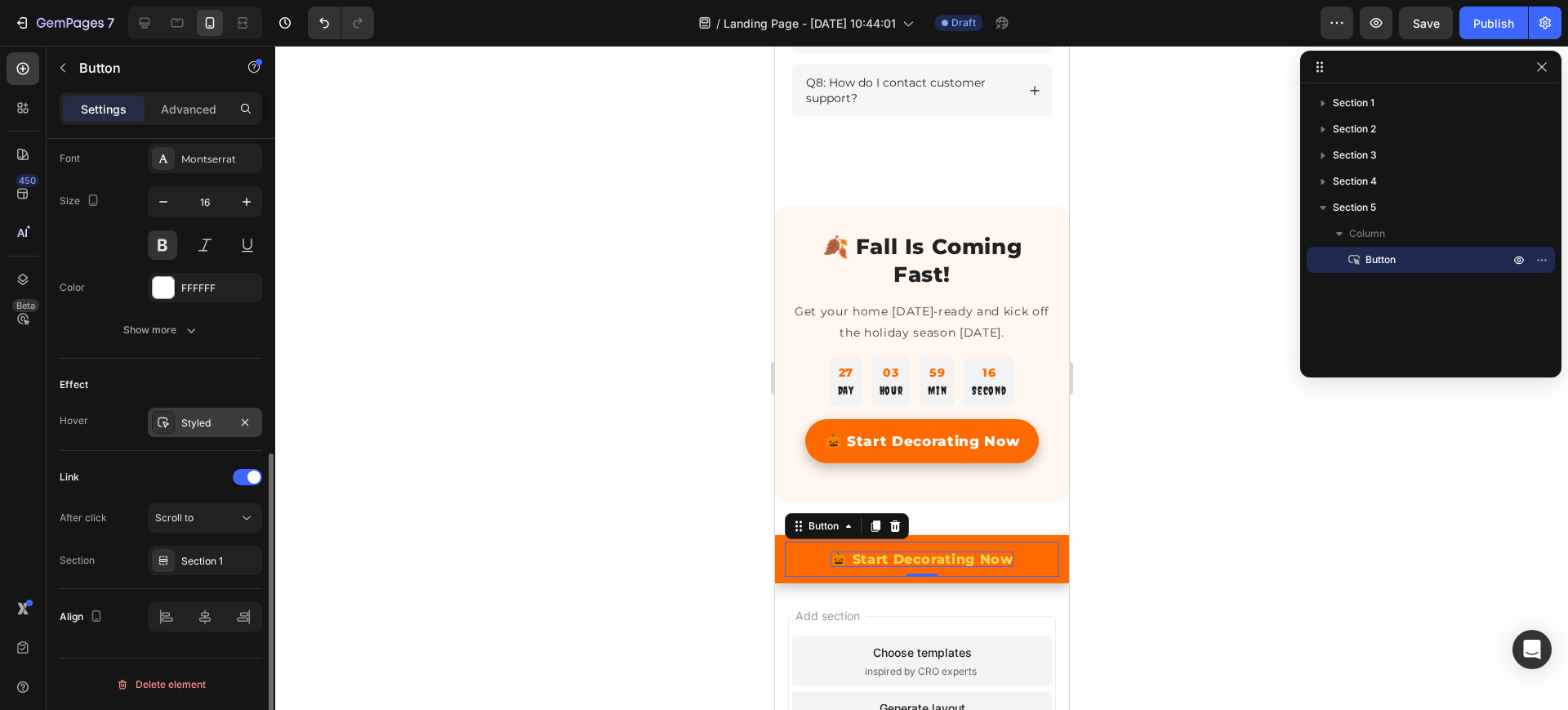
click at [187, 421] on div "Styled" at bounding box center [205, 423] width 47 height 14
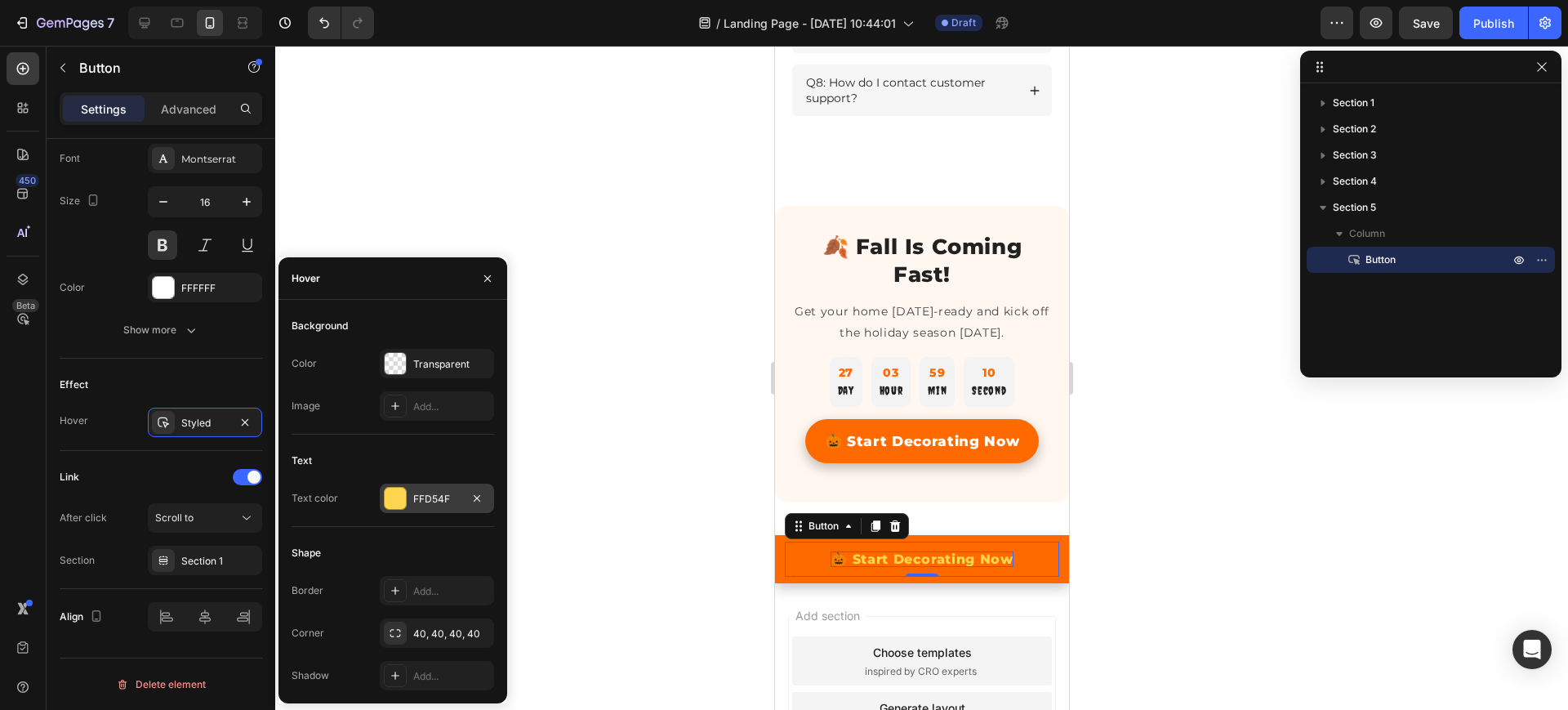
click at [392, 502] on div at bounding box center [395, 498] width 21 height 21
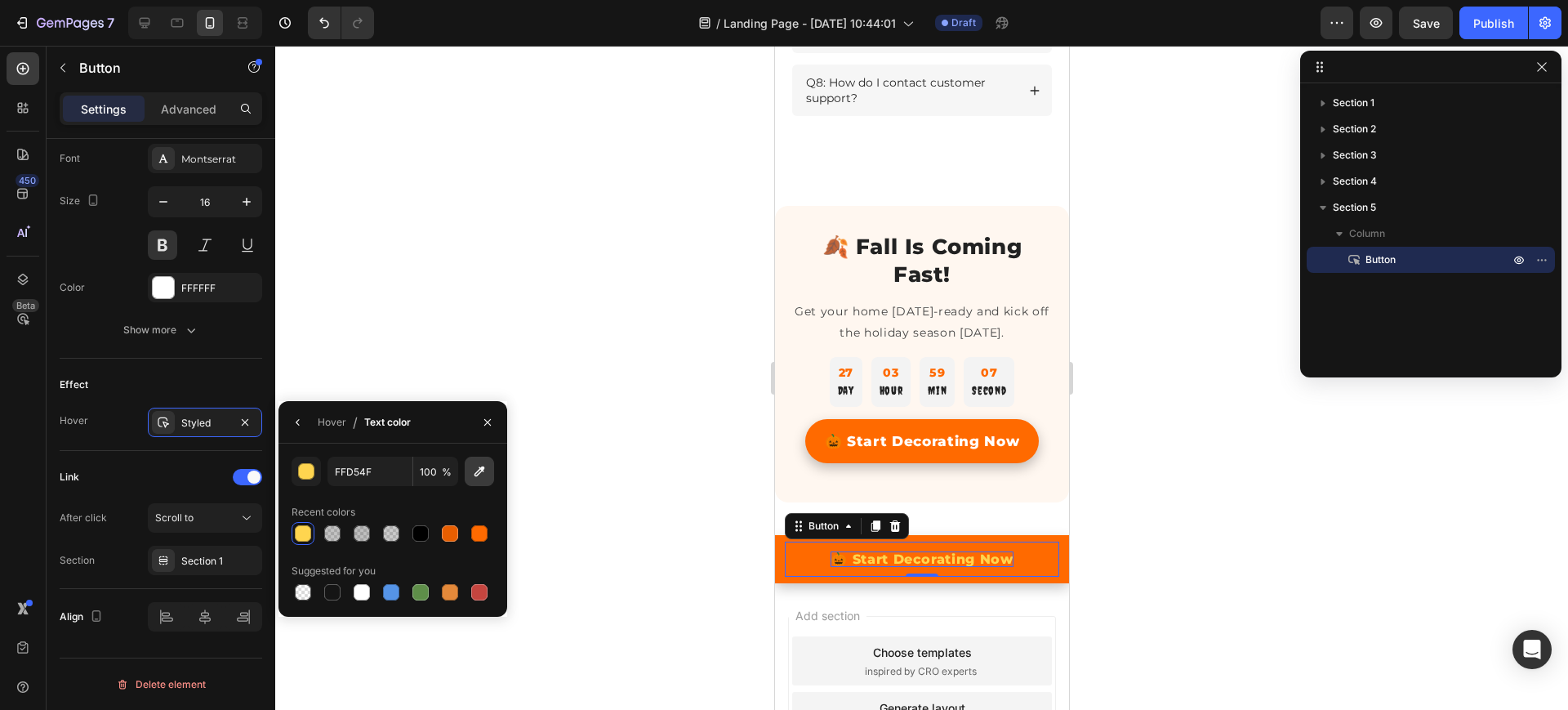
click at [482, 477] on icon "button" at bounding box center [479, 471] width 16 height 16
click at [328, 541] on div at bounding box center [333, 533] width 16 height 16
type input "FFD54F"
click at [307, 427] on button "button" at bounding box center [298, 422] width 26 height 26
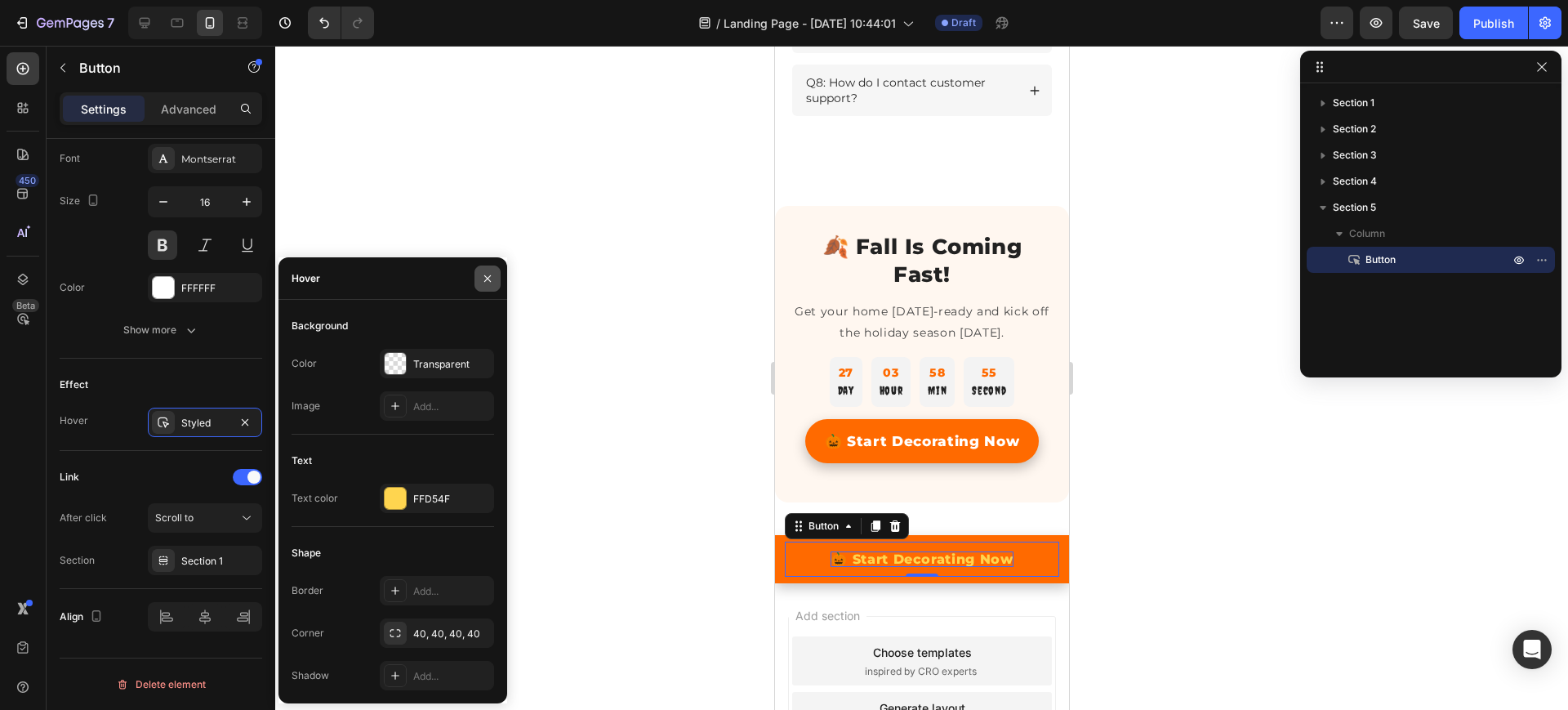
click at [488, 273] on icon "button" at bounding box center [487, 278] width 13 height 13
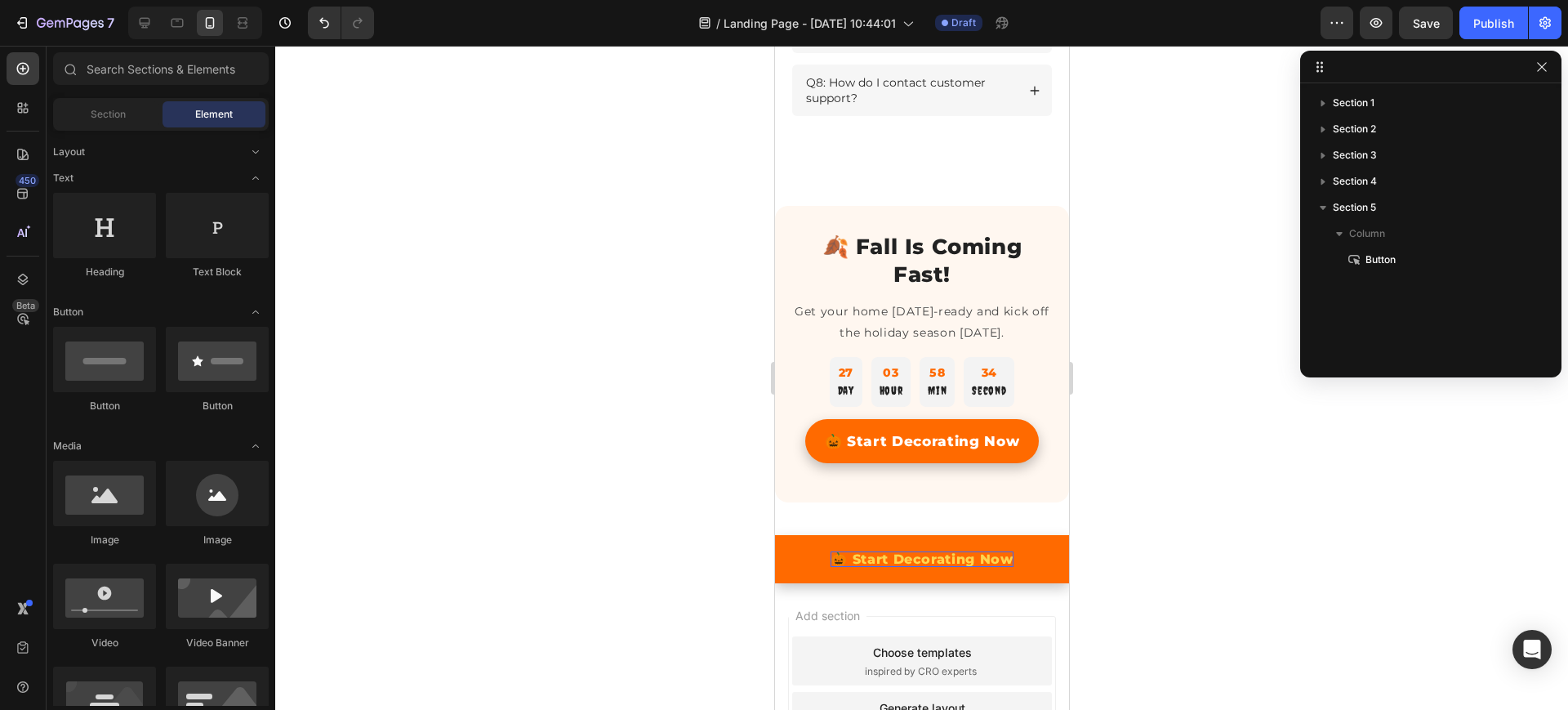
scroll to position [2890, 0]
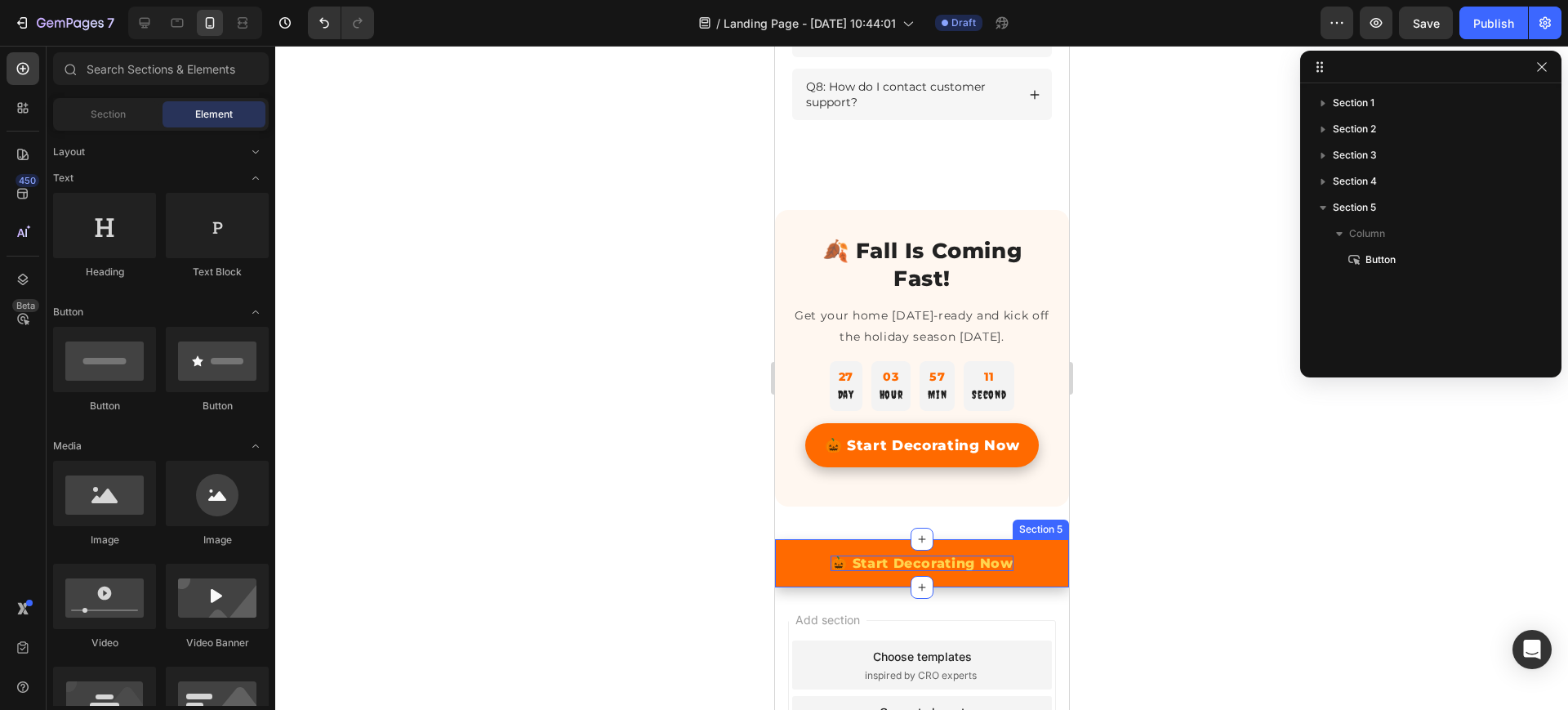
click at [776, 556] on div "🎃 Start Decorating Now Button Section 5" at bounding box center [921, 563] width 294 height 48
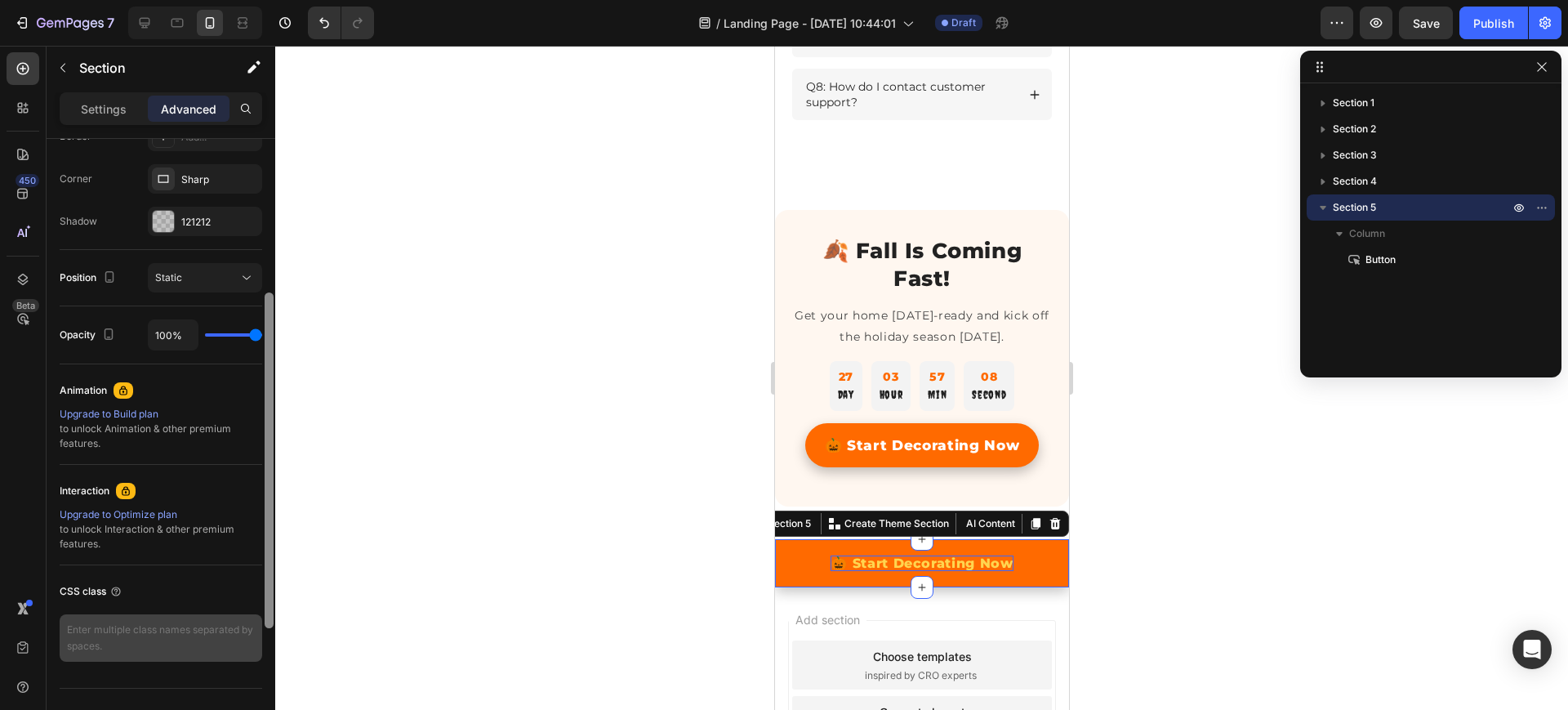
scroll to position [516, 0]
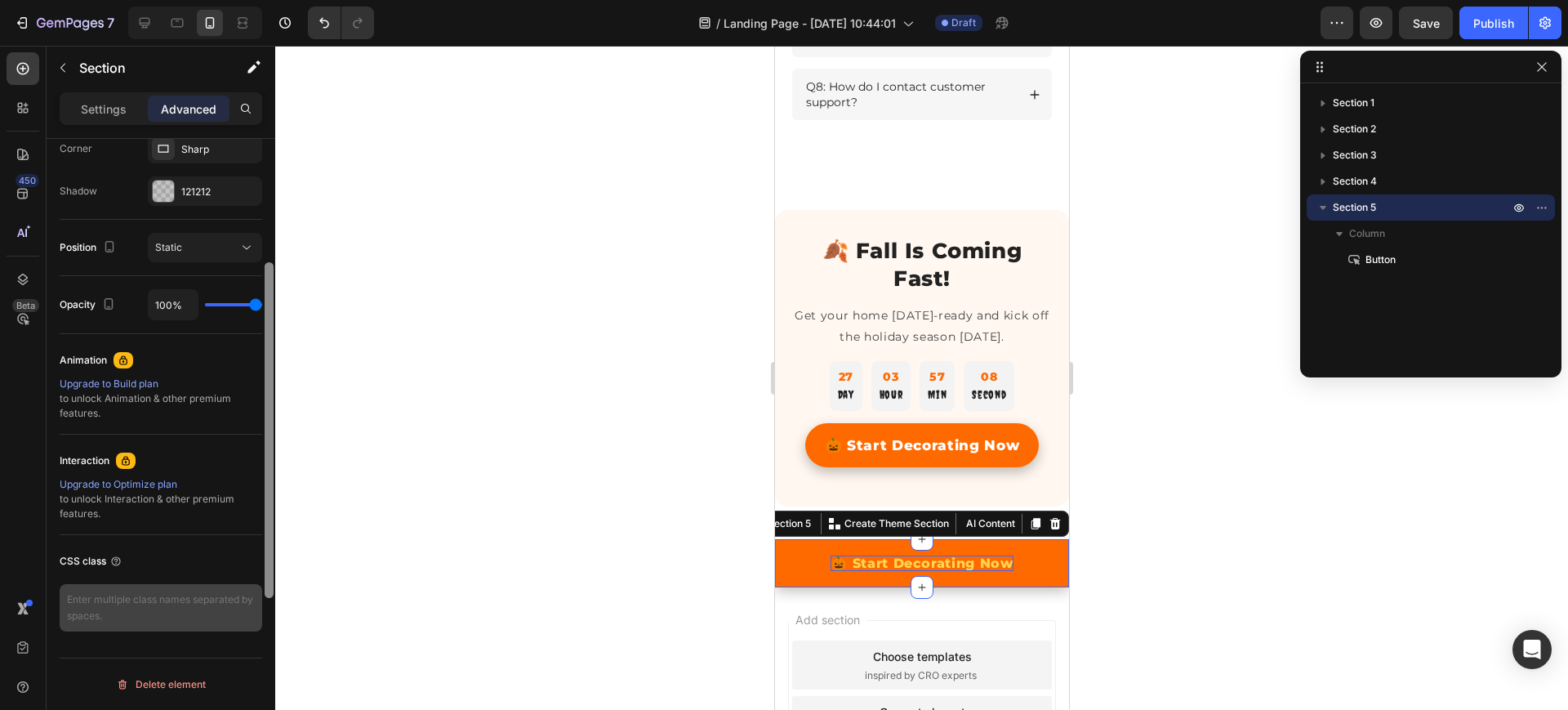
drag, startPoint x: 268, startPoint y: 306, endPoint x: 253, endPoint y: 613, distance: 307.4
click at [253, 613] on div "Display on Desktop Yes No Tablet Yes No Mobile Yes No Spacing (px) 0 0 0 0 8 12…" at bounding box center [161, 447] width 229 height 617
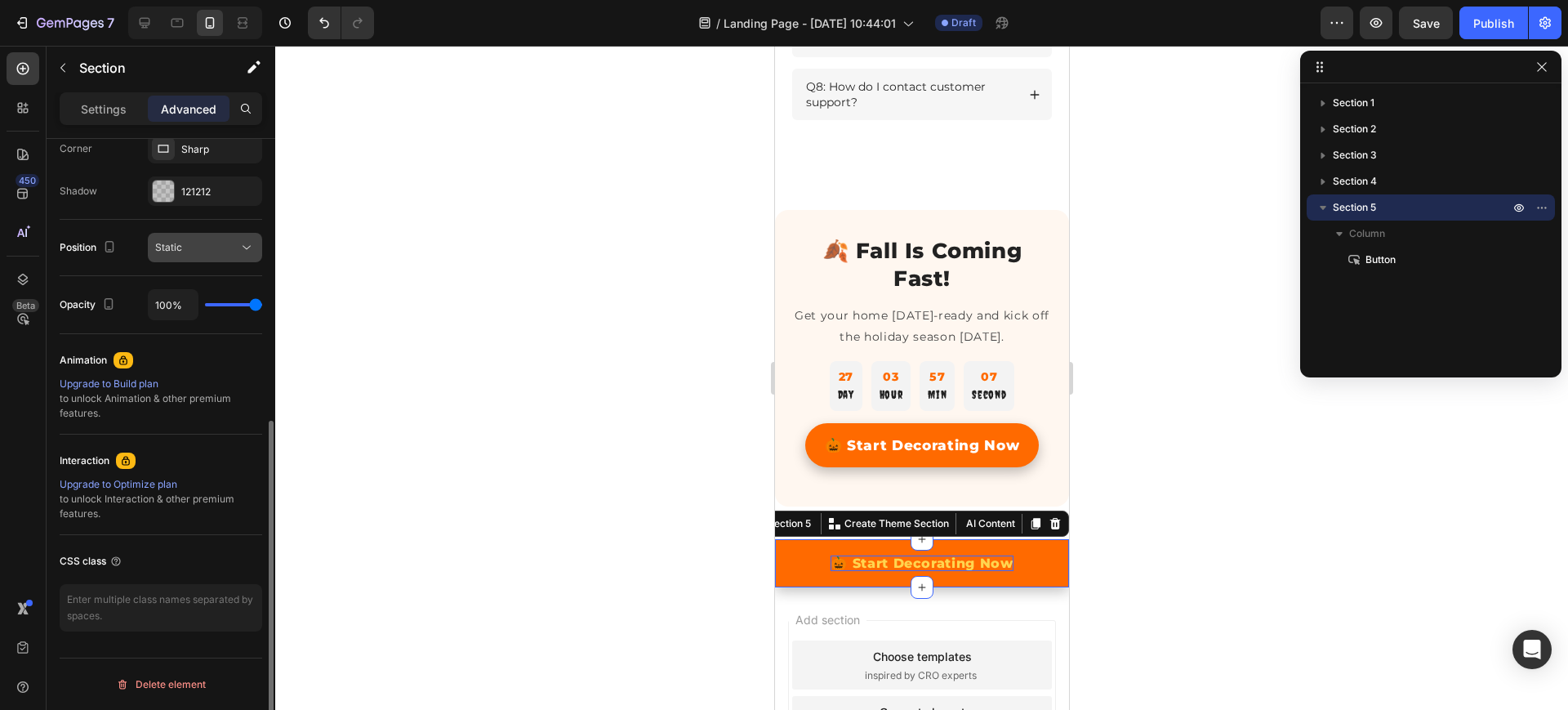
click at [216, 241] on div "Static" at bounding box center [197, 247] width 83 height 14
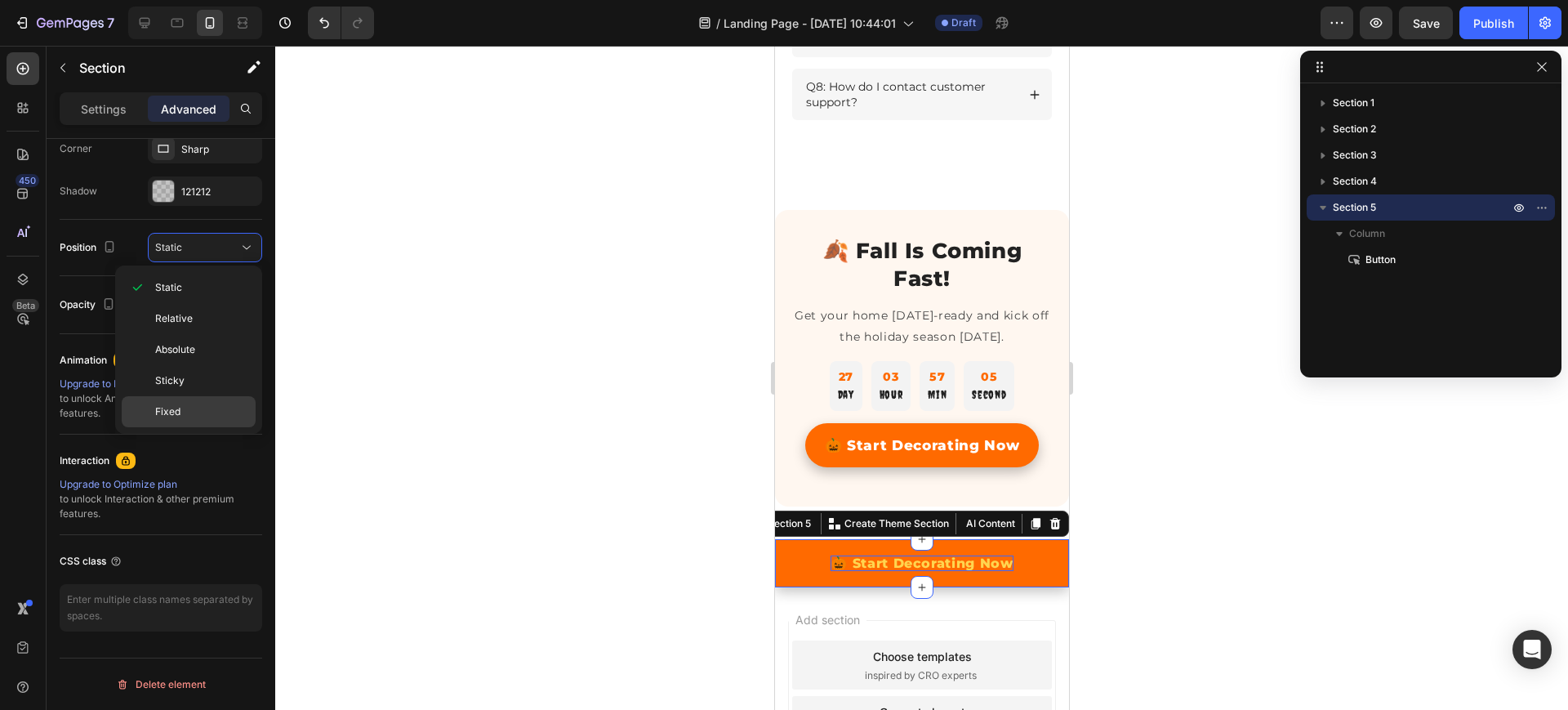
click at [185, 412] on p "Fixed" at bounding box center [202, 411] width 93 height 14
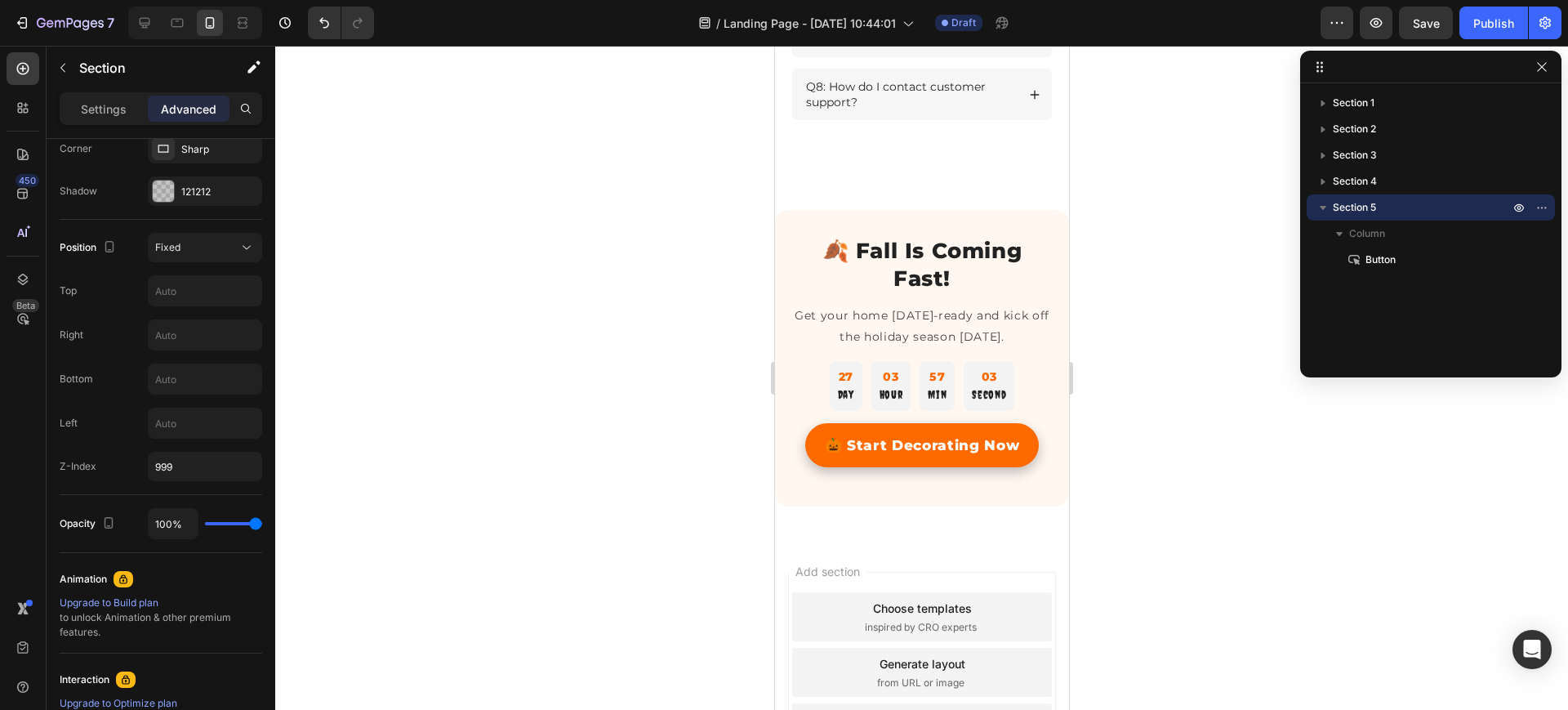
click at [410, 517] on div at bounding box center [922, 377] width 1293 height 664
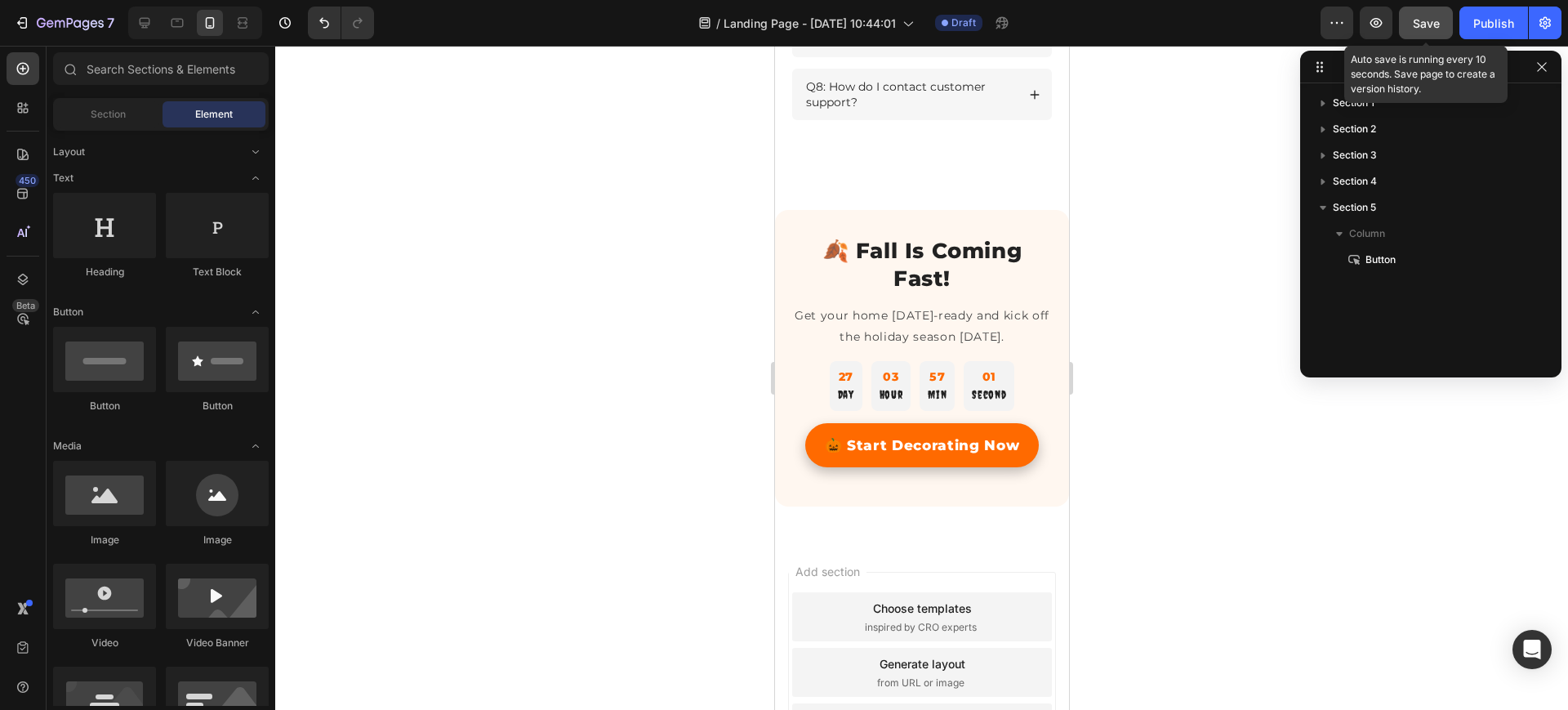
click at [1431, 23] on span "Save" at bounding box center [1427, 23] width 27 height 14
click at [249, 23] on icon at bounding box center [242, 22] width 16 height 16
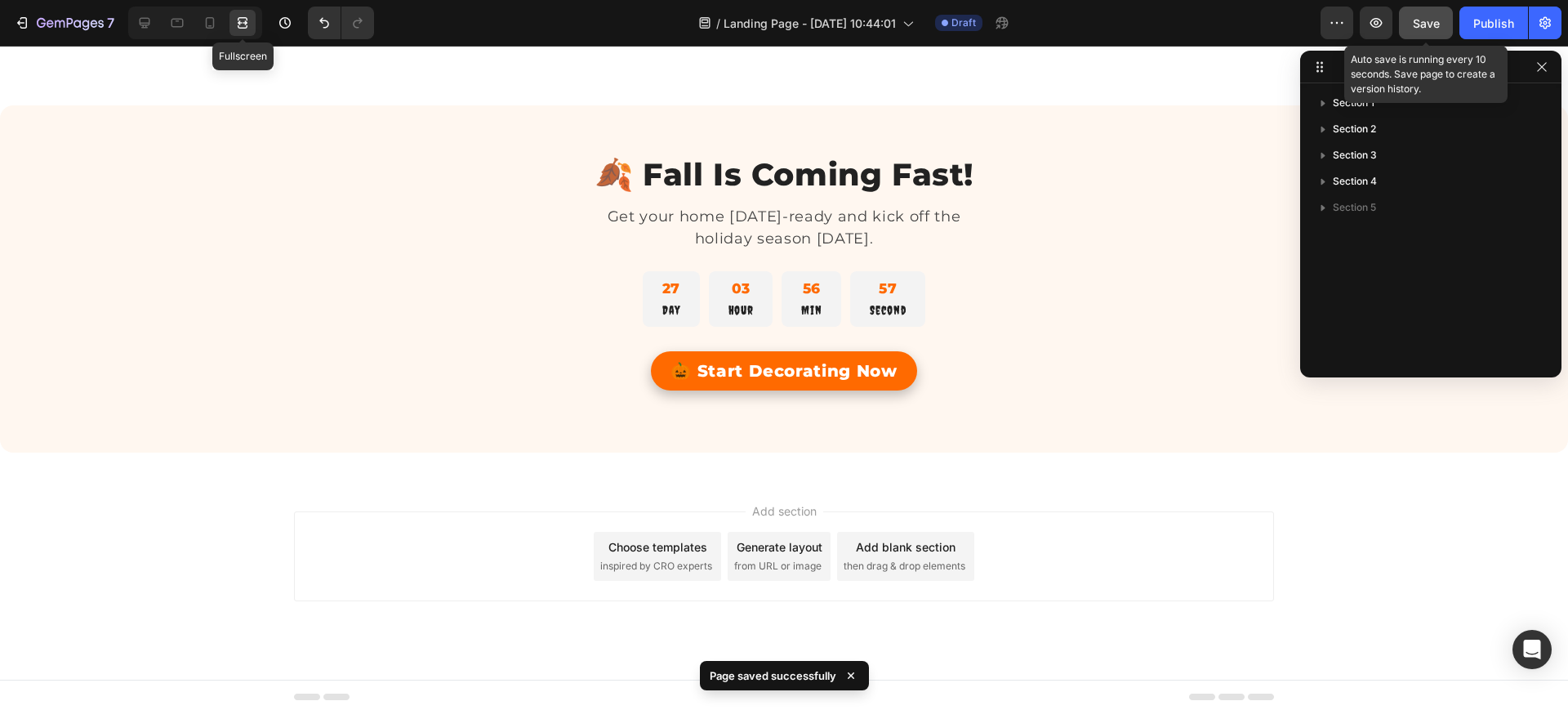
click at [239, 21] on icon at bounding box center [242, 22] width 16 height 16
click at [208, 18] on icon at bounding box center [210, 22] width 16 height 16
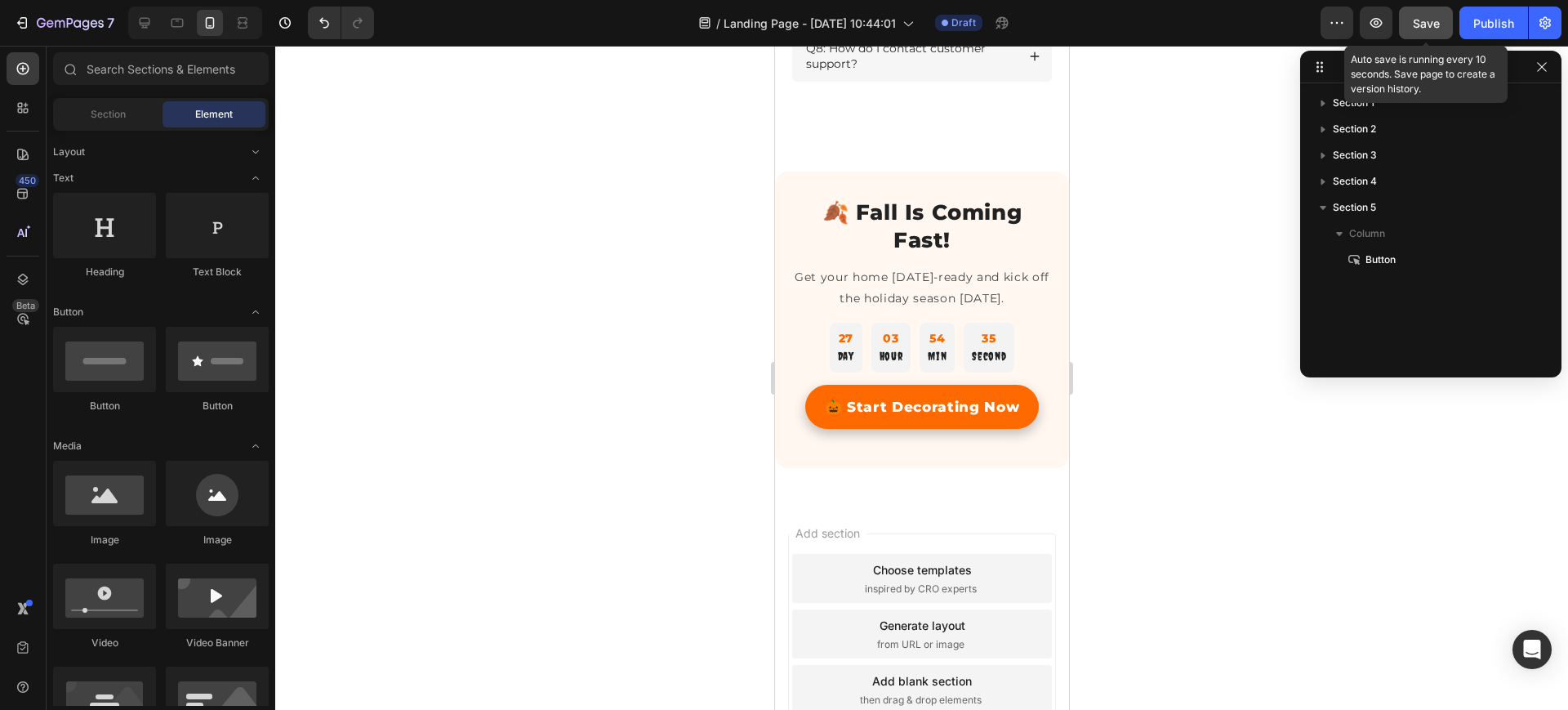
scroll to position [2943, 0]
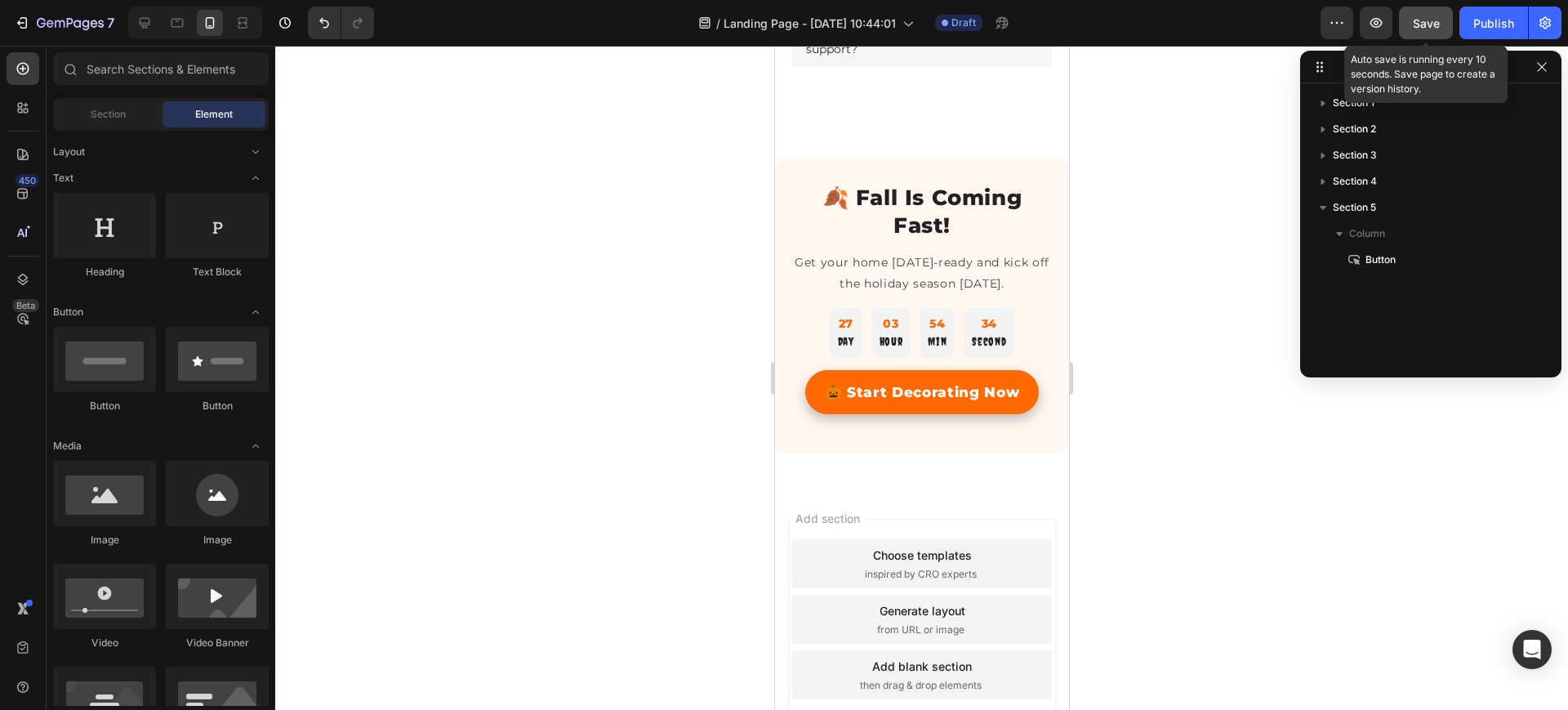
drag, startPoint x: 1058, startPoint y: 584, endPoint x: 1850, endPoint y: 648, distance: 794.6
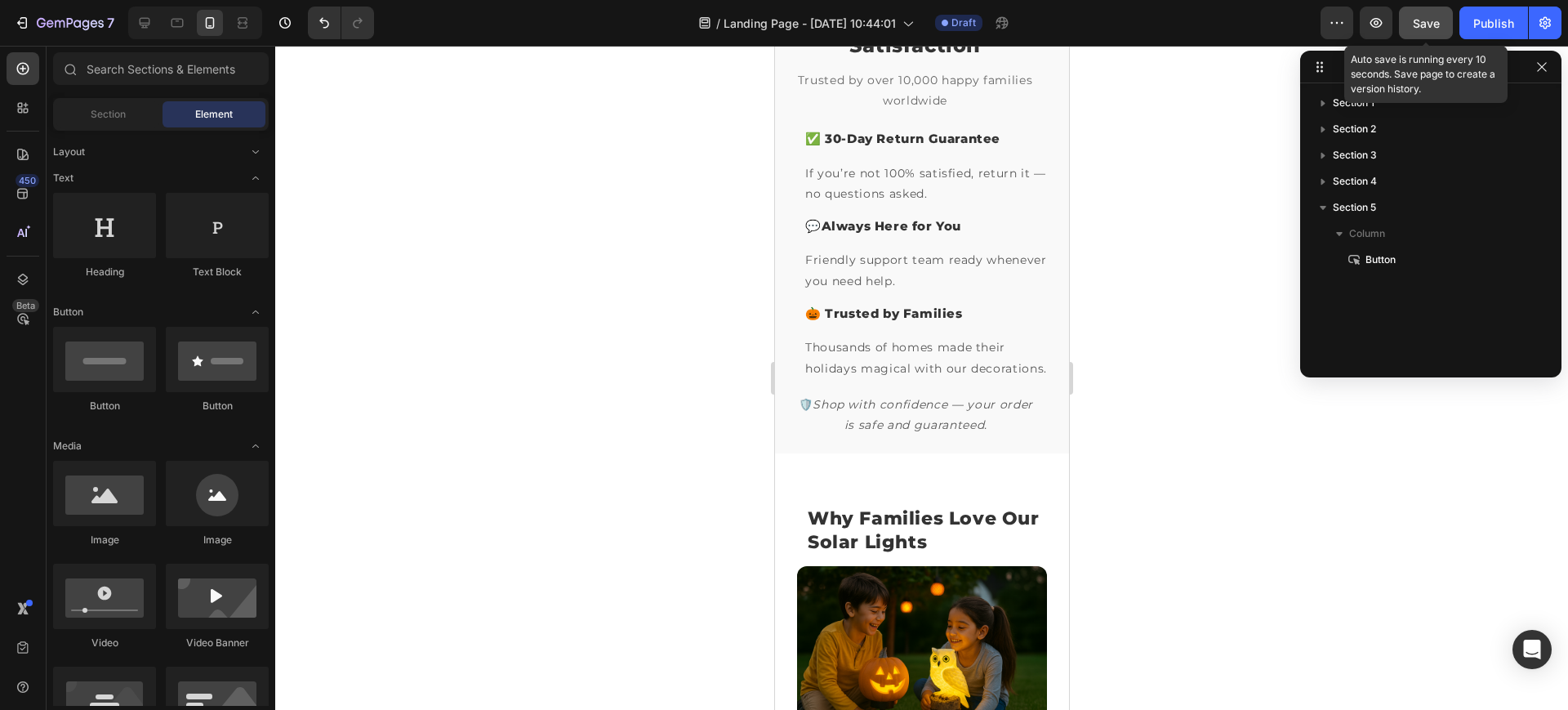
scroll to position [0, 0]
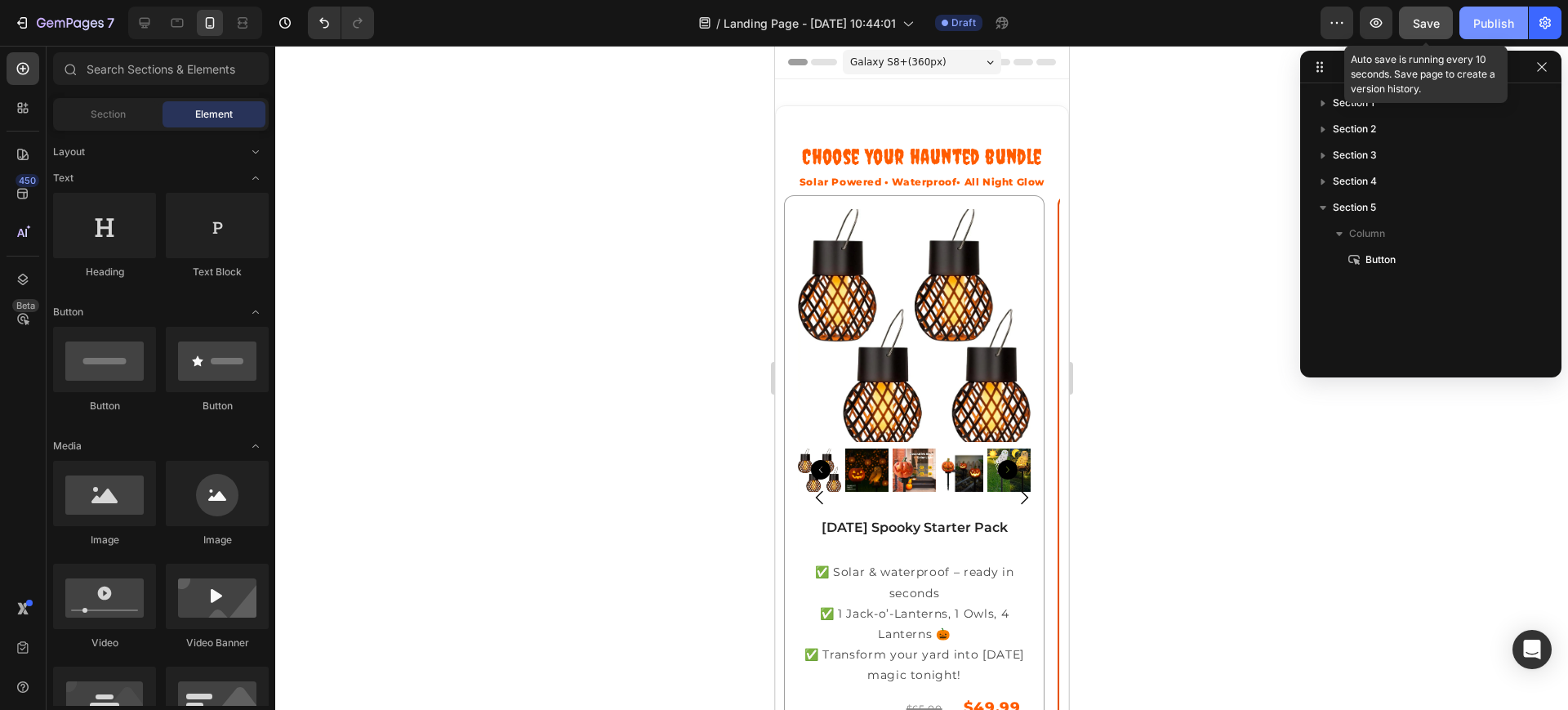
click at [1490, 24] on div "Publish" at bounding box center [1494, 22] width 41 height 17
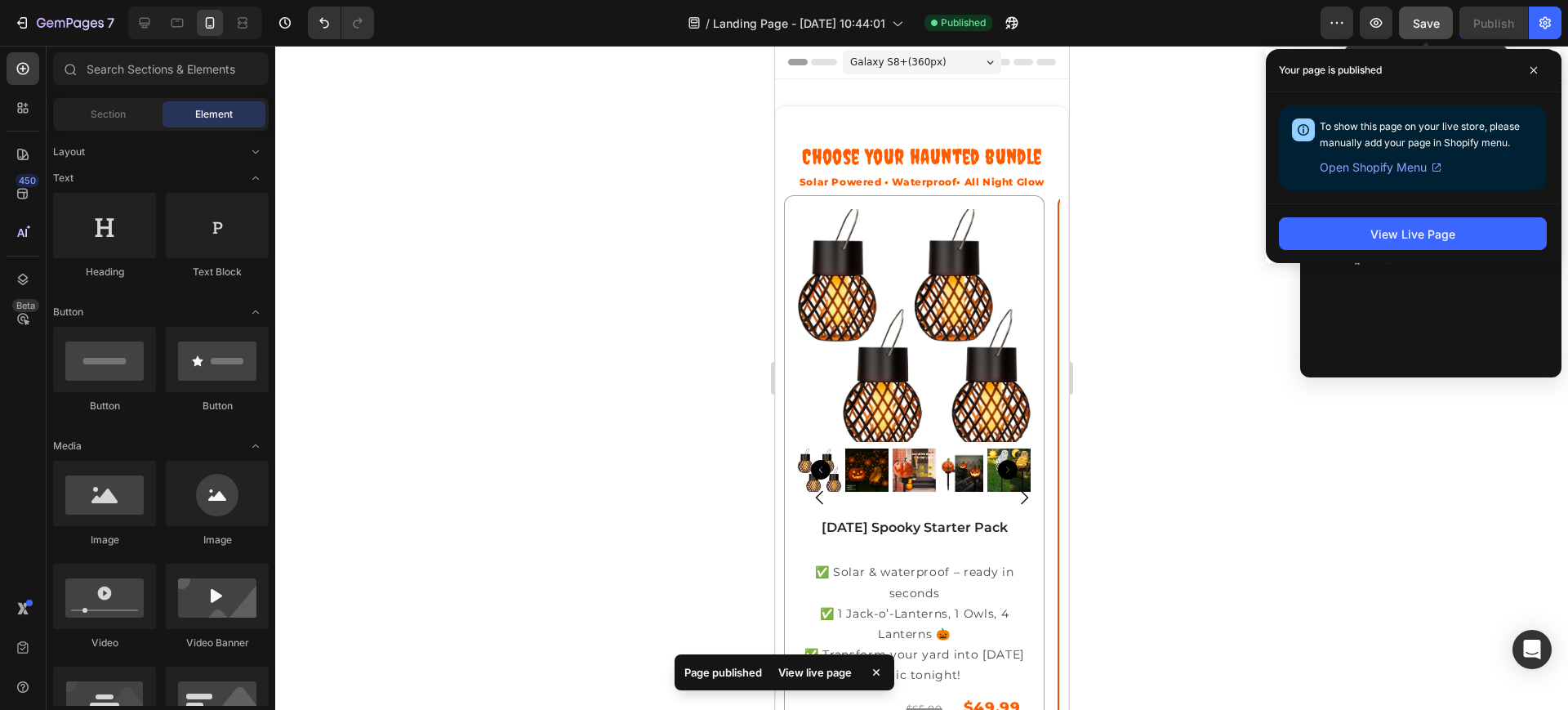
click at [818, 666] on div "View live page" at bounding box center [815, 672] width 93 height 23
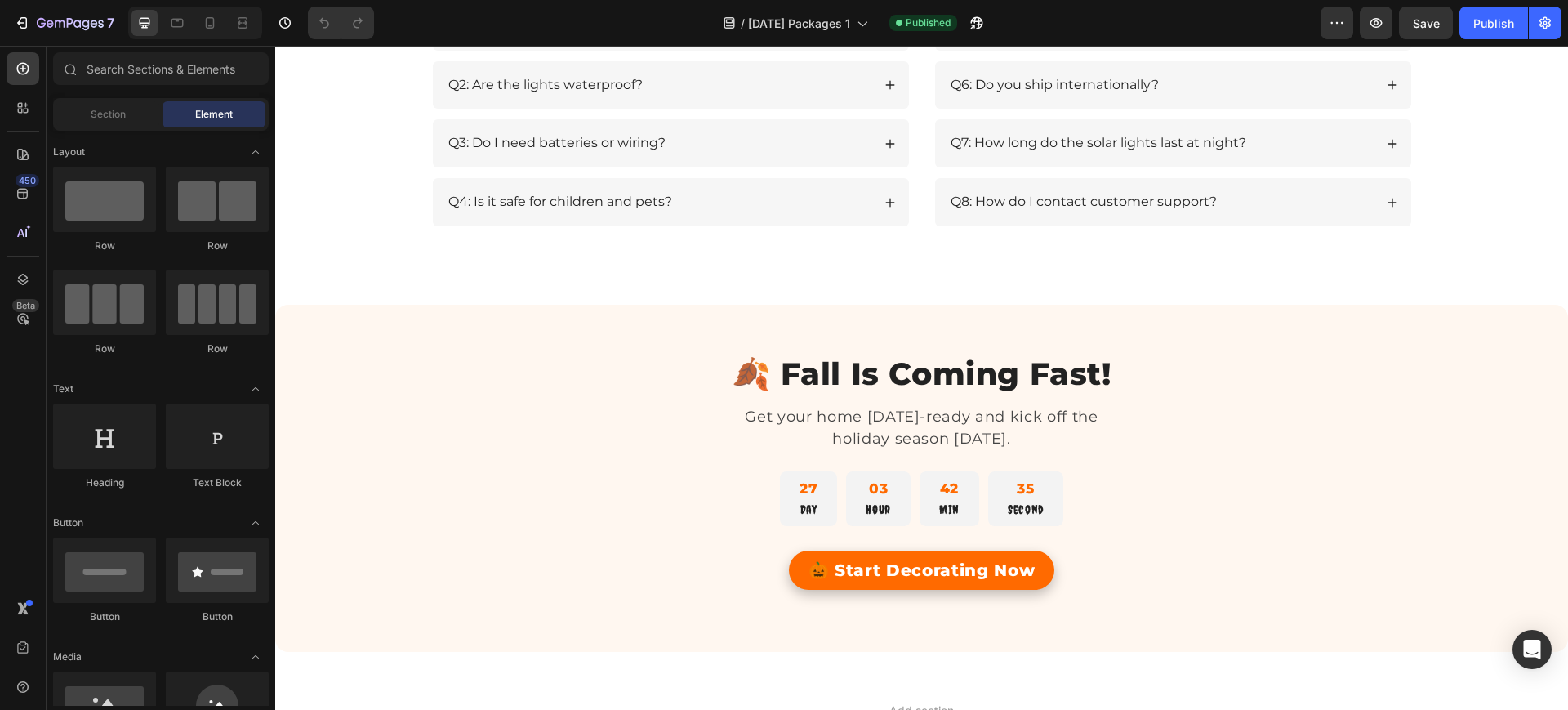
scroll to position [2172, 0]
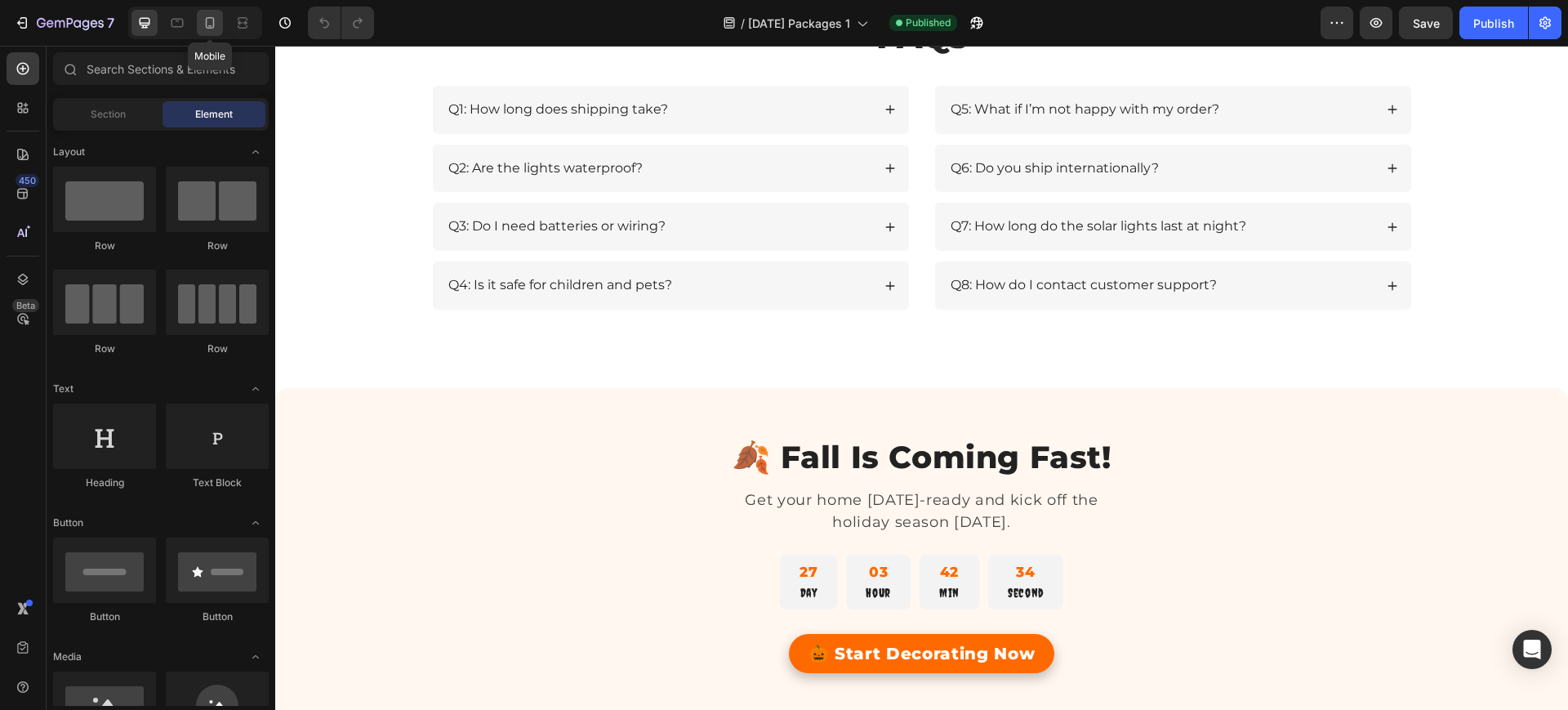
click at [199, 26] on div at bounding box center [209, 22] width 26 height 26
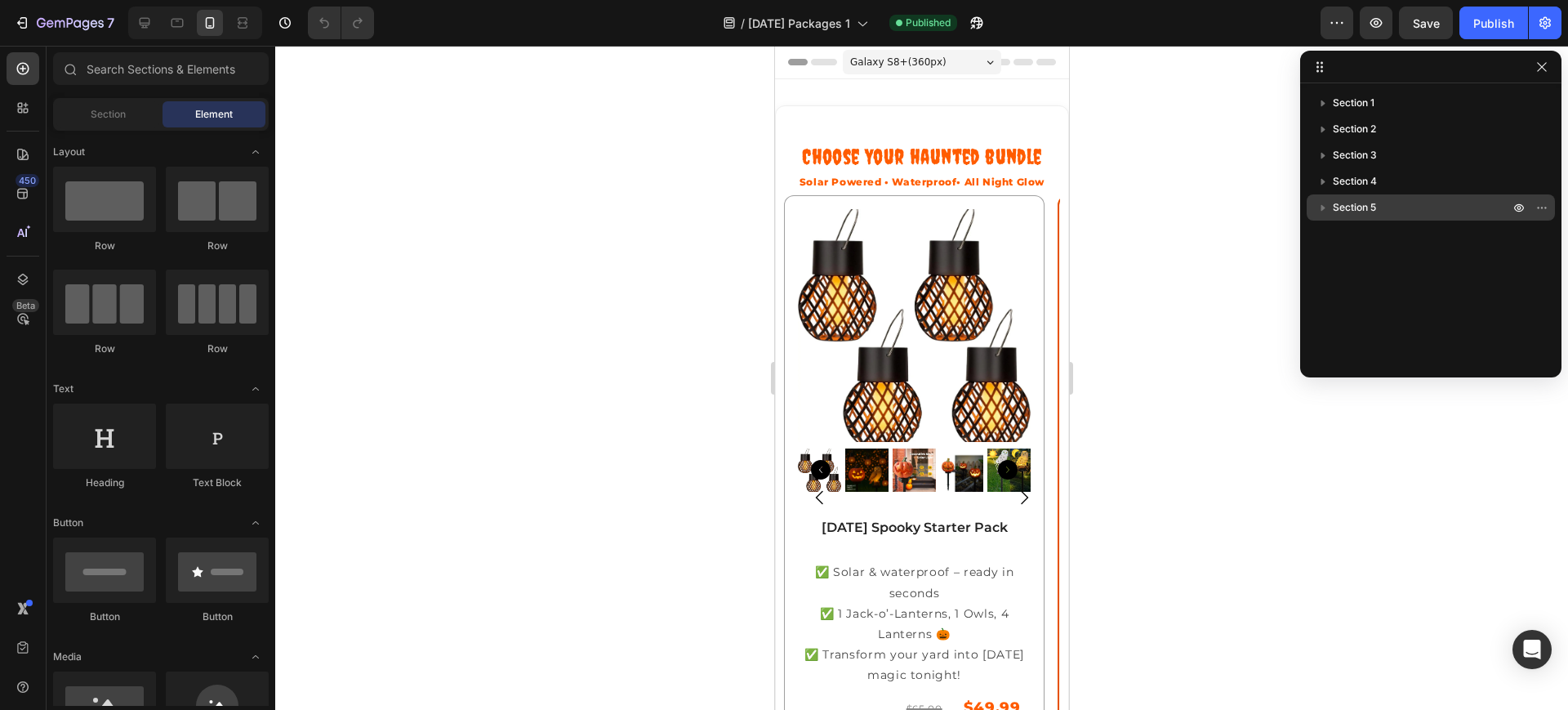
click at [1335, 196] on div "Section 5" at bounding box center [1430, 207] width 235 height 26
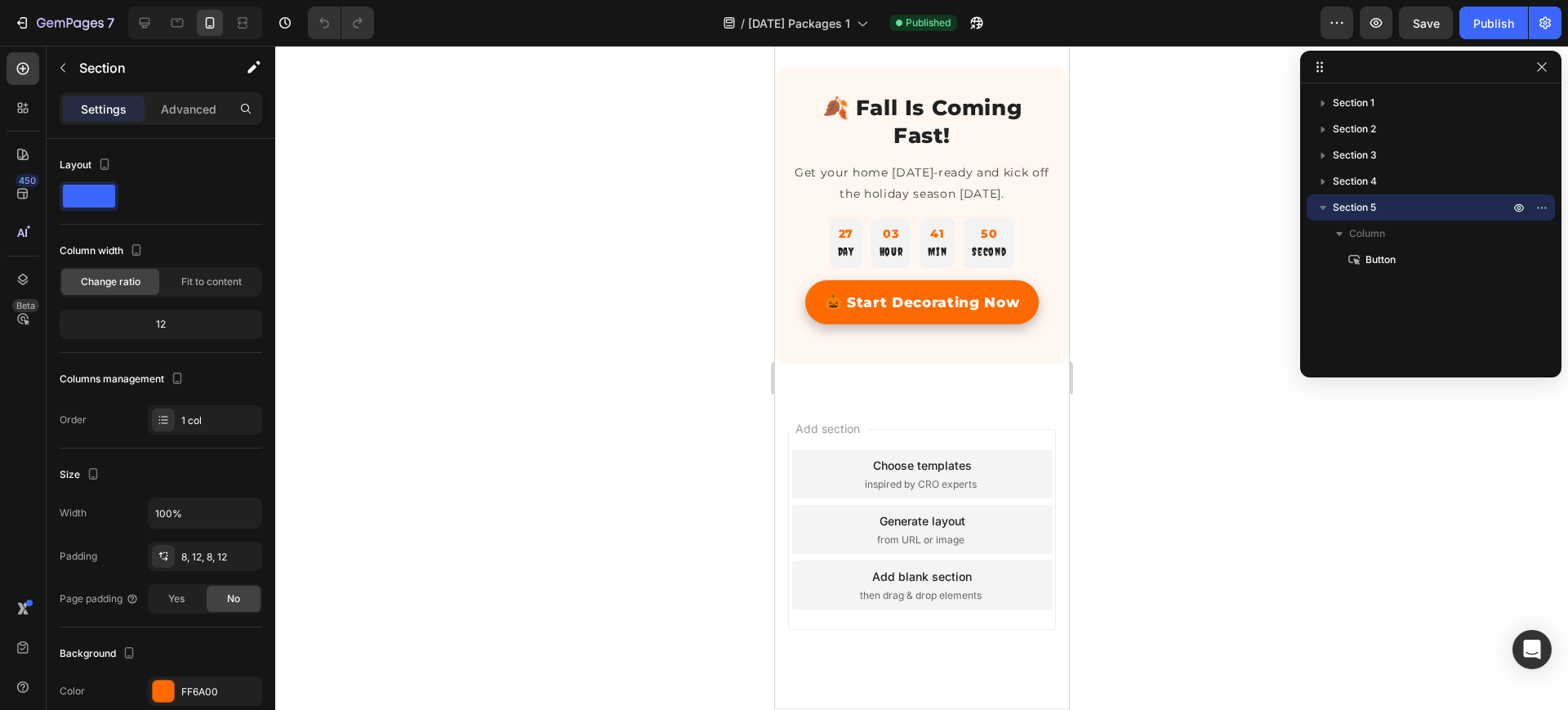
scroll to position [2768, 0]
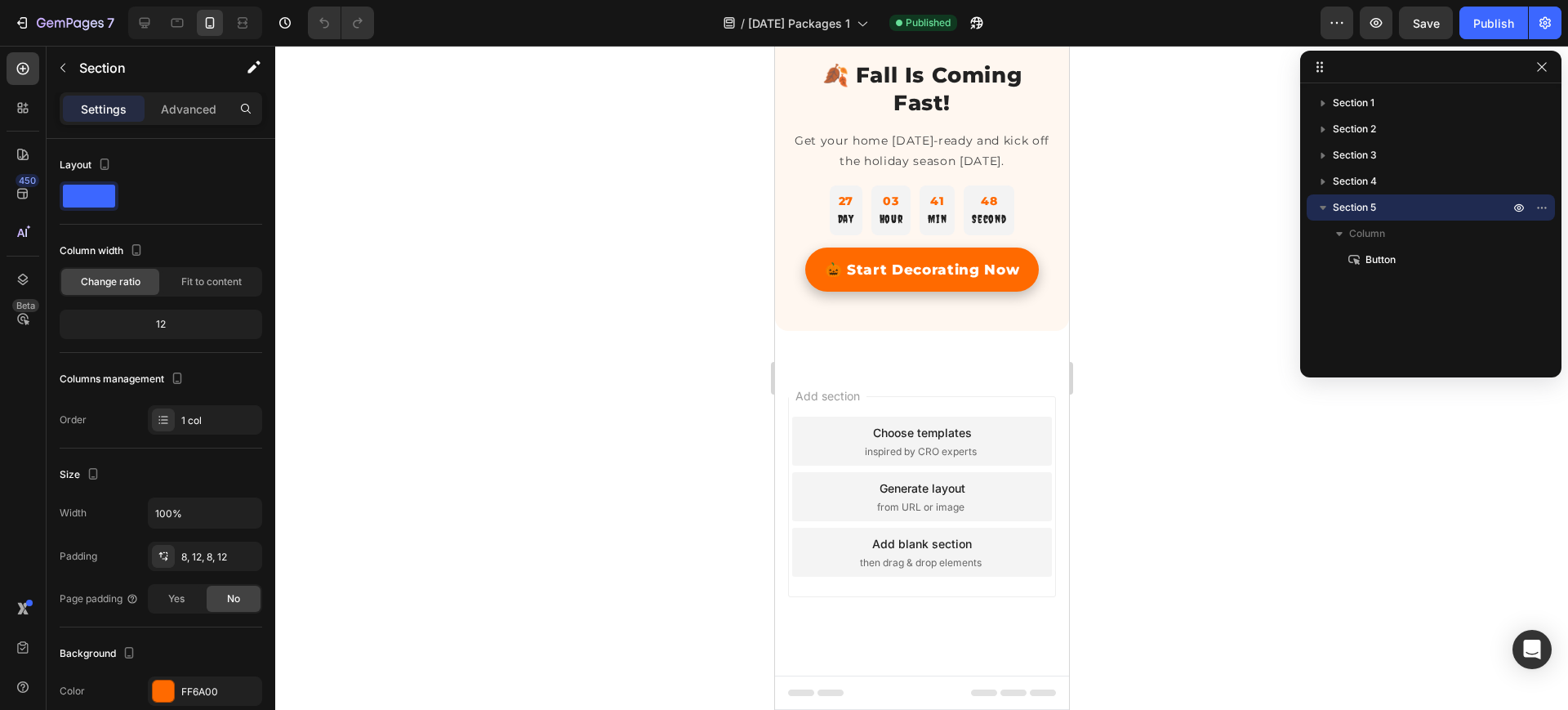
click at [1351, 202] on span "Section 5" at bounding box center [1354, 207] width 43 height 16
click at [191, 115] on p "Advanced" at bounding box center [189, 108] width 55 height 17
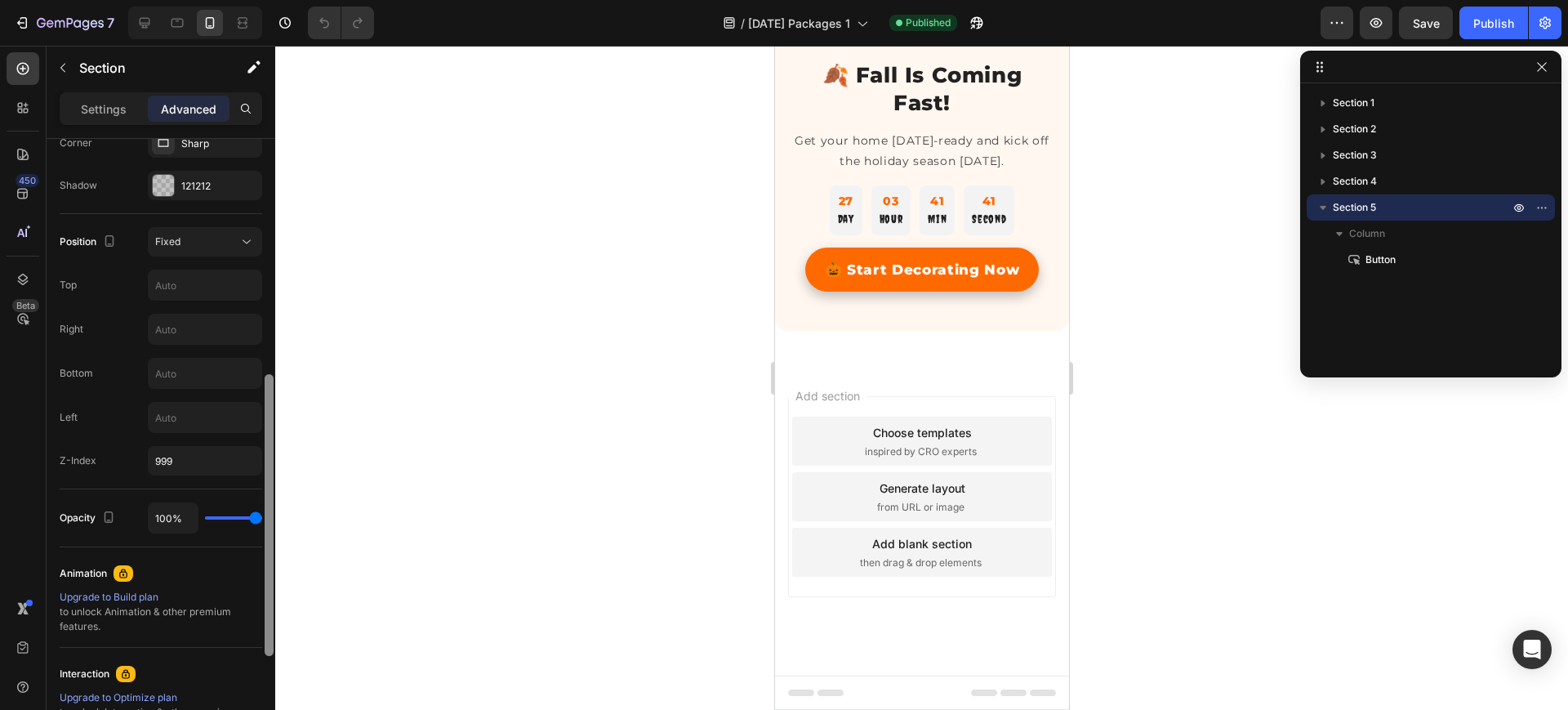
scroll to position [520, 0]
drag, startPoint x: 268, startPoint y: 310, endPoint x: 240, endPoint y: 548, distance: 239.6
click at [240, 548] on div "Display on Desktop Yes No Tablet Yes No Mobile Yes No Spacing (px) 0 0 0 0 8 12…" at bounding box center [161, 447] width 229 height 617
click at [95, 121] on div "Settings" at bounding box center [103, 108] width 81 height 26
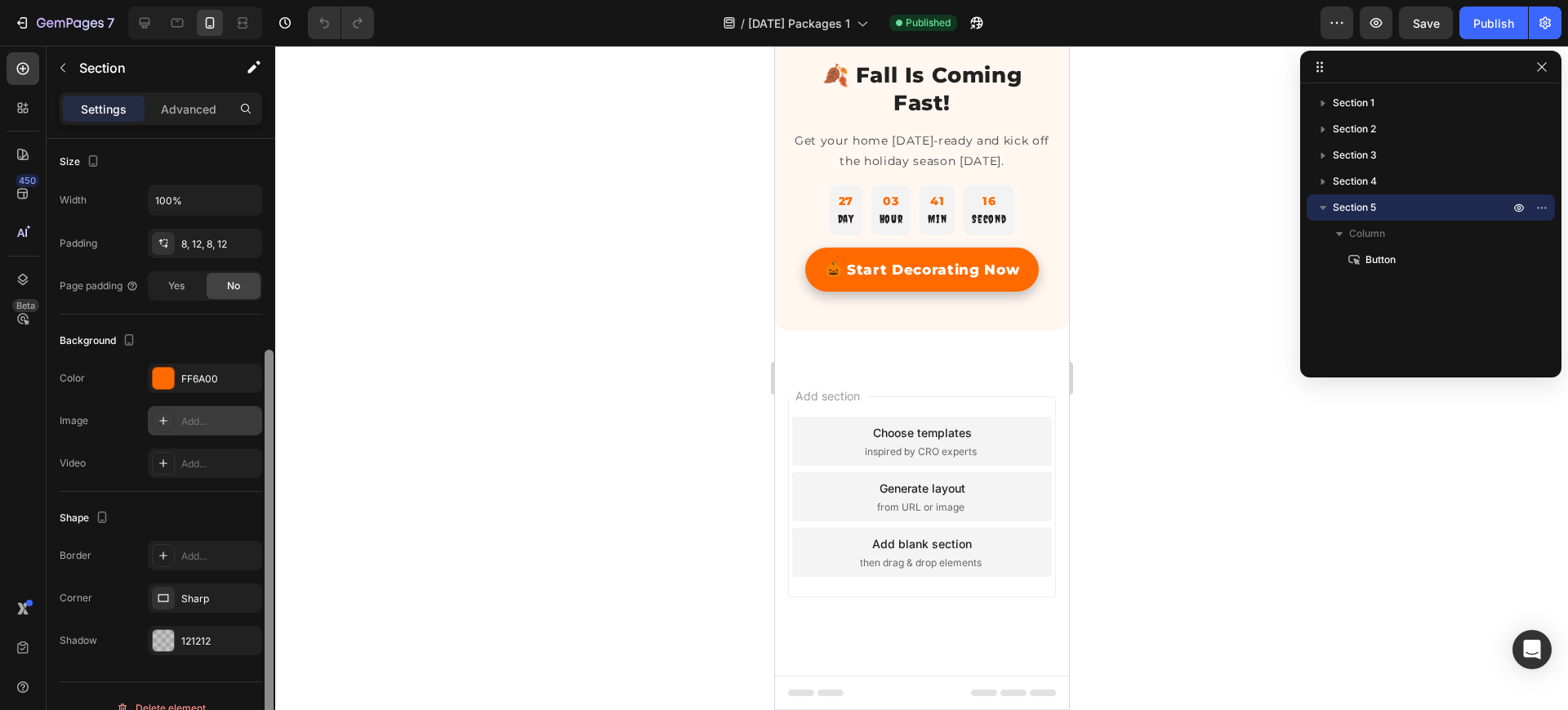
scroll to position [336, 0]
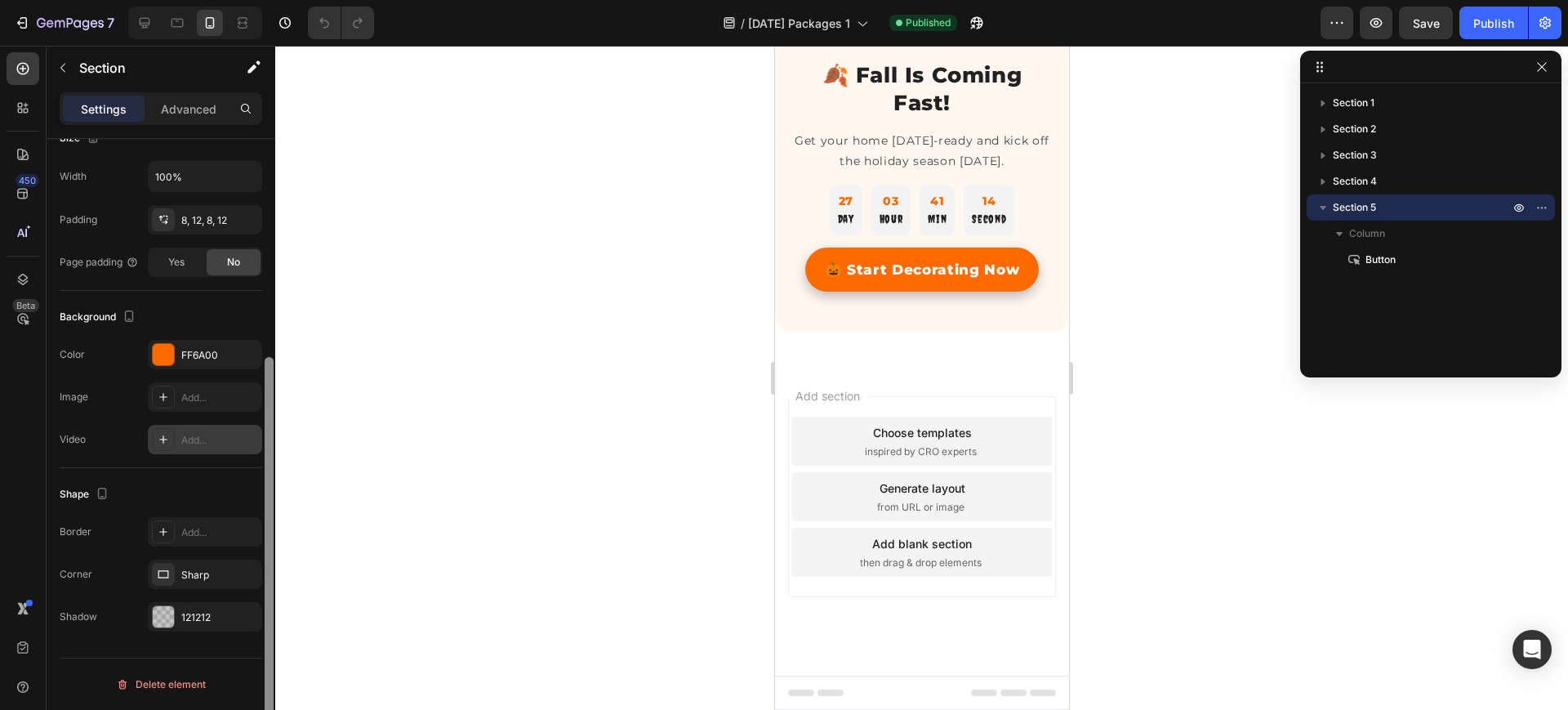
drag, startPoint x: 265, startPoint y: 392, endPoint x: 261, endPoint y: 448, distance: 56.1
click at [261, 448] on div "Layout Column width Change ratio Fit to content 12 Columns management Order 1 c…" at bounding box center [161, 447] width 229 height 617
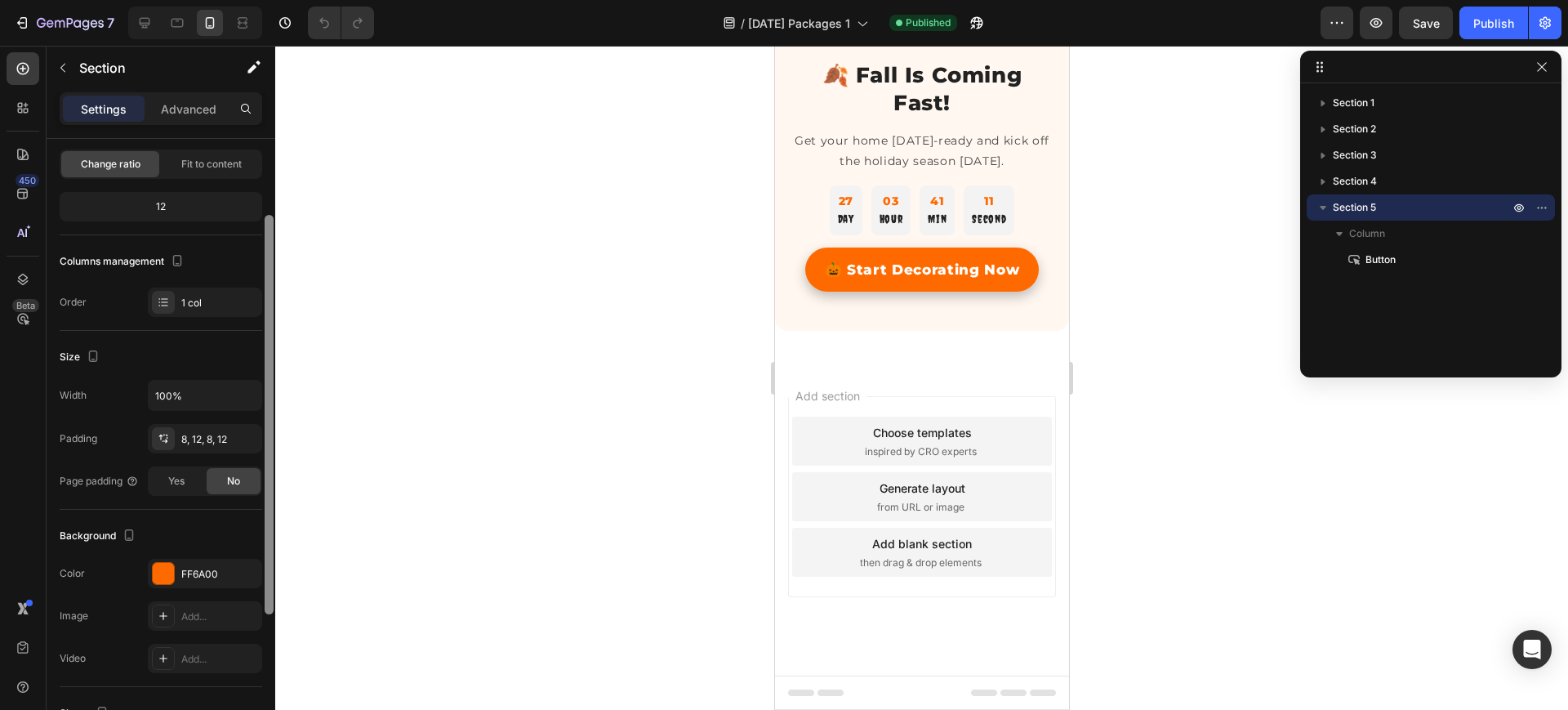
scroll to position [0, 0]
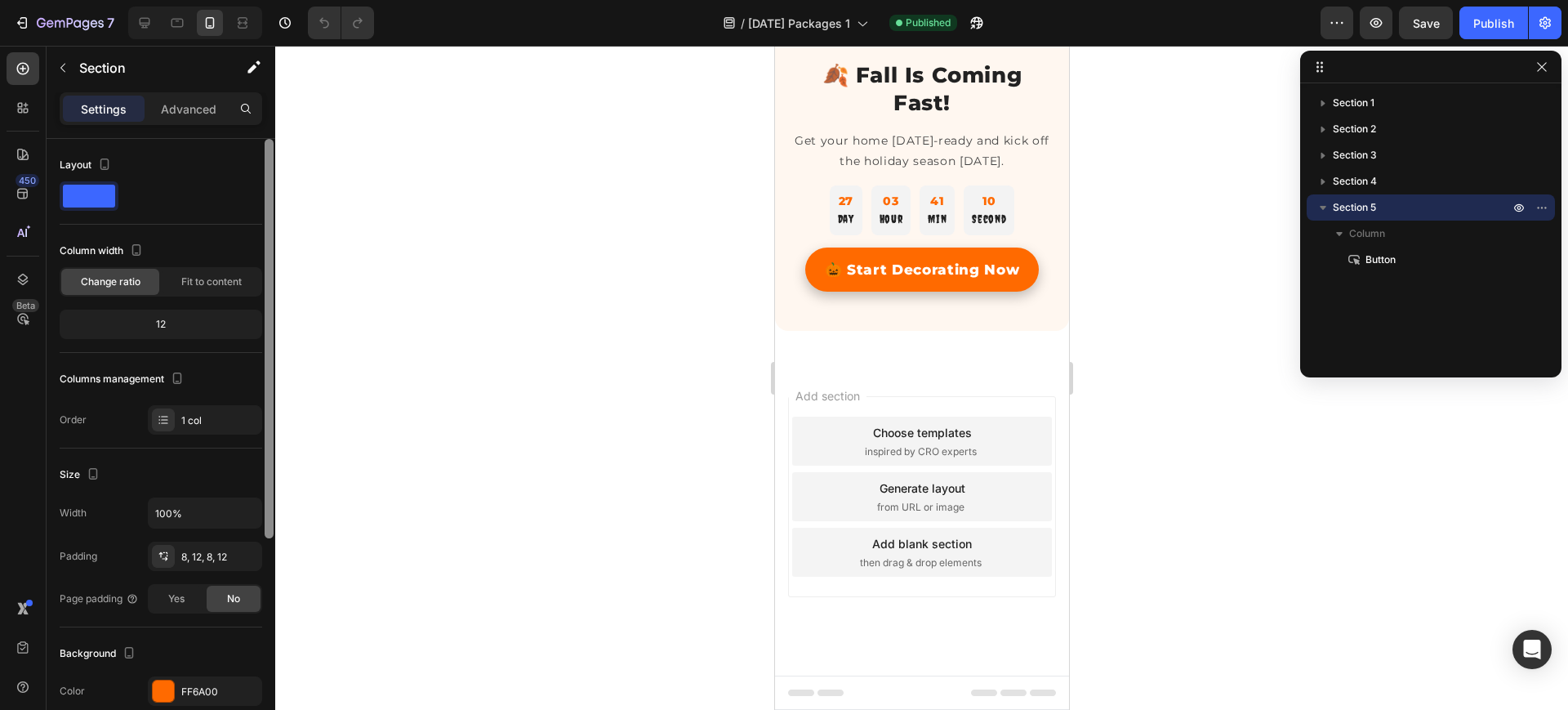
drag, startPoint x: 267, startPoint y: 451, endPoint x: 250, endPoint y: 200, distance: 251.6
click at [250, 200] on div "Layout Column width Change ratio Fit to content 12 Columns management Order 1 c…" at bounding box center [161, 447] width 229 height 617
click at [199, 122] on div "Settings Advanced" at bounding box center [161, 108] width 202 height 33
click at [185, 108] on p "Advanced" at bounding box center [189, 108] width 55 height 17
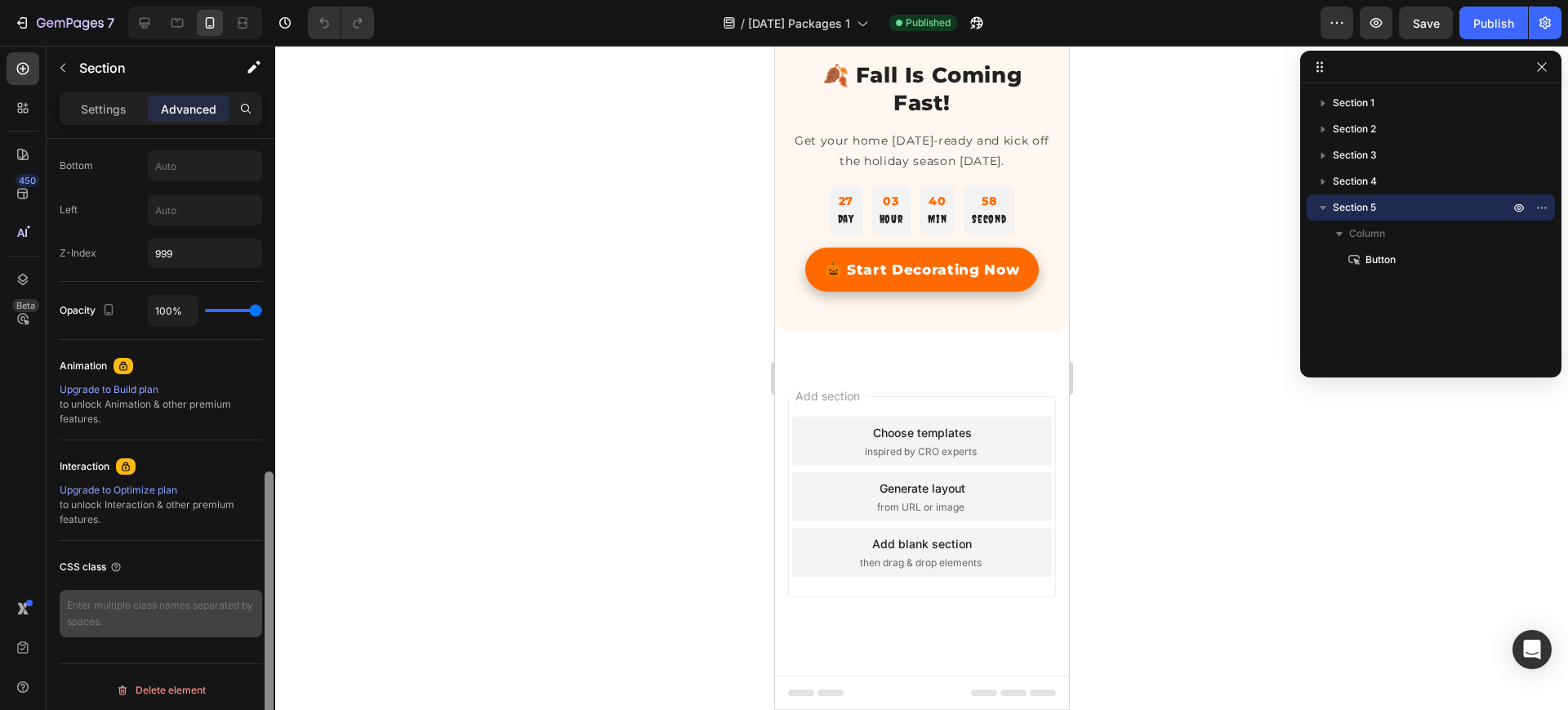
scroll to position [735, 0]
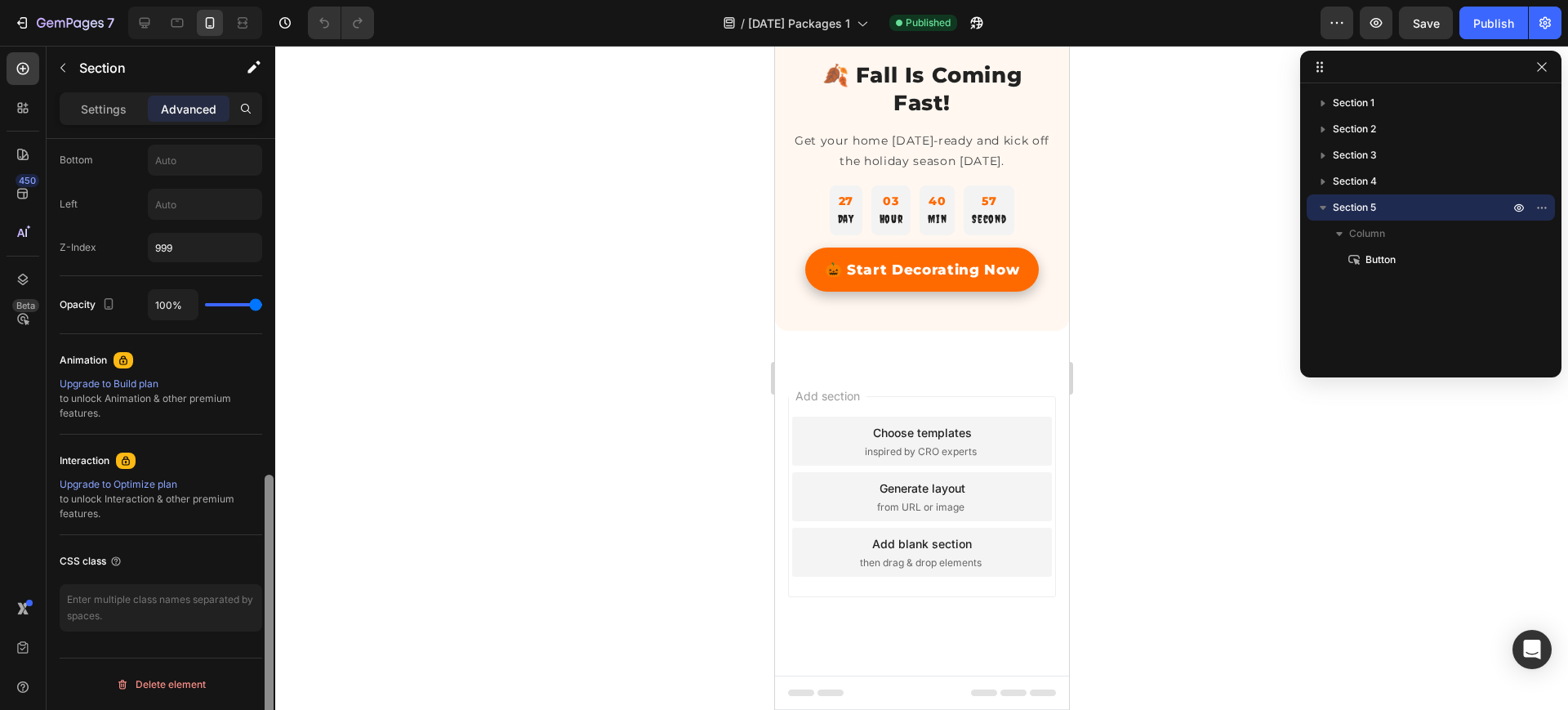
drag, startPoint x: 267, startPoint y: 275, endPoint x: 255, endPoint y: 642, distance: 367.2
click at [255, 642] on div "Display on Desktop Yes No Tablet Yes No Mobile Yes No Spacing (px) 0 0 0 0 8 12…" at bounding box center [161, 447] width 229 height 617
click at [119, 107] on p "Settings" at bounding box center [103, 108] width 46 height 17
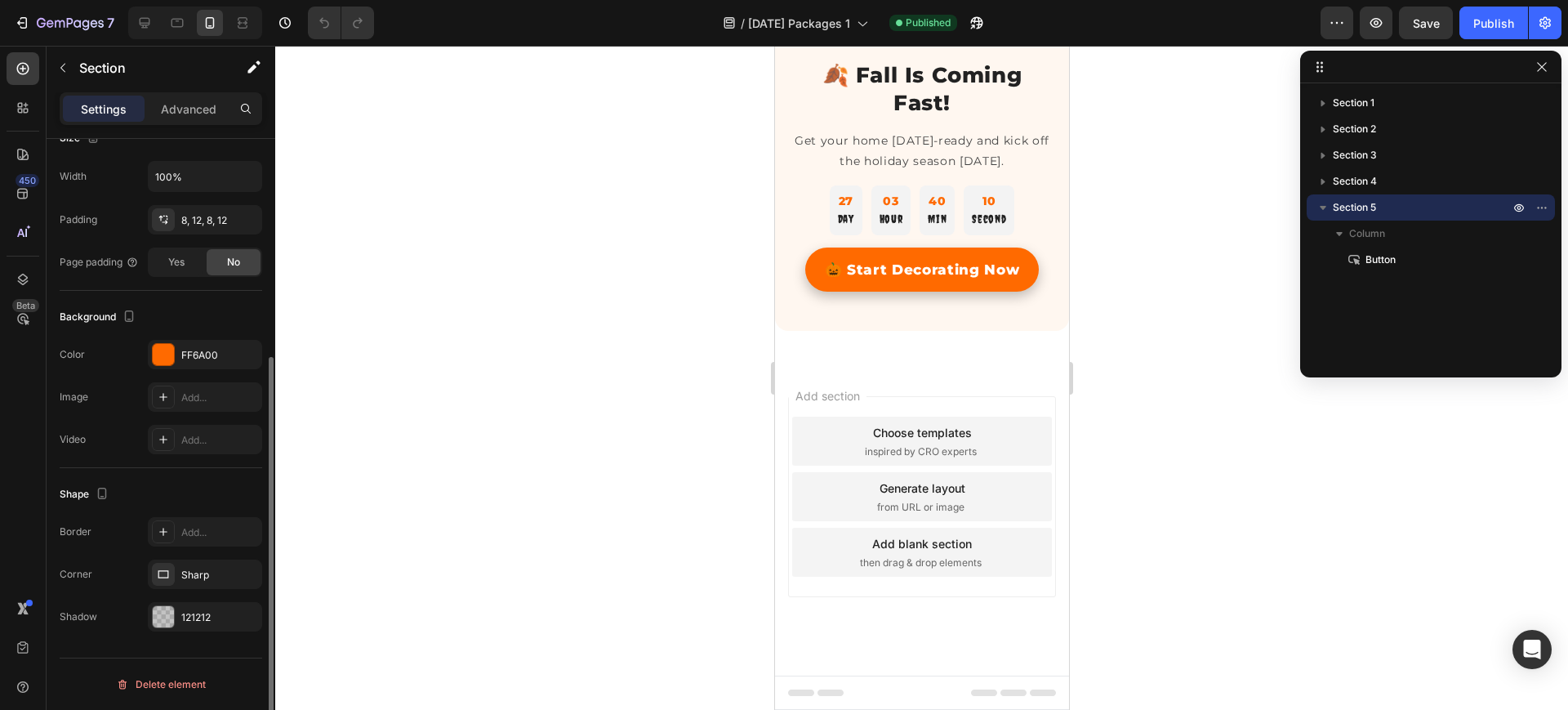
scroll to position [336, 0]
click at [193, 105] on p "Advanced" at bounding box center [189, 108] width 55 height 17
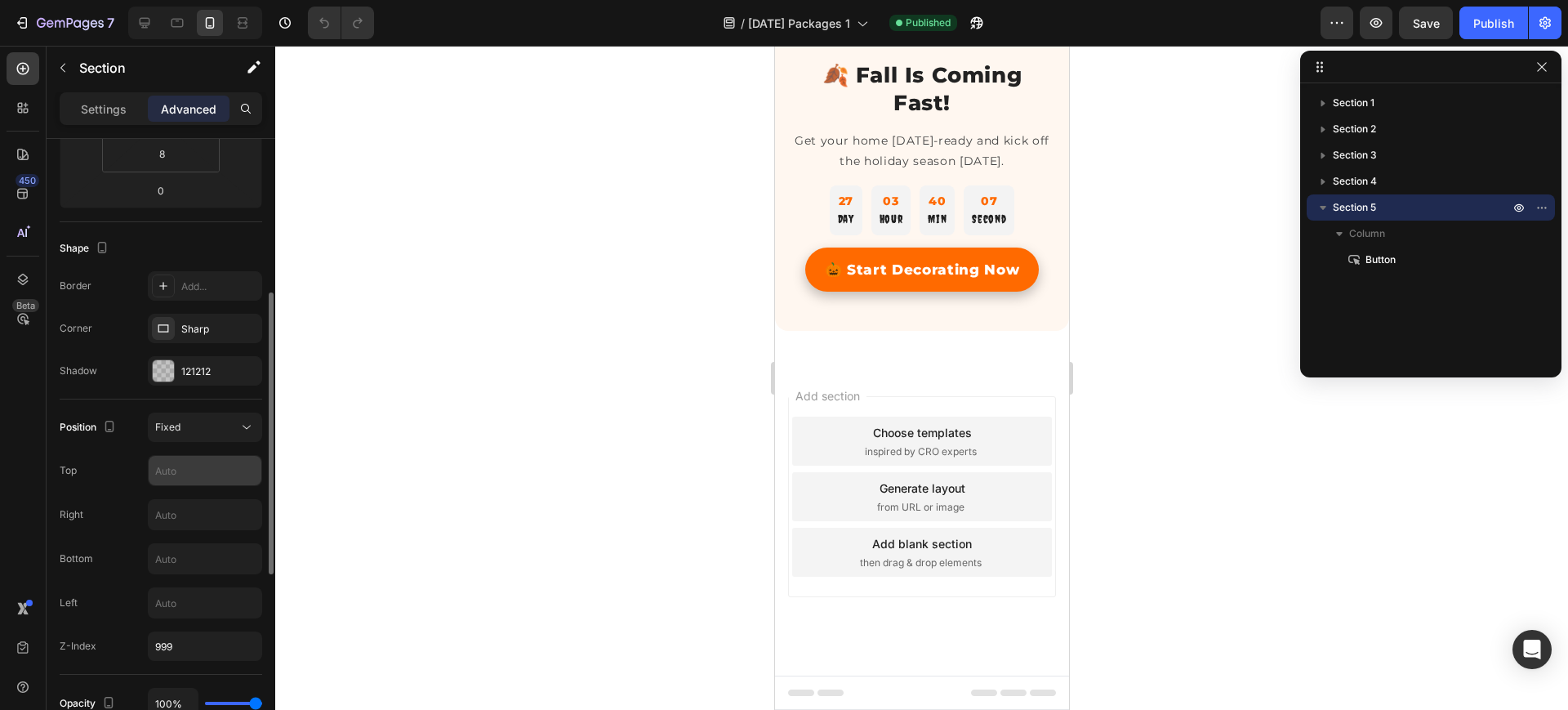
click at [205, 478] on input "text" at bounding box center [205, 470] width 113 height 30
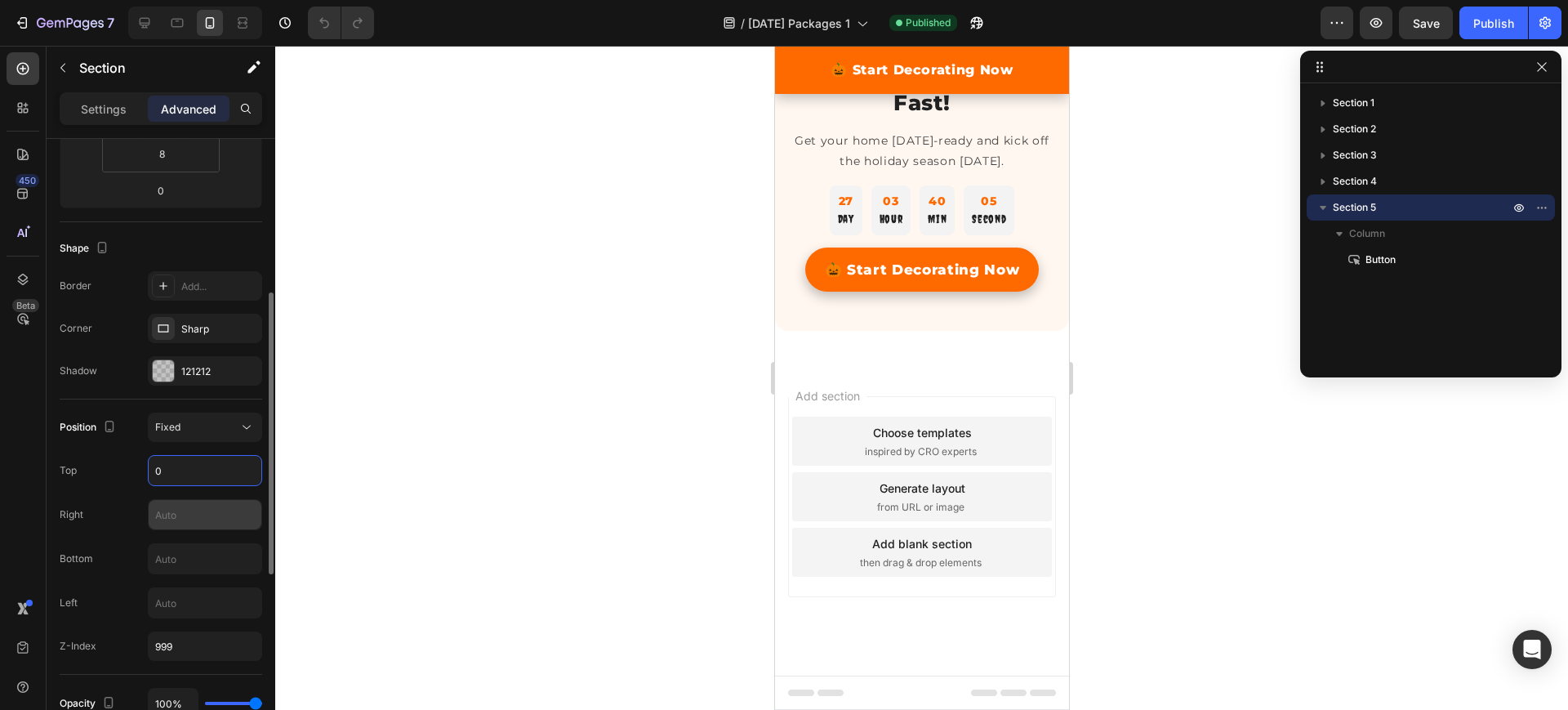
type input "0"
click at [195, 510] on input "text" at bounding box center [205, 514] width 113 height 30
type input "0"
click at [179, 561] on input "text" at bounding box center [205, 558] width 113 height 30
type input "0"
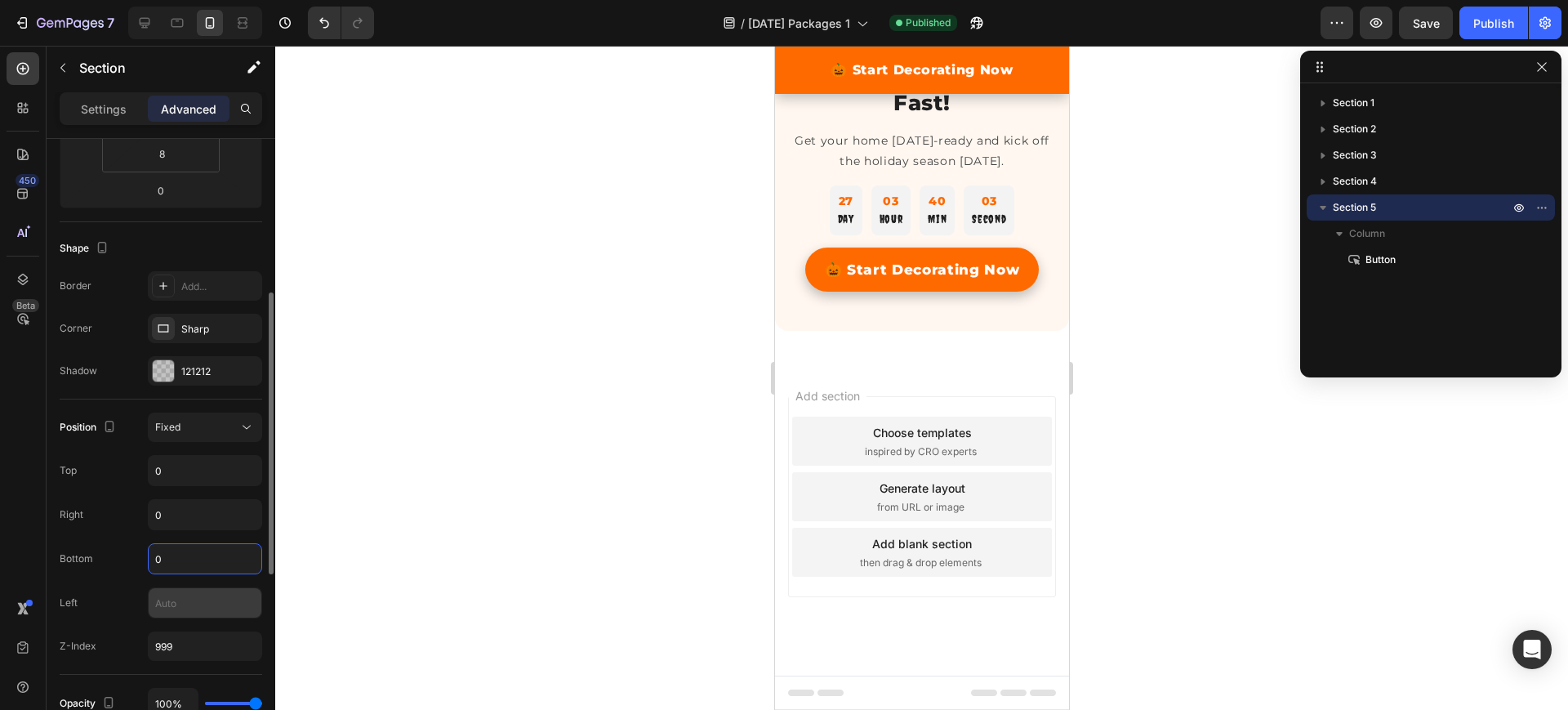
click at [174, 604] on input "text" at bounding box center [205, 603] width 113 height 30
type input "0"
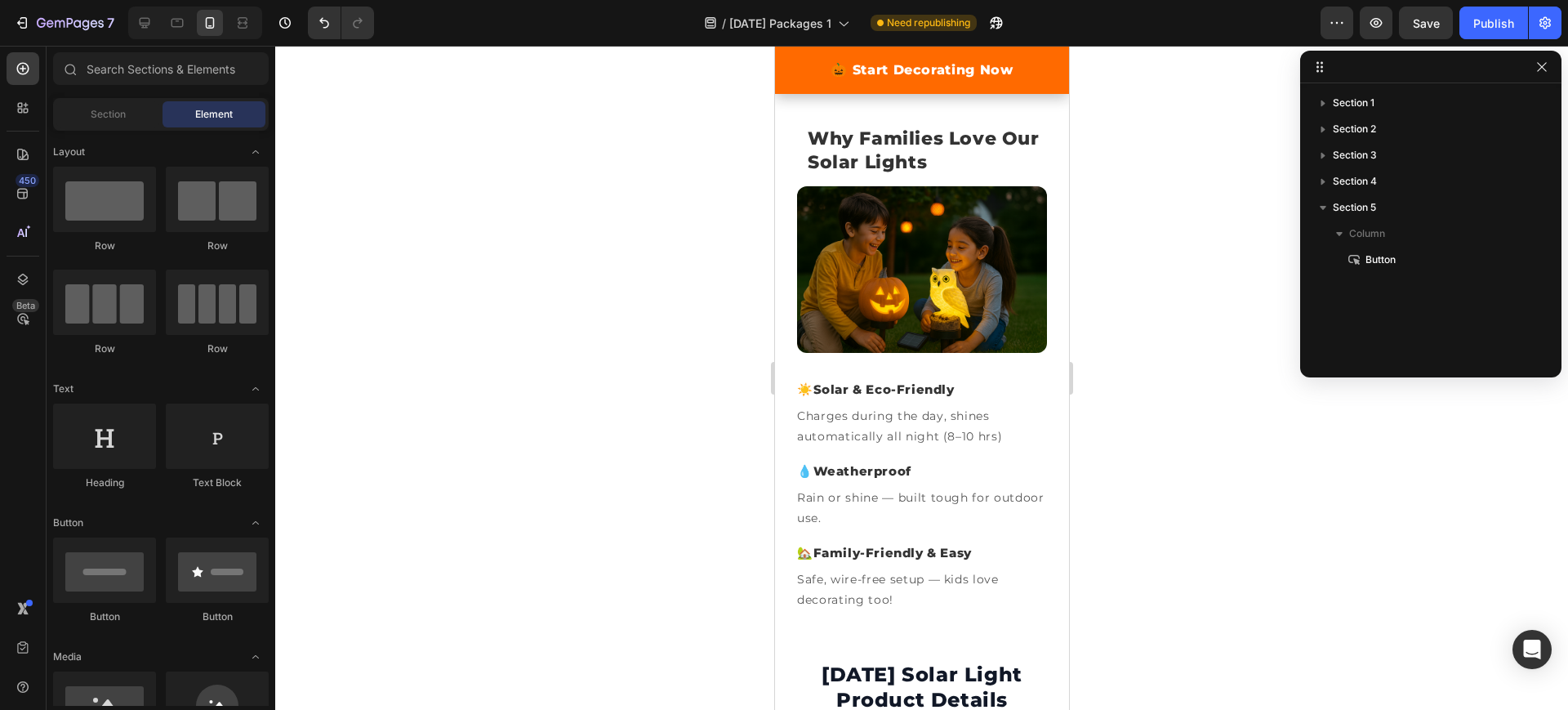
scroll to position [1247, 0]
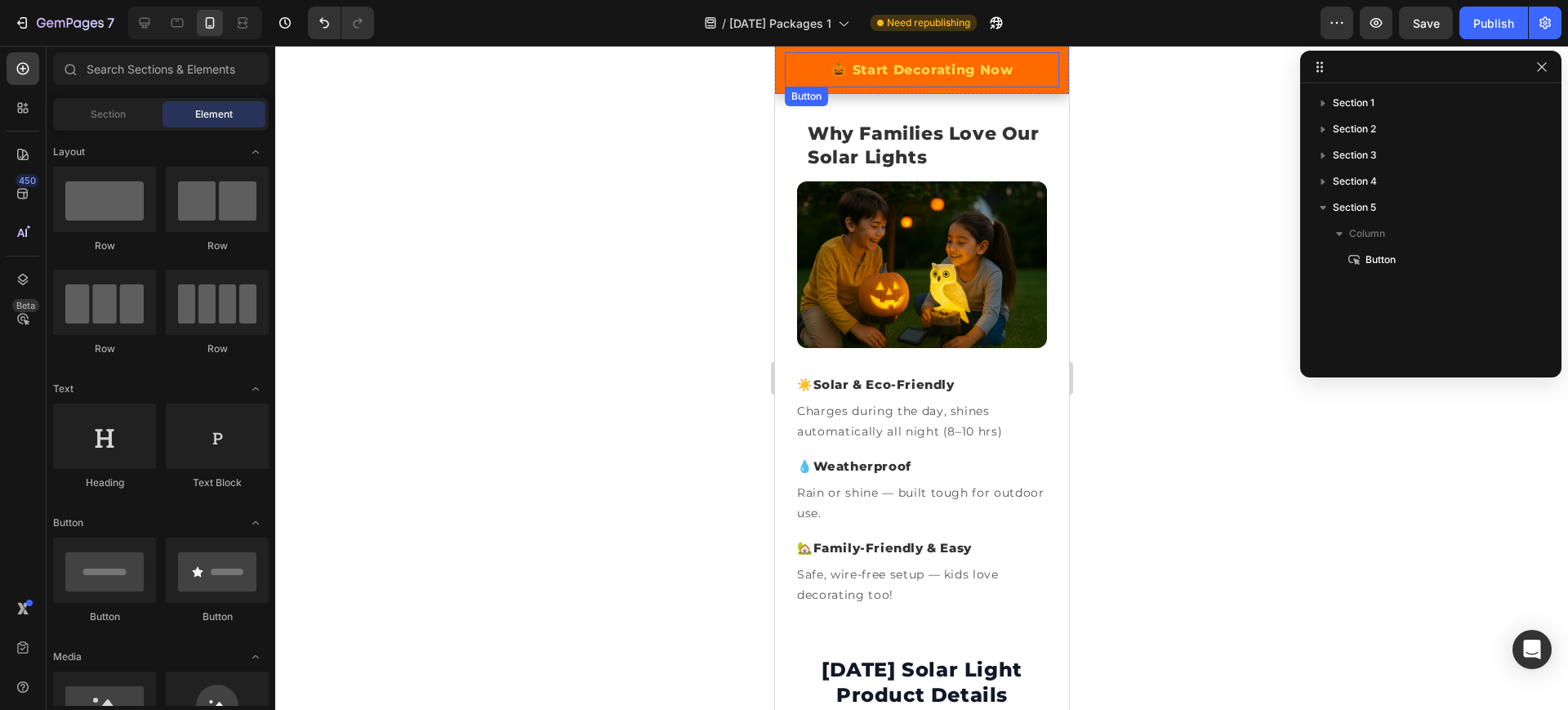
click at [784, 70] on link "🎃 Start Decorating Now" at bounding box center [921, 69] width 275 height 35
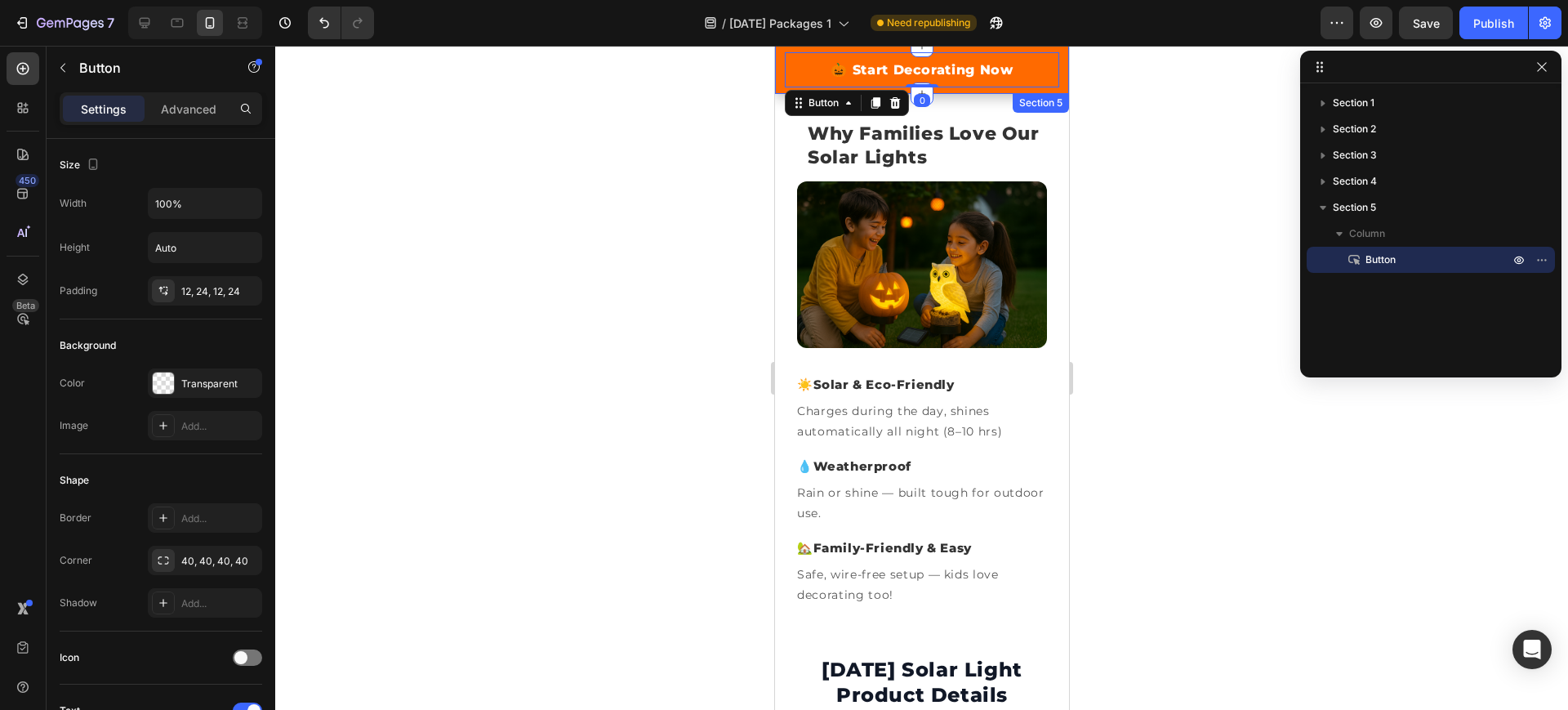
click at [150, 123] on div "Settings Advanced" at bounding box center [161, 108] width 202 height 33
click at [165, 114] on p "Advanced" at bounding box center [189, 108] width 55 height 17
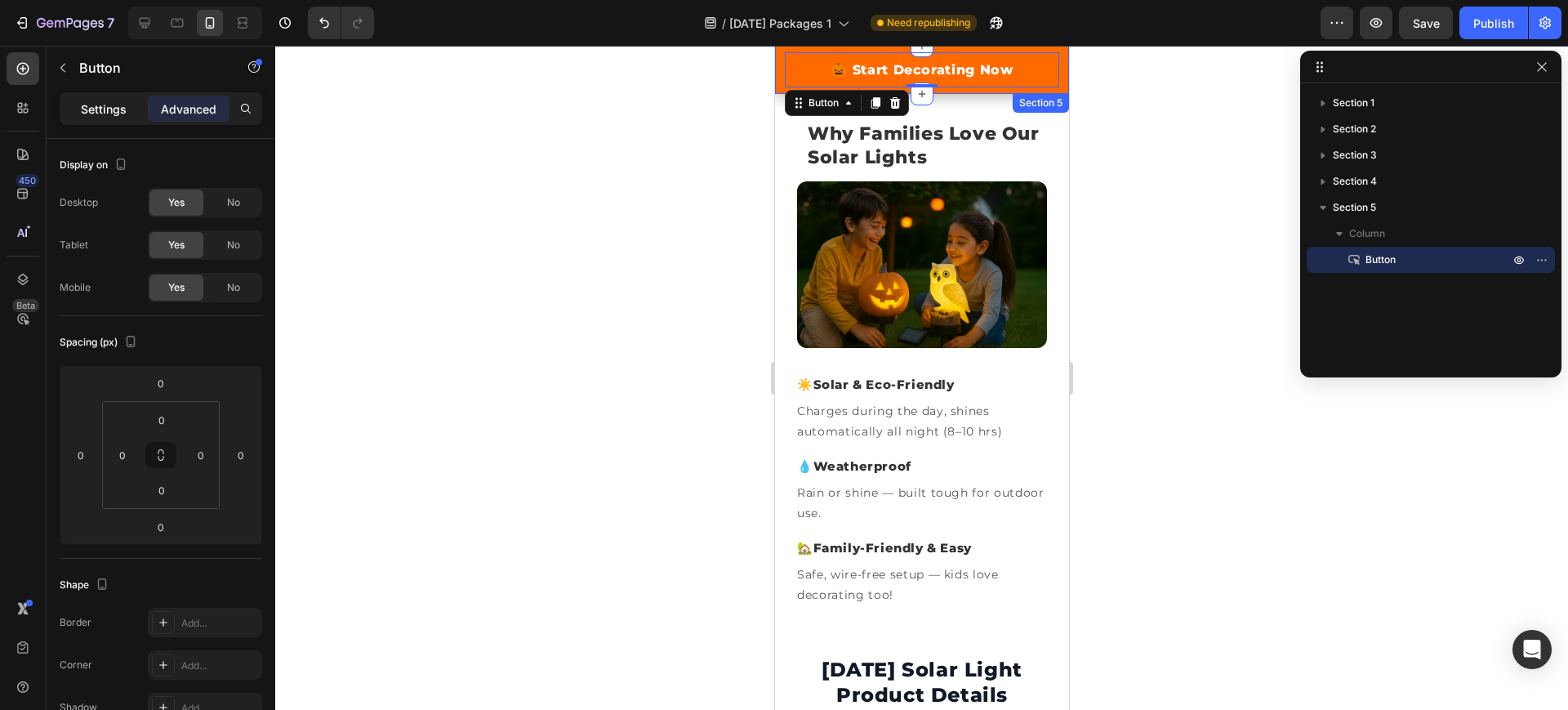
click at [89, 113] on p "Settings" at bounding box center [103, 108] width 46 height 17
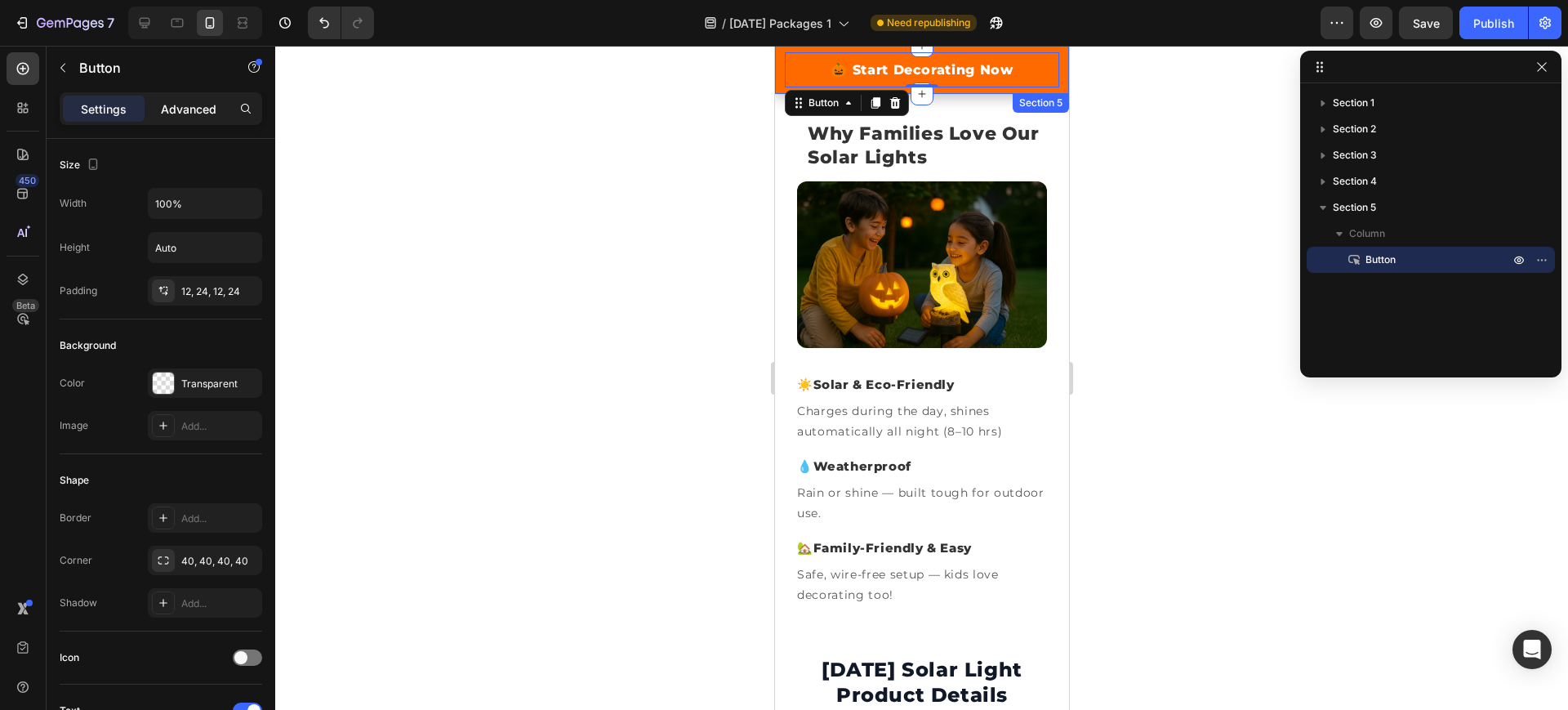
click at [161, 113] on p "Advanced" at bounding box center [189, 108] width 55 height 17
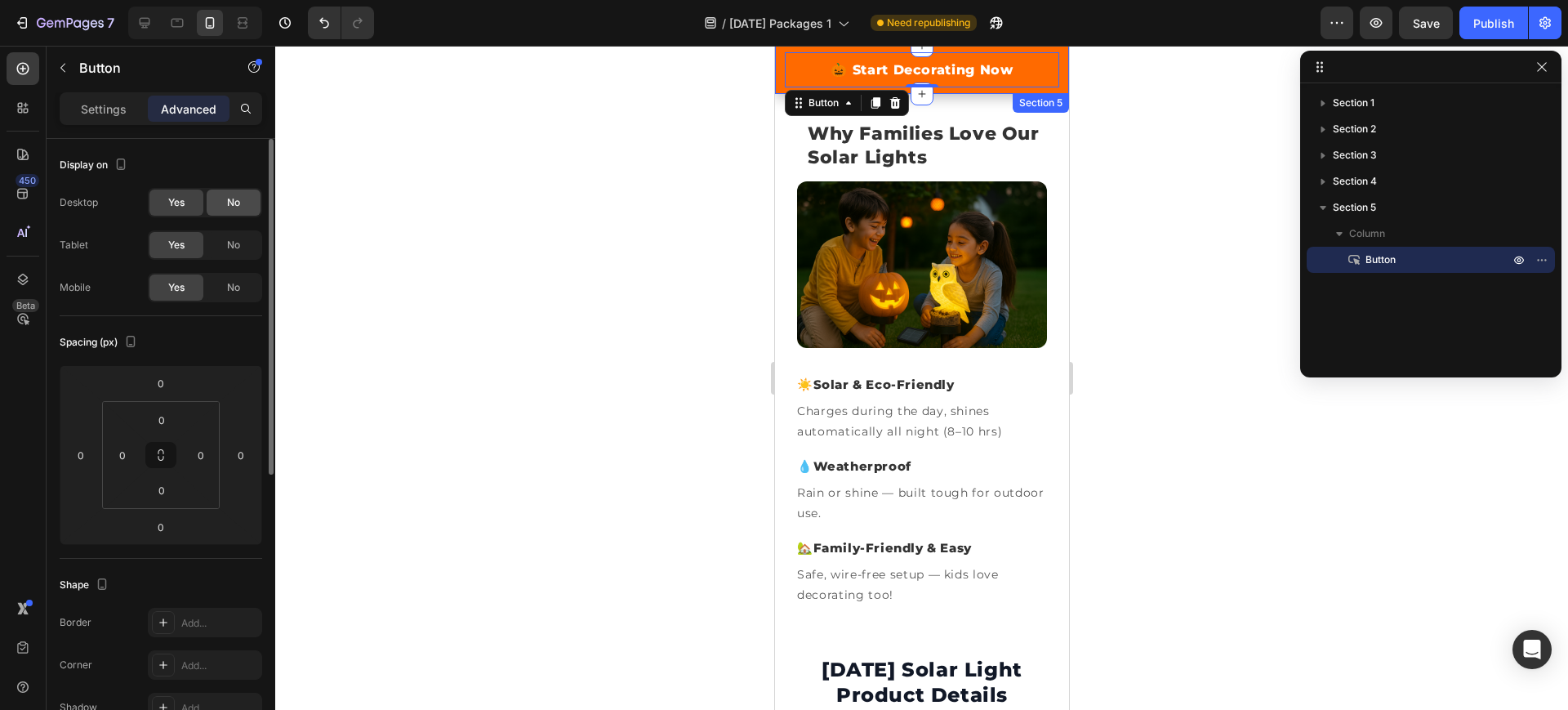
click at [217, 203] on div "No" at bounding box center [233, 202] width 54 height 26
click at [231, 242] on span "No" at bounding box center [233, 245] width 13 height 14
click at [174, 191] on div "Yes" at bounding box center [176, 202] width 54 height 26
click at [170, 240] on span "Yes" at bounding box center [176, 245] width 16 height 14
click at [777, 73] on div "🎃 Start Decorating Now Button 0 Section 5" at bounding box center [921, 70] width 294 height 48
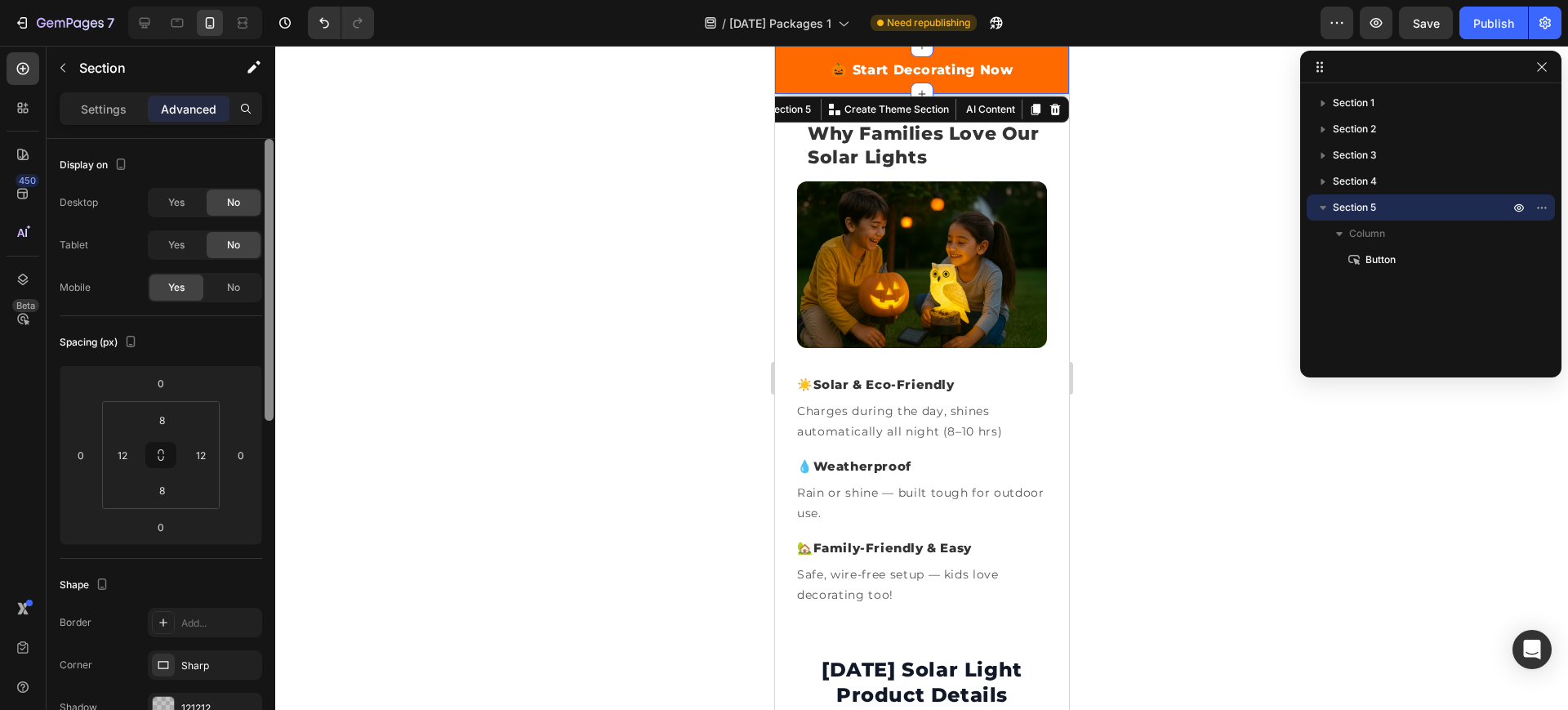
click at [268, 258] on div at bounding box center [269, 279] width 9 height 282
click at [140, 16] on icon at bounding box center [145, 22] width 16 height 16
type input "32"
type input "0"
type input "32"
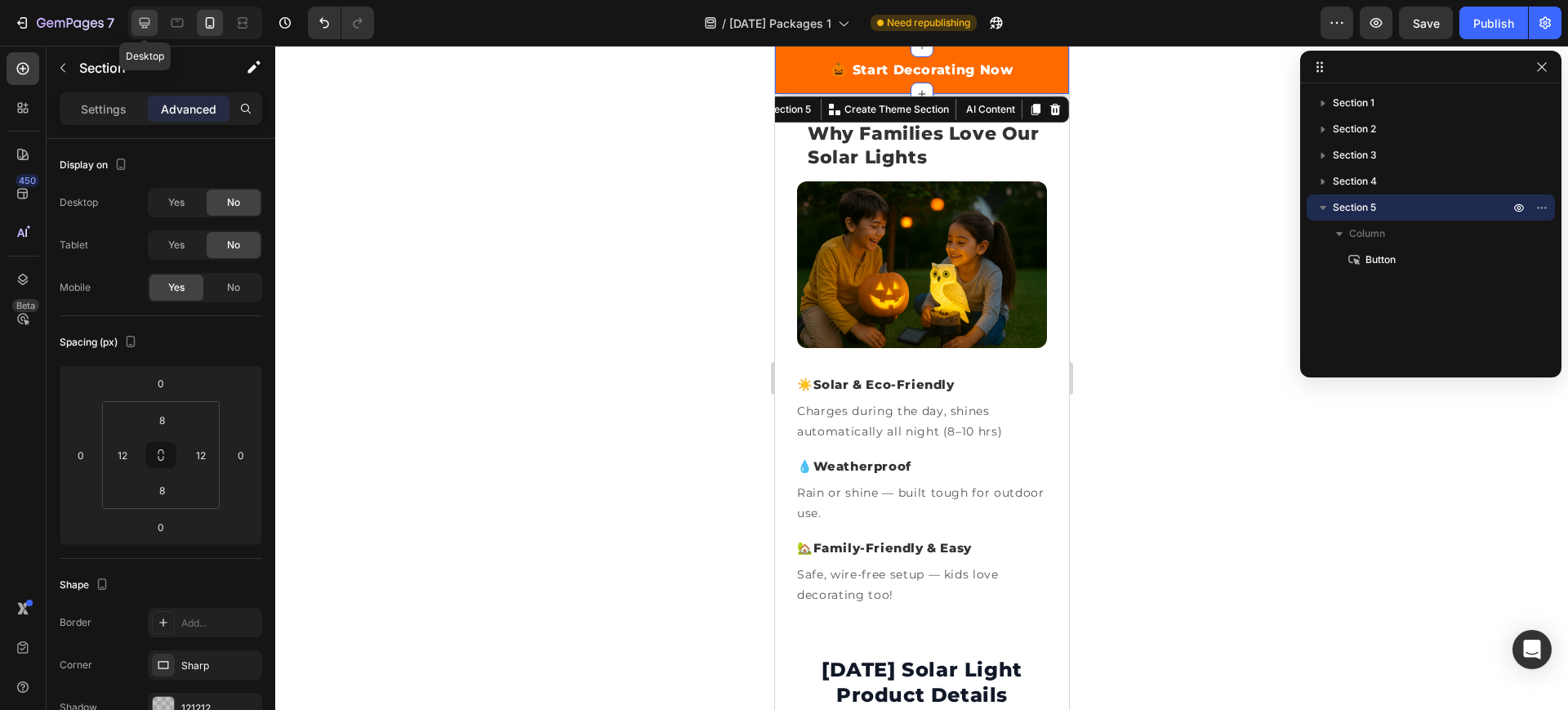
type input "0"
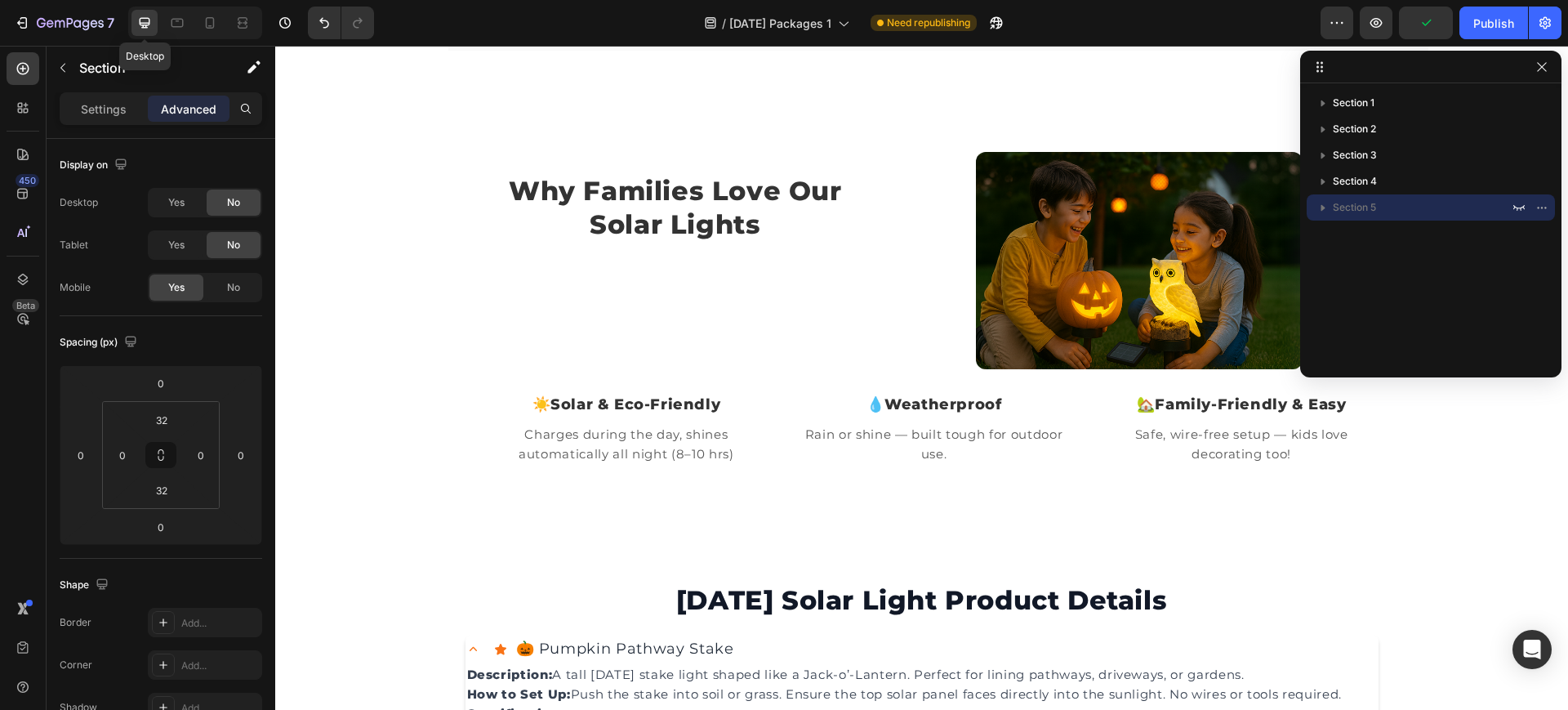
scroll to position [1288, 0]
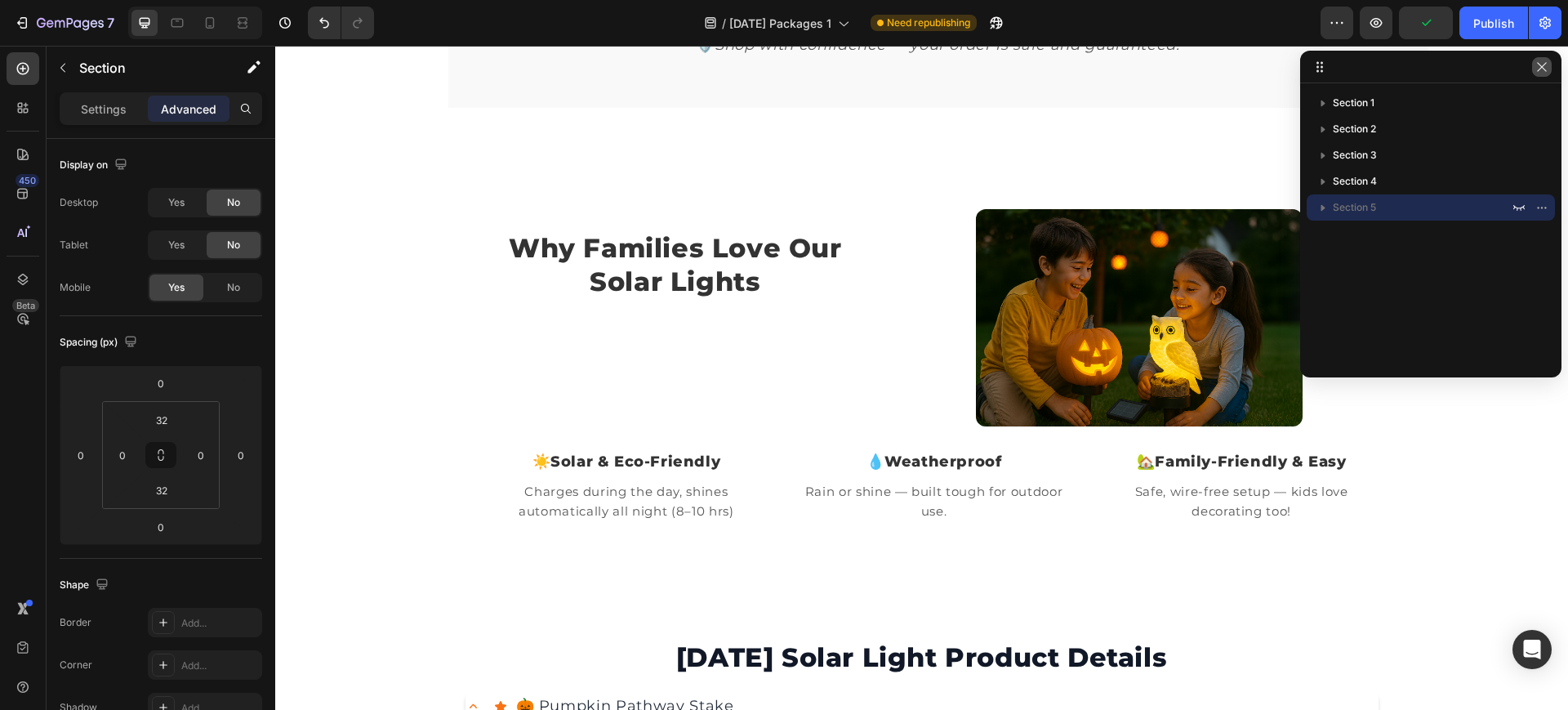
click at [1538, 72] on icon "button" at bounding box center [1542, 67] width 13 height 13
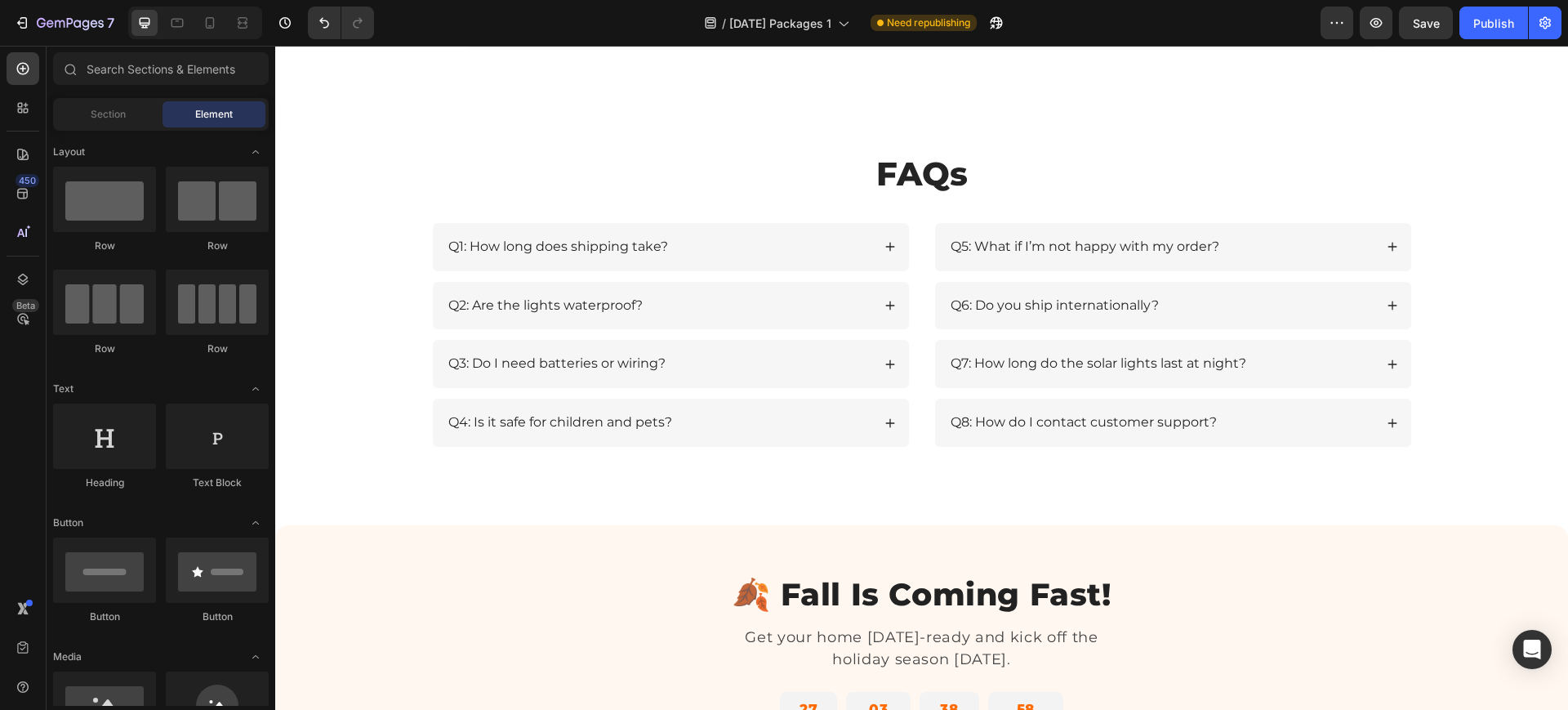
scroll to position [2219, 0]
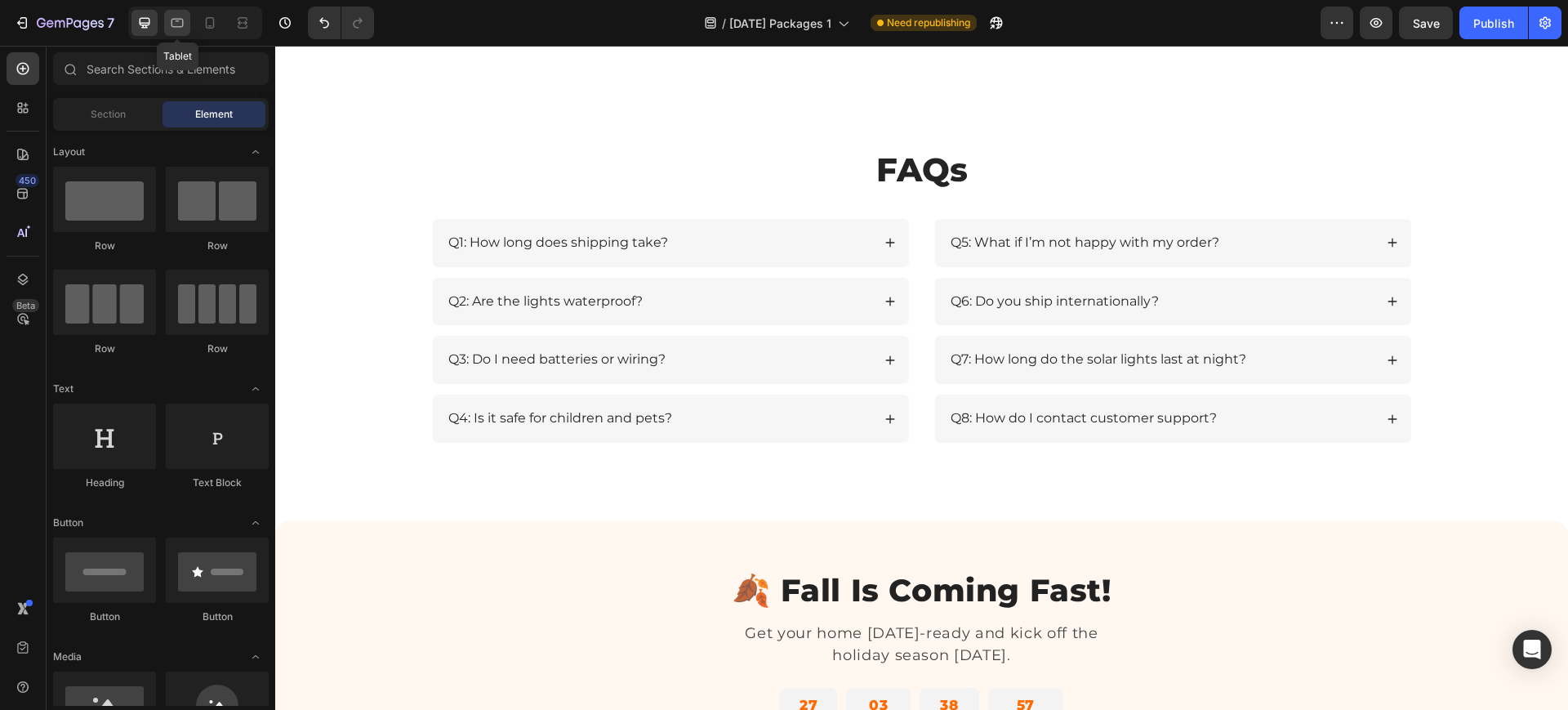
click at [185, 18] on icon at bounding box center [177, 22] width 16 height 16
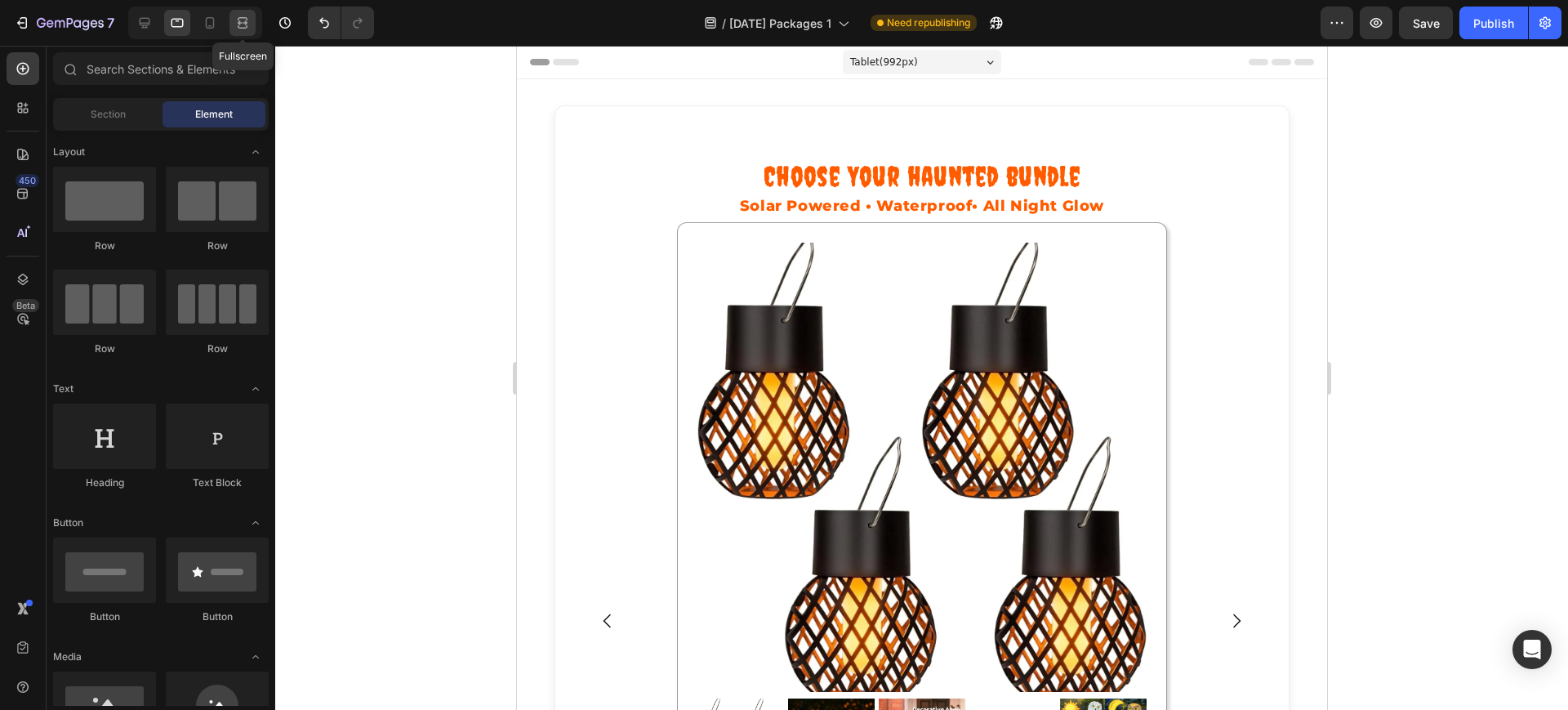
click at [242, 23] on icon at bounding box center [244, 22] width 4 height 4
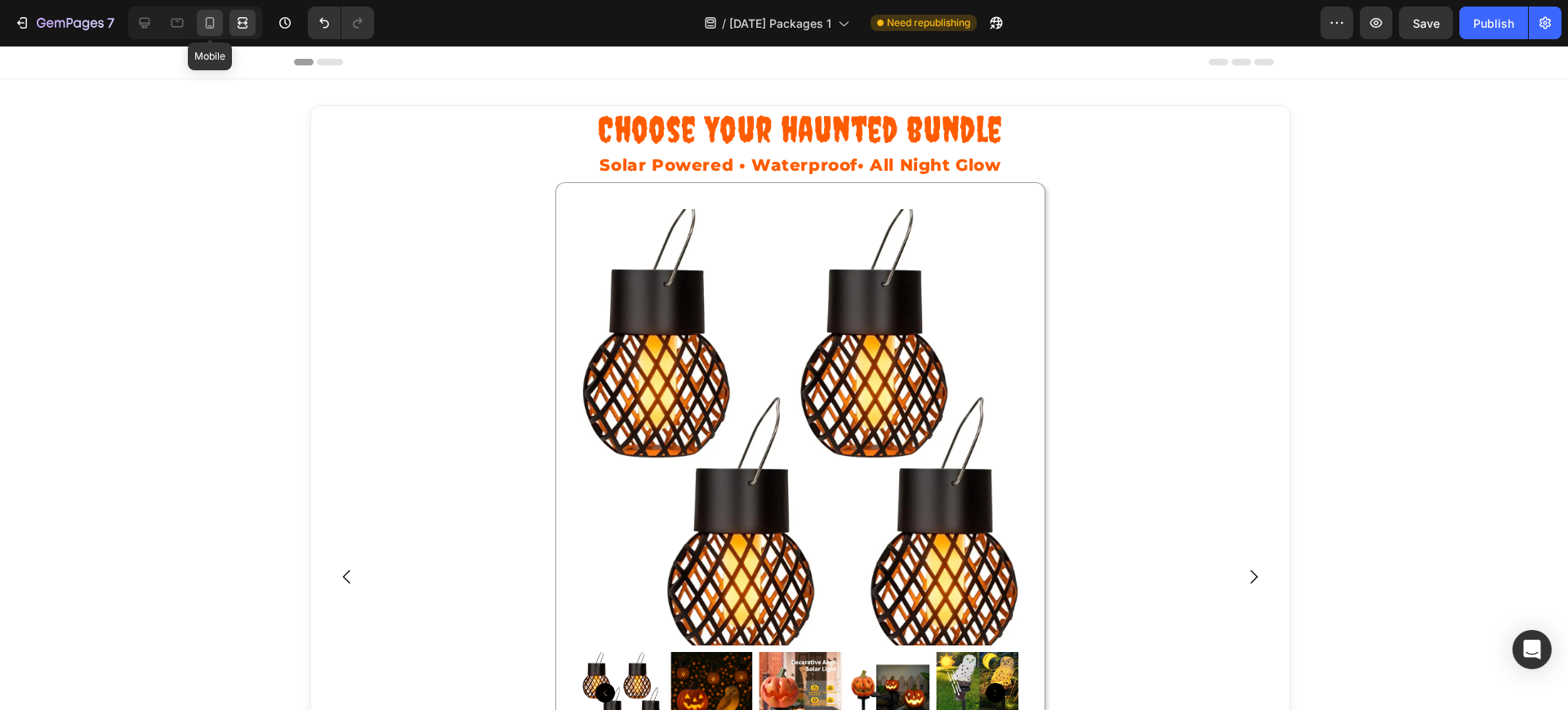
click at [210, 24] on icon at bounding box center [210, 22] width 16 height 16
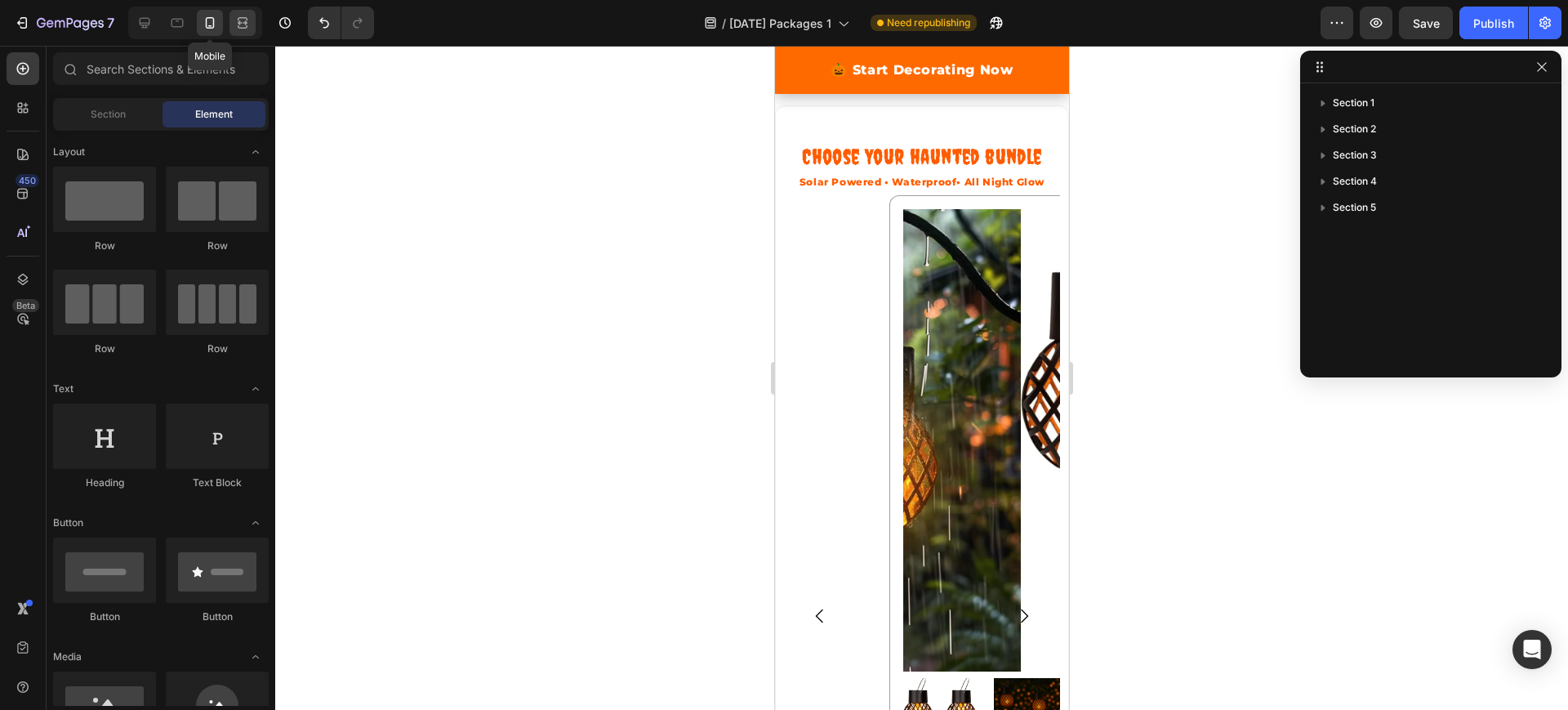
click at [253, 27] on div at bounding box center [242, 22] width 26 height 26
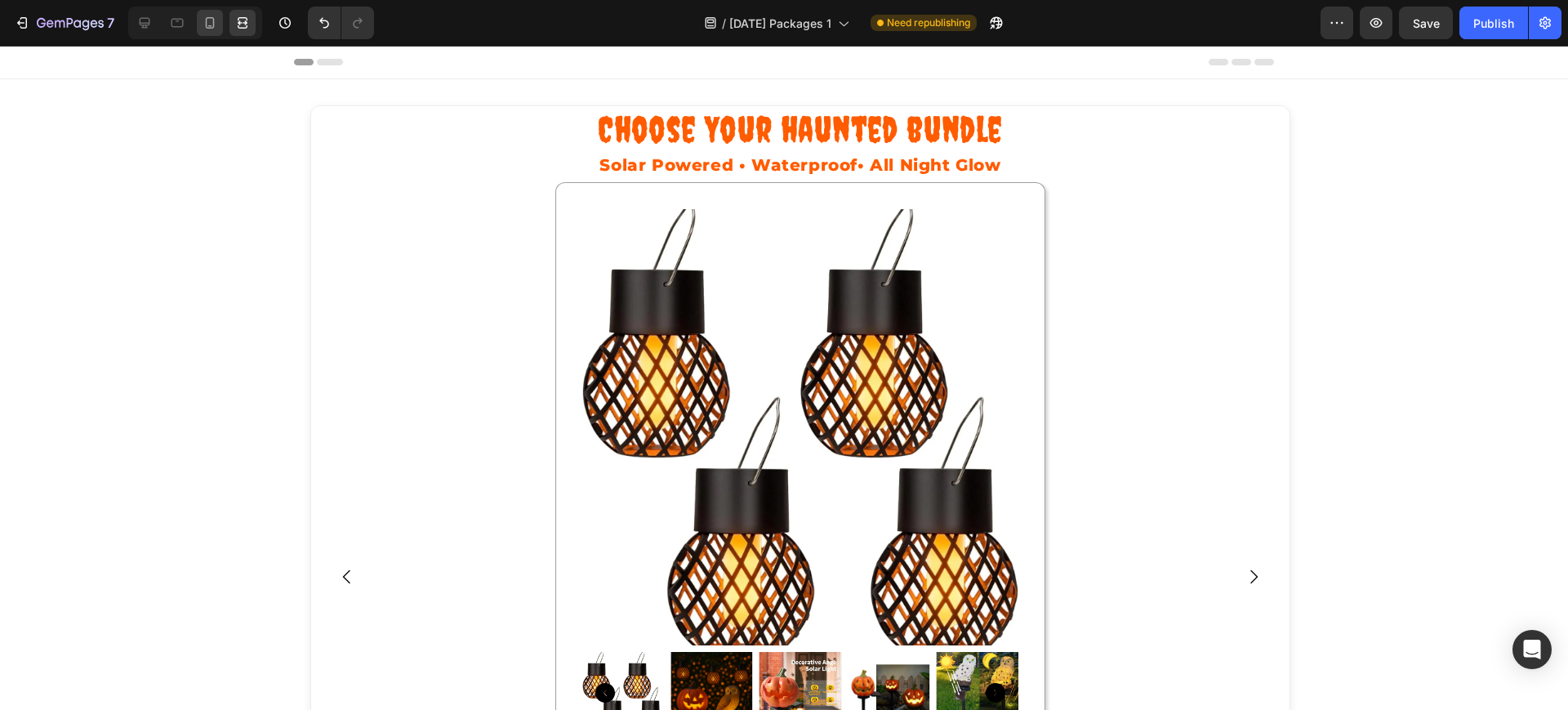
click at [204, 23] on icon at bounding box center [210, 22] width 16 height 16
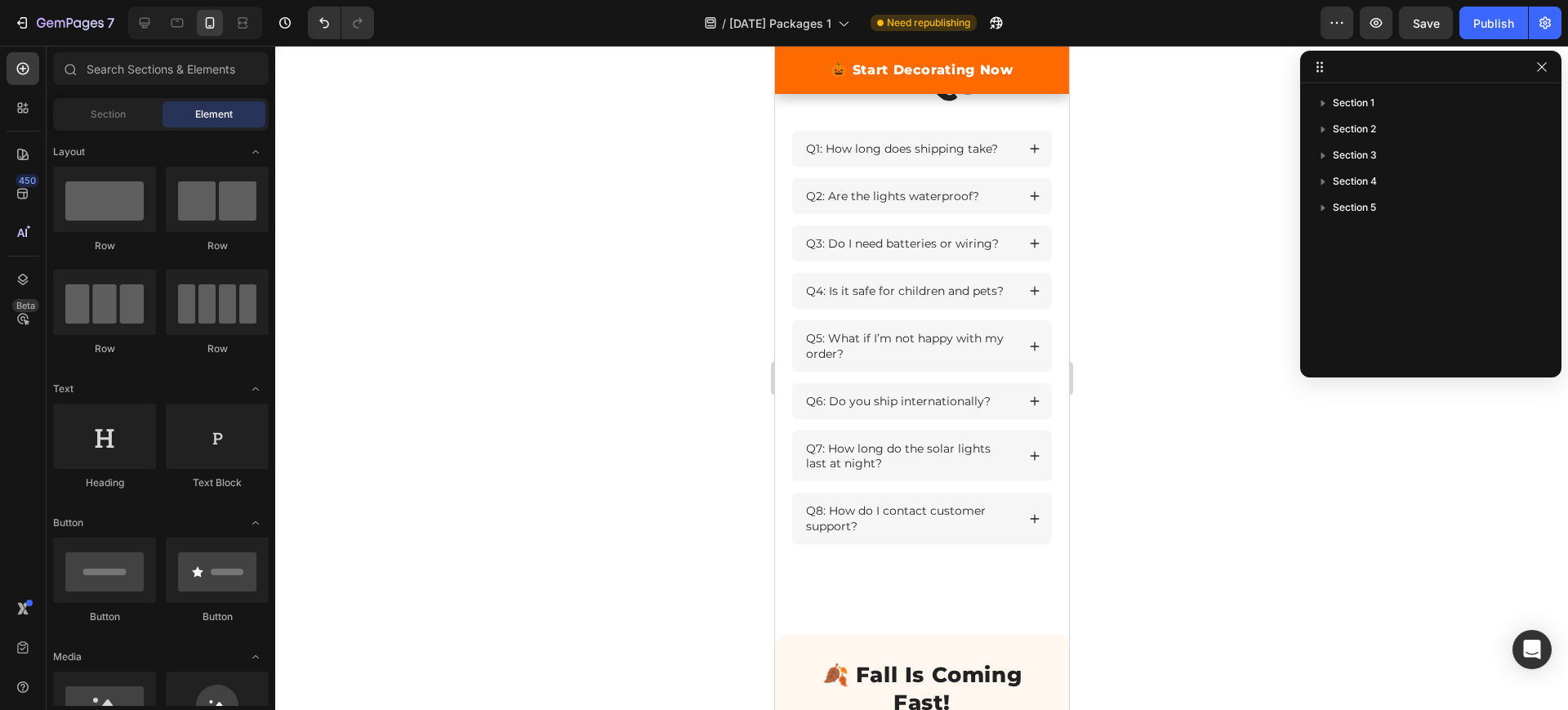
scroll to position [2451, 0]
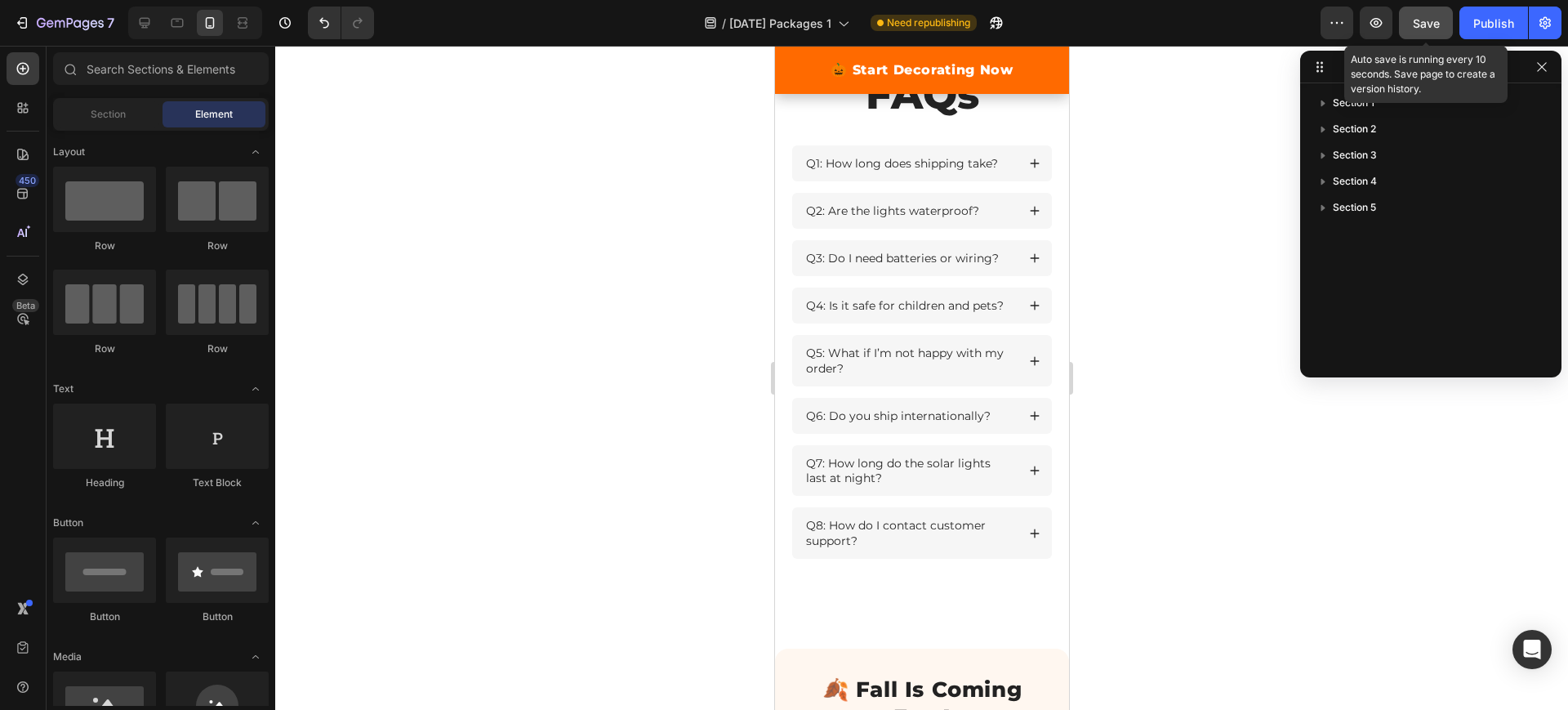
click at [1420, 22] on span "Save" at bounding box center [1427, 23] width 27 height 14
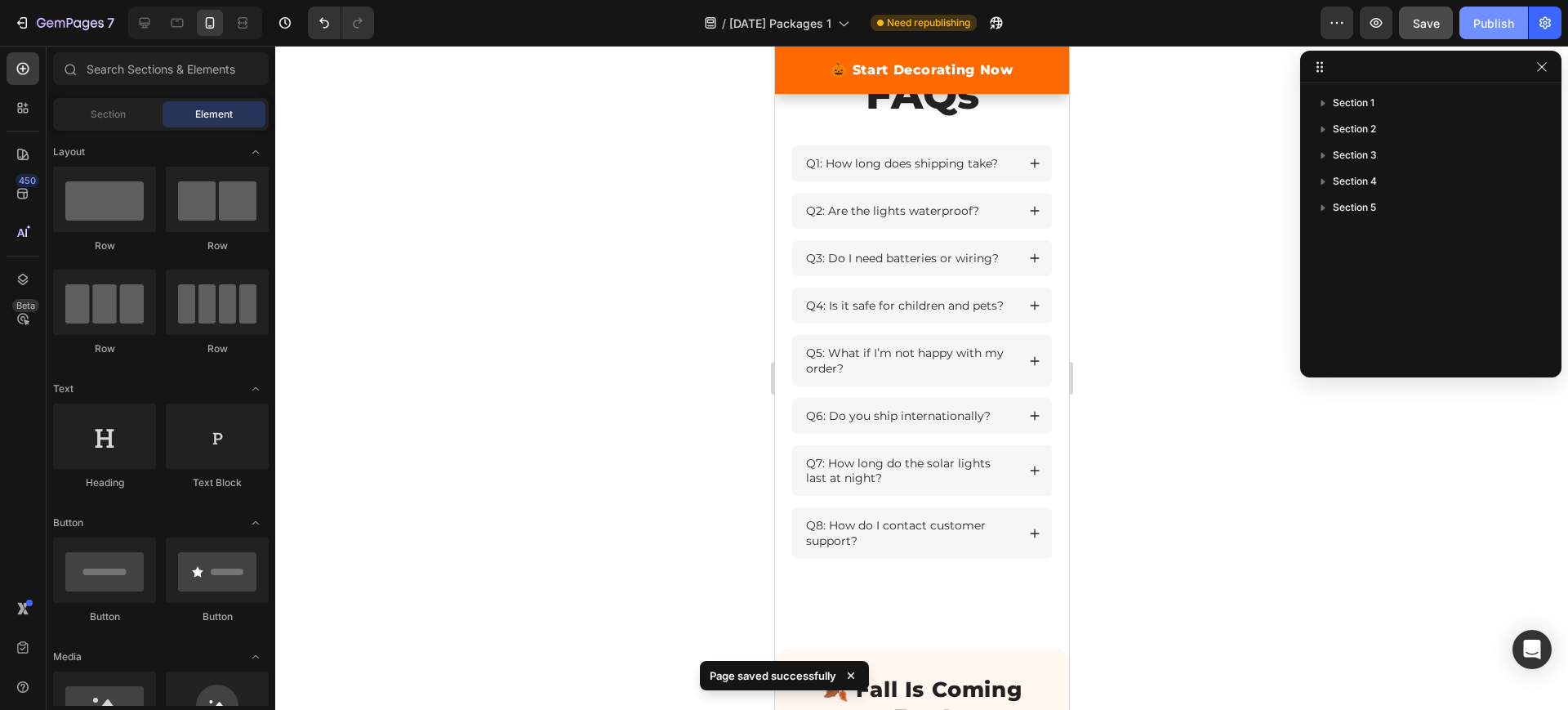
click at [1496, 20] on div "Publish" at bounding box center [1494, 22] width 41 height 17
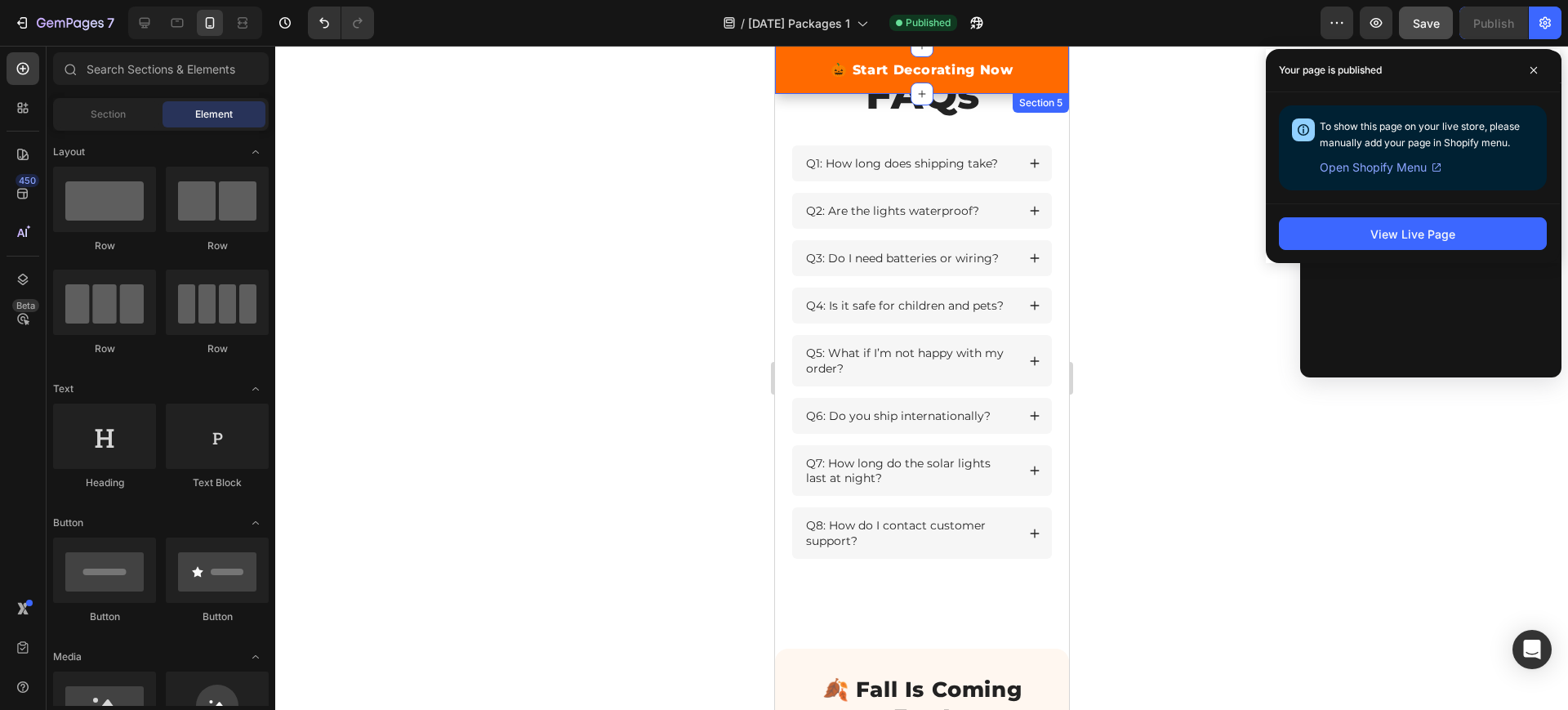
click at [783, 73] on div "🎃 Start Decorating Now Button Section 5" at bounding box center [921, 70] width 294 height 48
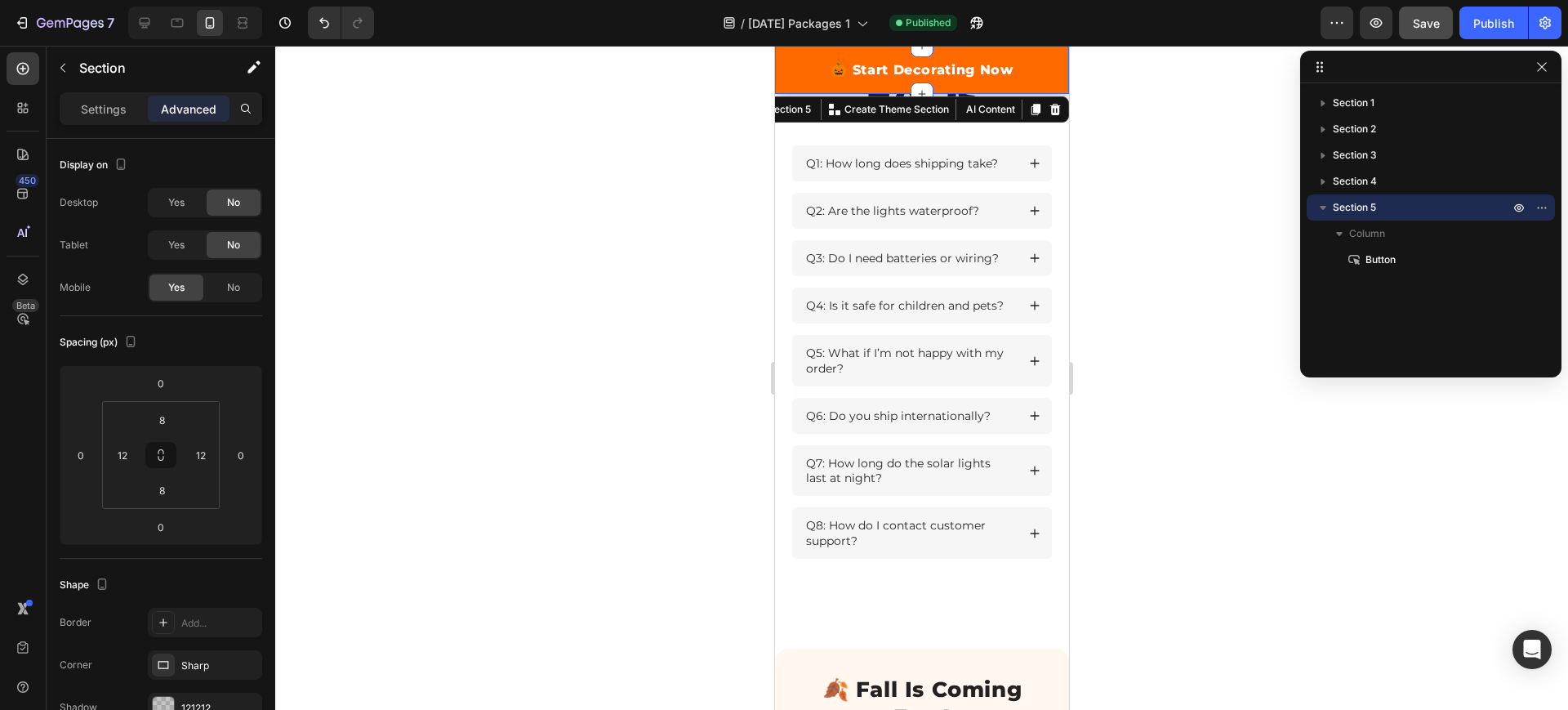
click at [187, 110] on p "Advanced" at bounding box center [189, 108] width 55 height 17
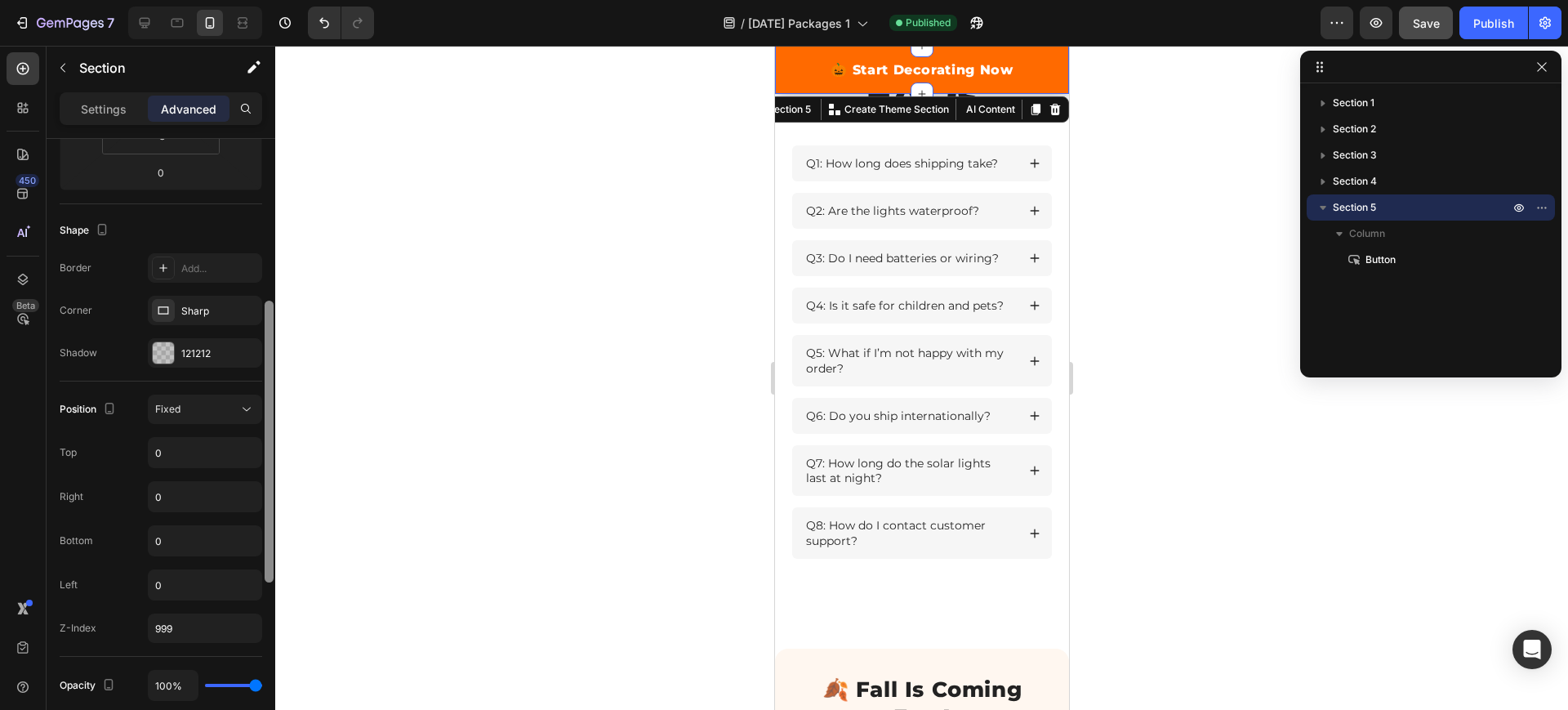
drag, startPoint x: 270, startPoint y: 409, endPoint x: 267, endPoint y: 573, distance: 164.0
click at [267, 573] on div at bounding box center [269, 441] width 9 height 282
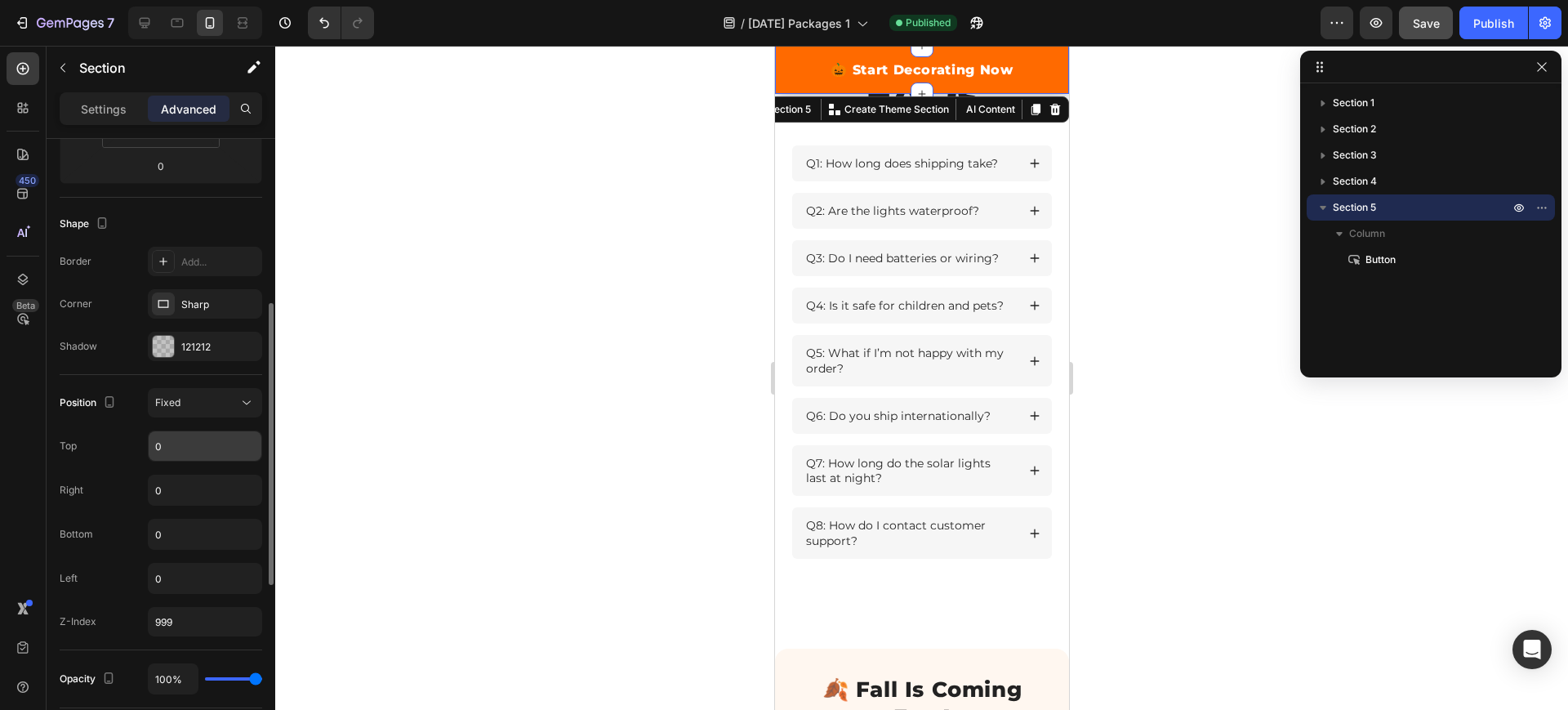
click at [191, 441] on input "0" at bounding box center [205, 445] width 113 height 30
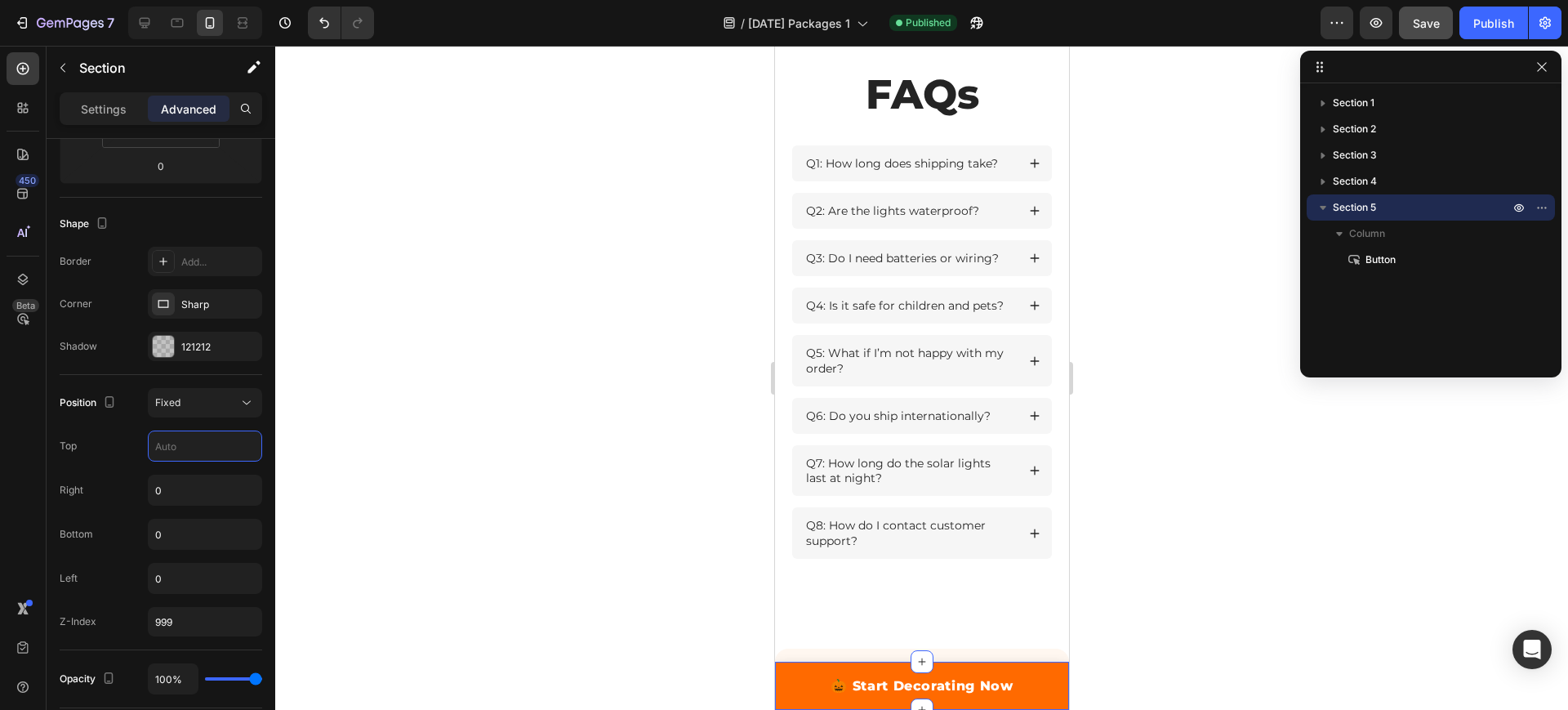
click at [386, 513] on div at bounding box center [922, 377] width 1293 height 664
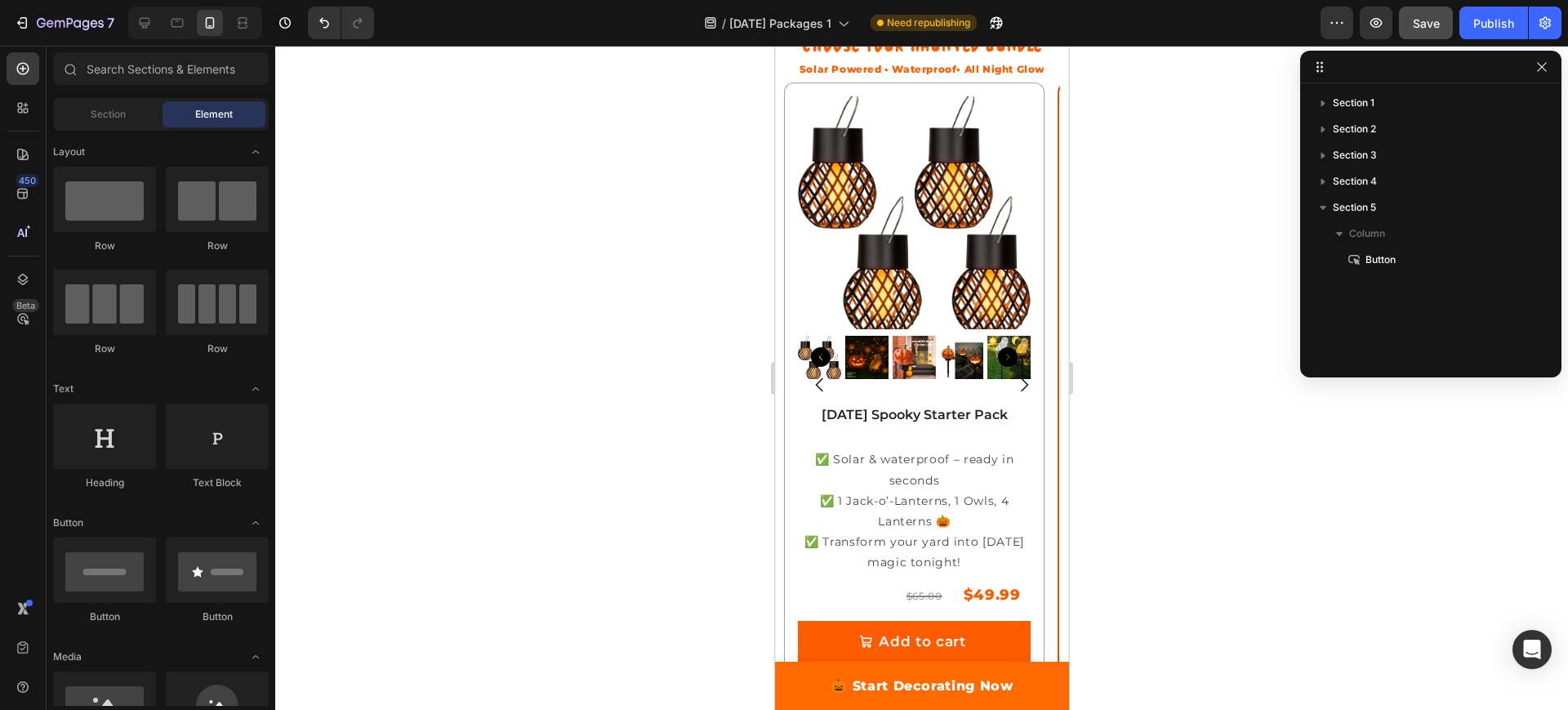
scroll to position [131, 0]
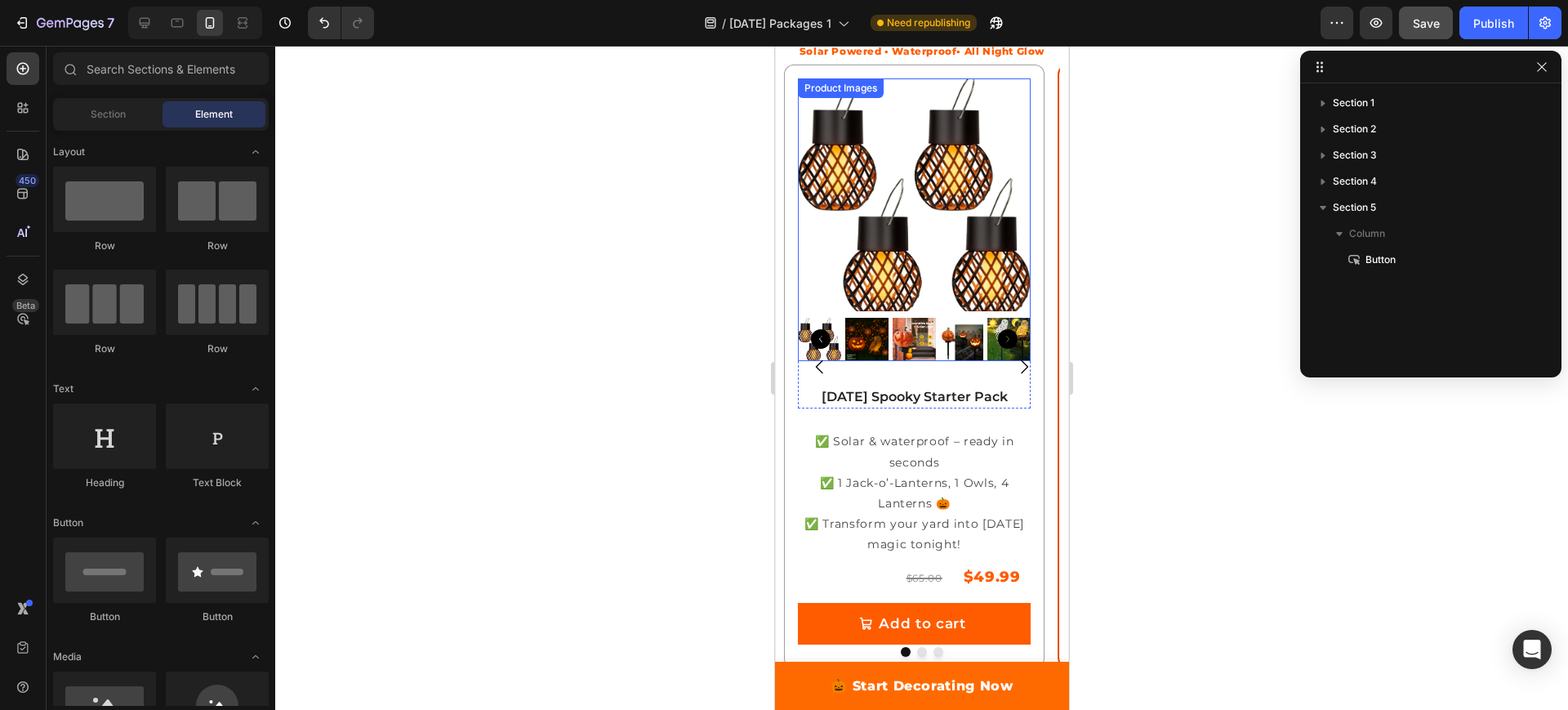
click at [867, 329] on img at bounding box center [866, 339] width 43 height 43
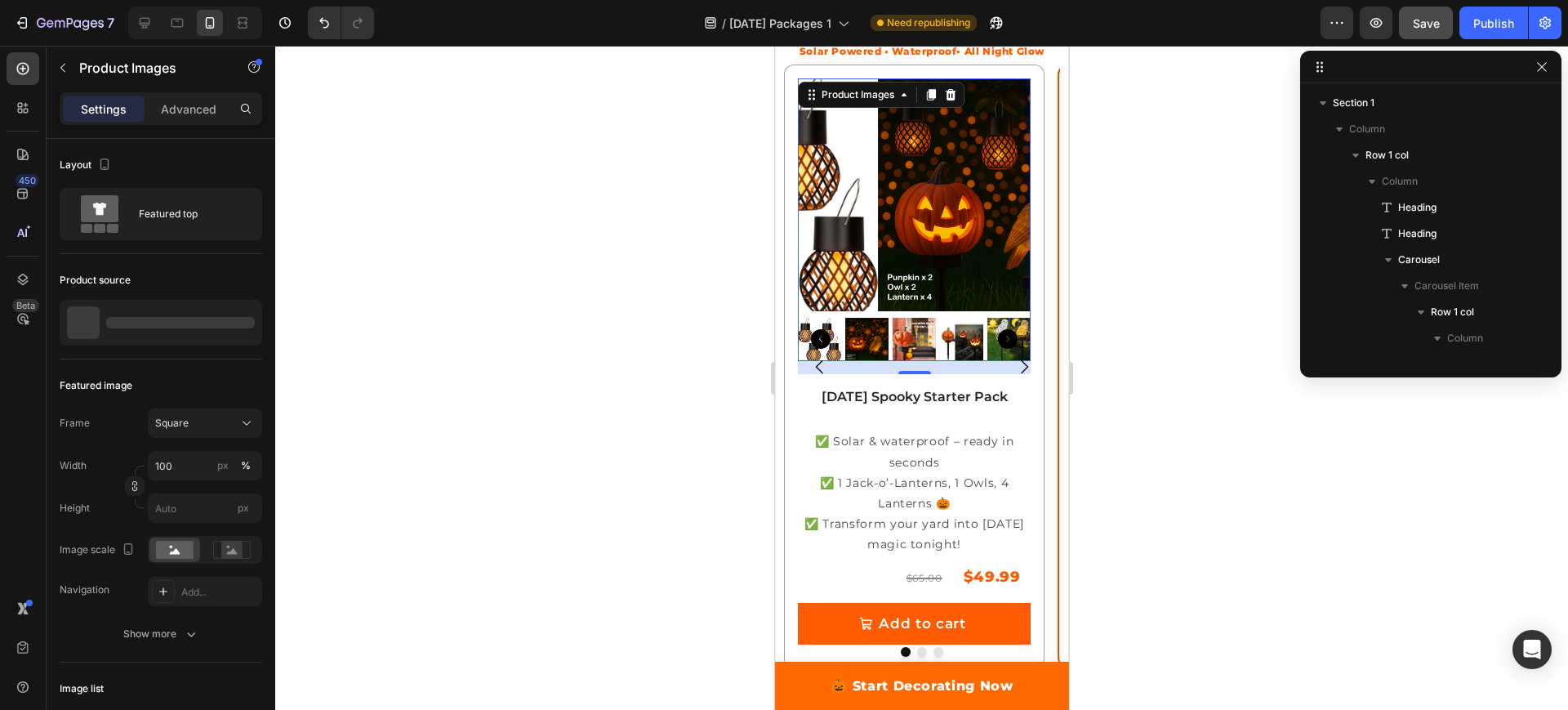
scroll to position [205, 0]
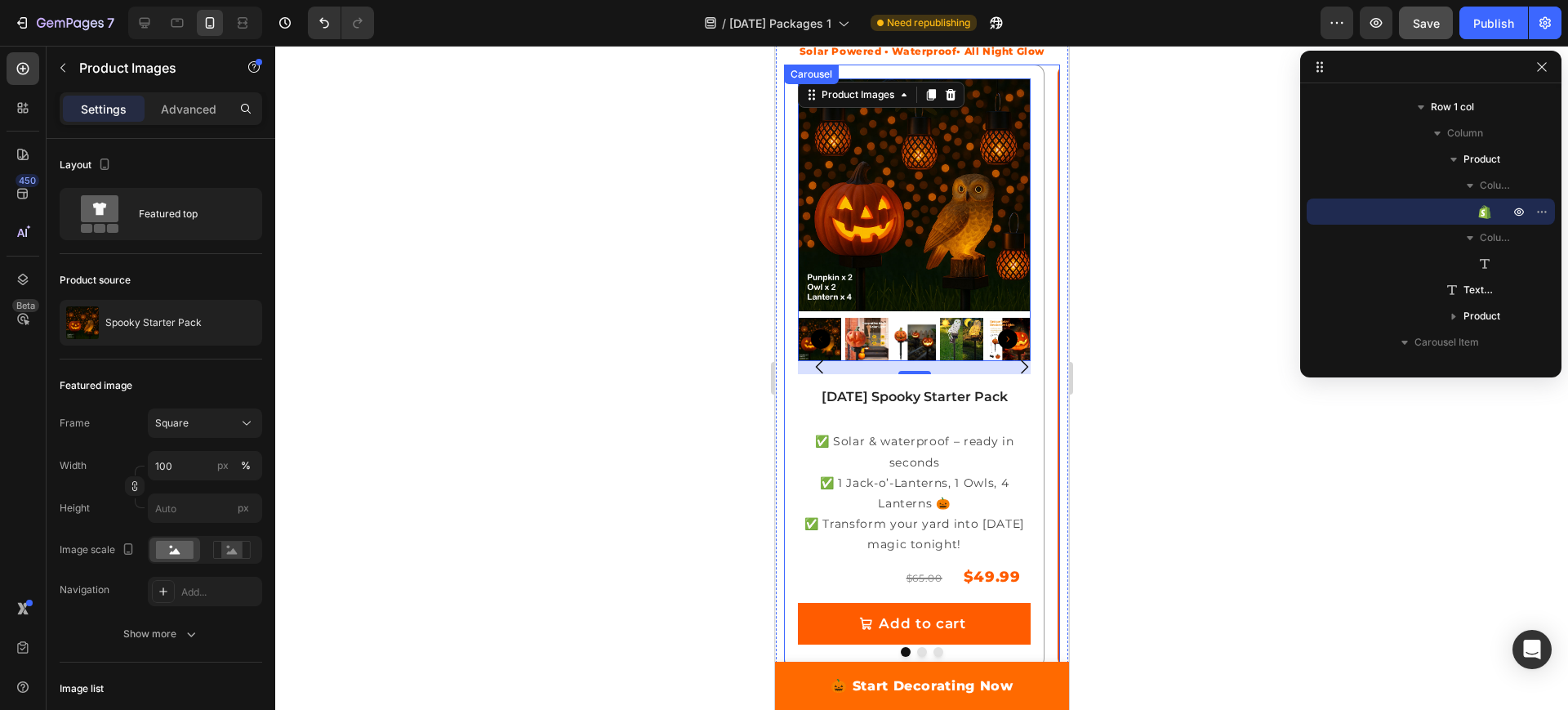
click at [1013, 362] on icon "Carousel Next Arrow" at bounding box center [1023, 367] width 20 height 20
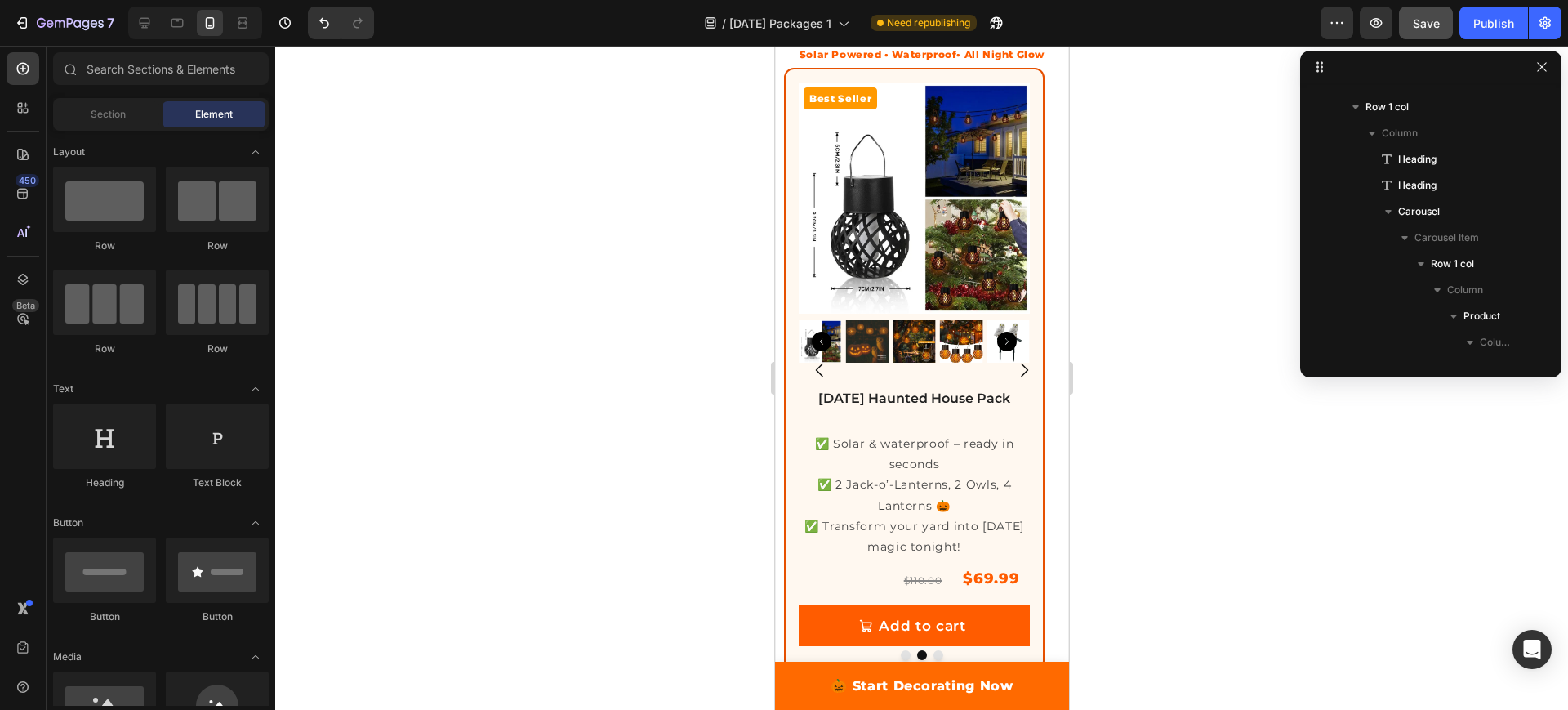
scroll to position [0, 0]
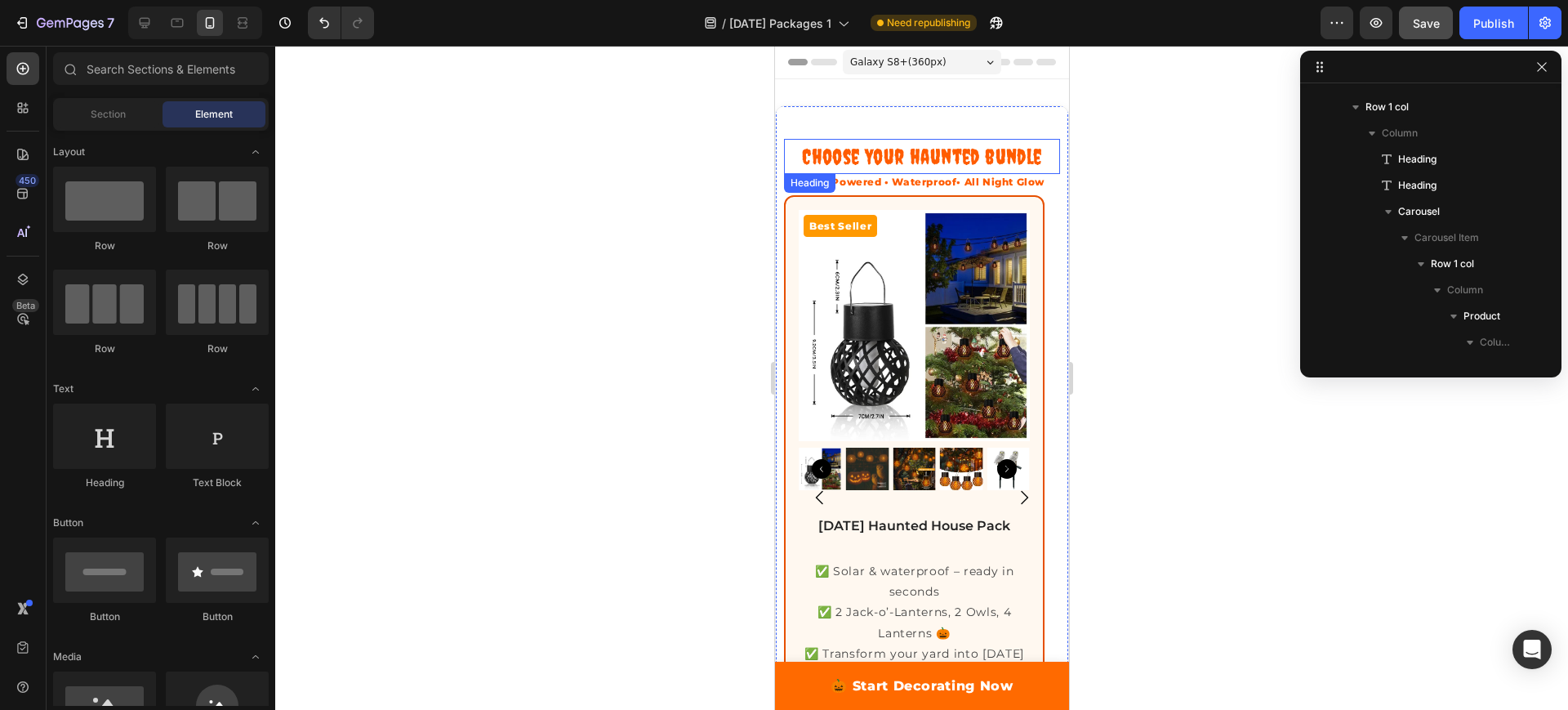
click at [888, 156] on h1 "Choose Your haunted bundle" at bounding box center [921, 156] width 276 height 35
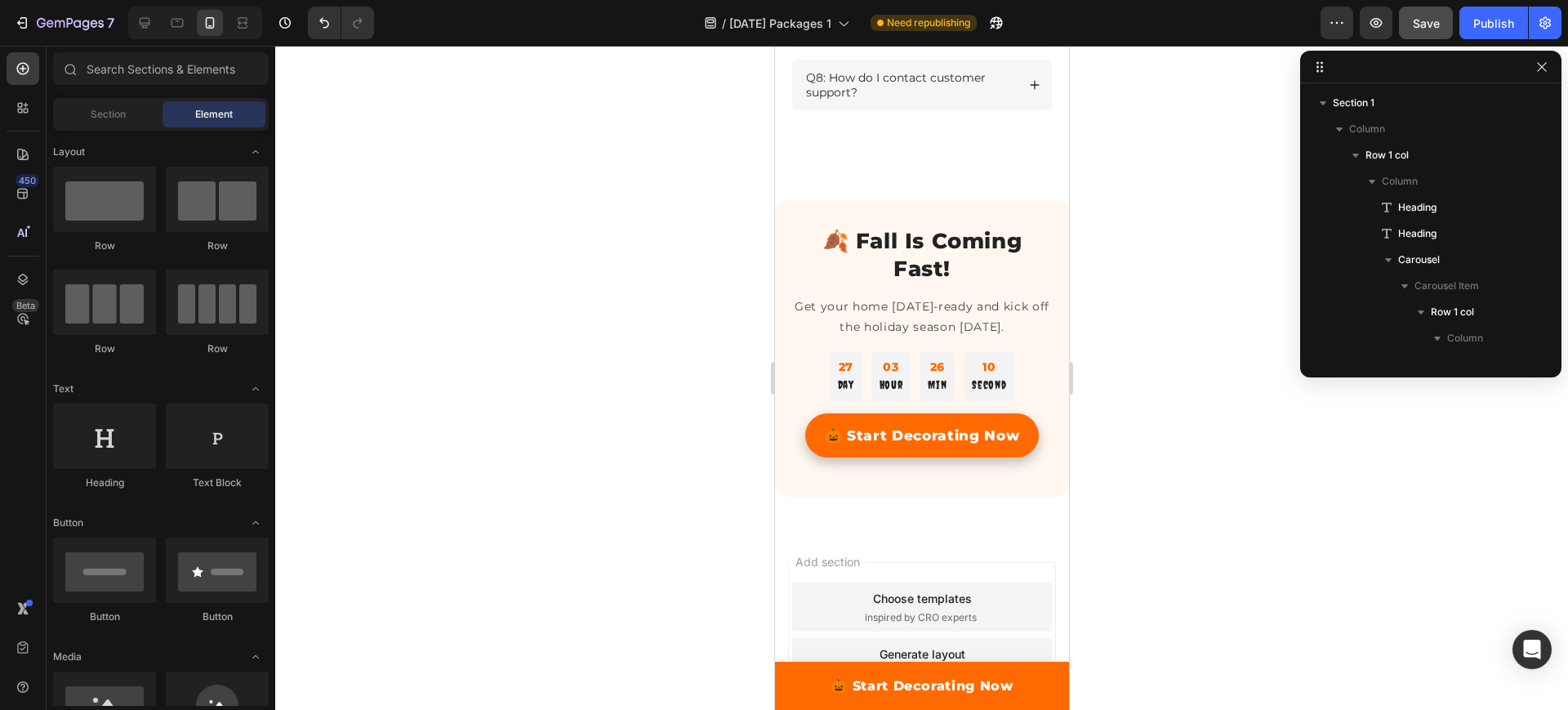
scroll to position [2886, 0]
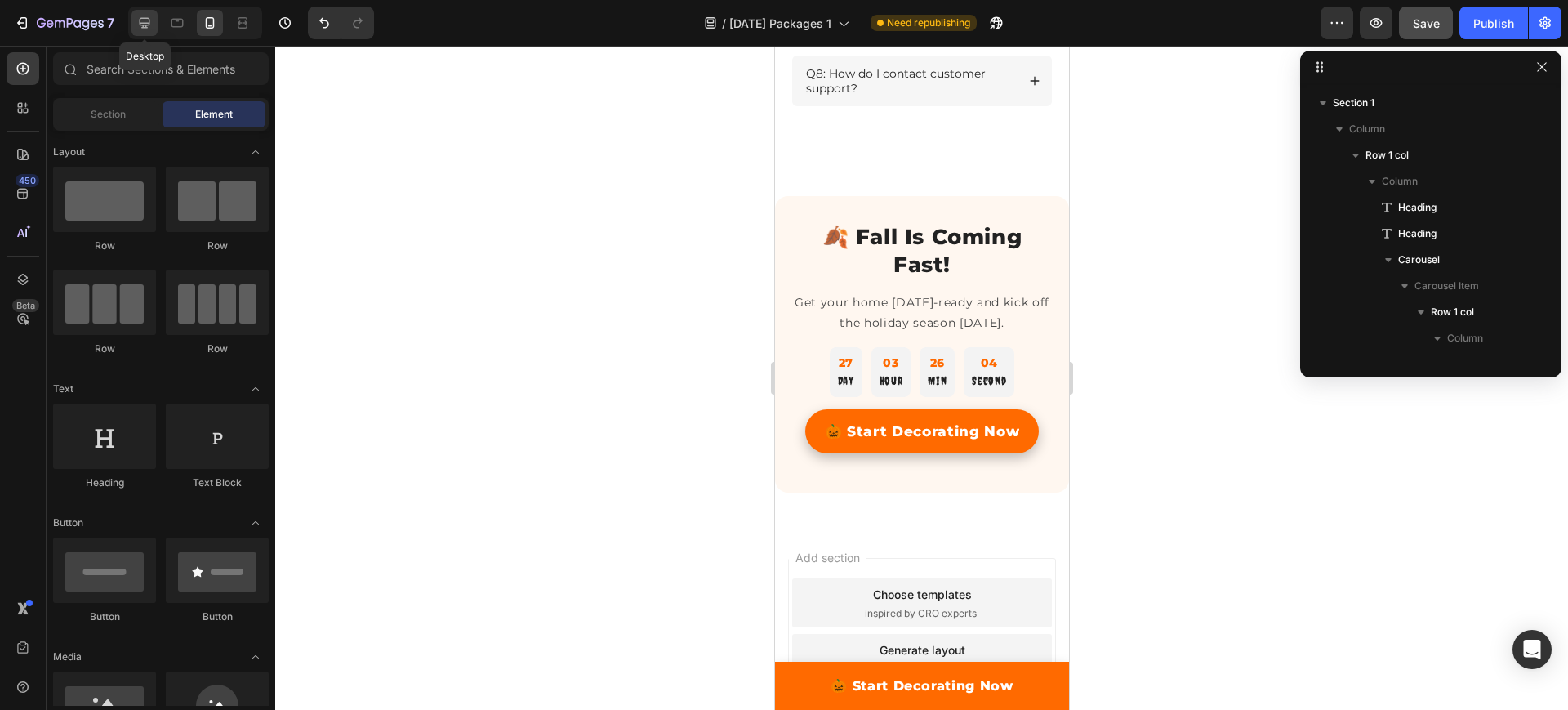
click at [140, 21] on icon at bounding box center [145, 23] width 11 height 11
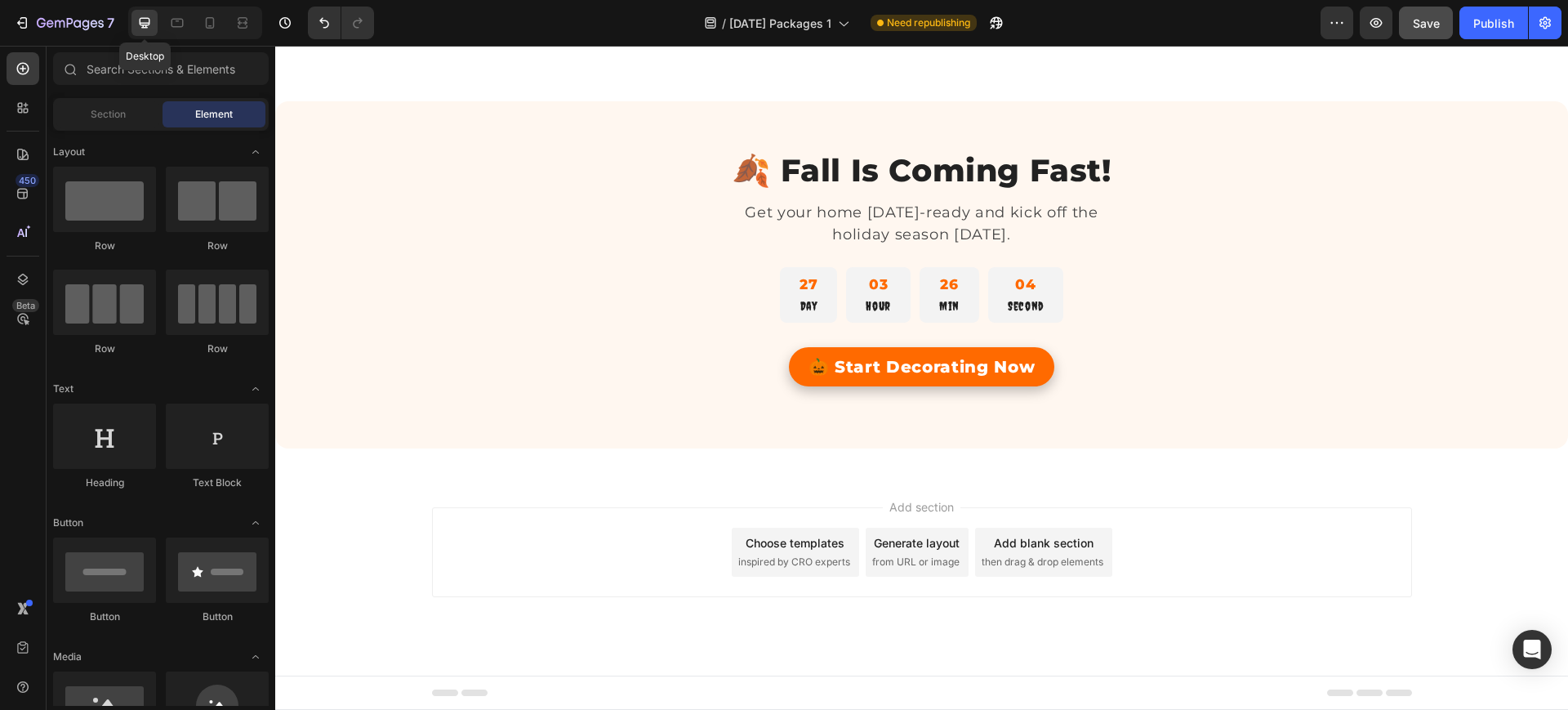
scroll to position [2840, 0]
click at [881, 204] on p "Get your home Halloween-ready and kick off the holiday season today." at bounding box center [922, 224] width 405 height 44
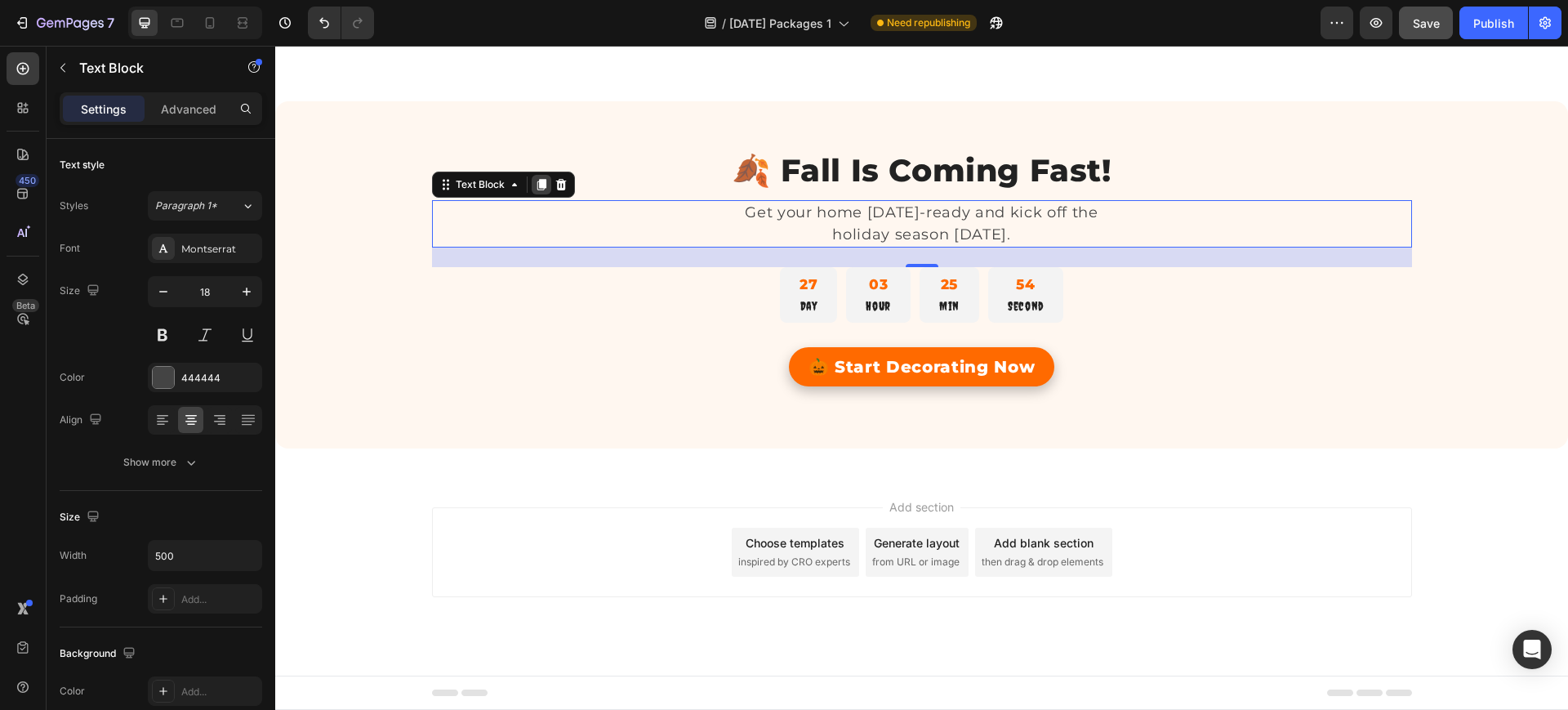
click at [537, 182] on icon at bounding box center [541, 185] width 9 height 12
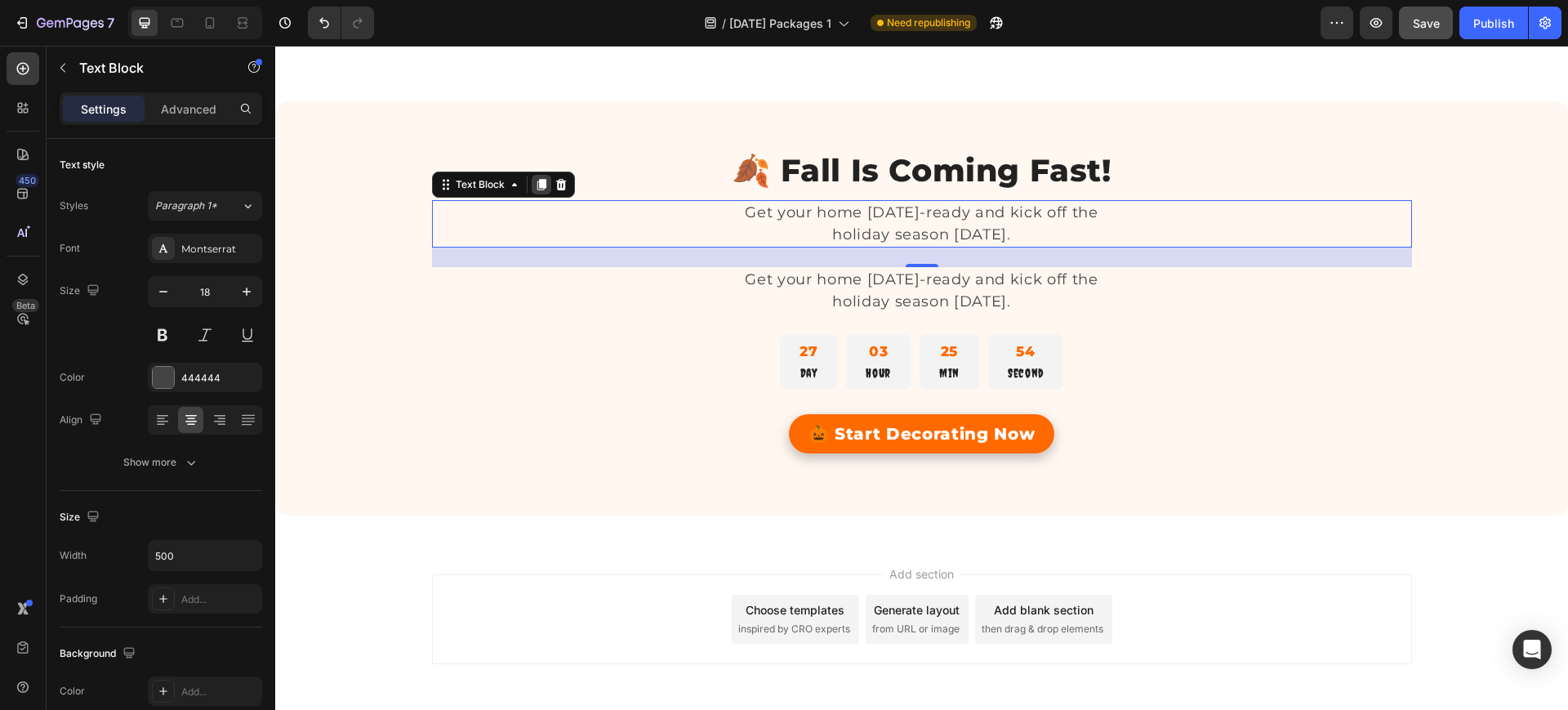
scroll to position [351, 0]
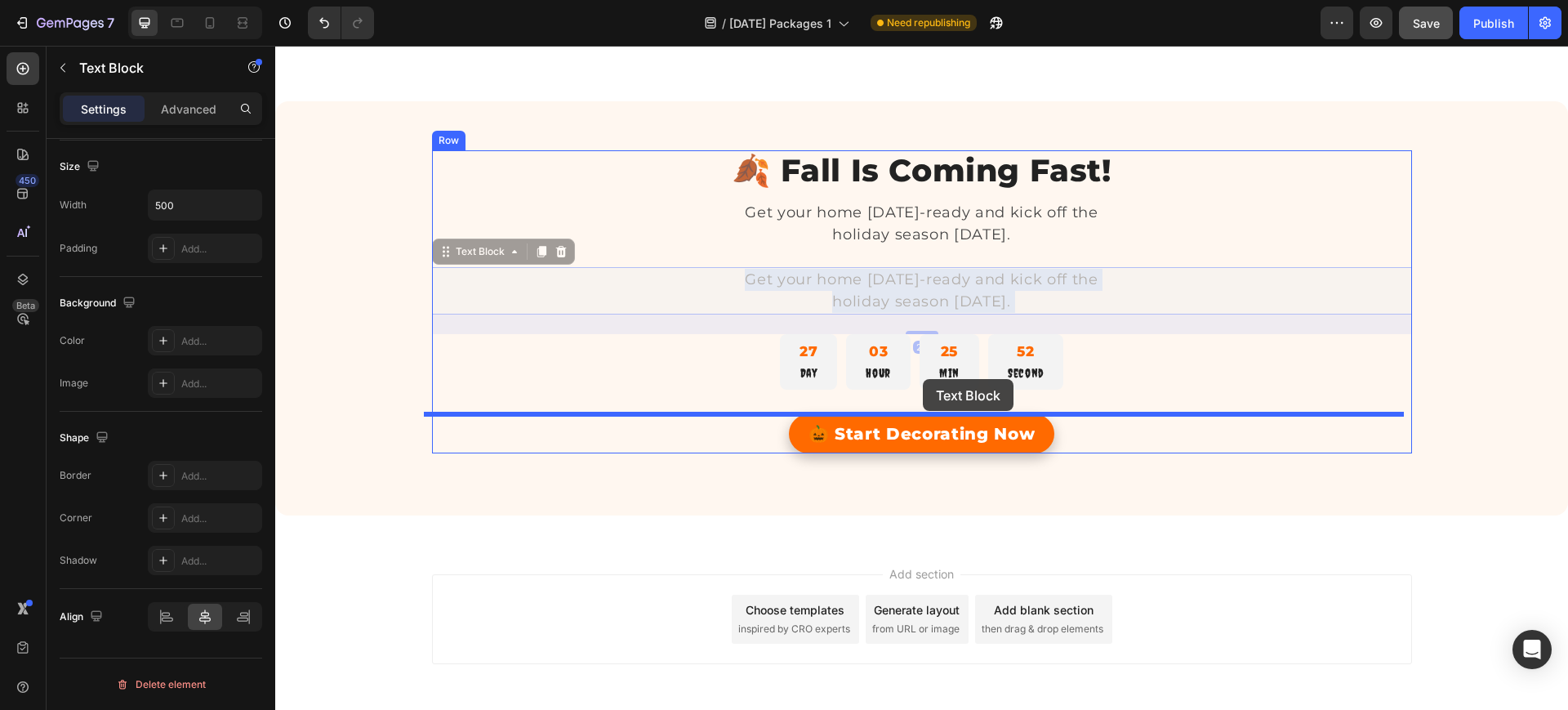
drag, startPoint x: 927, startPoint y: 294, endPoint x: 923, endPoint y: 379, distance: 85.1
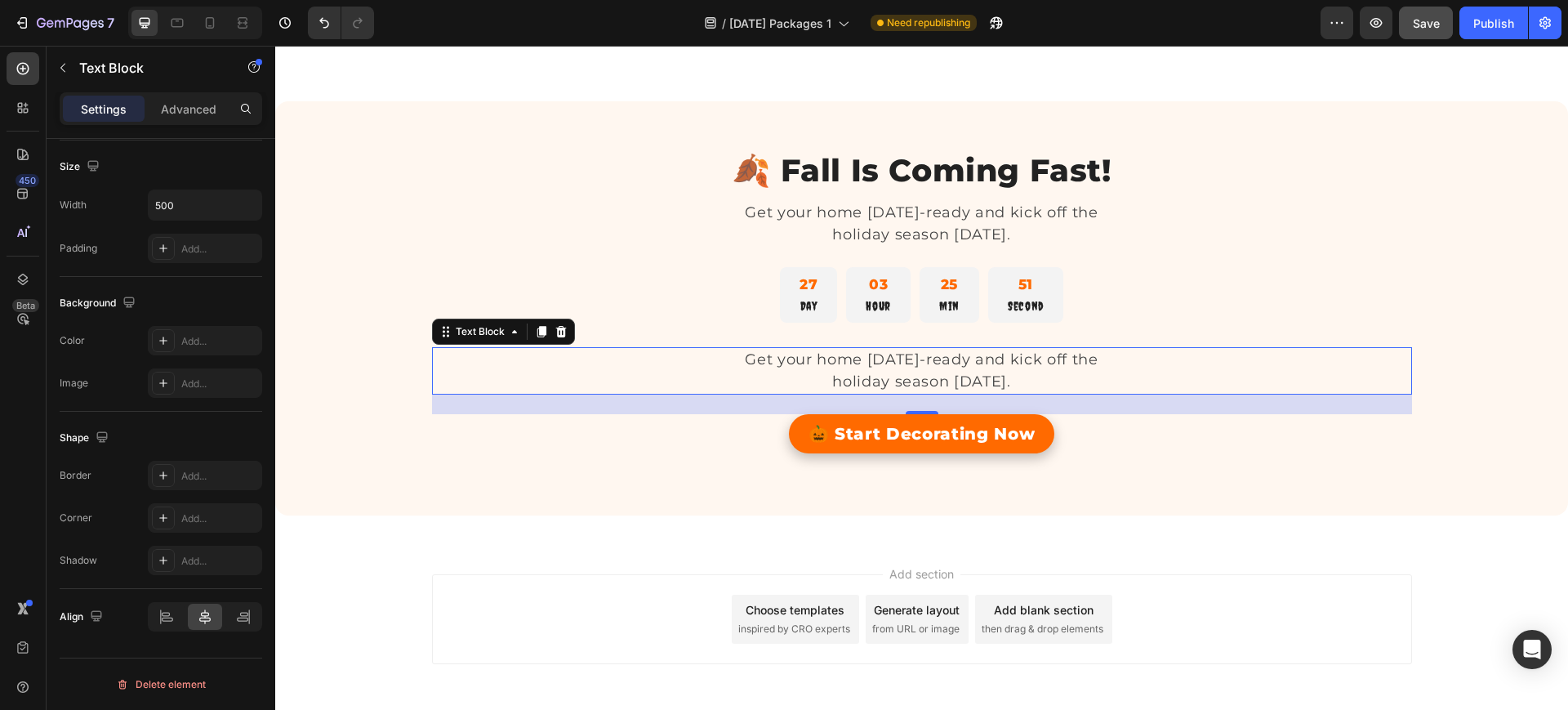
click at [959, 376] on p "Get your home Halloween-ready and kick off the holiday season today." at bounding box center [922, 370] width 405 height 44
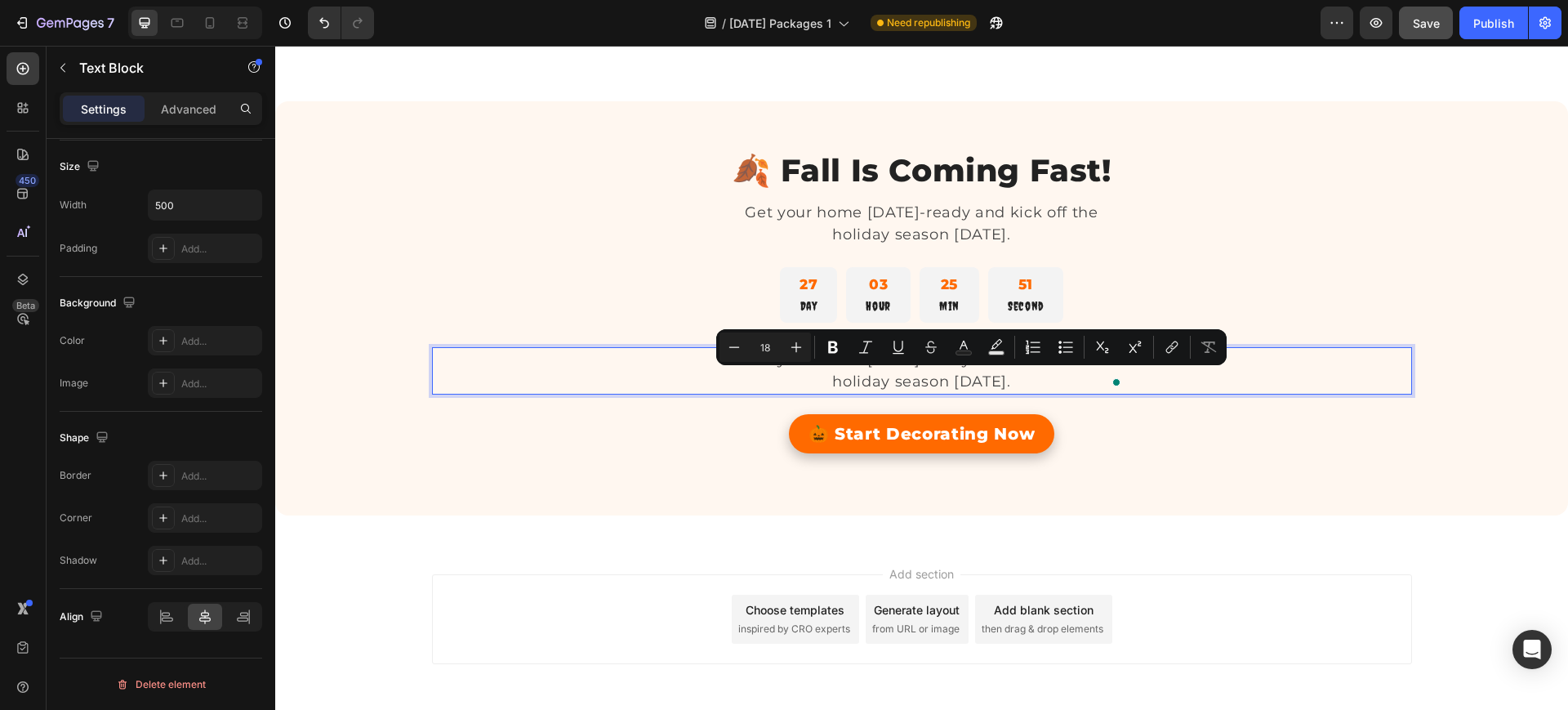
click at [1021, 369] on p "Get your home Halloween-ready and kick off the holiday season today." at bounding box center [922, 370] width 405 height 44
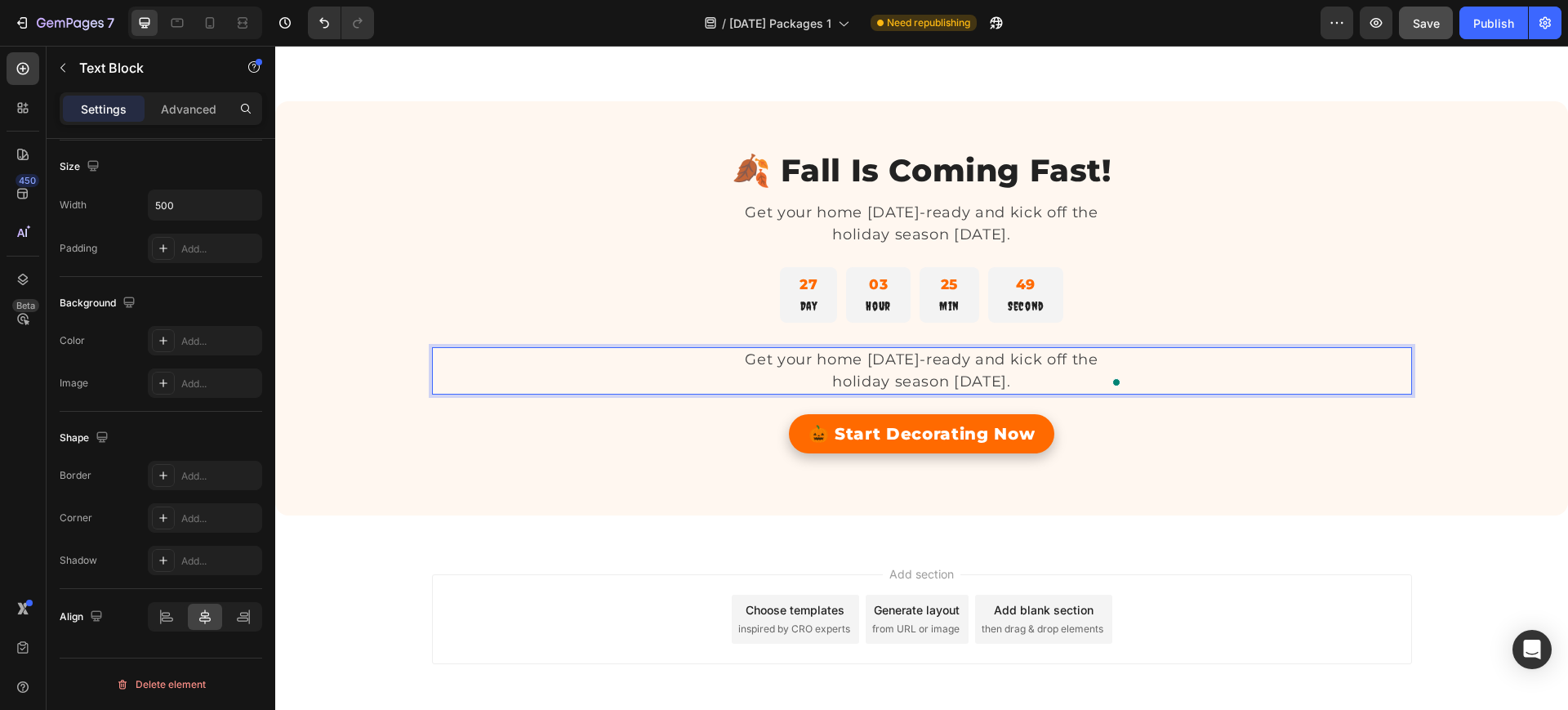
drag, startPoint x: 1040, startPoint y: 378, endPoint x: 729, endPoint y: 347, distance: 312.5
click at [729, 349] on p "Get your home Halloween-ready and kick off the holiday season today." at bounding box center [922, 370] width 405 height 44
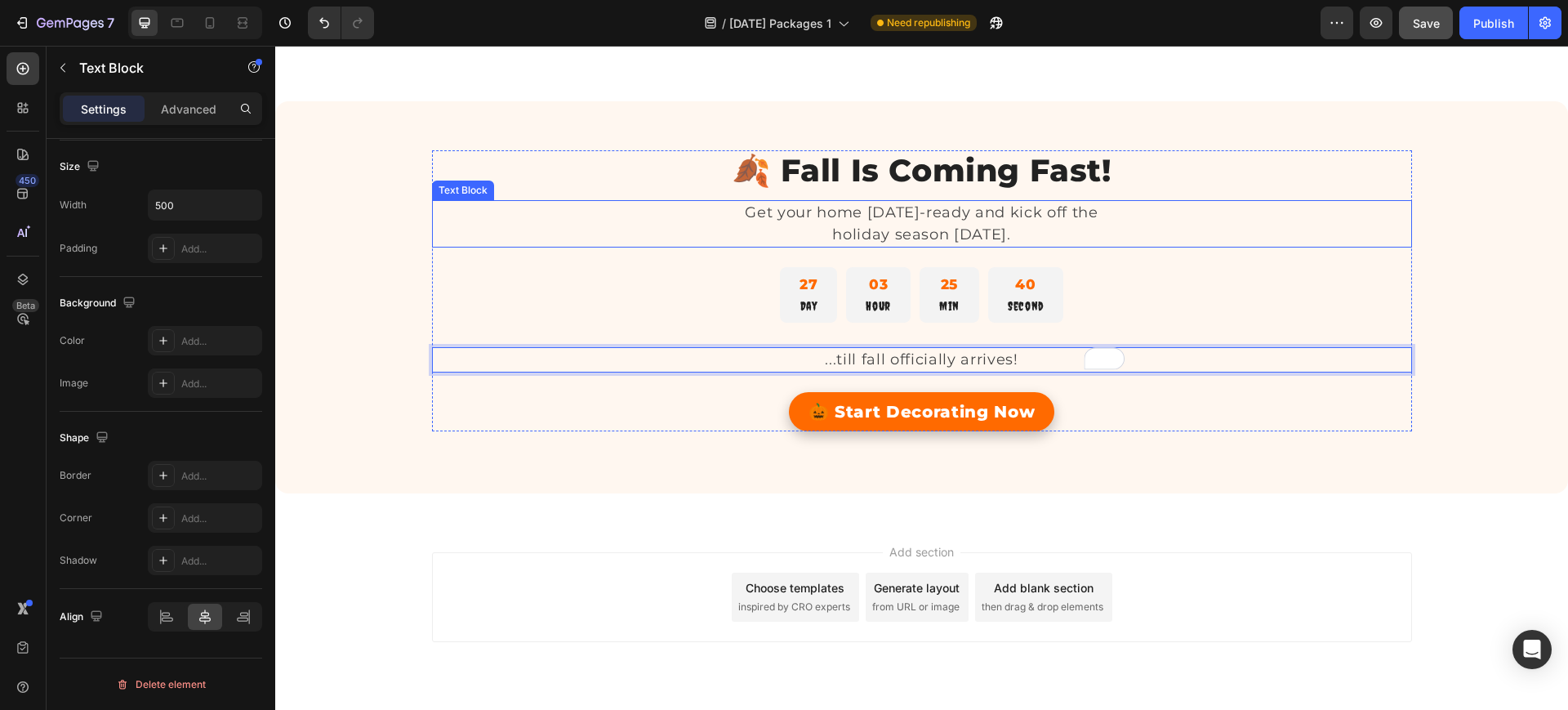
click at [560, 238] on div "Get your home Halloween-ready and kick off the holiday season today." at bounding box center [922, 224] width 980 height 47
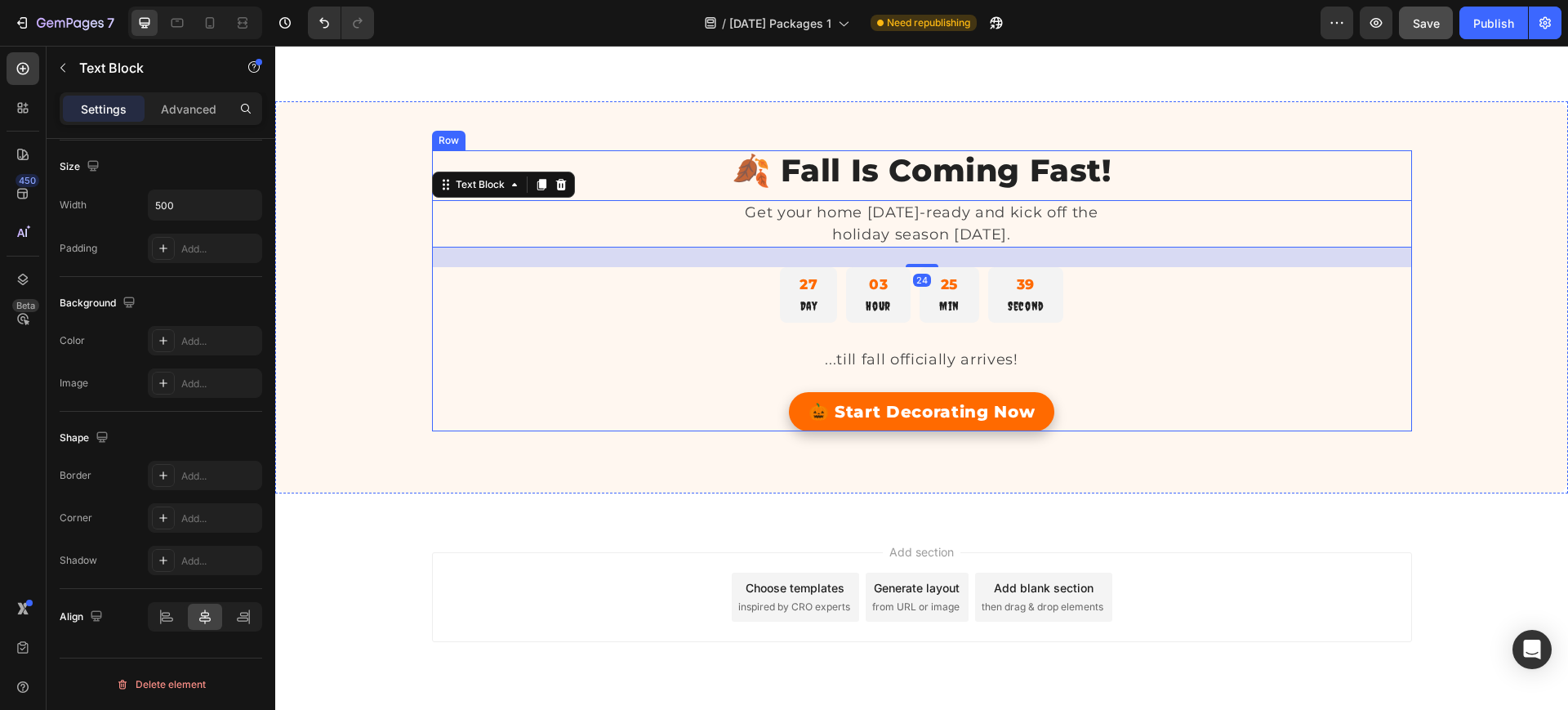
click at [837, 352] on p "...till fall officially arrives!" at bounding box center [922, 359] width 405 height 22
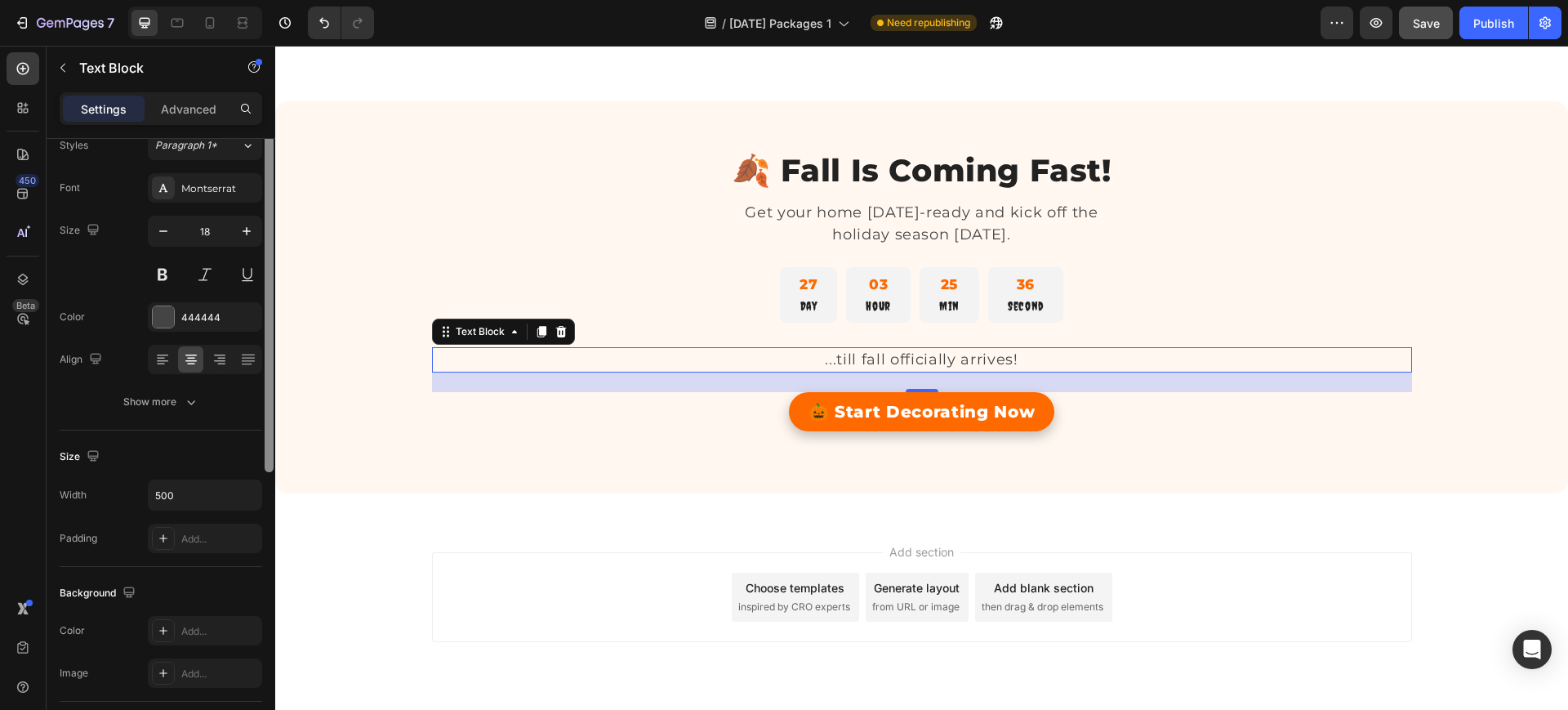
scroll to position [0, 0]
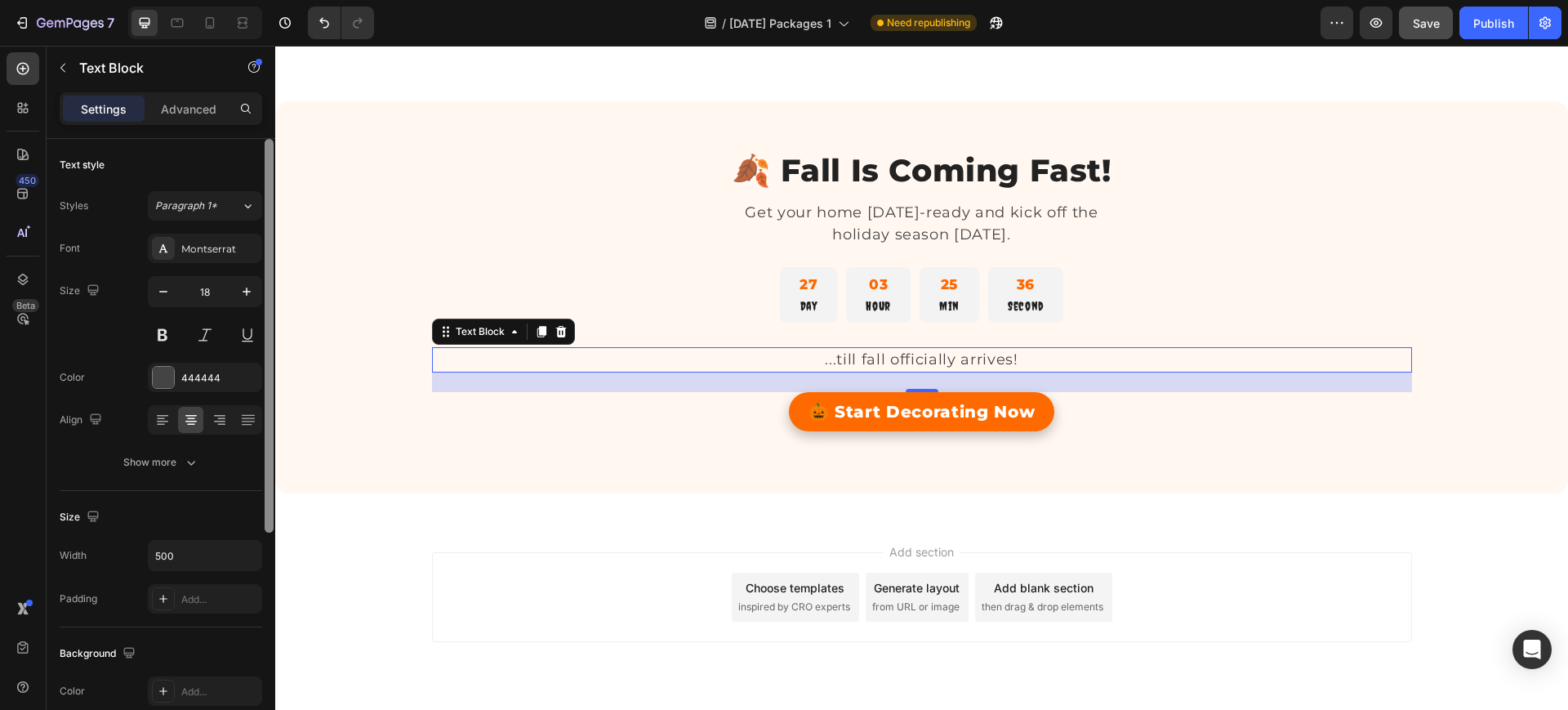
drag, startPoint x: 269, startPoint y: 385, endPoint x: 253, endPoint y: 150, distance: 235.5
click at [253, 150] on div "Text style Styles Paragraph 1* Font Montserrat Size 18 Color 444444 Align Show …" at bounding box center [161, 447] width 229 height 617
click at [161, 288] on icon "button" at bounding box center [164, 292] width 16 height 16
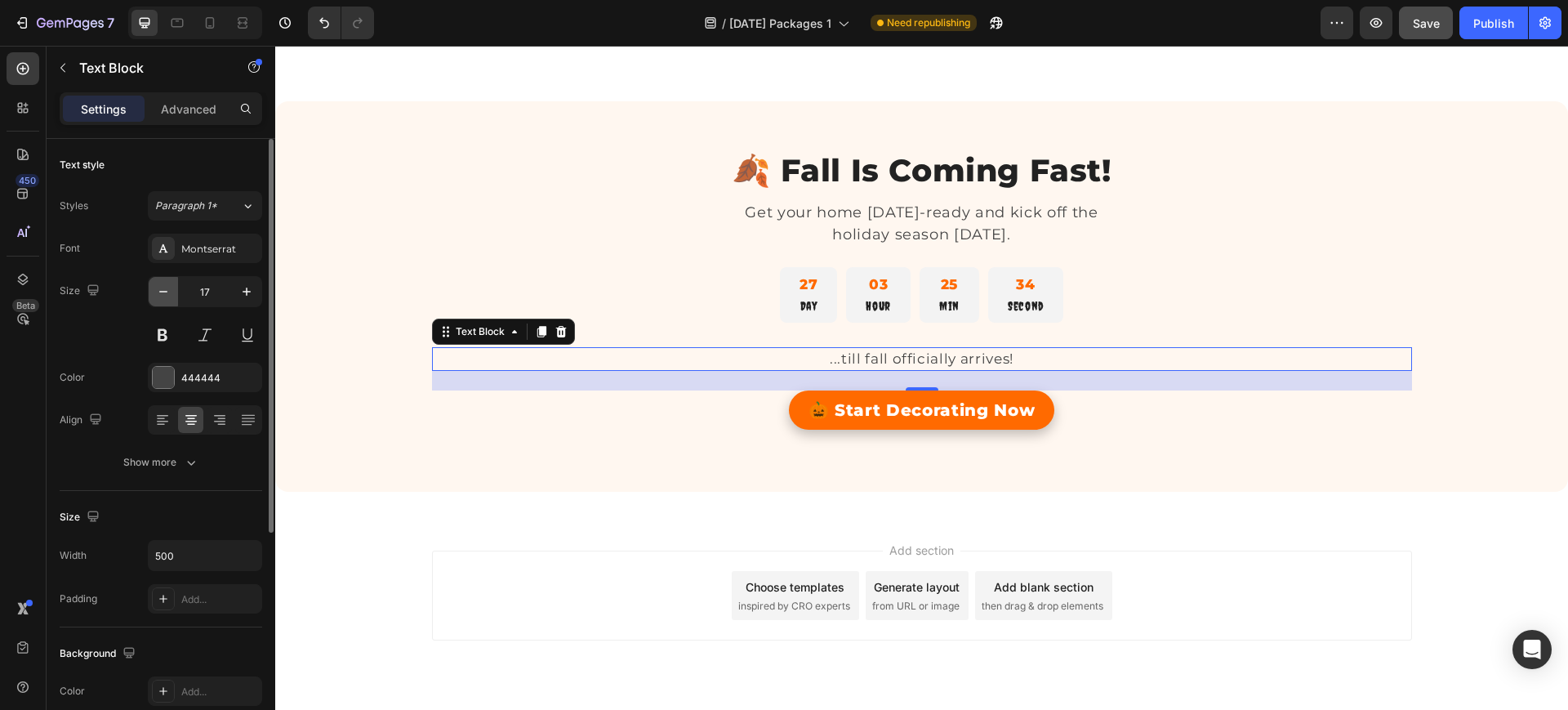
click at [161, 288] on icon "button" at bounding box center [164, 292] width 16 height 16
type input "16"
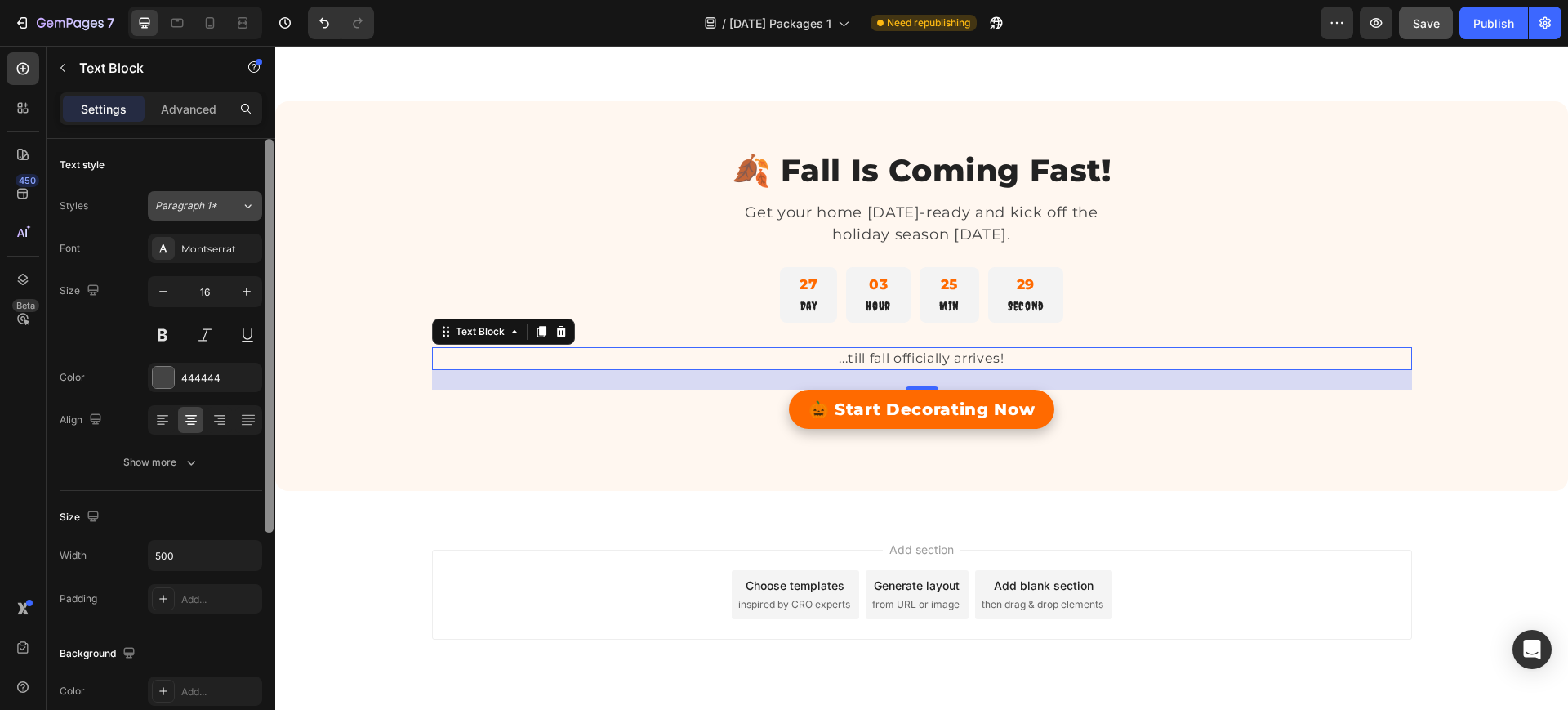
drag, startPoint x: 268, startPoint y: 255, endPoint x: 236, endPoint y: 199, distance: 64.5
click at [236, 199] on div "Text style Styles Paragraph 1* Font Montserrat Size 16 Color 444444 Align Show …" at bounding box center [161, 447] width 229 height 617
click at [183, 106] on p "Advanced" at bounding box center [189, 108] width 55 height 17
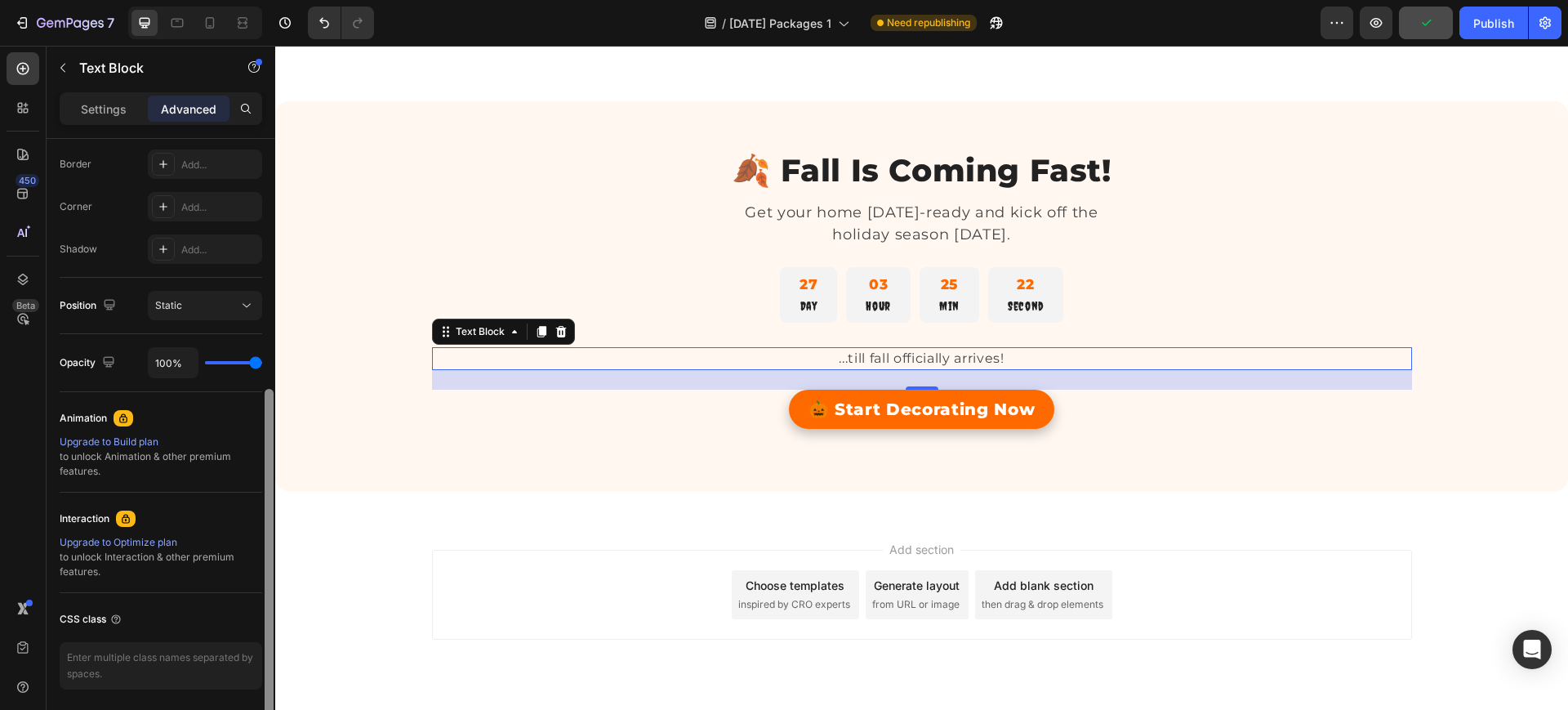
scroll to position [106, 0]
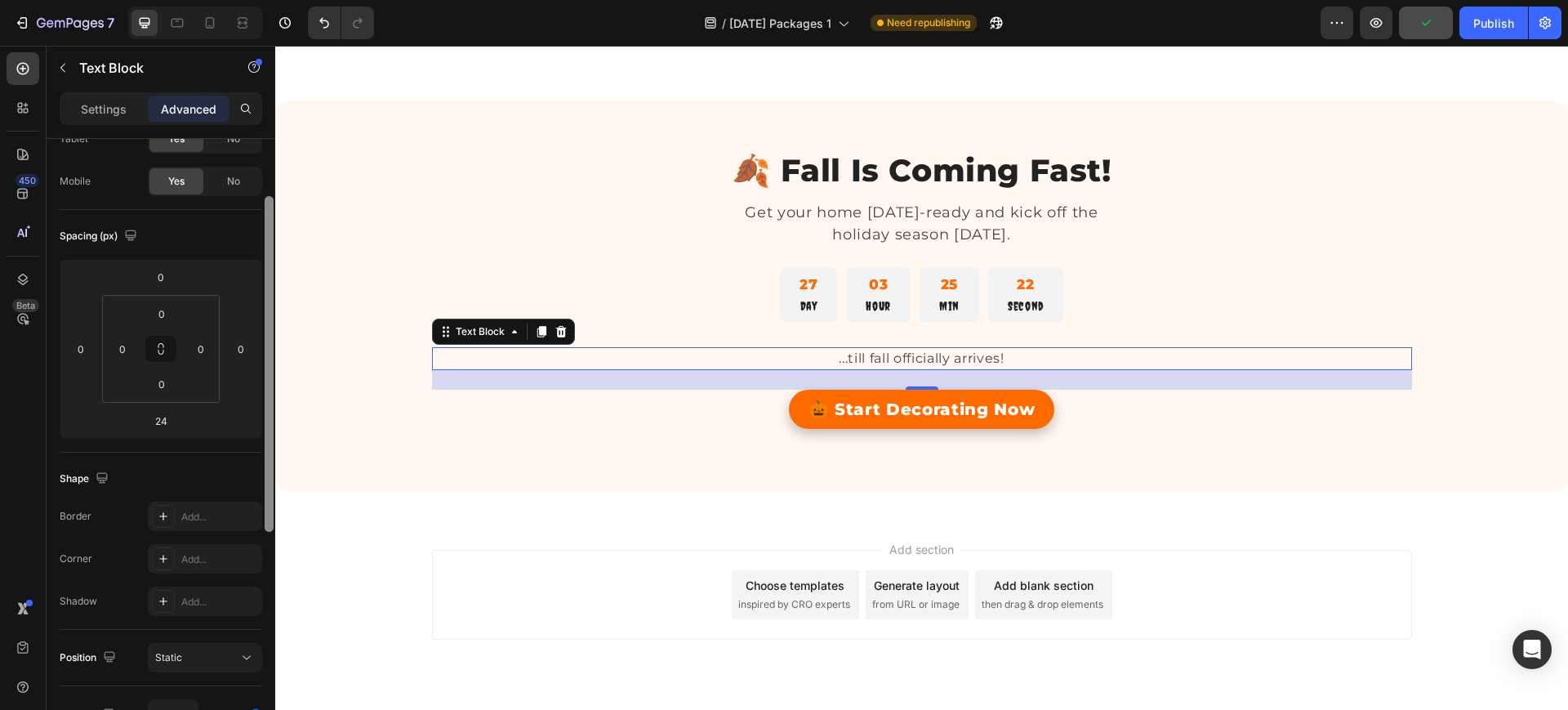
drag, startPoint x: 548, startPoint y: 448, endPoint x: 301, endPoint y: 322, distance: 277.3
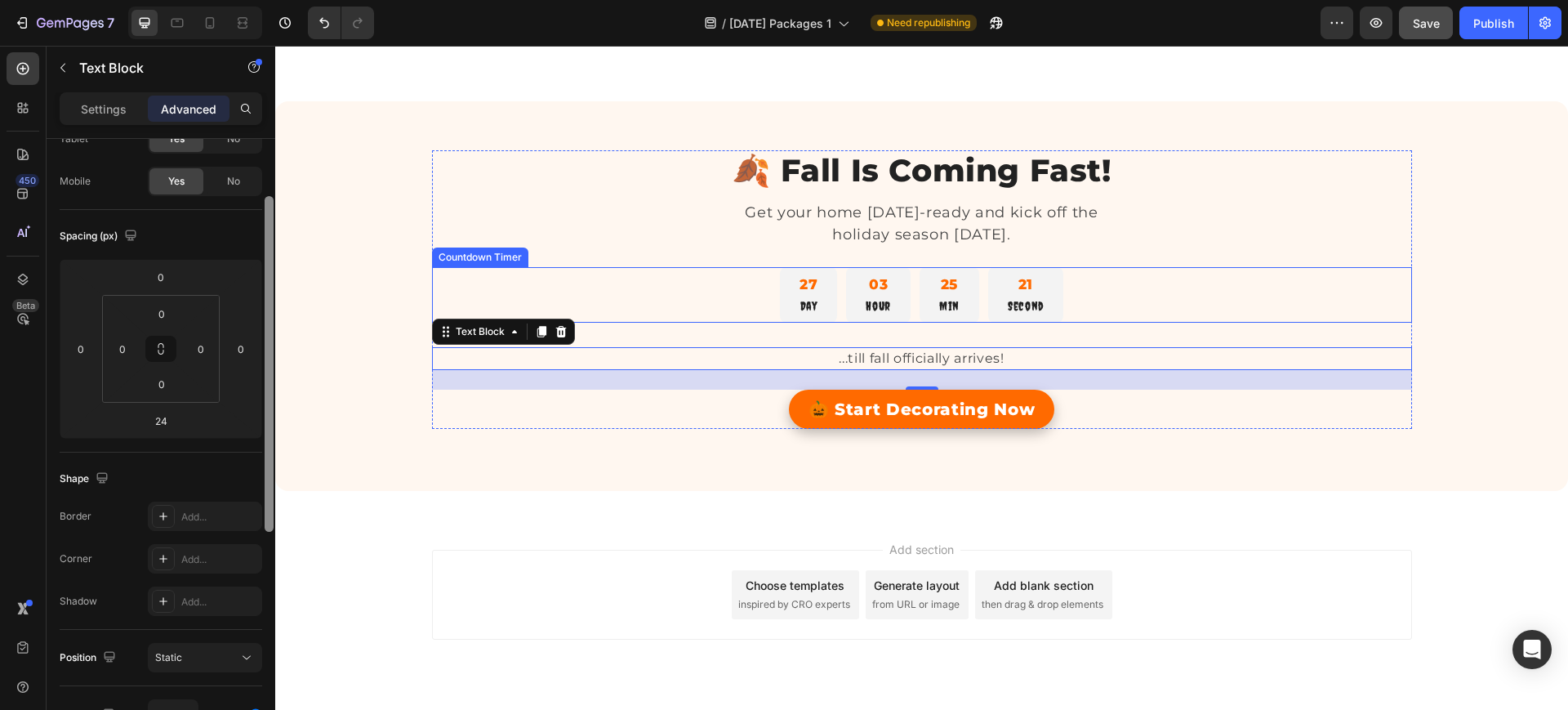
click at [743, 301] on div "27 Day 03 Hour 25 Min 21 Second" at bounding box center [922, 294] width 980 height 55
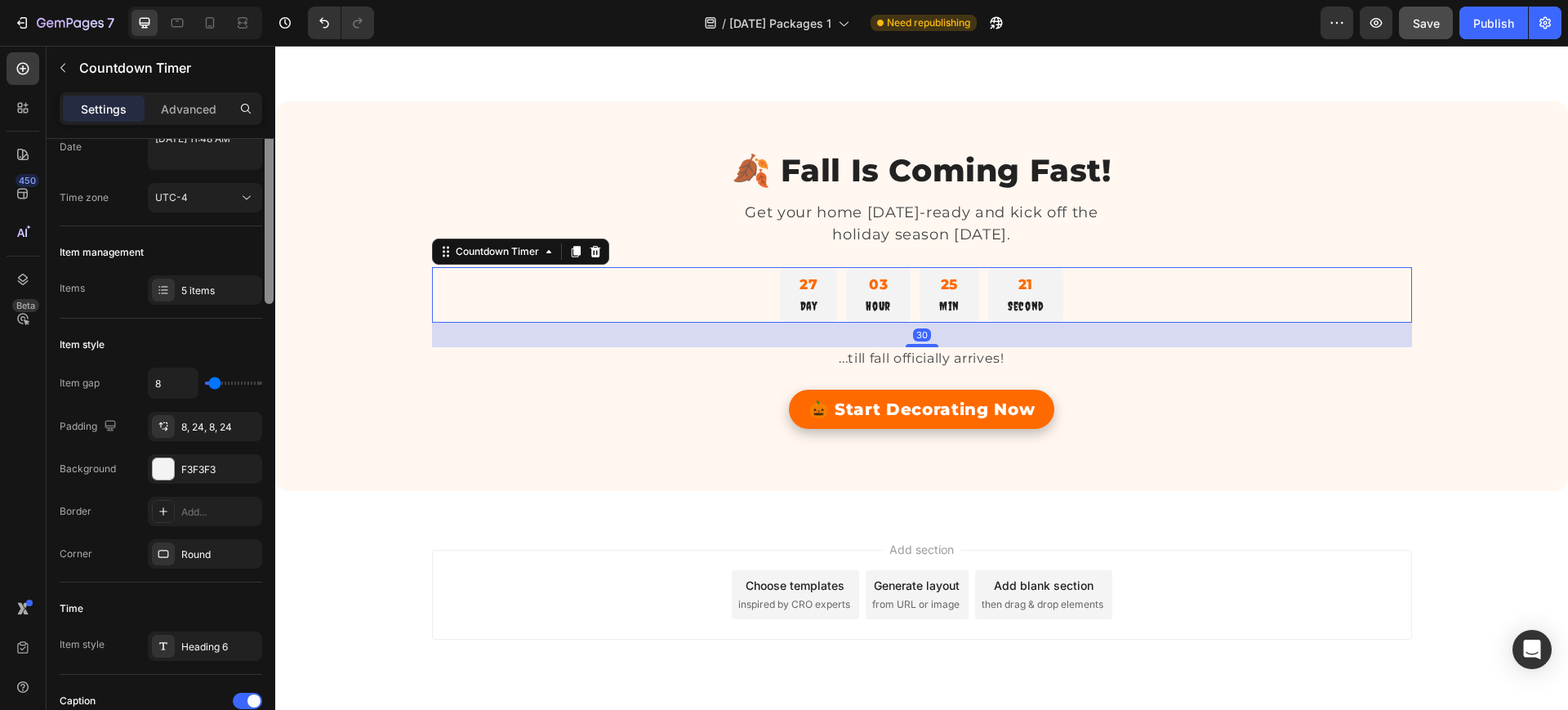
scroll to position [0, 0]
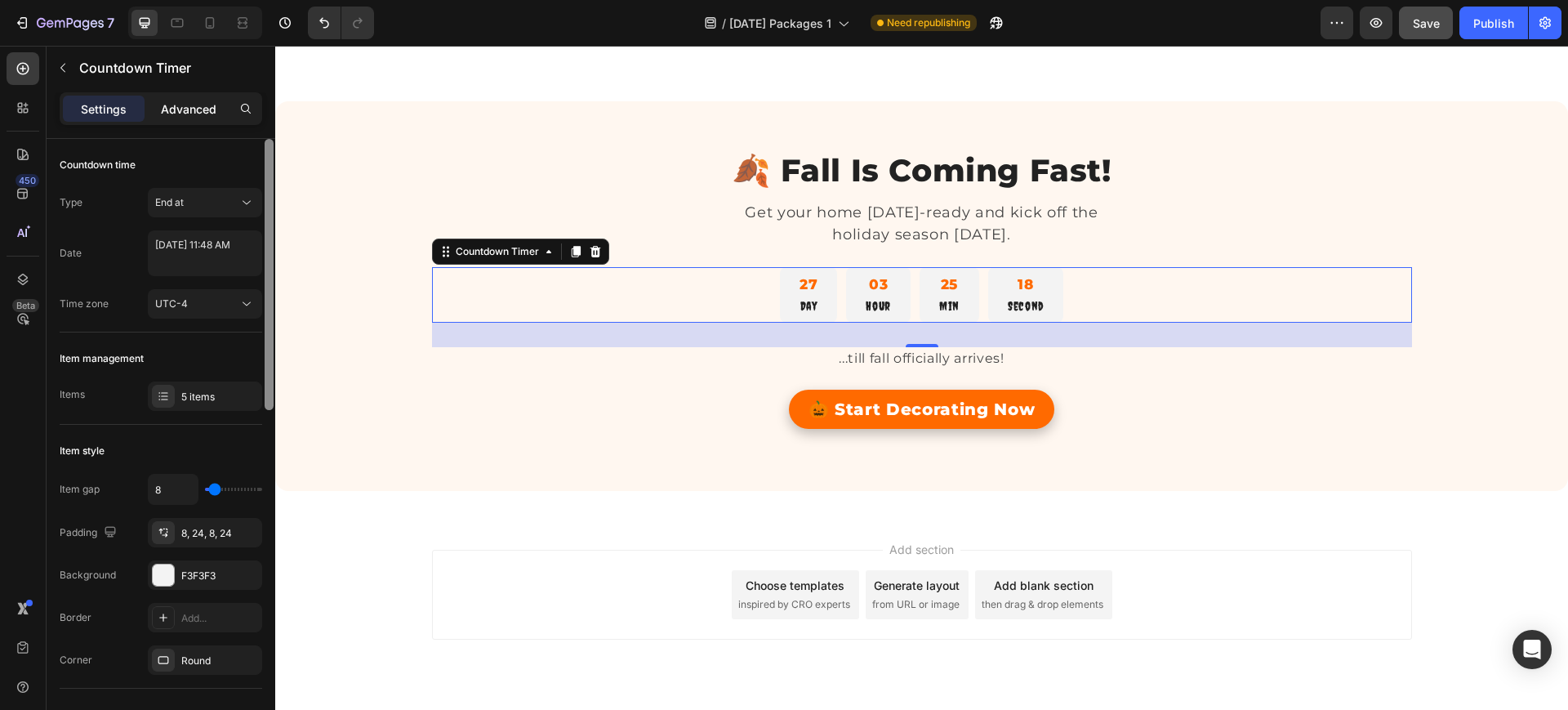
click at [192, 111] on p "Advanced" at bounding box center [189, 108] width 55 height 17
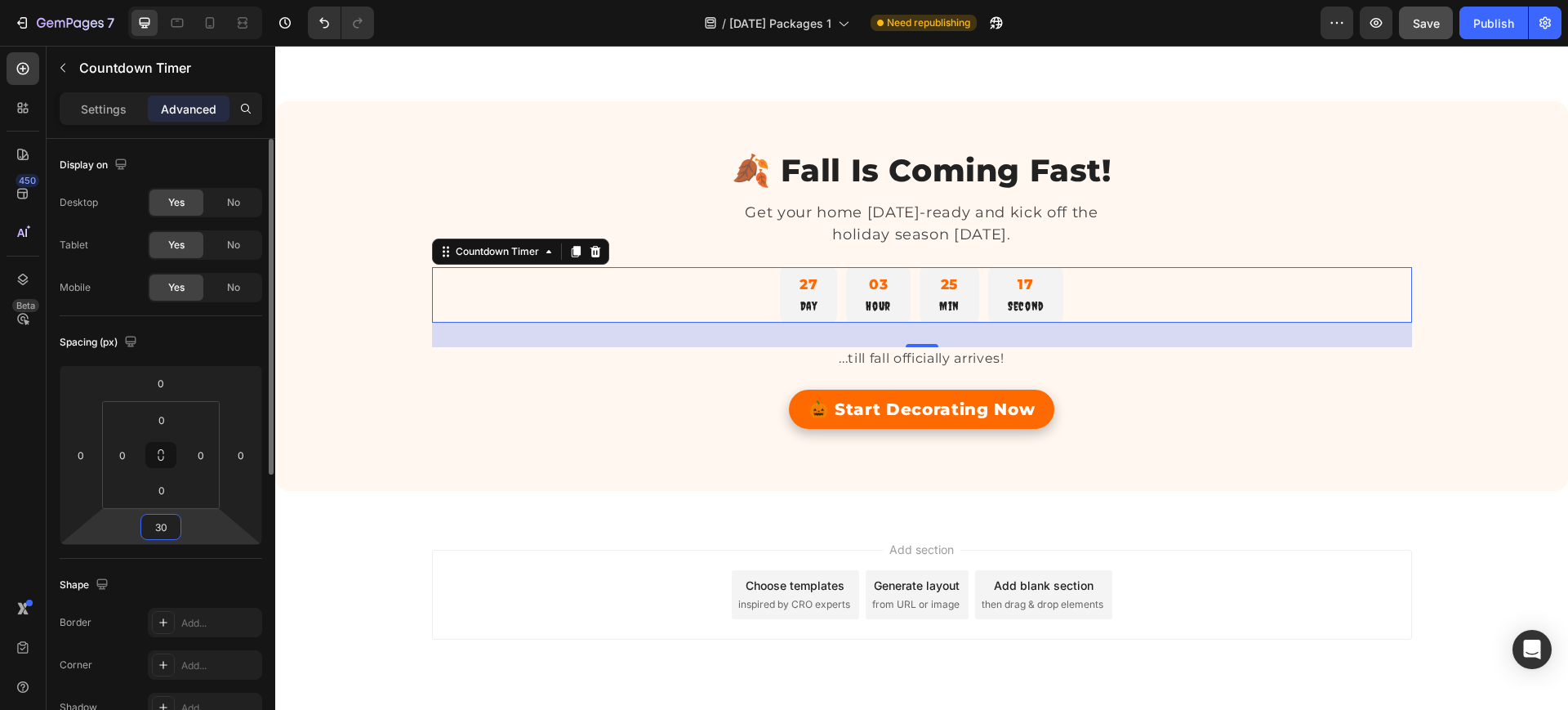
click at [165, 527] on input "30" at bounding box center [161, 526] width 33 height 24
type input "0"
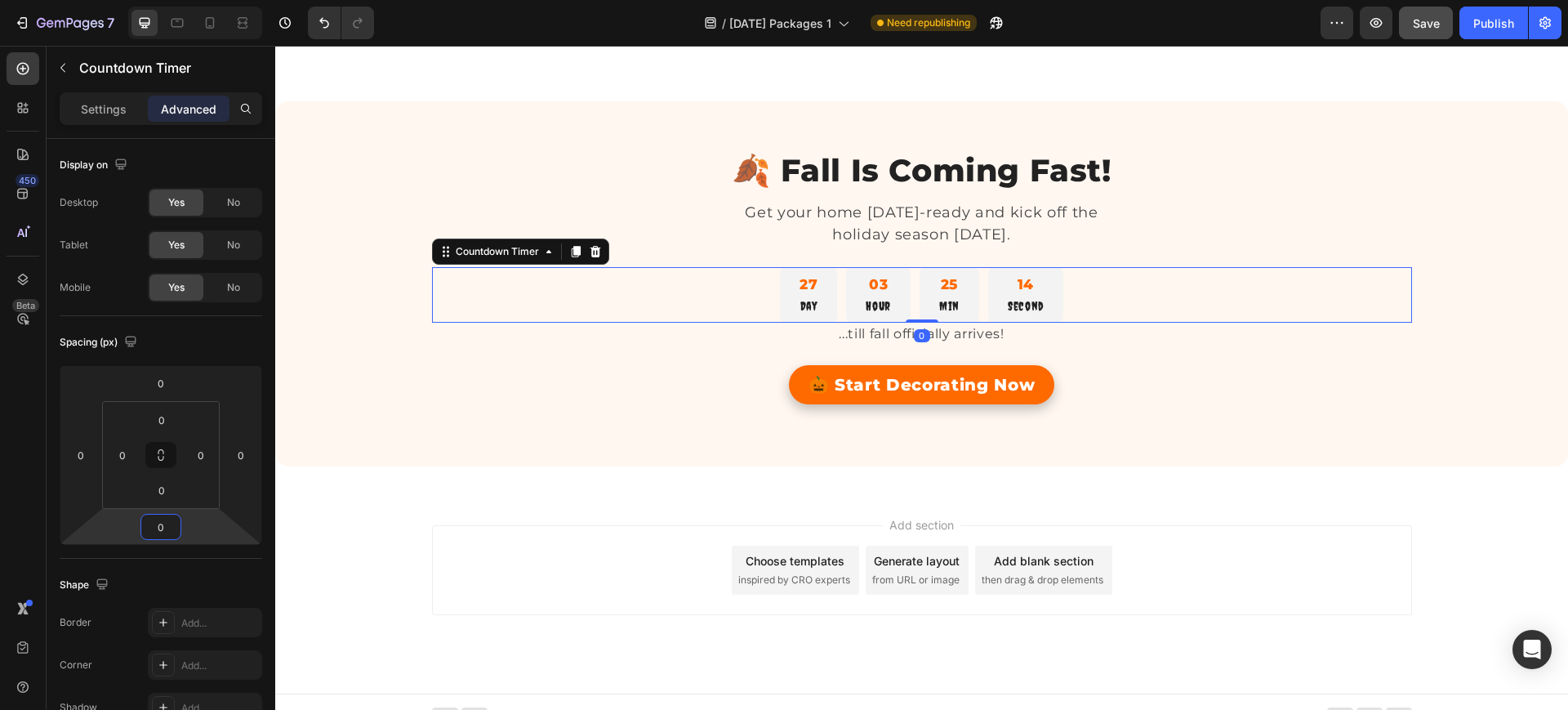
click at [347, 495] on div "Add section Choose templates inspired by CRO experts Generate layout from URL o…" at bounding box center [922, 593] width 1293 height 201
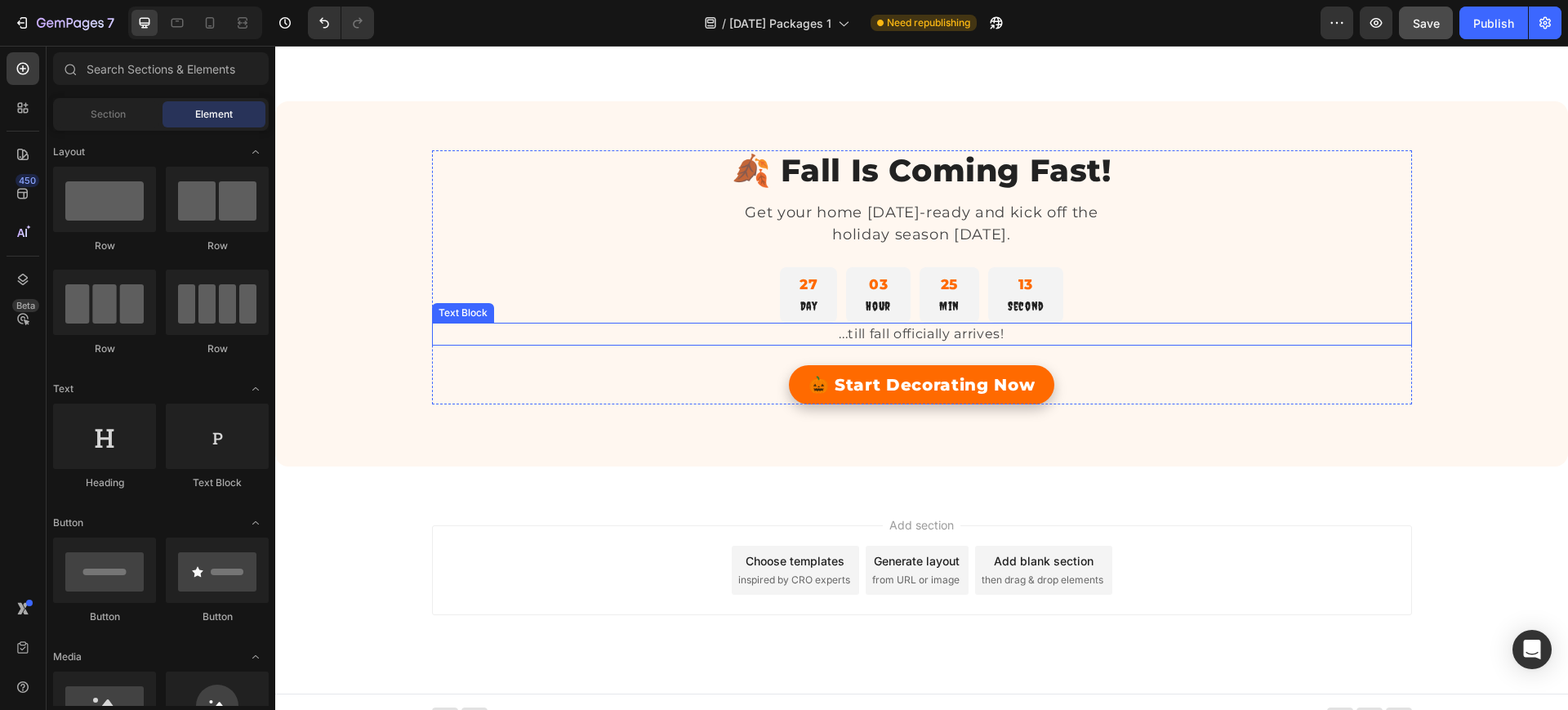
click at [872, 329] on p "...till fall officially arrives!" at bounding box center [922, 334] width 405 height 20
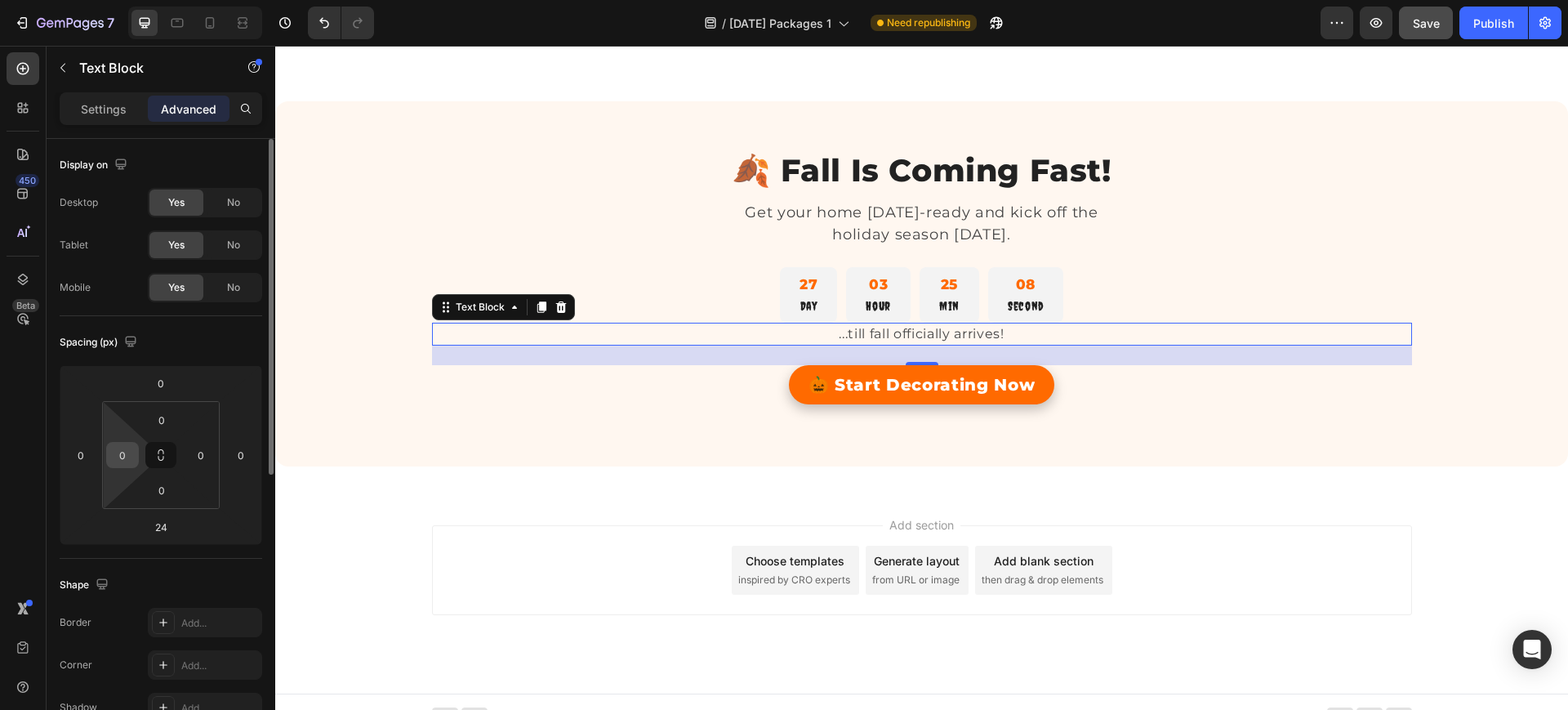
click at [127, 453] on input "0" at bounding box center [122, 454] width 24 height 24
type input "3"
type input "5"
type input "0"
drag, startPoint x: 269, startPoint y: 448, endPoint x: 257, endPoint y: 338, distance: 110.7
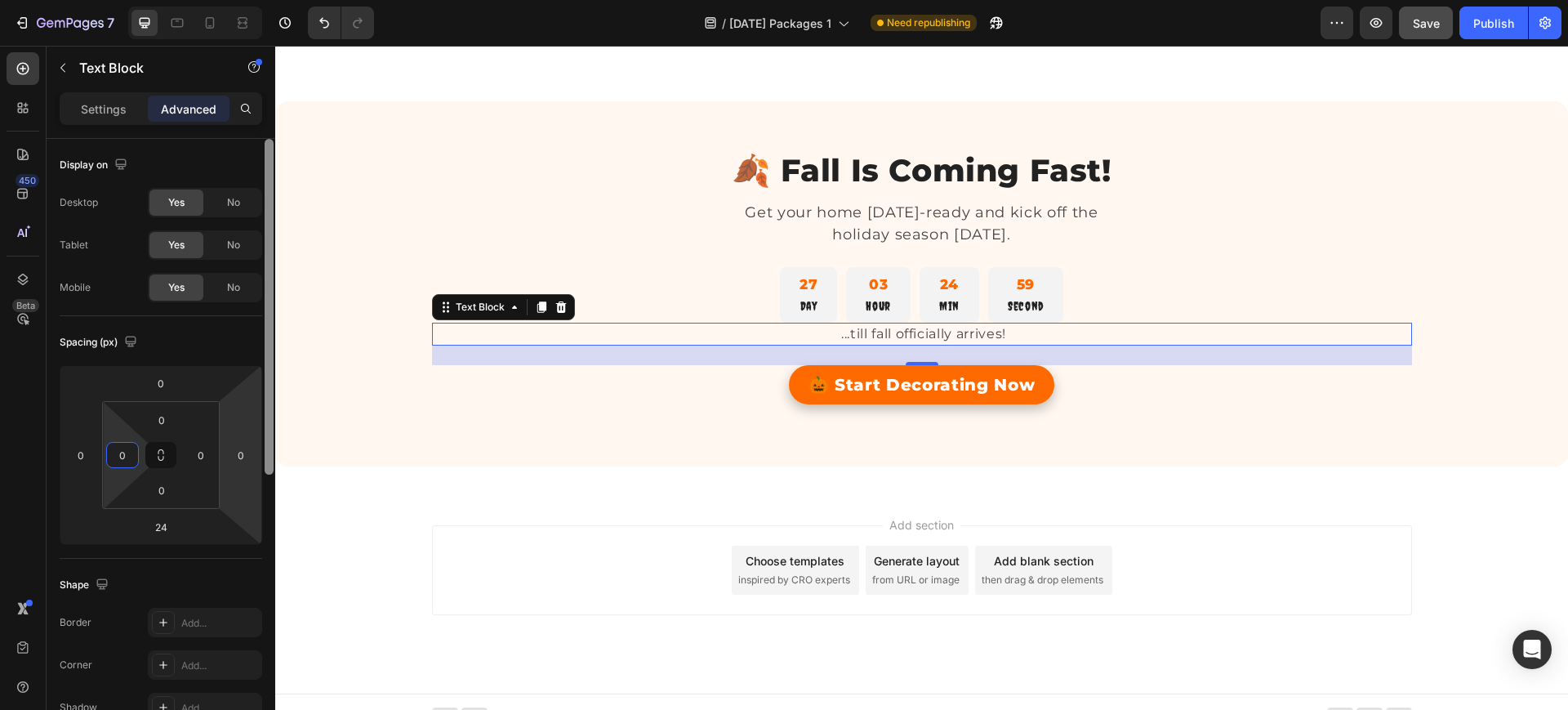
click at [257, 338] on div "Display on Desktop Yes No Tablet Yes No Mobile Yes No Spacing (px) 0 0 24 0 0 0…" at bounding box center [161, 447] width 229 height 617
click at [102, 105] on p "Settings" at bounding box center [103, 108] width 46 height 17
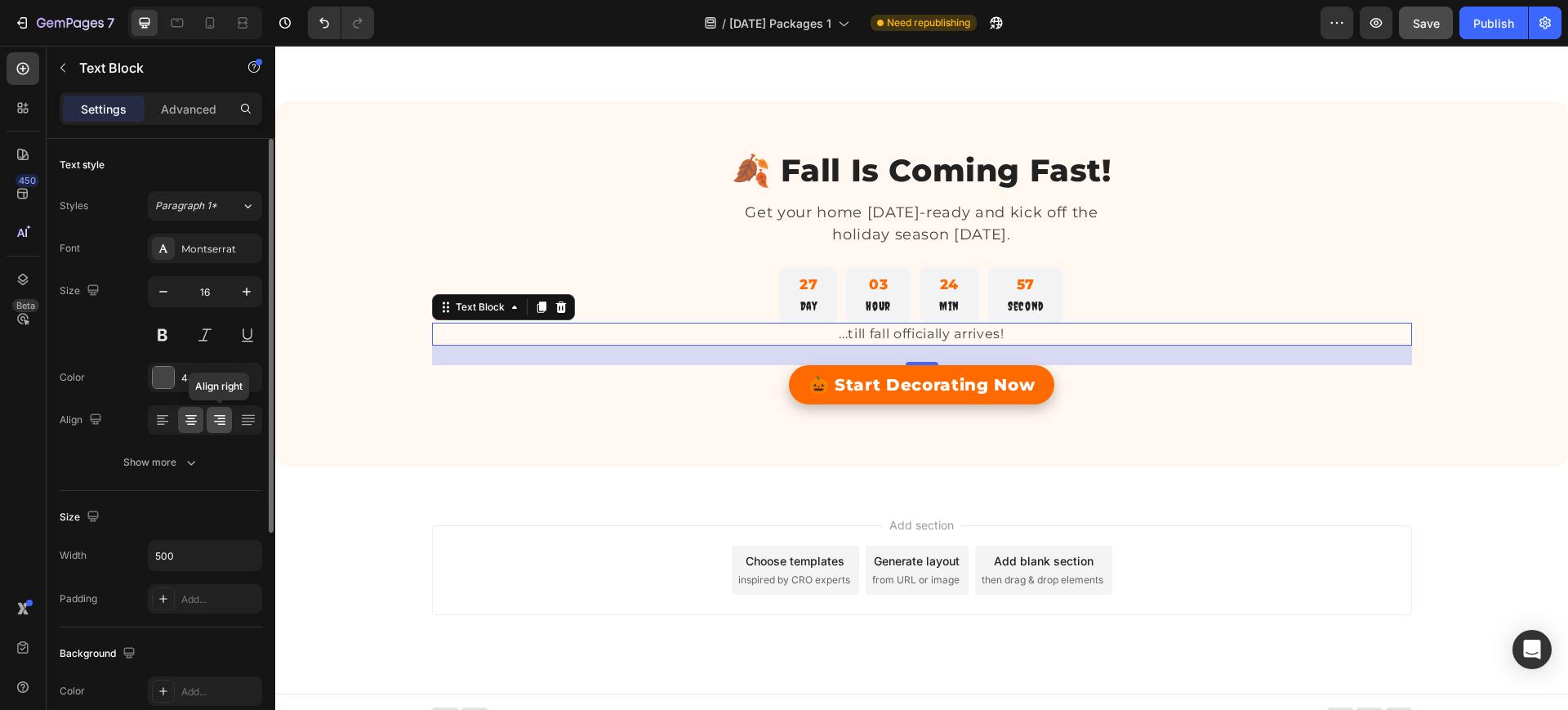
click at [218, 418] on icon at bounding box center [220, 419] width 16 height 16
click at [185, 103] on p "Advanced" at bounding box center [189, 108] width 55 height 17
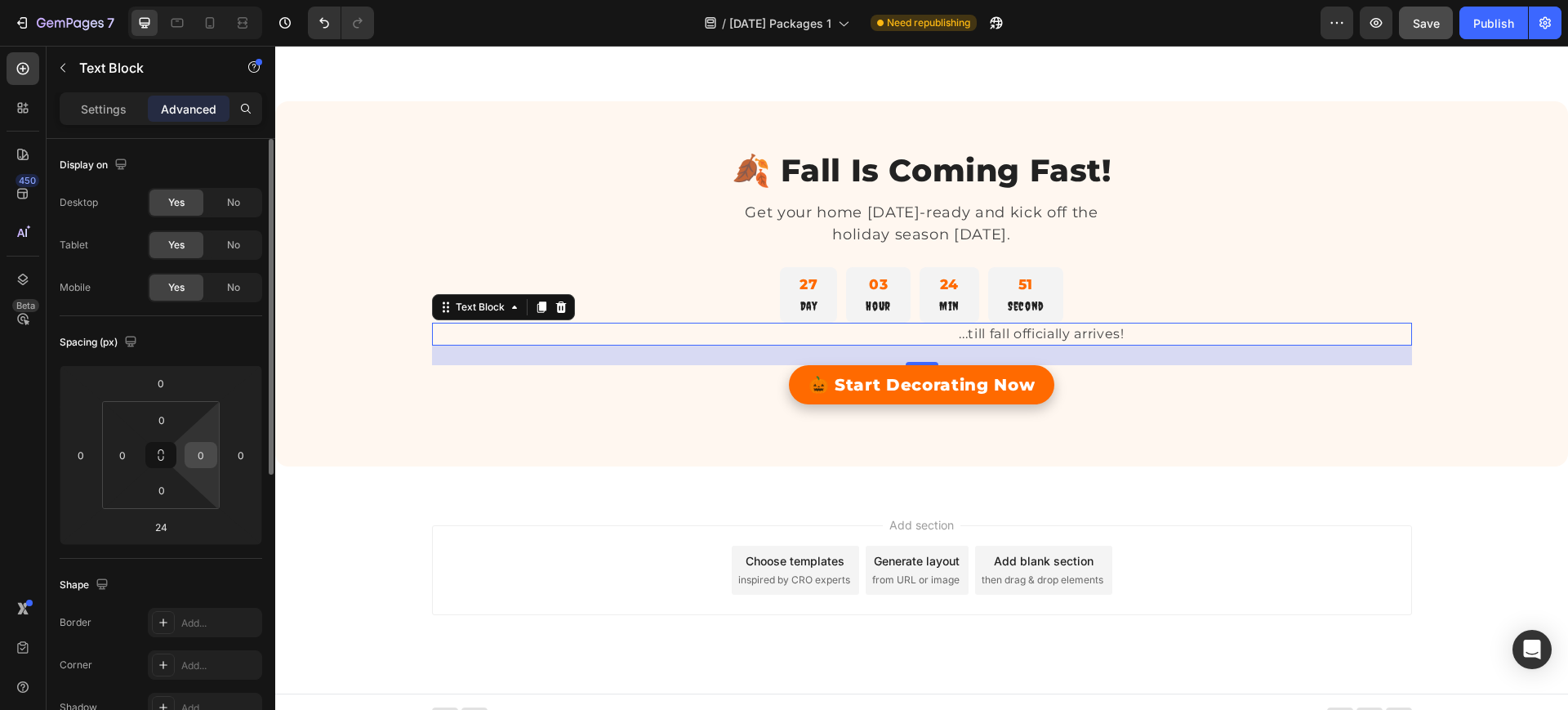
click at [201, 451] on input "0" at bounding box center [200, 454] width 24 height 24
type input "2"
type input "4"
type input "50"
click at [134, 450] on input "0" at bounding box center [122, 454] width 24 height 24
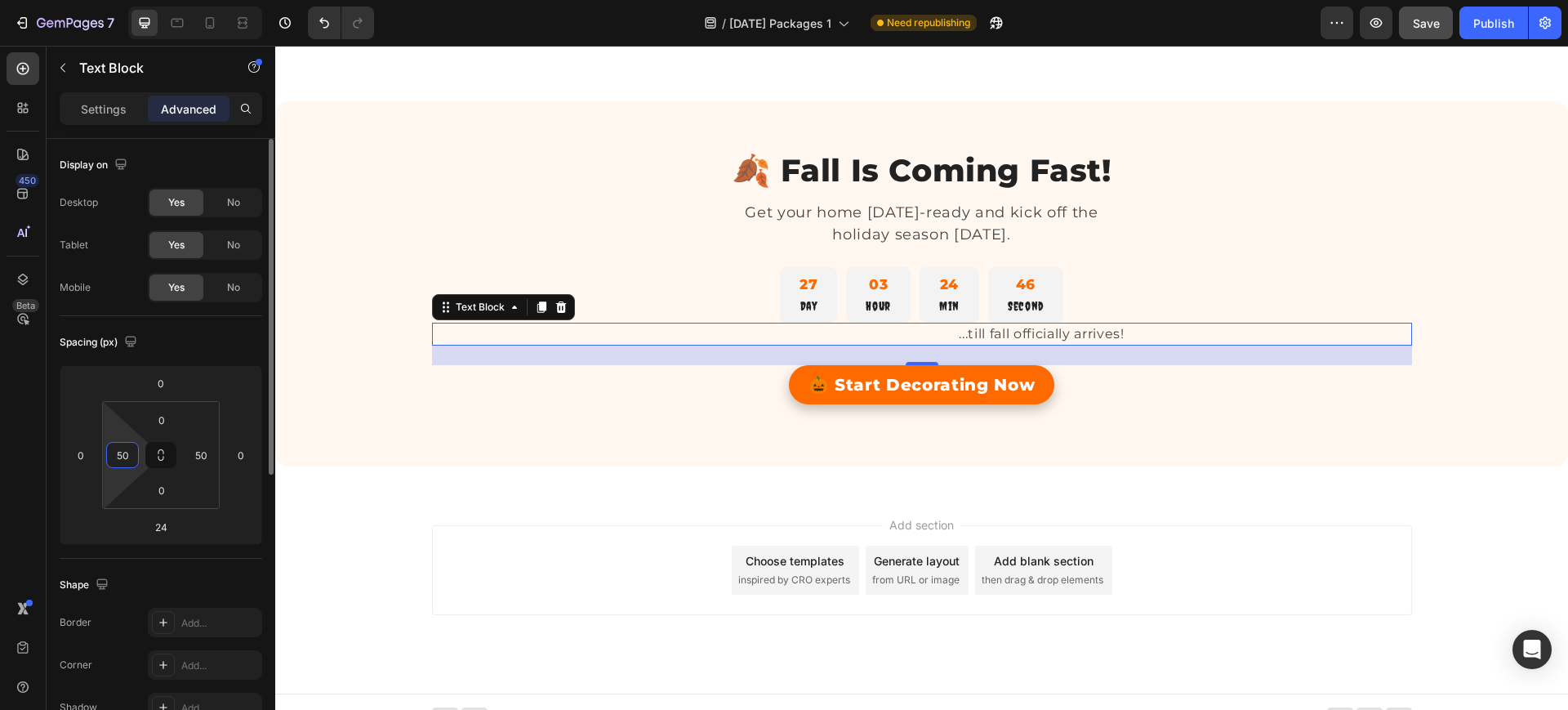
type input "5"
click at [319, 520] on div "Add section Choose templates inspired by CRO experts Generate layout from URL o…" at bounding box center [922, 593] width 1293 height 201
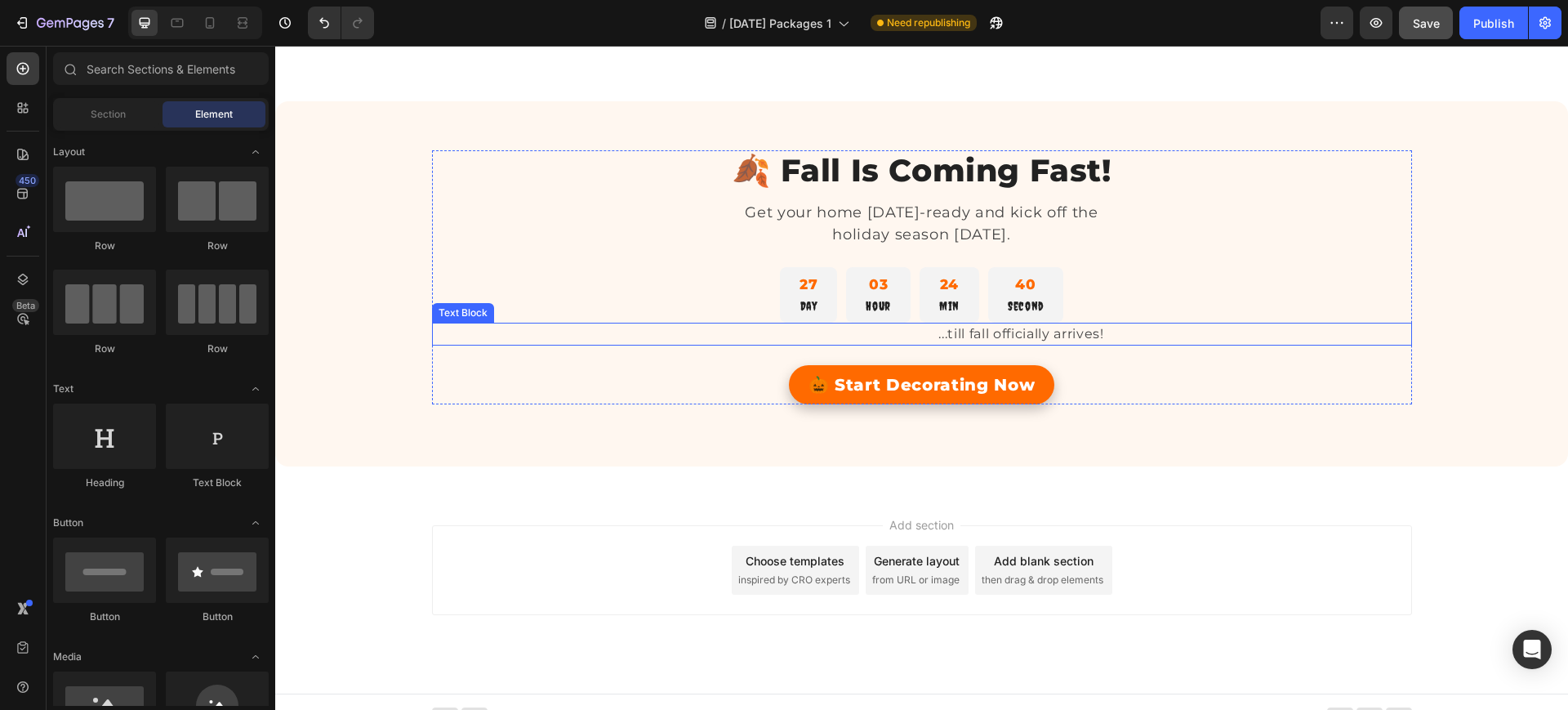
click at [999, 327] on p "...till fall officially arrives!" at bounding box center [902, 334] width 405 height 20
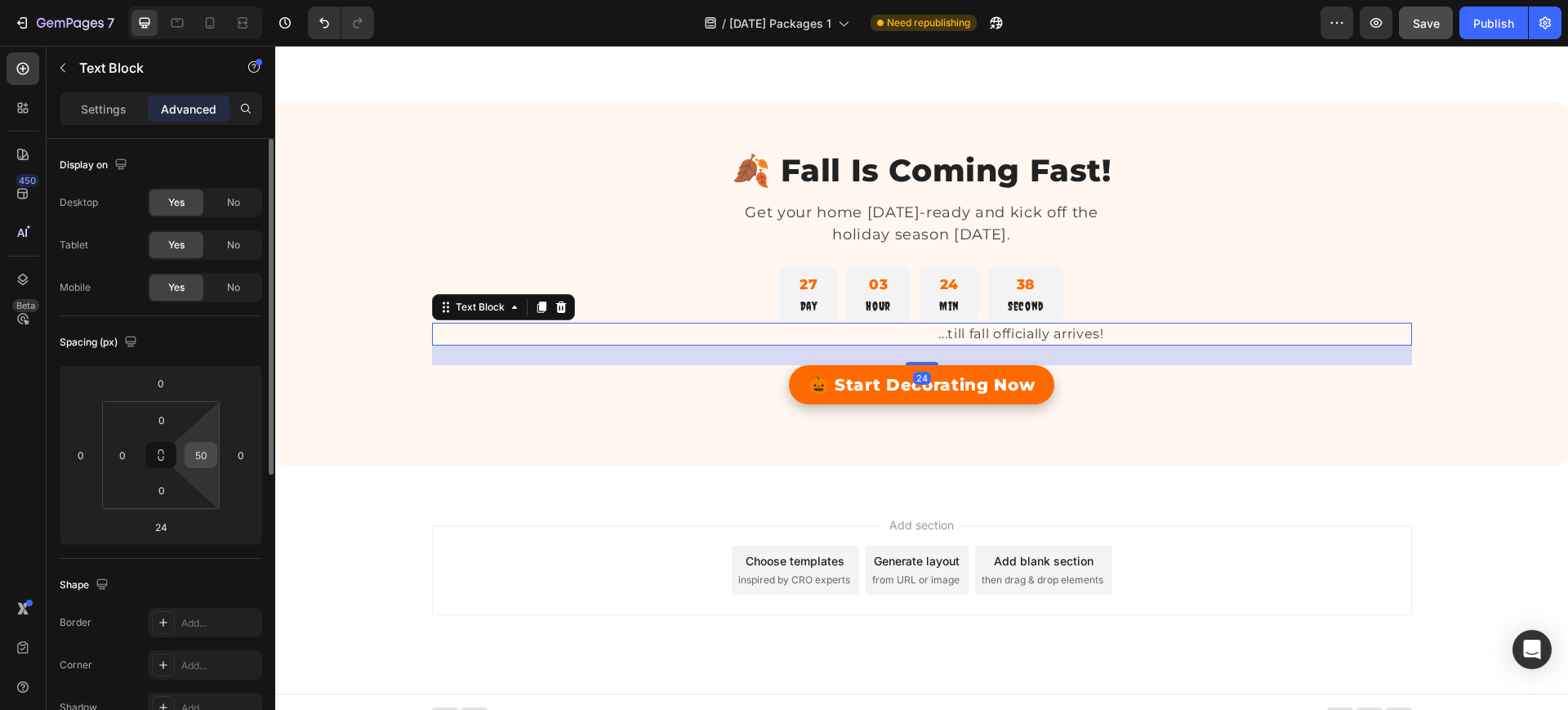
click at [201, 460] on input "50" at bounding box center [200, 454] width 24 height 24
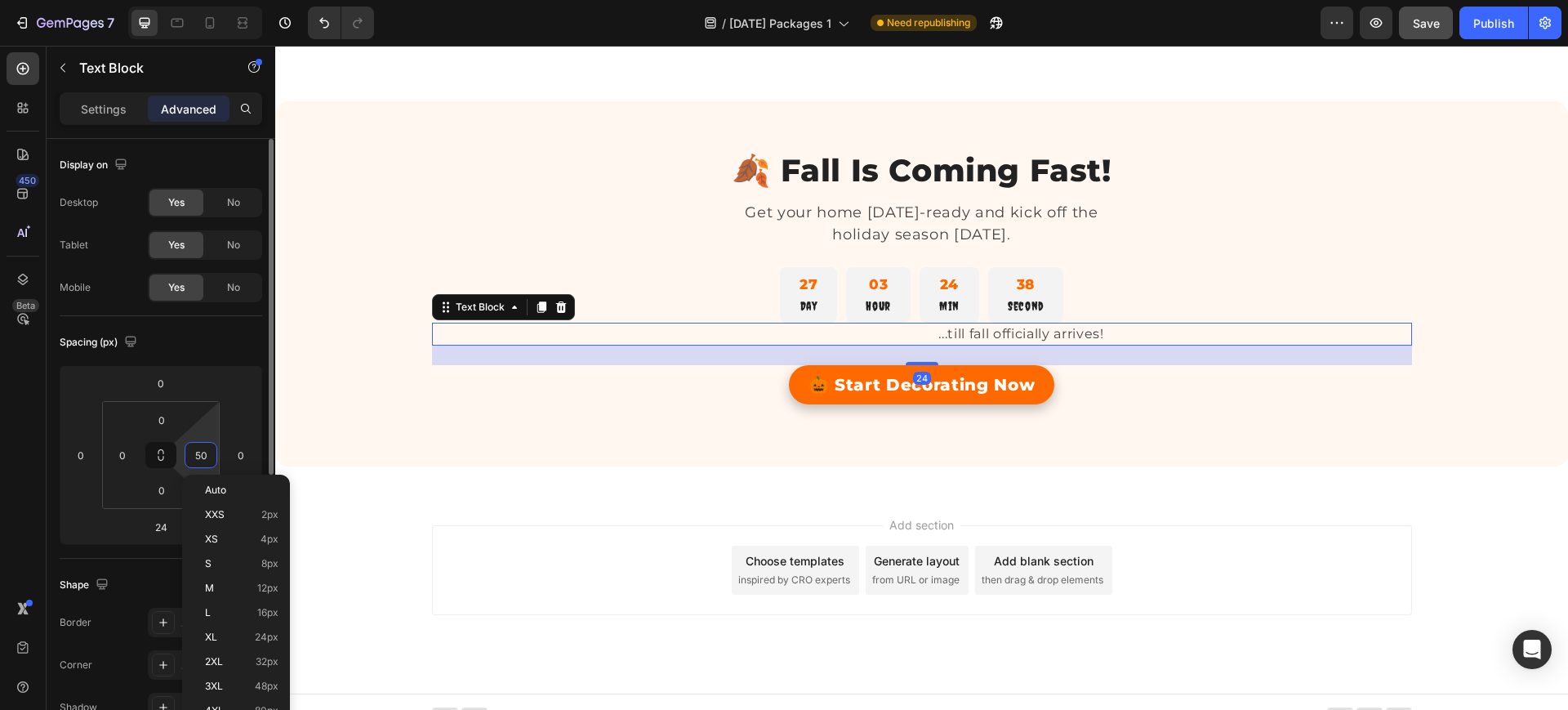
type input "0"
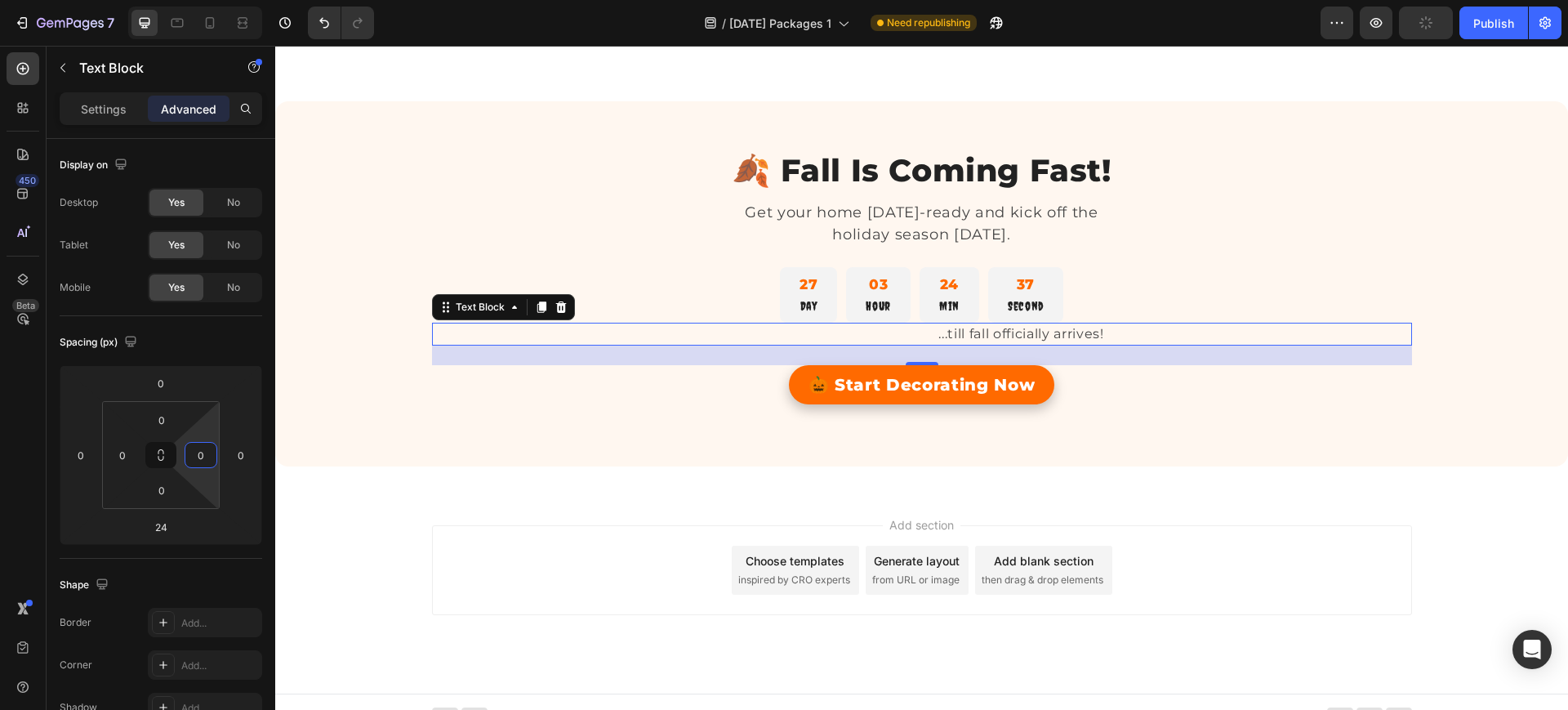
click at [436, 506] on div "Add section Choose templates inspired by CRO experts Generate layout from URL o…" at bounding box center [922, 593] width 1293 height 201
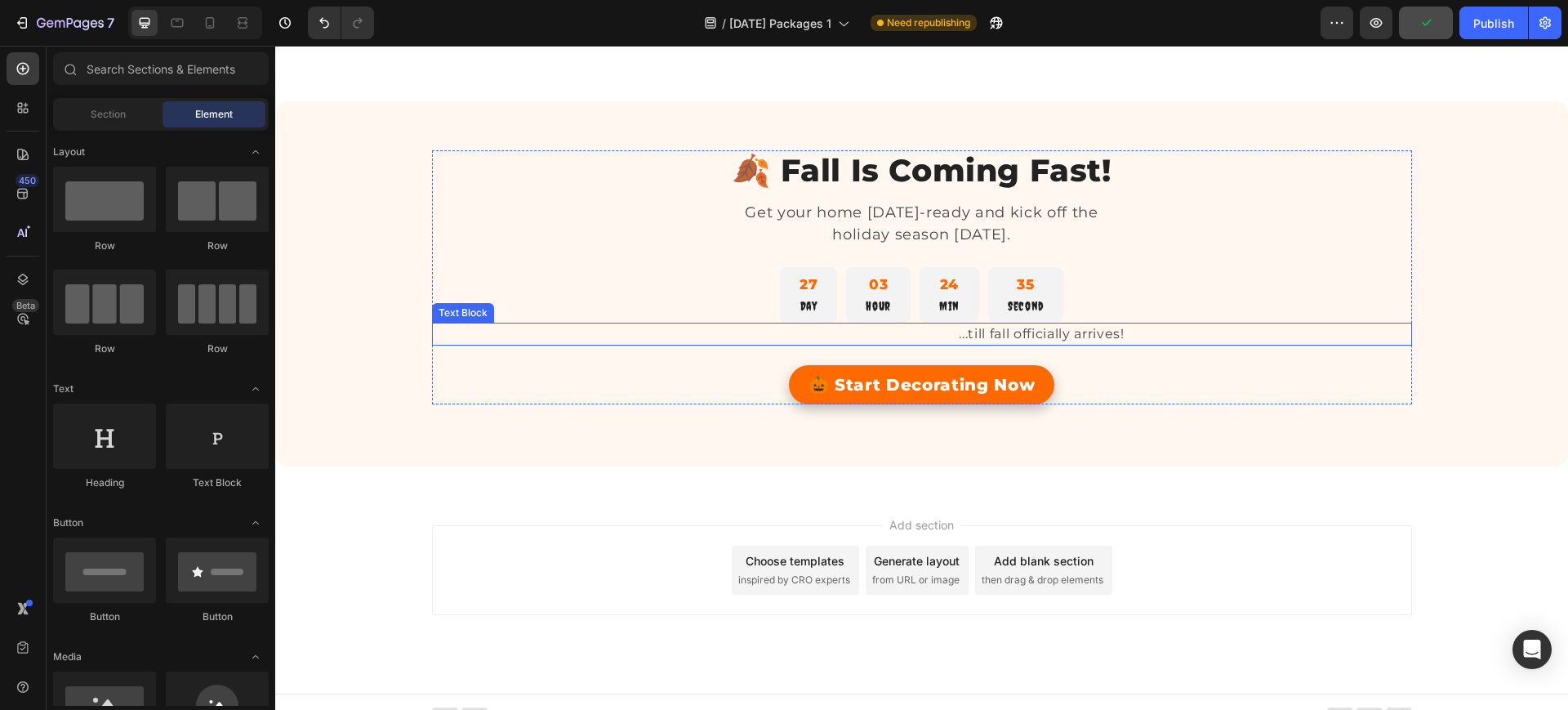
click at [996, 334] on p "...till fall officially arrives!" at bounding box center [922, 334] width 405 height 20
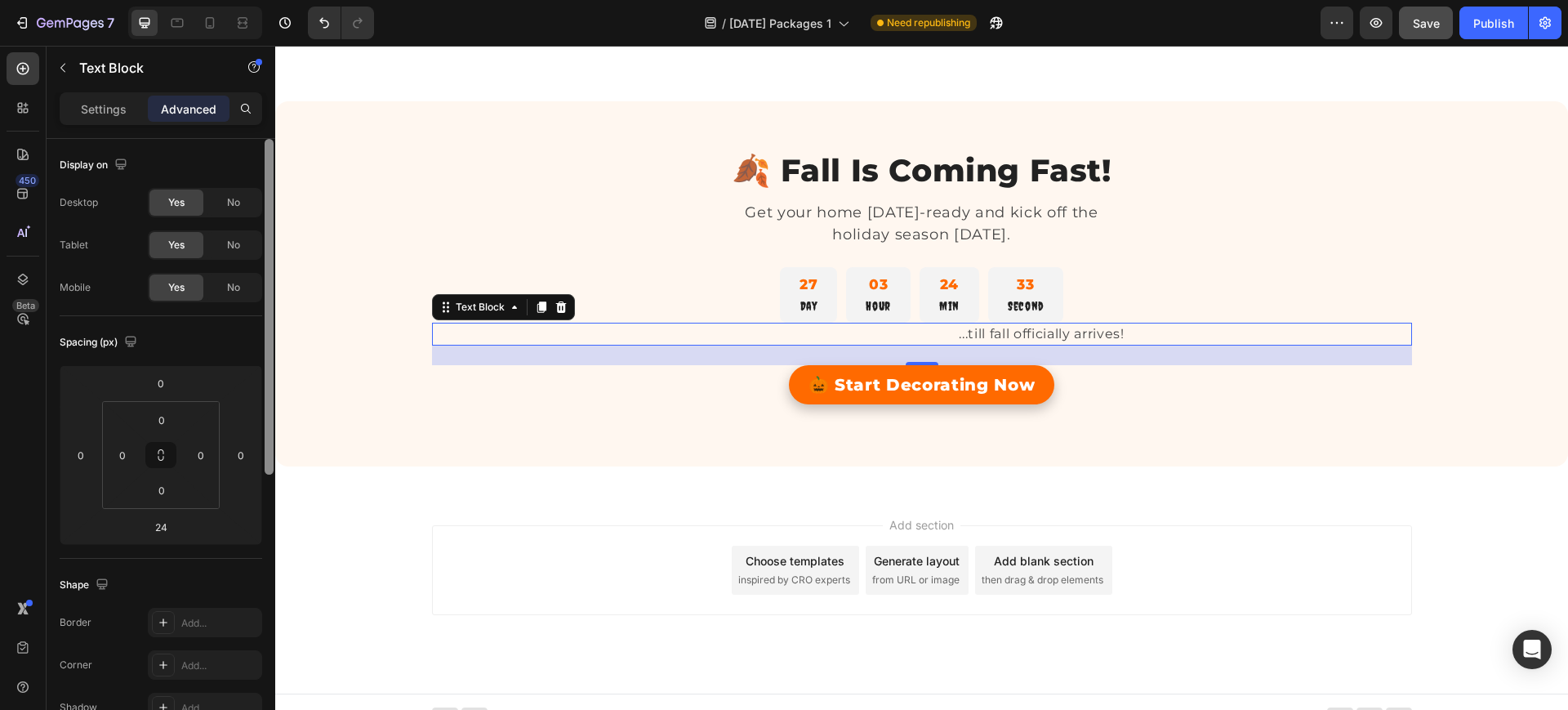
drag, startPoint x: 270, startPoint y: 331, endPoint x: 254, endPoint y: 159, distance: 172.7
click at [254, 159] on div "Display on Desktop Yes No Tablet Yes No Mobile Yes No Spacing (px) 0 0 24 0 0 0…" at bounding box center [161, 447] width 229 height 617
click at [74, 112] on div "Settings" at bounding box center [103, 108] width 81 height 26
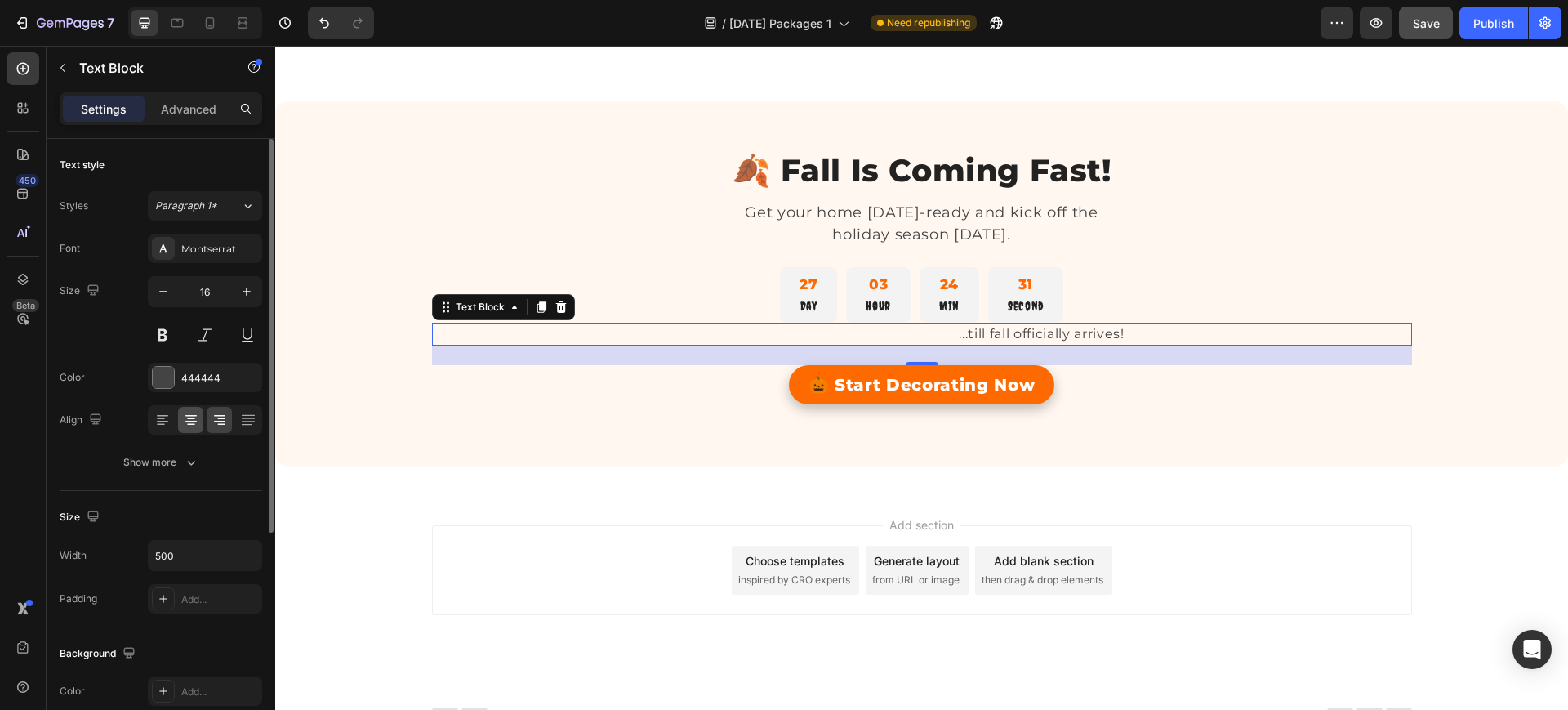
click at [190, 418] on icon at bounding box center [191, 419] width 8 height 2
click at [532, 519] on div "Add section Choose templates inspired by CRO experts Generate layout from URL o…" at bounding box center [922, 593] width 1293 height 201
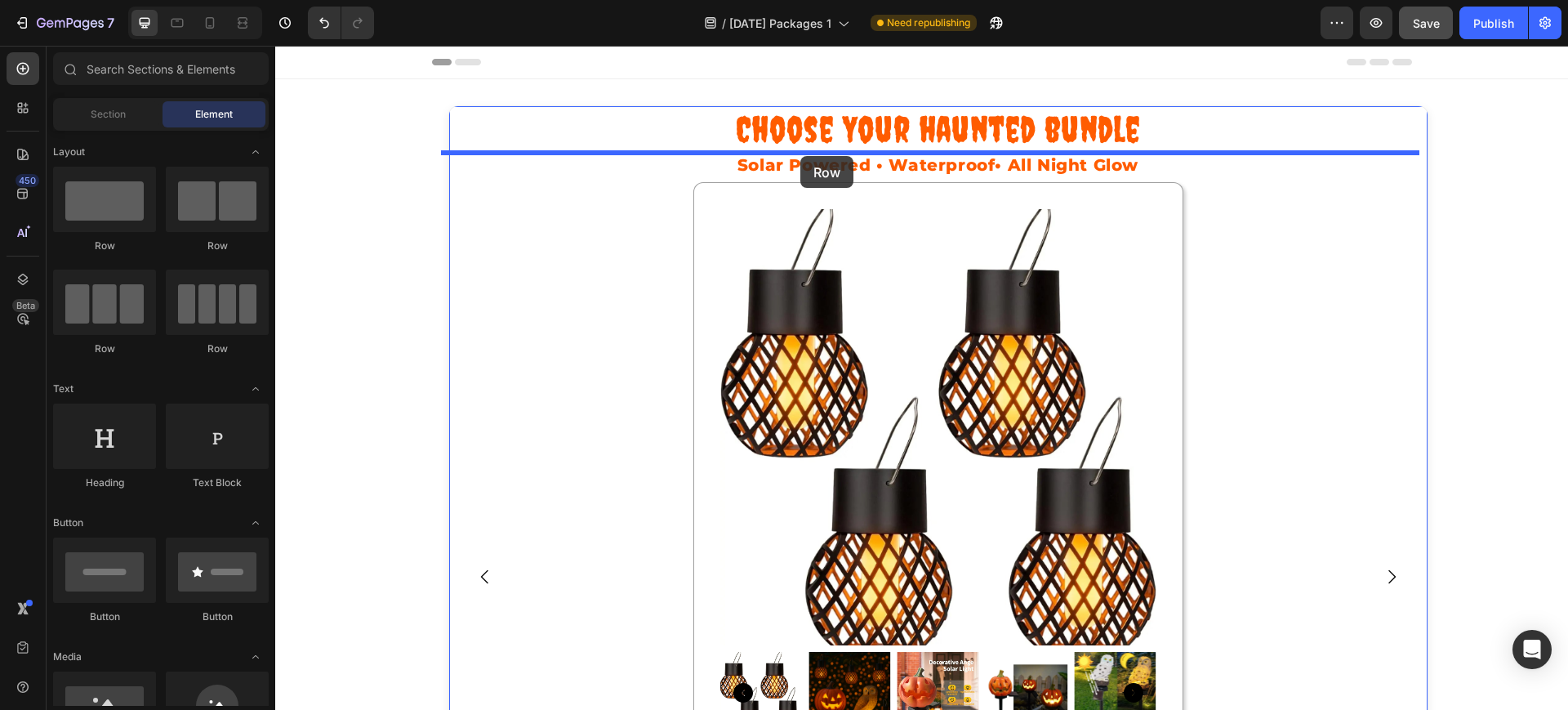
drag, startPoint x: 357, startPoint y: 240, endPoint x: 801, endPoint y: 156, distance: 451.9
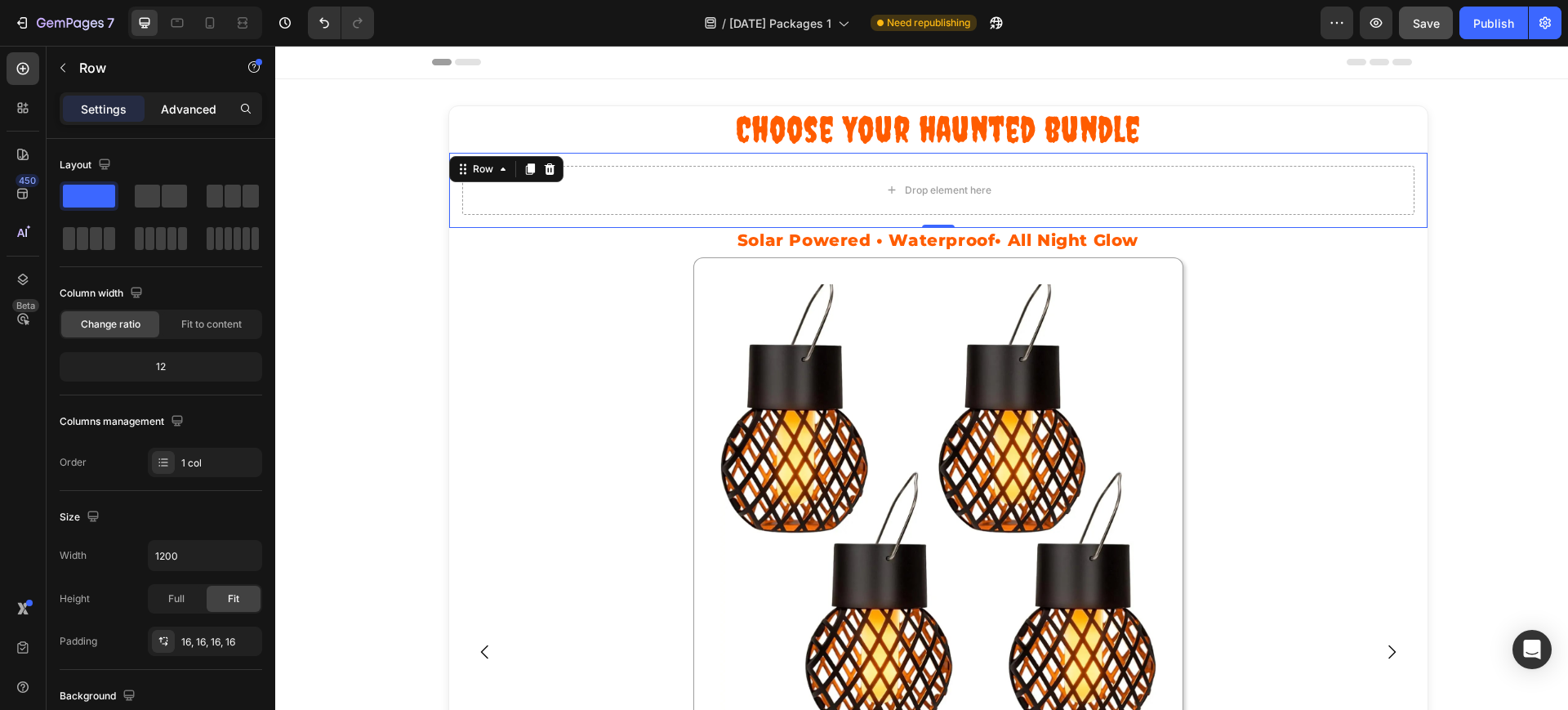
click at [168, 114] on p "Advanced" at bounding box center [189, 108] width 55 height 17
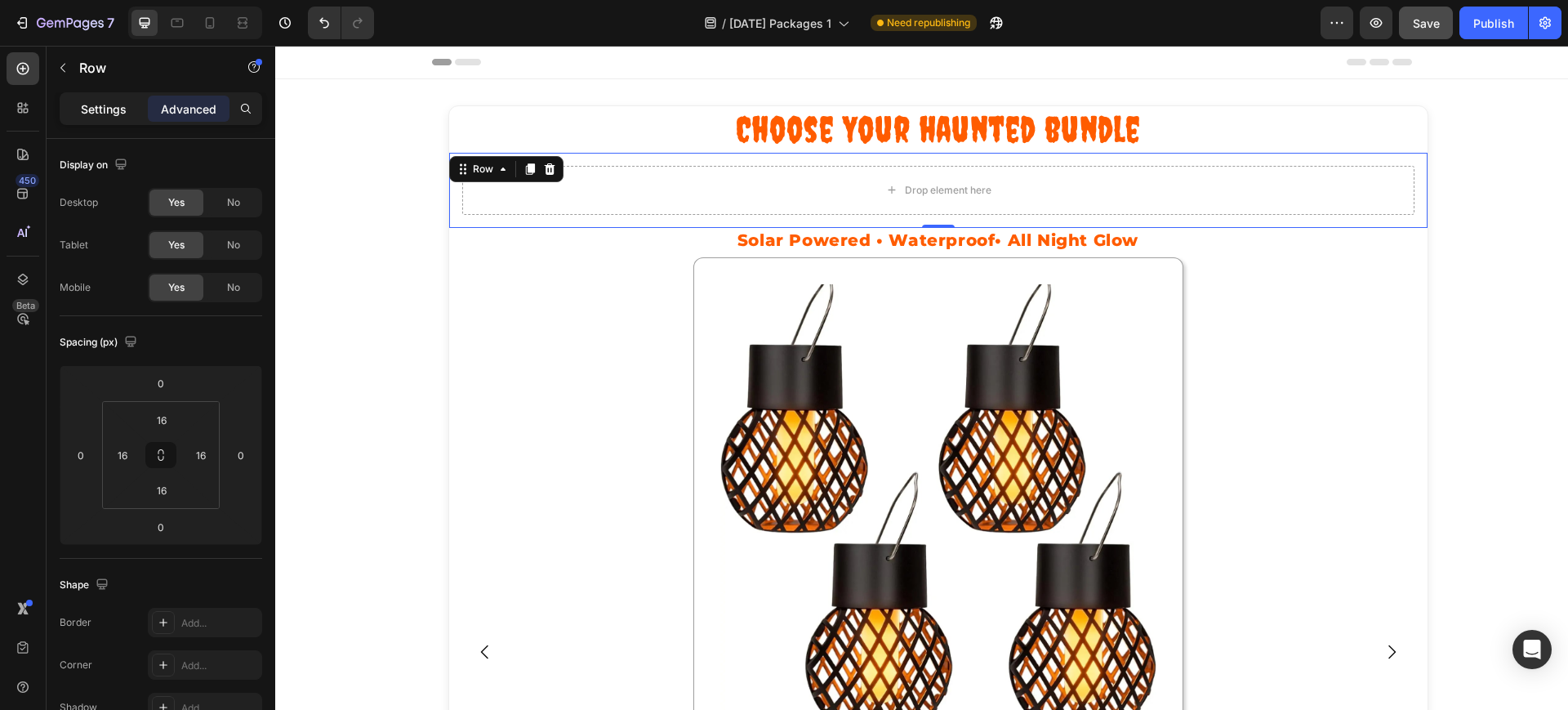
click at [111, 110] on p "Settings" at bounding box center [103, 108] width 46 height 17
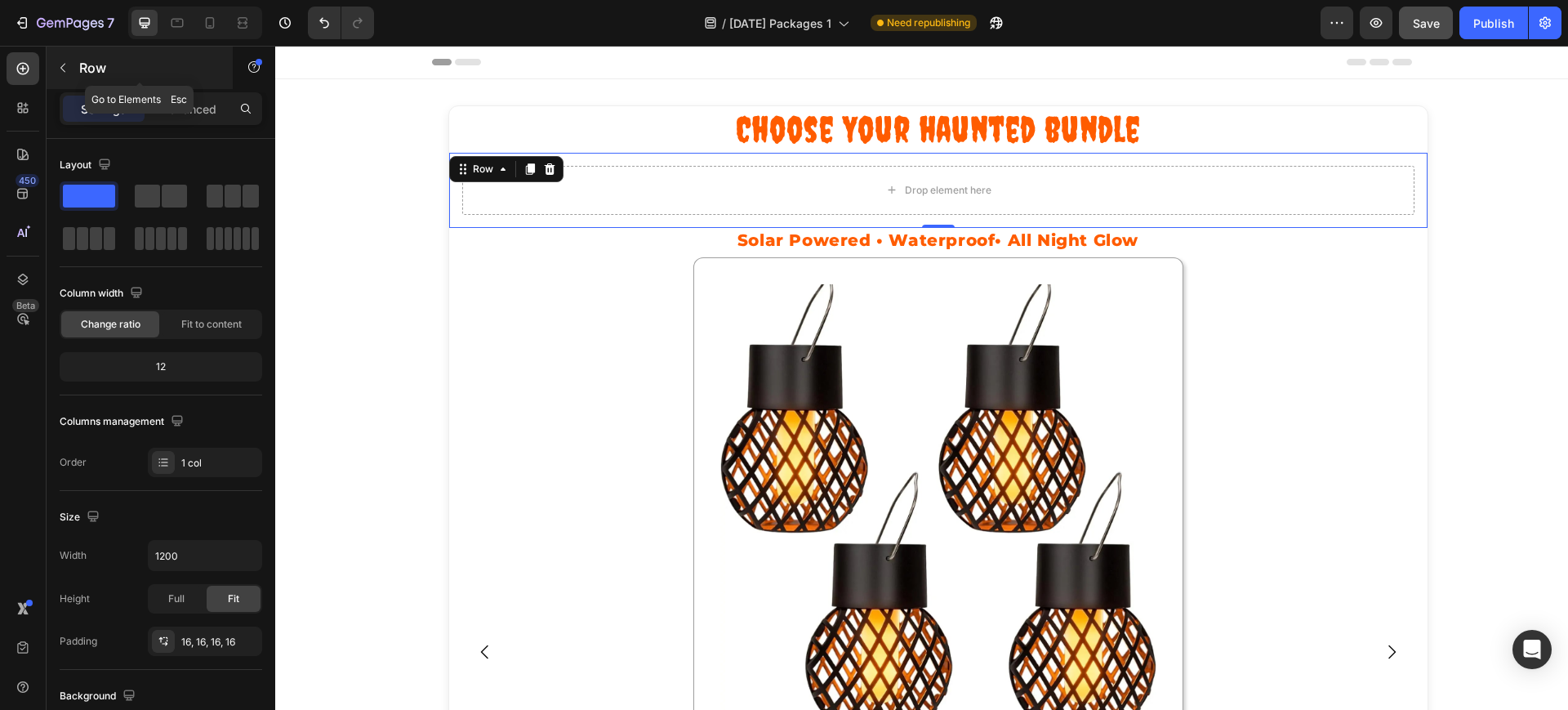
click at [70, 61] on button "button" at bounding box center [63, 67] width 26 height 26
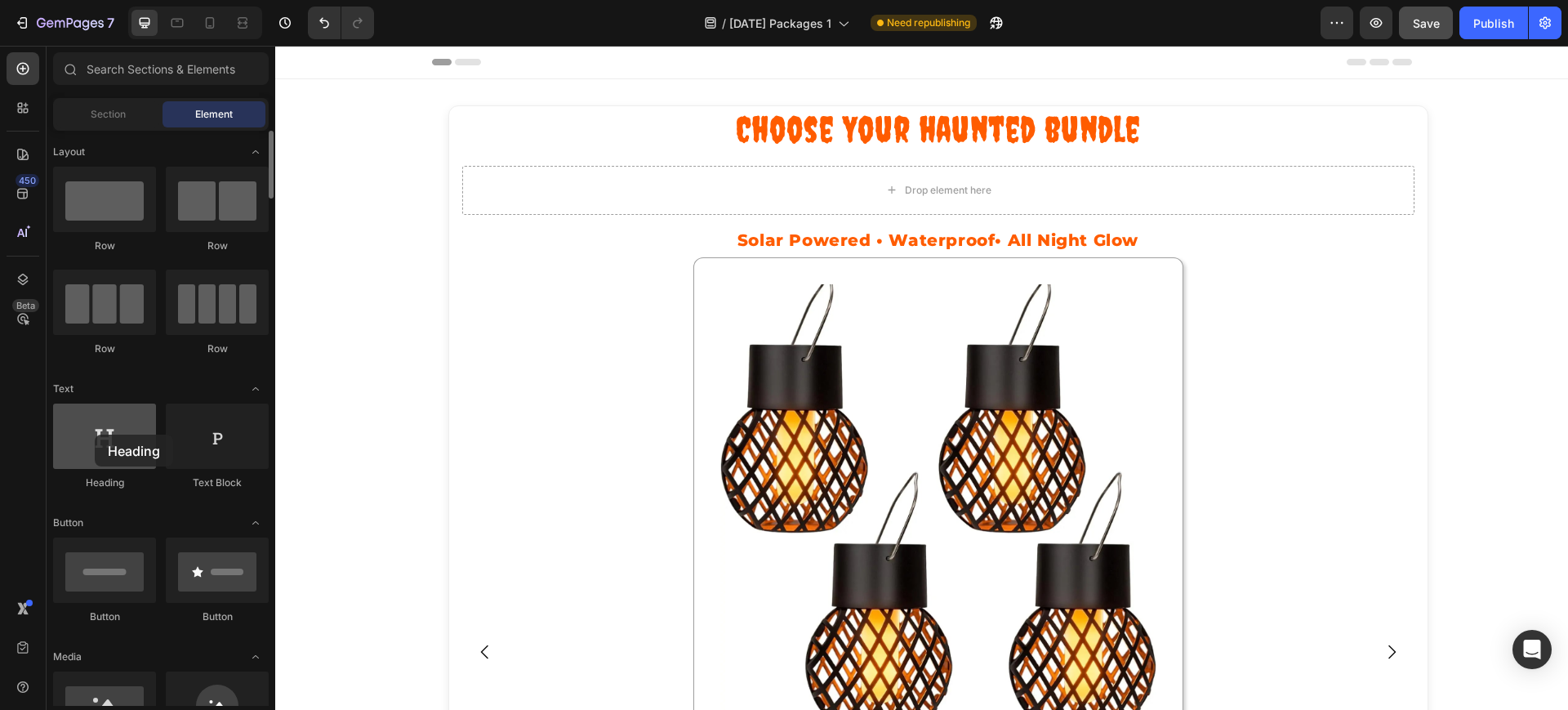
drag, startPoint x: 114, startPoint y: 425, endPoint x: 95, endPoint y: 435, distance: 21.5
click at [95, 435] on div at bounding box center [104, 435] width 103 height 65
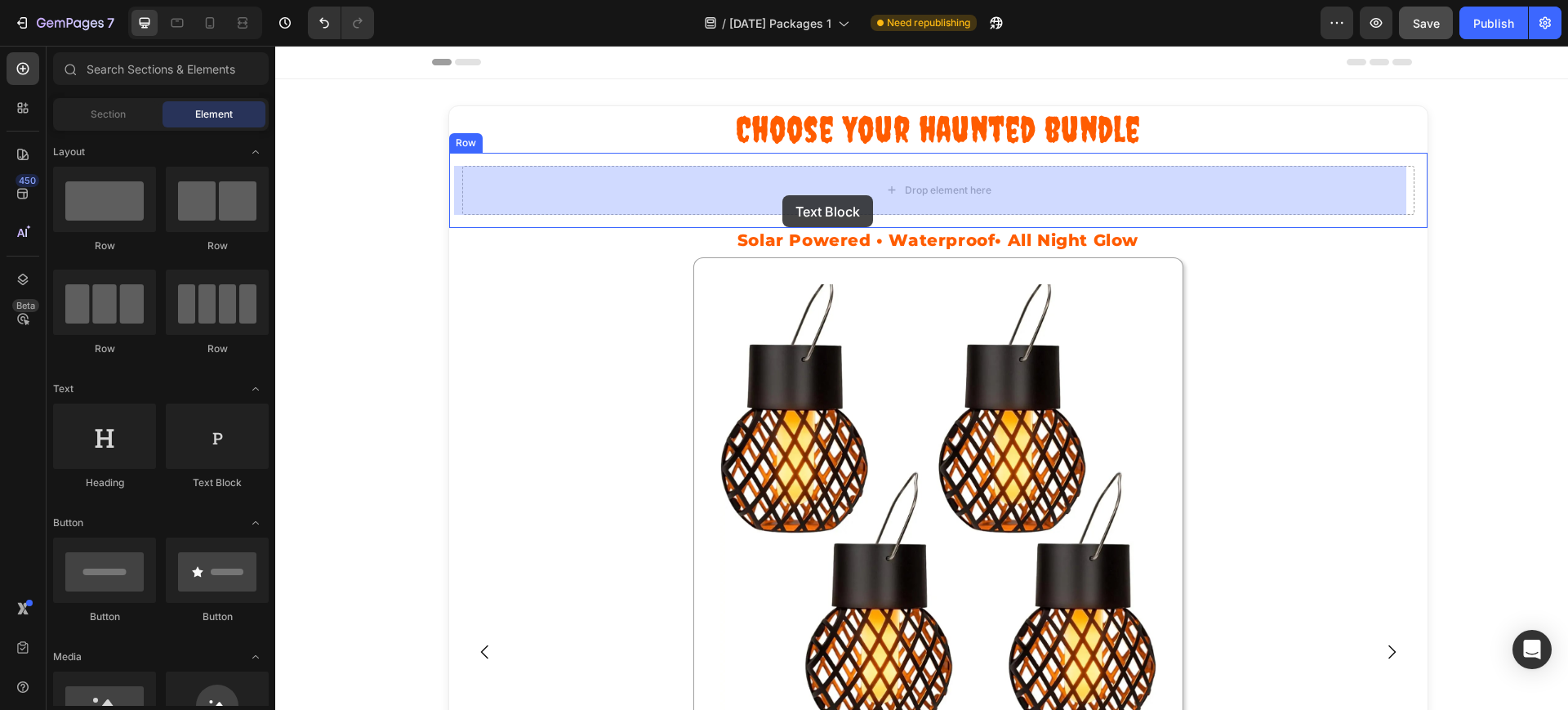
drag, startPoint x: 485, startPoint y: 494, endPoint x: 783, endPoint y: 195, distance: 422.1
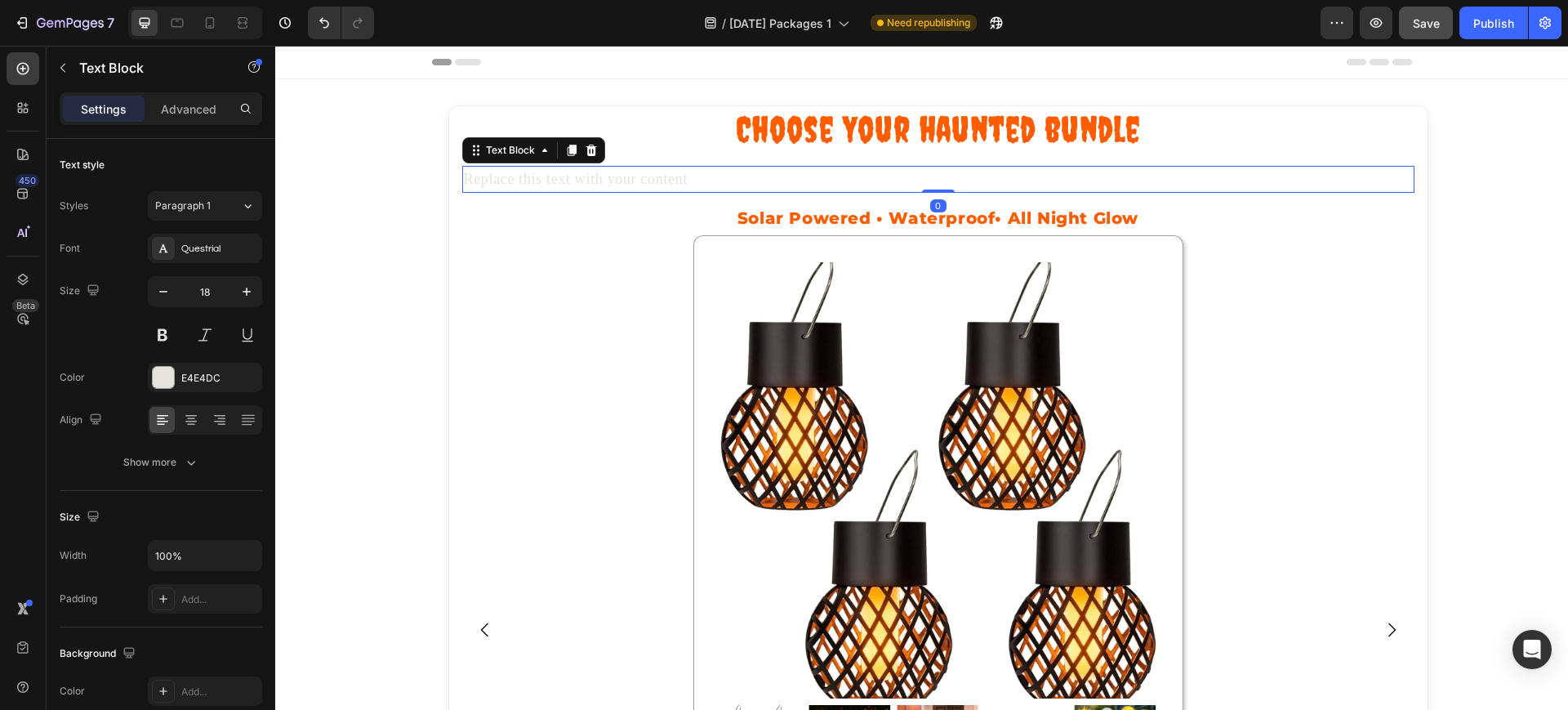
click at [607, 182] on div "Replace this text with your content" at bounding box center [938, 179] width 953 height 27
click at [607, 182] on p "Replace this text with your content" at bounding box center [938, 179] width 949 height 23
click at [664, 182] on p "Replace this text with your content" at bounding box center [938, 179] width 949 height 23
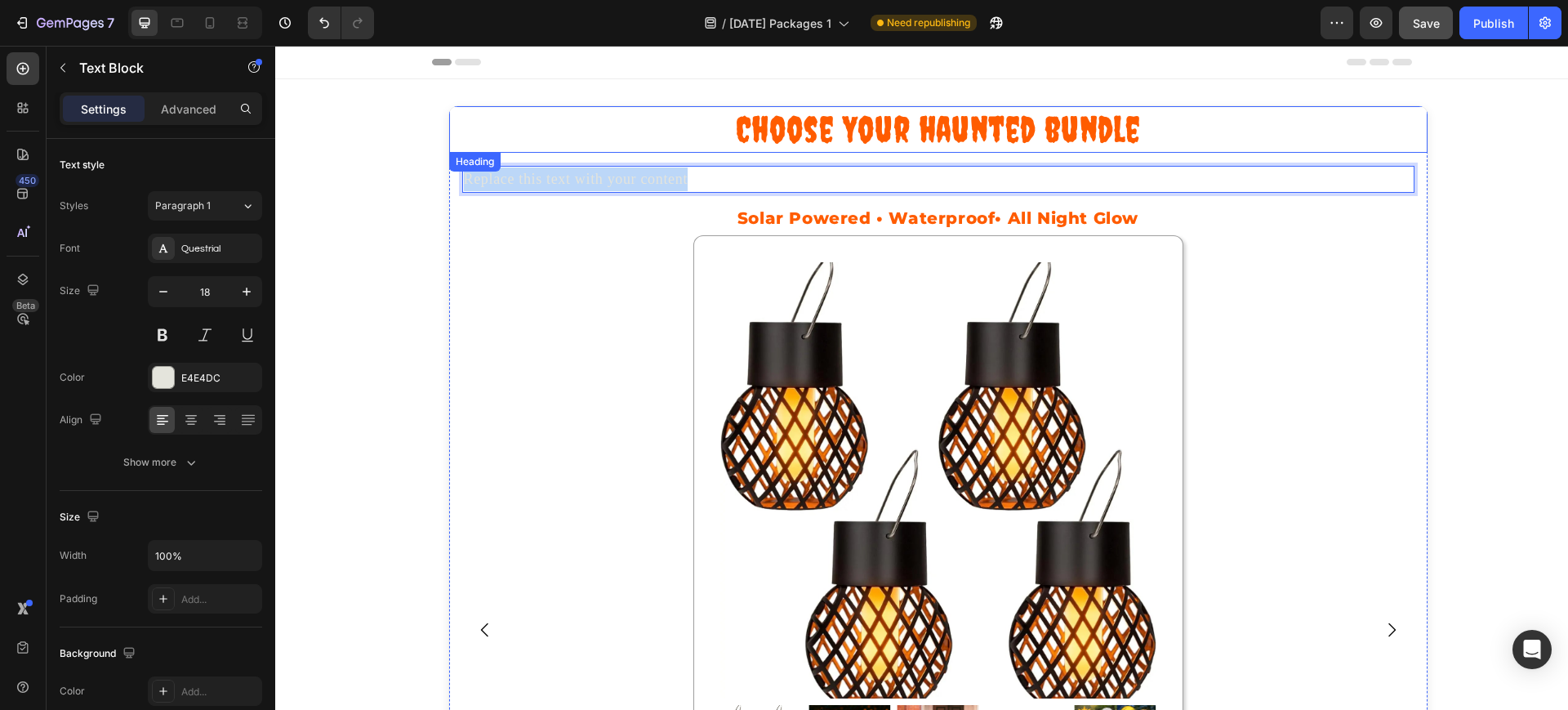
drag, startPoint x: 695, startPoint y: 182, endPoint x: 445, endPoint y: 148, distance: 252.3
click at [449, 148] on div "Choose Your haunted bundle Heading Replace this text with your content Text Blo…" at bounding box center [938, 592] width 979 height 971
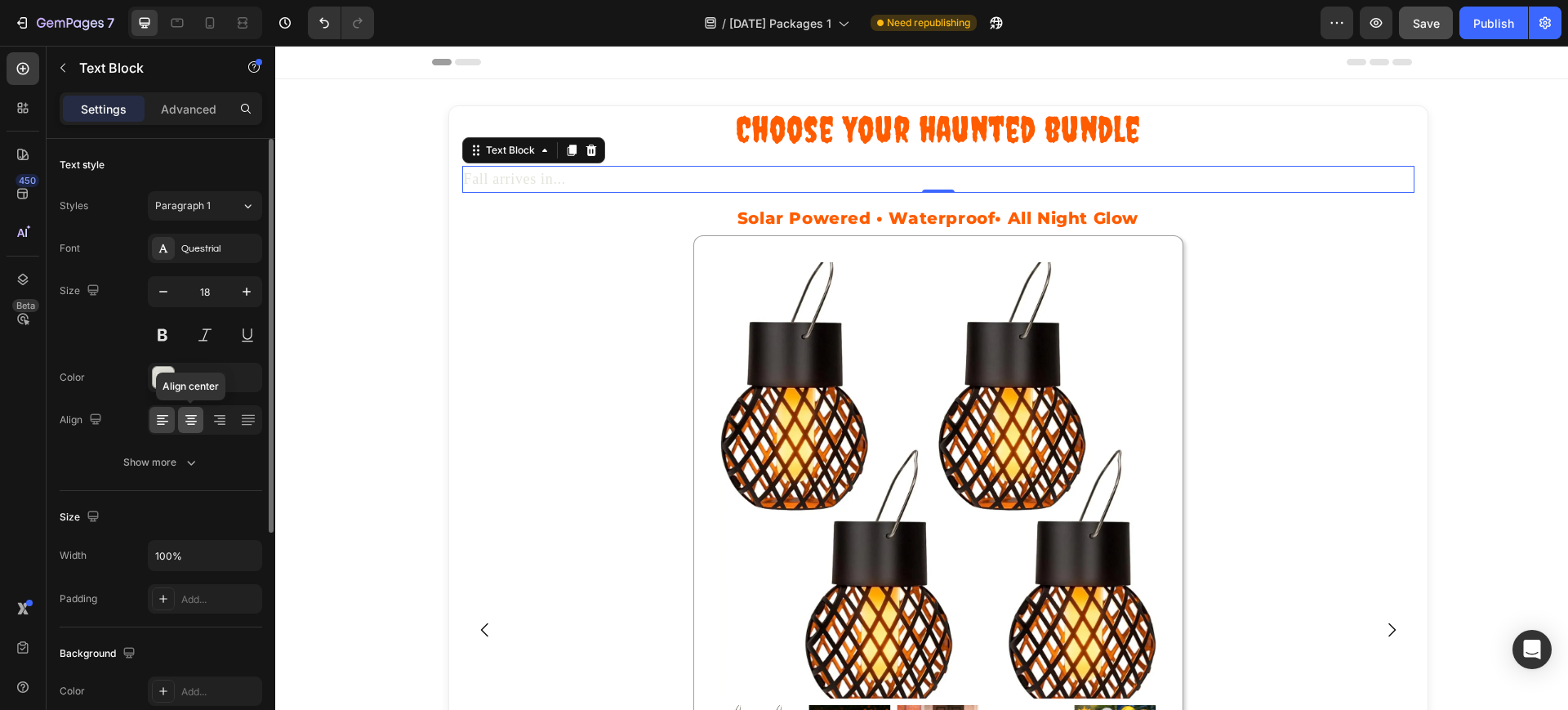
click at [193, 424] on icon at bounding box center [191, 425] width 8 height 2
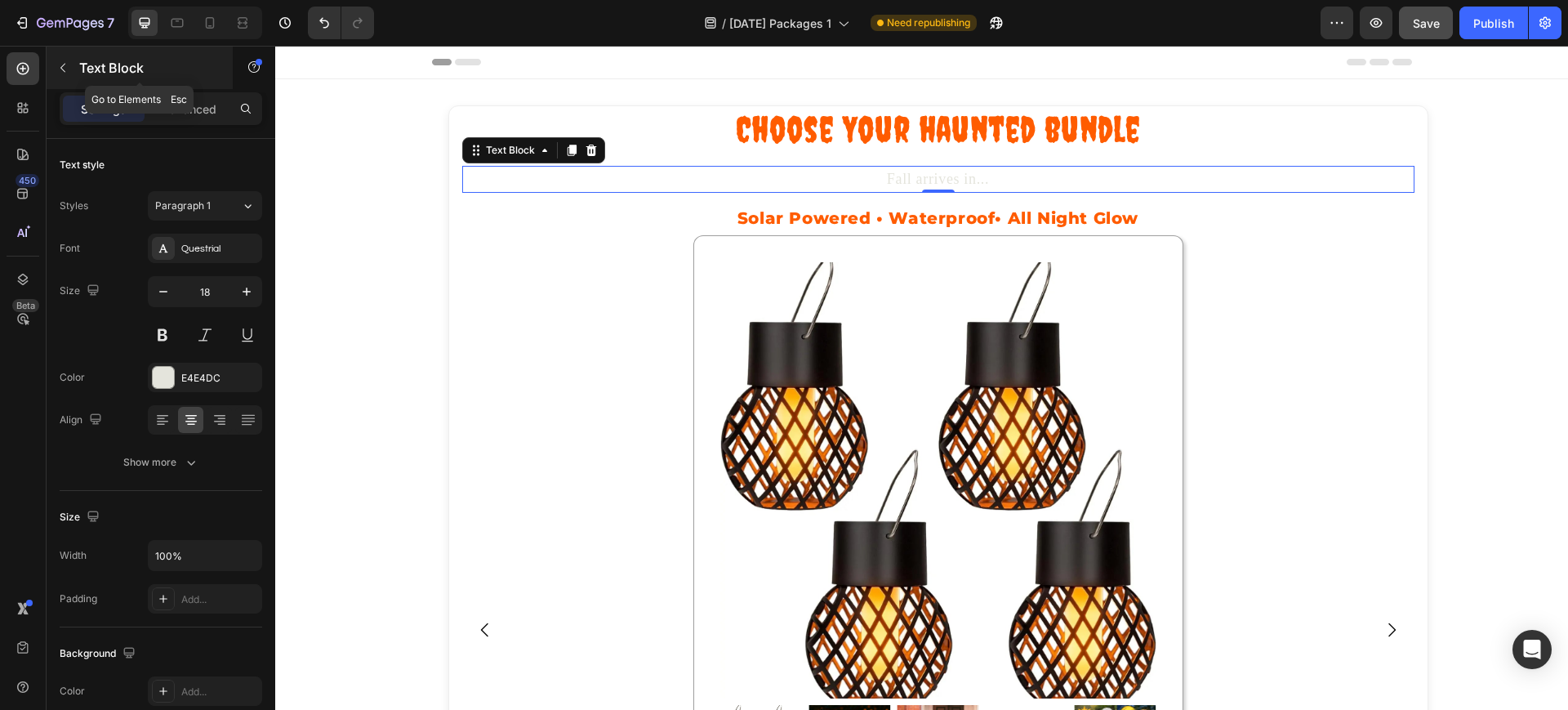
click at [69, 67] on icon "button" at bounding box center [63, 67] width 13 height 13
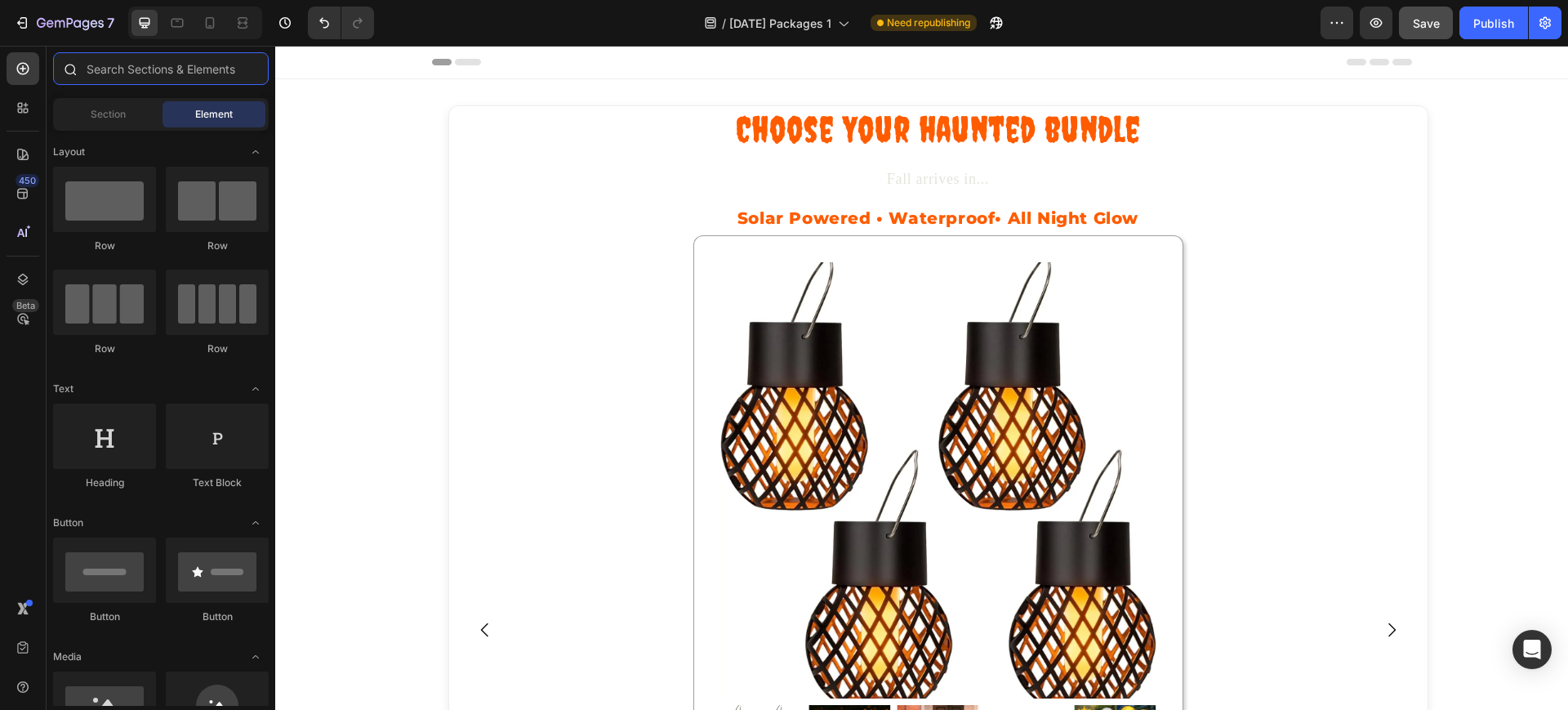
click at [112, 68] on input "text" at bounding box center [160, 68] width 216 height 33
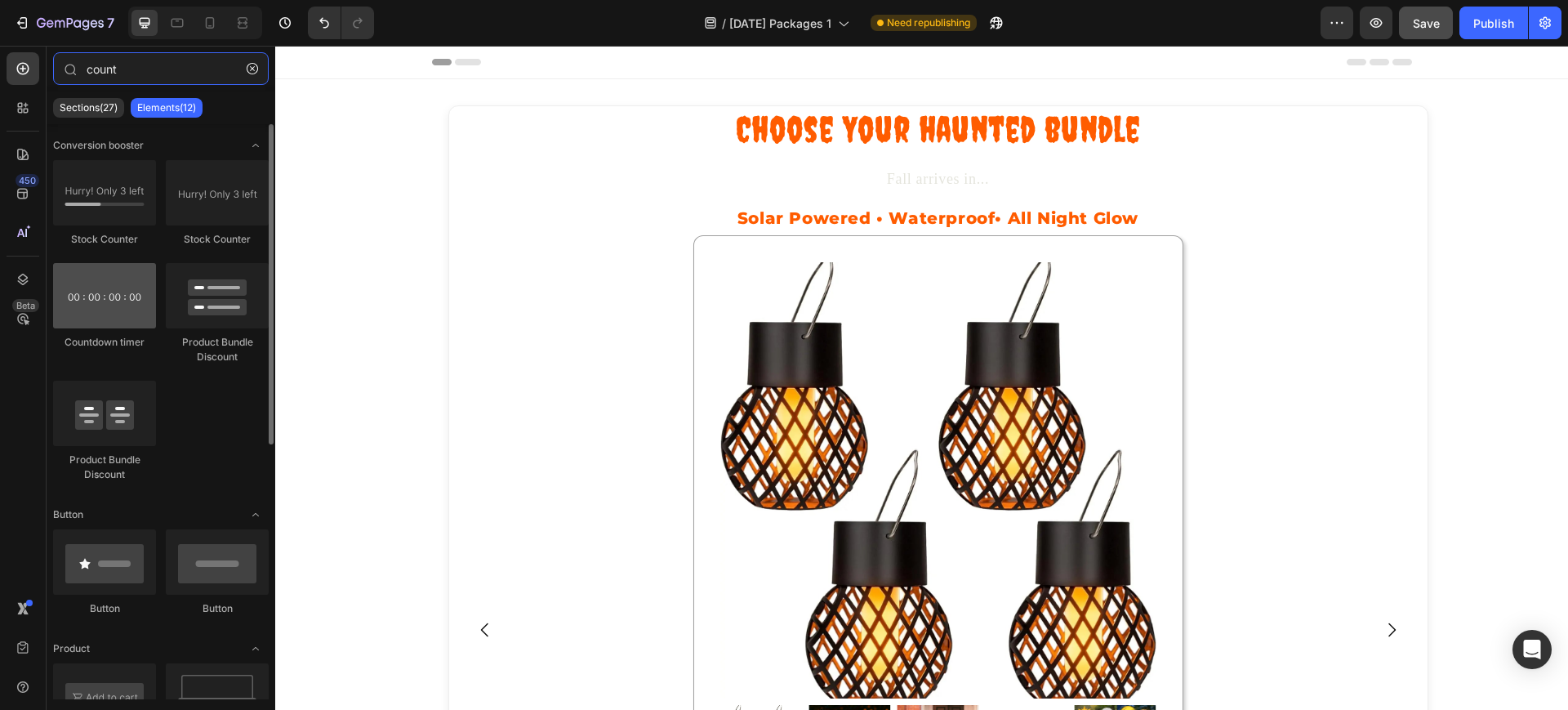
type input "count"
drag, startPoint x: 132, startPoint y: 312, endPoint x: 112, endPoint y: 292, distance: 28.3
click at [112, 292] on div at bounding box center [104, 295] width 103 height 65
drag, startPoint x: 267, startPoint y: 309, endPoint x: 244, endPoint y: 246, distance: 67.1
click at [244, 246] on div "Conversion booster Stock Counter Stock Counter Countdown timer Product Bundle D…" at bounding box center [161, 411] width 229 height 575
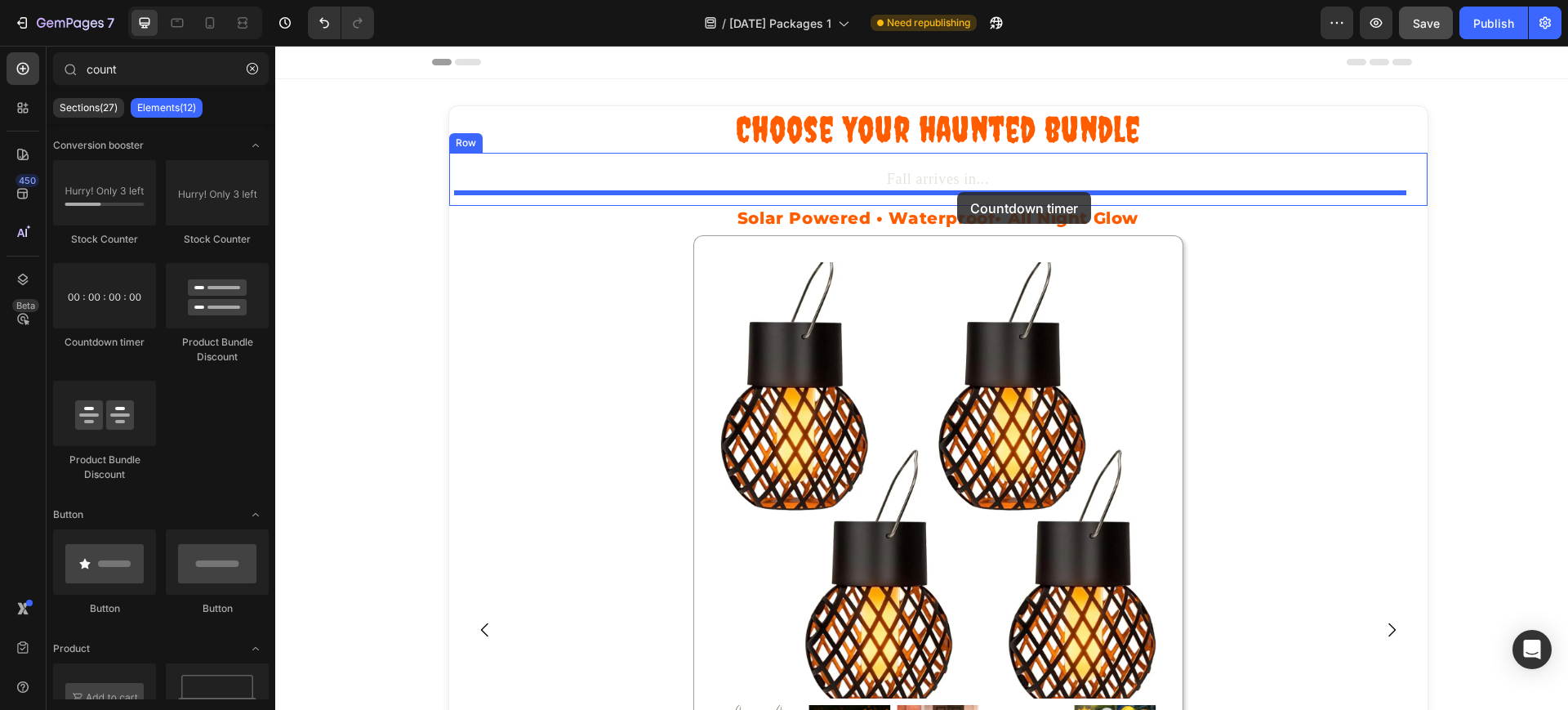
drag, startPoint x: 386, startPoint y: 351, endPoint x: 956, endPoint y: 193, distance: 591.5
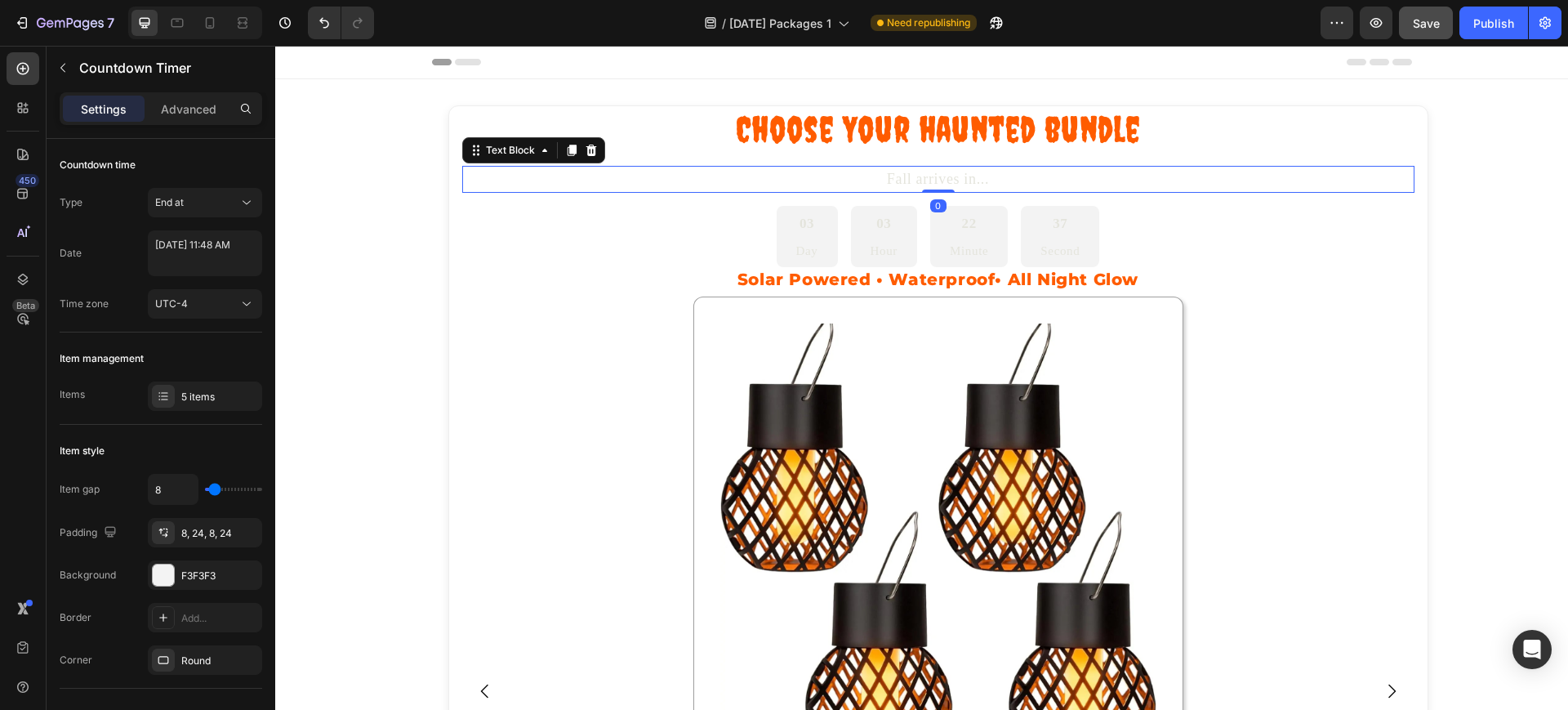
click at [926, 177] on p "Fall arrives in..." at bounding box center [938, 179] width 949 height 23
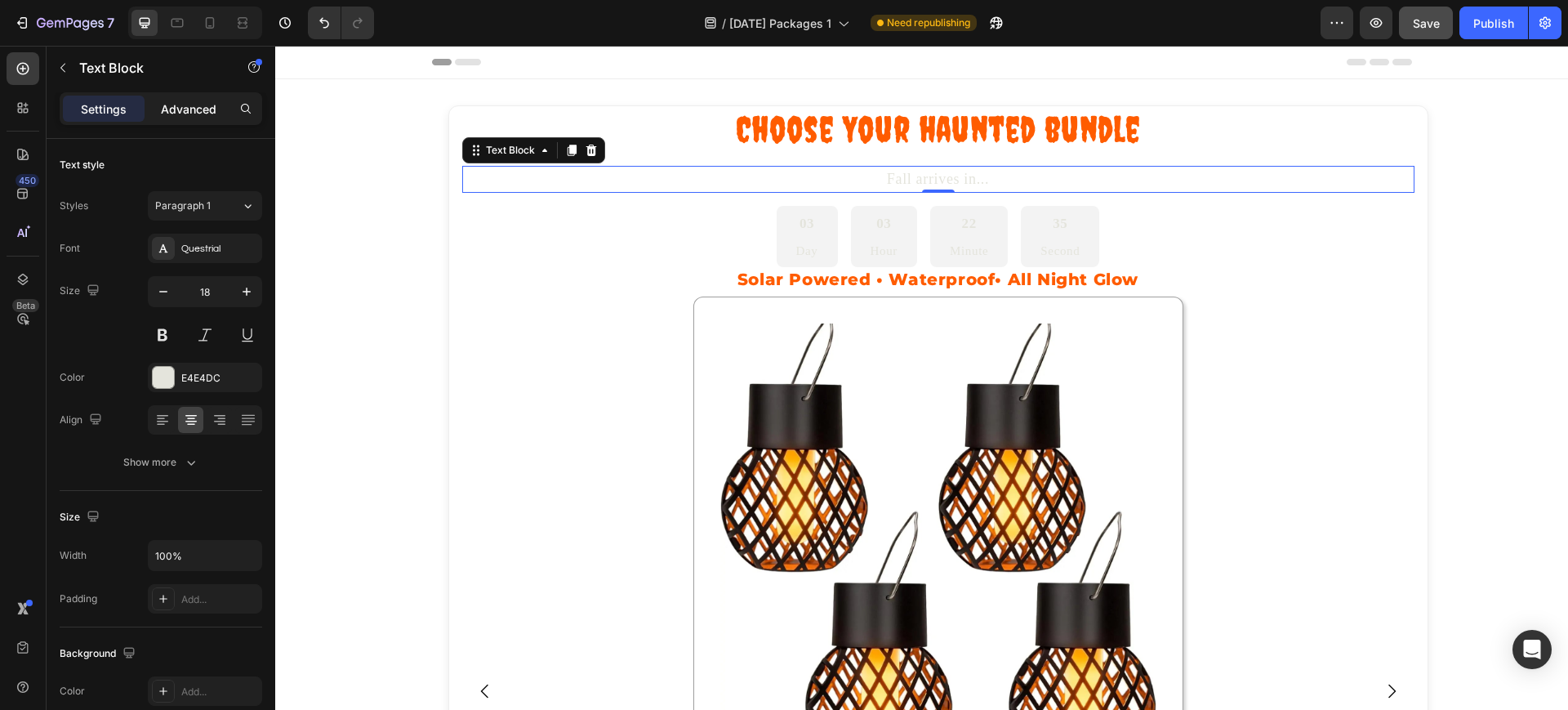
click at [209, 111] on p "Advanced" at bounding box center [189, 108] width 55 height 17
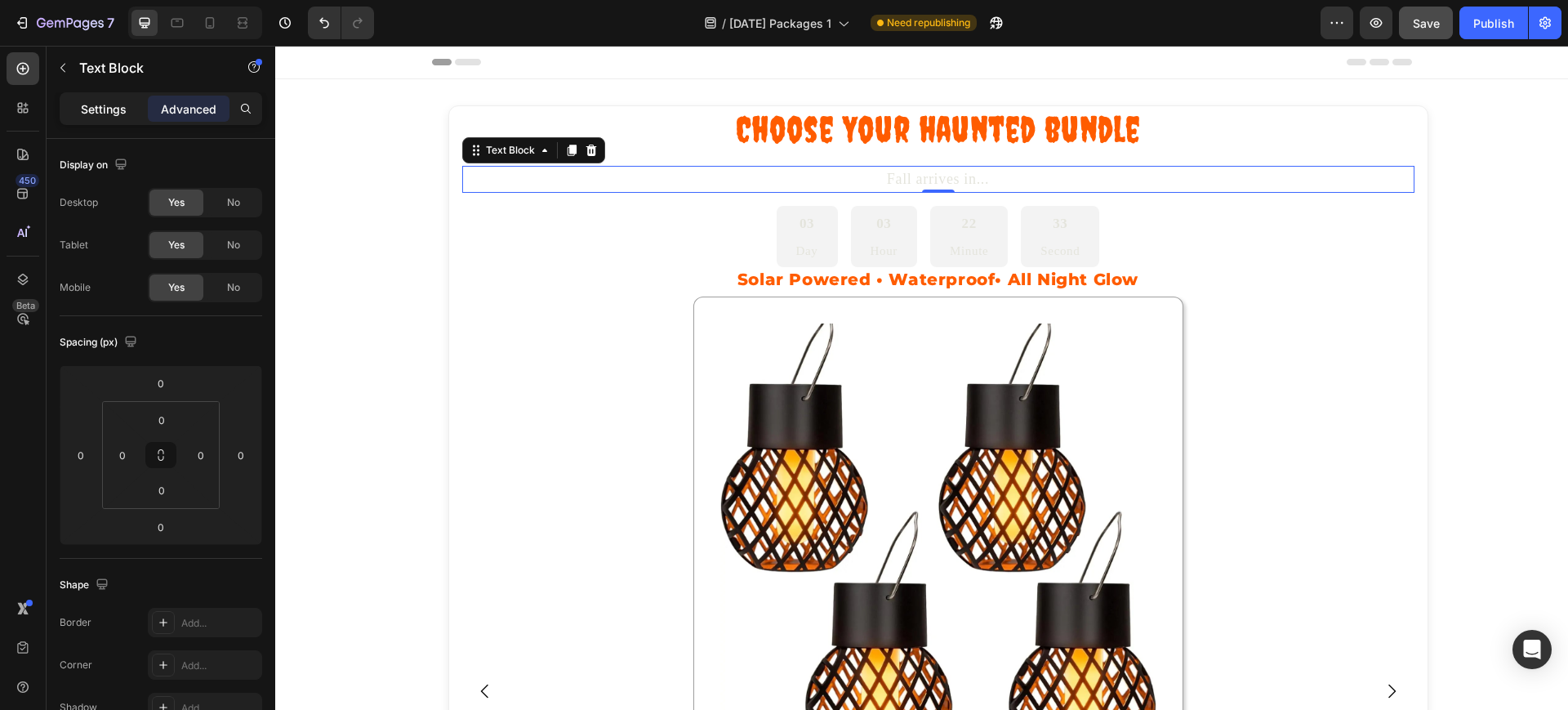
click at [102, 101] on p "Settings" at bounding box center [103, 108] width 46 height 17
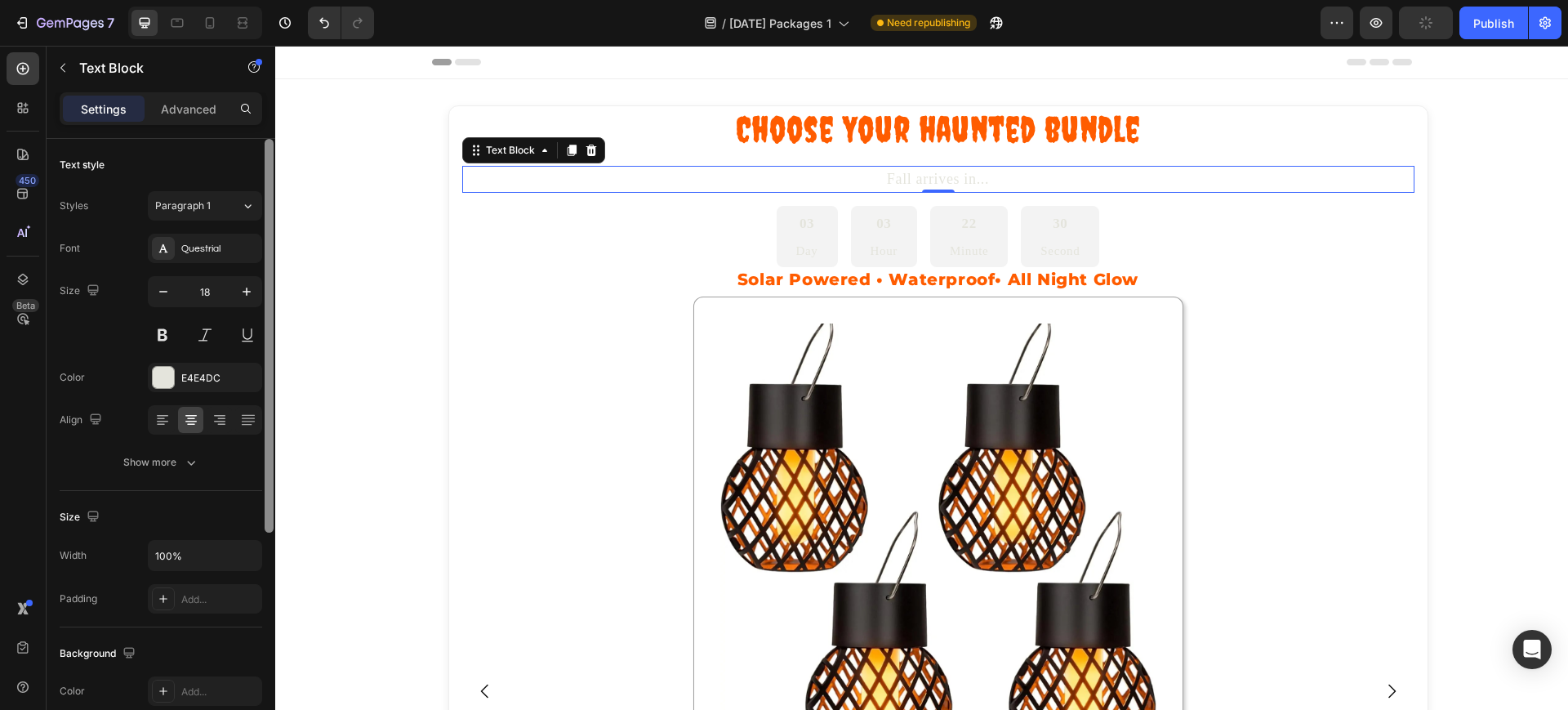
drag, startPoint x: 267, startPoint y: 300, endPoint x: 248, endPoint y: 265, distance: 39.8
click at [248, 265] on div "Text style Styles Paragraph 1 Font Questrial Size 18 Color E4E4DC Align Show mo…" at bounding box center [161, 447] width 229 height 617
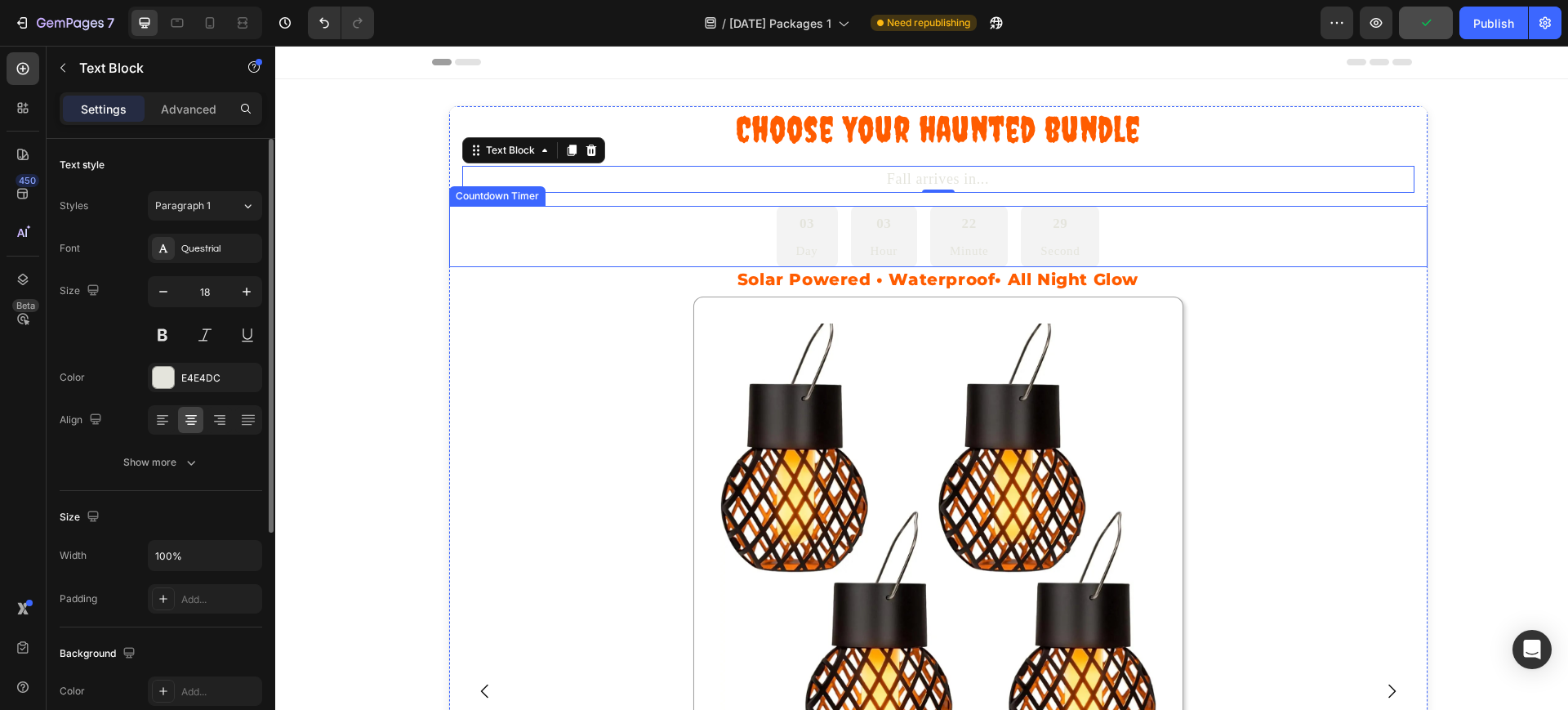
click at [750, 223] on div "03 Day 03 Hour 22 Minute 29 Second" at bounding box center [938, 236] width 979 height 61
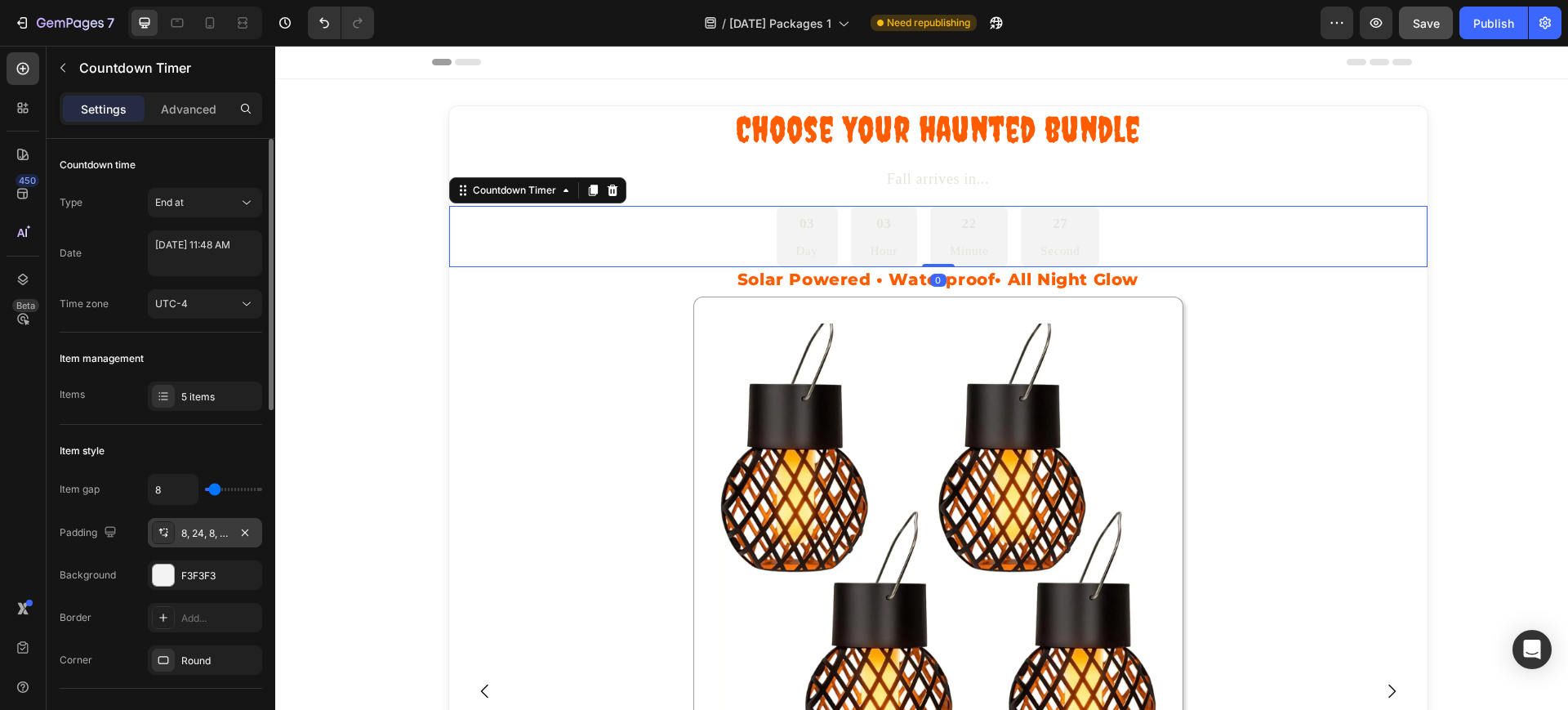
click at [200, 522] on div "8, 24, 8, 24" at bounding box center [205, 532] width 114 height 30
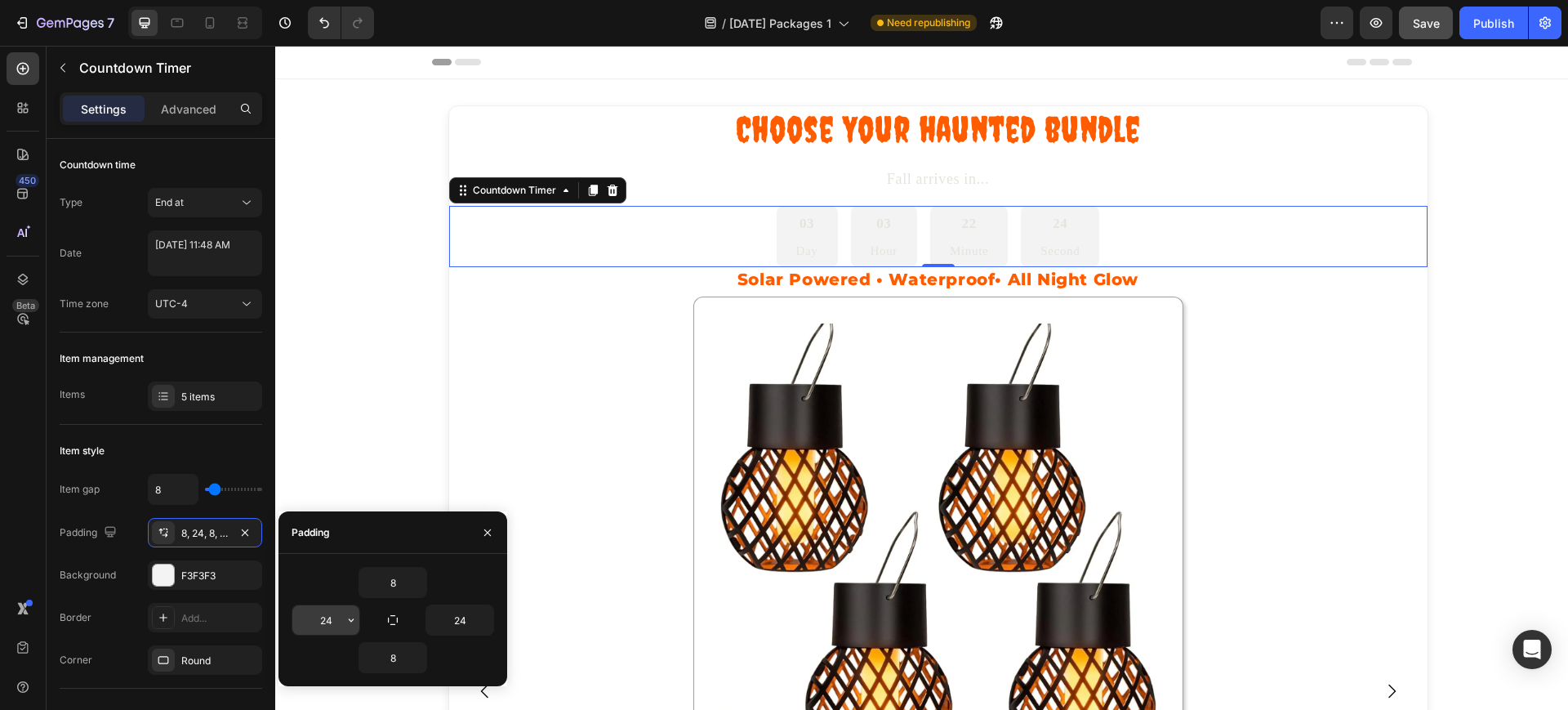
click at [325, 620] on input "24" at bounding box center [326, 620] width 67 height 30
type input "10"
click at [459, 607] on input "24" at bounding box center [460, 620] width 67 height 30
type input "10"
click at [395, 579] on input "8" at bounding box center [393, 582] width 67 height 30
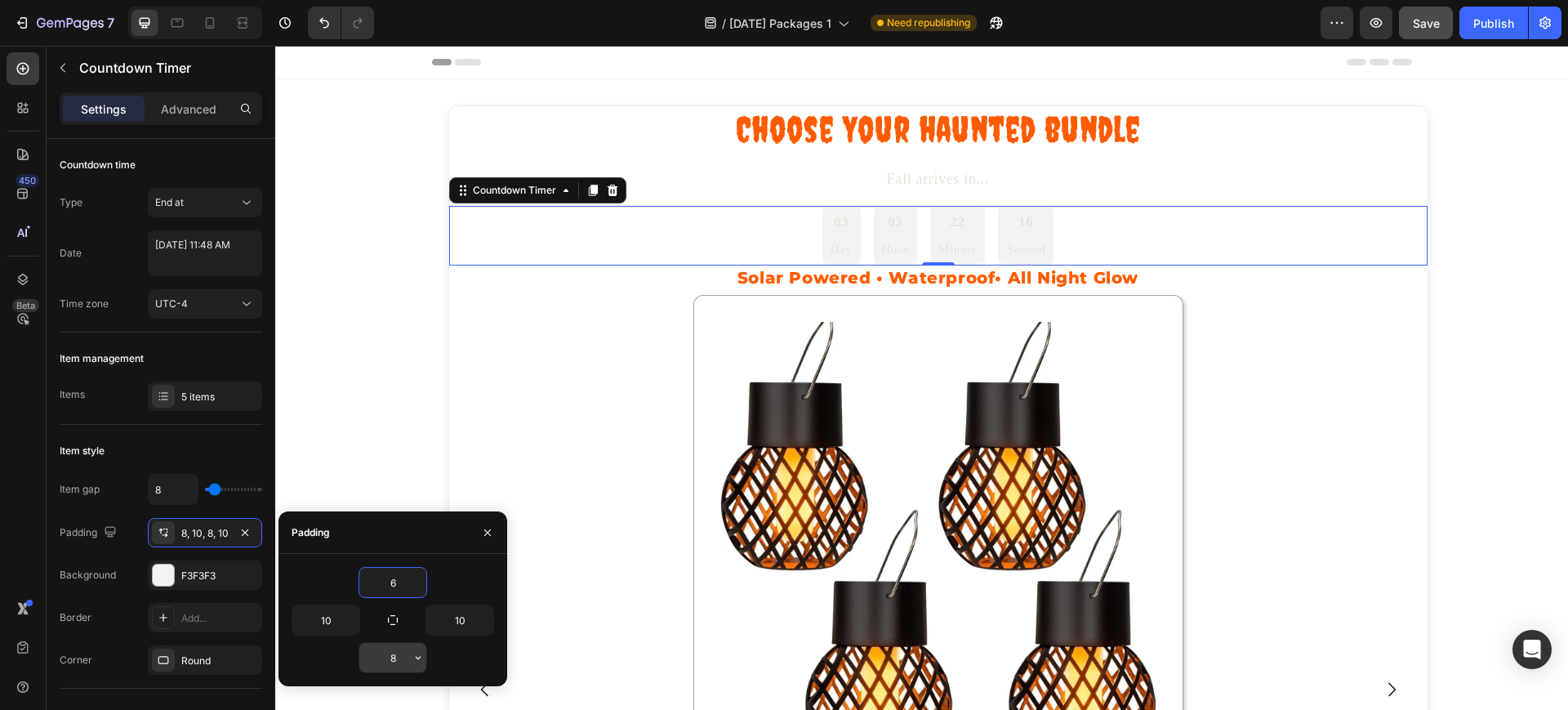
type input "6"
click at [389, 664] on input "8" at bounding box center [393, 657] width 67 height 30
type input "6"
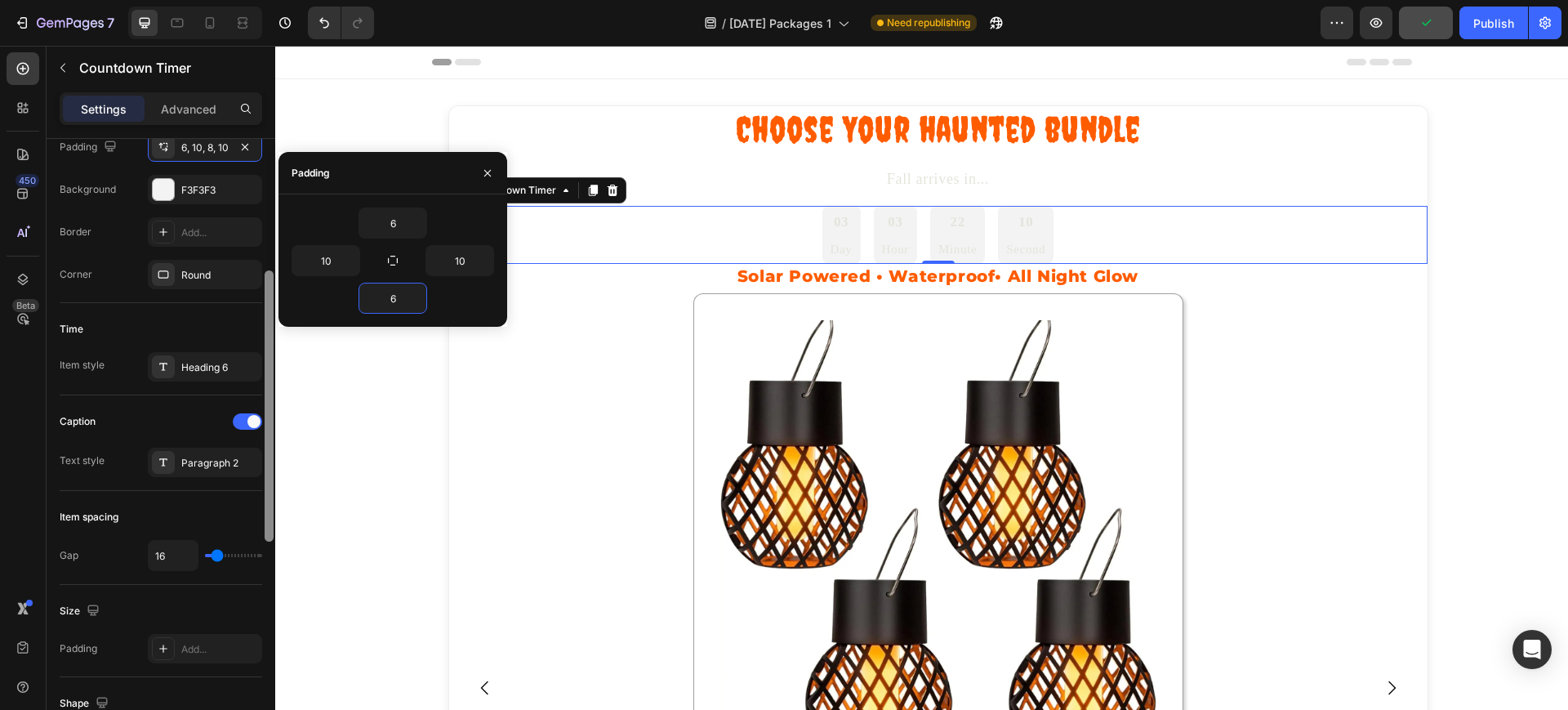
drag, startPoint x: 271, startPoint y: 385, endPoint x: 250, endPoint y: 556, distance: 172.3
click at [250, 556] on div "Countdown time Type End at Date August 29 2025 11:48 AM Time zone UTC-4 Item ma…" at bounding box center [161, 447] width 229 height 617
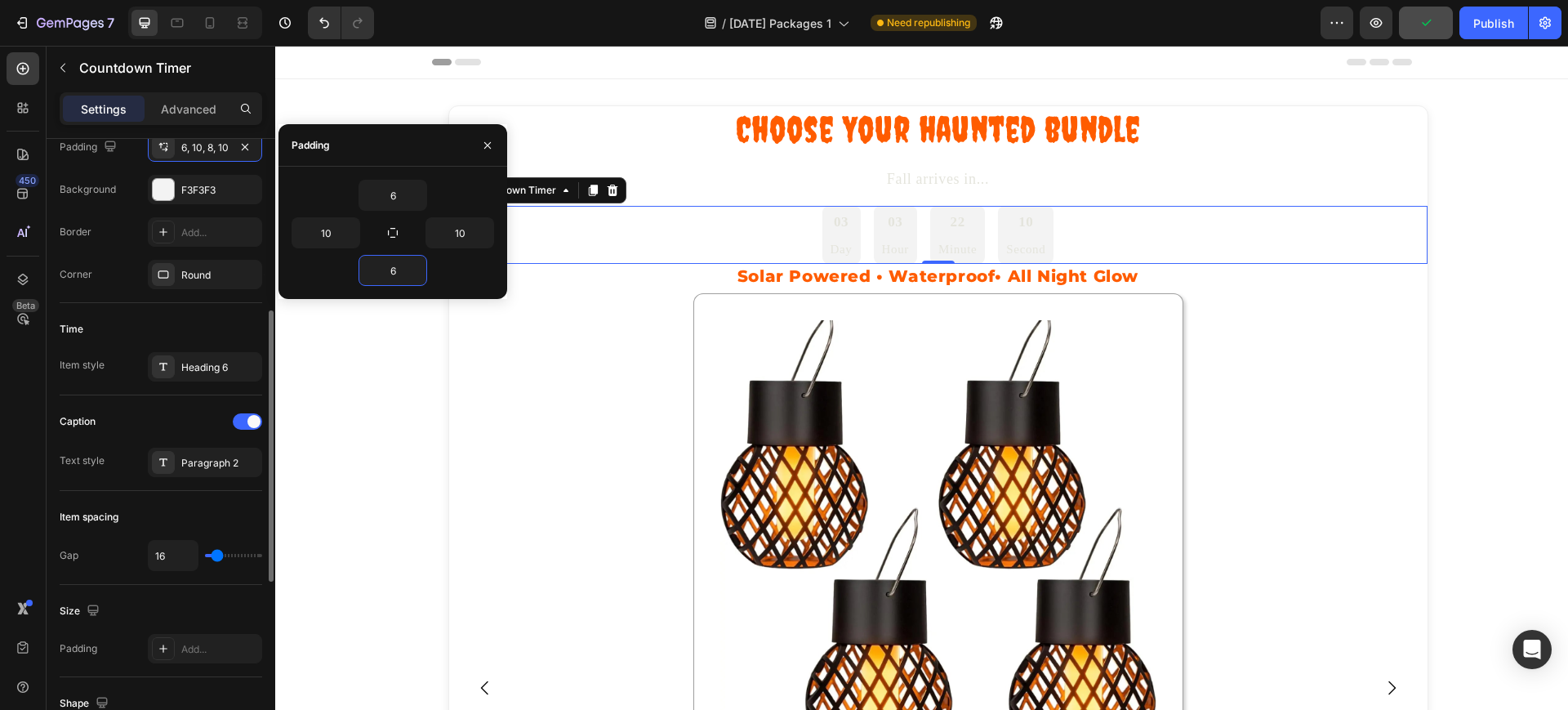
scroll to position [387, 0]
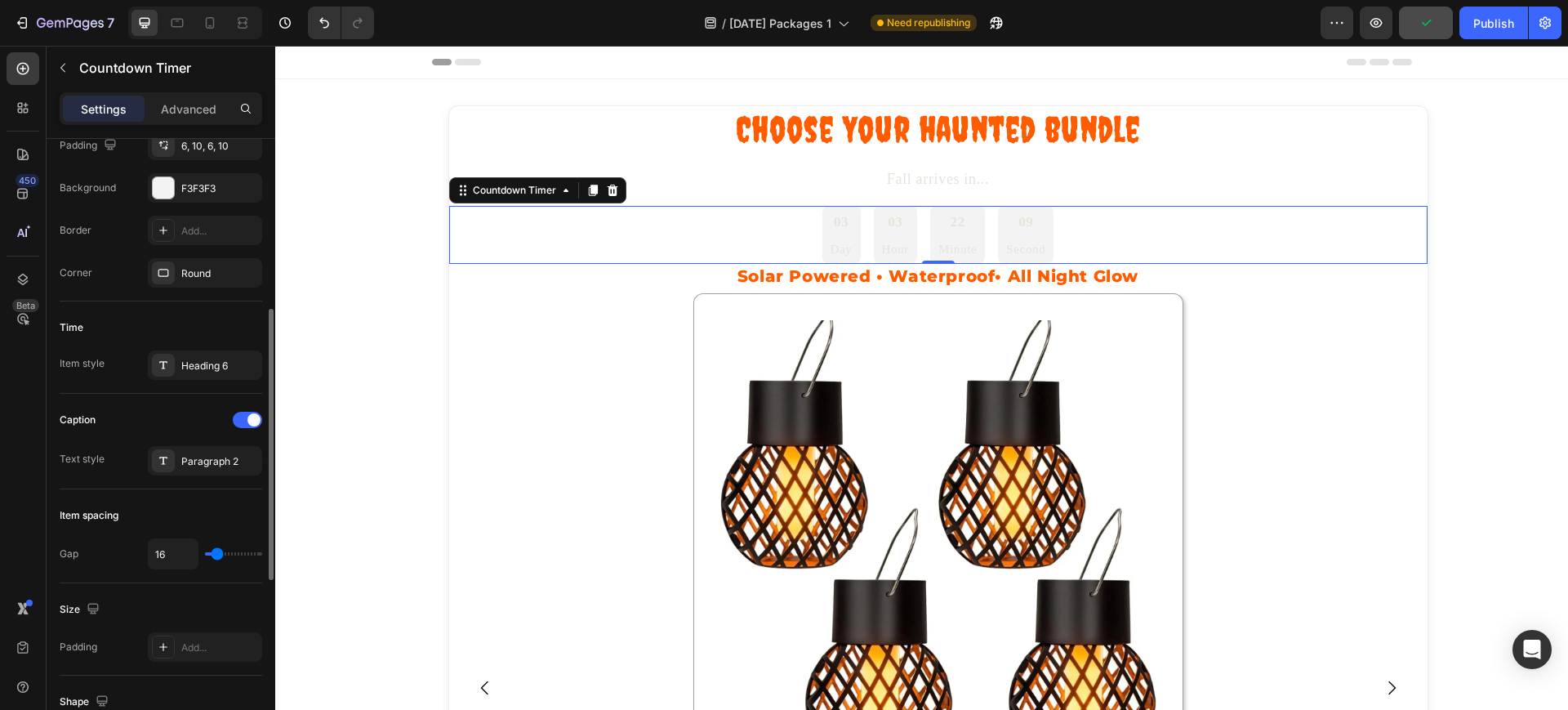
type input "0"
click at [206, 554] on input "range" at bounding box center [233, 554] width 57 height 4
click at [174, 552] on input "0" at bounding box center [173, 554] width 49 height 30
type input "3"
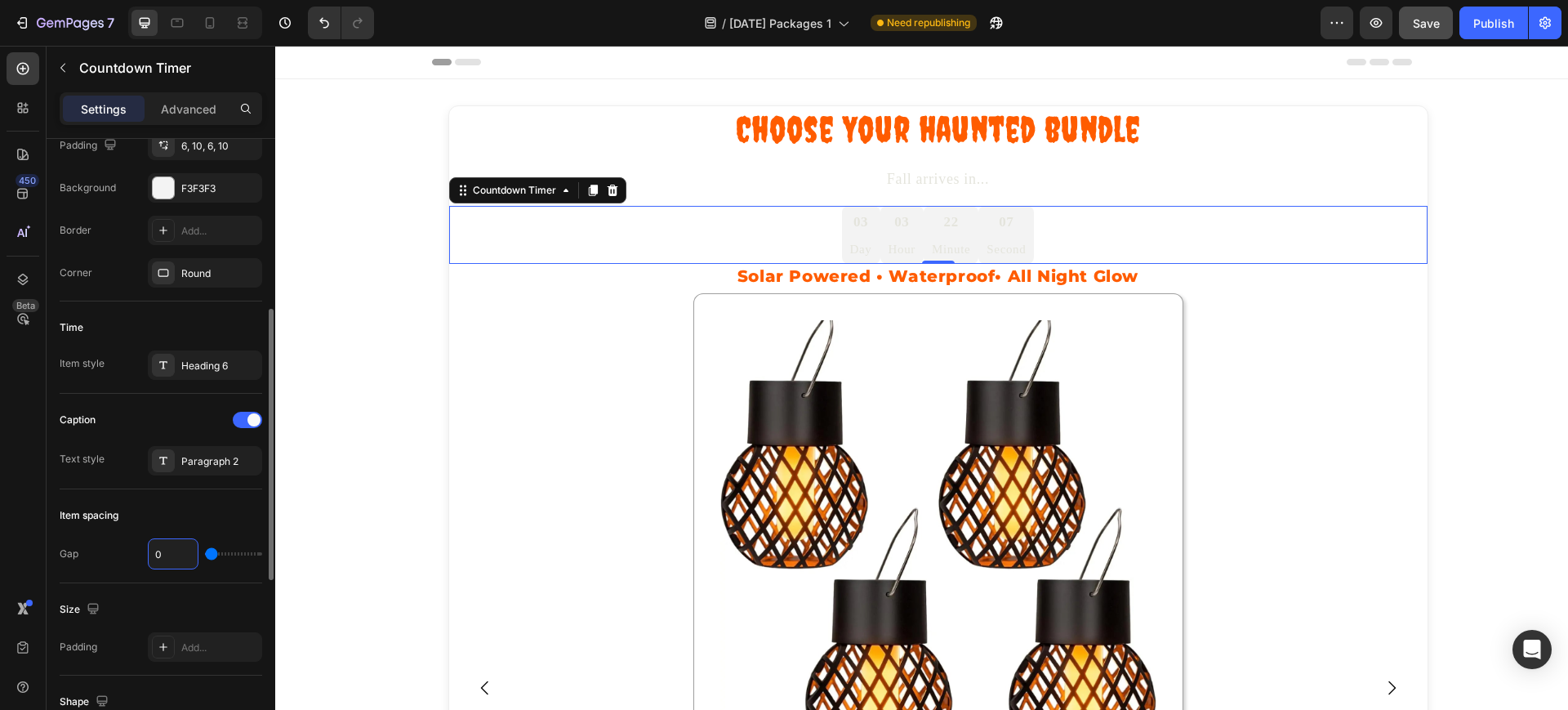
type input "3"
type input "0"
type input "5"
type input "0"
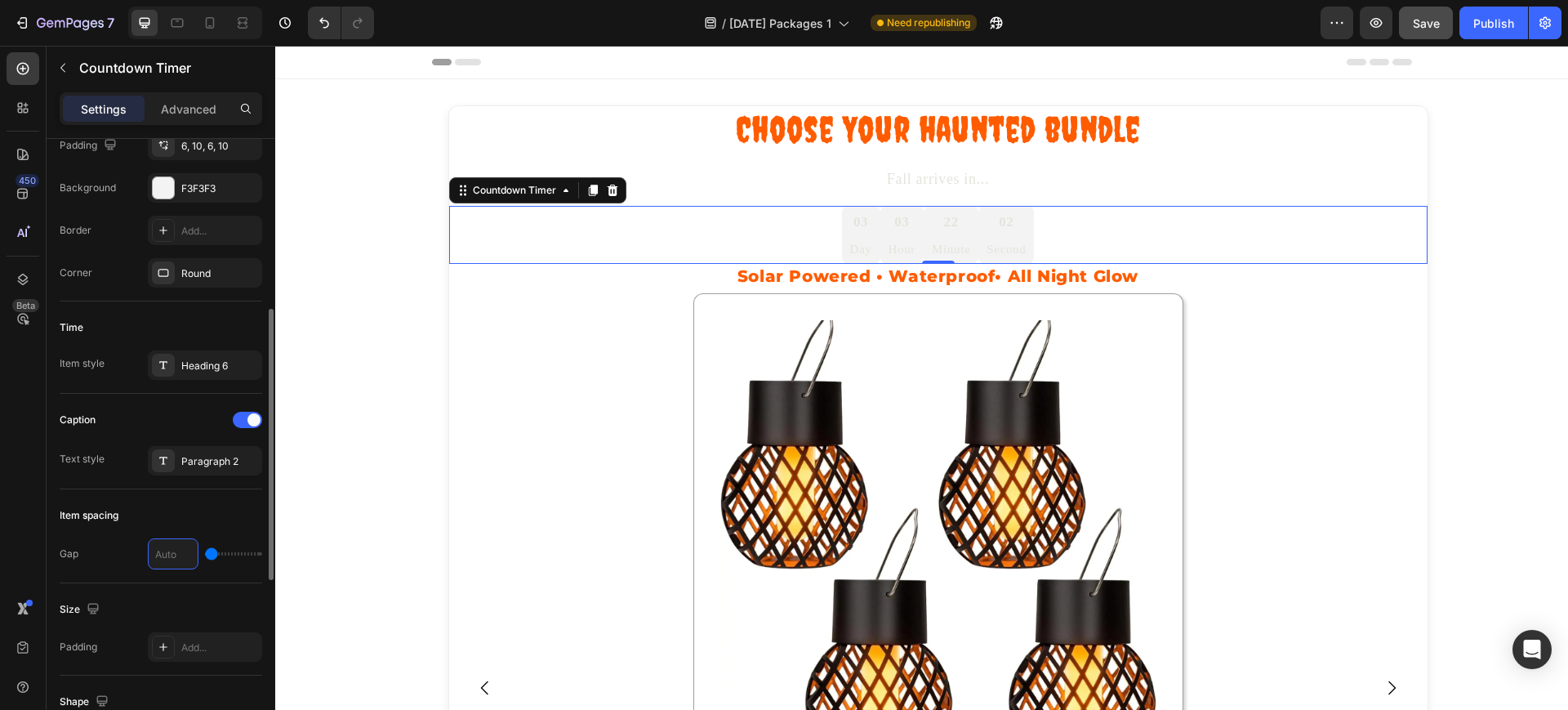
type input "6"
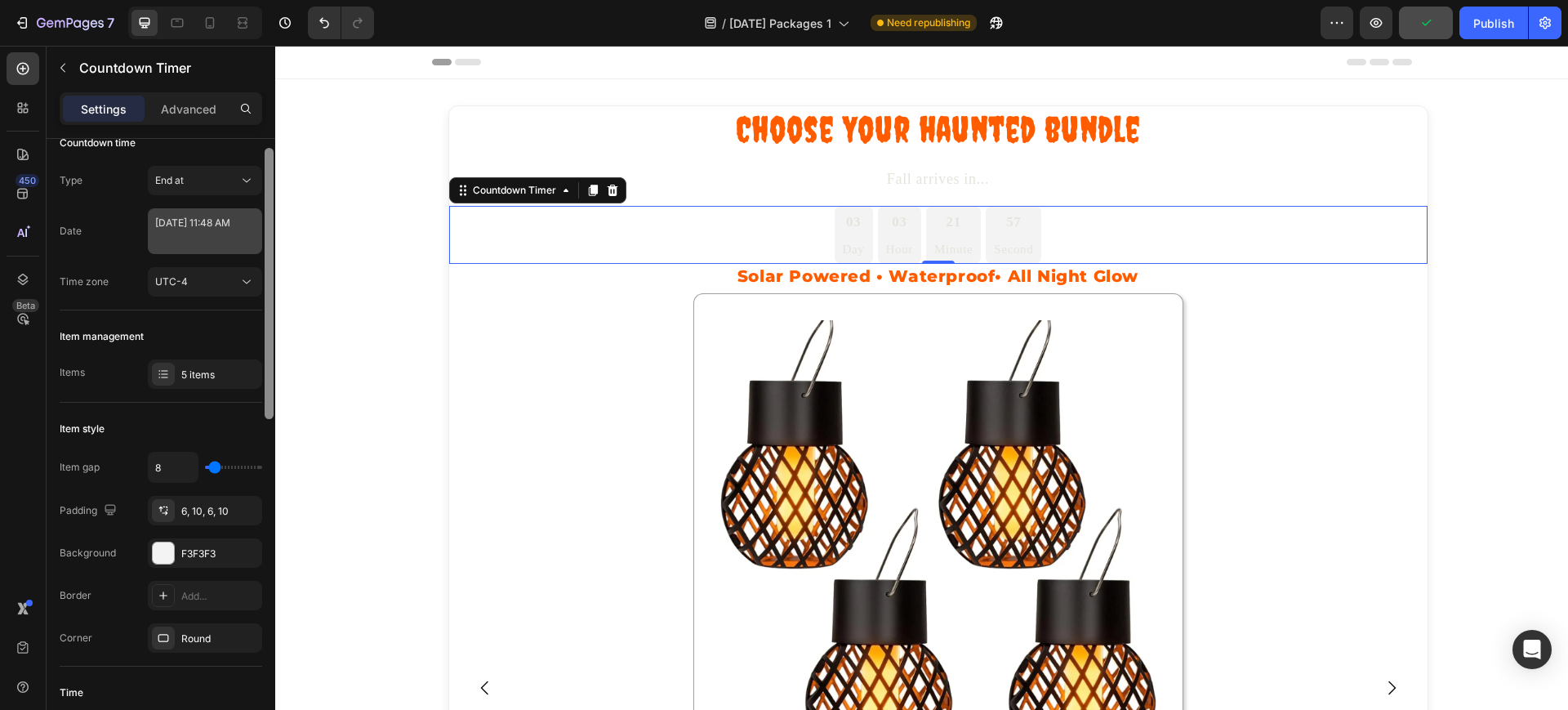
scroll to position [0, 0]
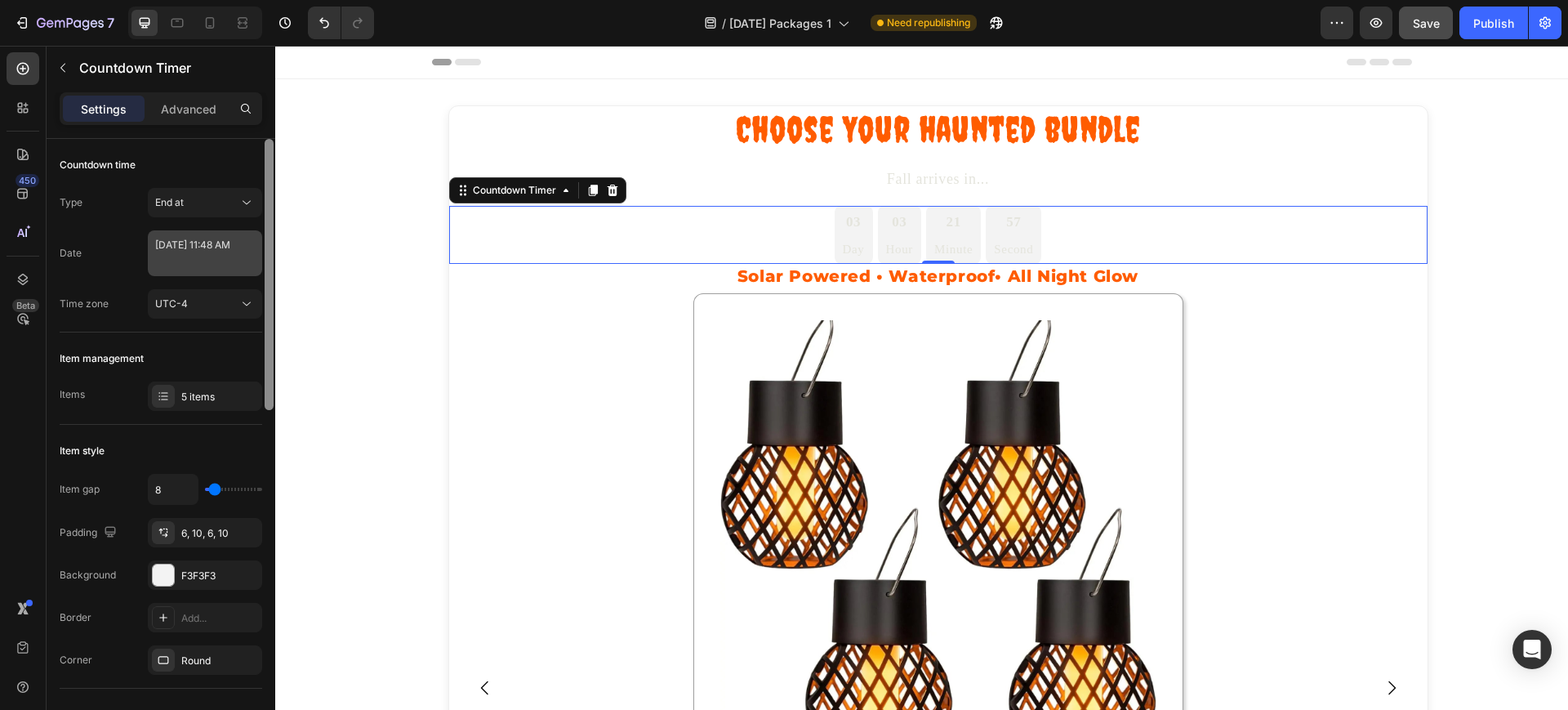
drag, startPoint x: 270, startPoint y: 531, endPoint x: 260, endPoint y: 251, distance: 280.2
click at [260, 251] on div "Countdown time Type End at Date August 29 2025 11:48 AM Time zone UTC-4 Item ma…" at bounding box center [161, 447] width 229 height 617
type input "6"
click at [212, 245] on textarea "August 29 2025 11:48 AM" at bounding box center [205, 253] width 114 height 46
select select "11"
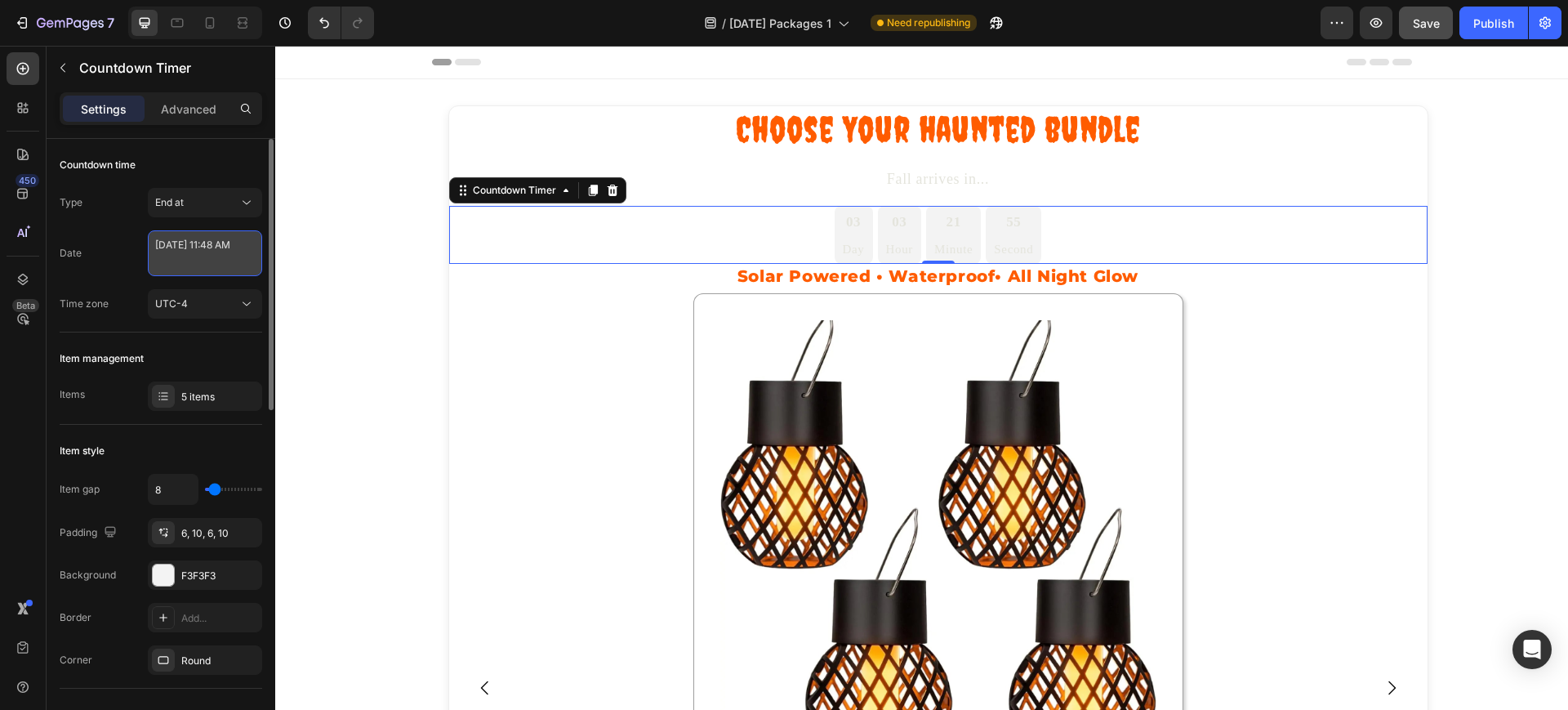
select select "48"
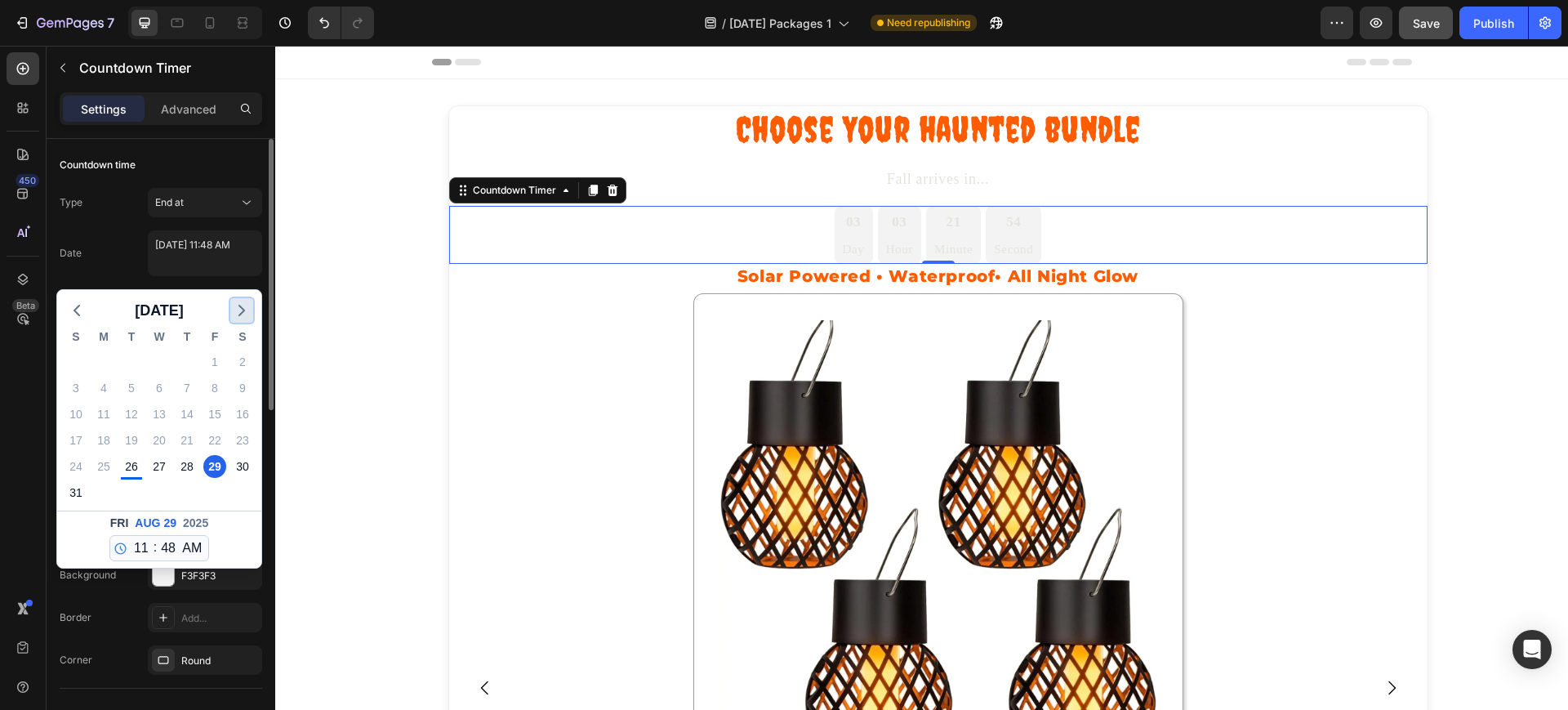
click at [239, 311] on icon "button" at bounding box center [242, 310] width 20 height 20
click at [104, 439] on div "22" at bounding box center [104, 440] width 23 height 23
type textarea "[DATE] 11:48 AM"
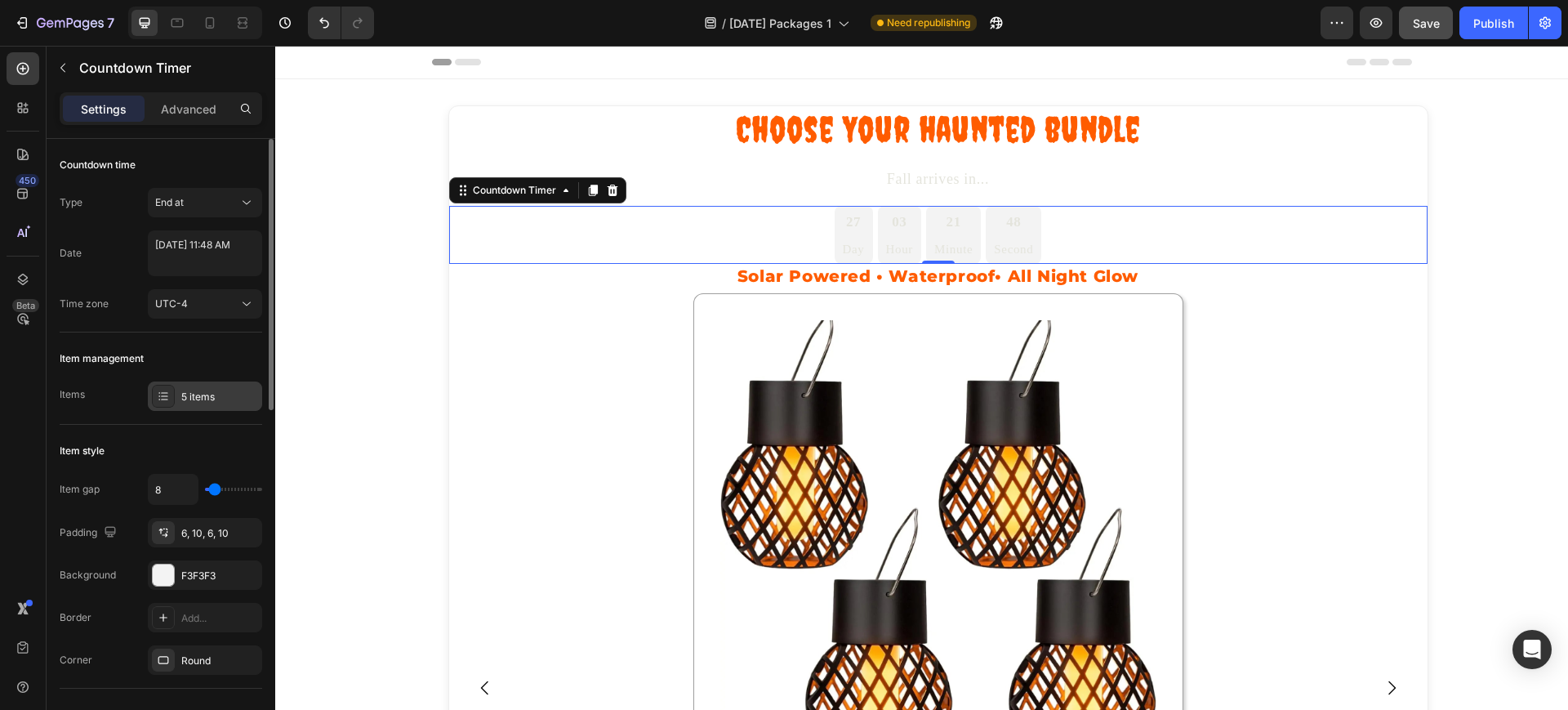
click at [184, 398] on div "5 items" at bounding box center [220, 397] width 77 height 14
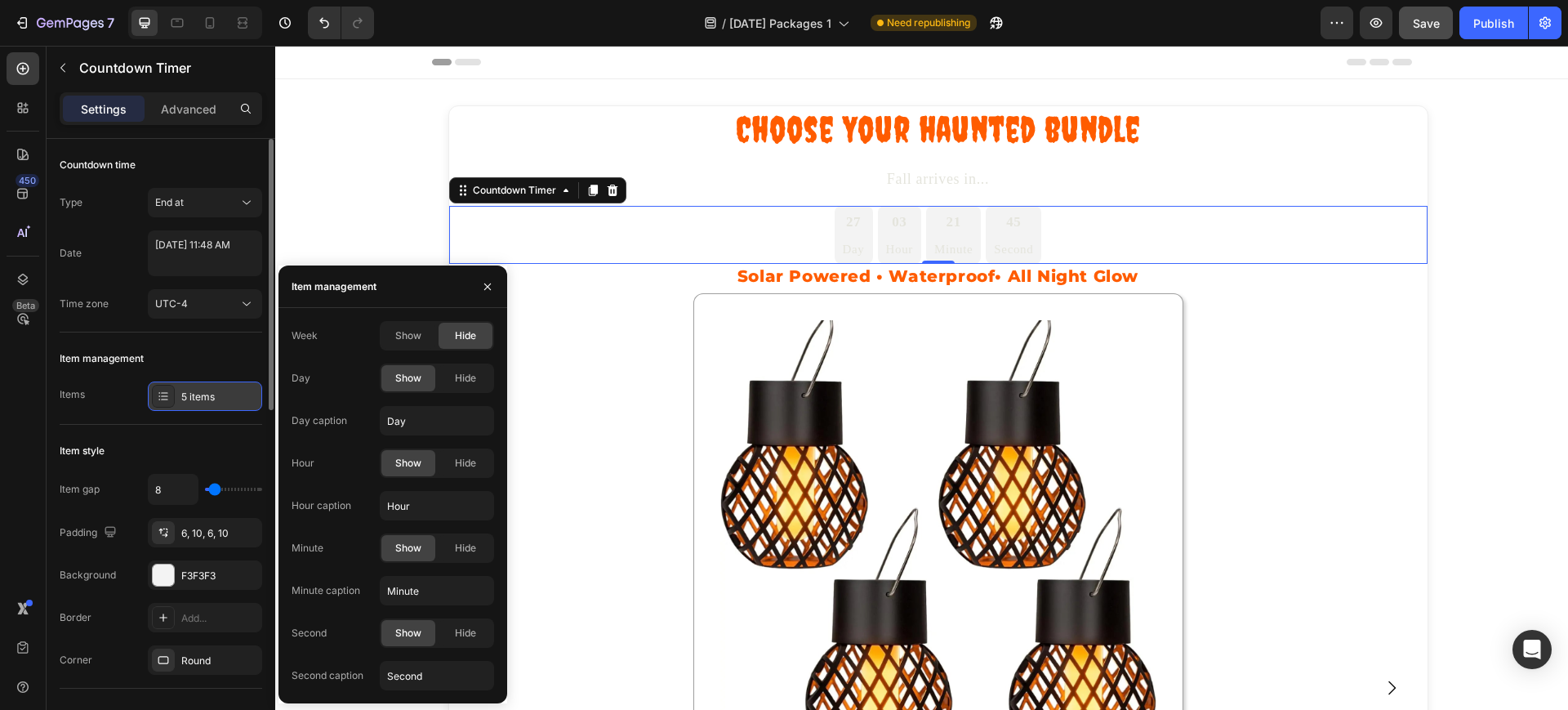
click at [184, 398] on div "5 items" at bounding box center [220, 397] width 77 height 14
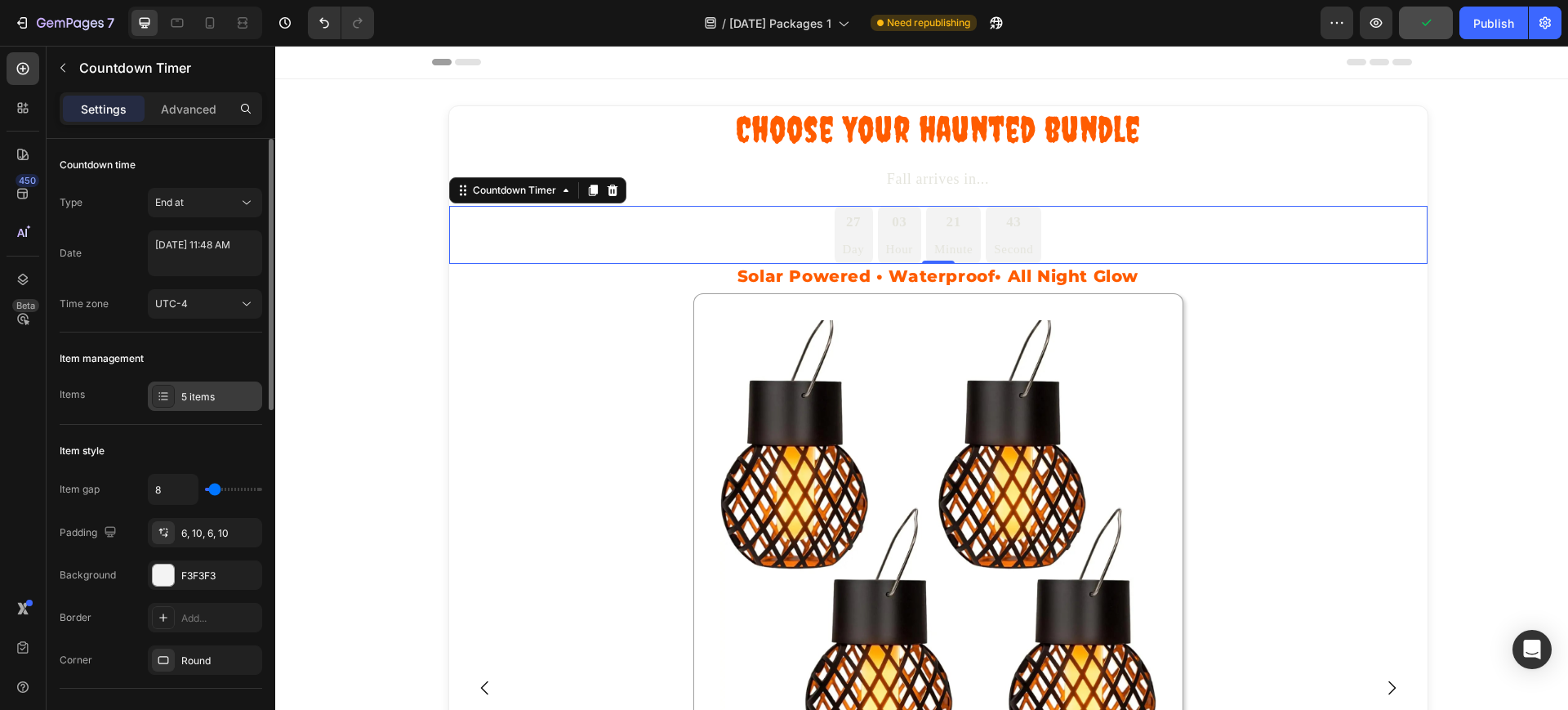
click at [212, 391] on div "5 items" at bounding box center [220, 397] width 77 height 14
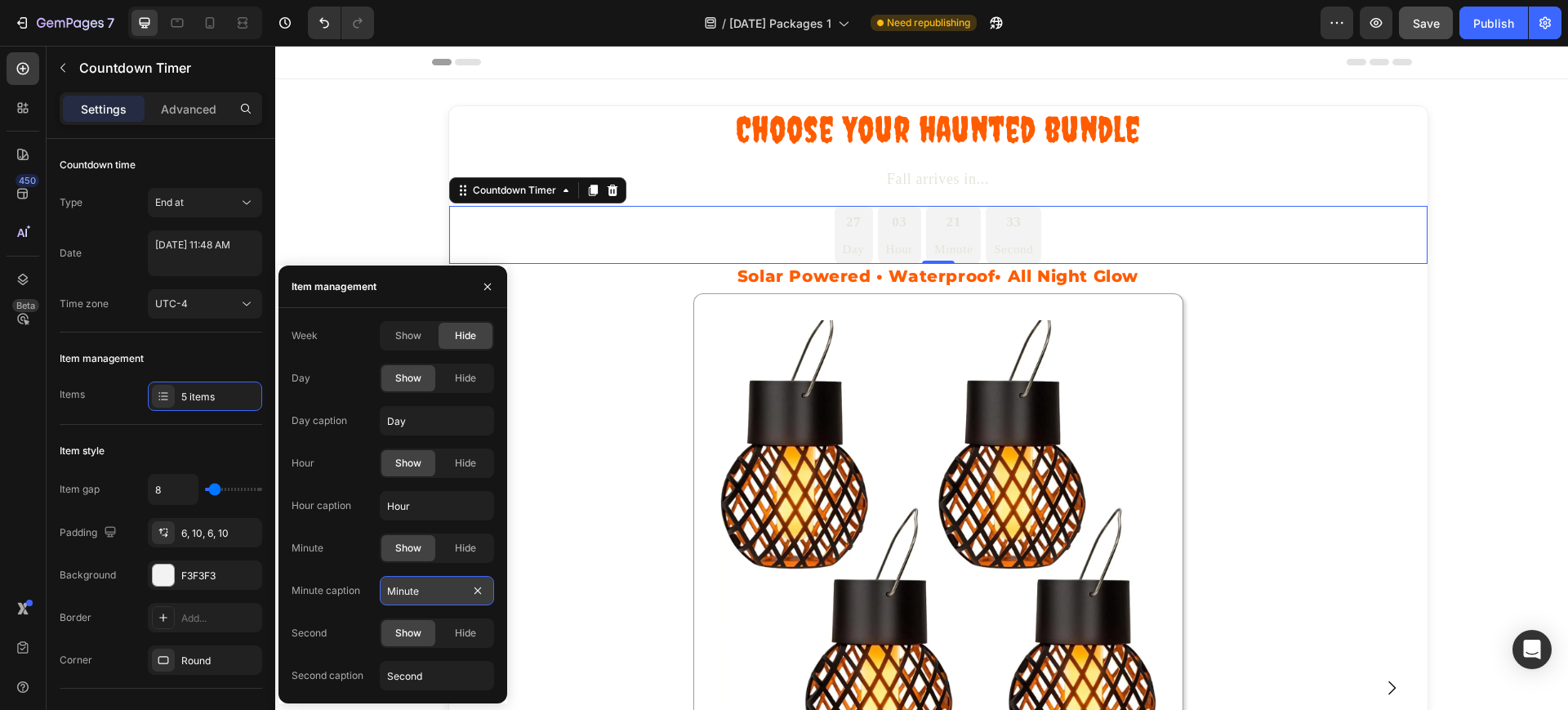
click at [421, 594] on input "Minute" at bounding box center [437, 590] width 114 height 30
type input "Min"
click at [423, 679] on input "Second" at bounding box center [437, 675] width 114 height 30
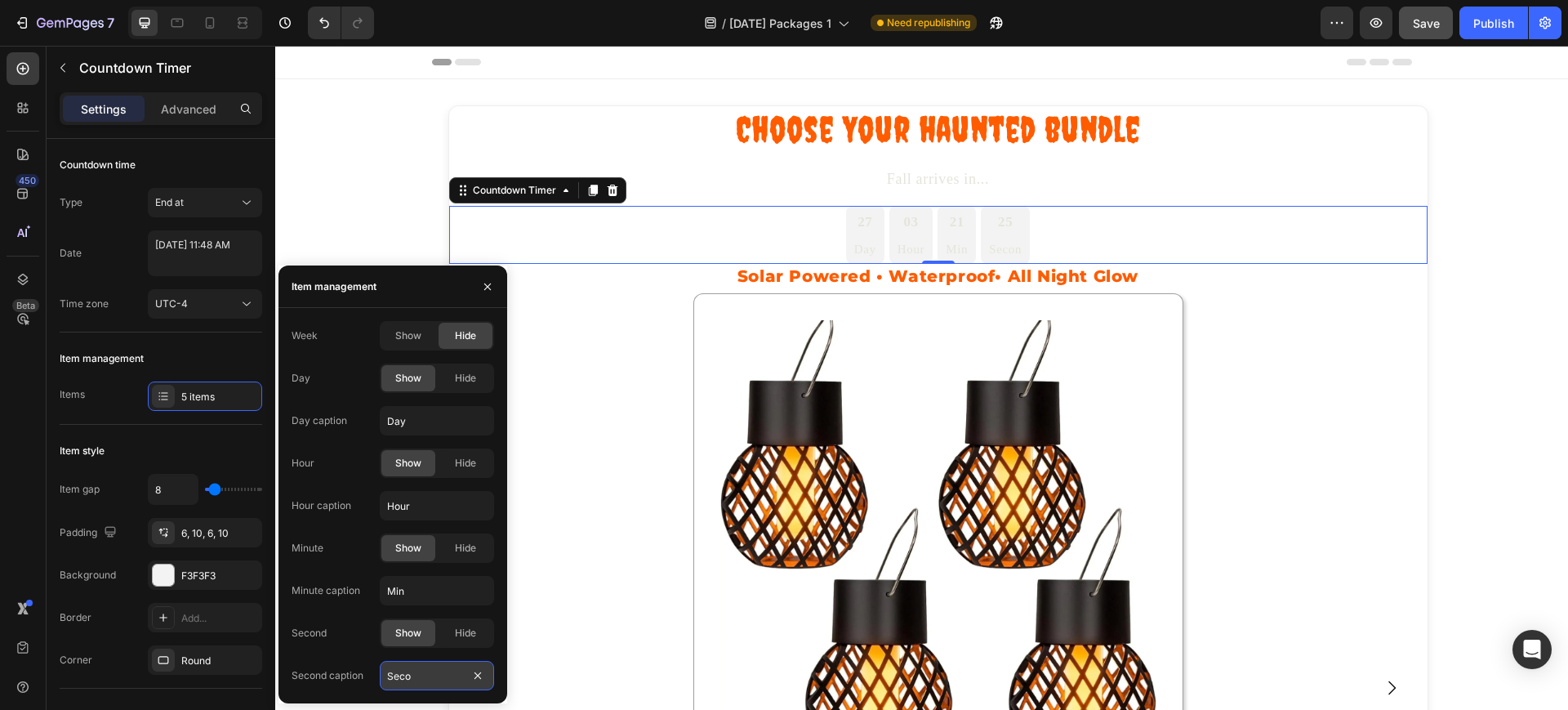
type input "Sec"
click at [225, 441] on div "Item style" at bounding box center [161, 450] width 202 height 26
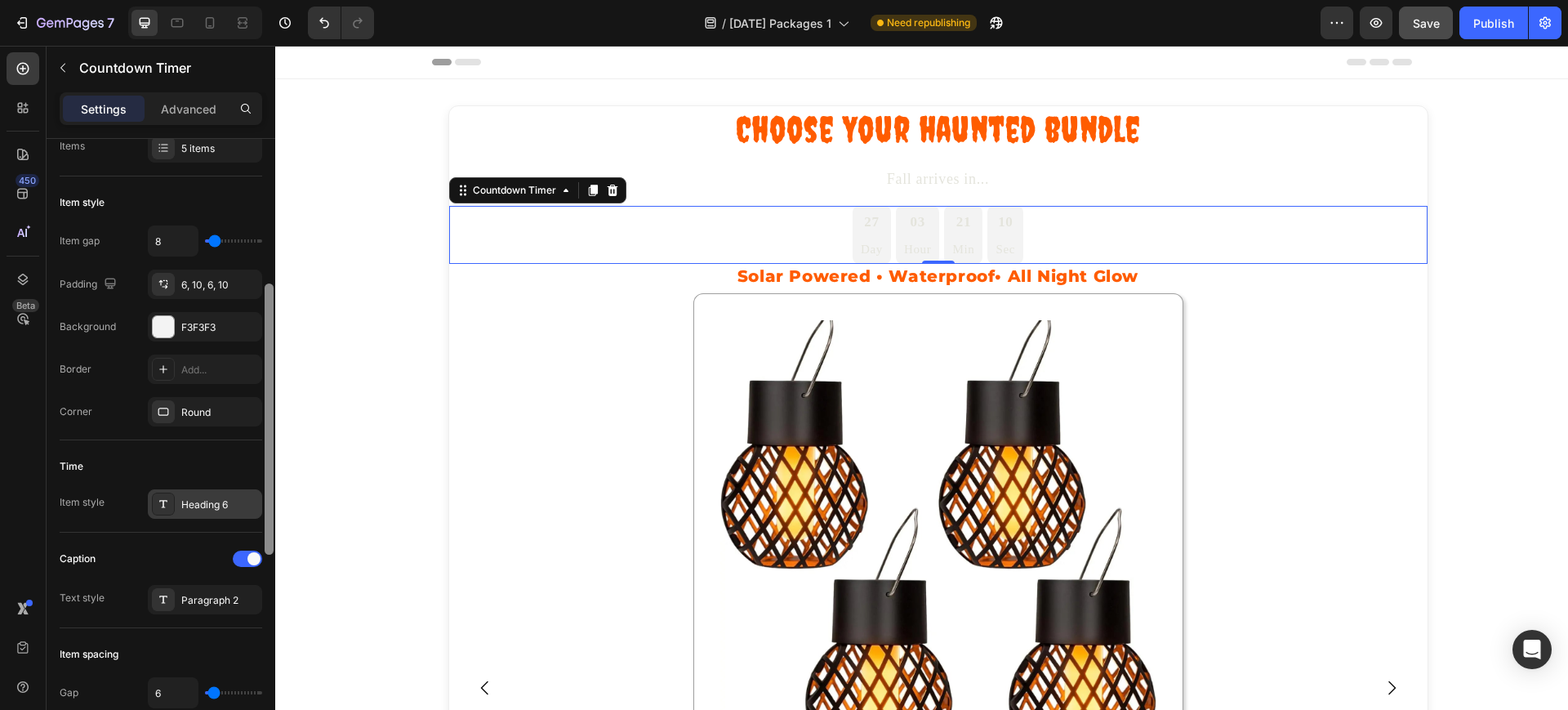
scroll to position [287, 0]
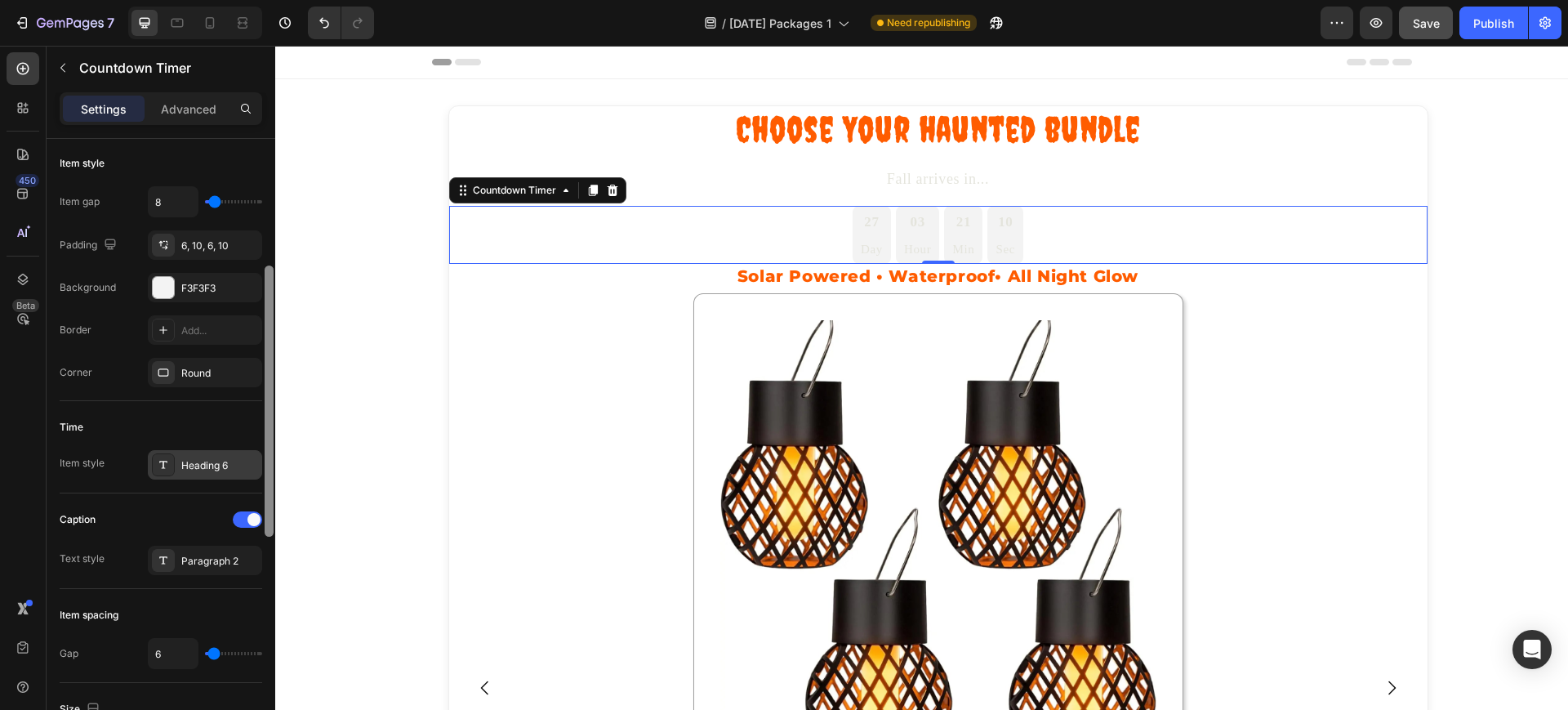
drag, startPoint x: 270, startPoint y: 342, endPoint x: 250, endPoint y: 469, distance: 128.6
click at [250, 469] on div "Countdown time Type End at Date [DATE] 11:48 AM Time zone UTC-4 Item management…" at bounding box center [161, 447] width 229 height 617
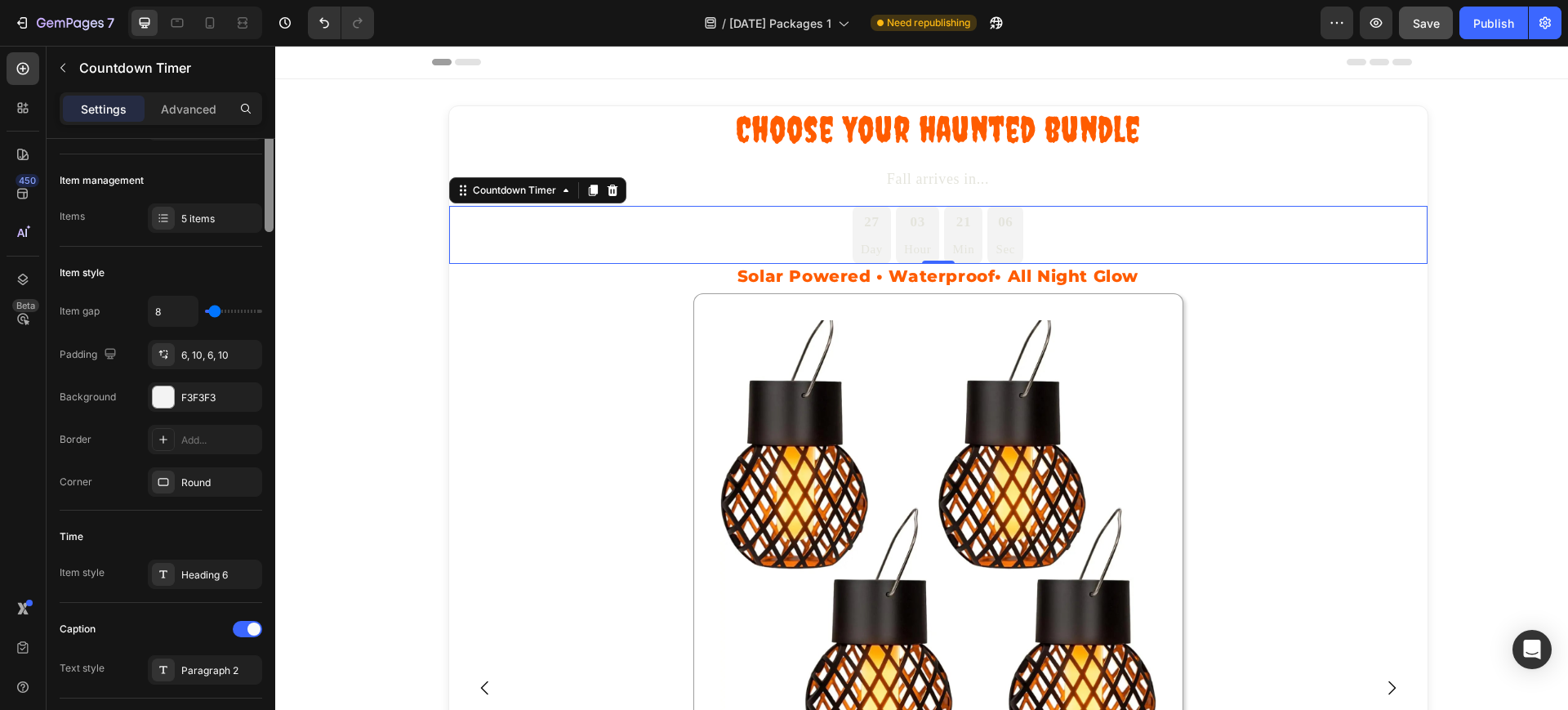
scroll to position [0, 0]
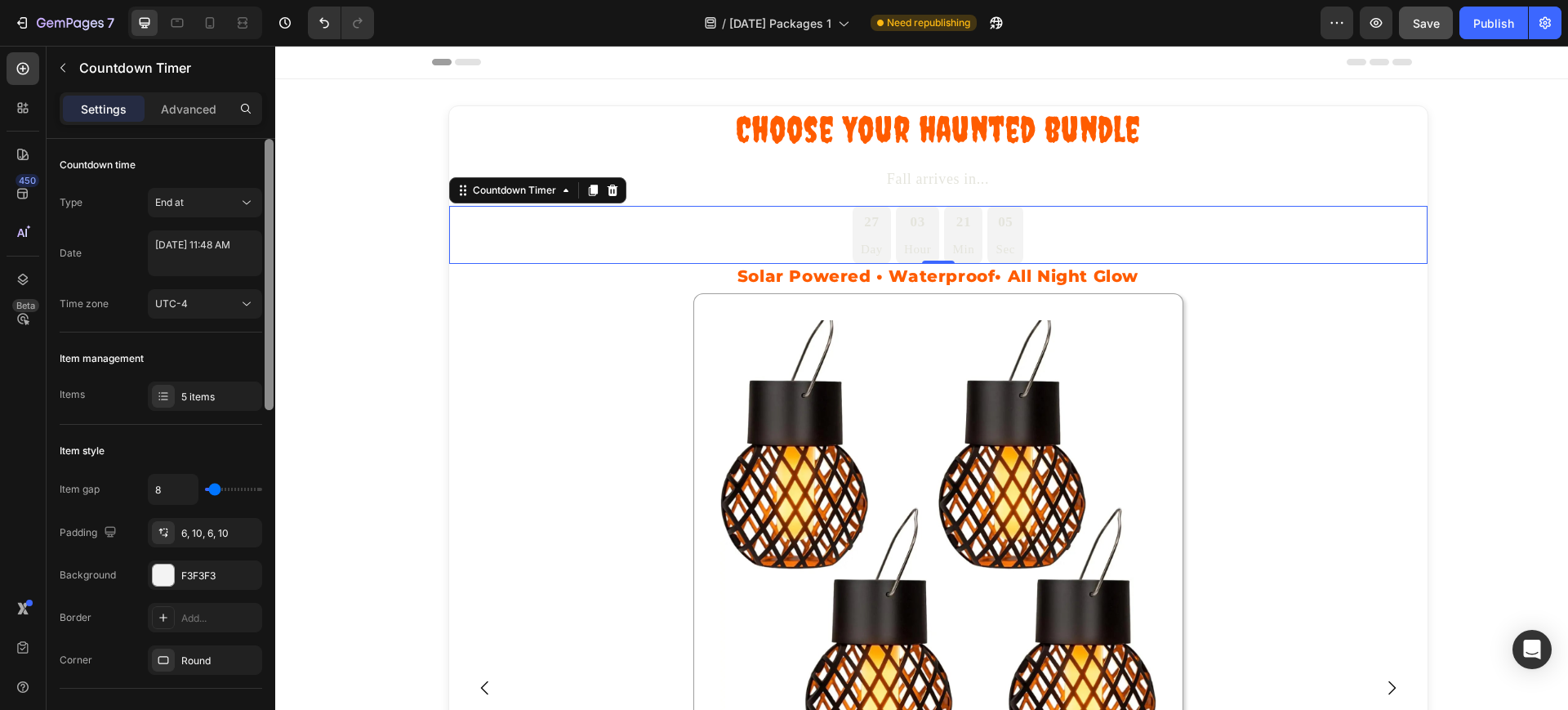
drag, startPoint x: 270, startPoint y: 474, endPoint x: 255, endPoint y: 175, distance: 299.4
click at [255, 175] on div "Countdown time Type End at Date [DATE] 11:48 AM Time zone UTC-4 Item management…" at bounding box center [161, 447] width 229 height 617
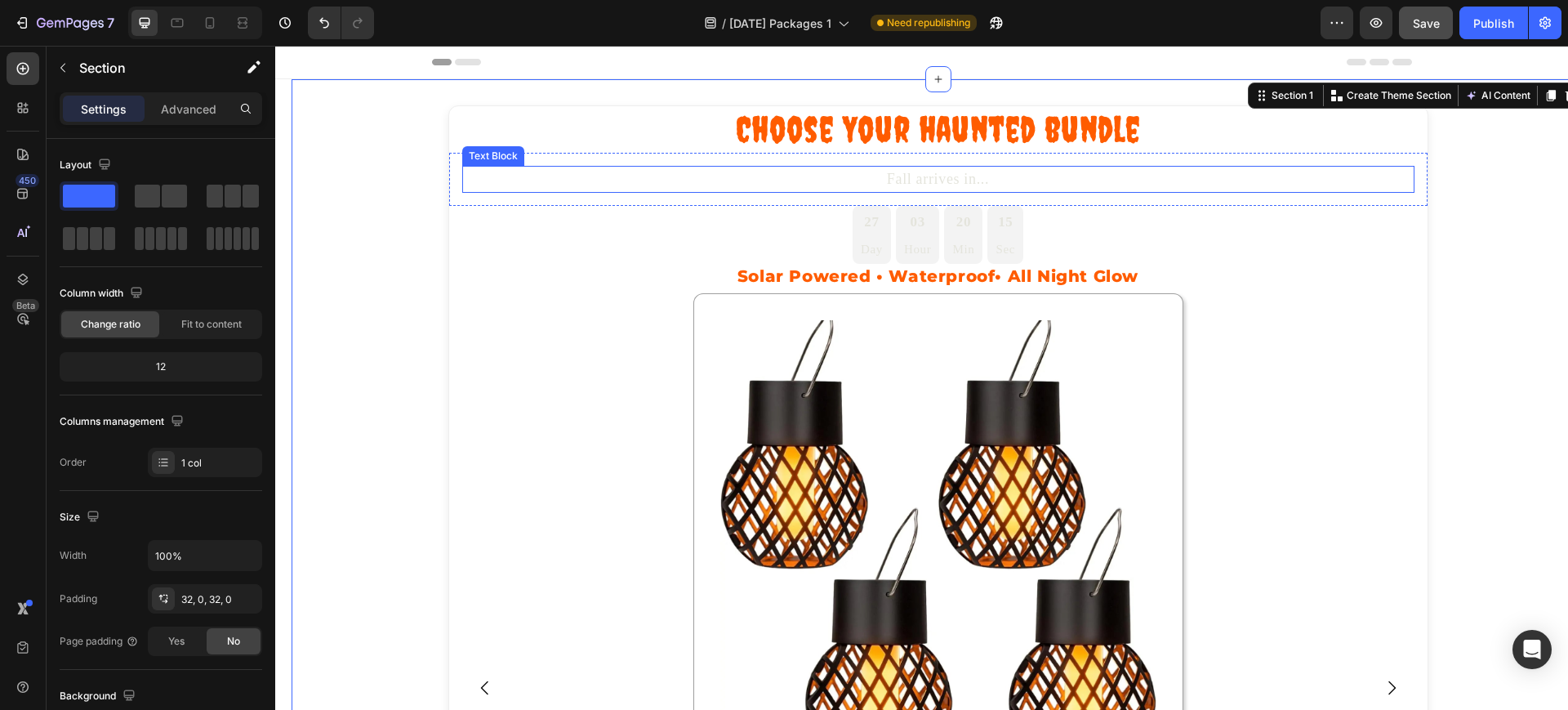
click at [906, 176] on p "Fall arrives in..." at bounding box center [938, 179] width 949 height 23
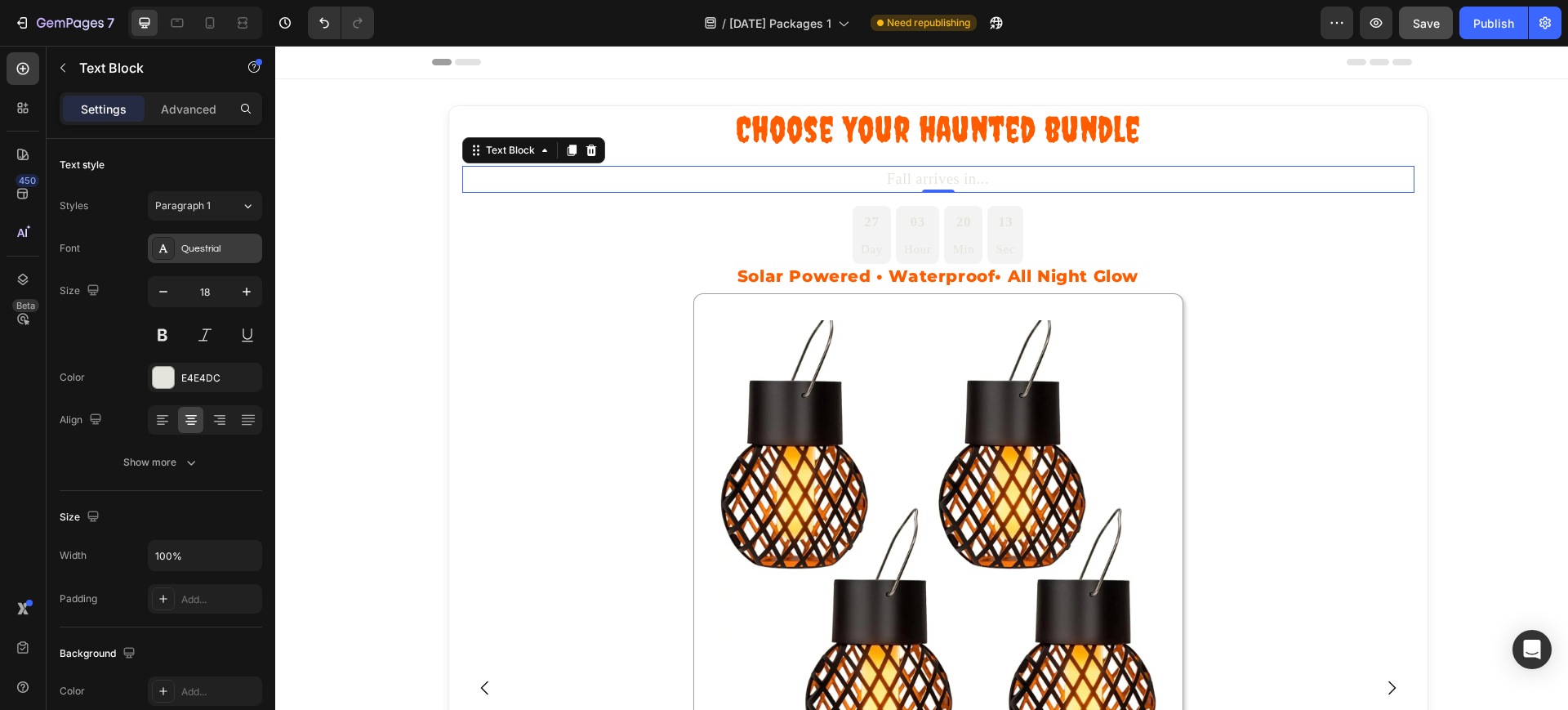
click at [201, 241] on div "Questrial" at bounding box center [220, 249] width 77 height 14
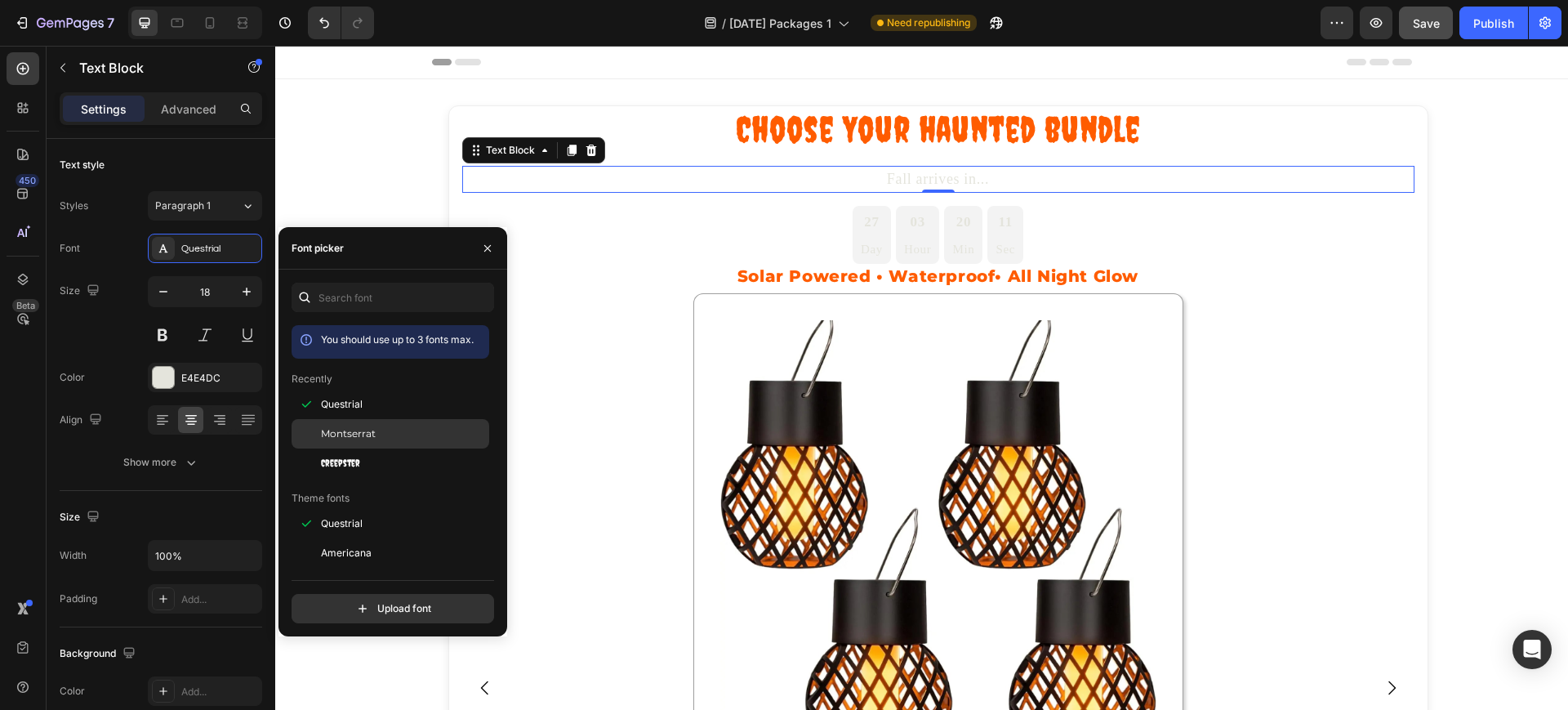
click at [352, 438] on span "Montserrat" at bounding box center [348, 434] width 55 height 14
click at [204, 371] on div "E4E4DC" at bounding box center [205, 378] width 47 height 14
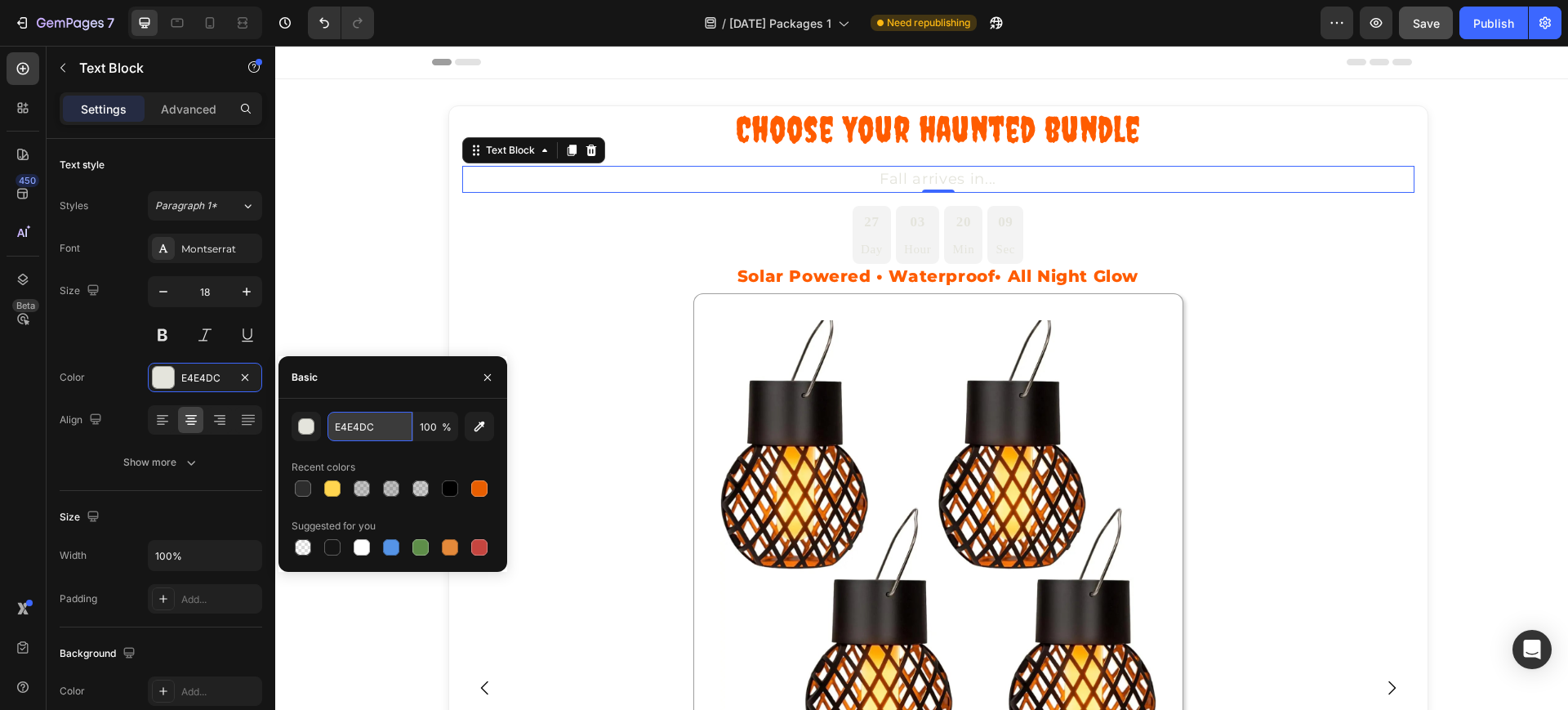
click at [344, 421] on input "E4E4DC" at bounding box center [369, 426] width 85 height 30
paste input "#E85E00"
type input "E85E00"
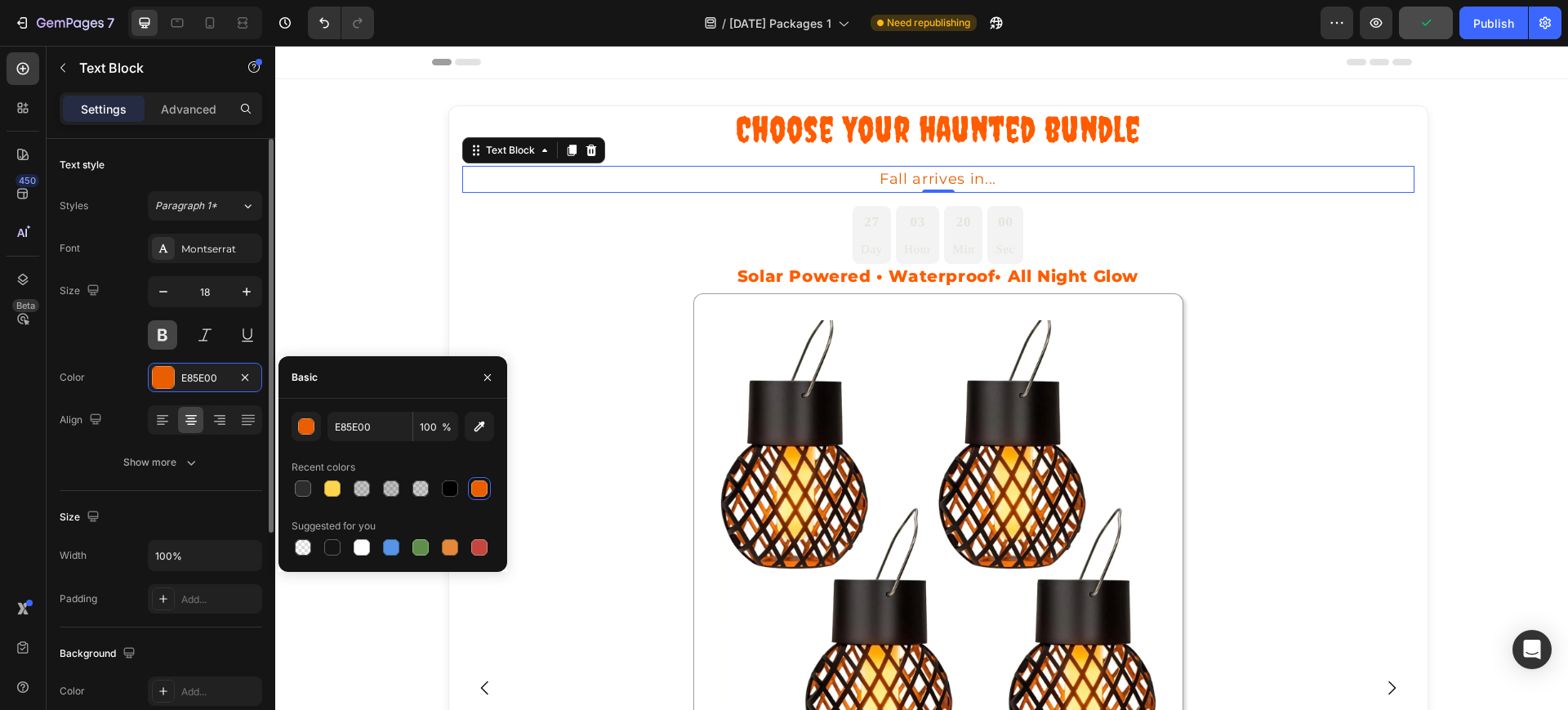
click at [158, 335] on button at bounding box center [162, 334] width 30 height 30
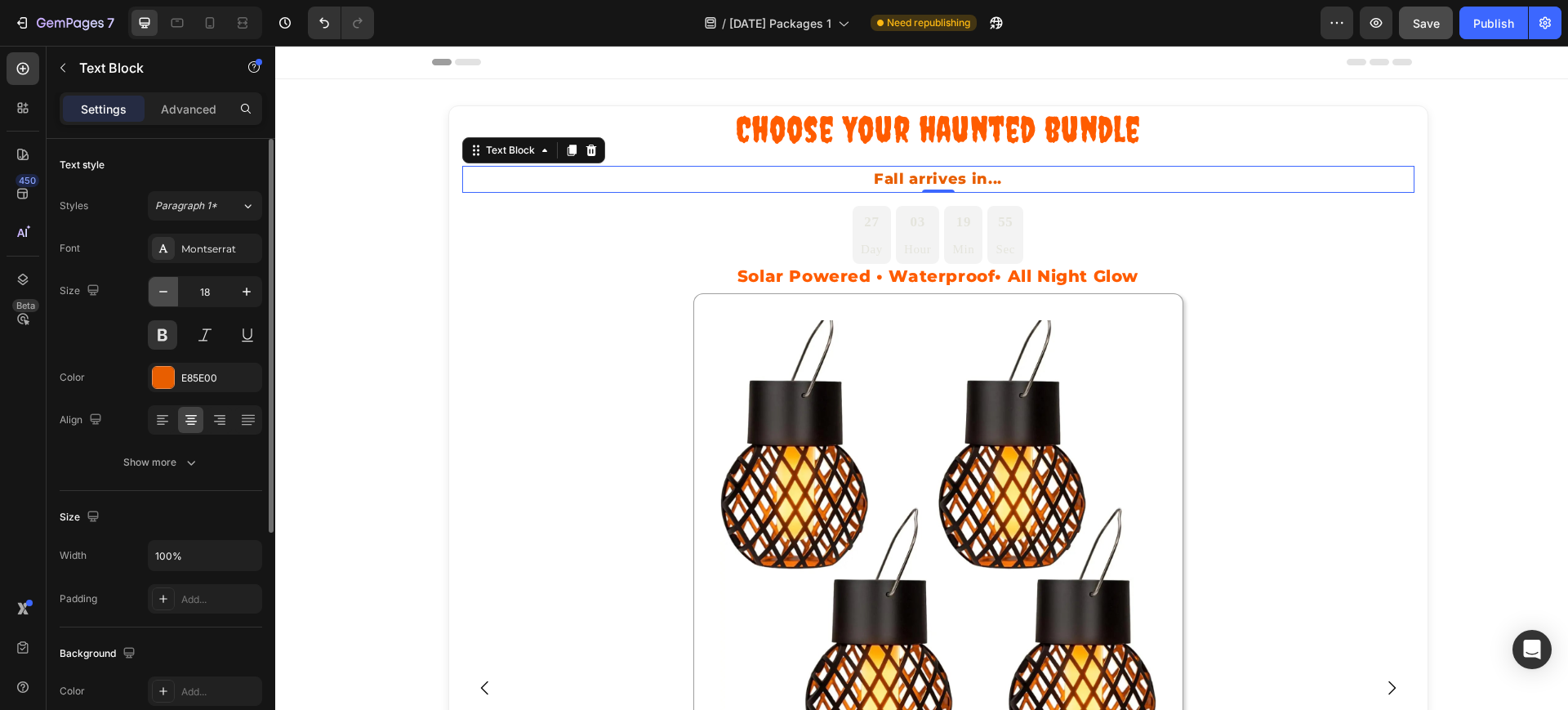
click at [171, 295] on icon "button" at bounding box center [164, 292] width 16 height 16
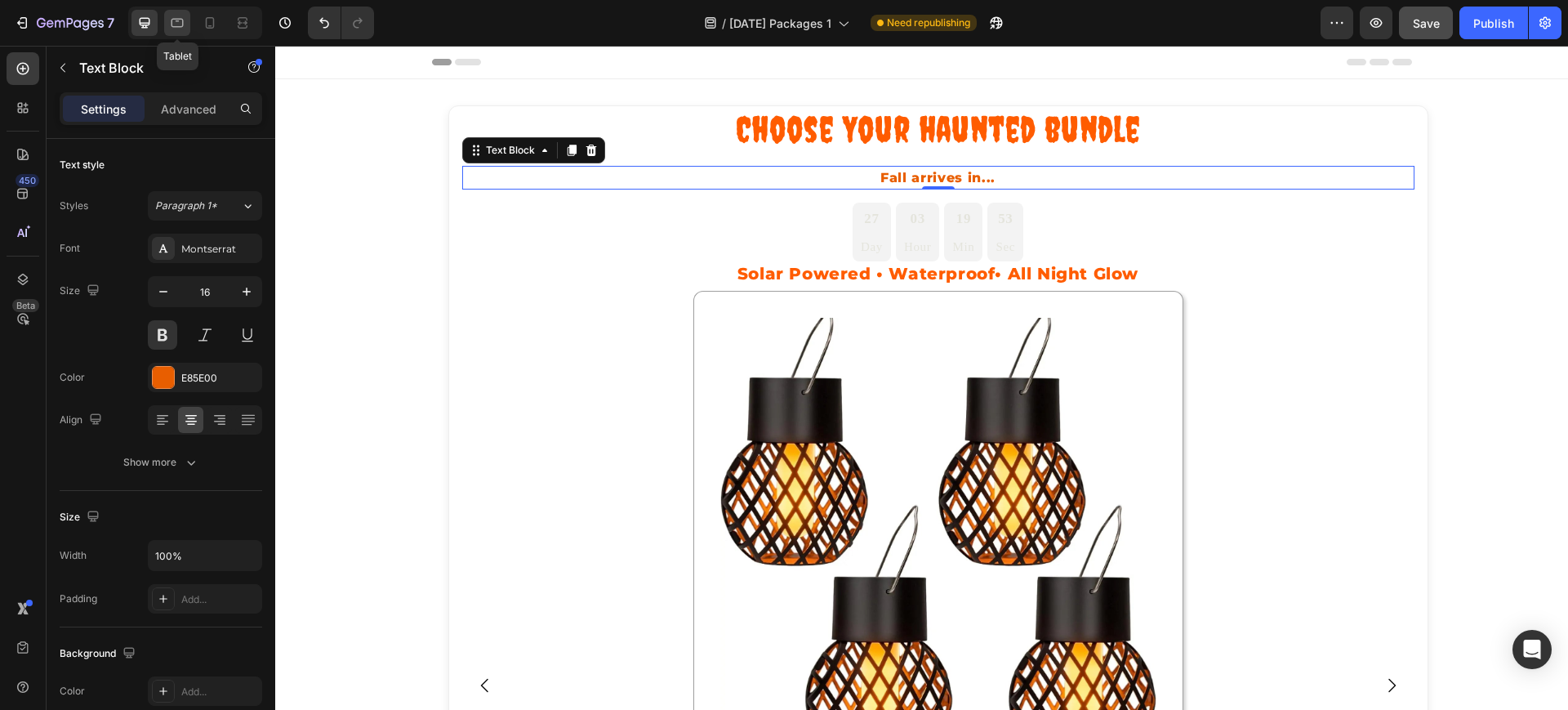
click at [180, 22] on icon at bounding box center [177, 22] width 16 height 16
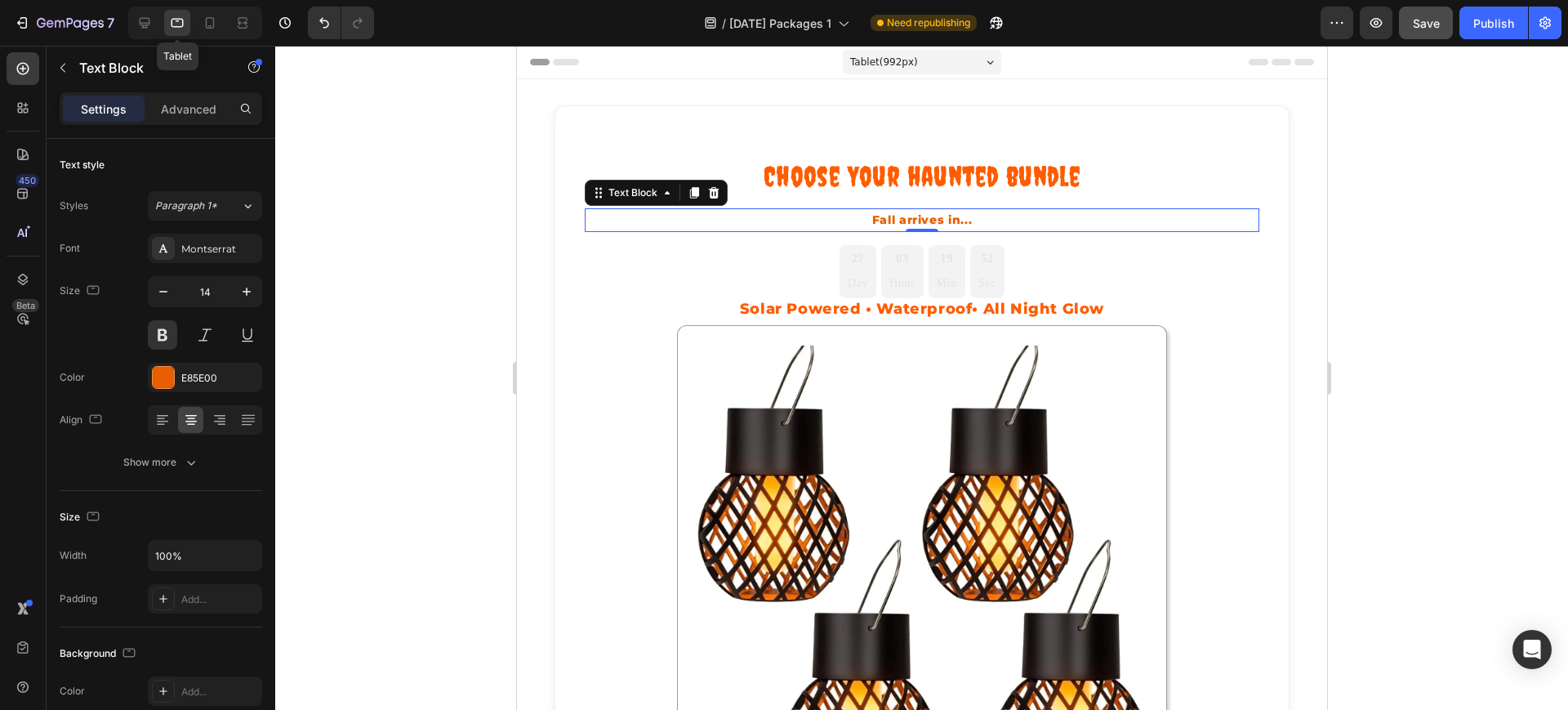
scroll to position [106, 0]
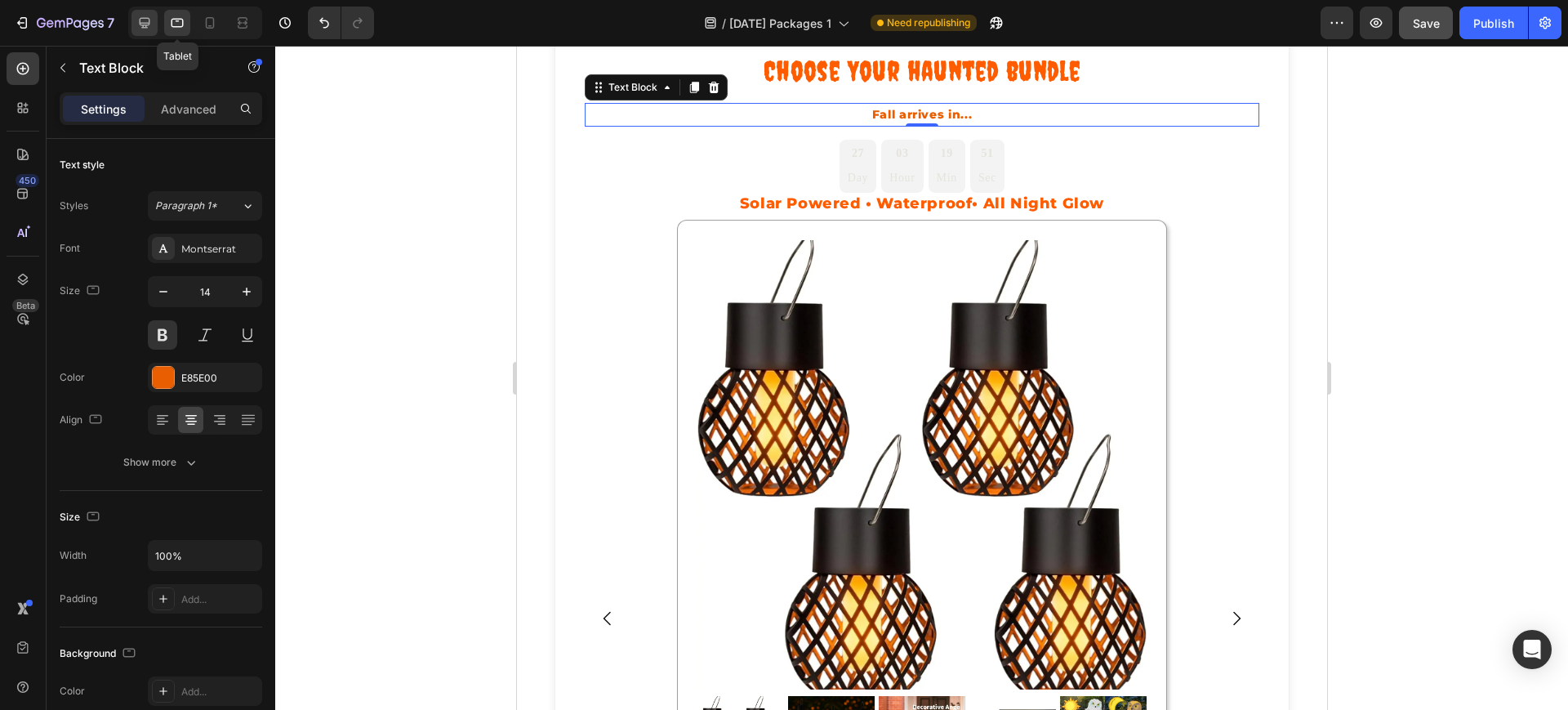
click at [136, 22] on div at bounding box center [144, 22] width 26 height 26
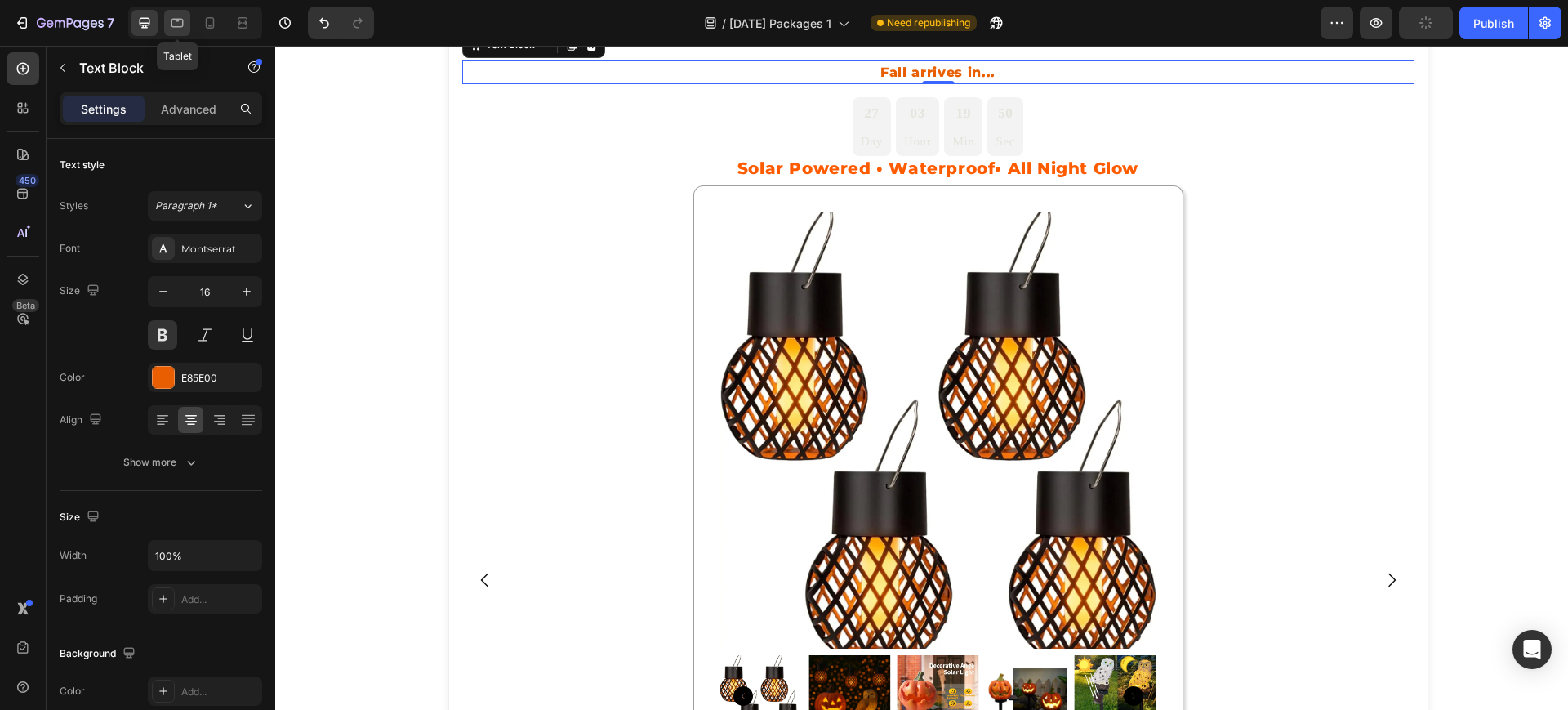
click at [174, 23] on icon at bounding box center [177, 22] width 16 height 16
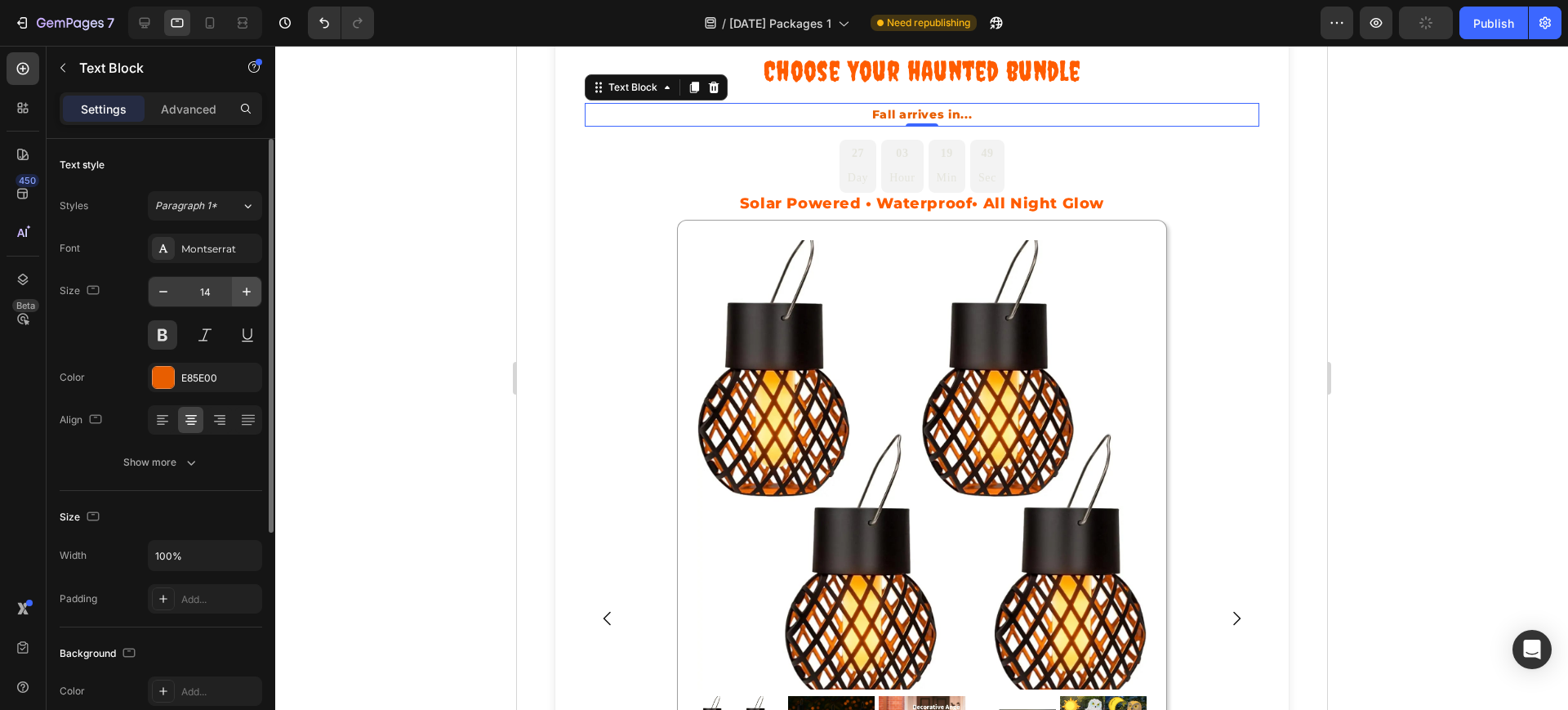
click at [241, 283] on icon "button" at bounding box center [247, 292] width 16 height 16
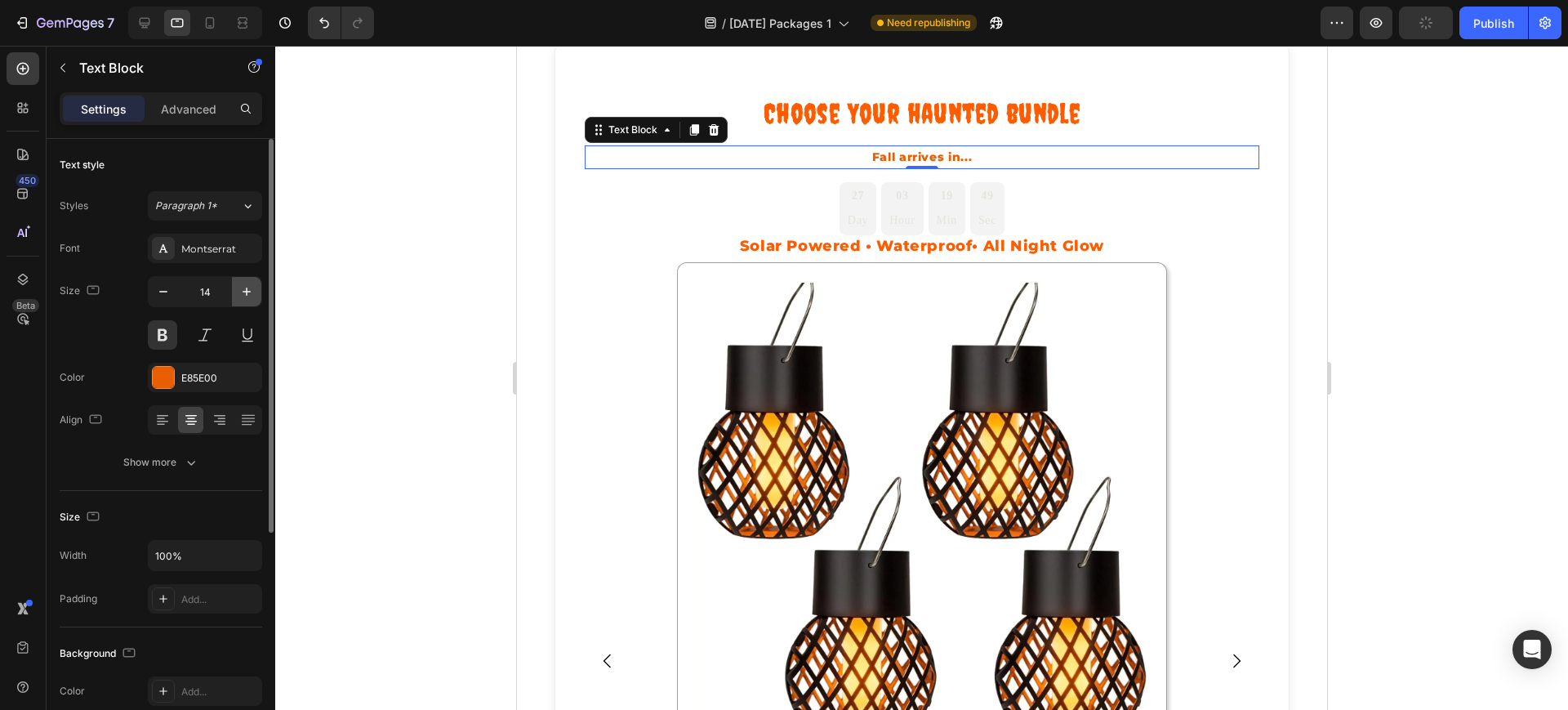
click at [241, 283] on icon "button" at bounding box center [247, 292] width 16 height 16
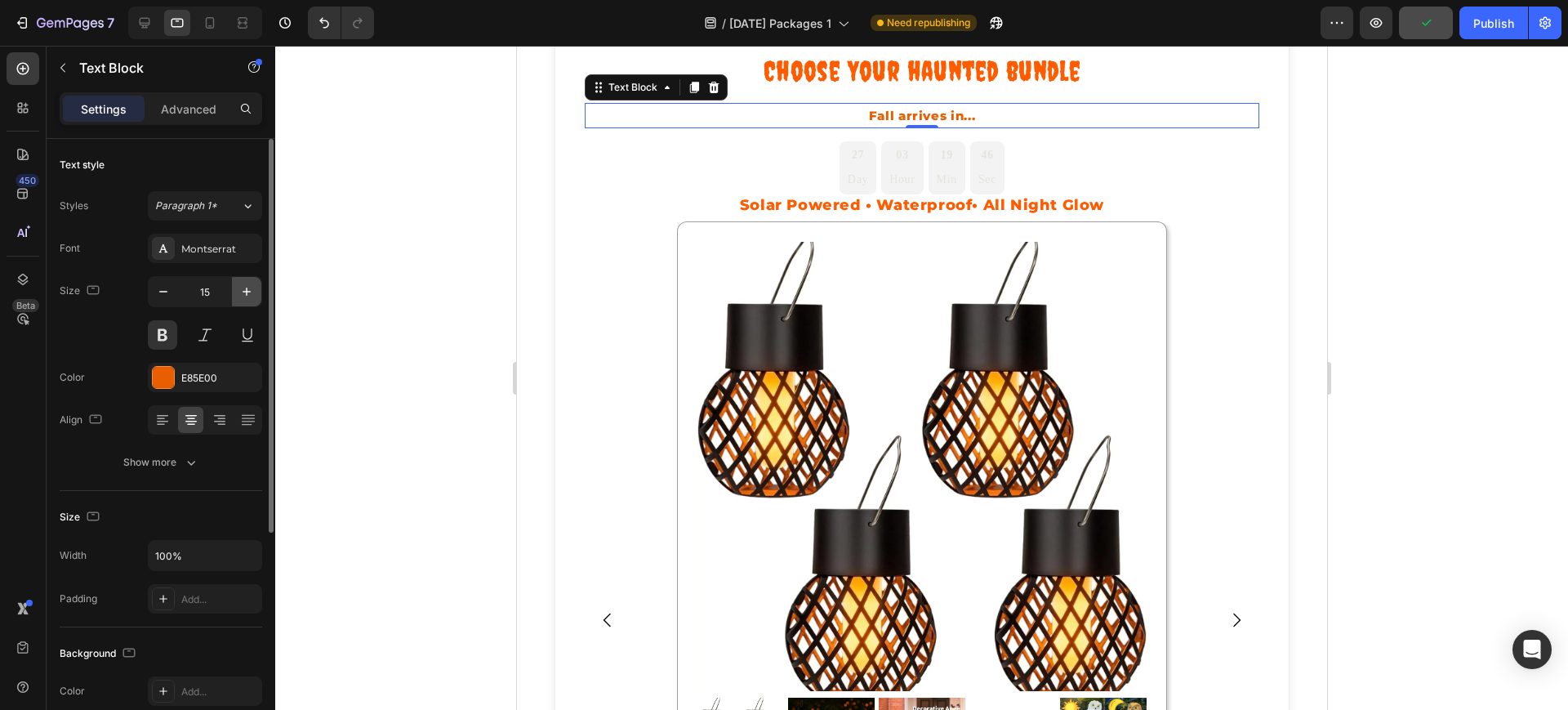
click at [241, 283] on icon "button" at bounding box center [247, 292] width 16 height 16
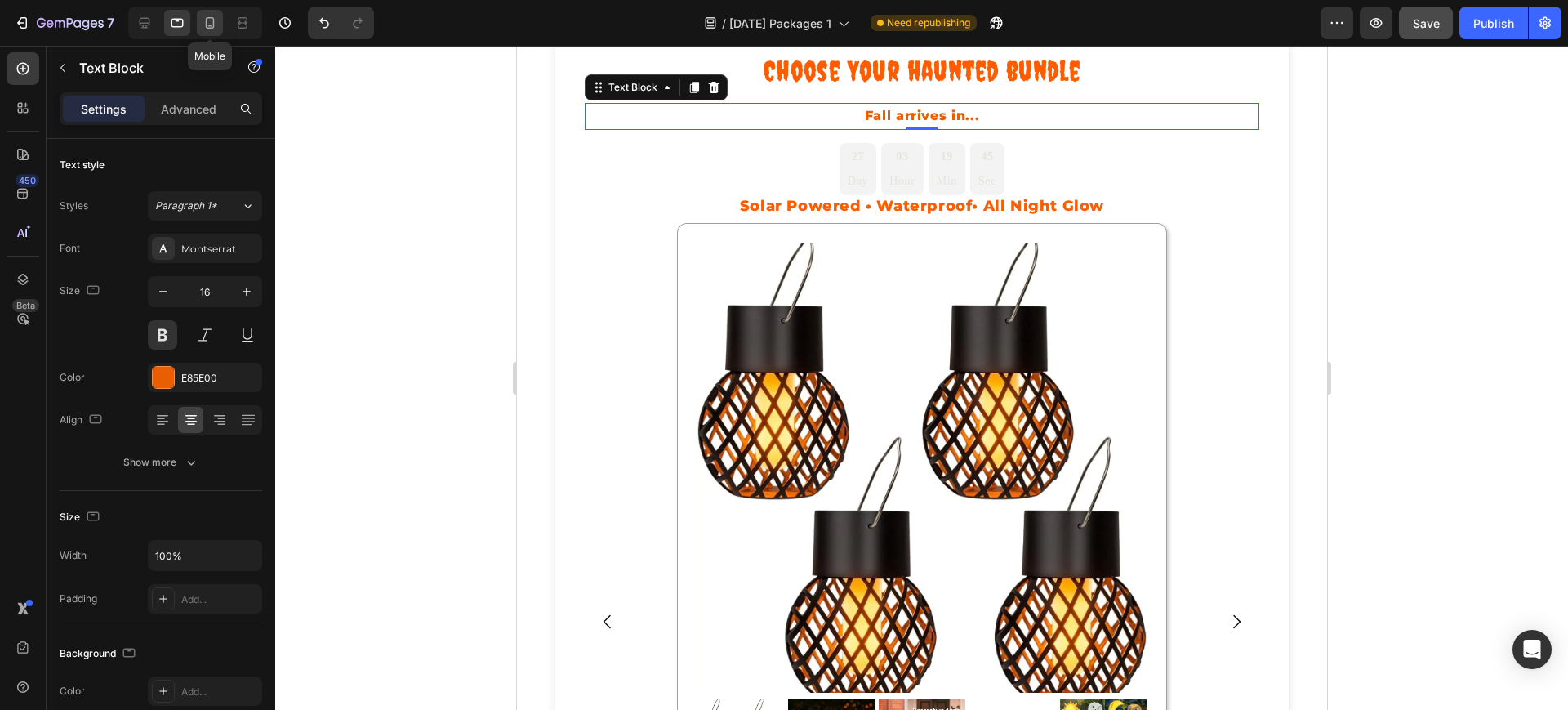
click at [200, 17] on div at bounding box center [209, 22] width 26 height 26
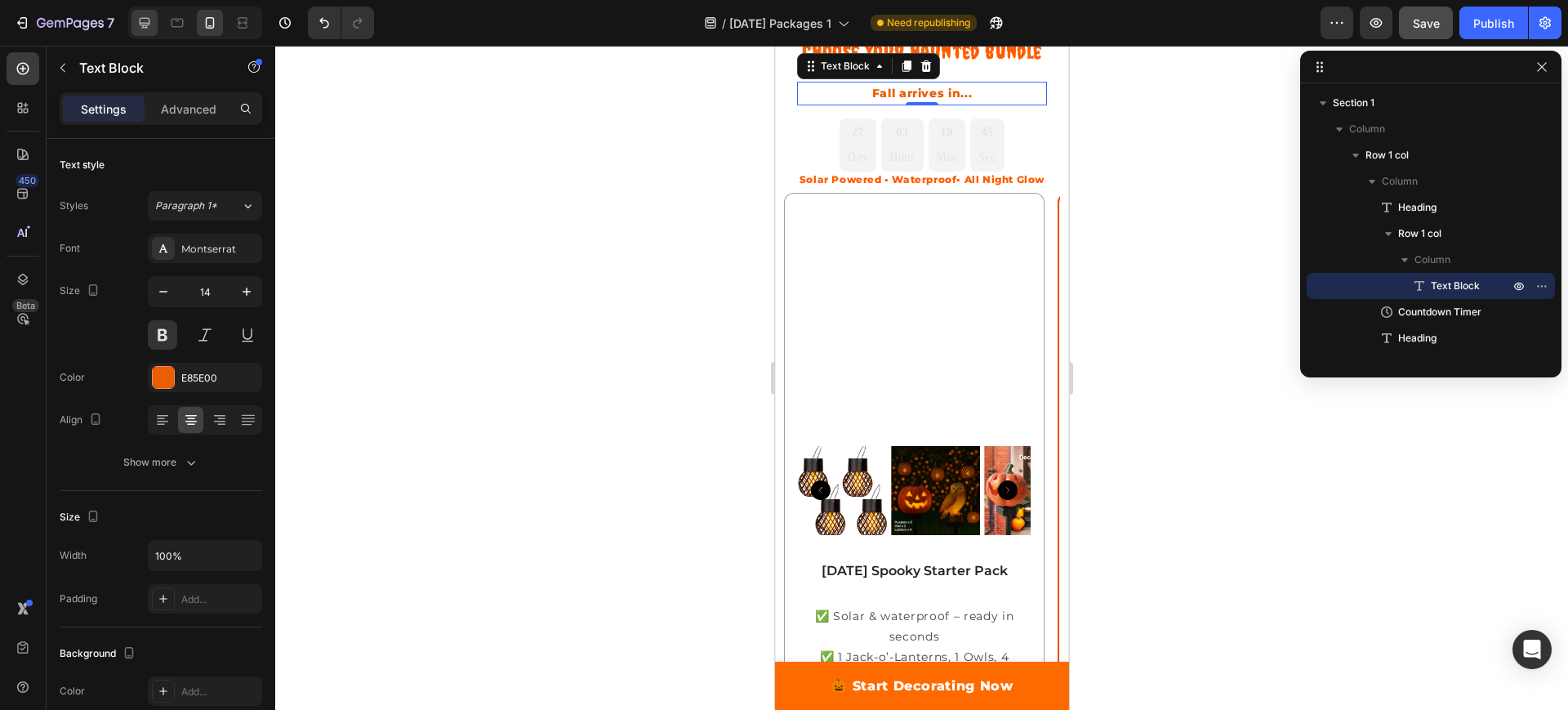
click at [136, 17] on div at bounding box center [144, 22] width 26 height 26
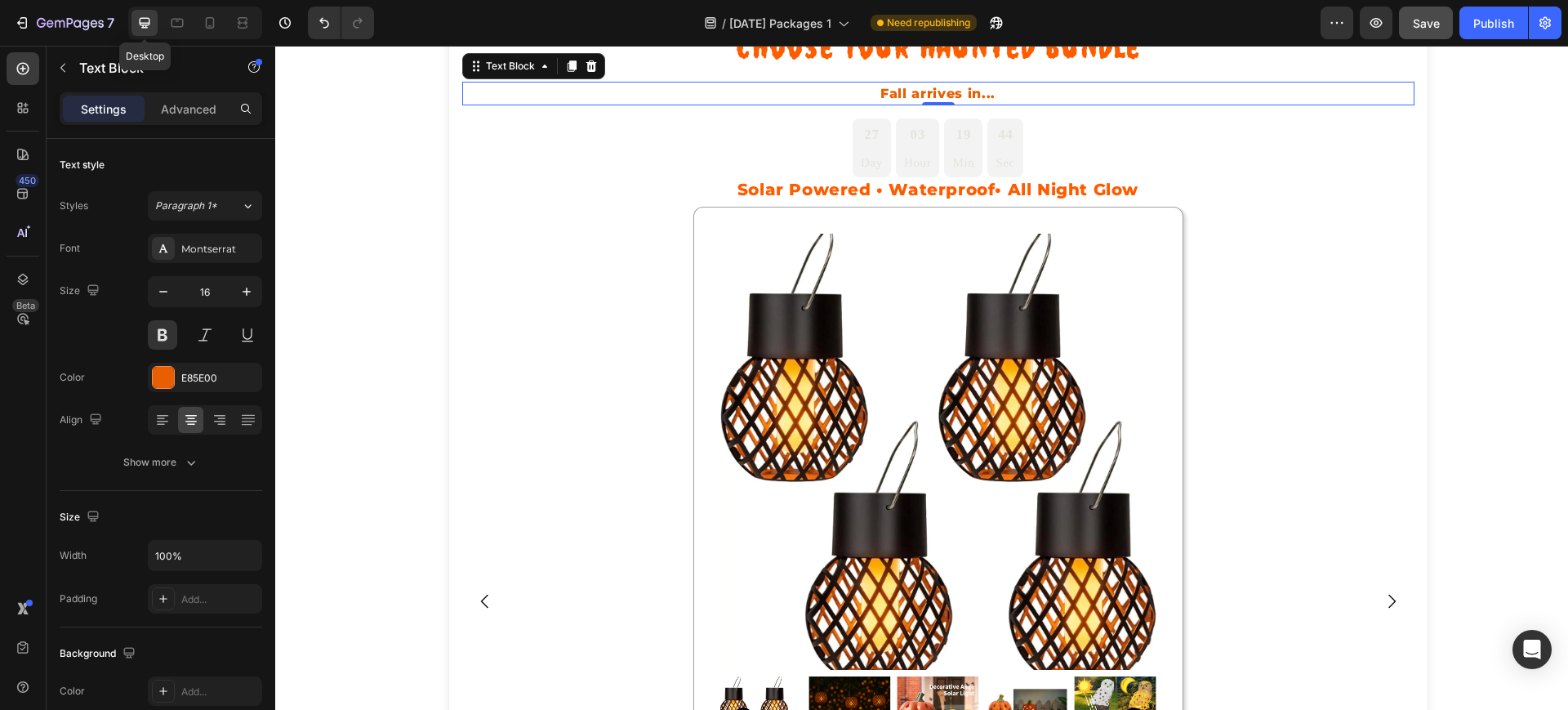
scroll to position [63, 0]
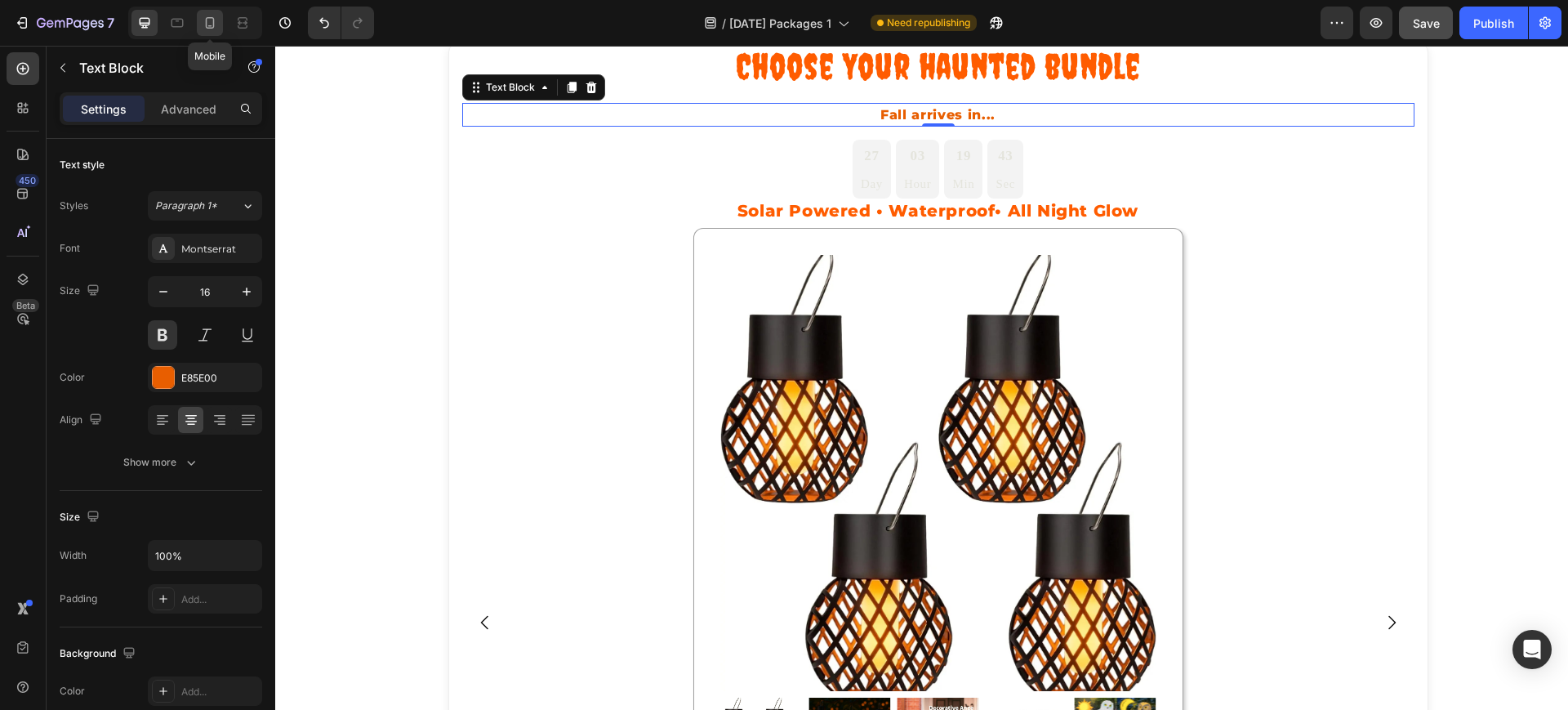
click at [204, 30] on icon at bounding box center [210, 22] width 16 height 16
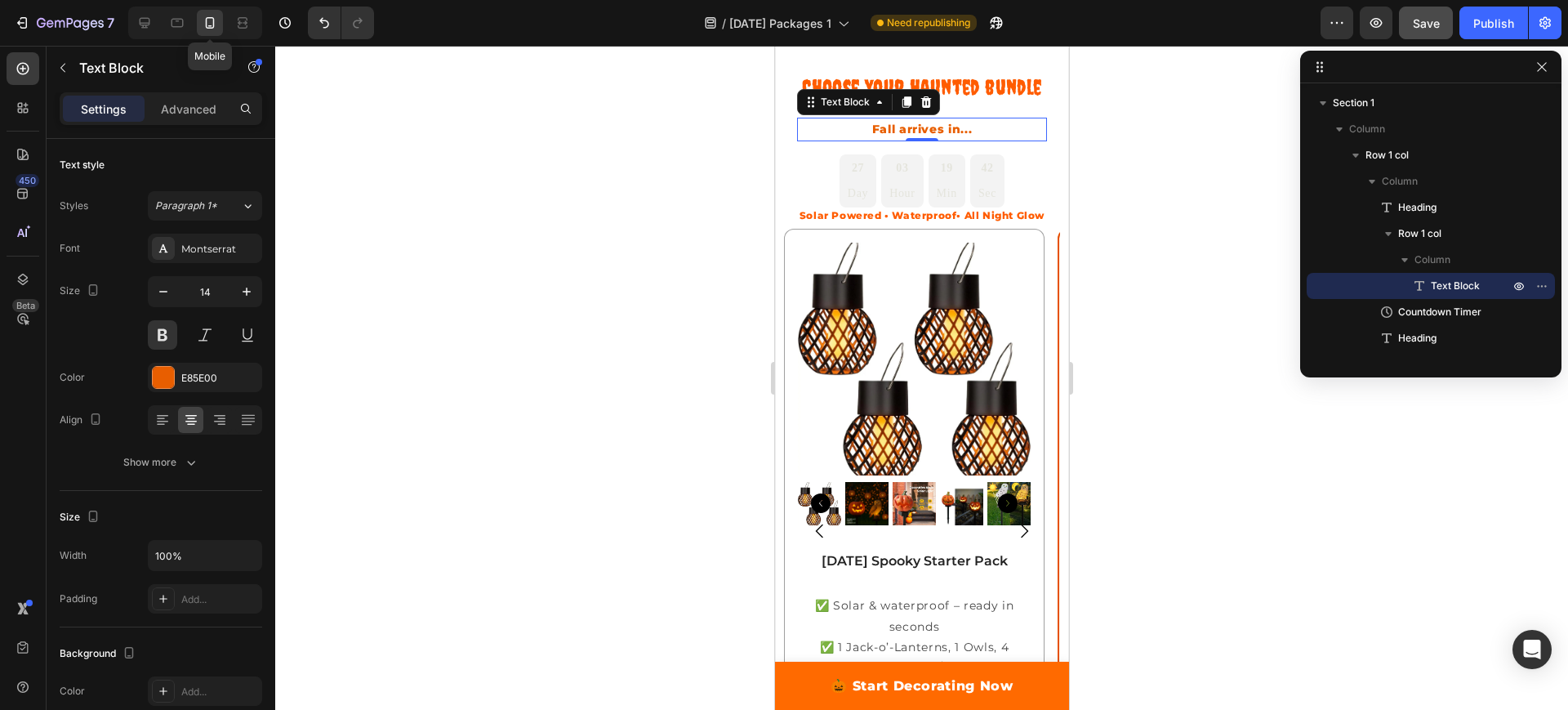
scroll to position [84, 0]
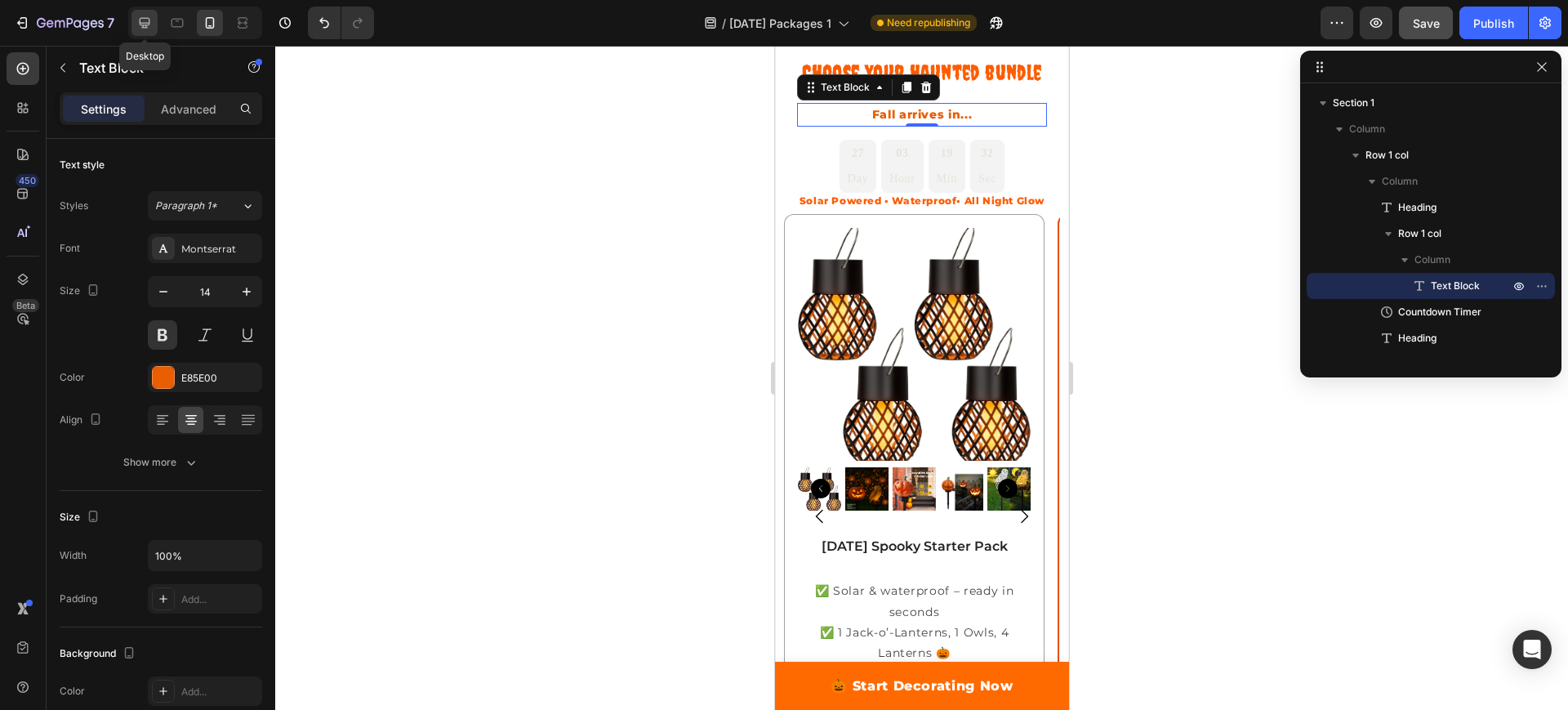
click at [141, 10] on div at bounding box center [144, 22] width 26 height 26
type input "16"
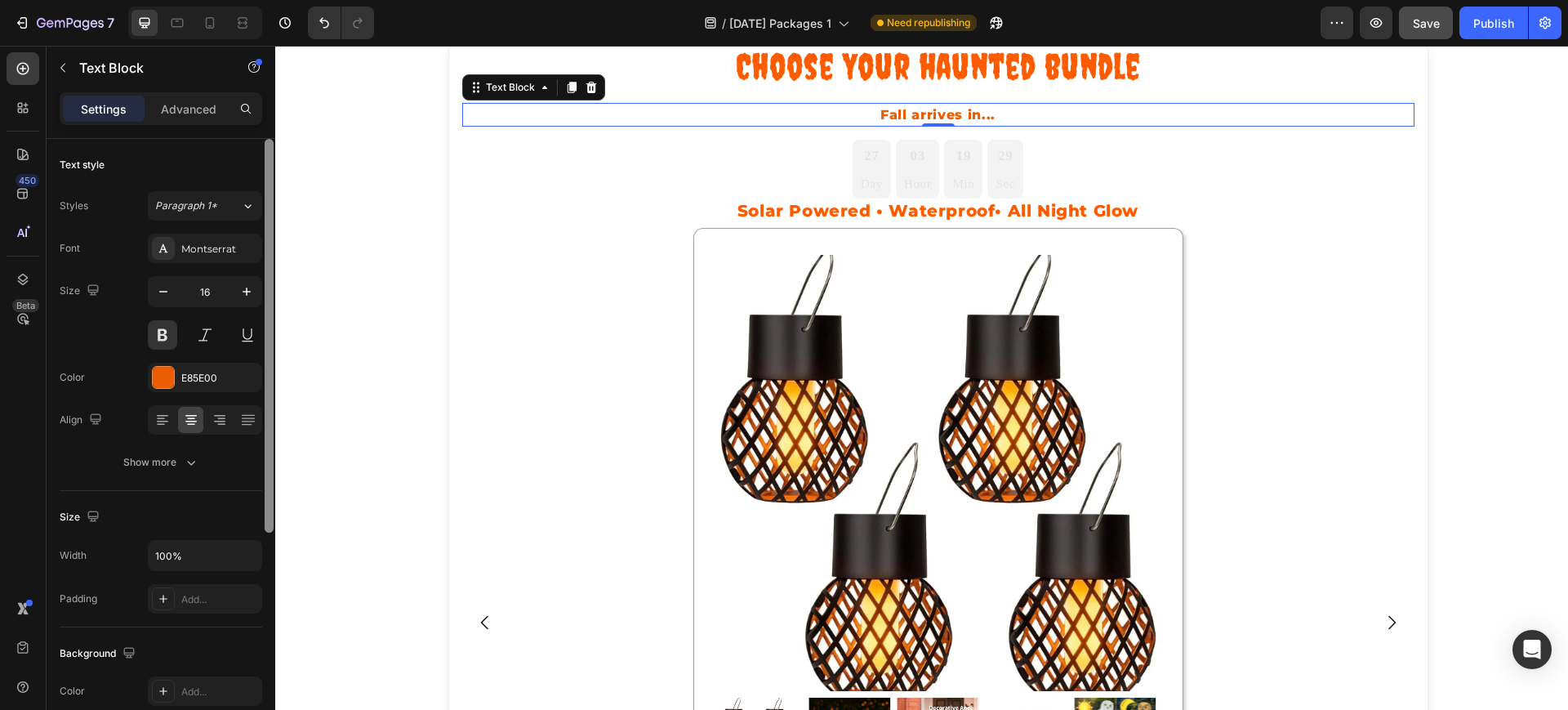
drag, startPoint x: 544, startPoint y: 422, endPoint x: 277, endPoint y: 169, distance: 367.8
click at [193, 100] on p "Advanced" at bounding box center [189, 108] width 55 height 17
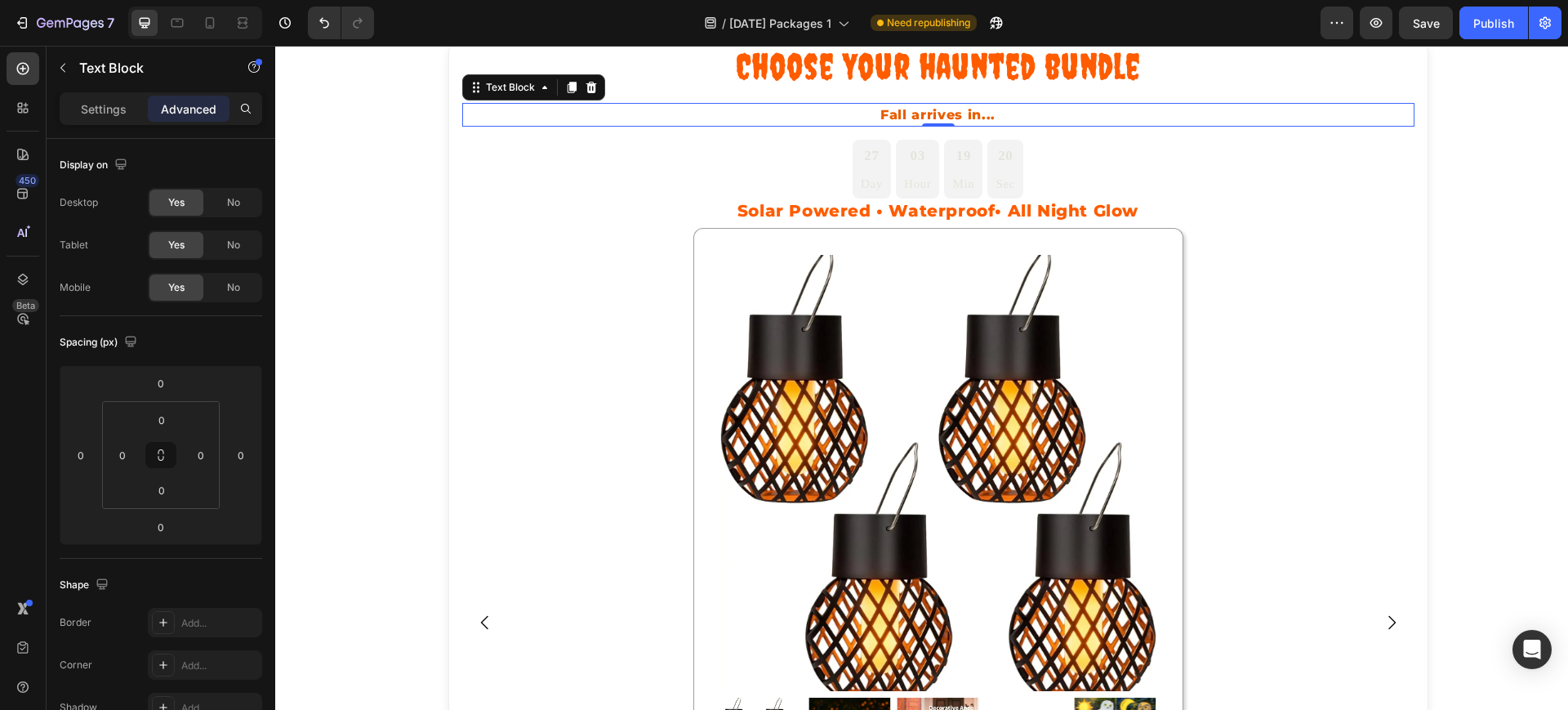
scroll to position [63, 0]
click at [876, 162] on div "27 Day" at bounding box center [871, 168] width 38 height 58
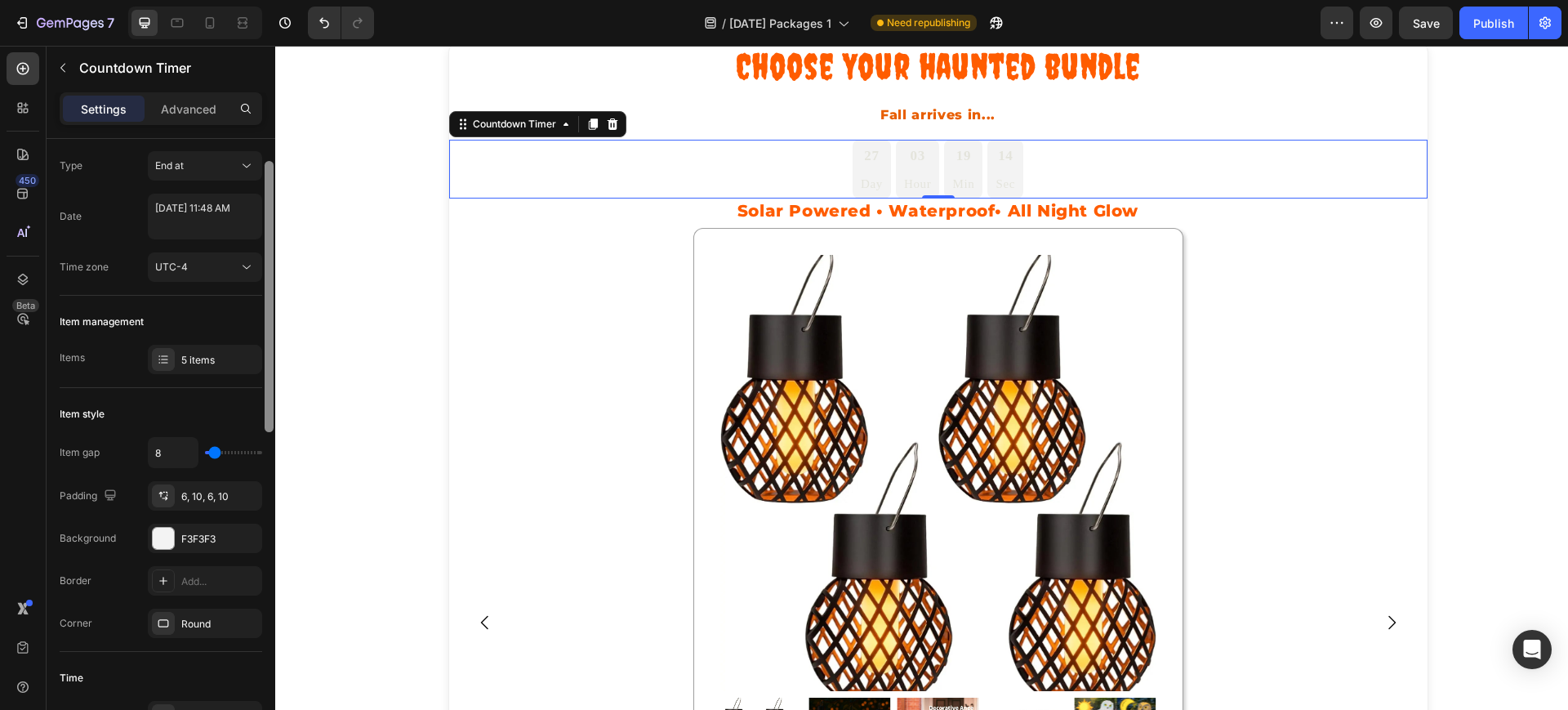
drag, startPoint x: 271, startPoint y: 256, endPoint x: 265, endPoint y: 281, distance: 25.7
click at [265, 281] on div at bounding box center [269, 296] width 9 height 271
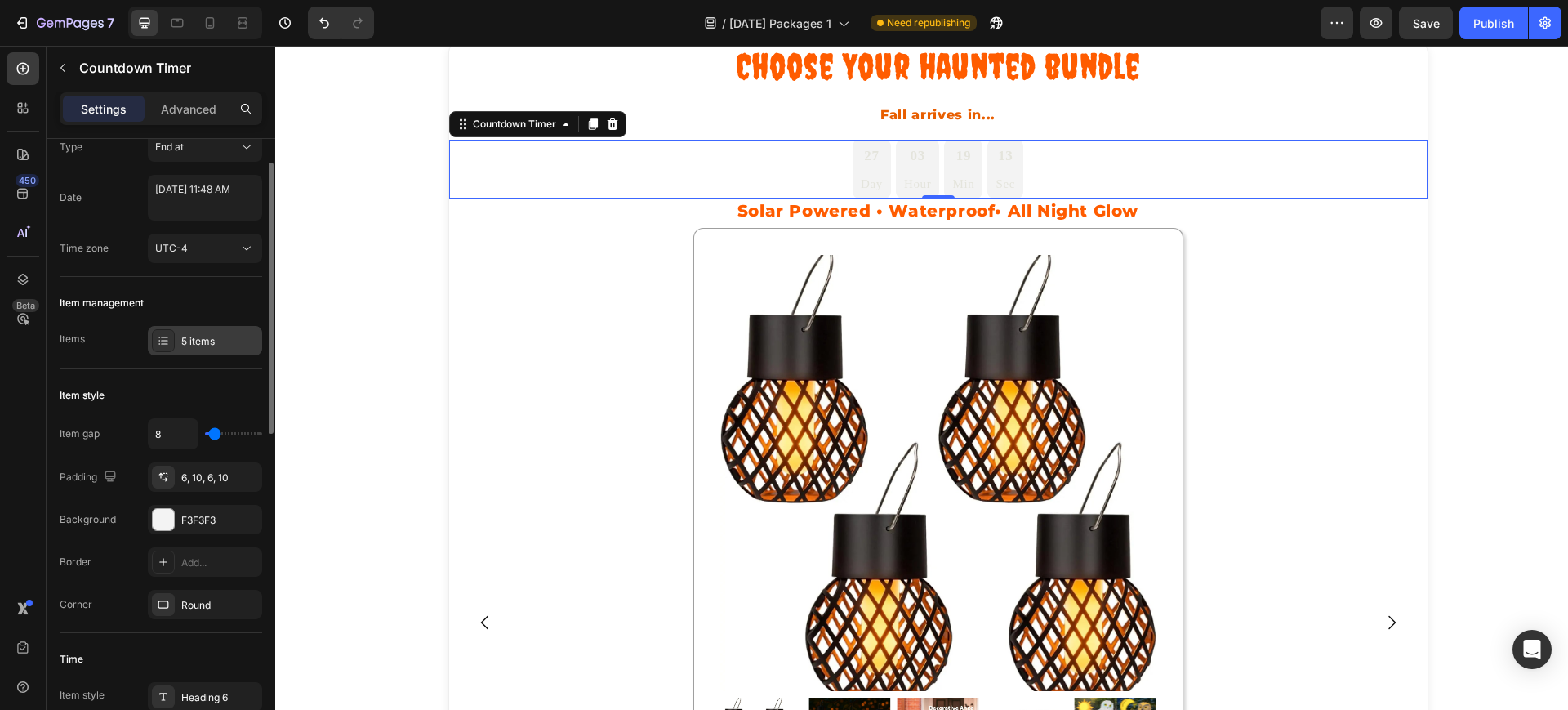
click at [170, 338] on div at bounding box center [164, 341] width 23 height 23
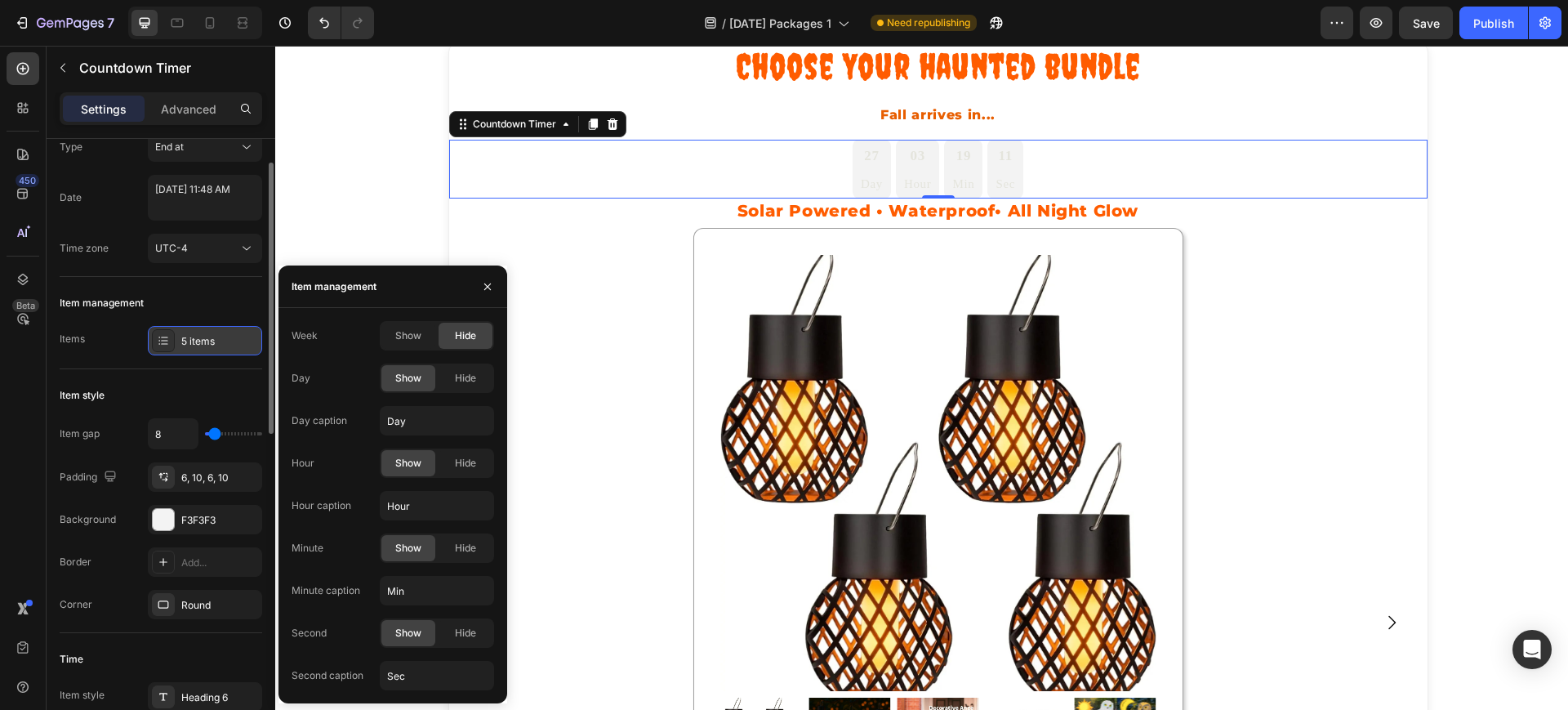
click at [170, 338] on div at bounding box center [164, 341] width 23 height 23
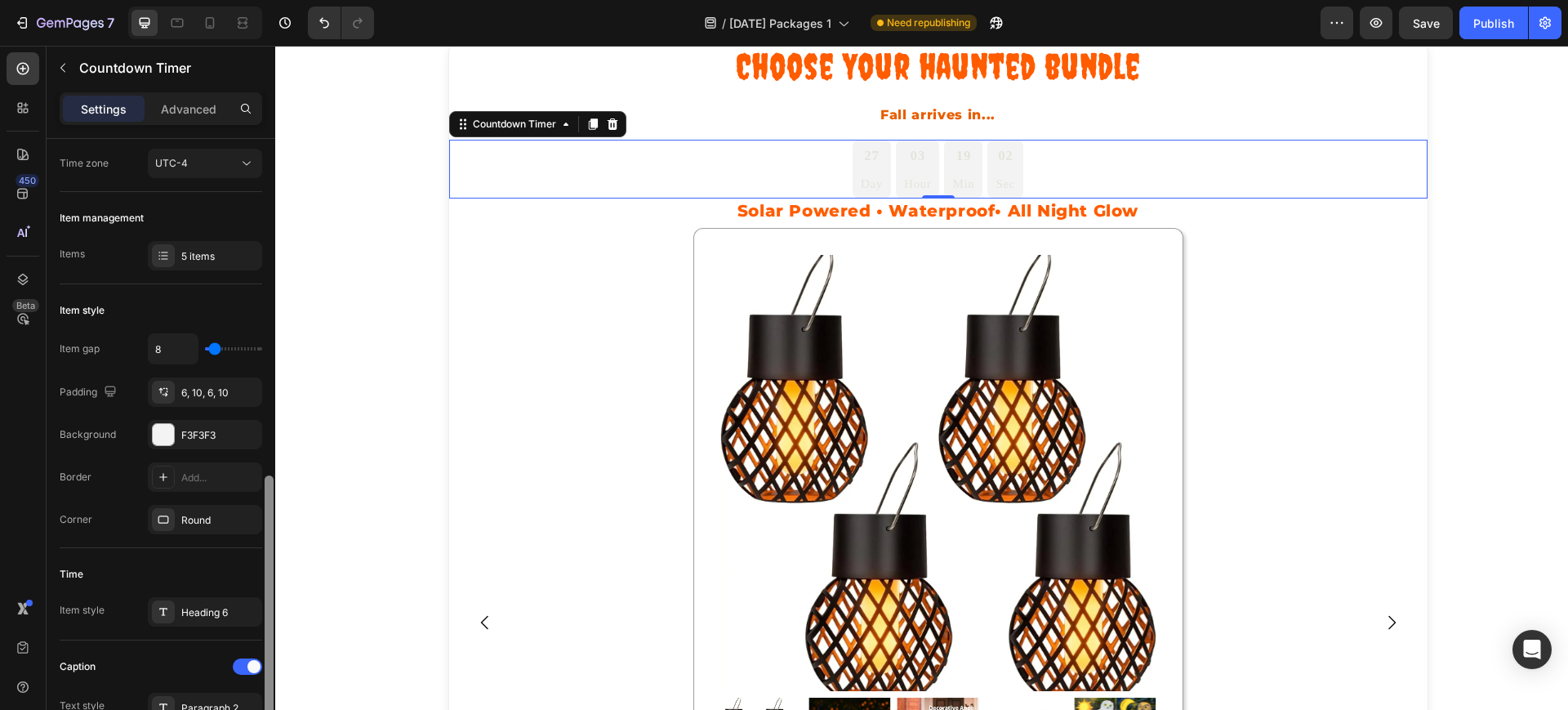
scroll to position [92, 0]
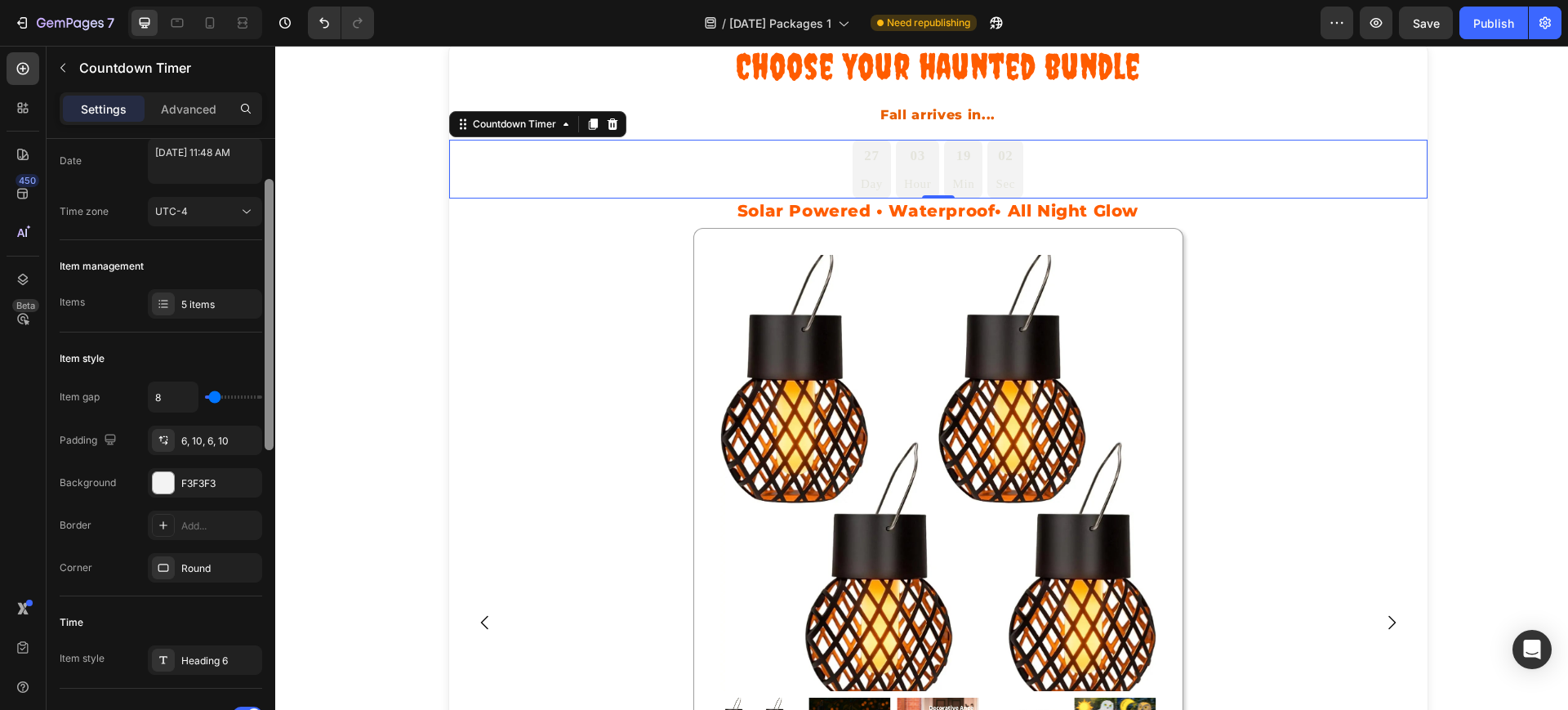
drag, startPoint x: 271, startPoint y: 386, endPoint x: 267, endPoint y: 402, distance: 16.5
click at [267, 402] on div at bounding box center [269, 314] width 9 height 271
click at [190, 104] on p "Advanced" at bounding box center [189, 108] width 55 height 17
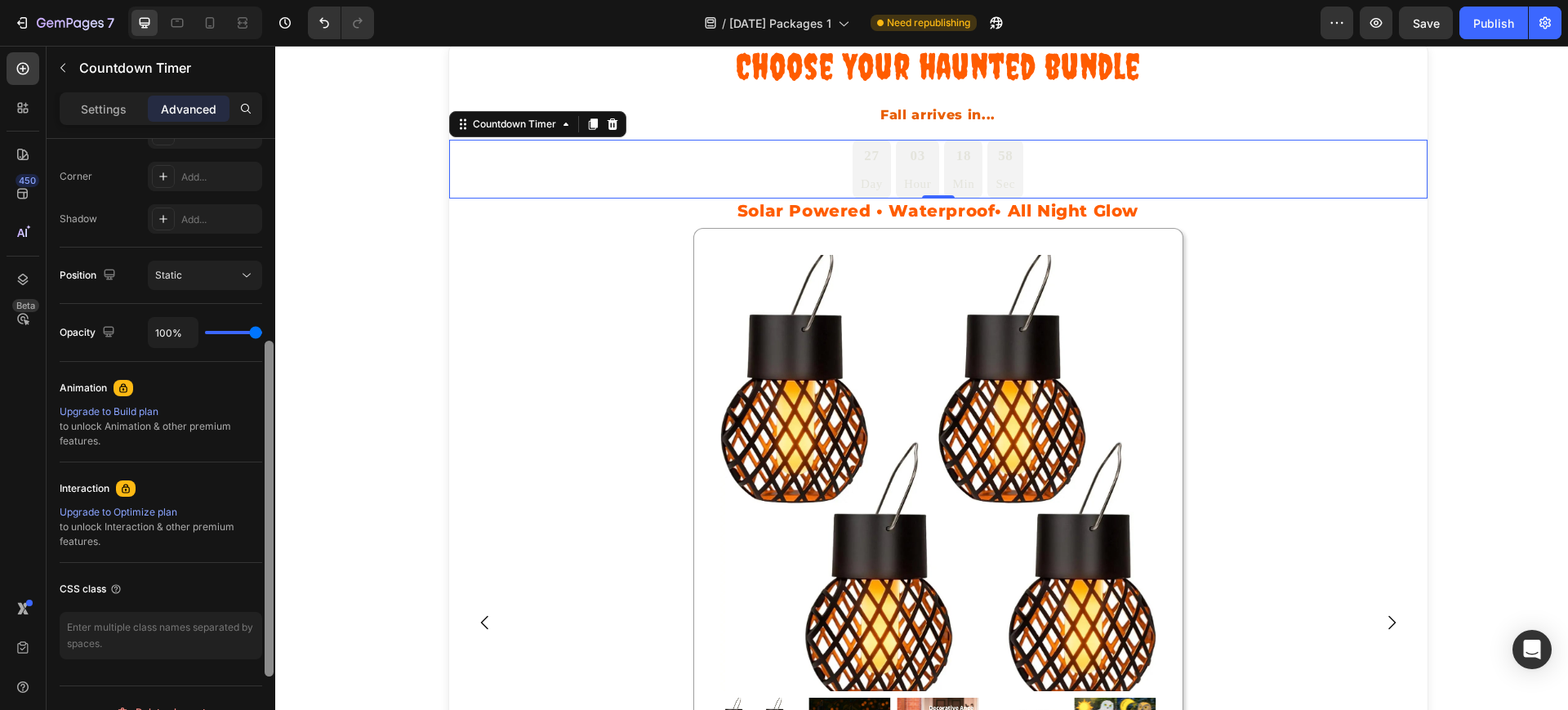
scroll to position [516, 0]
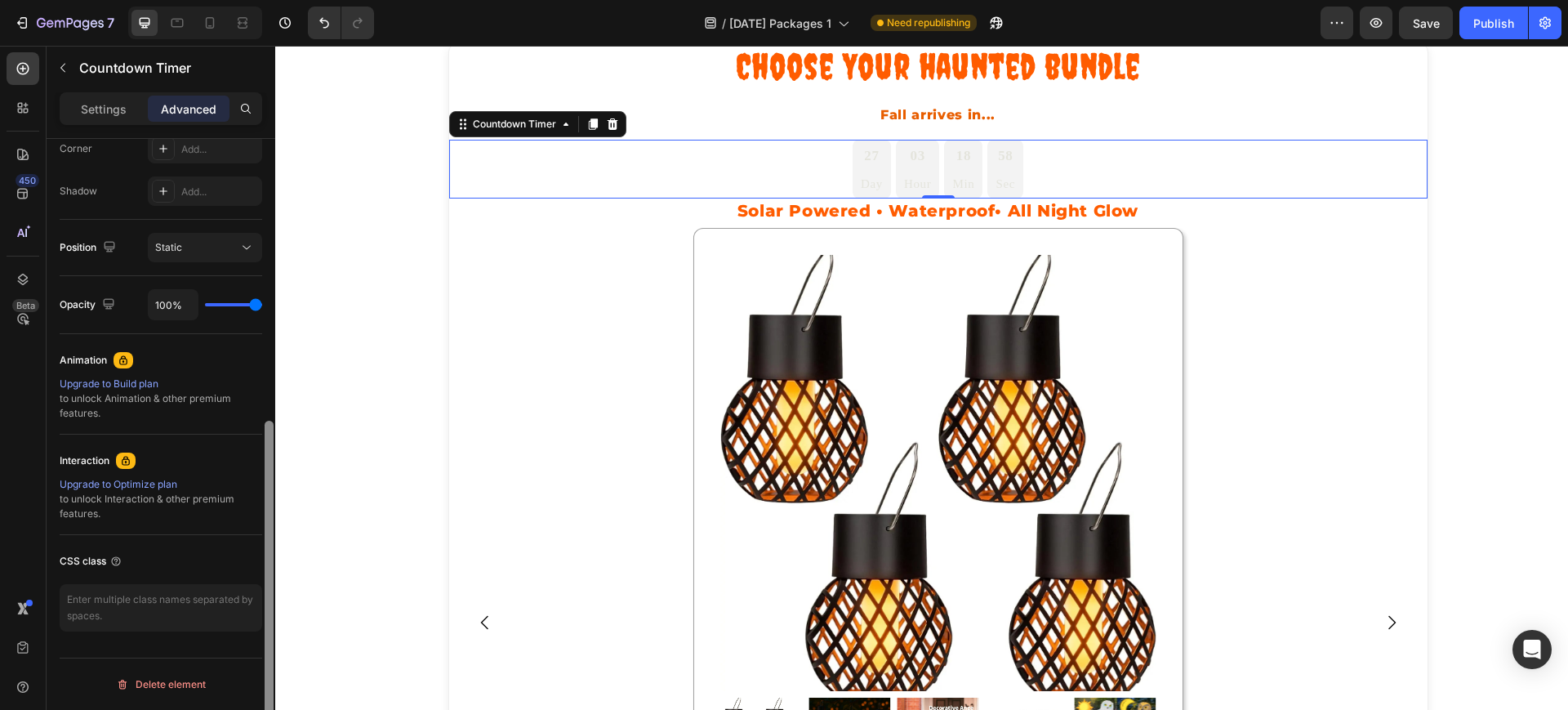
drag, startPoint x: 267, startPoint y: 295, endPoint x: 258, endPoint y: 537, distance: 242.2
click at [258, 537] on div "Display on Desktop Yes No Tablet Yes No Mobile Yes No Spacing (px) 0 0 0 0 0 0 …" at bounding box center [161, 447] width 229 height 617
click at [98, 111] on p "Settings" at bounding box center [103, 108] width 46 height 17
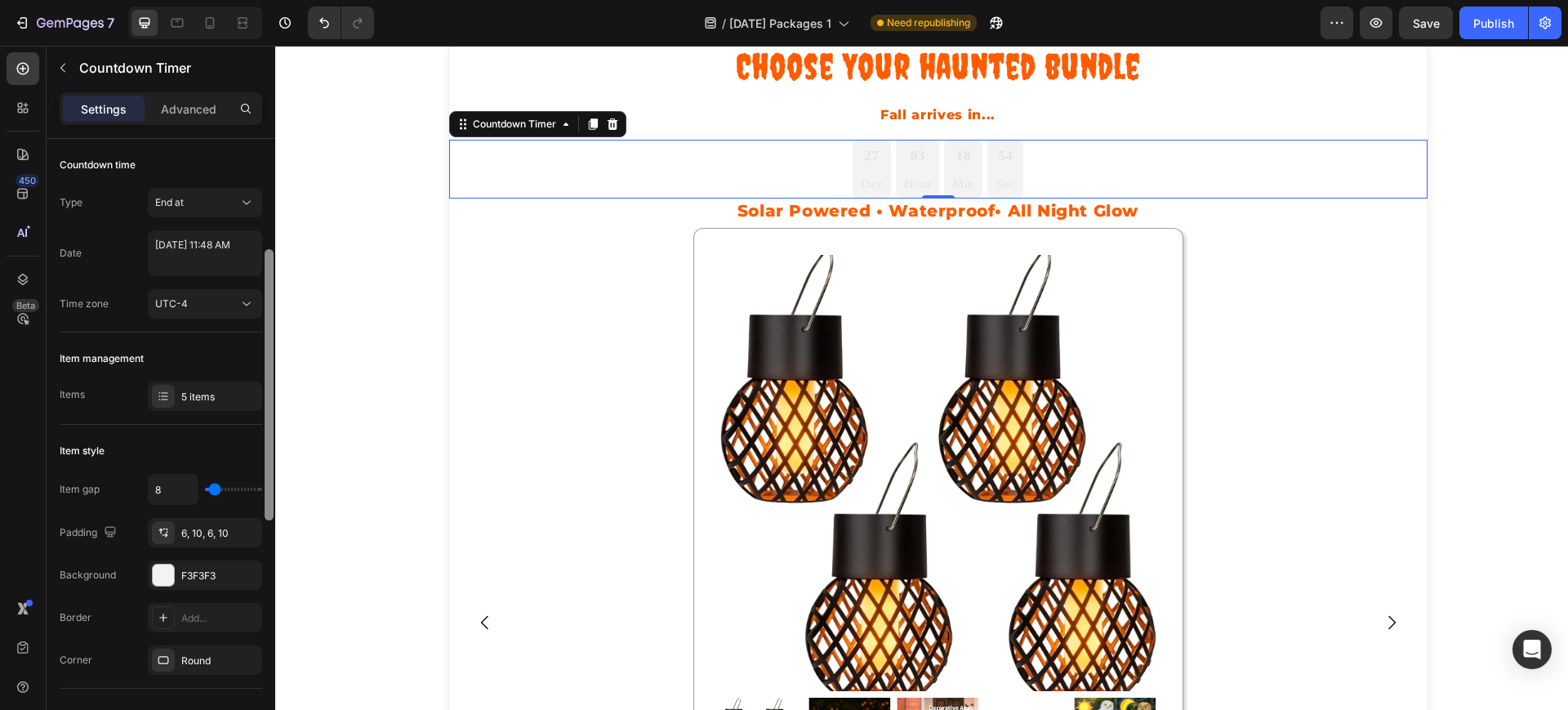
scroll to position [89, 0]
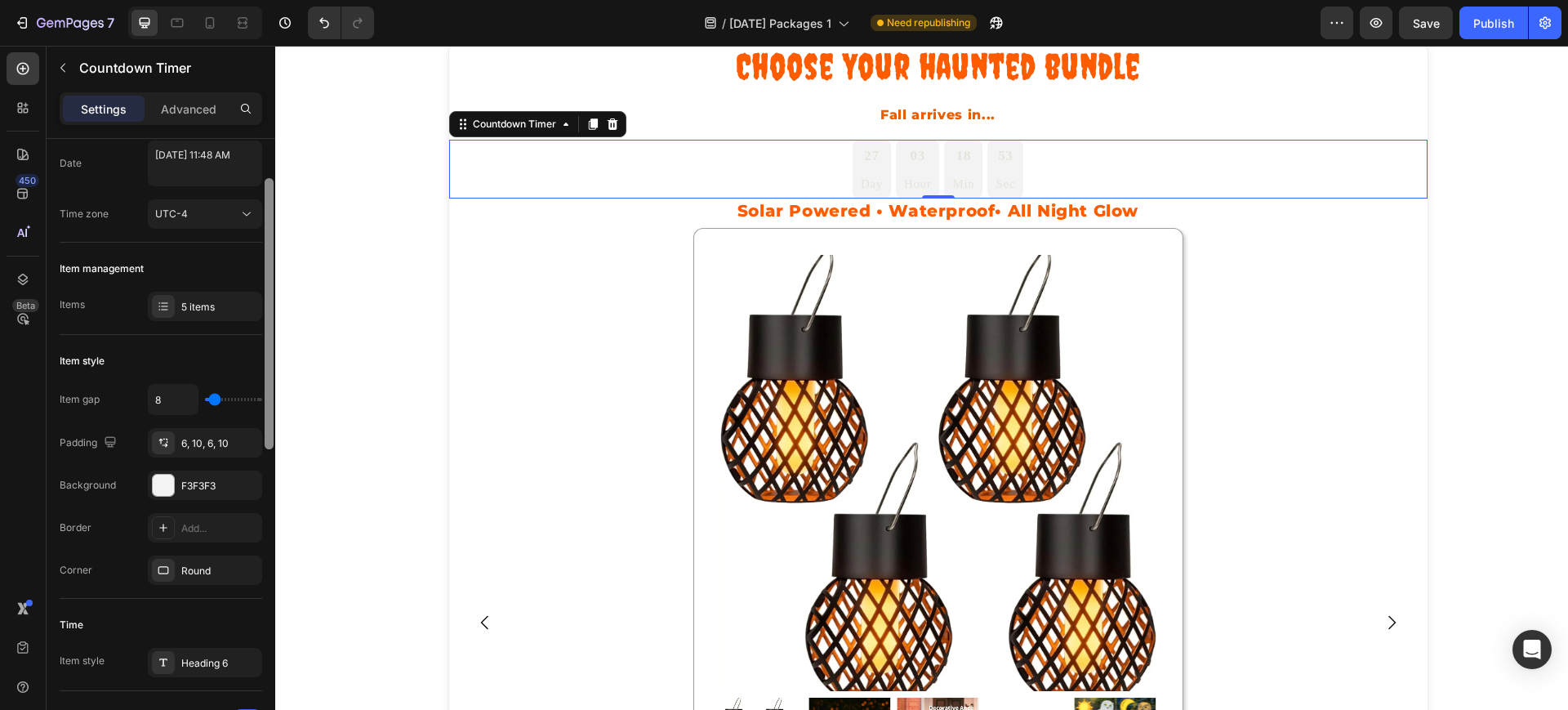
drag, startPoint x: 267, startPoint y: 401, endPoint x: 267, endPoint y: 214, distance: 187.0
click at [267, 214] on div at bounding box center [269, 313] width 9 height 271
click at [211, 306] on div "5 items" at bounding box center [220, 307] width 77 height 14
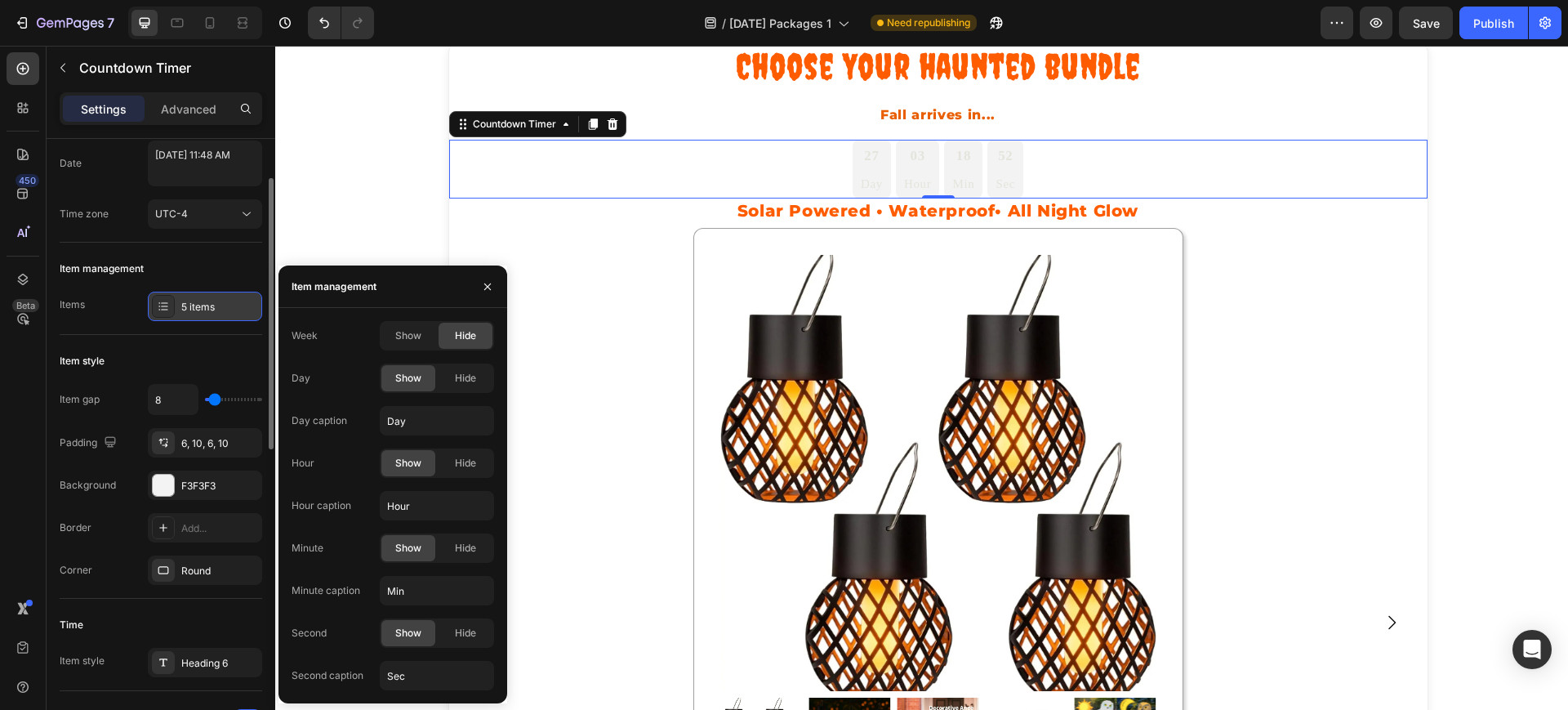
click at [211, 306] on div "5 items" at bounding box center [220, 307] width 77 height 14
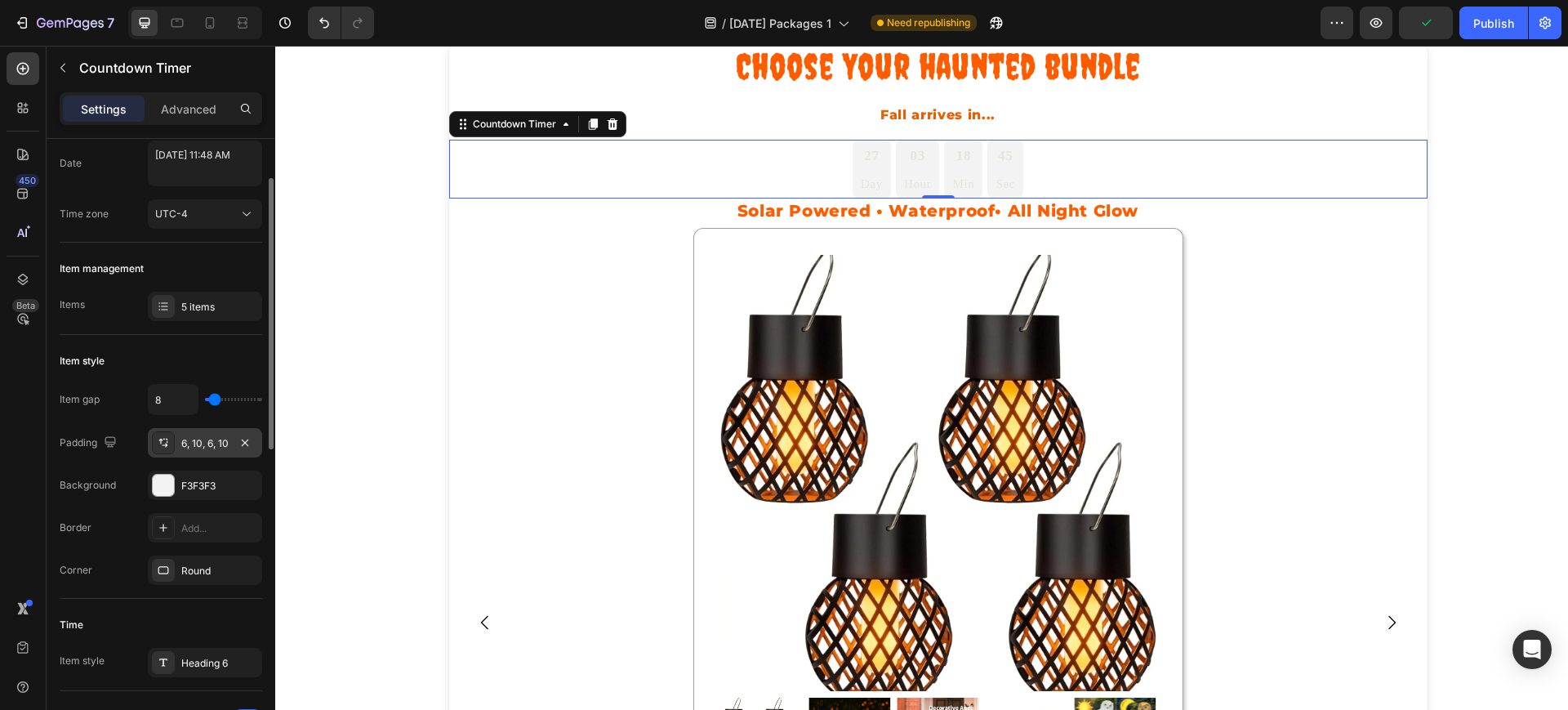
click at [202, 439] on div "6, 10, 6, 10" at bounding box center [205, 444] width 47 height 14
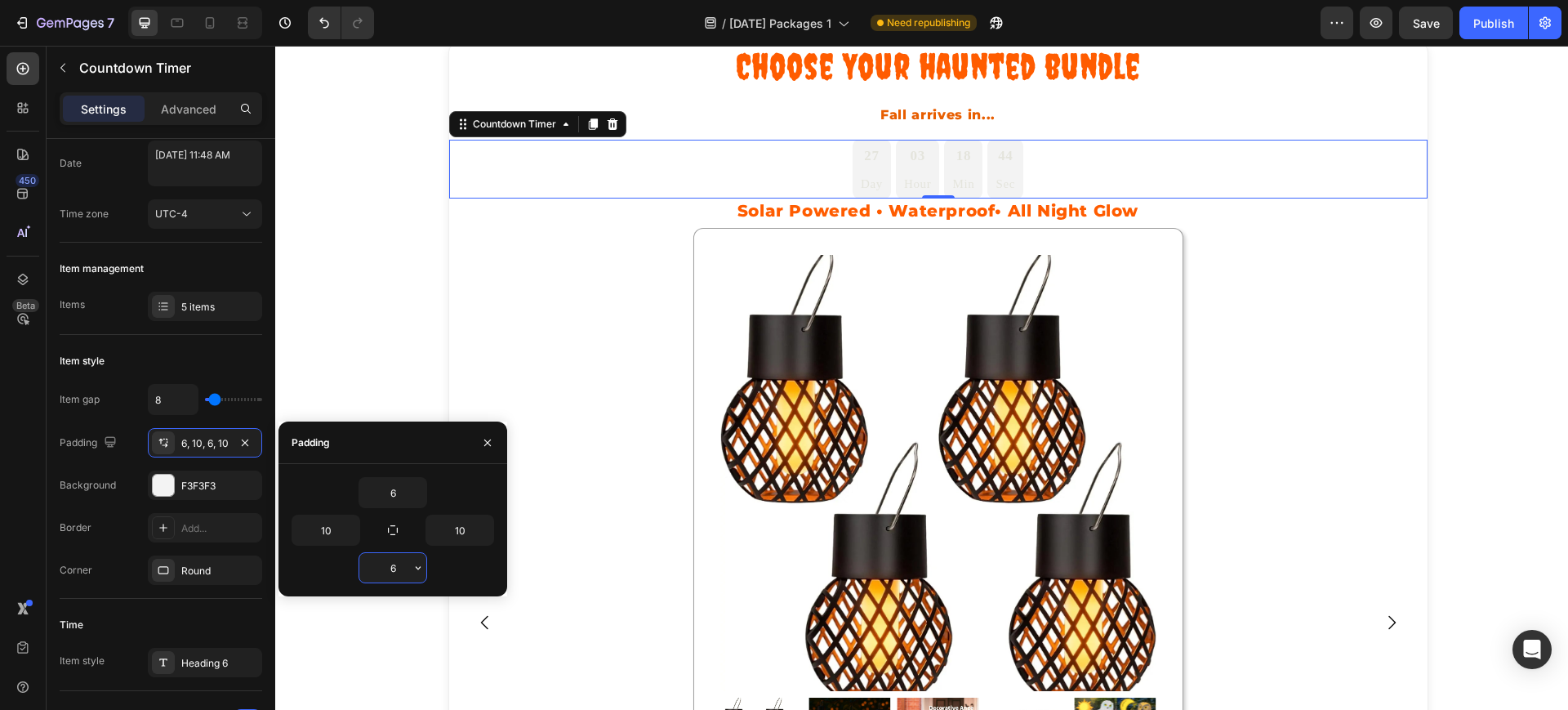
click at [386, 569] on input "6" at bounding box center [393, 567] width 67 height 30
type input "0"
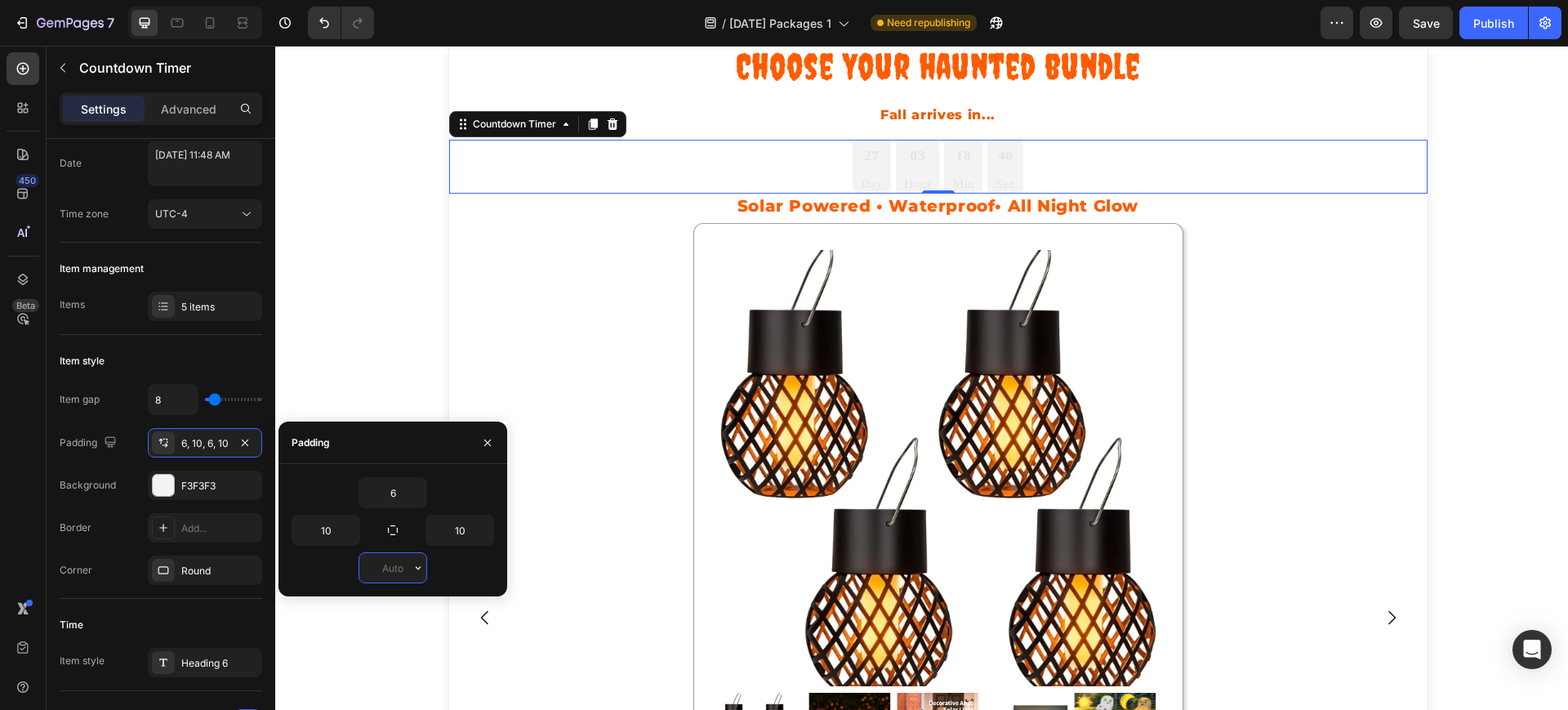
type input "6"
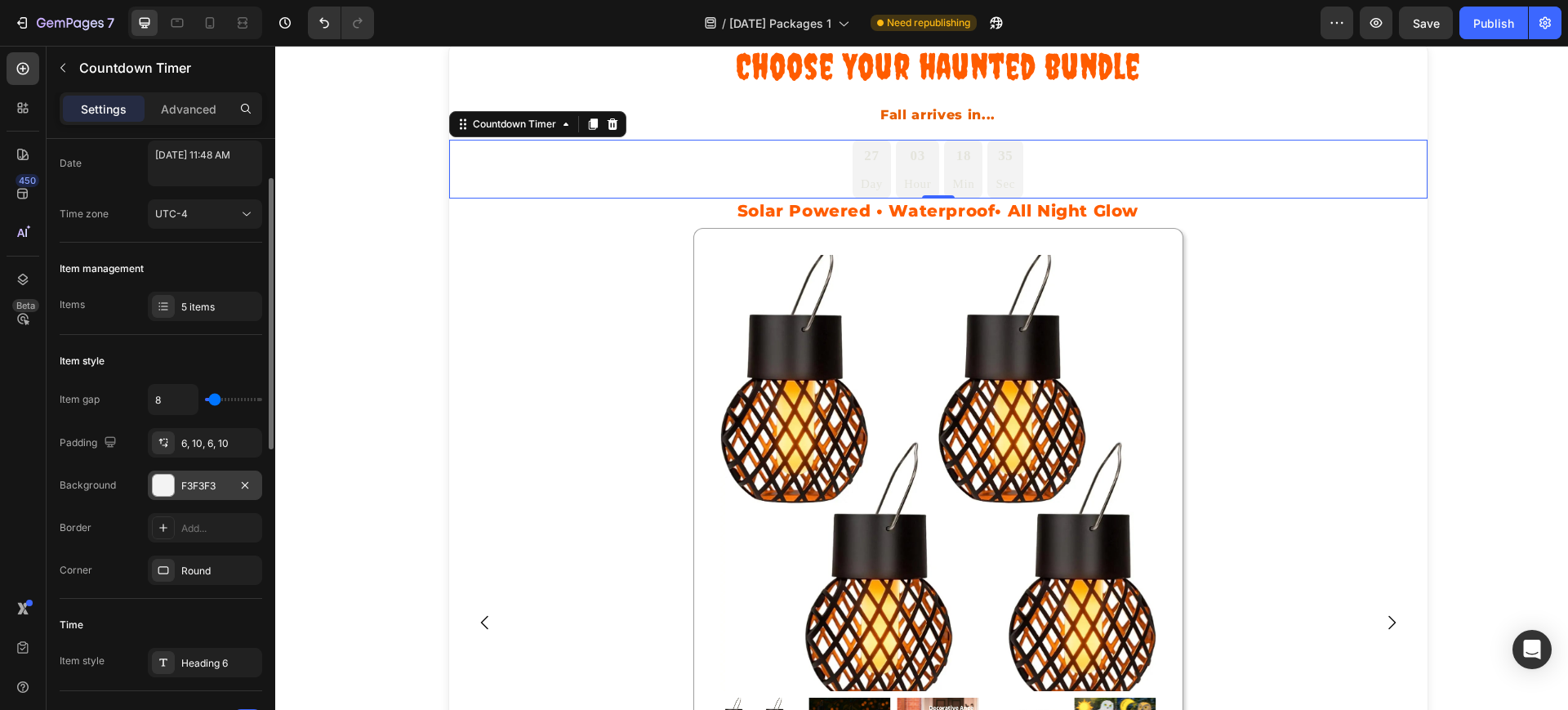
click at [201, 497] on div "F3F3F3" at bounding box center [205, 485] width 114 height 30
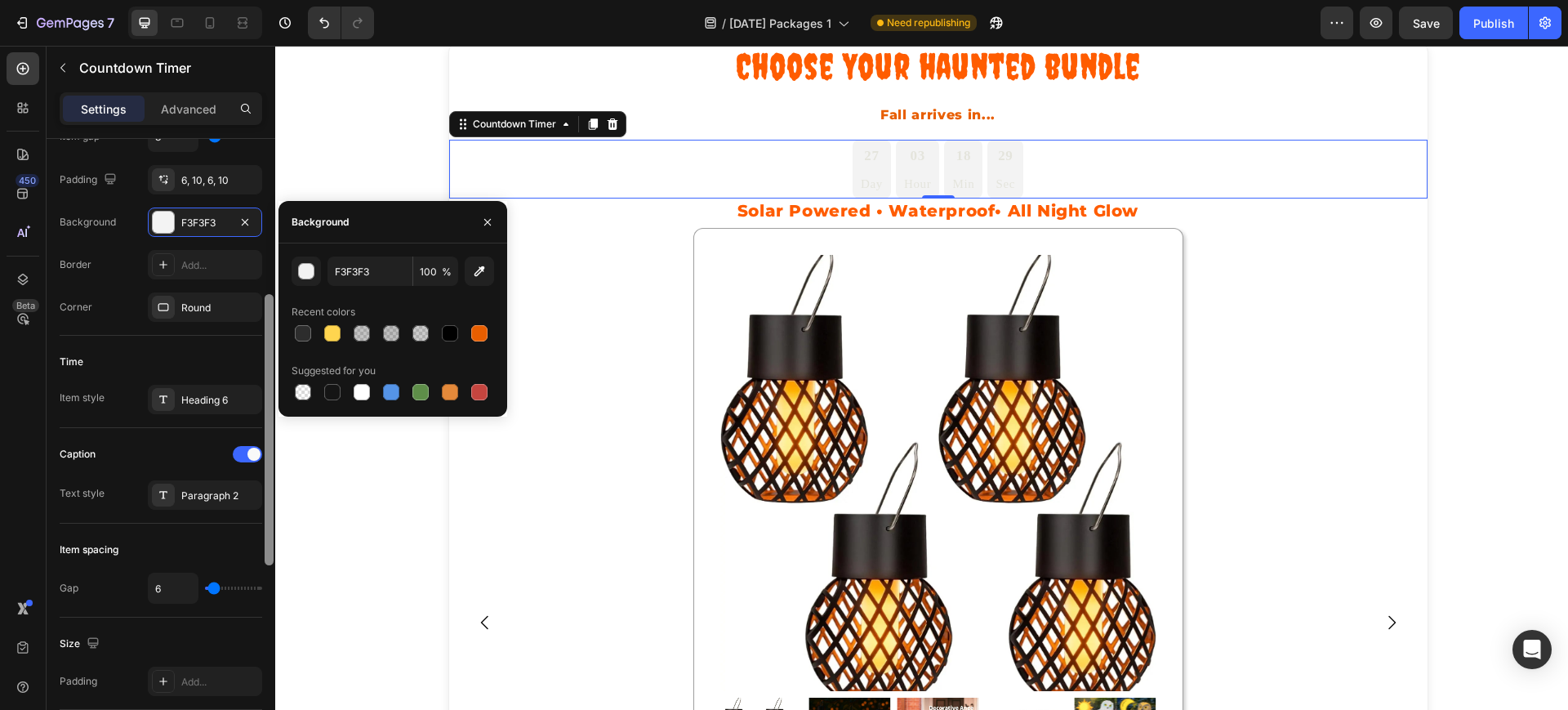
drag, startPoint x: 270, startPoint y: 359, endPoint x: 259, endPoint y: 474, distance: 115.5
click at [259, 474] on div "Countdown time Type End at Date [DATE] 11:48 AM Time zone UTC-4 Item management…" at bounding box center [161, 447] width 229 height 617
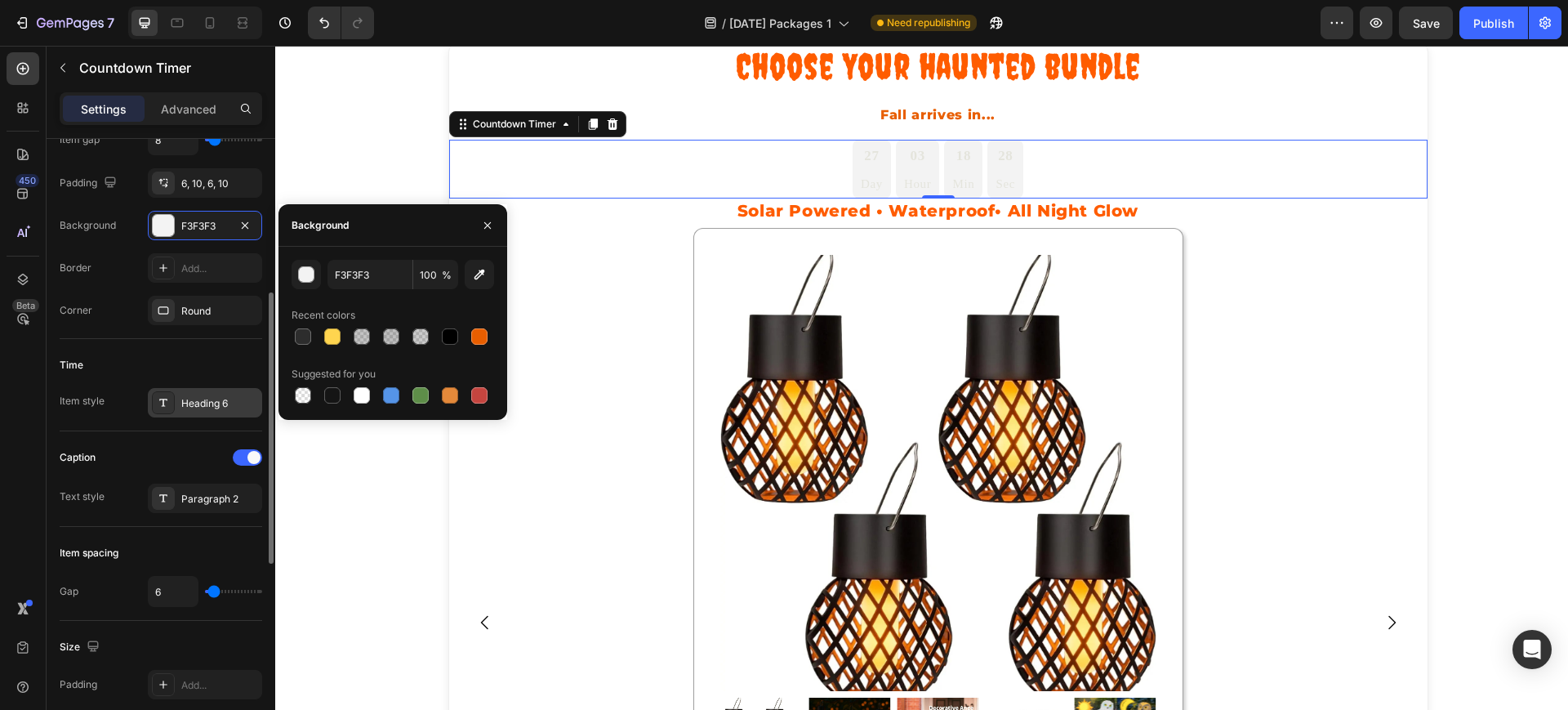
click at [199, 407] on div "Heading 6" at bounding box center [220, 403] width 77 height 14
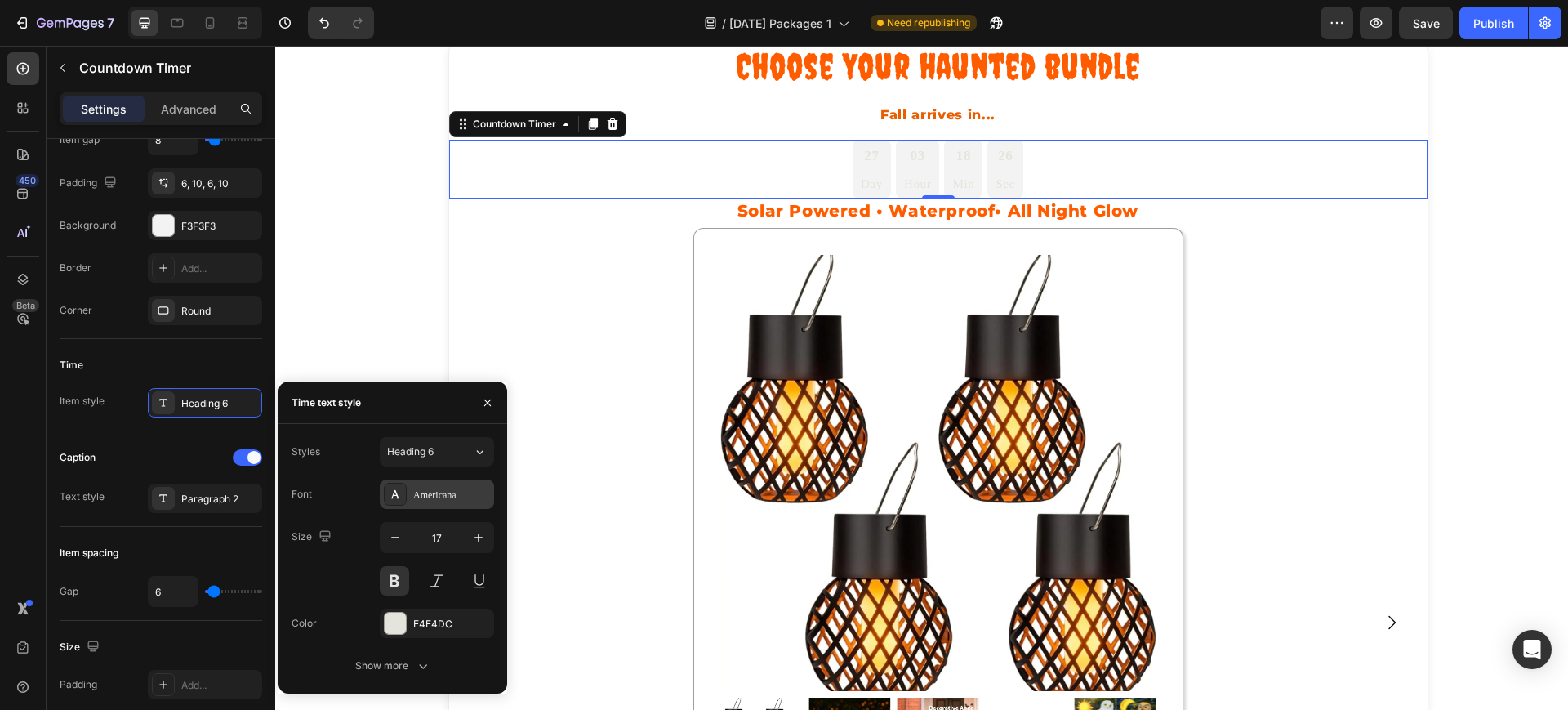
click at [439, 491] on div "Americana" at bounding box center [452, 494] width 77 height 14
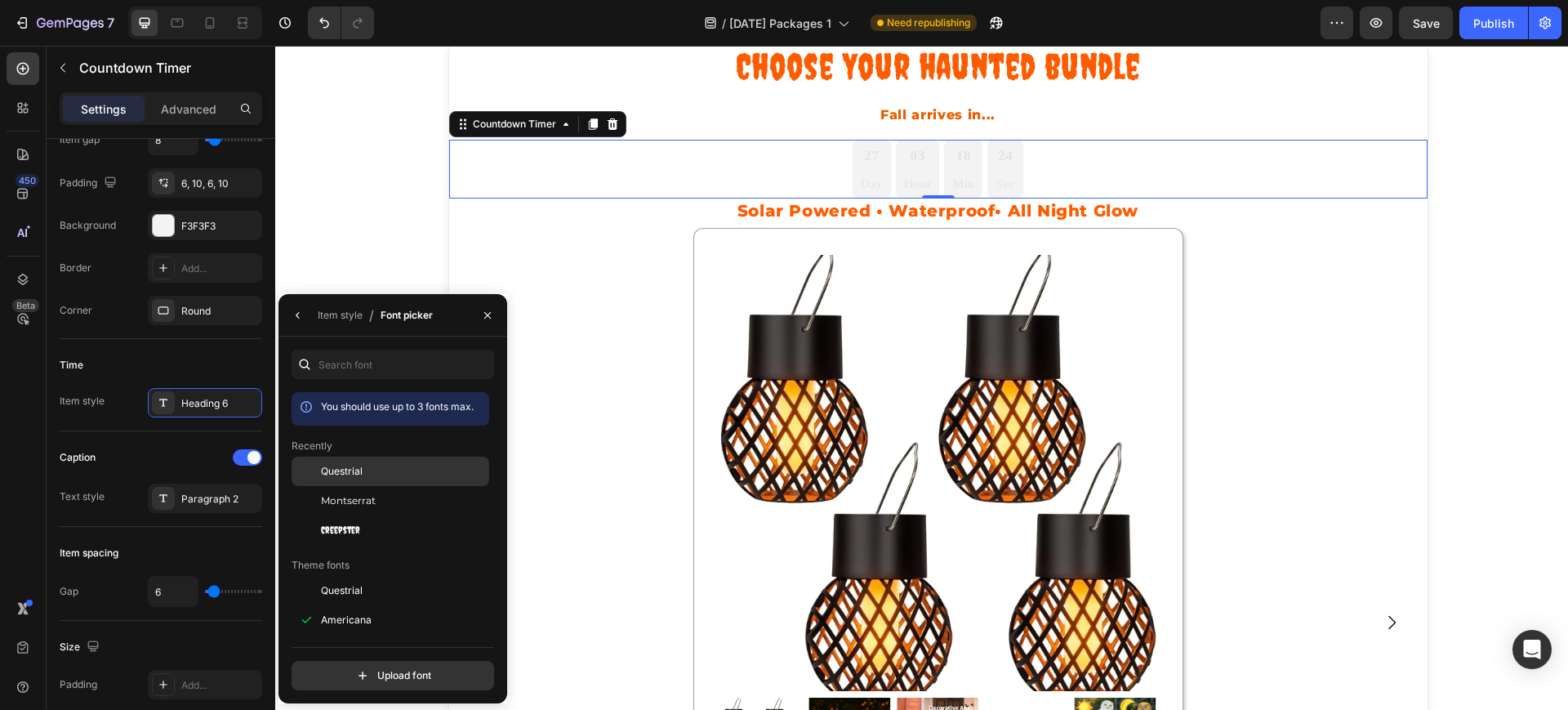
click at [413, 475] on div "Questrial" at bounding box center [403, 471] width 165 height 14
click at [364, 469] on div "Questrial" at bounding box center [403, 471] width 165 height 14
click at [303, 317] on icon "button" at bounding box center [298, 315] width 13 height 13
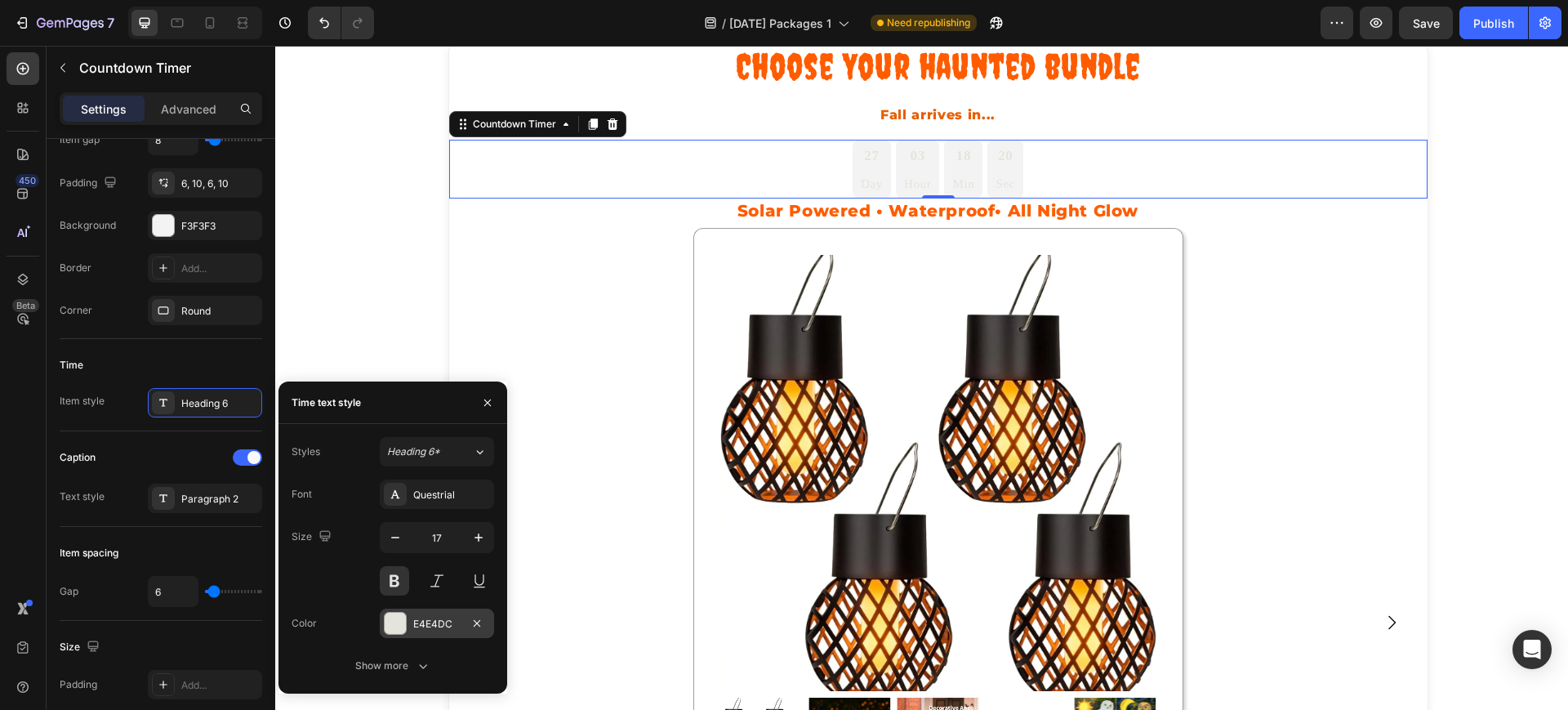
click at [449, 629] on div "E4E4DC" at bounding box center [436, 623] width 47 height 14
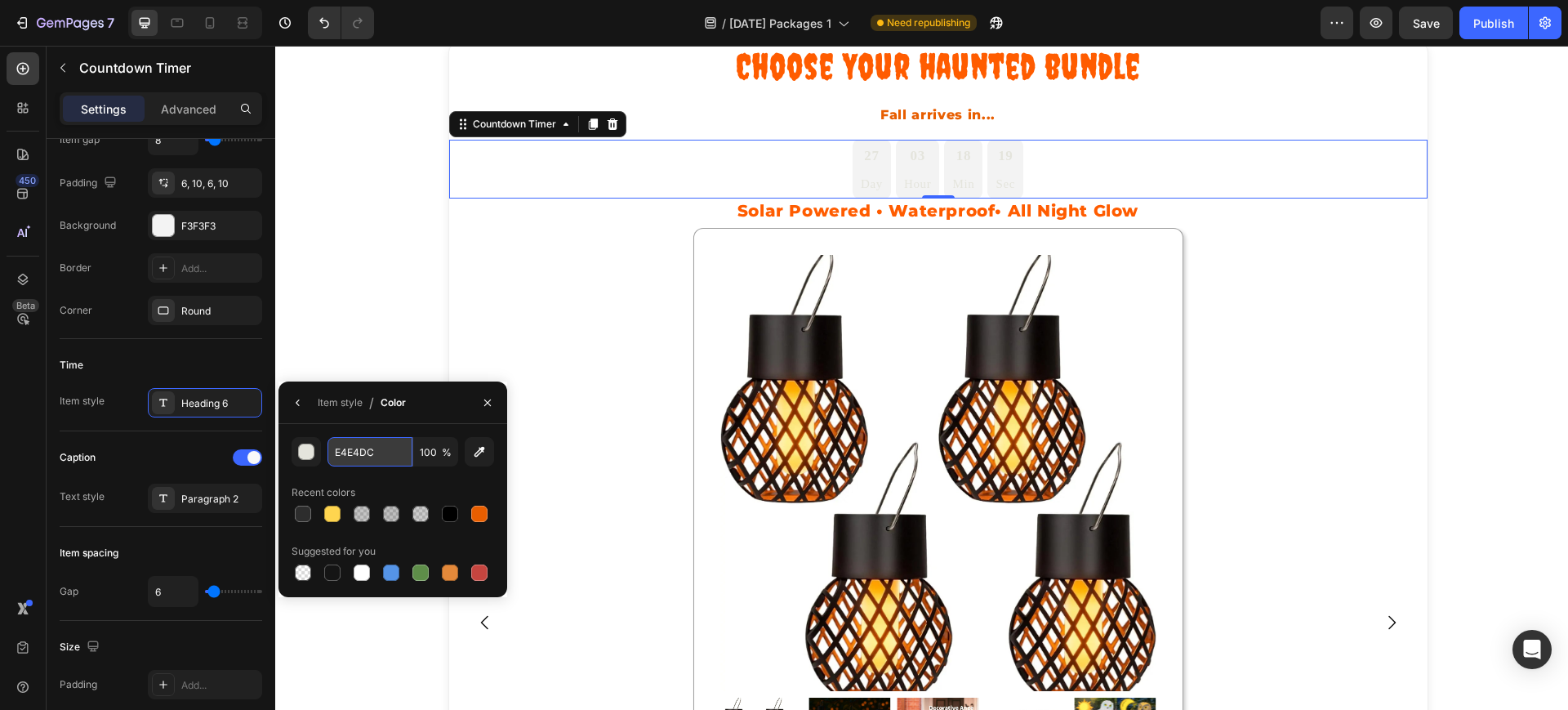
click at [0, 0] on input "E4E4DC" at bounding box center [0, 0] width 0 height 0
paste input "#FF6A0"
click at [309, 400] on button "button" at bounding box center [298, 402] width 26 height 26
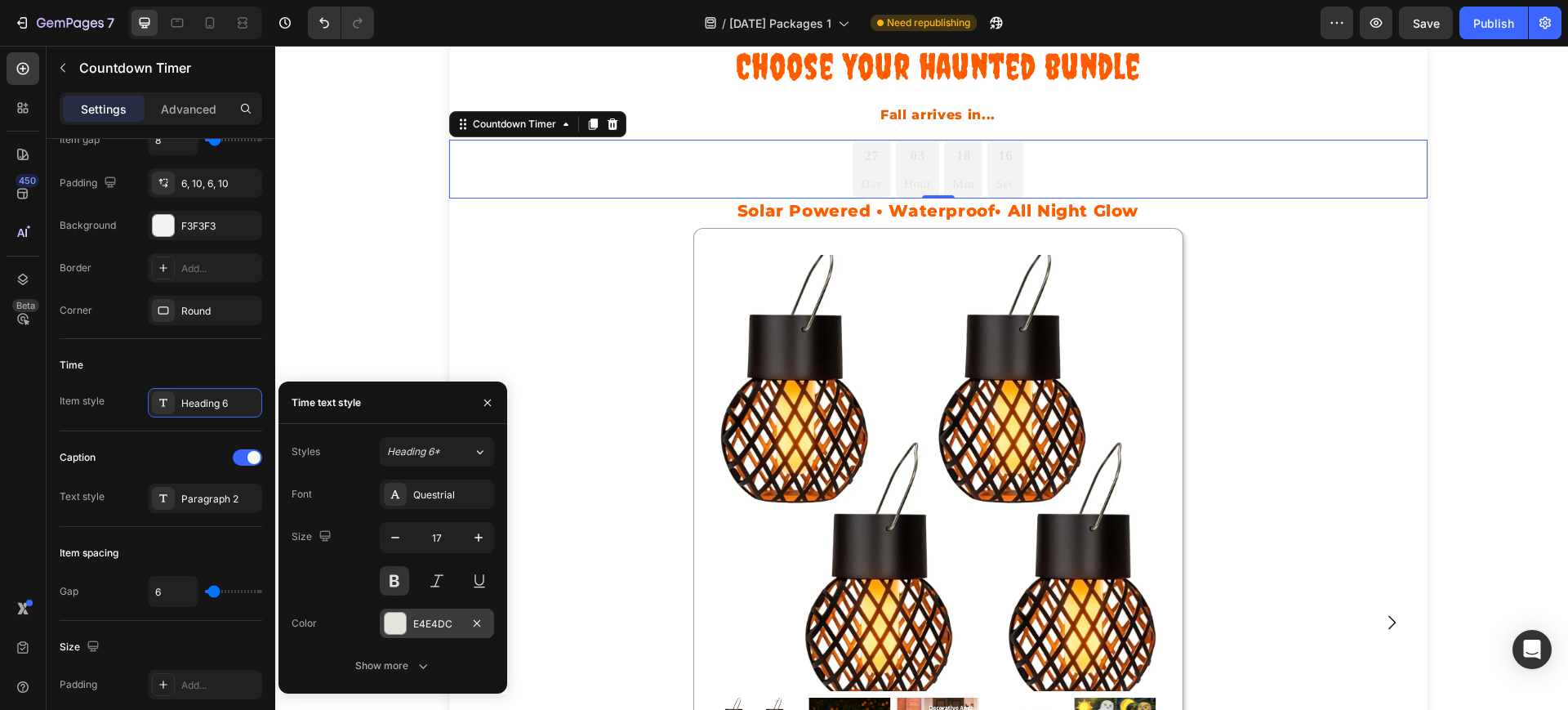
click at [414, 626] on div "E4E4DC" at bounding box center [436, 623] width 47 height 14
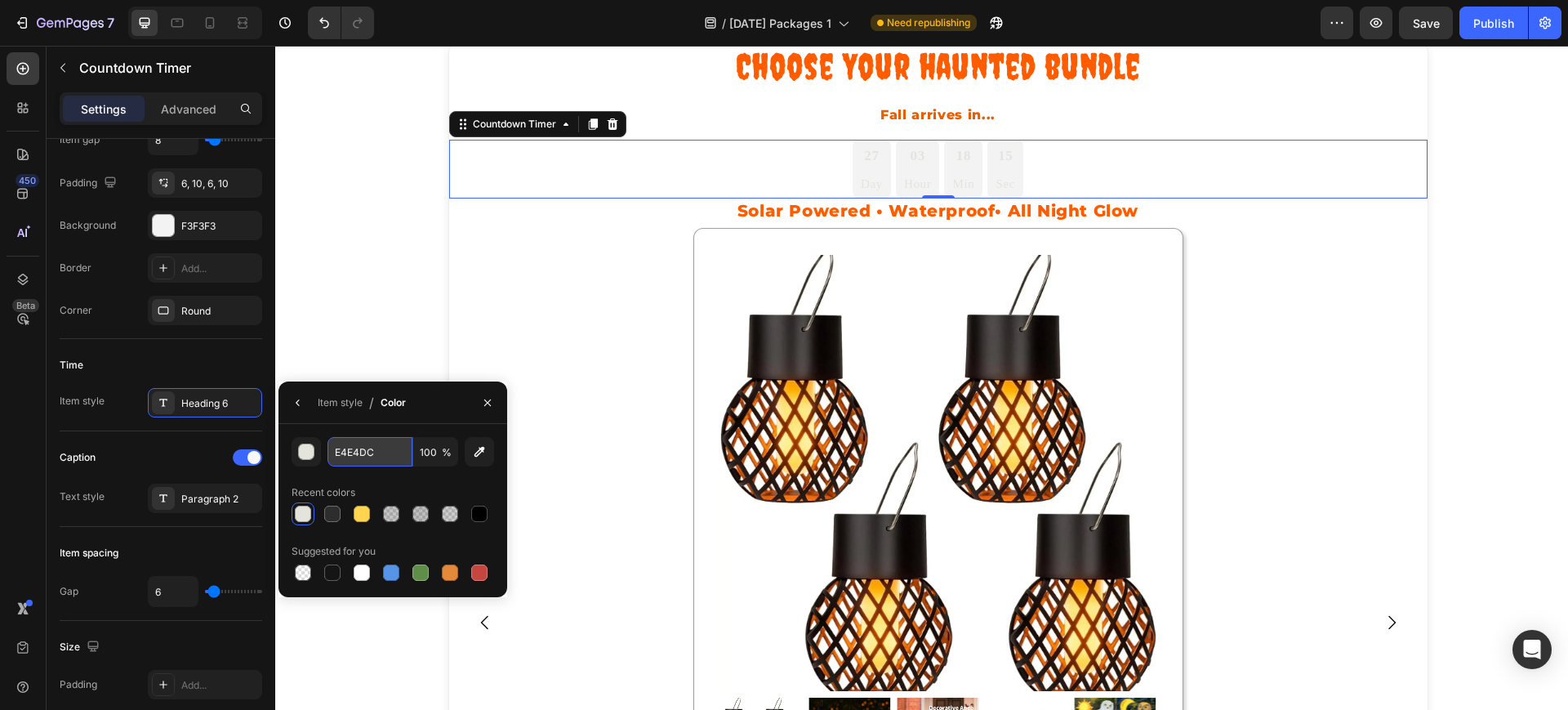
click at [0, 0] on input "E4E4DC" at bounding box center [0, 0] width 0 height 0
paste input "#FF6A0"
click at [468, 437] on button "button" at bounding box center [479, 452] width 30 height 30
click at [0, 0] on input "212121" at bounding box center [0, 0] width 0 height 0
paste input "#FF6A00"
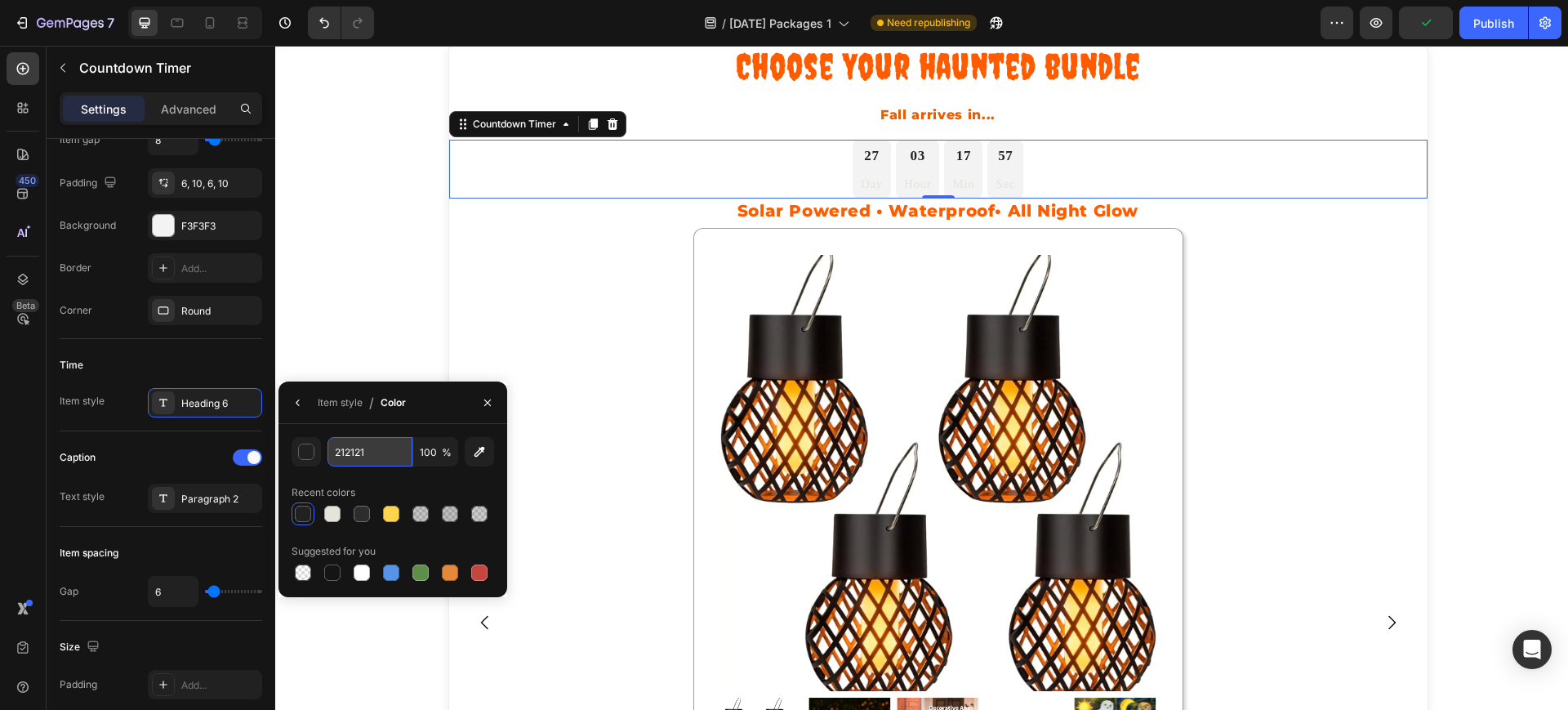
type input "#FF6A00"
click at [325, 402] on div "Item style" at bounding box center [340, 402] width 45 height 14
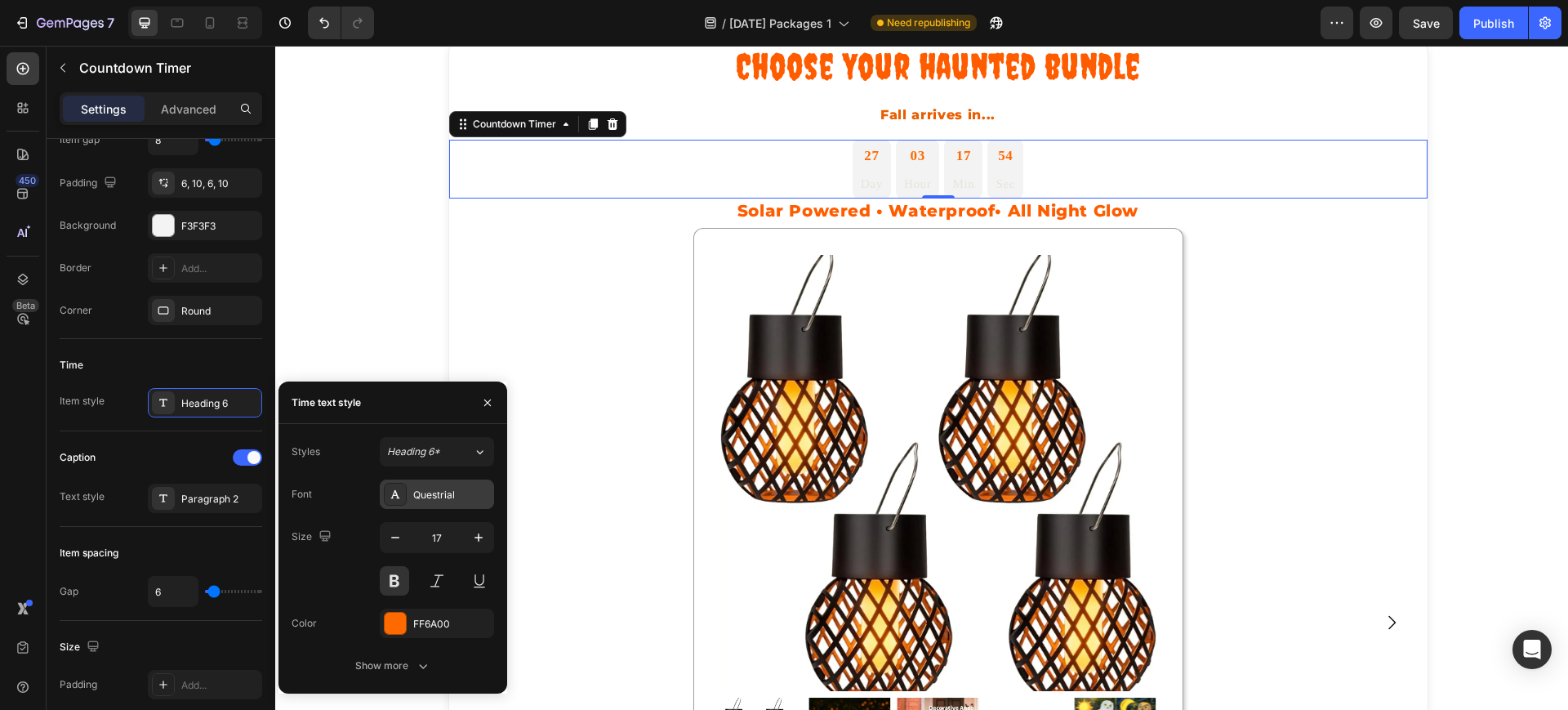
click at [436, 492] on div "Questrial" at bounding box center [452, 494] width 77 height 14
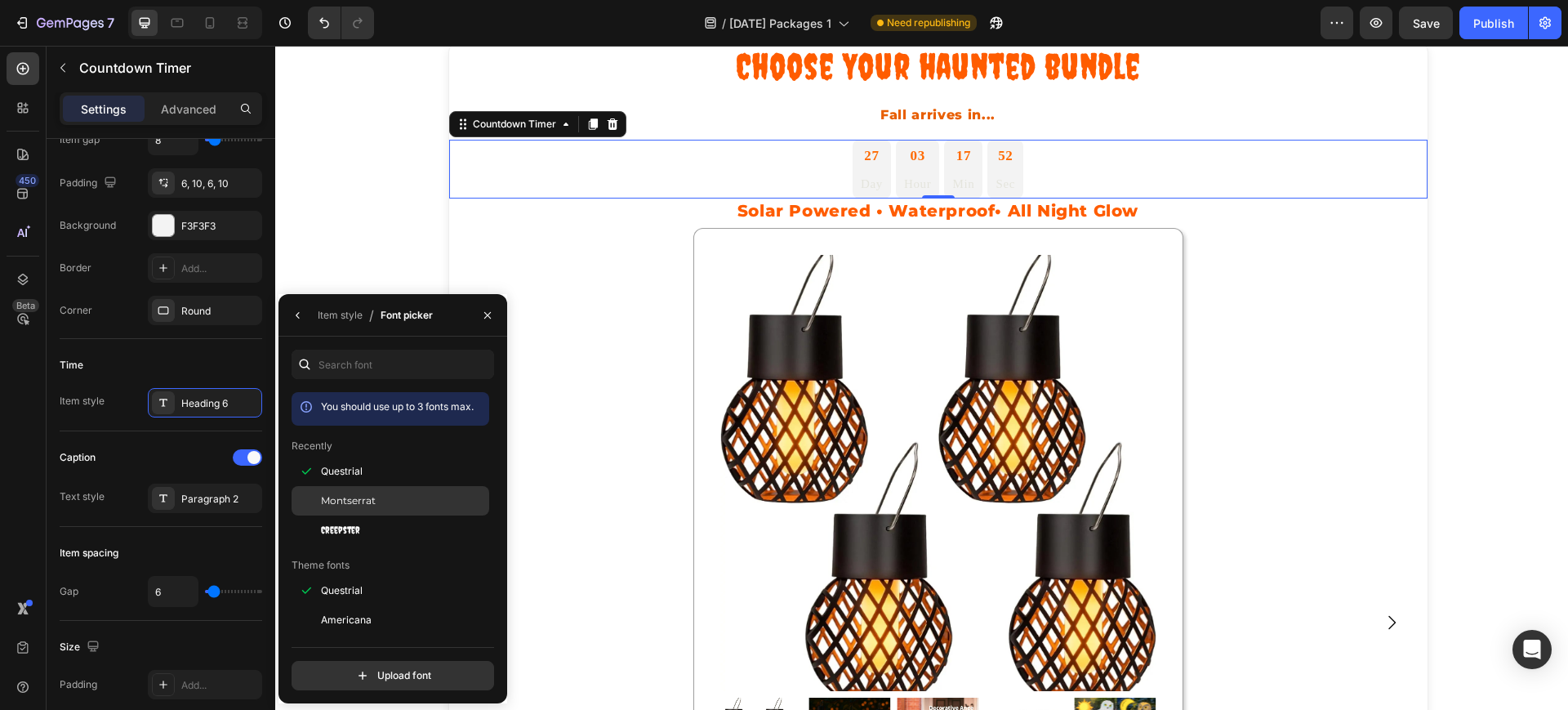
click at [340, 494] on span "Montserrat" at bounding box center [348, 501] width 55 height 14
click at [296, 315] on icon "button" at bounding box center [298, 315] width 4 height 6
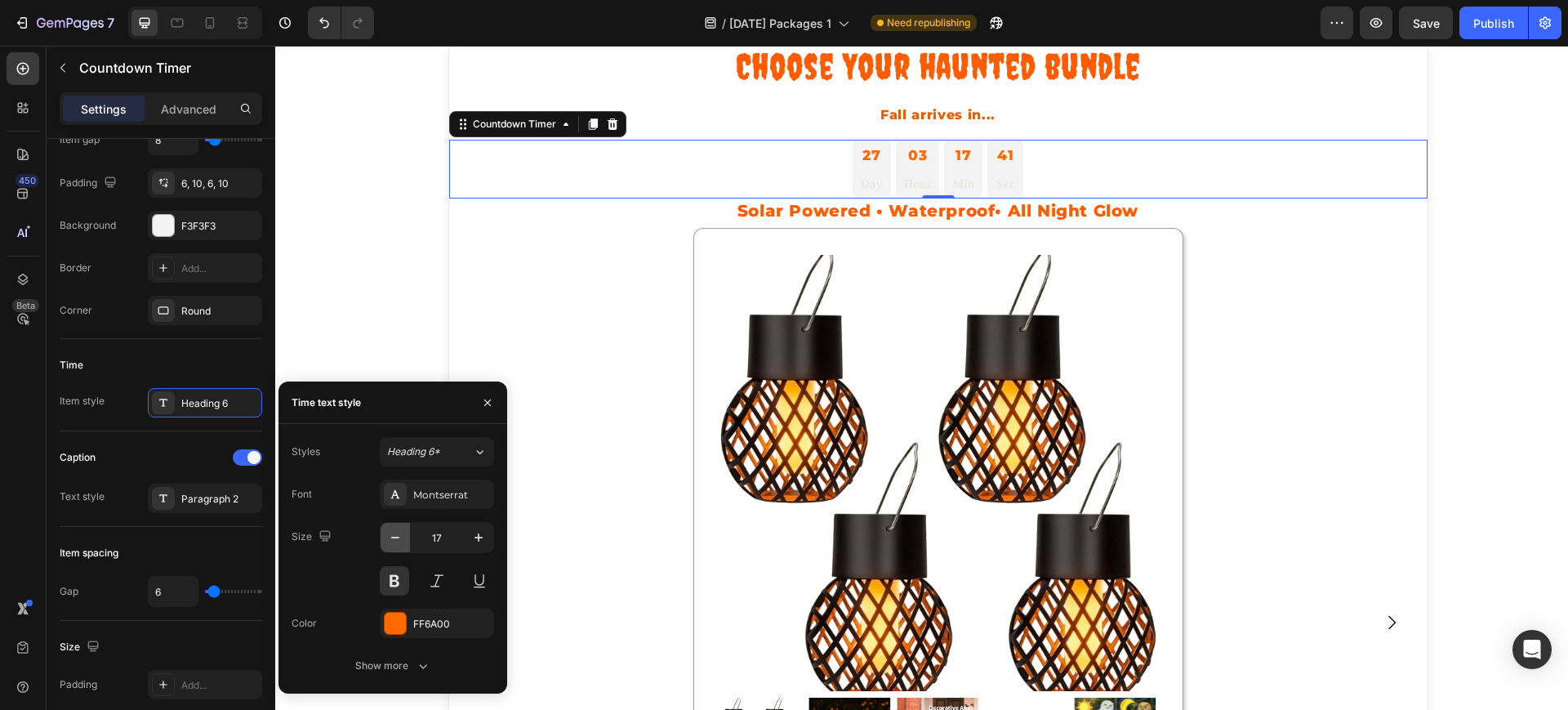
click at [394, 532] on icon "button" at bounding box center [395, 537] width 16 height 16
click at [475, 544] on icon "button" at bounding box center [479, 537] width 16 height 16
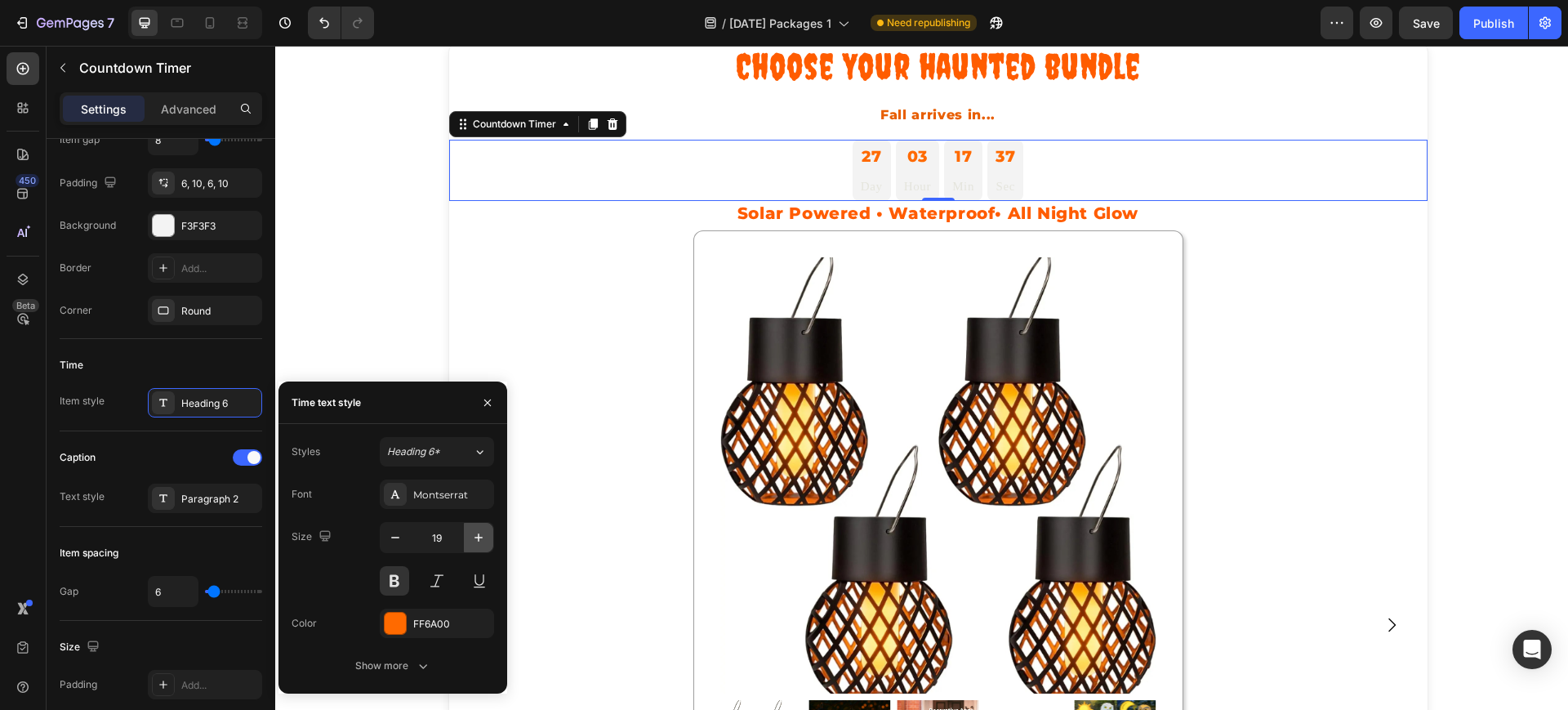
click at [475, 544] on icon "button" at bounding box center [479, 537] width 16 height 16
click at [174, 23] on icon at bounding box center [177, 22] width 16 height 16
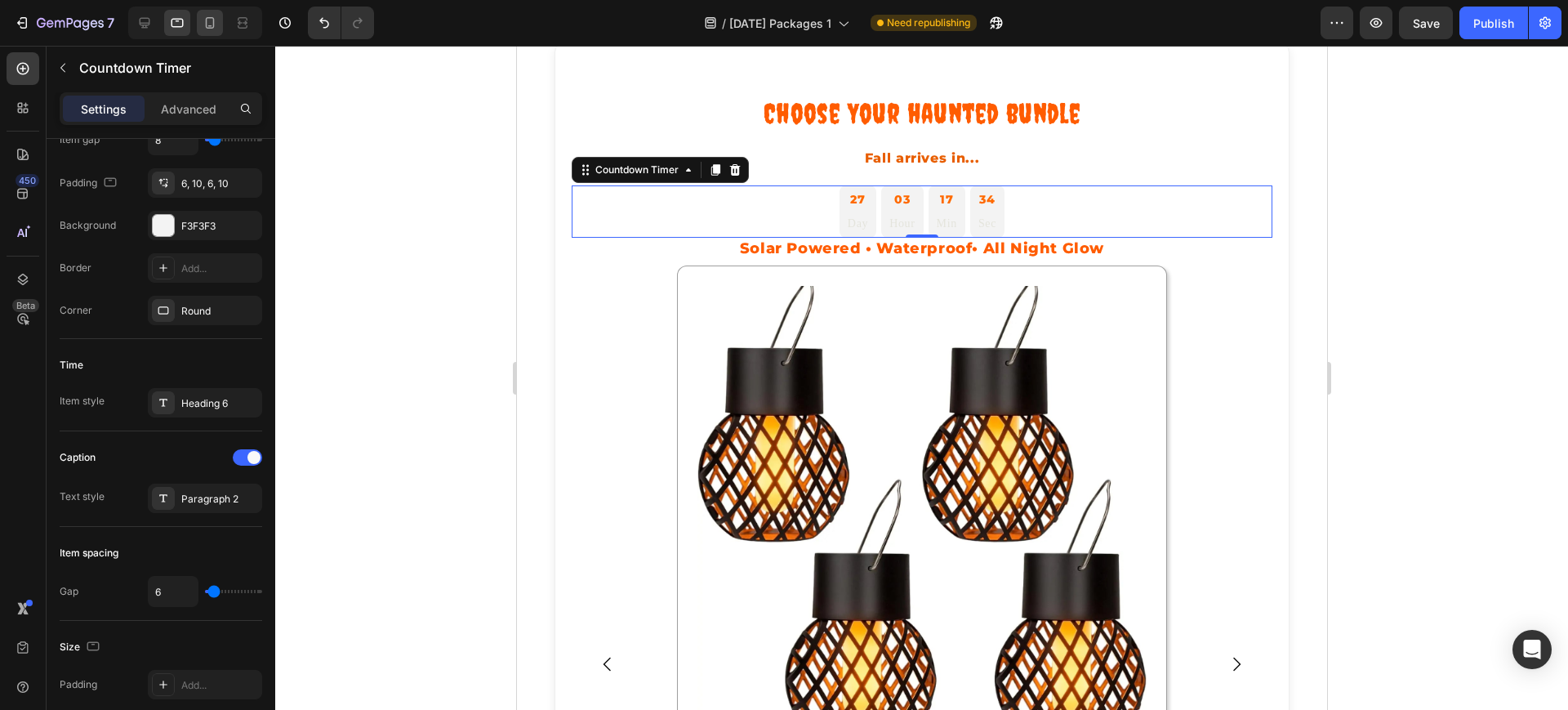
click at [208, 24] on icon at bounding box center [210, 22] width 16 height 16
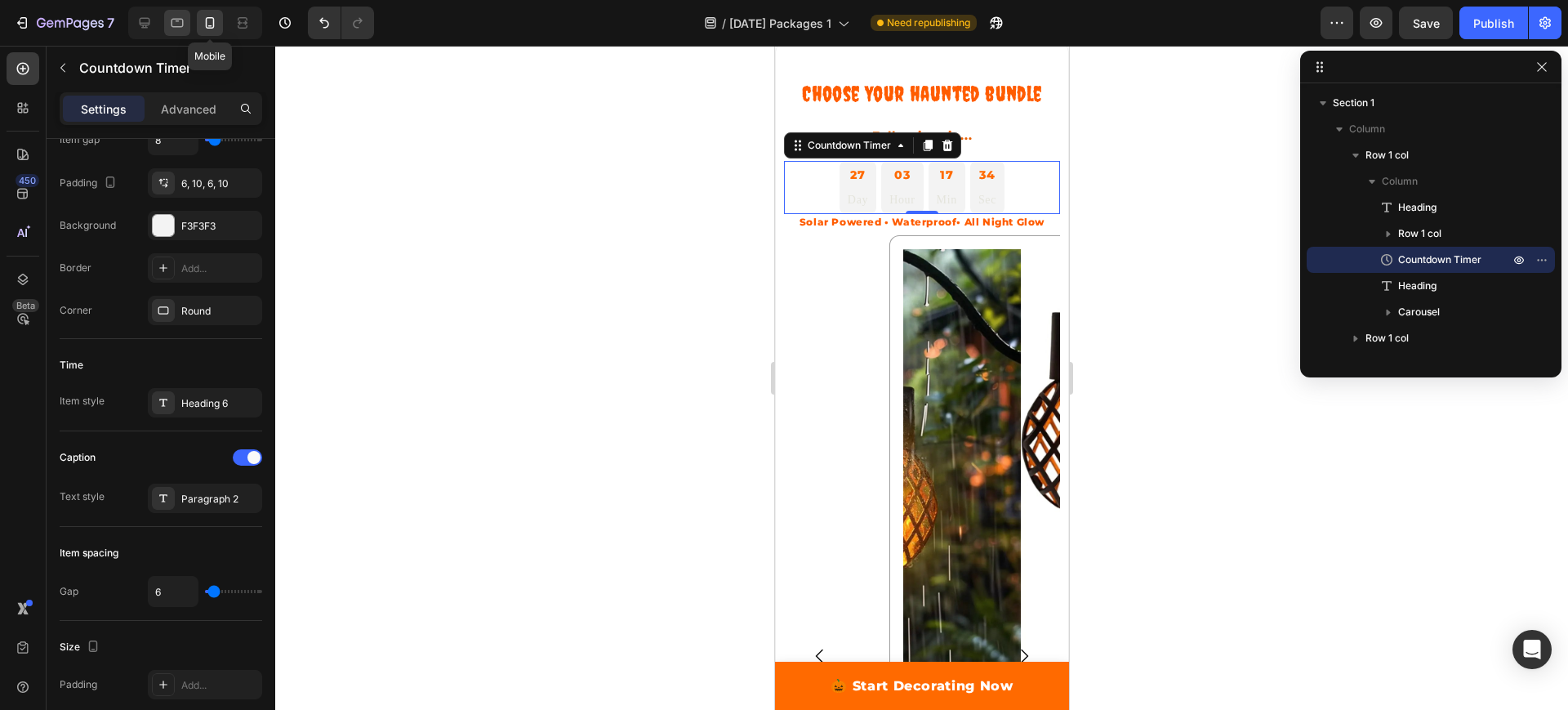
click at [163, 21] on div "Mobile" at bounding box center [195, 22] width 134 height 33
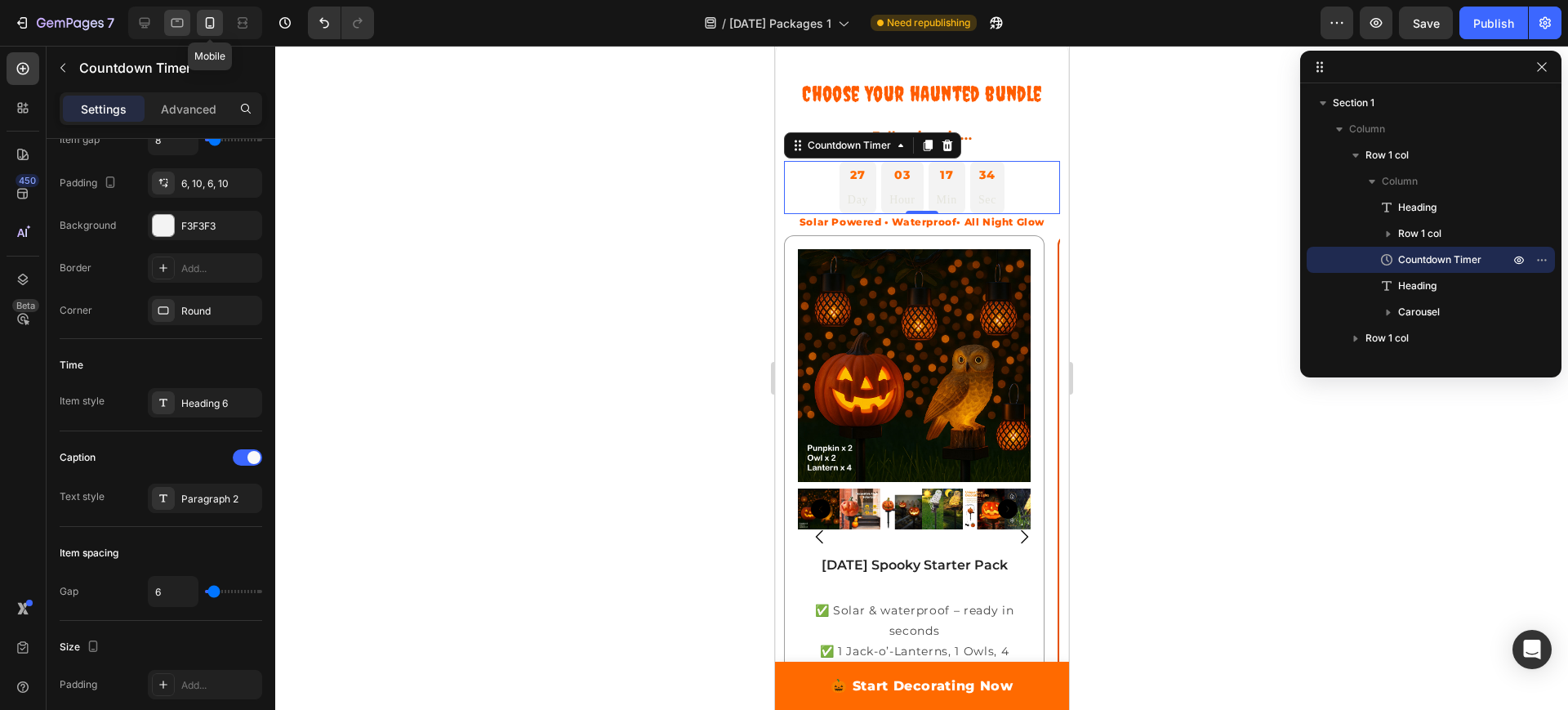
scroll to position [146, 0]
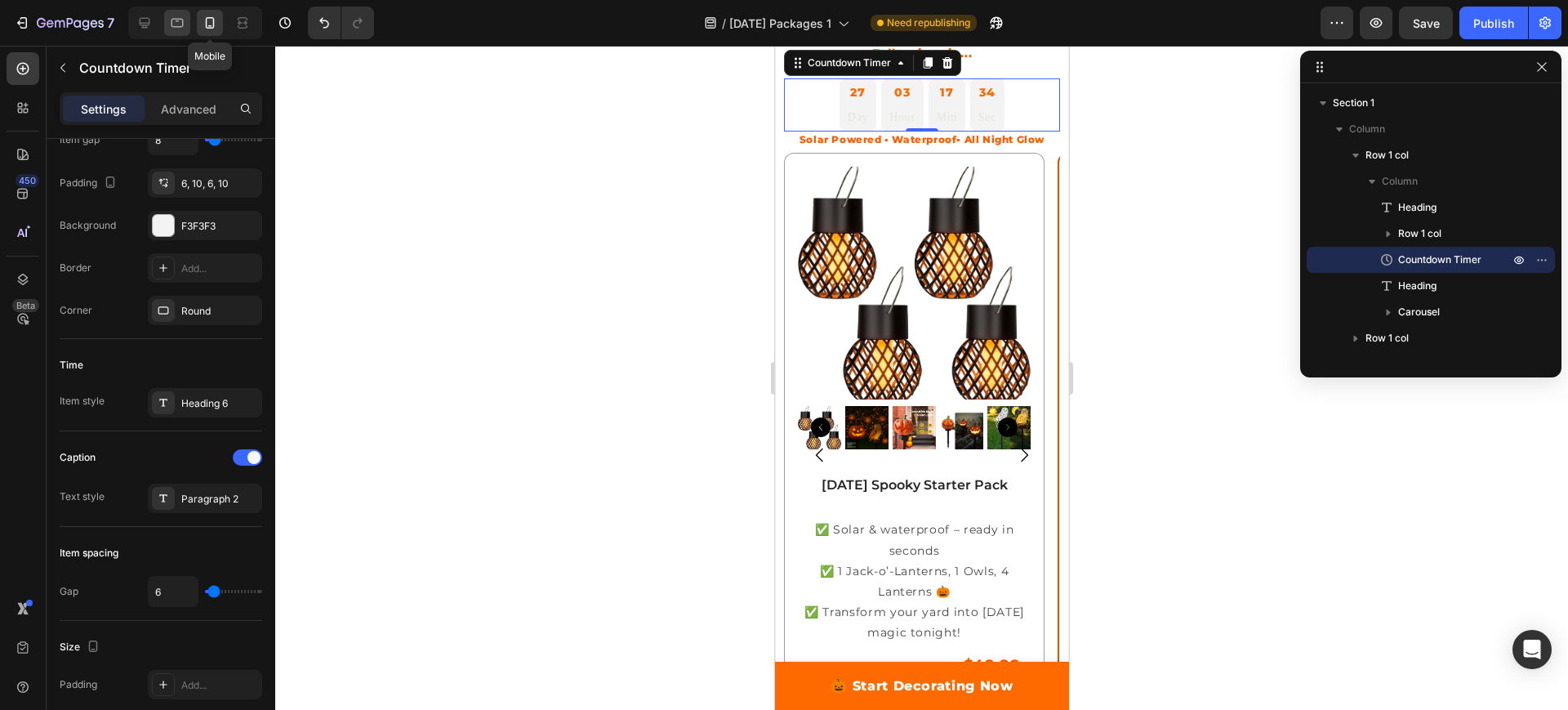
click at [174, 22] on icon at bounding box center [177, 22] width 16 height 16
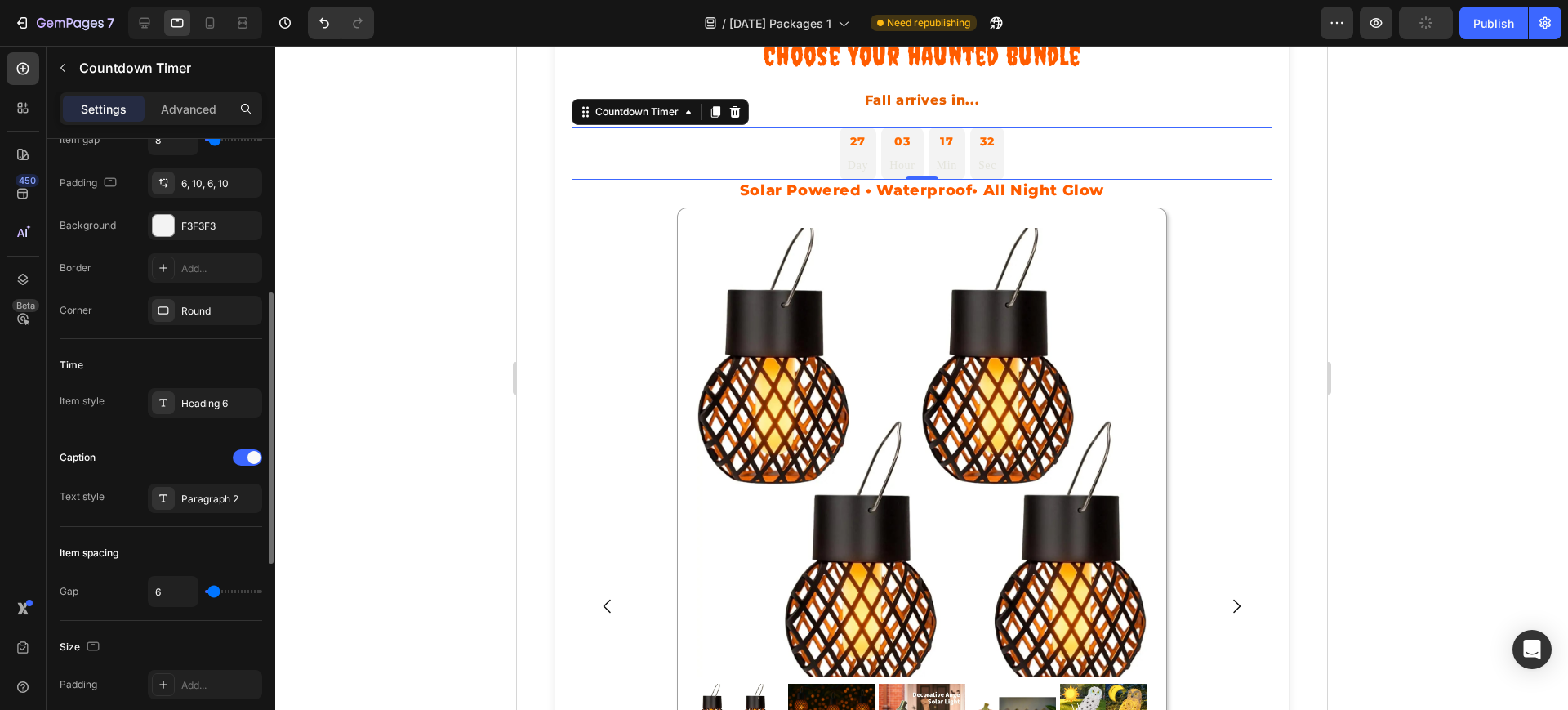
scroll to position [146, 0]
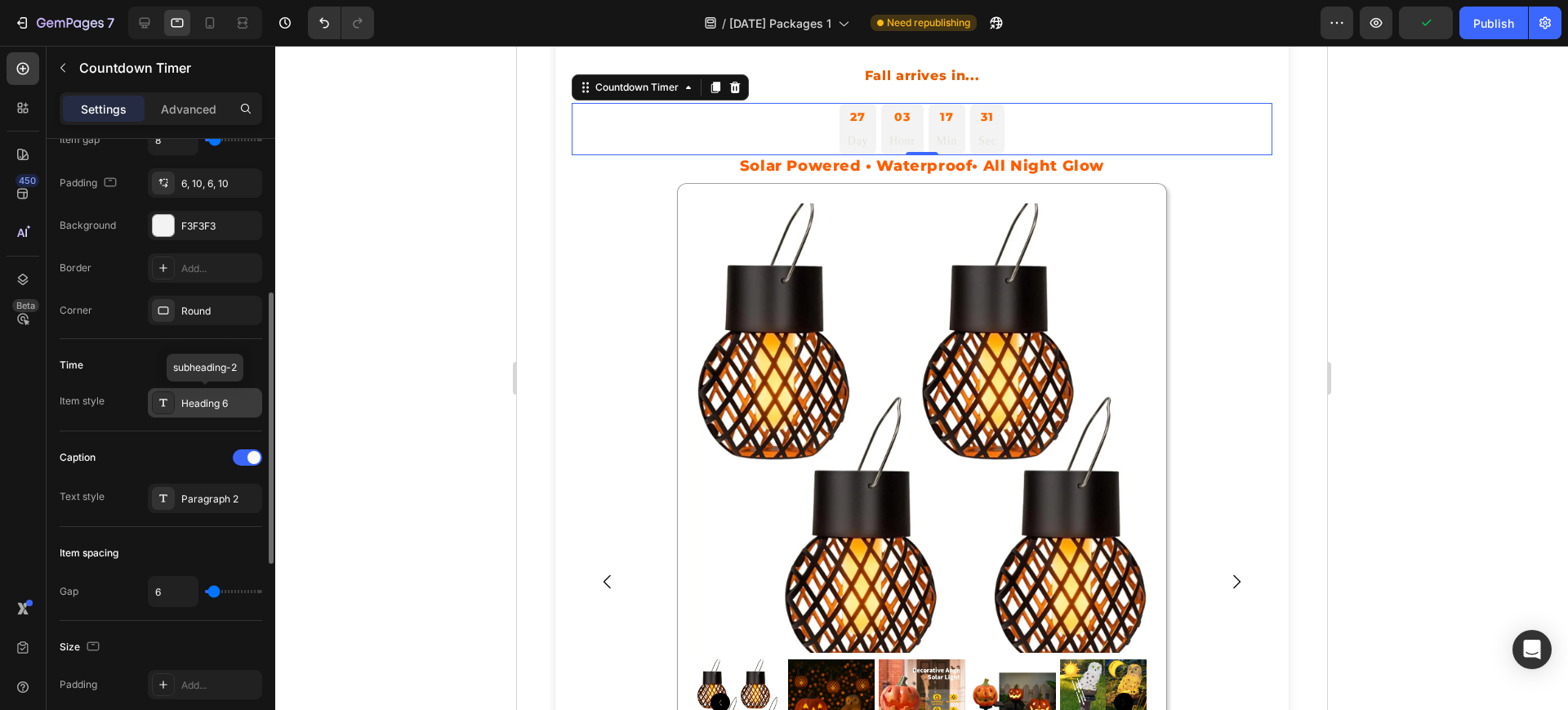
click at [209, 411] on div "Heading 6" at bounding box center [205, 402] width 114 height 30
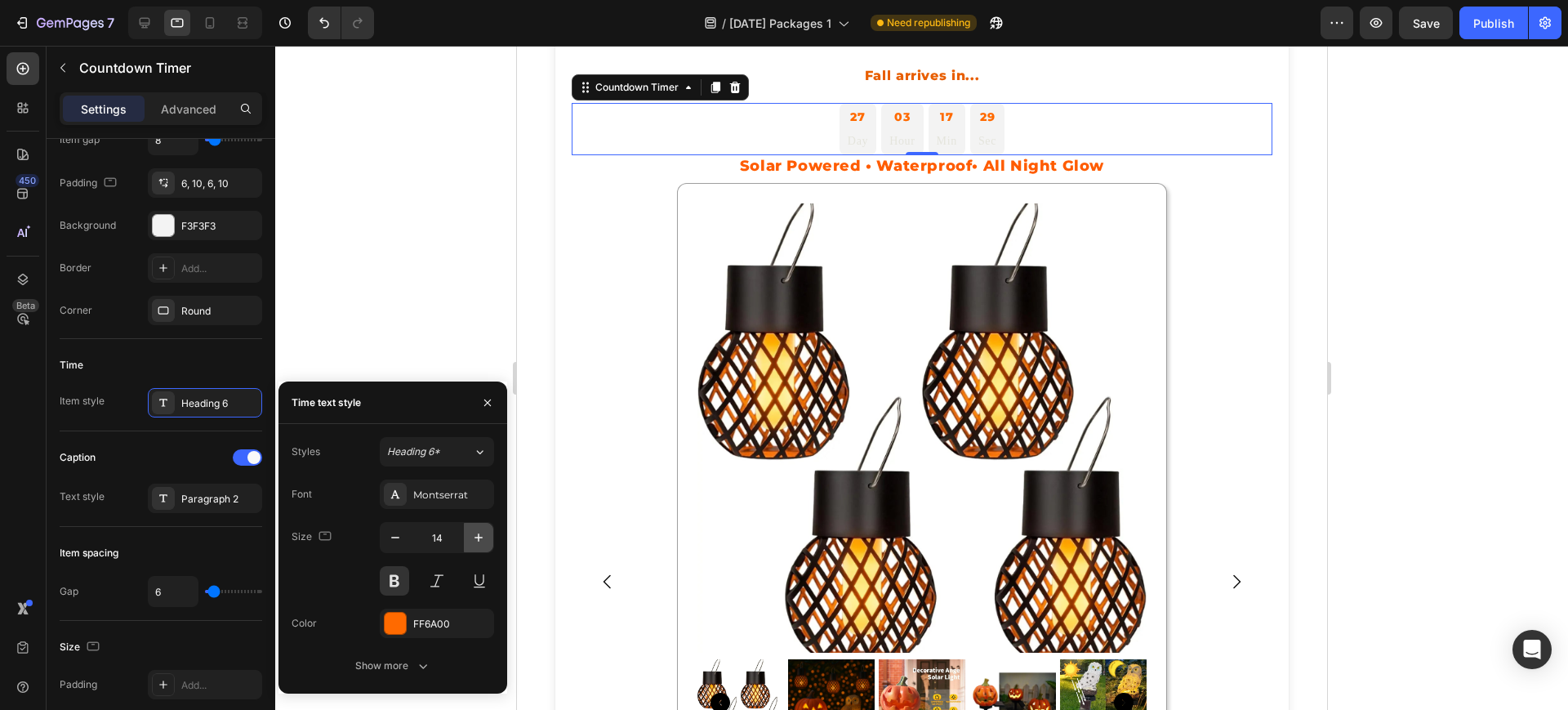
click at [475, 540] on icon "button" at bounding box center [479, 537] width 16 height 16
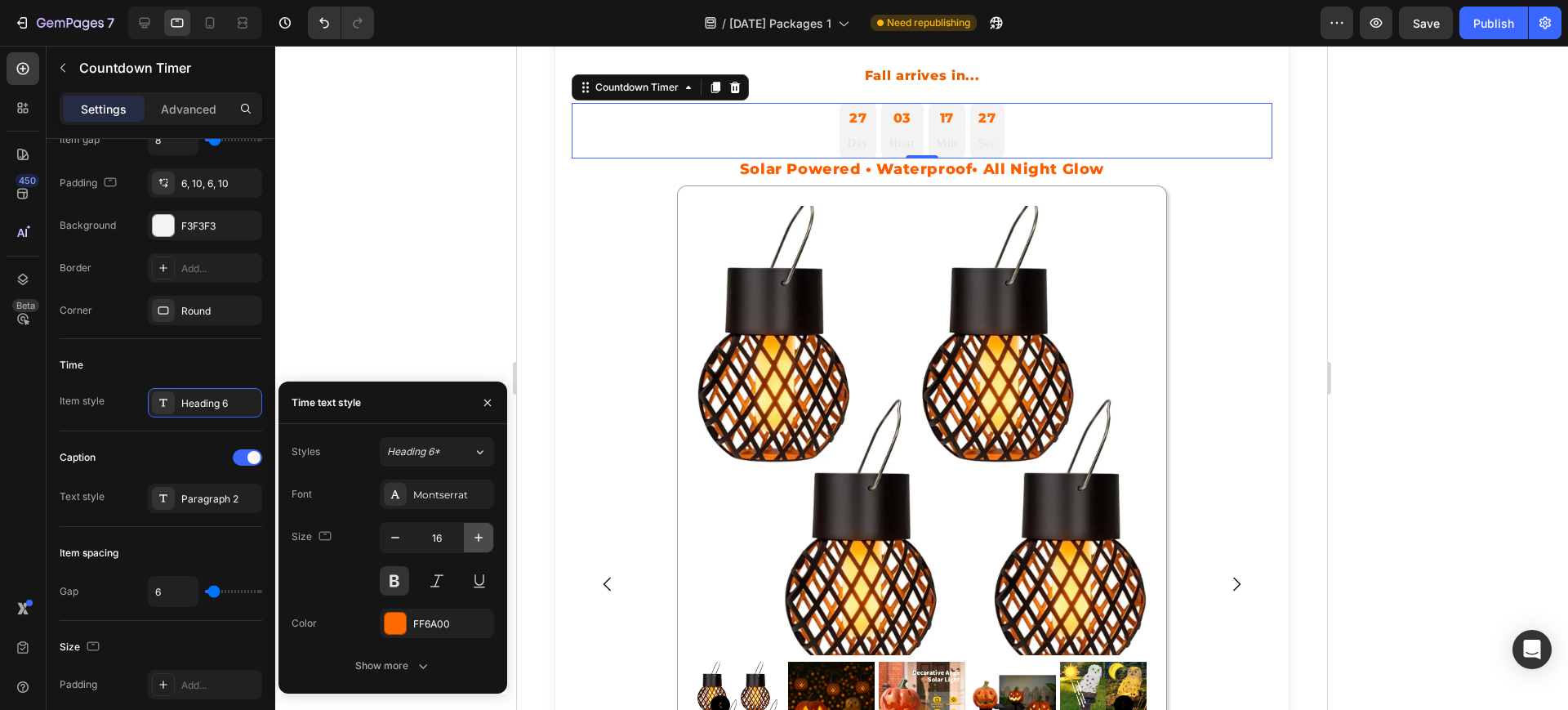
click at [475, 540] on icon "button" at bounding box center [479, 537] width 16 height 16
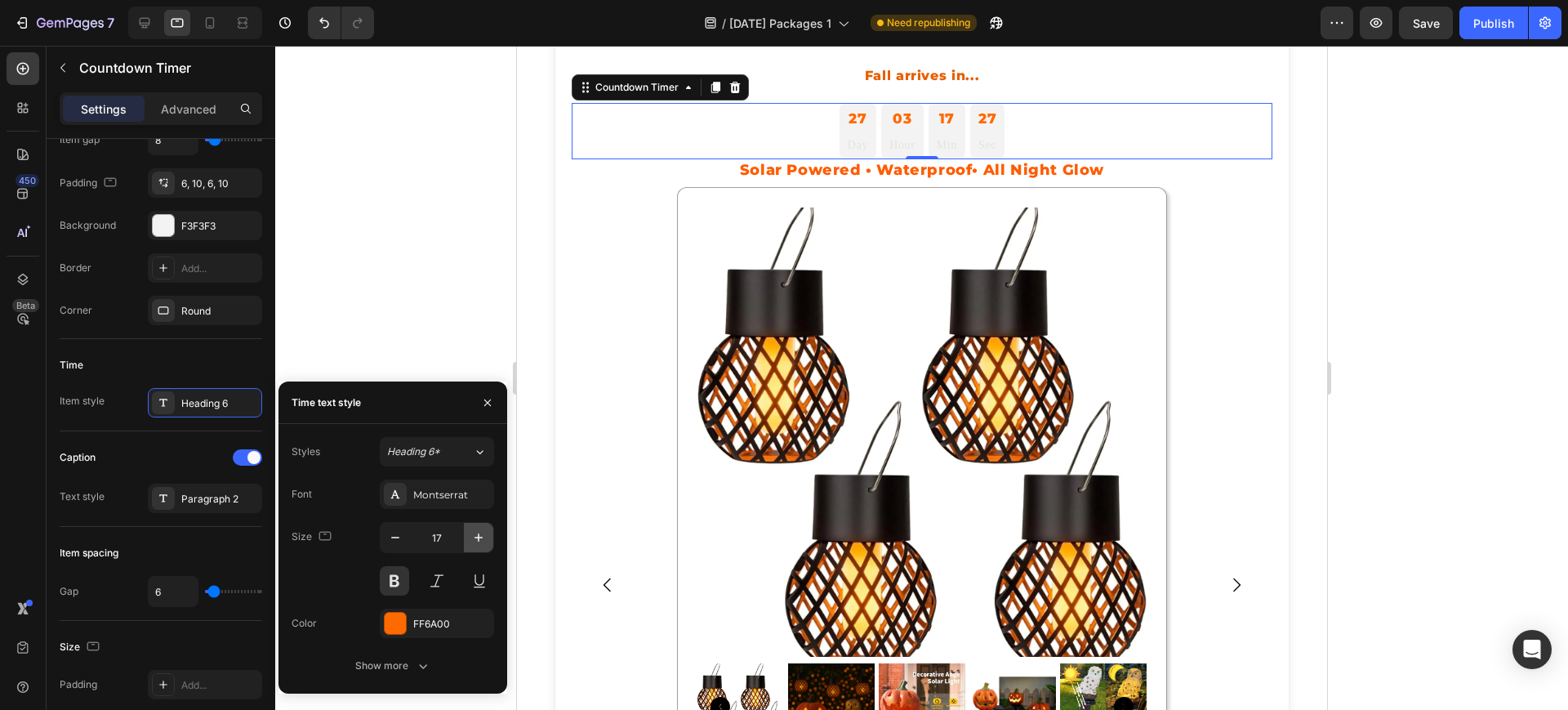
click at [475, 540] on icon "button" at bounding box center [479, 537] width 16 height 16
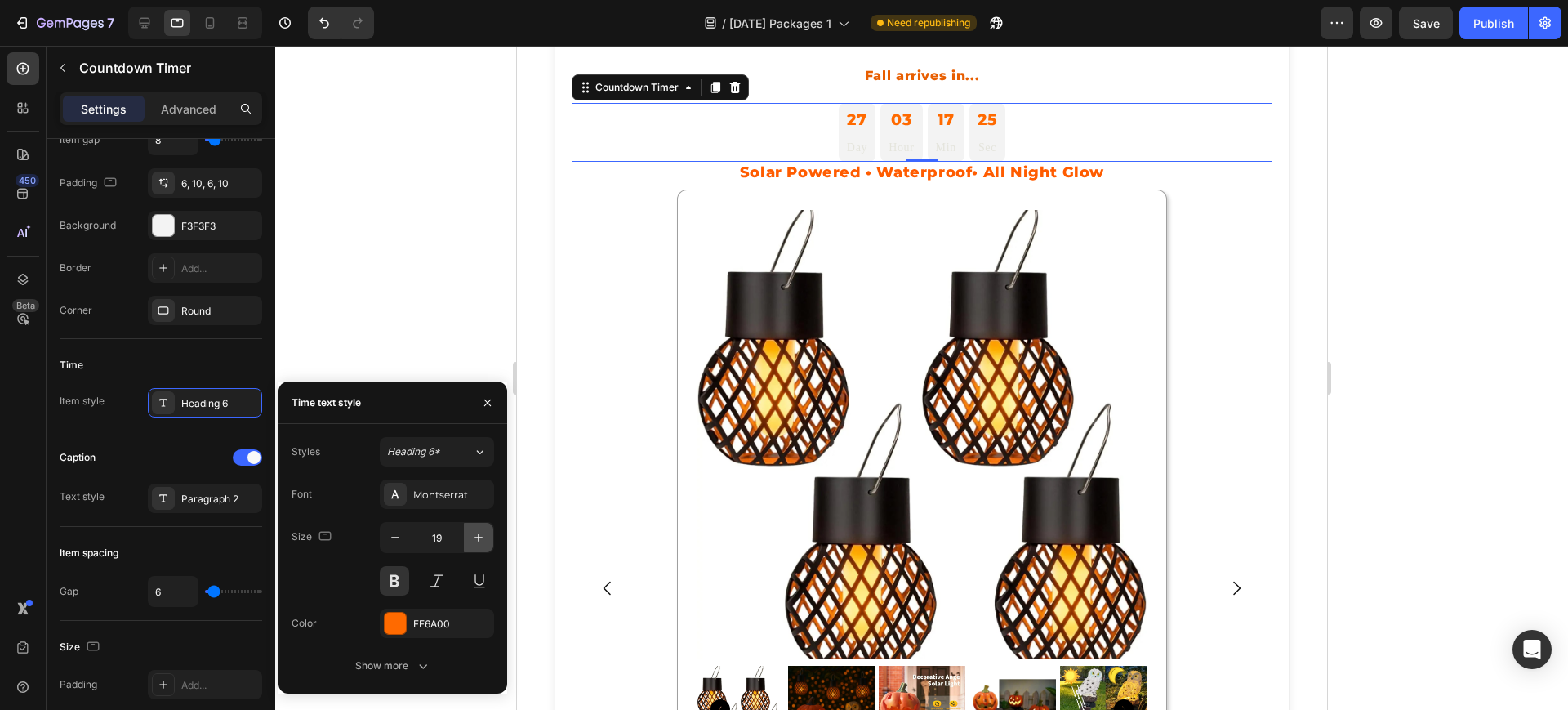
click at [475, 540] on icon "button" at bounding box center [479, 537] width 16 height 16
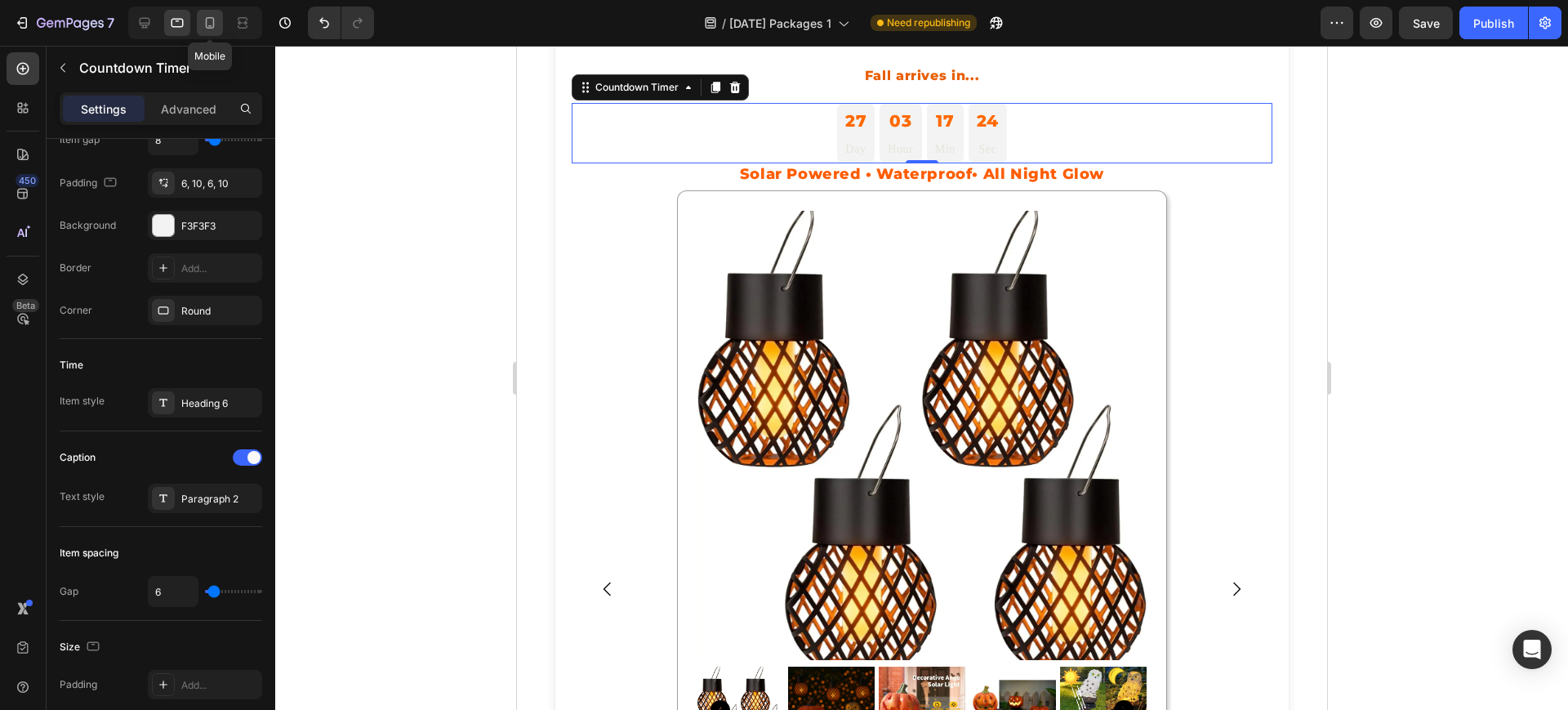
click at [216, 20] on icon at bounding box center [210, 22] width 16 height 16
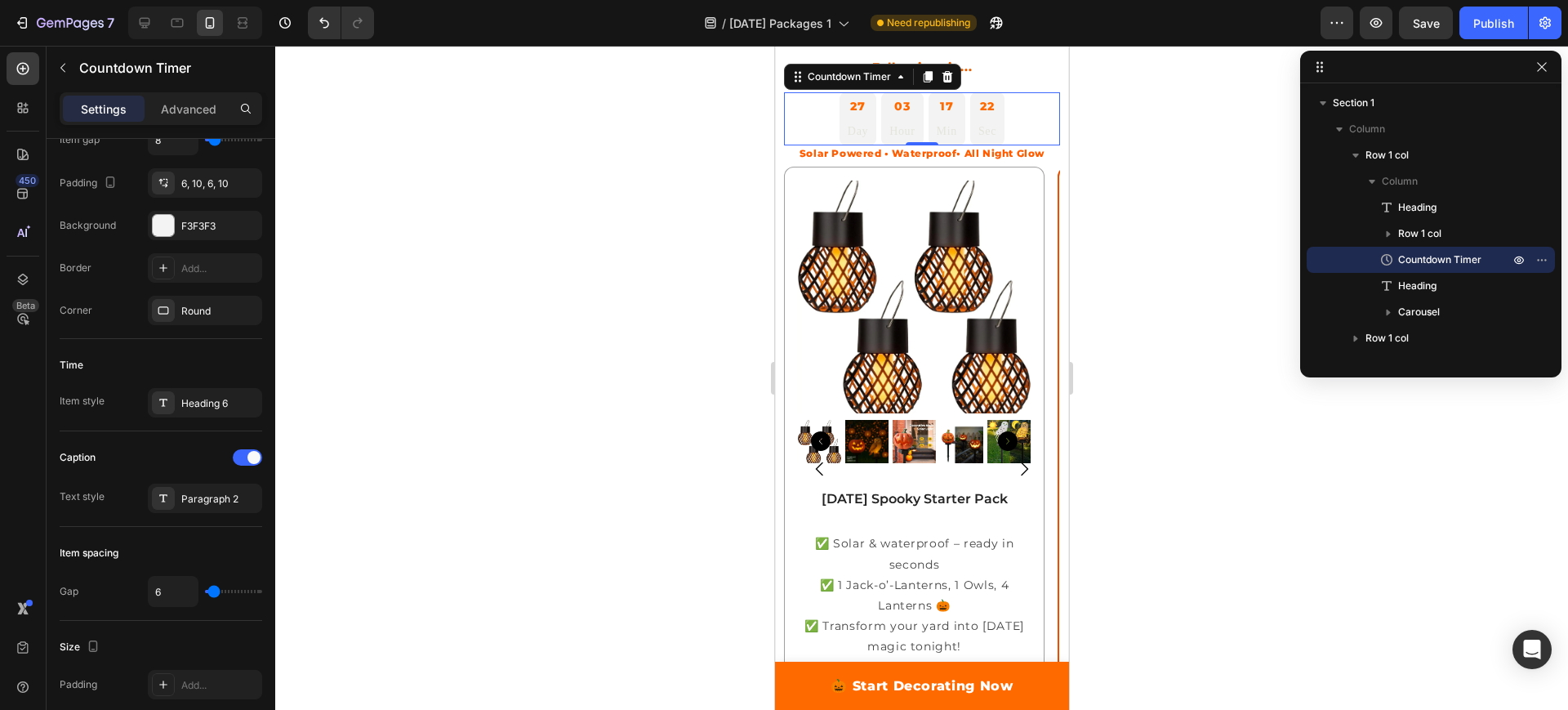
scroll to position [121, 0]
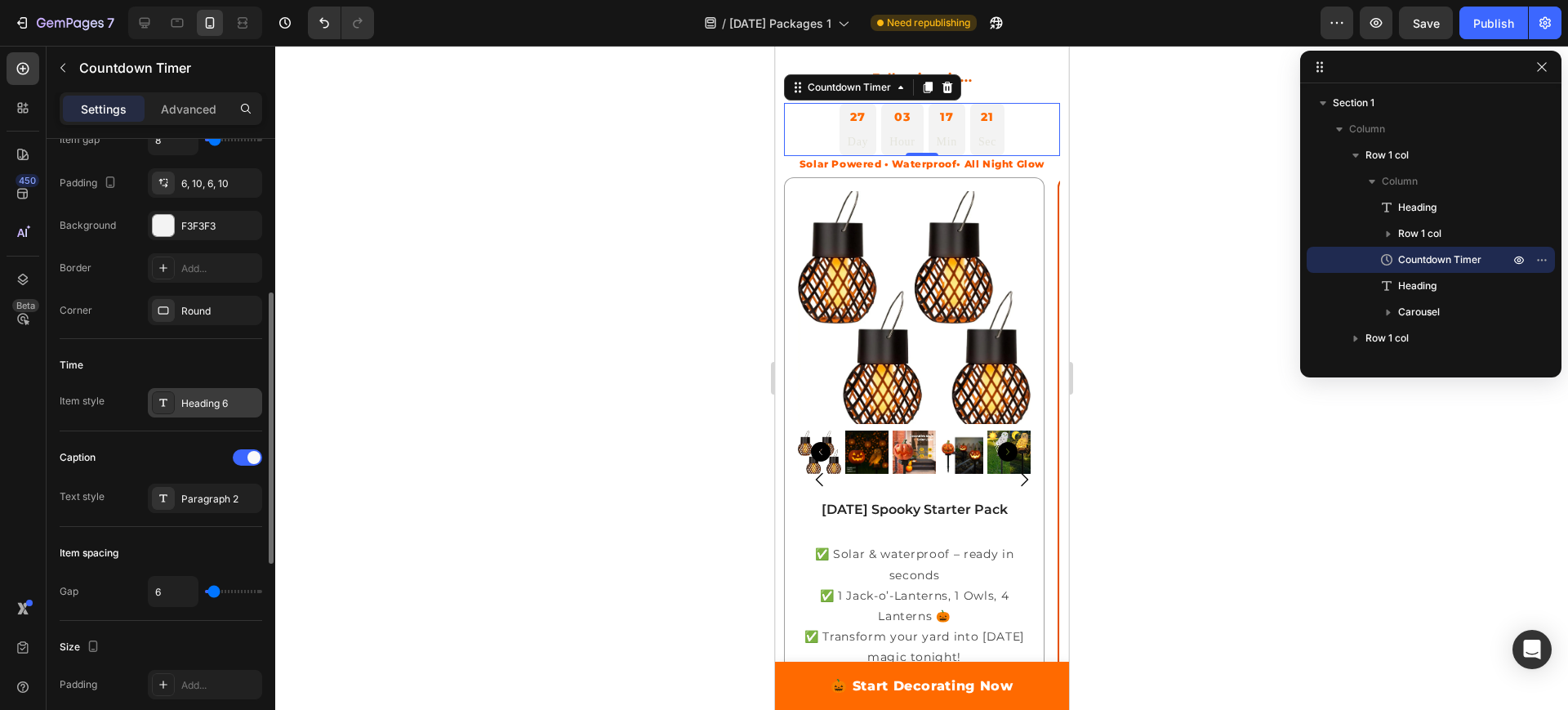
click at [210, 403] on div "Heading 6" at bounding box center [220, 403] width 77 height 14
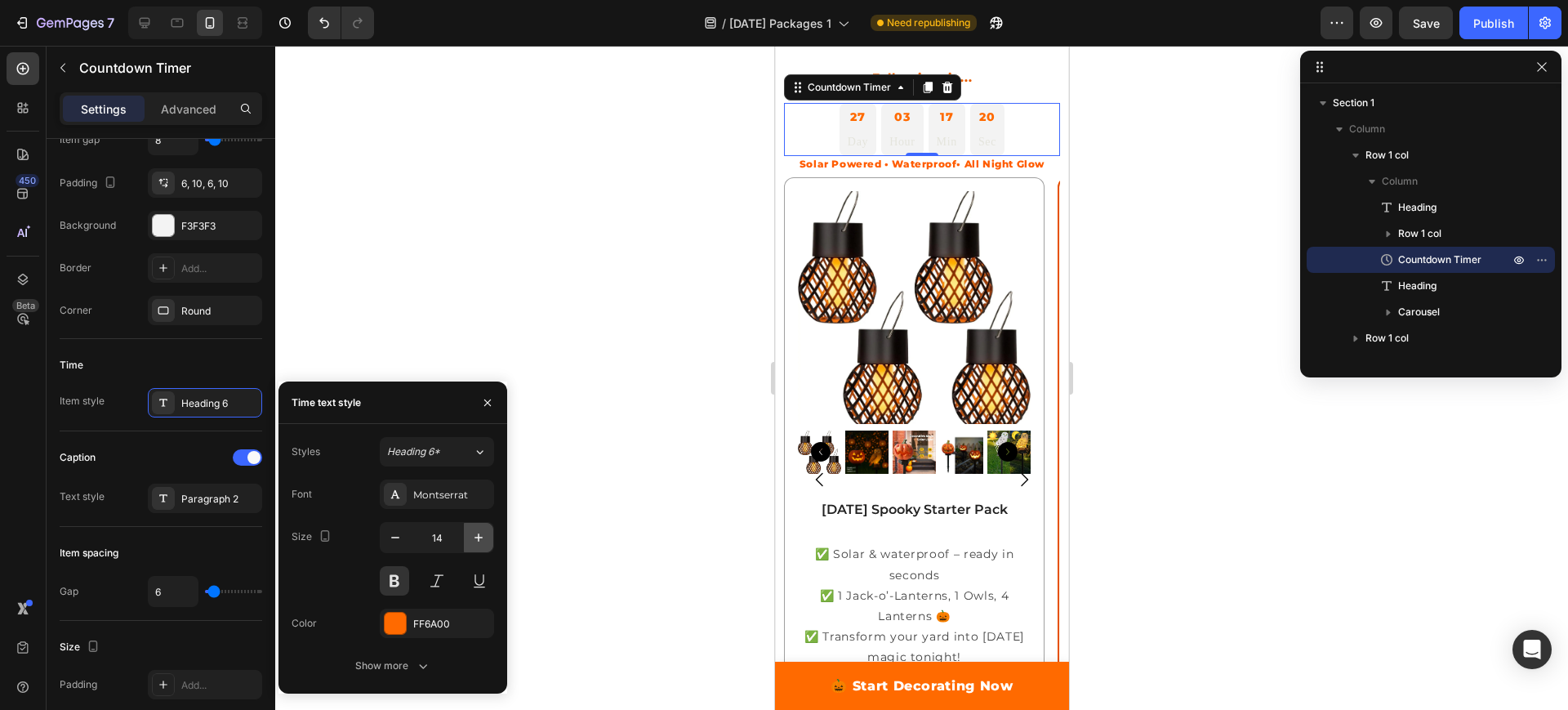
click at [470, 536] on button "button" at bounding box center [479, 537] width 30 height 30
type input "16"
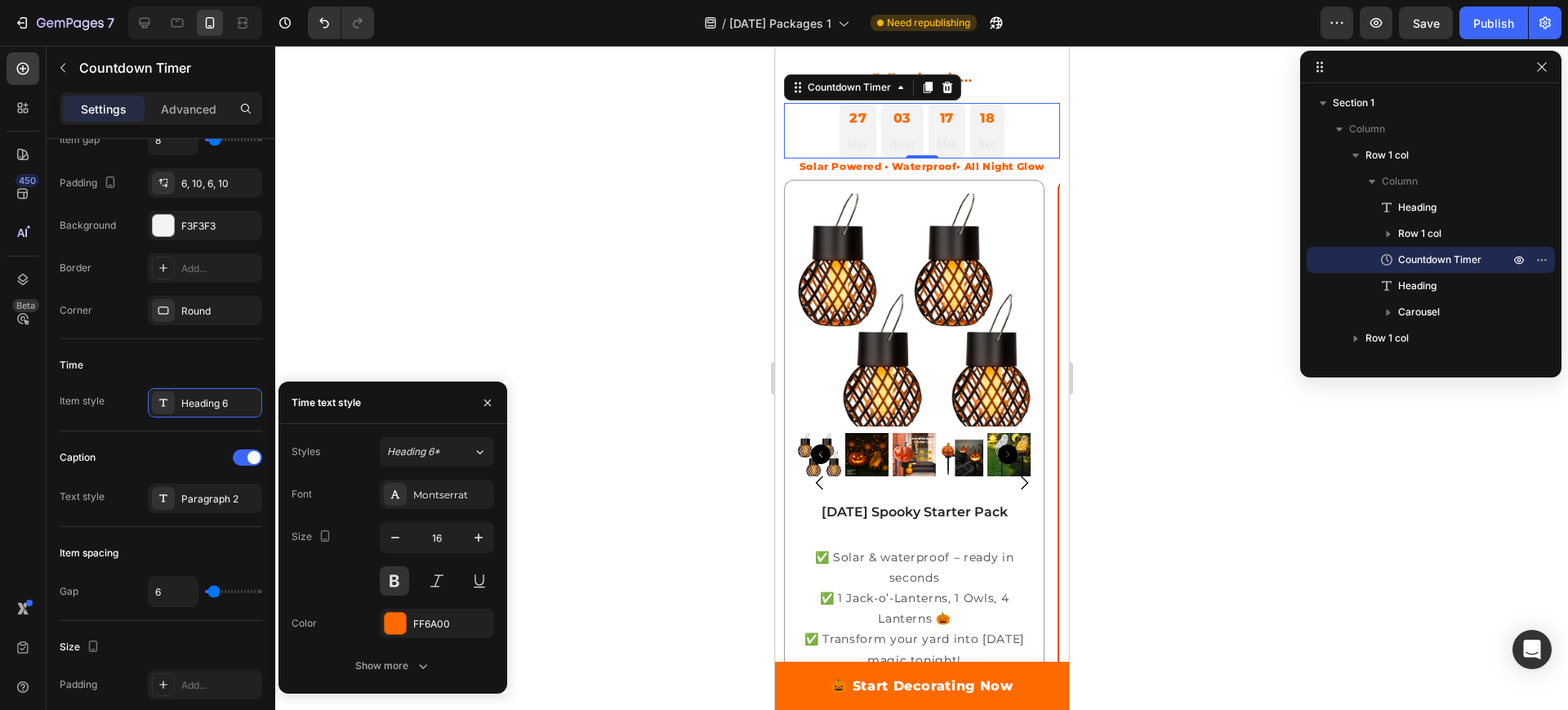
click at [538, 156] on div at bounding box center [922, 377] width 1293 height 664
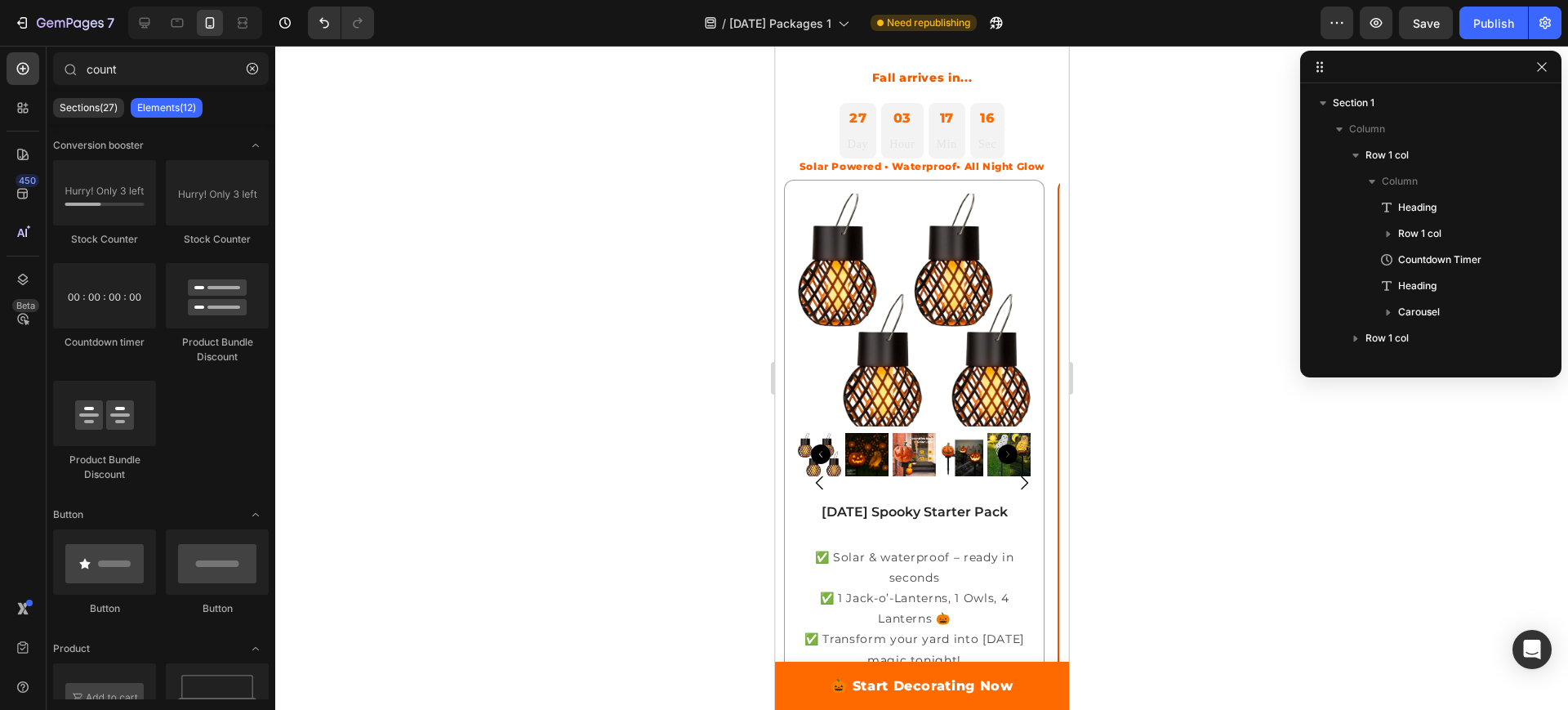
scroll to position [0, 0]
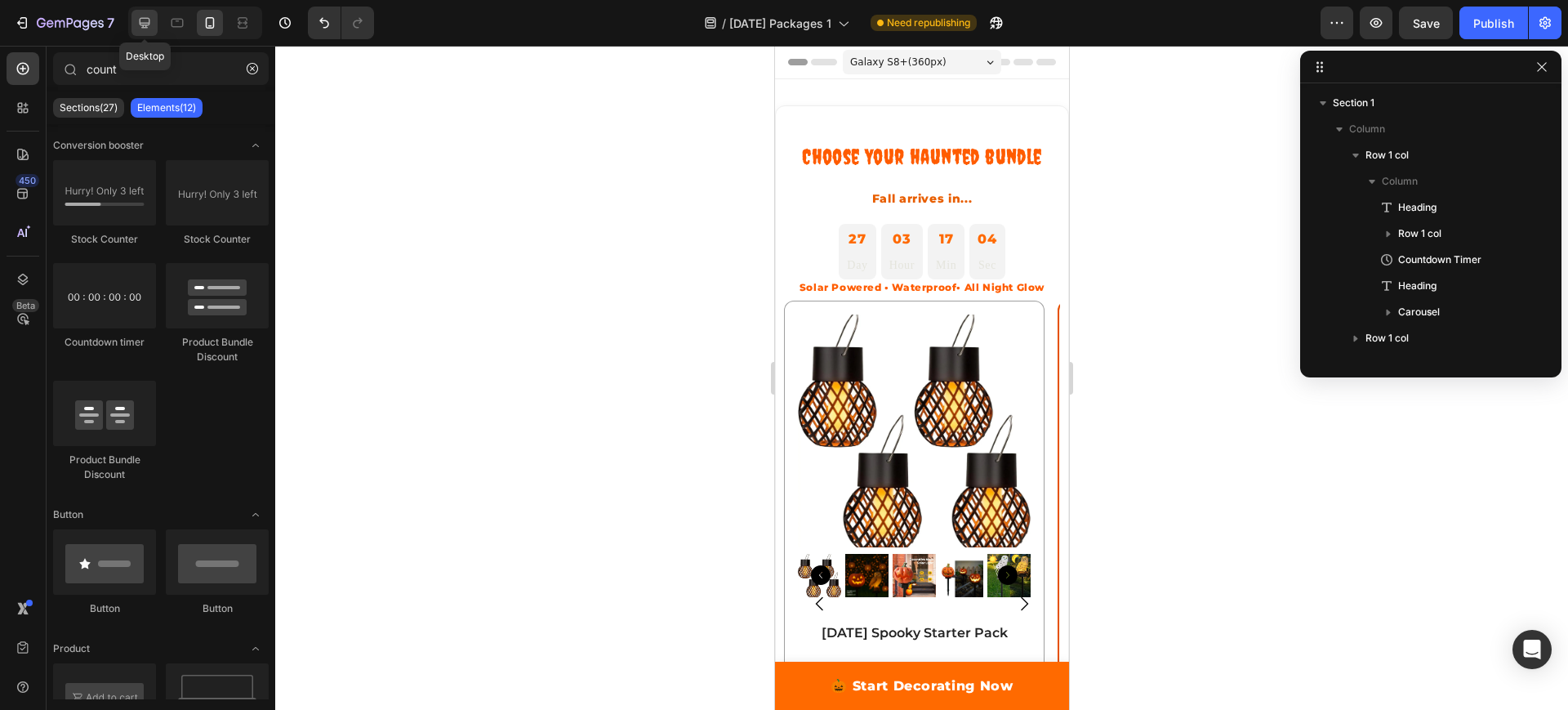
click at [148, 32] on div at bounding box center [144, 22] width 26 height 26
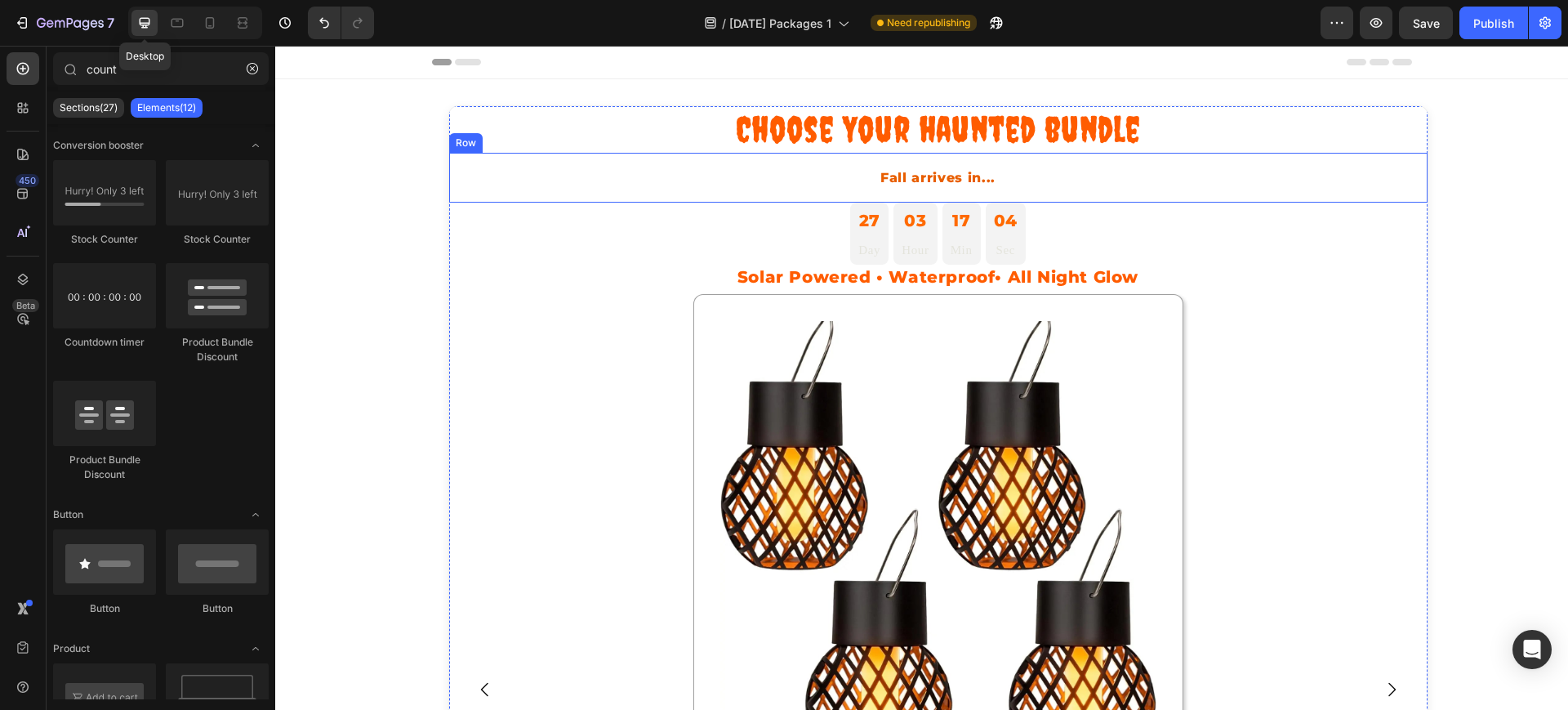
click at [886, 127] on h1 "Choose Your haunted bundle" at bounding box center [938, 130] width 979 height 46
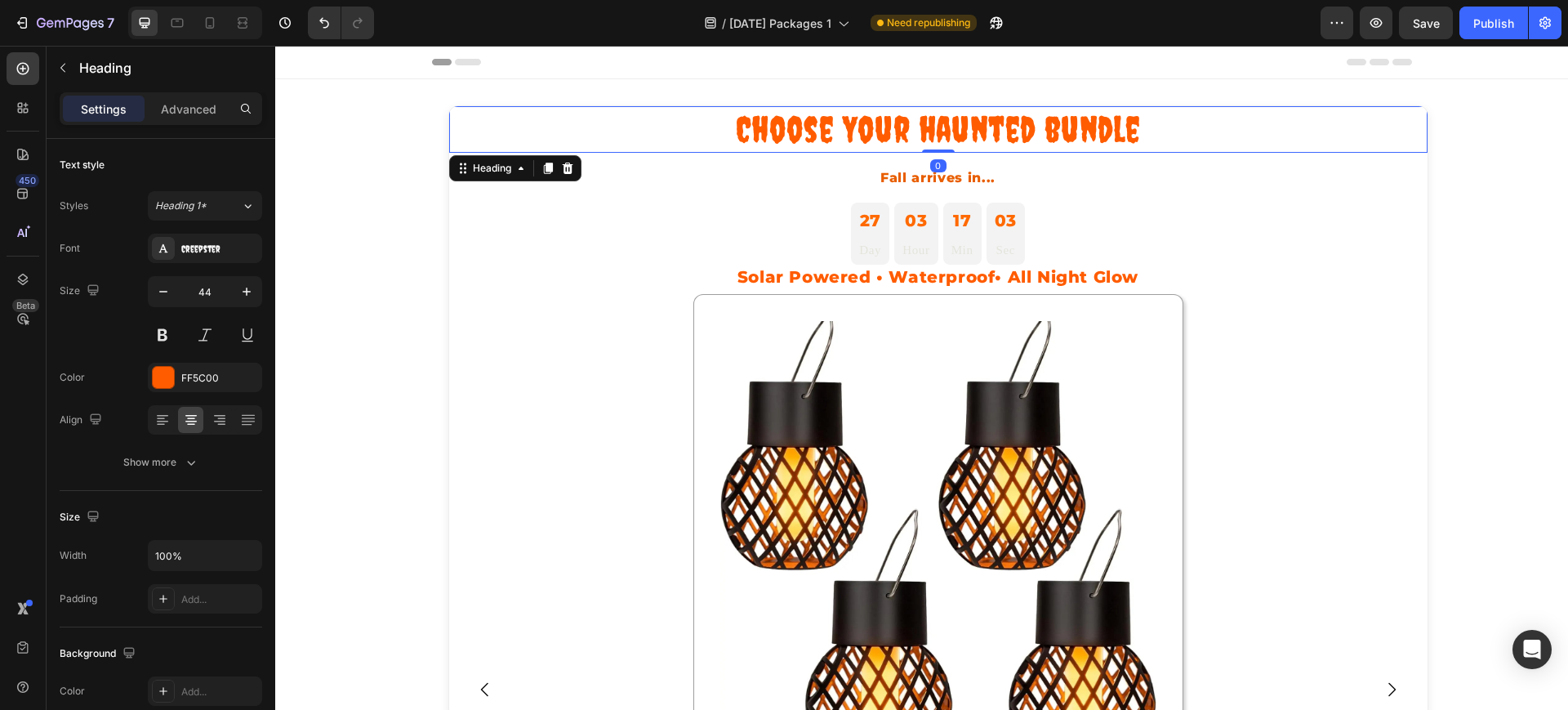
scroll to position [4, 0]
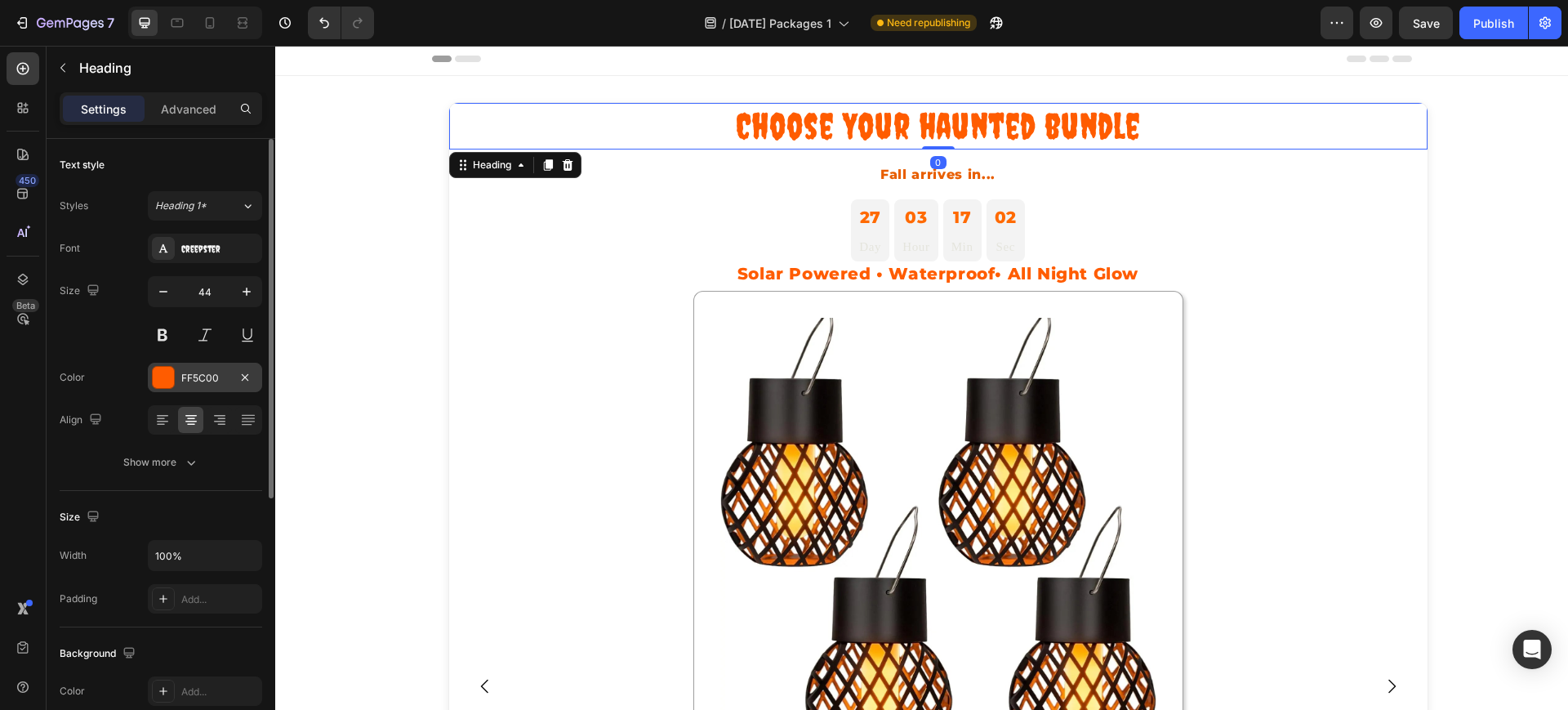
click at [216, 375] on div "FF5C00" at bounding box center [205, 378] width 47 height 14
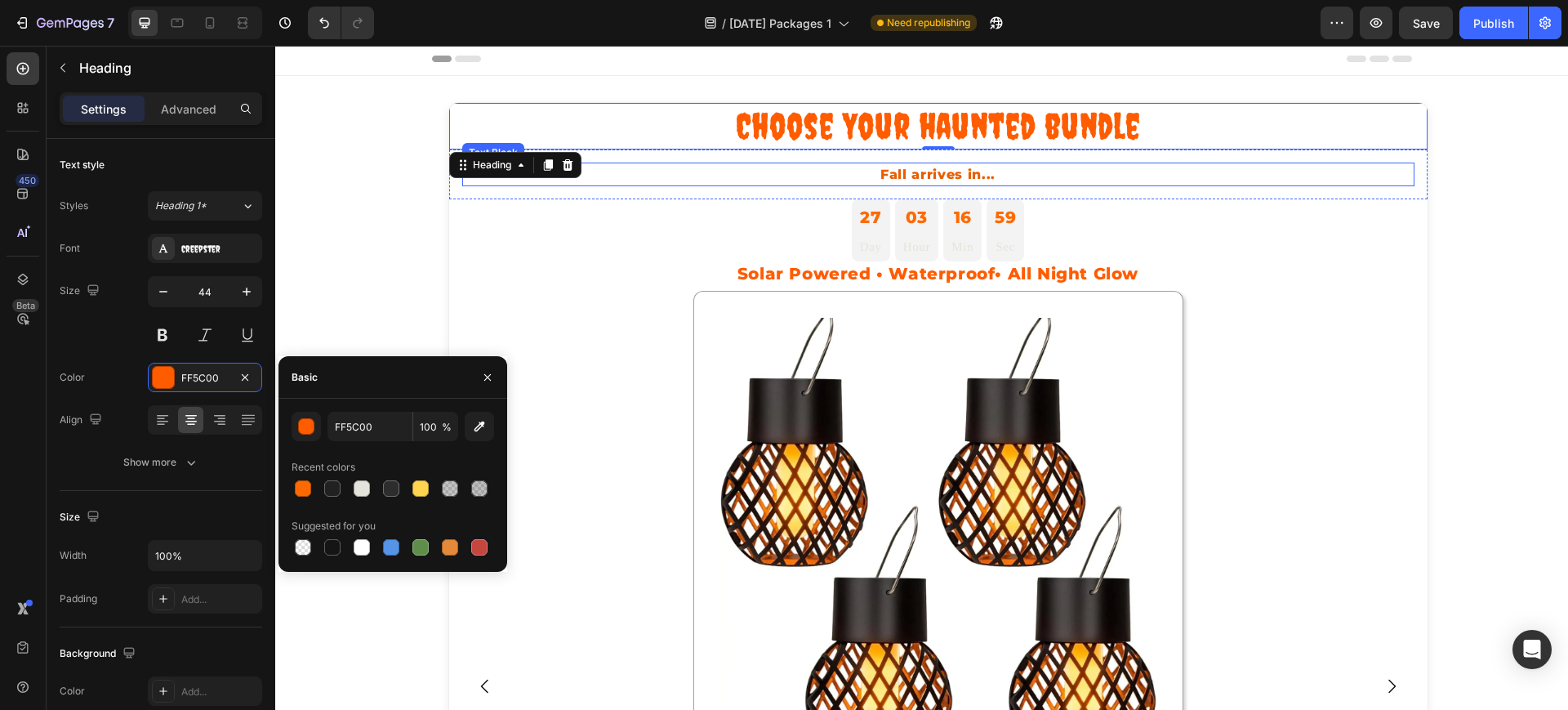
click at [918, 169] on p "Fall arrives in..." at bounding box center [938, 175] width 949 height 21
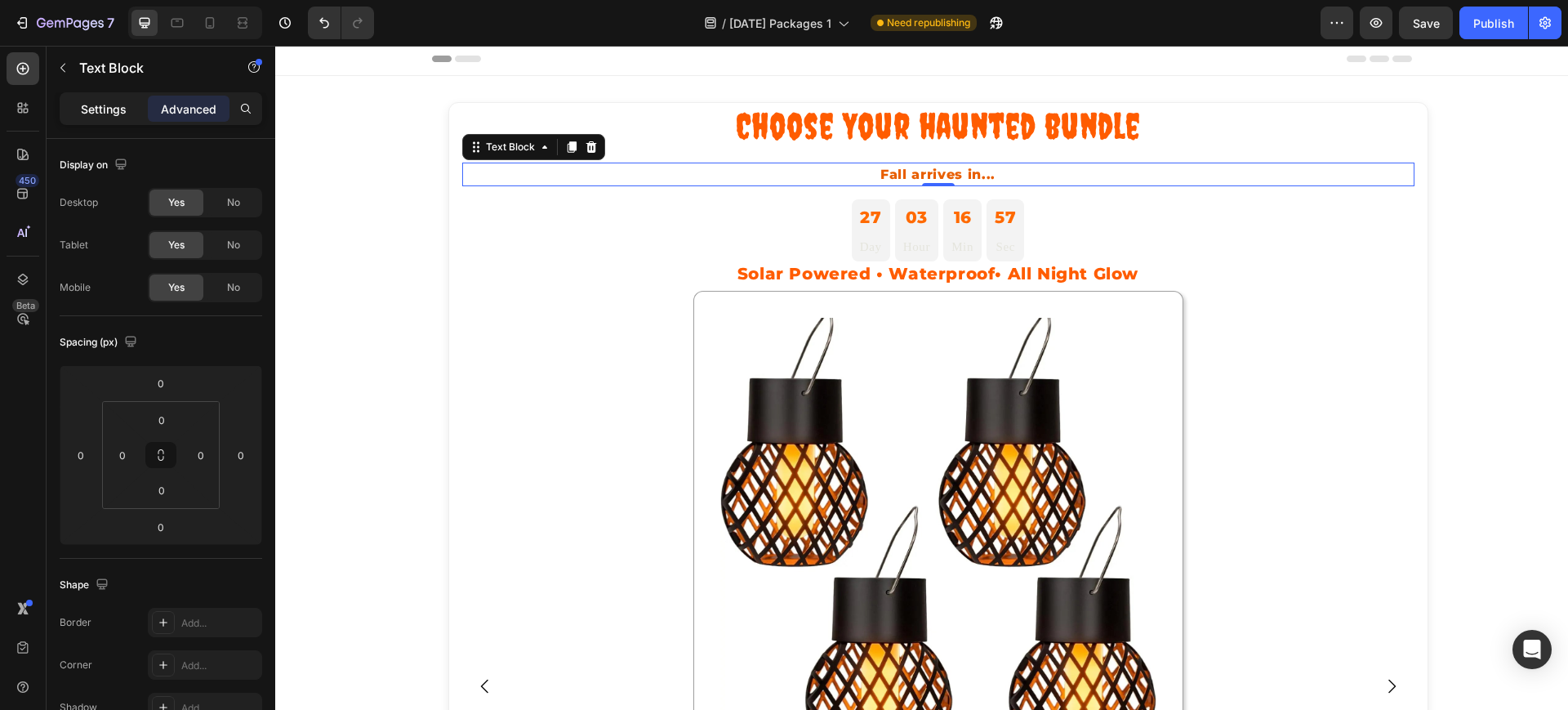
click at [88, 116] on p "Settings" at bounding box center [103, 108] width 46 height 17
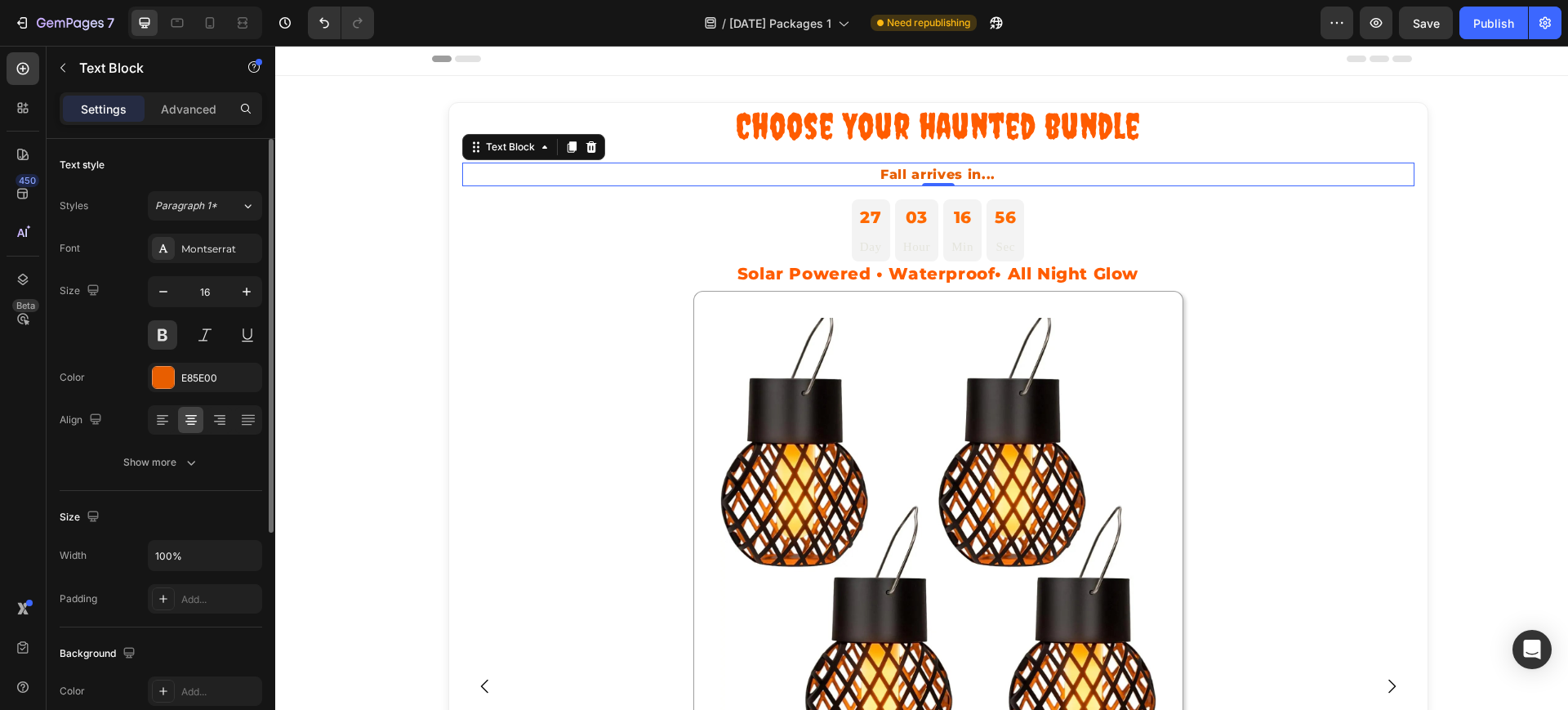
click at [207, 401] on div "Font Montserrat Size 16 Color E85E00 Align Show more" at bounding box center [161, 355] width 202 height 243
click at [208, 384] on div "E85E00" at bounding box center [205, 378] width 47 height 14
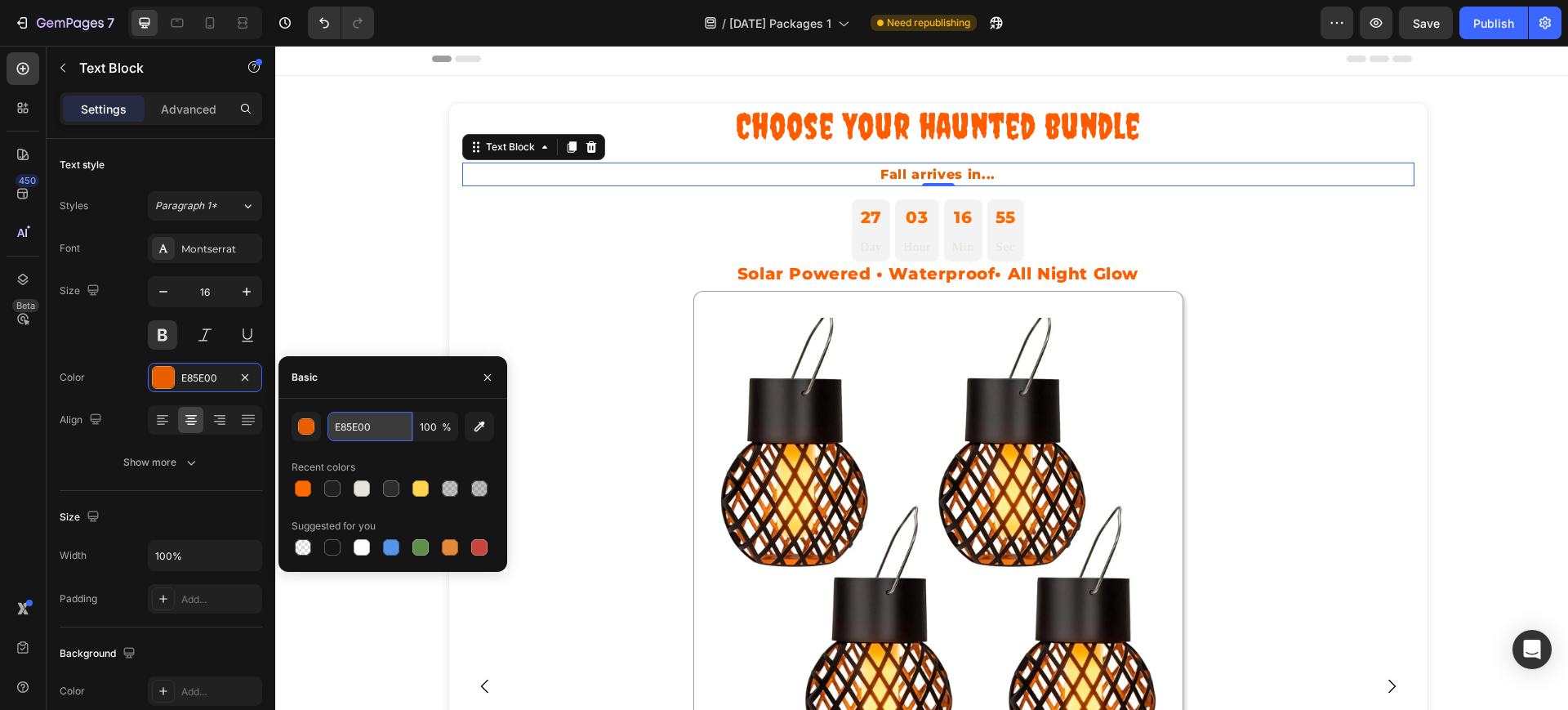
click at [329, 414] on input "E85E00" at bounding box center [369, 426] width 85 height 30
paste input "FF5C"
type input "FF5C00"
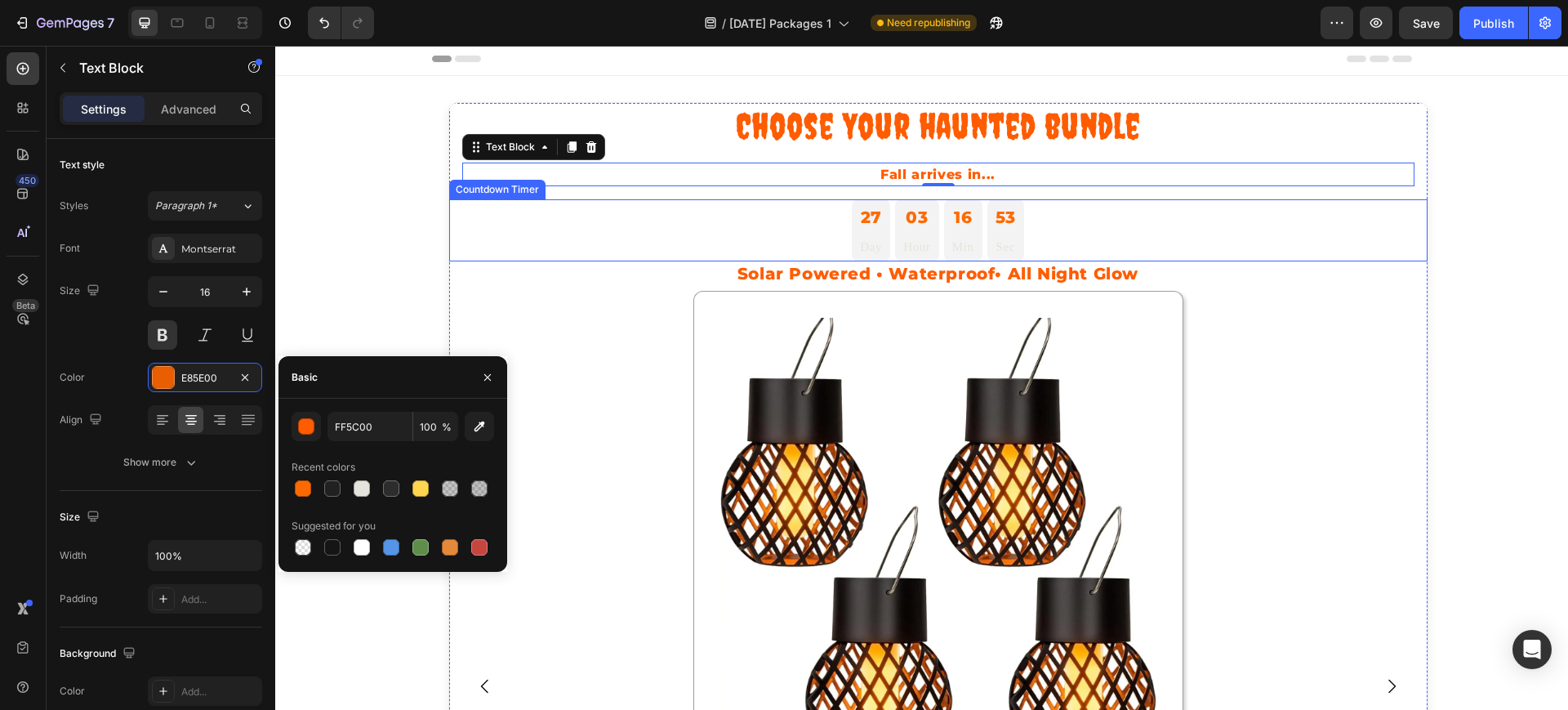
click at [869, 210] on div "27" at bounding box center [871, 216] width 22 height 26
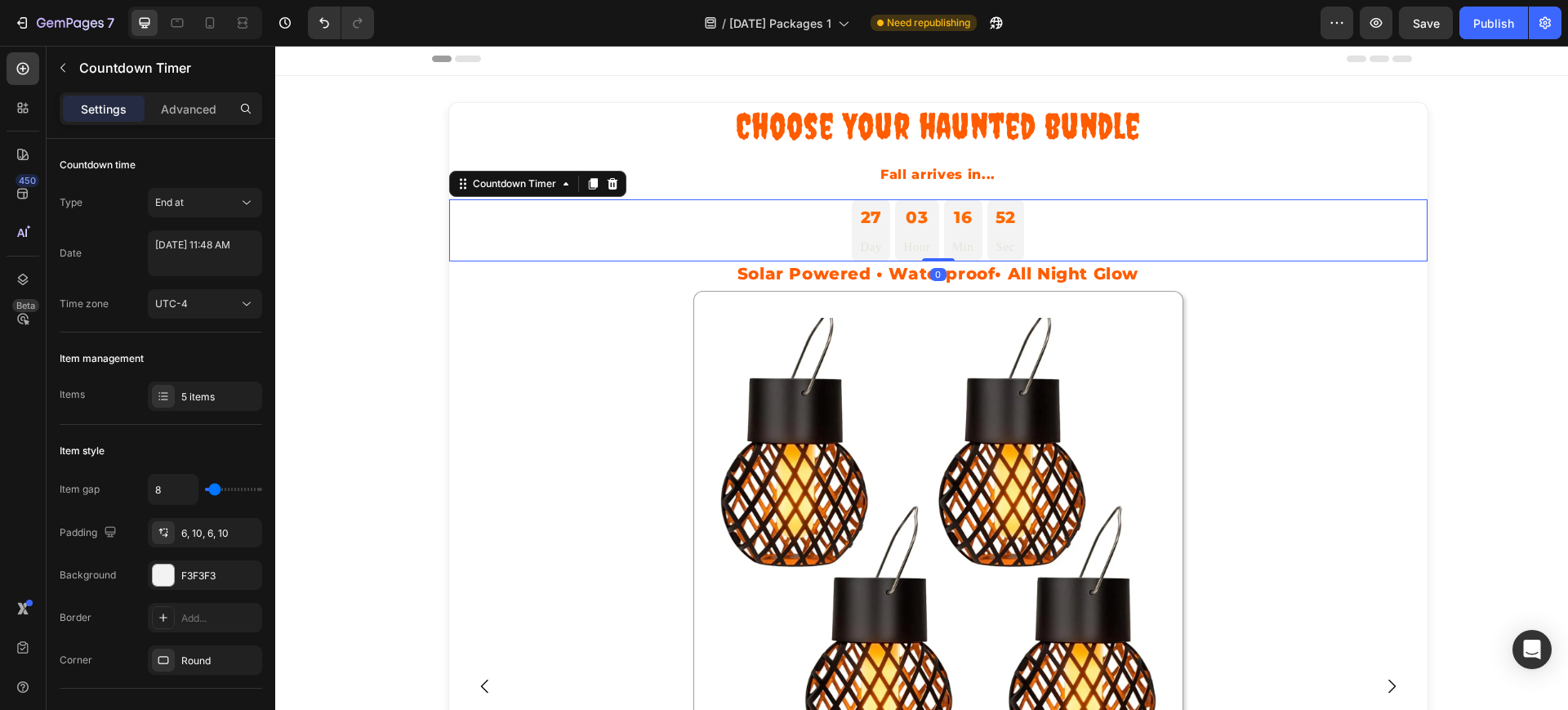
click at [860, 217] on div "27" at bounding box center [871, 216] width 22 height 26
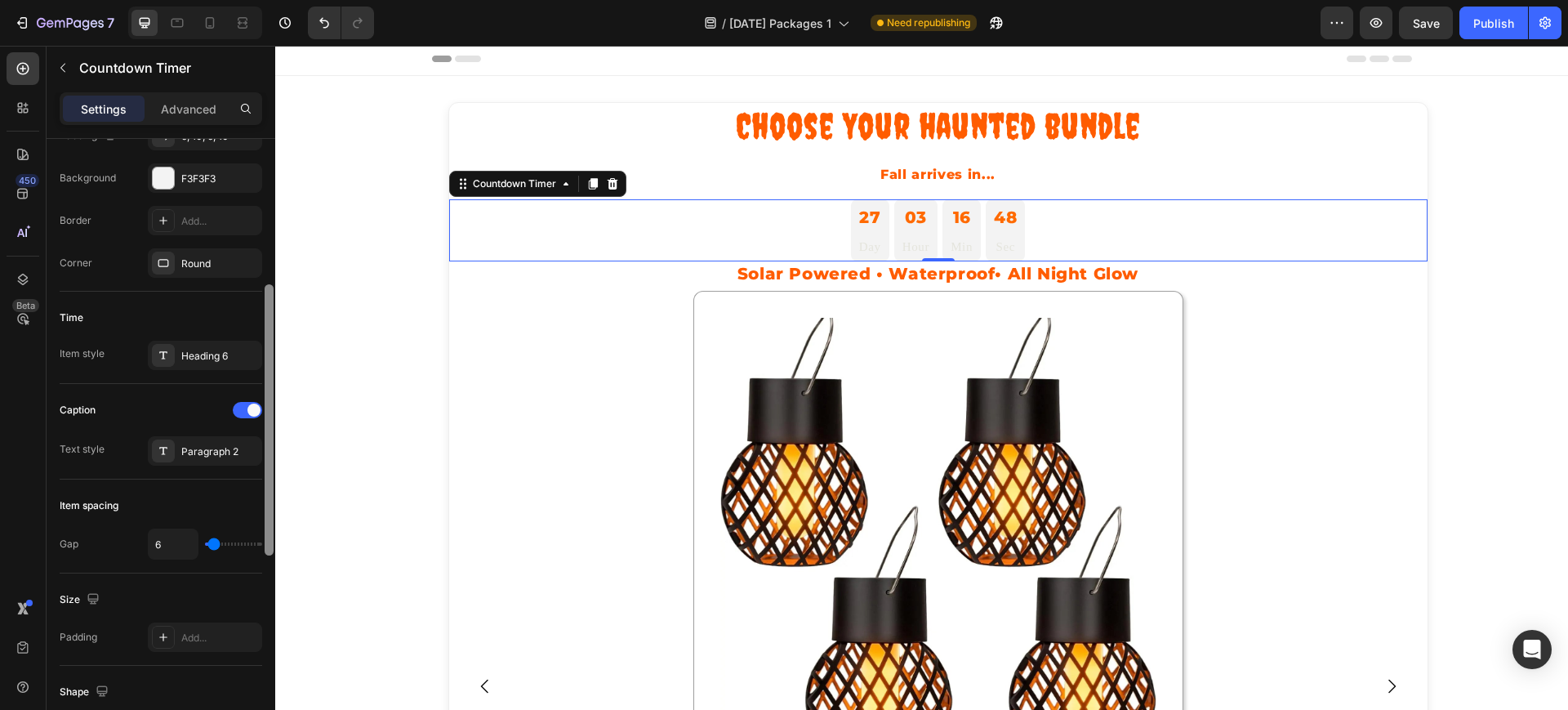
scroll to position [417, 0]
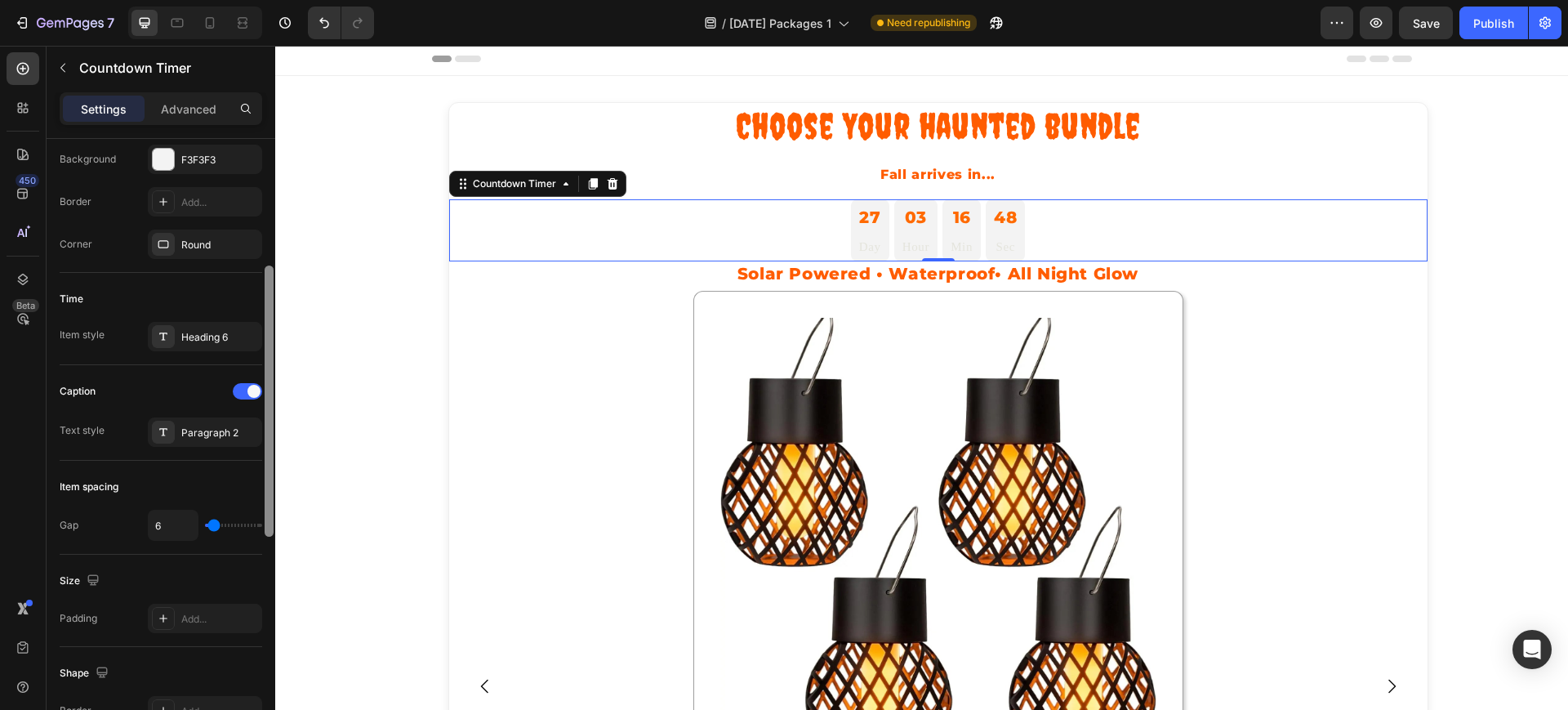
drag, startPoint x: 268, startPoint y: 371, endPoint x: 249, endPoint y: 554, distance: 184.0
click at [249, 554] on div "Countdown time Type End at Date [DATE] 11:48 AM Time zone UTC-4 Item management…" at bounding box center [161, 447] width 229 height 617
click at [202, 340] on div "Heading 6" at bounding box center [220, 336] width 77 height 14
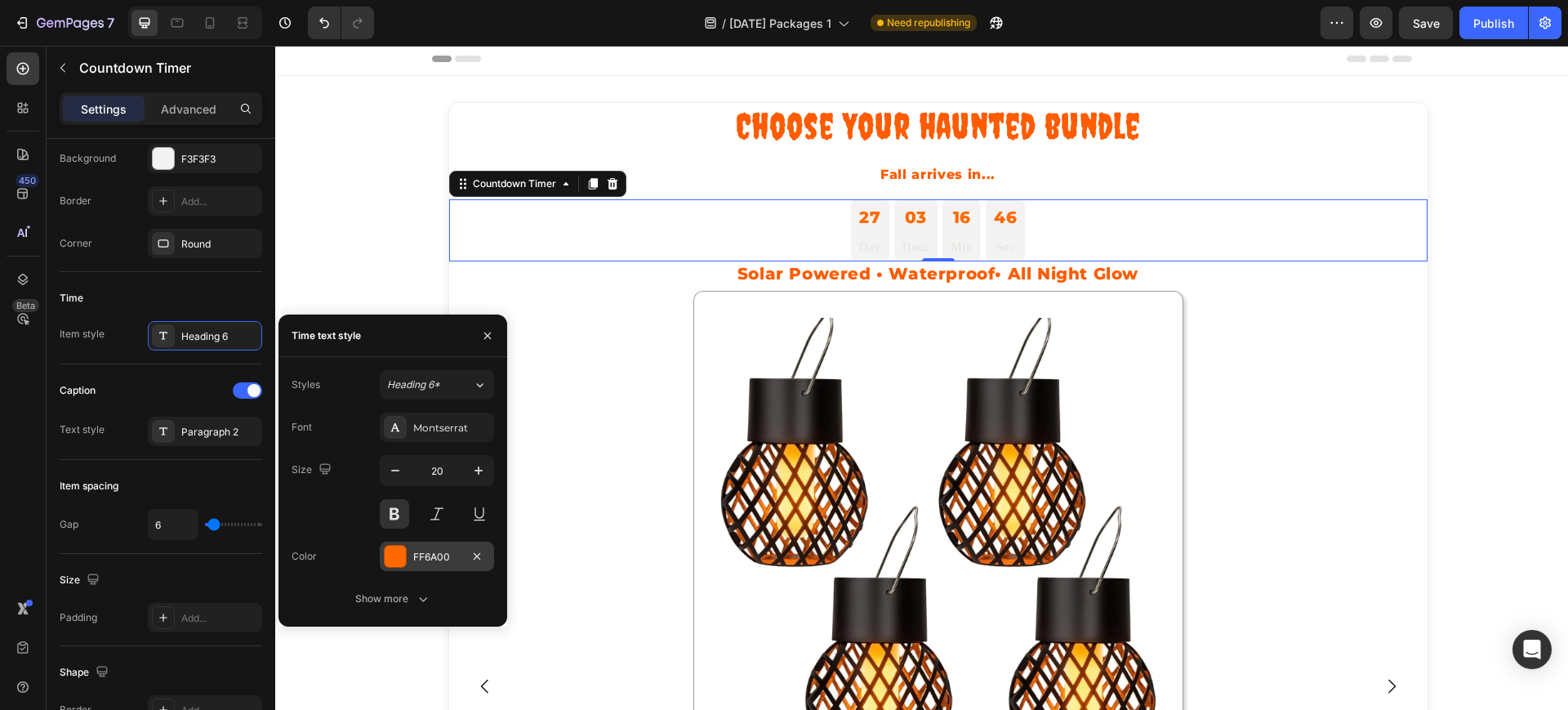
click at [398, 554] on div at bounding box center [395, 556] width 21 height 21
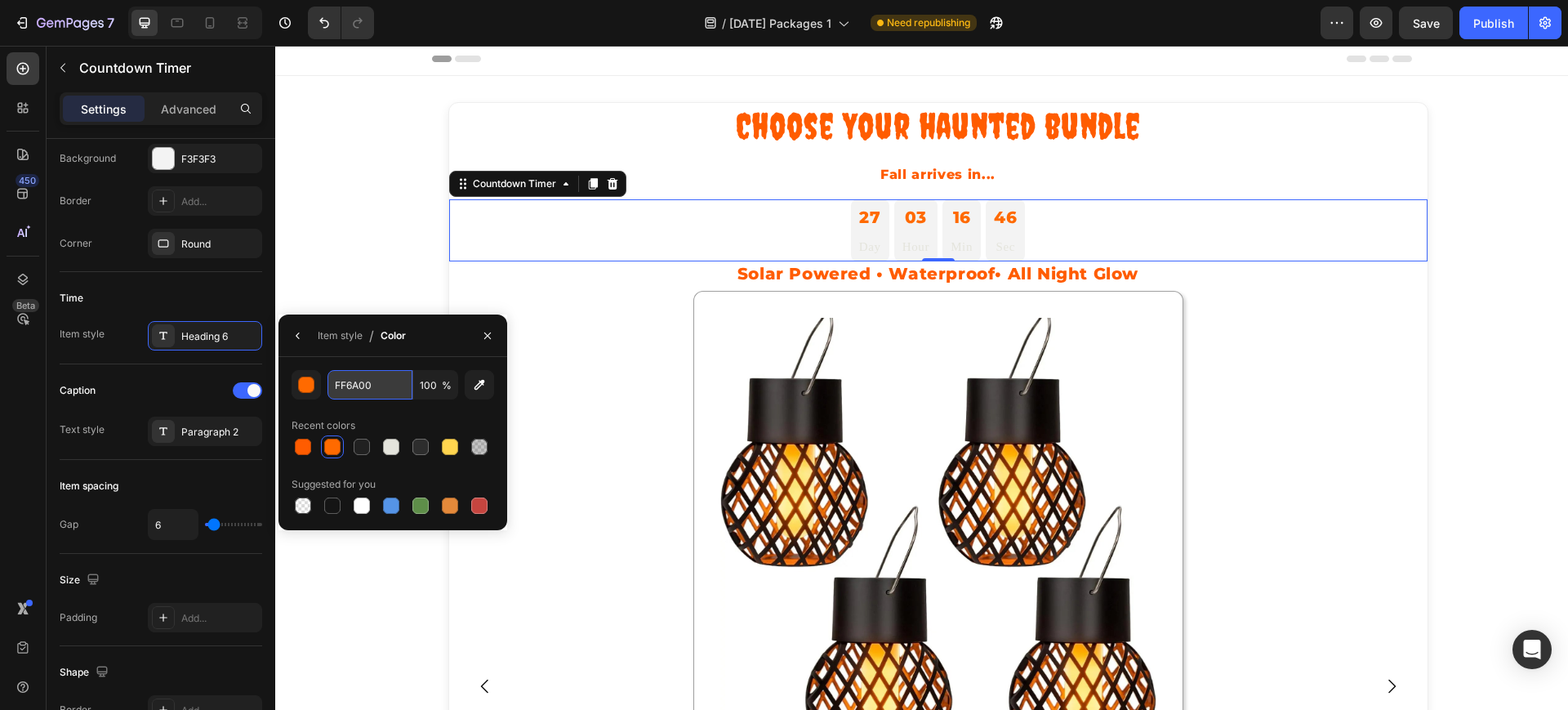
click at [340, 387] on input "FF6A00" at bounding box center [369, 385] width 85 height 30
paste input "5C"
type input "FF5C00"
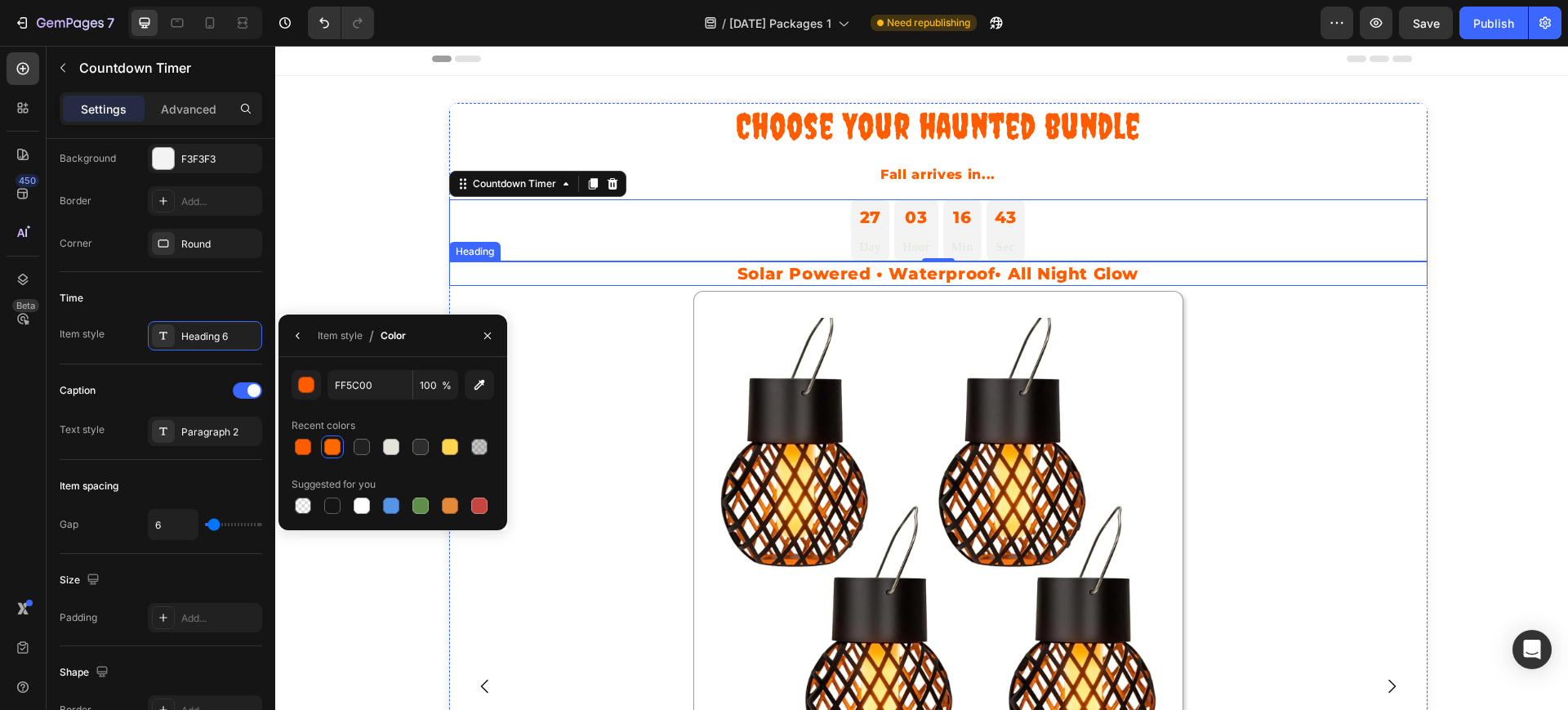
click at [718, 286] on div "Choose Your haunted bundle Heading Fall arrives in... Text Block Row 27 Day 03 …" at bounding box center [938, 618] width 979 height 1030
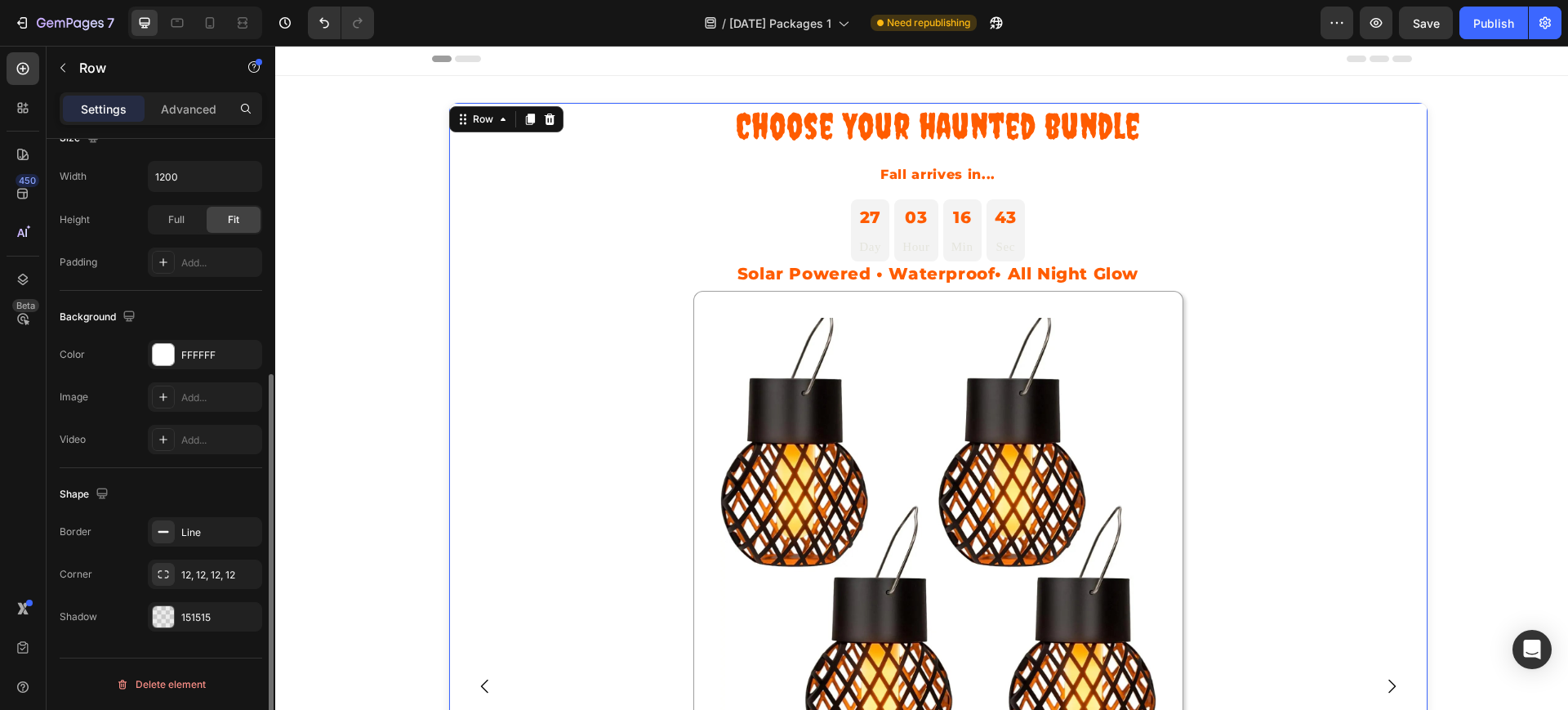
scroll to position [0, 0]
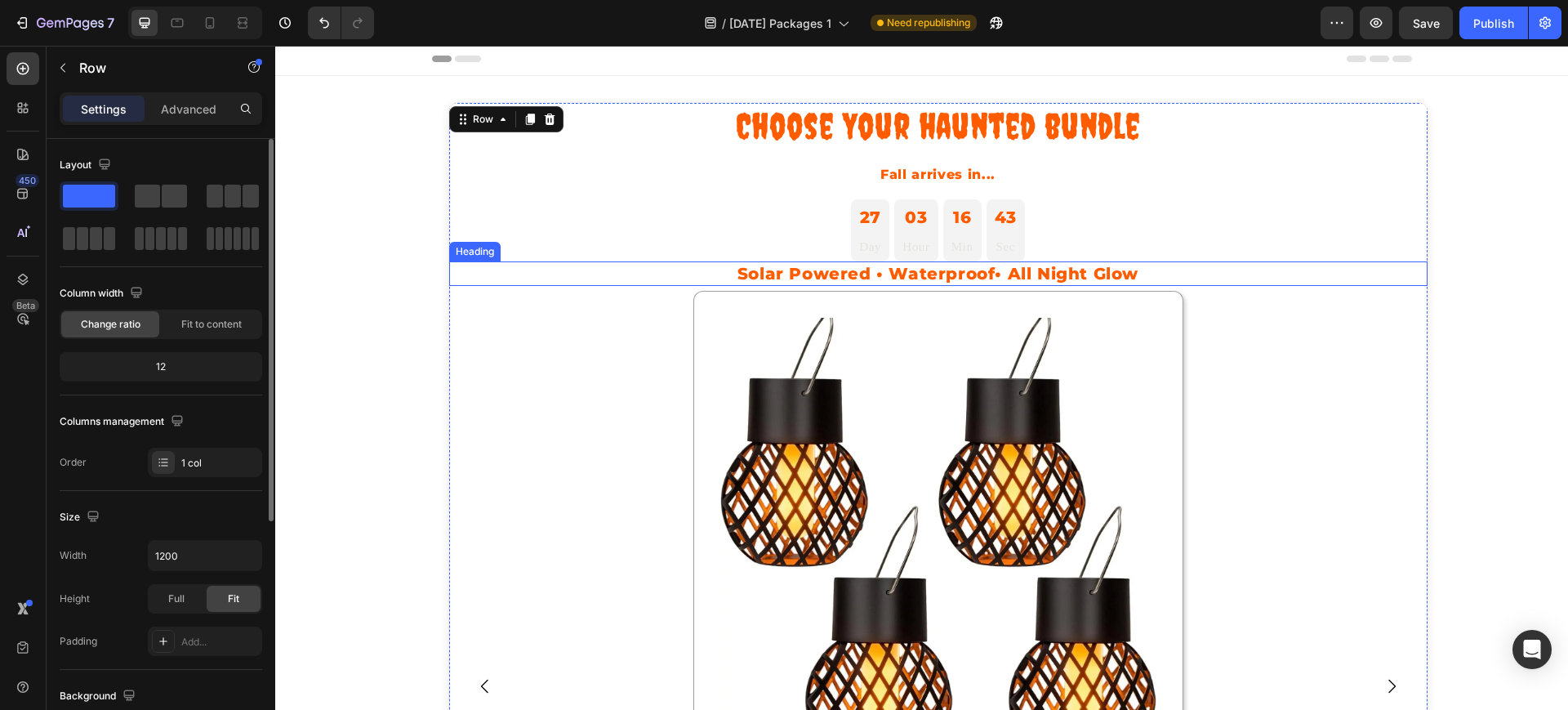
click at [749, 276] on h2 "Solar Powered • Waterproof• All Night Glow" at bounding box center [938, 273] width 979 height 24
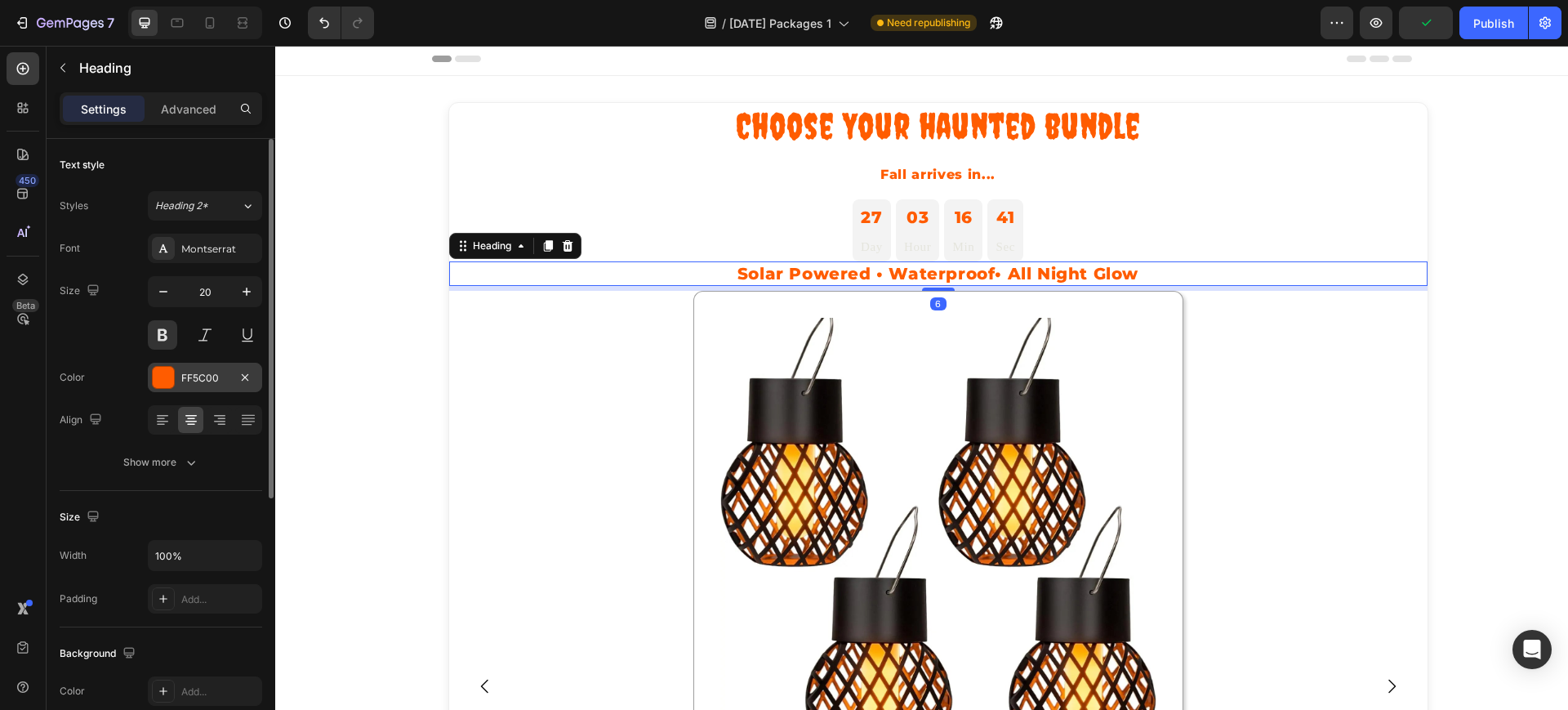
click at [206, 371] on div "FF5C00" at bounding box center [205, 378] width 47 height 14
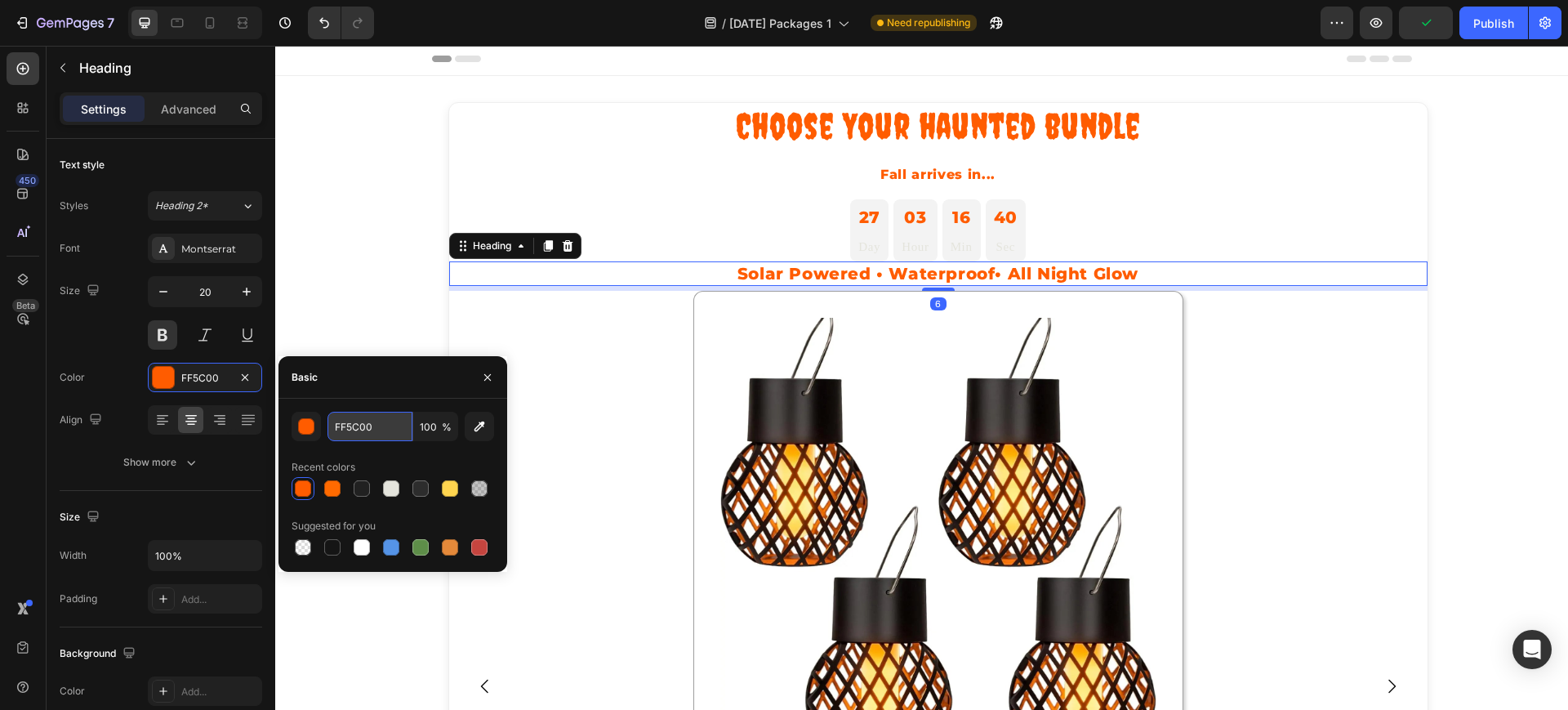
click at [360, 424] on input "FF5C00" at bounding box center [369, 426] width 85 height 30
click at [408, 366] on div "Basic" at bounding box center [393, 376] width 229 height 42
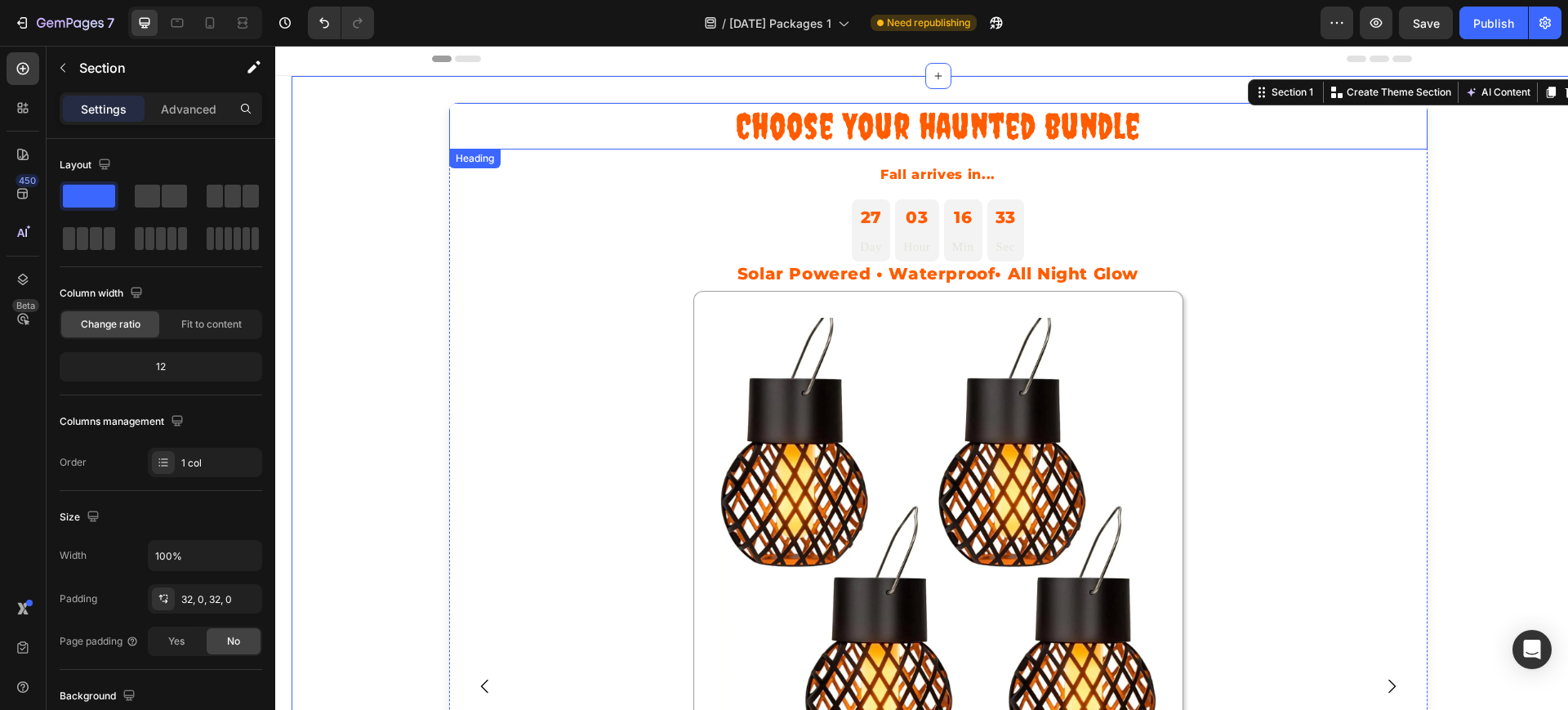
click at [916, 142] on h1 "Choose Your haunted bundle" at bounding box center [938, 126] width 979 height 46
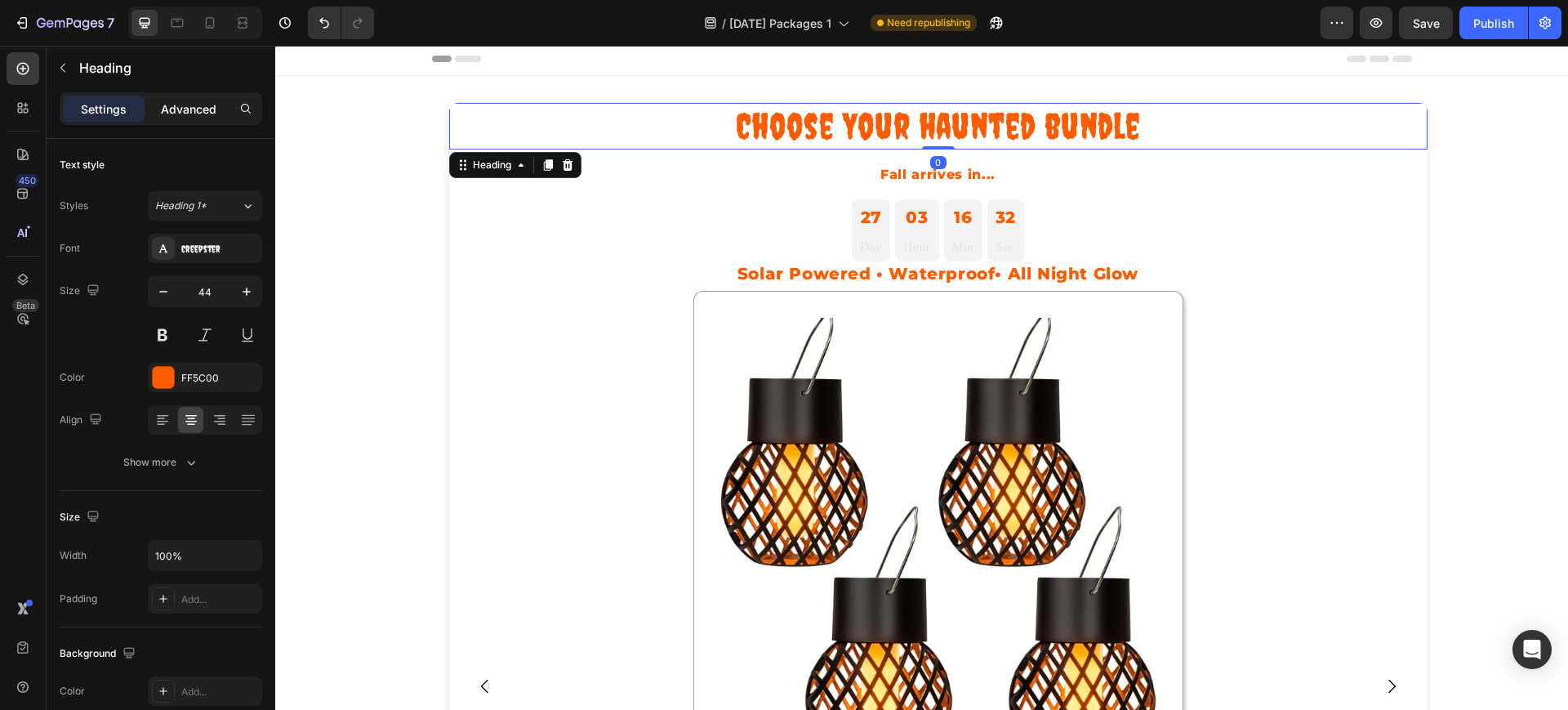
click at [188, 97] on div "Advanced" at bounding box center [188, 108] width 81 height 26
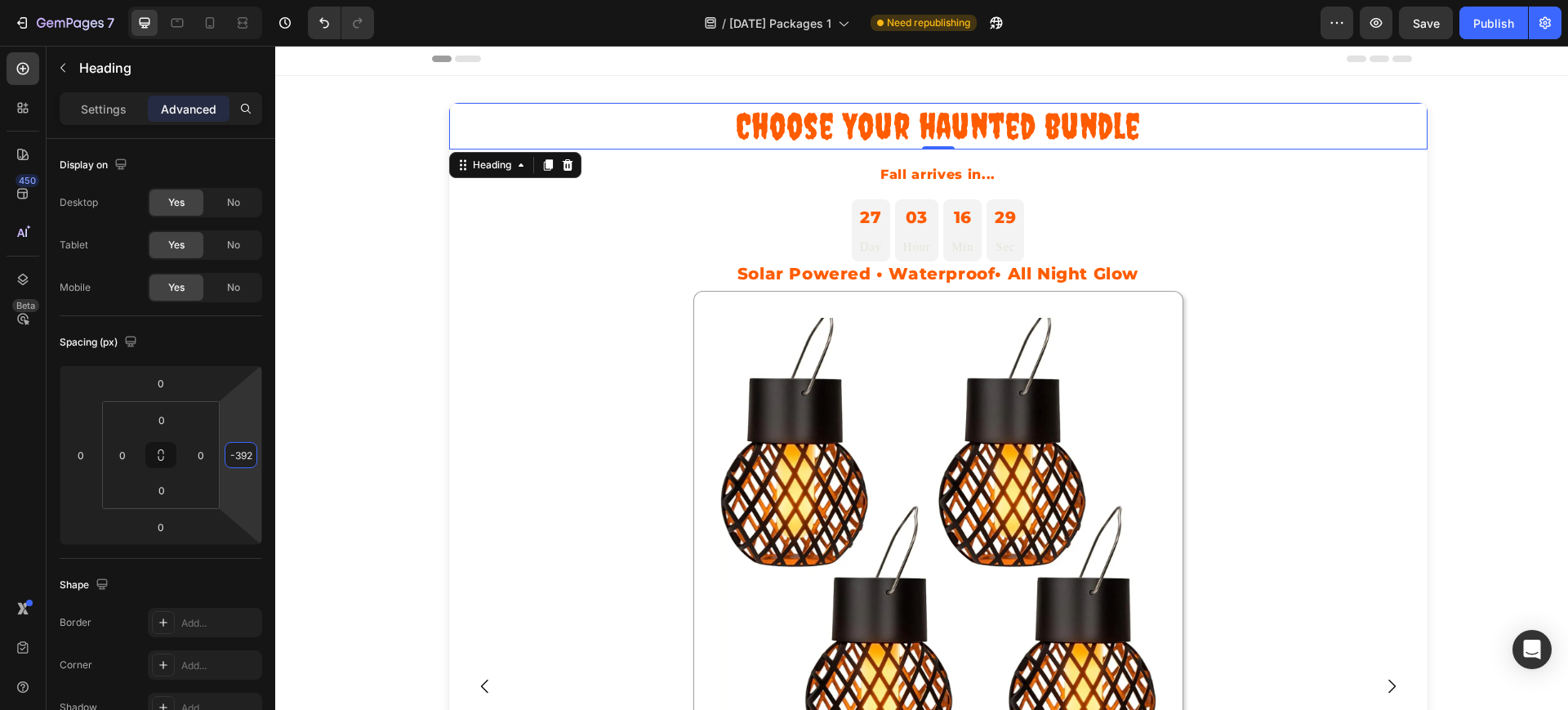
drag, startPoint x: 536, startPoint y: 428, endPoint x: 277, endPoint y: 597, distance: 309.3
type input "-2"
click at [805, 140] on h1 "Choose Your haunted bundle" at bounding box center [938, 126] width 979 height 46
type input "-218"
click at [81, 0] on html "7 / [DATE] Packages 1 Need republishing Preview Save Publish 450 Beta count Sec…" at bounding box center [784, 0] width 1568 height 0
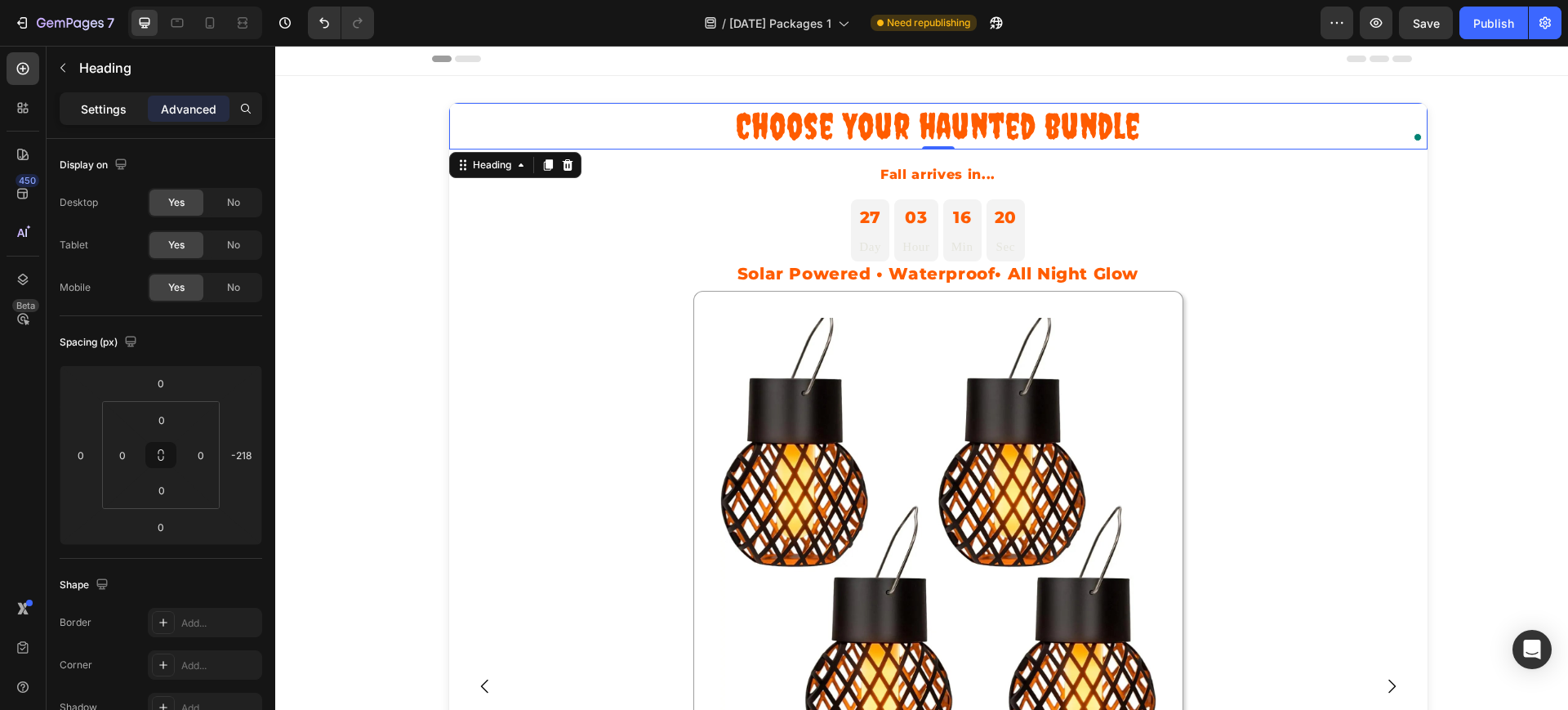
click at [85, 114] on p "Settings" at bounding box center [103, 108] width 46 height 17
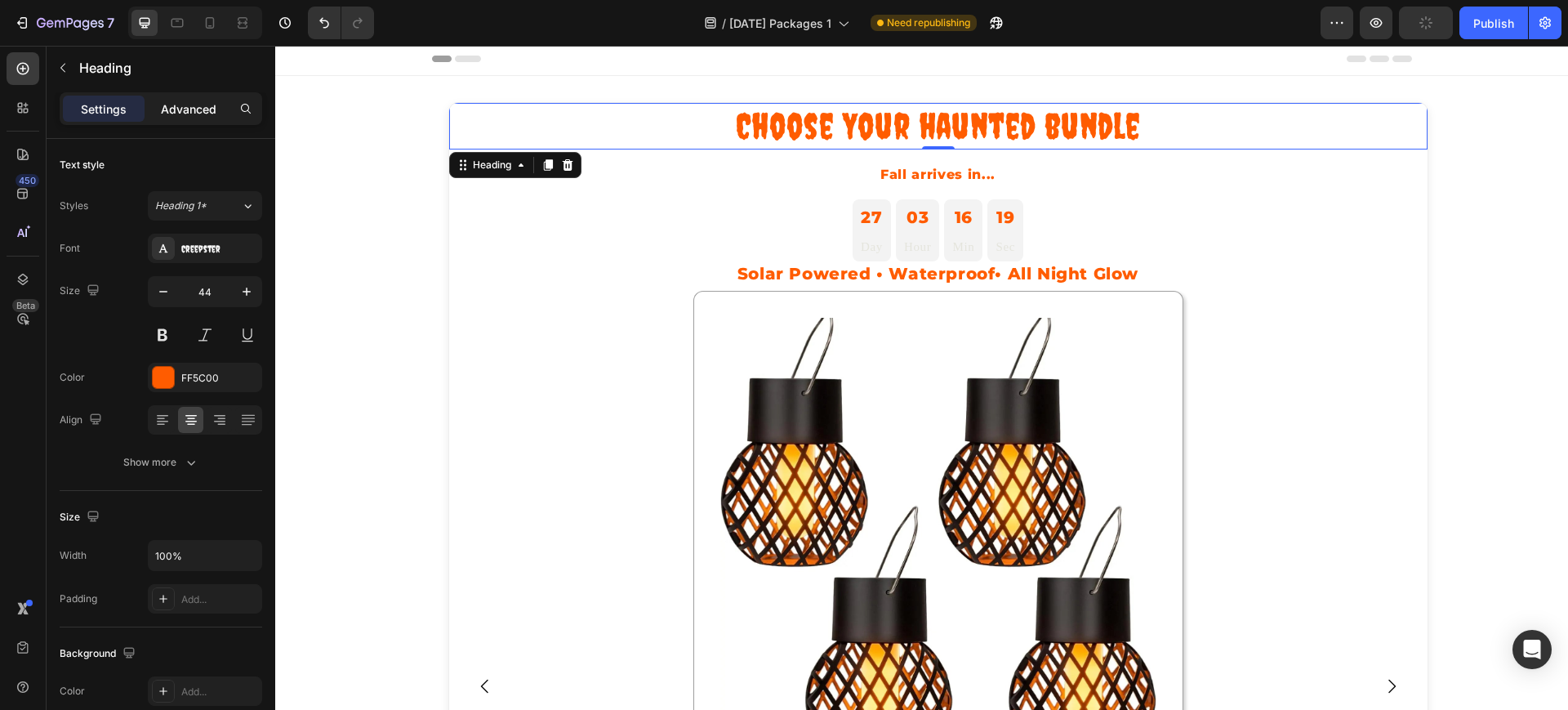
click at [150, 111] on div "Advanced" at bounding box center [188, 108] width 81 height 26
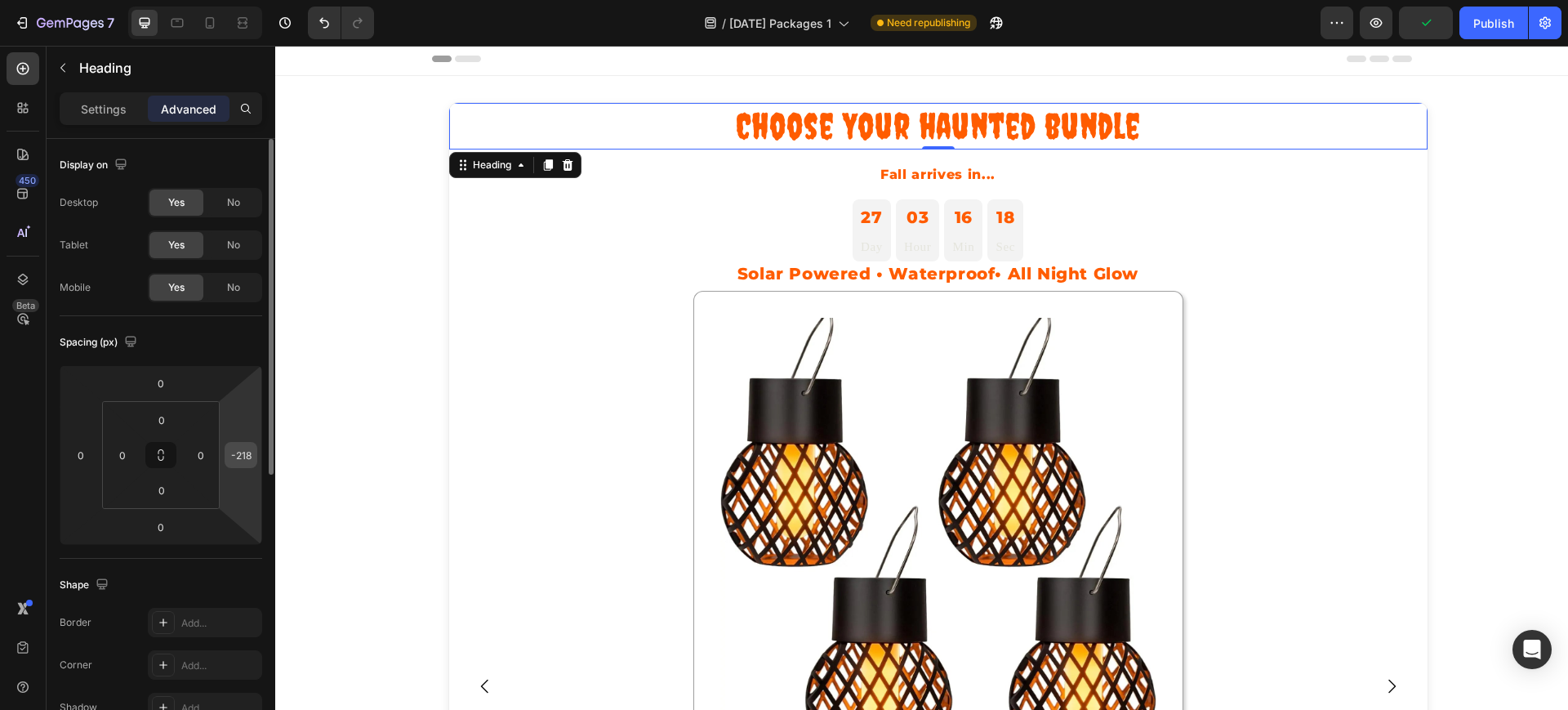
click at [247, 461] on input "-218" at bounding box center [241, 454] width 24 height 24
type input "0"
click at [212, 347] on div "Spacing (px)" at bounding box center [161, 342] width 202 height 26
click at [118, 103] on p "Settings" at bounding box center [103, 108] width 46 height 17
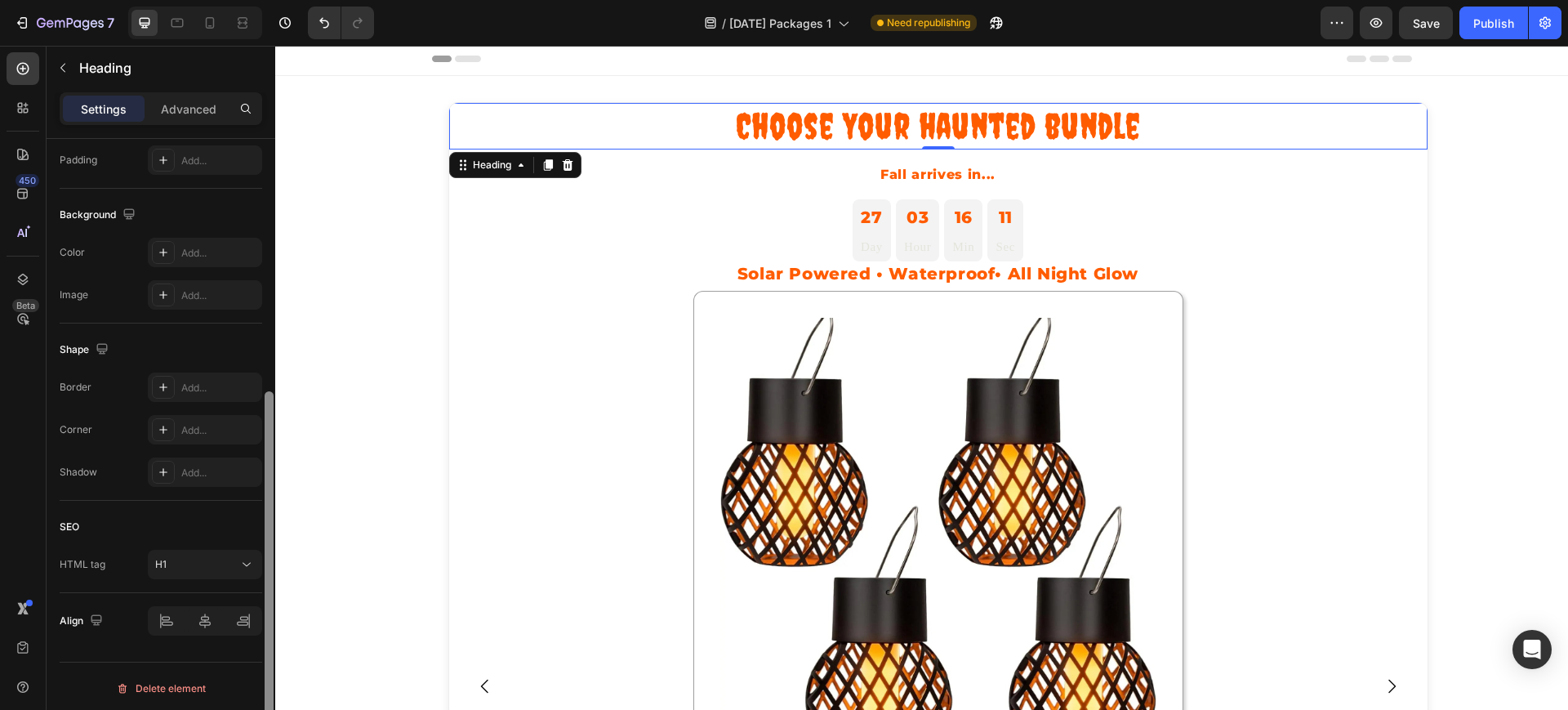
scroll to position [443, 0]
drag, startPoint x: 272, startPoint y: 267, endPoint x: 264, endPoint y: 583, distance: 316.1
click at [264, 583] on div at bounding box center [269, 447] width 13 height 617
click at [910, 157] on div "Fall arrives in... Text Block Row" at bounding box center [938, 174] width 979 height 51
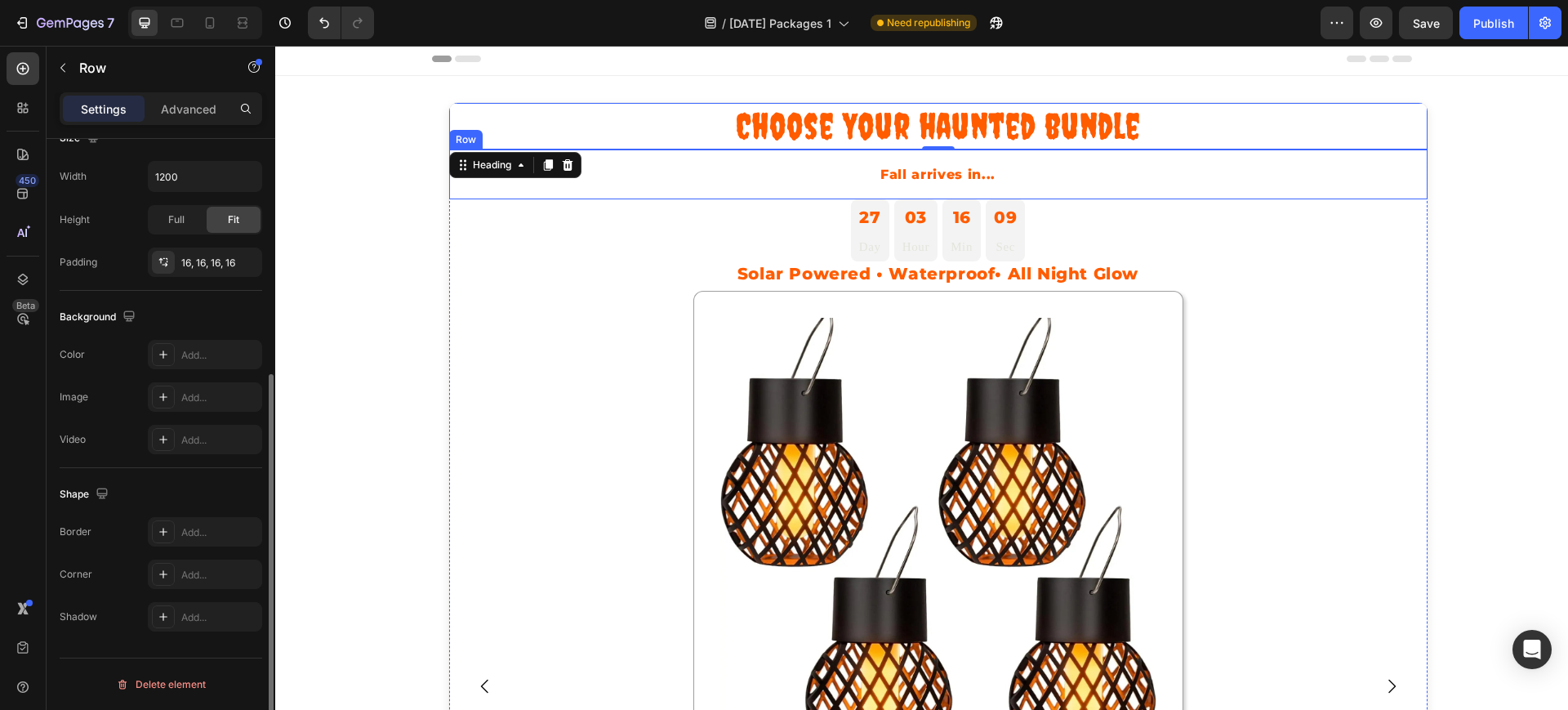
scroll to position [0, 0]
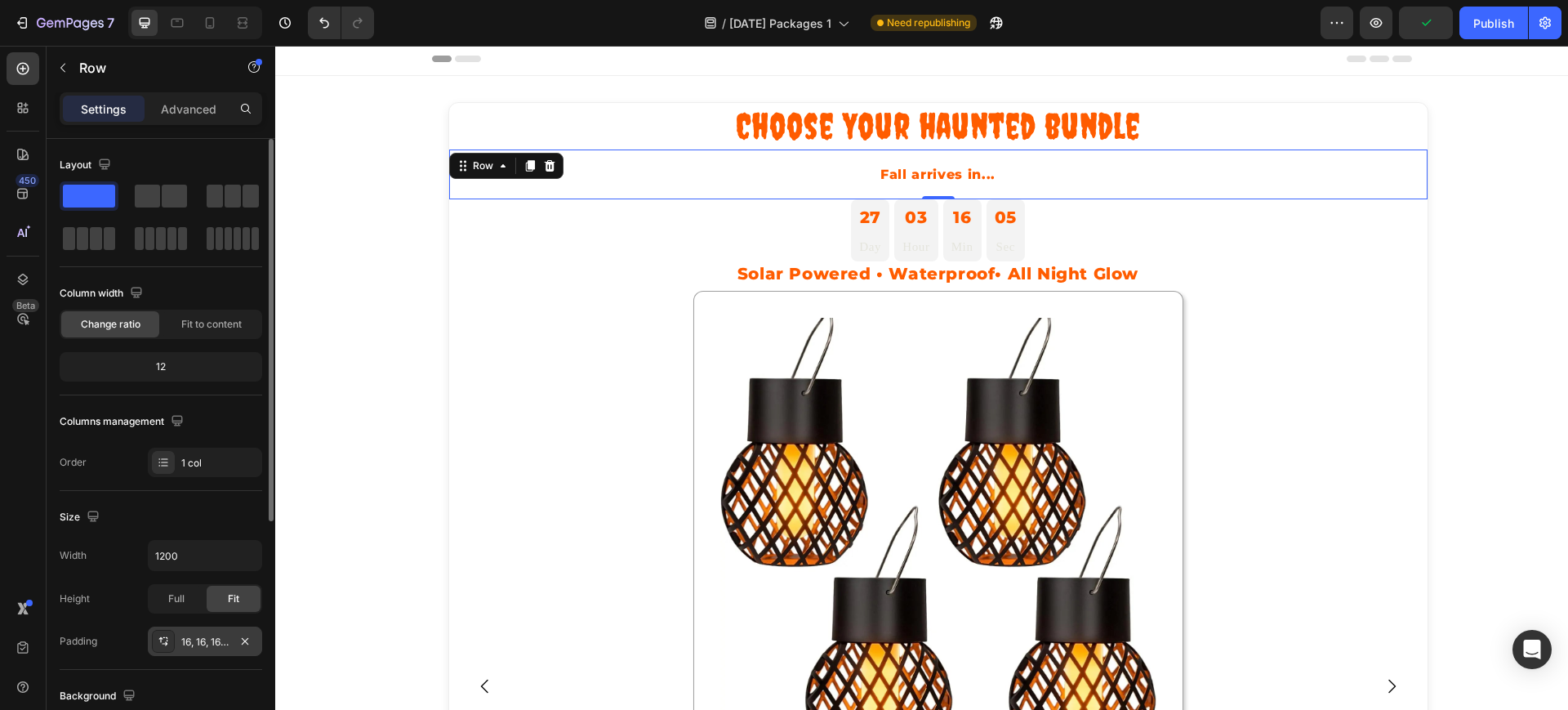
click at [215, 637] on div "16, 16, 16, 16" at bounding box center [205, 642] width 47 height 14
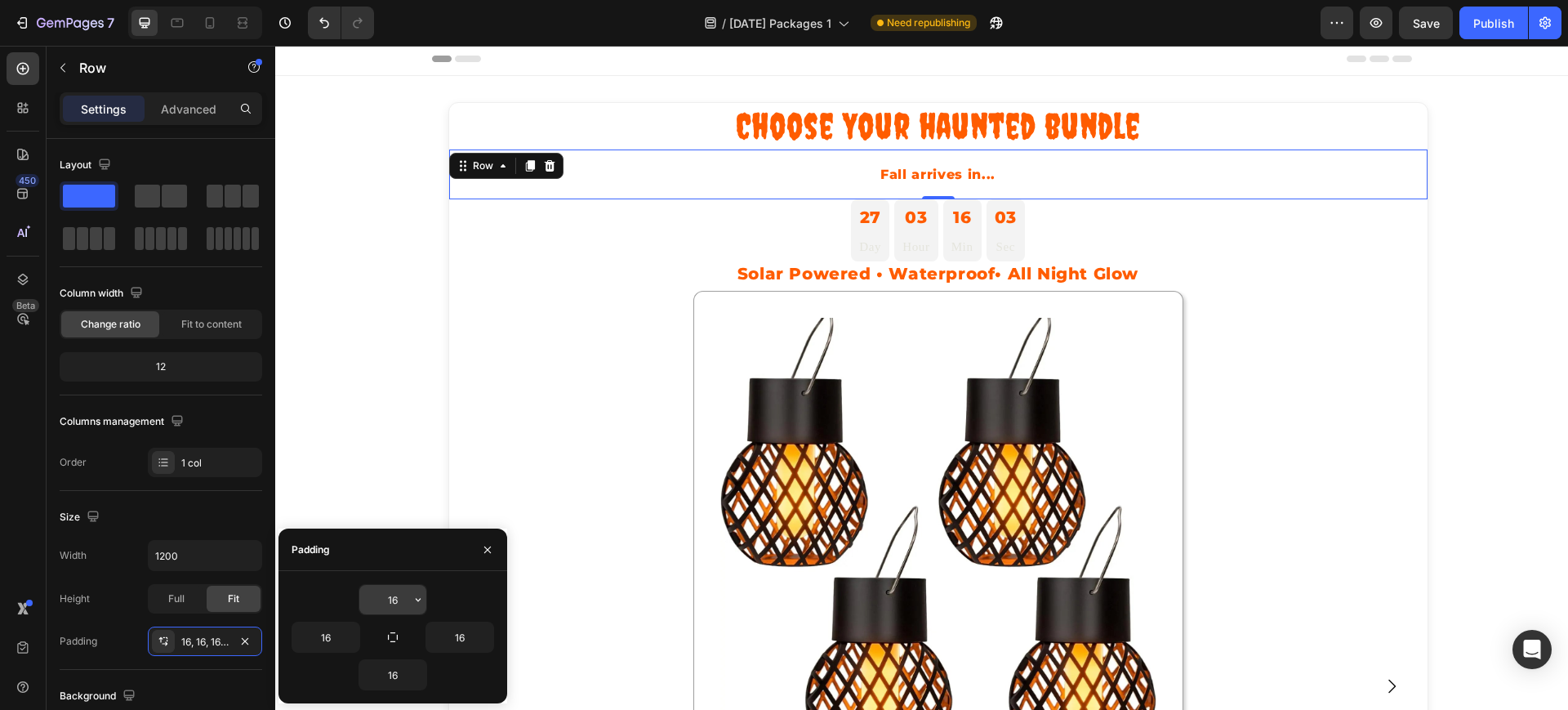
click at [398, 596] on input "16" at bounding box center [393, 599] width 67 height 30
type input "5"
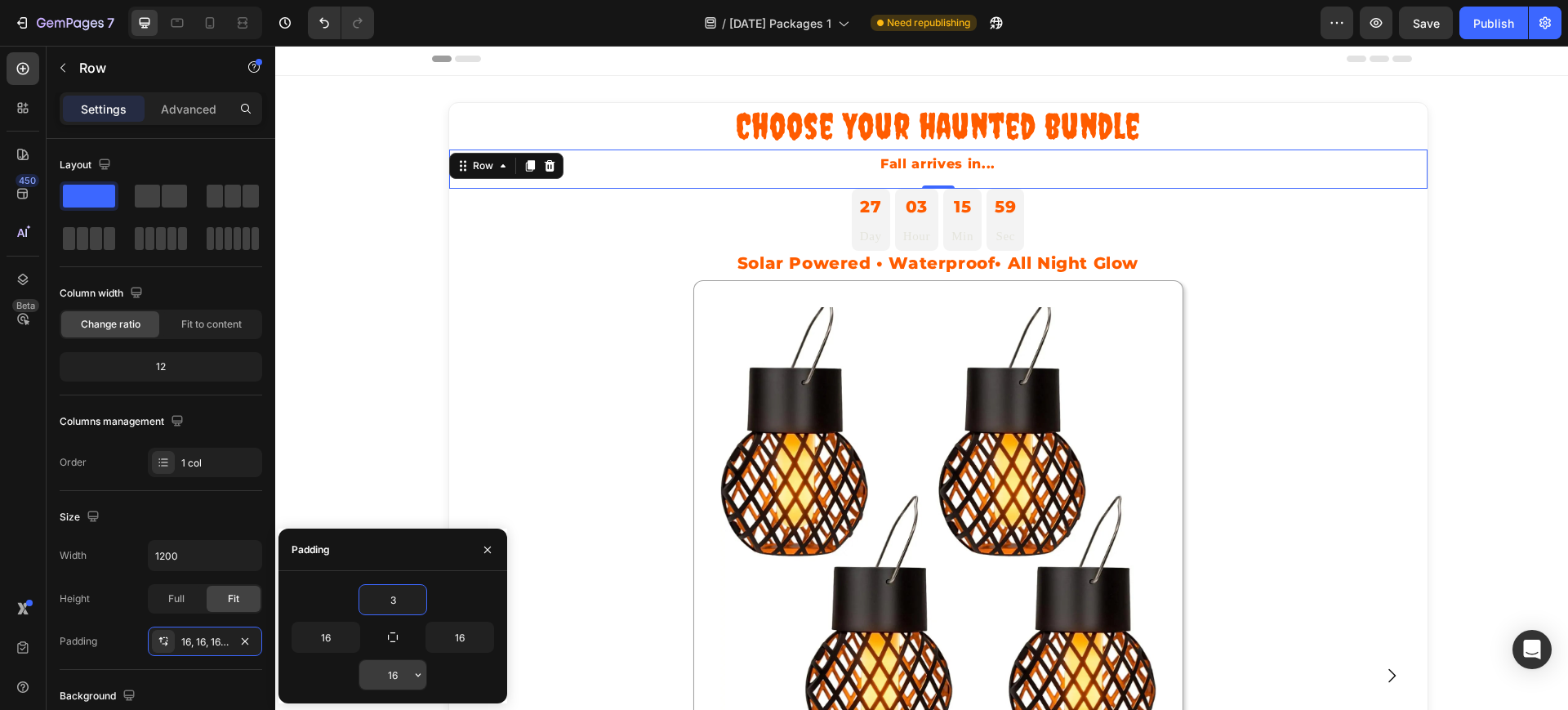
type input "3"
click at [397, 676] on input "16" at bounding box center [393, 674] width 67 height 30
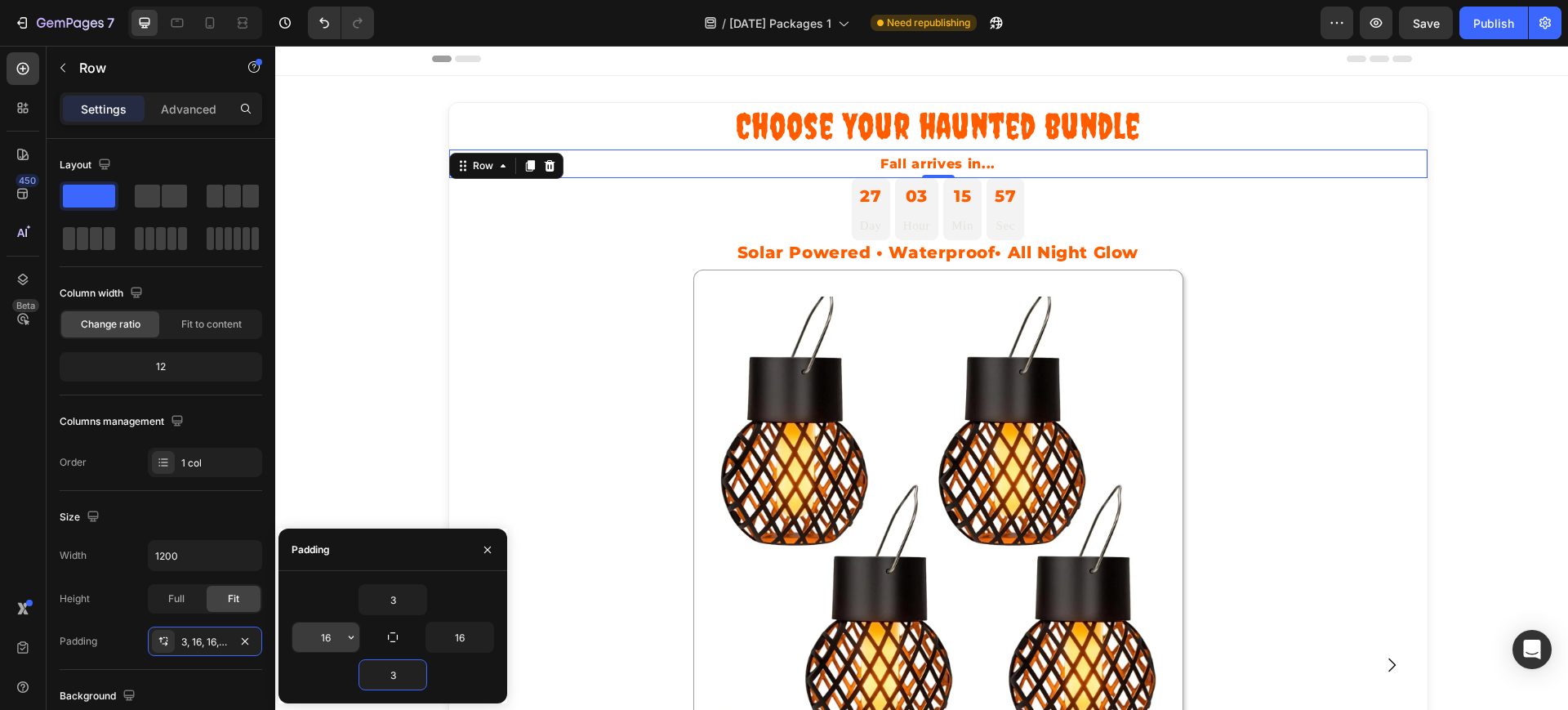
type input "3"
click at [332, 637] on input "16" at bounding box center [326, 637] width 67 height 30
type input "10"
click at [454, 636] on input "16" at bounding box center [460, 637] width 67 height 30
type input "10"
